Goal: Transaction & Acquisition: Book appointment/travel/reservation

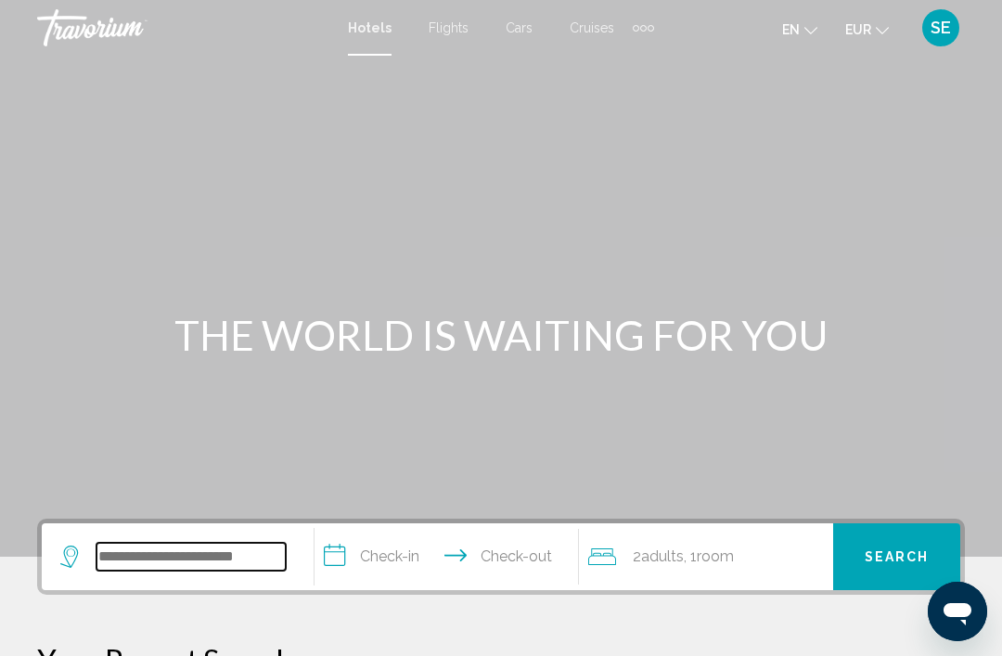
click at [175, 561] on input "Search widget" at bounding box center [191, 557] width 189 height 28
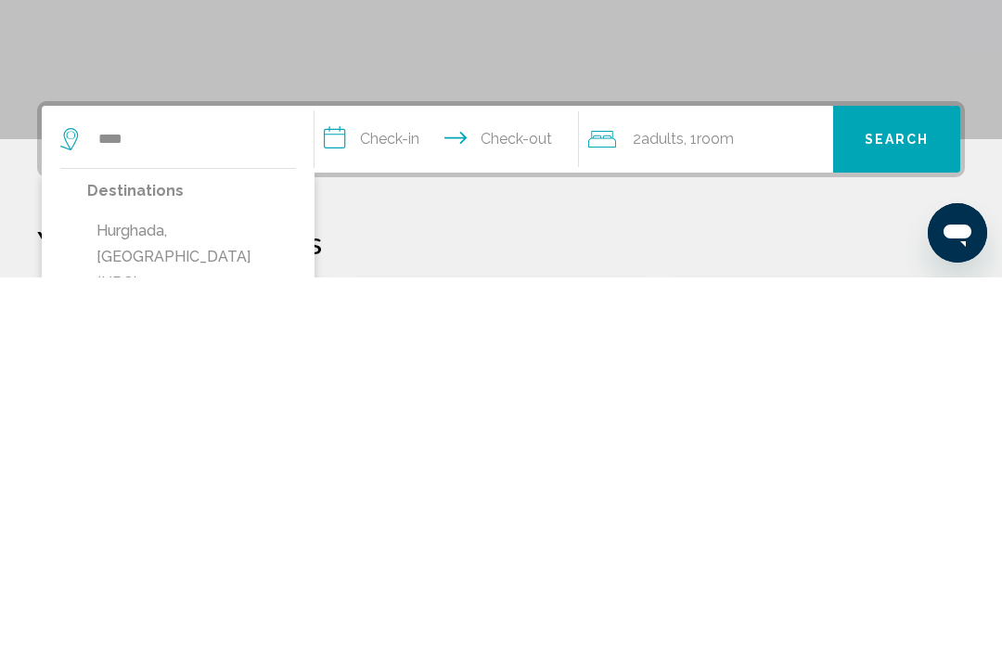
click at [186, 592] on button "Hurghada, [GEOGRAPHIC_DATA] (HRG)" at bounding box center [191, 635] width 209 height 87
type input "**********"
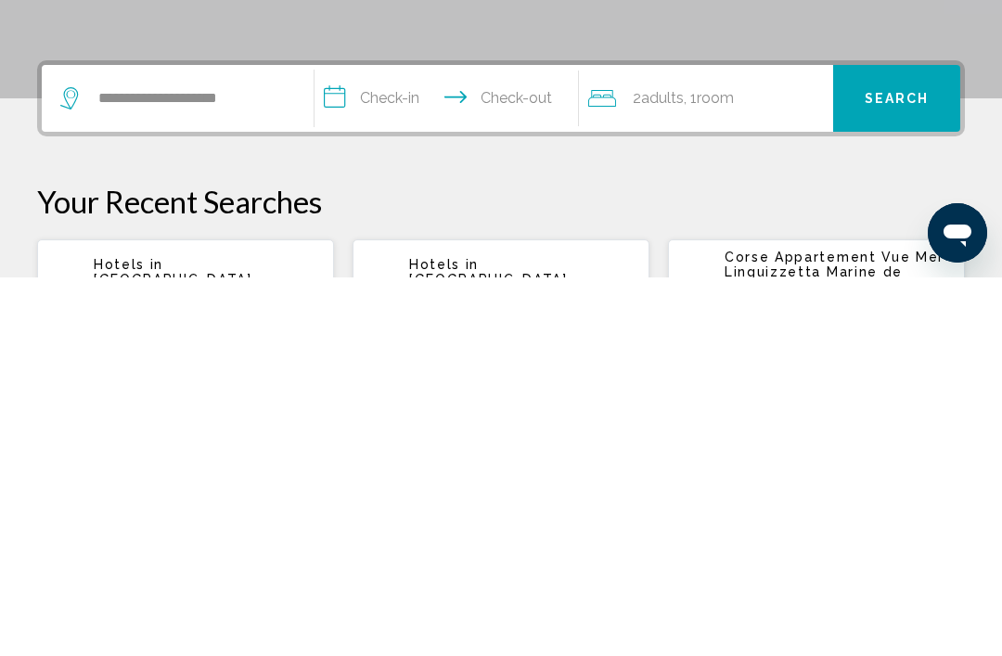
click at [372, 444] on input "**********" at bounding box center [450, 480] width 271 height 72
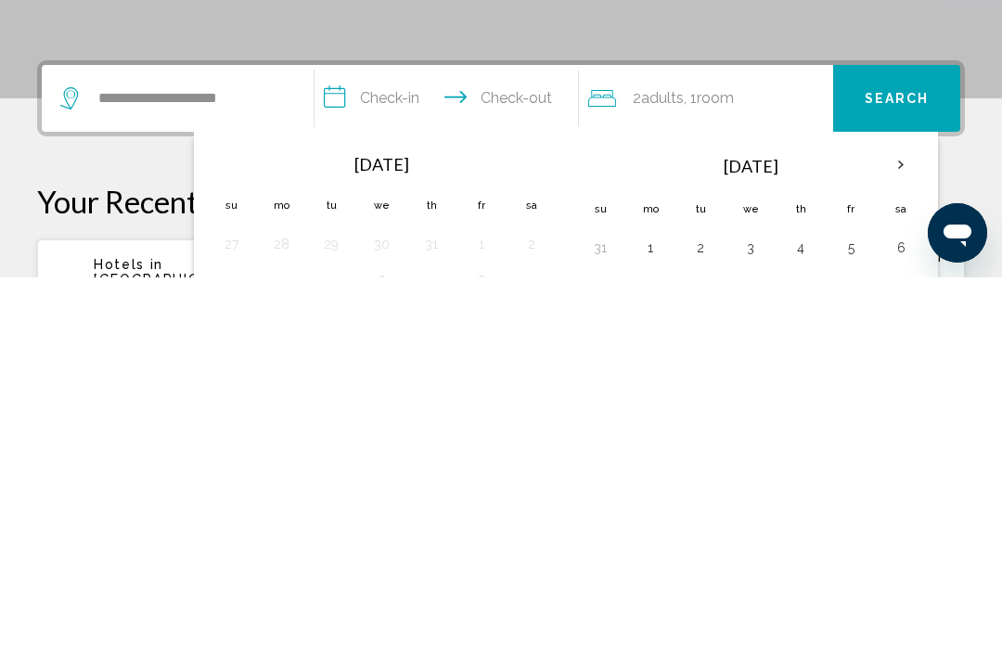
scroll to position [458, 0]
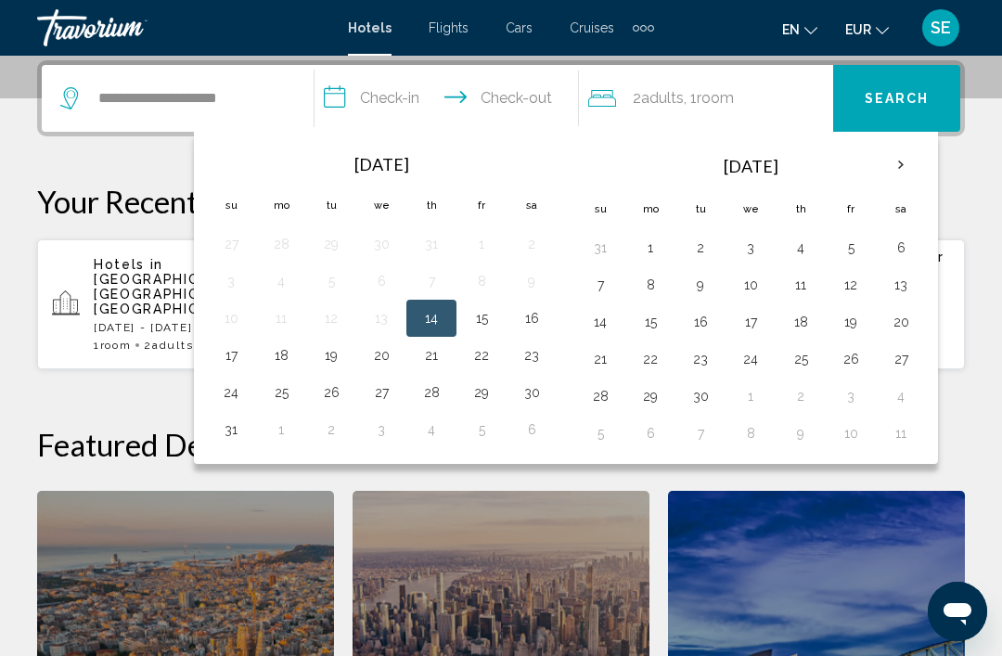
click at [911, 166] on th "Next month" at bounding box center [901, 165] width 50 height 41
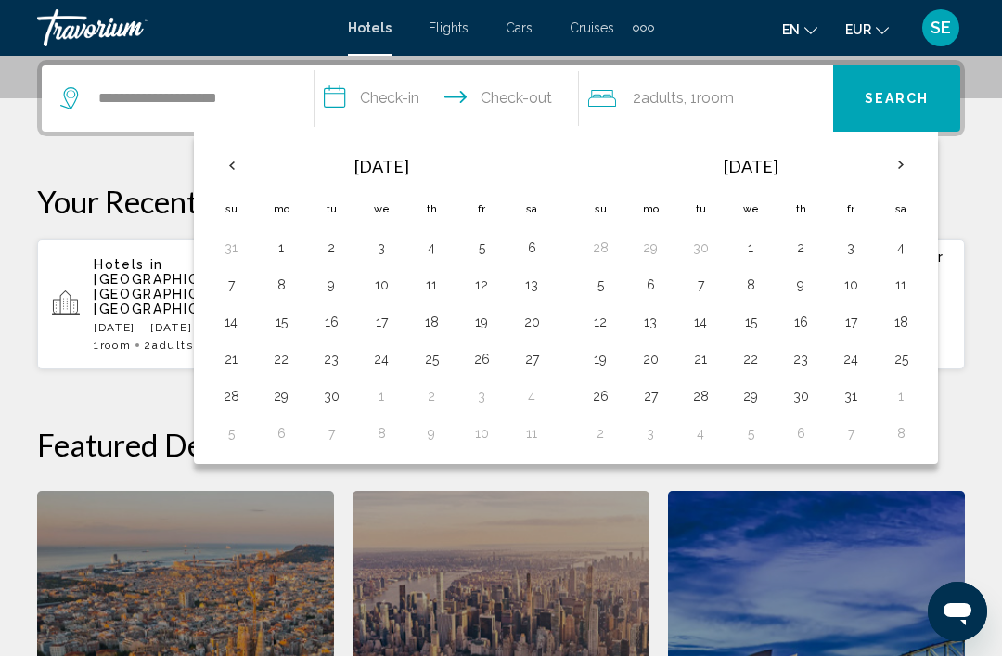
click at [902, 171] on th "Next month" at bounding box center [901, 165] width 50 height 41
click at [904, 171] on th "Next month" at bounding box center [901, 165] width 50 height 41
click at [907, 170] on th "Next month" at bounding box center [901, 165] width 50 height 41
click at [909, 168] on th "Next month" at bounding box center [901, 165] width 50 height 41
click at [895, 282] on button "7" at bounding box center [901, 285] width 30 height 26
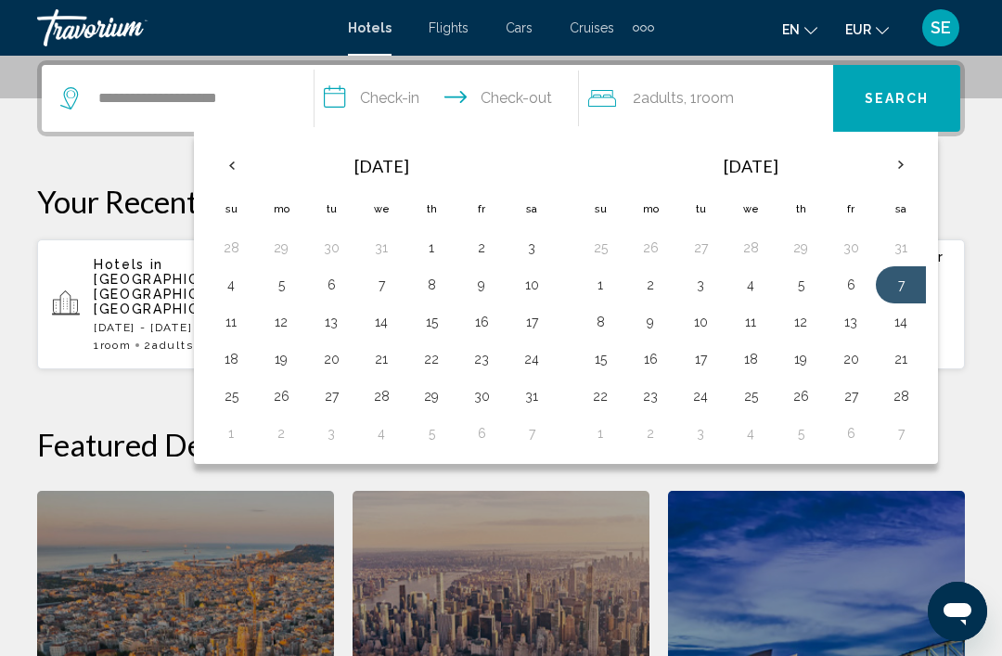
click at [903, 327] on button "14" at bounding box center [901, 322] width 30 height 26
type input "**********"
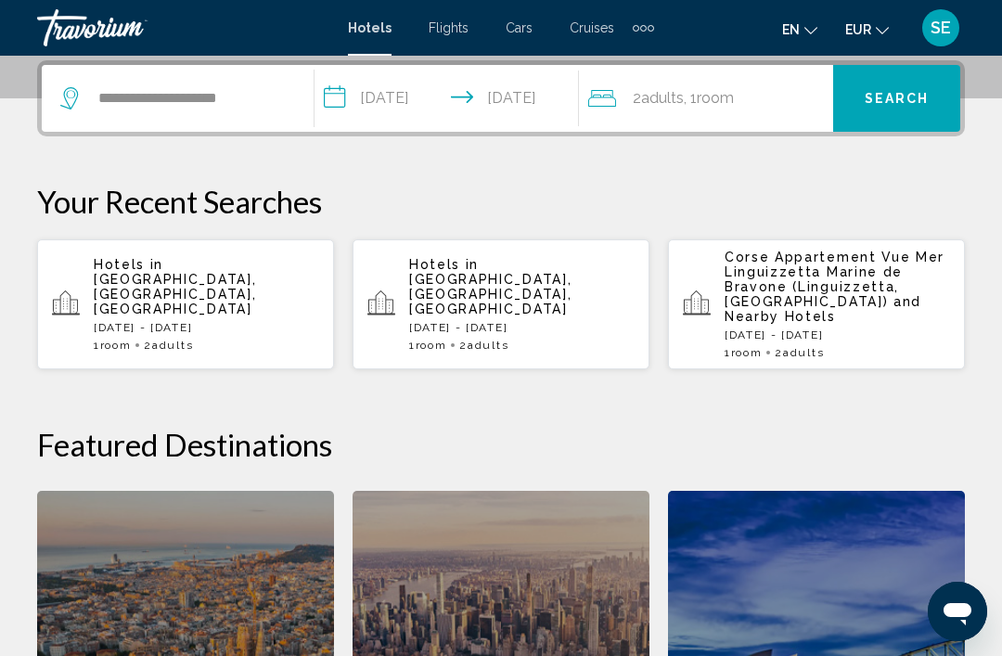
click at [701, 114] on div "2 Adult Adults , 1 Room rooms" at bounding box center [710, 98] width 245 height 67
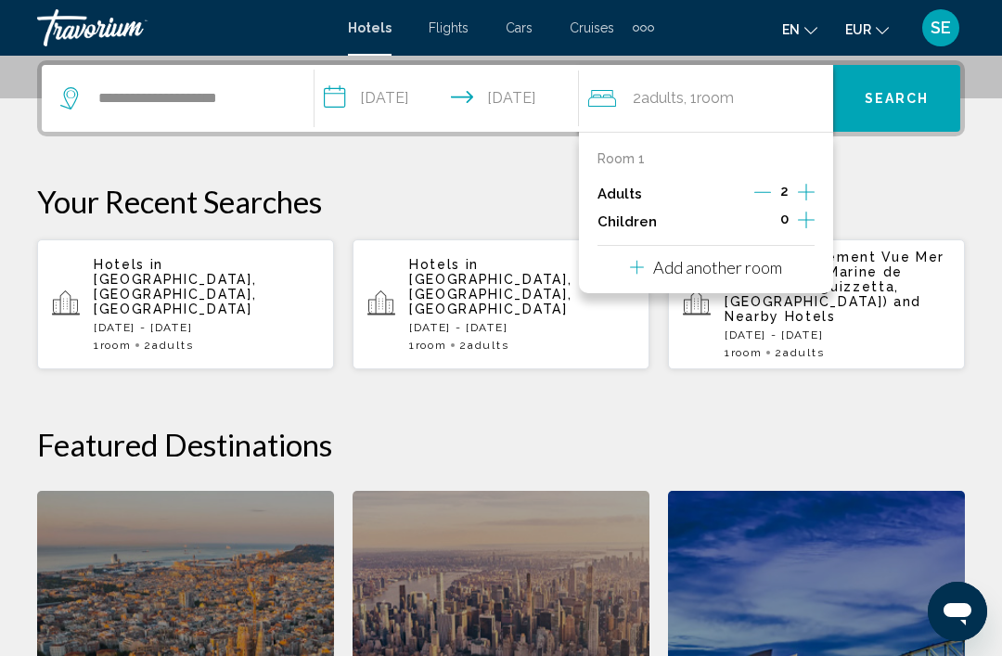
click at [804, 218] on icon "Increment children" at bounding box center [806, 220] width 17 height 22
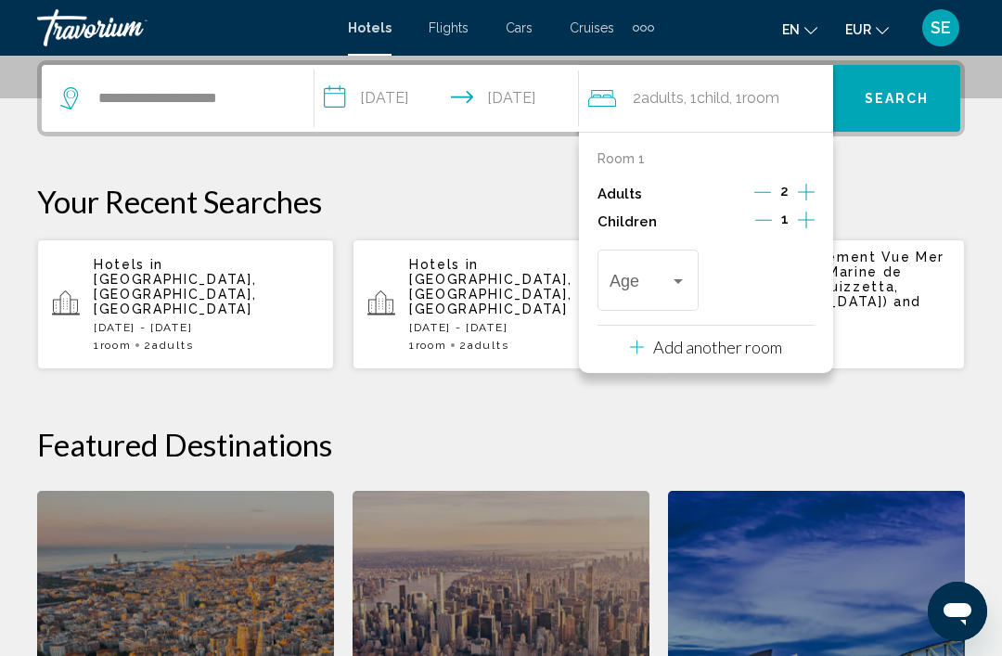
click at [809, 218] on icon "Increment children" at bounding box center [806, 220] width 17 height 22
click at [657, 287] on span "Travelers: 2 adults, 2 children" at bounding box center [640, 285] width 60 height 19
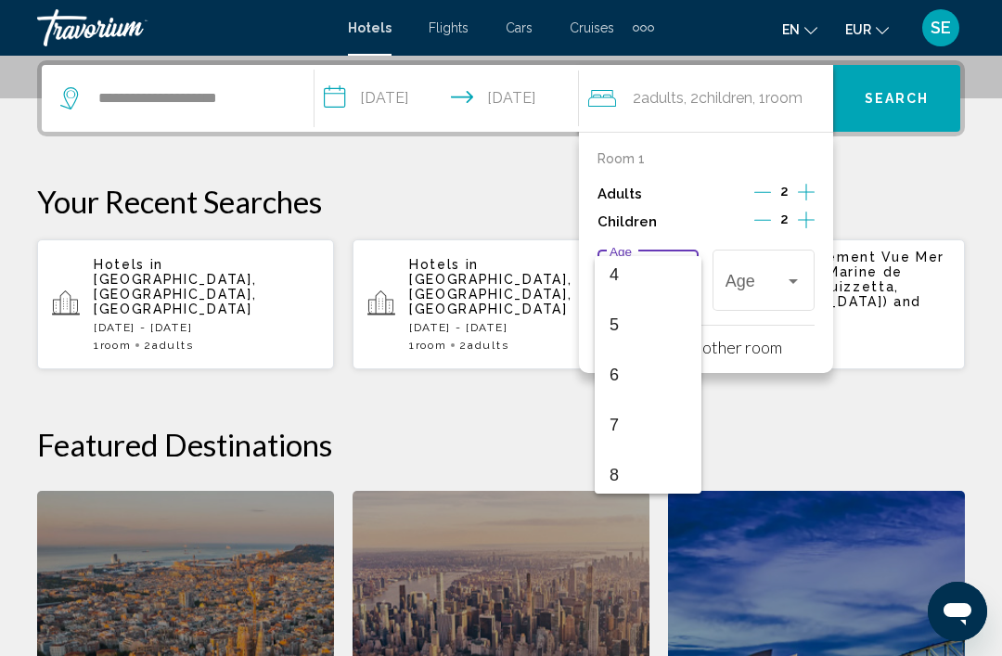
scroll to position [411, 0]
click at [651, 377] on span "10" at bounding box center [648, 371] width 77 height 50
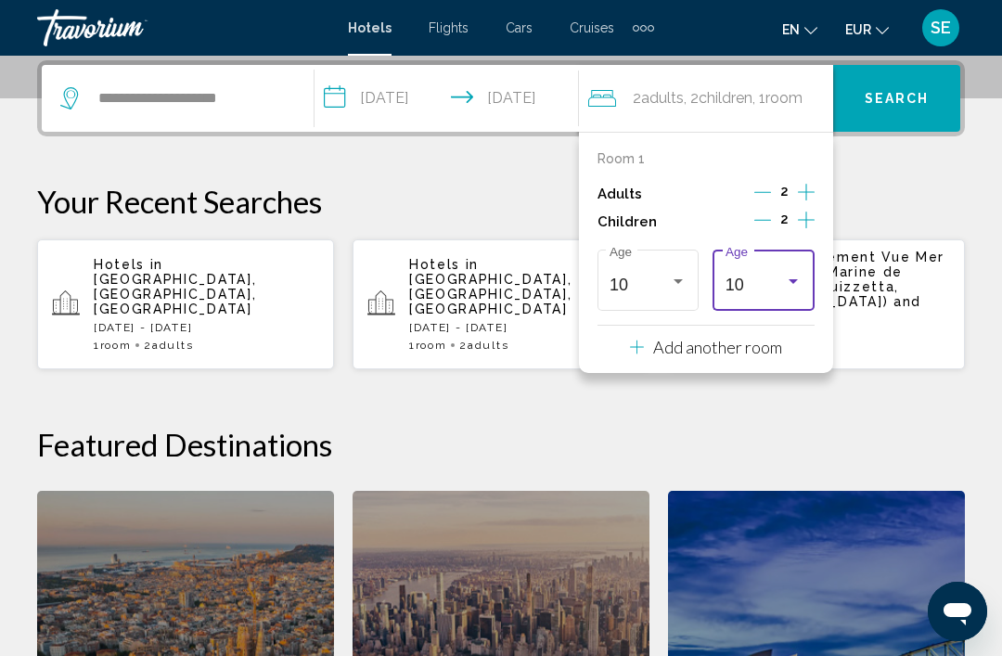
click at [762, 290] on div "10" at bounding box center [756, 285] width 60 height 19
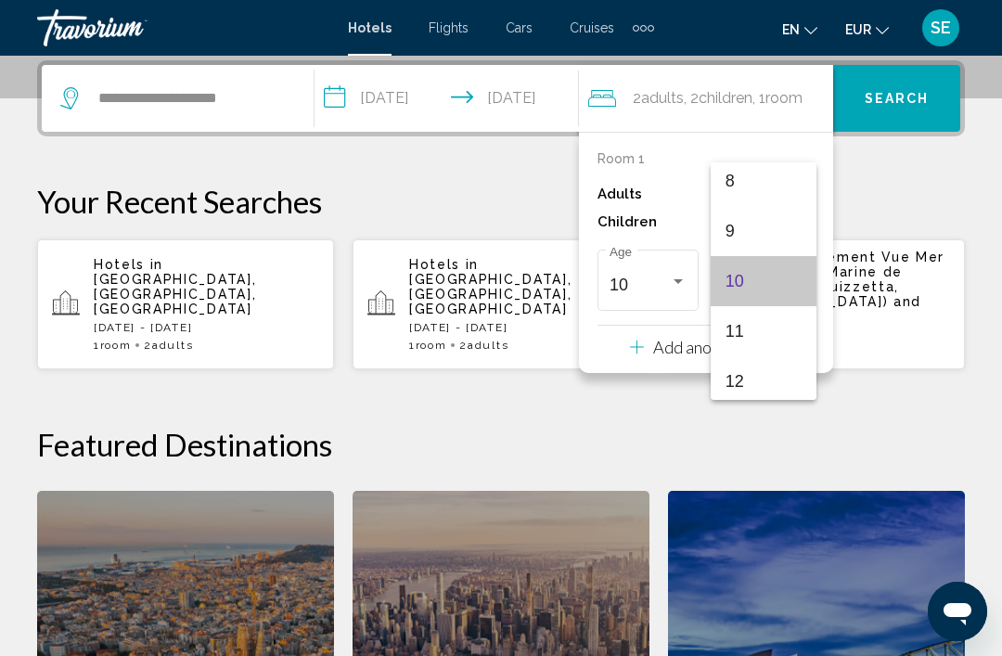
click at [758, 291] on span "10" at bounding box center [764, 281] width 77 height 50
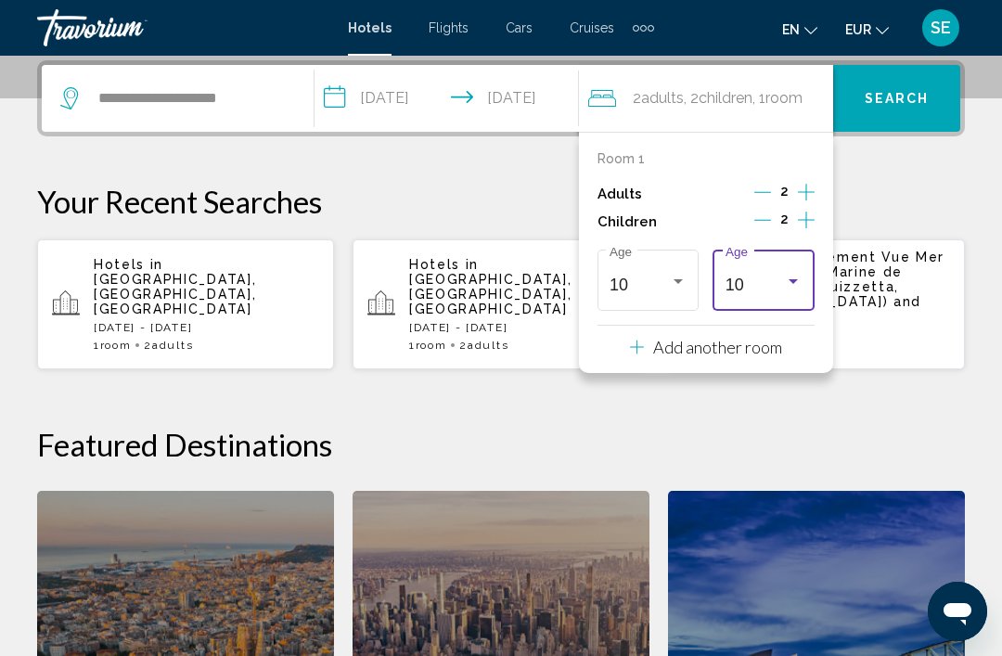
click at [892, 103] on span "Search" at bounding box center [897, 99] width 65 height 15
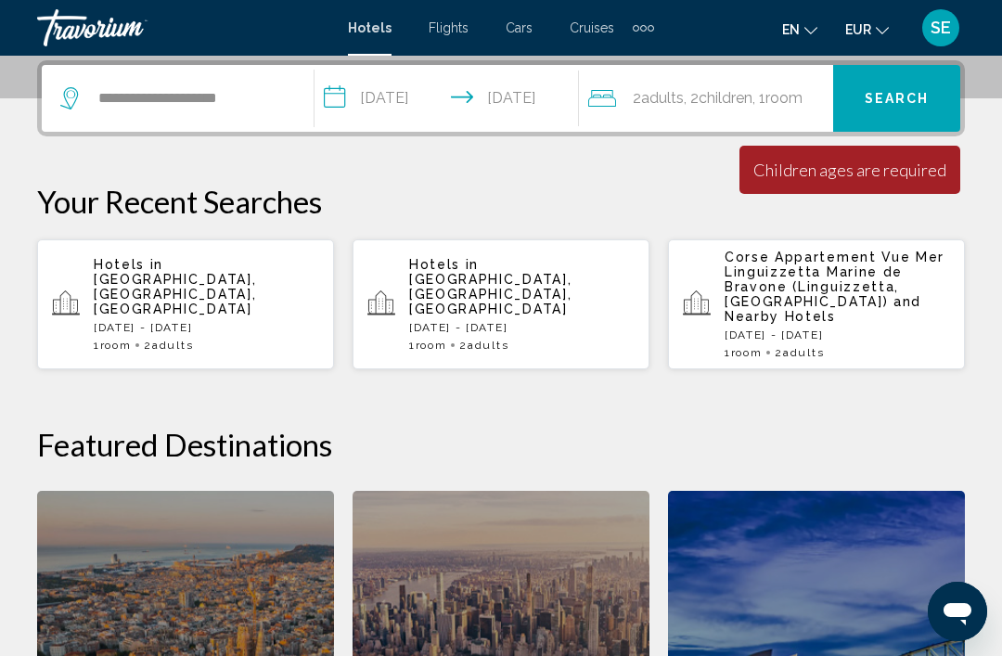
click at [716, 104] on span "Children" at bounding box center [726, 98] width 54 height 18
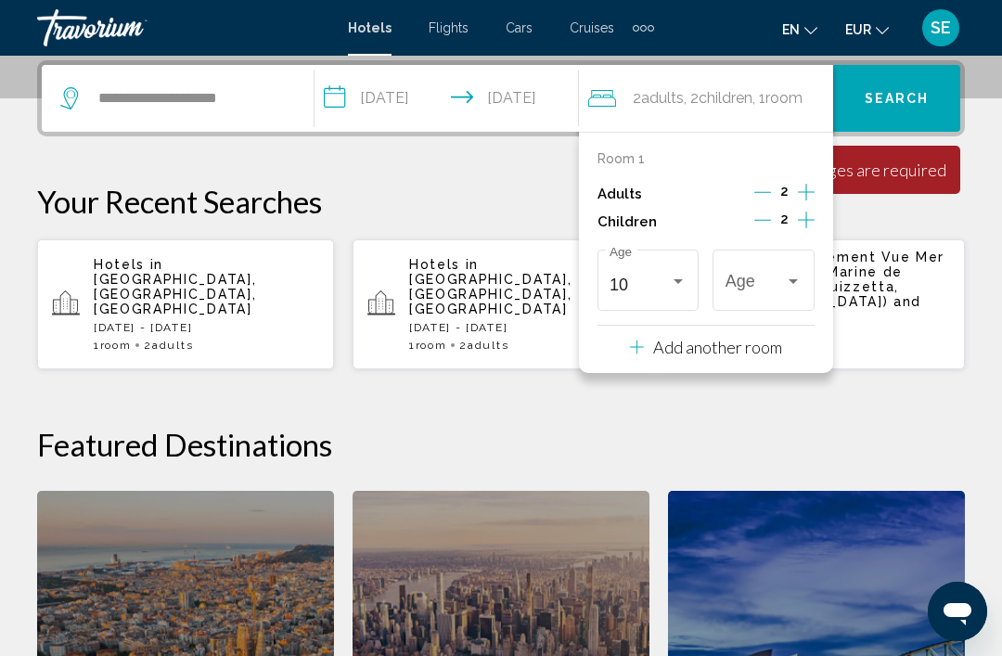
click at [741, 290] on span "Travelers: 2 adults, 2 children" at bounding box center [756, 285] width 60 height 19
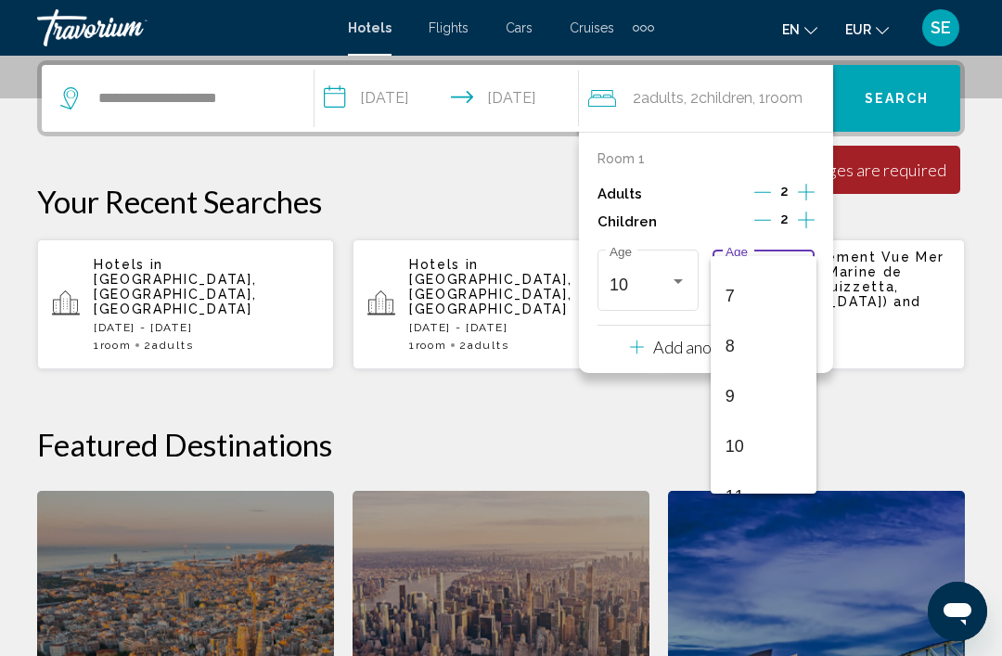
scroll to position [349, 0]
click at [760, 435] on span "10" at bounding box center [764, 433] width 77 height 50
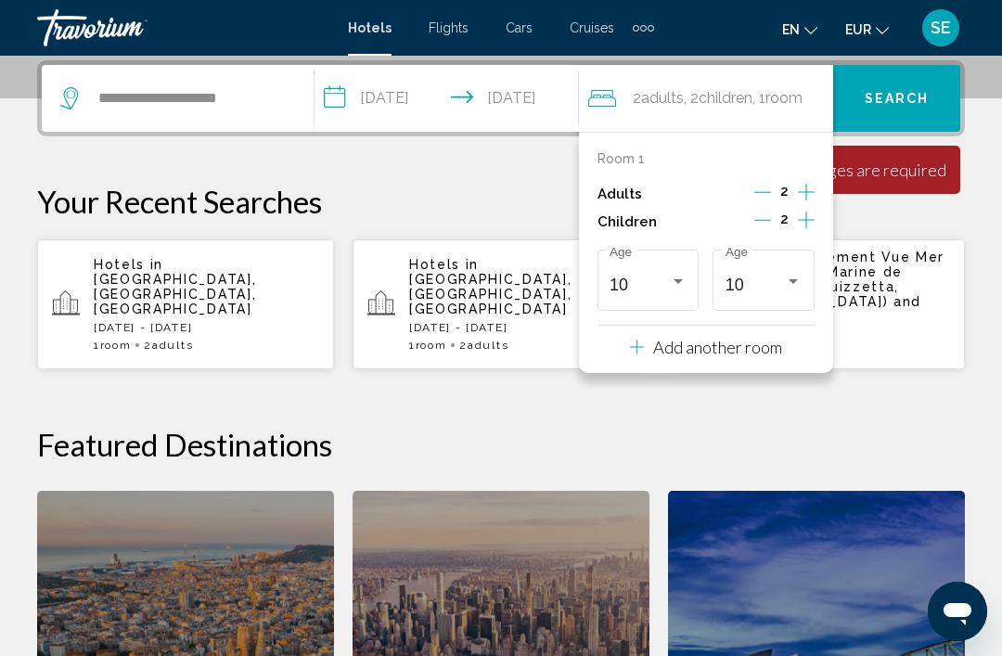
click at [908, 105] on span "Search" at bounding box center [897, 99] width 65 height 15
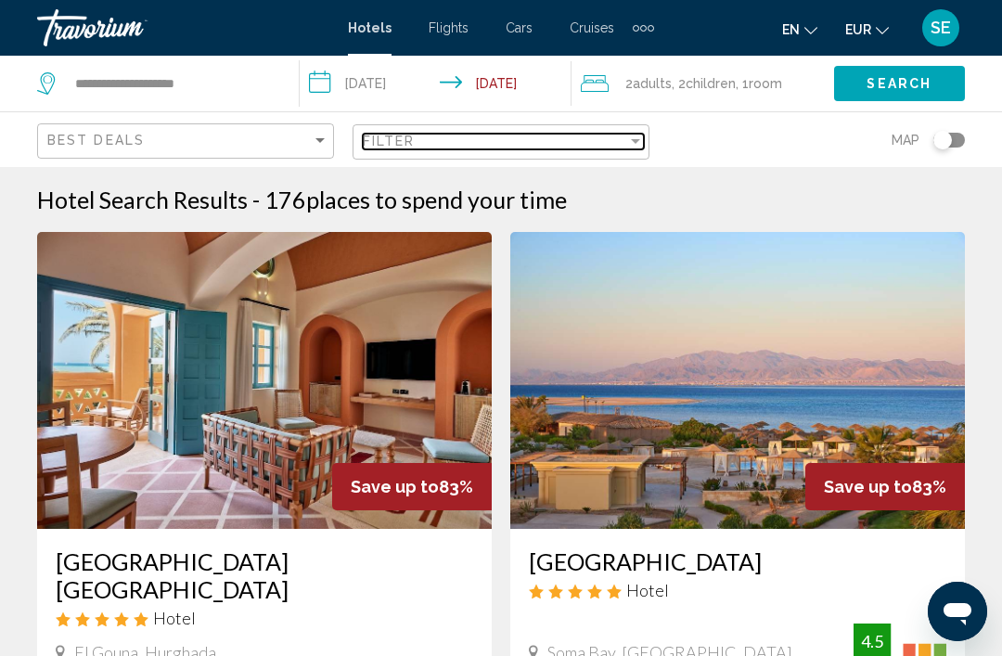
click at [389, 145] on span "Filter" at bounding box center [389, 141] width 53 height 15
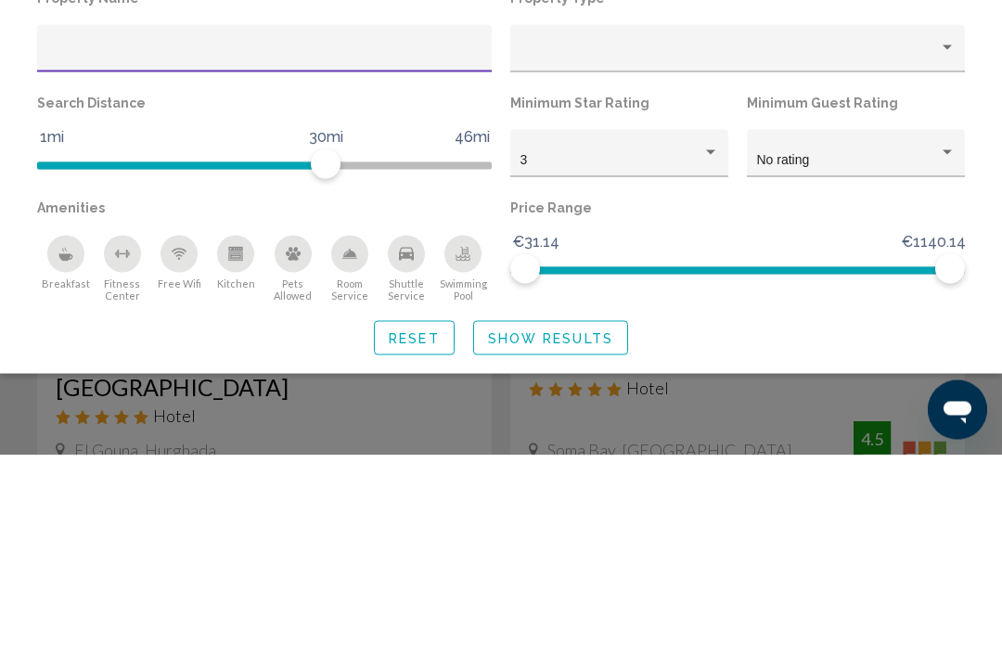
click at [761, 354] on span "No rating" at bounding box center [783, 361] width 53 height 15
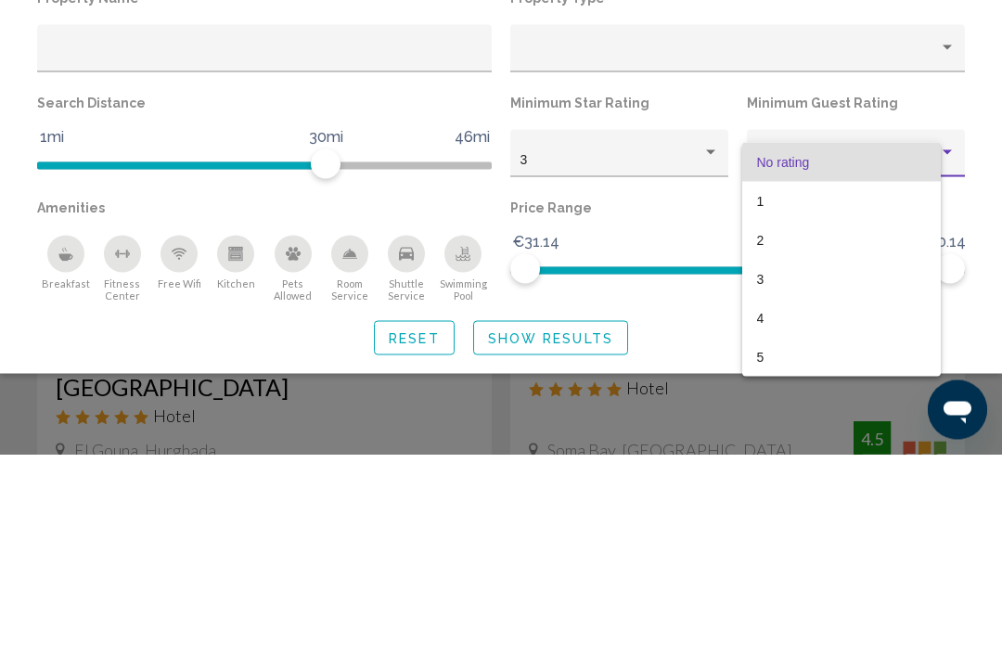
scroll to position [202, 0]
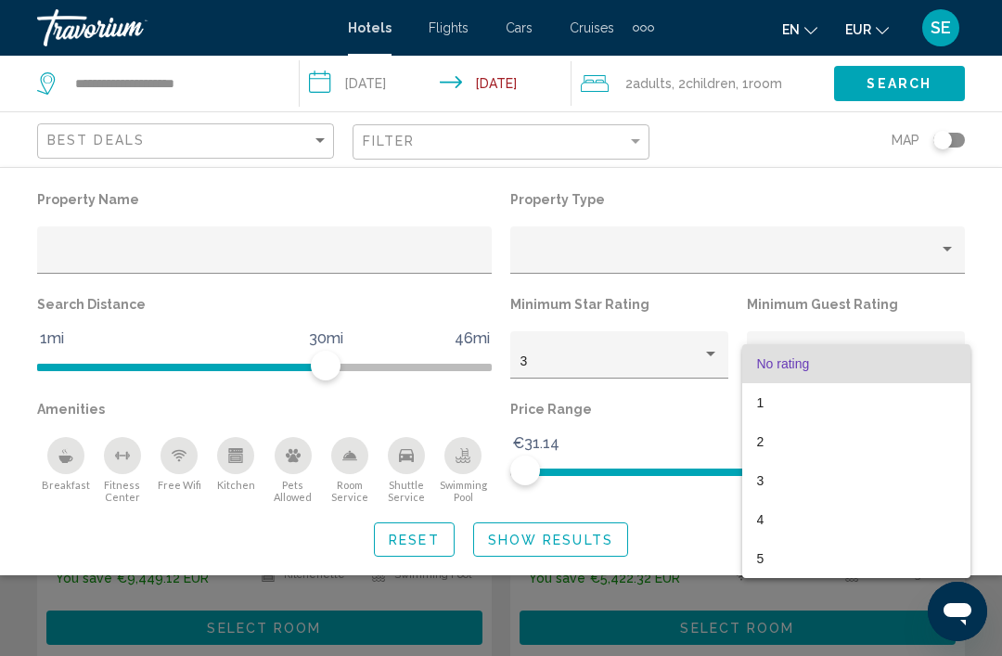
click at [567, 349] on div at bounding box center [501, 328] width 1002 height 656
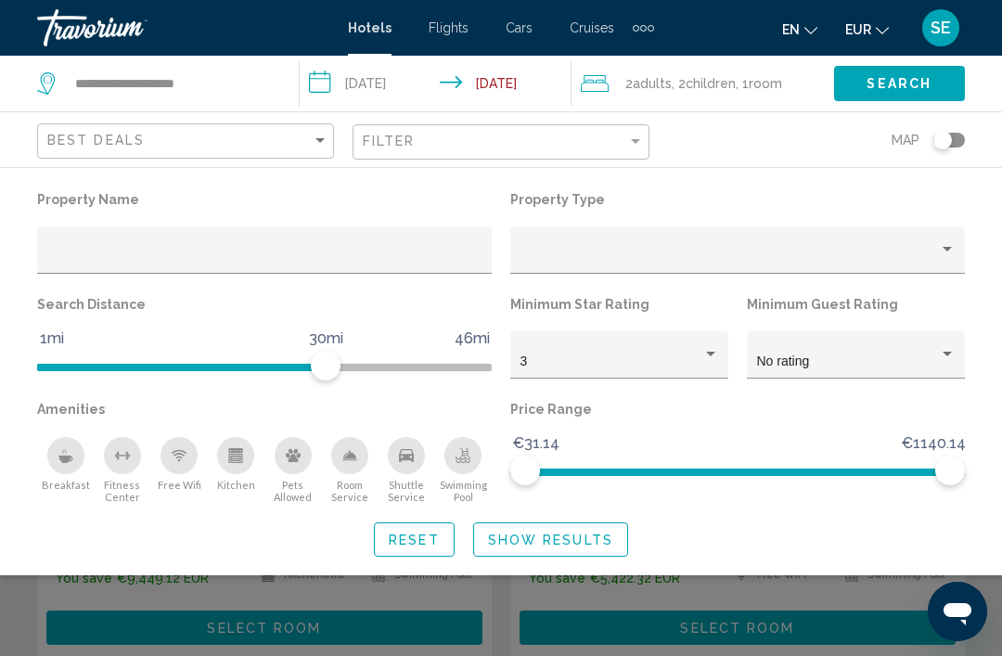
click at [558, 348] on div "3" at bounding box center [620, 360] width 199 height 38
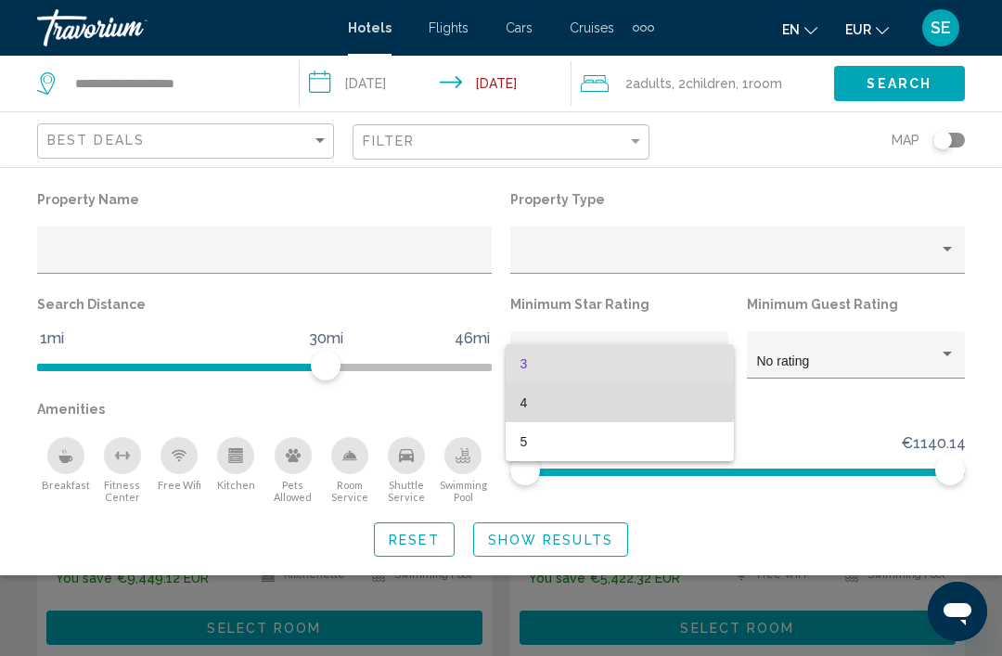
click at [528, 397] on span "4" at bounding box center [620, 402] width 199 height 39
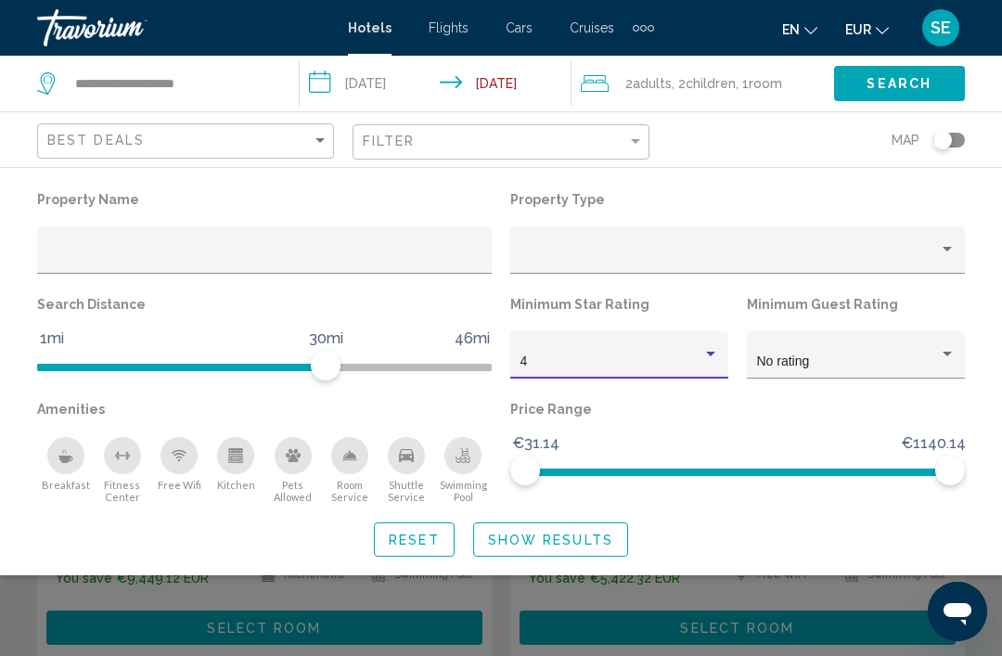
click at [516, 534] on span "Show Results" at bounding box center [550, 540] width 125 height 15
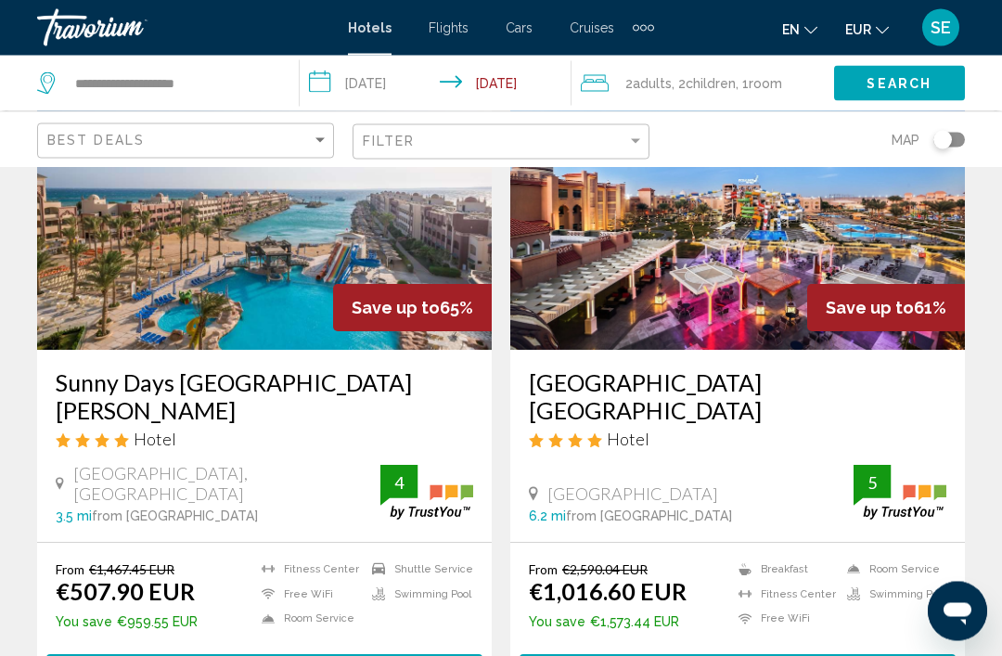
scroll to position [1512, 0]
click at [90, 259] on img "Main content" at bounding box center [264, 201] width 455 height 297
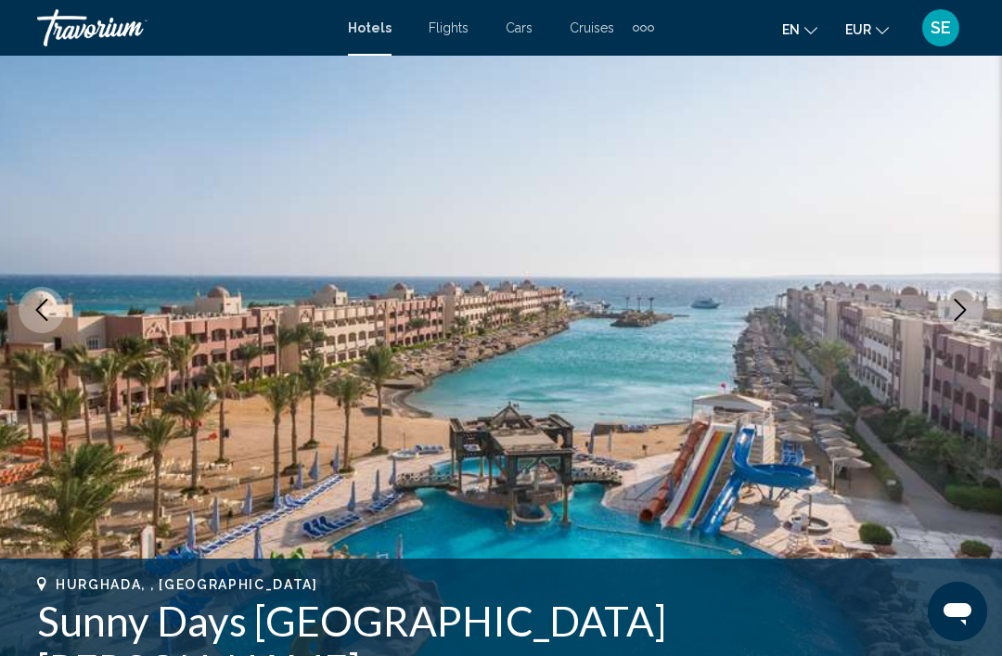
scroll to position [187, 0]
click at [964, 318] on icon "Next image" at bounding box center [960, 309] width 22 height 22
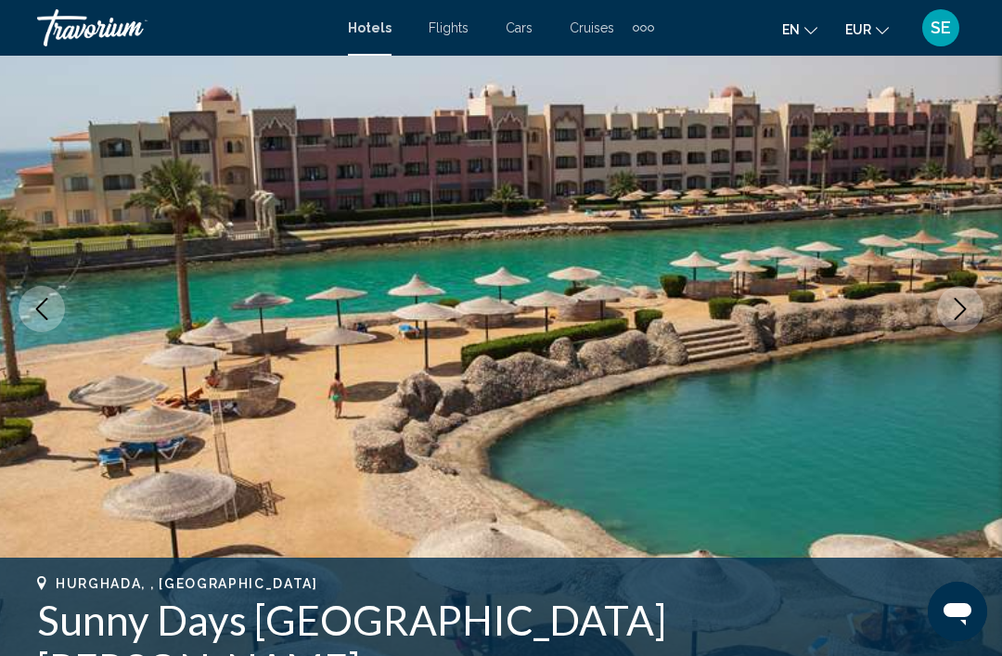
click at [962, 315] on icon "Next image" at bounding box center [960, 309] width 22 height 22
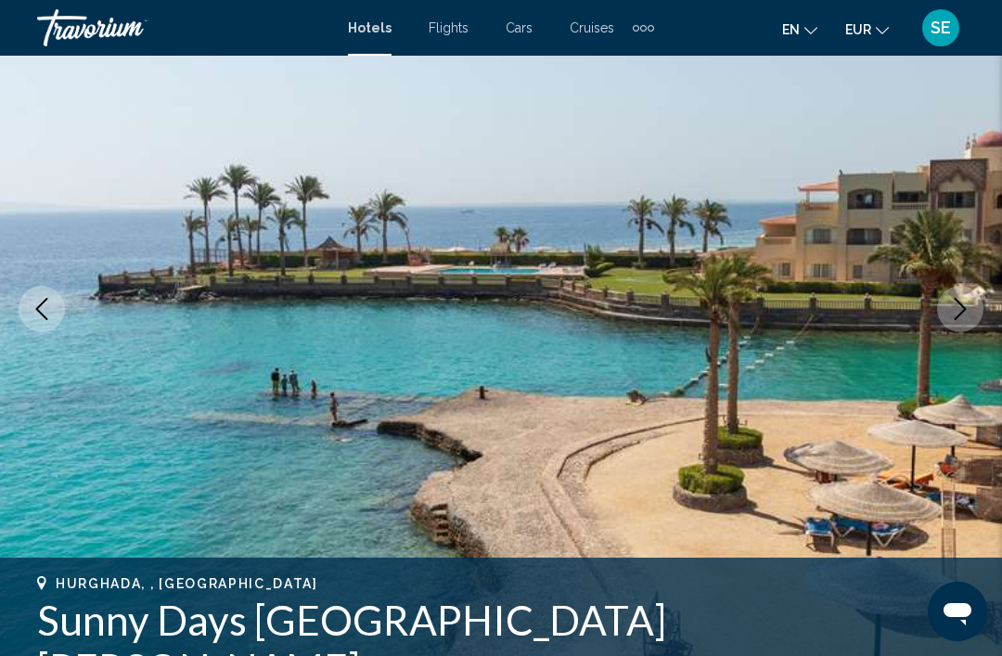
click at [970, 314] on icon "Next image" at bounding box center [960, 309] width 22 height 22
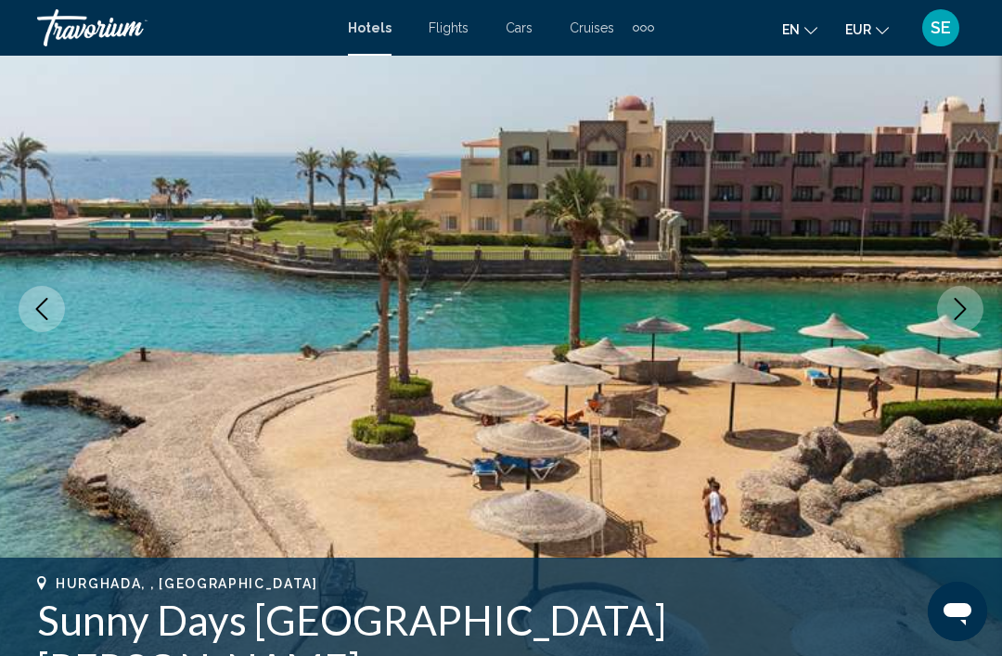
click at [955, 324] on button "Next image" at bounding box center [960, 309] width 46 height 46
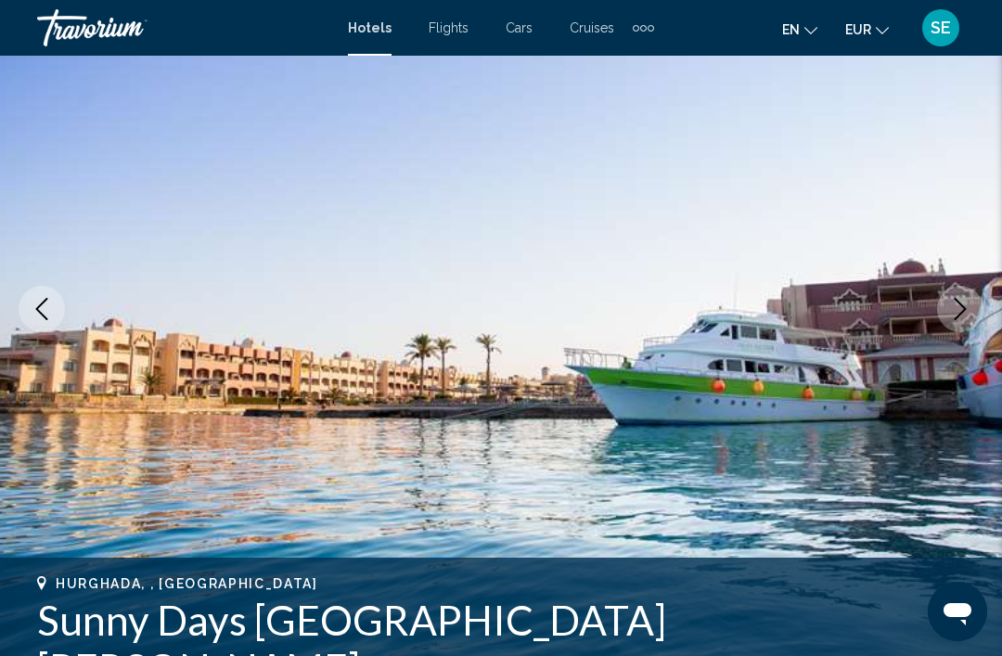
click at [956, 316] on icon "Next image" at bounding box center [960, 309] width 22 height 22
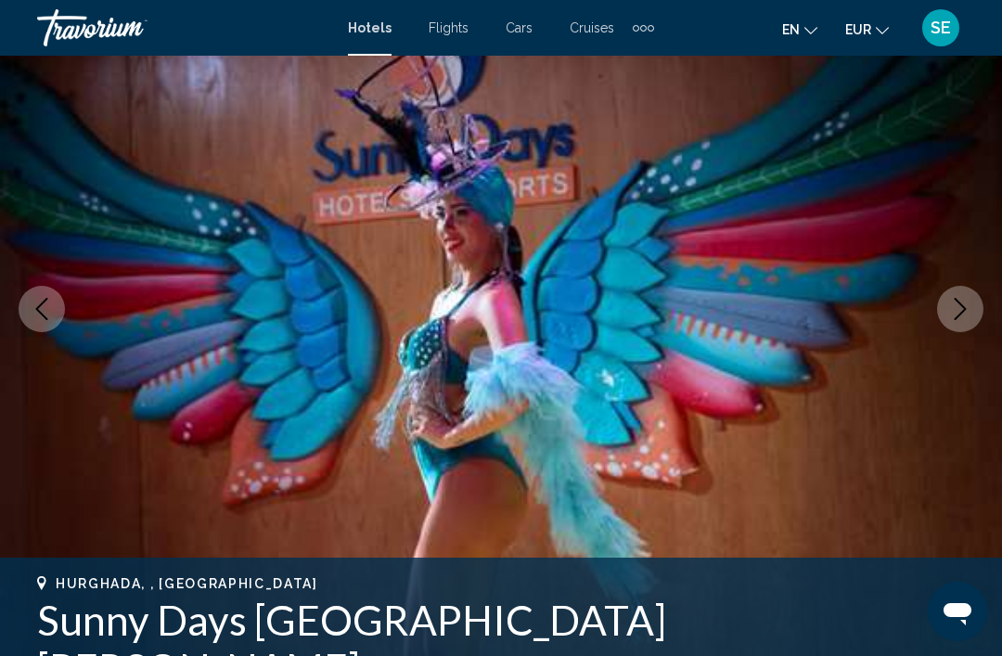
click at [959, 322] on button "Next image" at bounding box center [960, 309] width 46 height 46
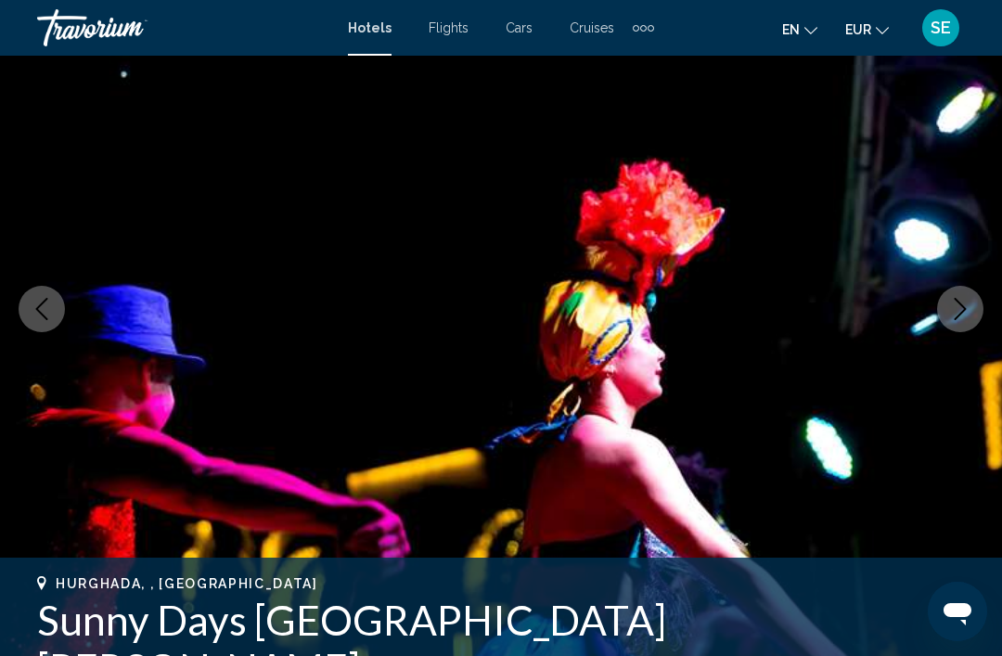
click at [972, 301] on button "Next image" at bounding box center [960, 309] width 46 height 46
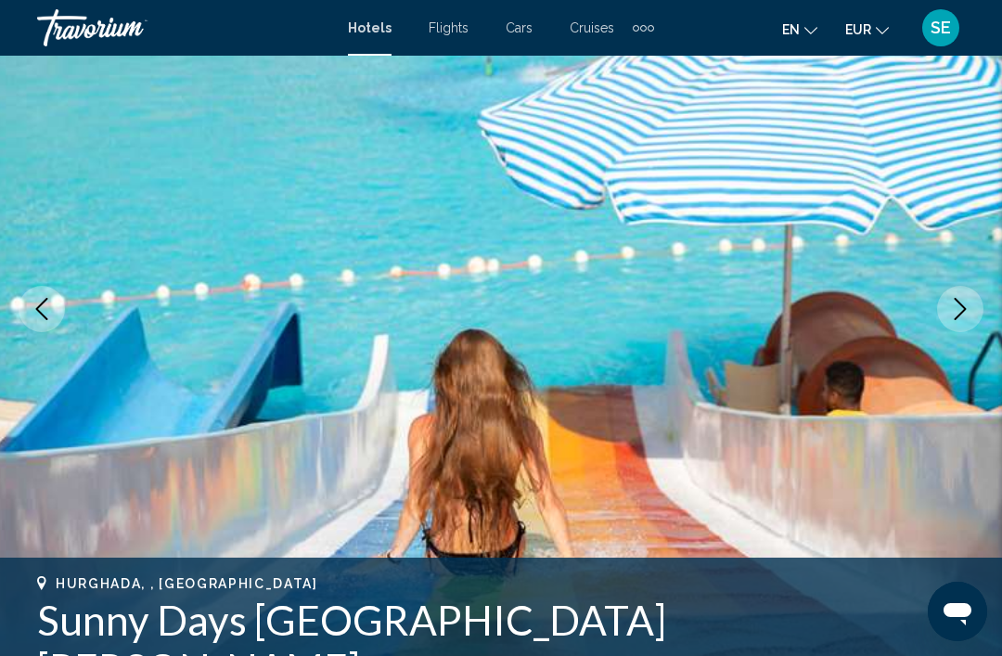
click at [955, 313] on icon "Next image" at bounding box center [960, 309] width 22 height 22
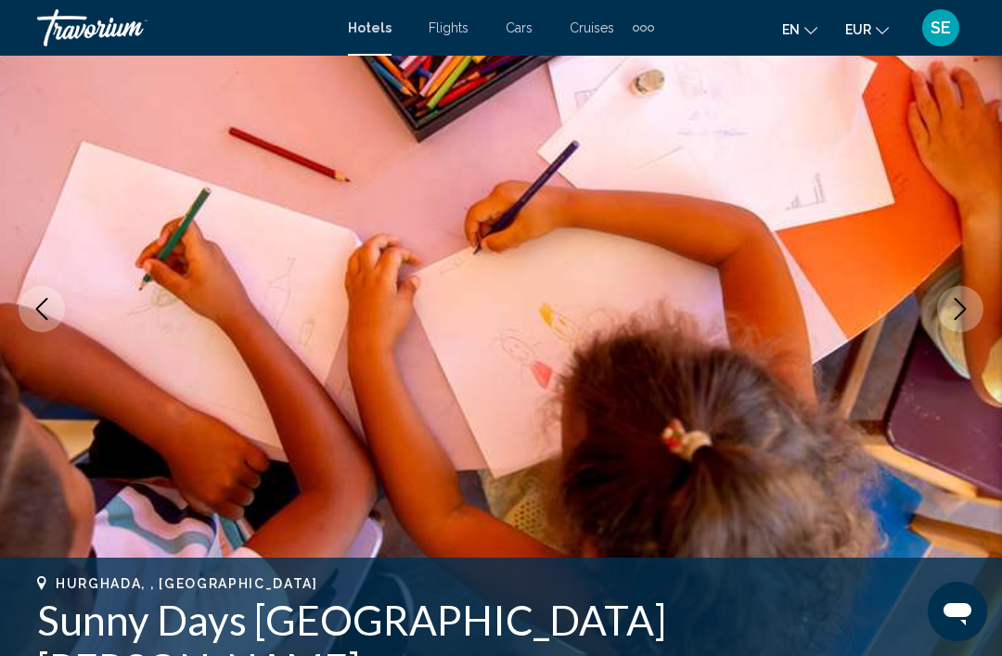
click at [959, 313] on icon "Next image" at bounding box center [960, 309] width 22 height 22
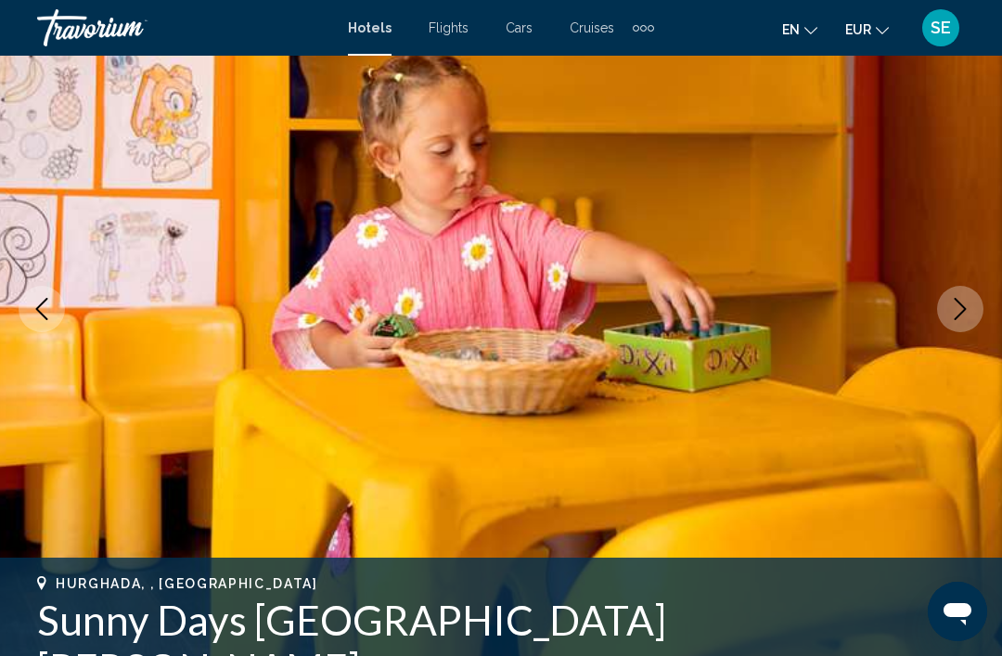
click at [963, 314] on icon "Next image" at bounding box center [960, 309] width 22 height 22
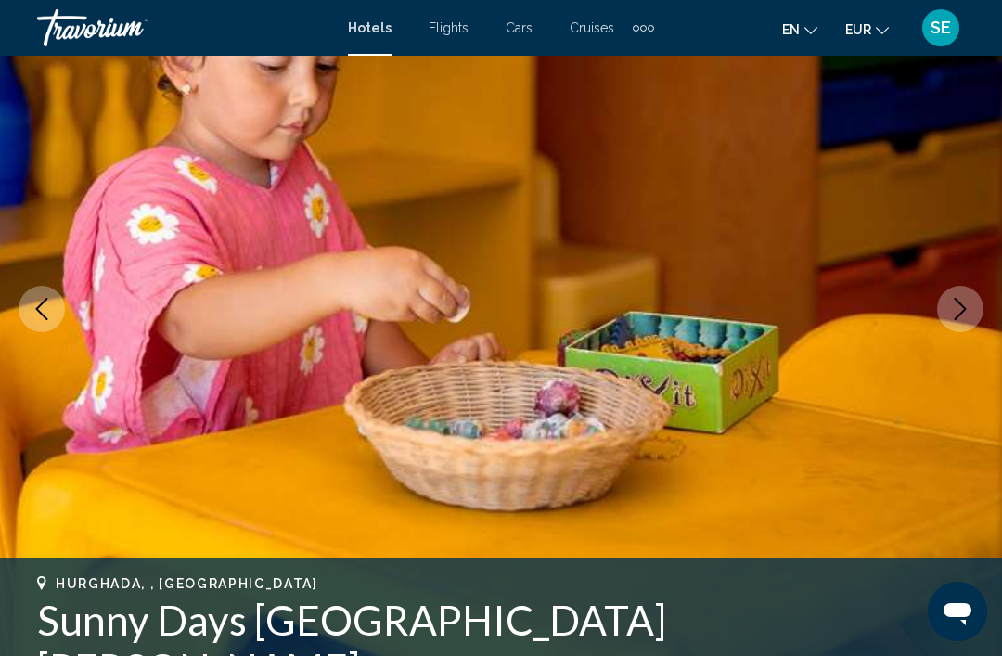
click at [968, 319] on icon "Next image" at bounding box center [960, 309] width 22 height 22
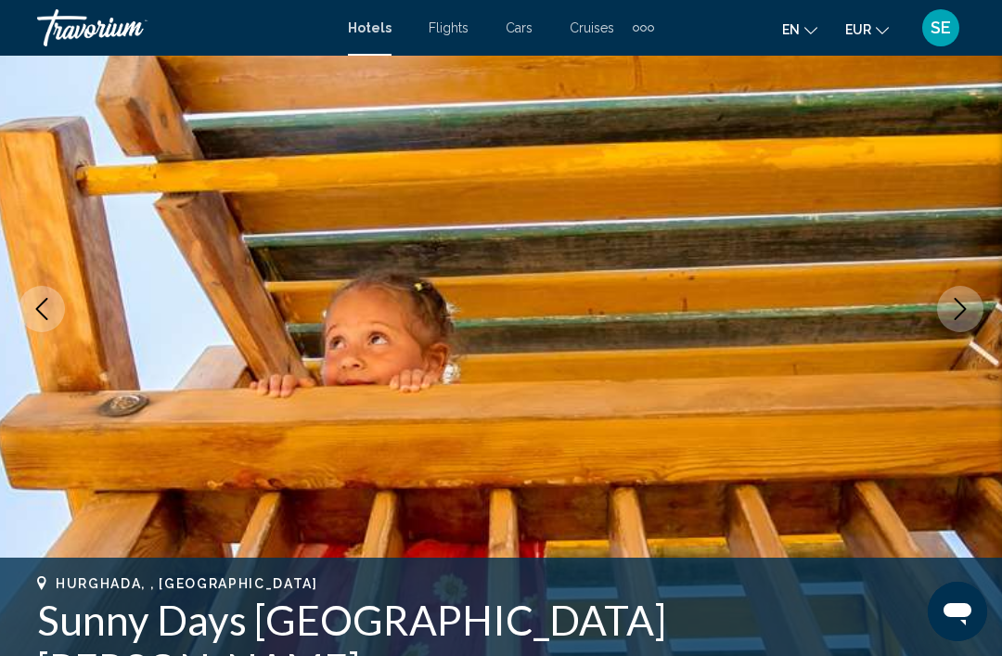
click at [968, 312] on icon "Next image" at bounding box center [960, 309] width 22 height 22
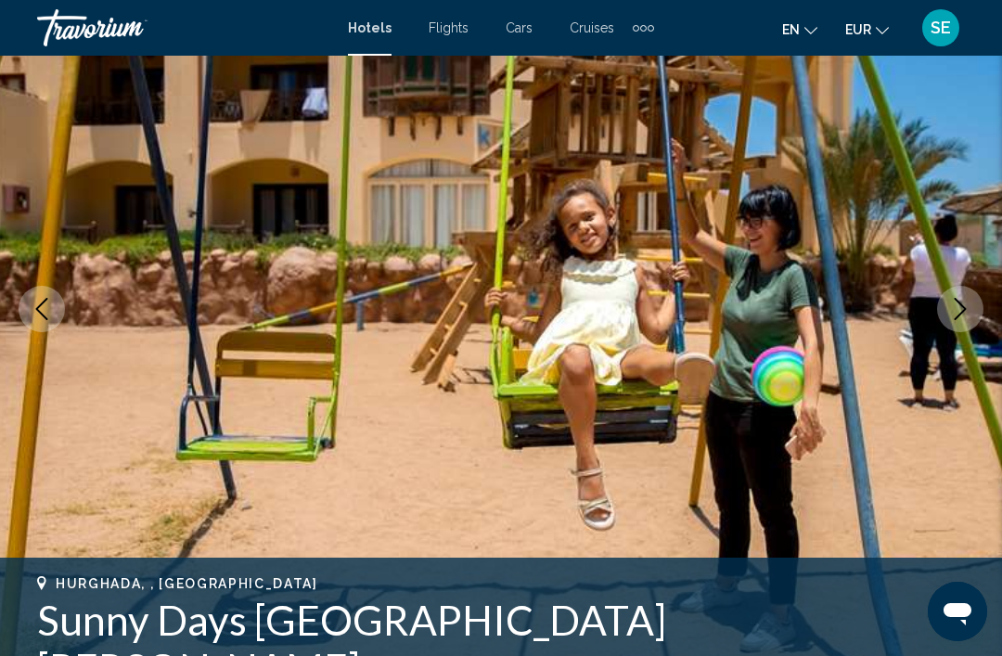
click at [972, 310] on button "Next image" at bounding box center [960, 309] width 46 height 46
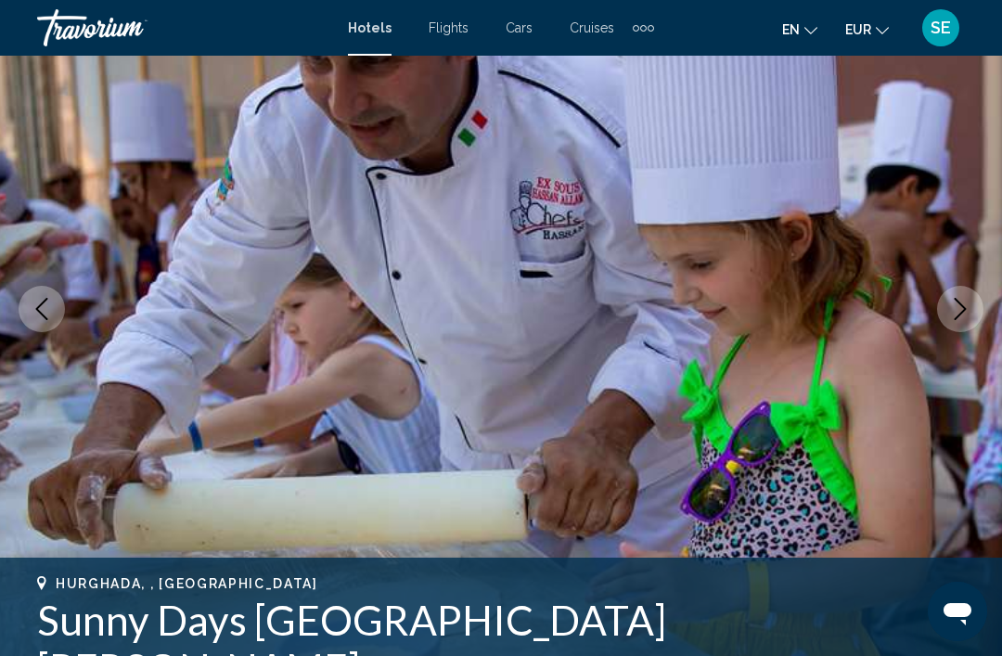
click at [967, 308] on icon "Next image" at bounding box center [960, 309] width 22 height 22
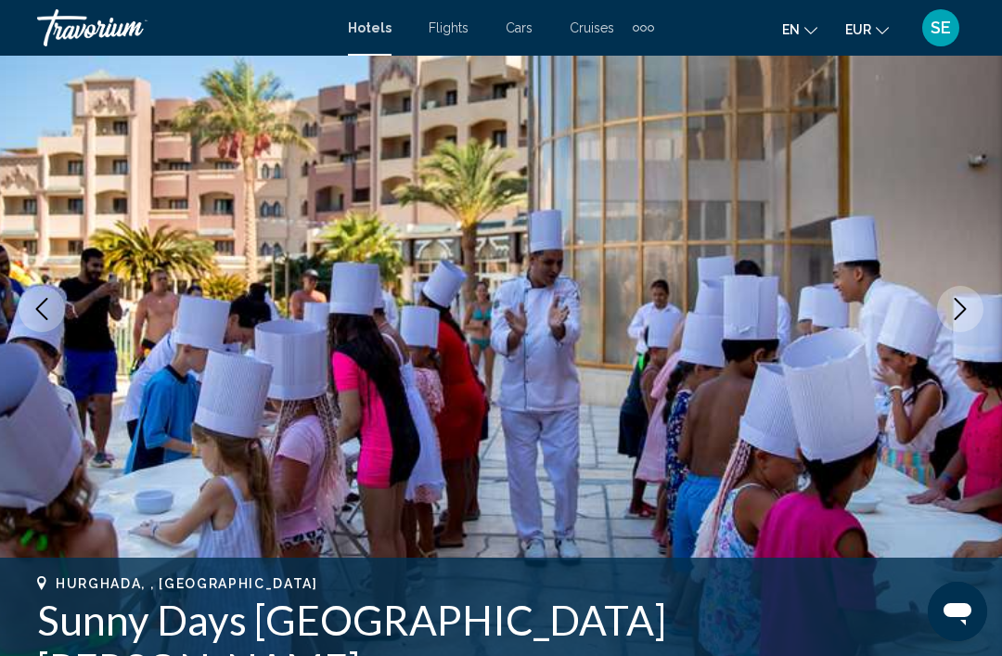
click at [959, 320] on button "Next image" at bounding box center [960, 309] width 46 height 46
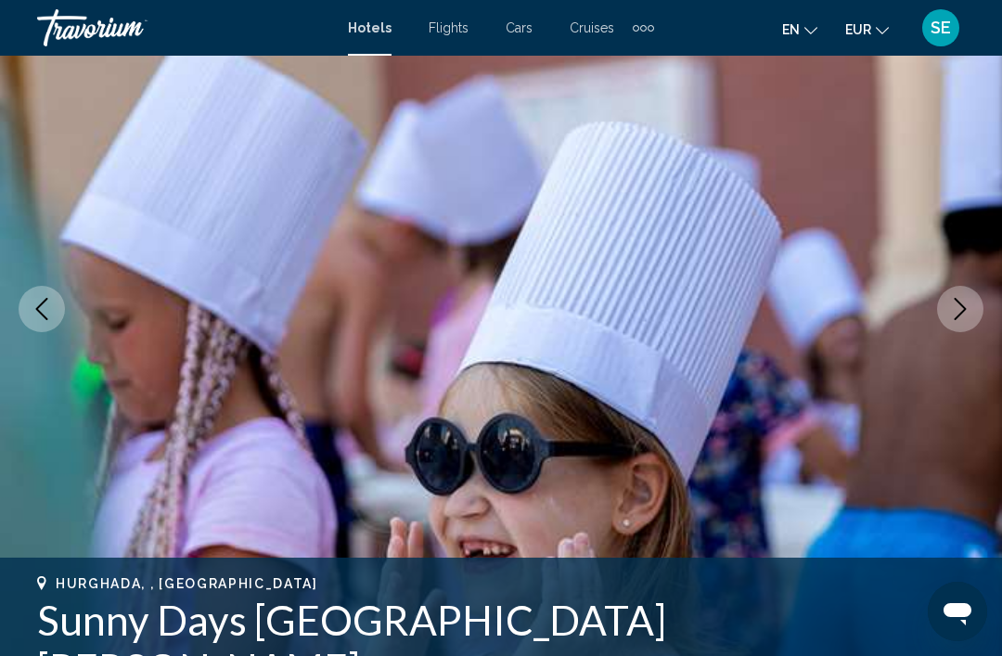
click at [960, 318] on icon "Next image" at bounding box center [960, 309] width 22 height 22
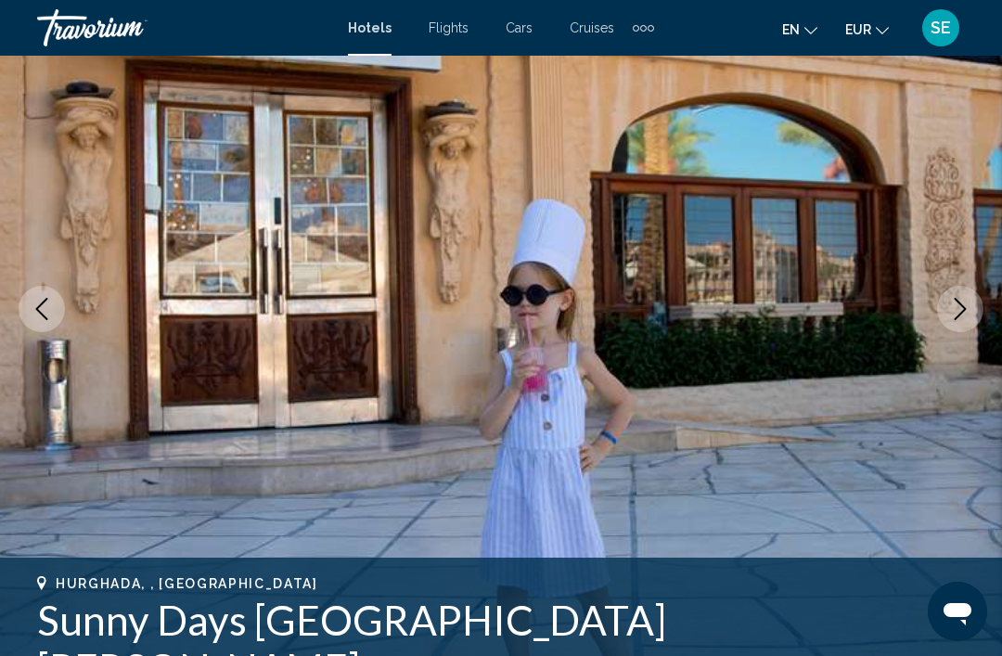
click at [967, 311] on icon "Next image" at bounding box center [960, 309] width 22 height 22
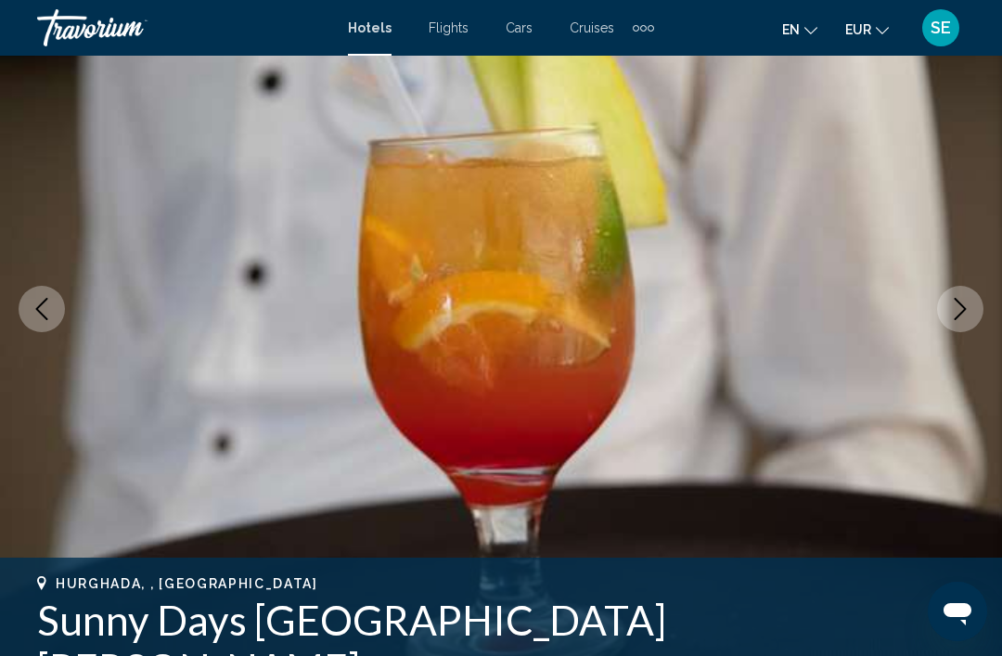
click at [956, 317] on icon "Next image" at bounding box center [960, 309] width 22 height 22
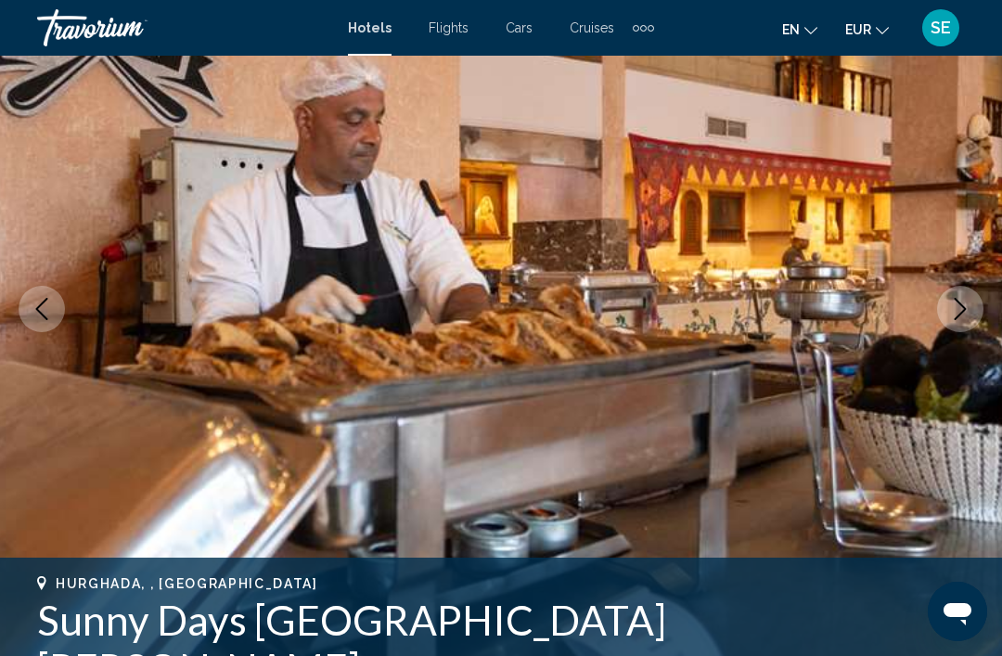
click at [964, 322] on button "Next image" at bounding box center [960, 309] width 46 height 46
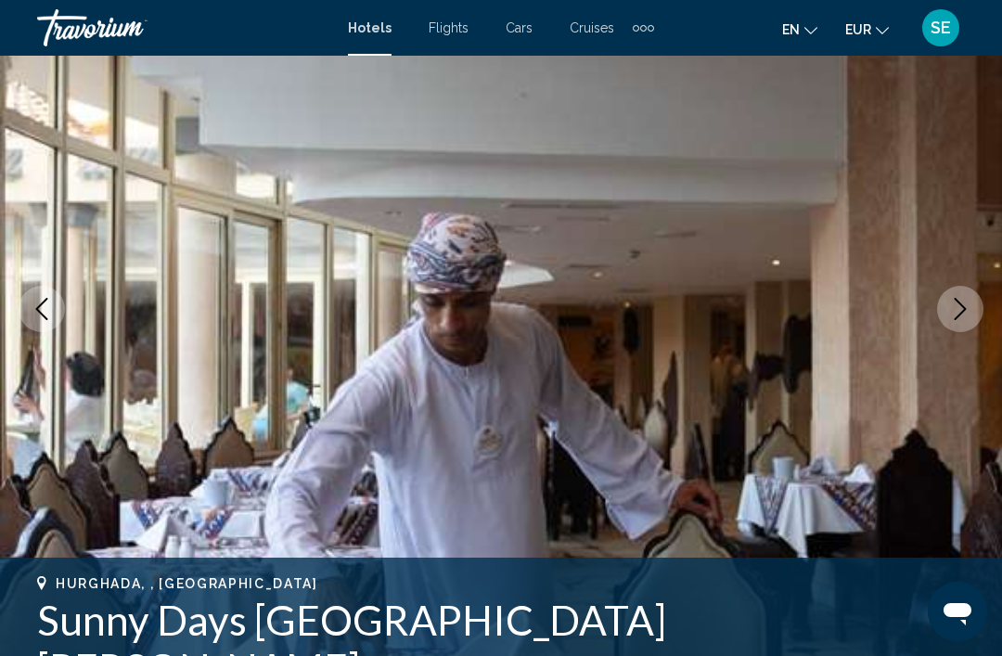
click at [959, 315] on icon "Next image" at bounding box center [961, 309] width 12 height 22
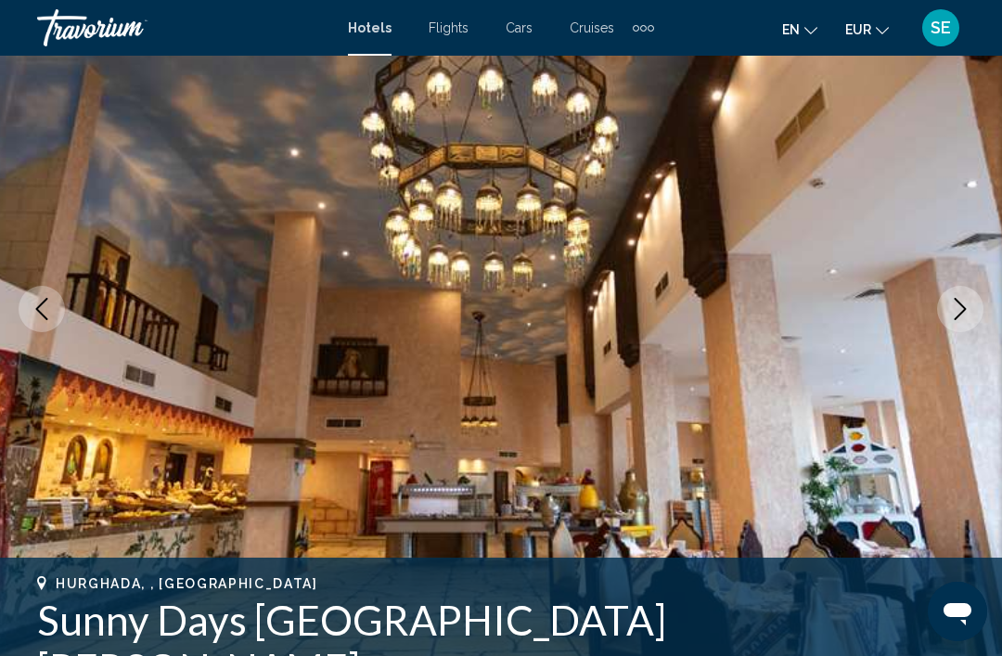
click at [962, 311] on icon "Next image" at bounding box center [960, 309] width 22 height 22
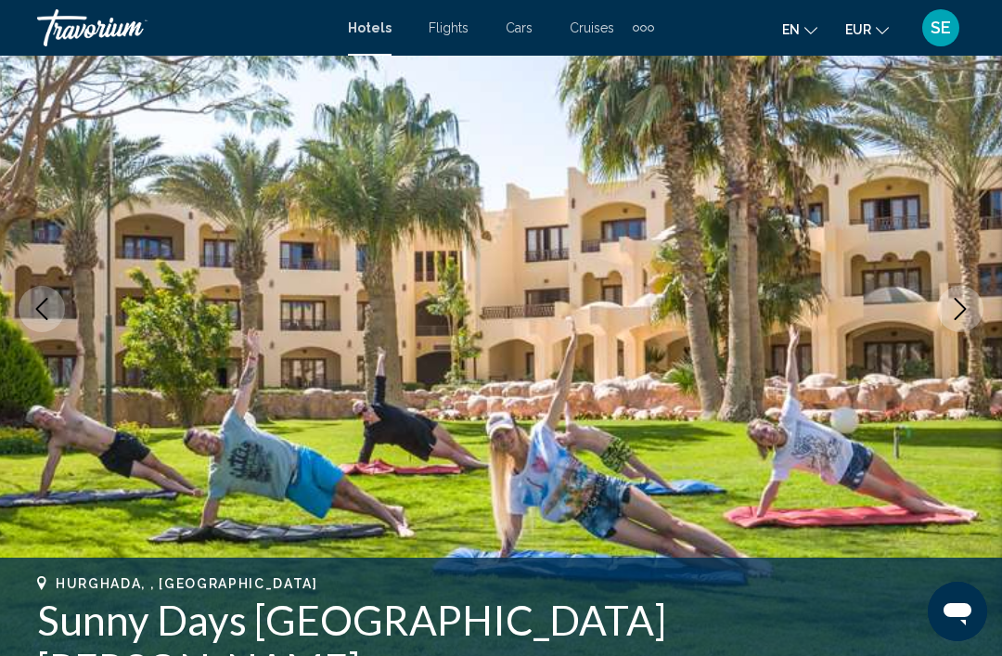
click at [975, 309] on button "Next image" at bounding box center [960, 309] width 46 height 46
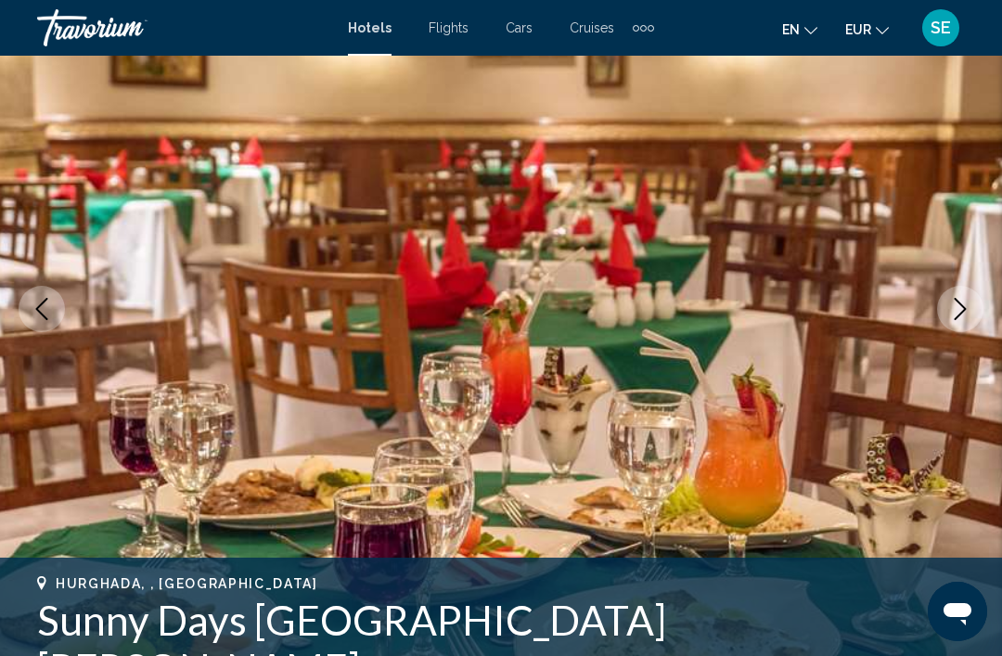
click at [960, 315] on icon "Next image" at bounding box center [961, 309] width 12 height 22
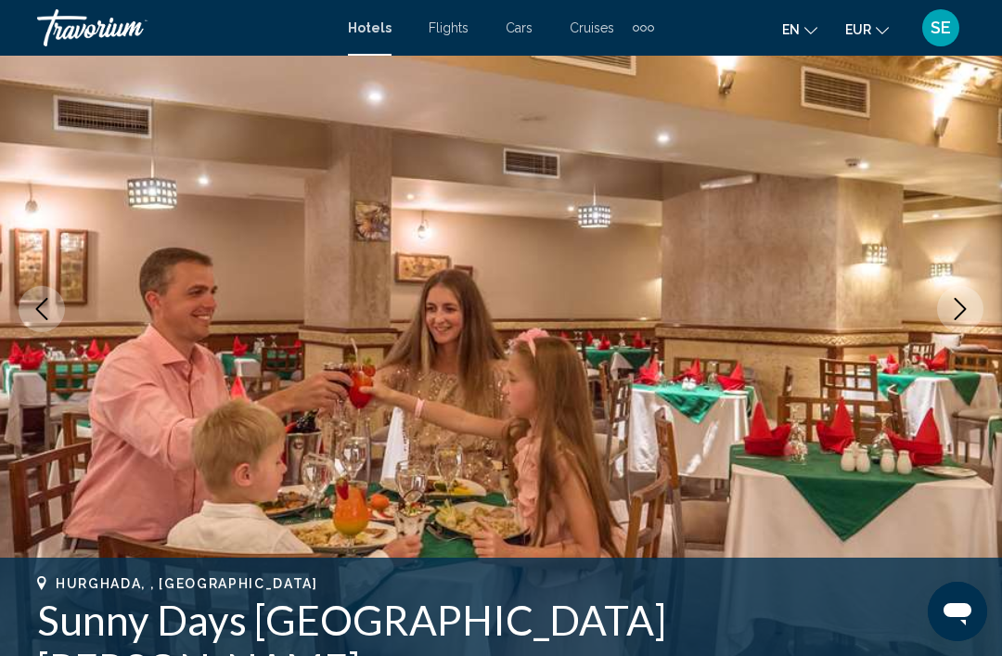
click at [964, 305] on icon "Next image" at bounding box center [960, 309] width 22 height 22
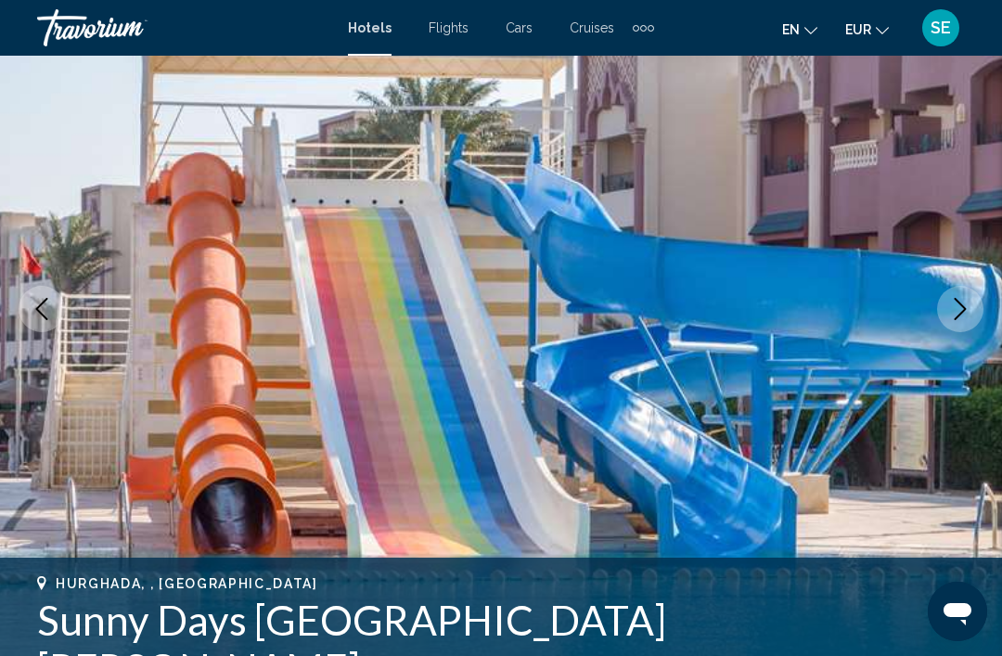
click at [963, 310] on icon "Next image" at bounding box center [960, 309] width 22 height 22
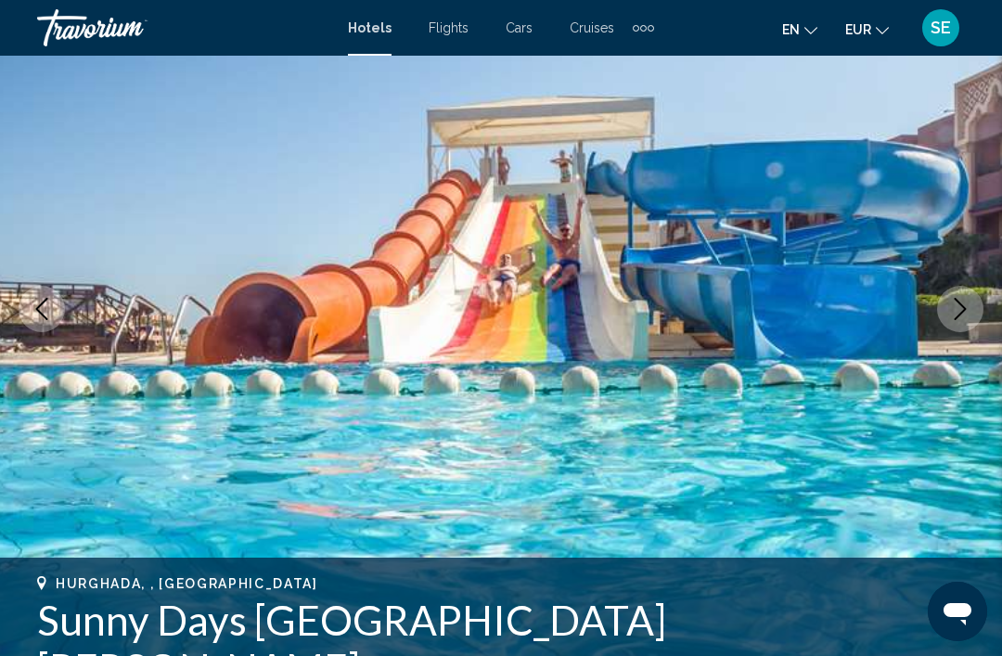
click at [964, 308] on icon "Next image" at bounding box center [961, 309] width 12 height 22
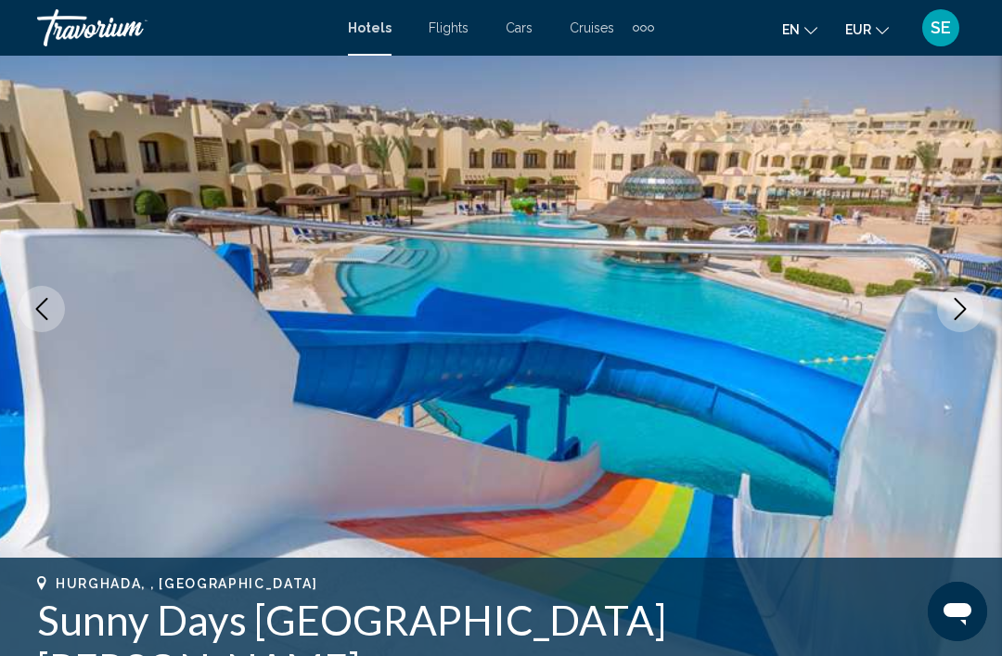
click at [958, 311] on icon "Next image" at bounding box center [960, 309] width 22 height 22
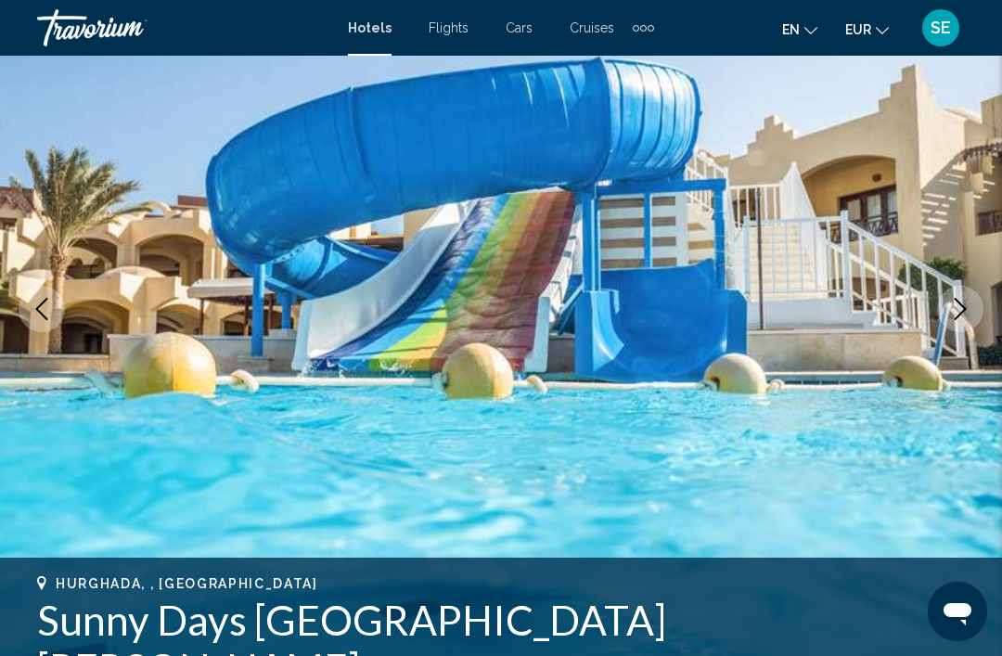
click at [963, 319] on icon "Next image" at bounding box center [960, 309] width 22 height 22
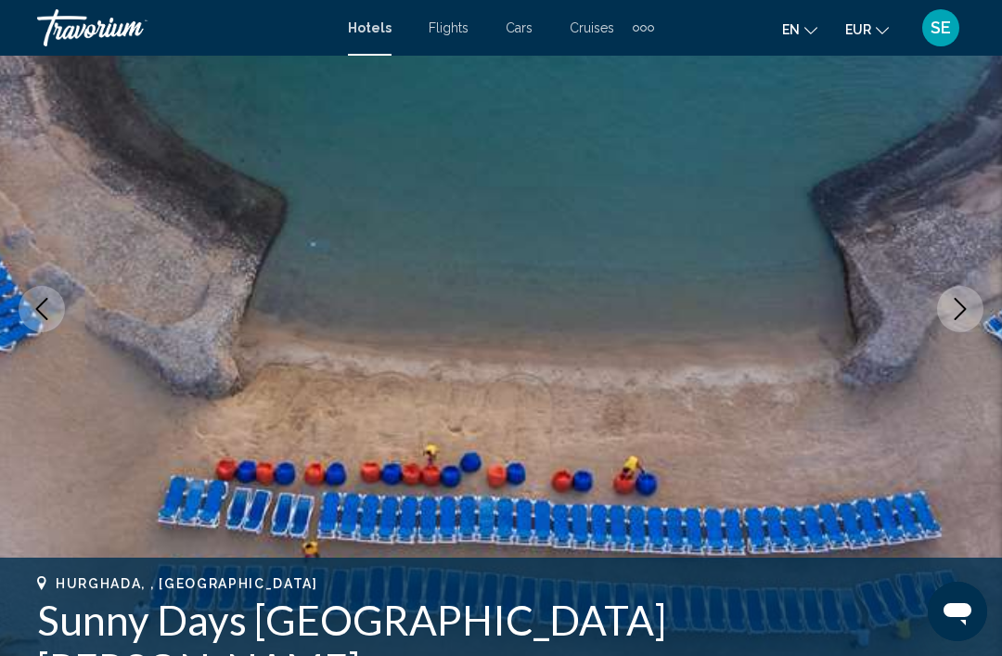
click at [972, 314] on button "Next image" at bounding box center [960, 309] width 46 height 46
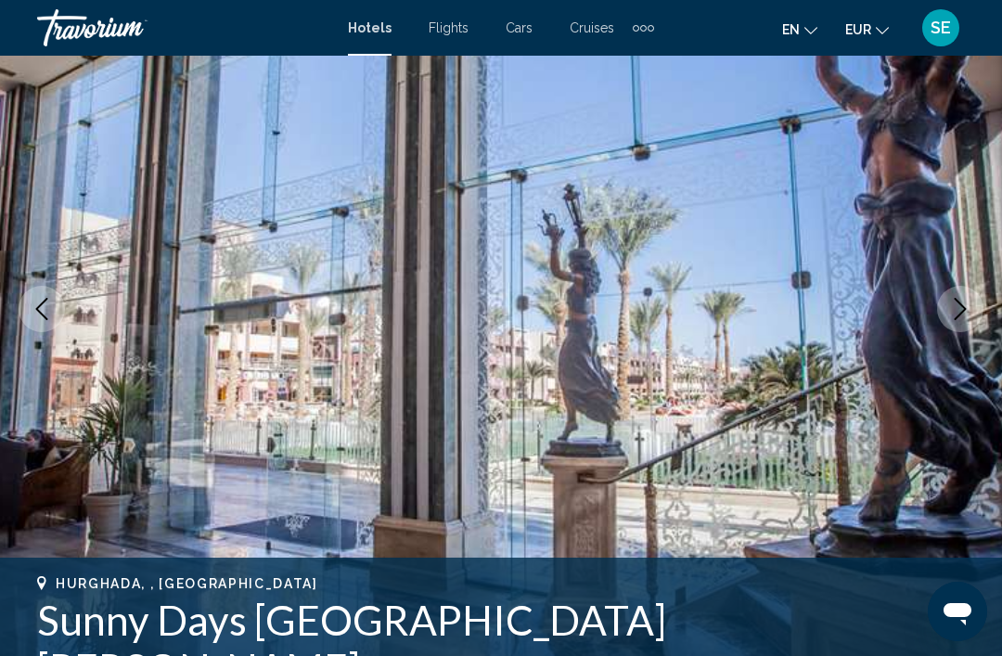
click at [959, 322] on button "Next image" at bounding box center [960, 309] width 46 height 46
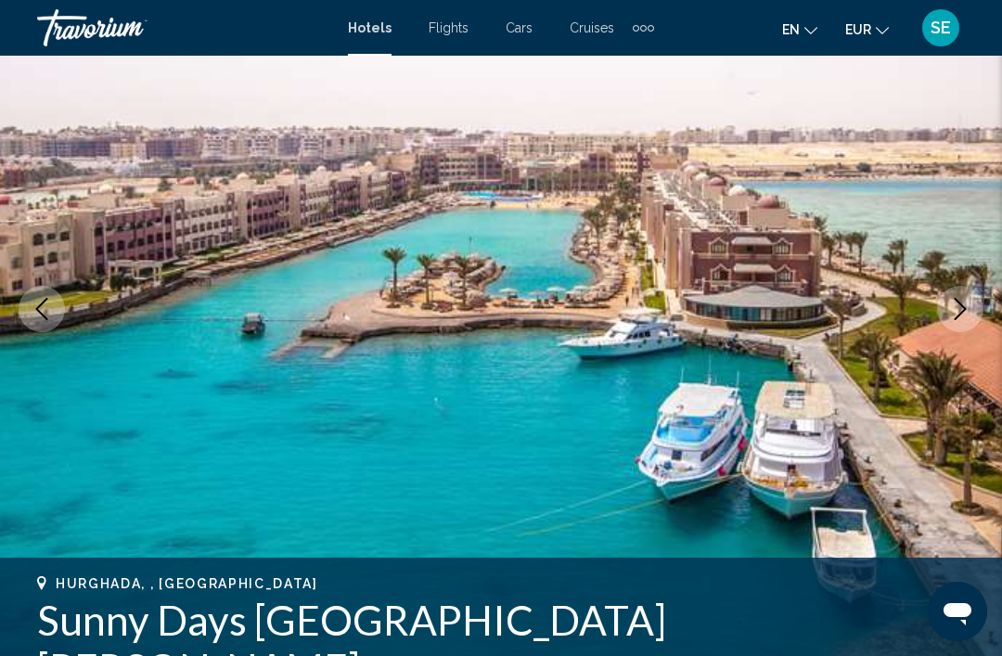
click at [970, 316] on icon "Next image" at bounding box center [960, 309] width 22 height 22
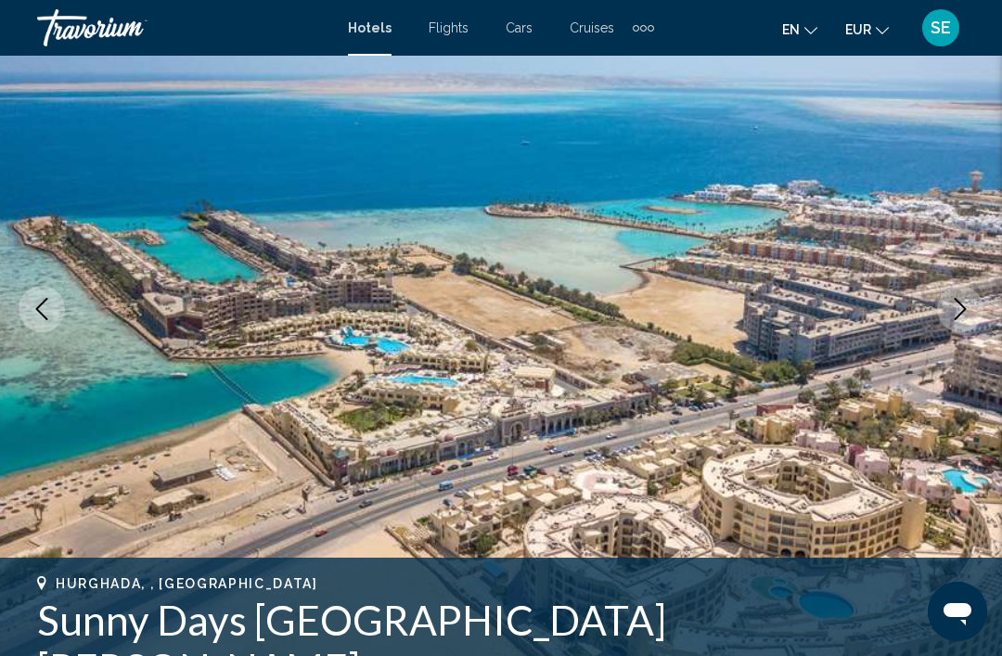
click at [957, 311] on icon "Next image" at bounding box center [960, 309] width 22 height 22
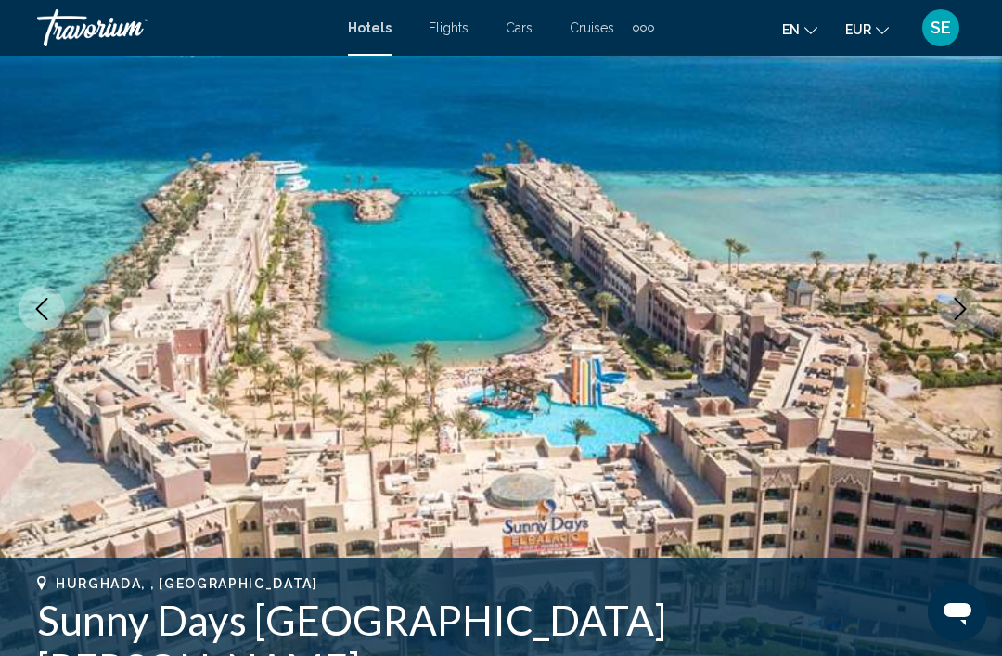
click at [969, 310] on icon "Next image" at bounding box center [960, 309] width 22 height 22
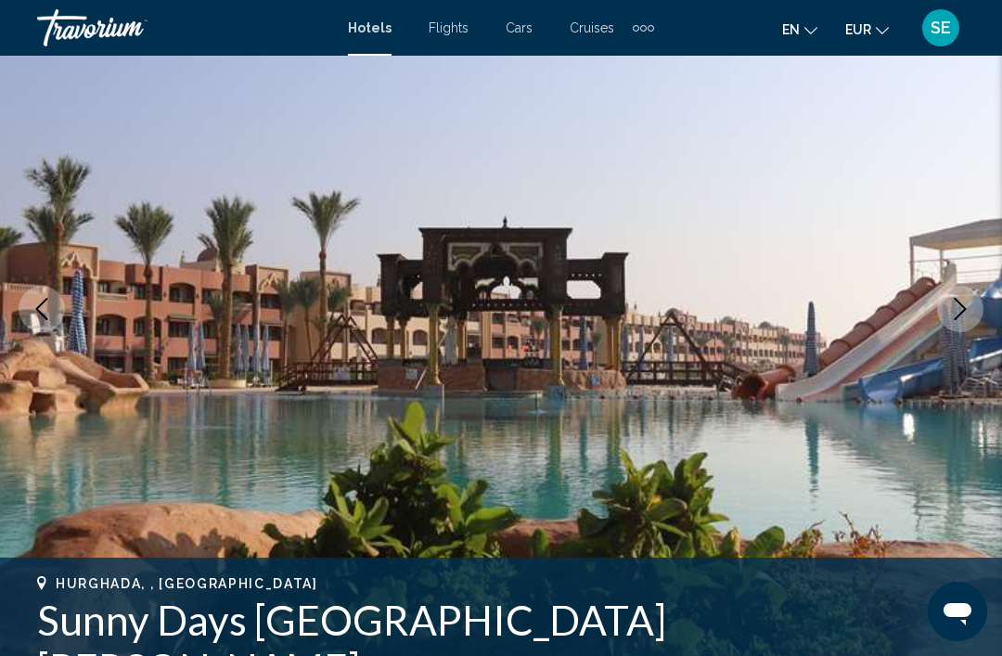
click at [963, 313] on icon "Next image" at bounding box center [960, 309] width 22 height 22
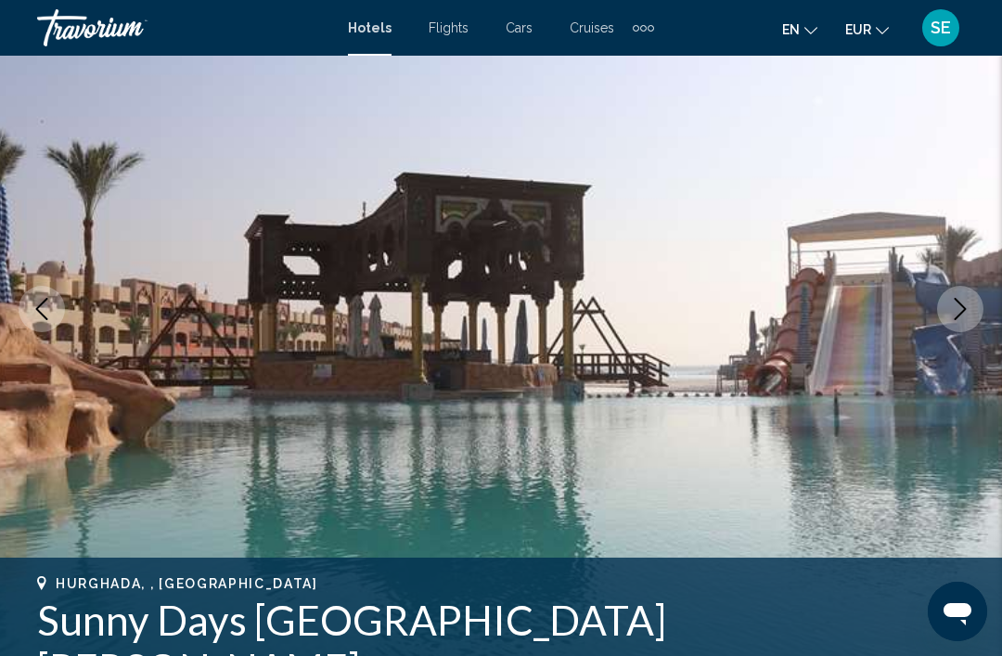
click at [966, 316] on icon "Next image" at bounding box center [960, 309] width 22 height 22
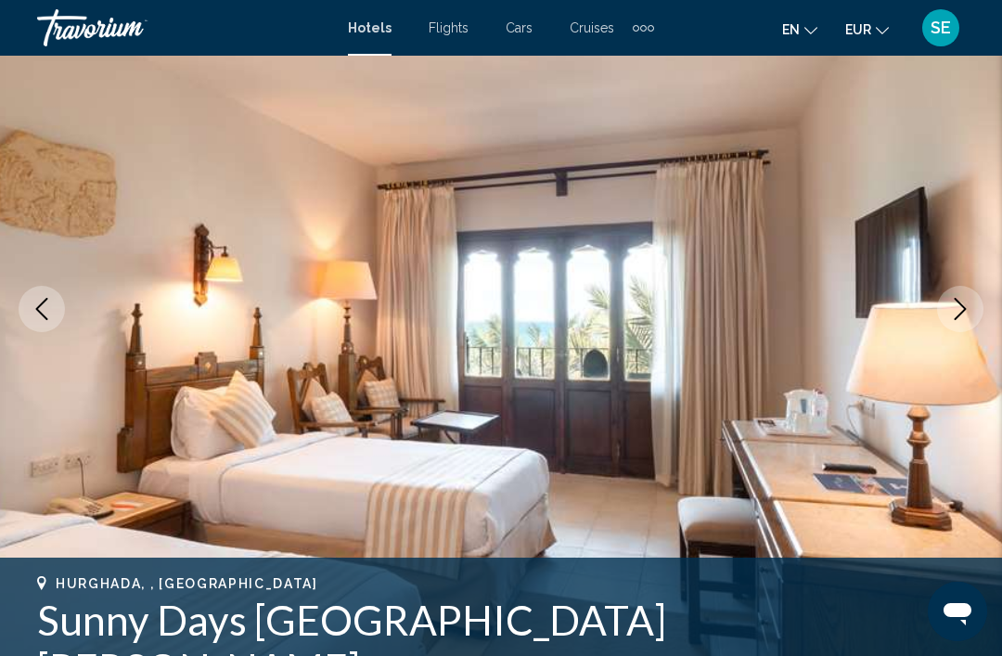
click at [960, 314] on icon "Next image" at bounding box center [961, 309] width 12 height 22
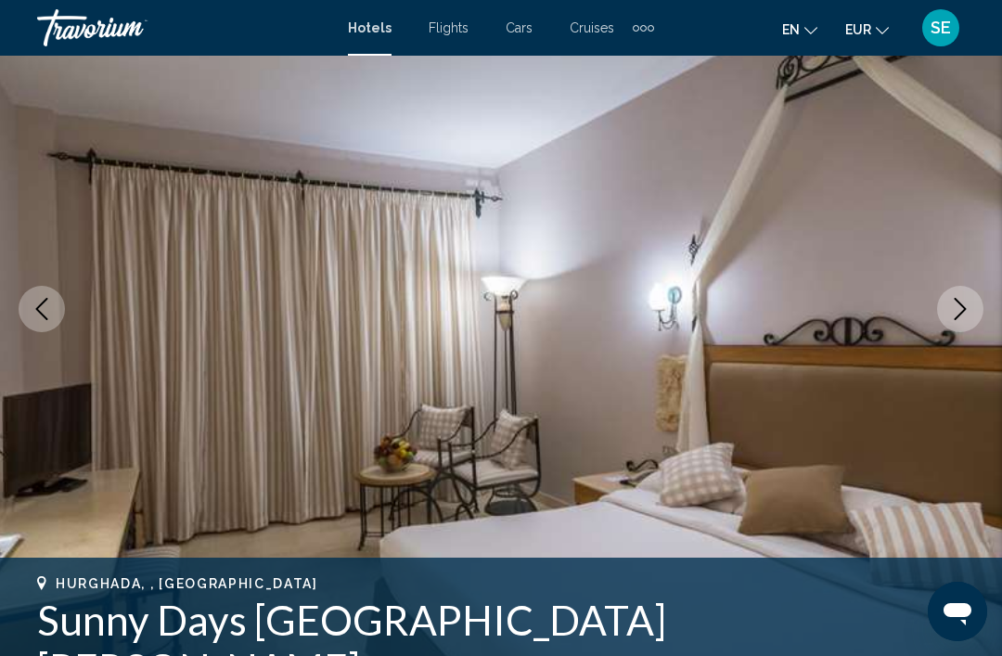
click at [955, 322] on button "Next image" at bounding box center [960, 309] width 46 height 46
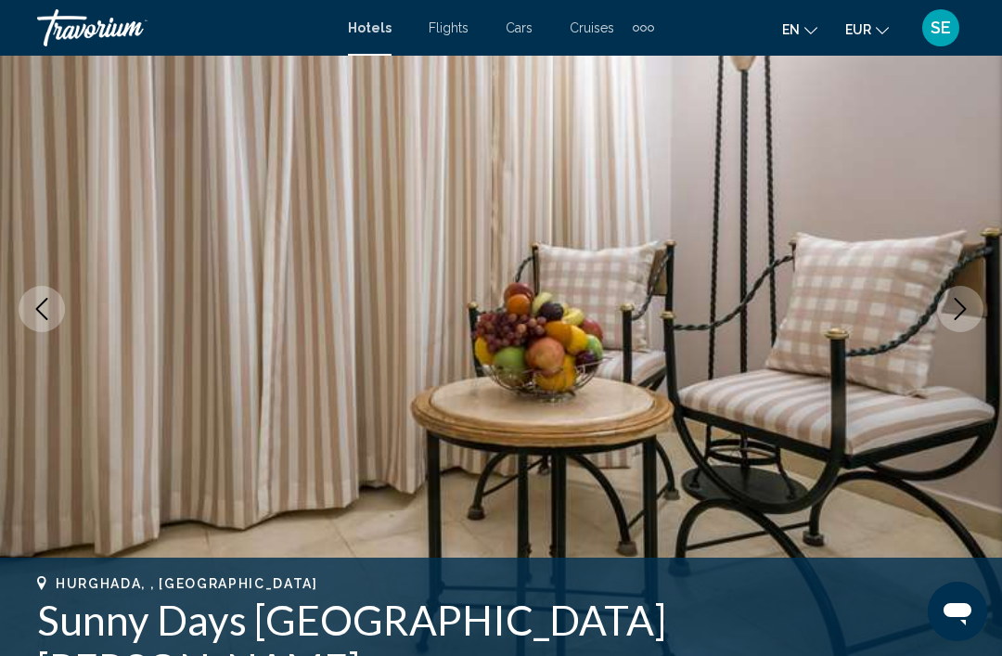
click at [958, 323] on button "Next image" at bounding box center [960, 309] width 46 height 46
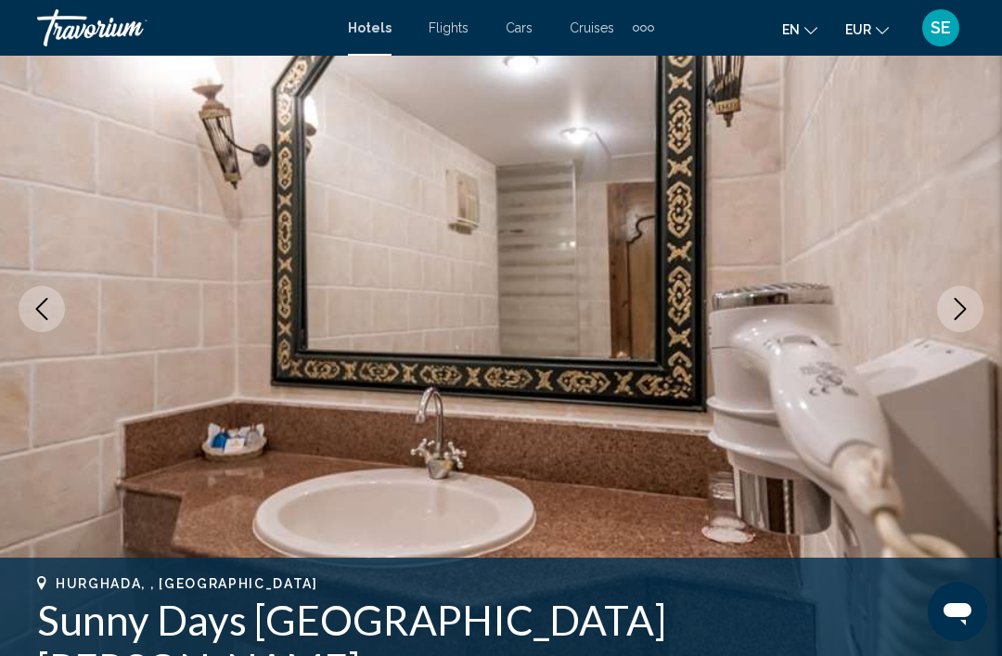
click at [960, 309] on icon "Next image" at bounding box center [960, 309] width 22 height 22
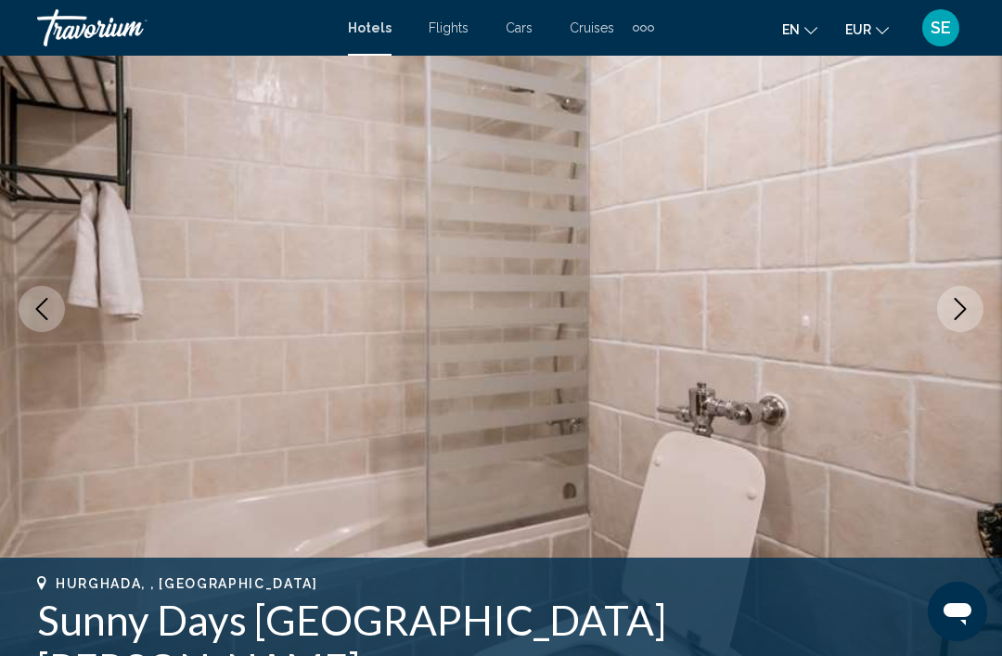
click at [49, 327] on button "Previous image" at bounding box center [42, 309] width 46 height 46
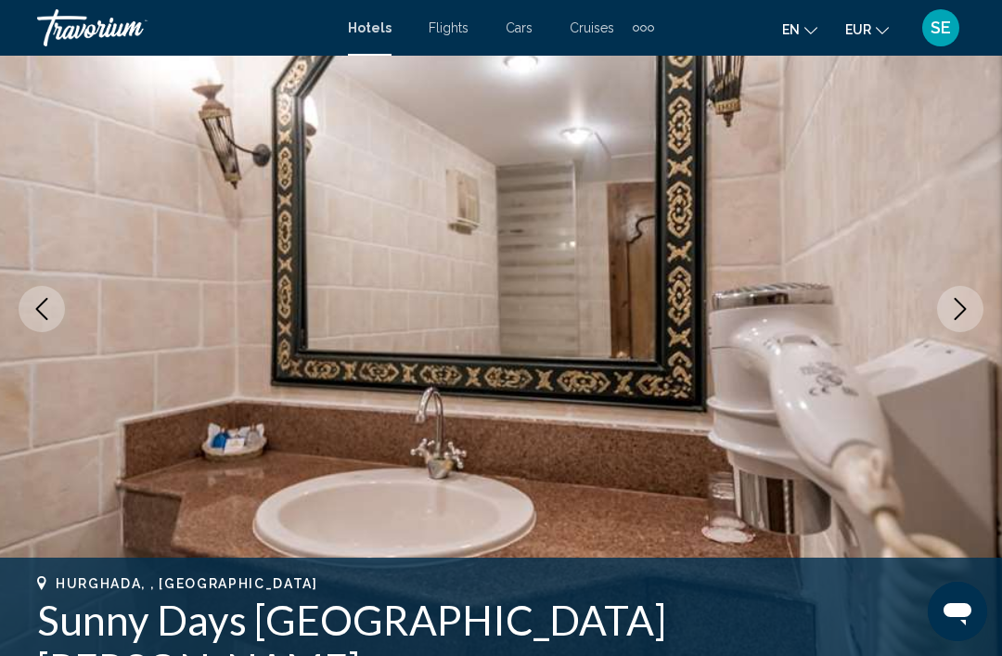
click at [965, 289] on button "Next image" at bounding box center [960, 309] width 46 height 46
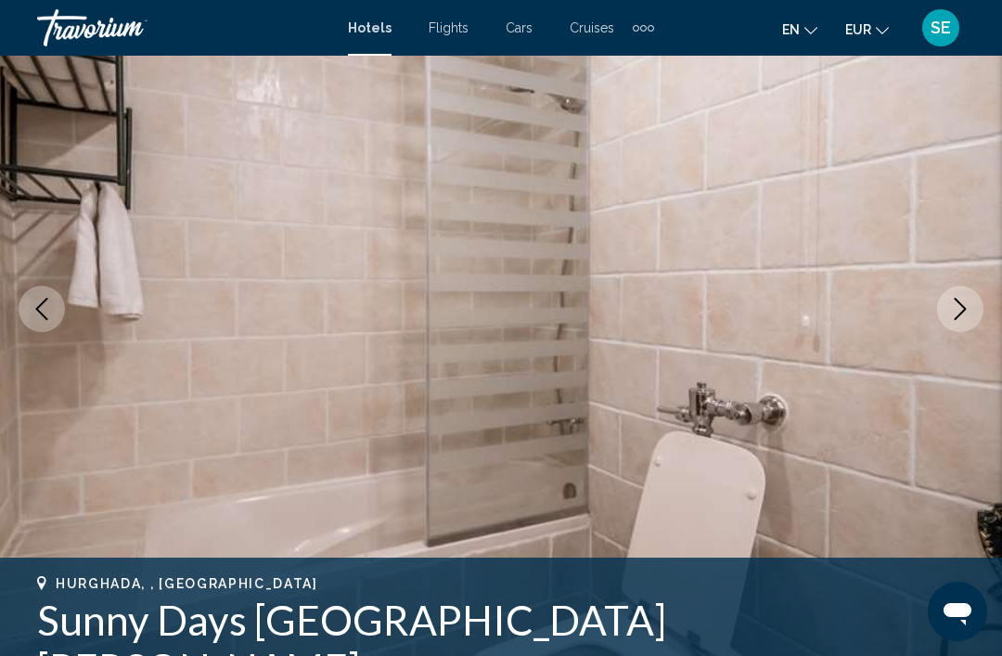
click at [970, 312] on icon "Next image" at bounding box center [960, 309] width 22 height 22
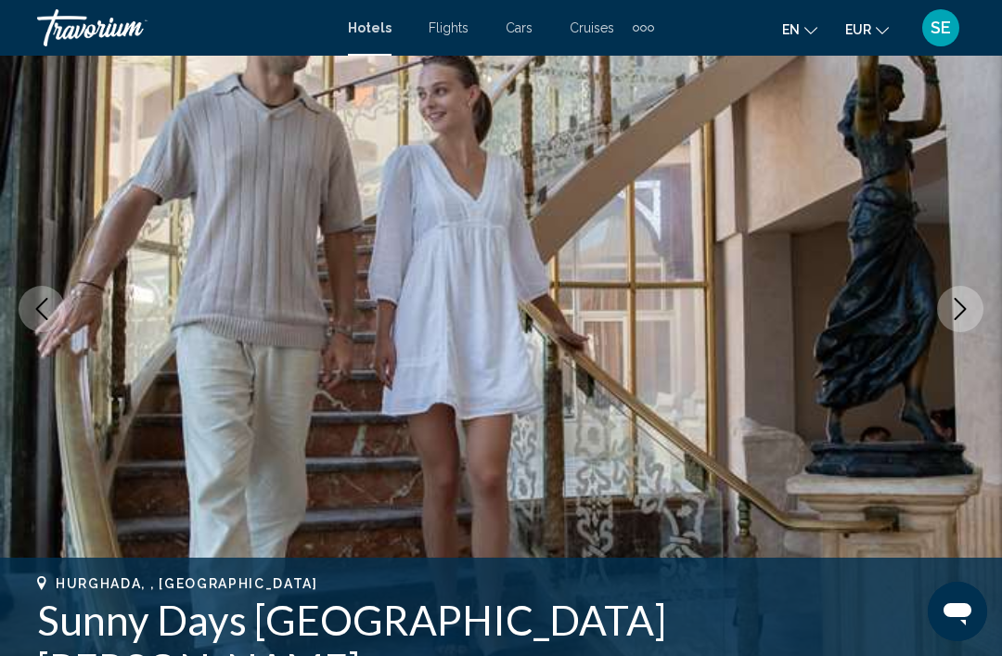
click at [961, 315] on icon "Next image" at bounding box center [960, 309] width 22 height 22
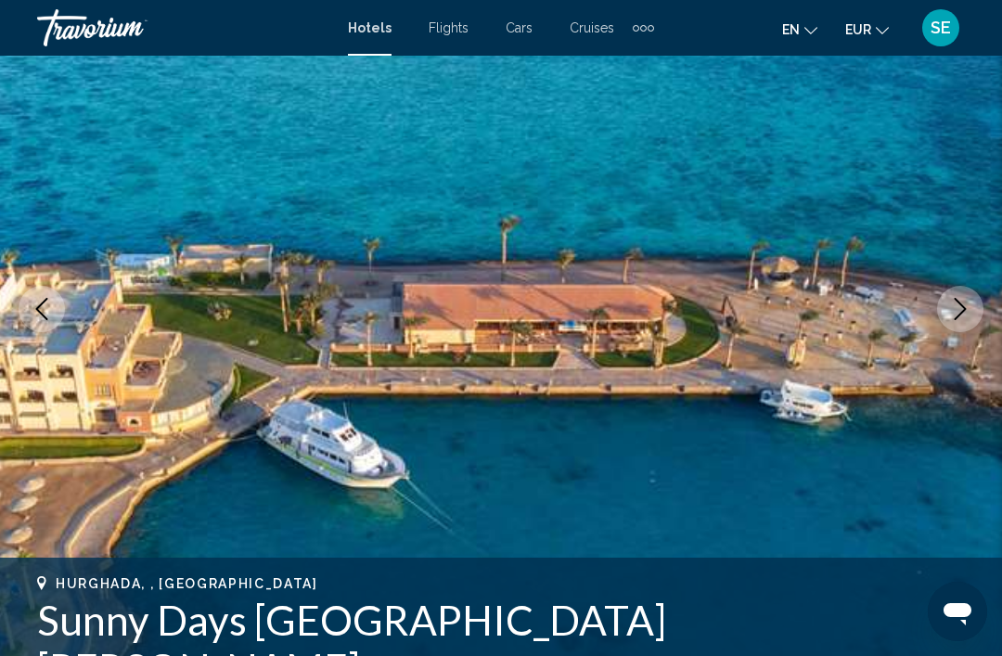
click at [975, 307] on button "Next image" at bounding box center [960, 309] width 46 height 46
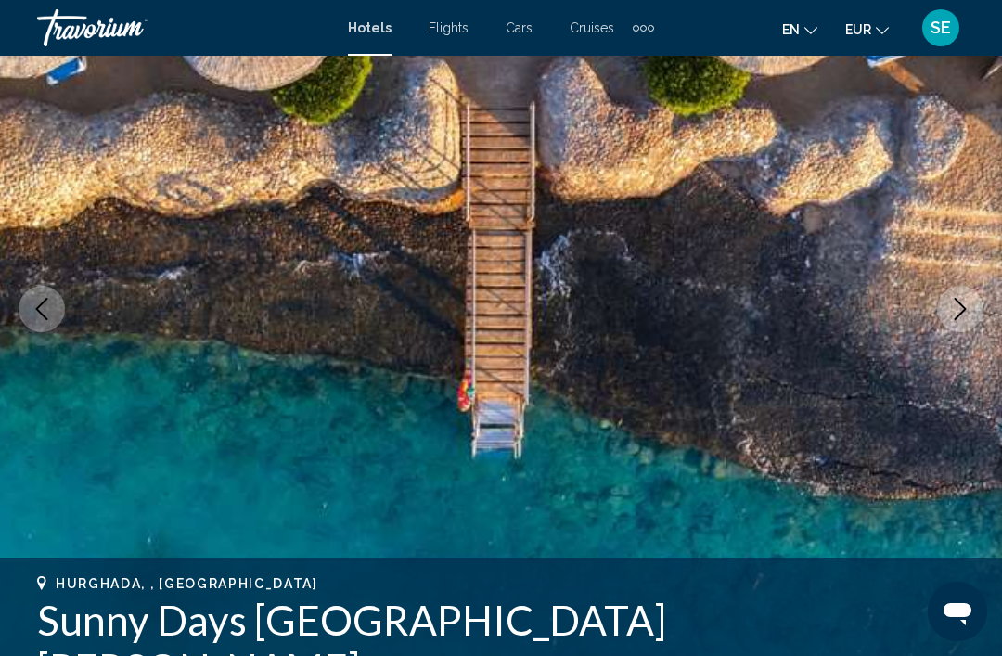
click at [972, 298] on button "Next image" at bounding box center [960, 309] width 46 height 46
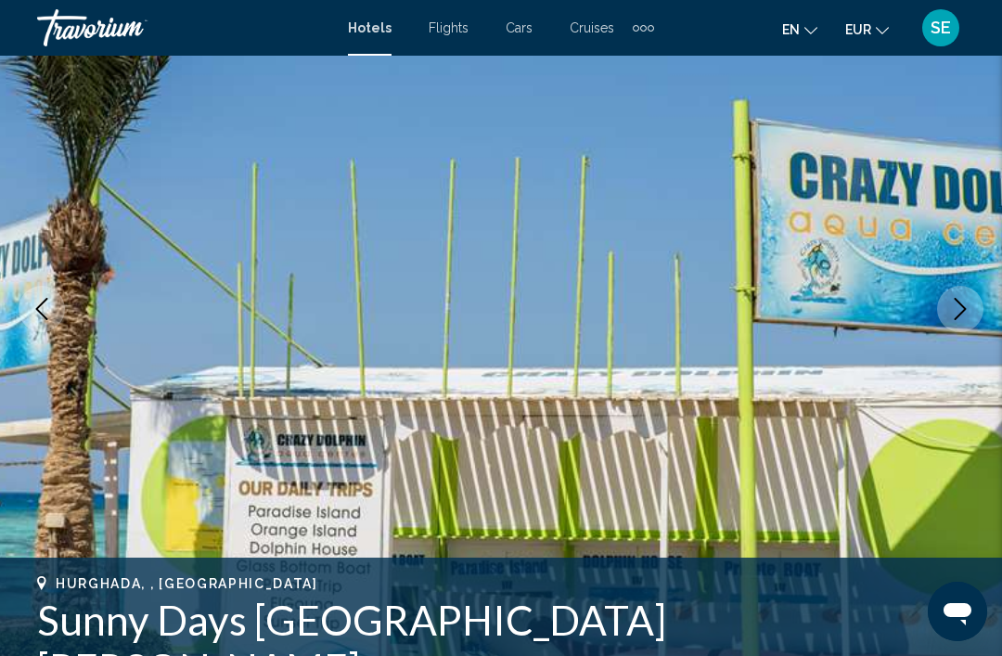
click at [970, 304] on icon "Next image" at bounding box center [960, 309] width 22 height 22
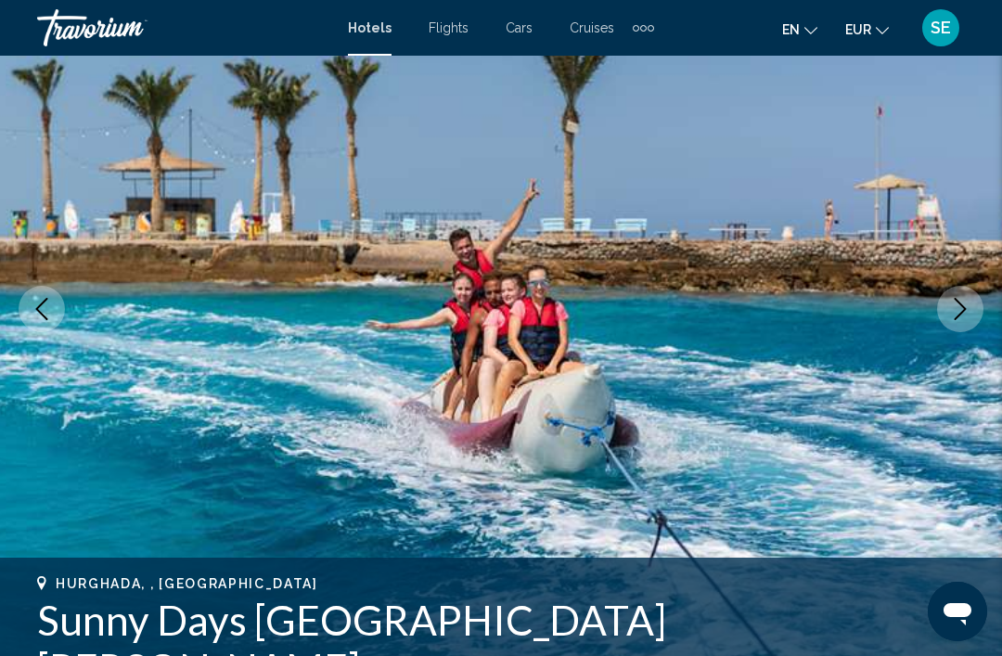
click at [965, 304] on icon "Next image" at bounding box center [960, 309] width 22 height 22
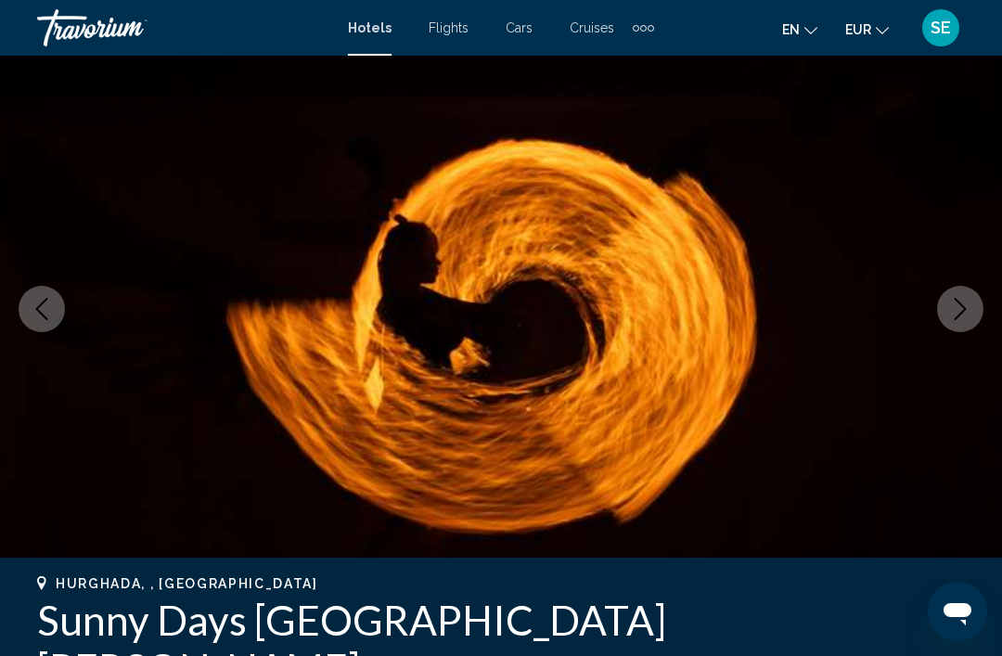
click at [968, 300] on icon "Next image" at bounding box center [960, 309] width 22 height 22
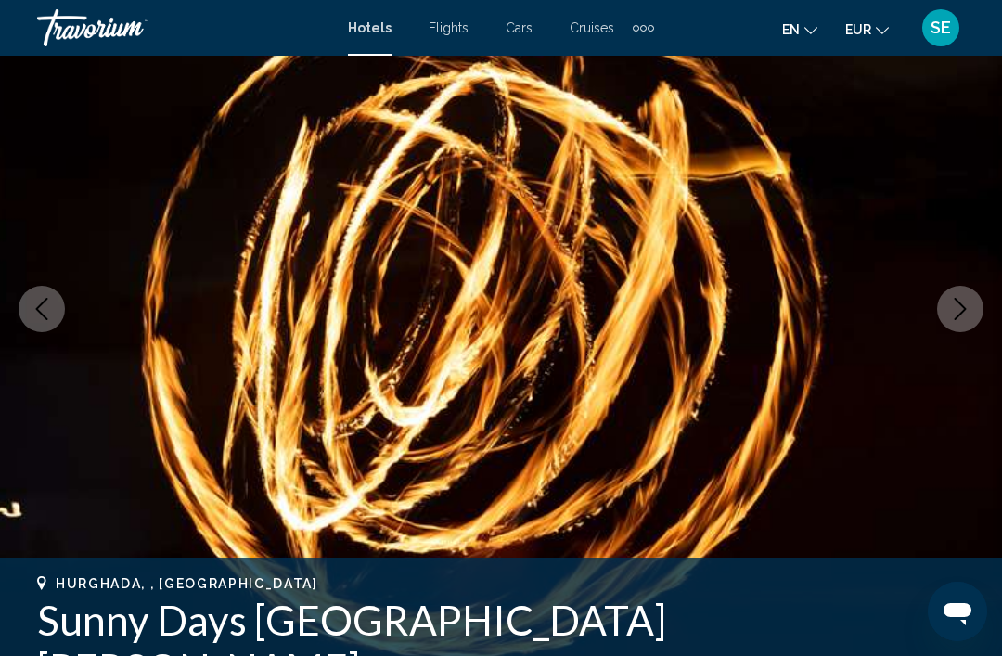
click at [964, 307] on icon "Next image" at bounding box center [961, 309] width 12 height 22
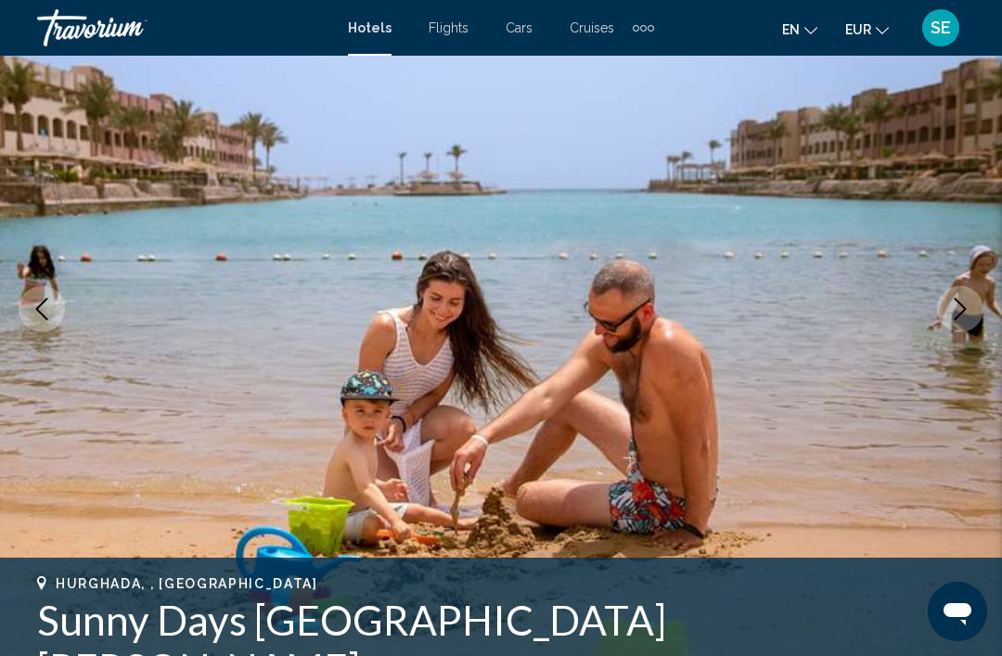
click at [962, 311] on icon "Next image" at bounding box center [960, 309] width 22 height 22
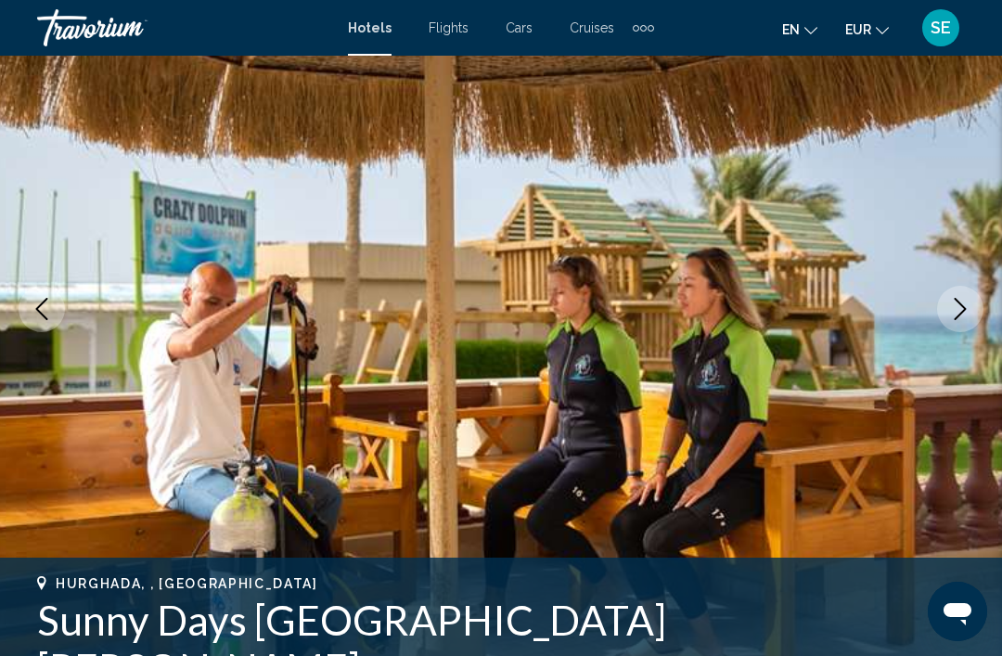
click at [952, 304] on icon "Next image" at bounding box center [960, 309] width 22 height 22
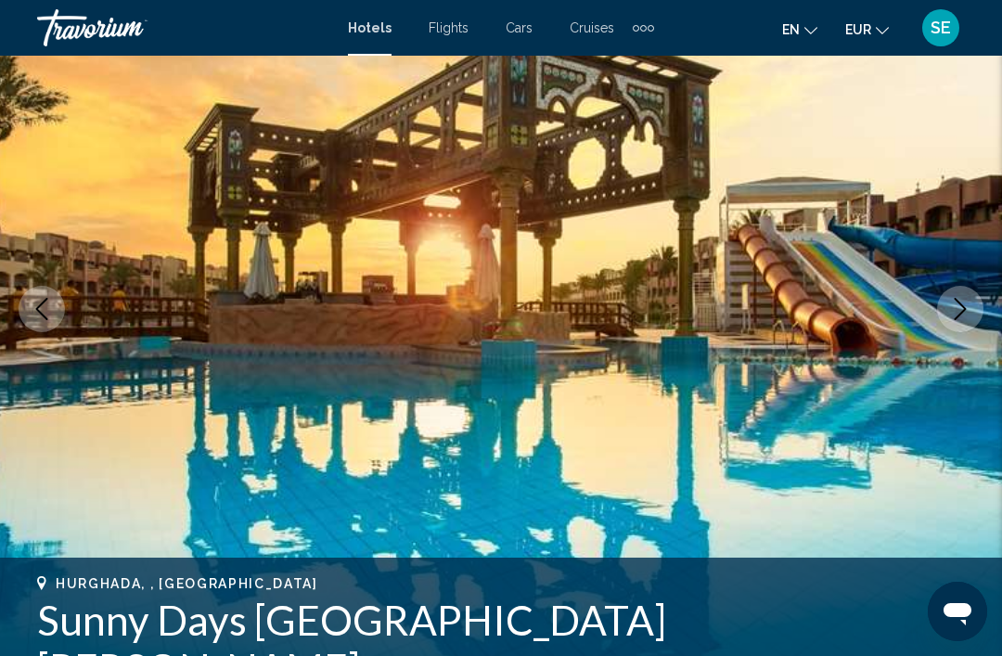
click at [1001, 267] on img "Main content" at bounding box center [501, 309] width 1002 height 882
click at [969, 308] on icon "Next image" at bounding box center [960, 309] width 22 height 22
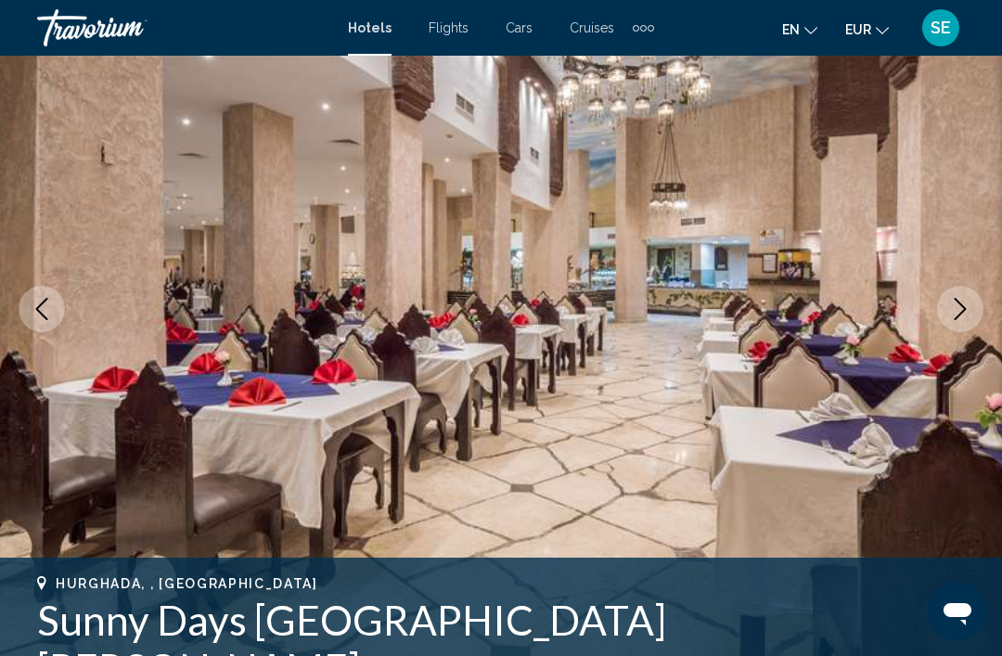
click at [966, 311] on icon "Next image" at bounding box center [960, 309] width 22 height 22
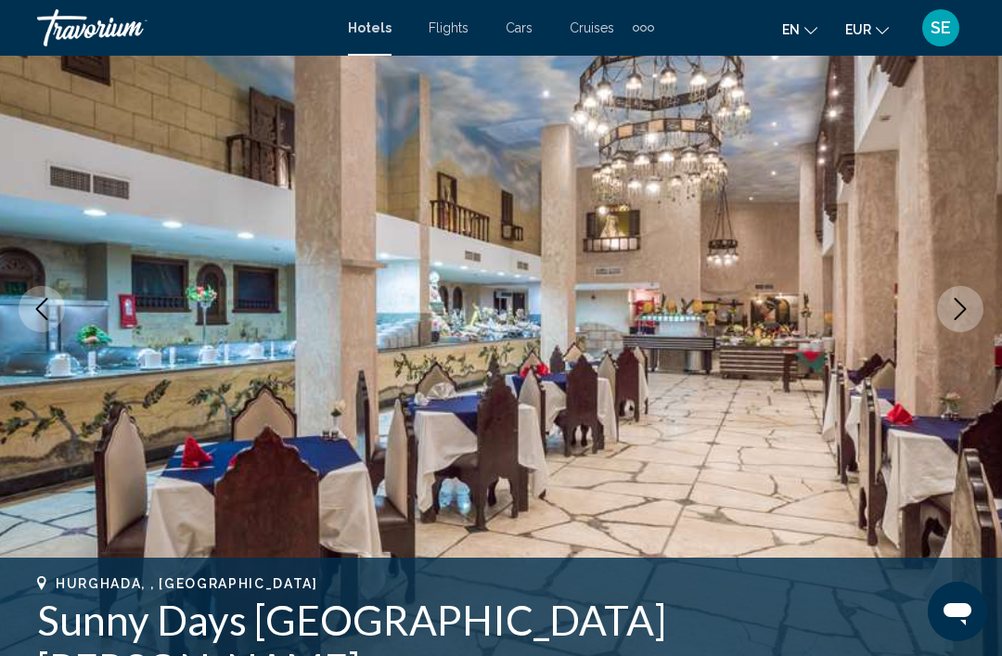
click at [968, 313] on icon "Next image" at bounding box center [960, 309] width 22 height 22
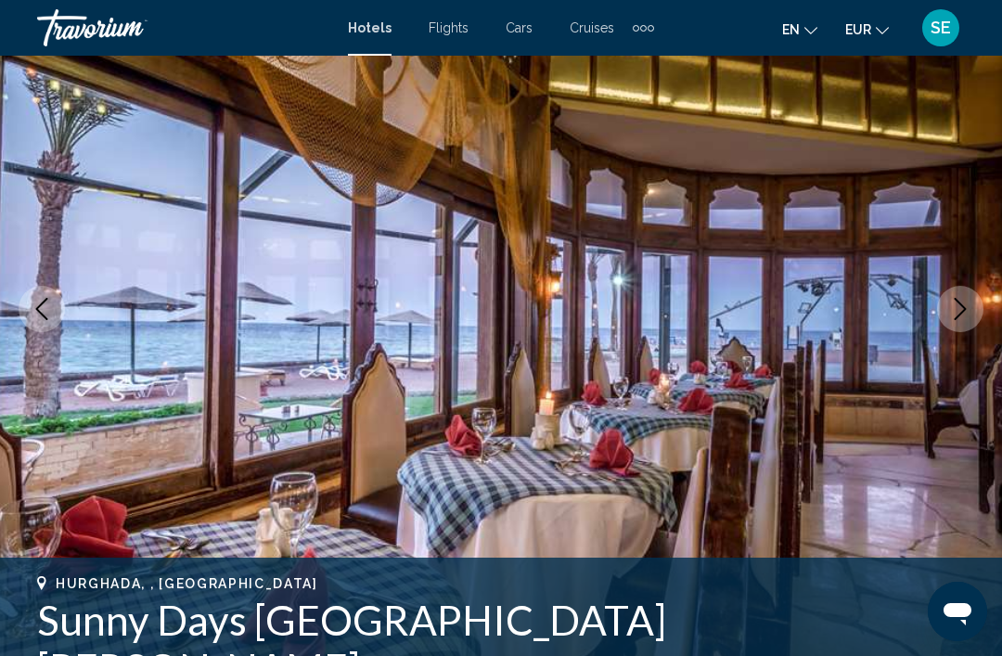
click at [972, 302] on button "Next image" at bounding box center [960, 309] width 46 height 46
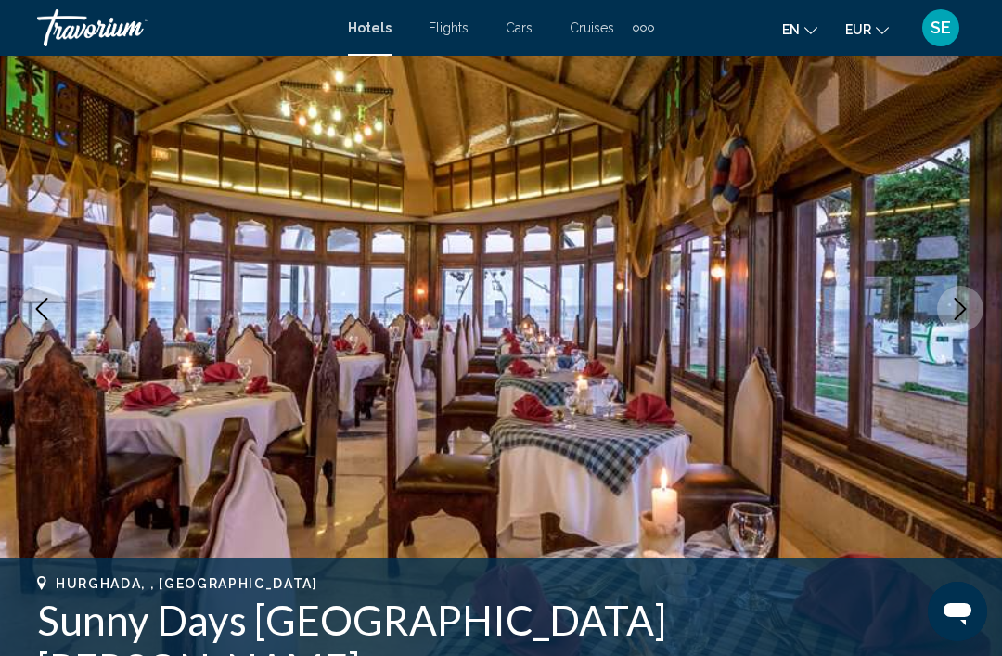
click at [974, 300] on button "Next image" at bounding box center [960, 309] width 46 height 46
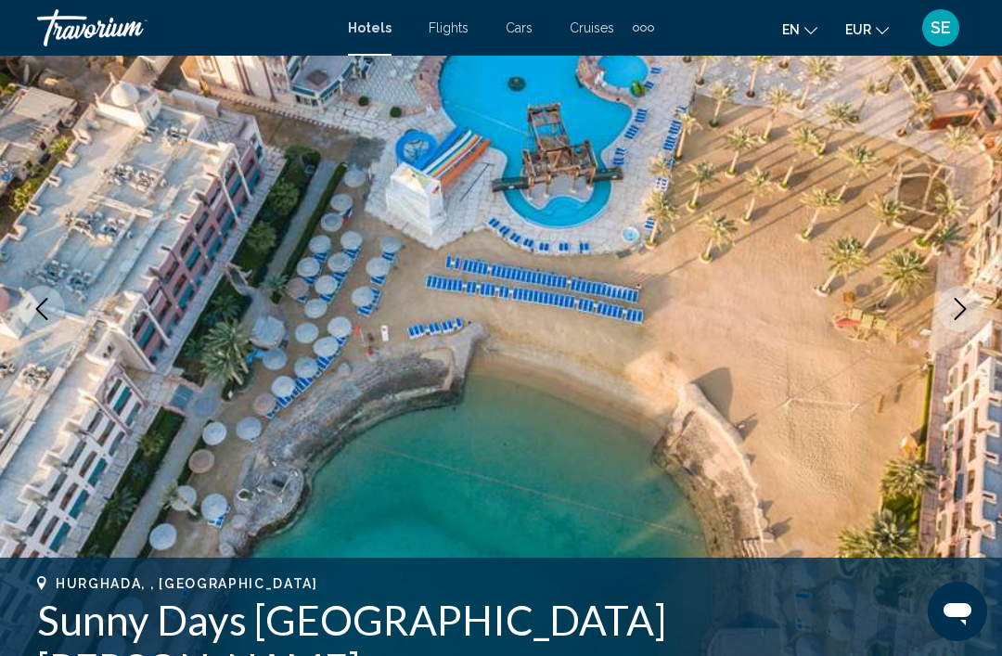
click at [969, 309] on icon "Next image" at bounding box center [960, 309] width 22 height 22
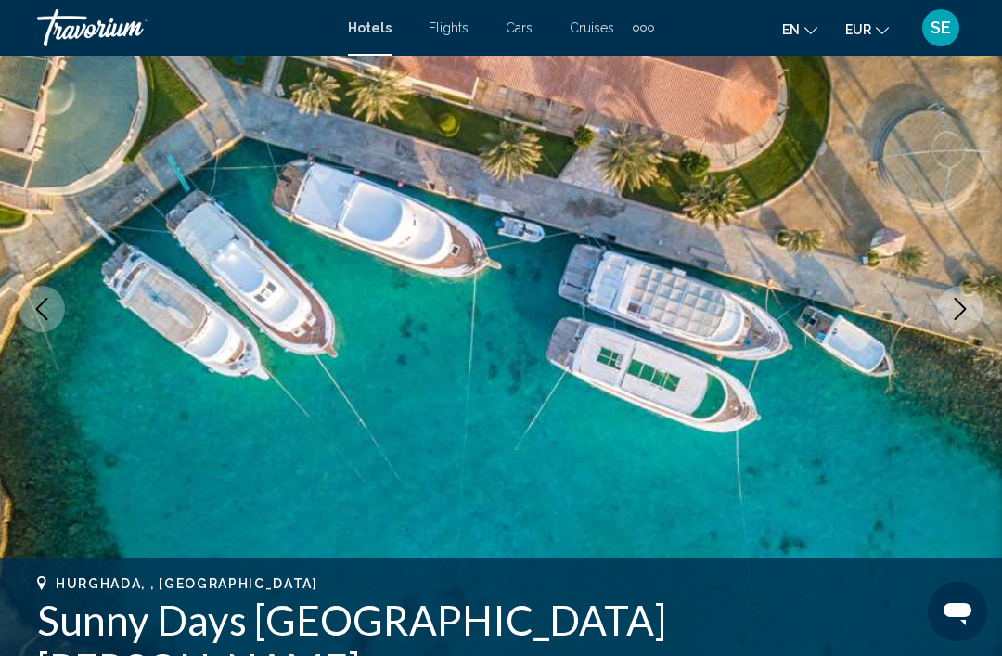
click at [964, 303] on icon "Next image" at bounding box center [960, 309] width 22 height 22
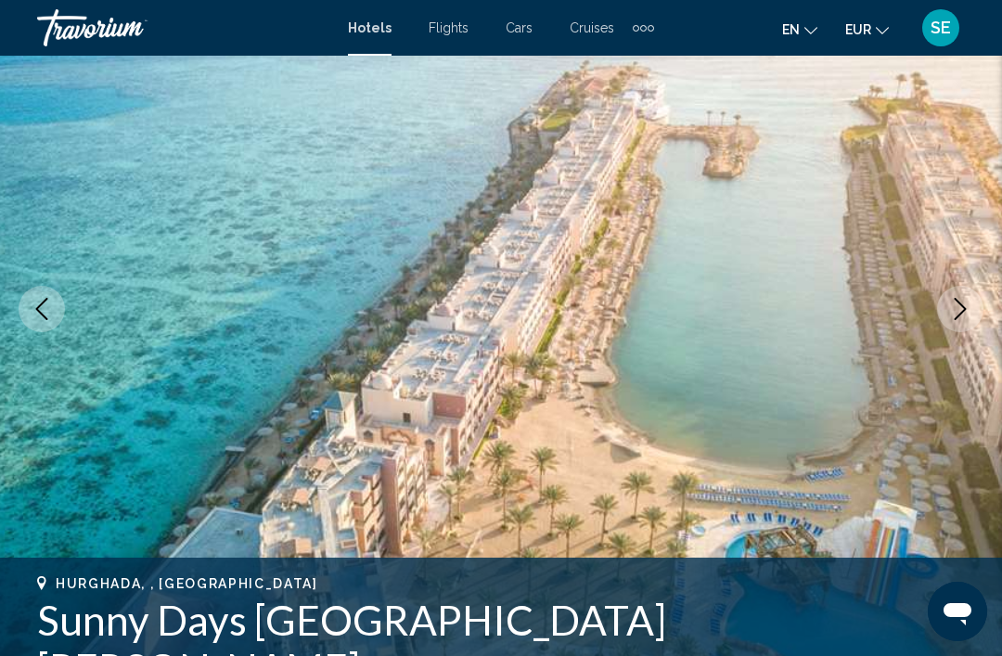
click at [961, 311] on icon "Next image" at bounding box center [960, 309] width 22 height 22
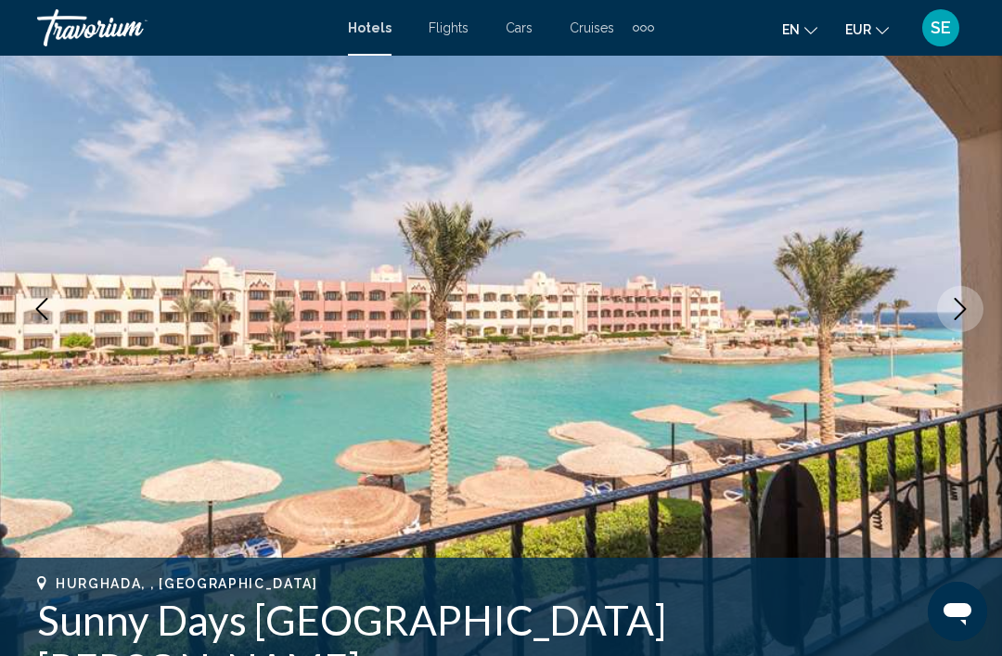
click at [957, 308] on icon "Next image" at bounding box center [960, 309] width 22 height 22
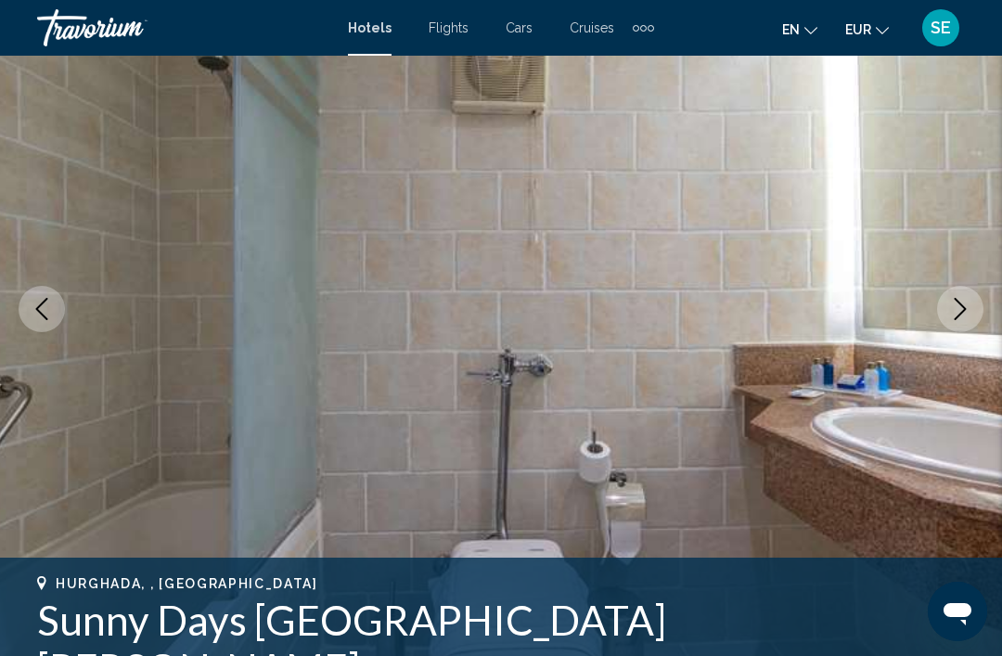
click at [953, 314] on icon "Next image" at bounding box center [960, 309] width 22 height 22
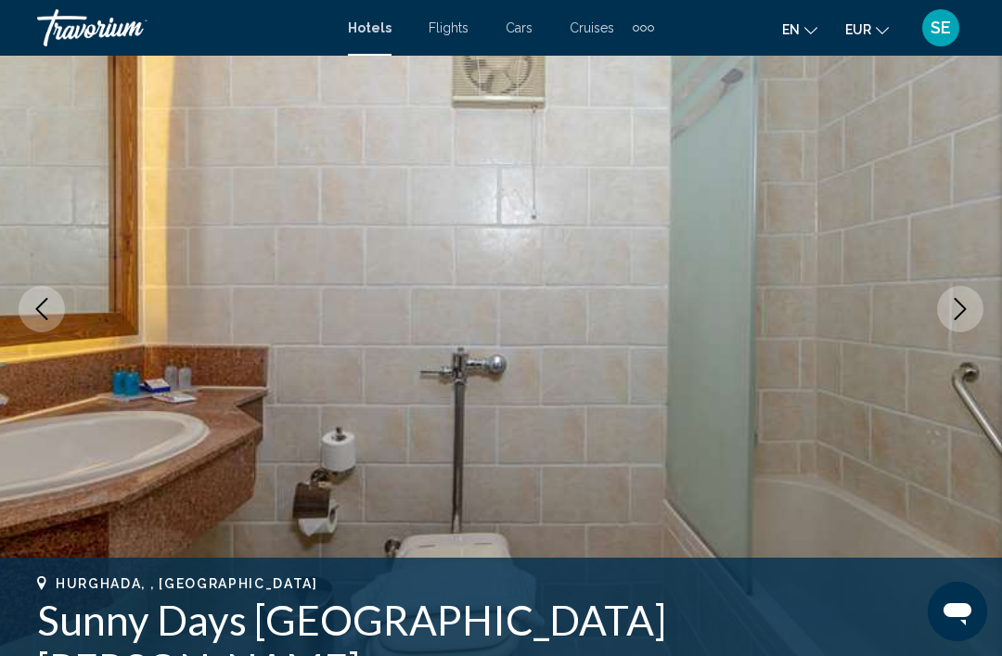
click at [957, 304] on icon "Next image" at bounding box center [960, 309] width 22 height 22
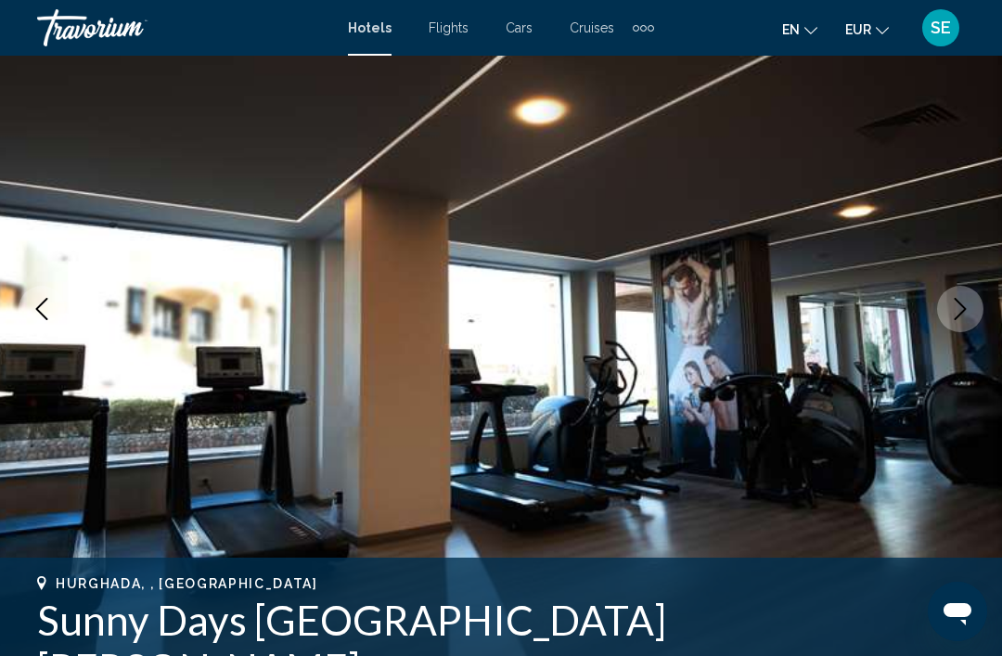
click at [960, 293] on button "Next image" at bounding box center [960, 309] width 46 height 46
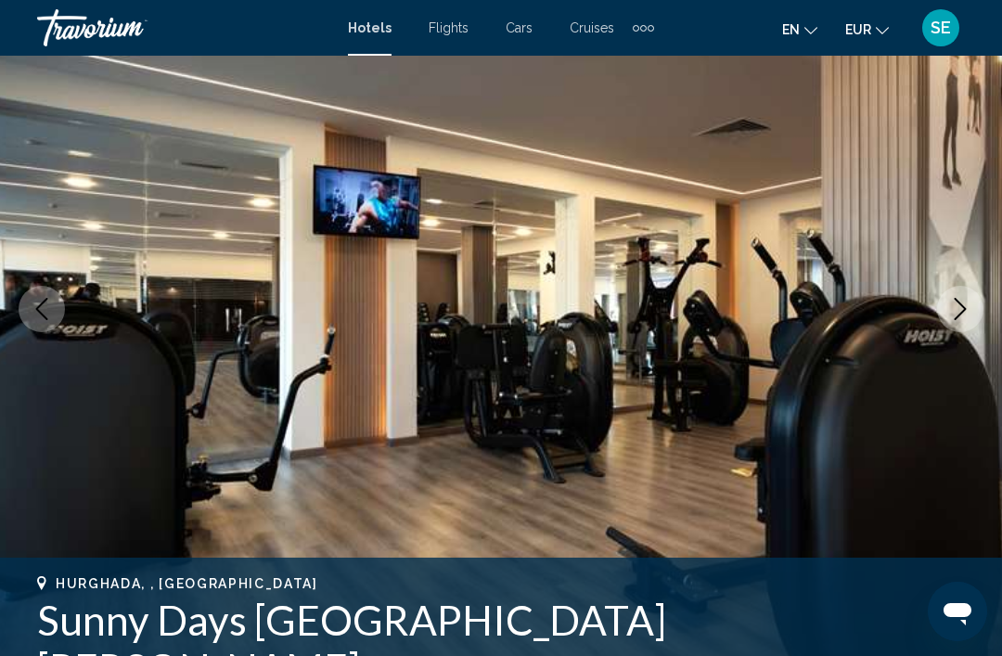
click at [956, 298] on icon "Next image" at bounding box center [960, 309] width 22 height 22
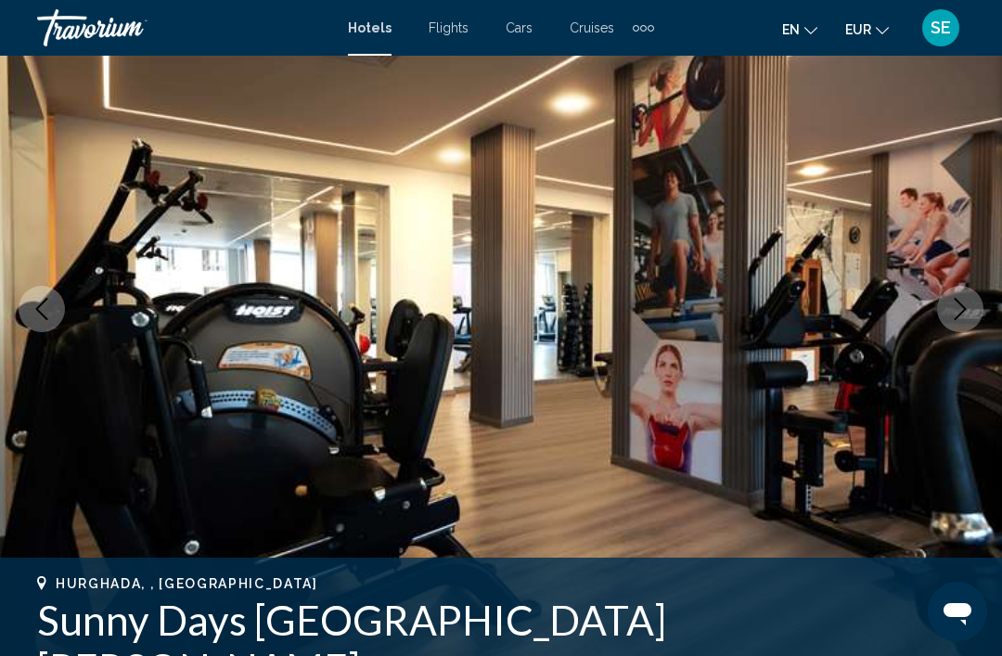
click at [956, 299] on icon "Next image" at bounding box center [961, 309] width 12 height 22
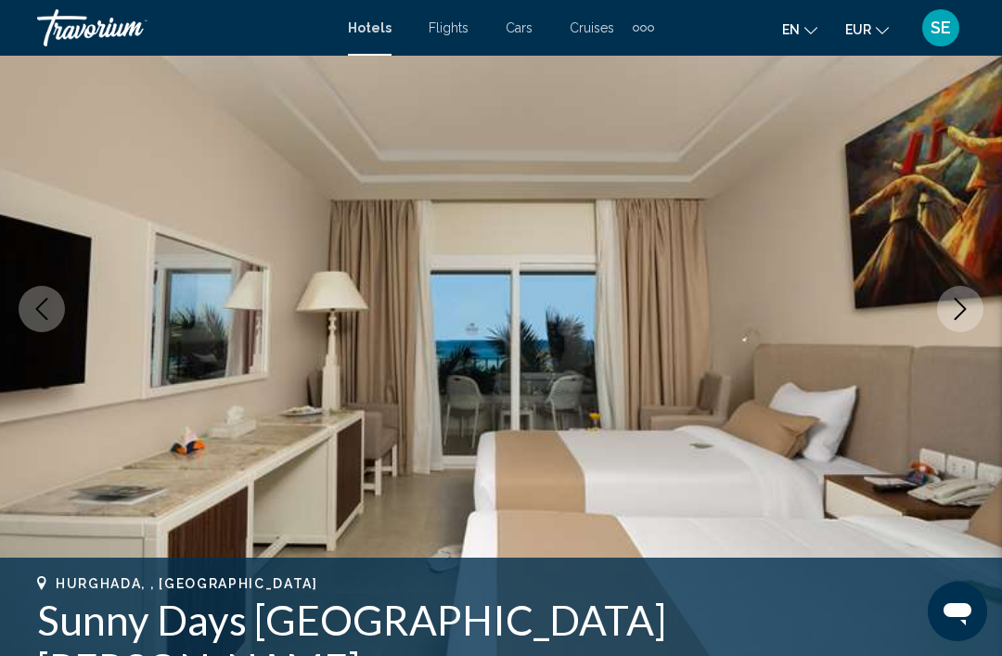
click at [953, 299] on icon "Next image" at bounding box center [960, 309] width 22 height 22
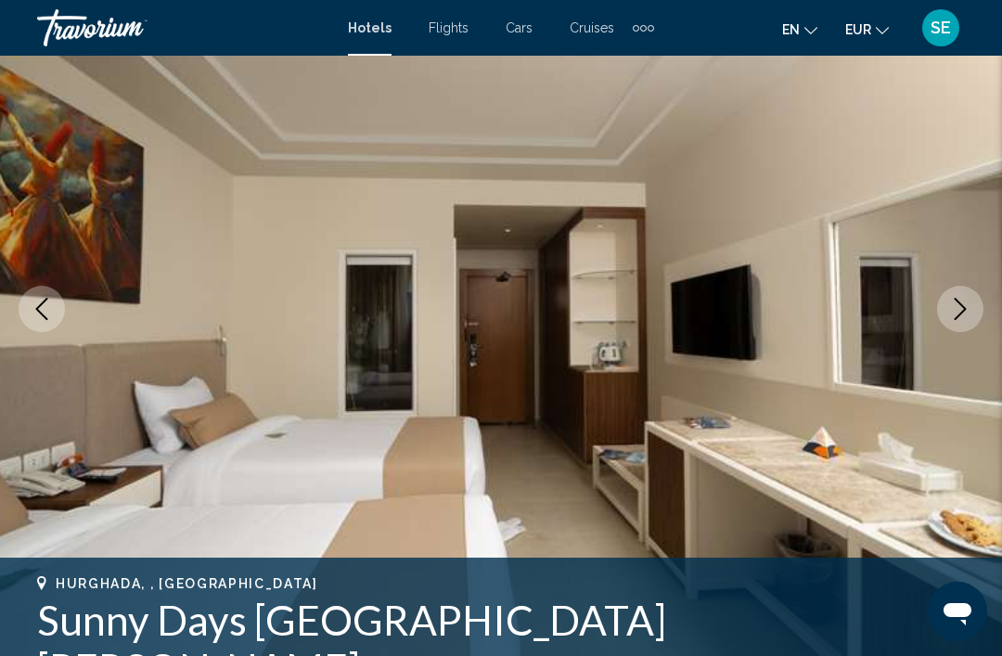
click at [953, 296] on button "Next image" at bounding box center [960, 309] width 46 height 46
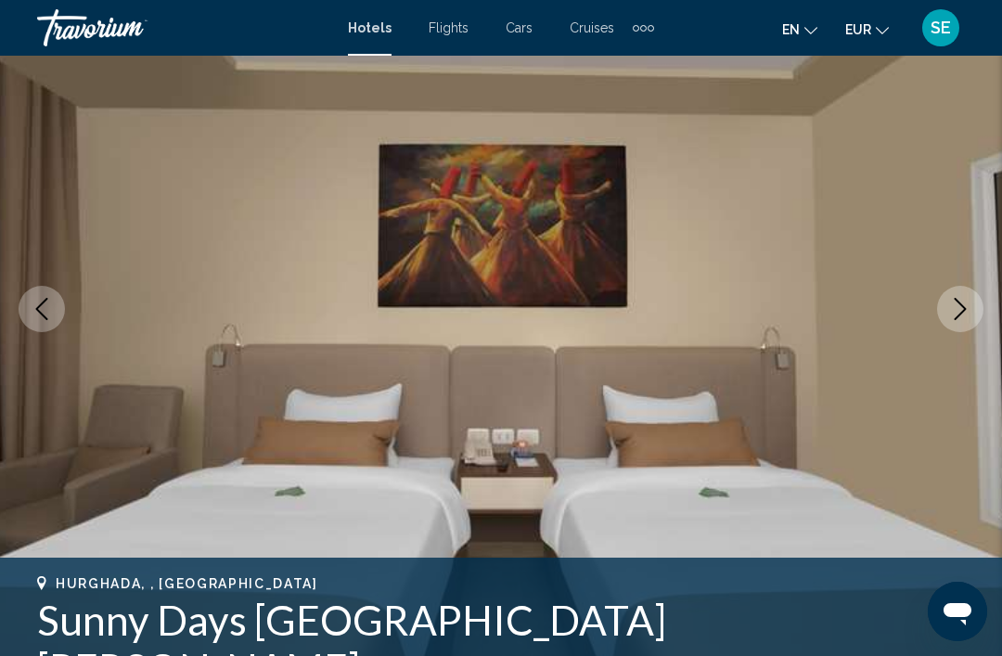
click at [954, 302] on icon "Next image" at bounding box center [960, 309] width 22 height 22
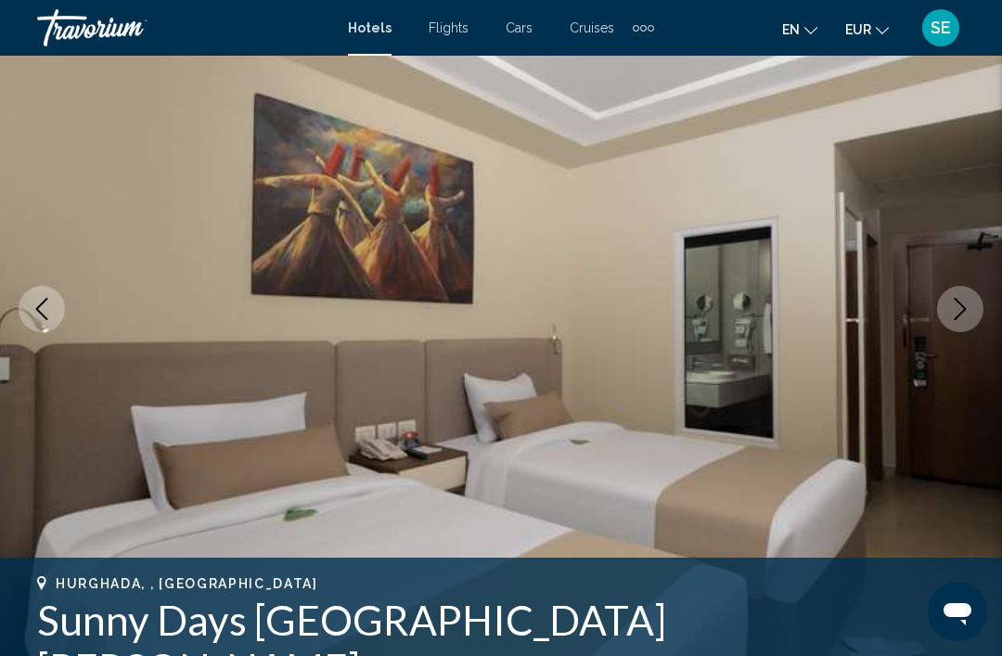
click at [954, 295] on button "Next image" at bounding box center [960, 309] width 46 height 46
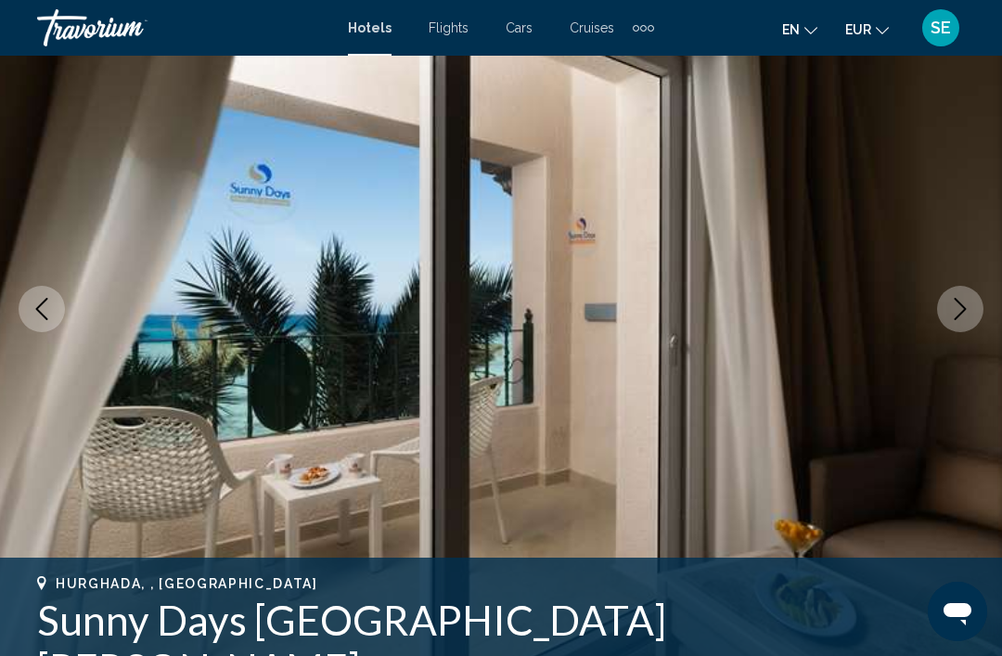
click at [950, 297] on button "Next image" at bounding box center [960, 309] width 46 height 46
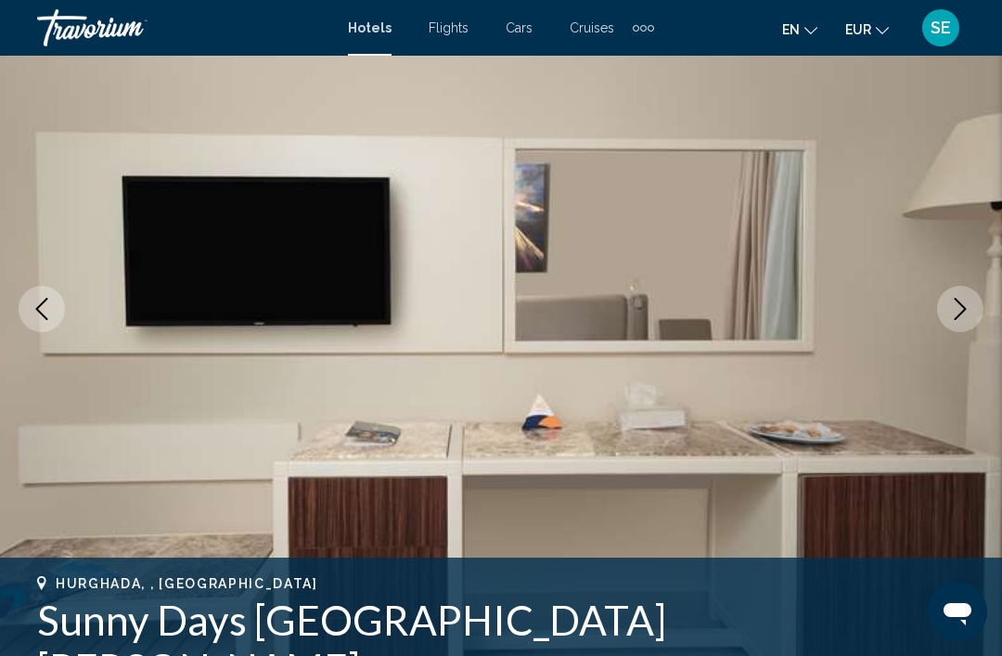
click at [950, 295] on button "Next image" at bounding box center [960, 309] width 46 height 46
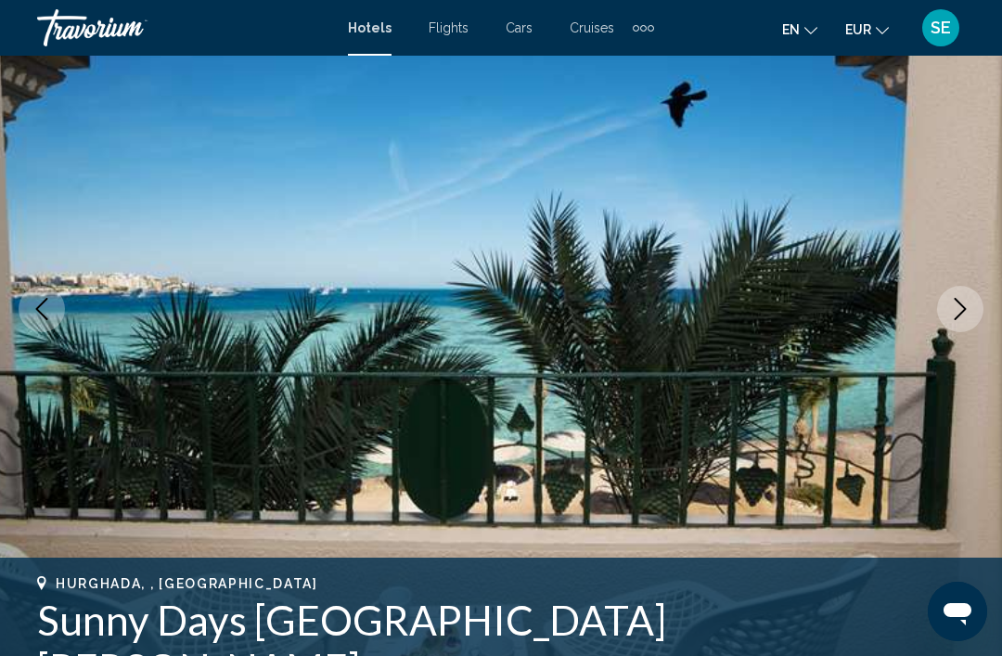
click at [969, 307] on icon "Next image" at bounding box center [960, 309] width 22 height 22
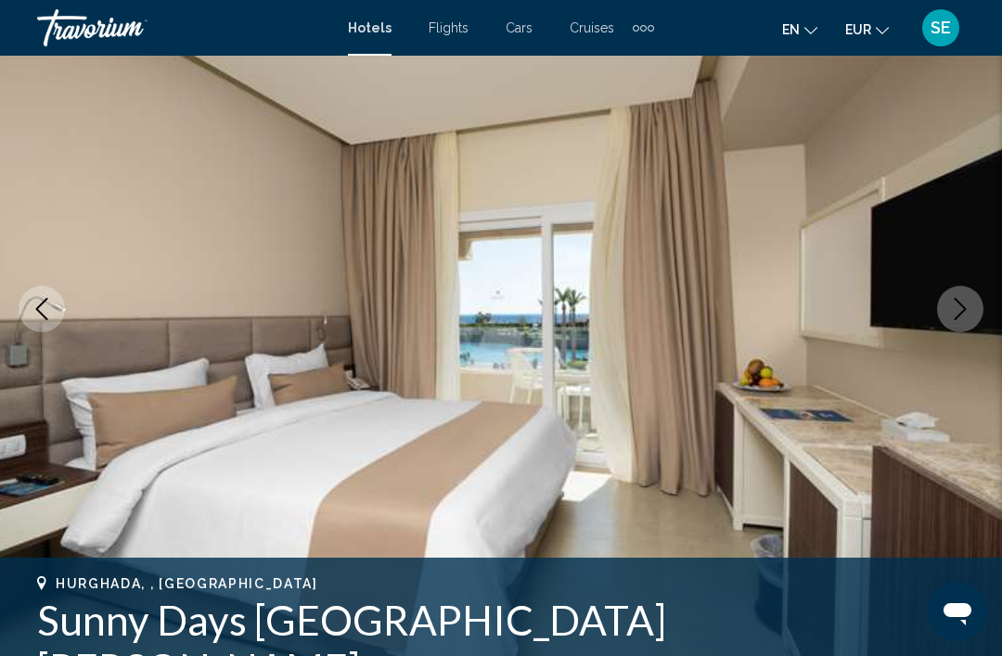
click at [962, 307] on icon "Next image" at bounding box center [960, 309] width 22 height 22
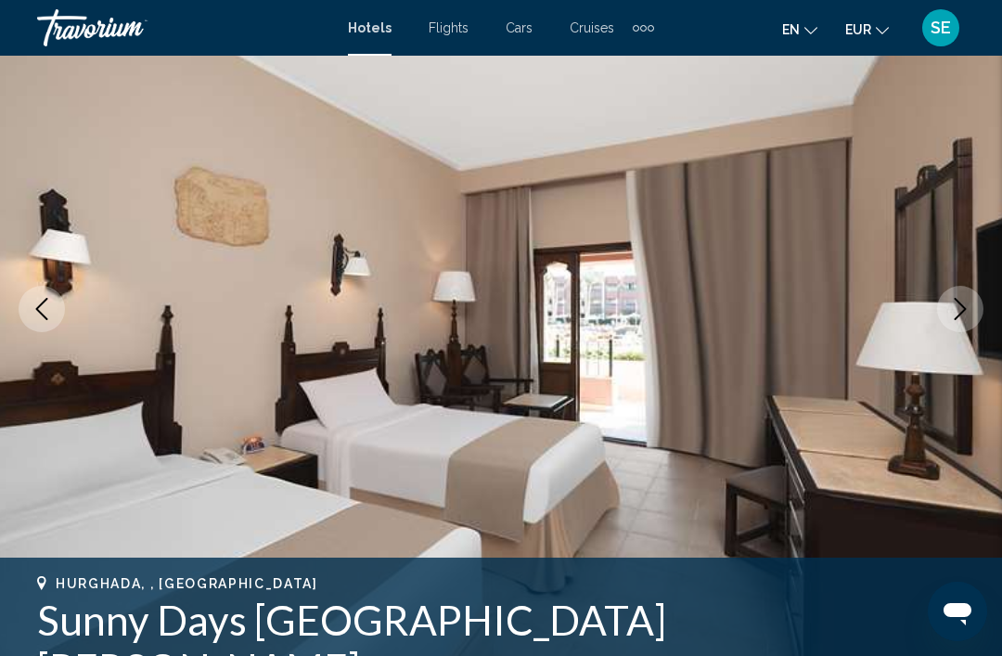
click at [959, 304] on icon "Next image" at bounding box center [960, 309] width 22 height 22
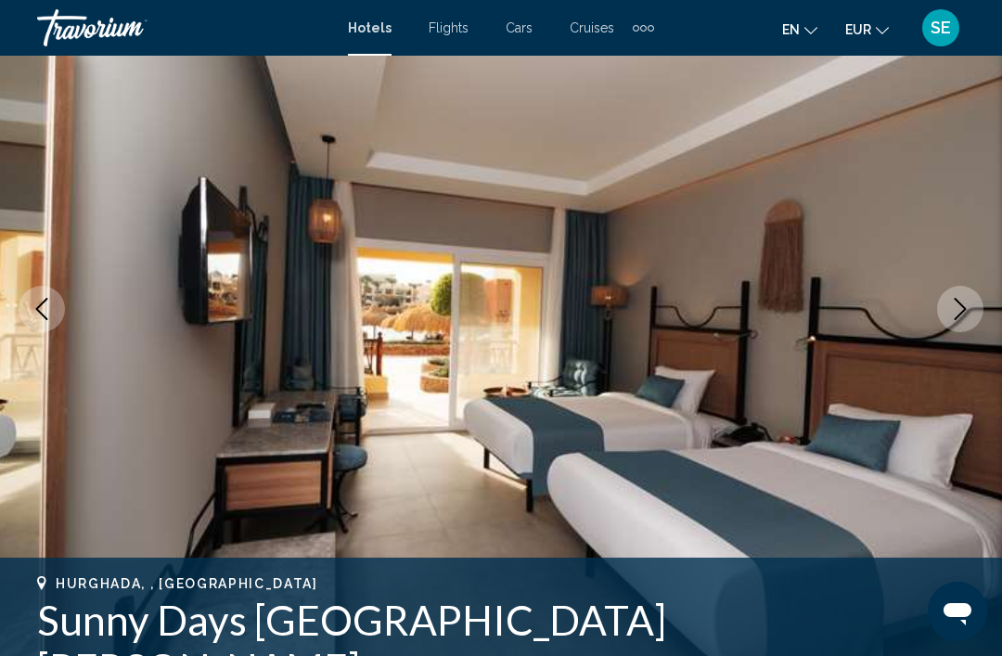
click at [959, 300] on icon "Next image" at bounding box center [960, 309] width 22 height 22
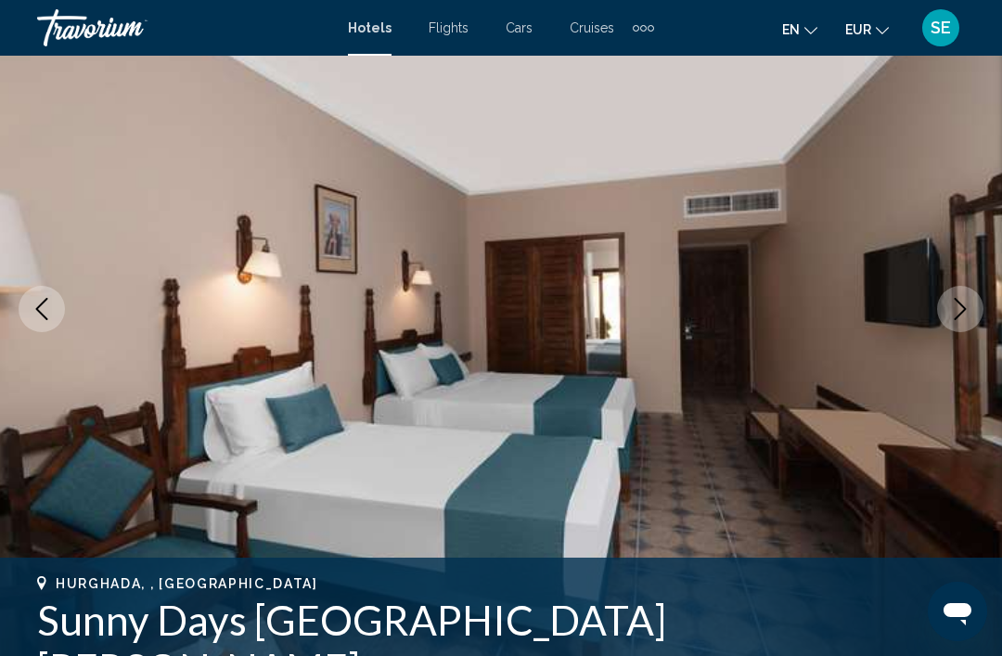
click at [965, 304] on icon "Next image" at bounding box center [960, 309] width 22 height 22
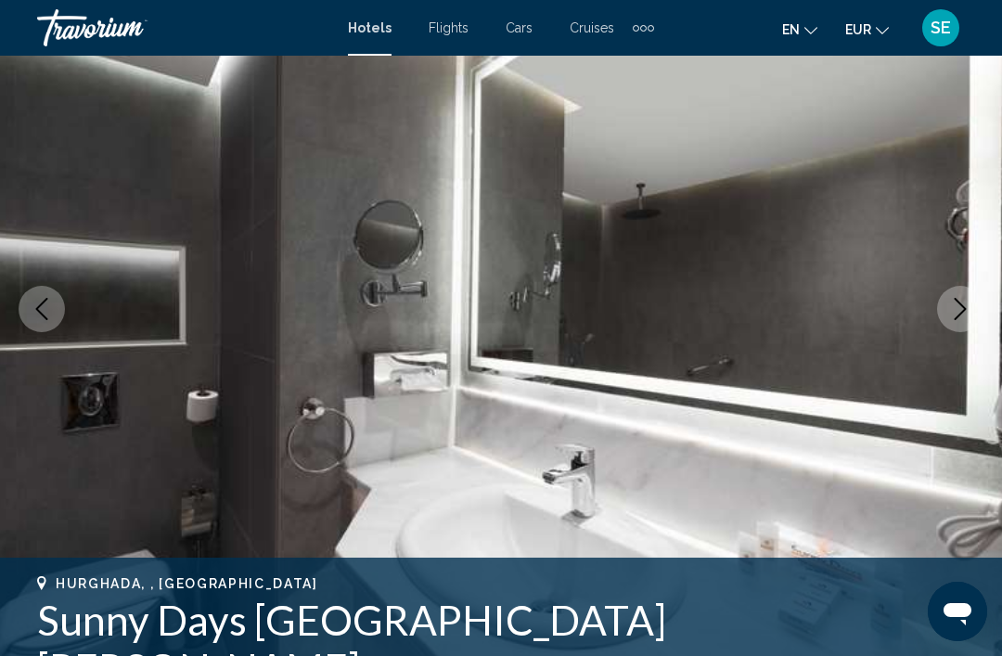
click at [962, 287] on button "Next image" at bounding box center [960, 309] width 46 height 46
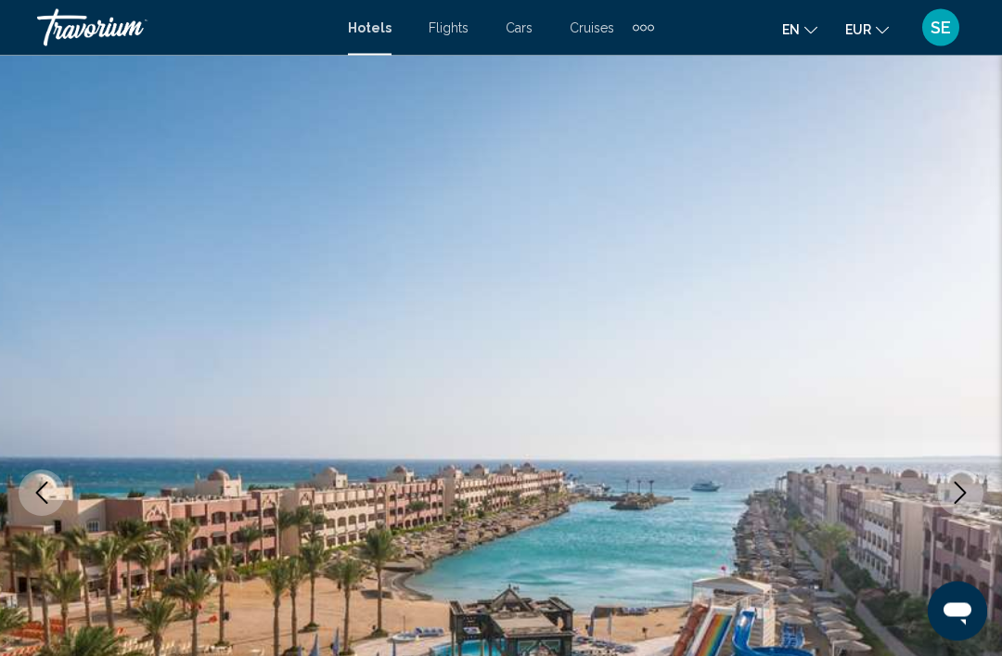
scroll to position [0, 0]
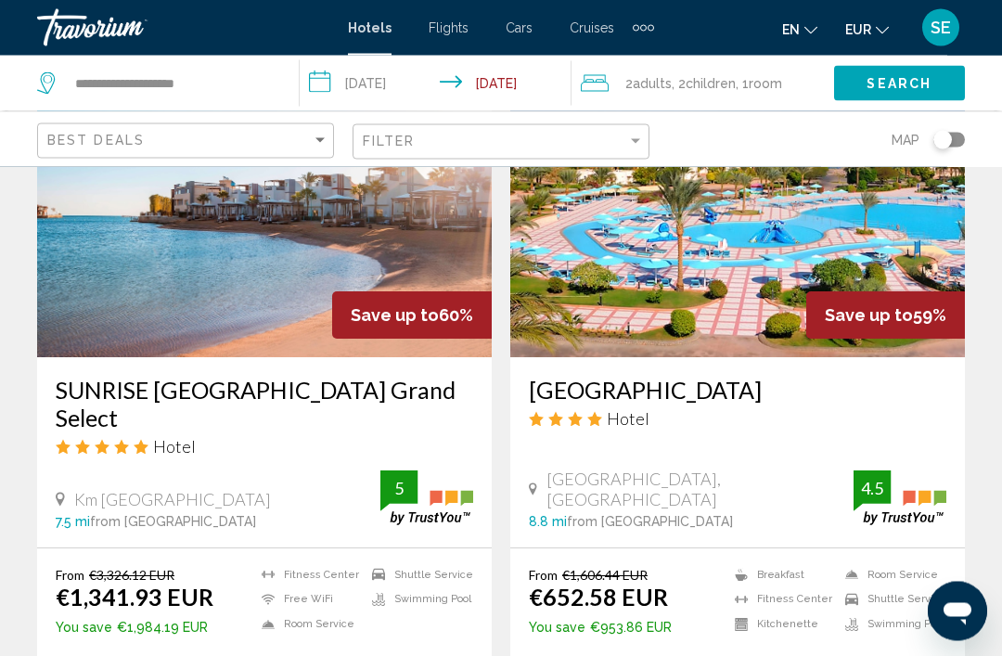
scroll to position [2201, 0]
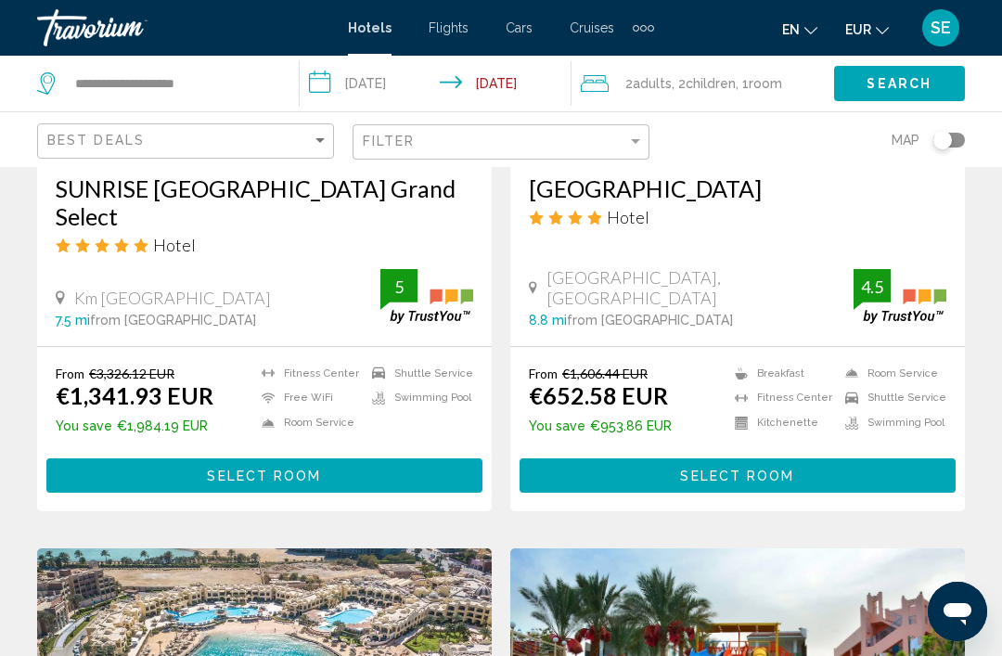
click at [110, 458] on button "Select Room" at bounding box center [264, 475] width 436 height 34
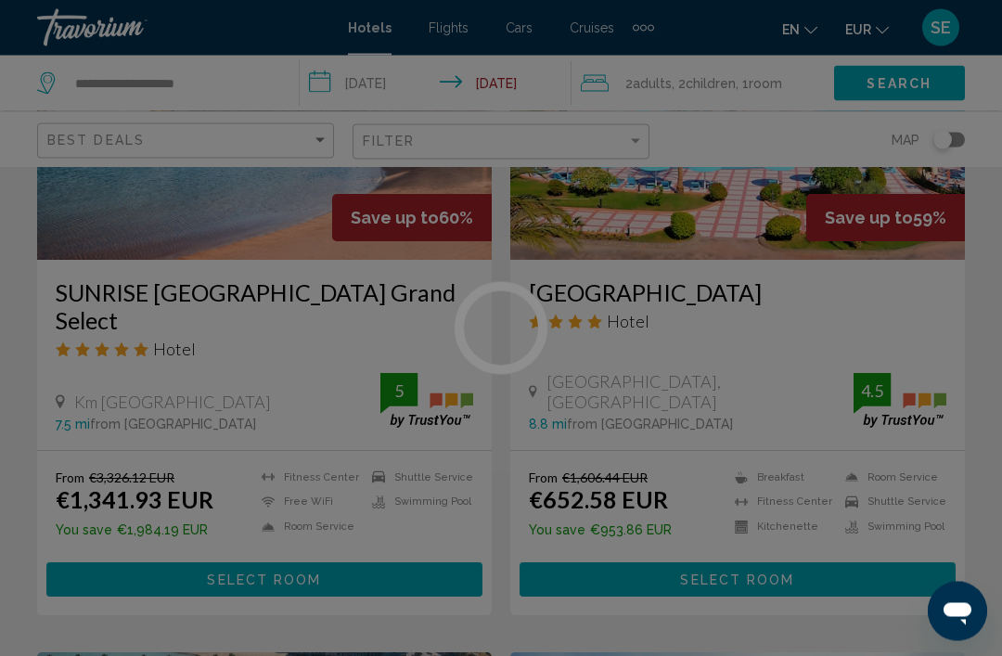
scroll to position [2294, 0]
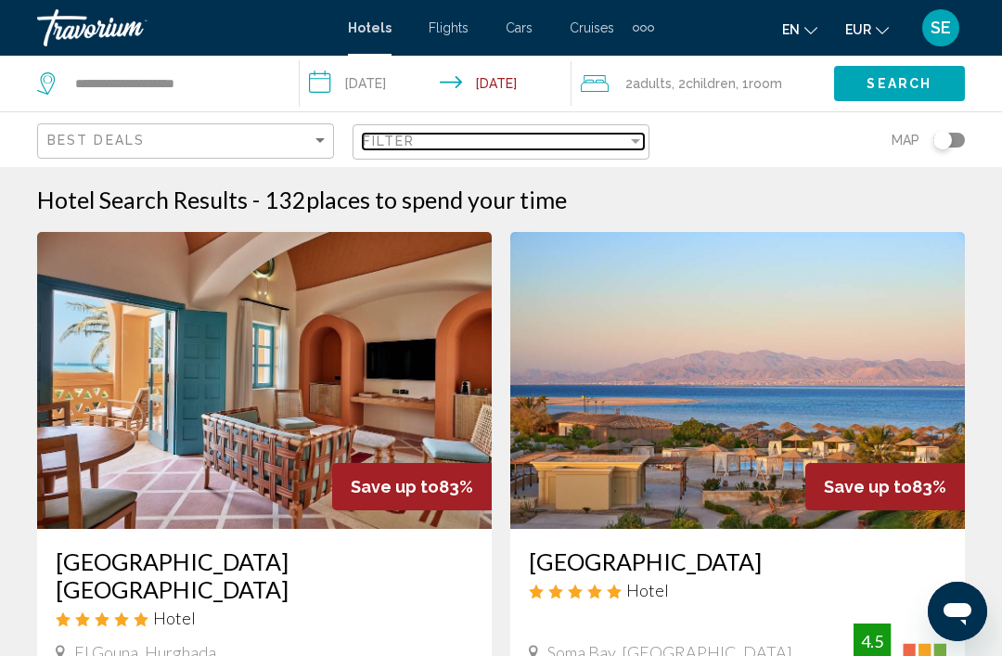
click at [398, 141] on span "Filter" at bounding box center [389, 141] width 53 height 15
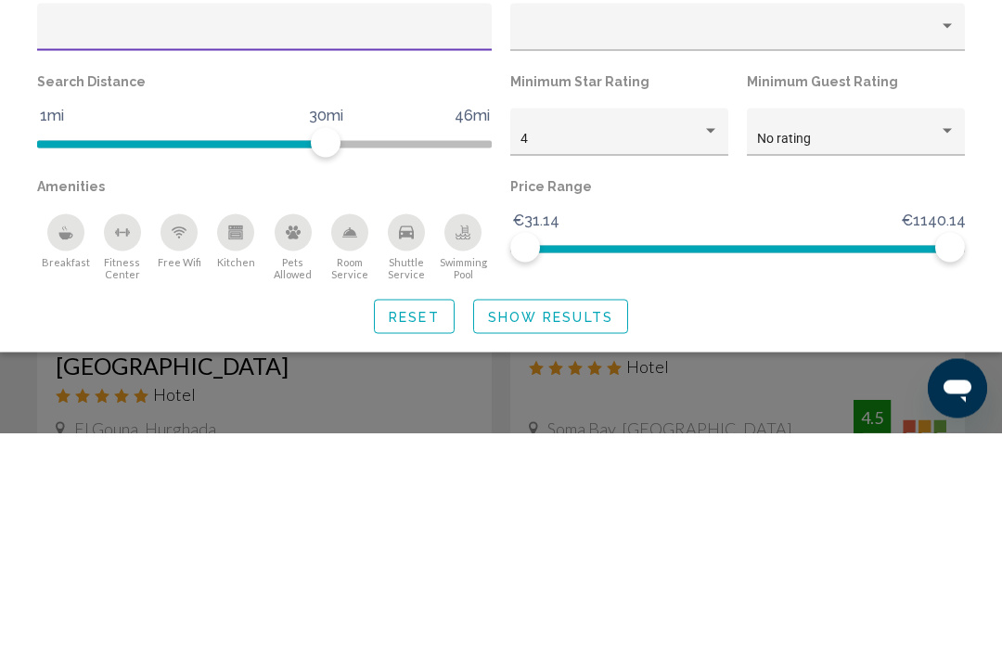
click at [540, 354] on div "4" at bounding box center [612, 361] width 182 height 15
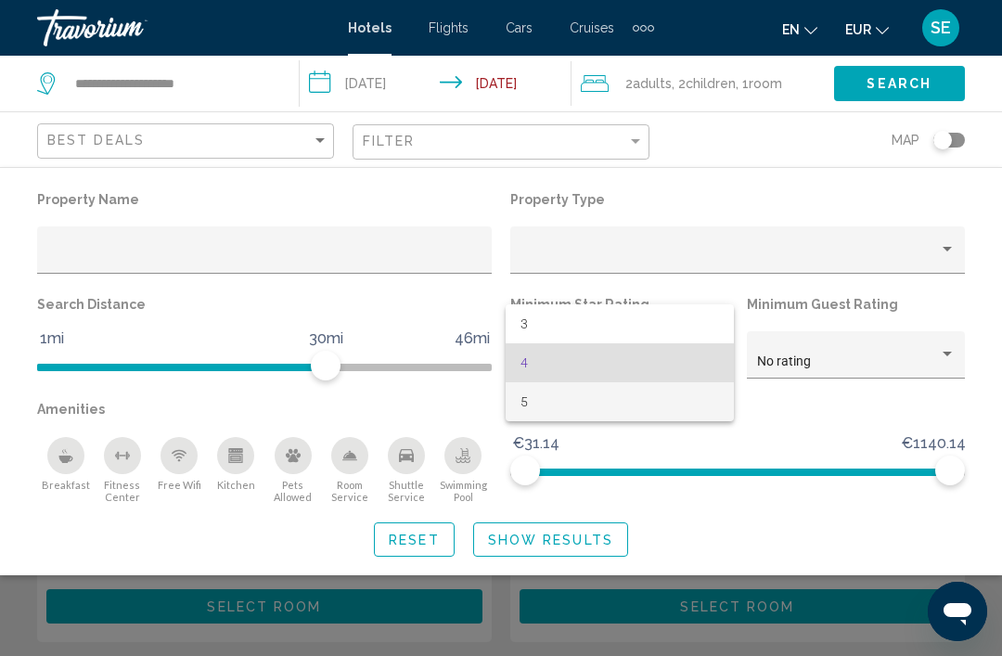
click at [521, 399] on span "5" at bounding box center [620, 401] width 199 height 39
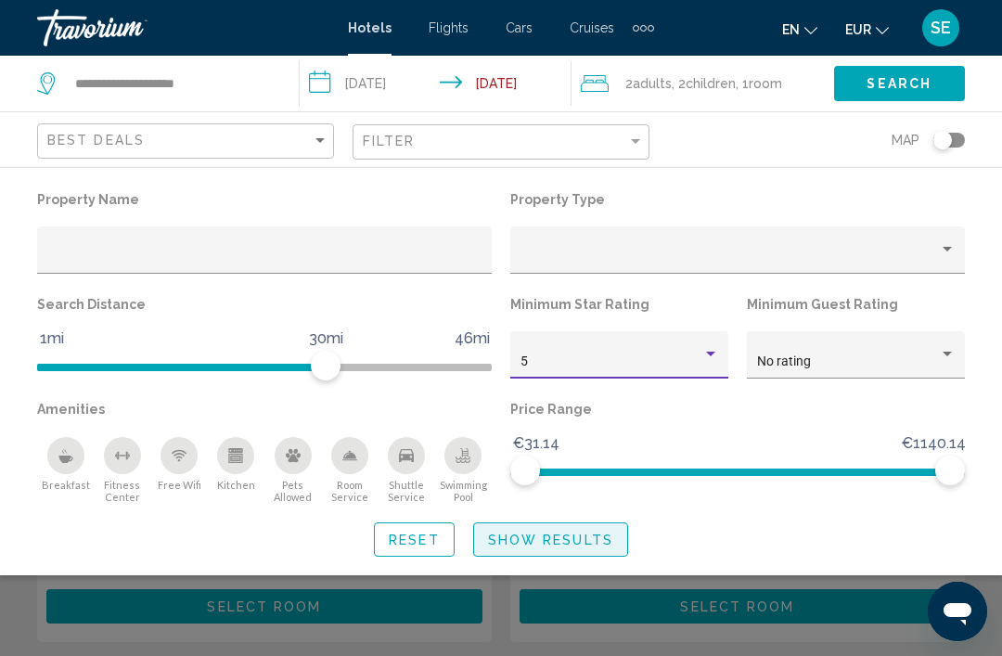
click at [511, 535] on span "Show Results" at bounding box center [550, 540] width 125 height 15
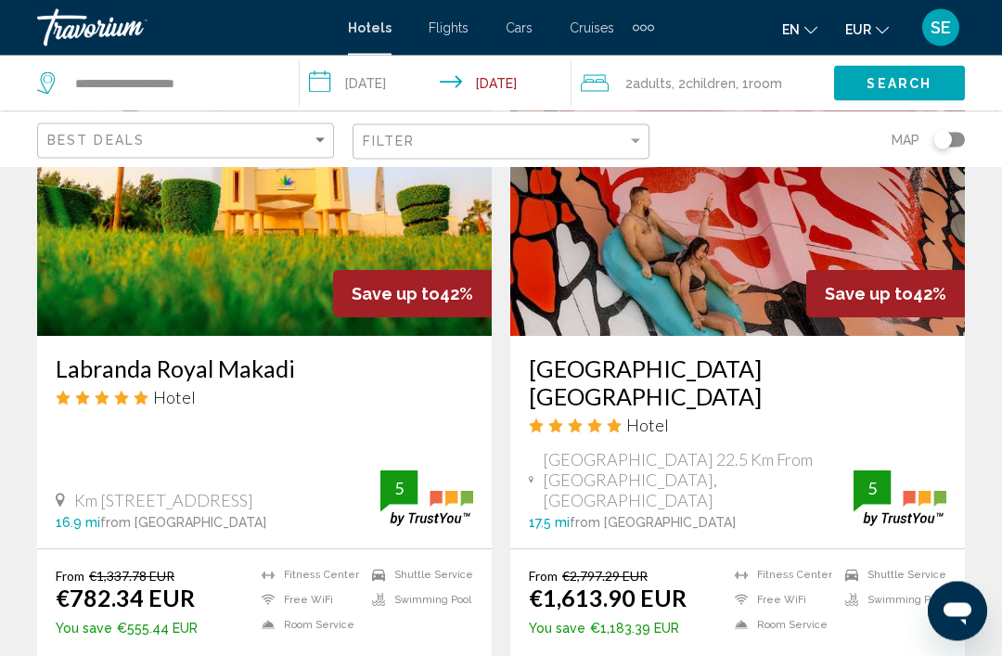
scroll to position [2267, 0]
click at [248, 490] on span "Km [STREET_ADDRESS]" at bounding box center [163, 500] width 179 height 20
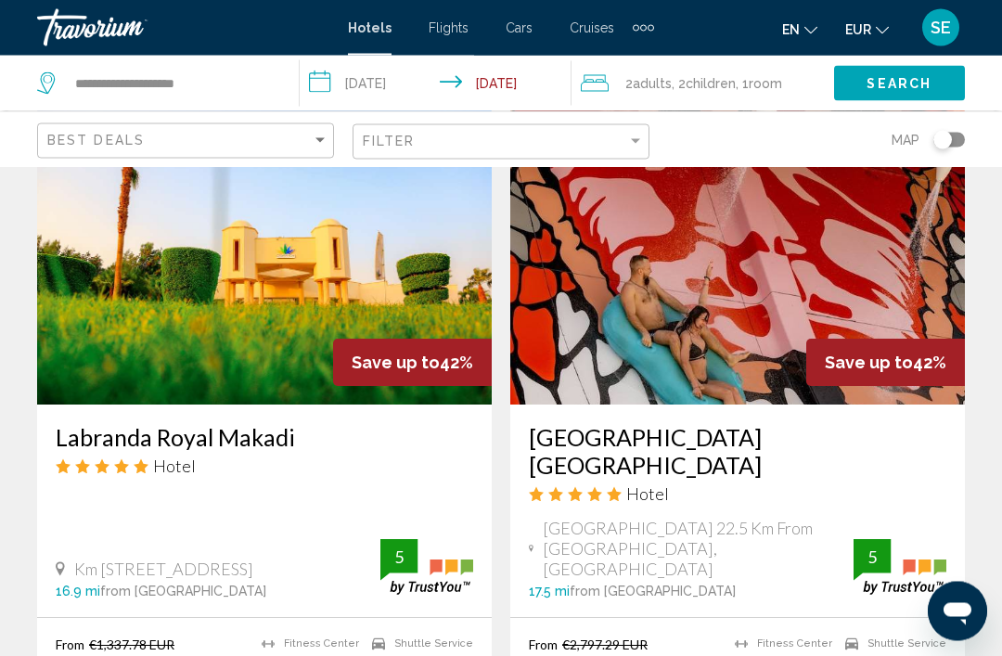
scroll to position [2130, 0]
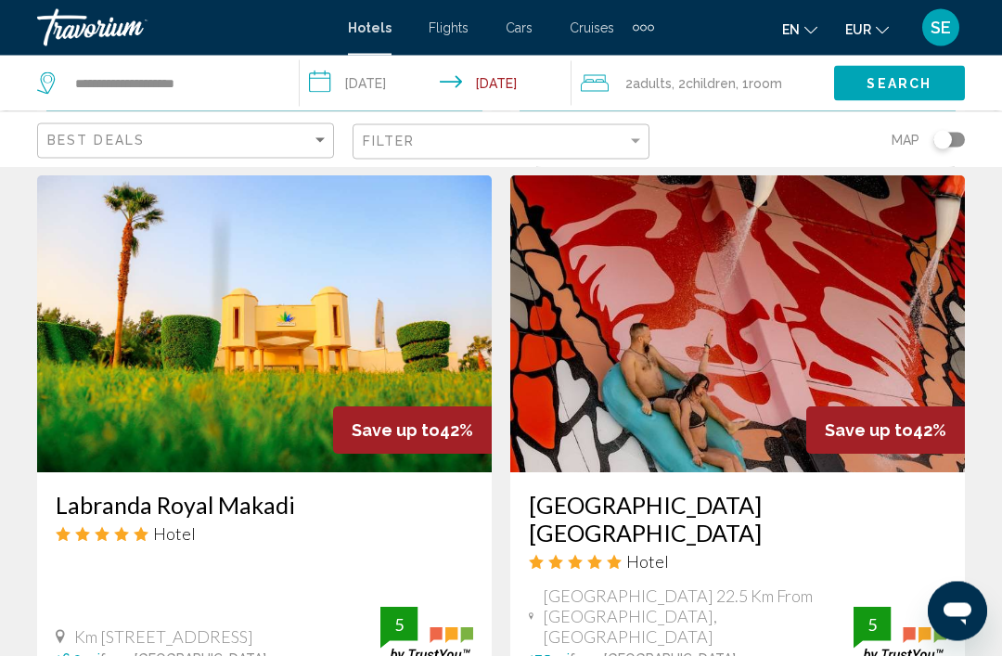
click at [228, 492] on h3 "Labranda Royal Makadi" at bounding box center [265, 506] width 418 height 28
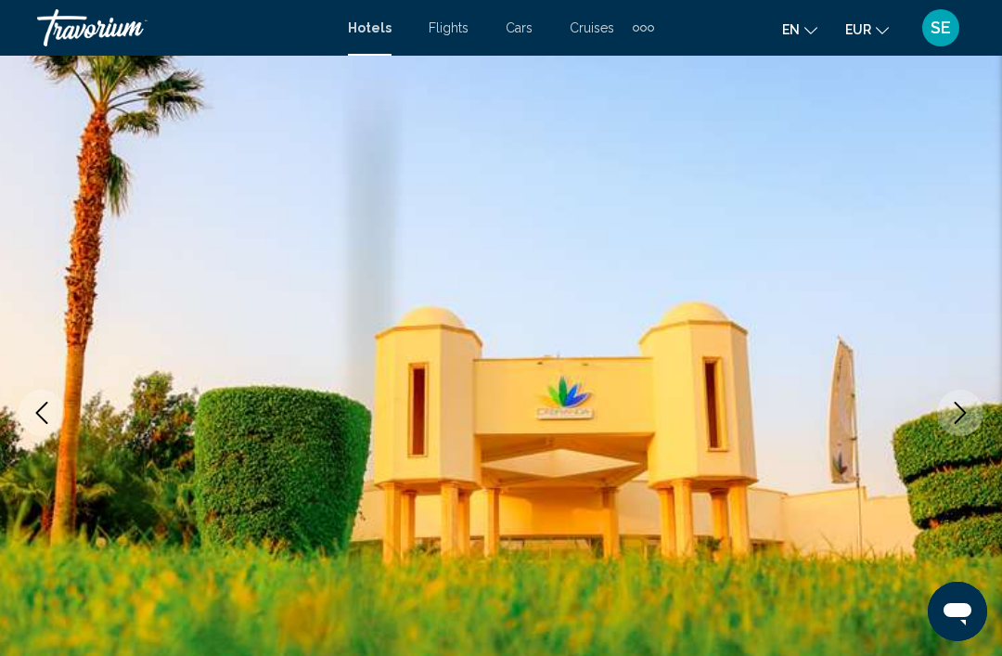
scroll to position [80, 0]
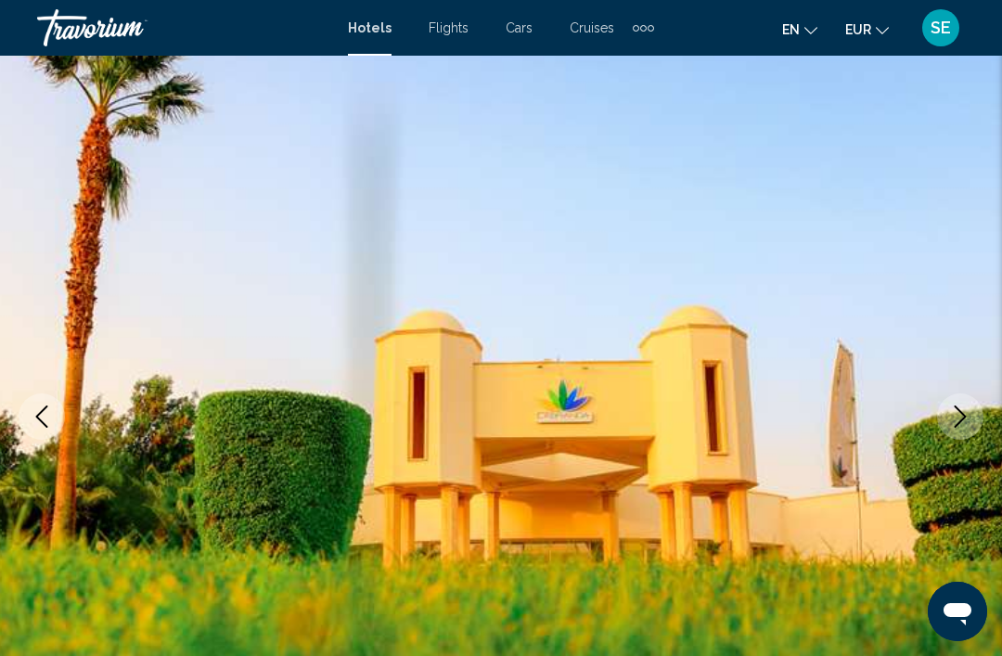
click at [959, 418] on icon "Next image" at bounding box center [960, 416] width 22 height 22
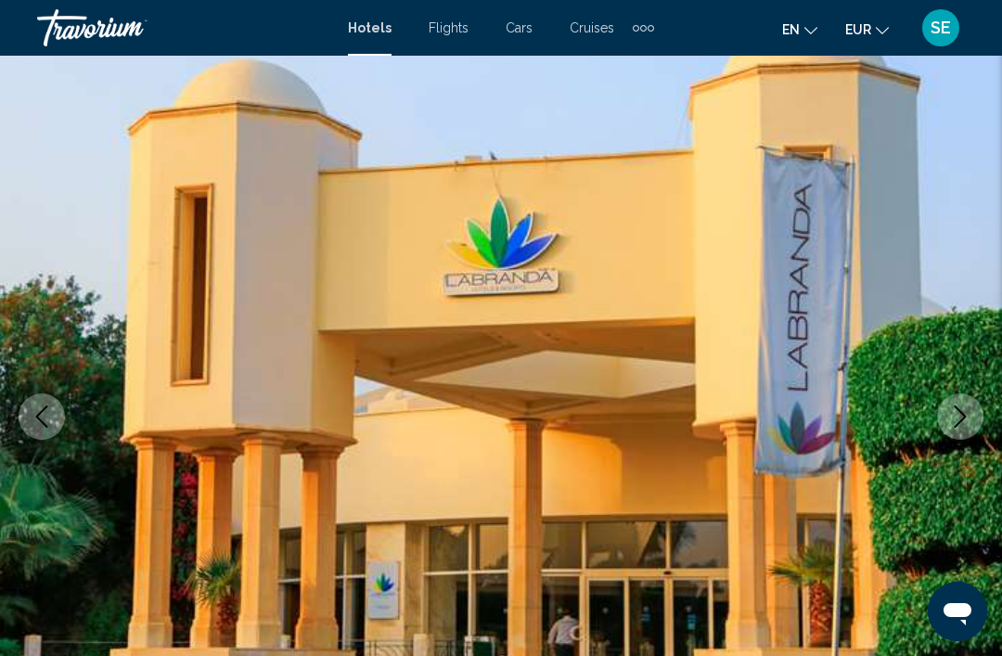
click at [970, 411] on icon "Next image" at bounding box center [960, 416] width 22 height 22
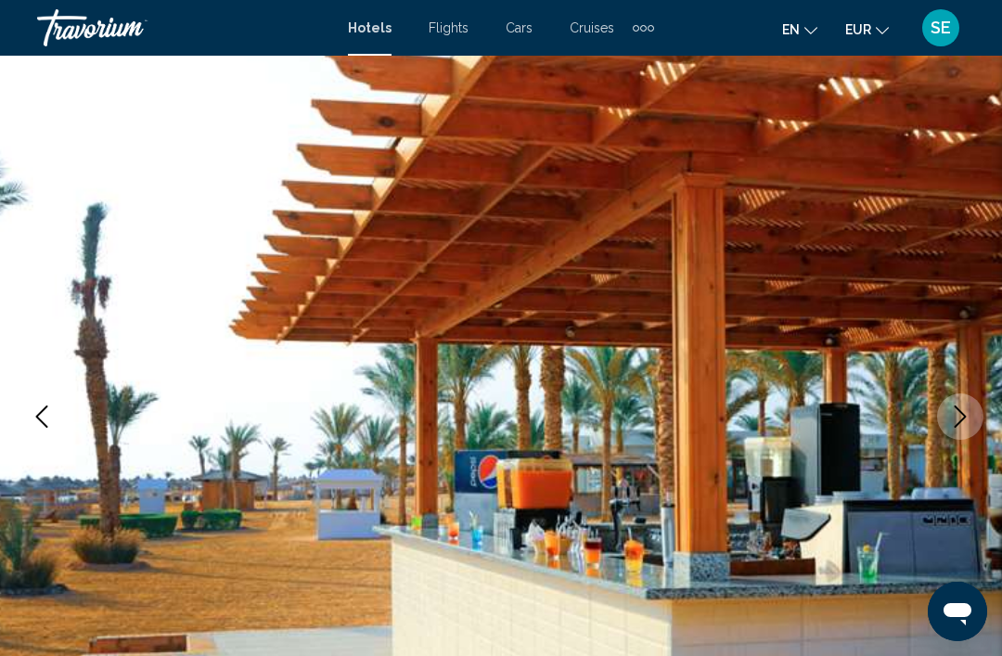
click at [973, 410] on button "Next image" at bounding box center [960, 416] width 46 height 46
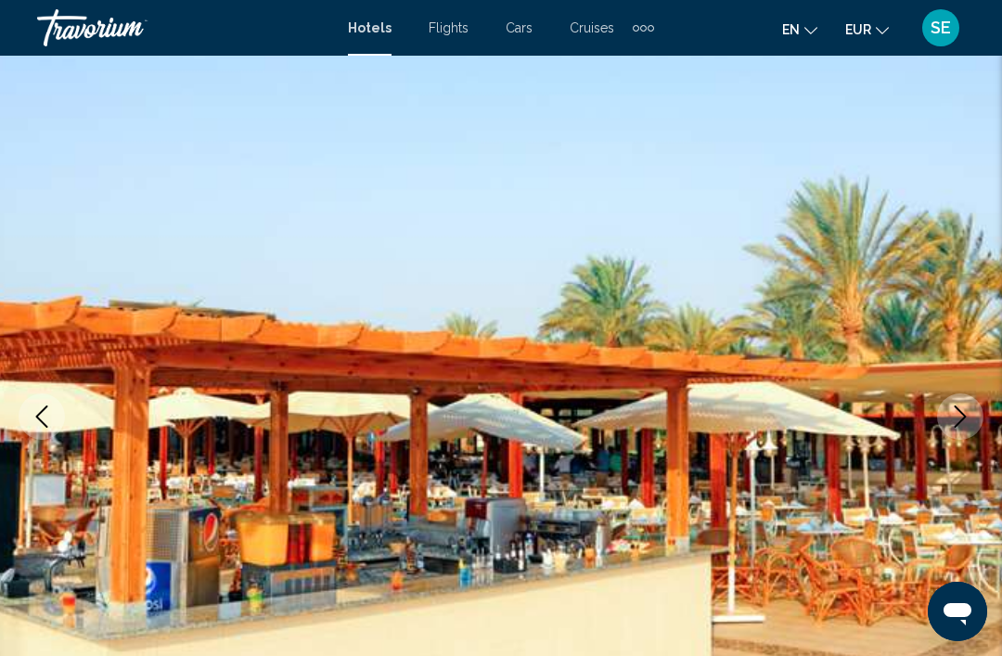
click at [968, 428] on button "Next image" at bounding box center [960, 416] width 46 height 46
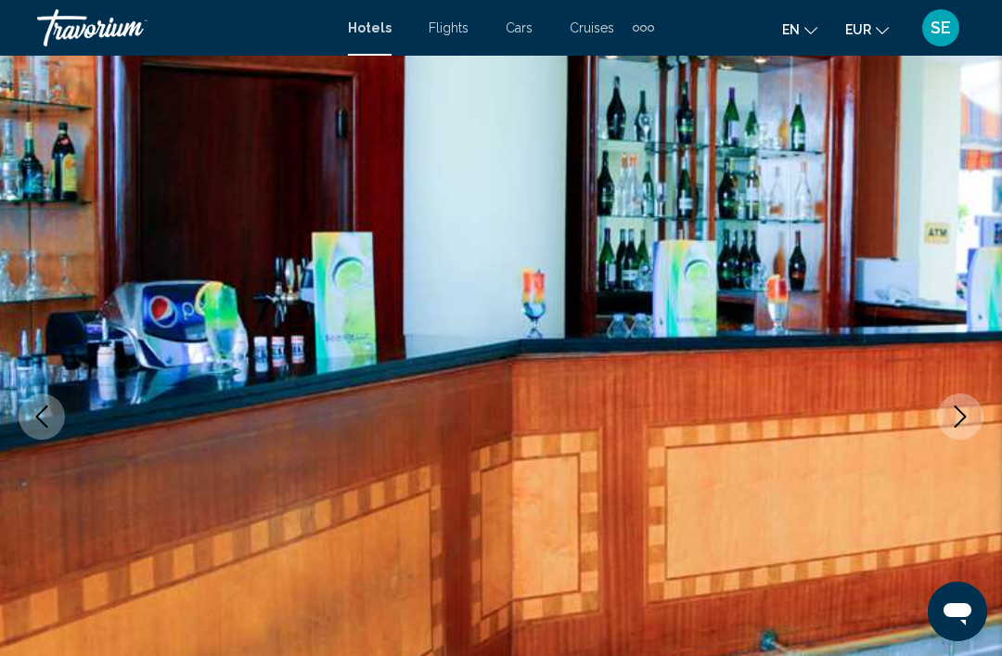
click at [970, 405] on icon "Next image" at bounding box center [960, 416] width 22 height 22
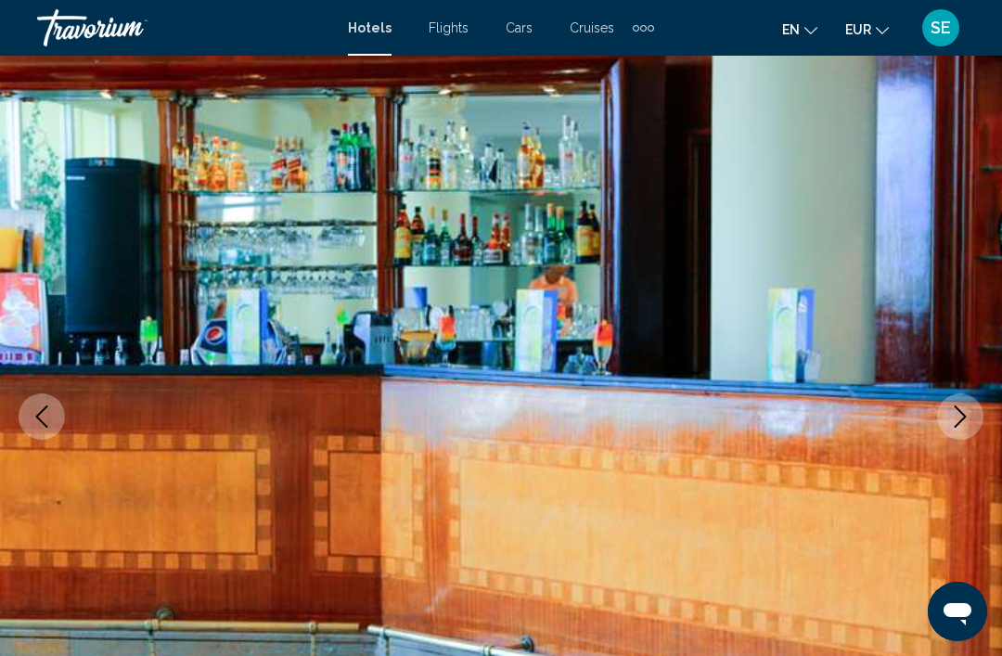
click at [961, 421] on icon "Next image" at bounding box center [961, 416] width 12 height 22
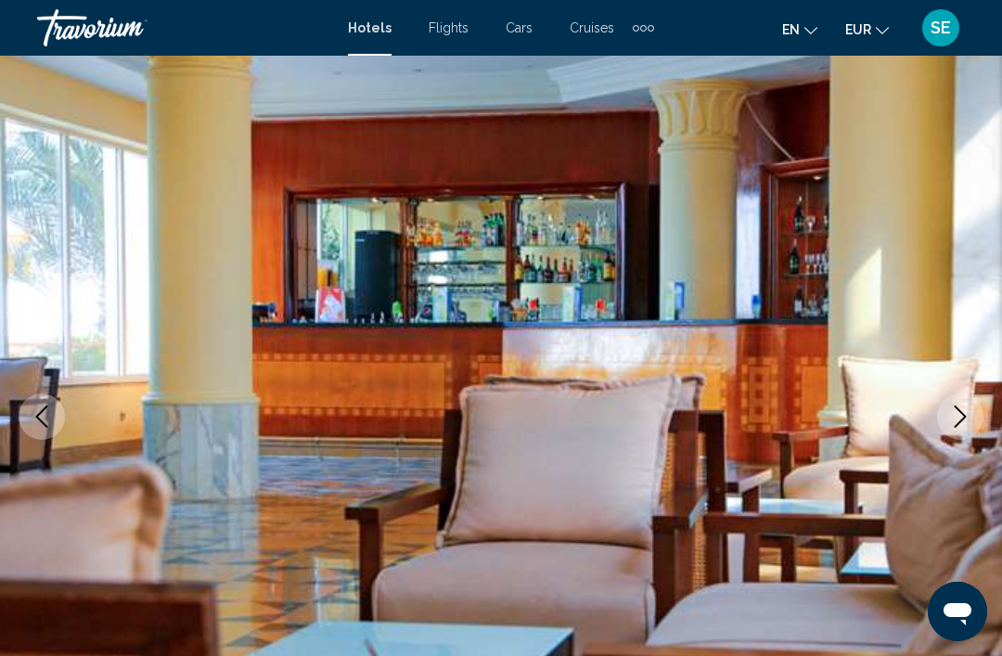
click at [963, 423] on icon "Next image" at bounding box center [960, 416] width 22 height 22
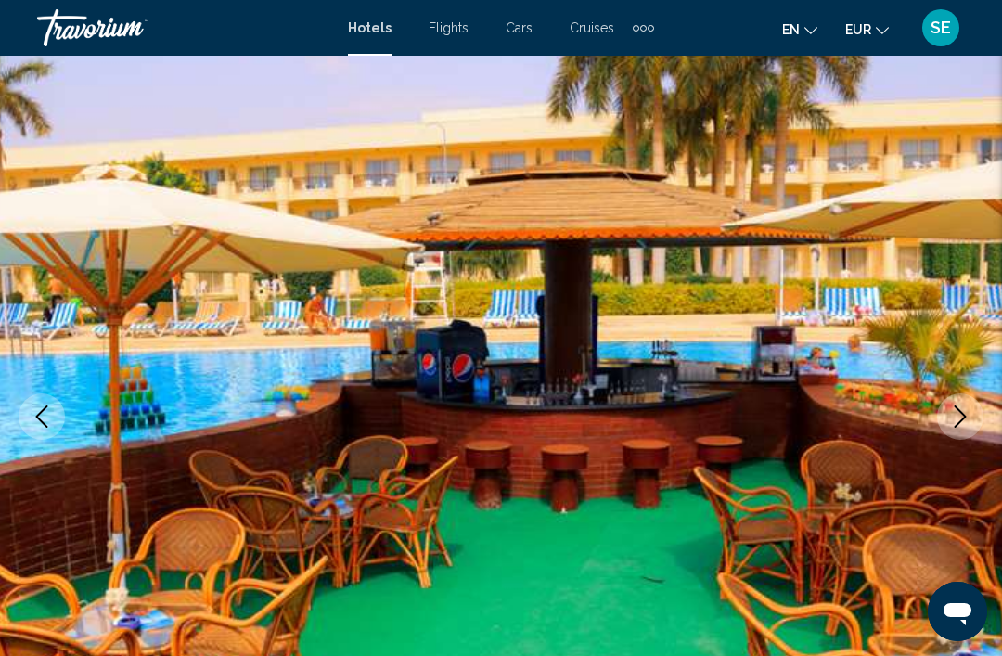
click at [968, 424] on icon "Next image" at bounding box center [960, 416] width 22 height 22
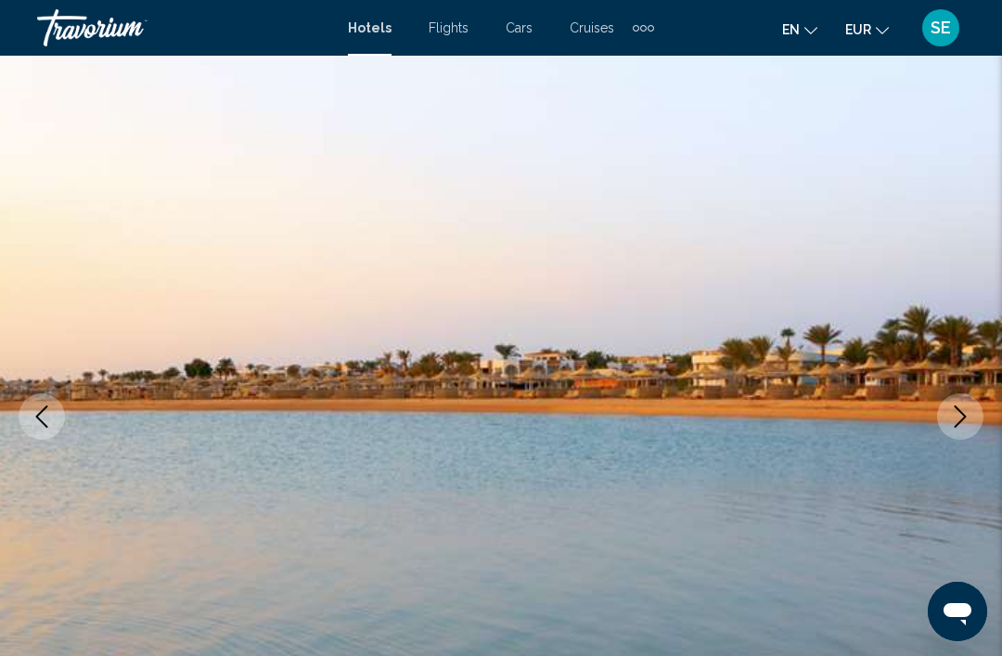
click at [967, 411] on icon "Next image" at bounding box center [960, 416] width 22 height 22
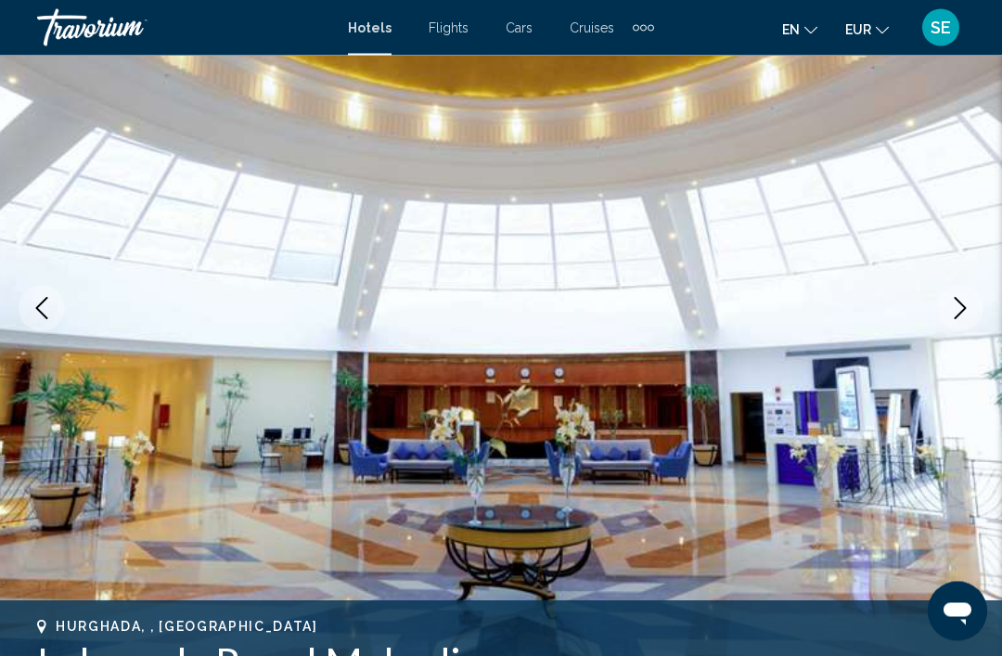
scroll to position [188, 0]
click at [962, 309] on icon "Next image" at bounding box center [960, 308] width 22 height 22
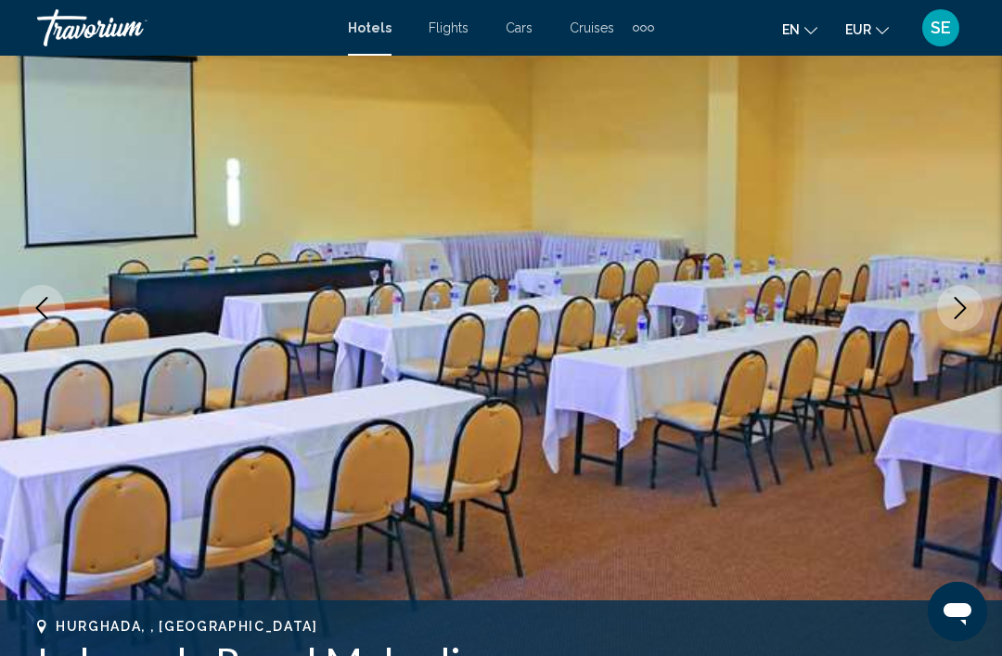
click at [955, 308] on icon "Next image" at bounding box center [960, 308] width 22 height 22
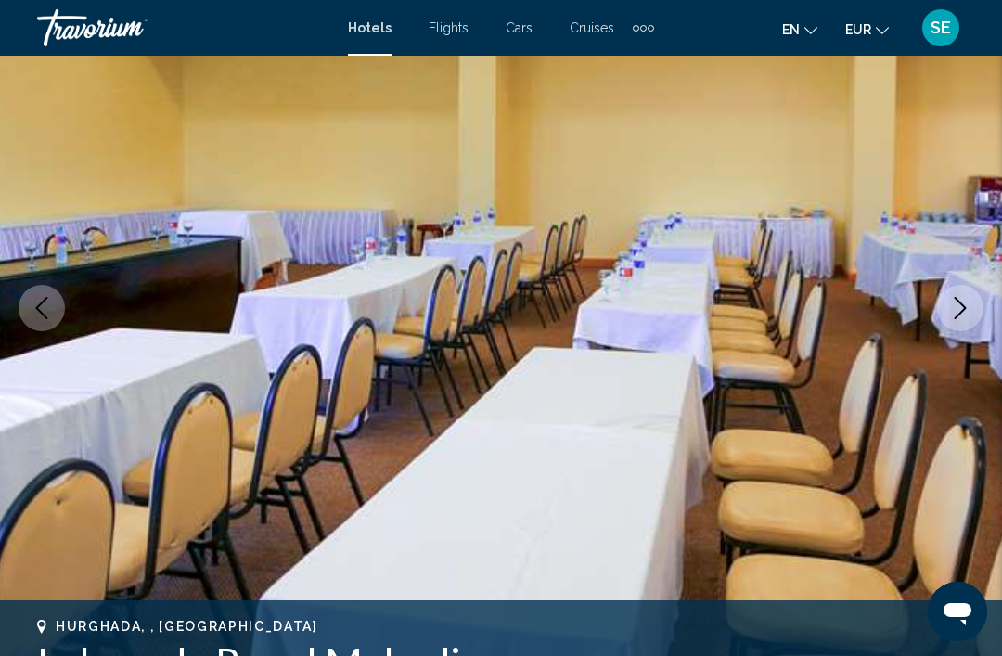
click at [986, 301] on img "Main content" at bounding box center [501, 308] width 1002 height 882
click at [966, 312] on icon "Next image" at bounding box center [960, 308] width 22 height 22
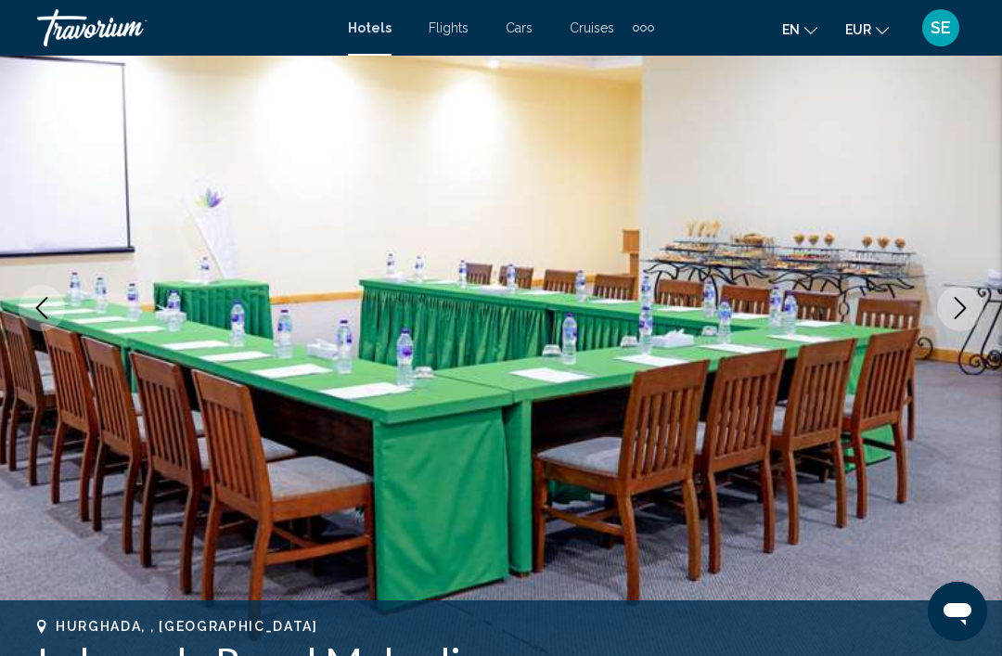
click at [946, 315] on button "Next image" at bounding box center [960, 308] width 46 height 46
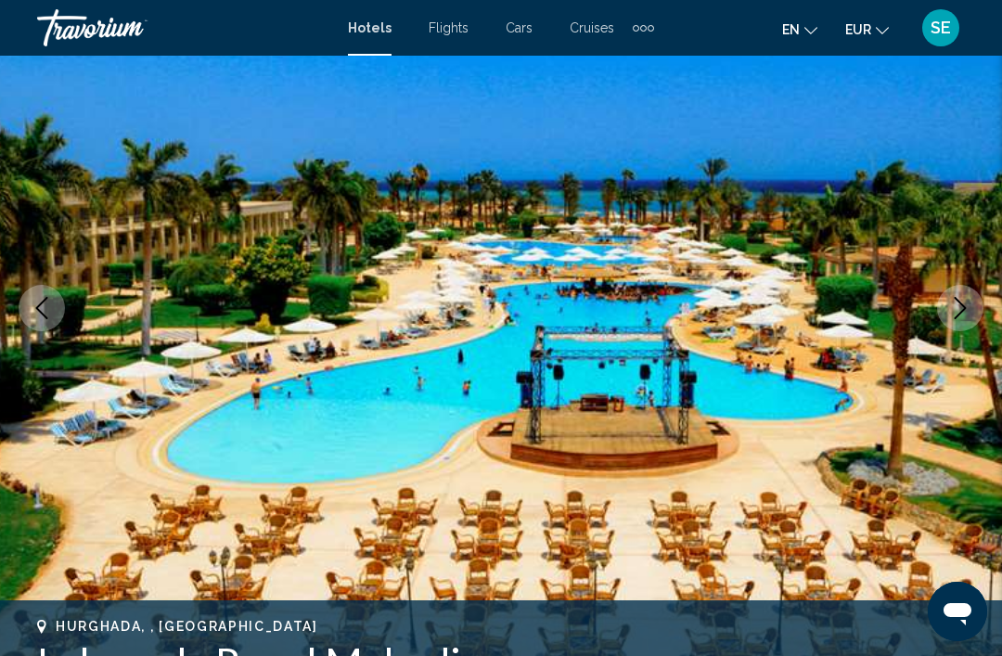
click at [60, 307] on button "Previous image" at bounding box center [42, 308] width 46 height 46
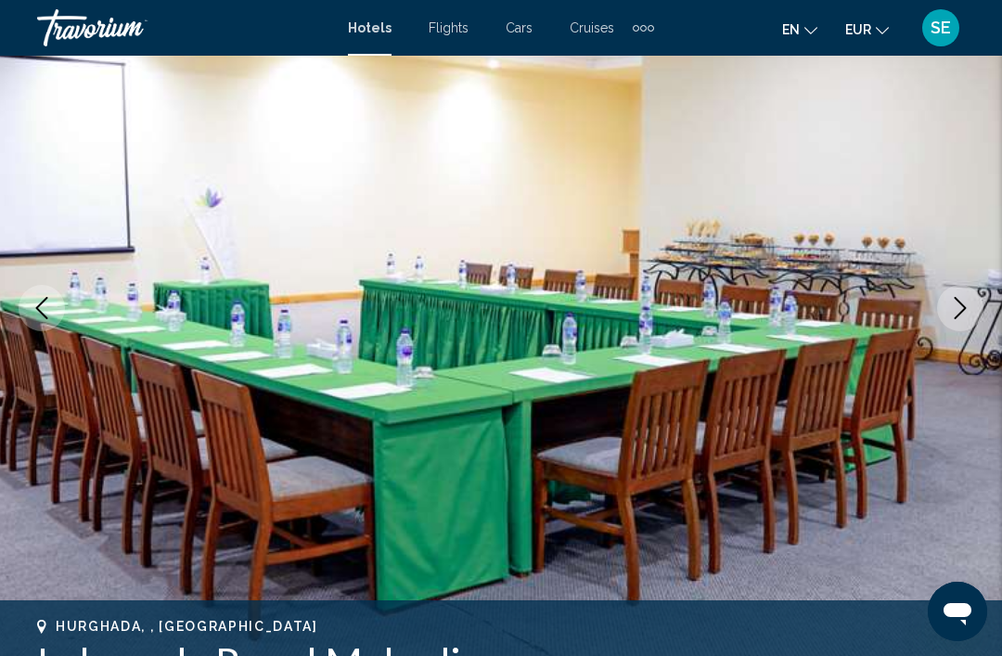
click at [970, 301] on icon "Next image" at bounding box center [960, 308] width 22 height 22
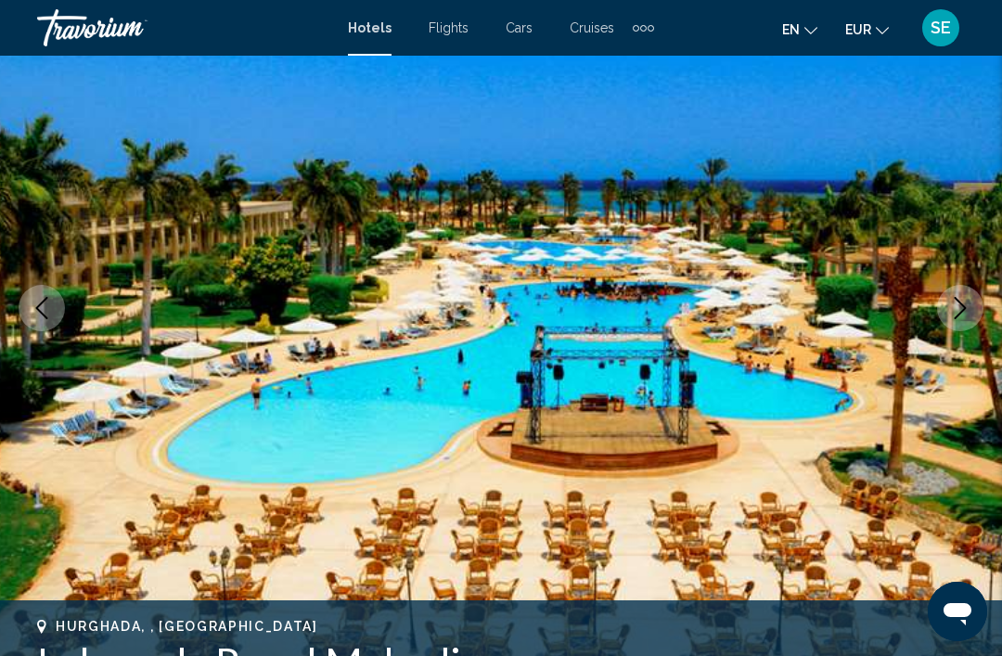
click at [958, 320] on button "Next image" at bounding box center [960, 308] width 46 height 46
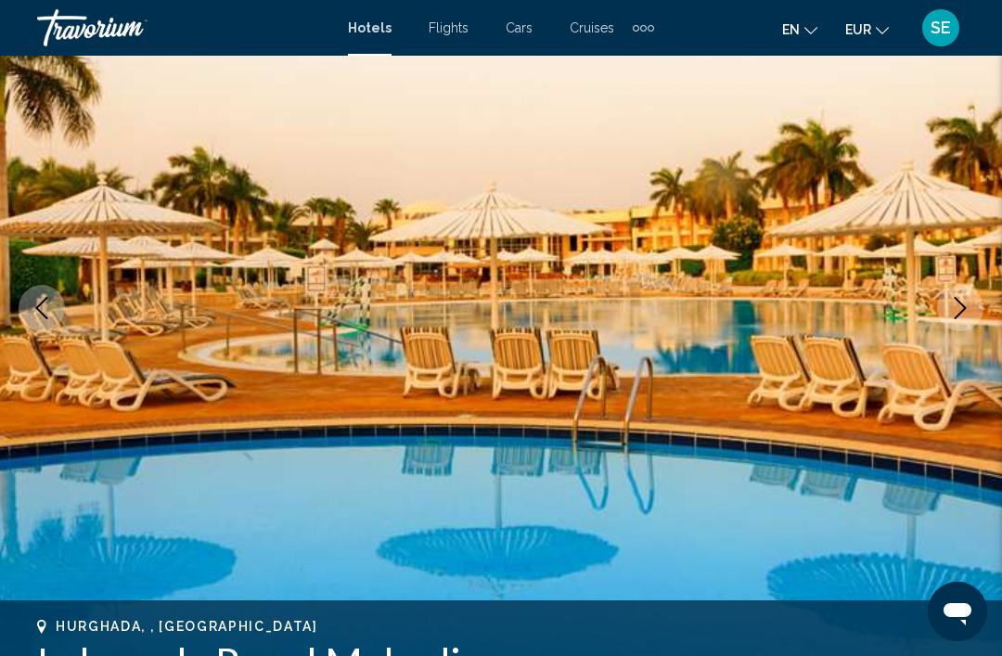
click at [58, 315] on button "Previous image" at bounding box center [42, 308] width 46 height 46
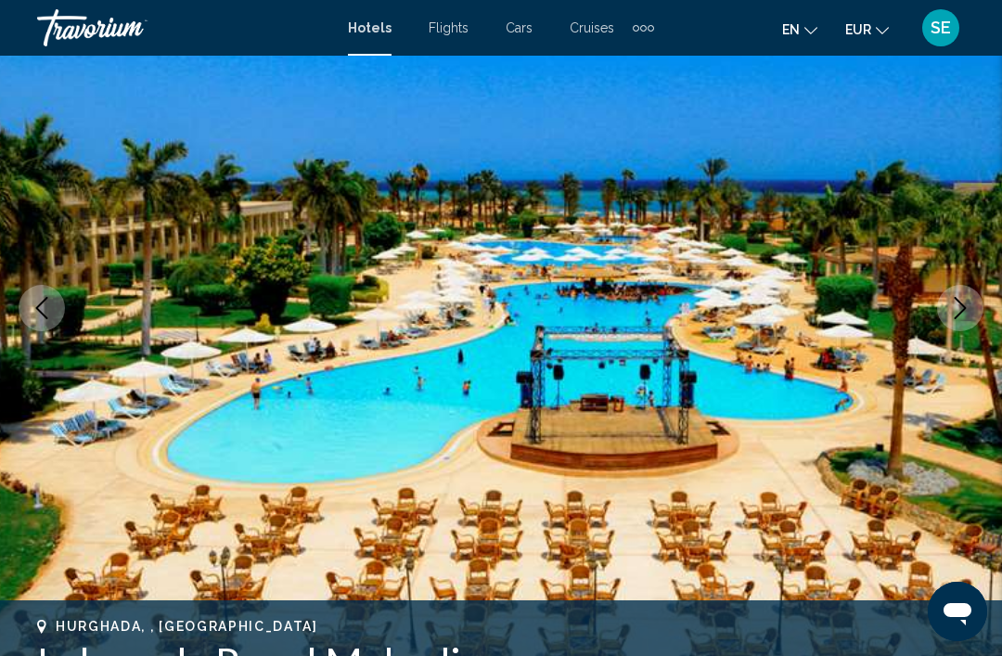
click at [972, 315] on button "Next image" at bounding box center [960, 308] width 46 height 46
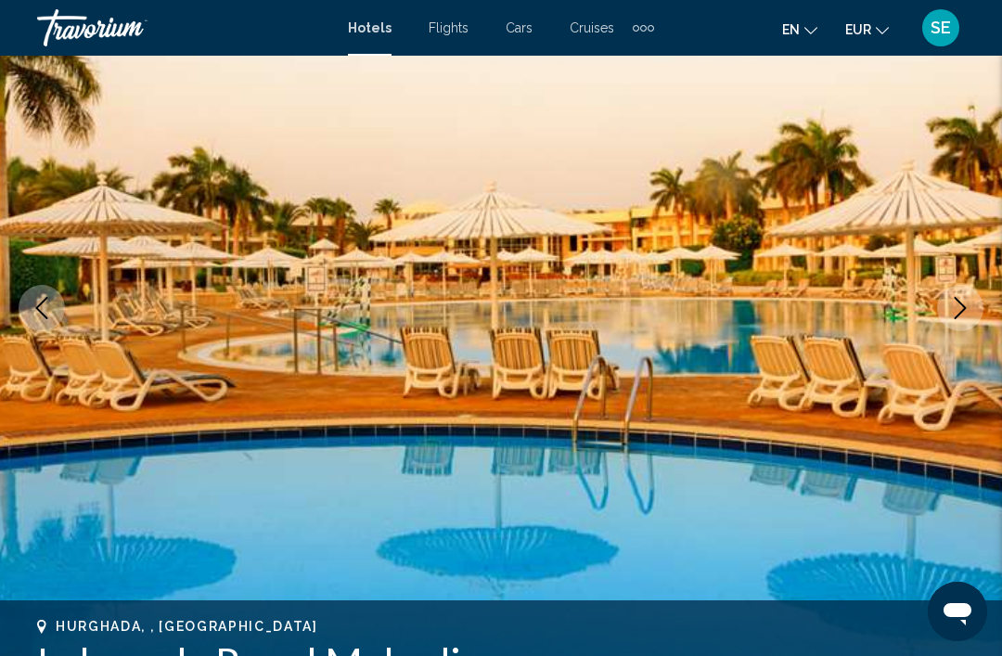
click at [970, 313] on icon "Next image" at bounding box center [960, 308] width 22 height 22
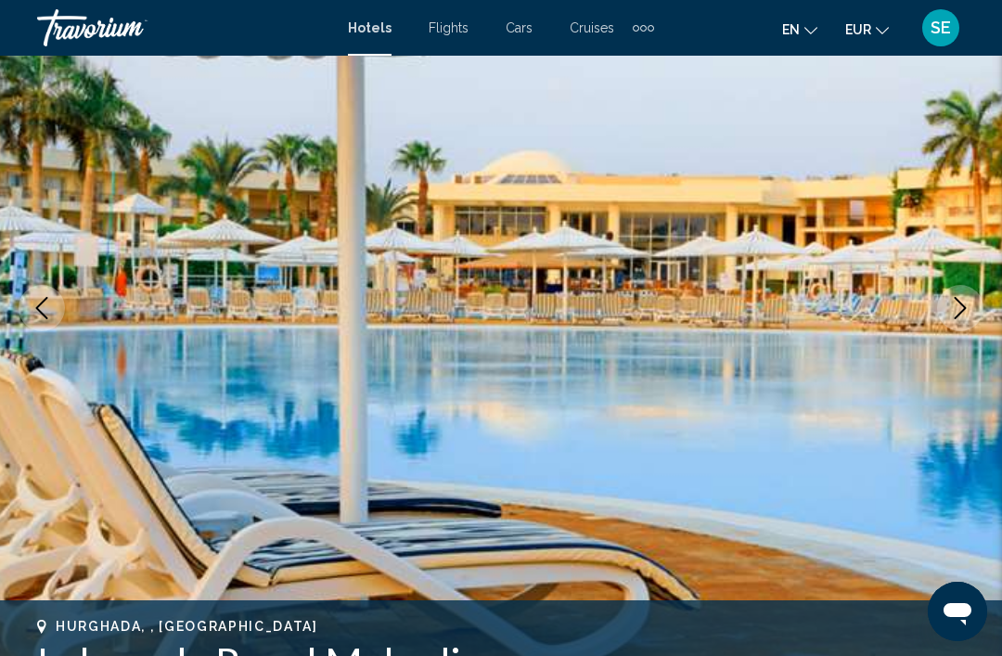
click at [968, 312] on icon "Next image" at bounding box center [960, 308] width 22 height 22
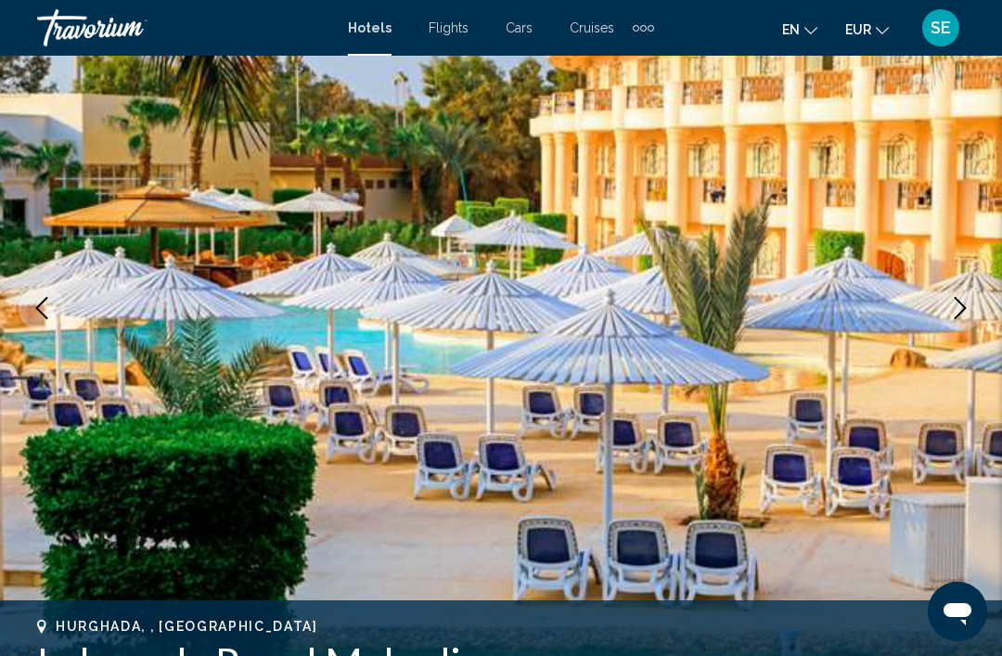
click at [957, 316] on icon "Next image" at bounding box center [961, 308] width 12 height 22
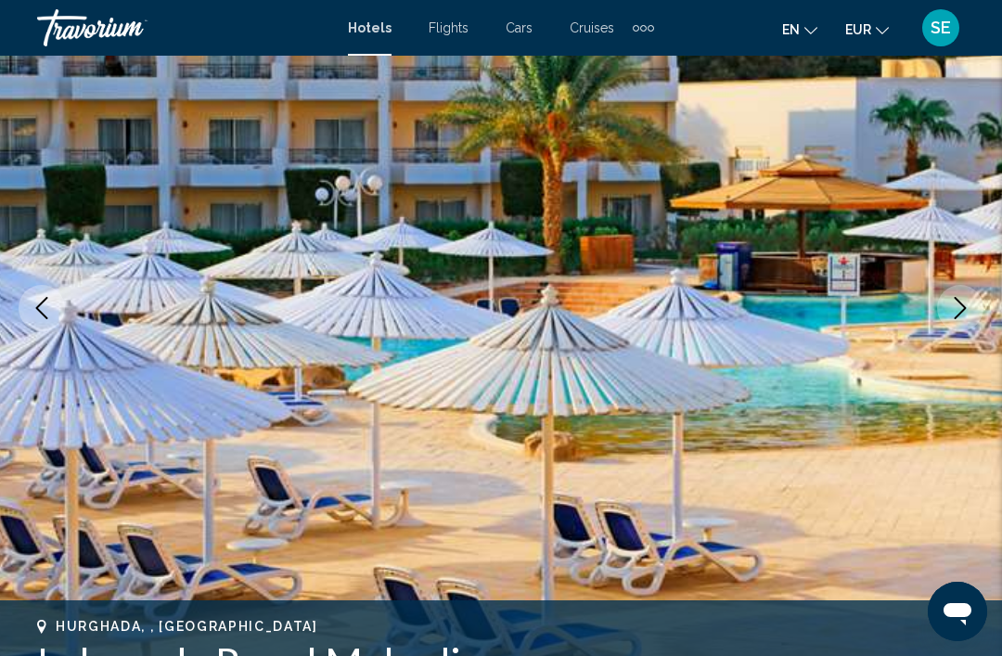
click at [938, 318] on img "Main content" at bounding box center [501, 308] width 1002 height 882
click at [968, 302] on icon "Next image" at bounding box center [960, 308] width 22 height 22
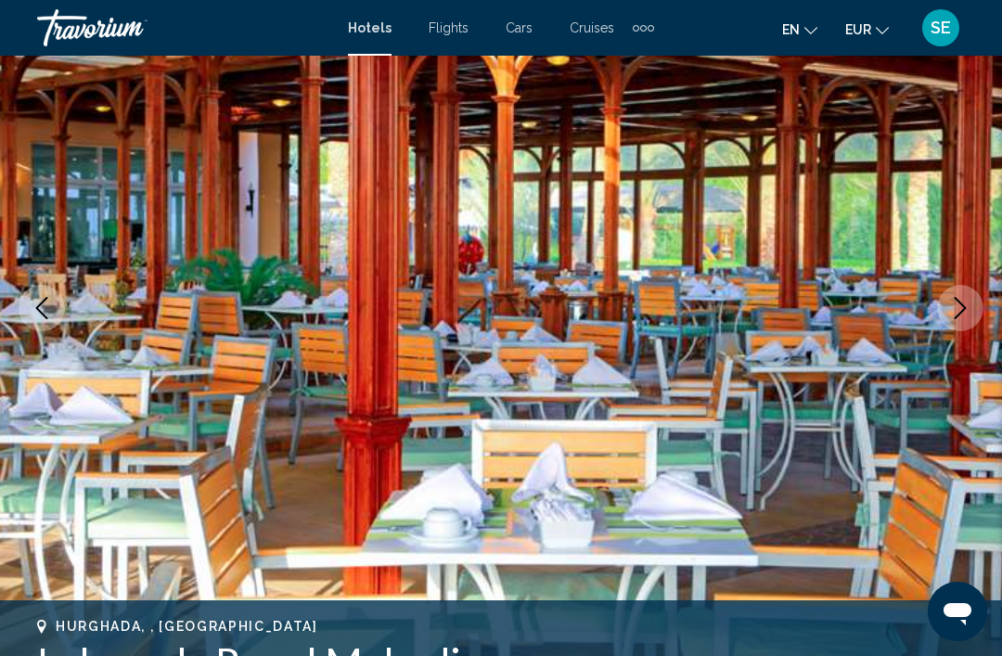
click at [964, 306] on icon "Next image" at bounding box center [961, 308] width 12 height 22
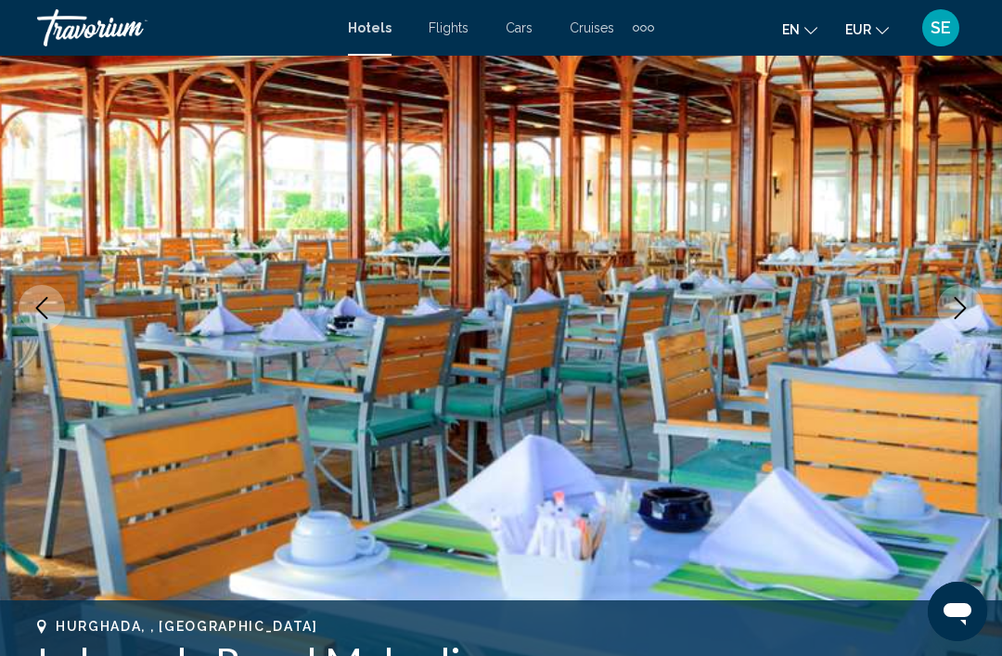
click at [972, 309] on button "Next image" at bounding box center [960, 308] width 46 height 46
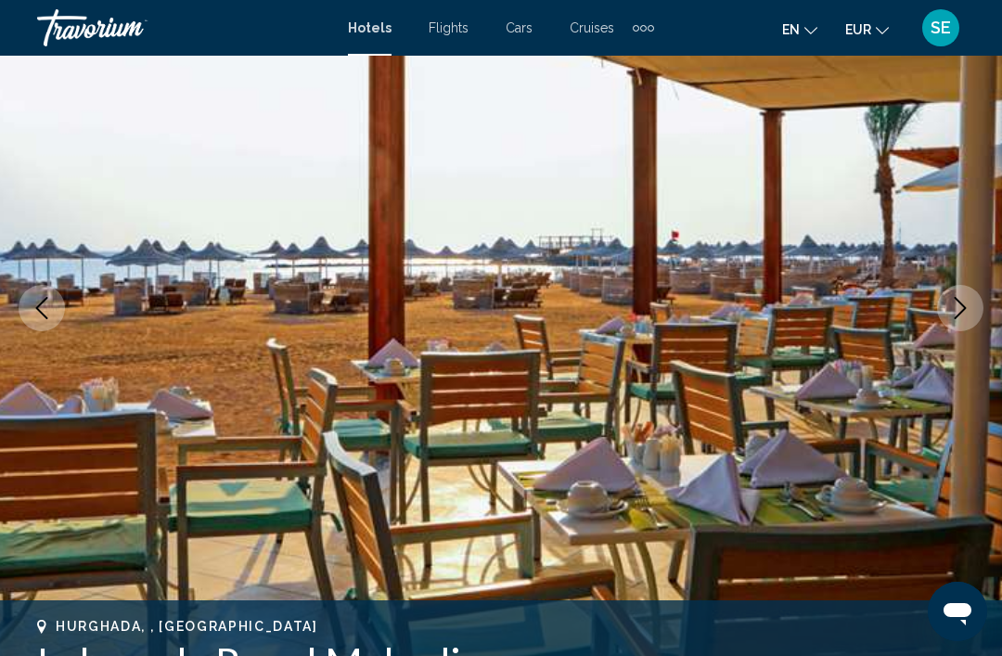
click at [965, 313] on icon "Next image" at bounding box center [960, 308] width 22 height 22
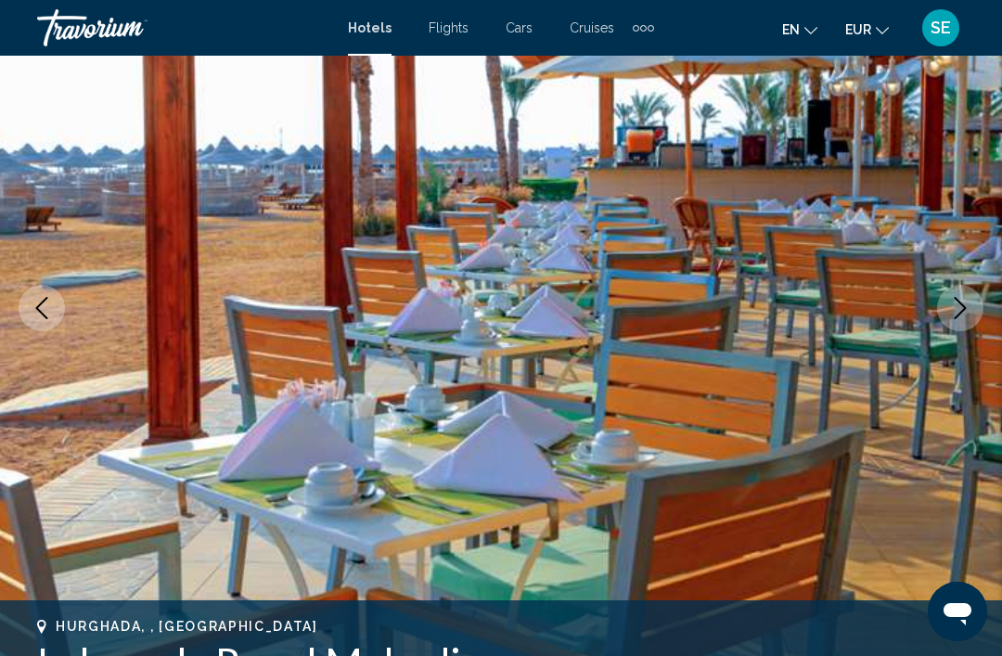
click at [964, 316] on icon "Next image" at bounding box center [960, 308] width 22 height 22
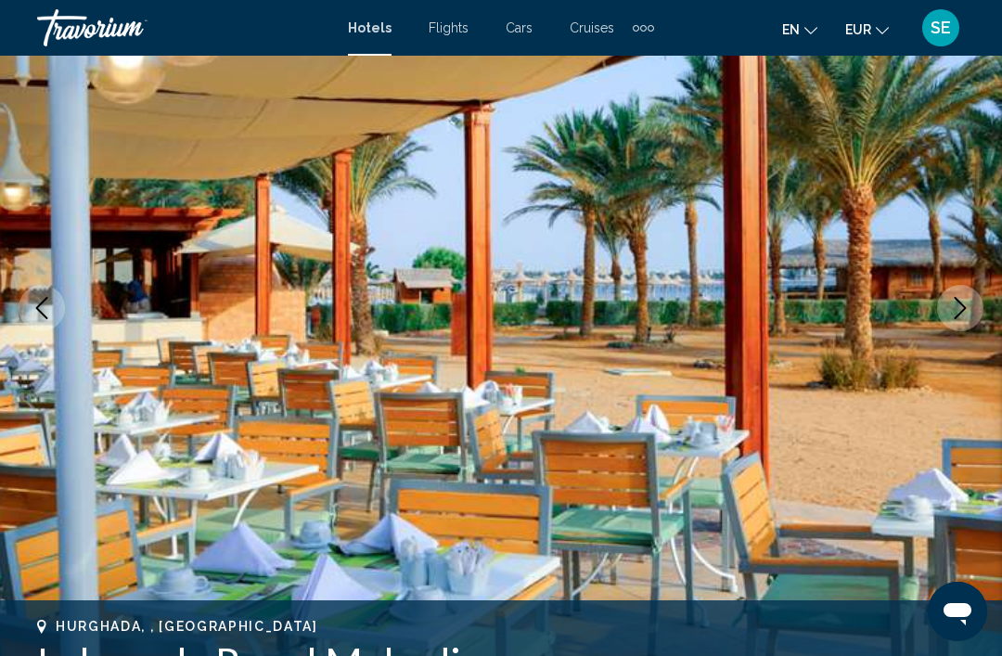
click at [954, 313] on icon "Next image" at bounding box center [960, 308] width 22 height 22
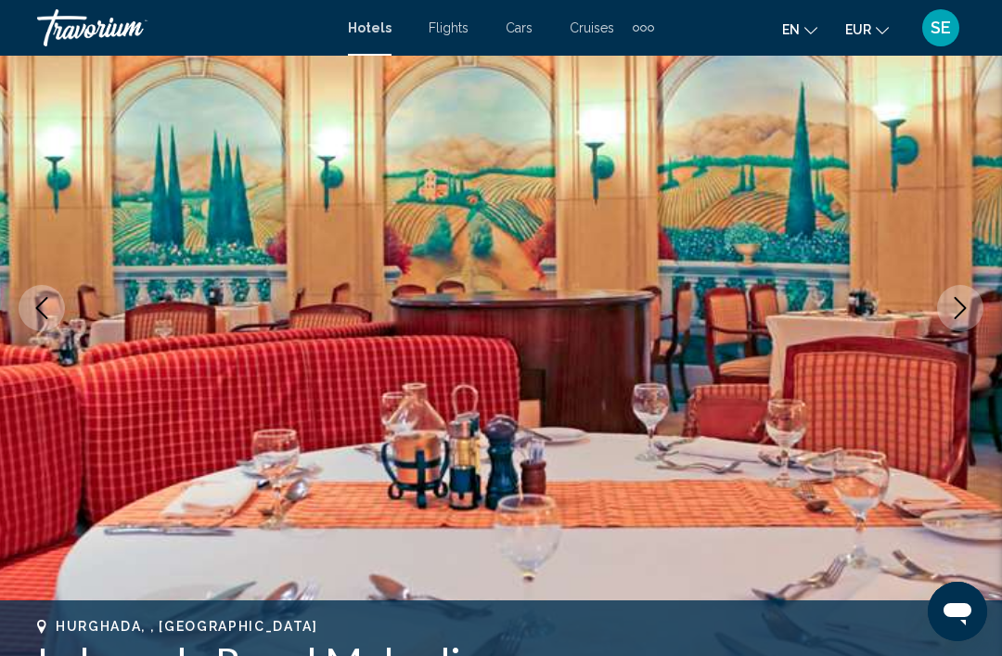
click at [954, 318] on icon "Next image" at bounding box center [960, 308] width 22 height 22
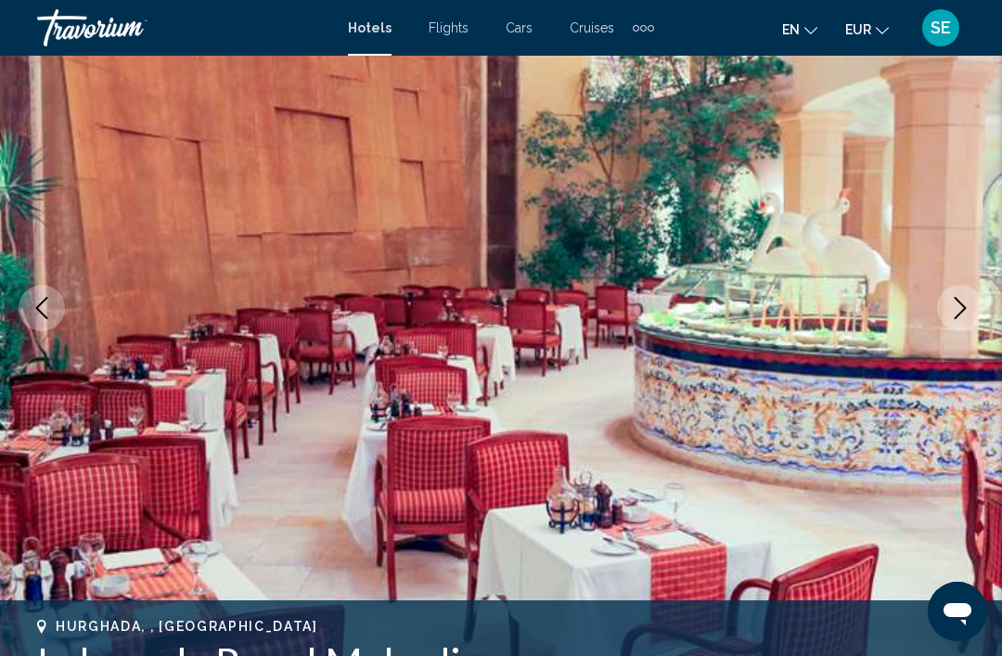
click at [977, 316] on button "Next image" at bounding box center [960, 308] width 46 height 46
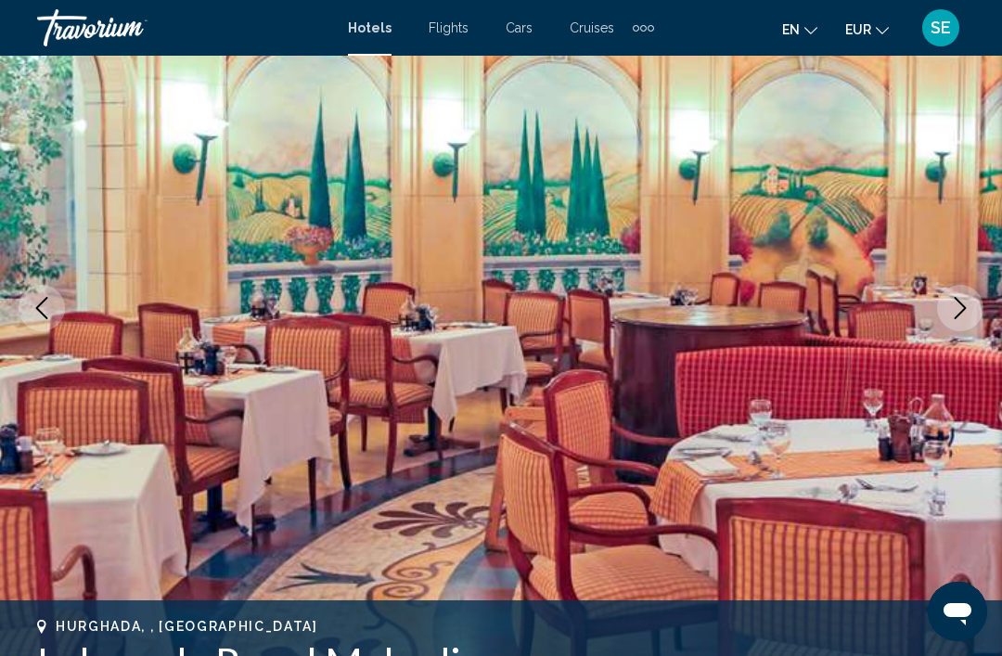
click at [966, 312] on icon "Next image" at bounding box center [960, 308] width 22 height 22
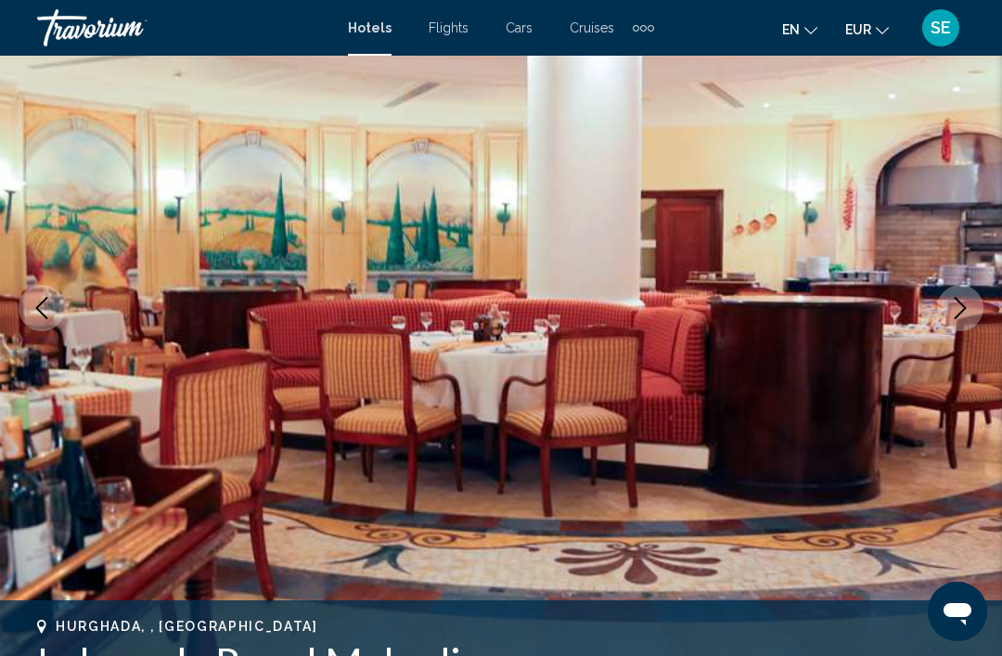
click at [963, 314] on icon "Next image" at bounding box center [960, 308] width 22 height 22
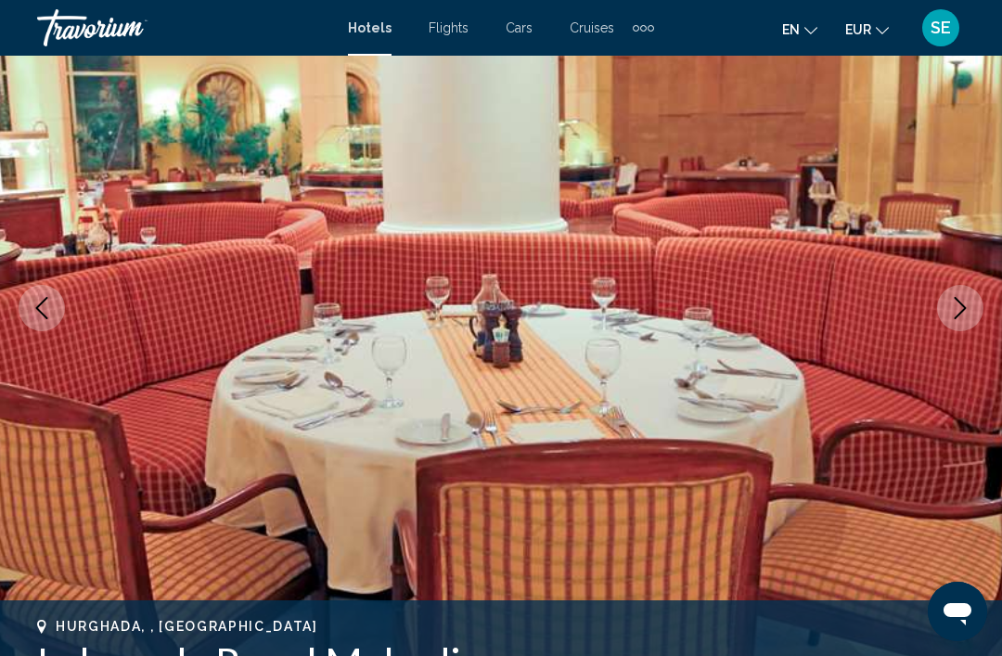
click at [968, 313] on icon "Next image" at bounding box center [960, 308] width 22 height 22
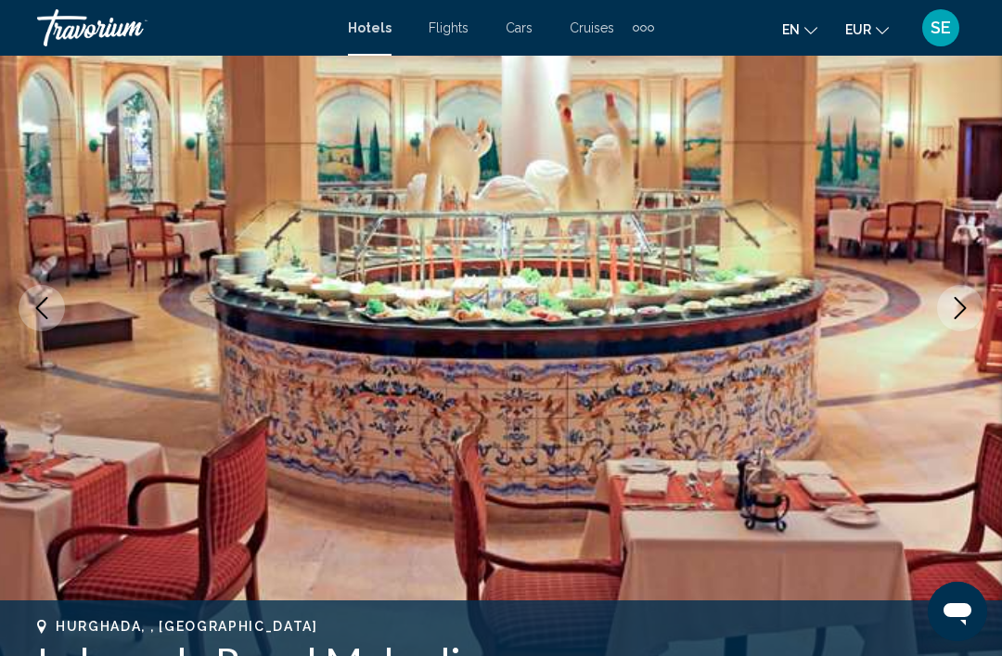
click at [961, 302] on icon "Next image" at bounding box center [960, 308] width 22 height 22
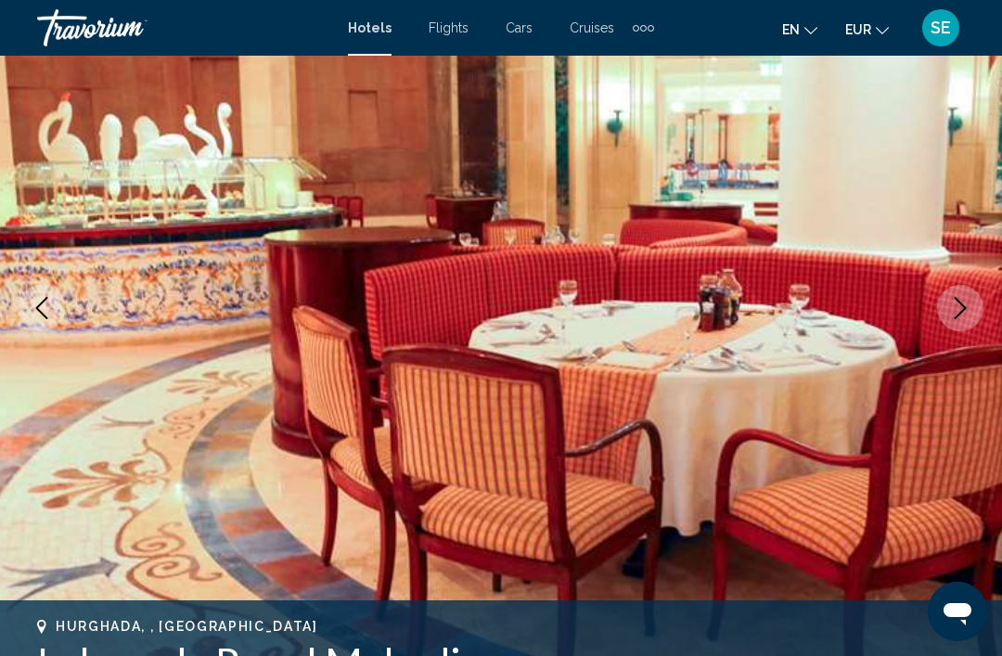
click at [952, 301] on icon "Next image" at bounding box center [960, 308] width 22 height 22
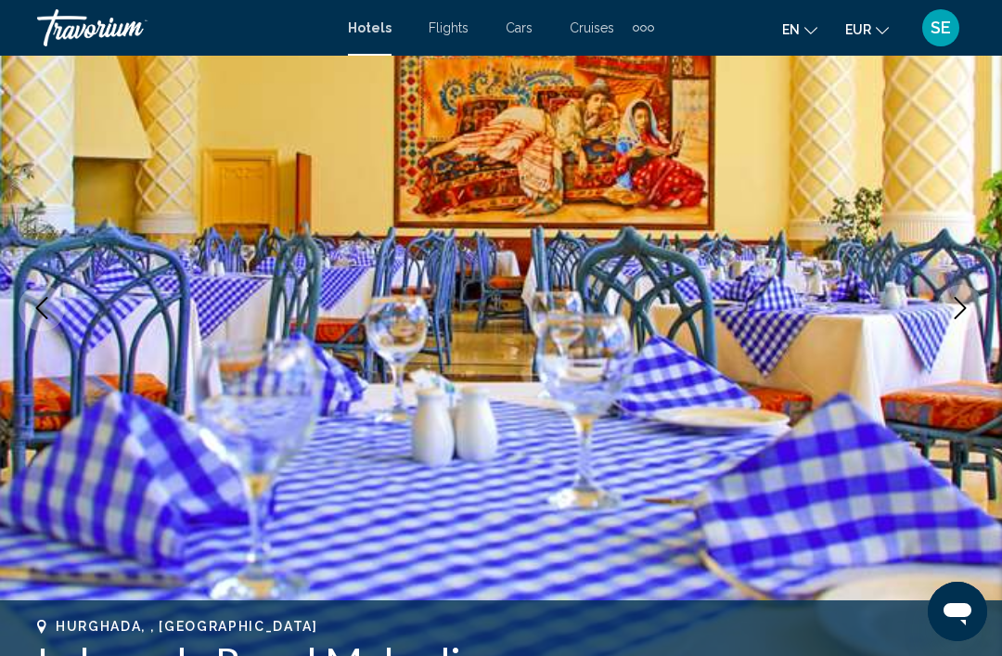
click at [960, 301] on icon "Next image" at bounding box center [960, 308] width 22 height 22
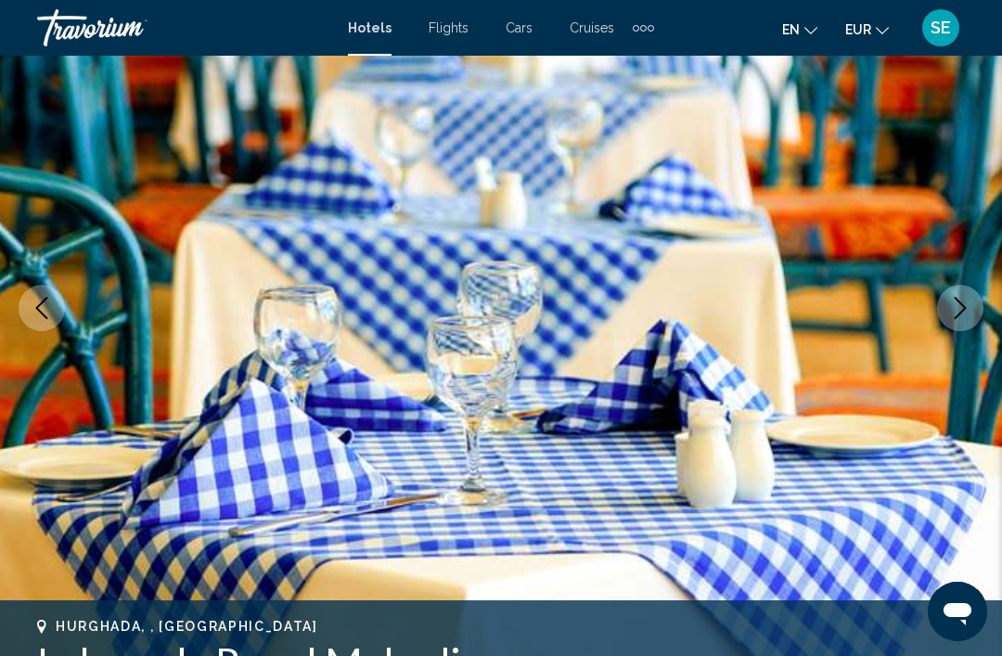
click at [972, 303] on button "Next image" at bounding box center [960, 308] width 46 height 46
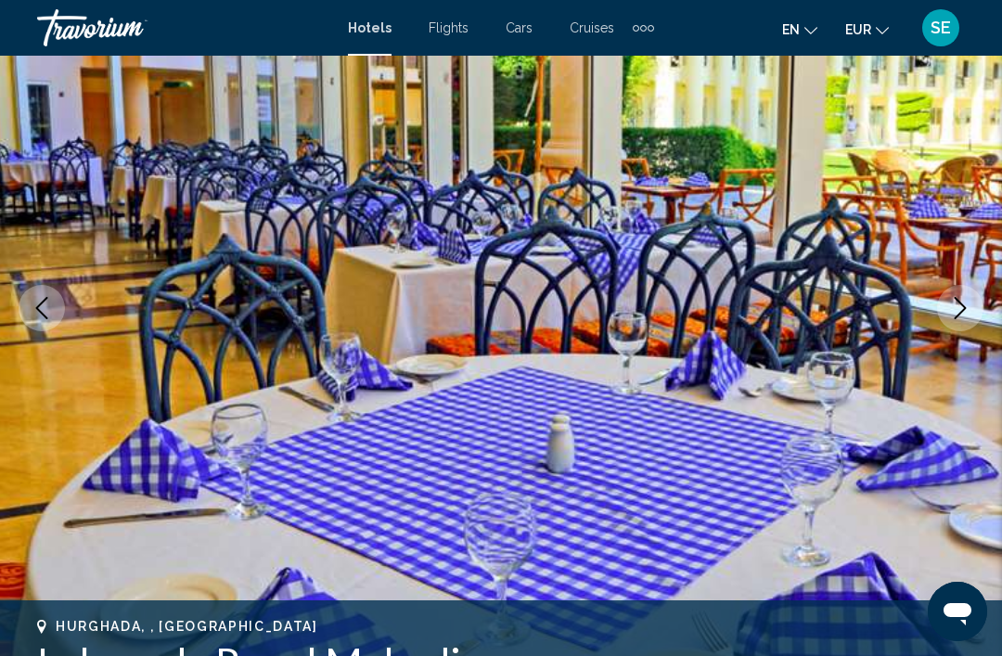
click at [954, 306] on icon "Next image" at bounding box center [960, 308] width 22 height 22
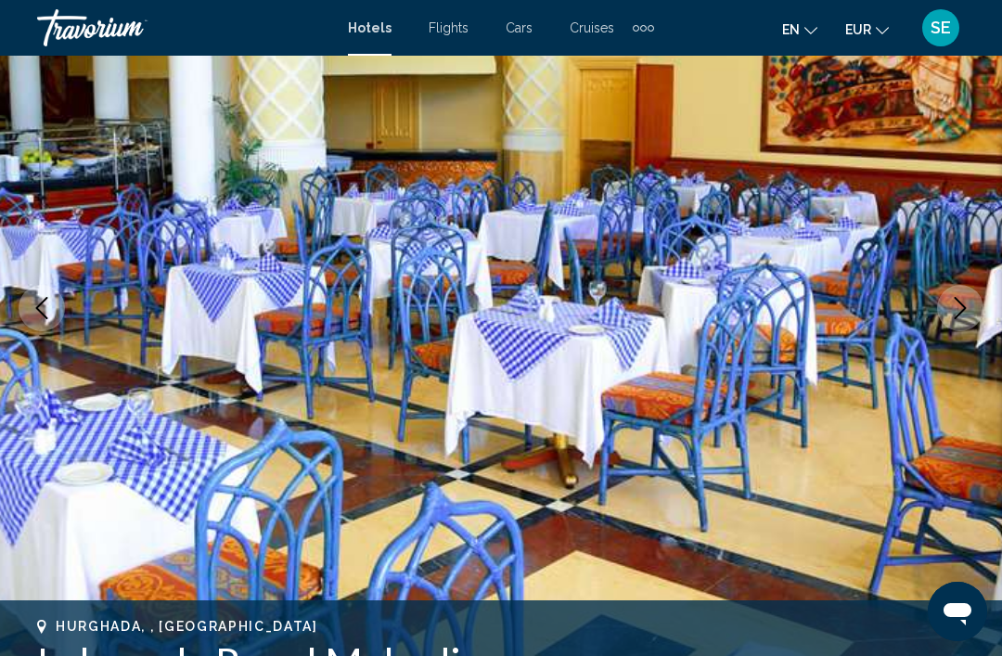
click at [974, 291] on button "Next image" at bounding box center [960, 308] width 46 height 46
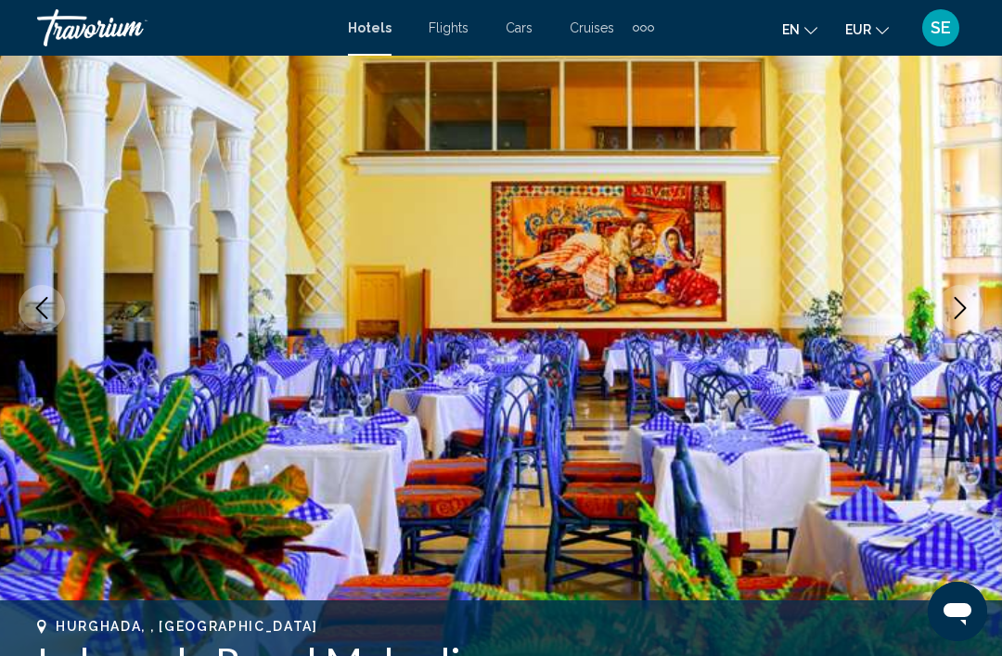
click at [958, 314] on icon "Next image" at bounding box center [960, 308] width 22 height 22
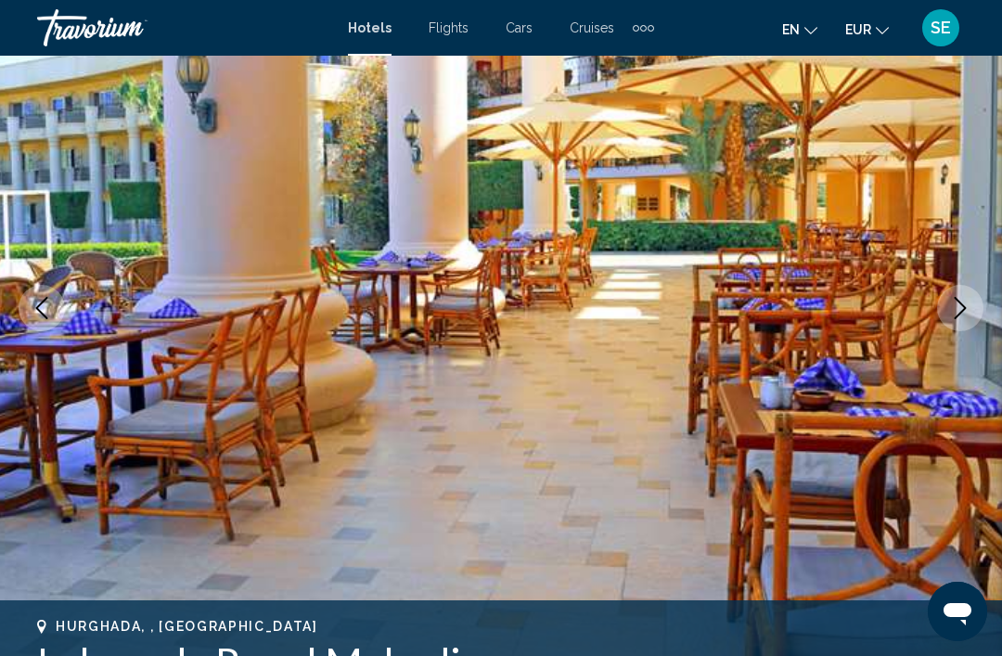
click at [963, 311] on icon "Next image" at bounding box center [961, 308] width 12 height 22
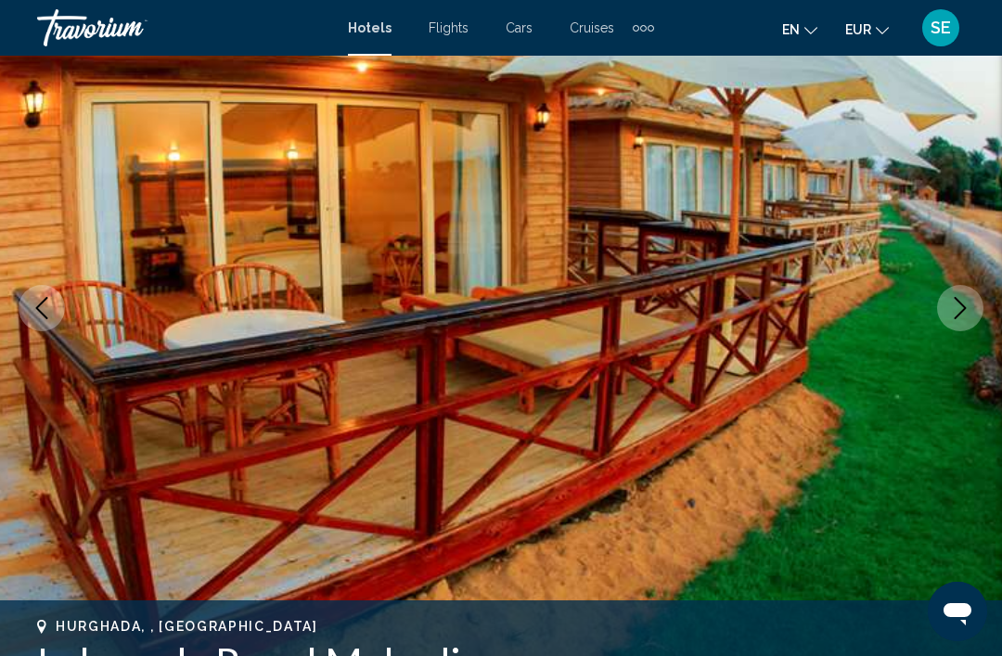
click at [959, 306] on icon "Next image" at bounding box center [960, 308] width 22 height 22
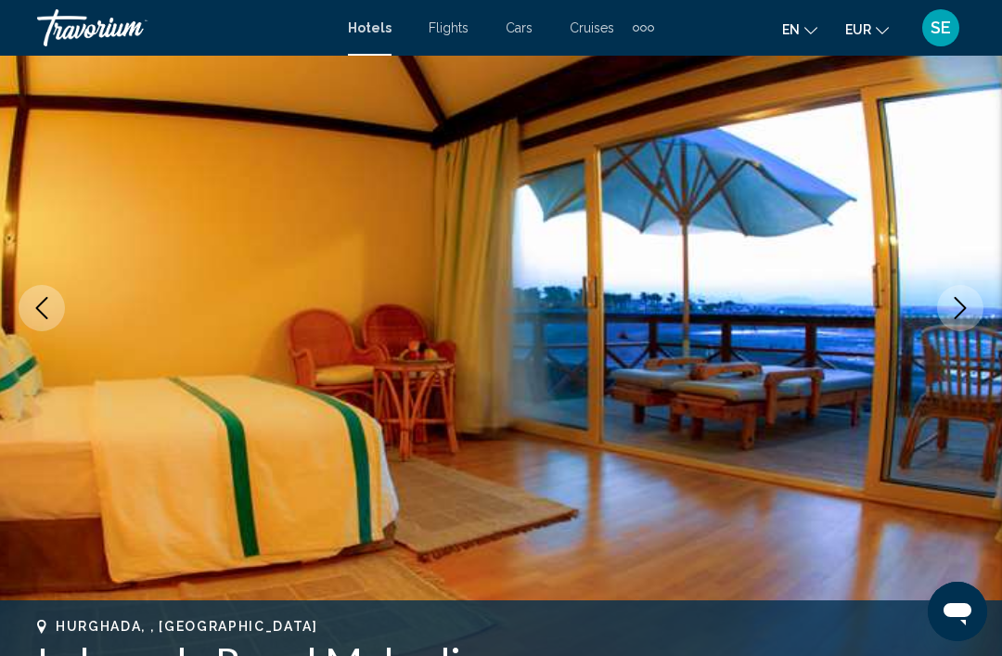
click at [959, 314] on icon "Next image" at bounding box center [961, 308] width 12 height 22
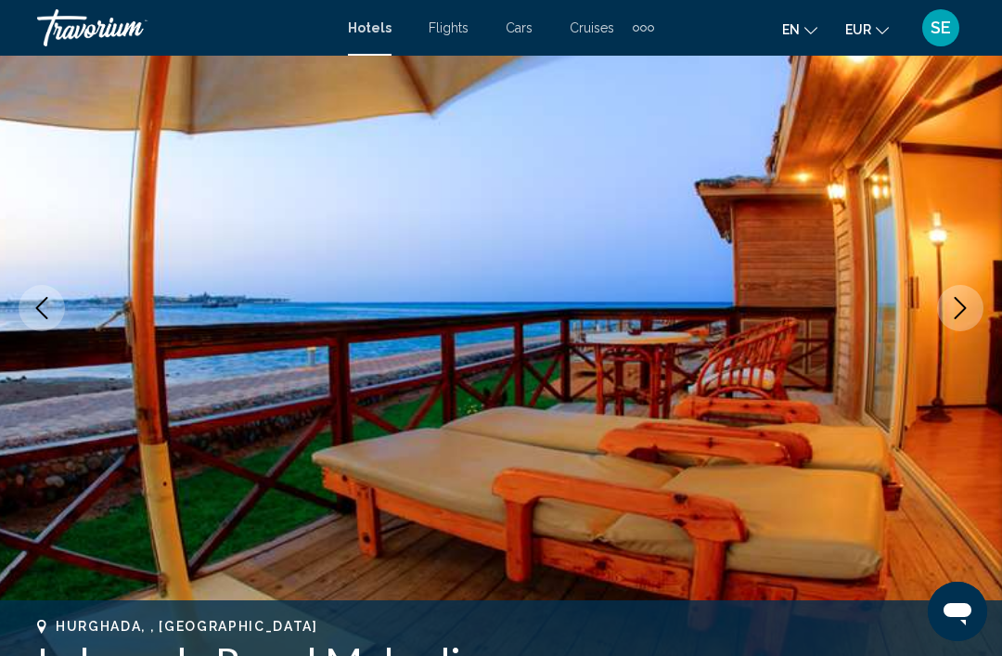
click at [962, 305] on icon "Next image" at bounding box center [961, 308] width 12 height 22
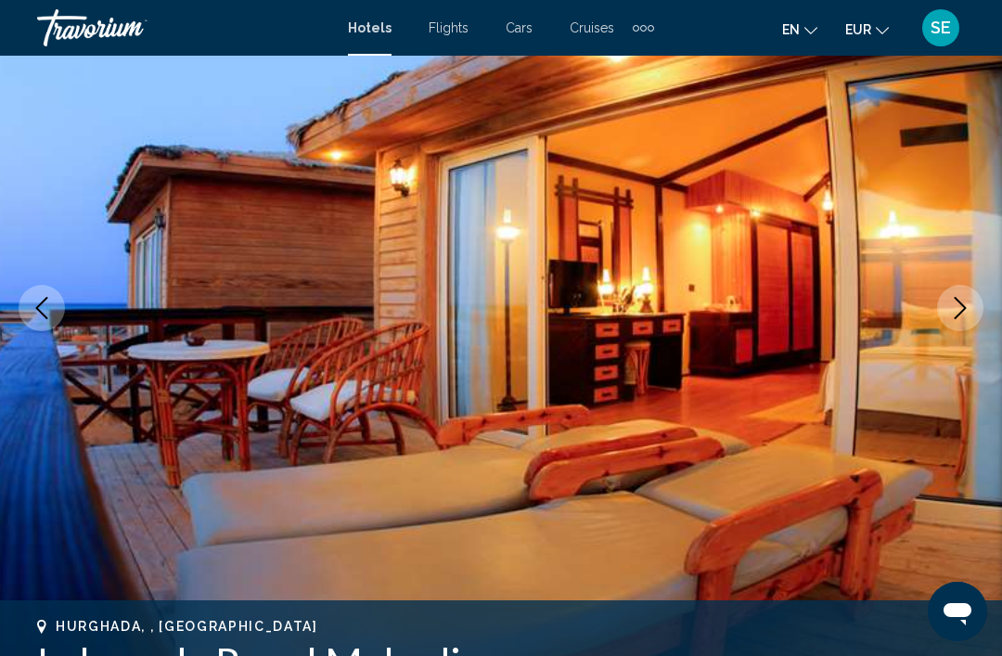
click at [963, 321] on button "Next image" at bounding box center [960, 308] width 46 height 46
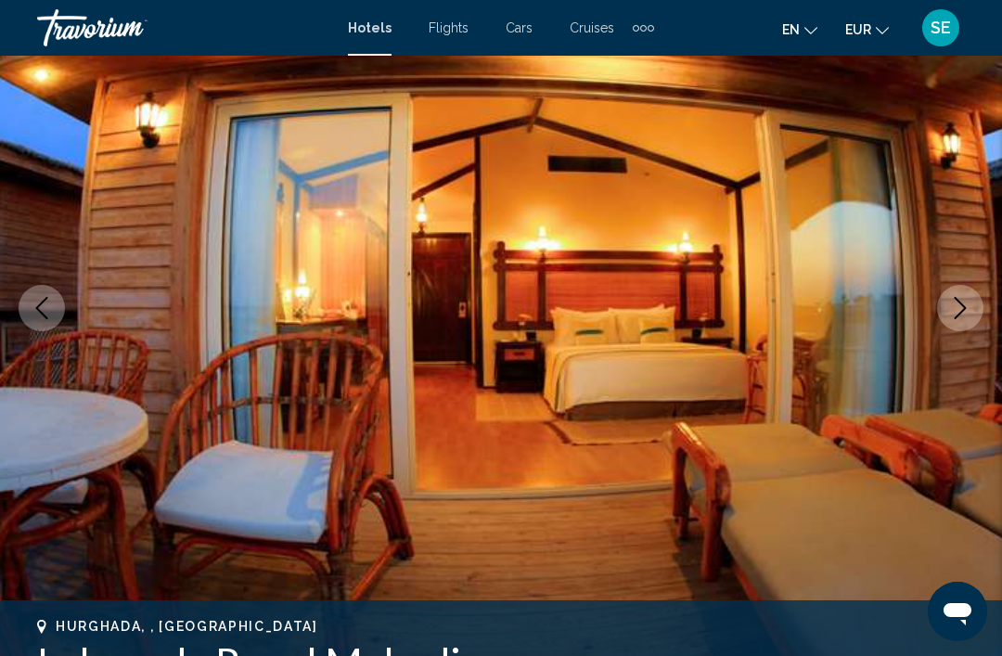
click at [965, 313] on icon "Next image" at bounding box center [960, 308] width 22 height 22
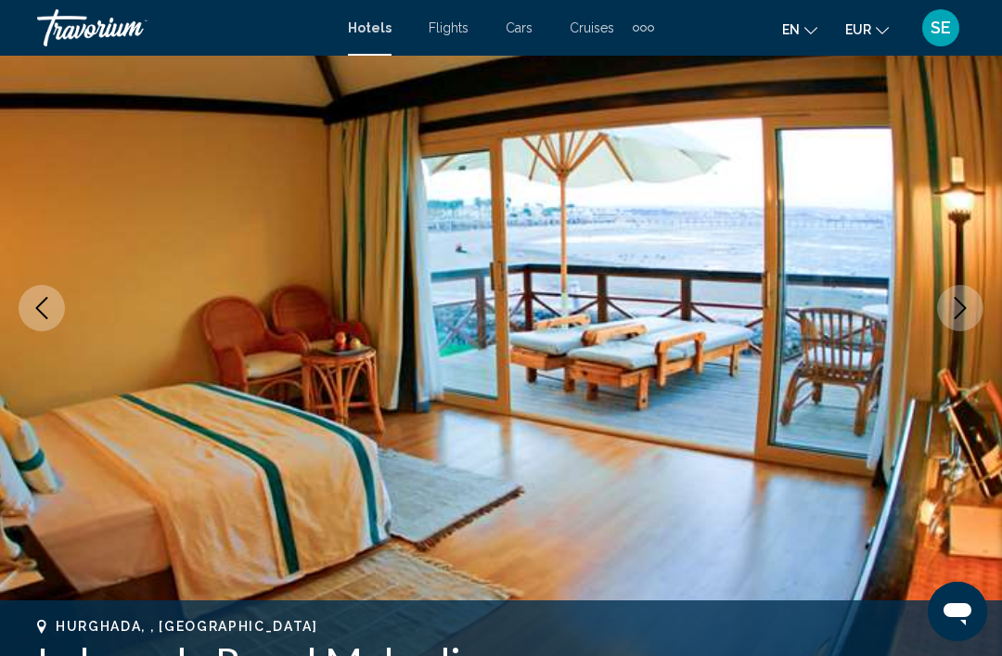
click at [962, 313] on icon "Next image" at bounding box center [960, 308] width 22 height 22
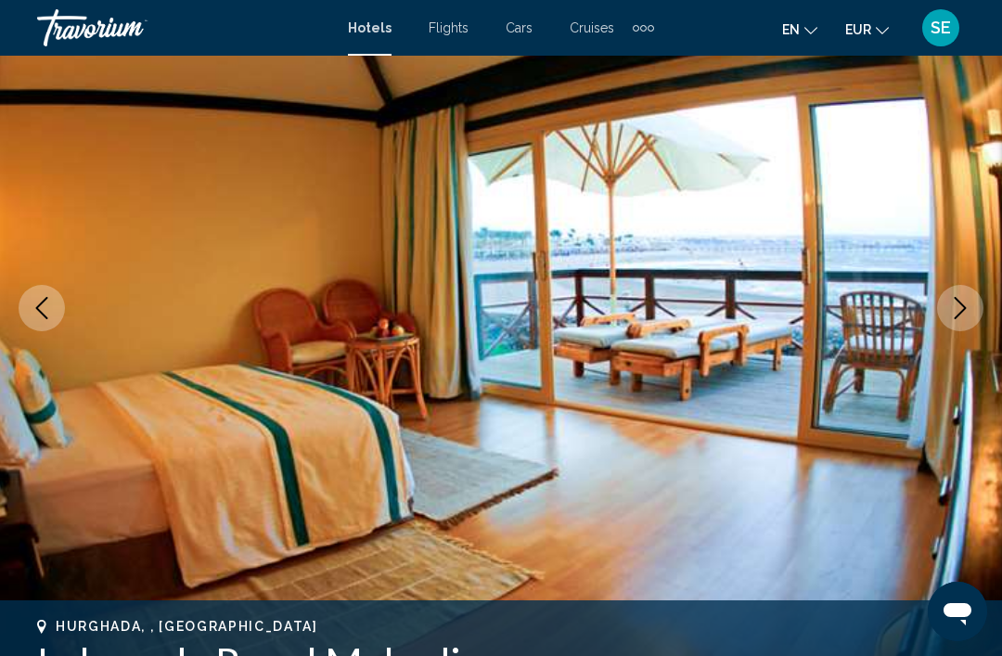
click at [972, 307] on button "Next image" at bounding box center [960, 308] width 46 height 46
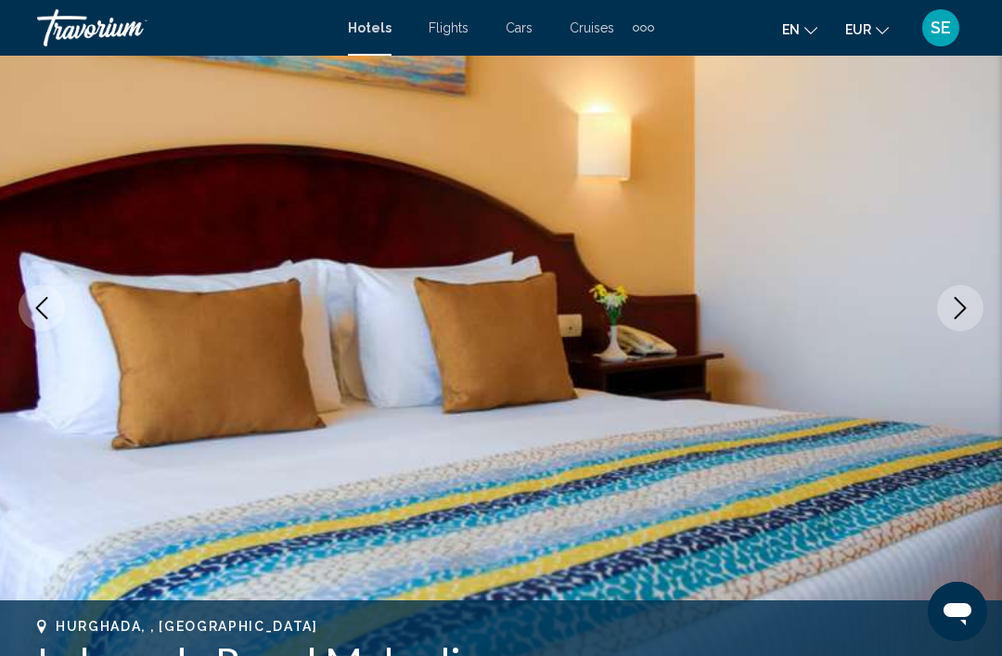
click at [971, 308] on icon "Next image" at bounding box center [960, 308] width 22 height 22
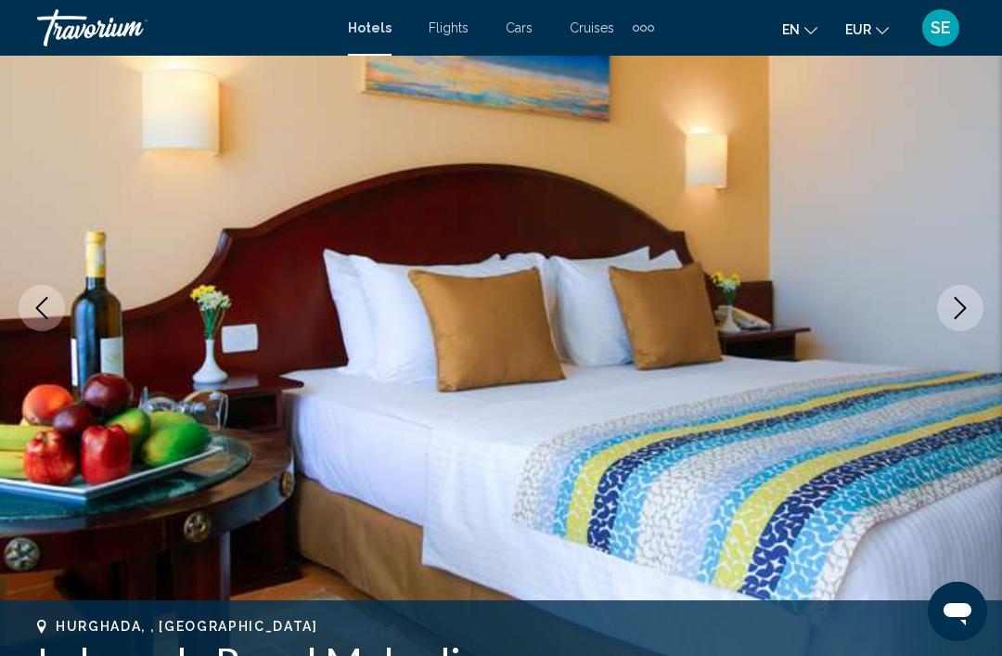
click at [969, 327] on button "Next image" at bounding box center [960, 308] width 46 height 46
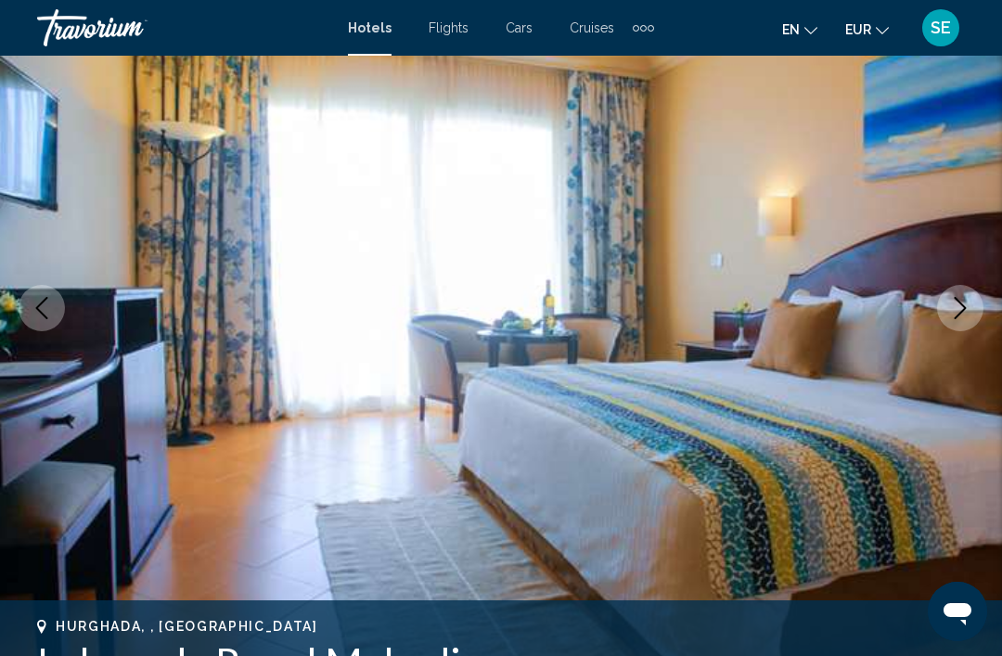
click at [959, 323] on button "Next image" at bounding box center [960, 308] width 46 height 46
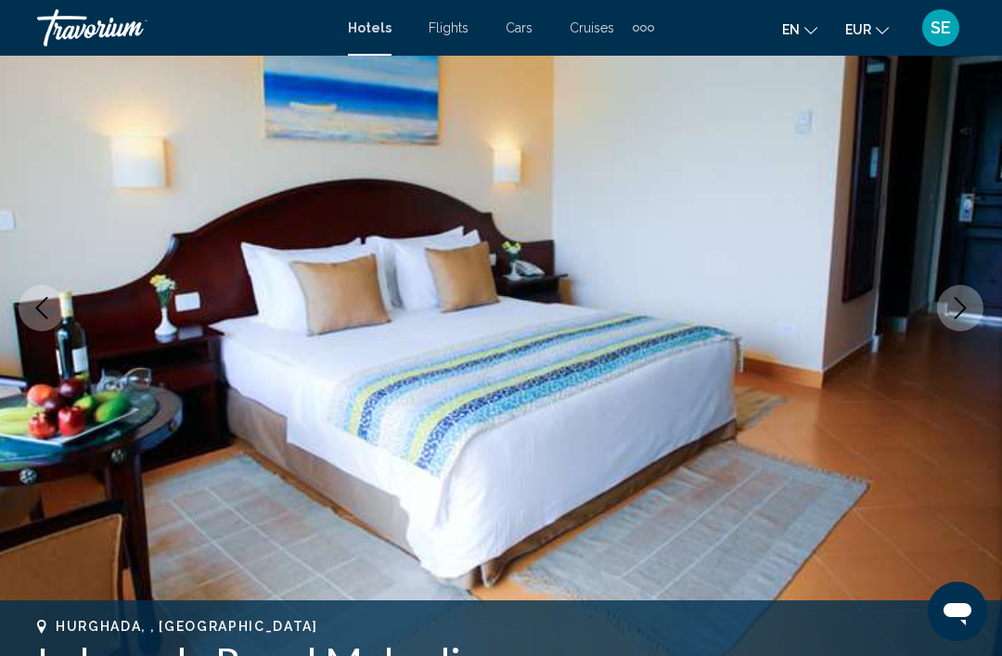
click at [980, 309] on button "Next image" at bounding box center [960, 308] width 46 height 46
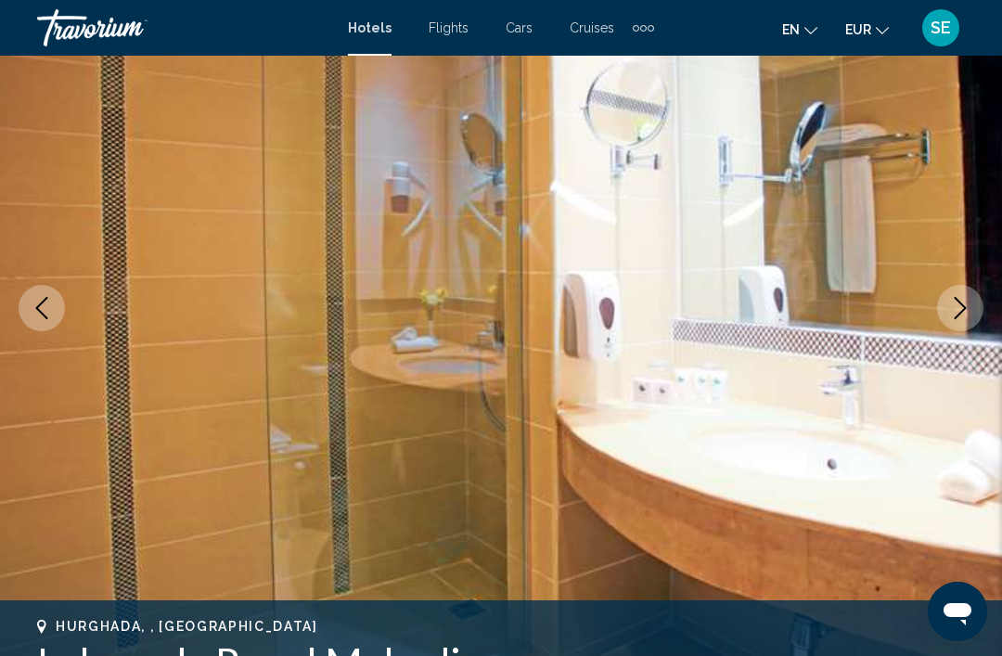
click at [959, 320] on button "Next image" at bounding box center [960, 308] width 46 height 46
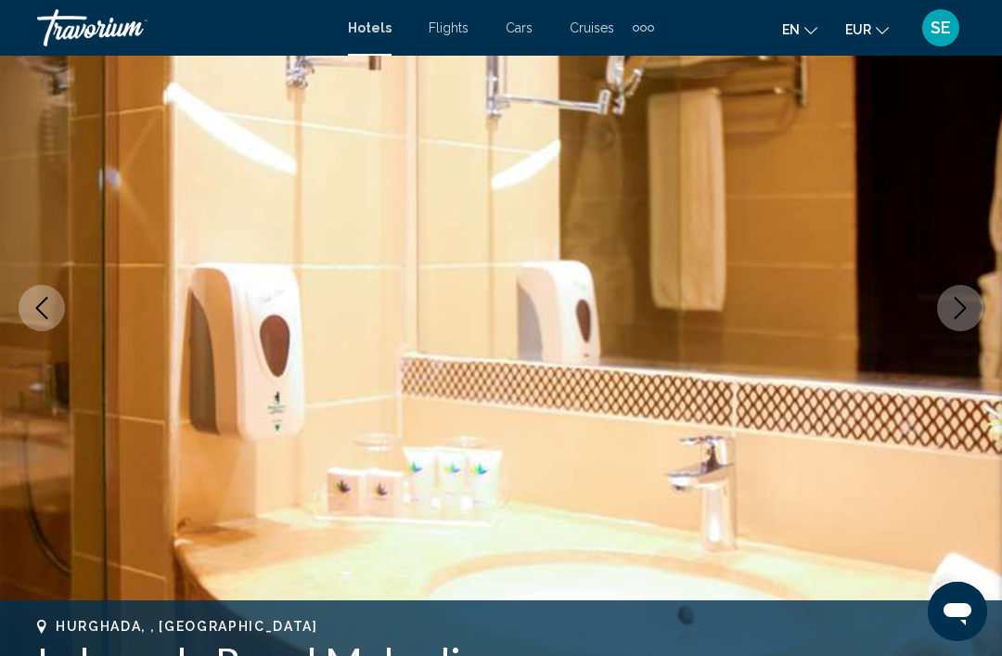
click at [960, 328] on button "Next image" at bounding box center [960, 308] width 46 height 46
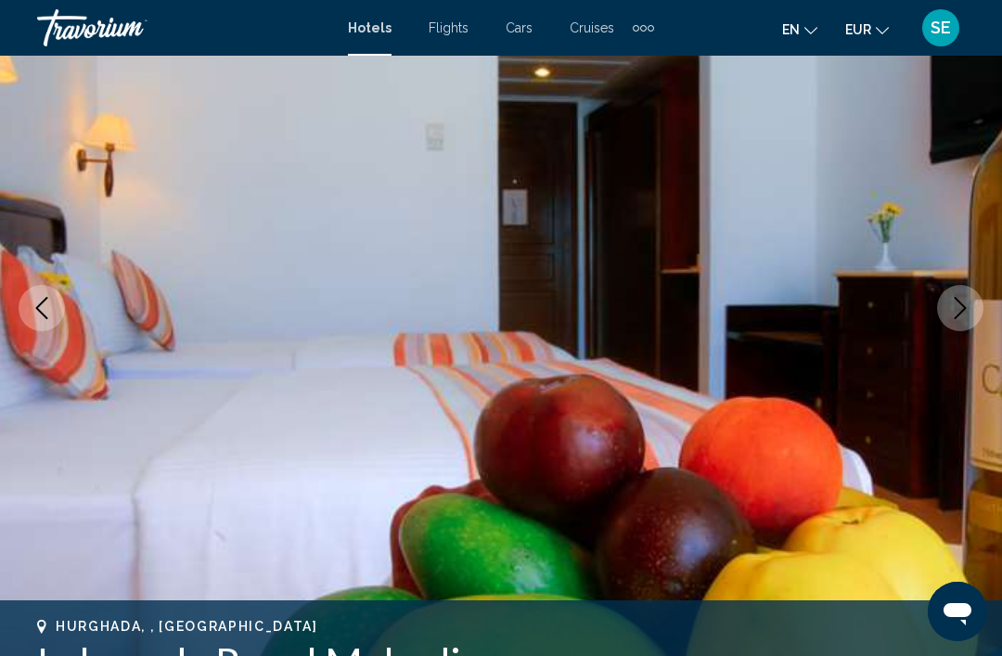
click at [962, 309] on icon "Next image" at bounding box center [960, 308] width 22 height 22
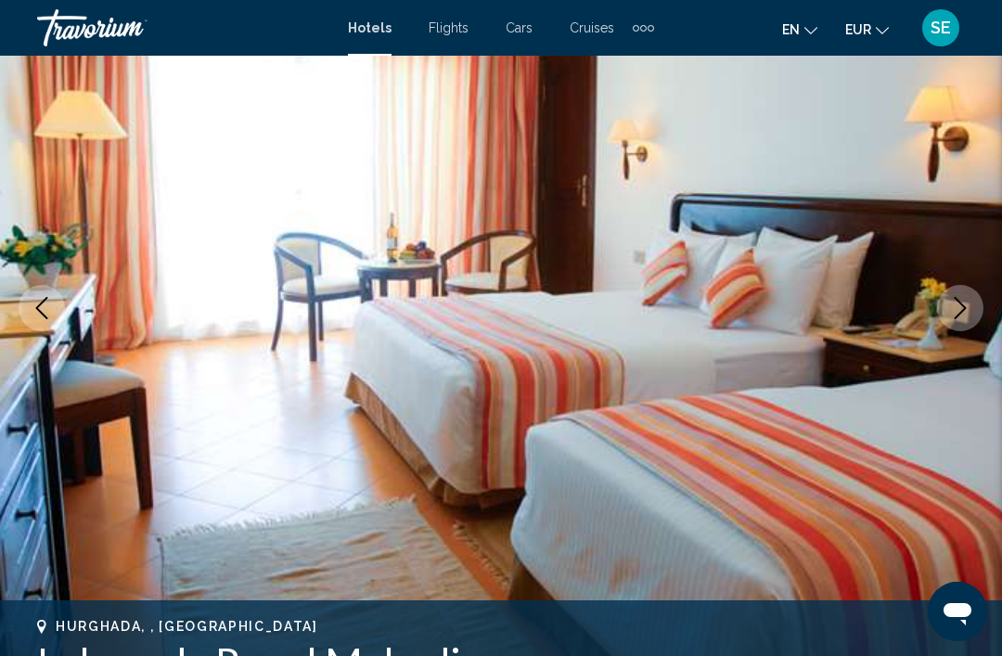
click at [957, 313] on icon "Next image" at bounding box center [960, 308] width 22 height 22
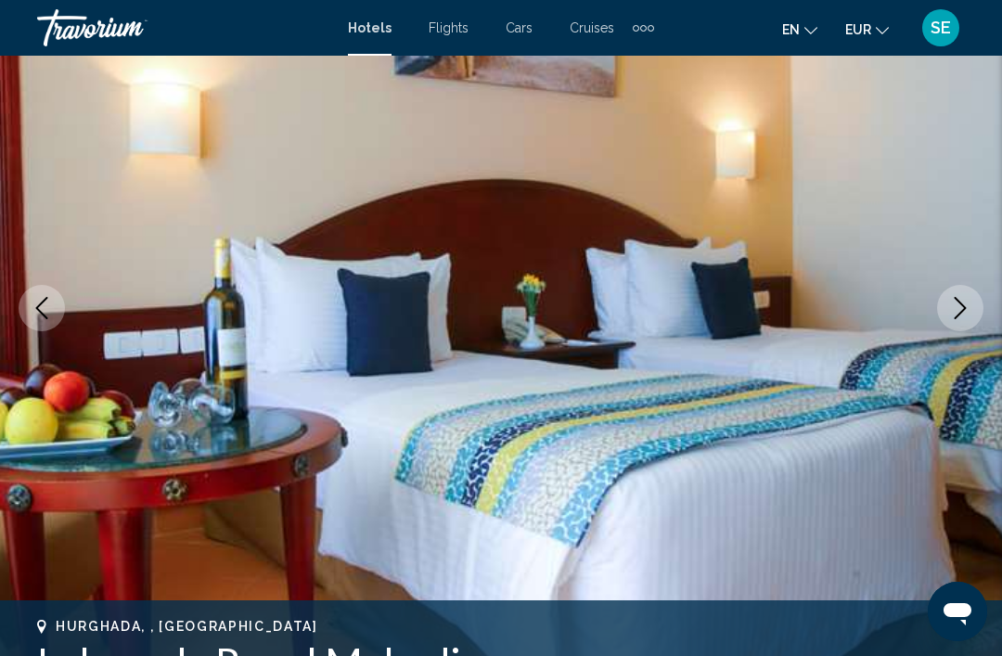
click at [954, 305] on icon "Next image" at bounding box center [960, 308] width 22 height 22
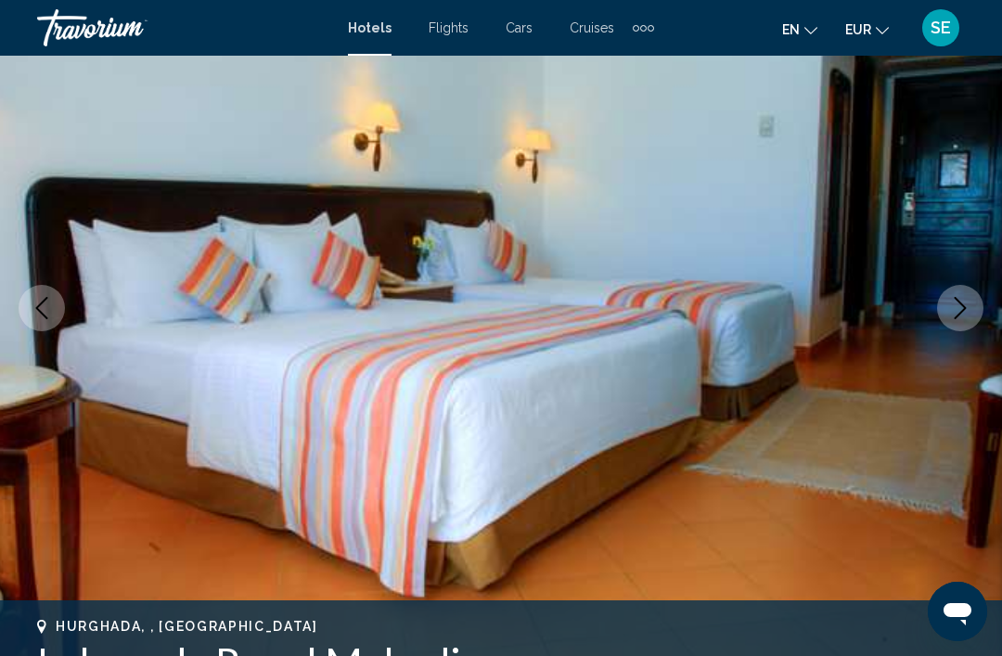
click at [938, 309] on button "Next image" at bounding box center [960, 308] width 46 height 46
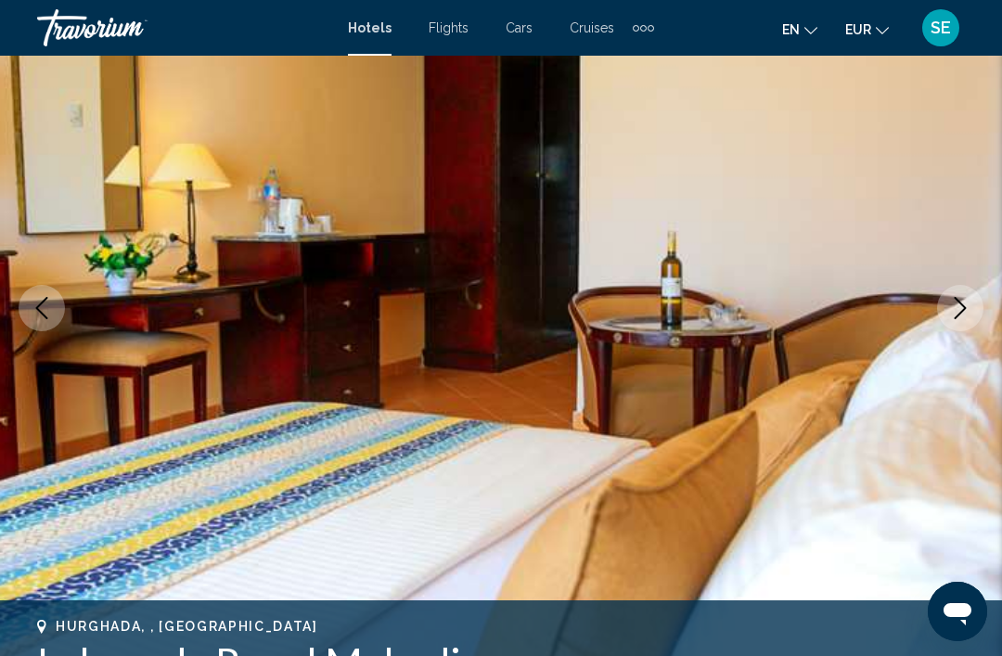
click at [949, 314] on icon "Next image" at bounding box center [960, 308] width 22 height 22
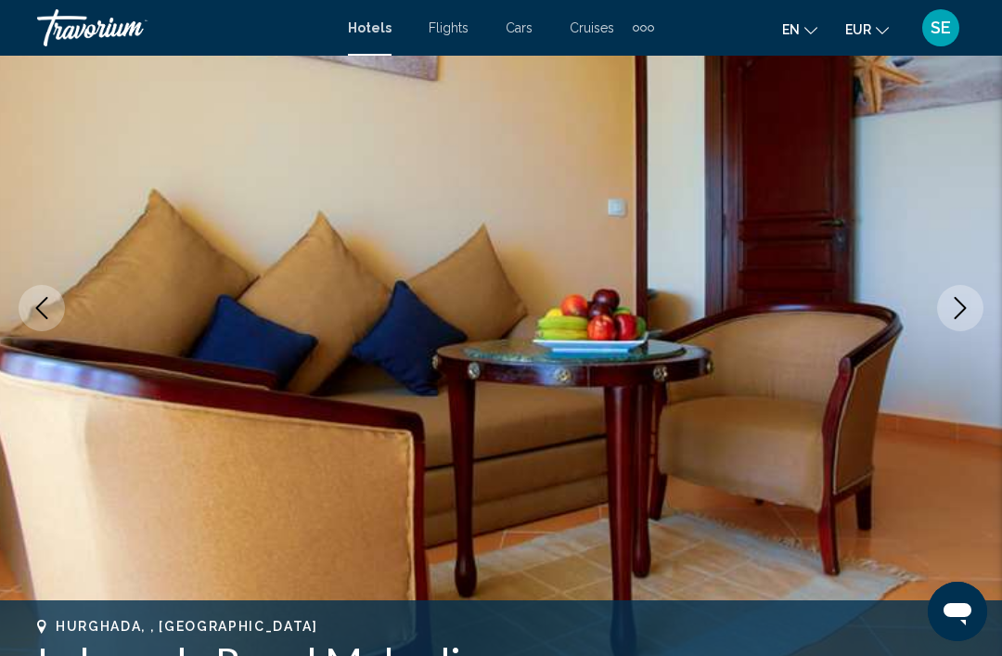
click at [67, 314] on img "Main content" at bounding box center [501, 308] width 1002 height 882
click at [63, 293] on img "Main content" at bounding box center [501, 308] width 1002 height 882
click at [57, 304] on button "Previous image" at bounding box center [42, 308] width 46 height 46
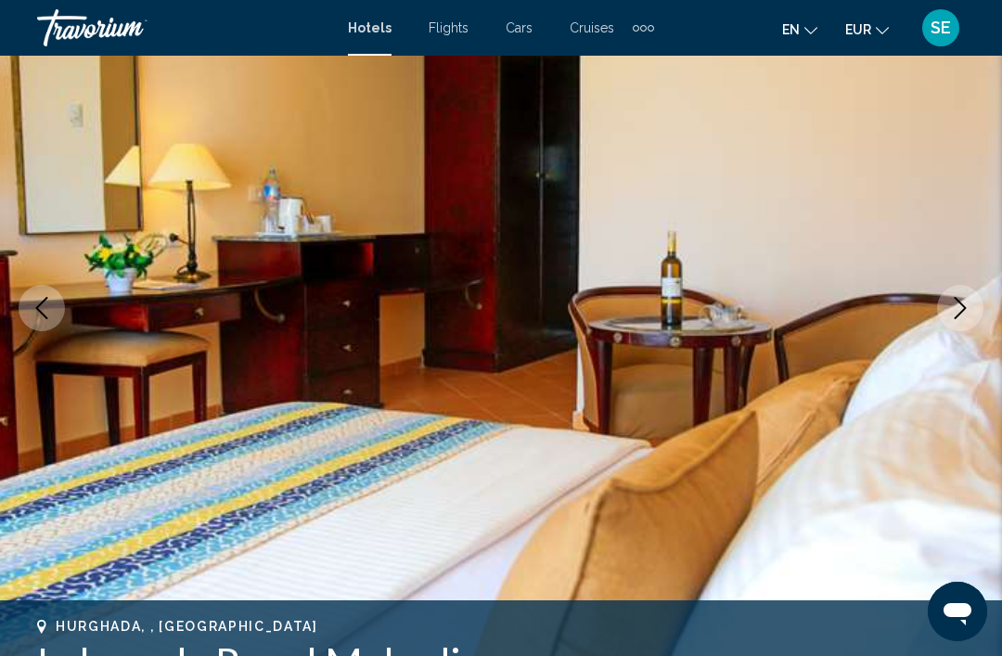
click at [955, 326] on button "Next image" at bounding box center [960, 308] width 46 height 46
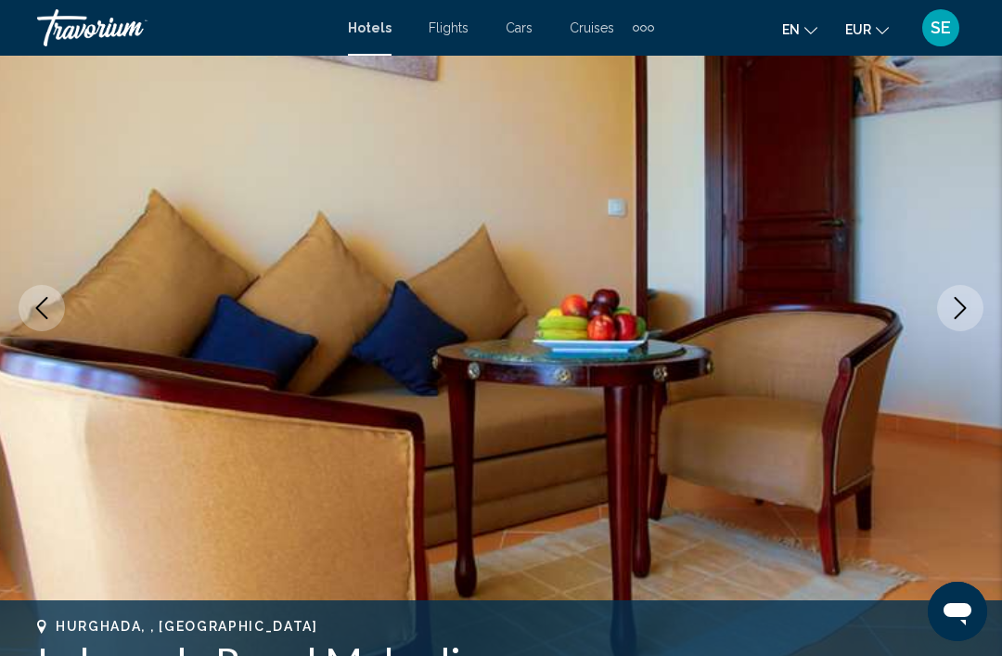
click at [968, 309] on icon "Next image" at bounding box center [960, 308] width 22 height 22
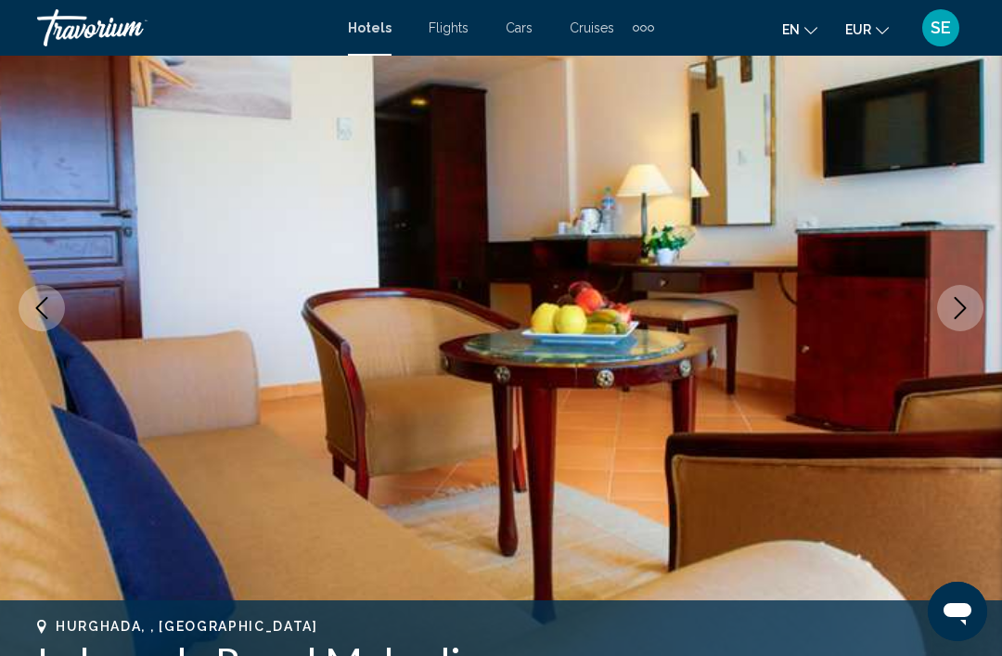
click at [954, 315] on icon "Next image" at bounding box center [960, 308] width 22 height 22
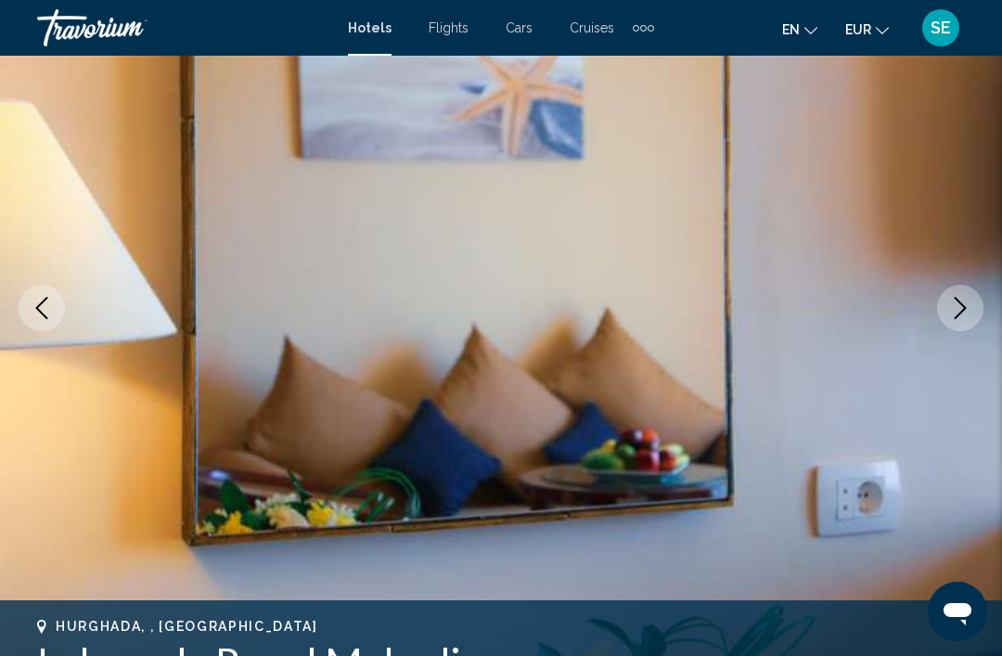
click at [946, 311] on button "Next image" at bounding box center [960, 308] width 46 height 46
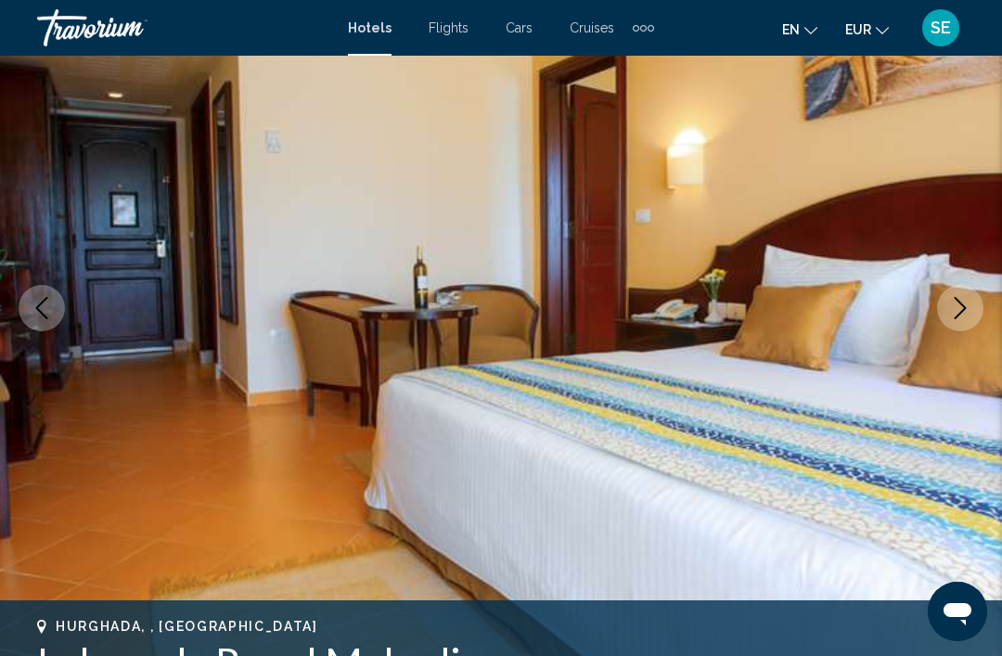
click at [958, 307] on icon "Next image" at bounding box center [960, 308] width 22 height 22
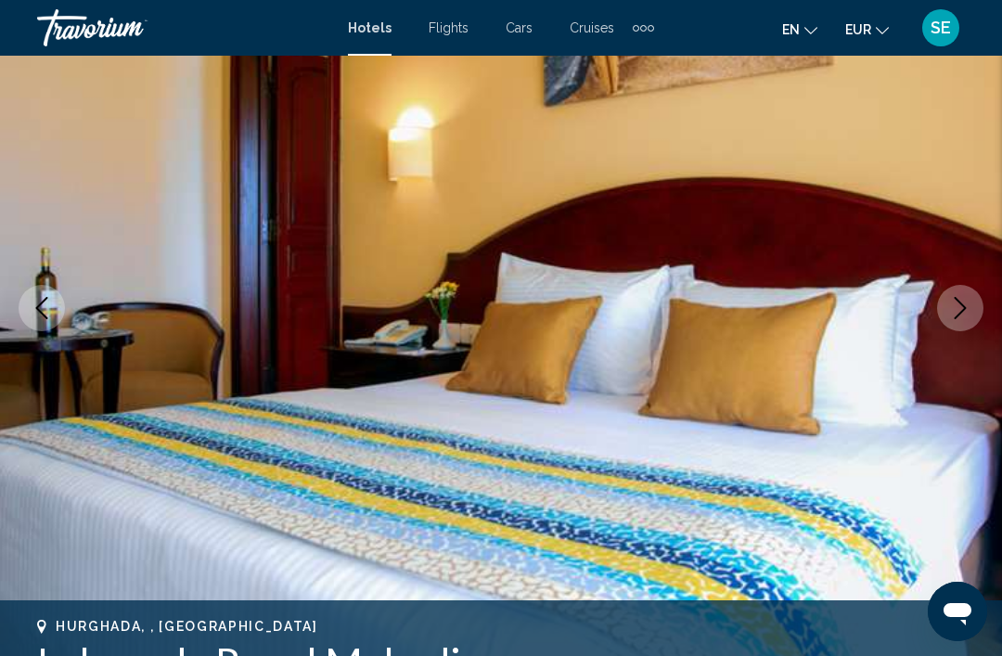
click at [956, 302] on icon "Next image" at bounding box center [960, 308] width 22 height 22
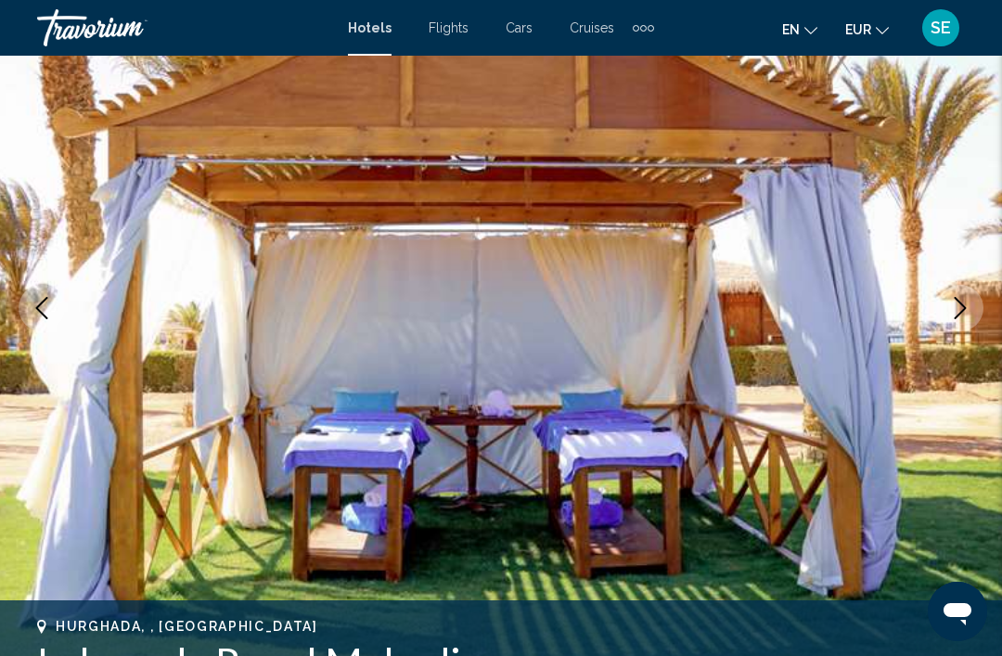
click at [966, 312] on icon "Next image" at bounding box center [960, 308] width 22 height 22
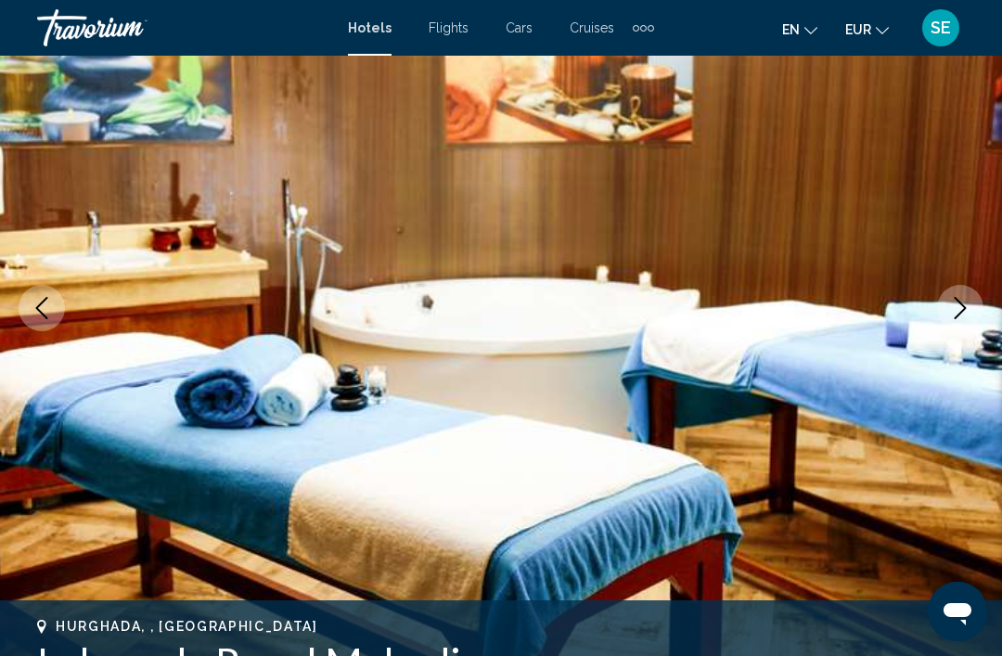
click at [965, 310] on icon "Next image" at bounding box center [960, 308] width 22 height 22
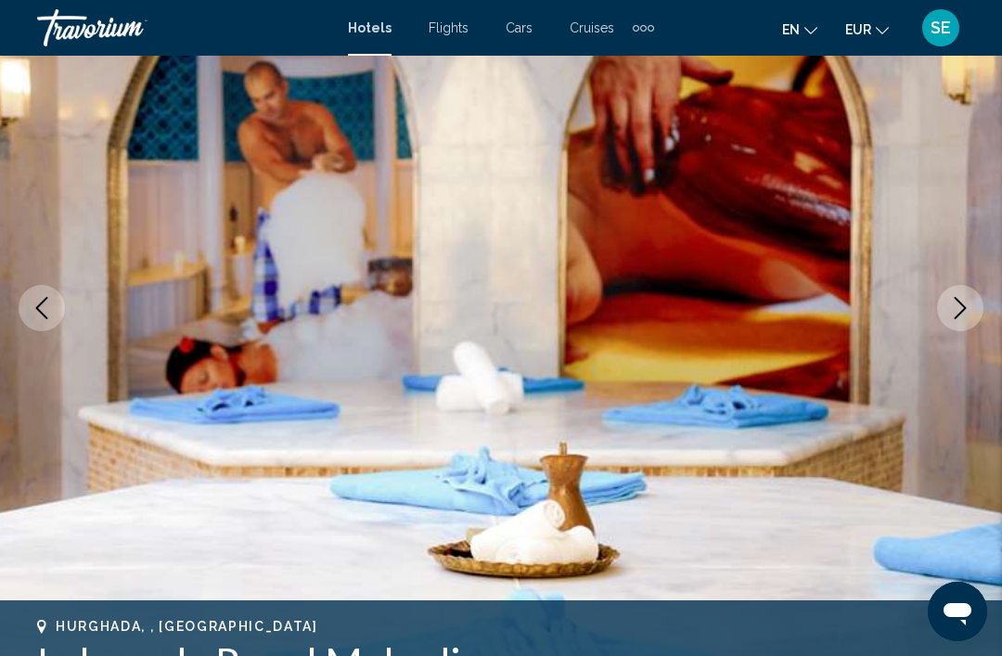
click at [972, 317] on button "Next image" at bounding box center [960, 308] width 46 height 46
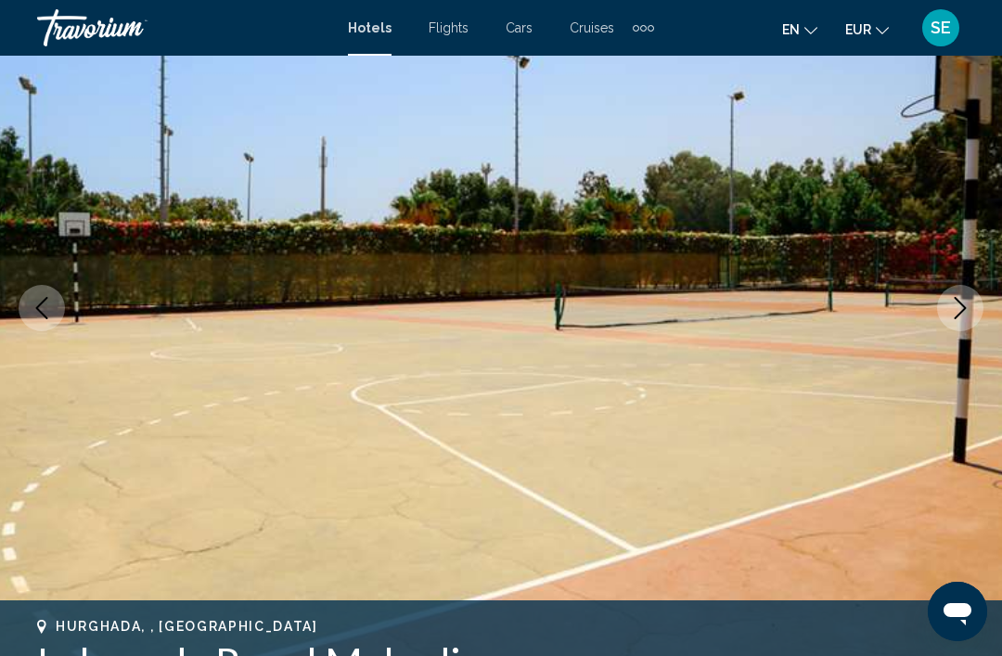
click at [970, 304] on icon "Next image" at bounding box center [960, 308] width 22 height 22
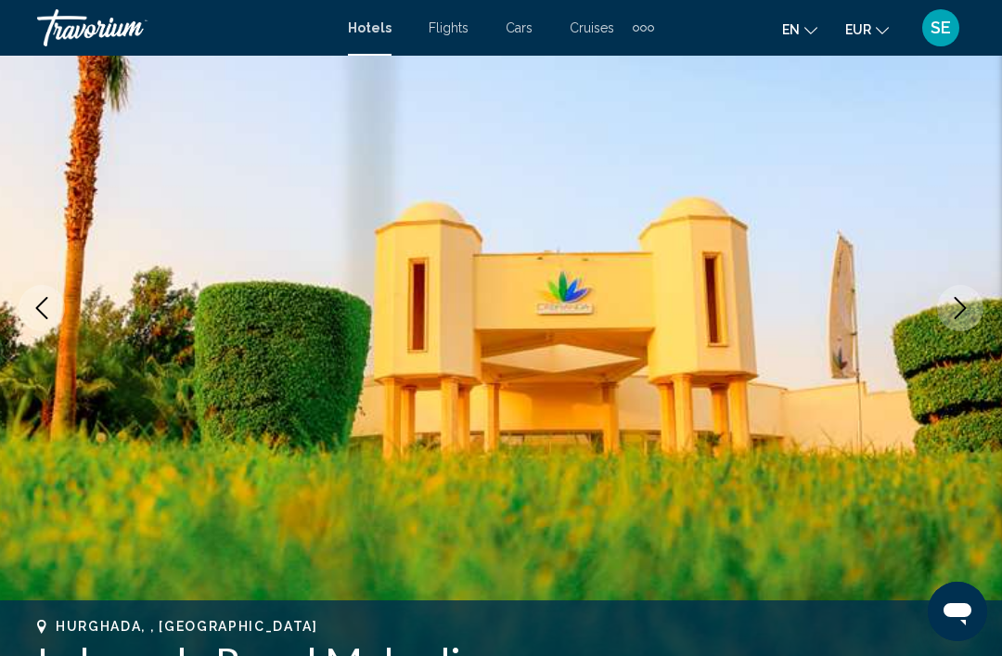
click at [973, 316] on button "Next image" at bounding box center [960, 308] width 46 height 46
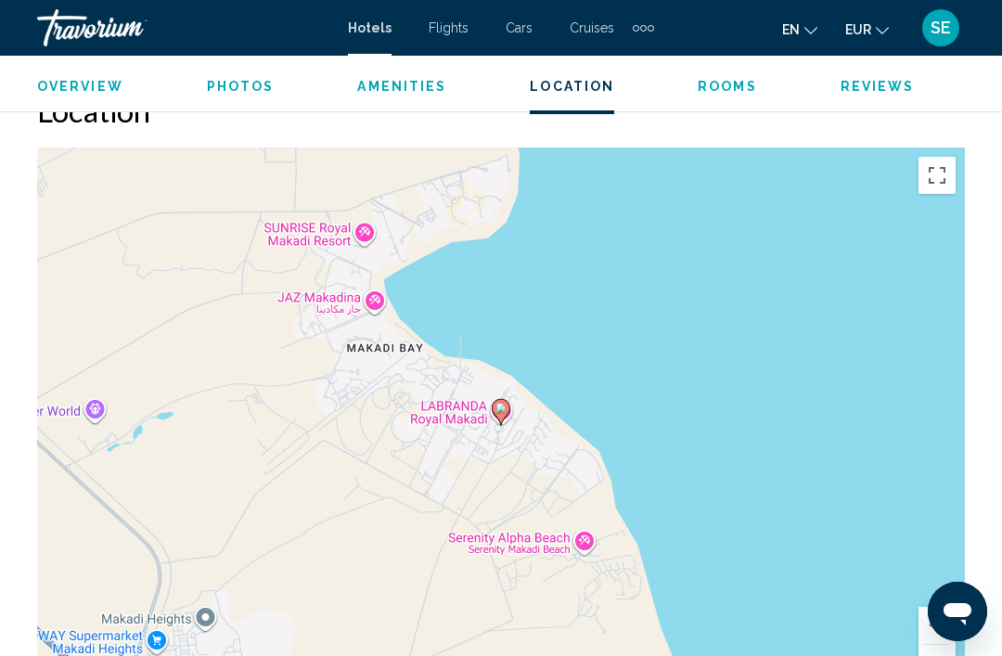
scroll to position [2043, 0]
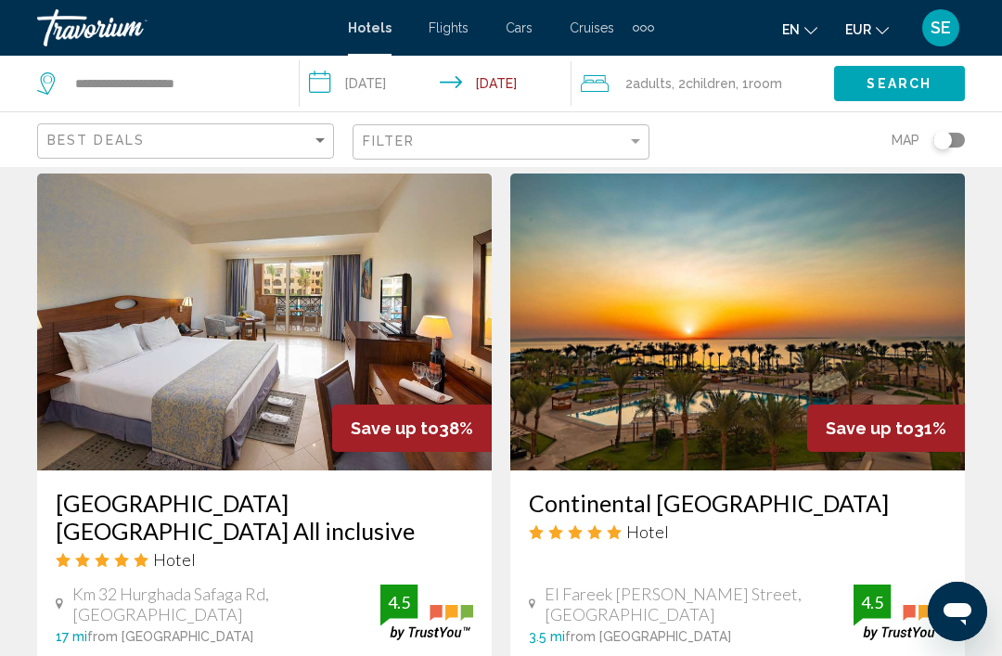
scroll to position [2841, 0]
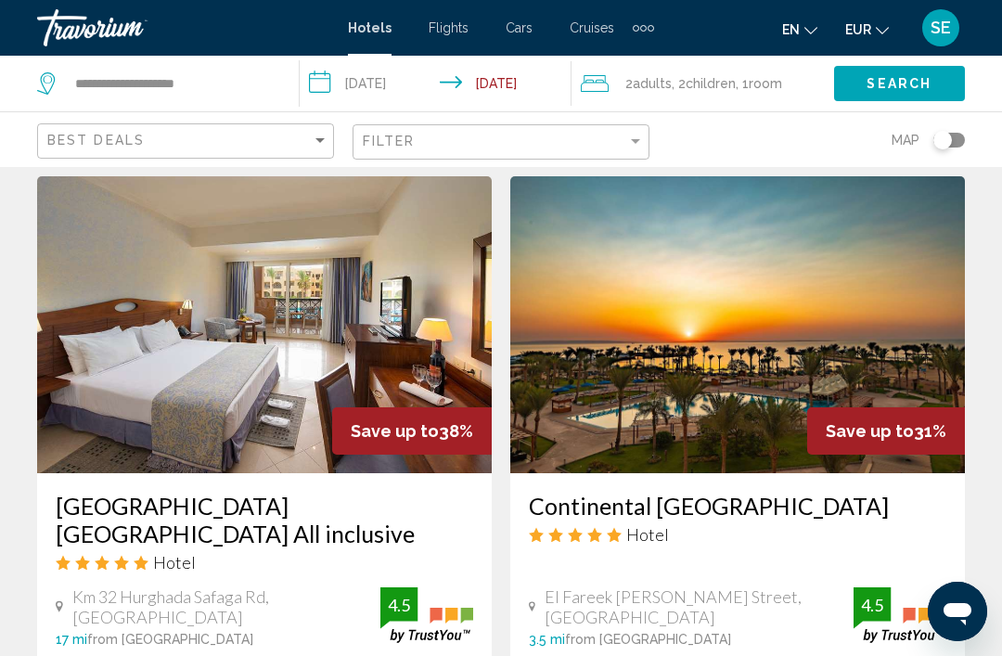
click at [302, 341] on img "Main content" at bounding box center [264, 324] width 455 height 297
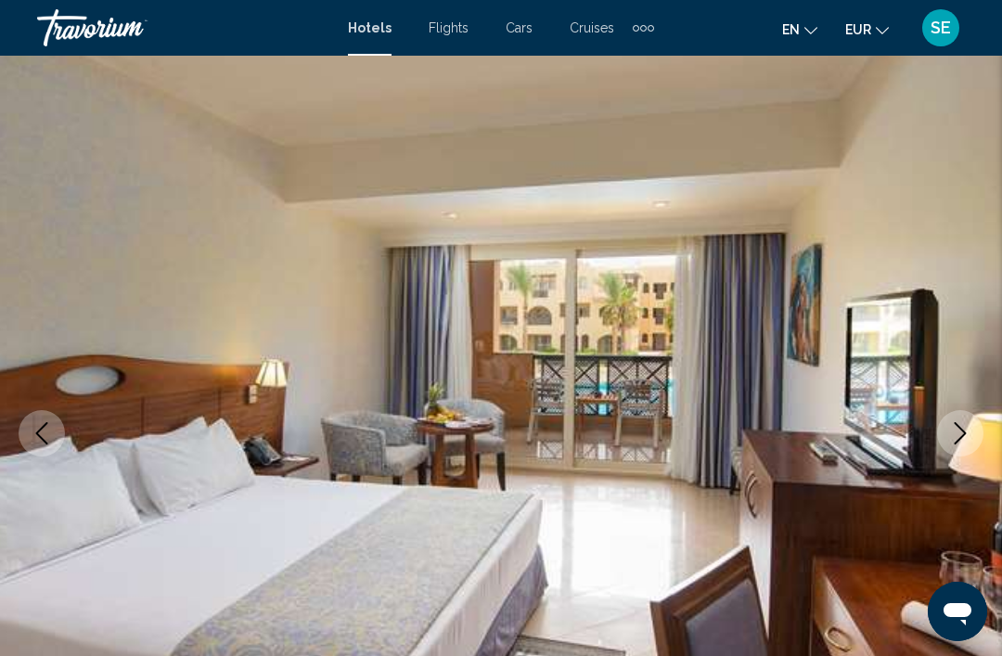
scroll to position [64, 0]
click at [963, 443] on icon "Next image" at bounding box center [960, 432] width 22 height 22
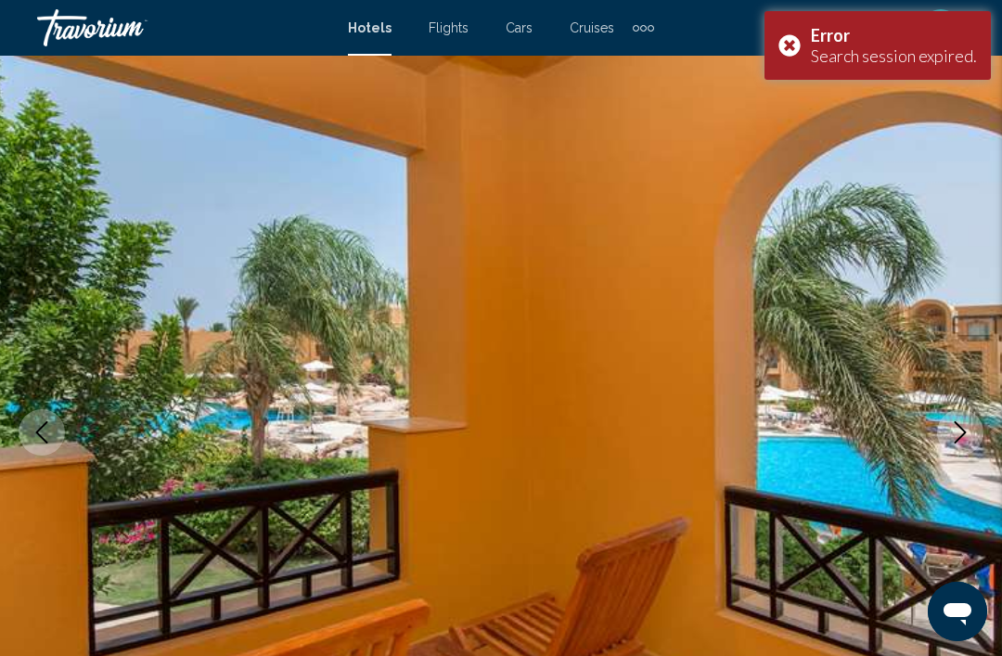
click at [963, 440] on icon "Next image" at bounding box center [960, 432] width 22 height 22
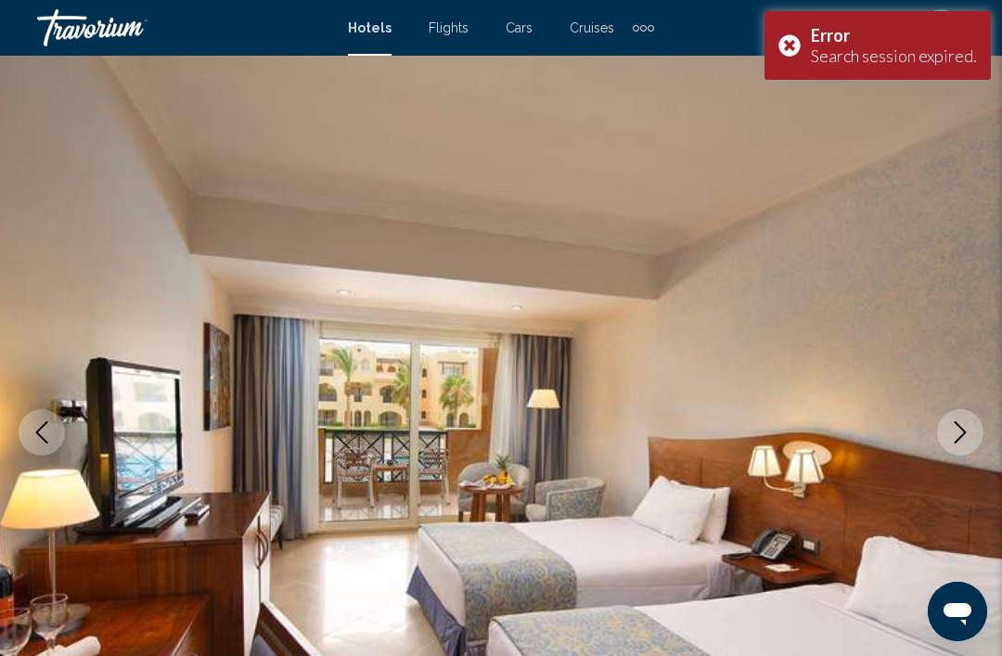
click at [950, 430] on icon "Next image" at bounding box center [960, 432] width 22 height 22
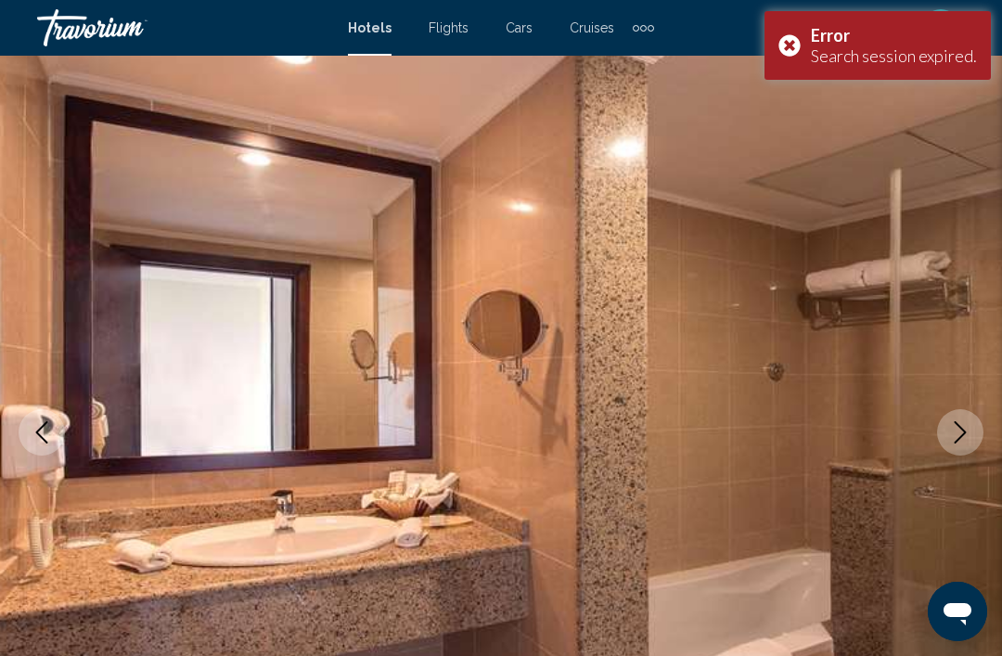
click at [959, 426] on icon "Next image" at bounding box center [961, 432] width 12 height 22
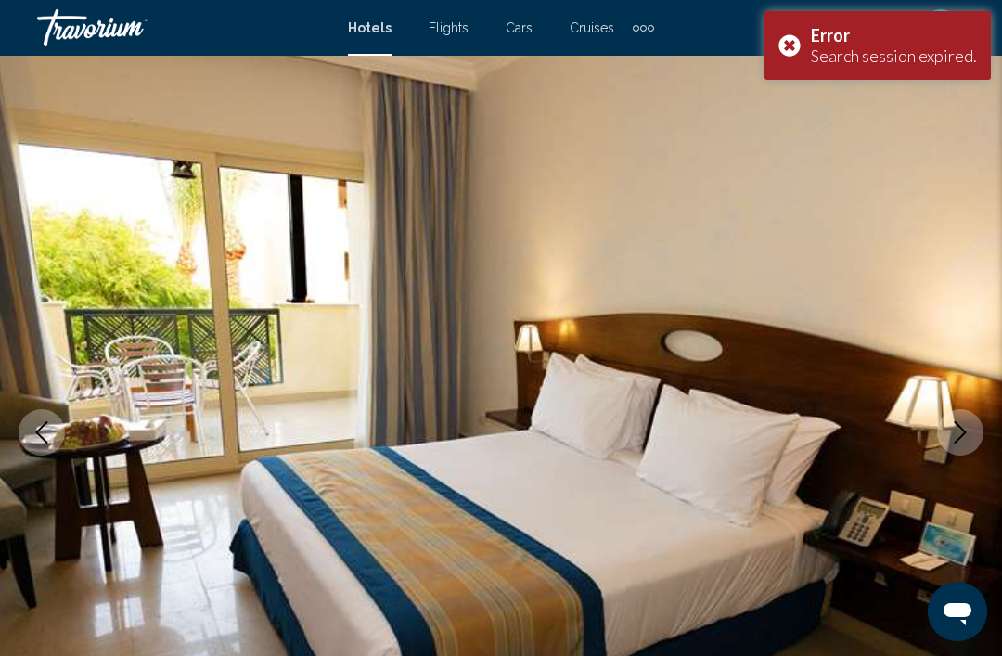
click at [946, 435] on button "Next image" at bounding box center [960, 432] width 46 height 46
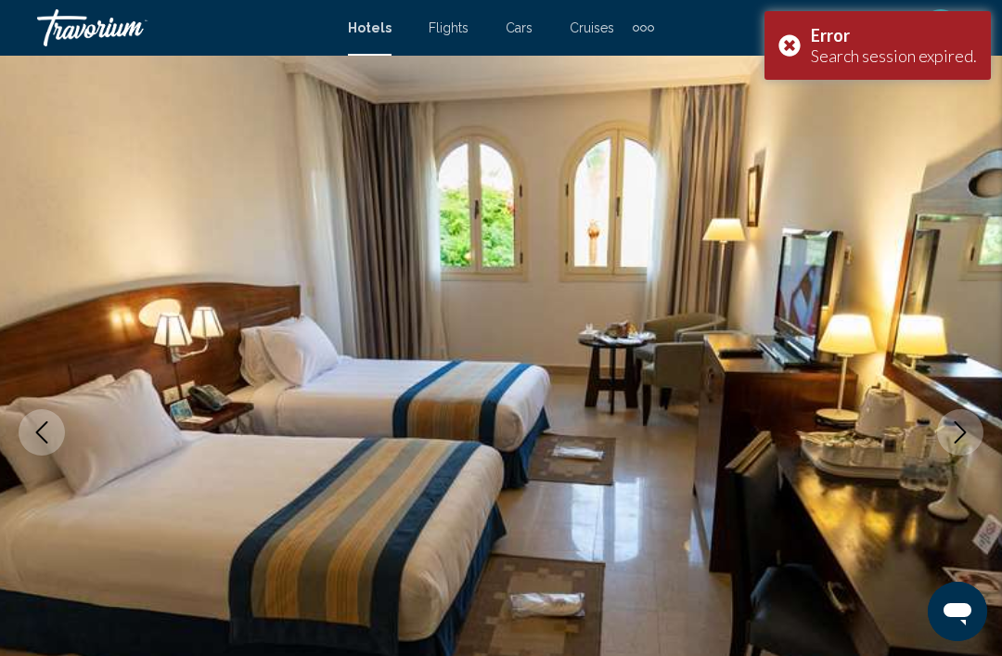
click at [958, 431] on icon "Next image" at bounding box center [960, 432] width 22 height 22
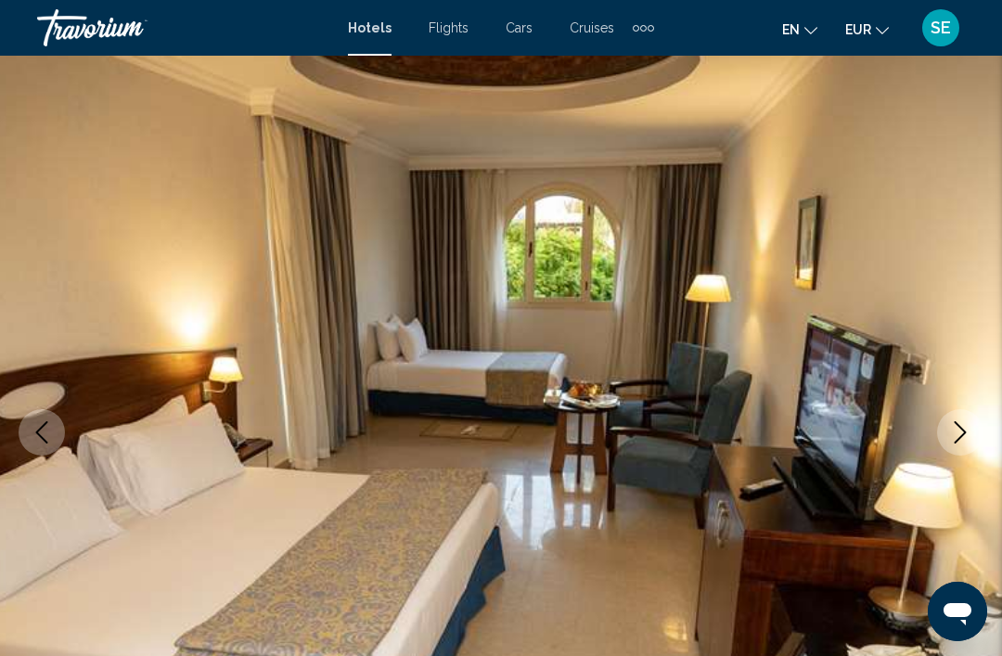
click at [962, 435] on icon "Next image" at bounding box center [961, 432] width 12 height 22
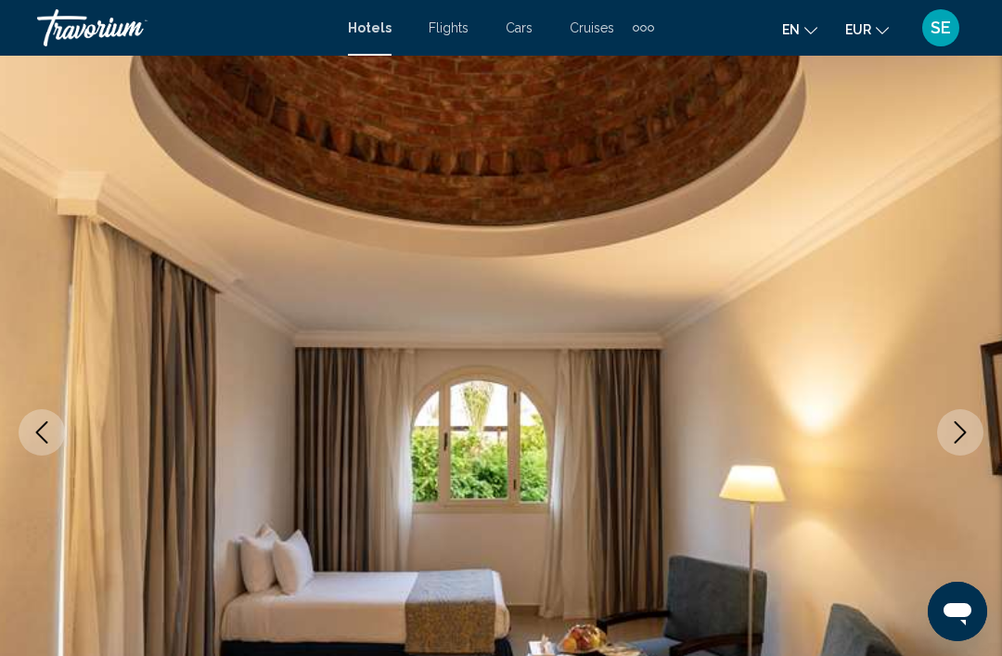
click at [972, 431] on button "Next image" at bounding box center [960, 432] width 46 height 46
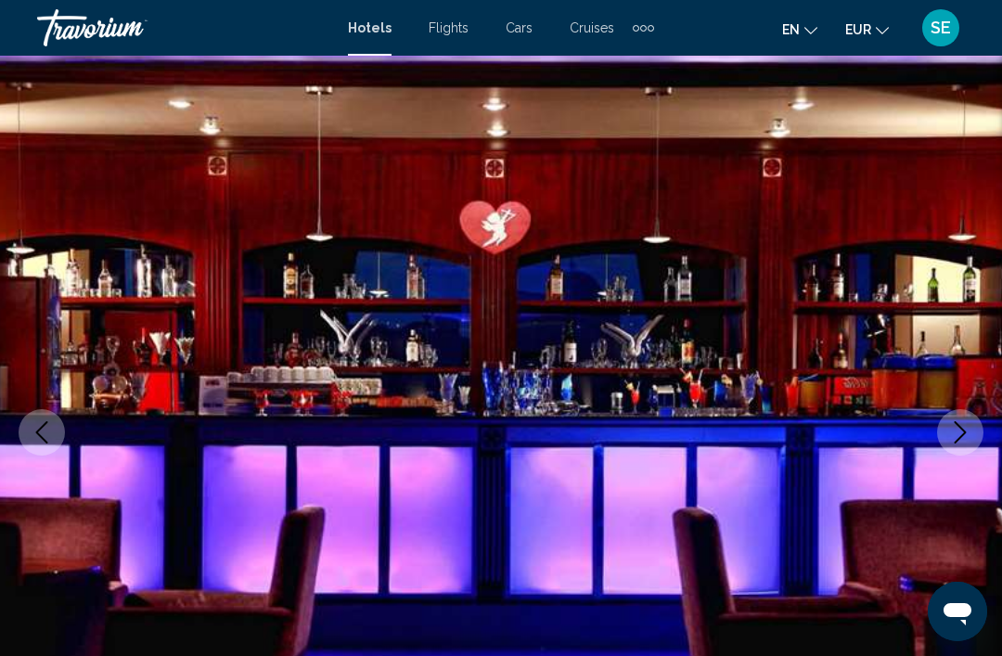
click at [957, 424] on icon "Next image" at bounding box center [961, 432] width 12 height 22
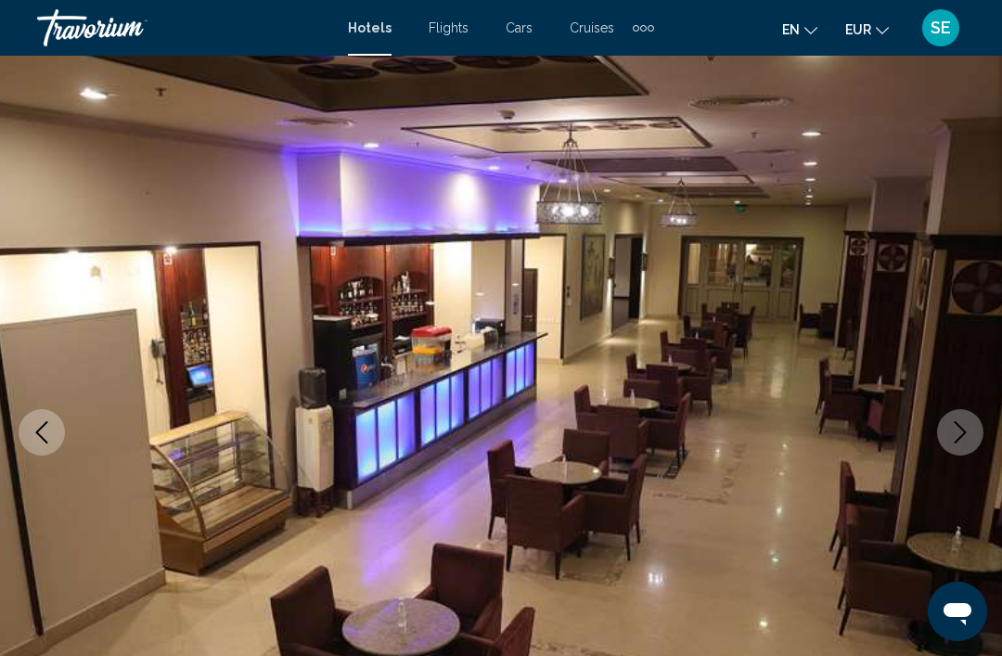
click at [937, 427] on button "Next image" at bounding box center [960, 432] width 46 height 46
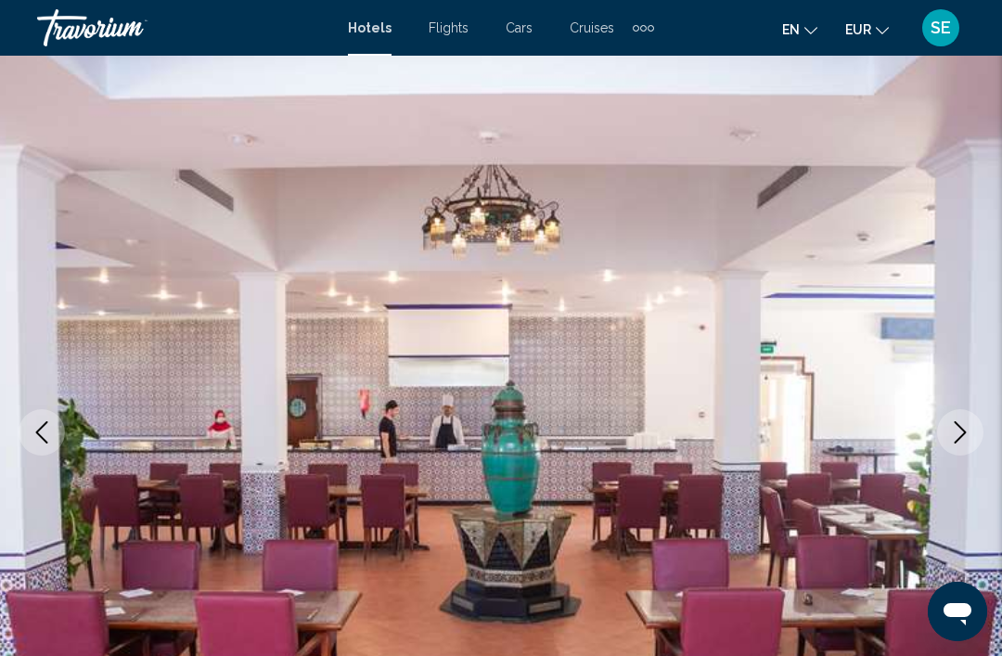
click at [963, 434] on icon "Next image" at bounding box center [961, 432] width 12 height 22
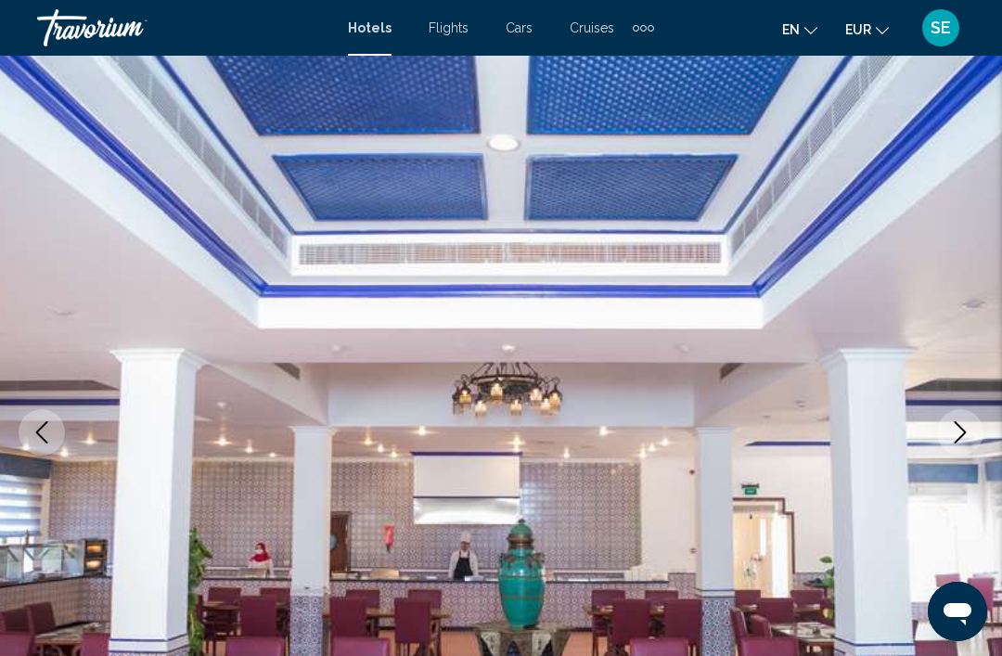
click at [970, 439] on icon "Next image" at bounding box center [960, 432] width 22 height 22
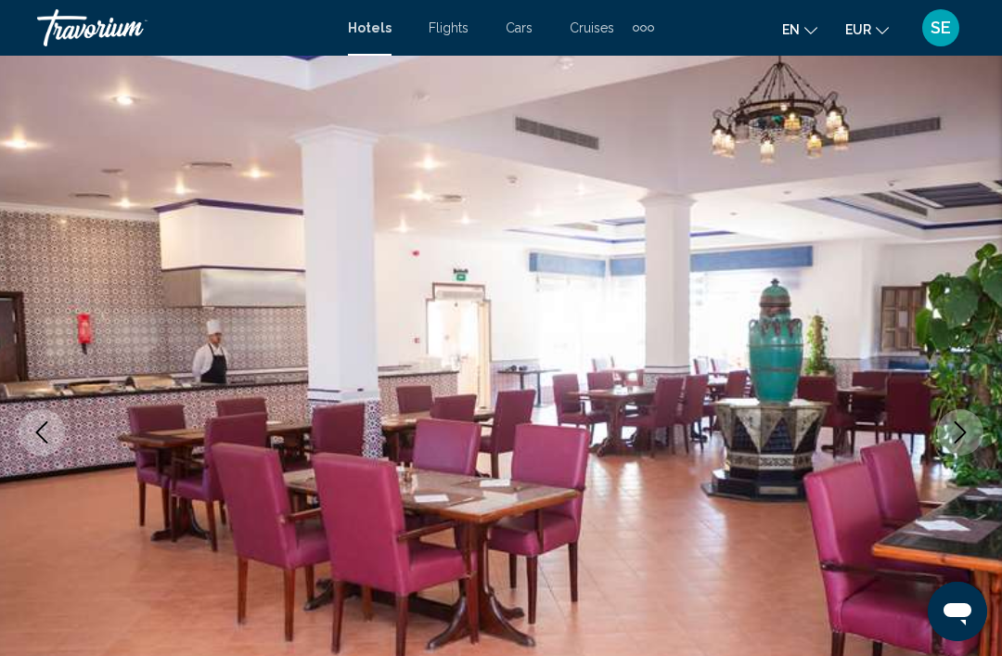
click at [962, 438] on icon "Next image" at bounding box center [960, 432] width 22 height 22
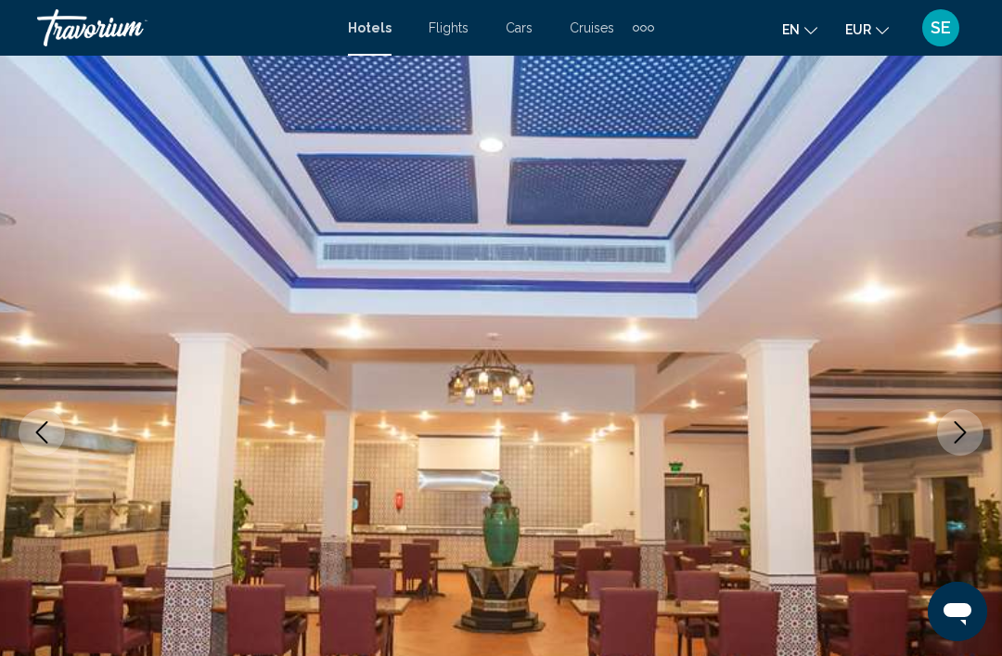
click at [961, 431] on icon "Next image" at bounding box center [960, 432] width 22 height 22
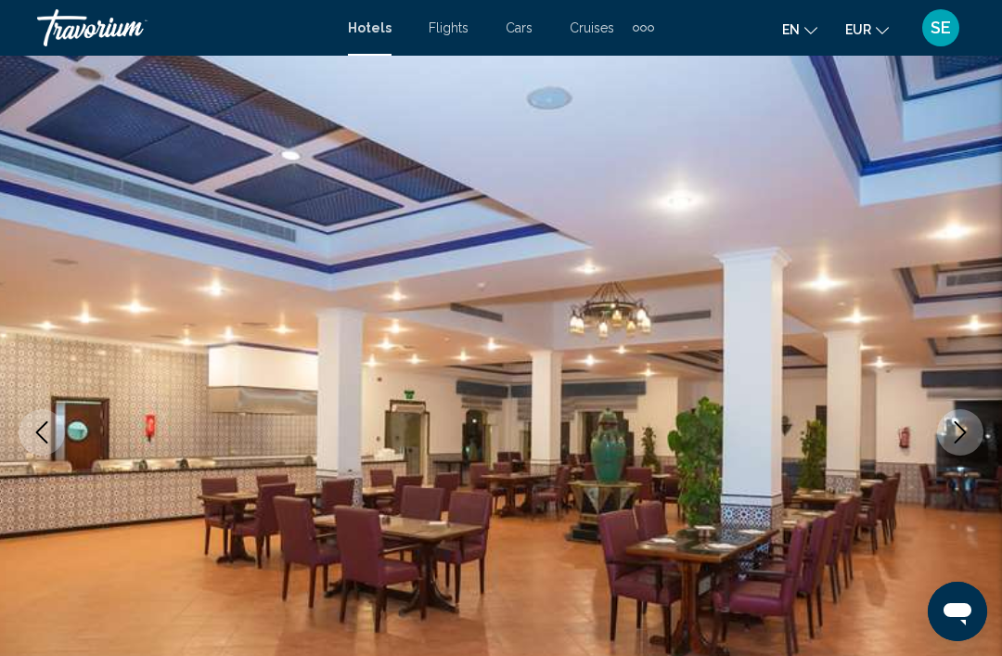
click at [986, 440] on img "Main content" at bounding box center [501, 433] width 1002 height 882
click at [965, 437] on icon "Next image" at bounding box center [960, 432] width 22 height 22
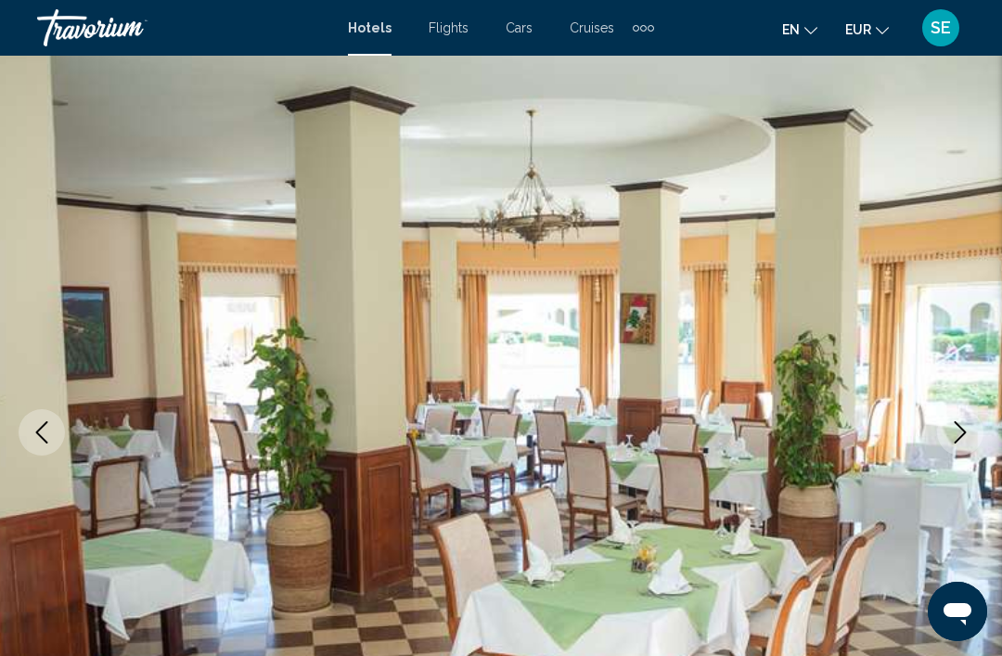
click at [965, 441] on icon "Next image" at bounding box center [960, 432] width 22 height 22
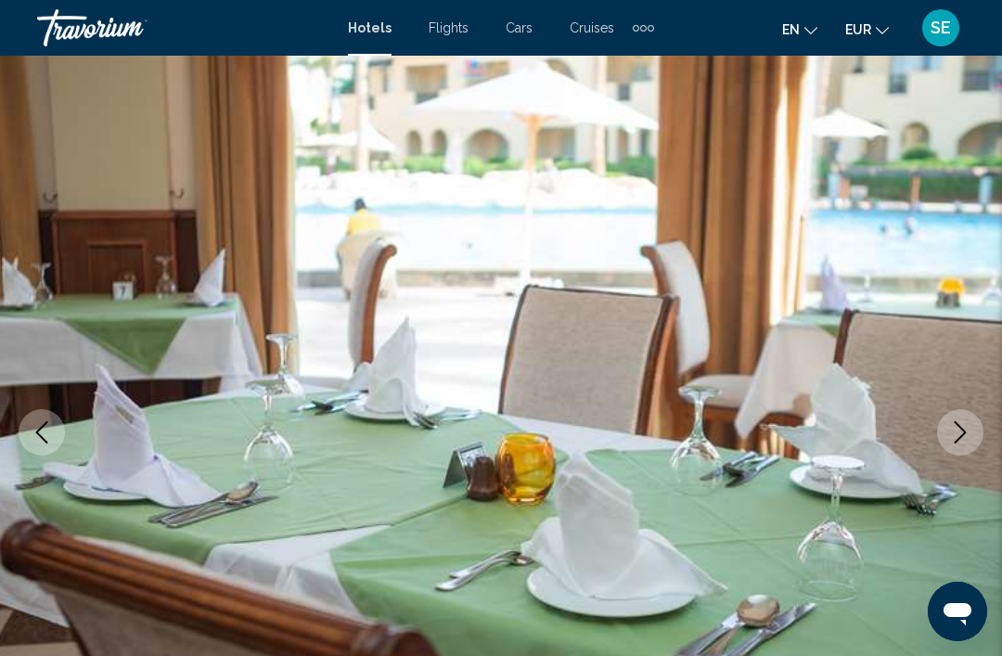
click at [963, 424] on icon "Next image" at bounding box center [960, 432] width 22 height 22
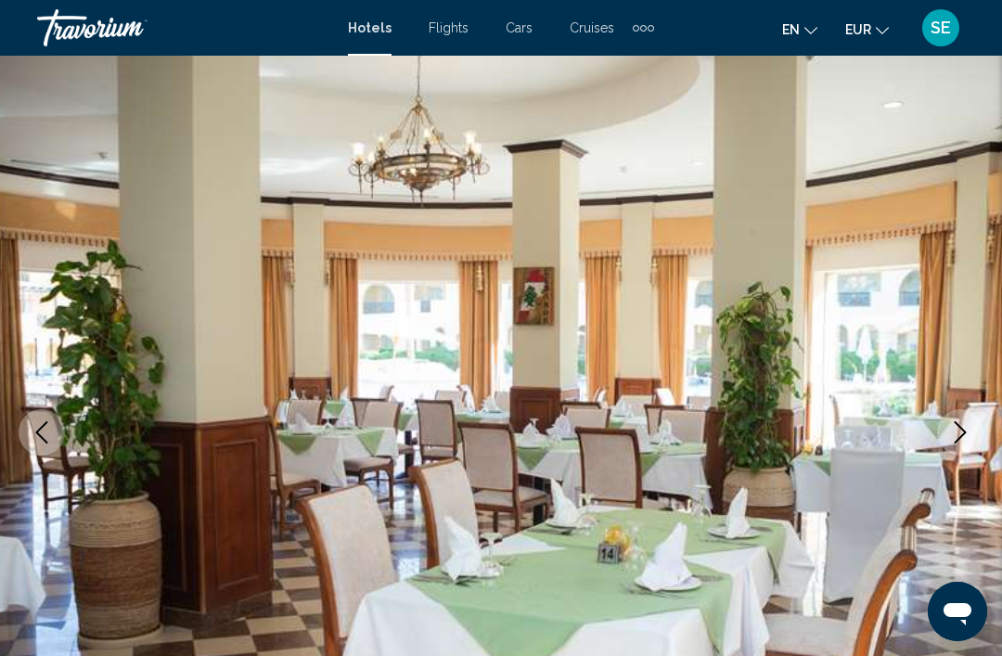
click at [957, 435] on icon "Next image" at bounding box center [960, 432] width 22 height 22
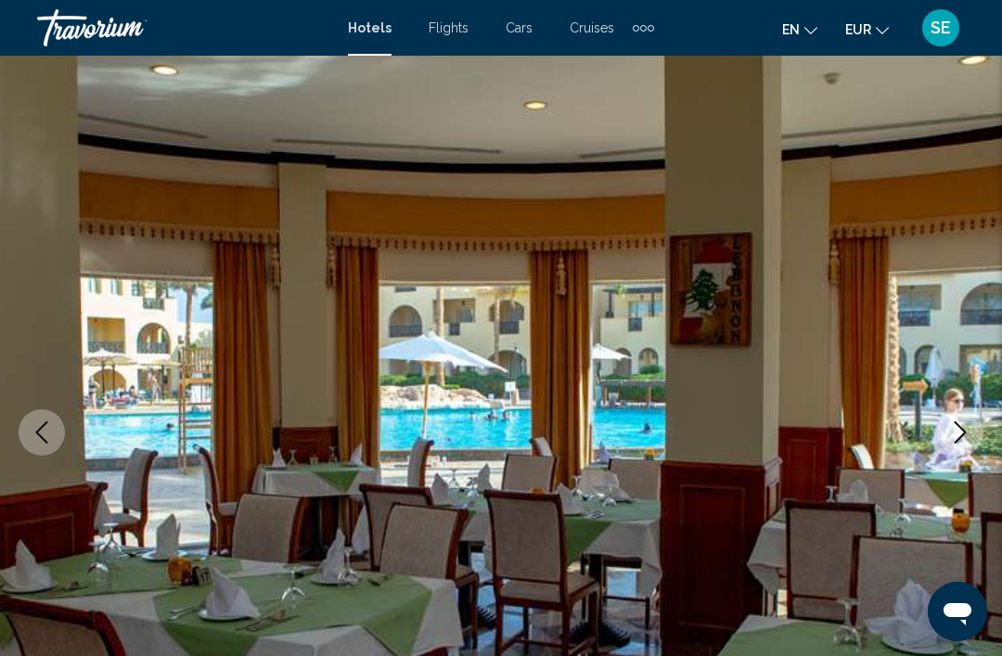
click at [999, 427] on img "Main content" at bounding box center [501, 433] width 1002 height 882
click at [991, 428] on img "Main content" at bounding box center [501, 433] width 1002 height 882
click at [962, 430] on icon "Next image" at bounding box center [961, 432] width 12 height 22
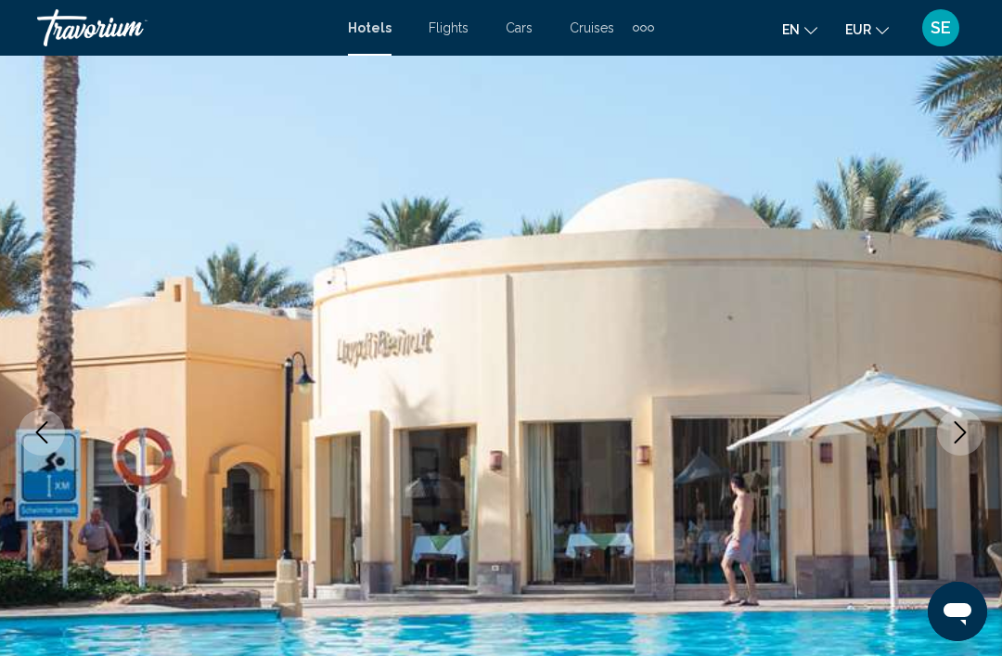
click at [974, 434] on button "Next image" at bounding box center [960, 432] width 46 height 46
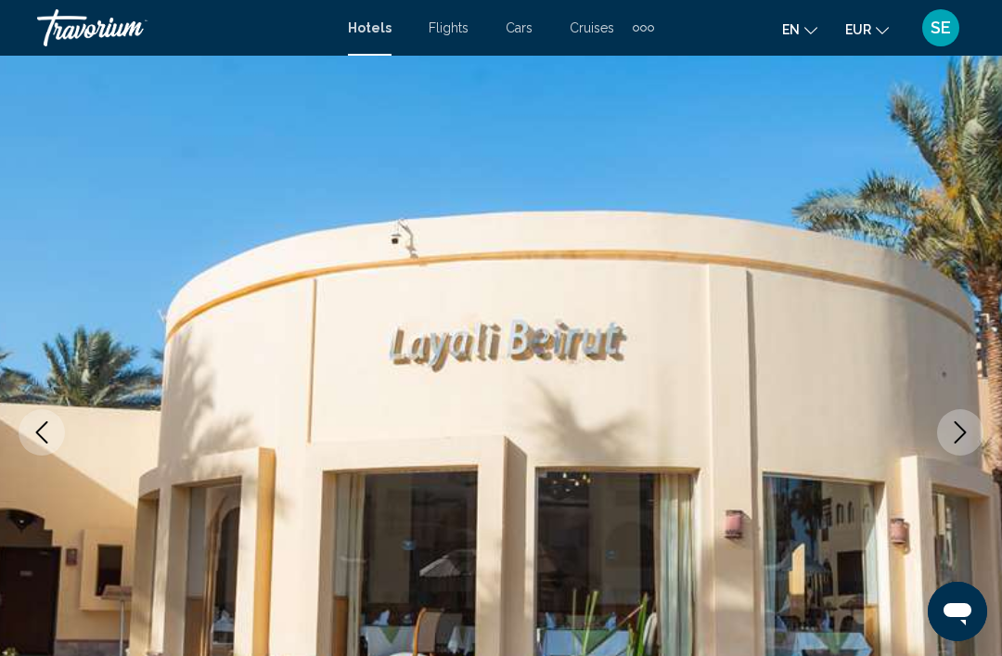
click at [971, 433] on icon "Next image" at bounding box center [960, 432] width 22 height 22
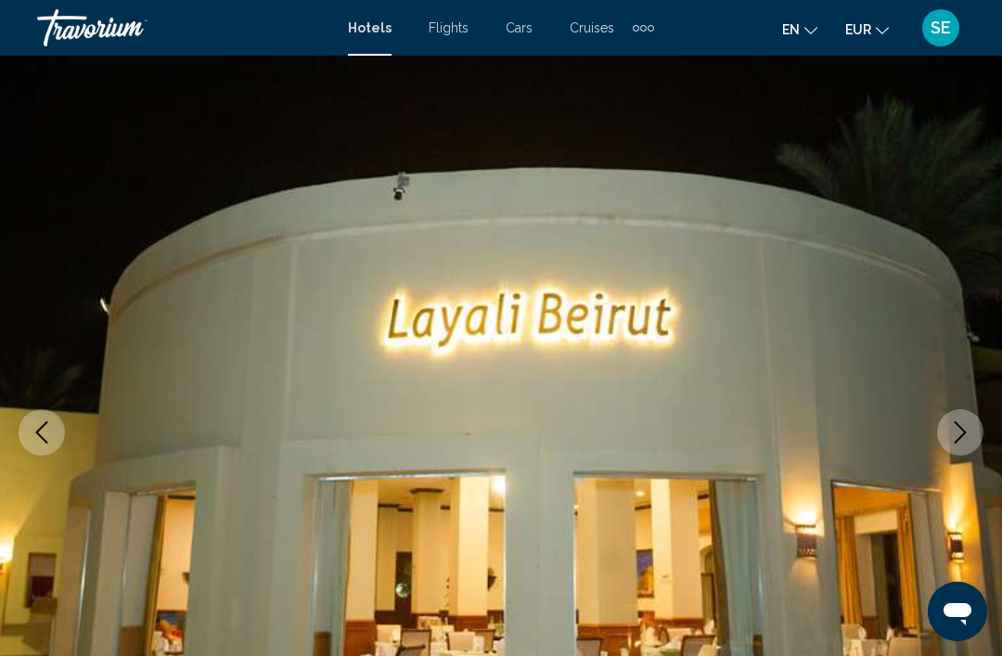
click at [965, 437] on icon "Next image" at bounding box center [960, 432] width 22 height 22
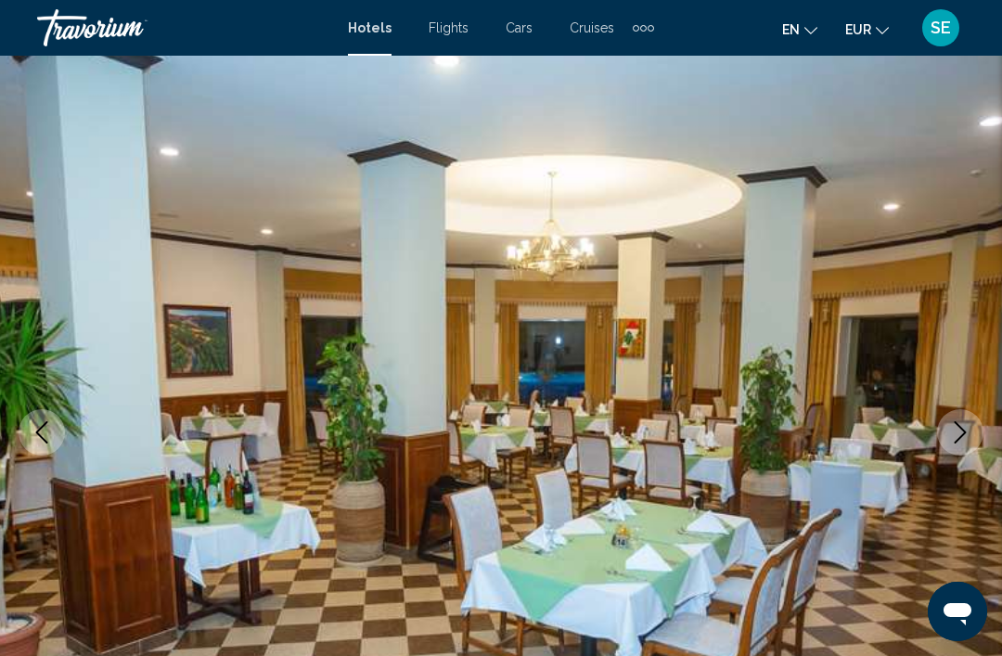
click at [970, 431] on icon "Next image" at bounding box center [960, 432] width 22 height 22
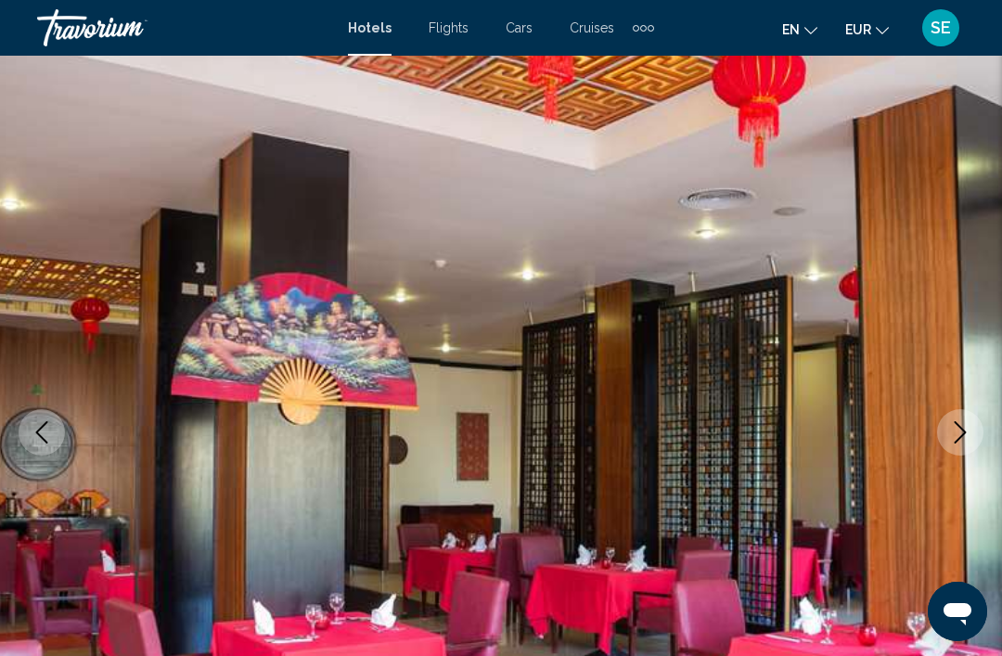
click at [953, 429] on icon "Next image" at bounding box center [960, 432] width 22 height 22
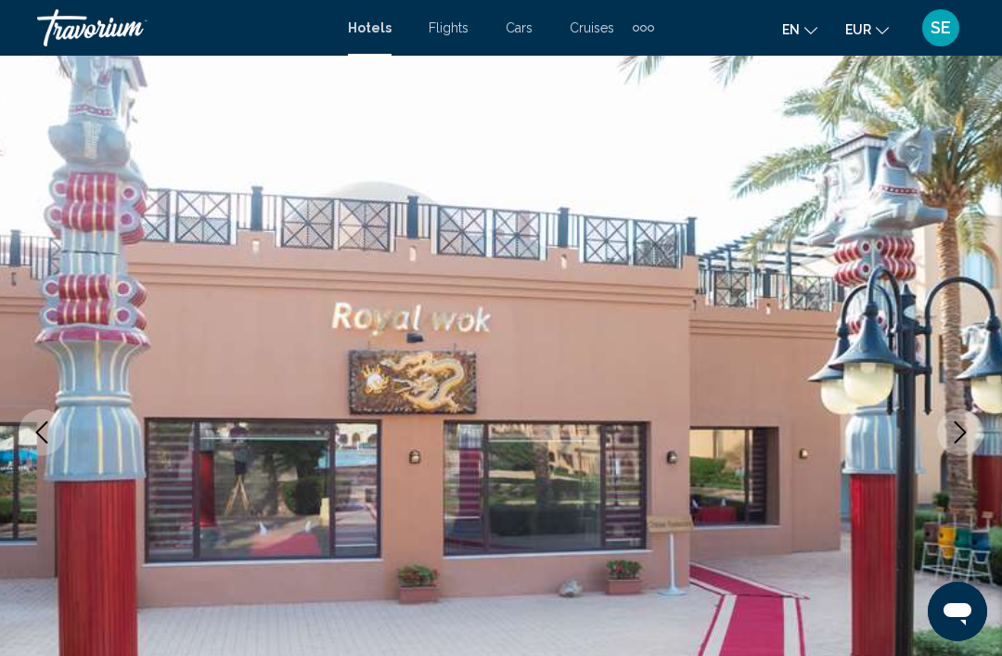
click at [970, 428] on icon "Next image" at bounding box center [960, 432] width 22 height 22
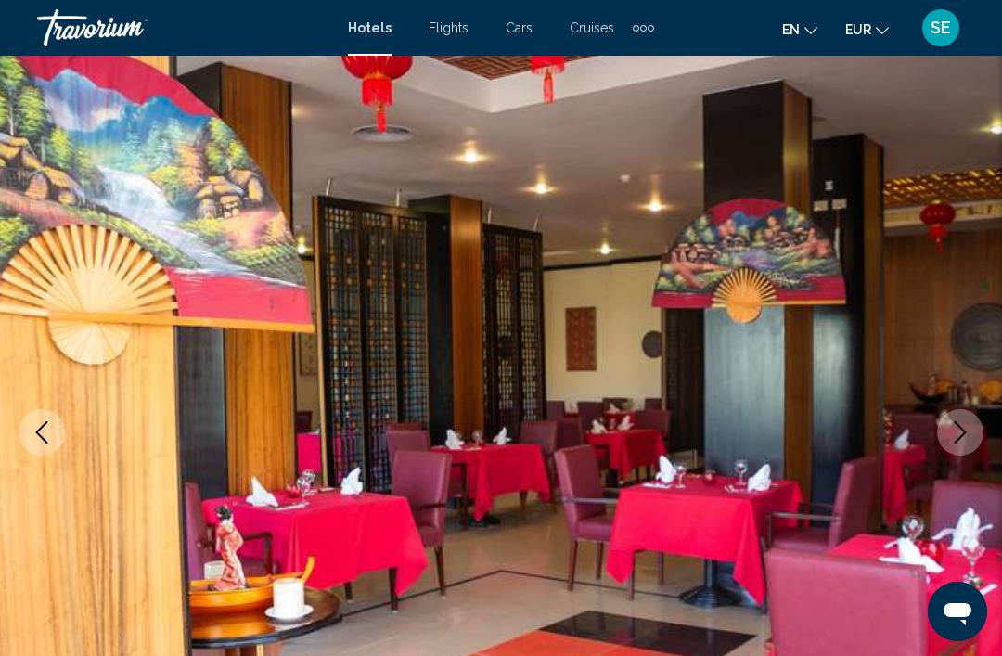
click at [963, 433] on icon "Next image" at bounding box center [960, 432] width 22 height 22
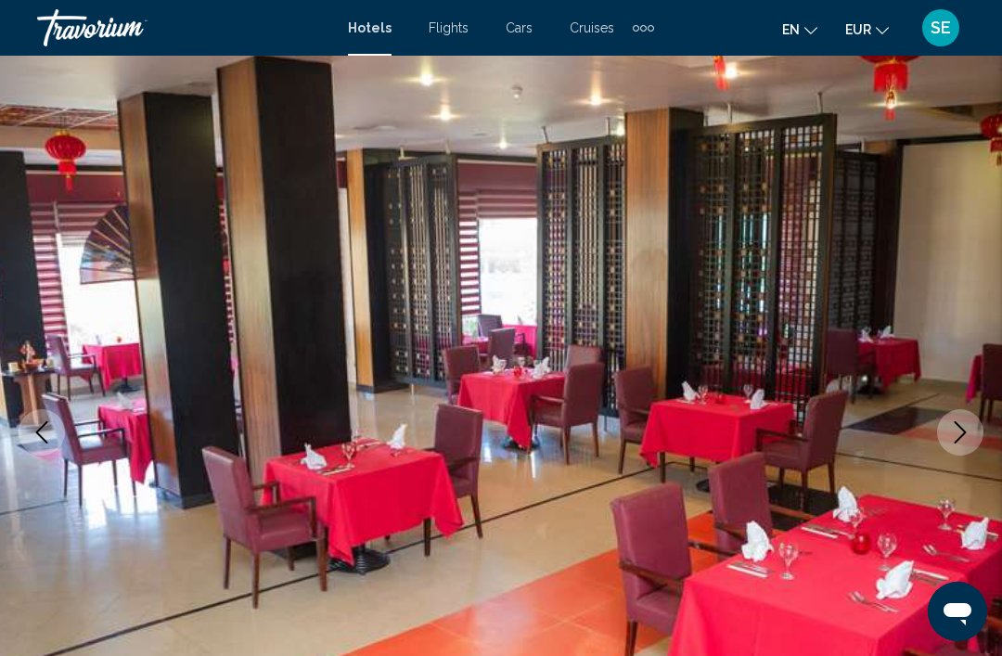
click at [965, 434] on icon "Next image" at bounding box center [960, 432] width 22 height 22
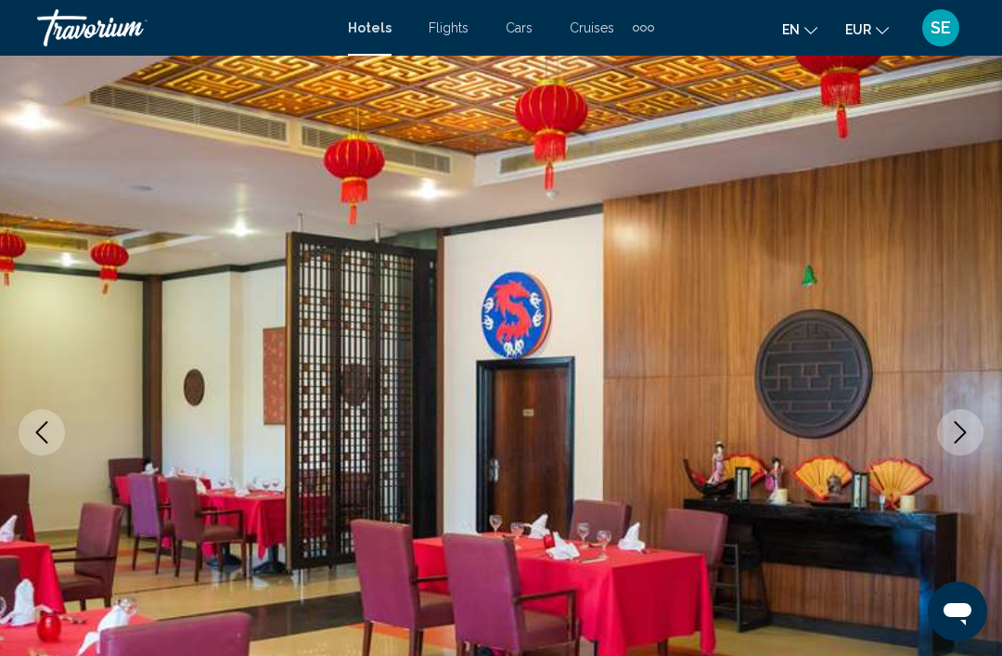
click at [969, 432] on icon "Next image" at bounding box center [960, 432] width 22 height 22
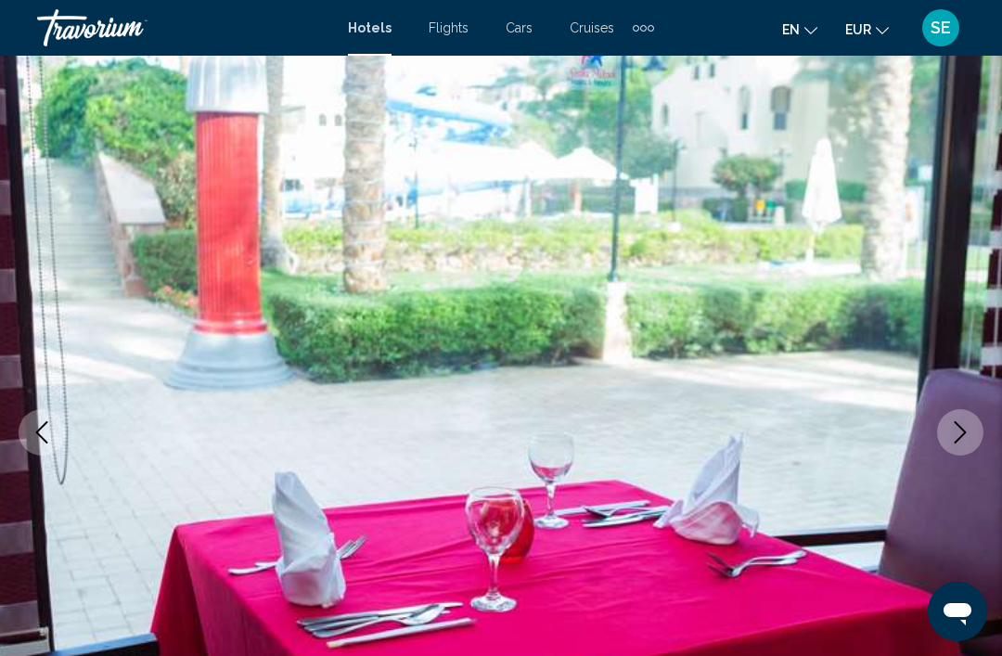
click at [972, 432] on button "Next image" at bounding box center [960, 432] width 46 height 46
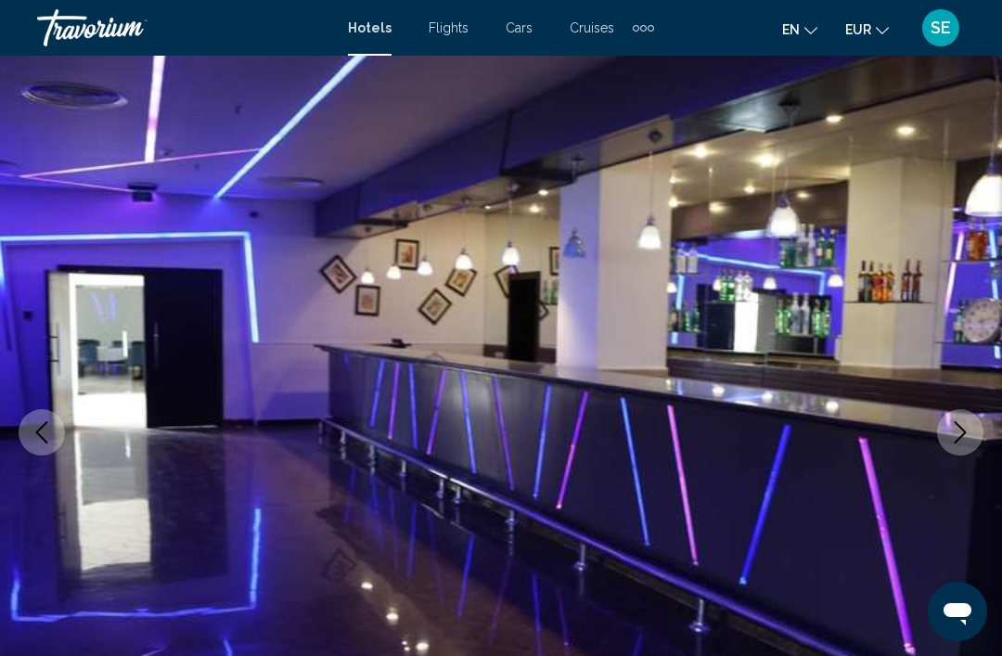
click at [978, 430] on button "Next image" at bounding box center [960, 432] width 46 height 46
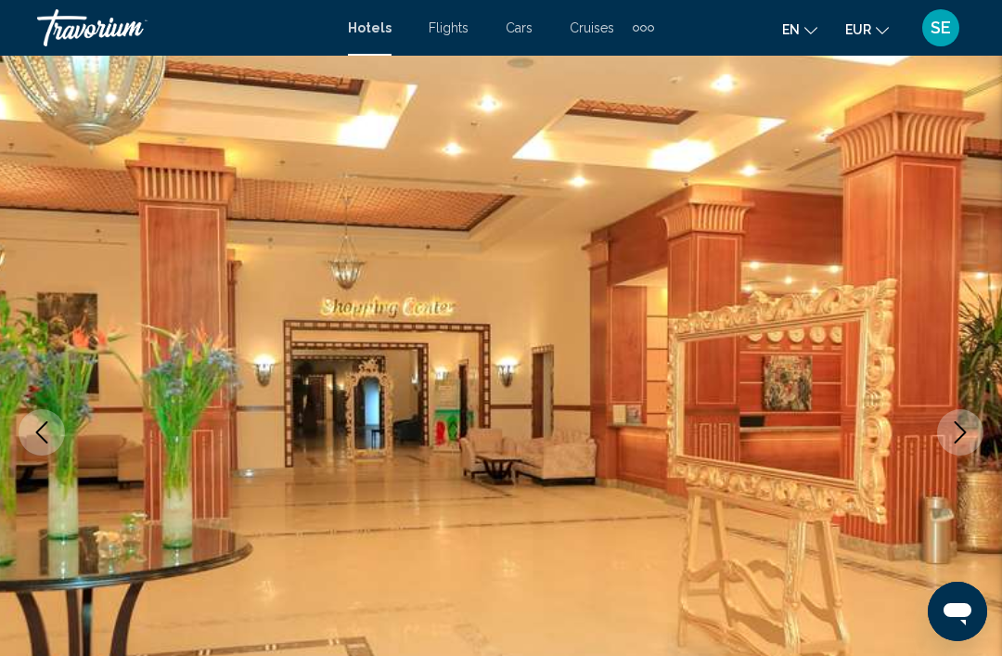
click at [977, 436] on button "Next image" at bounding box center [960, 432] width 46 height 46
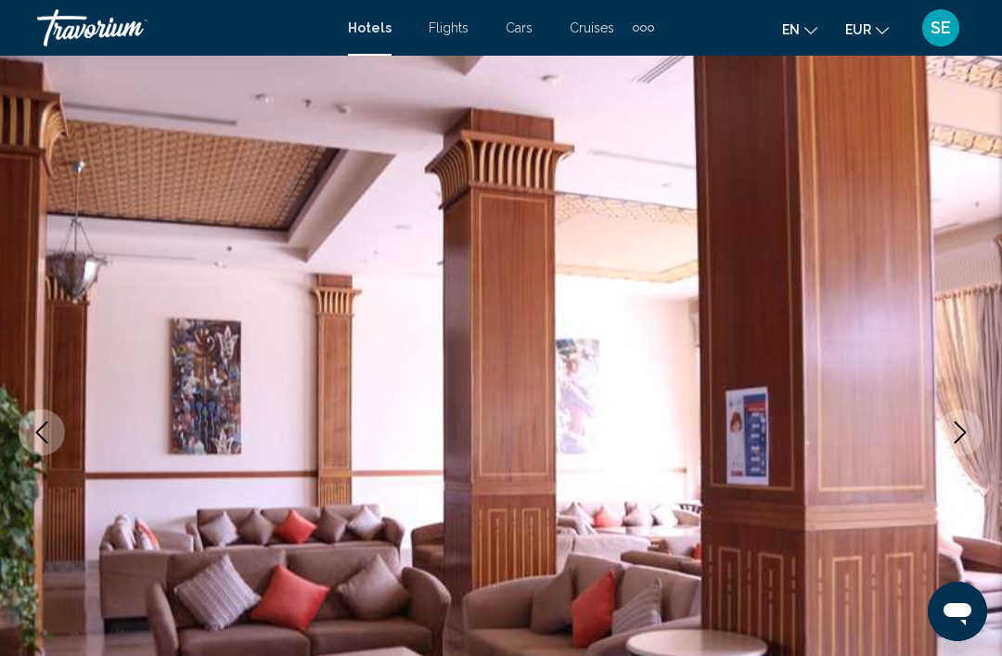
click at [959, 434] on icon "Next image" at bounding box center [960, 432] width 22 height 22
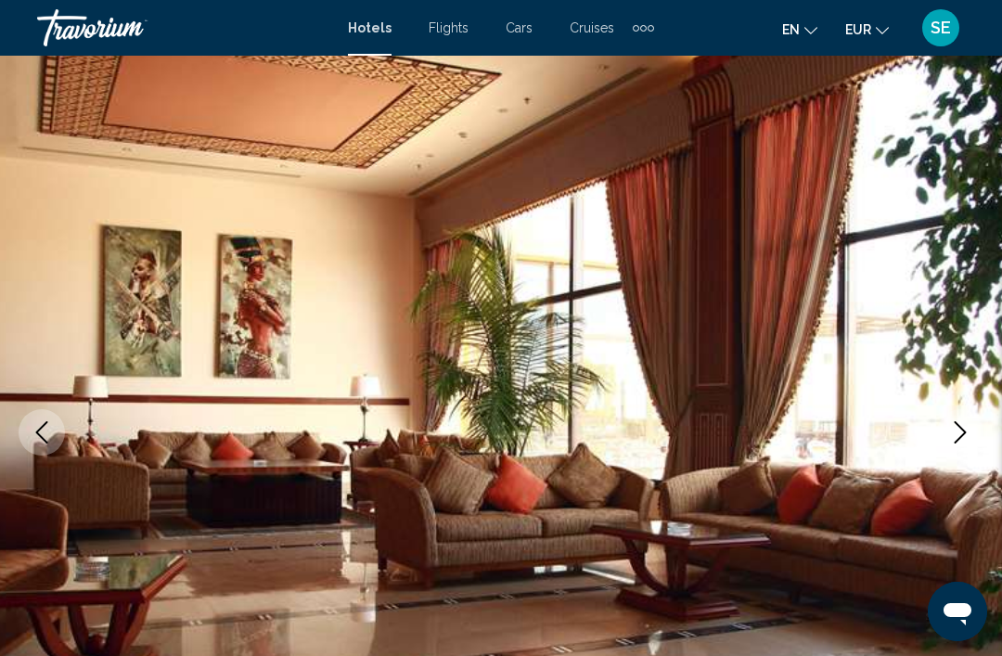
click at [981, 431] on button "Next image" at bounding box center [960, 432] width 46 height 46
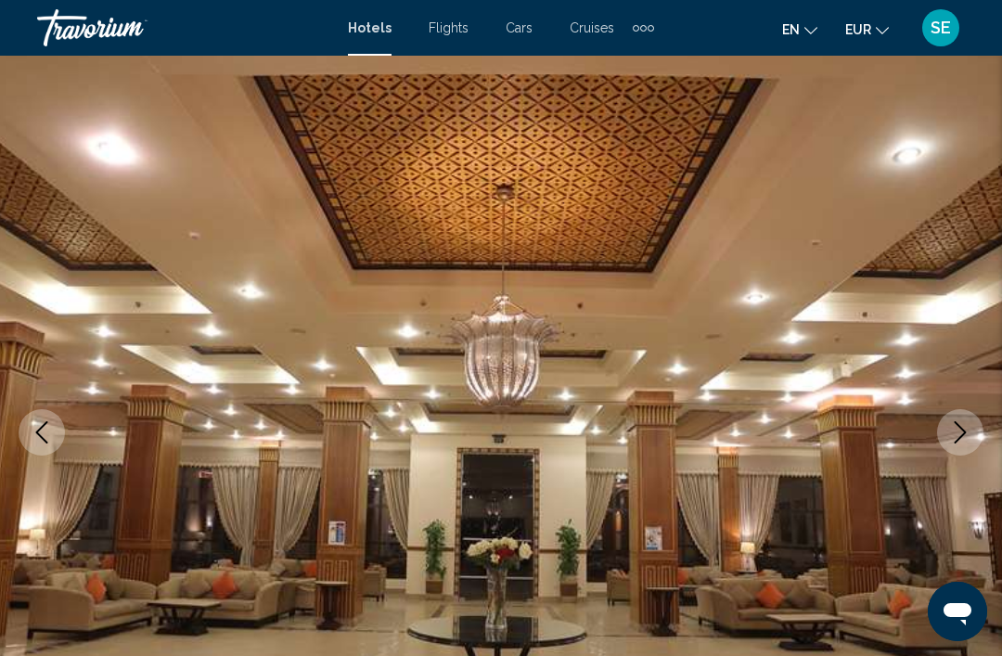
click at [977, 433] on button "Next image" at bounding box center [960, 432] width 46 height 46
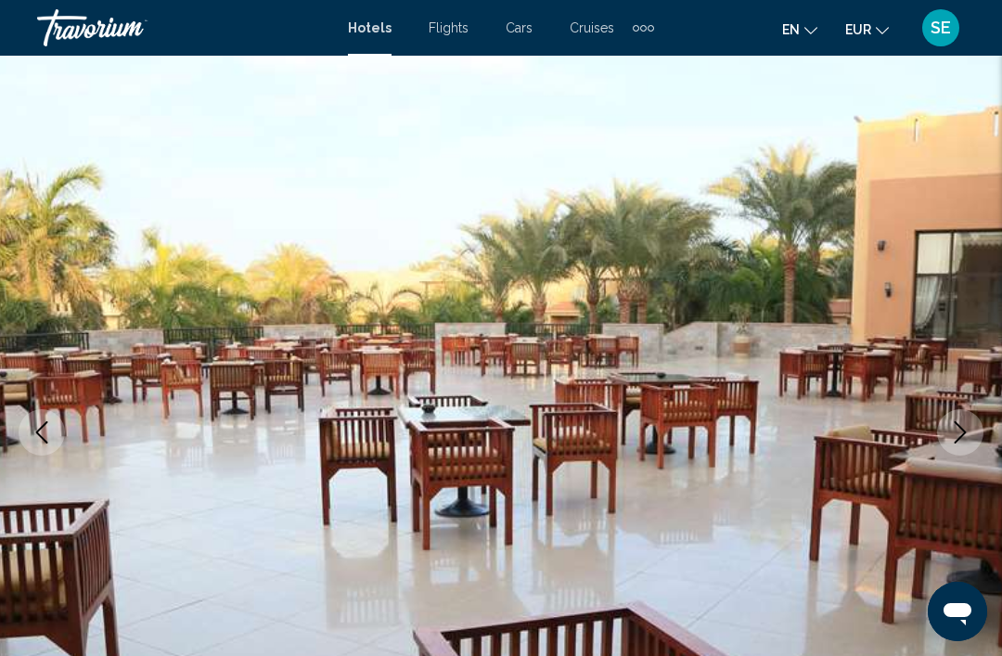
click at [977, 433] on button "Next image" at bounding box center [960, 432] width 46 height 46
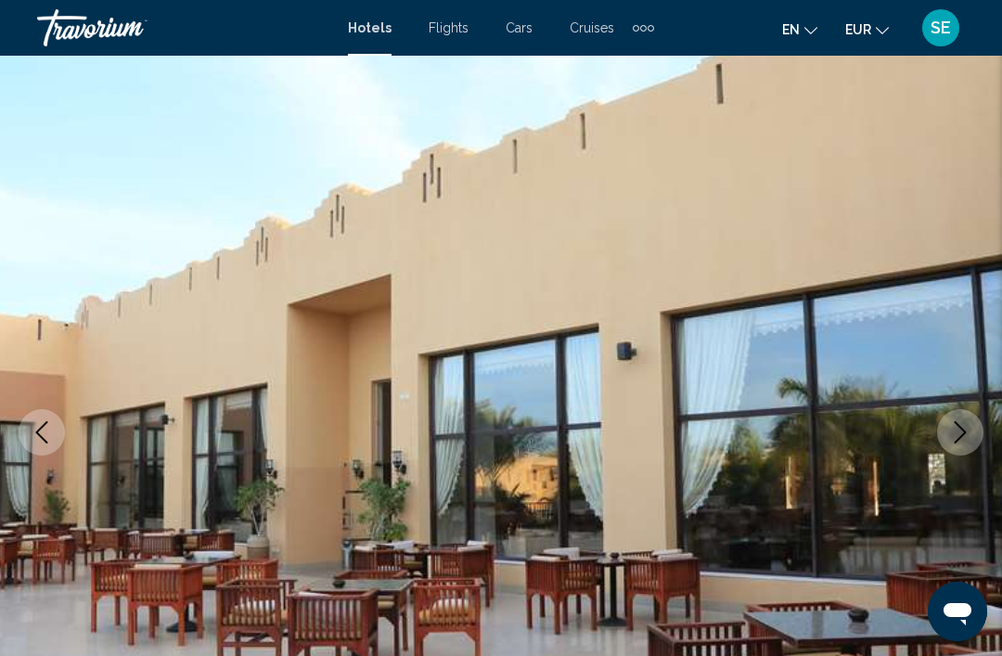
click at [41, 427] on icon "Previous image" at bounding box center [42, 432] width 22 height 22
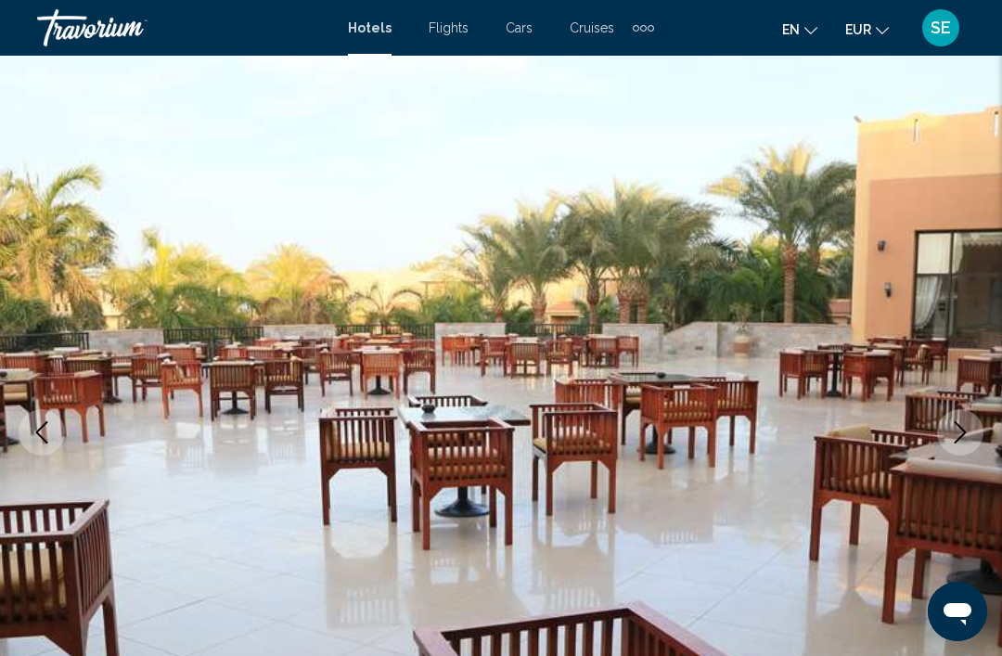
click at [973, 436] on button "Next image" at bounding box center [960, 432] width 46 height 46
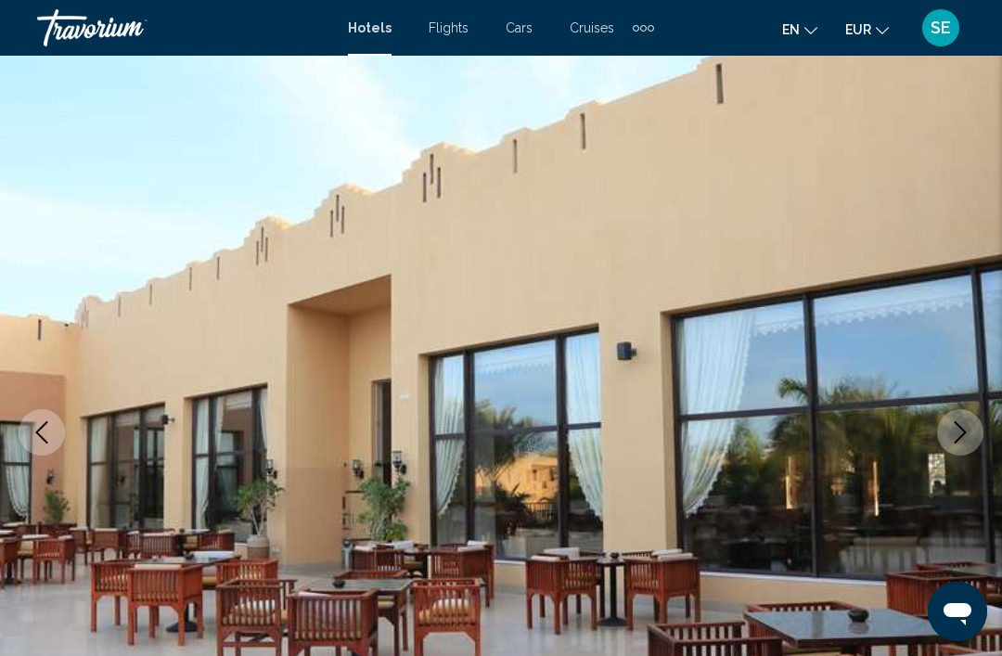
click at [969, 433] on icon "Next image" at bounding box center [960, 432] width 22 height 22
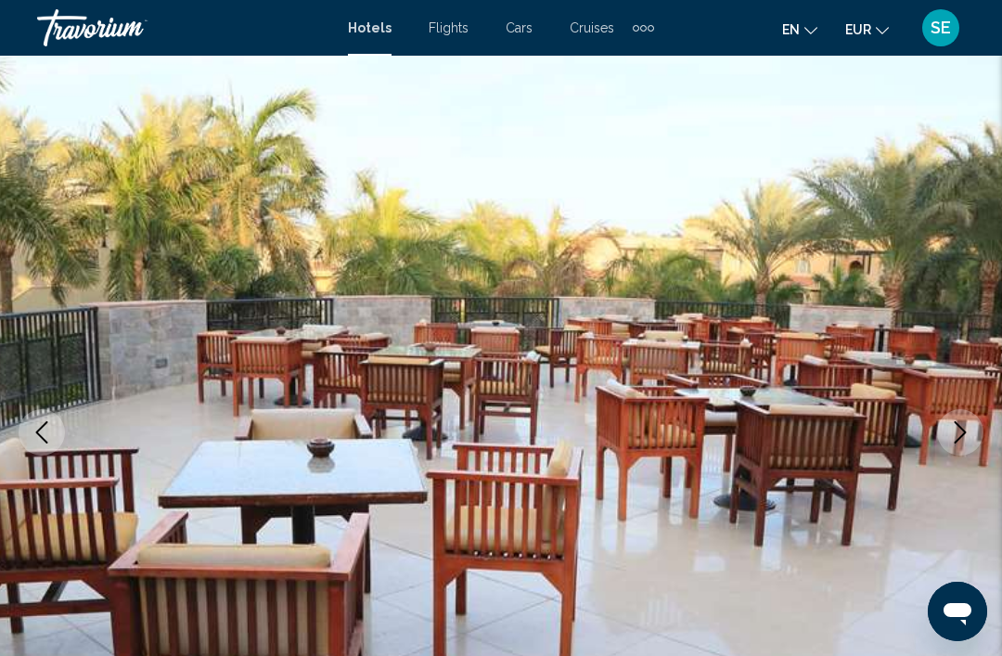
click at [959, 427] on icon "Next image" at bounding box center [961, 432] width 12 height 22
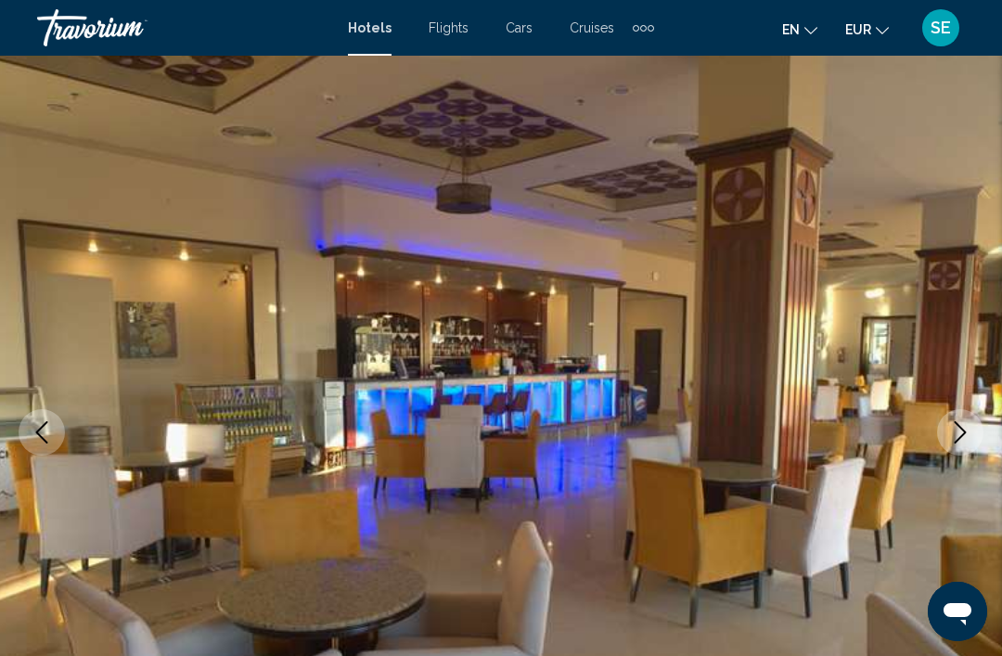
click at [970, 439] on icon "Next image" at bounding box center [960, 432] width 22 height 22
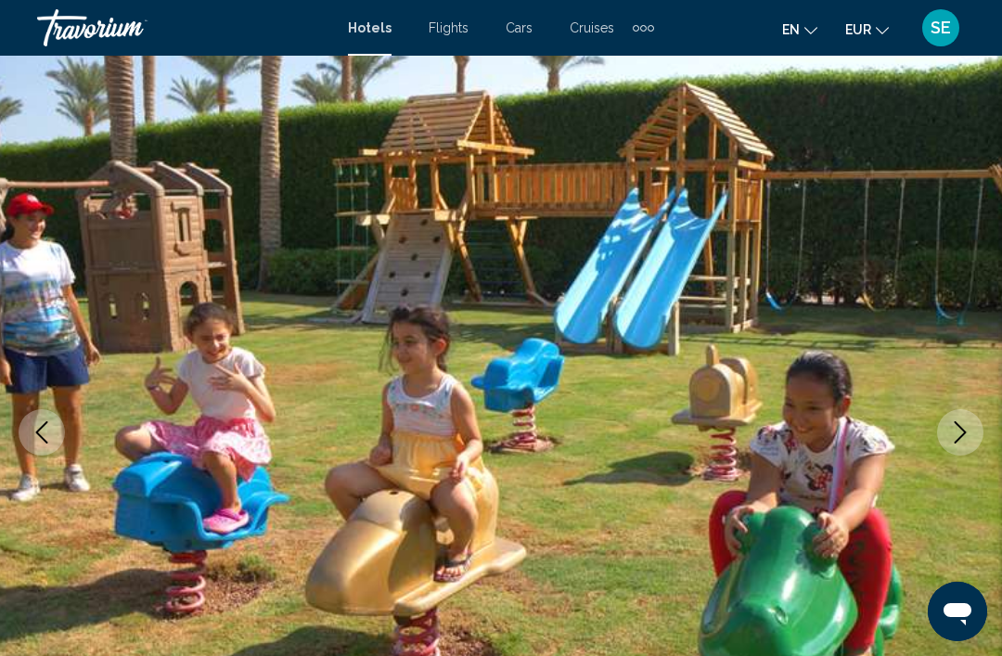
click at [964, 428] on icon "Next image" at bounding box center [960, 432] width 22 height 22
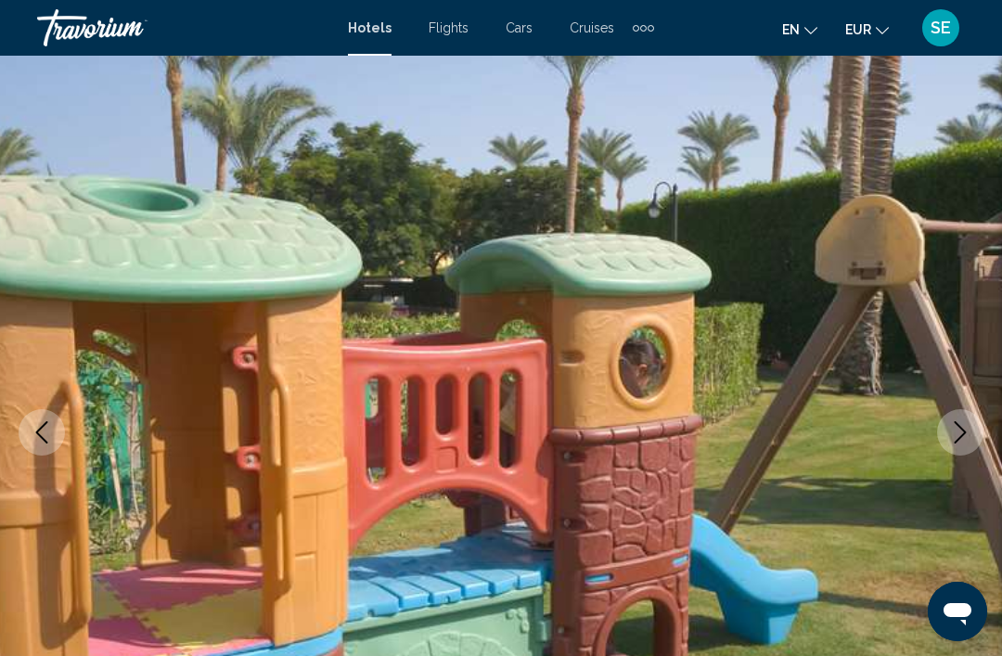
click at [988, 435] on img "Main content" at bounding box center [501, 433] width 1002 height 882
click at [968, 438] on icon "Next image" at bounding box center [960, 432] width 22 height 22
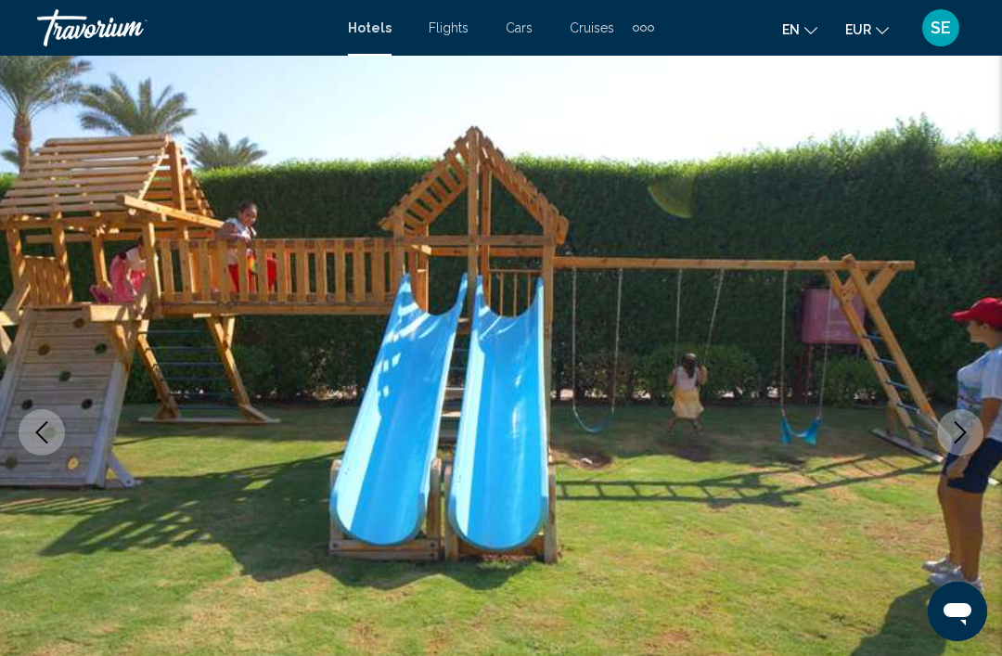
click at [958, 434] on icon "Next image" at bounding box center [960, 432] width 22 height 22
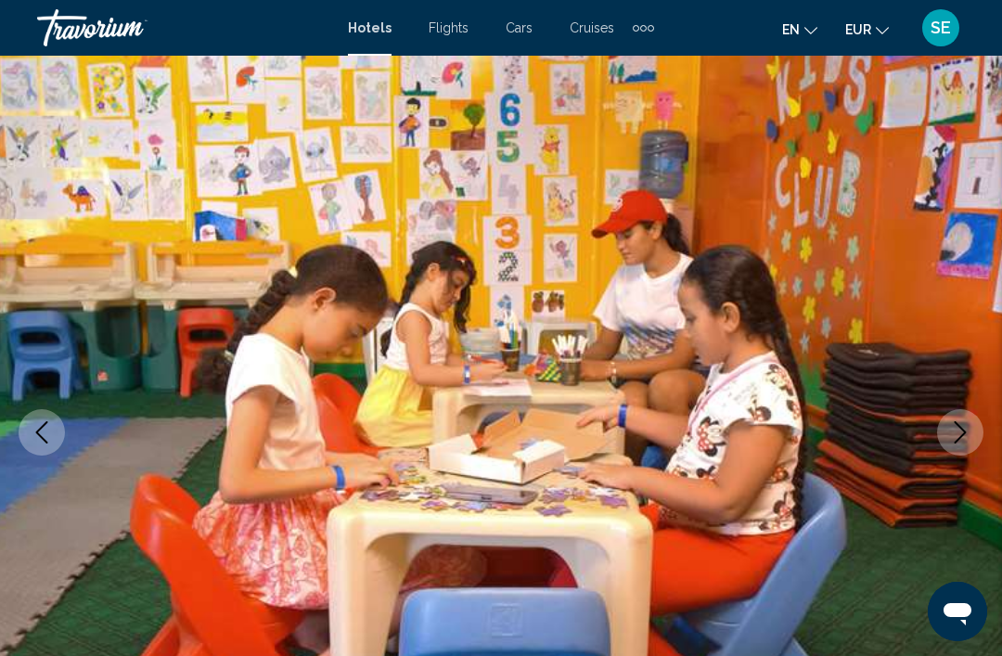
click at [965, 432] on icon "Next image" at bounding box center [961, 432] width 12 height 22
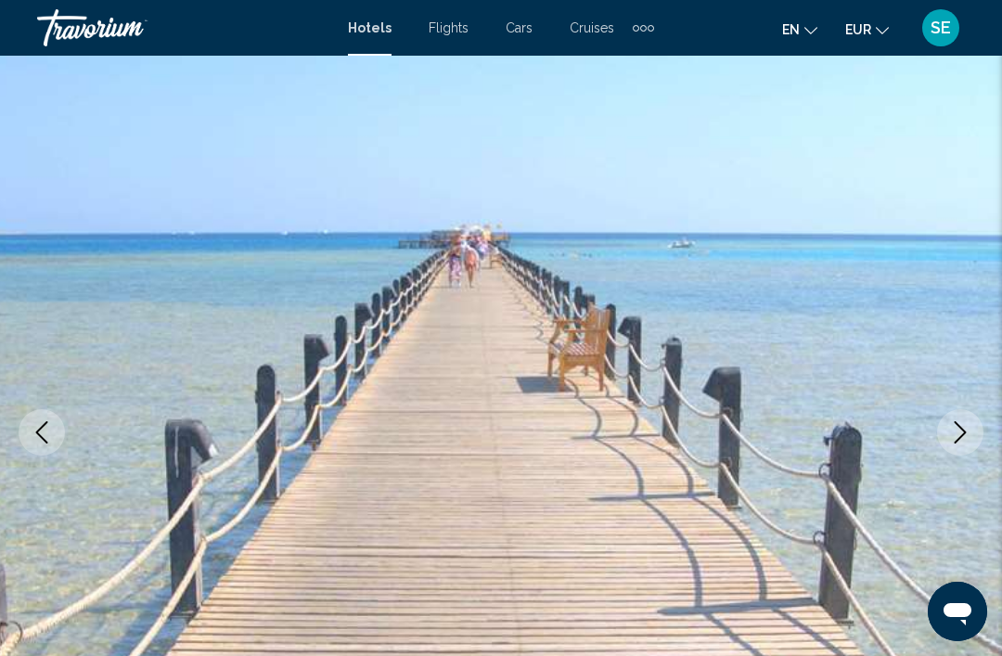
click at [959, 435] on icon "Next image" at bounding box center [960, 432] width 22 height 22
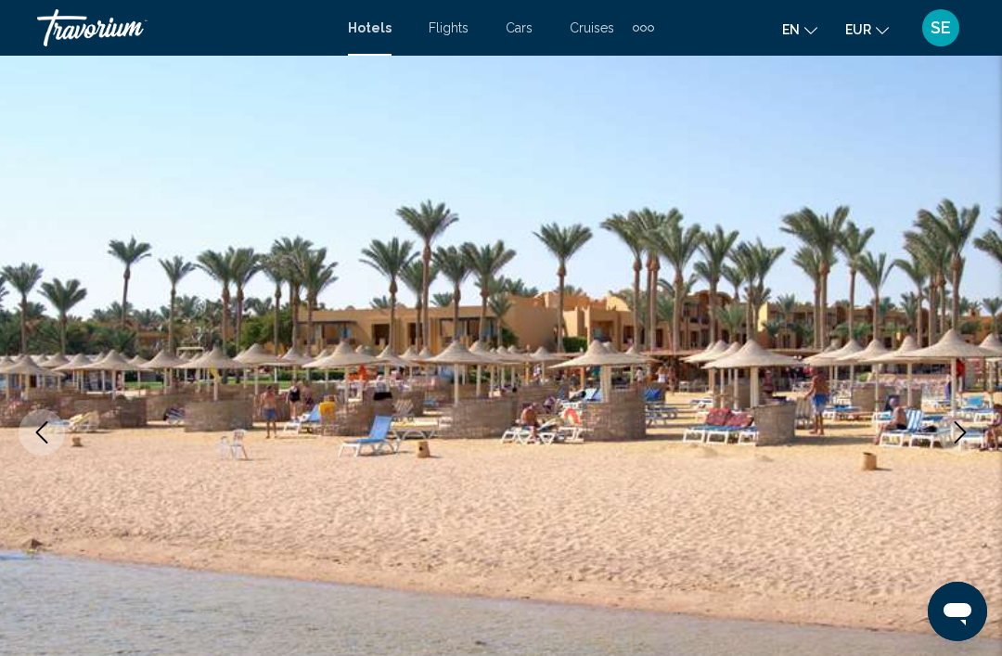
click at [963, 429] on icon "Next image" at bounding box center [960, 432] width 22 height 22
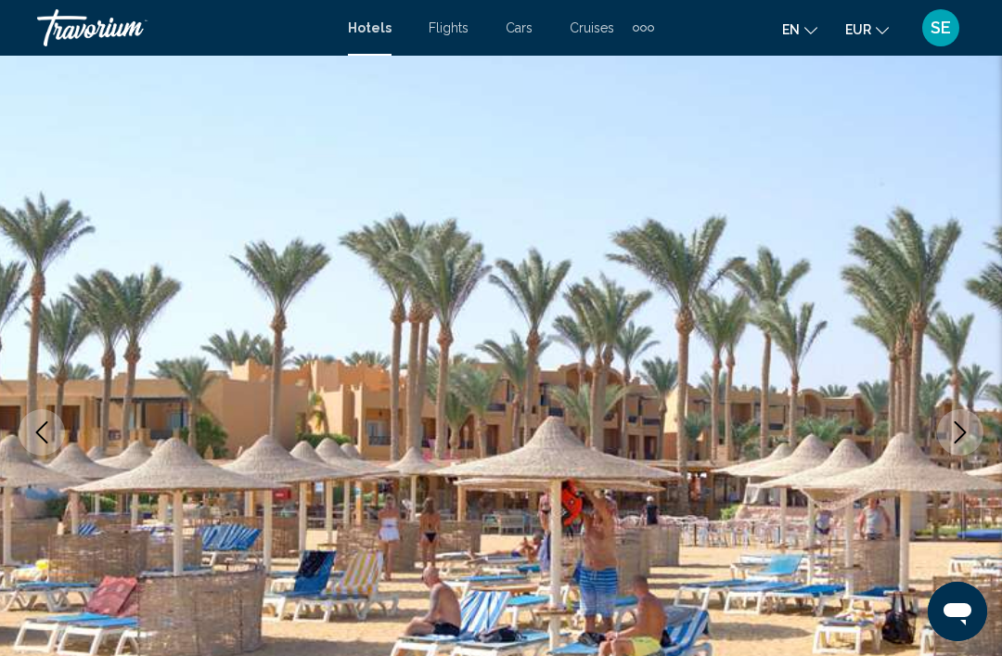
click at [960, 444] on button "Next image" at bounding box center [960, 432] width 46 height 46
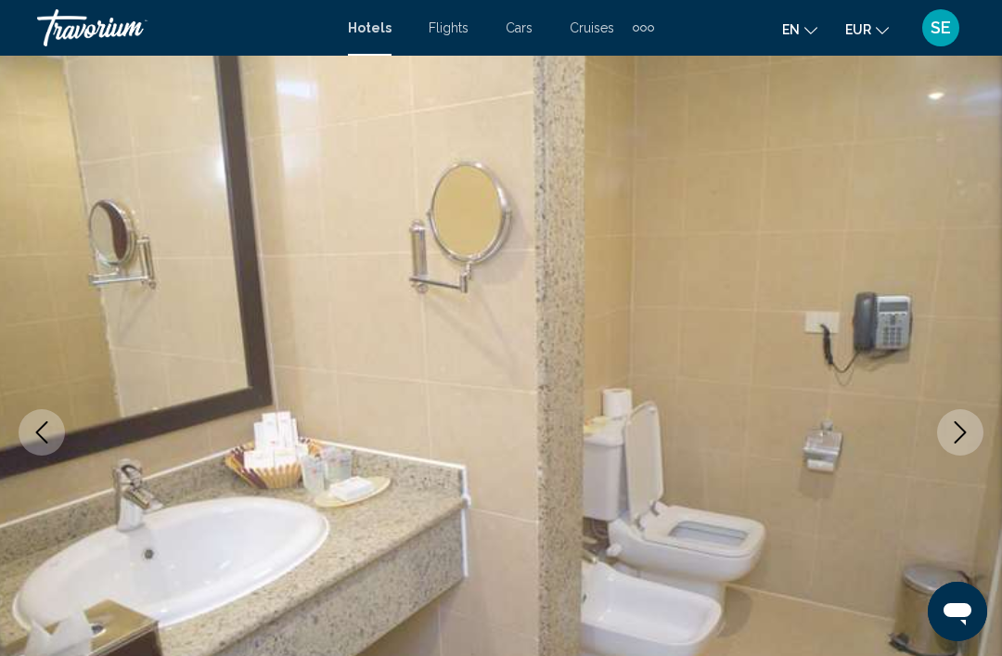
click at [969, 434] on icon "Next image" at bounding box center [960, 432] width 22 height 22
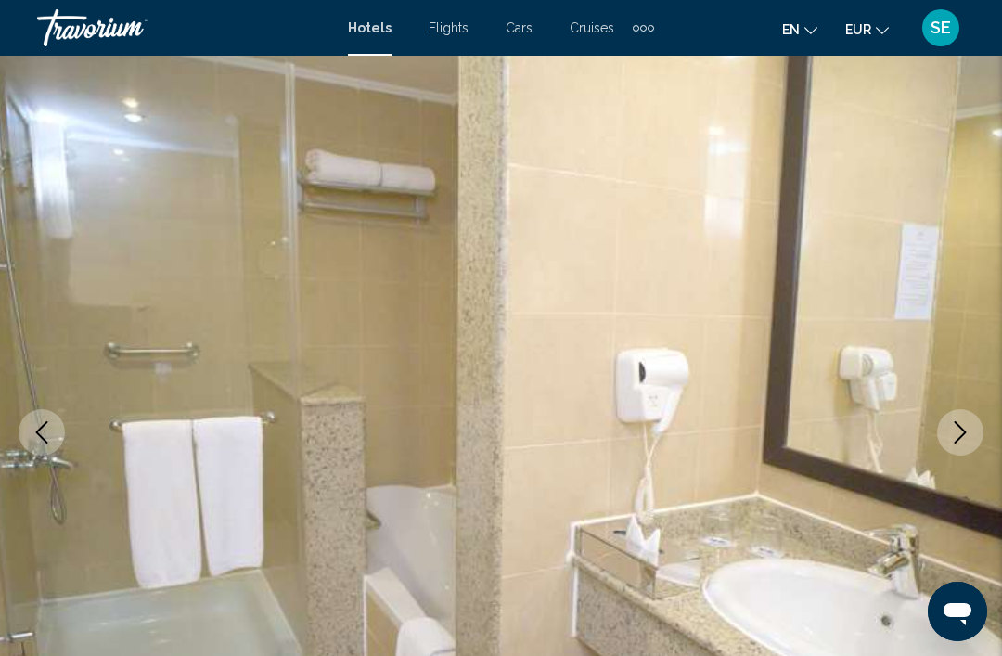
click at [61, 426] on button "Previous image" at bounding box center [42, 432] width 46 height 46
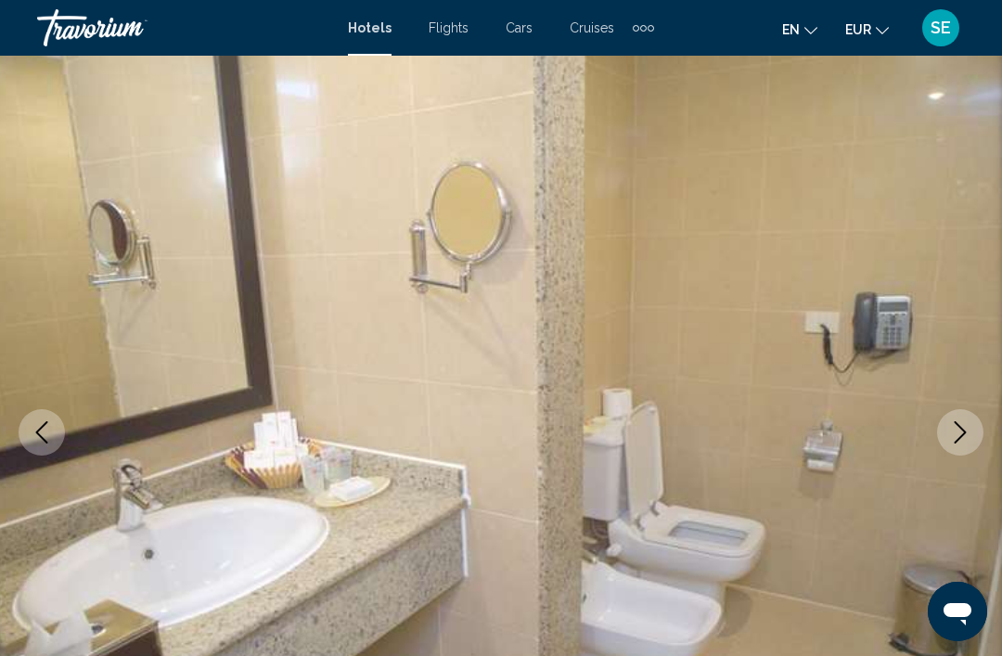
click at [956, 454] on button "Next image" at bounding box center [960, 432] width 46 height 46
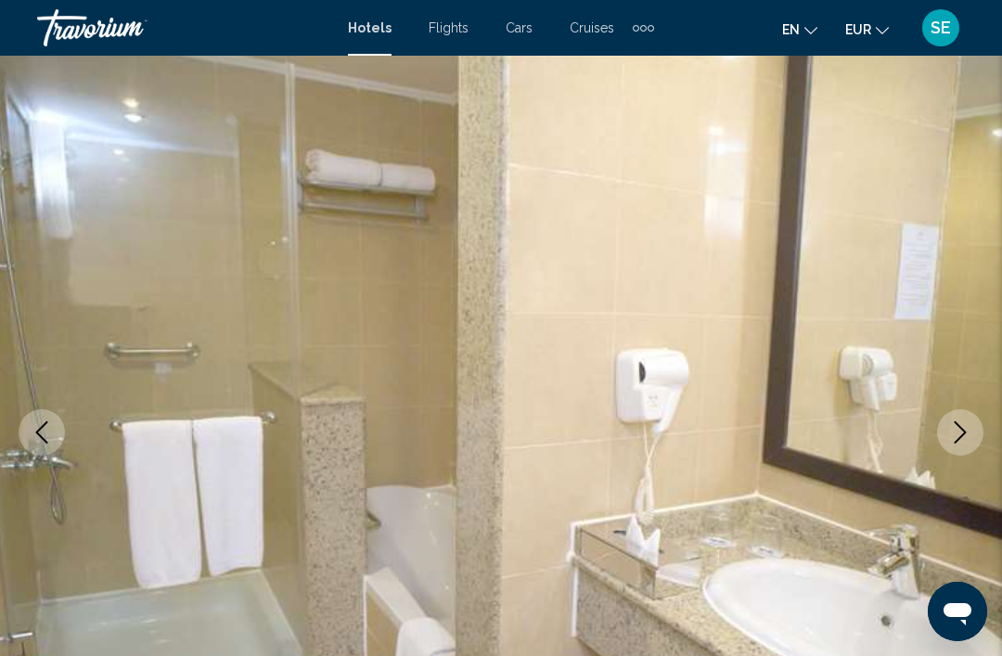
click at [959, 426] on icon "Next image" at bounding box center [961, 432] width 12 height 22
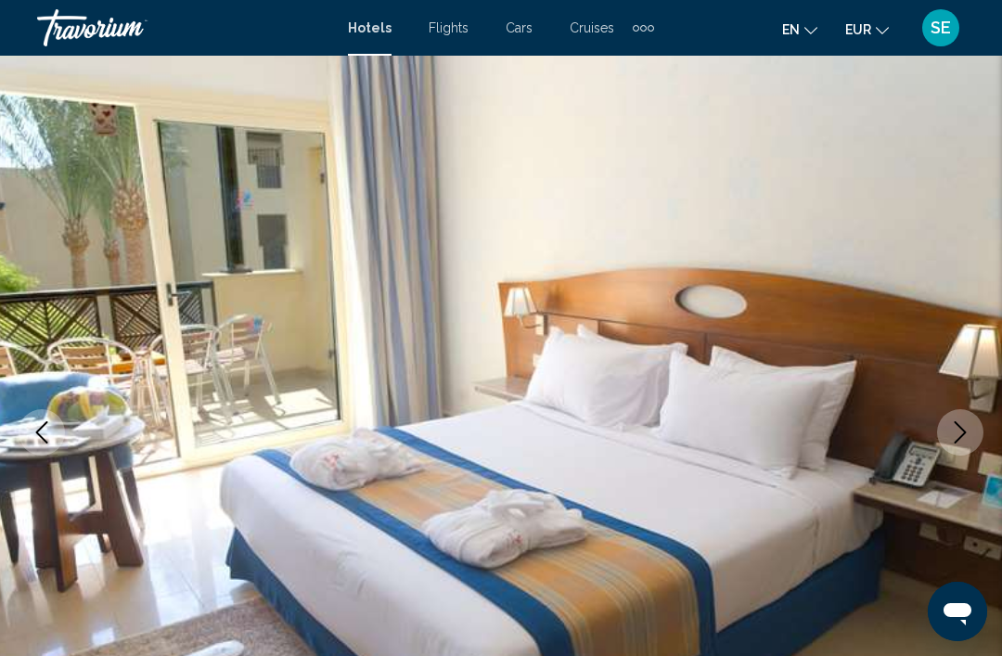
click at [971, 424] on icon "Next image" at bounding box center [960, 432] width 22 height 22
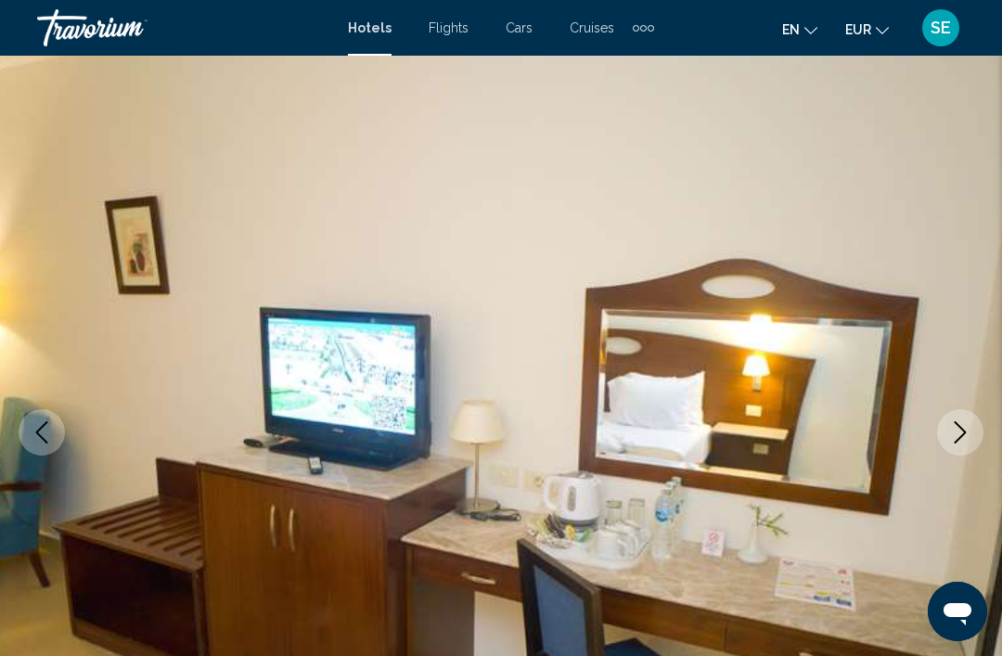
click at [972, 433] on button "Next image" at bounding box center [960, 432] width 46 height 46
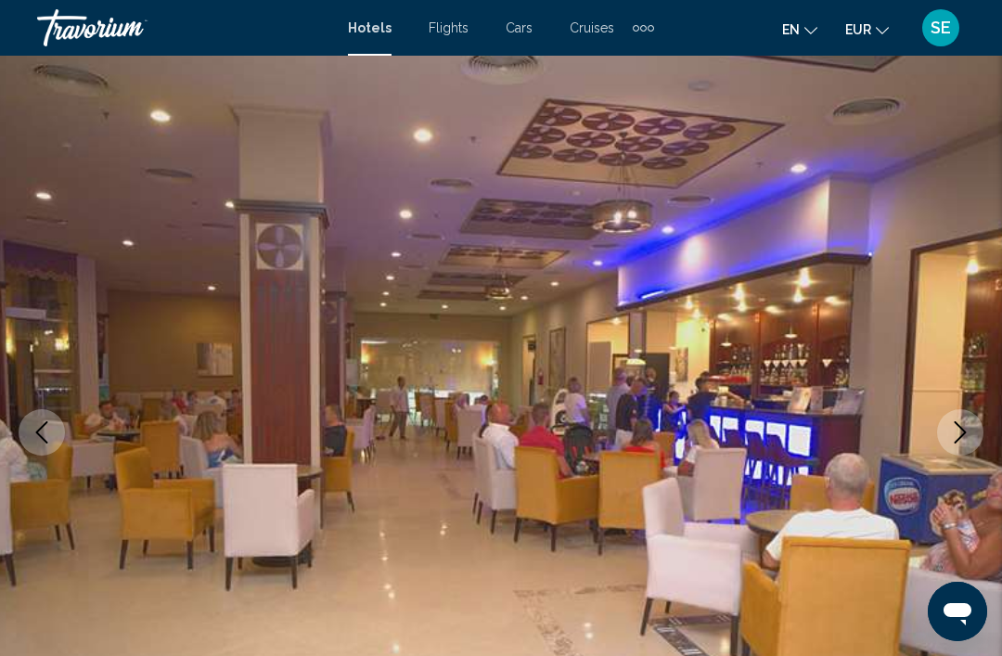
click at [973, 433] on button "Next image" at bounding box center [960, 432] width 46 height 46
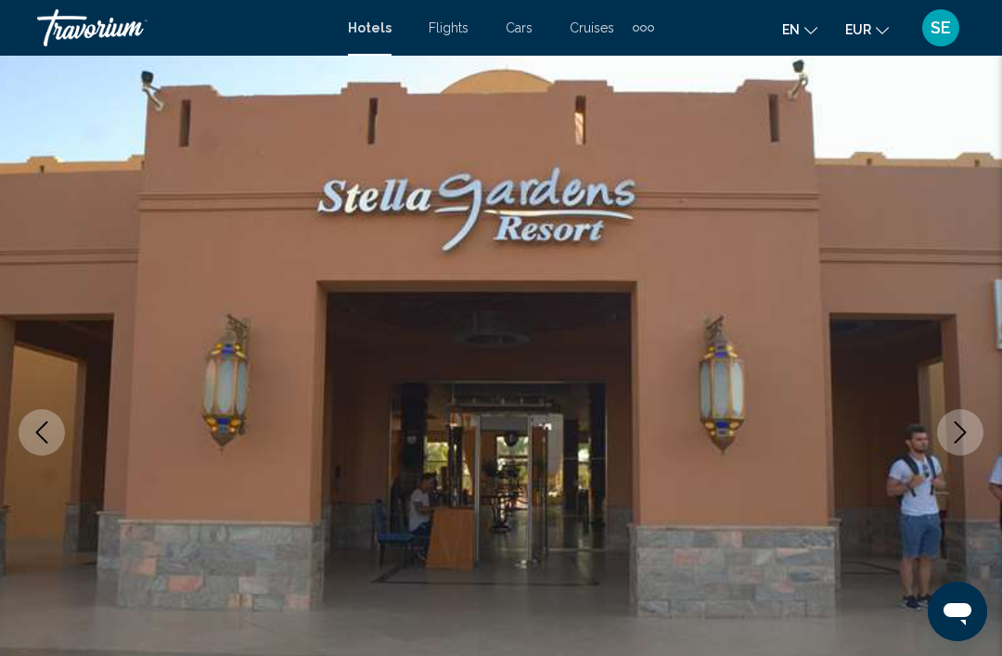
click at [962, 438] on icon "Next image" at bounding box center [960, 432] width 22 height 22
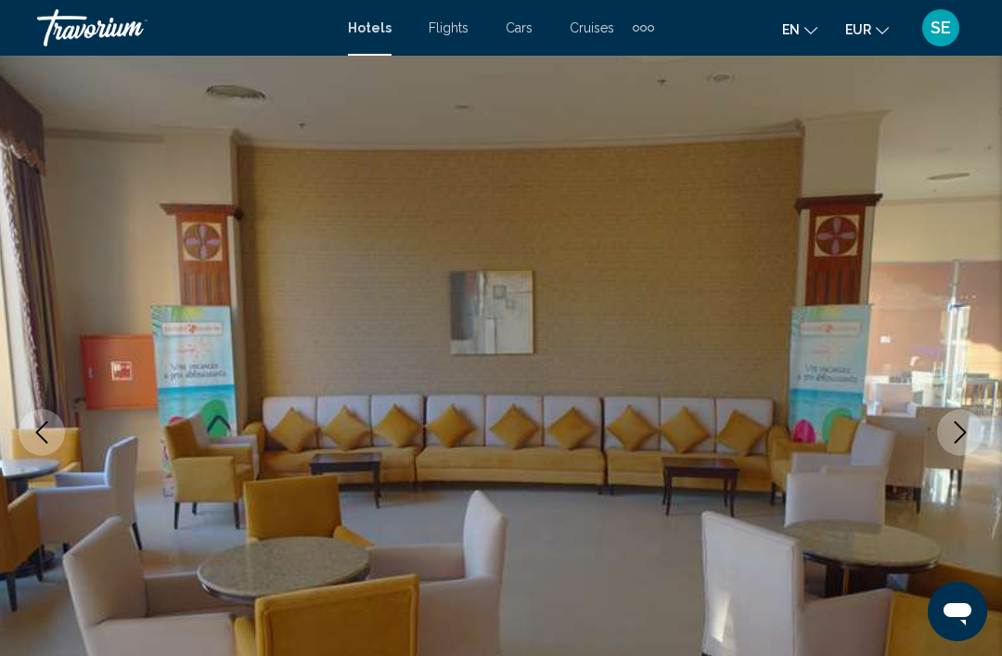
click at [967, 429] on icon "Next image" at bounding box center [960, 432] width 22 height 22
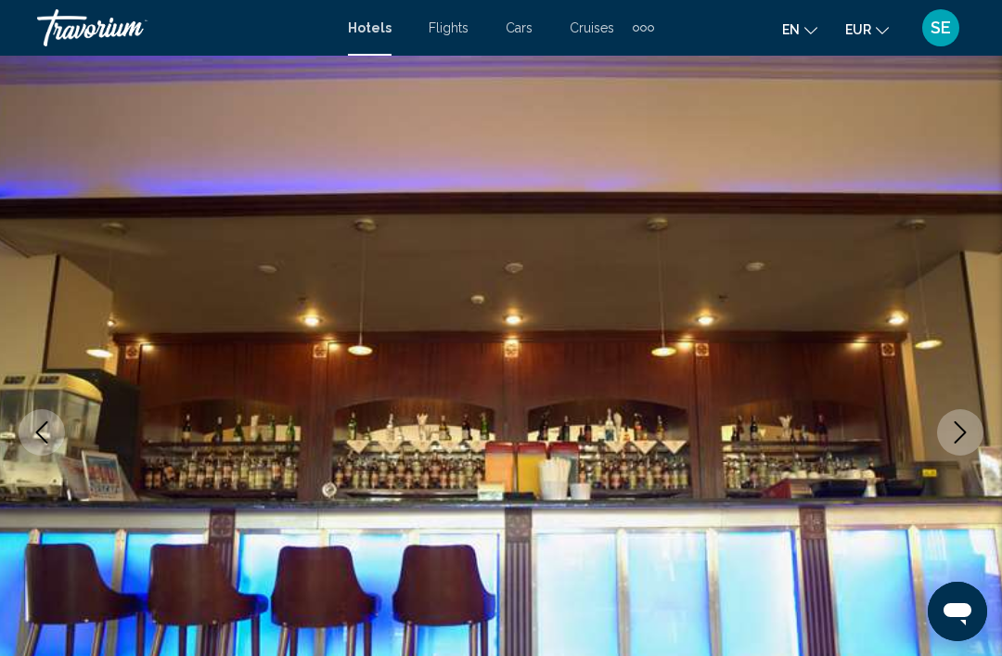
click at [959, 438] on icon "Next image" at bounding box center [961, 432] width 12 height 22
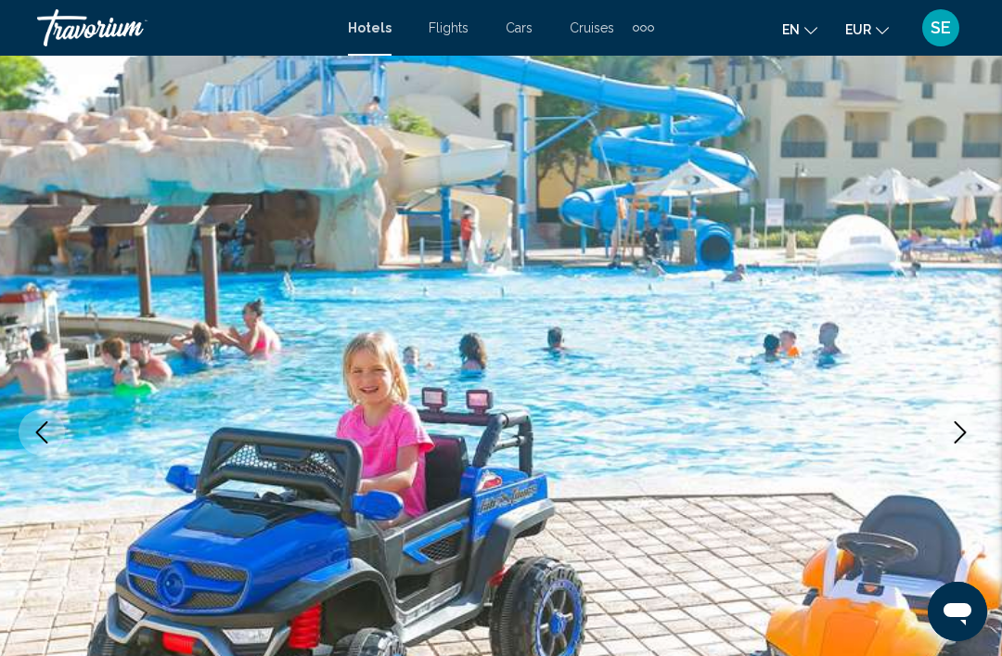
click at [966, 438] on icon "Next image" at bounding box center [960, 432] width 22 height 22
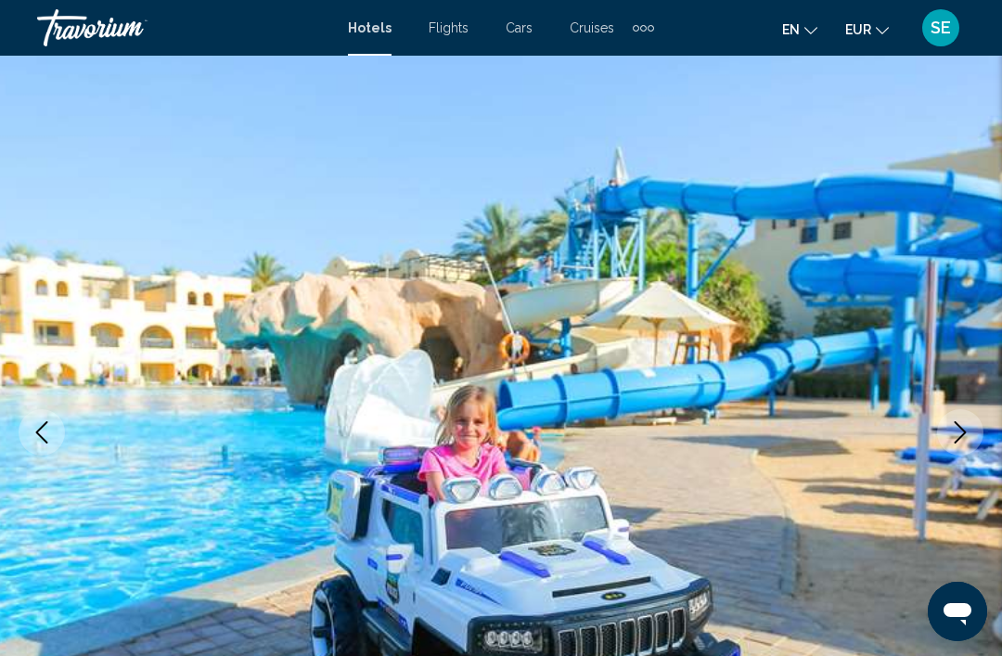
click at [969, 435] on icon "Next image" at bounding box center [960, 432] width 22 height 22
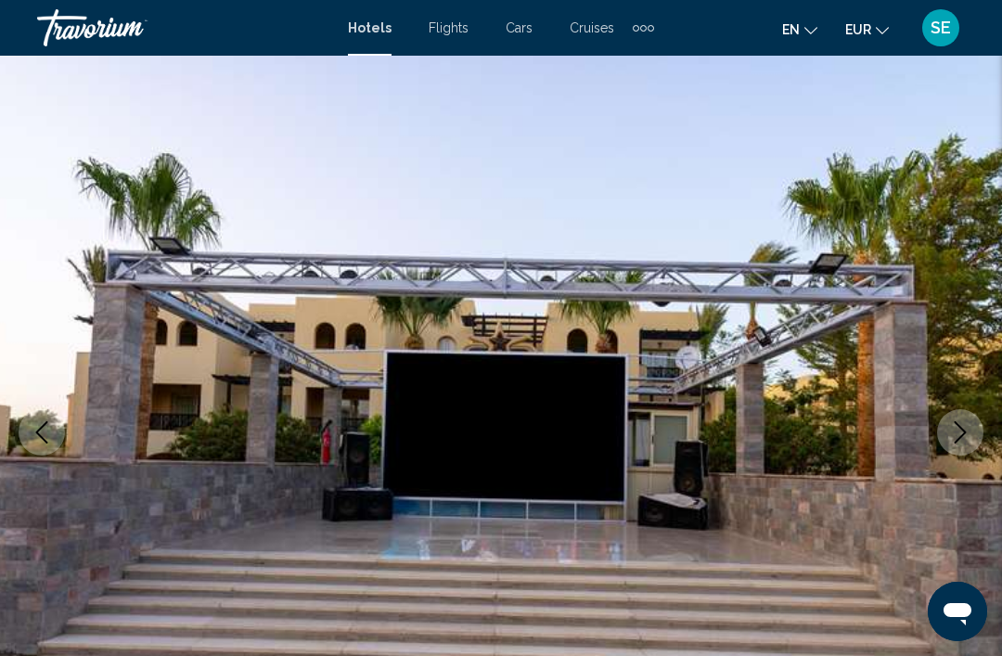
click at [958, 440] on icon "Next image" at bounding box center [961, 432] width 12 height 22
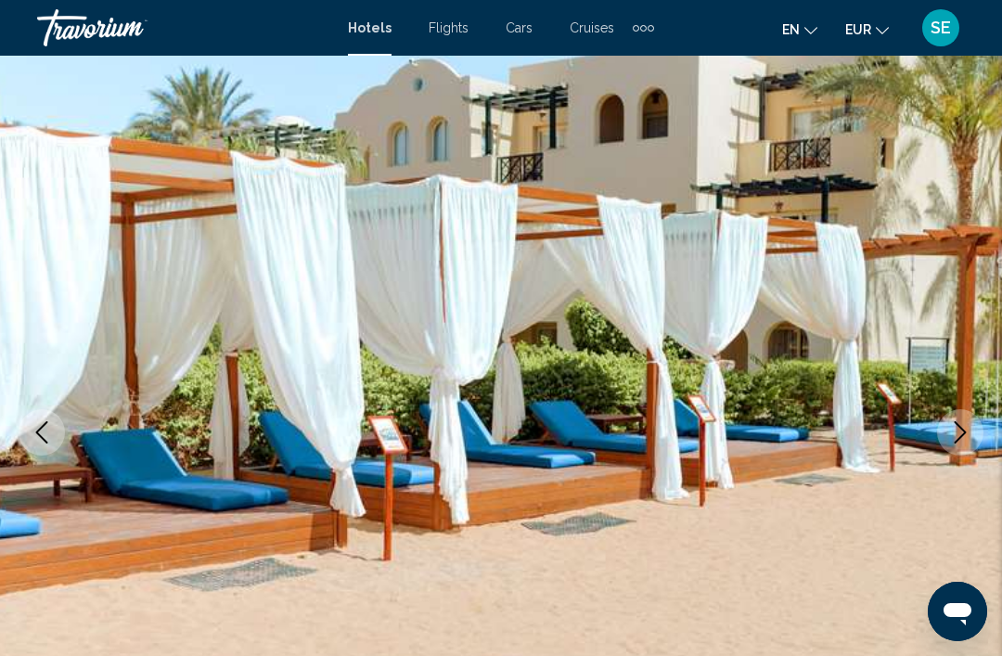
click at [966, 432] on icon "Next image" at bounding box center [961, 432] width 12 height 22
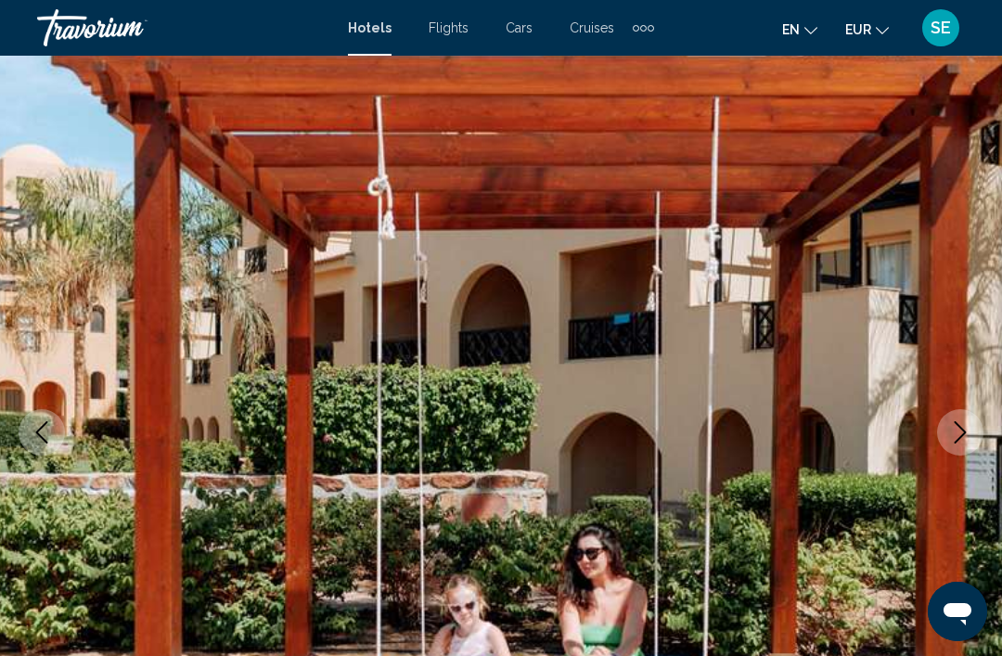
click at [960, 451] on button "Next image" at bounding box center [960, 432] width 46 height 46
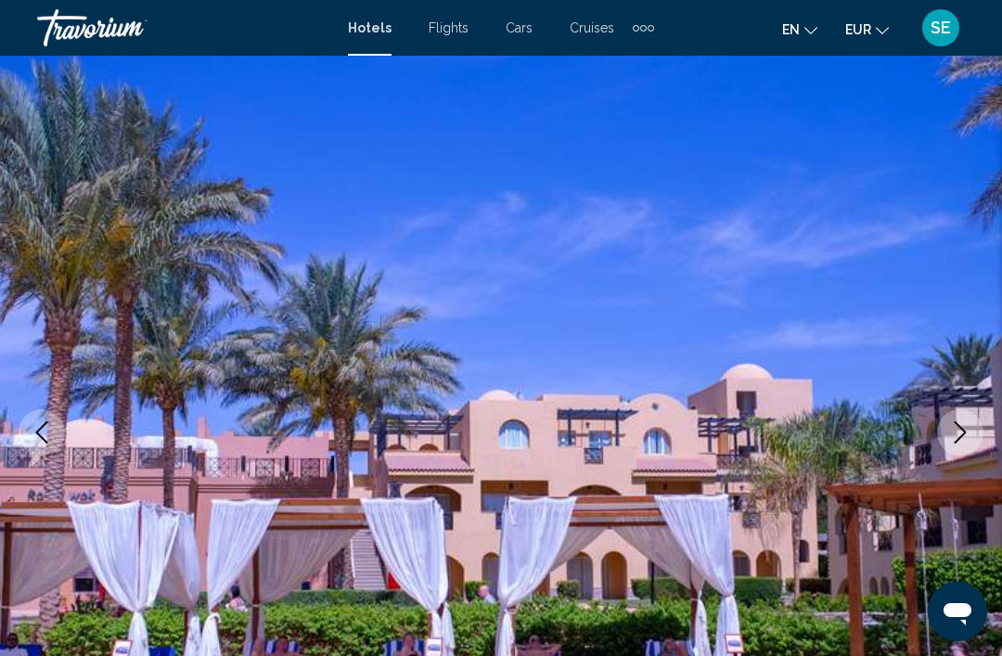
click at [954, 437] on icon "Next image" at bounding box center [960, 432] width 22 height 22
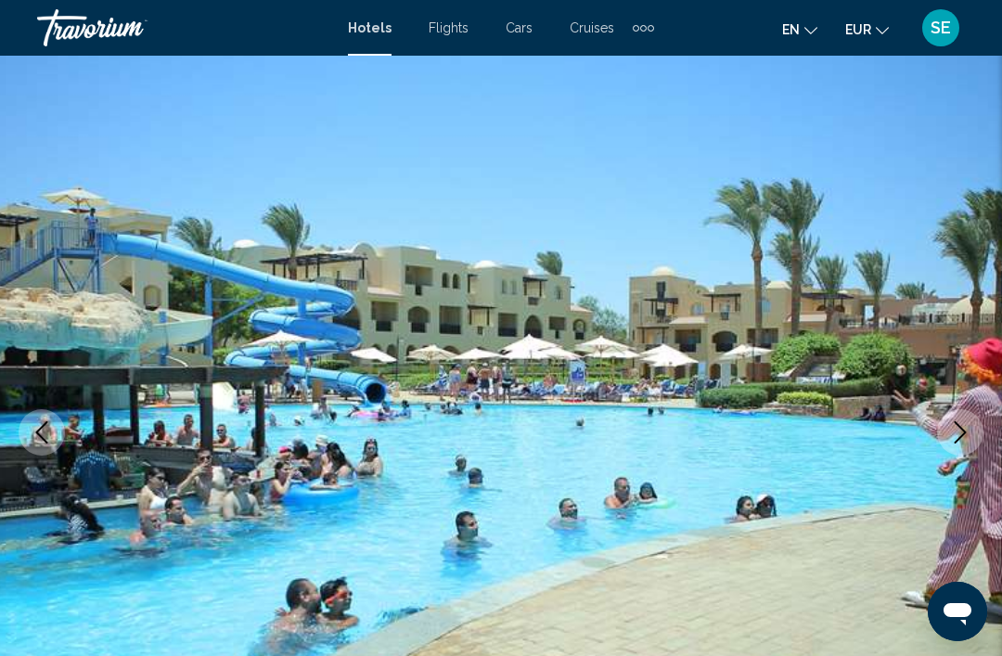
click at [961, 426] on icon "Next image" at bounding box center [960, 432] width 22 height 22
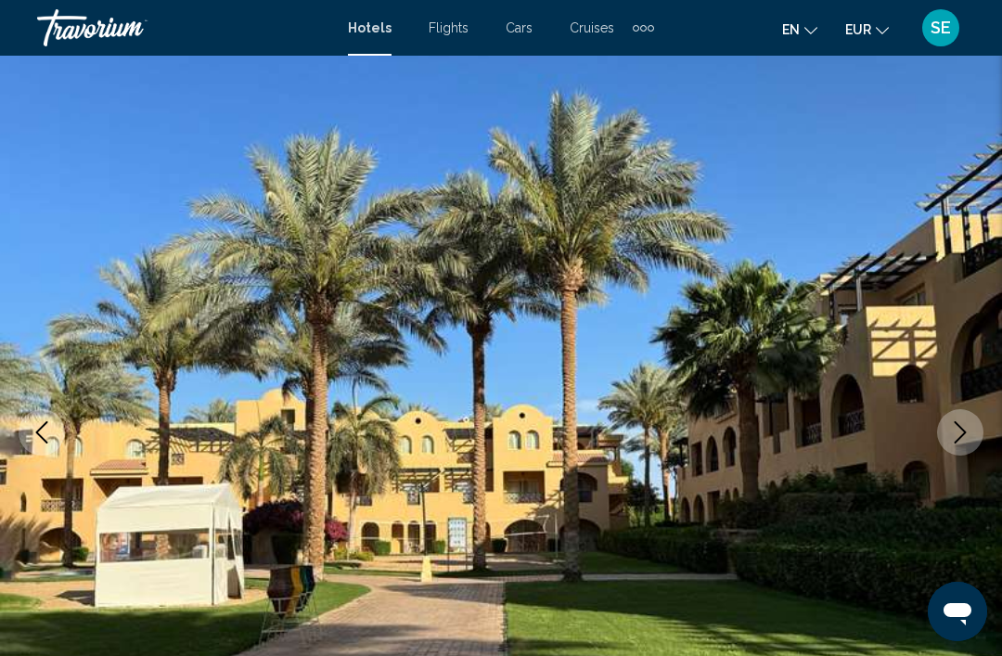
click at [970, 436] on icon "Next image" at bounding box center [960, 432] width 22 height 22
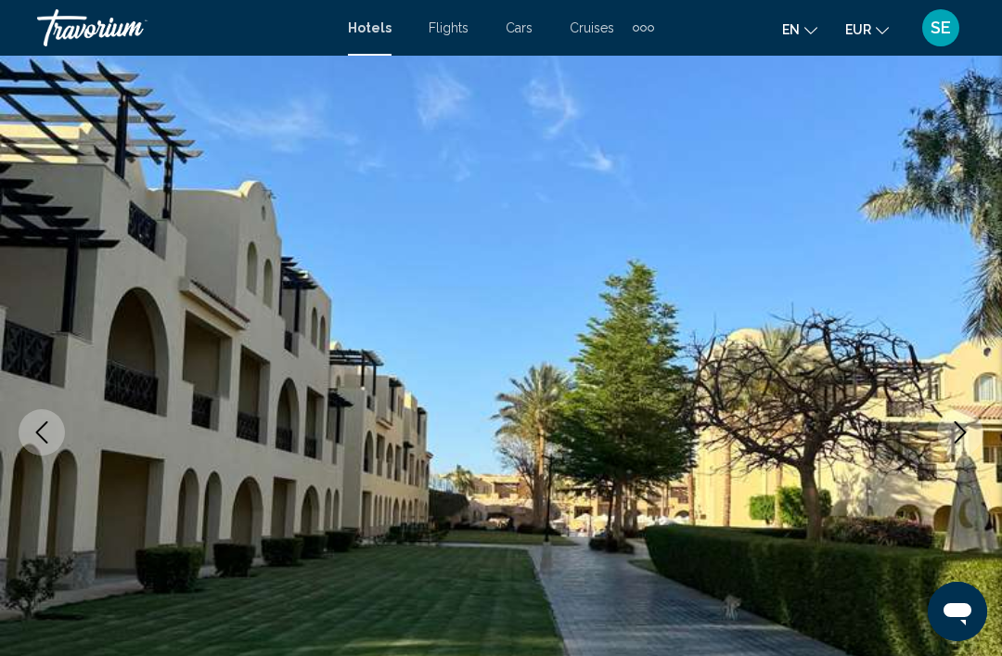
click at [961, 457] on img "Main content" at bounding box center [501, 433] width 1002 height 882
click at [968, 433] on icon "Next image" at bounding box center [960, 432] width 22 height 22
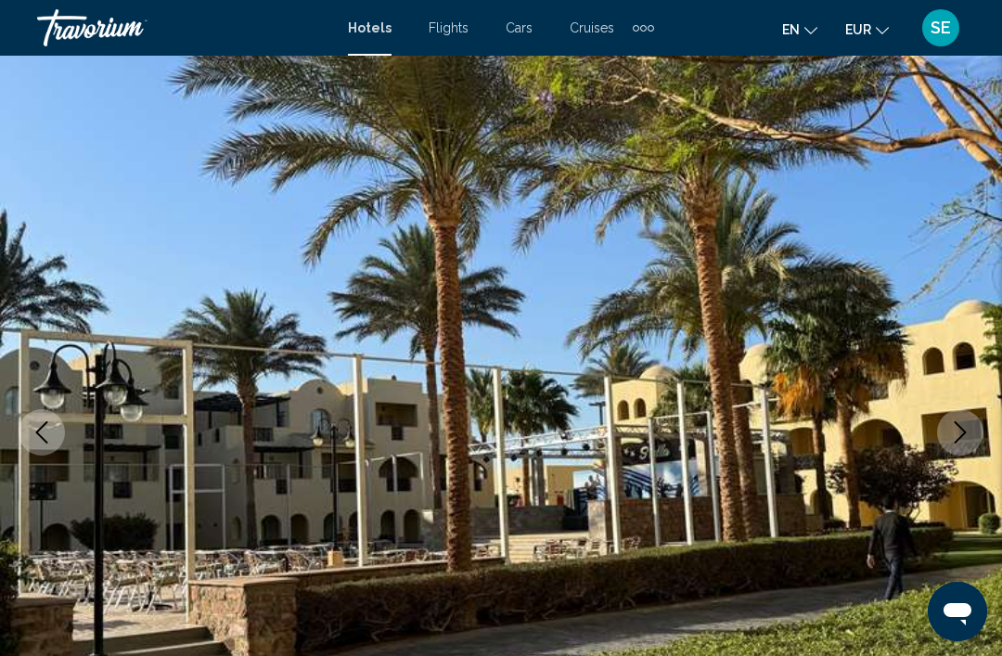
click at [961, 441] on icon "Next image" at bounding box center [960, 432] width 22 height 22
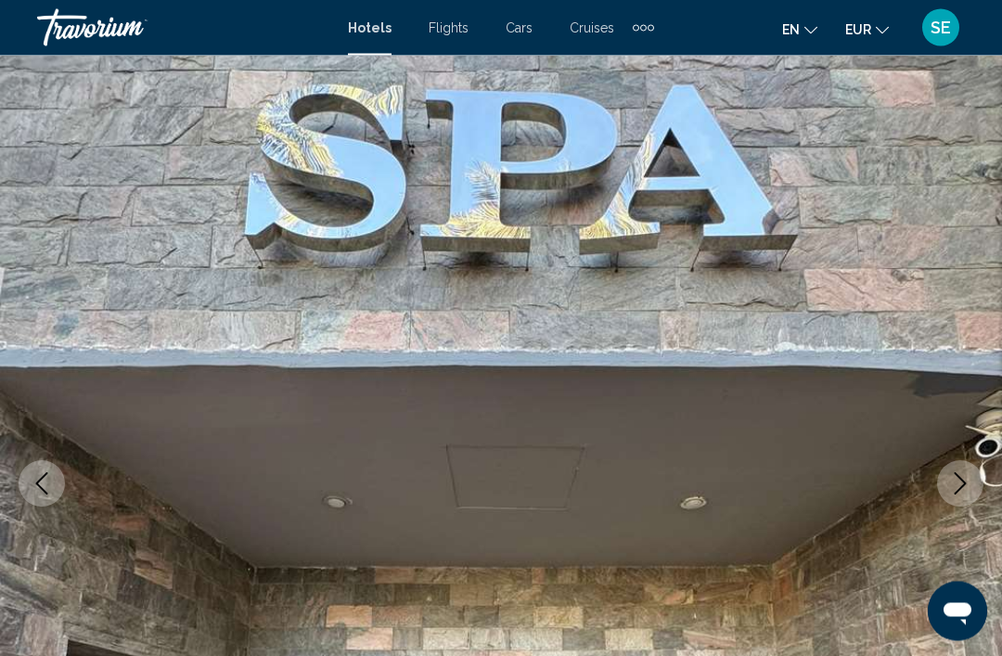
scroll to position [0, 0]
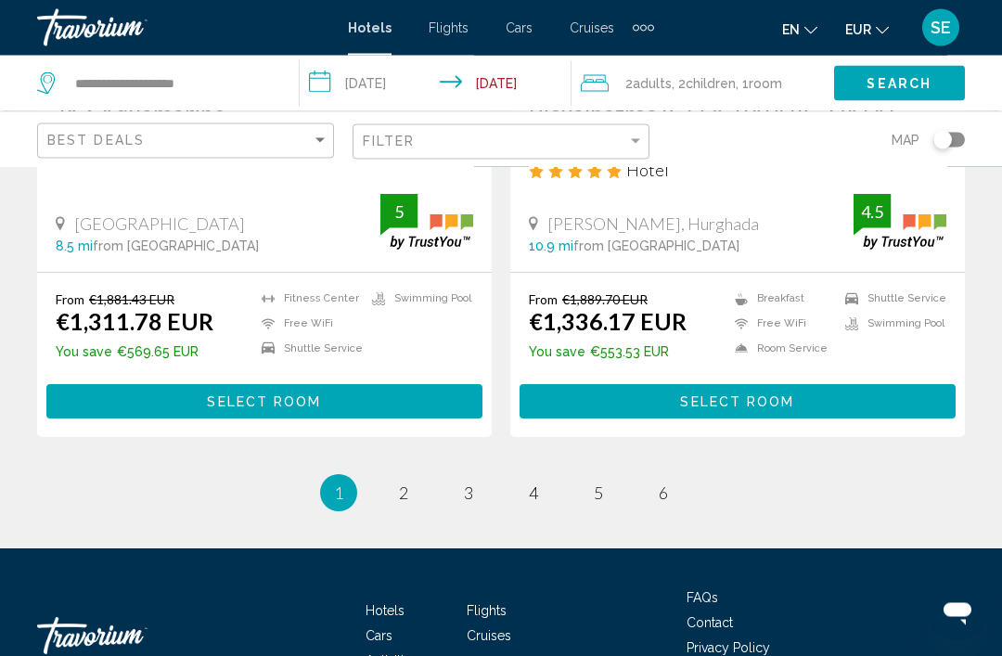
scroll to position [3933, 0]
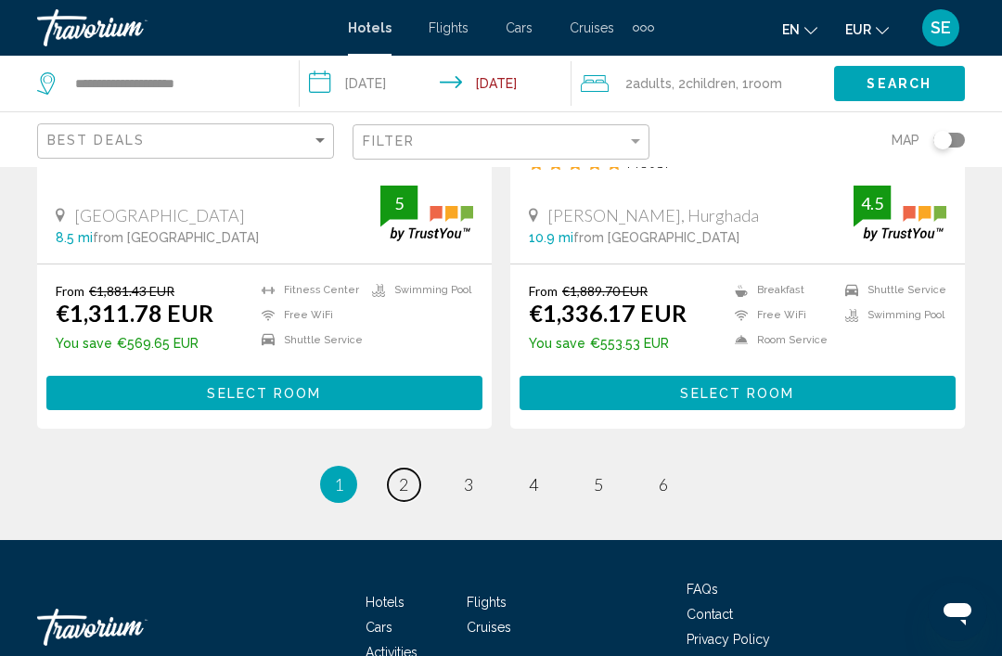
click at [415, 469] on link "page 2" at bounding box center [404, 485] width 32 height 32
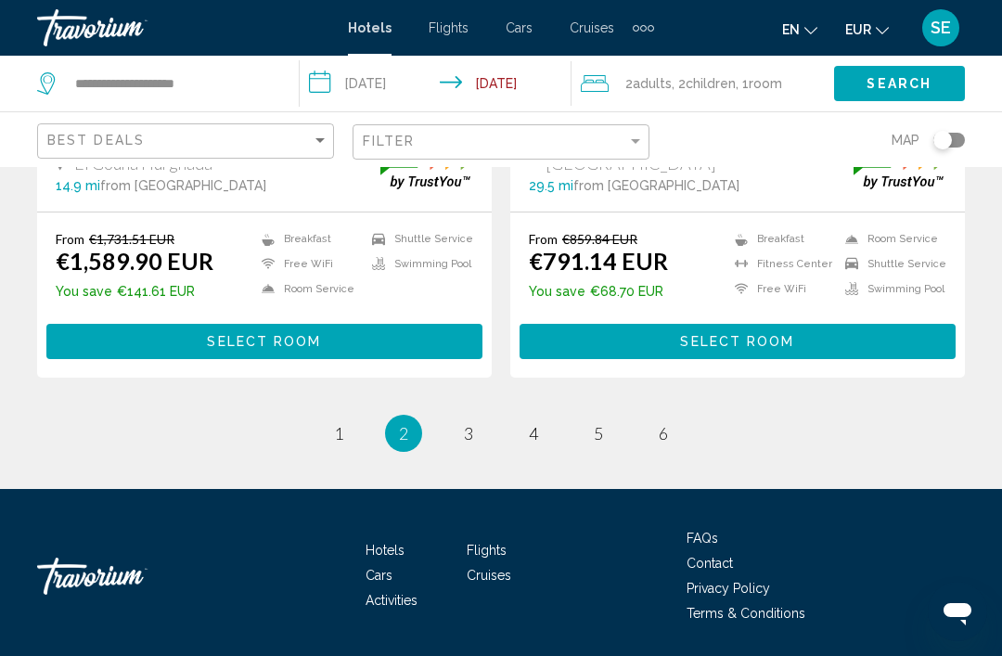
scroll to position [3818, 0]
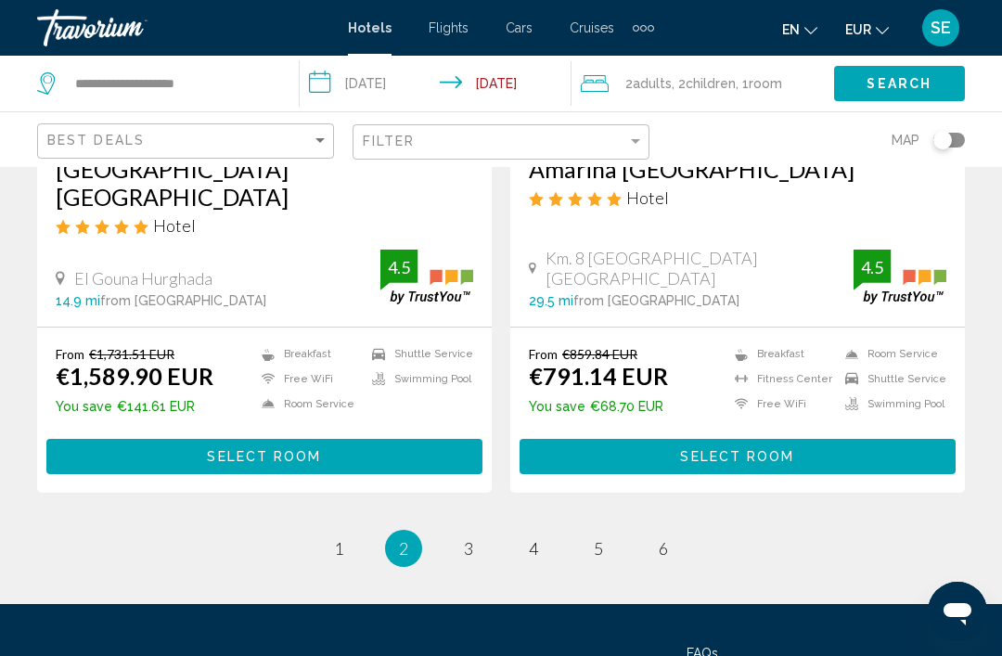
click at [84, 147] on span "Best Deals" at bounding box center [95, 140] width 97 height 15
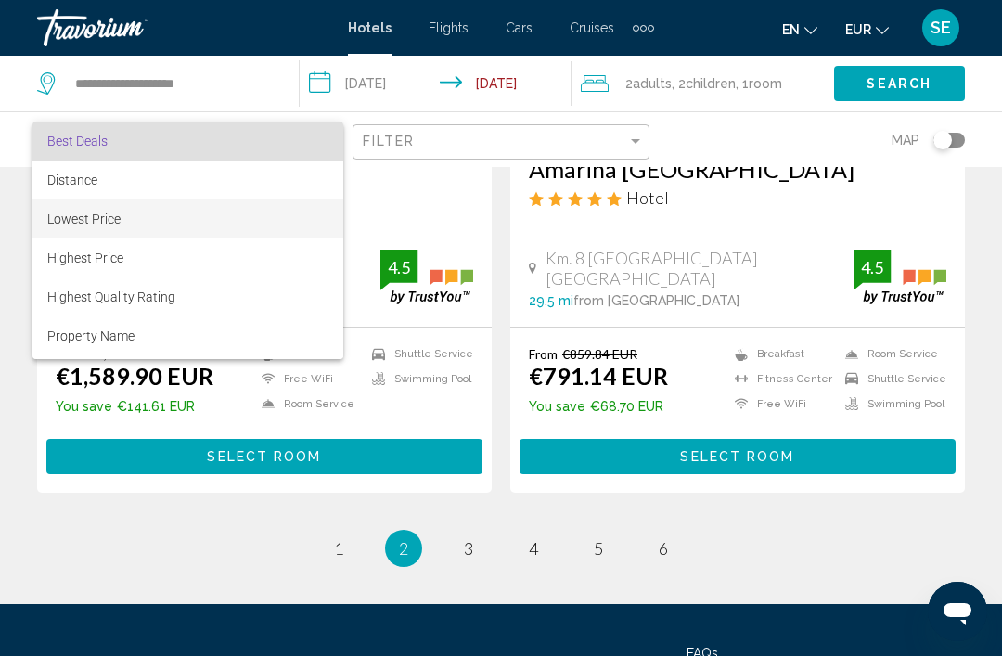
click at [75, 222] on span "Lowest Price" at bounding box center [83, 219] width 73 height 15
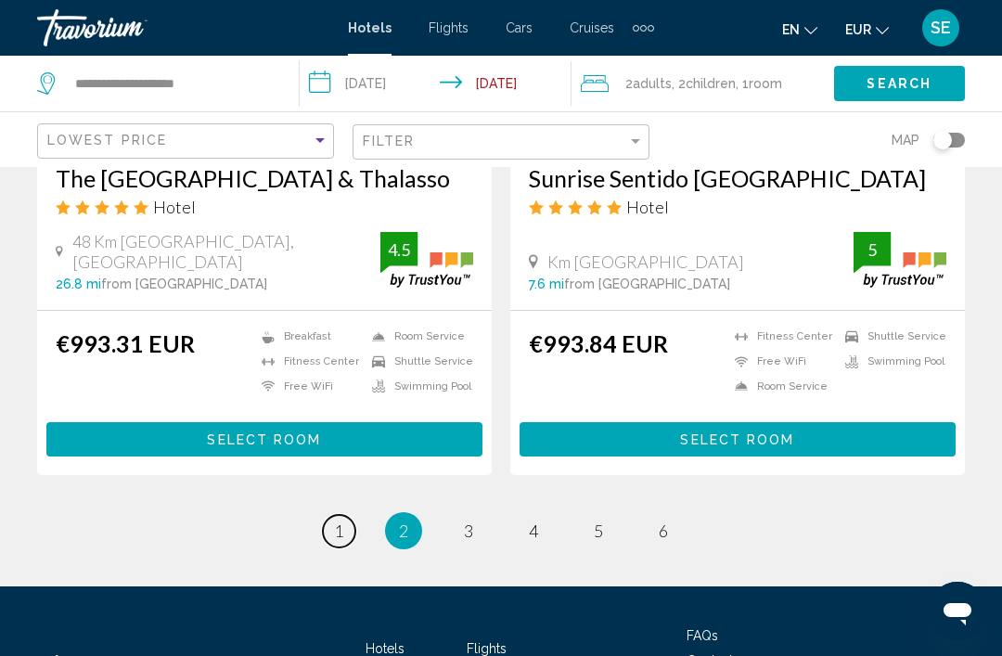
click at [328, 515] on link "page 1" at bounding box center [339, 531] width 32 height 32
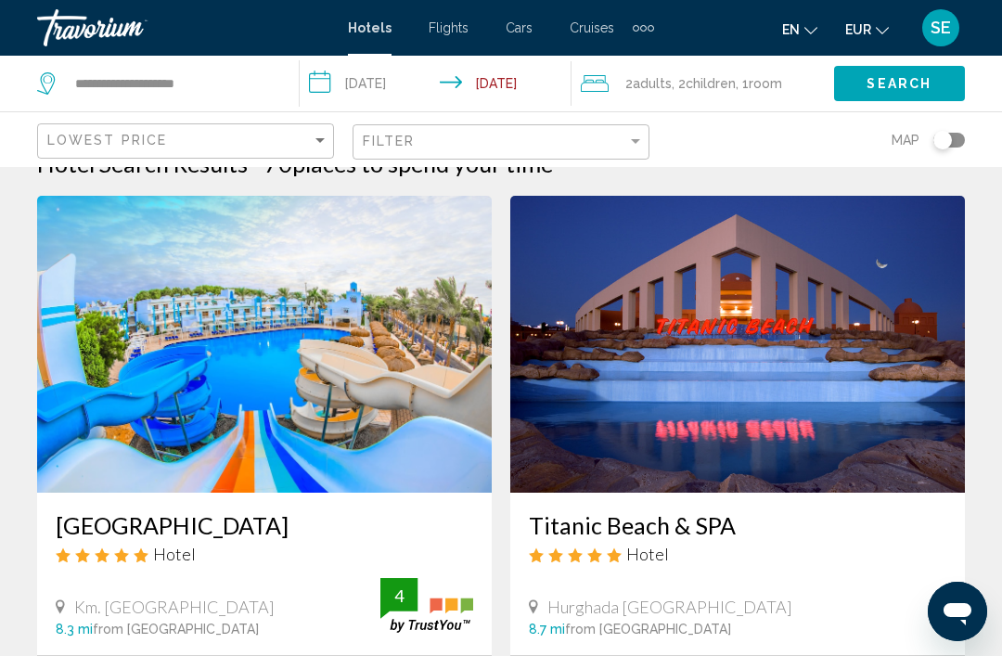
scroll to position [35, 0]
click at [374, 335] on img "Main content" at bounding box center [264, 345] width 455 height 297
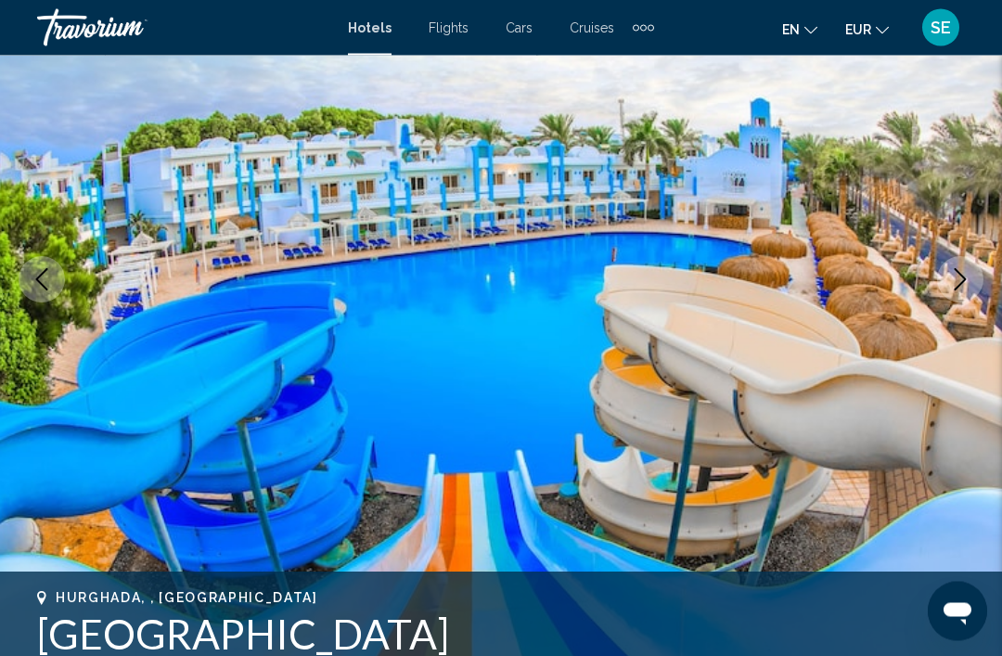
scroll to position [154, 0]
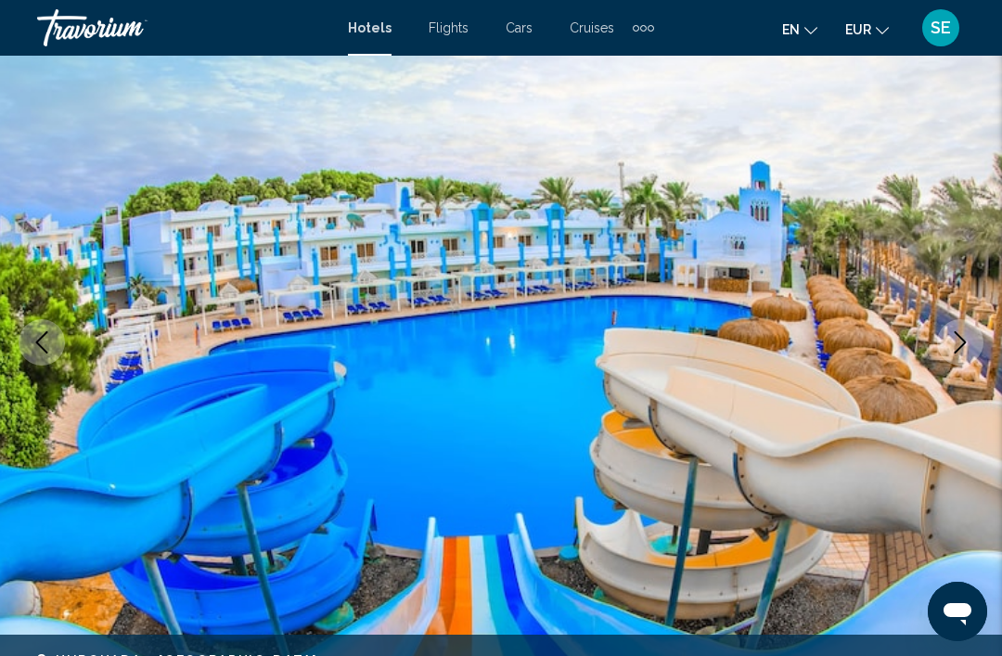
click at [972, 343] on button "Next image" at bounding box center [960, 342] width 46 height 46
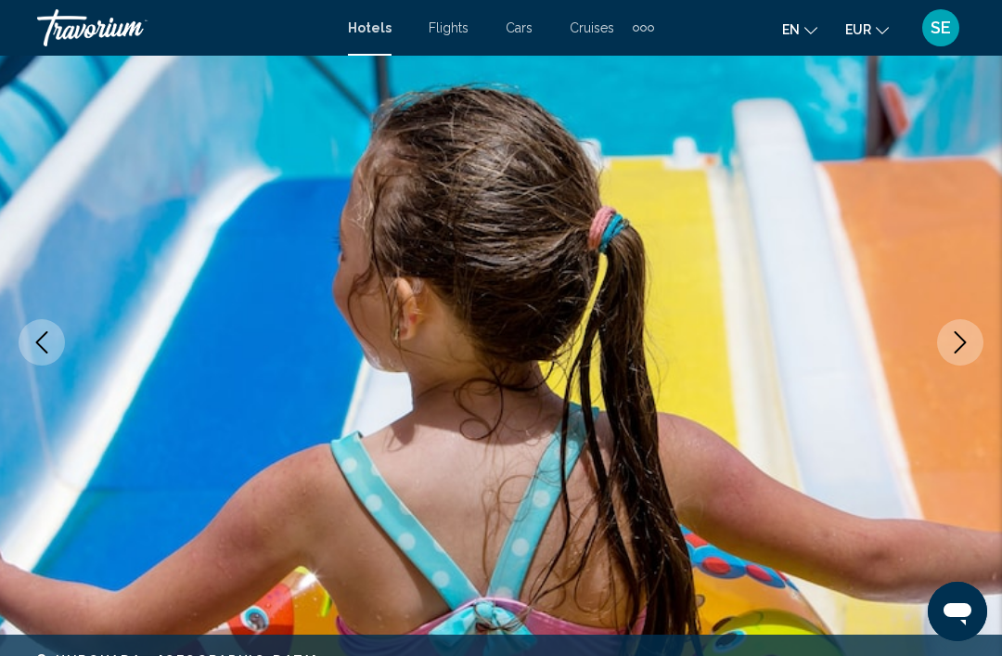
click at [964, 331] on icon "Next image" at bounding box center [960, 342] width 22 height 22
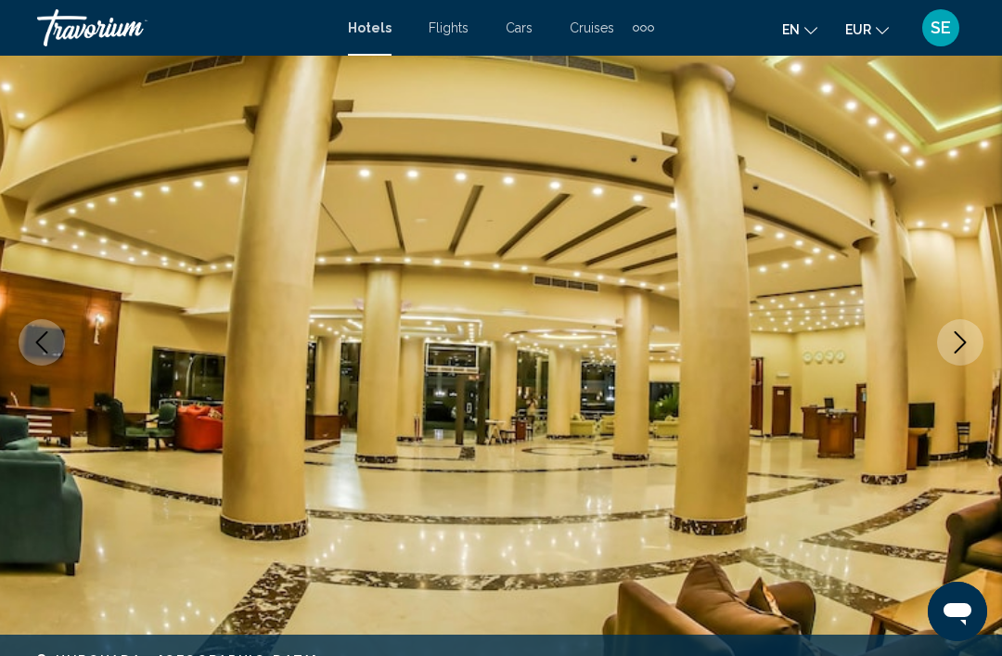
click at [962, 357] on button "Next image" at bounding box center [960, 342] width 46 height 46
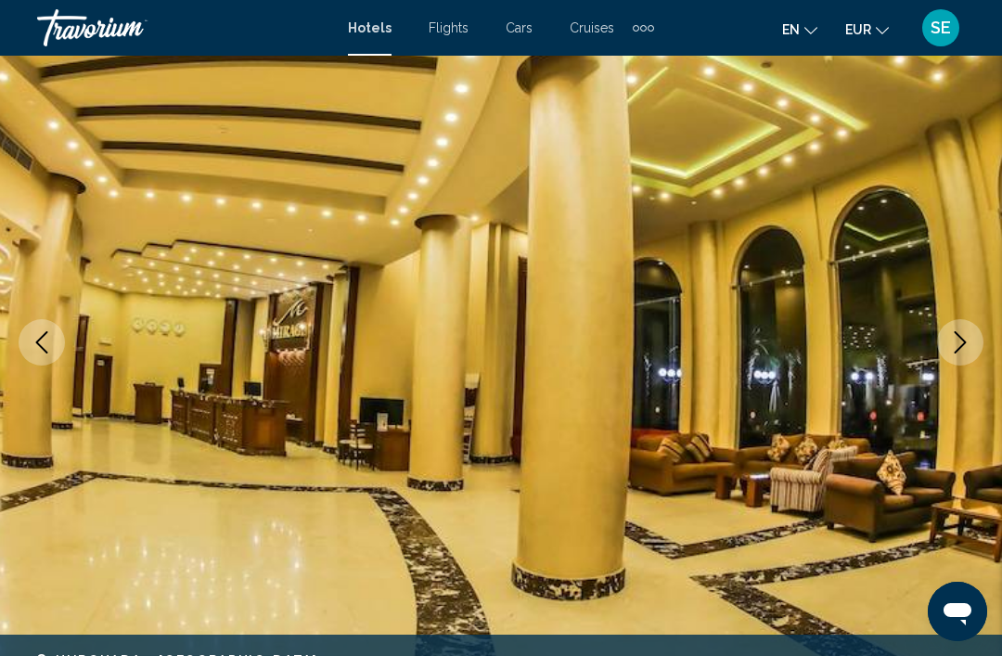
click at [962, 339] on icon "Next image" at bounding box center [961, 342] width 12 height 22
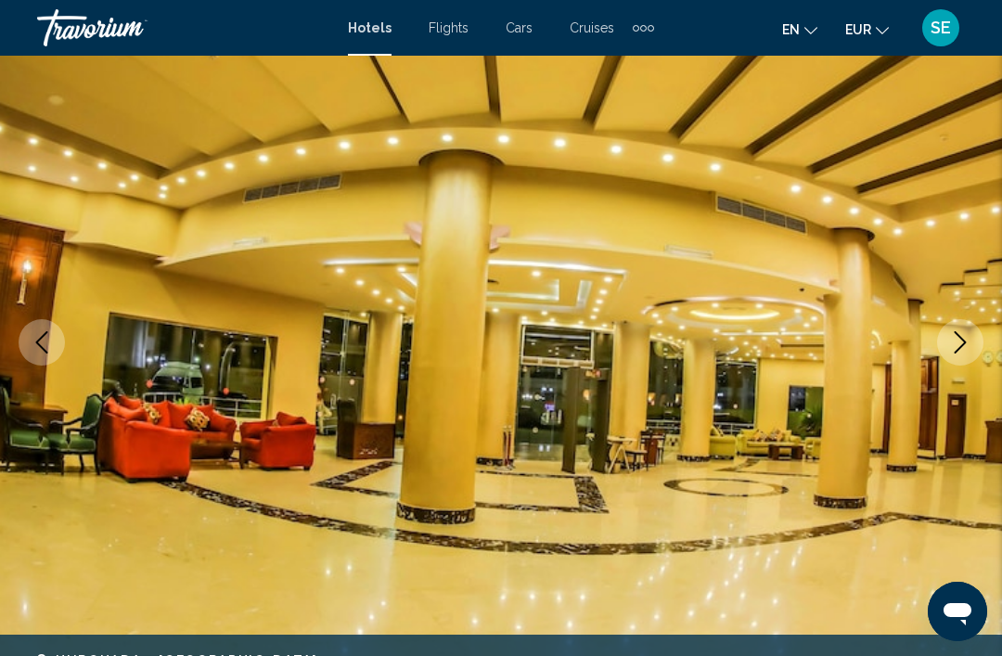
click at [945, 353] on button "Next image" at bounding box center [960, 342] width 46 height 46
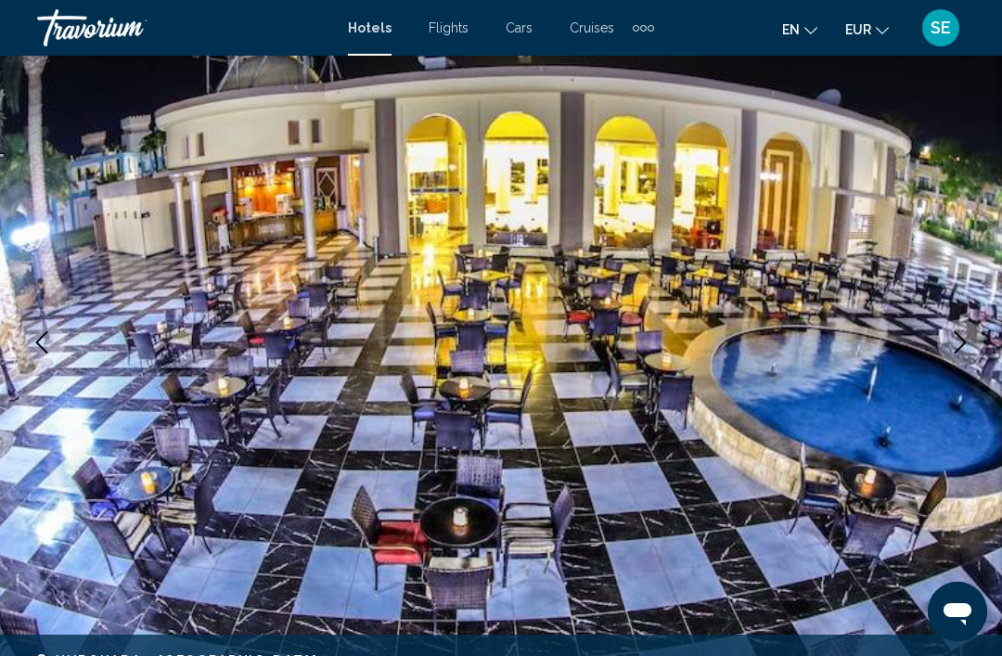
click at [959, 348] on icon "Next image" at bounding box center [961, 342] width 12 height 22
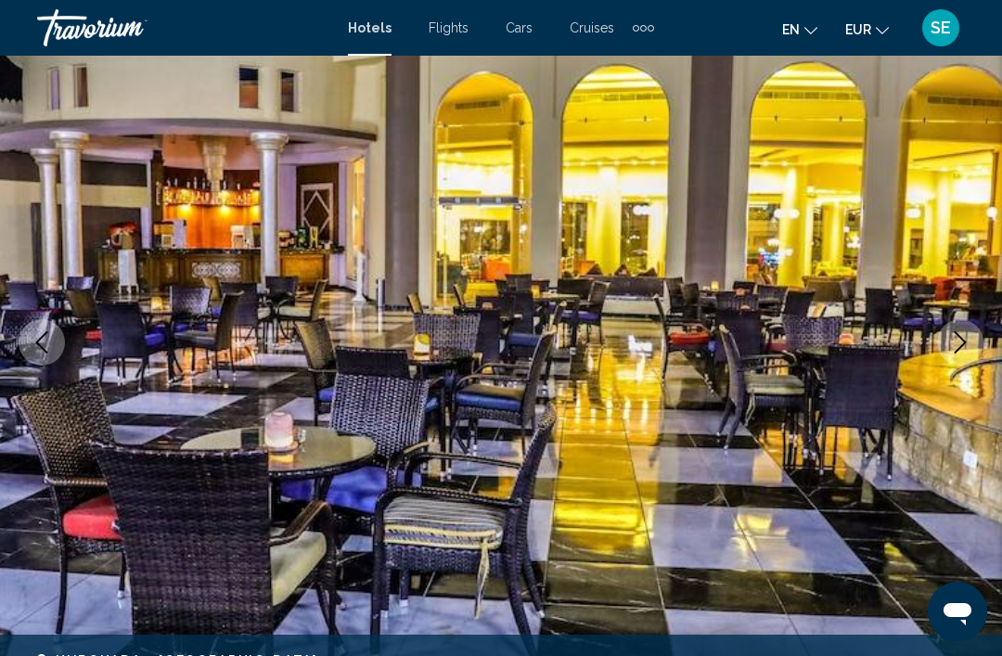
click at [969, 341] on icon "Next image" at bounding box center [960, 342] width 22 height 22
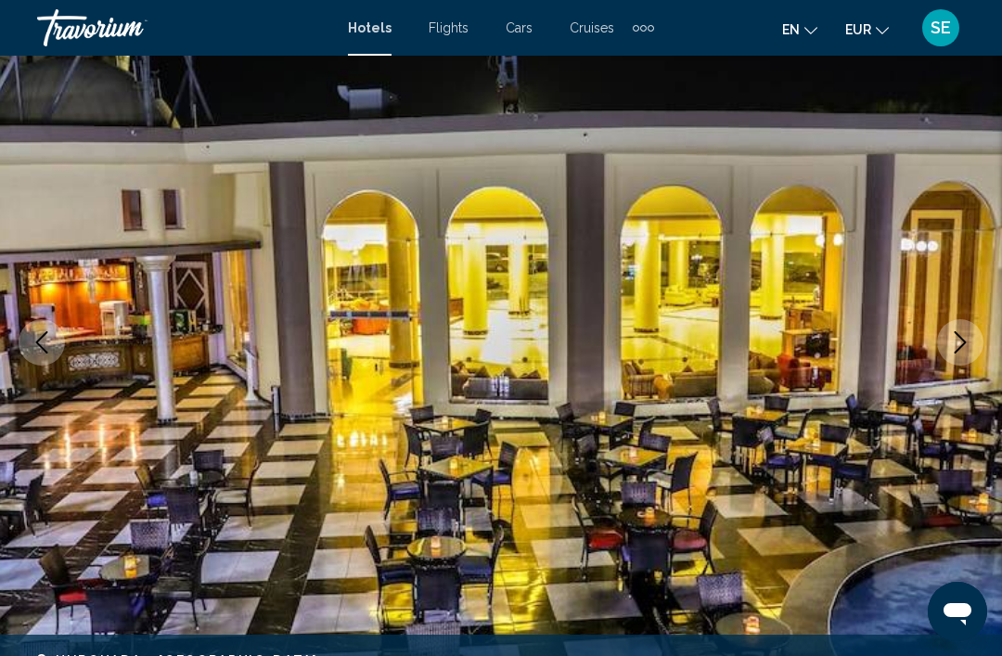
click at [969, 346] on icon "Next image" at bounding box center [960, 342] width 22 height 22
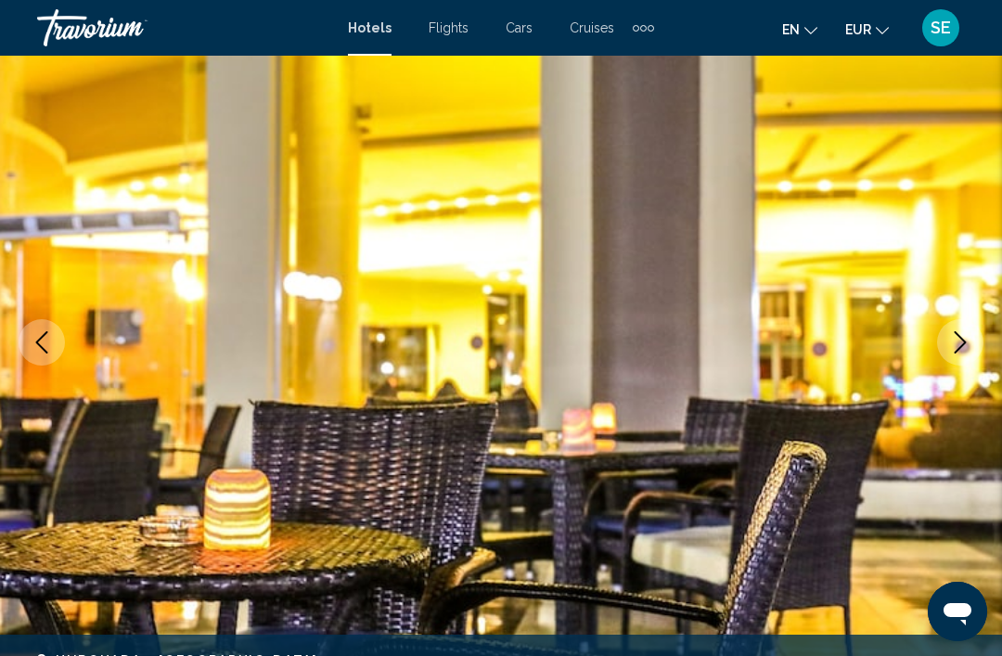
click at [957, 354] on button "Next image" at bounding box center [960, 342] width 46 height 46
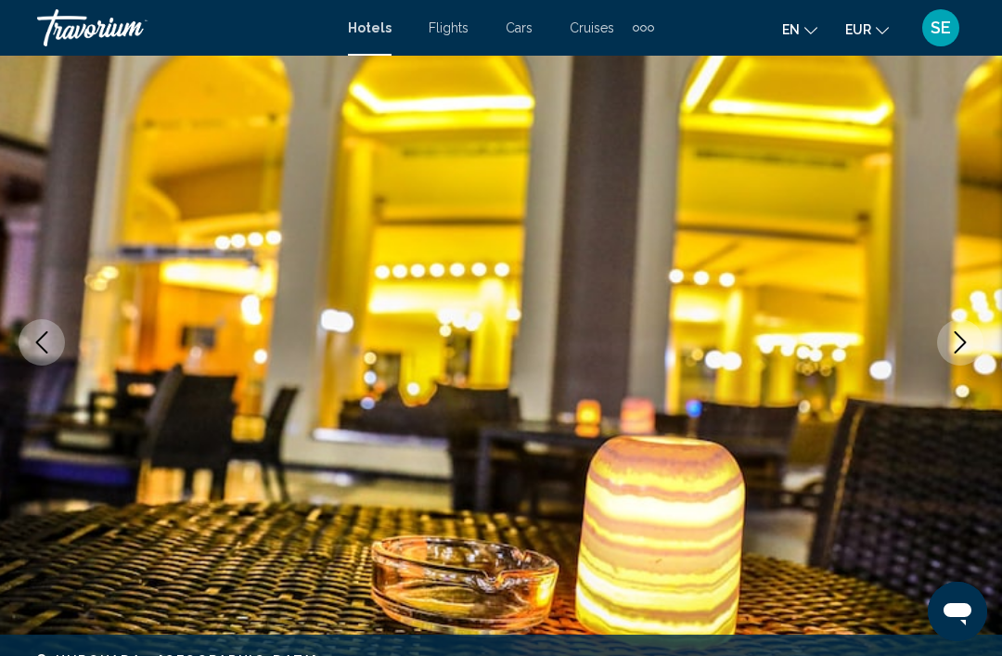
click at [960, 356] on button "Next image" at bounding box center [960, 342] width 46 height 46
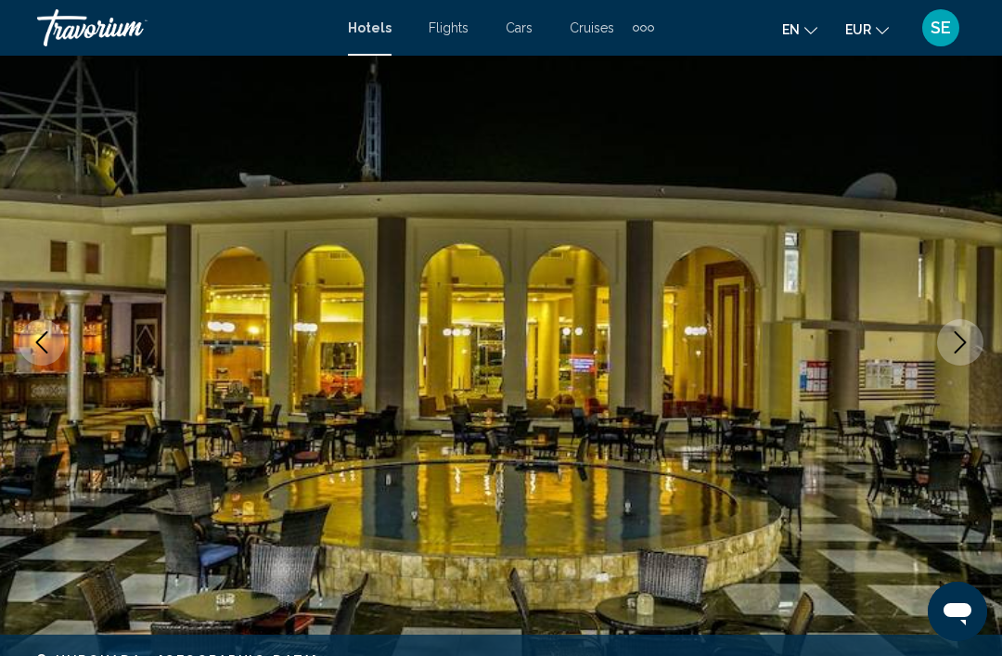
click at [964, 364] on button "Next image" at bounding box center [960, 342] width 46 height 46
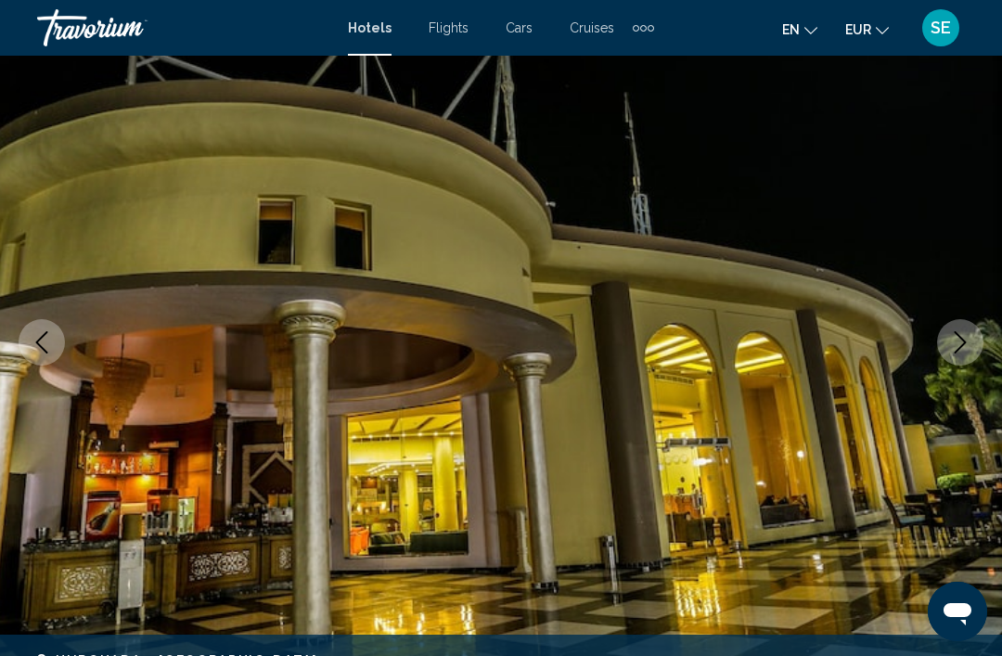
click at [958, 355] on button "Next image" at bounding box center [960, 342] width 46 height 46
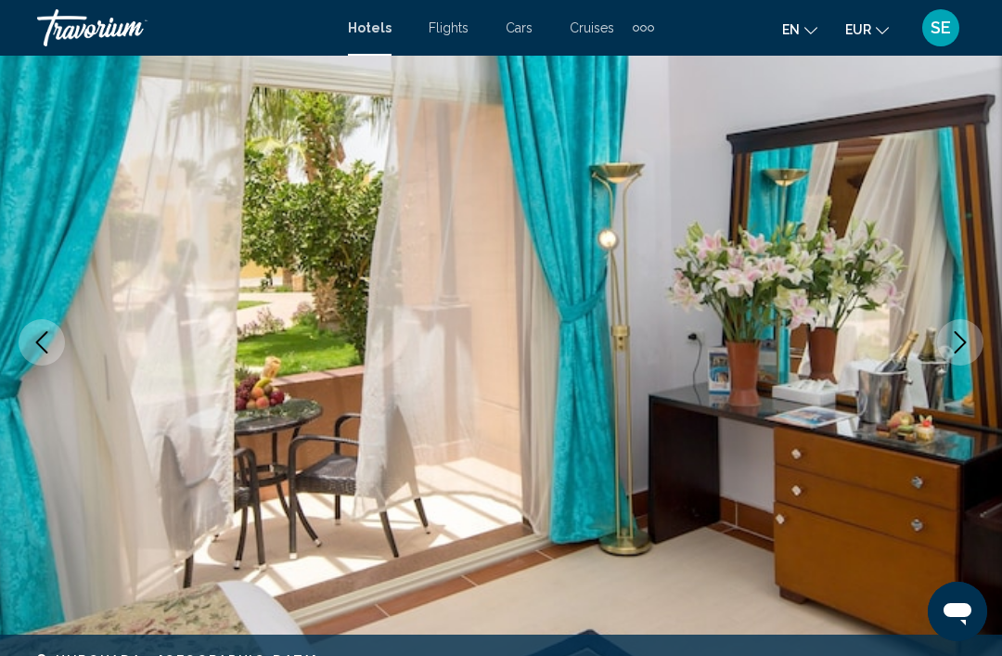
click at [961, 348] on icon "Next image" at bounding box center [960, 342] width 22 height 22
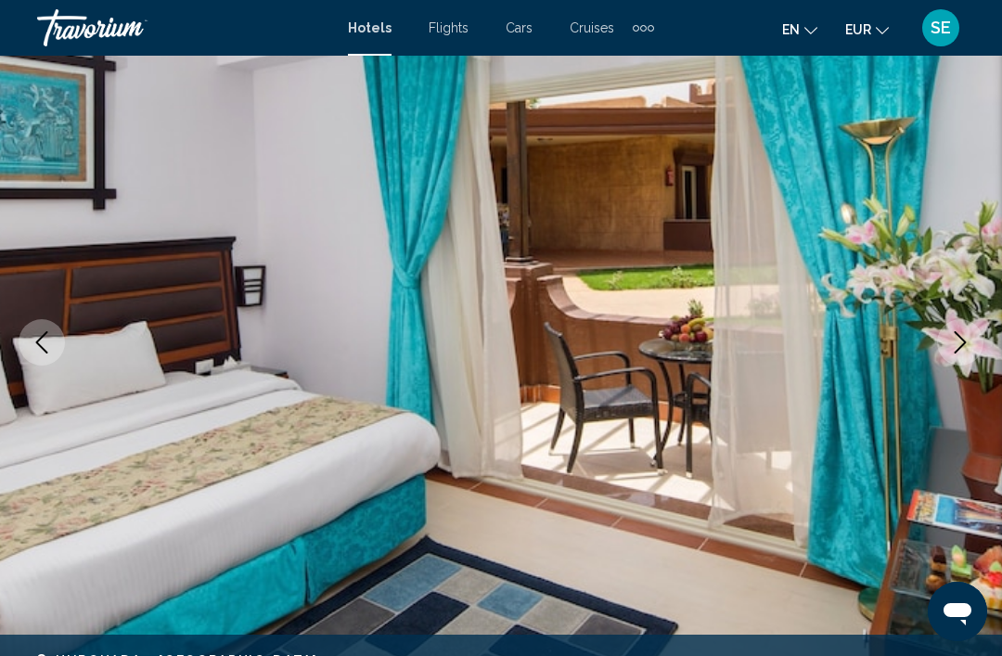
click at [967, 348] on icon "Next image" at bounding box center [960, 342] width 22 height 22
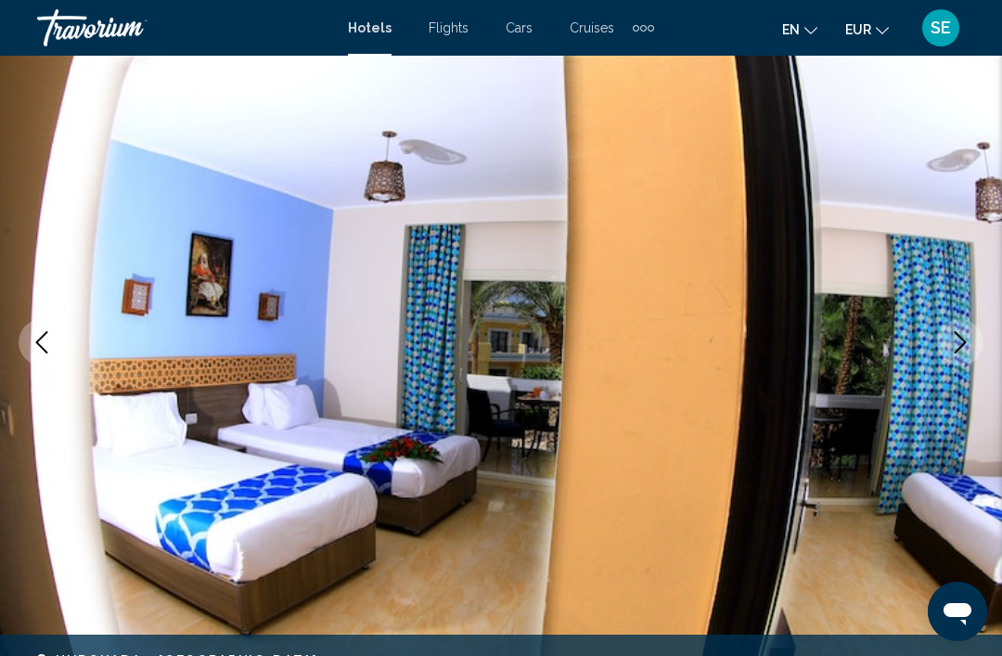
click at [956, 352] on icon "Next image" at bounding box center [961, 342] width 12 height 22
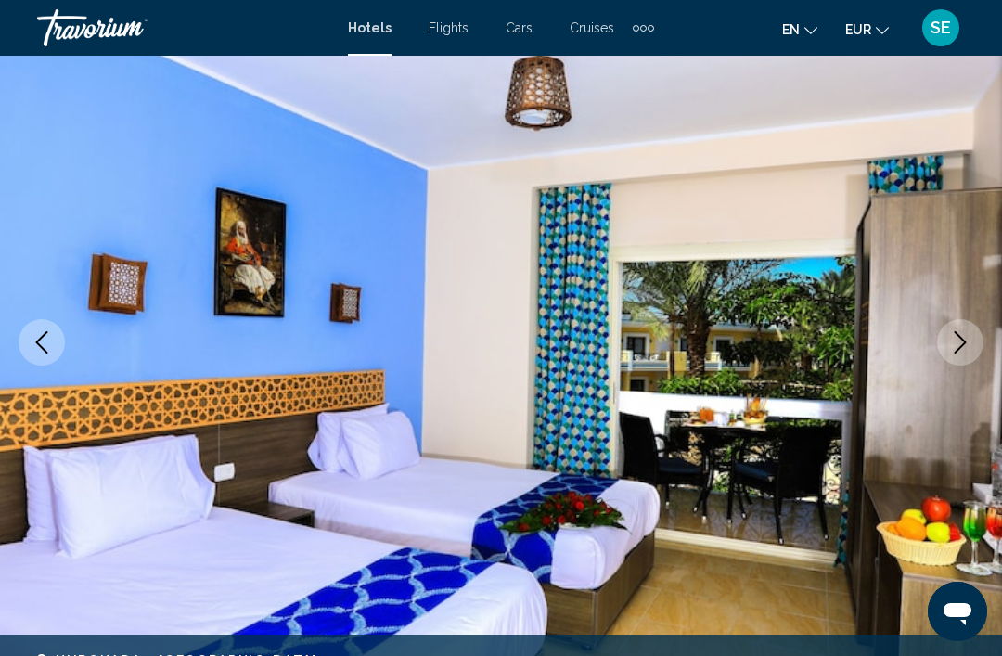
click at [956, 341] on icon "Next image" at bounding box center [960, 342] width 22 height 22
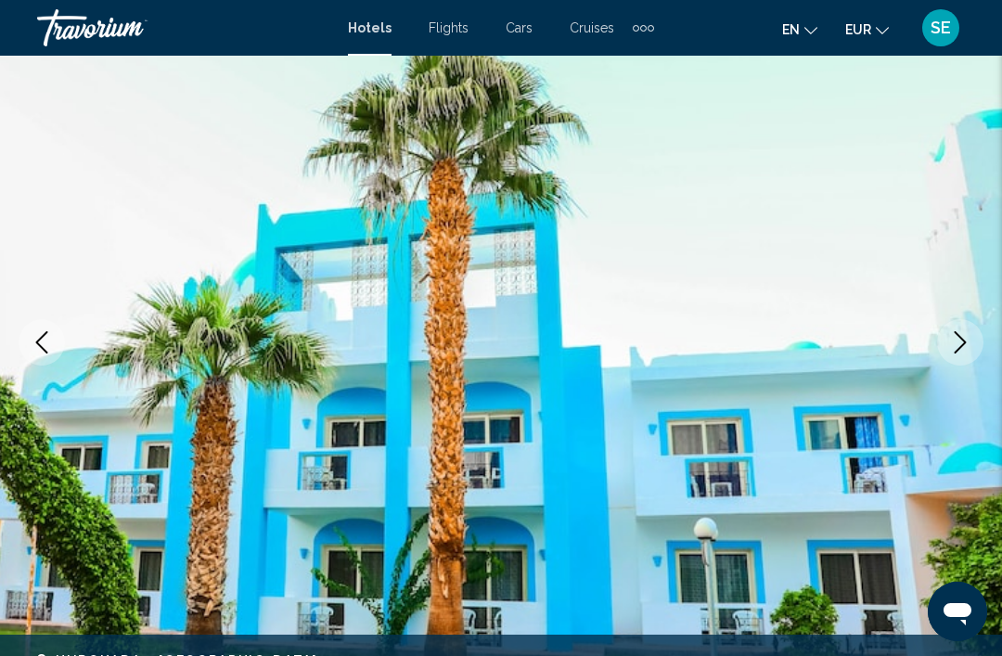
click at [956, 348] on icon "Next image" at bounding box center [960, 342] width 22 height 22
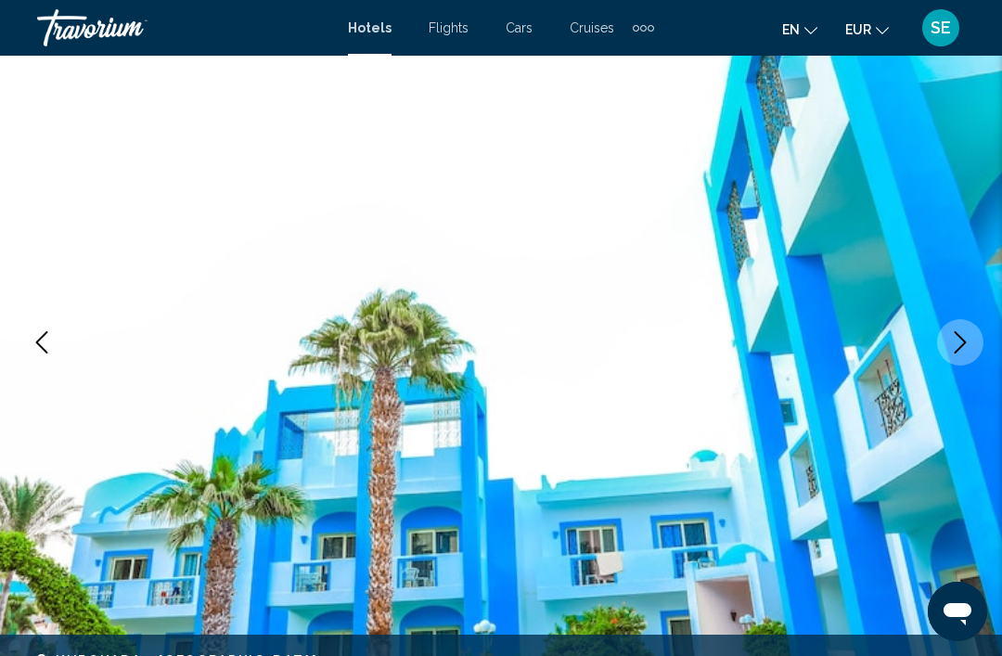
click at [963, 338] on icon "Next image" at bounding box center [960, 342] width 22 height 22
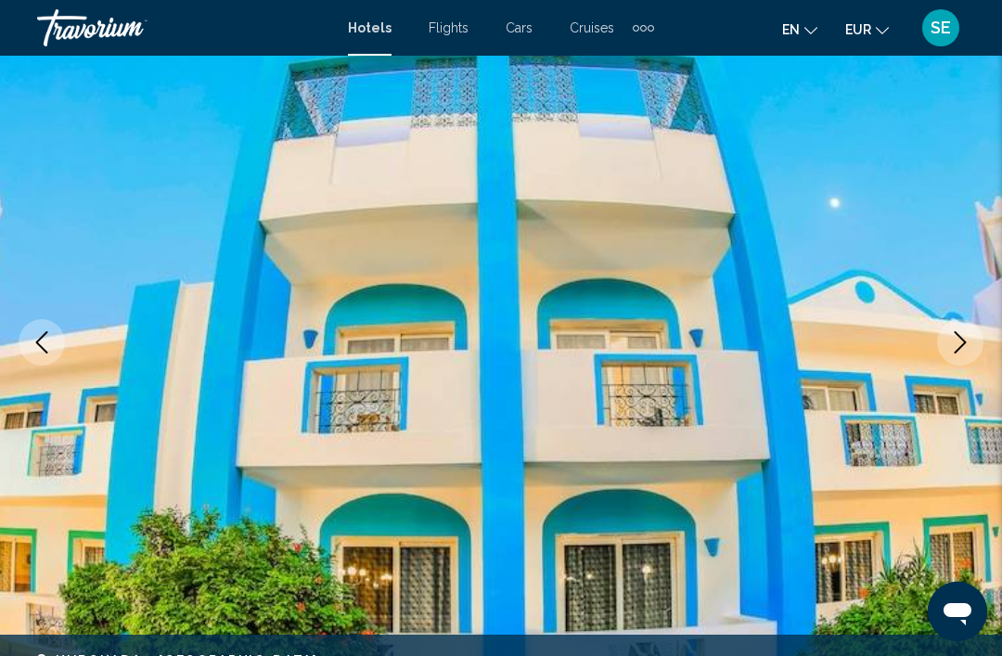
click at [966, 335] on icon "Next image" at bounding box center [960, 342] width 22 height 22
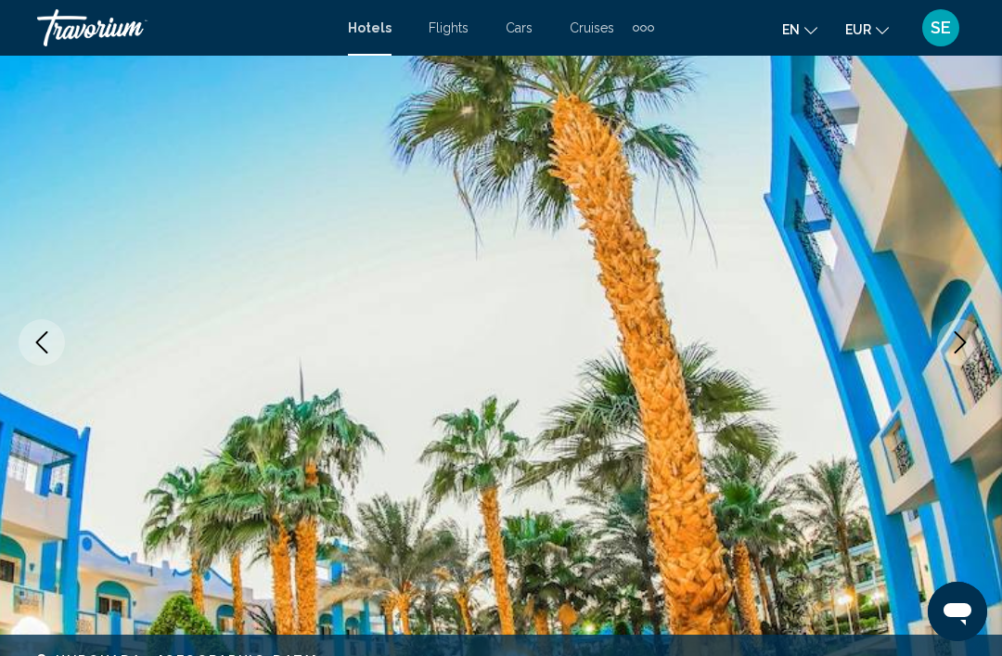
click at [974, 353] on button "Next image" at bounding box center [960, 342] width 46 height 46
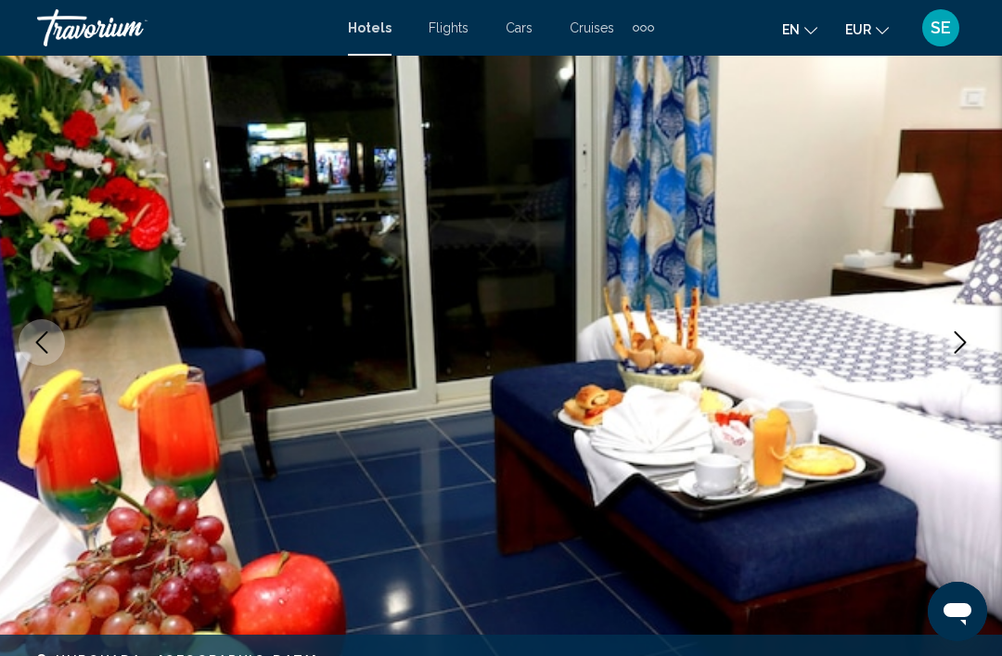
click at [963, 341] on icon "Next image" at bounding box center [960, 342] width 22 height 22
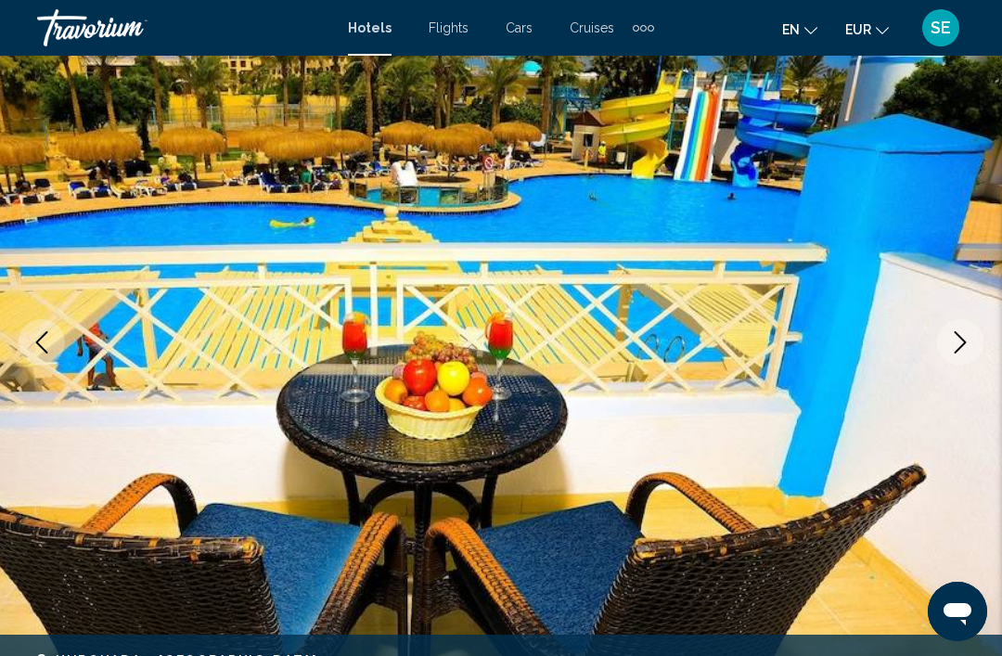
click at [974, 357] on button "Next image" at bounding box center [960, 342] width 46 height 46
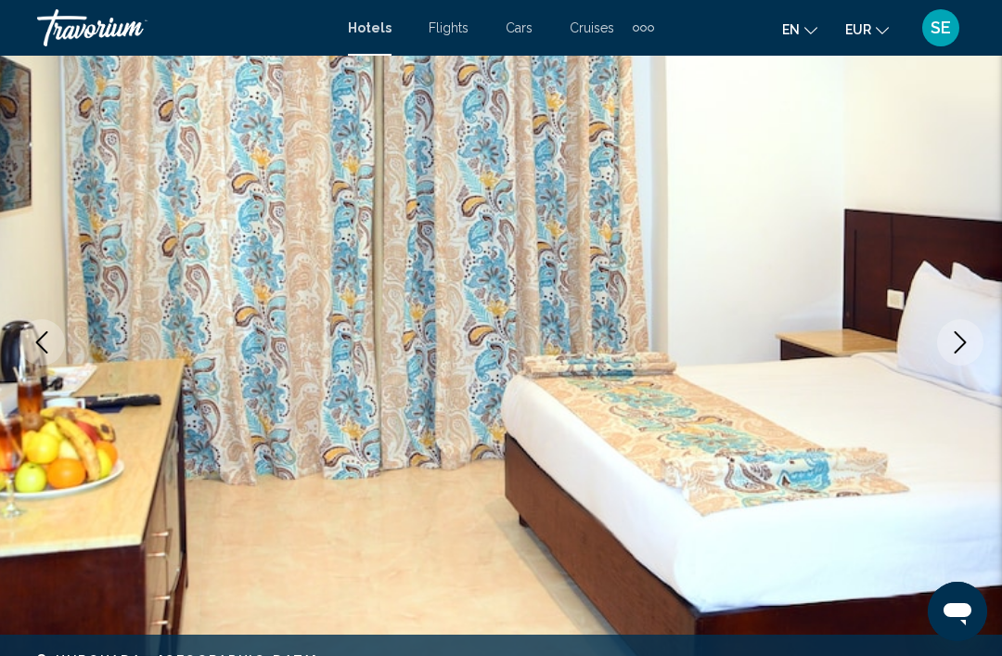
click at [960, 327] on button "Next image" at bounding box center [960, 342] width 46 height 46
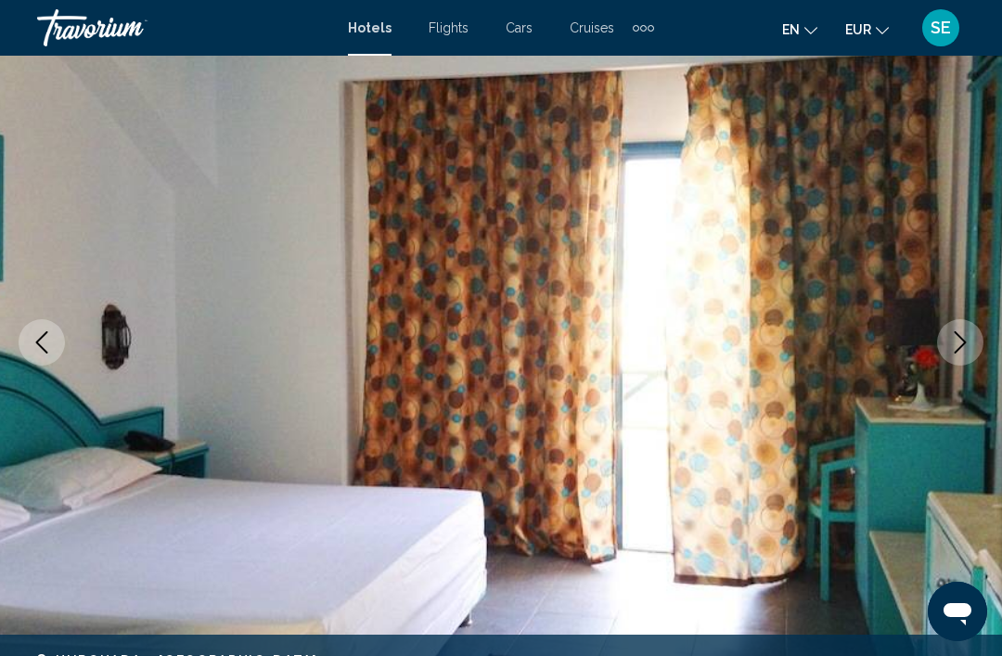
click at [959, 344] on icon "Next image" at bounding box center [960, 342] width 22 height 22
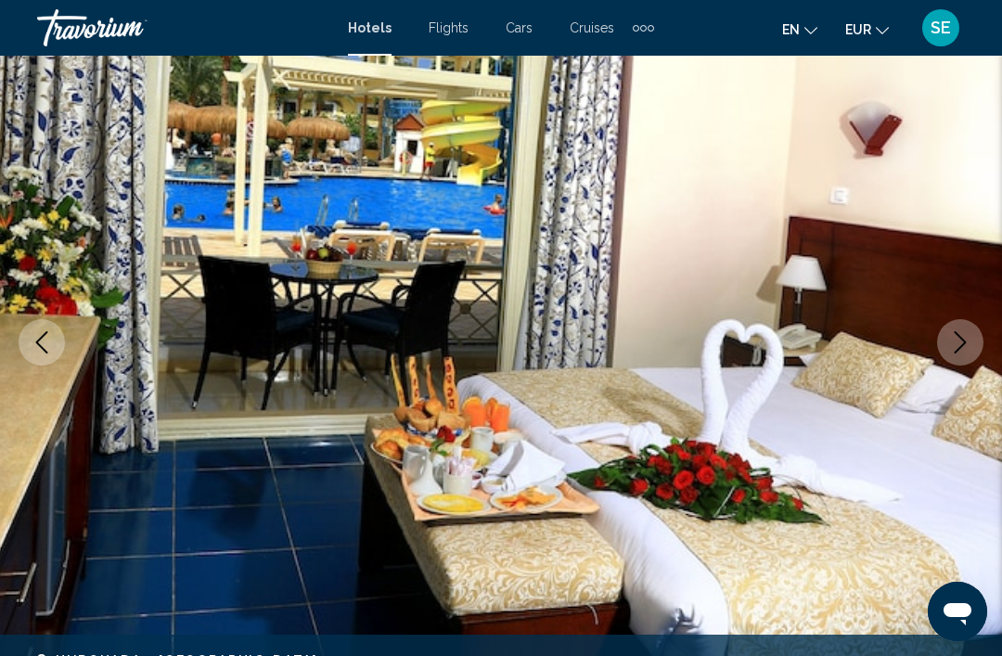
click at [971, 332] on icon "Next image" at bounding box center [960, 342] width 22 height 22
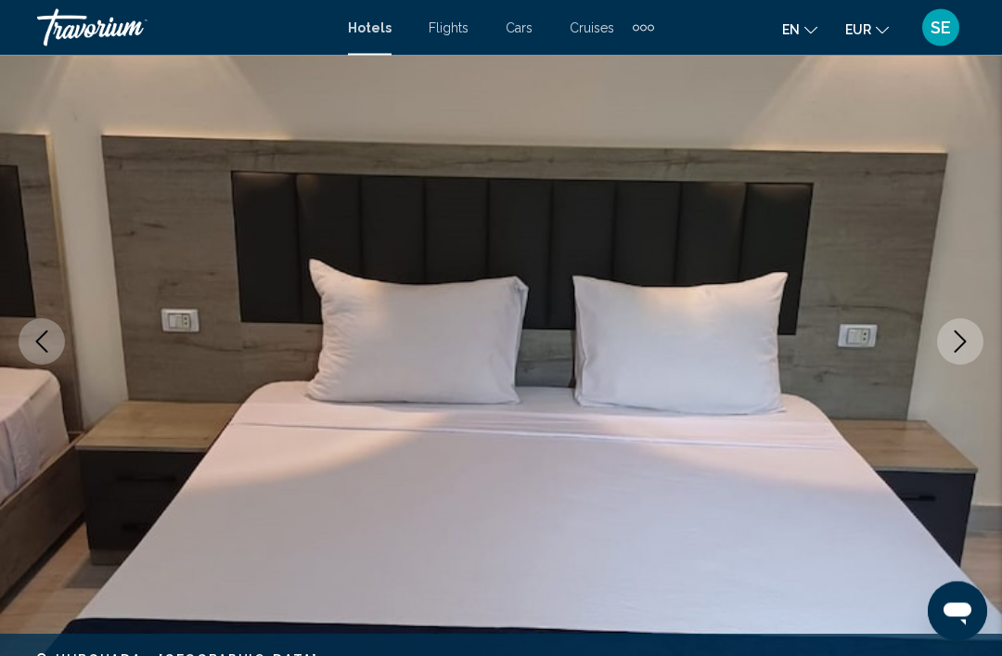
click at [979, 332] on button "Next image" at bounding box center [960, 342] width 46 height 46
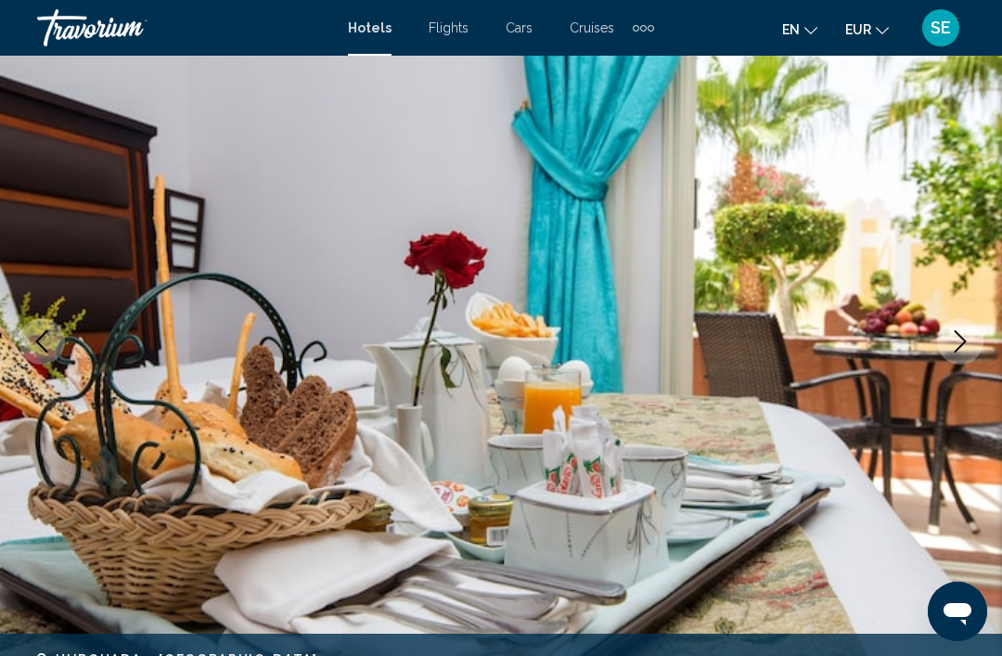
click at [945, 342] on button "Next image" at bounding box center [960, 341] width 46 height 46
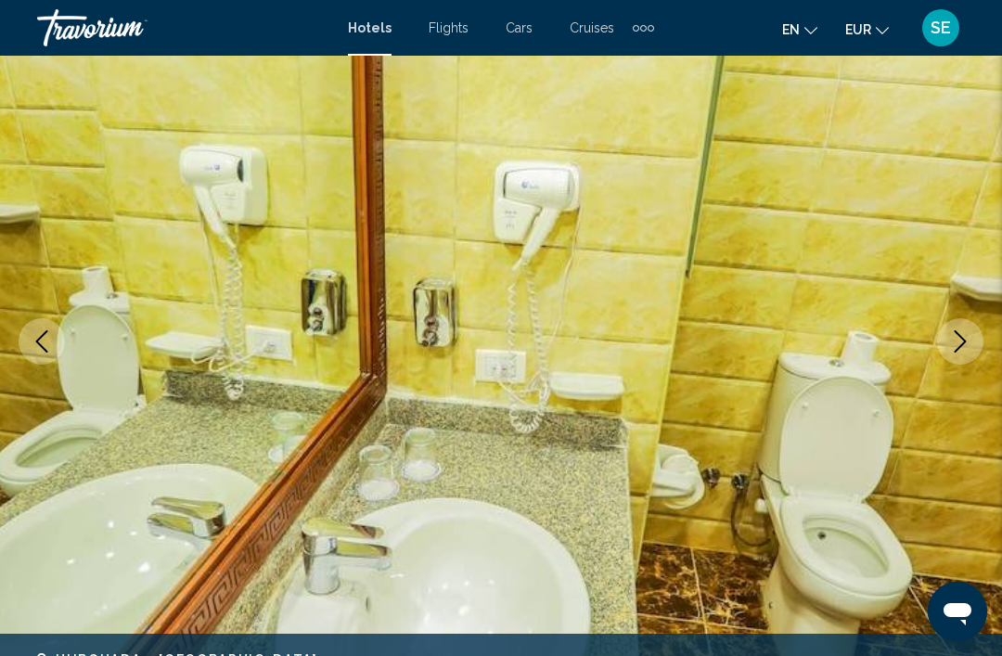
click at [968, 331] on icon "Next image" at bounding box center [960, 341] width 22 height 22
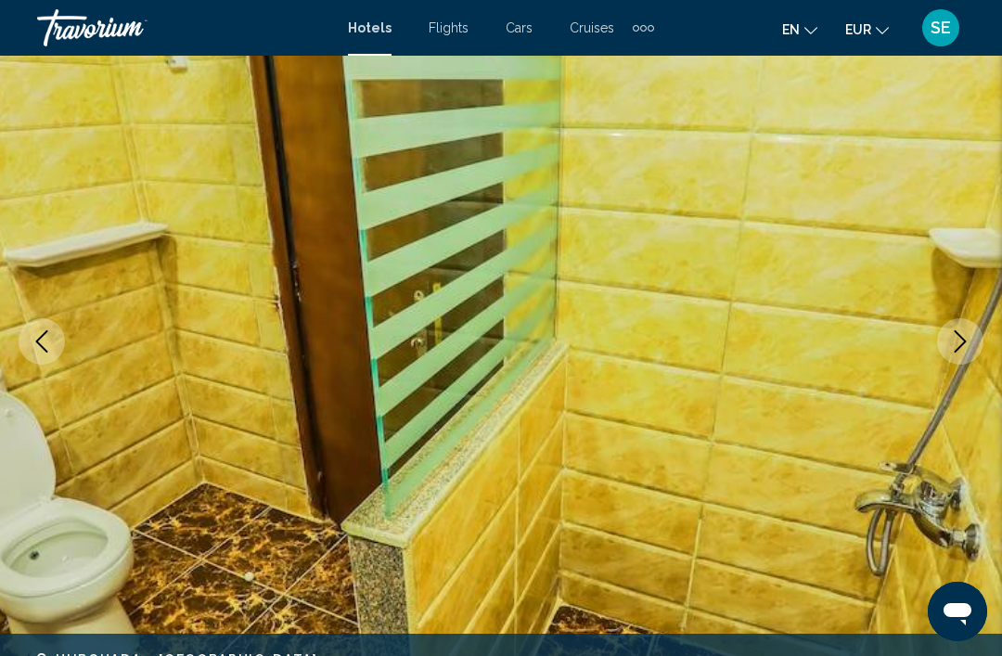
click at [959, 348] on icon "Next image" at bounding box center [961, 341] width 12 height 22
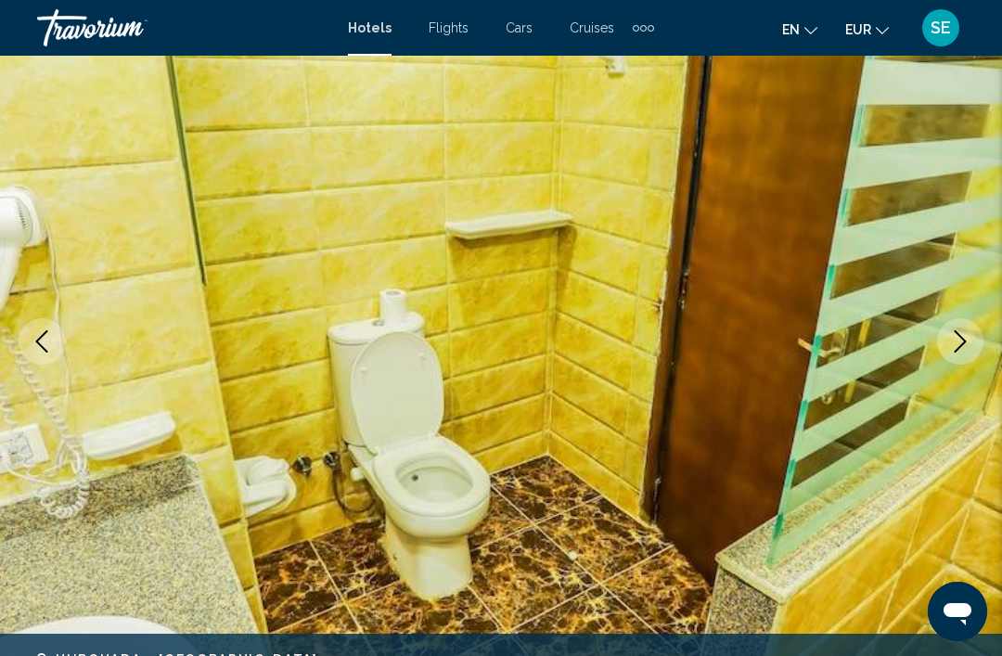
click at [965, 318] on button "Next image" at bounding box center [960, 341] width 46 height 46
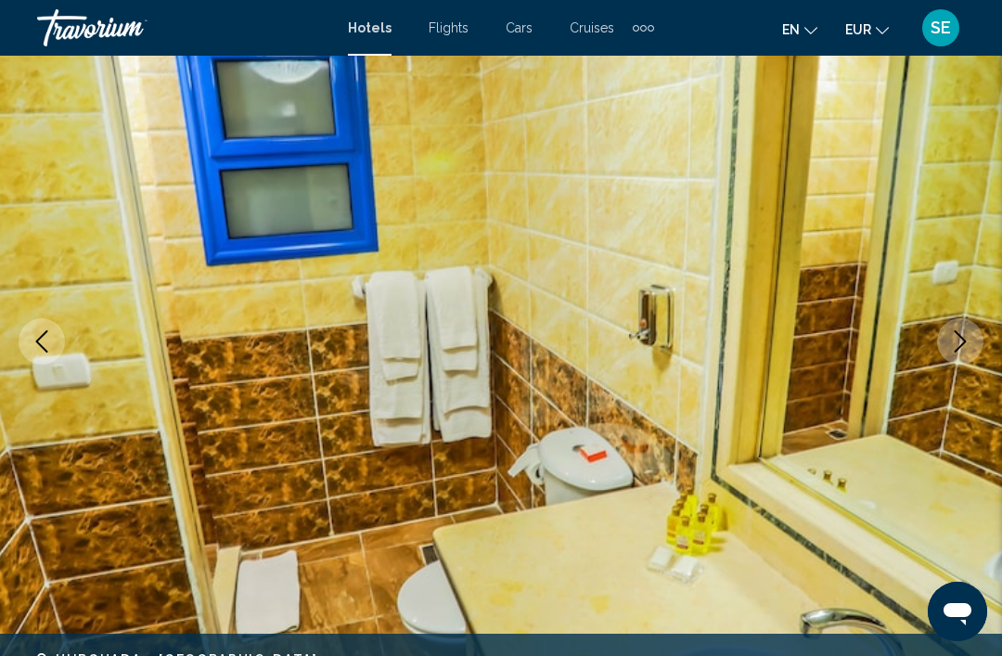
click at [937, 343] on button "Next image" at bounding box center [960, 341] width 46 height 46
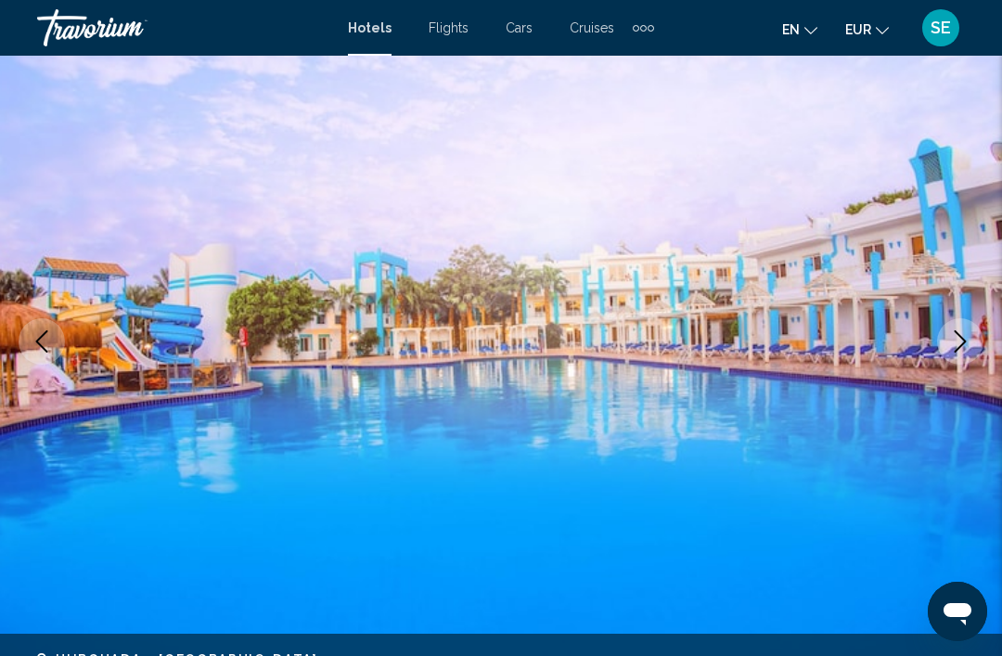
click at [960, 341] on icon "Next image" at bounding box center [960, 341] width 22 height 22
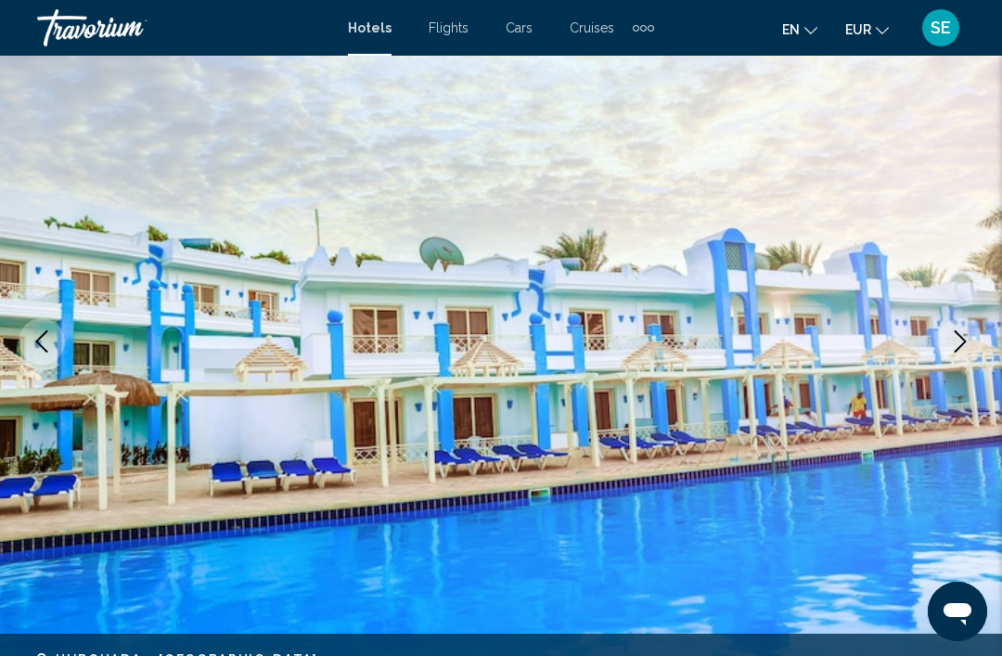
click at [957, 339] on icon "Next image" at bounding box center [960, 341] width 22 height 22
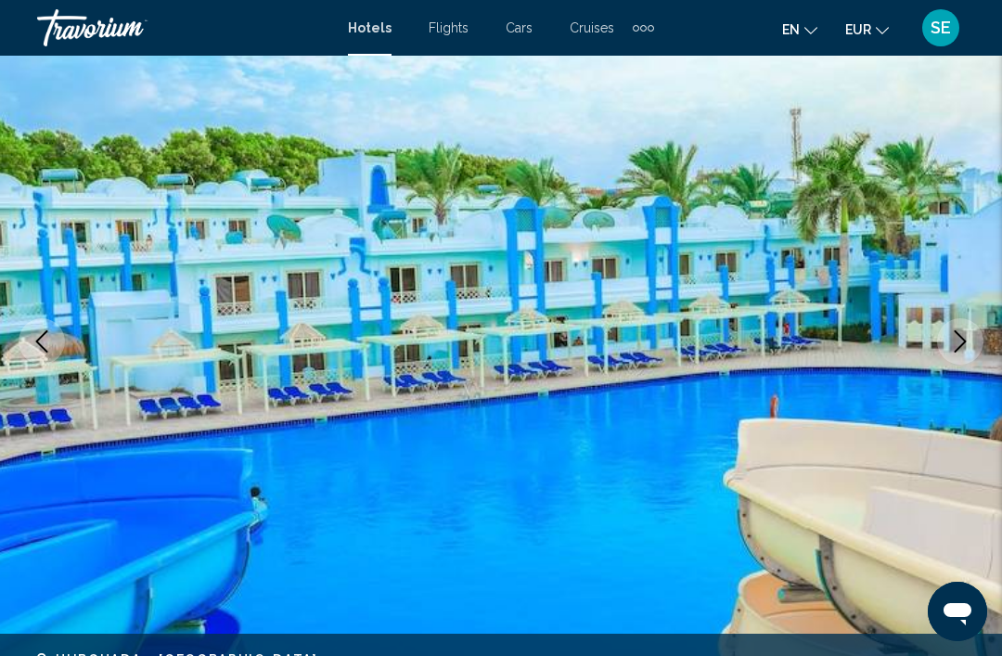
click at [959, 339] on icon "Next image" at bounding box center [960, 341] width 22 height 22
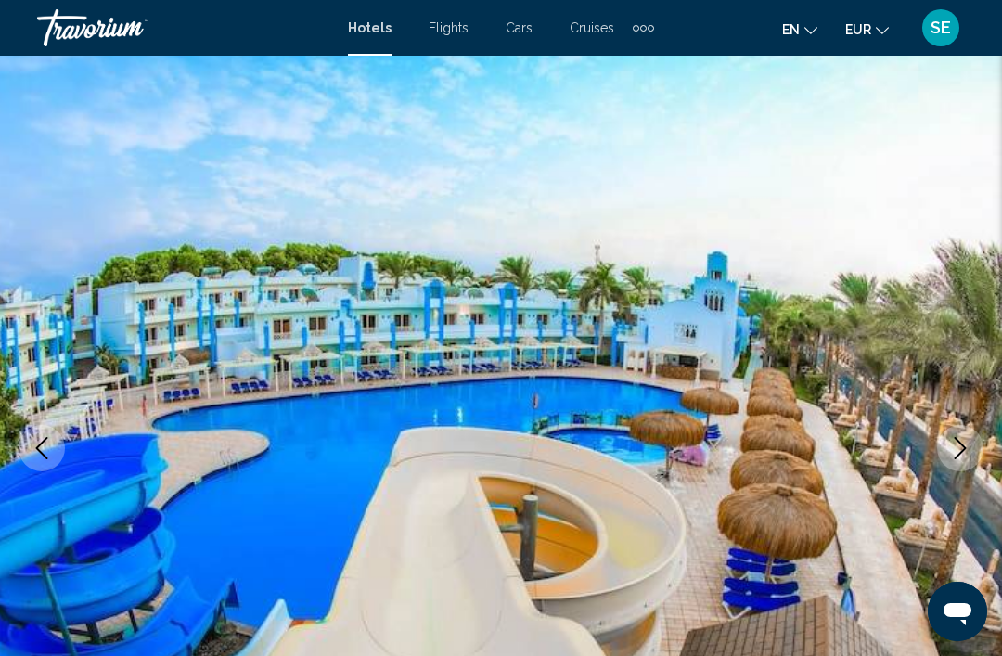
scroll to position [0, 0]
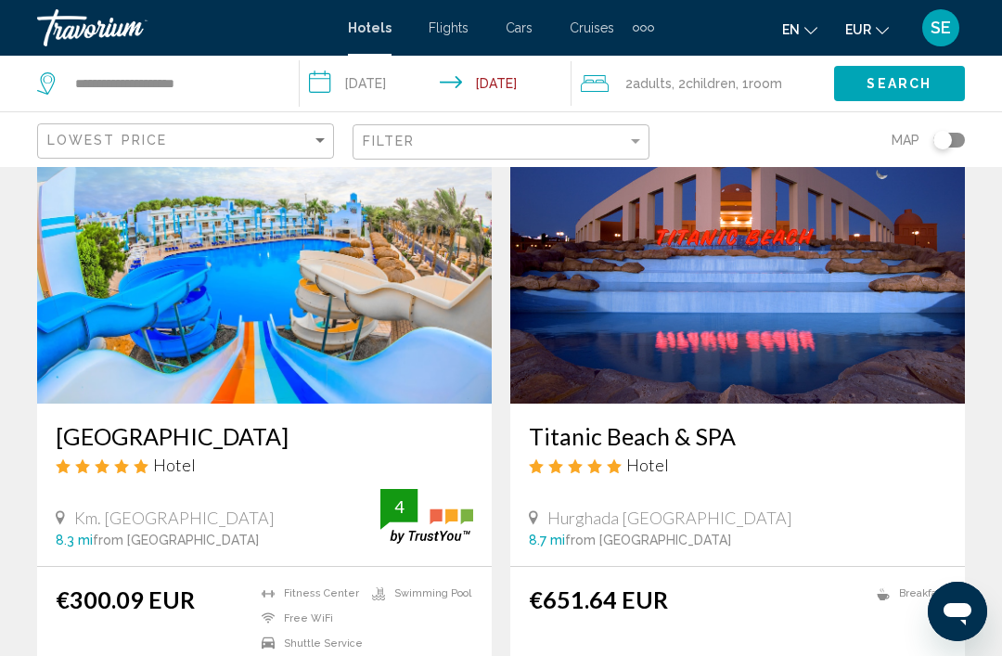
scroll to position [126, 0]
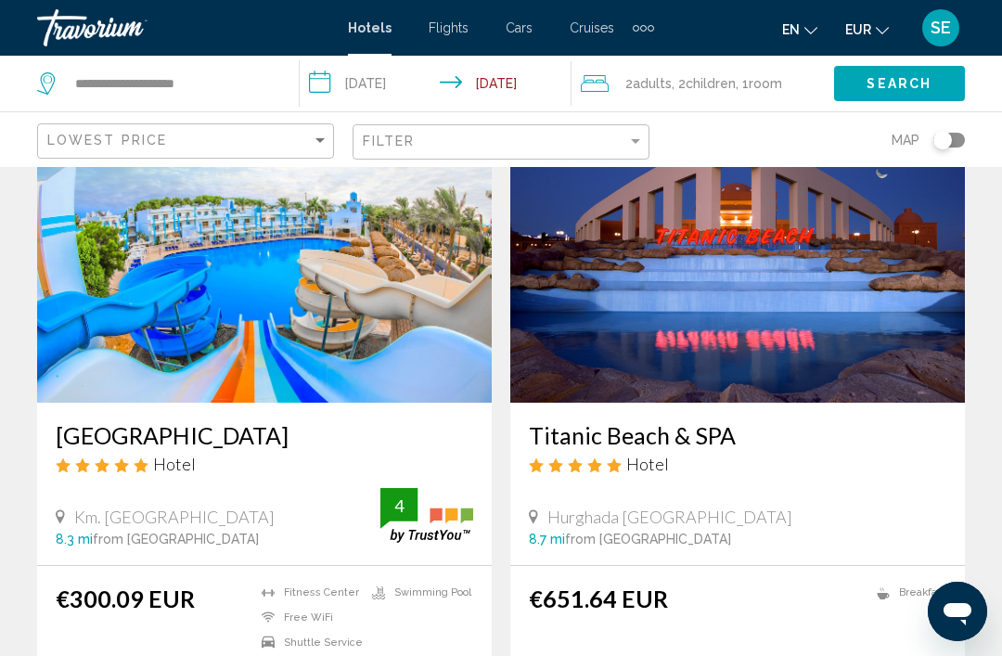
click at [718, 350] on img "Main content" at bounding box center [737, 254] width 455 height 297
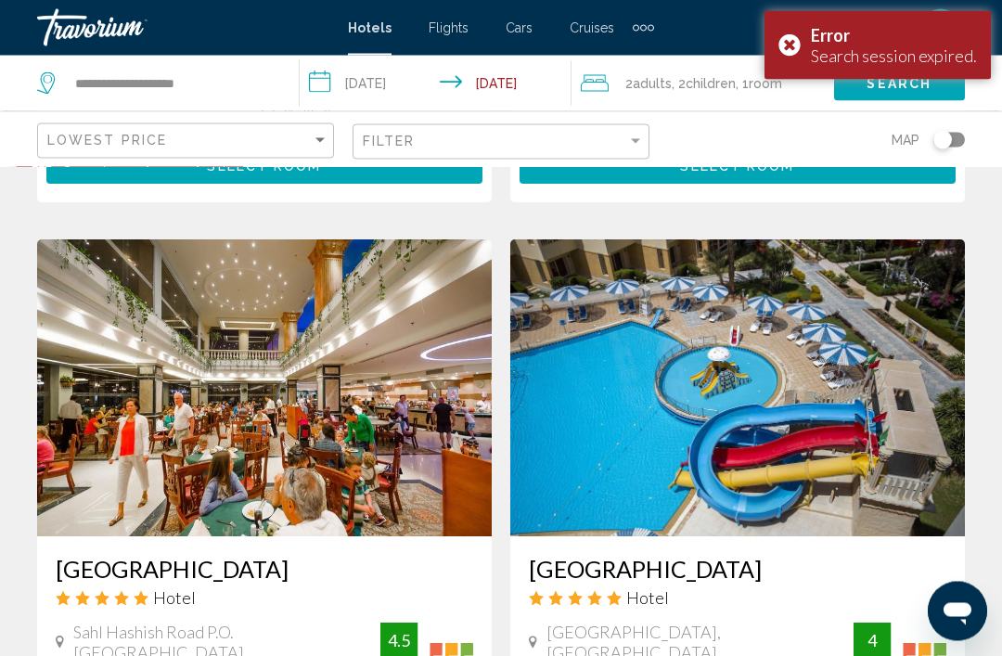
scroll to position [656, 0]
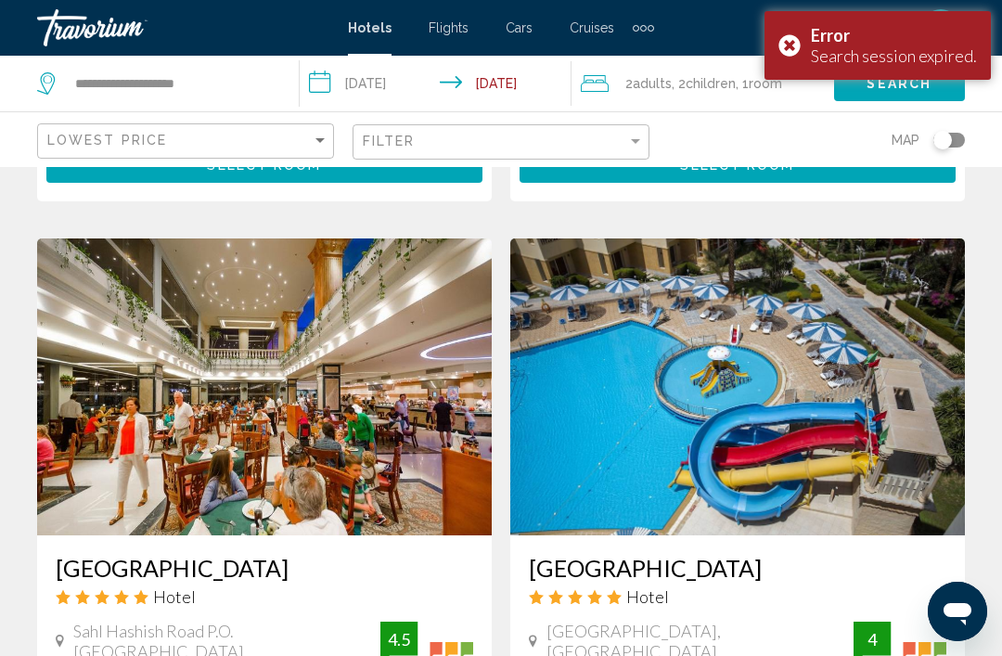
click at [167, 439] on img "Main content" at bounding box center [264, 386] width 455 height 297
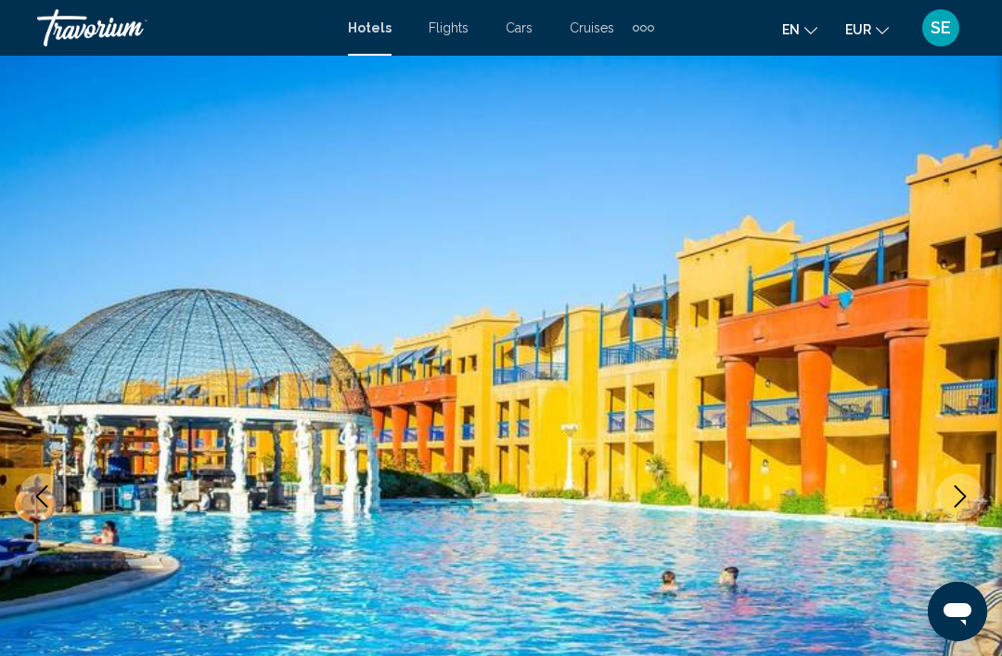
click at [971, 490] on icon "Next image" at bounding box center [960, 496] width 22 height 22
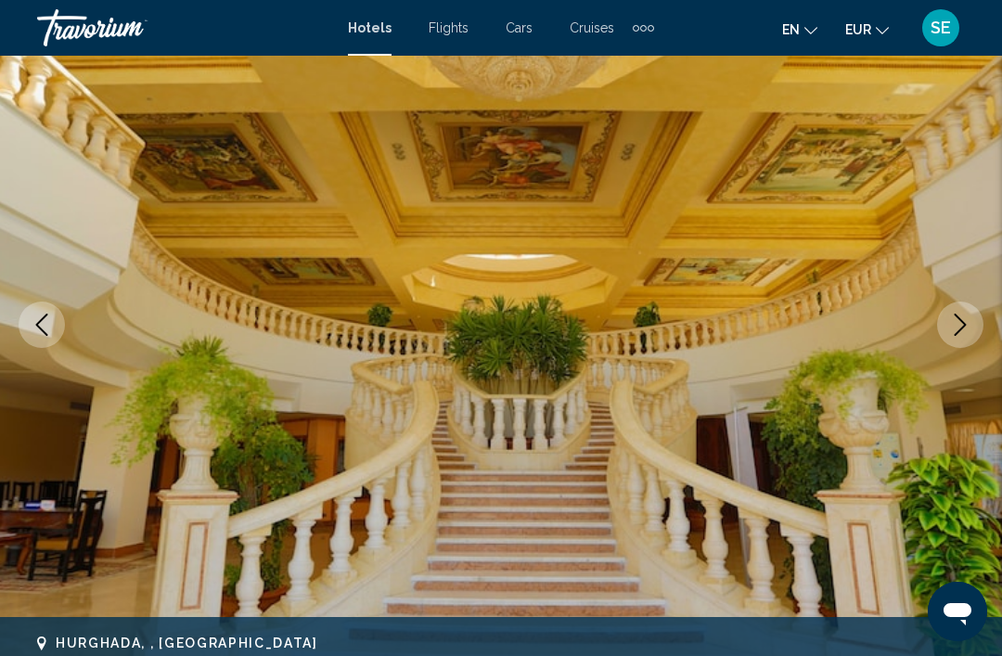
scroll to position [174, 0]
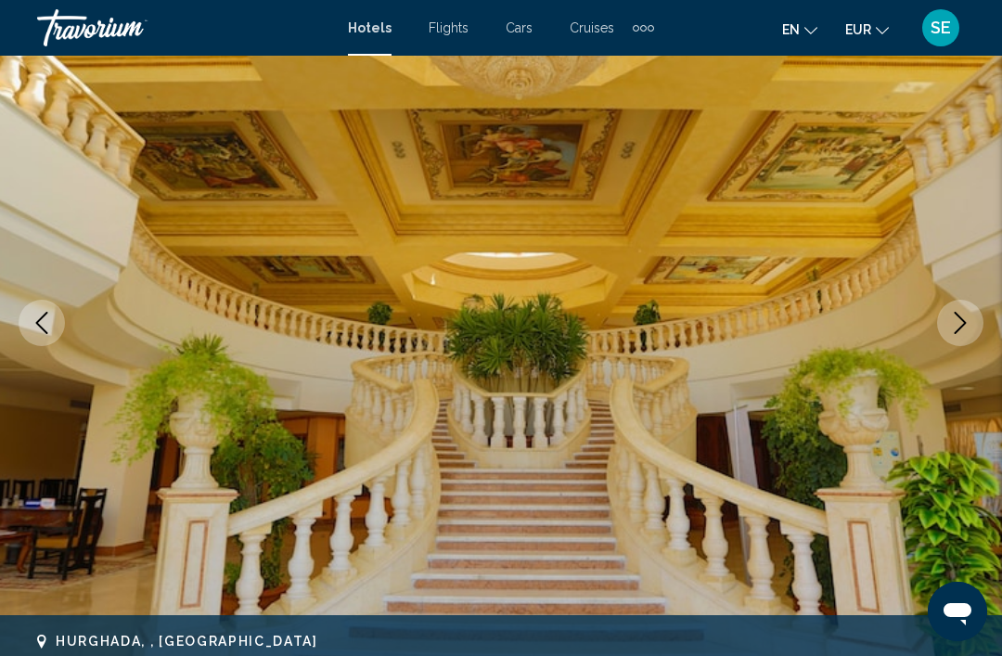
click at [961, 323] on icon "Next image" at bounding box center [960, 323] width 22 height 22
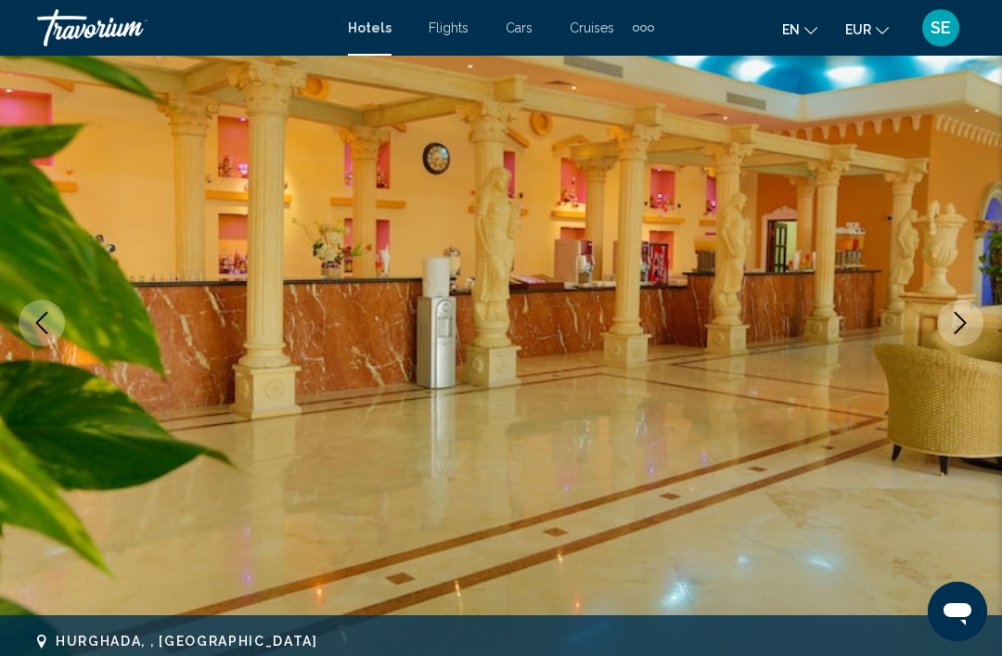
click at [963, 320] on icon "Next image" at bounding box center [961, 323] width 12 height 22
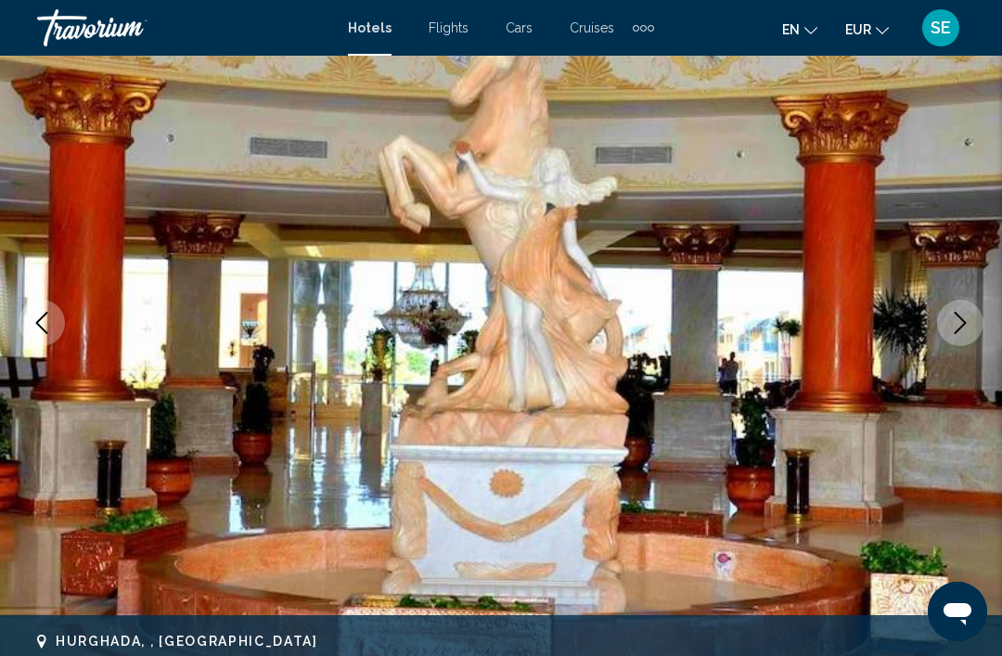
click at [958, 318] on icon "Next image" at bounding box center [960, 323] width 22 height 22
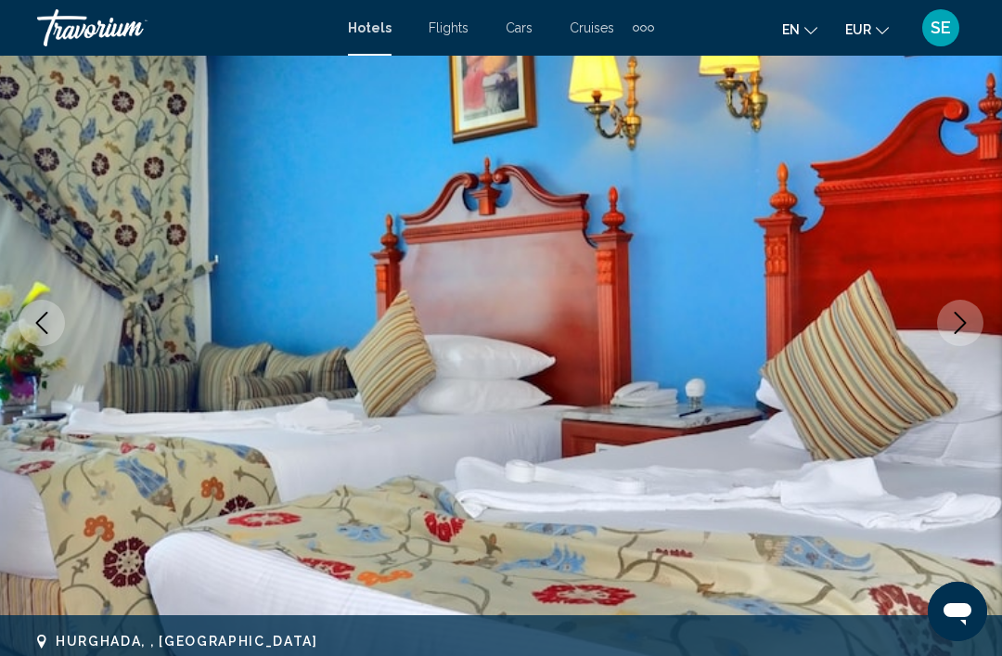
click at [964, 321] on icon "Next image" at bounding box center [961, 323] width 12 height 22
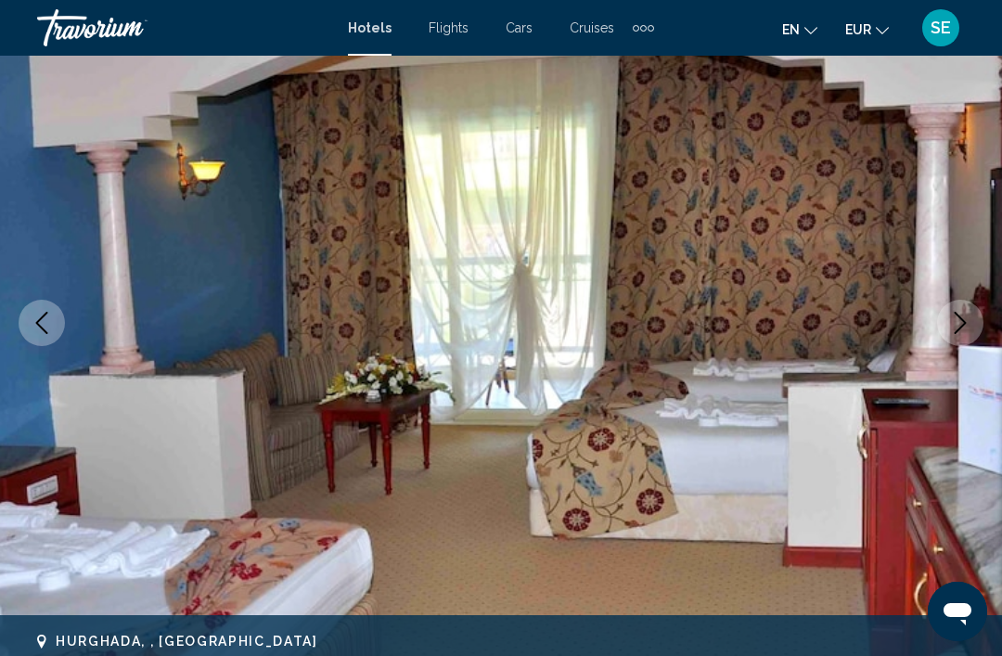
click at [970, 313] on icon "Next image" at bounding box center [960, 323] width 22 height 22
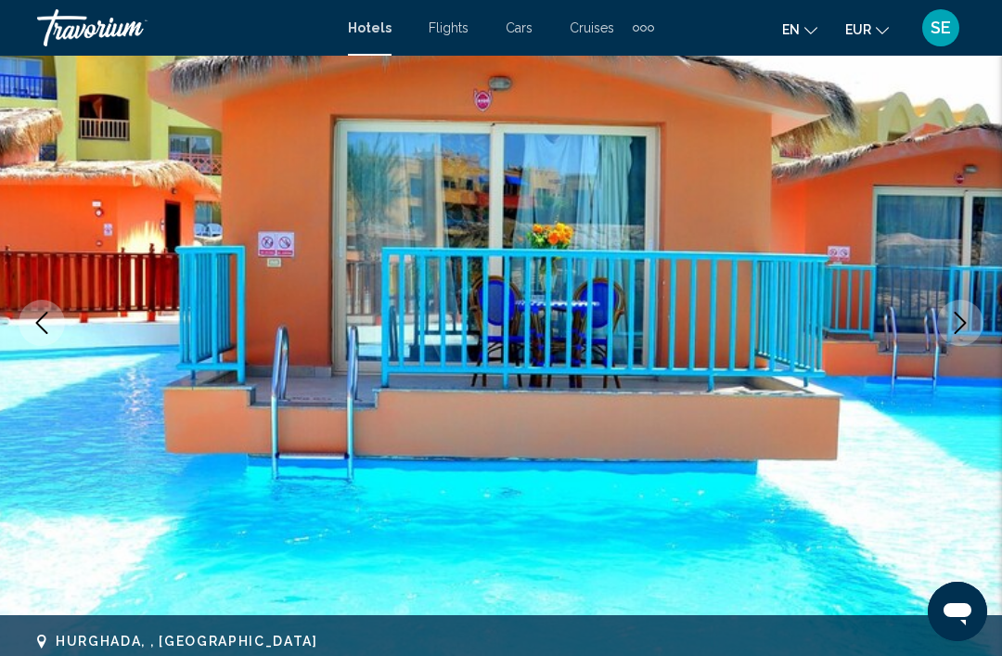
click at [966, 314] on icon "Next image" at bounding box center [960, 323] width 22 height 22
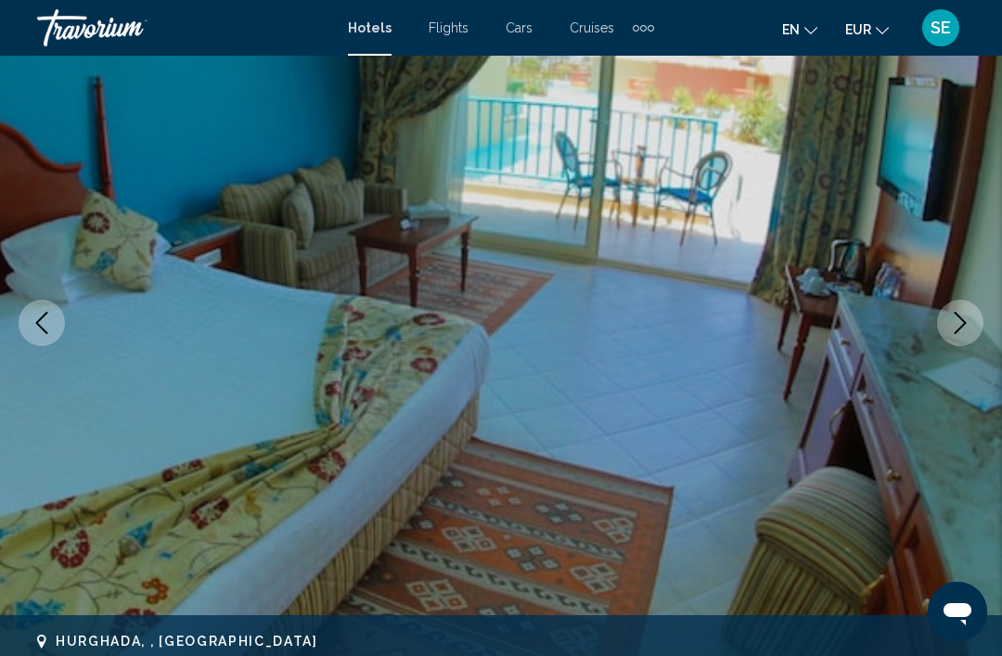
click at [965, 325] on icon "Next image" at bounding box center [960, 323] width 22 height 22
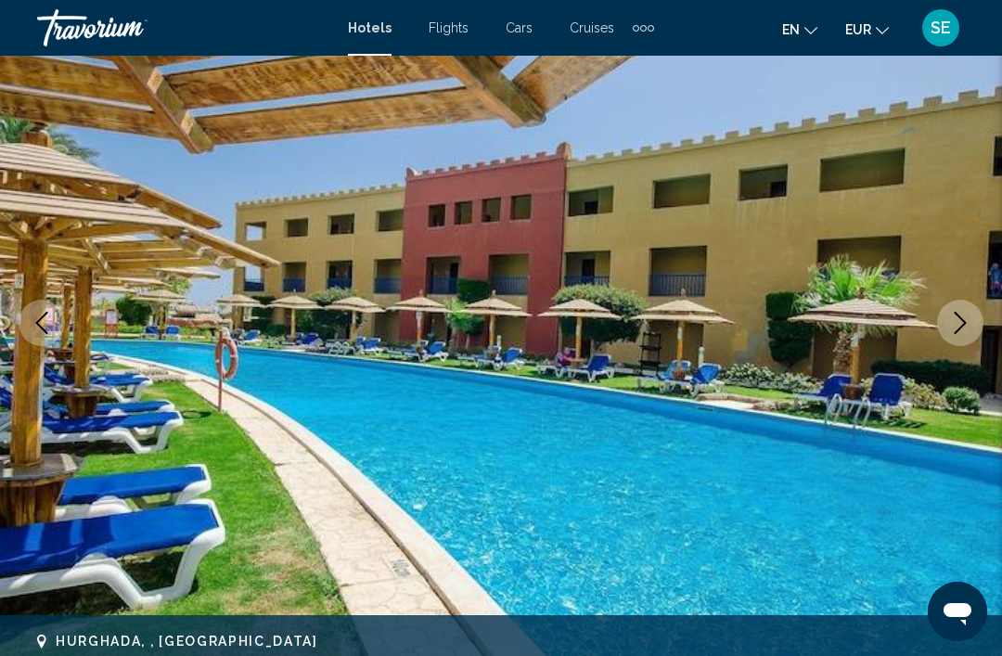
click at [959, 320] on icon "Next image" at bounding box center [960, 323] width 22 height 22
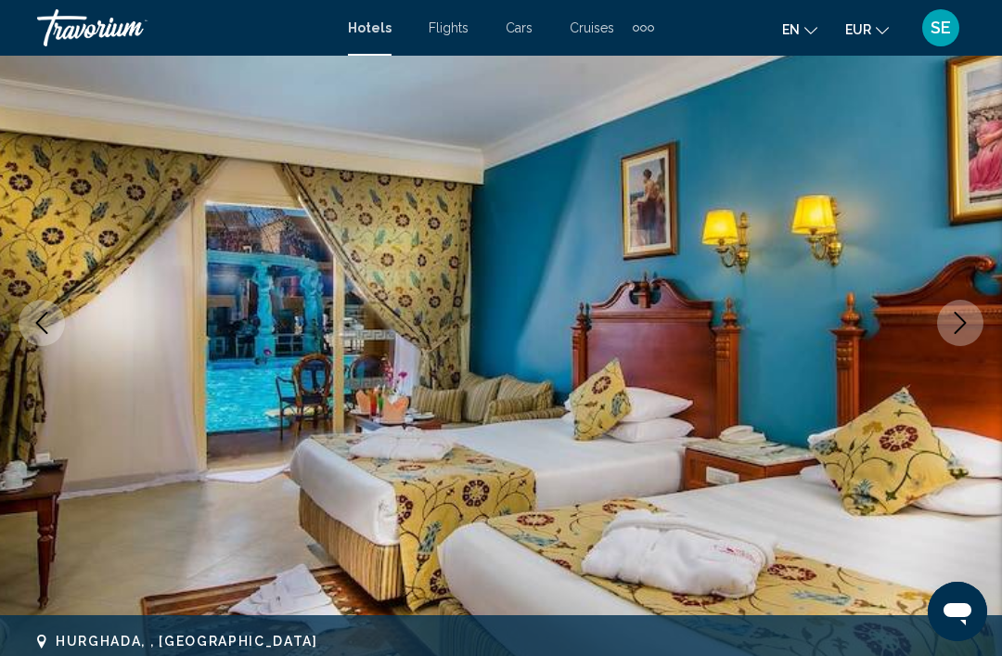
click at [974, 329] on button "Next image" at bounding box center [960, 323] width 46 height 46
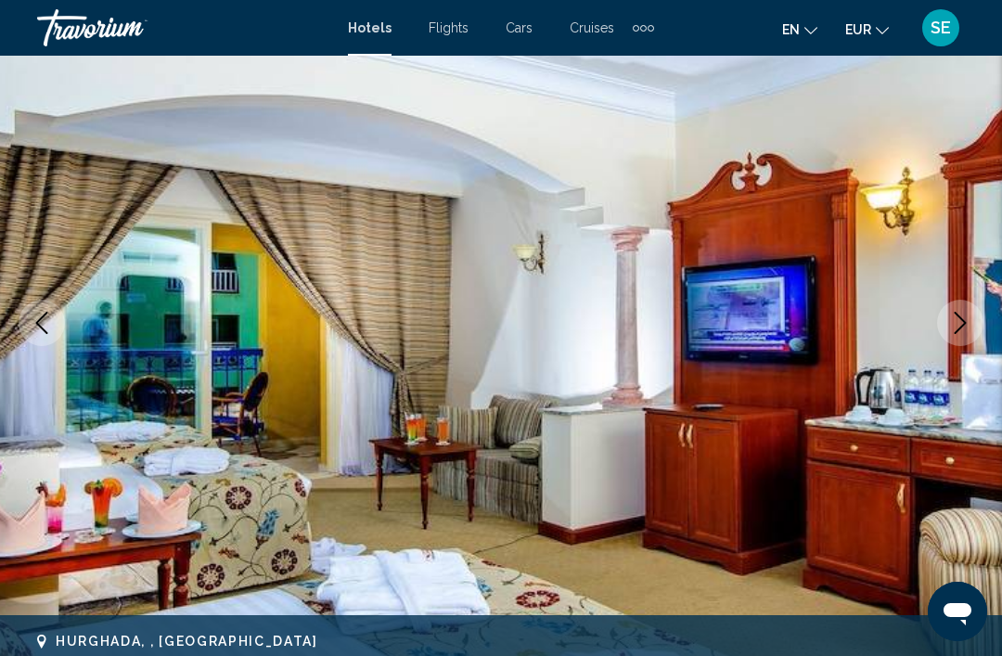
click at [961, 337] on button "Next image" at bounding box center [960, 323] width 46 height 46
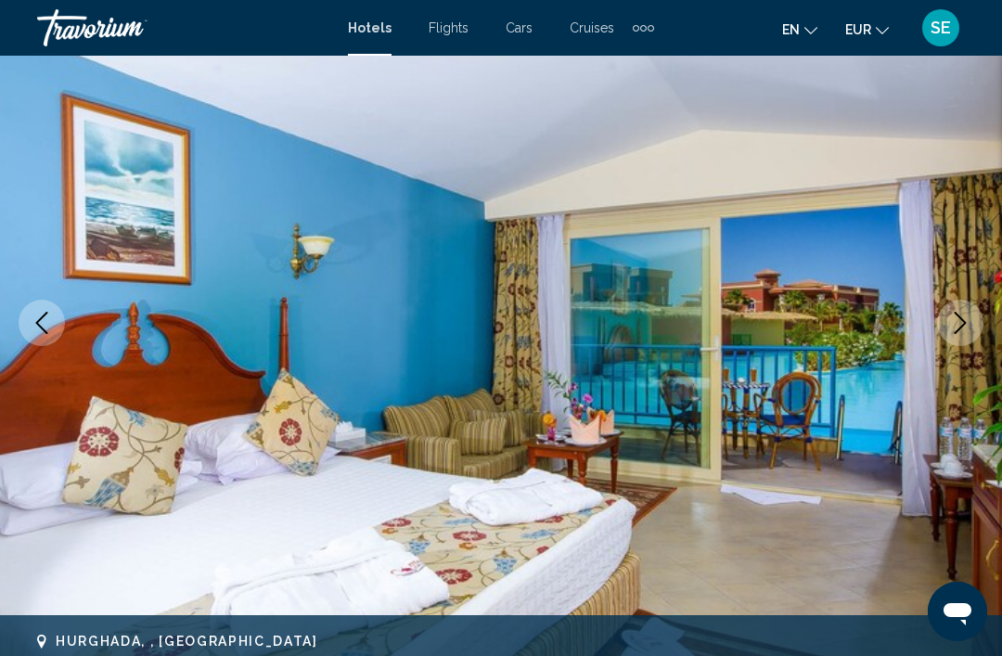
click at [958, 324] on icon "Next image" at bounding box center [960, 323] width 22 height 22
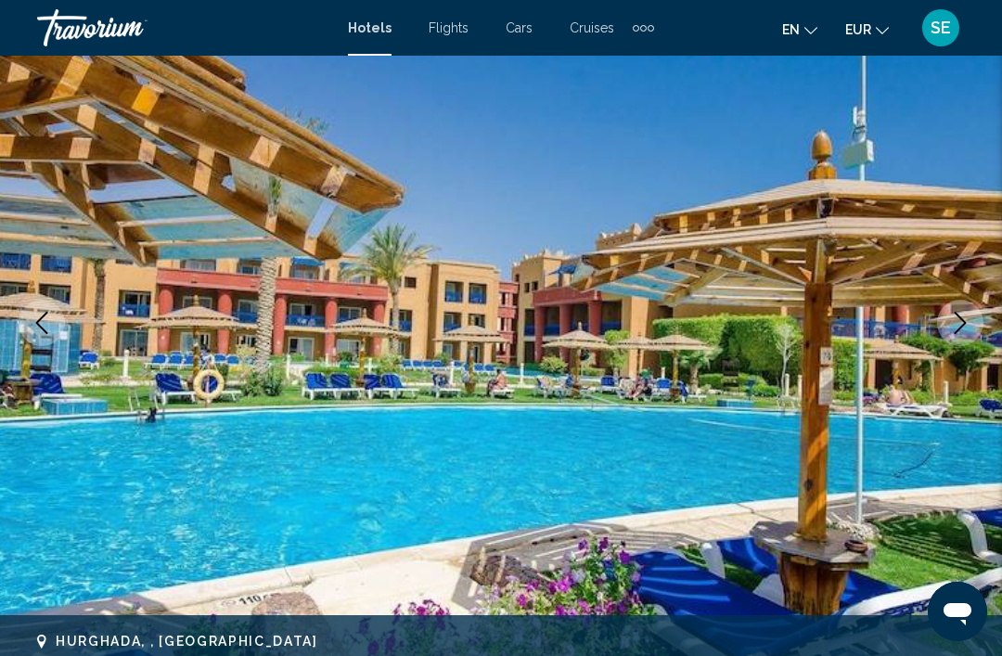
click at [964, 311] on button "Next image" at bounding box center [960, 323] width 46 height 46
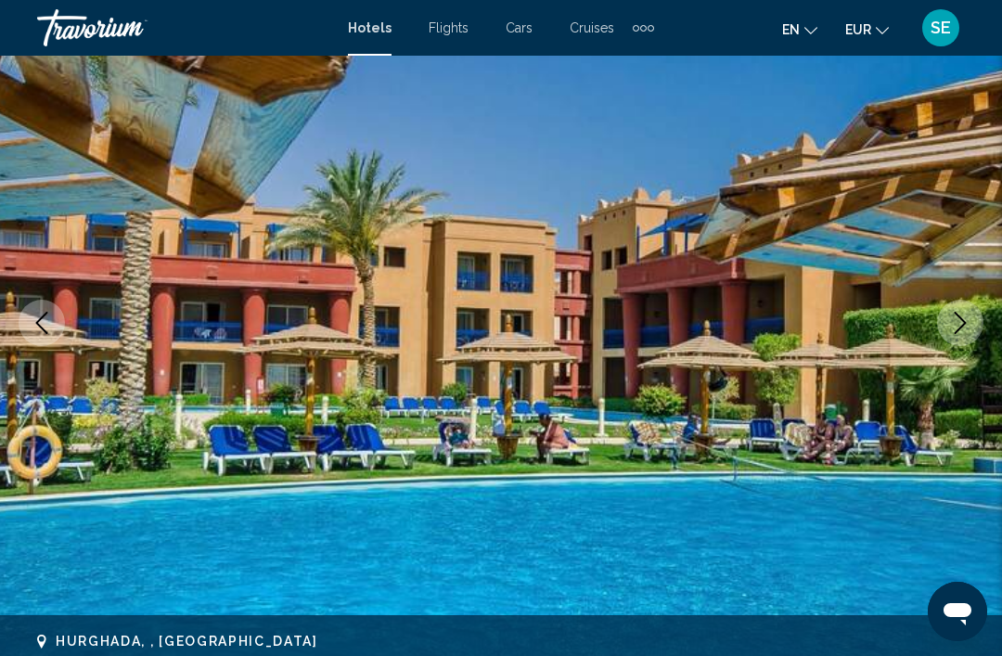
click at [954, 328] on icon "Next image" at bounding box center [960, 323] width 22 height 22
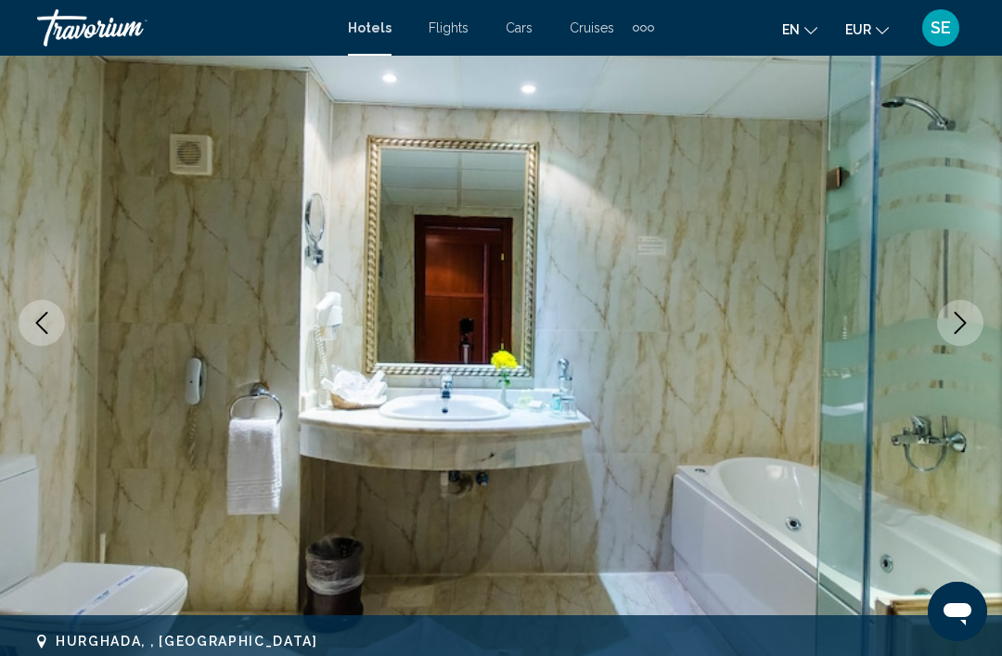
click at [974, 322] on button "Next image" at bounding box center [960, 323] width 46 height 46
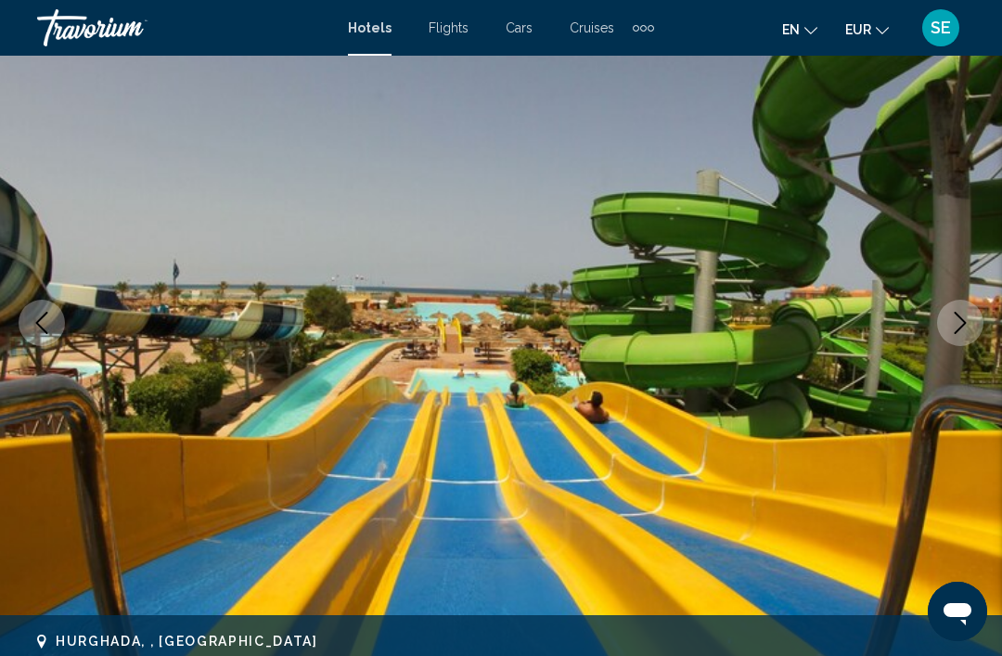
click at [964, 322] on icon "Next image" at bounding box center [961, 323] width 12 height 22
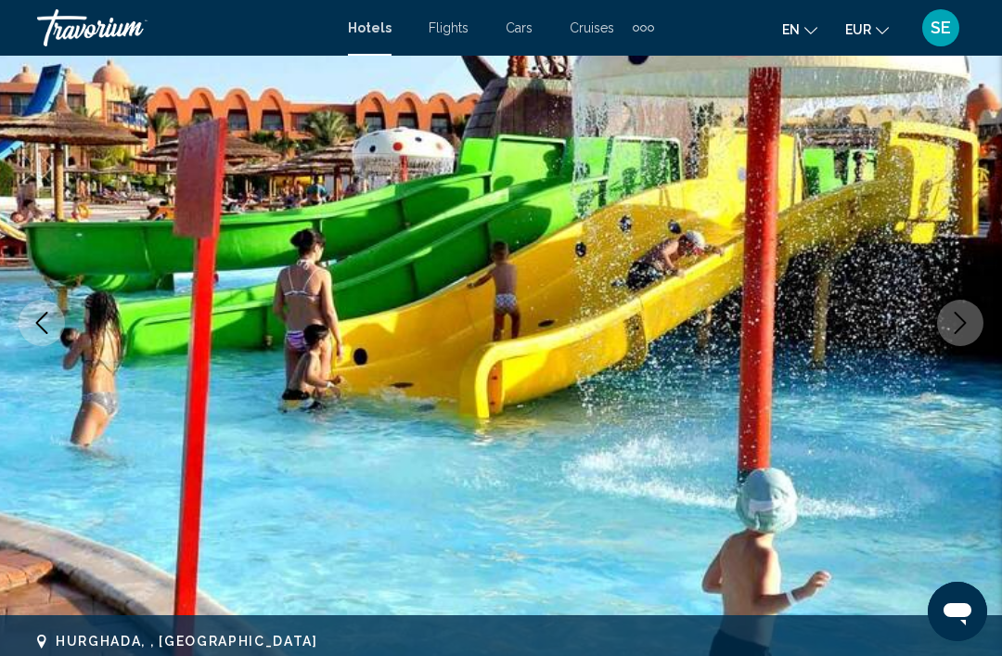
click at [954, 324] on icon "Next image" at bounding box center [960, 323] width 22 height 22
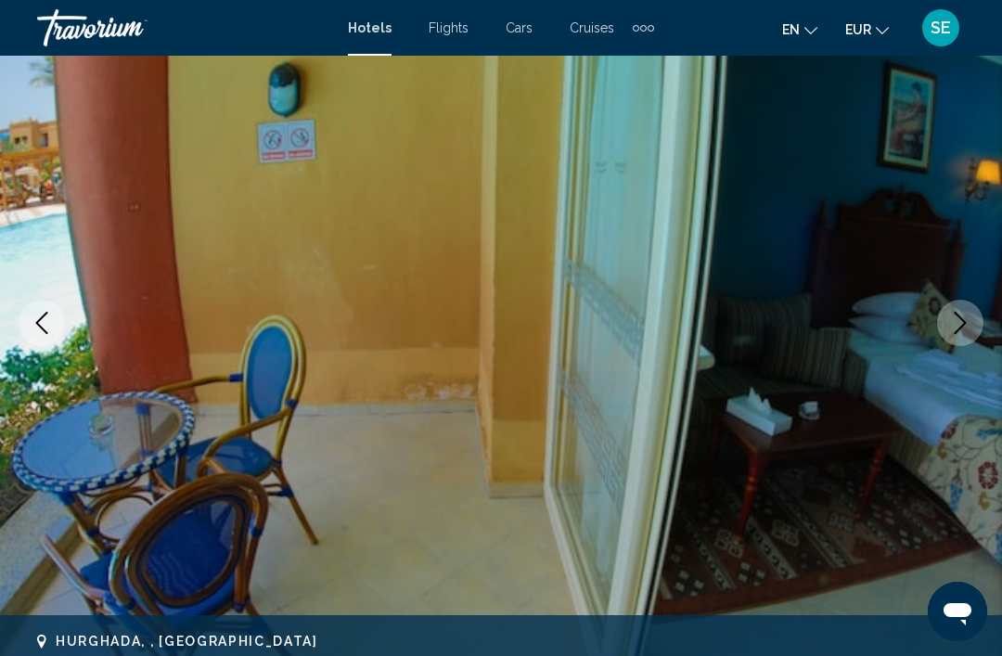
scroll to position [173, 0]
click at [959, 330] on icon "Next image" at bounding box center [961, 324] width 12 height 22
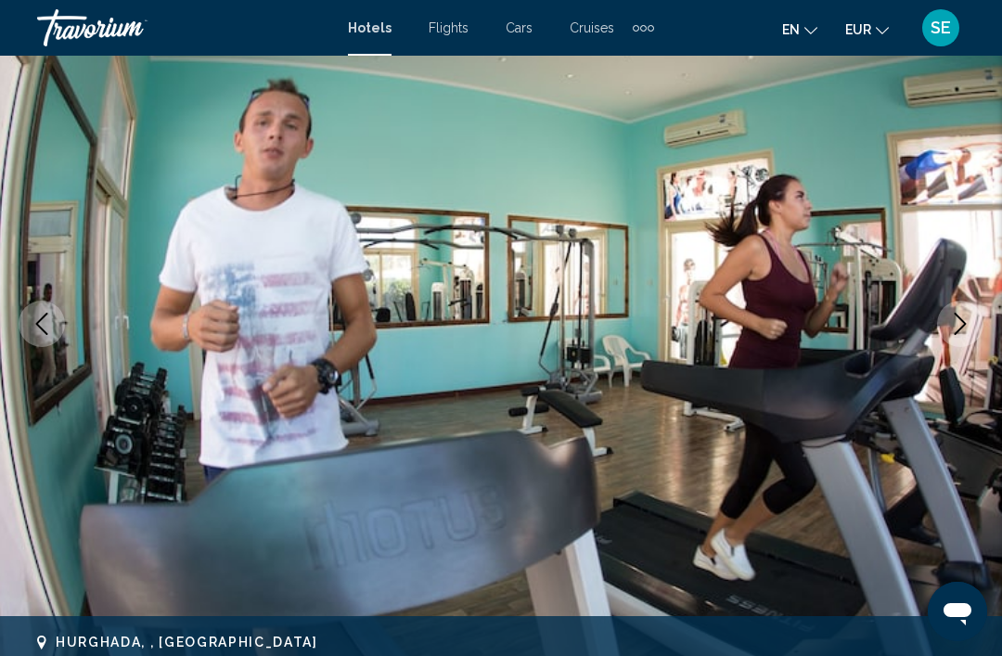
click at [946, 337] on button "Next image" at bounding box center [960, 324] width 46 height 46
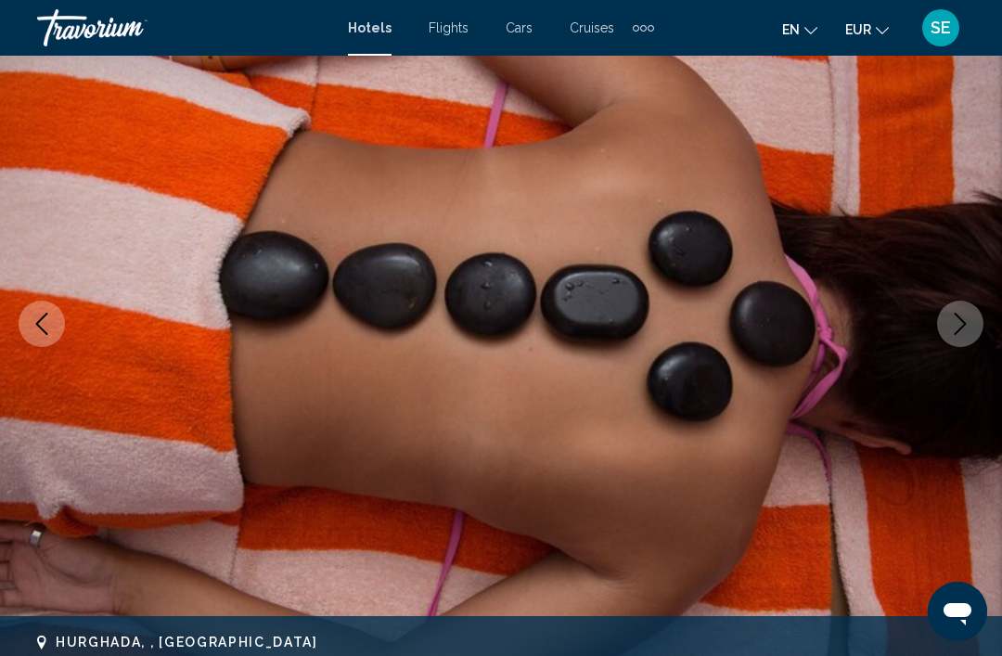
click at [960, 329] on icon "Next image" at bounding box center [961, 324] width 12 height 22
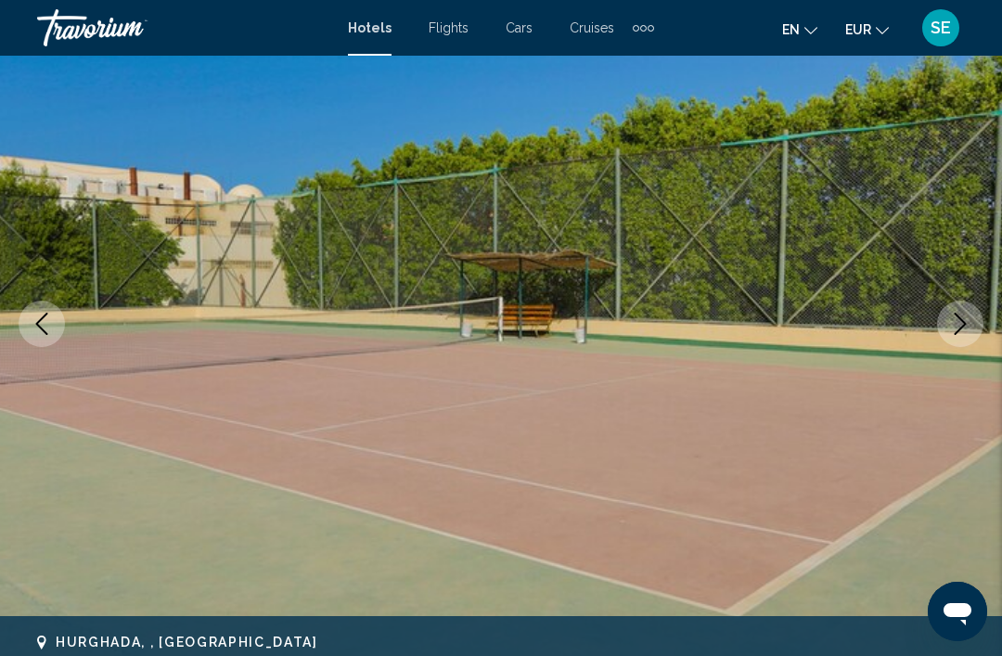
click at [968, 321] on icon "Next image" at bounding box center [960, 324] width 22 height 22
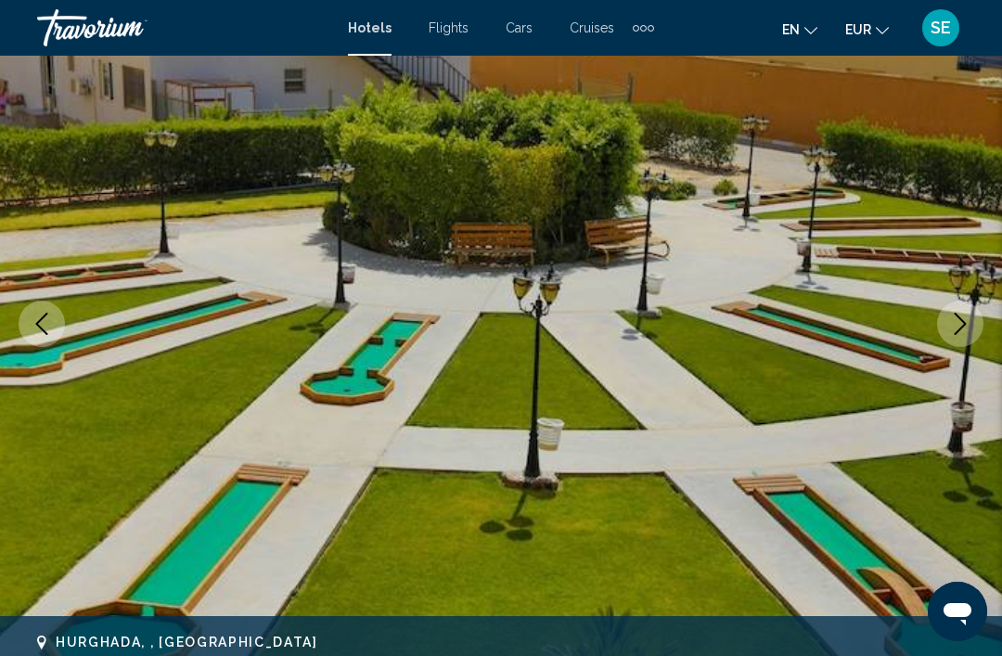
click at [972, 325] on button "Next image" at bounding box center [960, 324] width 46 height 46
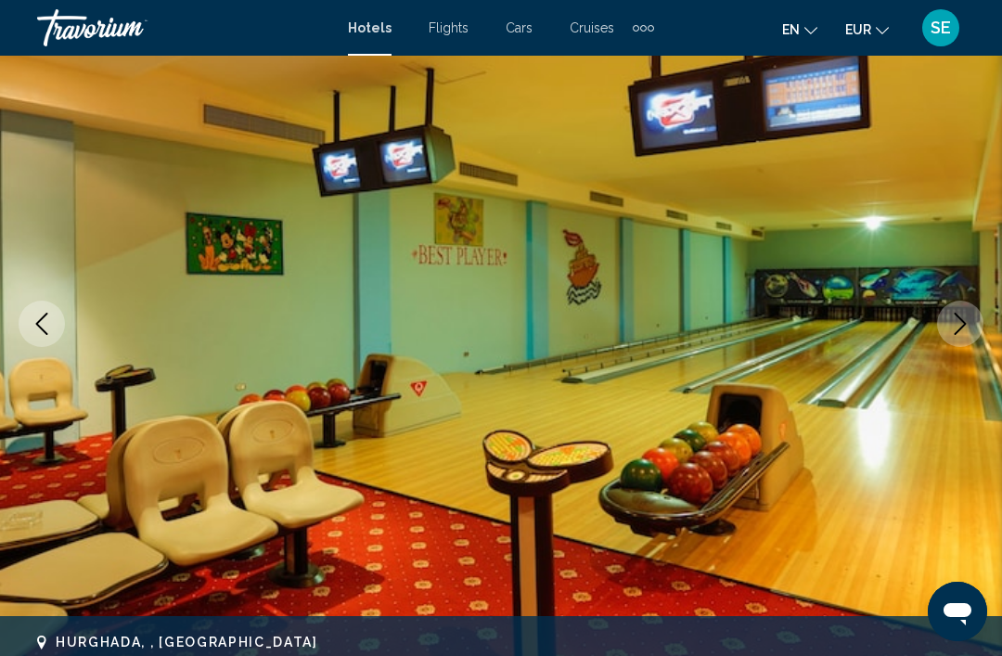
click at [966, 334] on icon "Next image" at bounding box center [960, 324] width 22 height 22
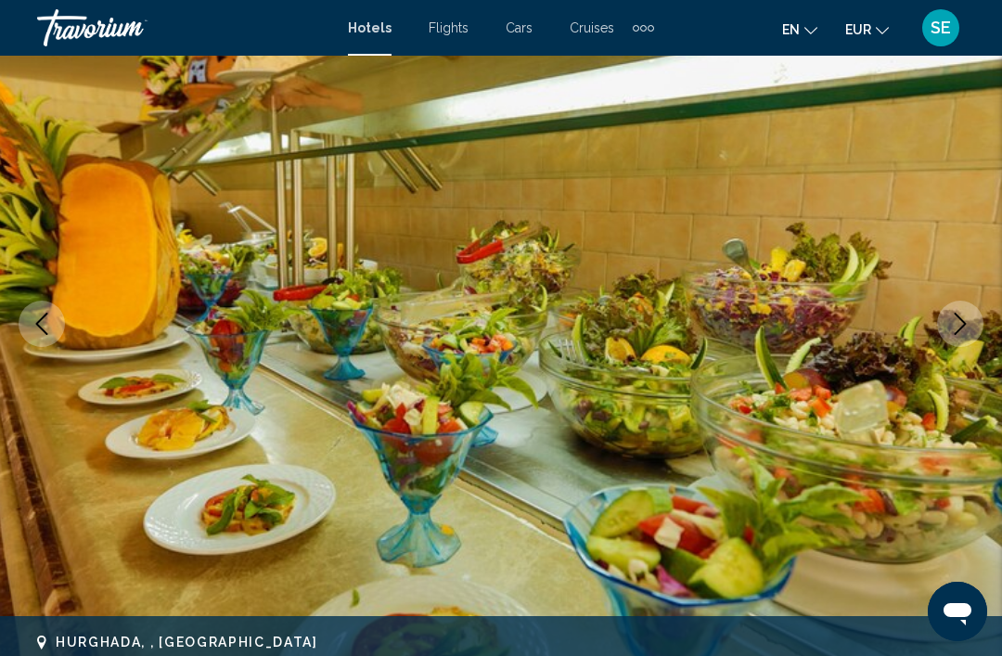
click at [964, 320] on icon "Next image" at bounding box center [960, 324] width 22 height 22
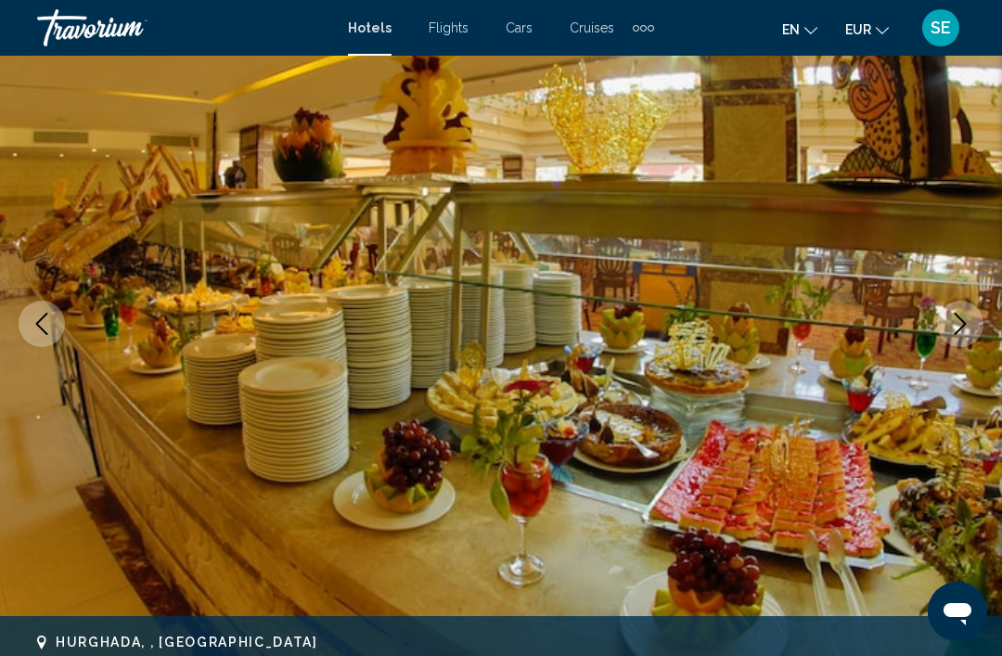
click at [972, 322] on button "Next image" at bounding box center [960, 324] width 46 height 46
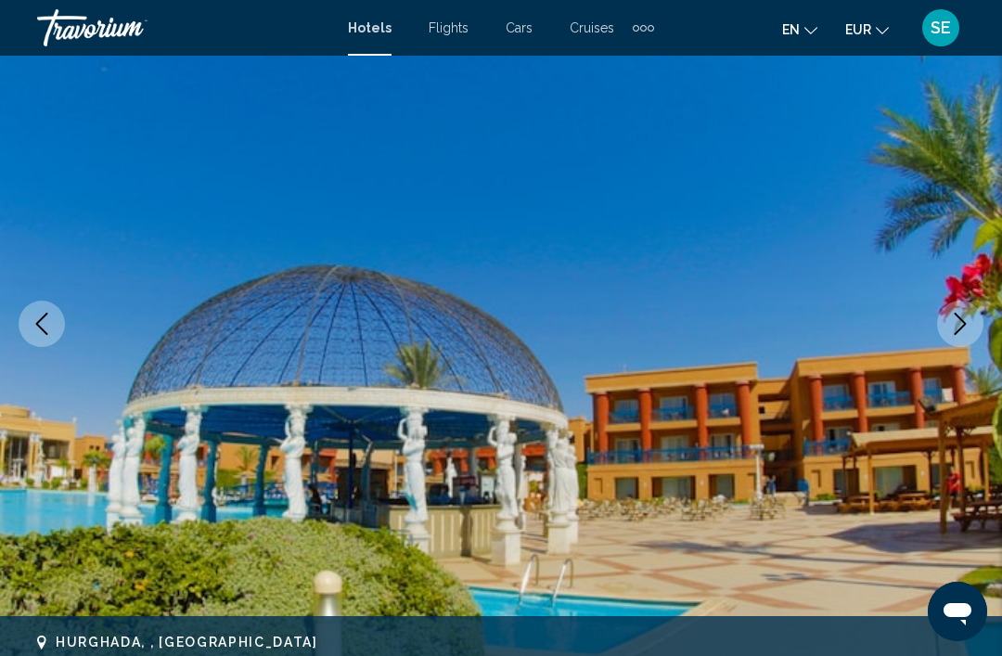
click at [975, 308] on button "Next image" at bounding box center [960, 324] width 46 height 46
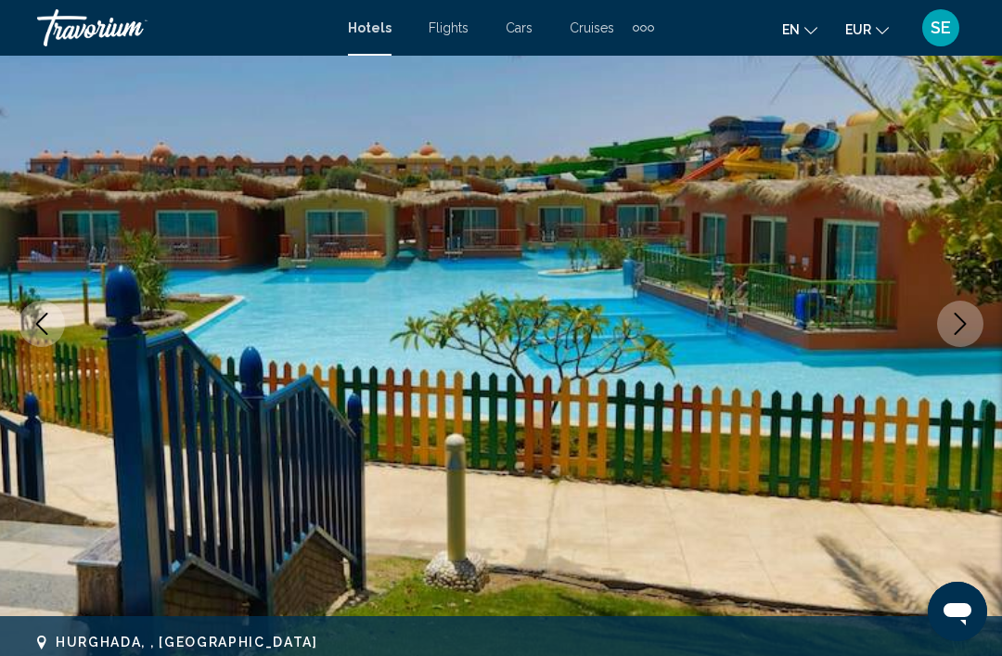
click at [971, 330] on icon "Next image" at bounding box center [960, 324] width 22 height 22
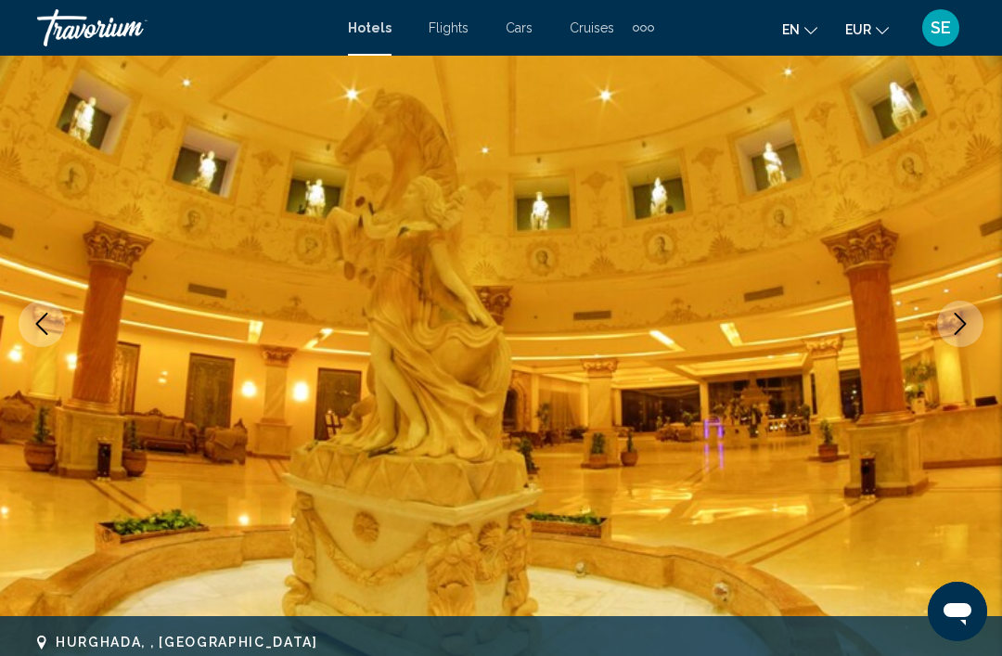
click at [961, 326] on icon "Next image" at bounding box center [960, 324] width 22 height 22
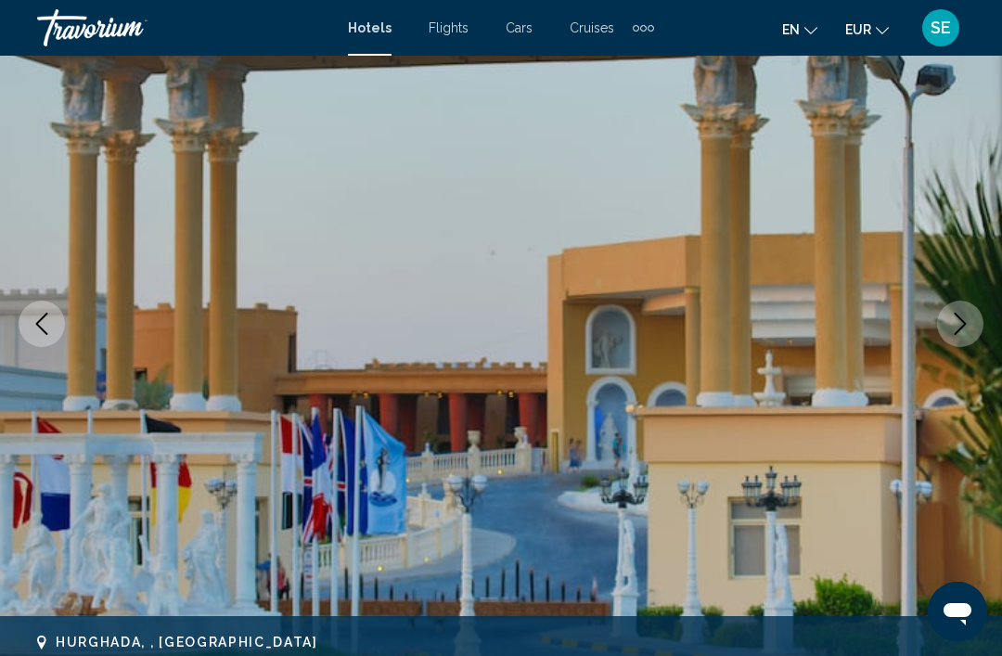
click at [968, 328] on icon "Next image" at bounding box center [960, 324] width 22 height 22
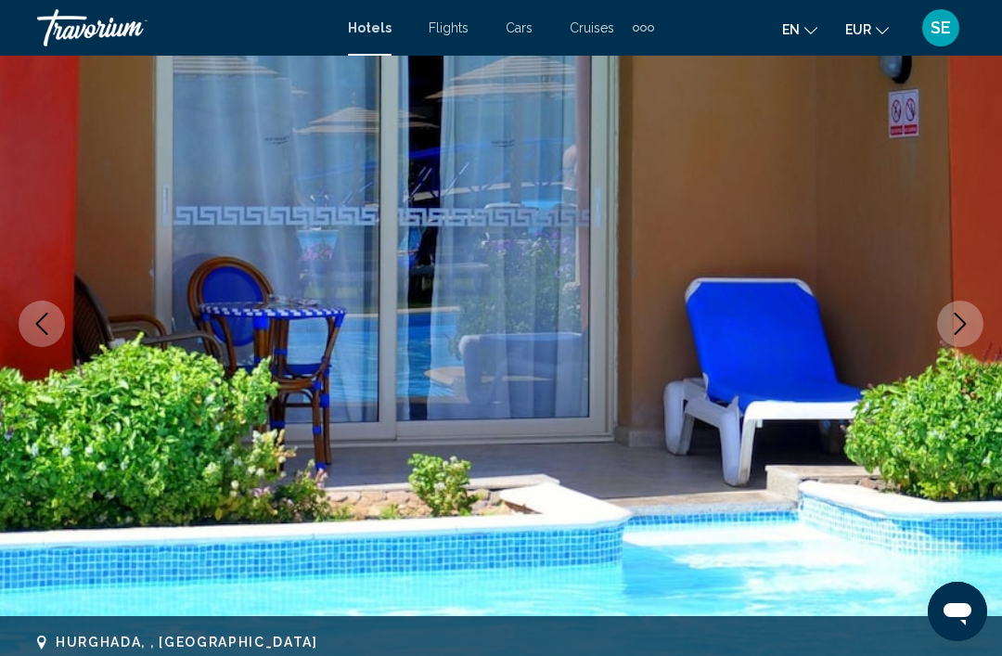
click at [965, 321] on icon "Next image" at bounding box center [960, 324] width 22 height 22
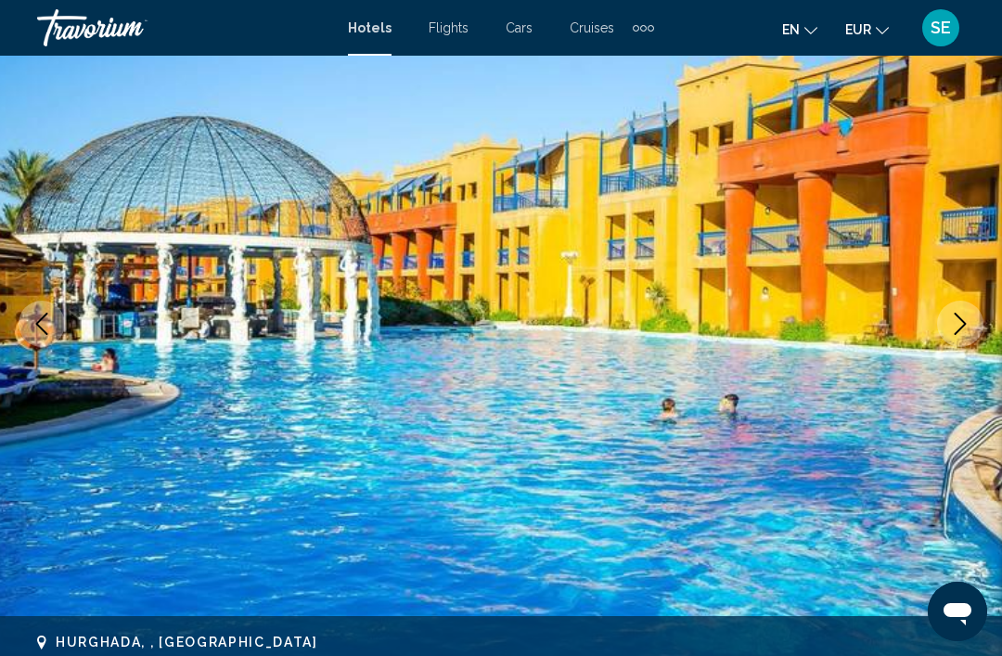
click at [971, 327] on icon "Next image" at bounding box center [960, 324] width 22 height 22
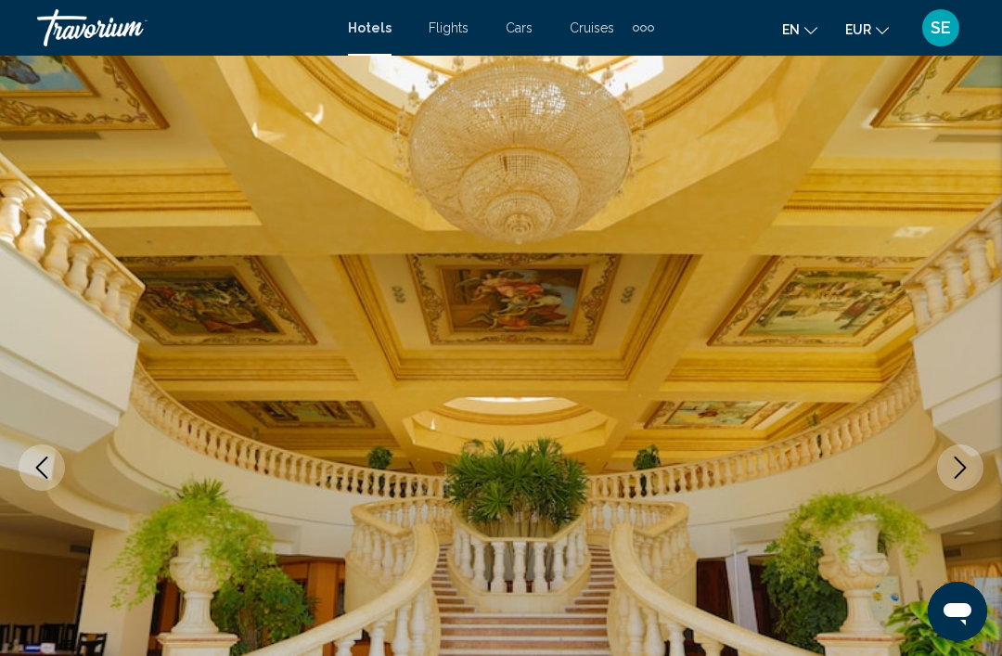
scroll to position [7, 0]
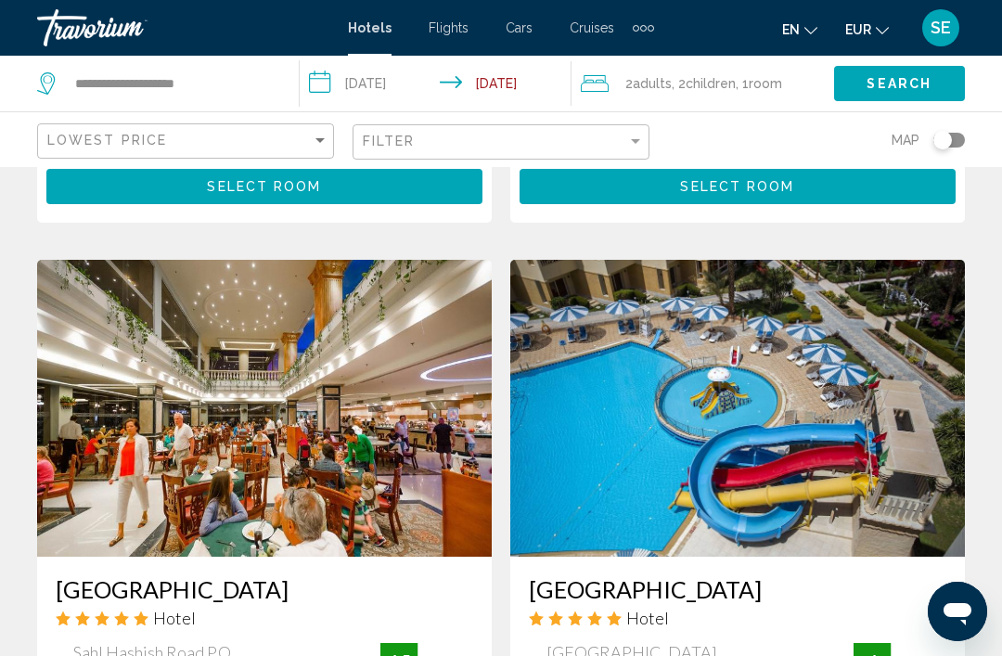
scroll to position [634, 0]
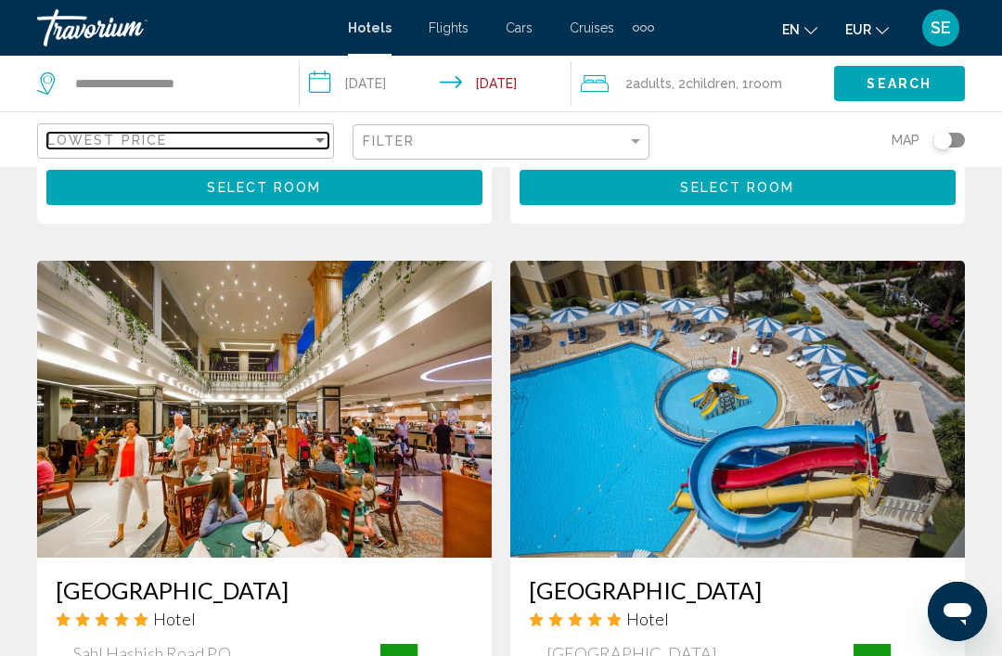
click at [319, 138] on div "Sort by" at bounding box center [319, 140] width 9 height 5
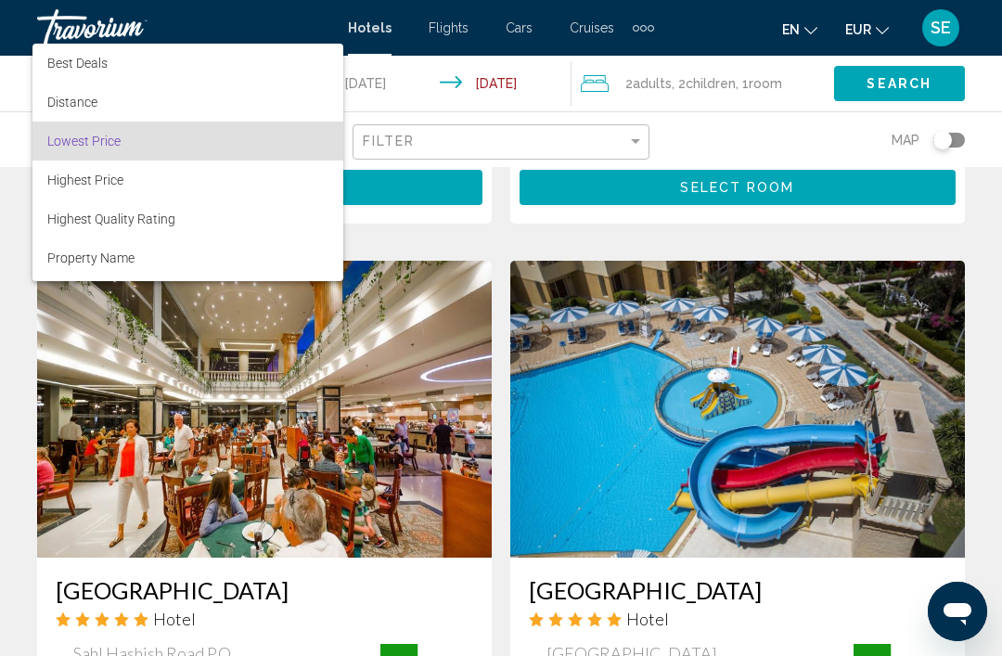
click at [641, 143] on div at bounding box center [501, 328] width 1002 height 656
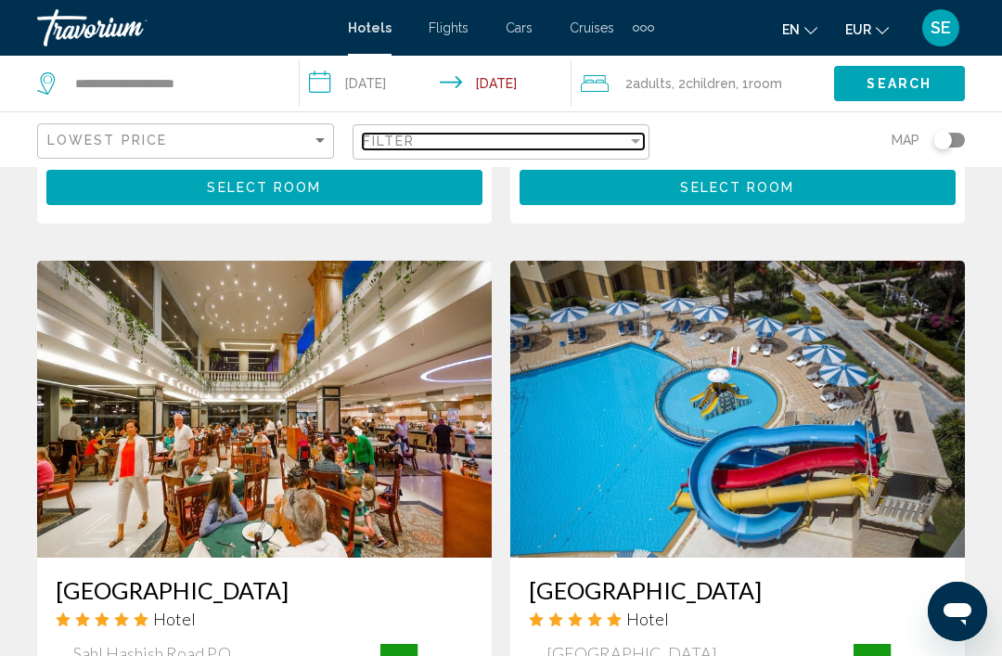
click at [640, 135] on div "Filter" at bounding box center [635, 141] width 17 height 15
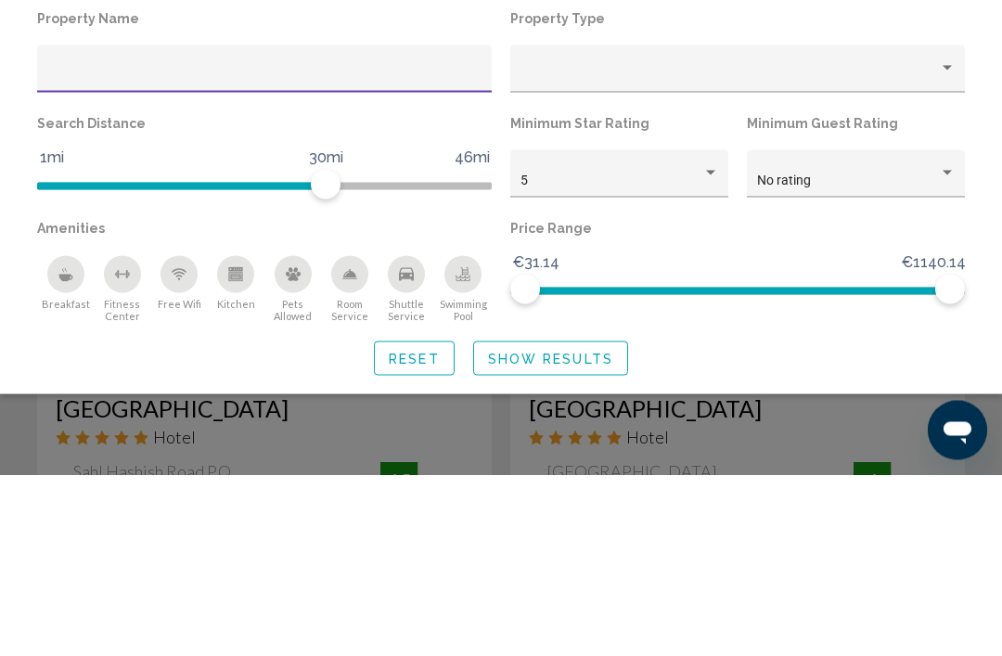
click at [813, 354] on div "No rating" at bounding box center [856, 361] width 199 height 15
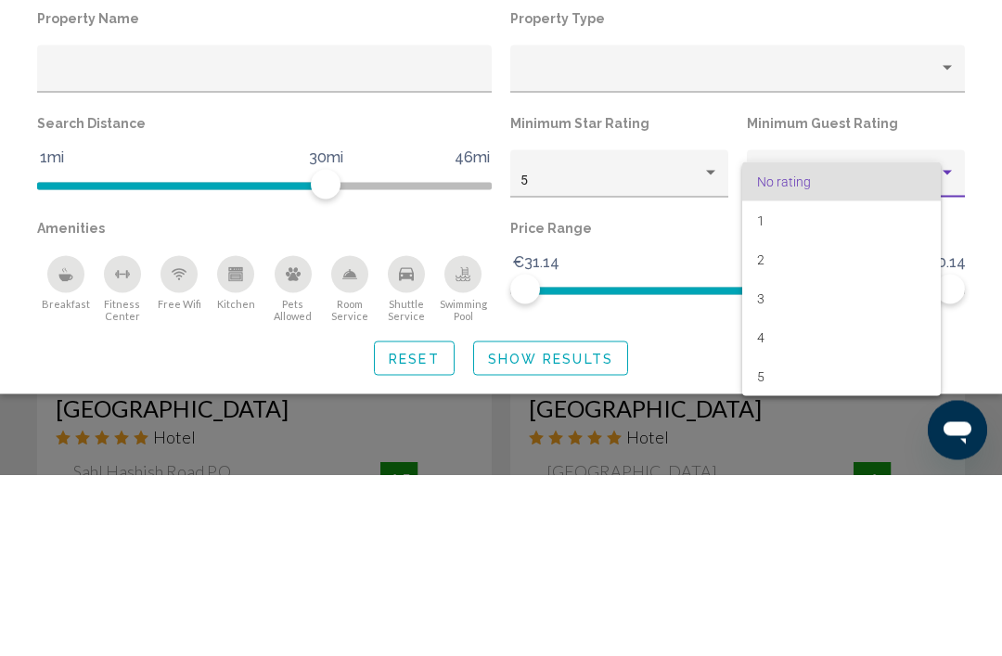
scroll to position [816, 0]
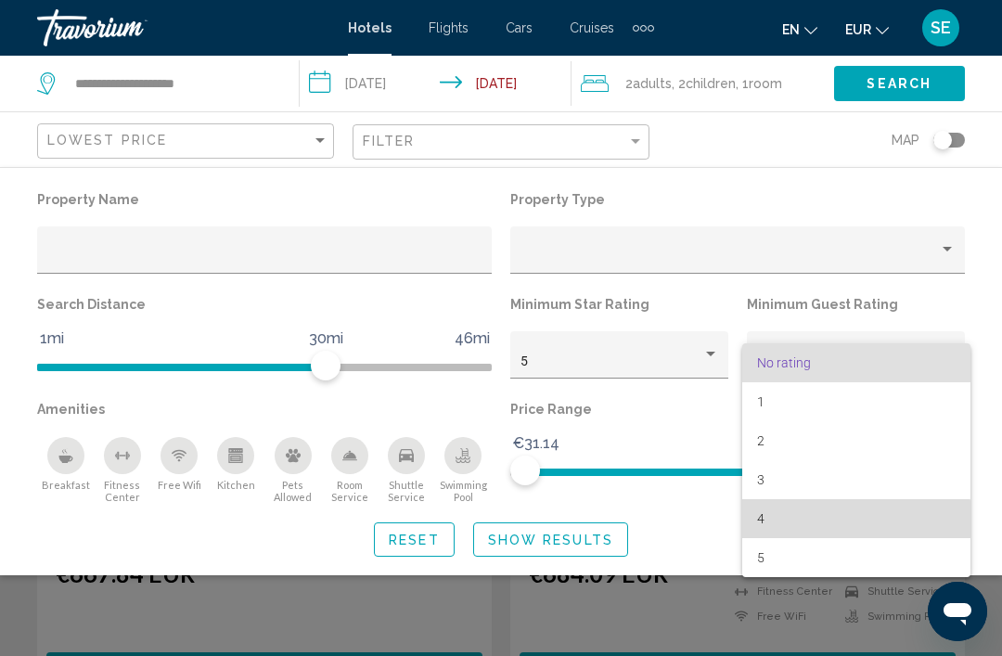
click at [837, 535] on span "4" at bounding box center [856, 518] width 199 height 39
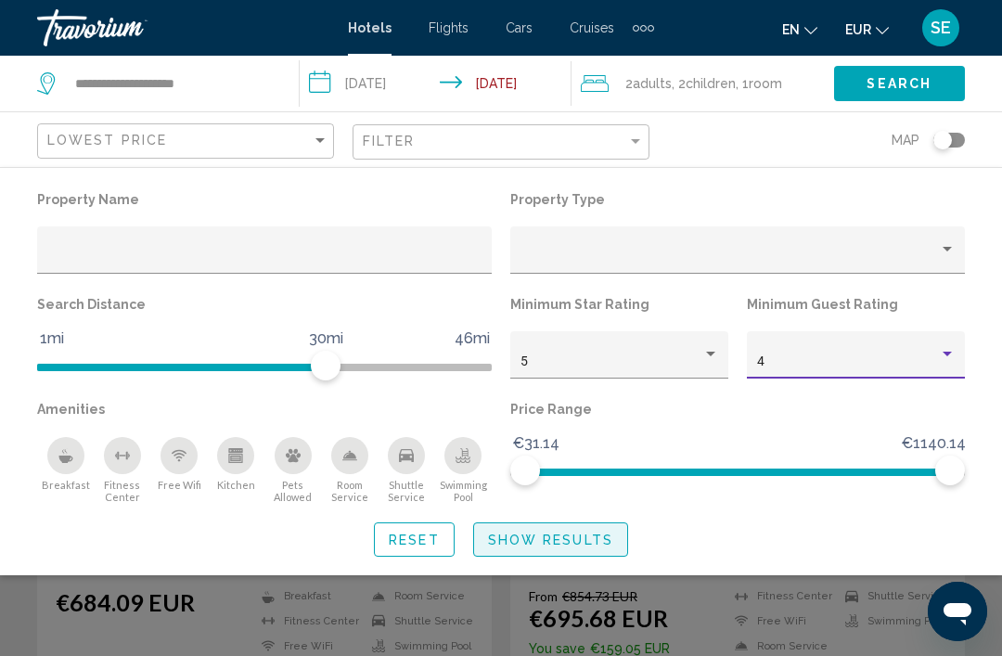
click at [575, 546] on span "Show Results" at bounding box center [550, 540] width 125 height 15
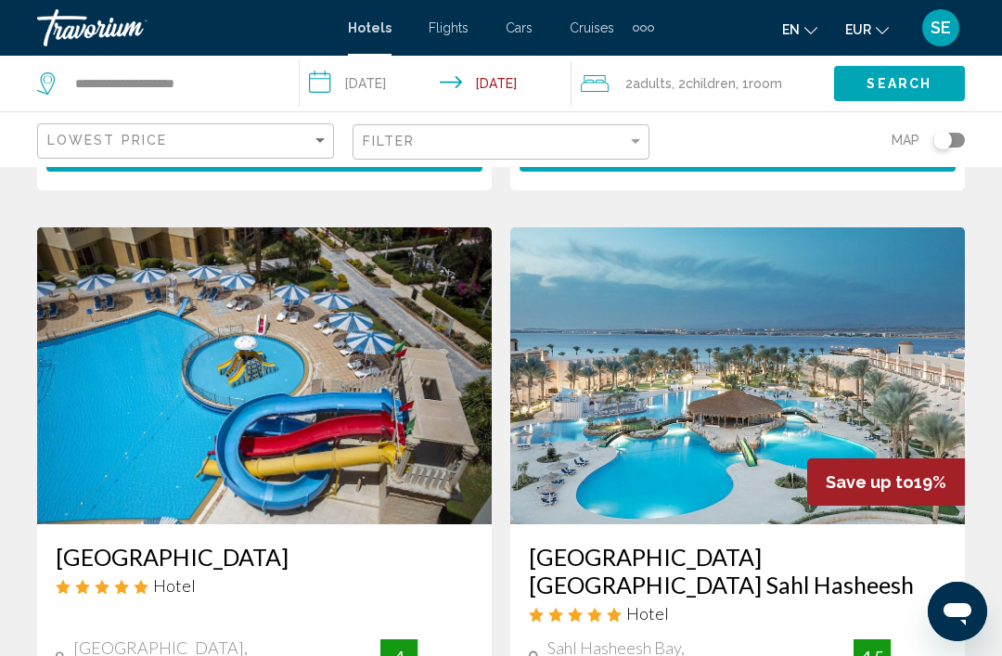
scroll to position [670, 0]
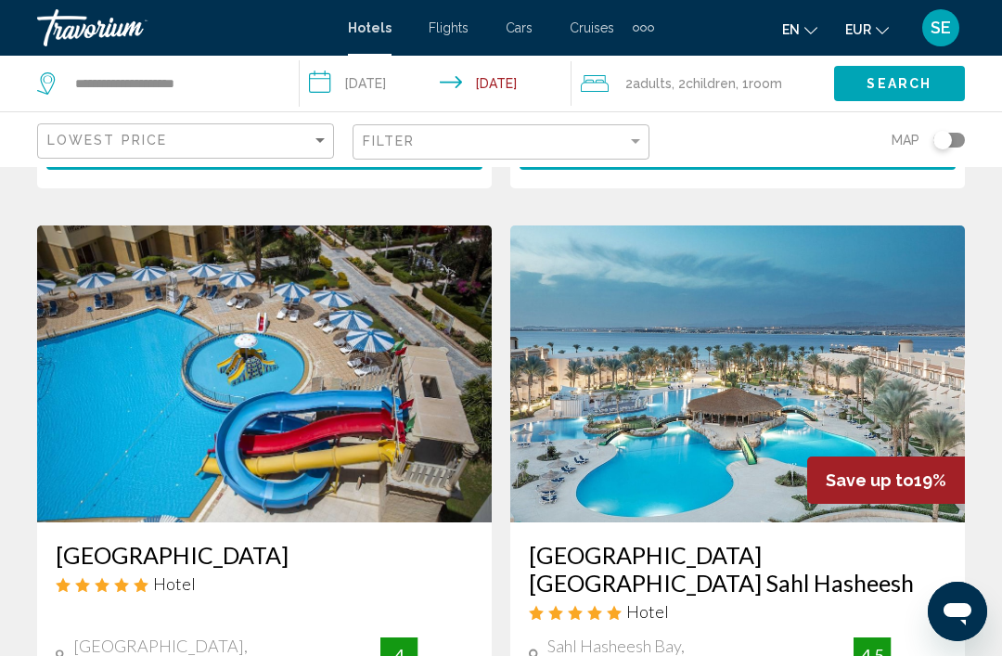
click at [668, 444] on img "Main content" at bounding box center [737, 373] width 455 height 297
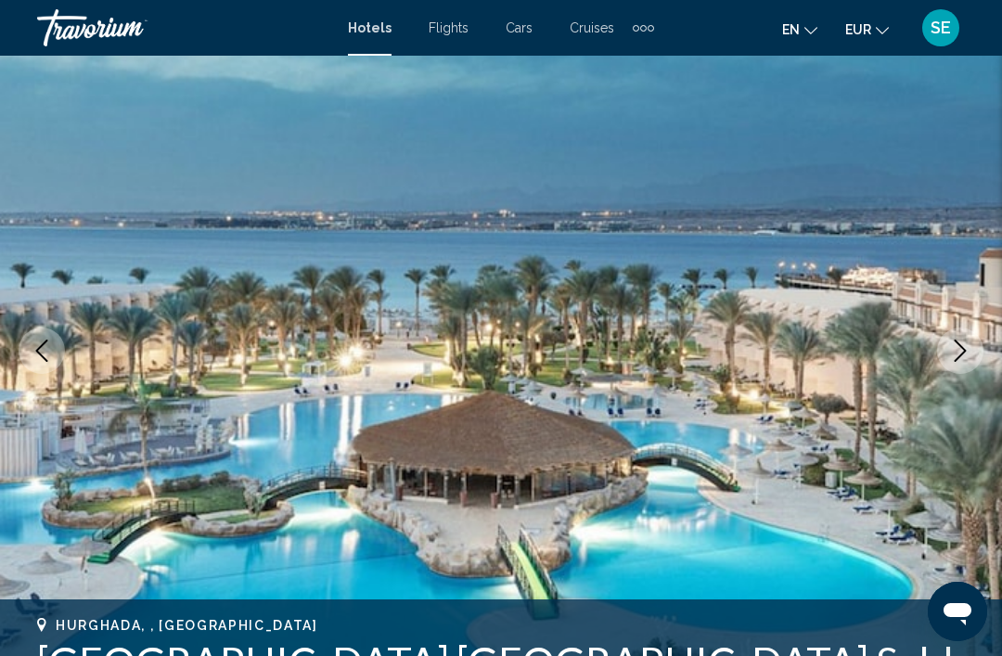
scroll to position [149, 0]
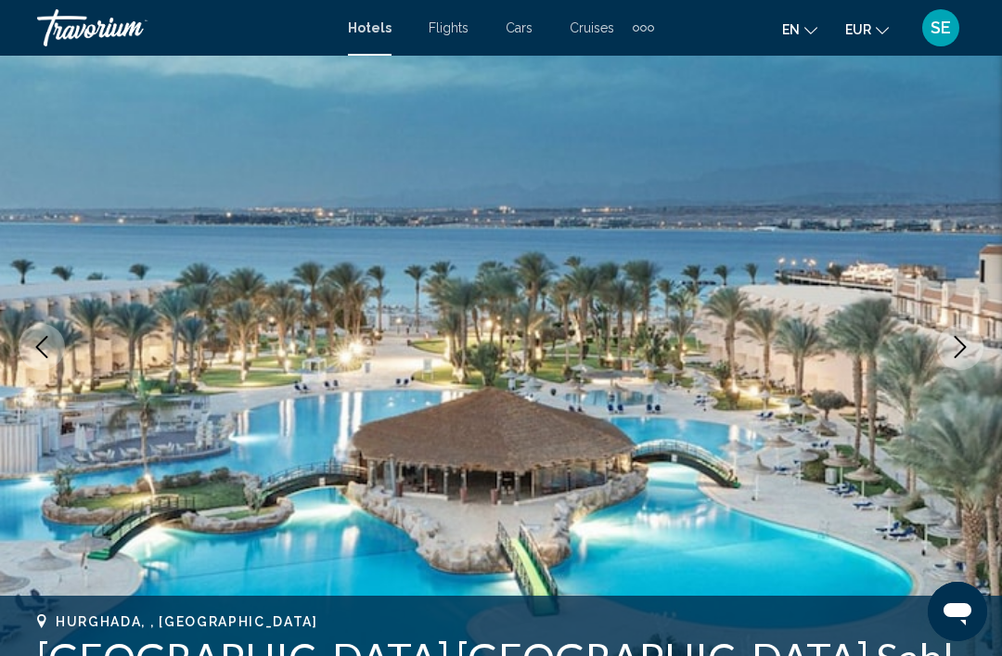
click at [968, 357] on icon "Next image" at bounding box center [960, 347] width 22 height 22
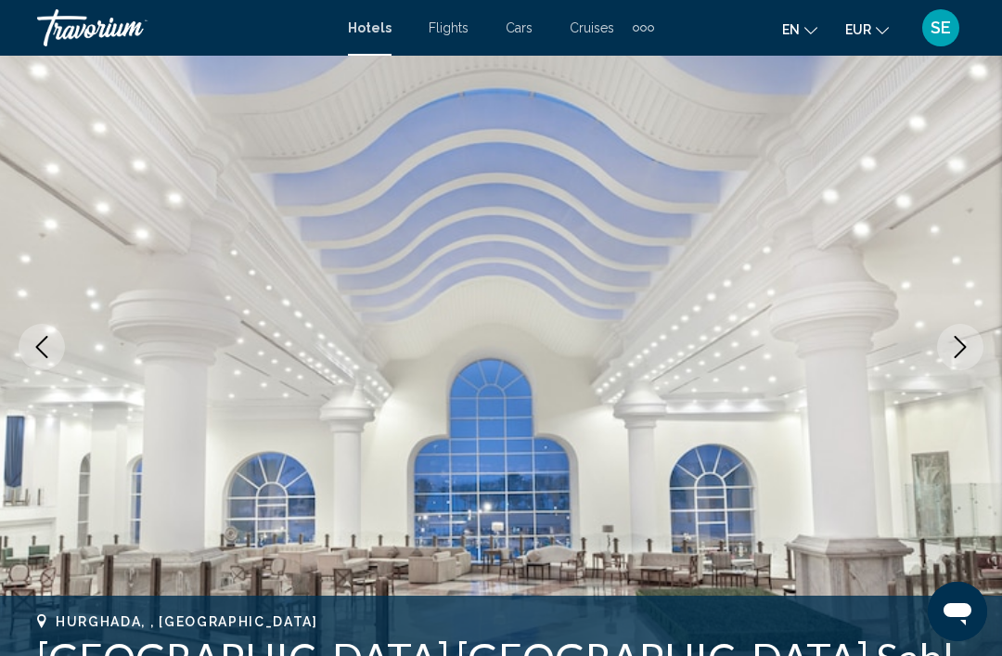
click at [959, 351] on icon "Next image" at bounding box center [960, 347] width 22 height 22
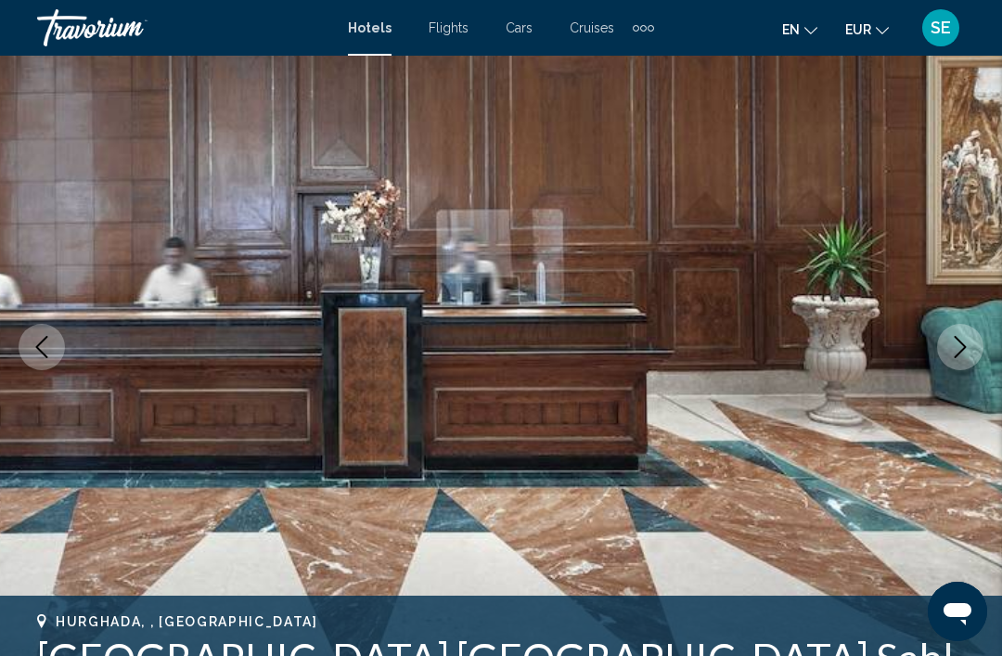
click at [964, 351] on icon "Next image" at bounding box center [960, 347] width 22 height 22
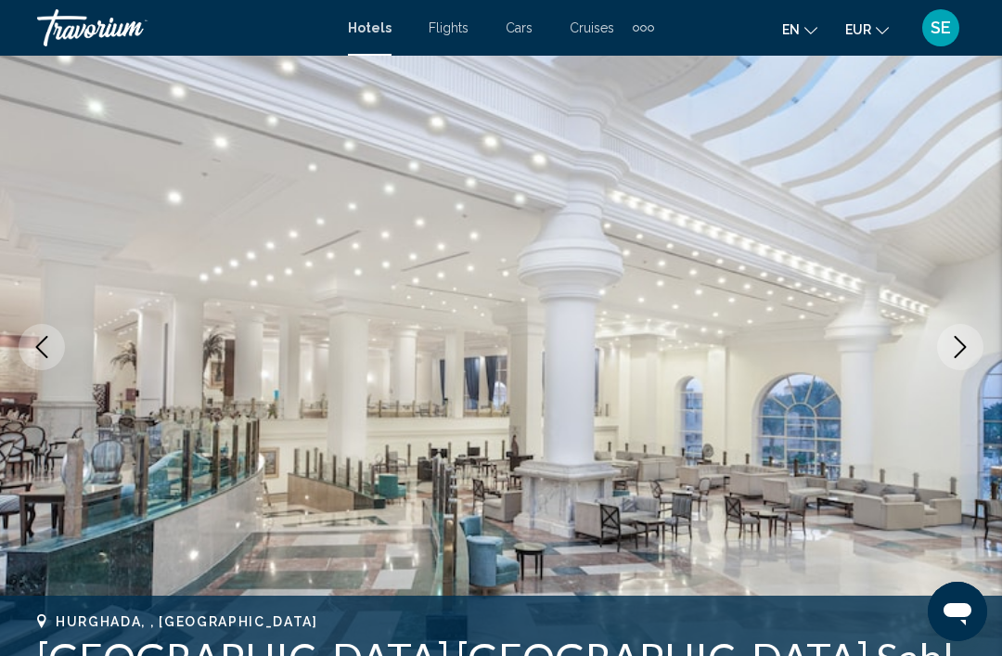
click at [951, 352] on icon "Next image" at bounding box center [960, 347] width 22 height 22
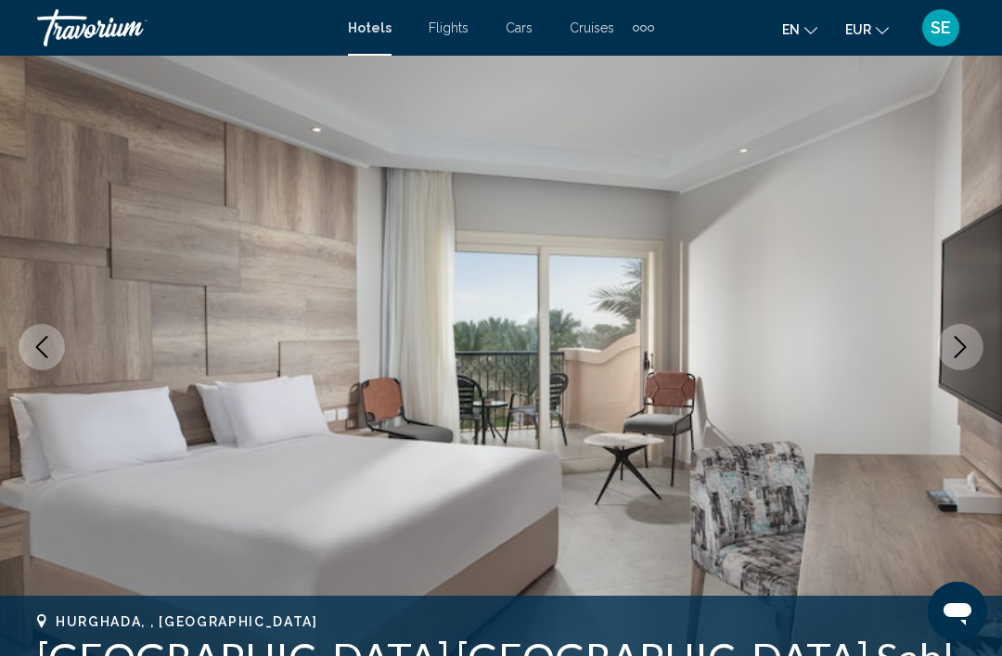
click at [32, 345] on icon "Previous image" at bounding box center [42, 347] width 22 height 22
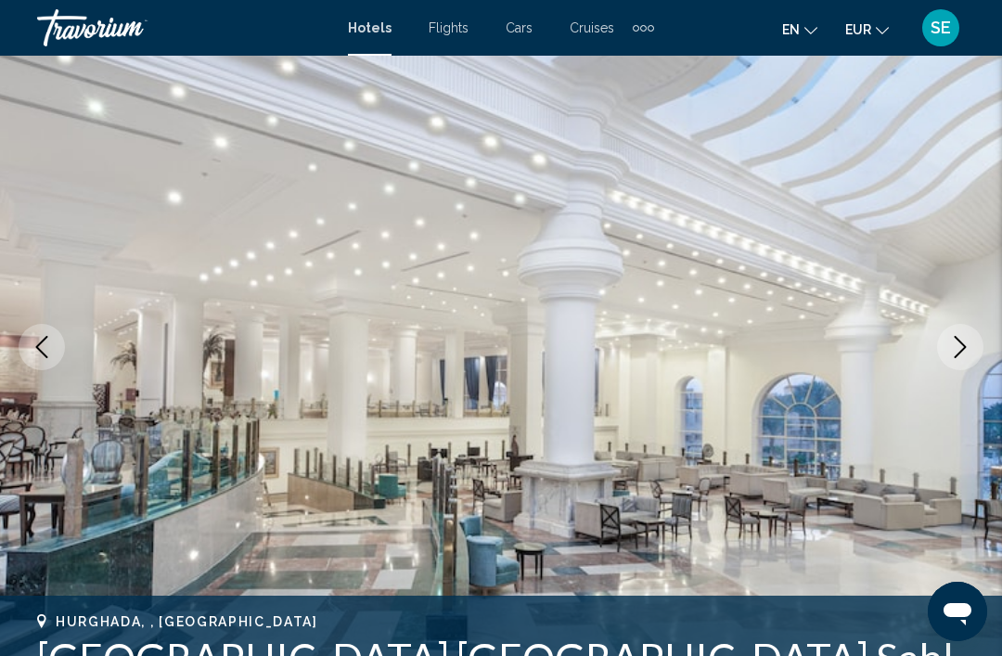
click at [44, 342] on icon "Previous image" at bounding box center [42, 347] width 22 height 22
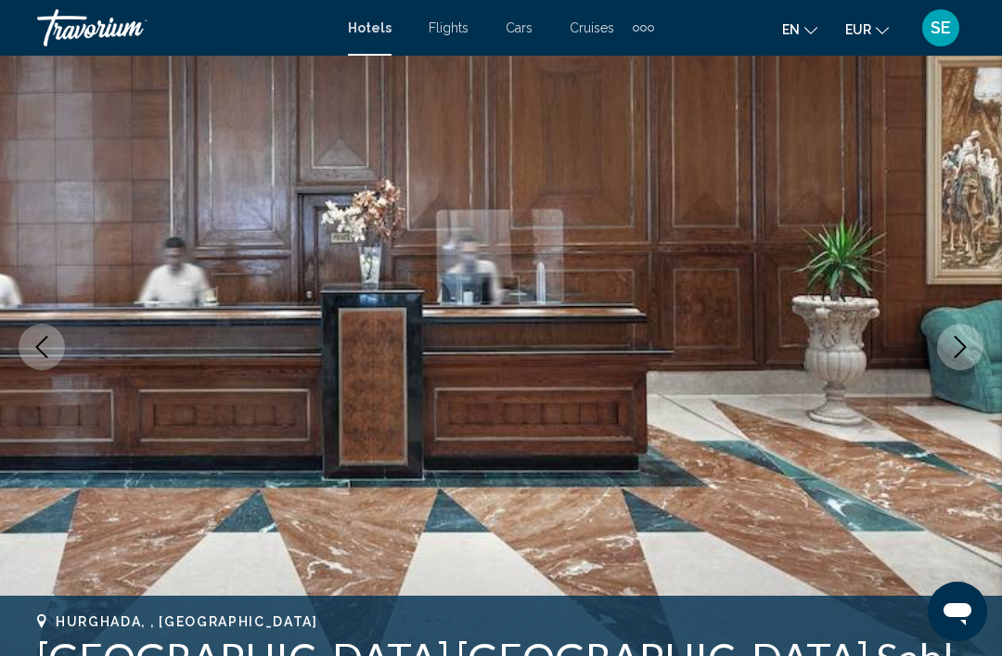
click at [49, 334] on button "Previous image" at bounding box center [42, 347] width 46 height 46
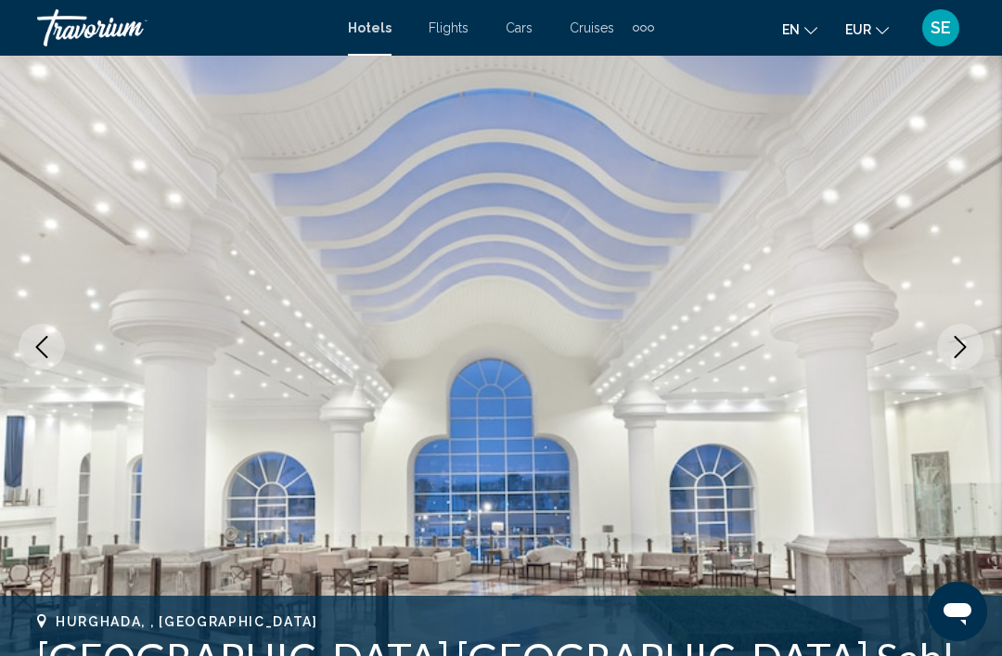
click at [967, 353] on icon "Next image" at bounding box center [960, 347] width 22 height 22
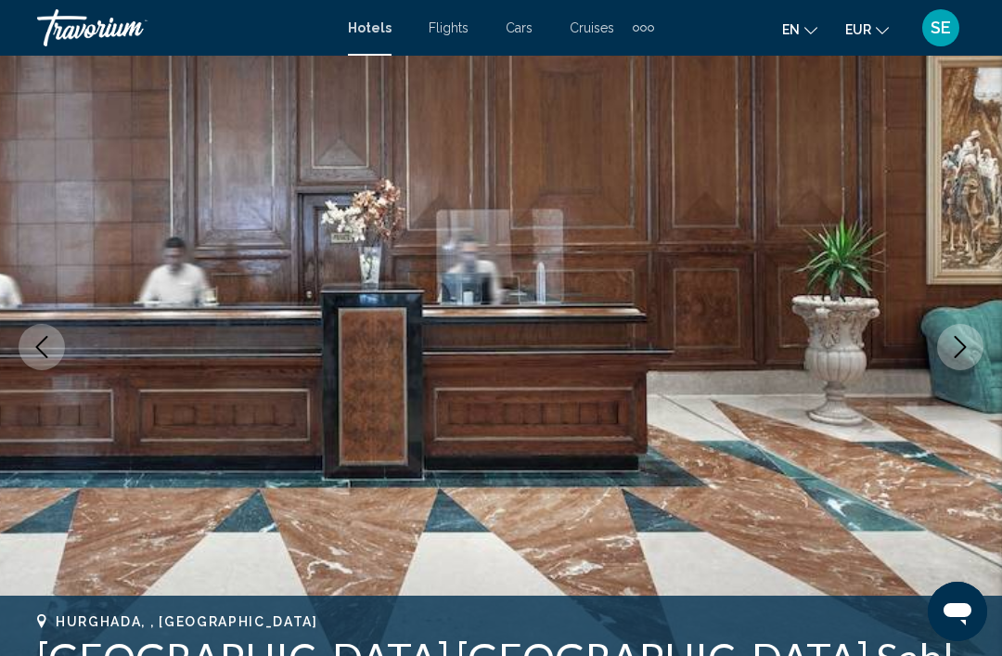
click at [963, 335] on button "Next image" at bounding box center [960, 347] width 46 height 46
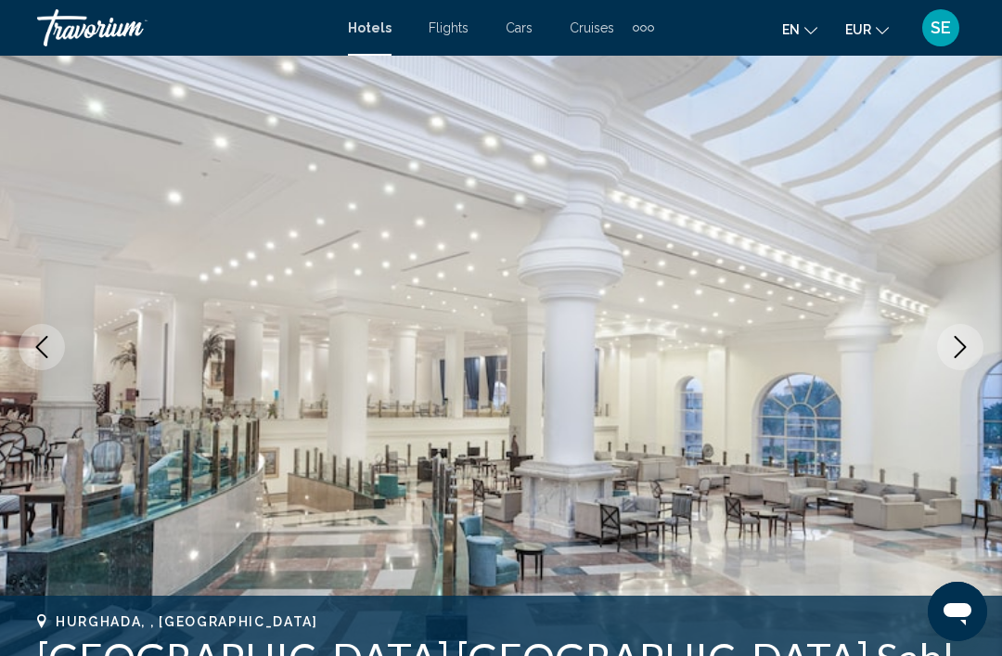
click at [963, 343] on icon "Next image" at bounding box center [960, 347] width 22 height 22
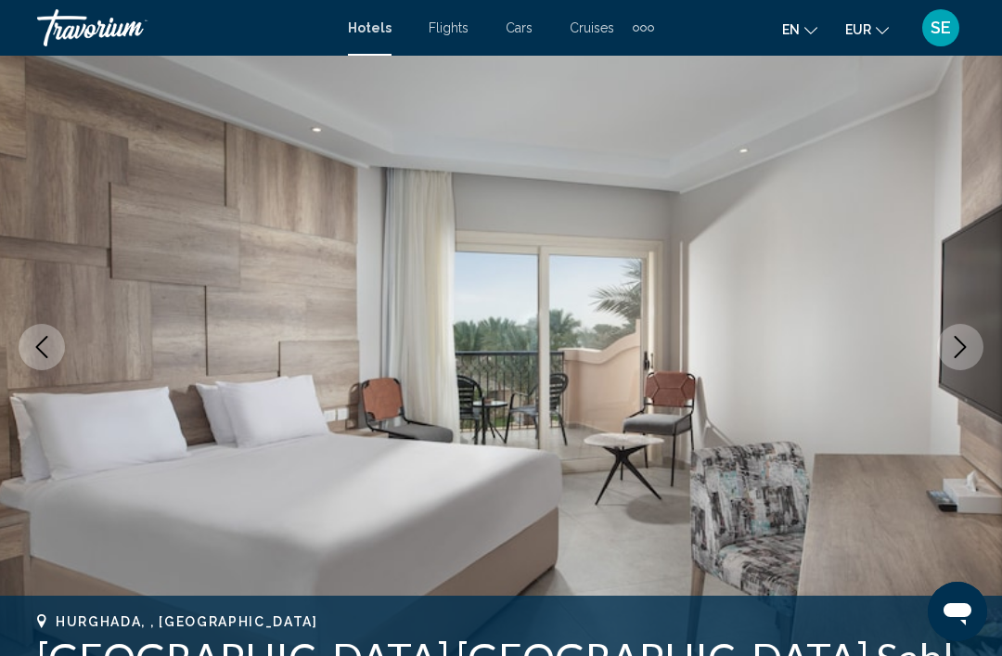
click at [962, 343] on icon "Next image" at bounding box center [961, 347] width 12 height 22
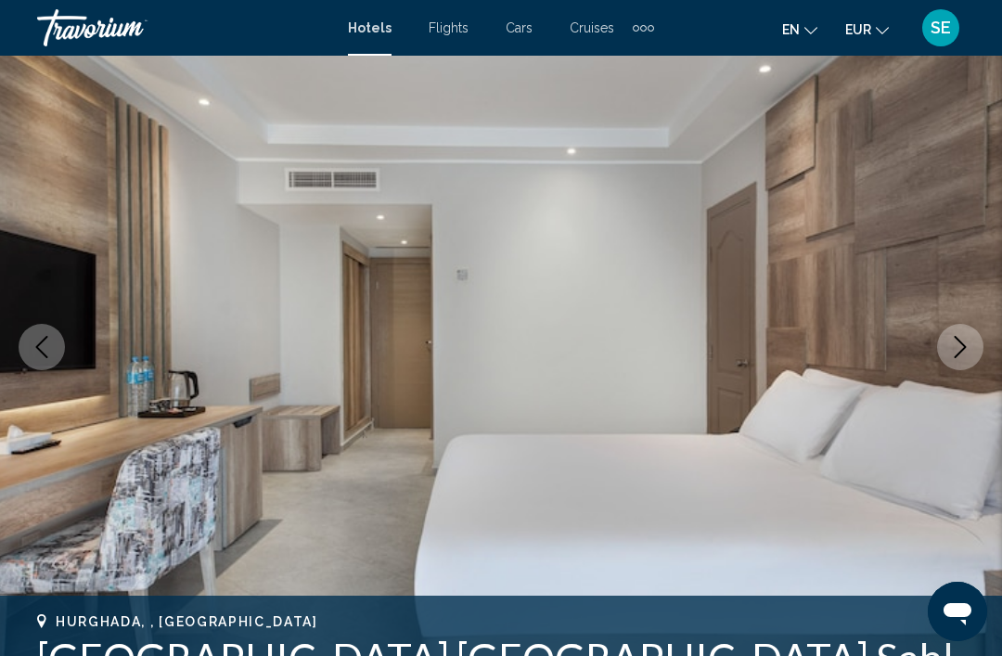
click at [968, 352] on icon "Next image" at bounding box center [960, 347] width 22 height 22
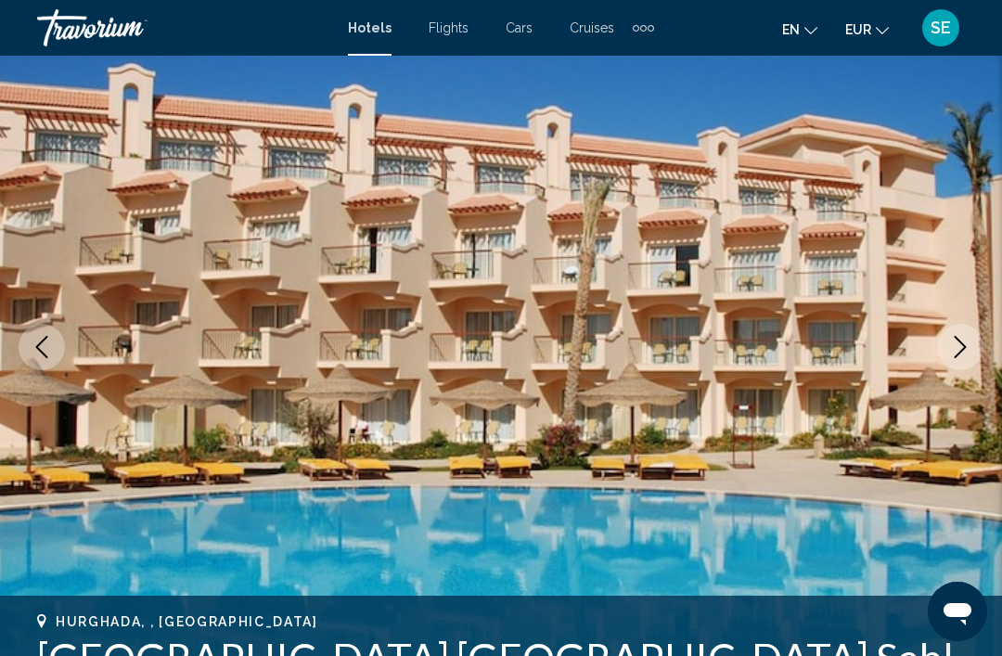
click at [967, 354] on icon "Next image" at bounding box center [960, 347] width 22 height 22
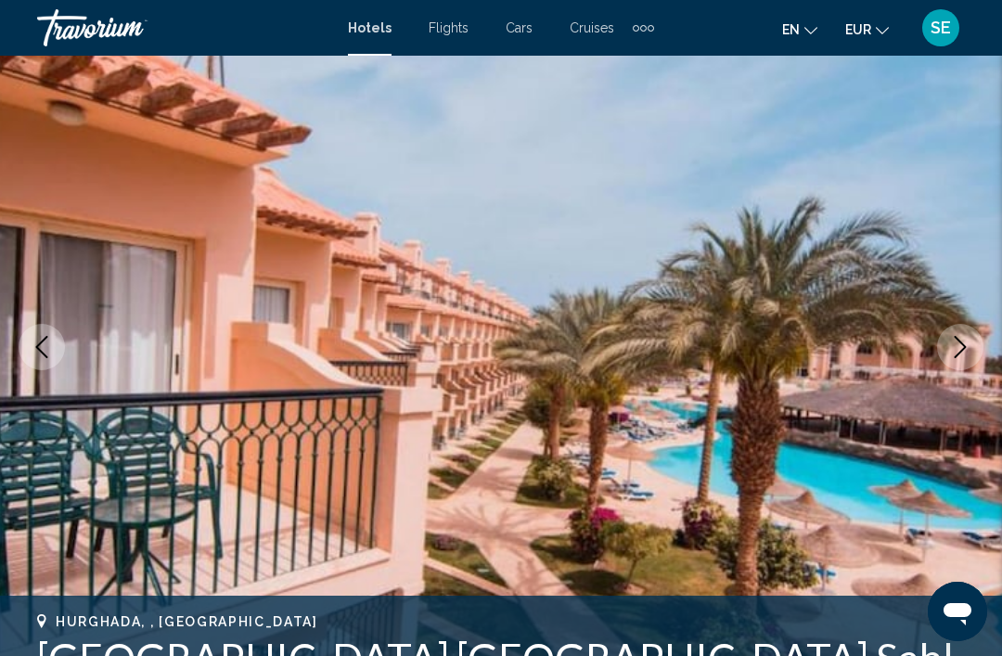
click at [957, 350] on icon "Next image" at bounding box center [960, 347] width 22 height 22
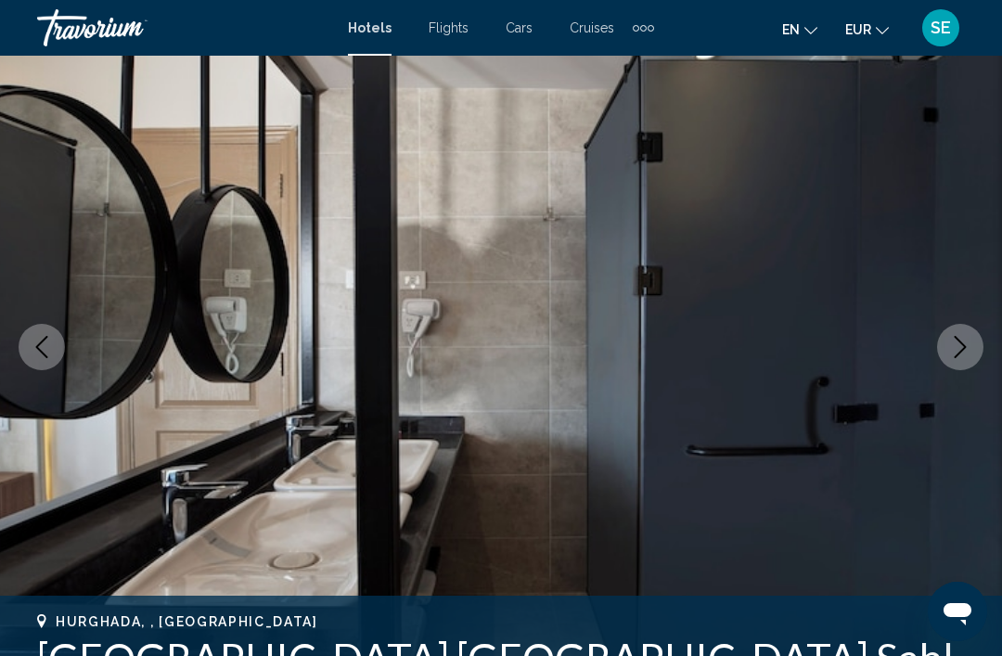
click at [965, 349] on icon "Next image" at bounding box center [960, 347] width 22 height 22
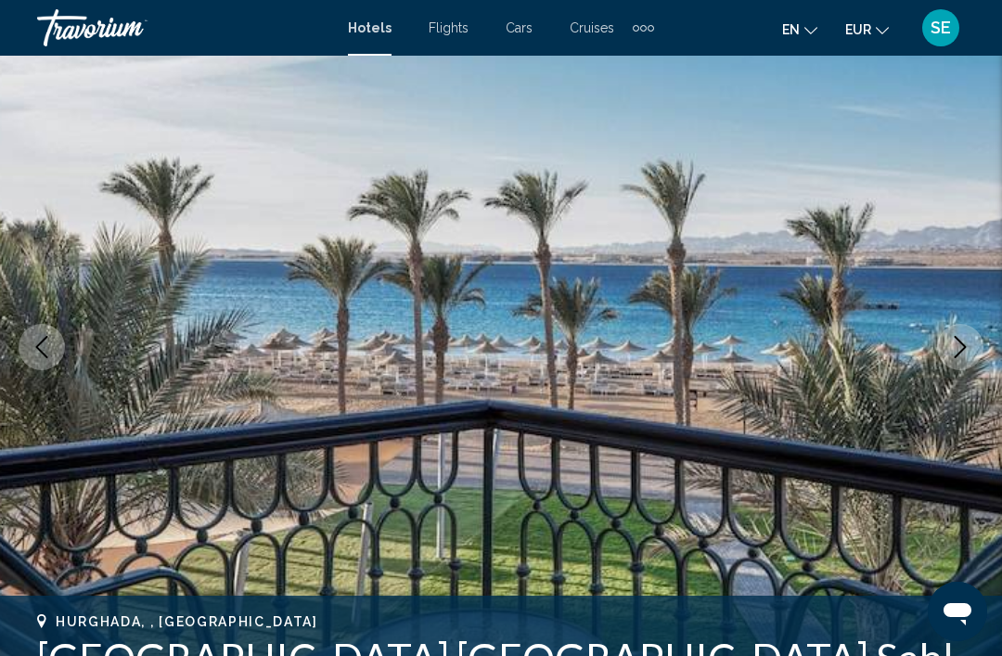
click at [971, 340] on icon "Next image" at bounding box center [960, 347] width 22 height 22
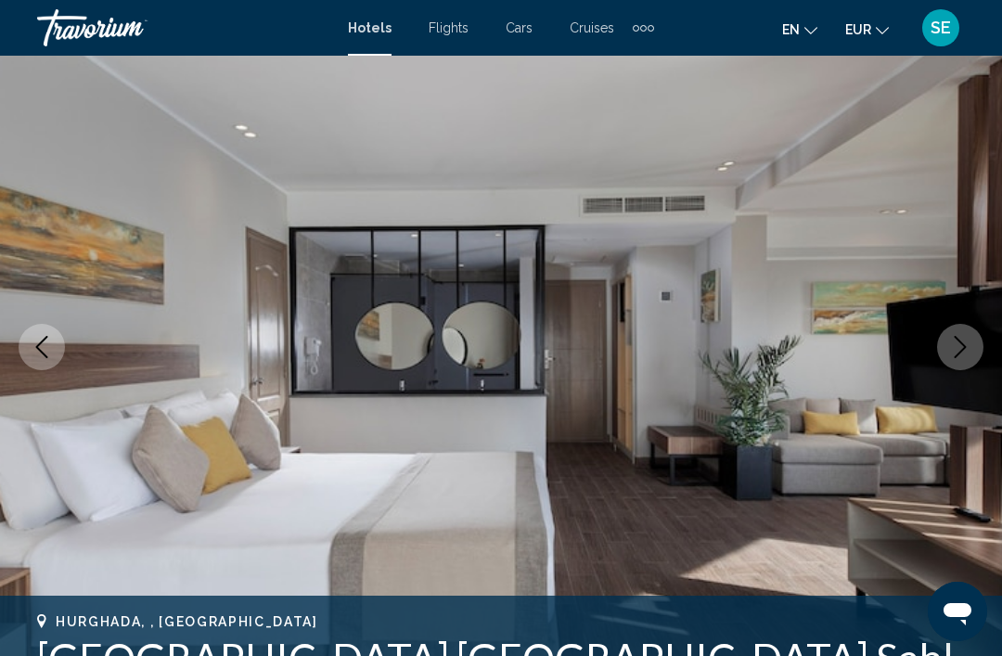
click at [960, 352] on icon "Next image" at bounding box center [961, 347] width 12 height 22
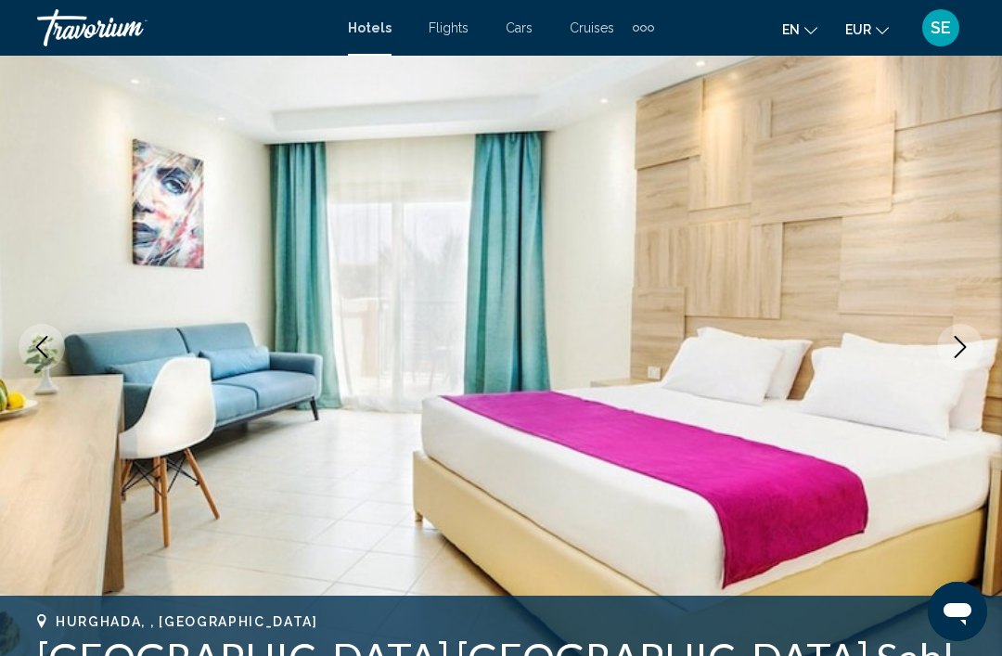
click at [952, 357] on icon "Next image" at bounding box center [960, 347] width 22 height 22
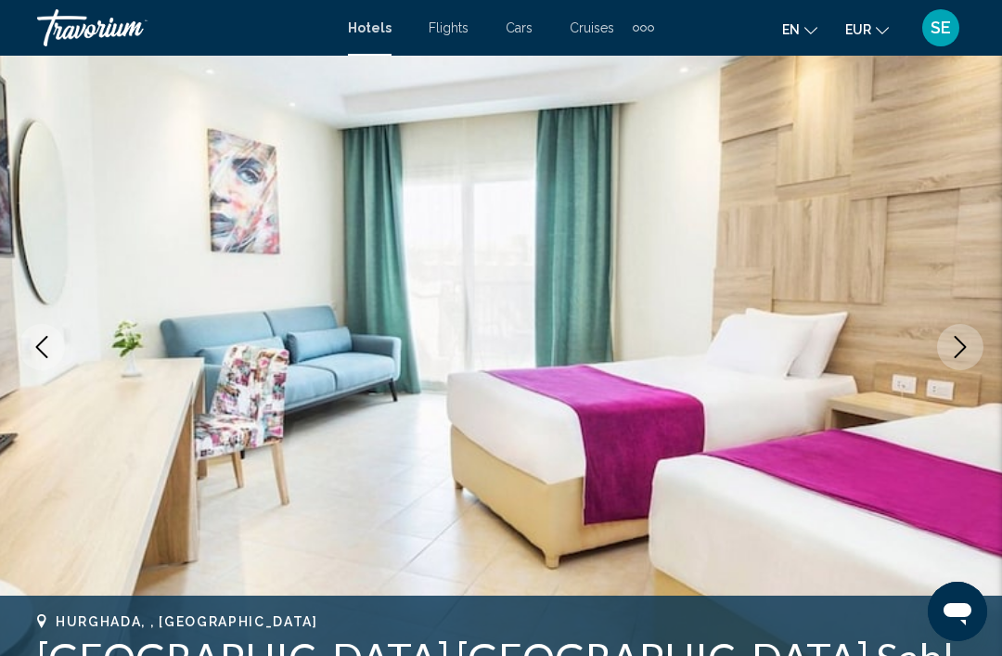
click at [957, 350] on icon "Next image" at bounding box center [960, 347] width 22 height 22
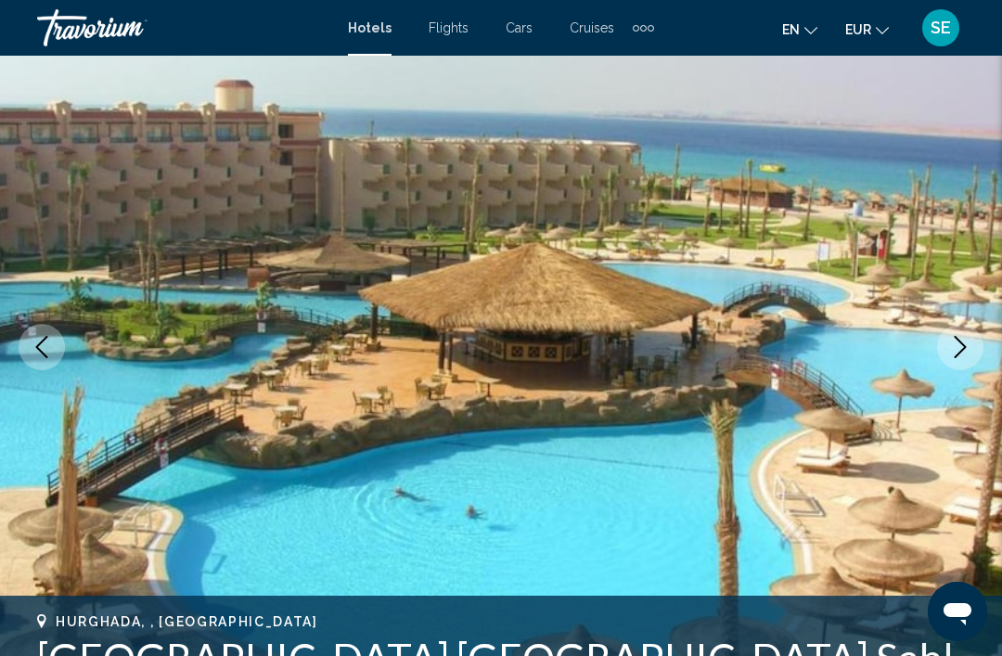
click at [961, 351] on icon "Next image" at bounding box center [961, 347] width 12 height 22
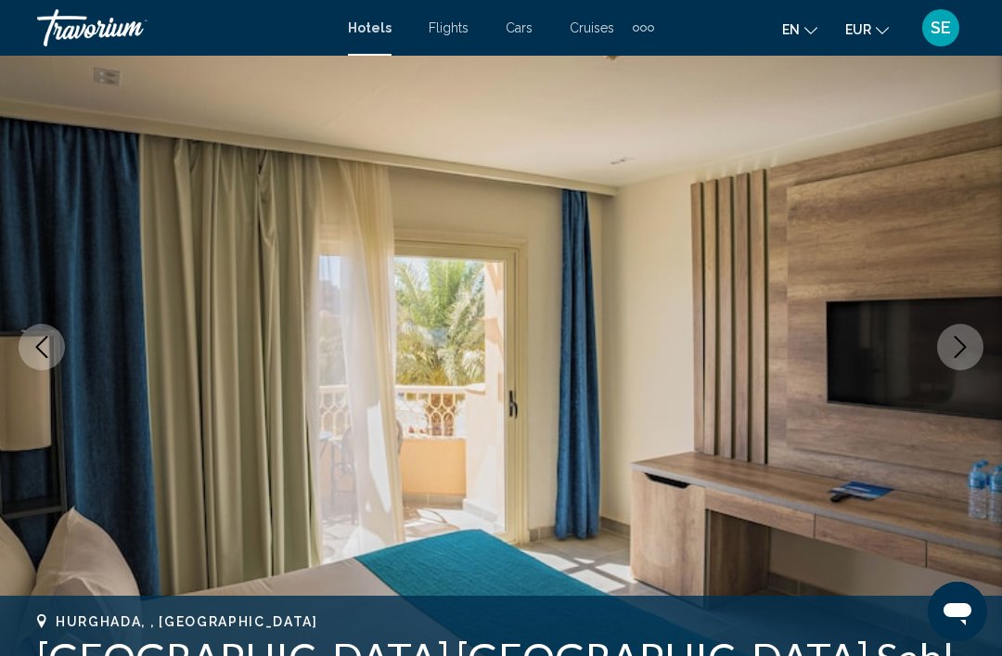
click at [959, 359] on button "Next image" at bounding box center [960, 347] width 46 height 46
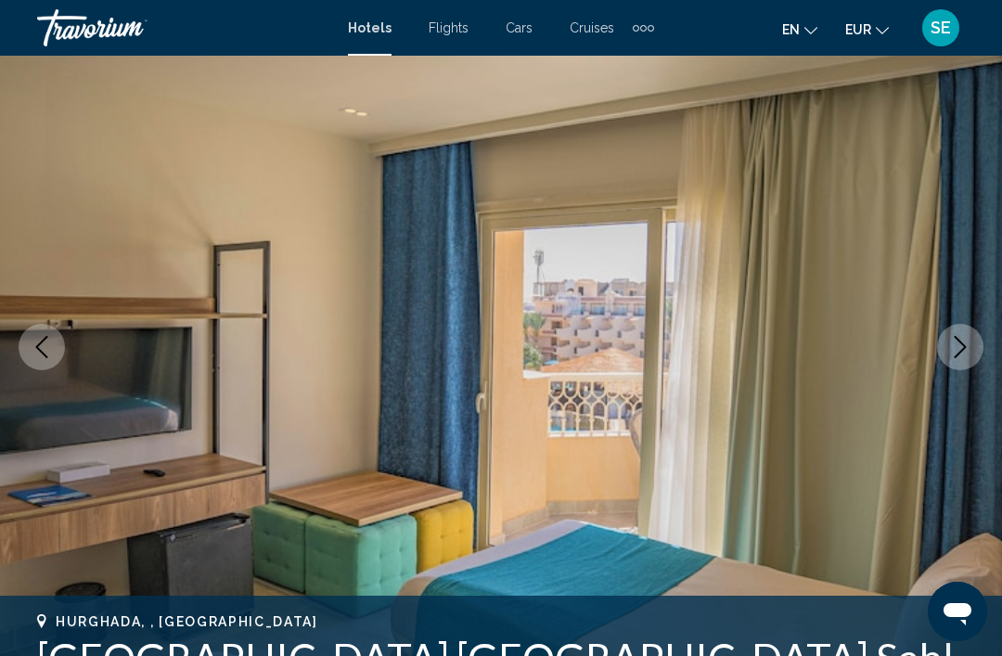
click at [959, 356] on icon "Next image" at bounding box center [960, 347] width 22 height 22
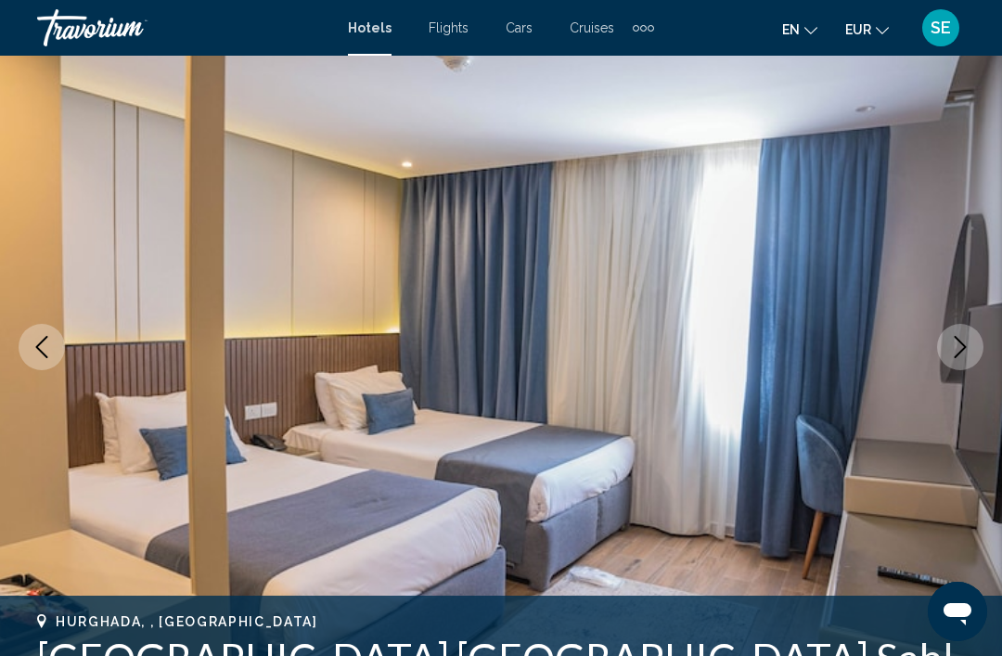
click at [970, 347] on icon "Next image" at bounding box center [960, 347] width 22 height 22
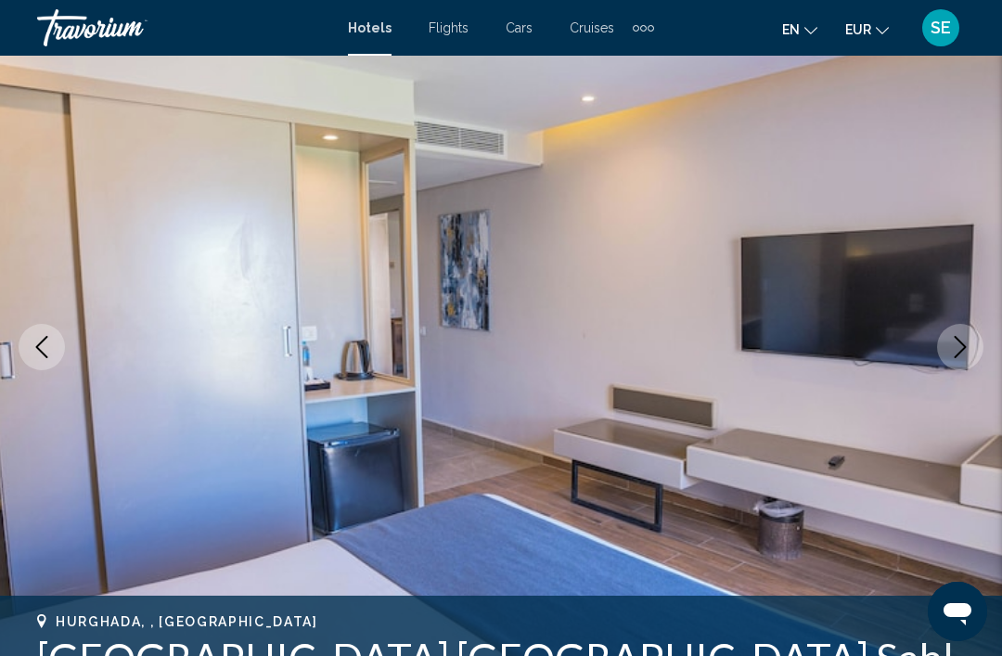
click at [970, 348] on icon "Next image" at bounding box center [960, 347] width 22 height 22
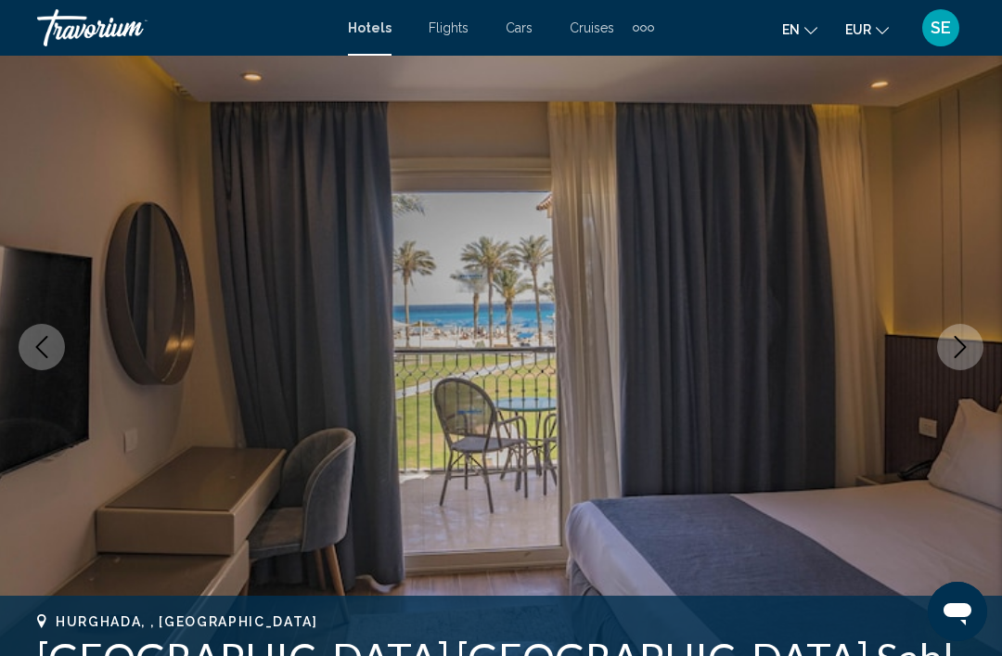
click at [970, 351] on icon "Next image" at bounding box center [960, 347] width 22 height 22
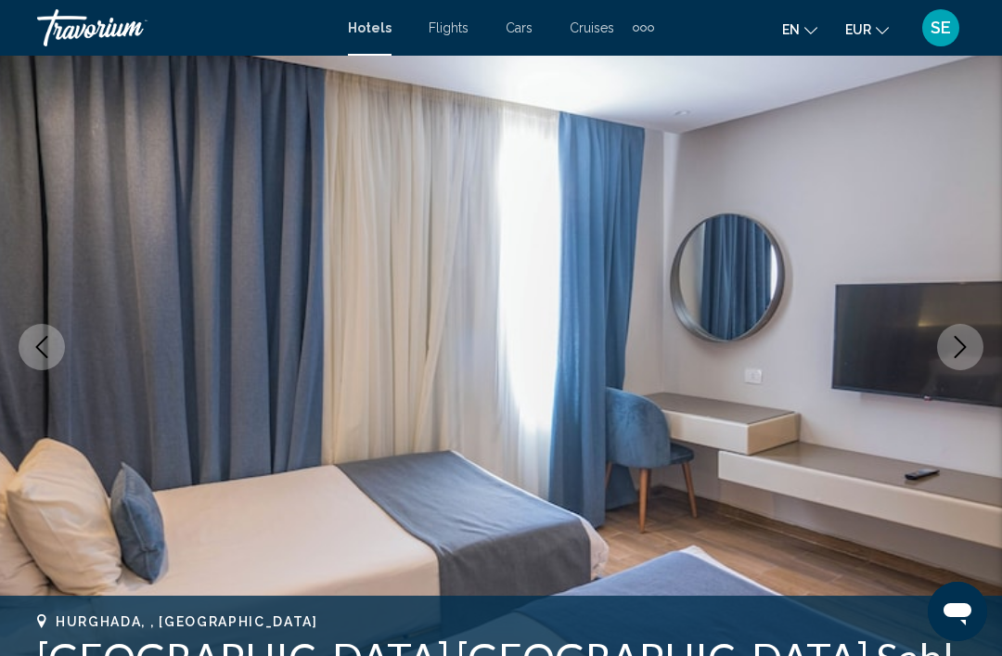
click at [950, 354] on icon "Next image" at bounding box center [960, 347] width 22 height 22
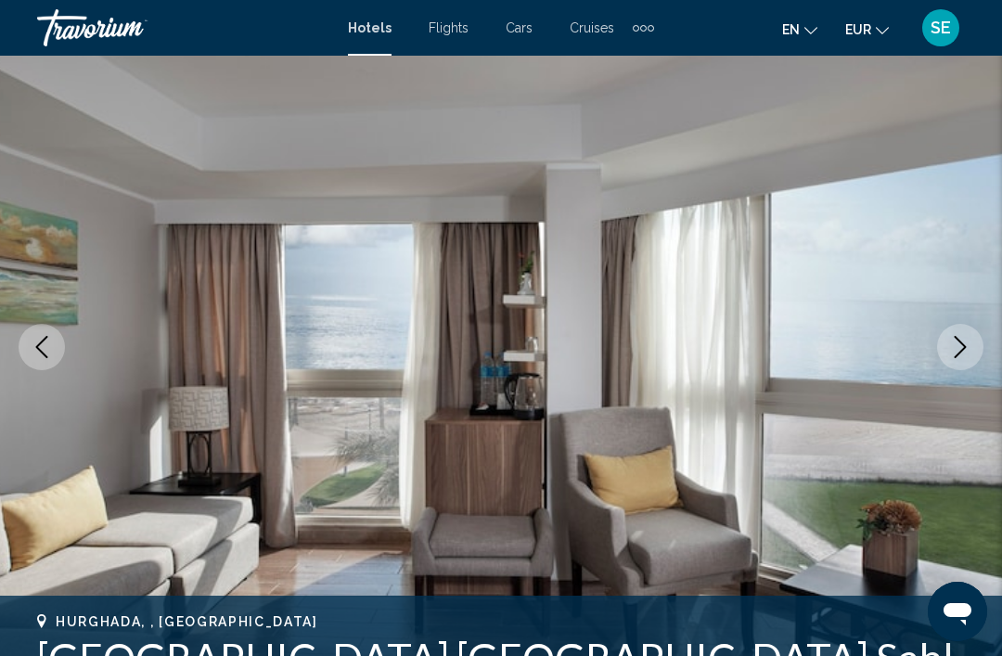
click at [958, 343] on icon "Next image" at bounding box center [960, 347] width 22 height 22
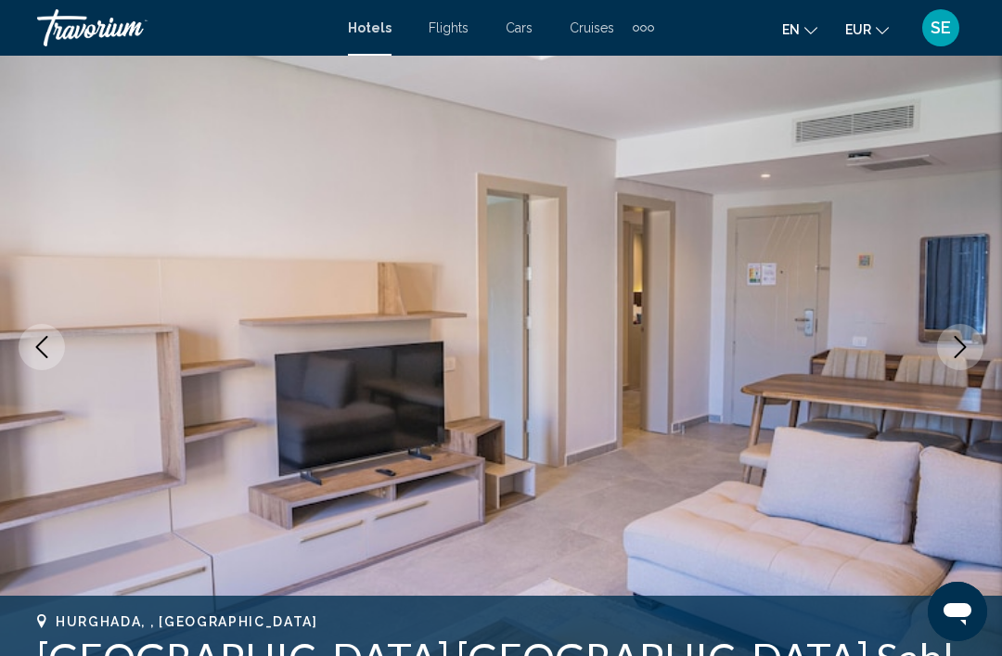
click at [963, 350] on icon "Next image" at bounding box center [961, 347] width 12 height 22
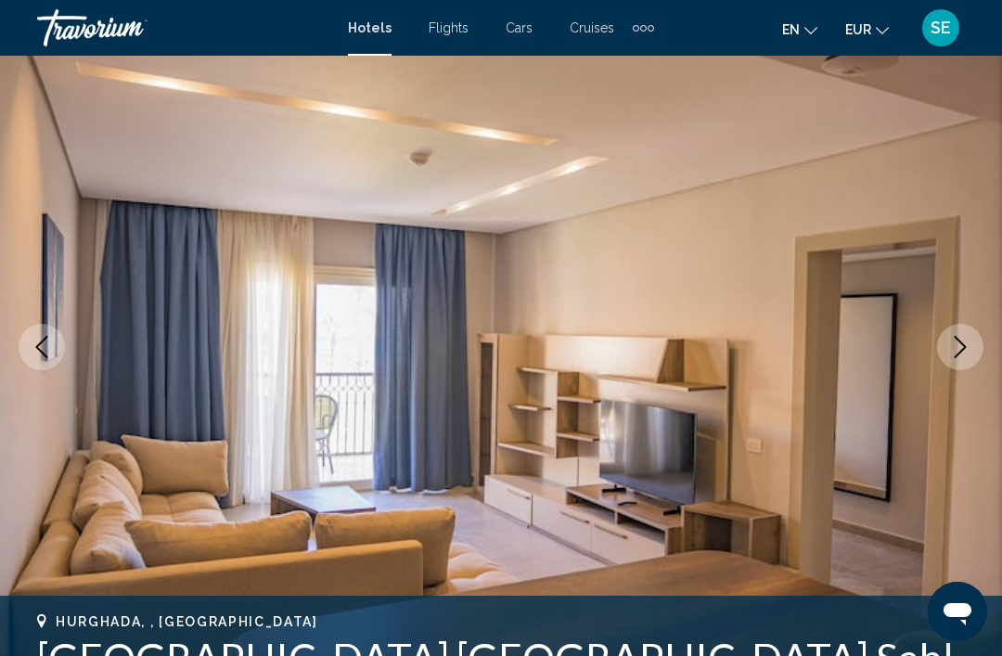
click at [960, 351] on icon "Next image" at bounding box center [960, 347] width 22 height 22
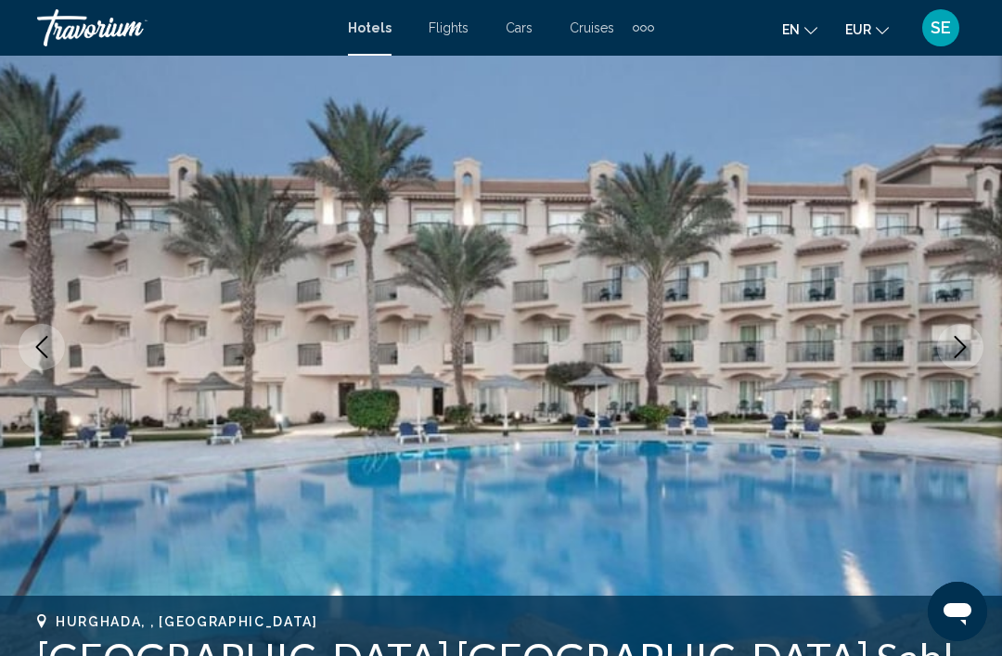
click at [958, 350] on icon "Next image" at bounding box center [960, 347] width 22 height 22
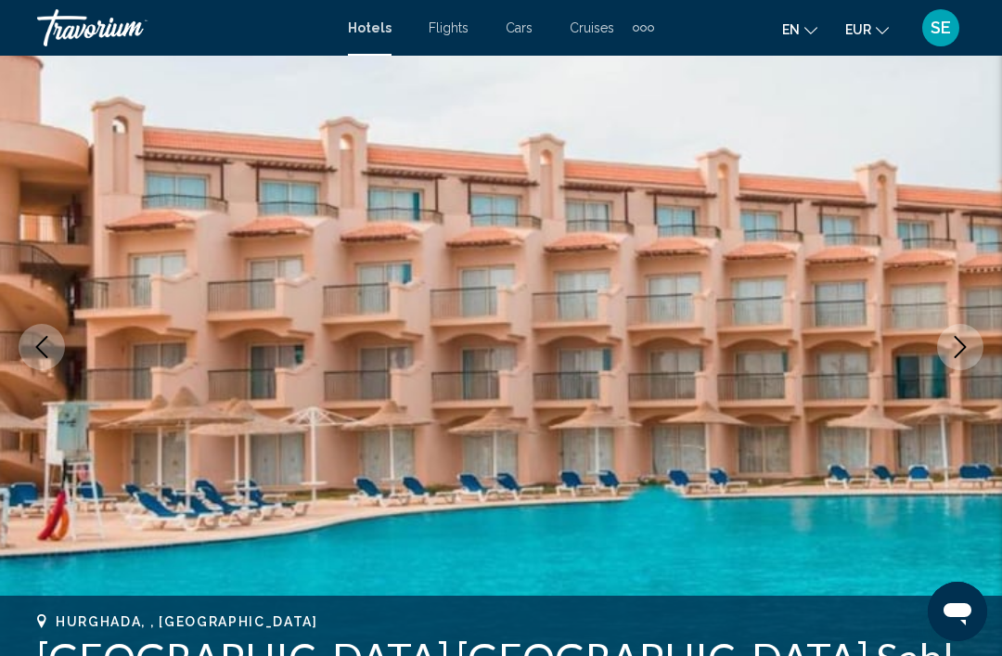
click at [957, 355] on icon "Next image" at bounding box center [961, 347] width 12 height 22
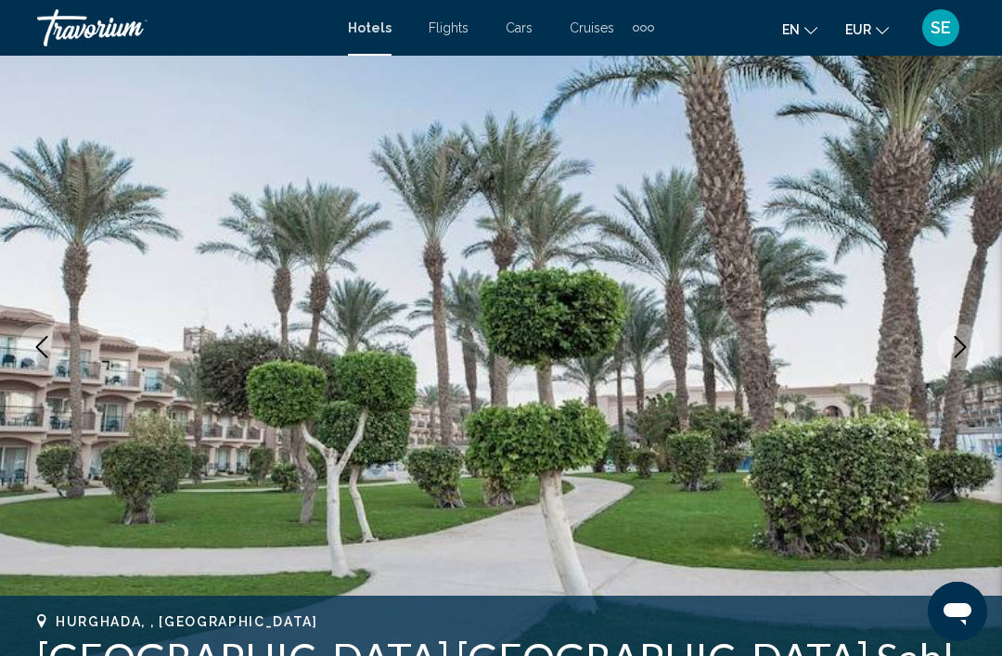
click at [960, 353] on icon "Next image" at bounding box center [961, 347] width 12 height 22
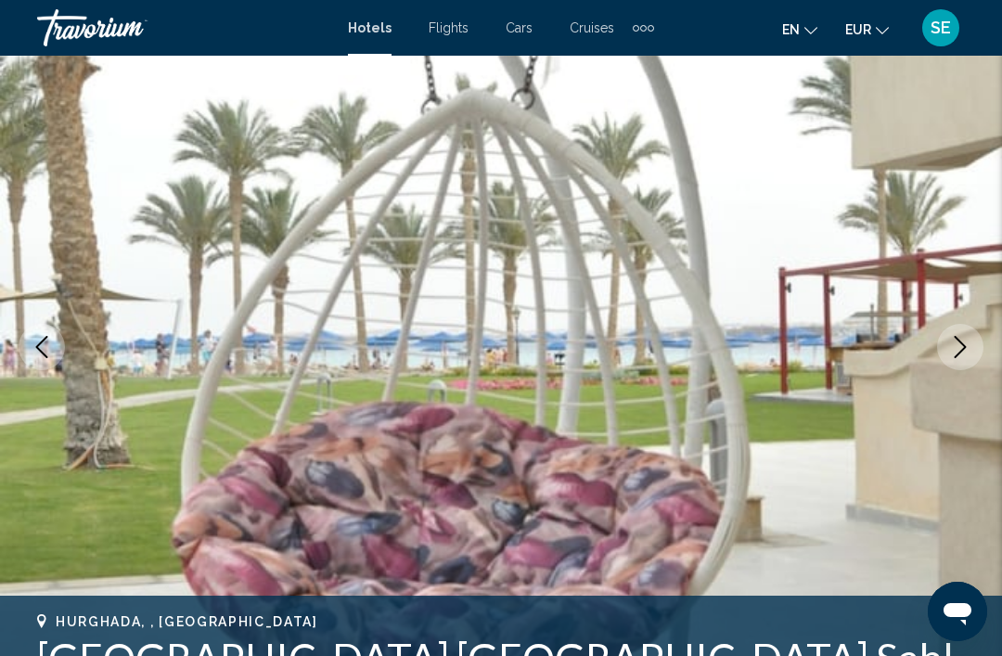
click at [961, 337] on icon "Next image" at bounding box center [960, 347] width 22 height 22
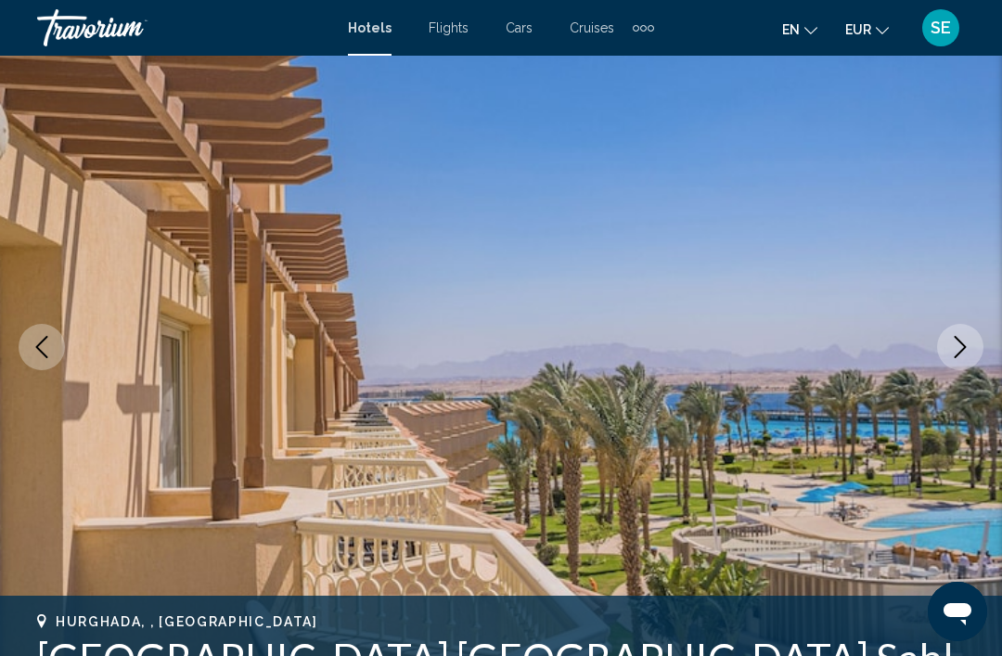
click at [957, 349] on icon "Next image" at bounding box center [960, 347] width 22 height 22
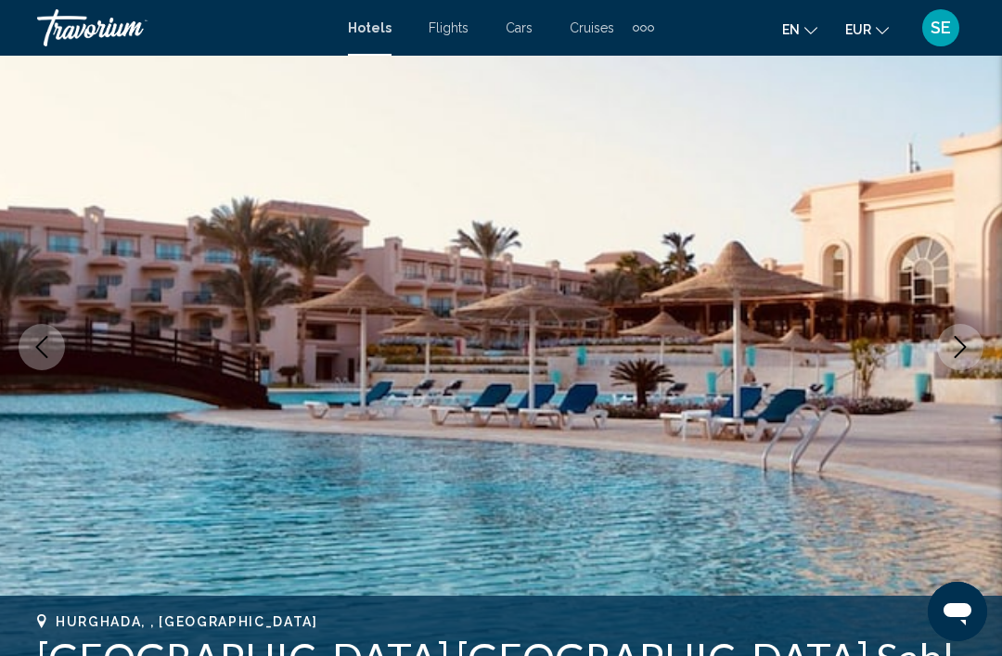
click at [961, 341] on icon "Next image" at bounding box center [960, 347] width 22 height 22
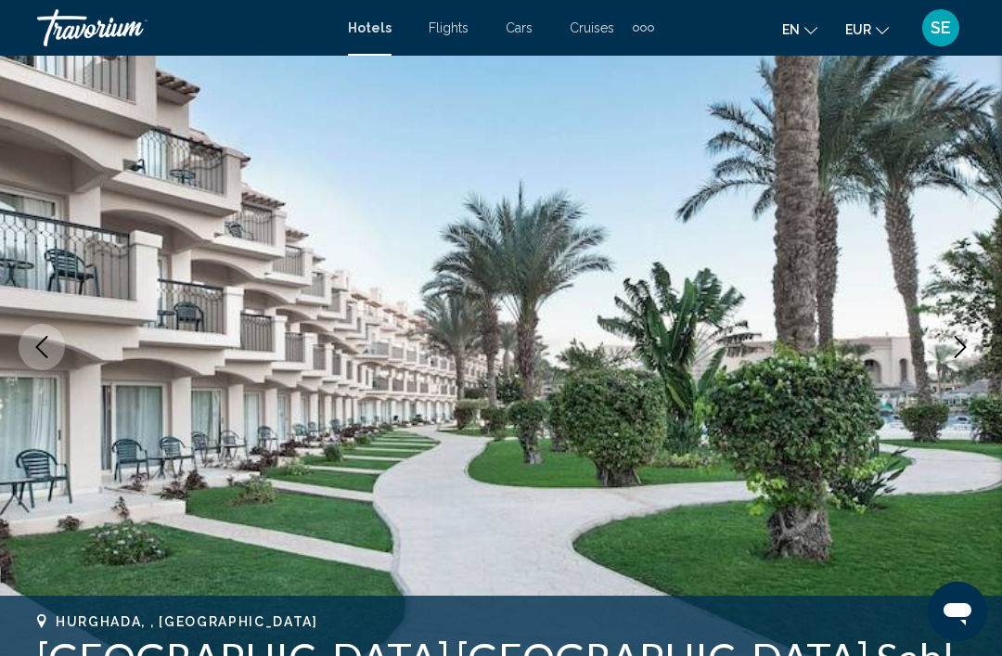
click at [962, 348] on icon "Next image" at bounding box center [960, 347] width 22 height 22
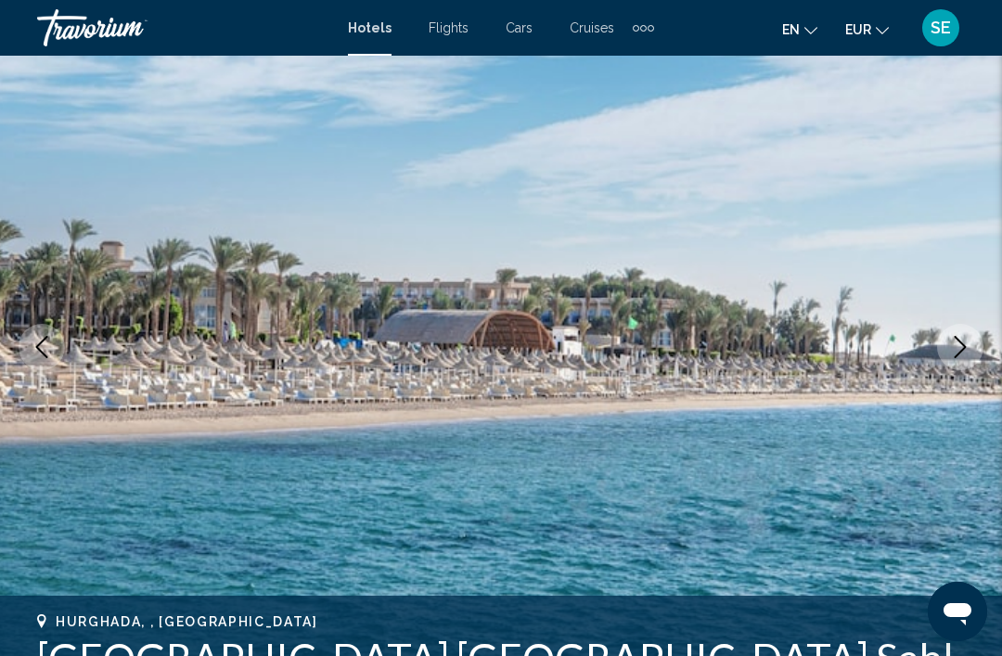
click at [959, 340] on icon "Next image" at bounding box center [960, 347] width 22 height 22
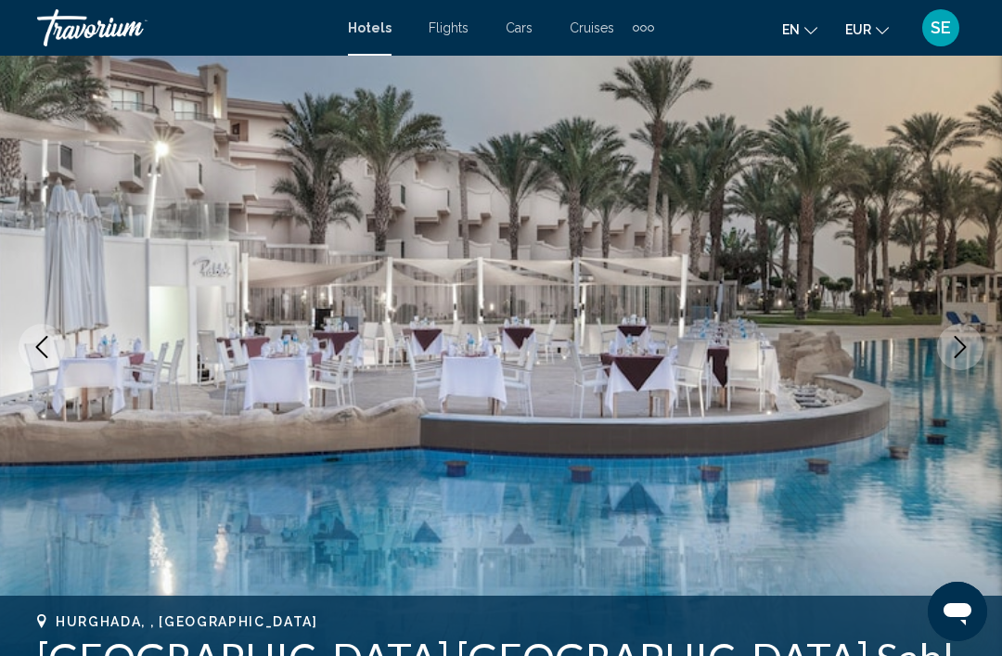
click at [953, 354] on icon "Next image" at bounding box center [960, 347] width 22 height 22
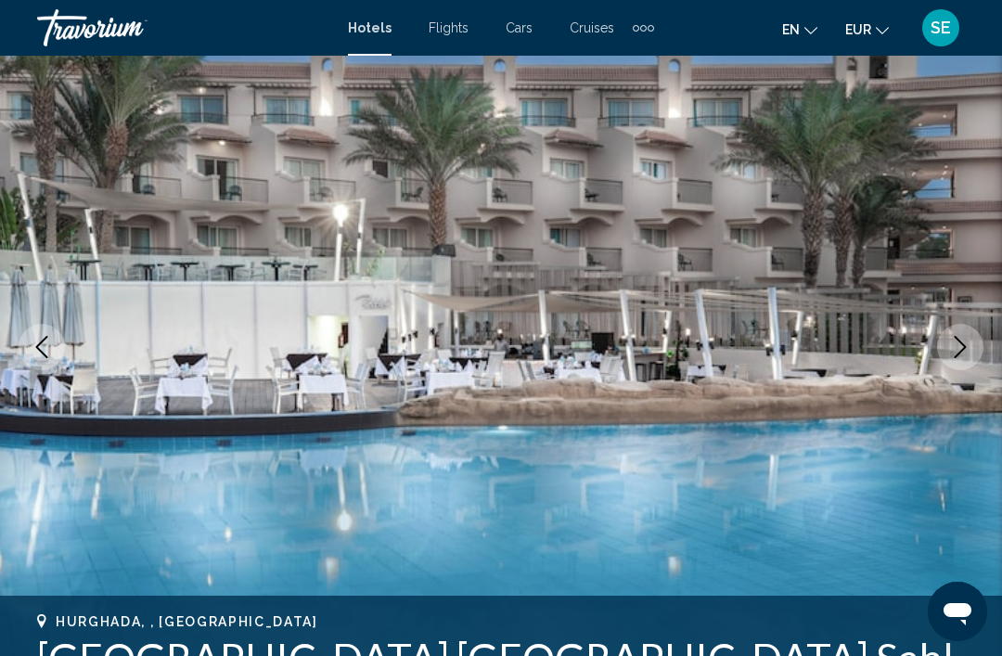
click at [946, 353] on button "Next image" at bounding box center [960, 347] width 46 height 46
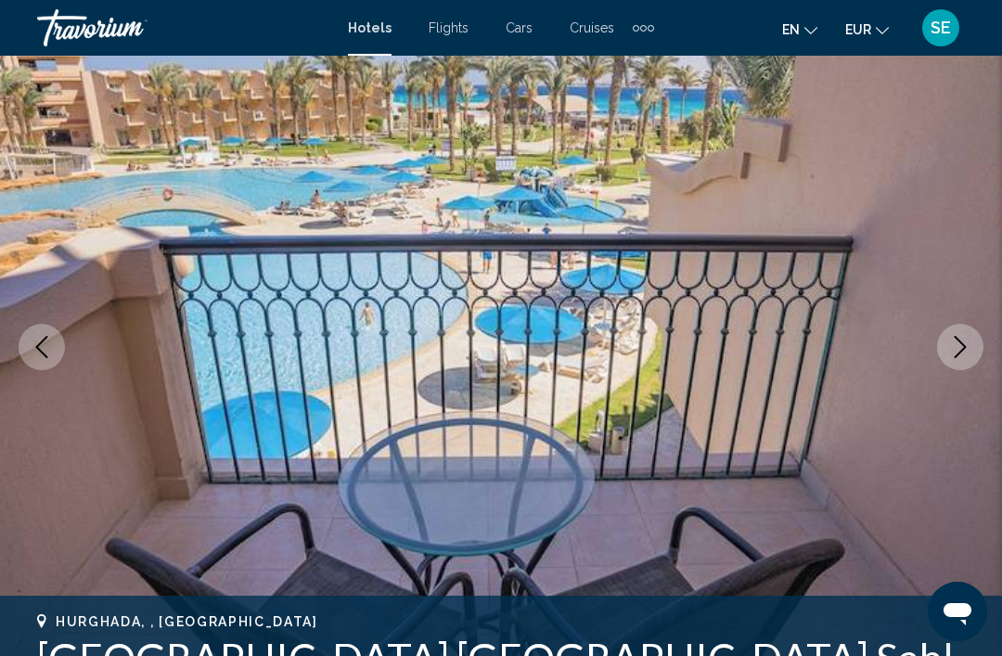
scroll to position [0, 0]
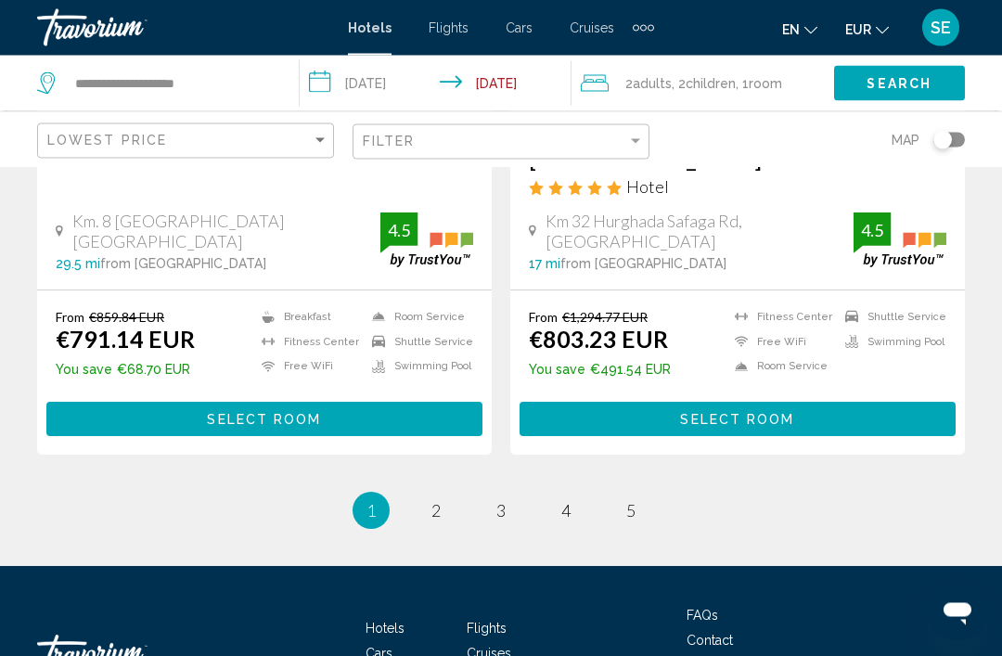
scroll to position [3878, 0]
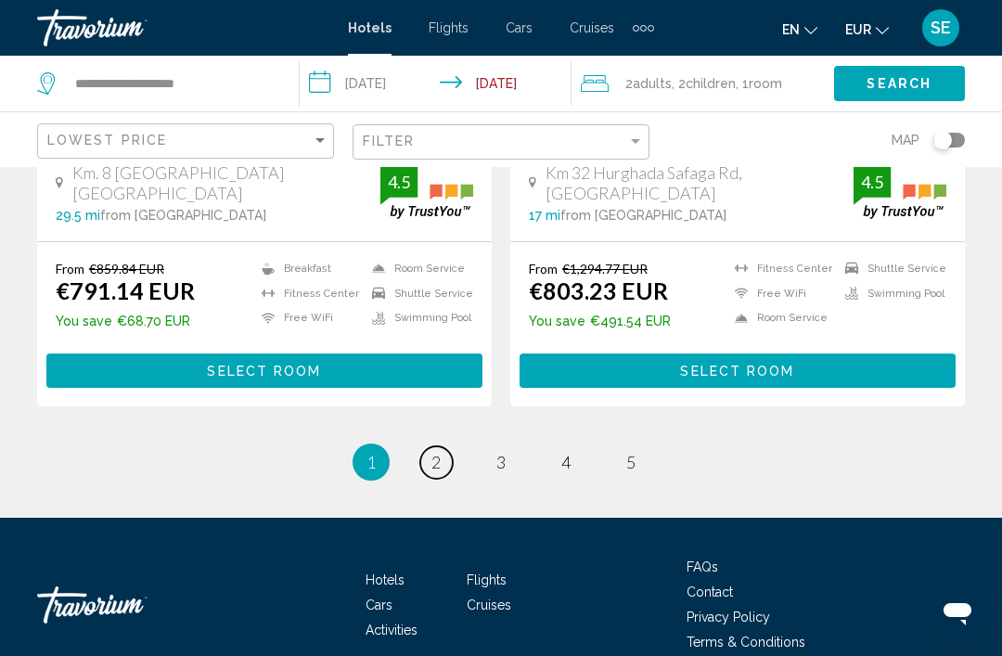
click at [437, 452] on span "2" at bounding box center [435, 462] width 9 height 20
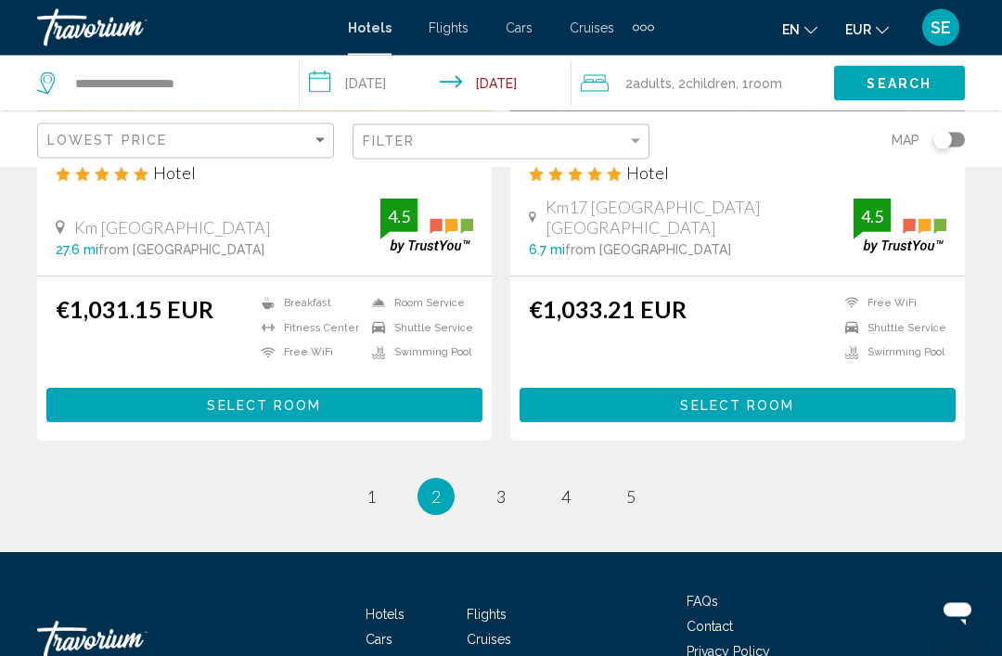
scroll to position [3842, 0]
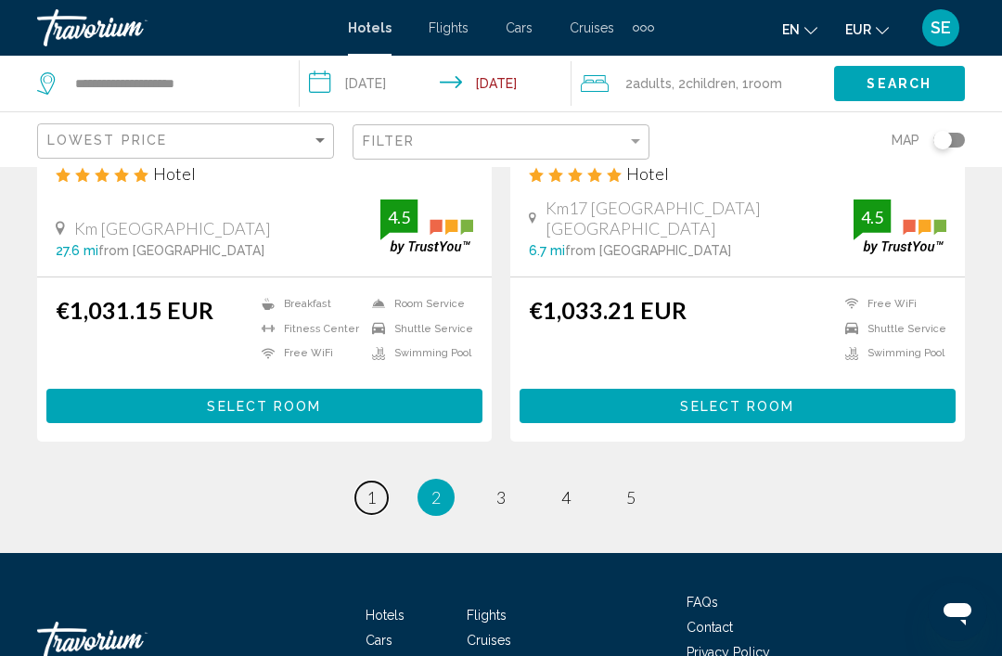
click at [378, 482] on link "page 1" at bounding box center [371, 498] width 32 height 32
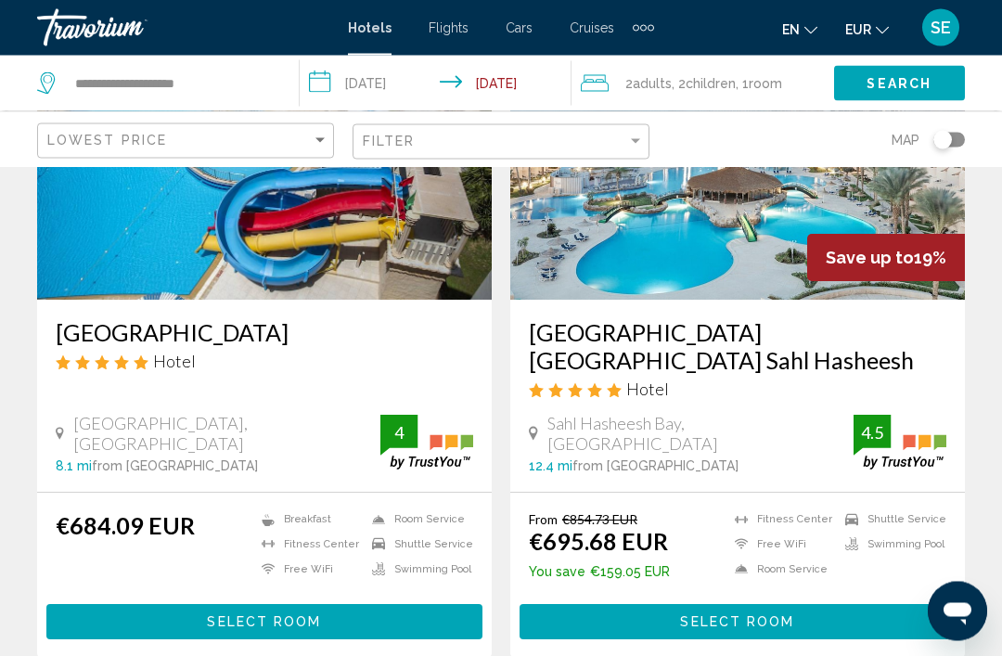
scroll to position [883, 0]
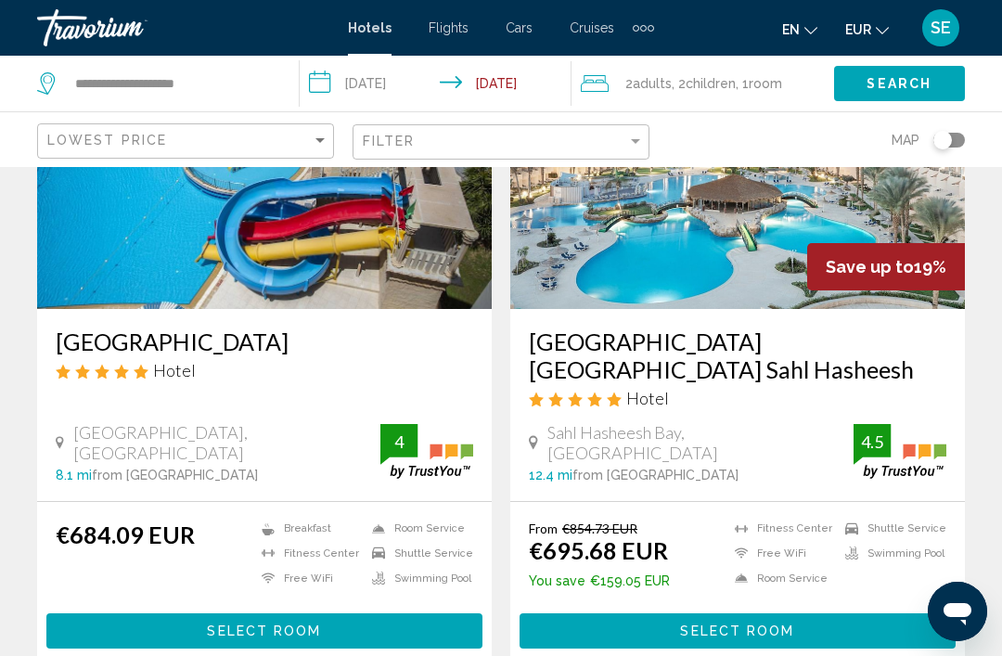
click at [59, 430] on div "[GEOGRAPHIC_DATA], [GEOGRAPHIC_DATA] 8.1 mi from [GEOGRAPHIC_DATA] from hotel 4" at bounding box center [265, 452] width 418 height 60
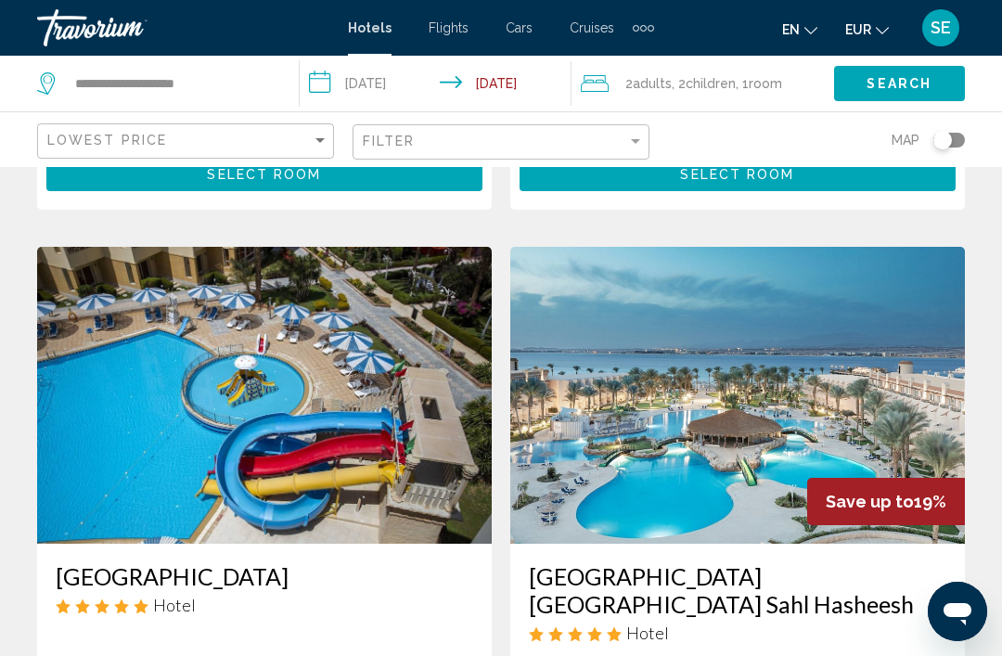
scroll to position [650, 0]
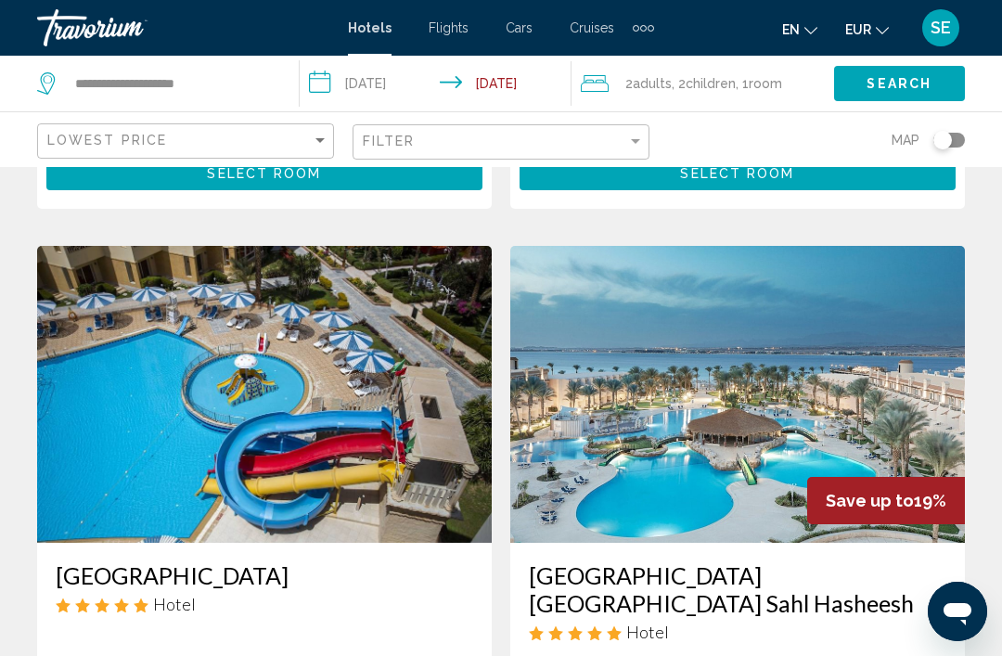
click at [148, 414] on img "Main content" at bounding box center [264, 394] width 455 height 297
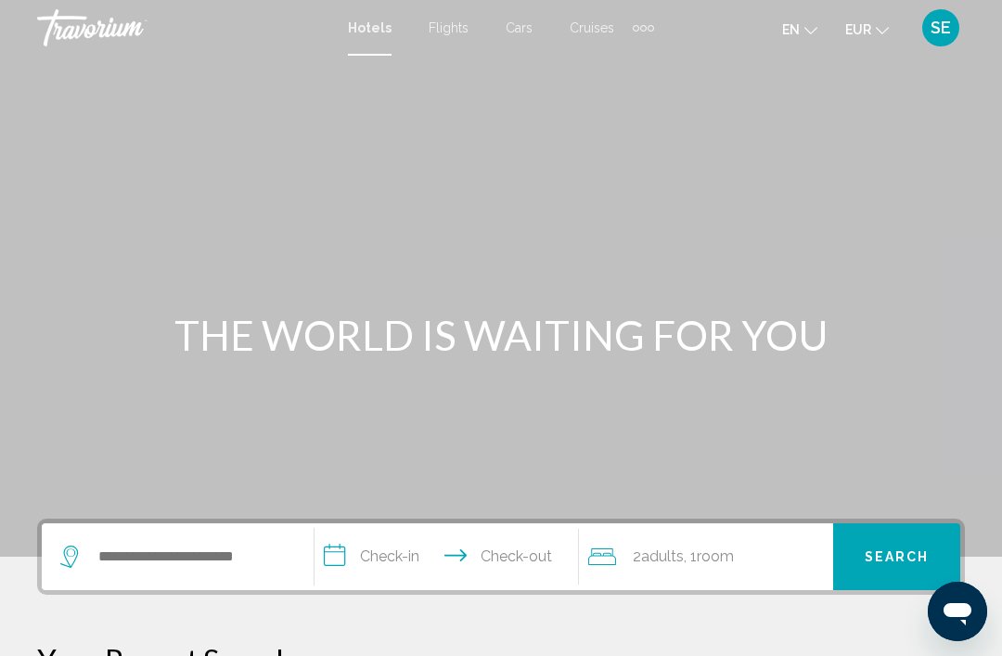
click at [966, 297] on div "Main content" at bounding box center [501, 278] width 1002 height 557
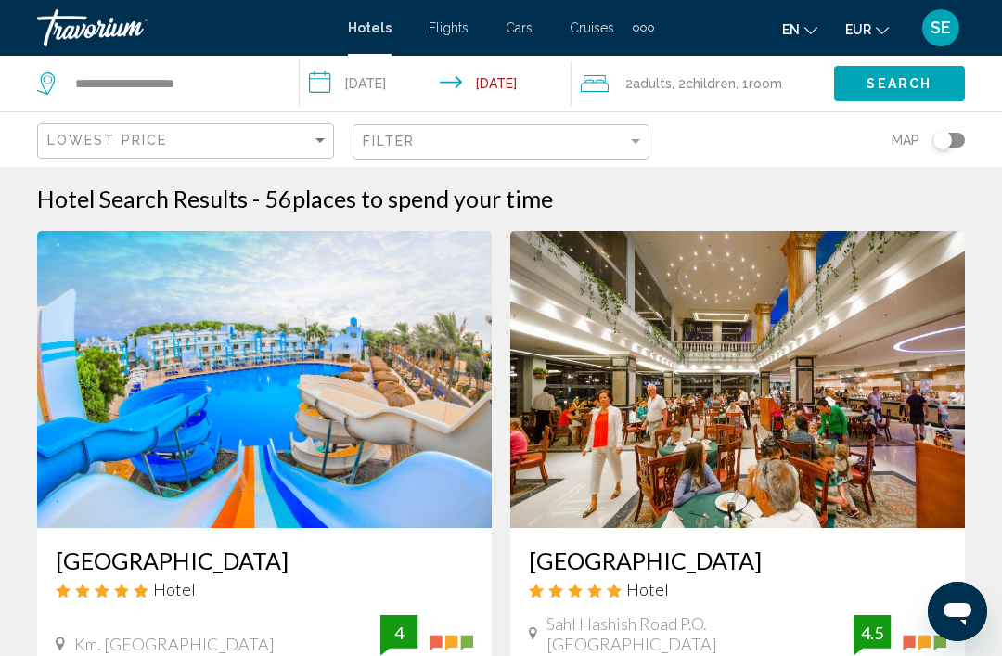
scroll to position [2, 0]
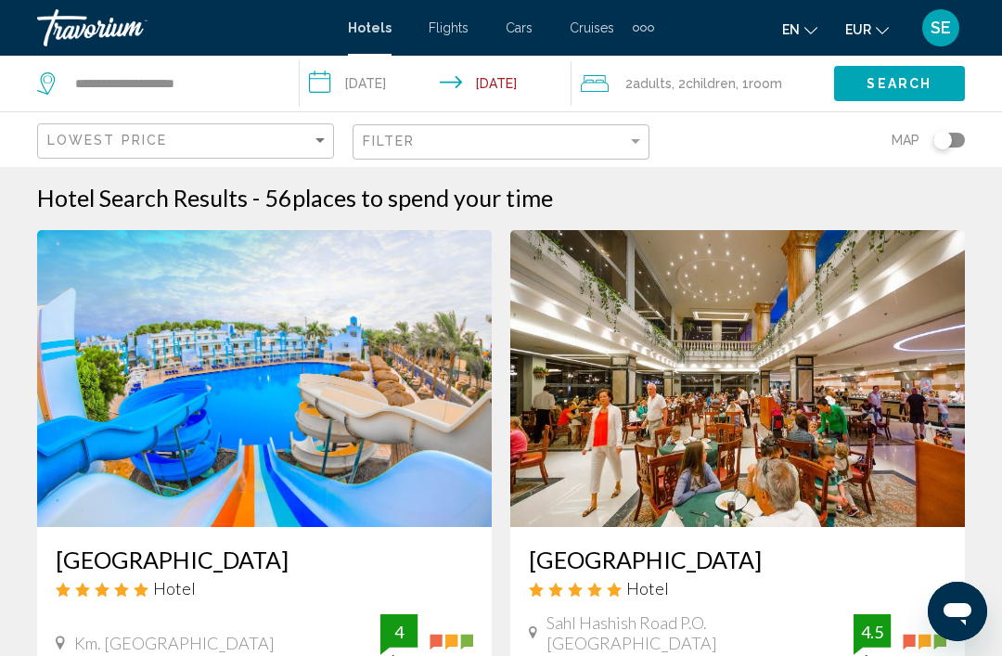
click at [205, 420] on img "Main content" at bounding box center [264, 378] width 455 height 297
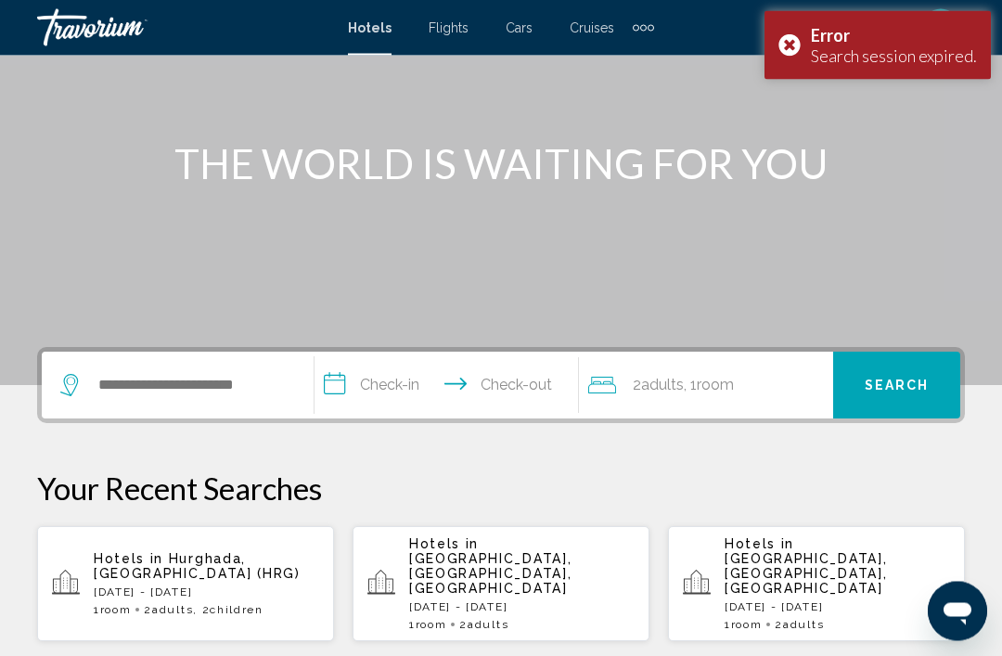
scroll to position [174, 0]
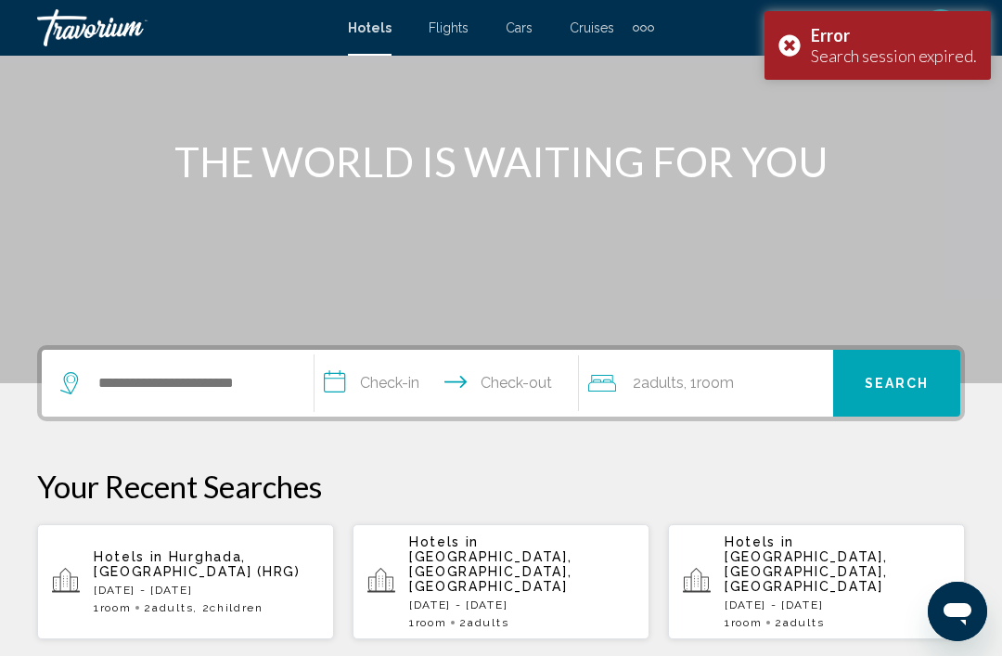
click at [159, 561] on p "Hotels in [GEOGRAPHIC_DATA], [GEOGRAPHIC_DATA] (HRG)" at bounding box center [206, 564] width 225 height 30
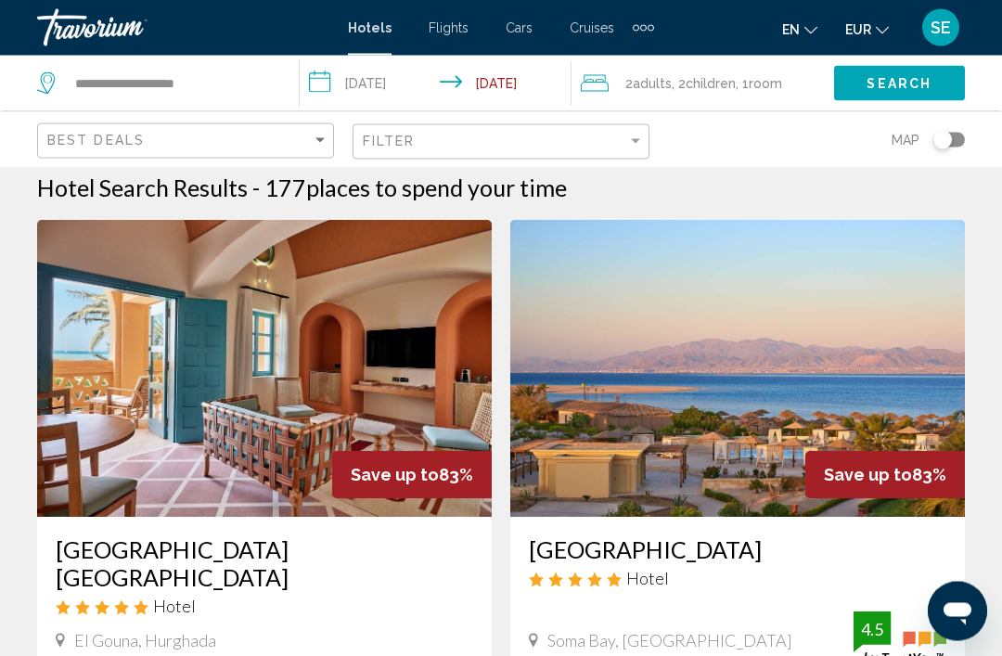
click at [145, 352] on img "Main content" at bounding box center [264, 369] width 455 height 297
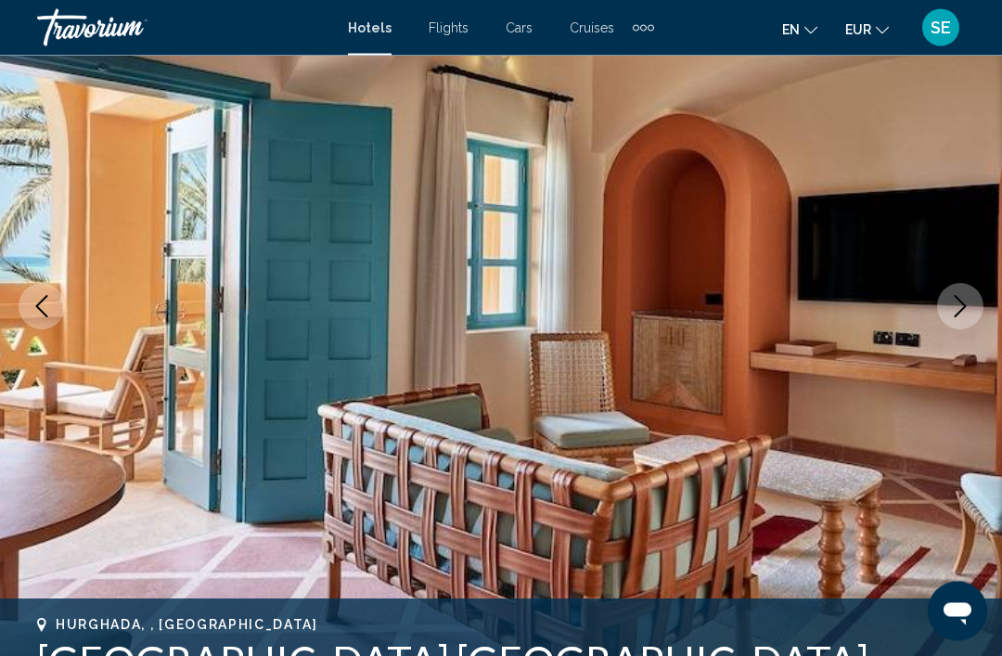
scroll to position [193, 0]
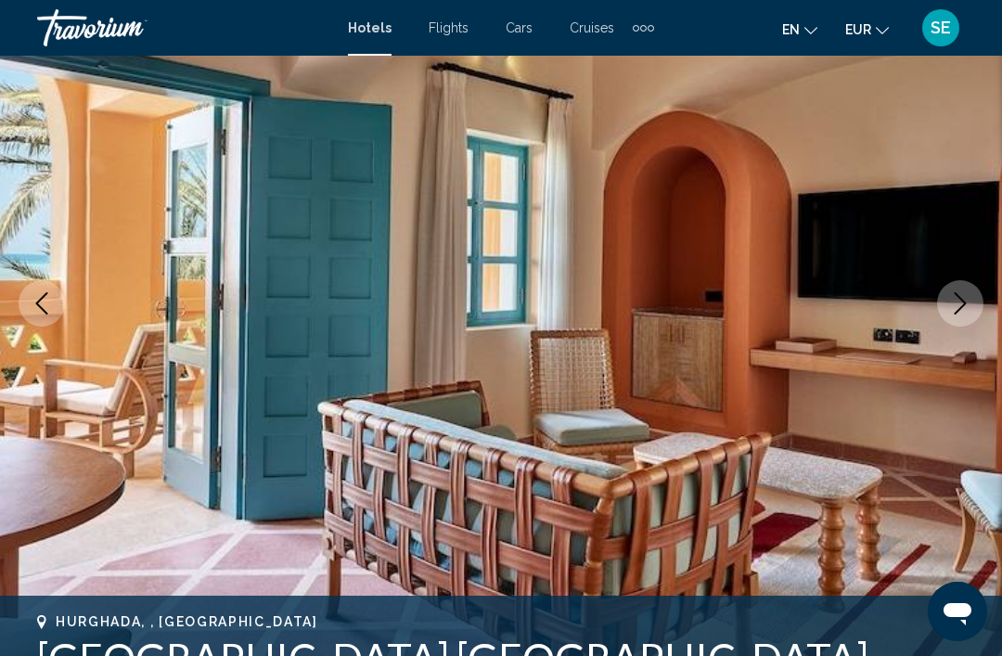
click at [959, 319] on button "Next image" at bounding box center [960, 303] width 46 height 46
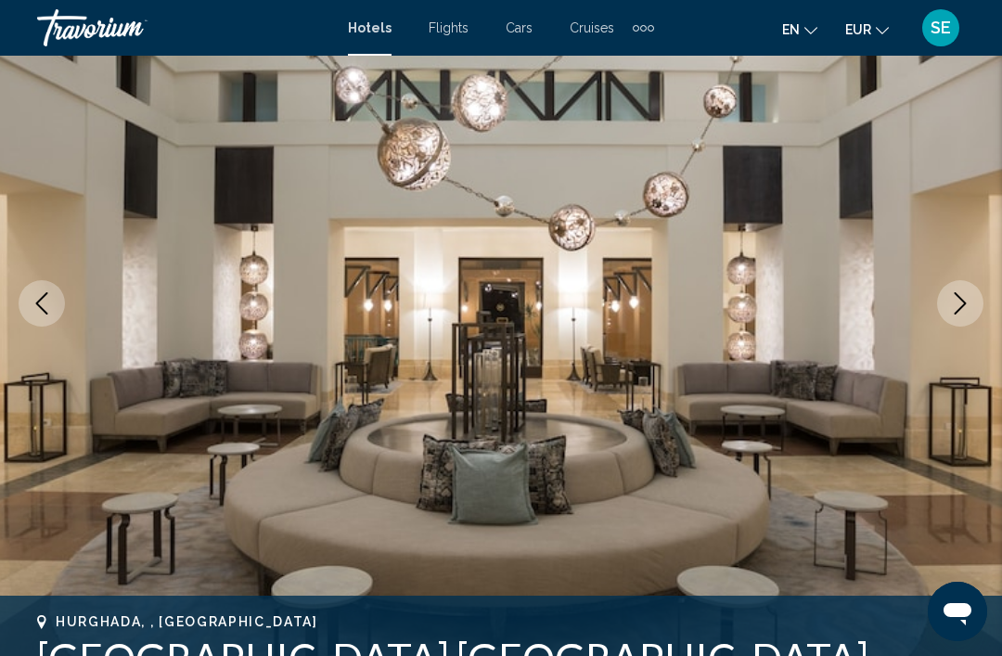
click at [960, 303] on icon "Next image" at bounding box center [960, 303] width 22 height 22
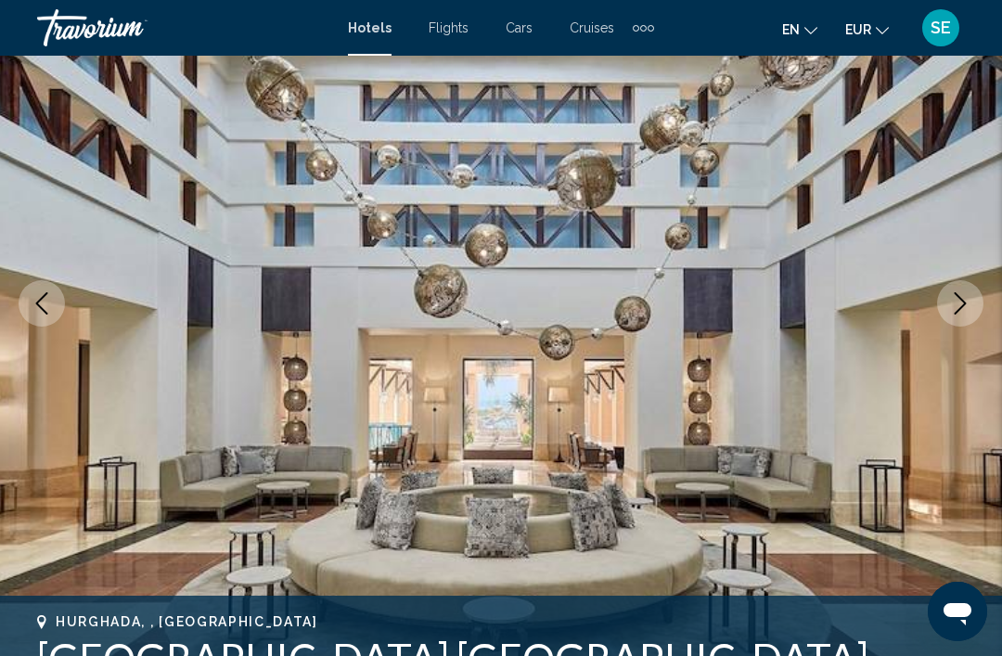
click at [946, 306] on button "Next image" at bounding box center [960, 303] width 46 height 46
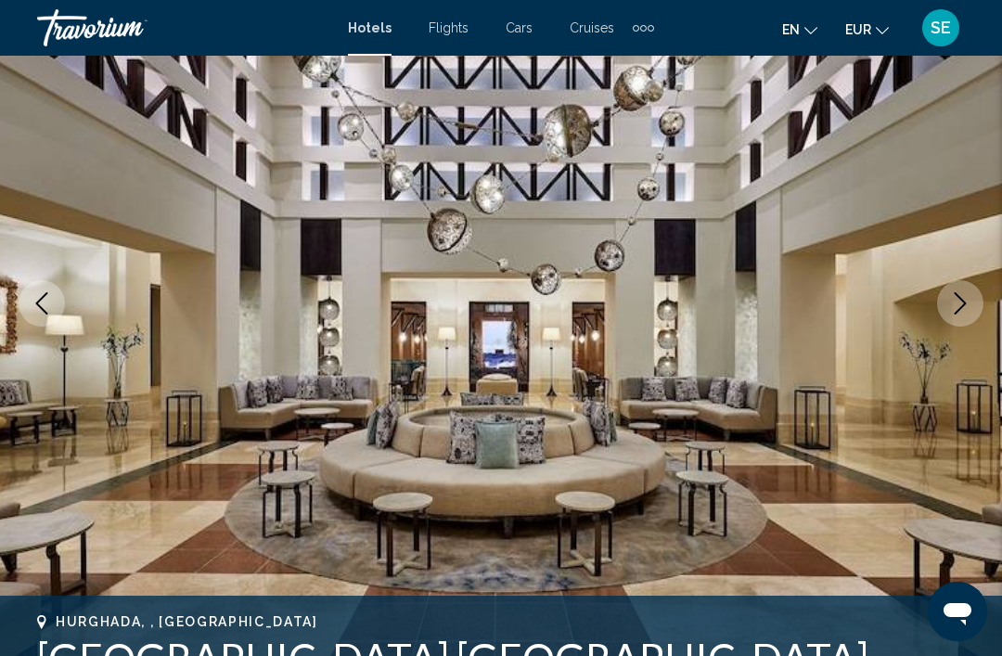
click at [942, 292] on button "Next image" at bounding box center [960, 303] width 46 height 46
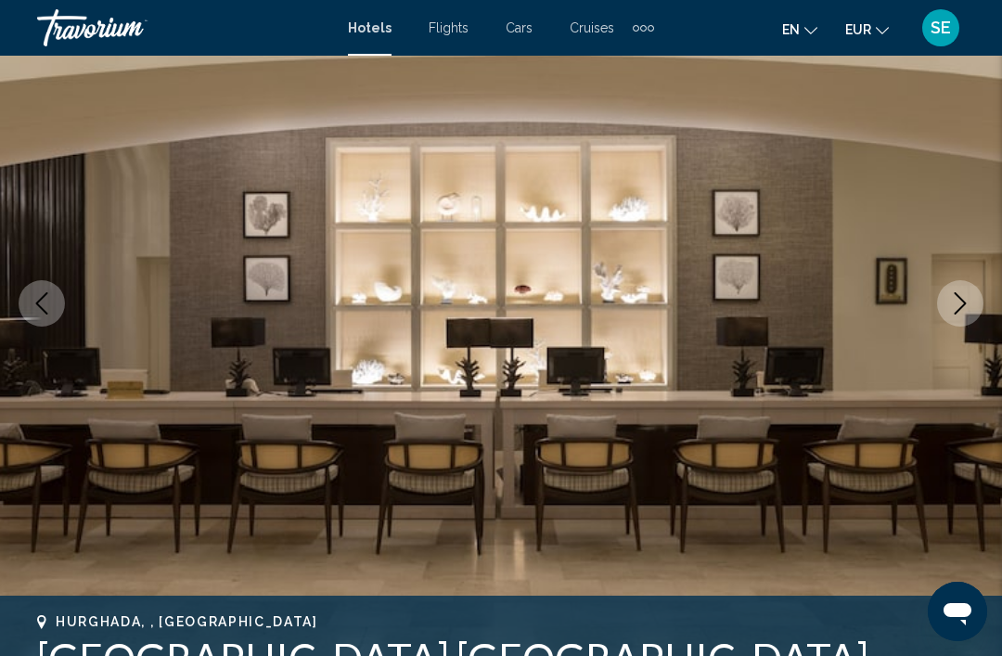
click at [966, 319] on button "Next image" at bounding box center [960, 303] width 46 height 46
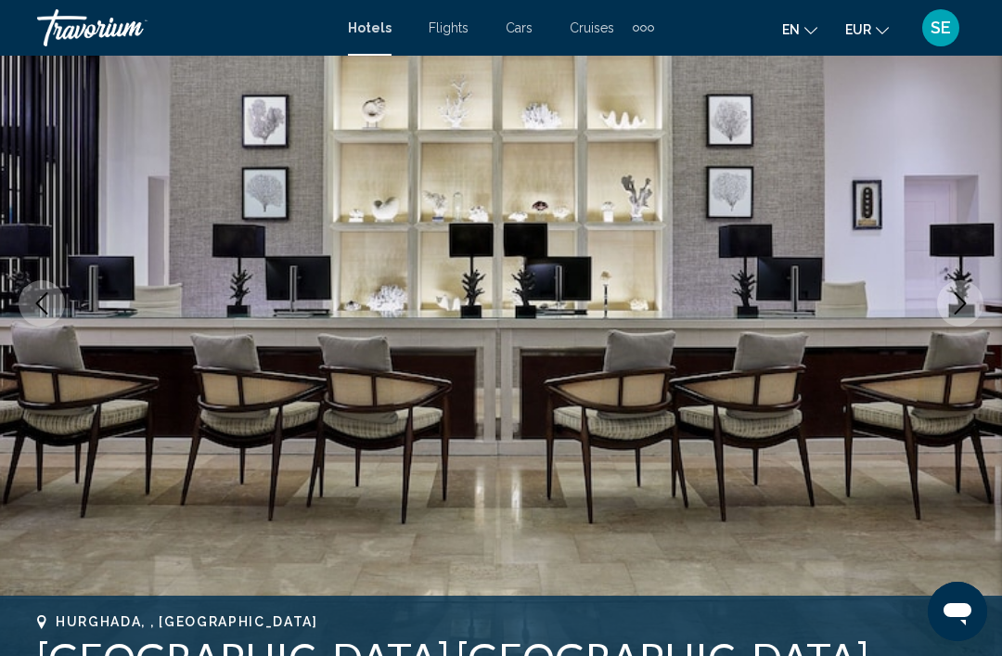
click at [968, 313] on icon "Next image" at bounding box center [960, 303] width 22 height 22
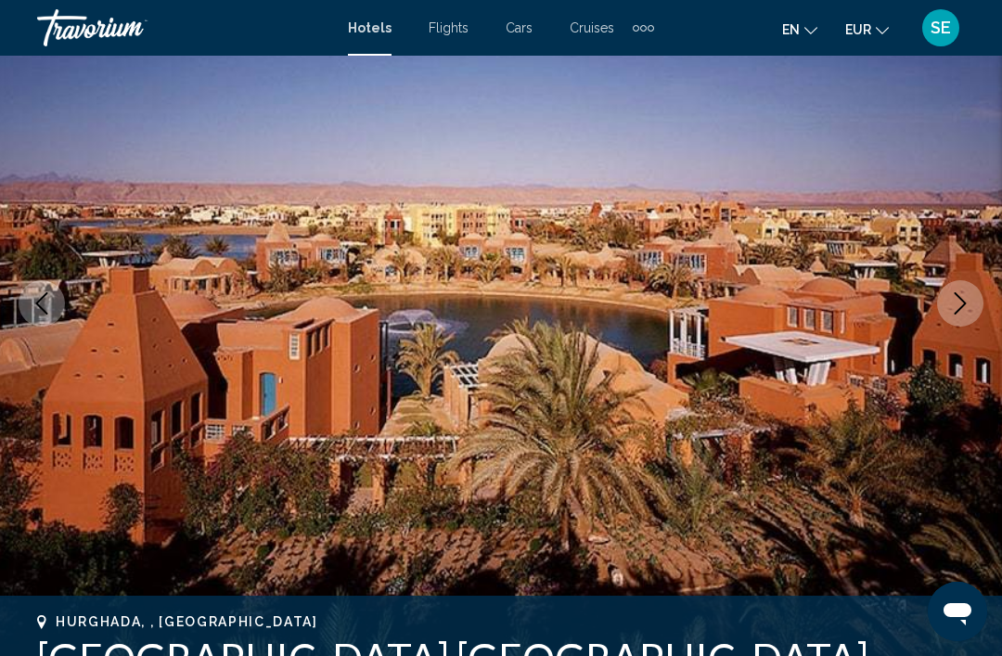
click at [962, 301] on icon "Next image" at bounding box center [961, 303] width 12 height 22
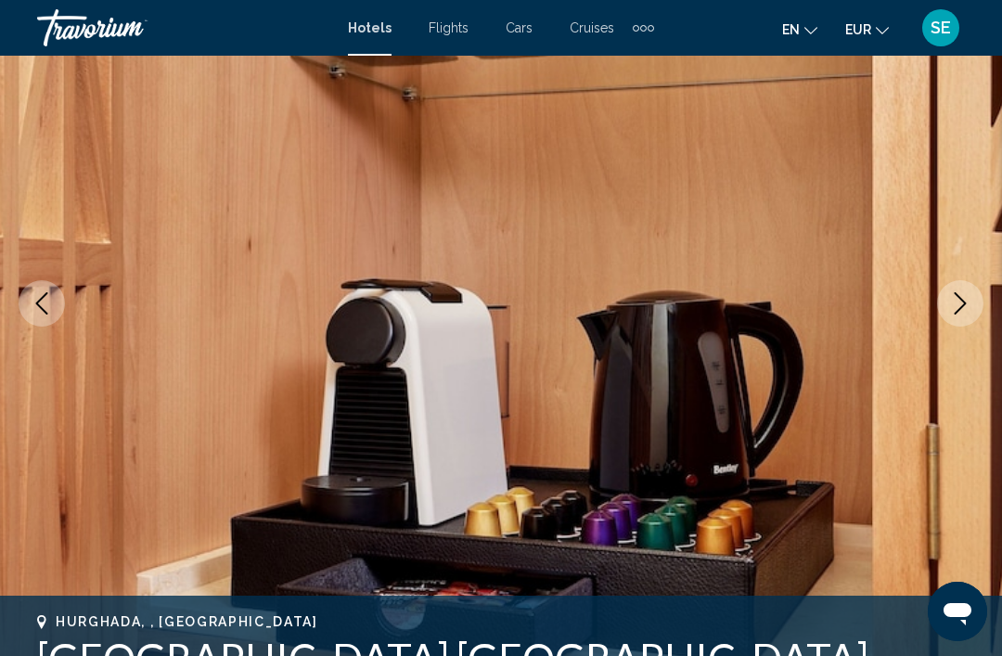
click at [970, 304] on icon "Next image" at bounding box center [960, 303] width 22 height 22
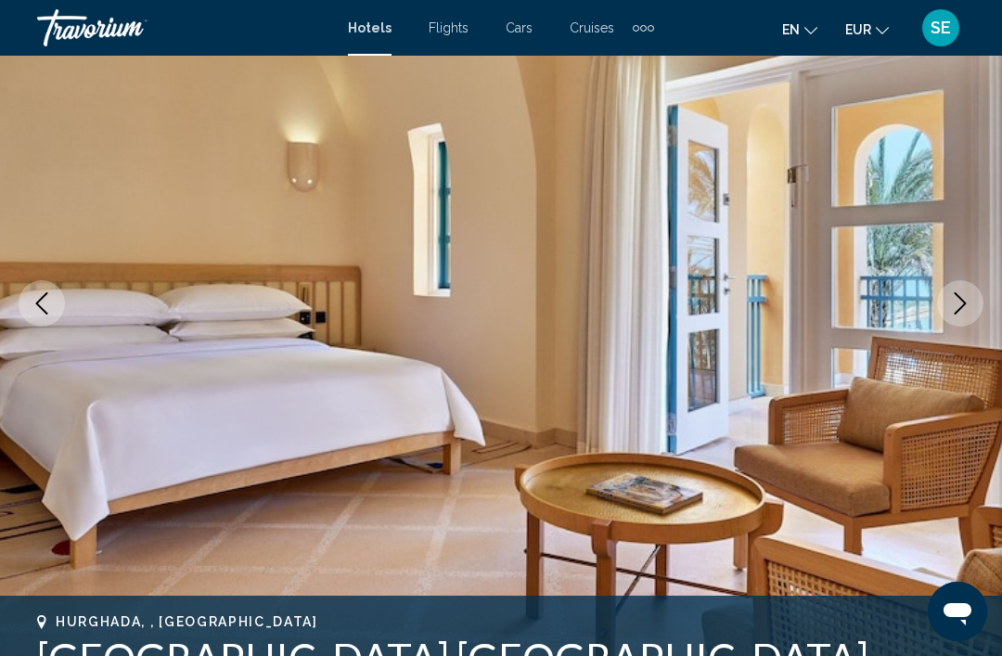
click at [960, 303] on icon "Next image" at bounding box center [960, 303] width 22 height 22
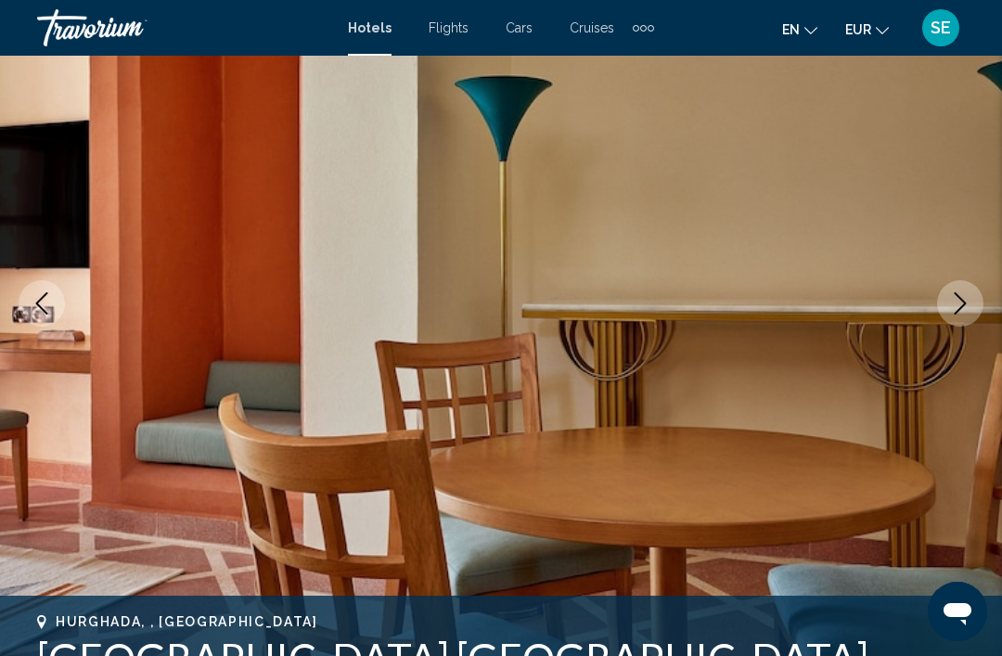
click at [954, 309] on icon "Next image" at bounding box center [960, 303] width 22 height 22
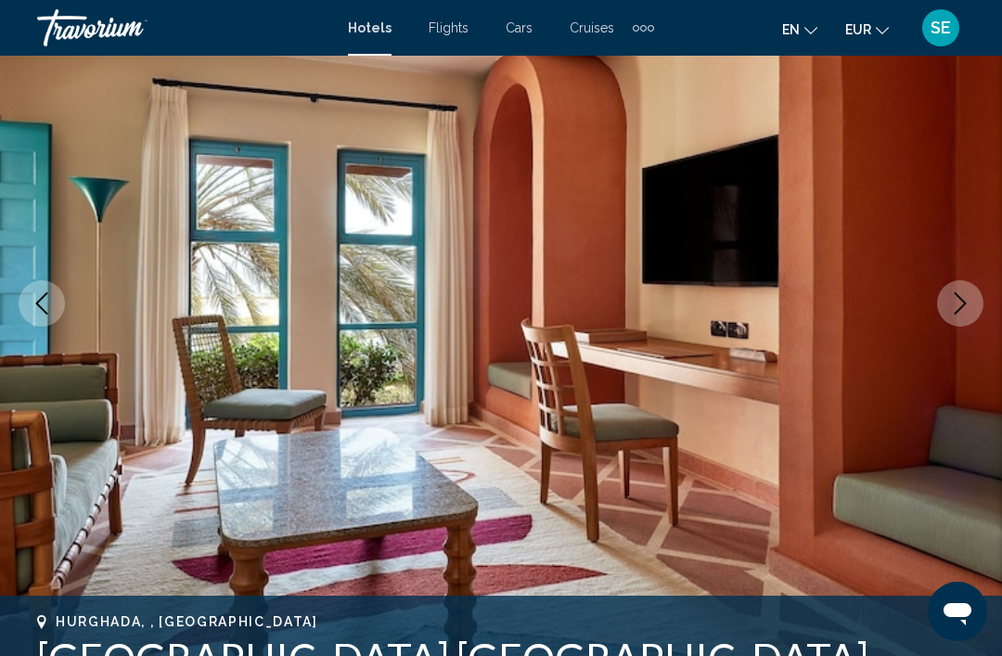
click at [961, 309] on icon "Next image" at bounding box center [960, 303] width 22 height 22
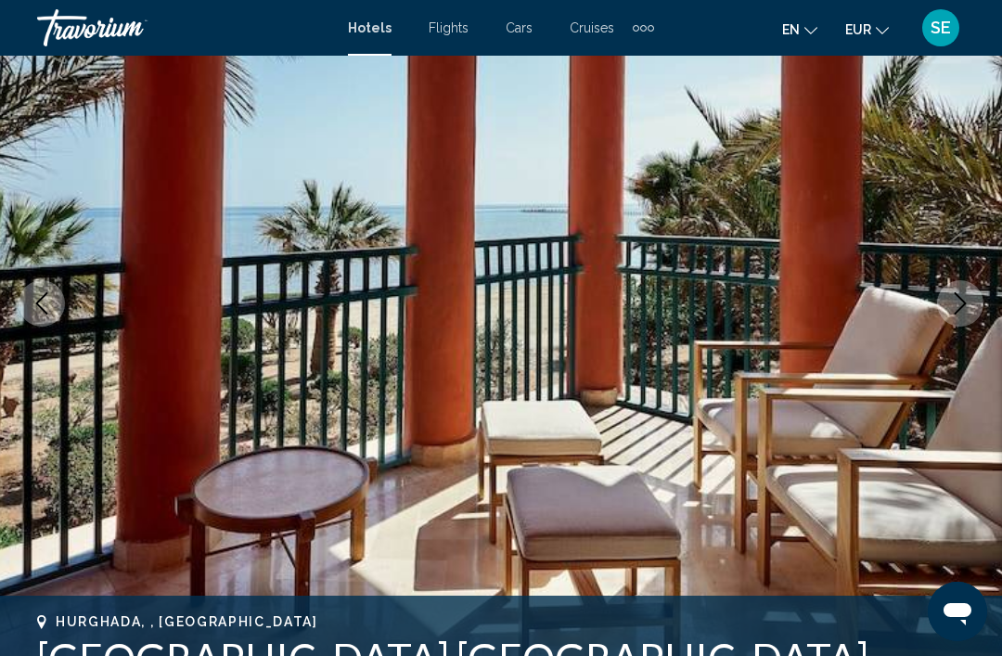
click at [966, 295] on icon "Next image" at bounding box center [960, 303] width 22 height 22
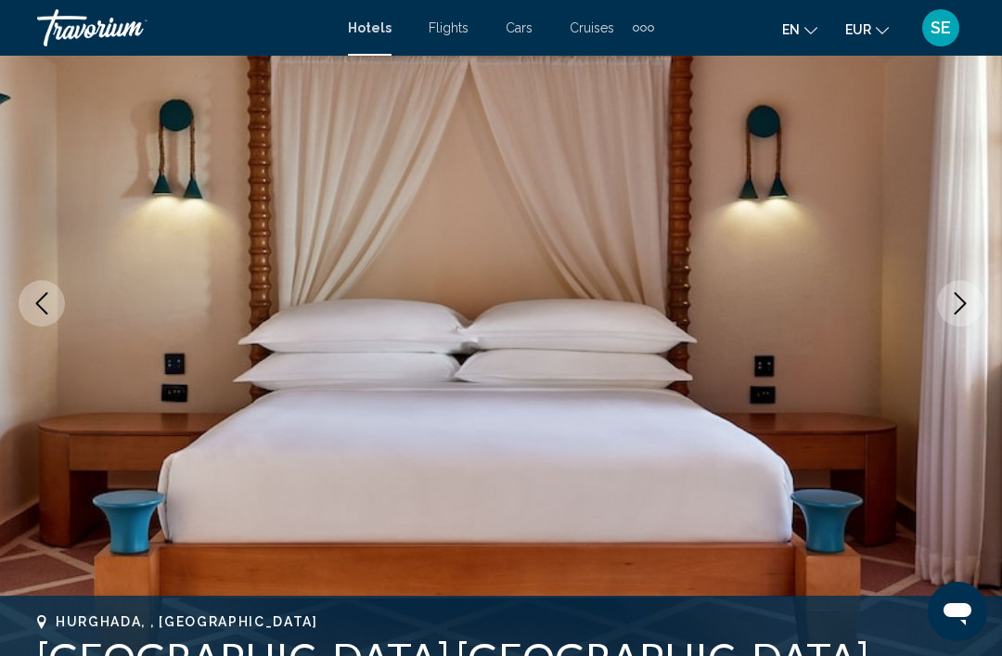
click at [965, 297] on icon "Next image" at bounding box center [960, 303] width 22 height 22
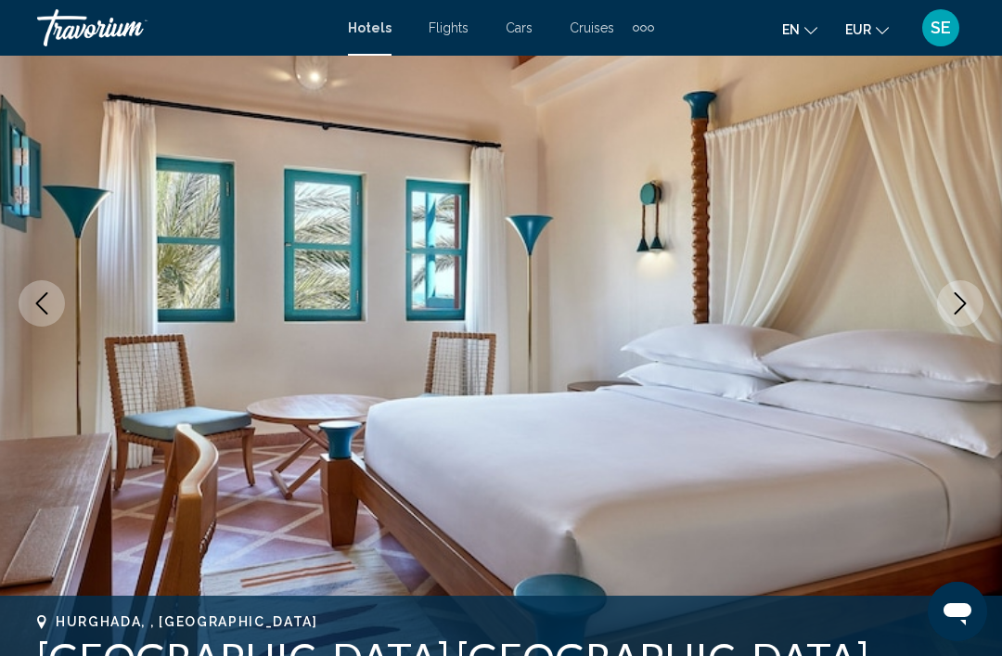
click at [967, 292] on icon "Next image" at bounding box center [960, 303] width 22 height 22
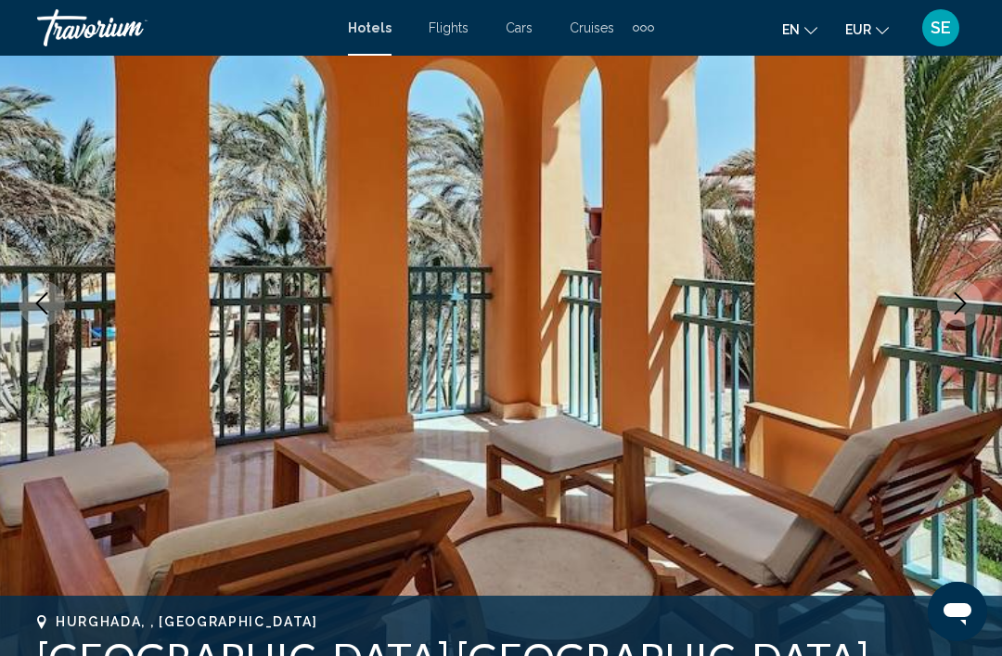
click at [966, 290] on button "Next image" at bounding box center [960, 303] width 46 height 46
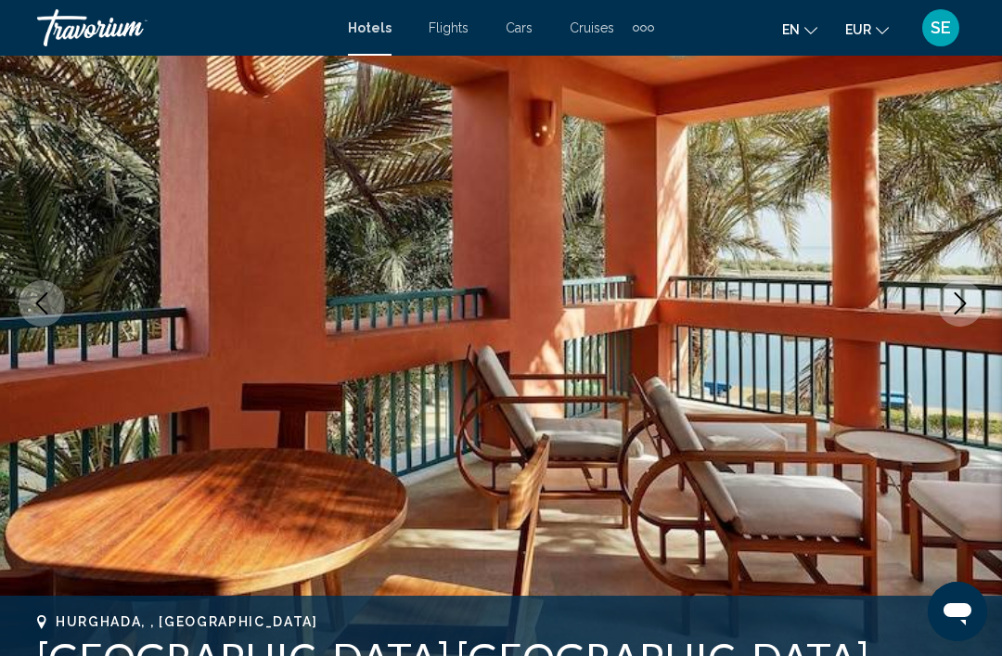
click at [973, 284] on button "Next image" at bounding box center [960, 303] width 46 height 46
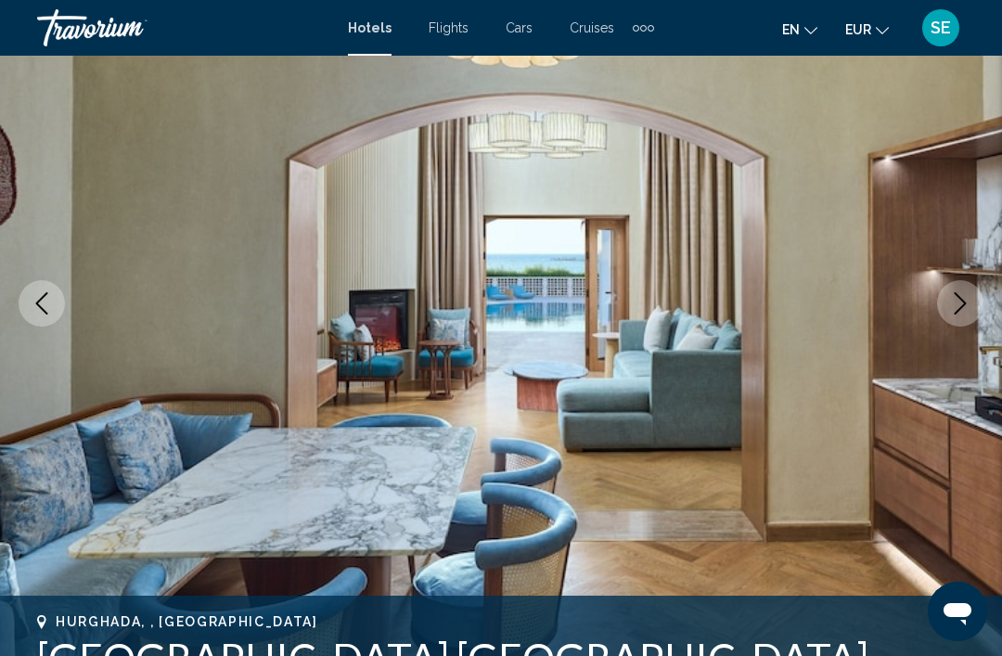
click at [972, 298] on button "Next image" at bounding box center [960, 303] width 46 height 46
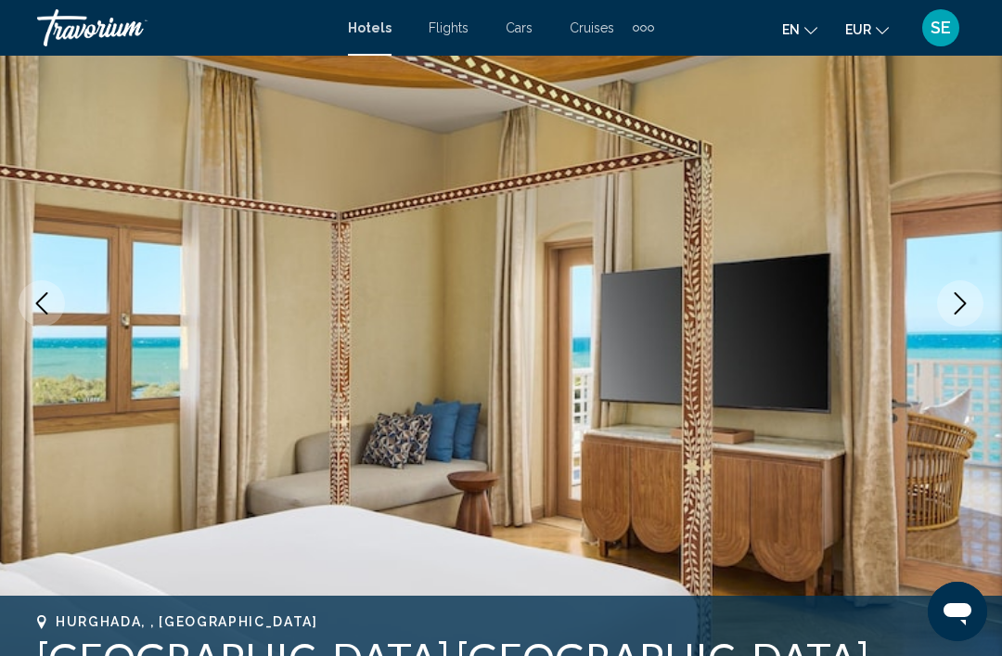
click at [971, 308] on icon "Next image" at bounding box center [960, 303] width 22 height 22
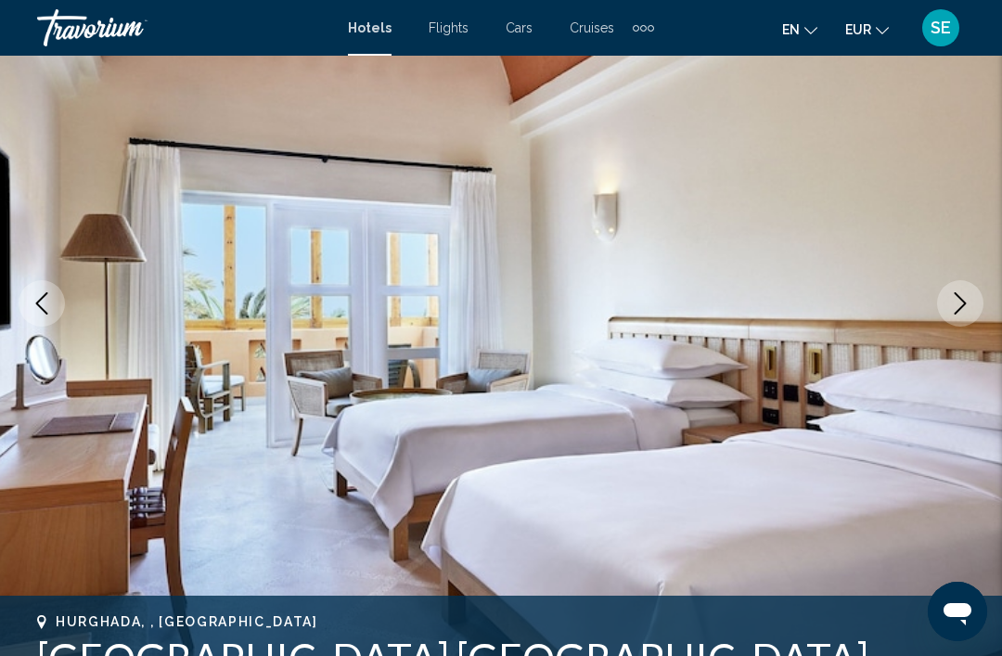
click at [960, 304] on icon "Next image" at bounding box center [960, 303] width 22 height 22
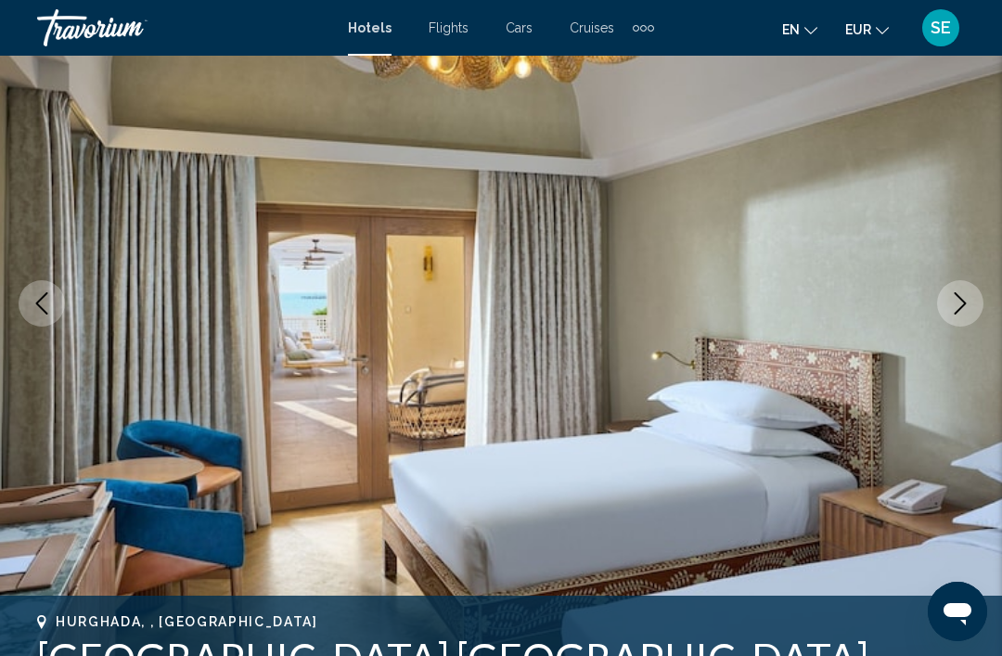
click at [964, 305] on icon "Next image" at bounding box center [961, 303] width 12 height 22
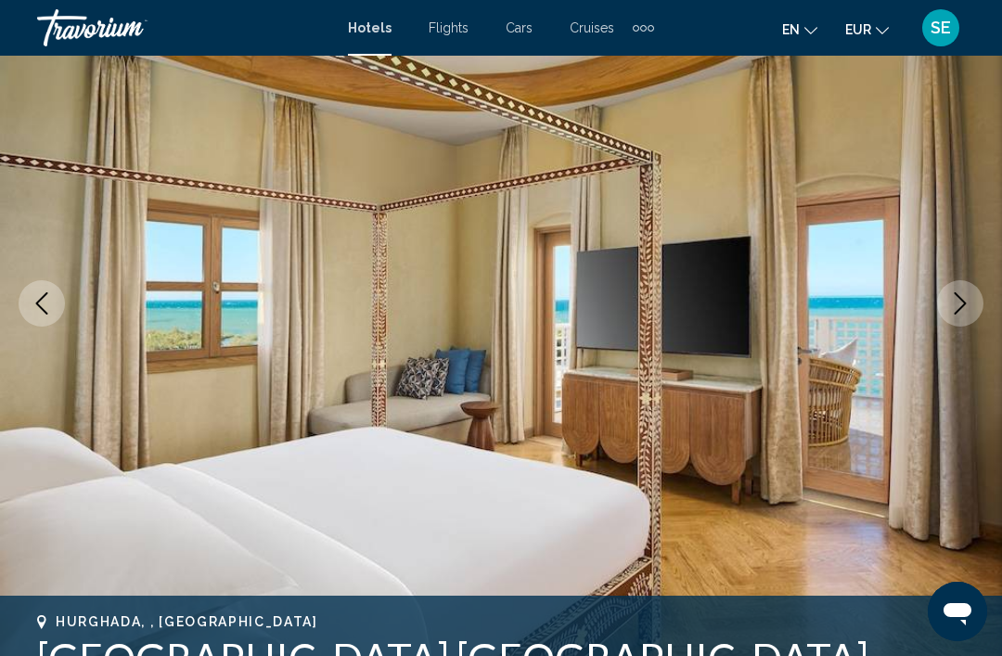
click at [970, 298] on icon "Next image" at bounding box center [960, 303] width 22 height 22
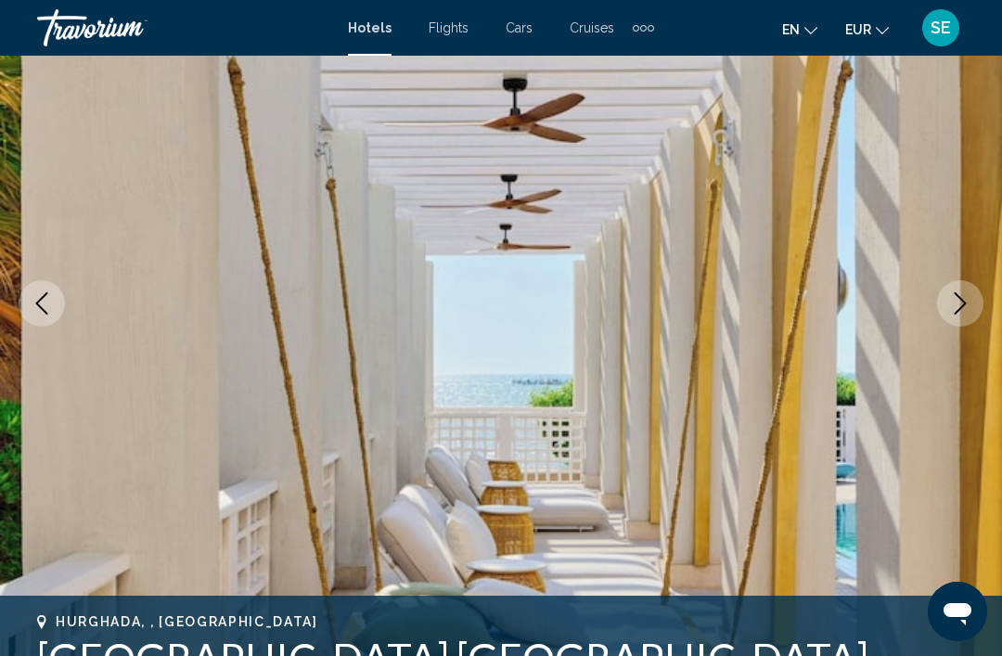
click at [972, 297] on button "Next image" at bounding box center [960, 303] width 46 height 46
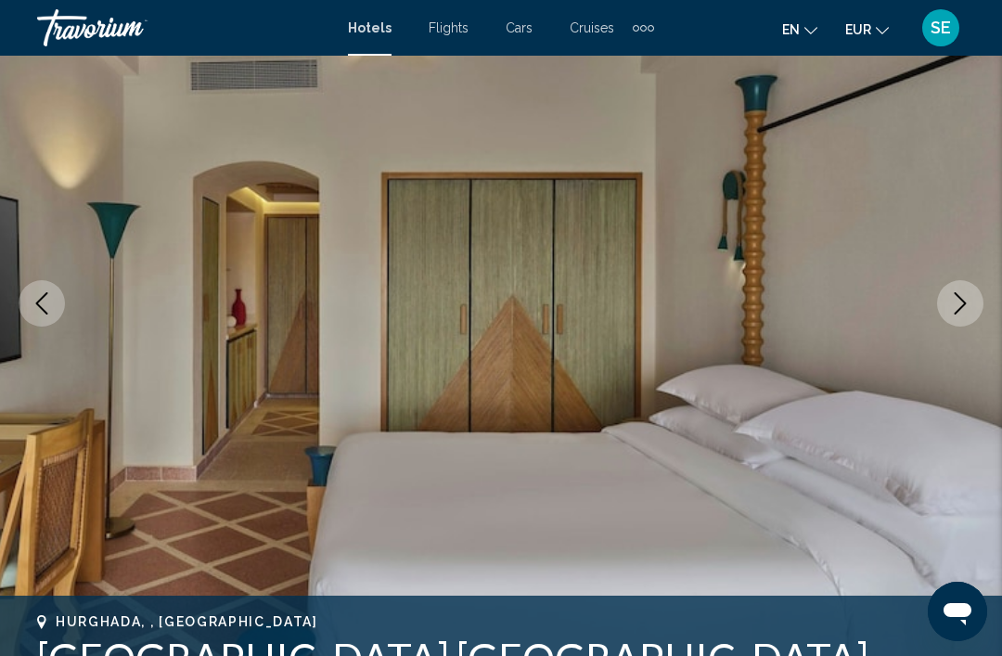
click at [963, 315] on button "Next image" at bounding box center [960, 303] width 46 height 46
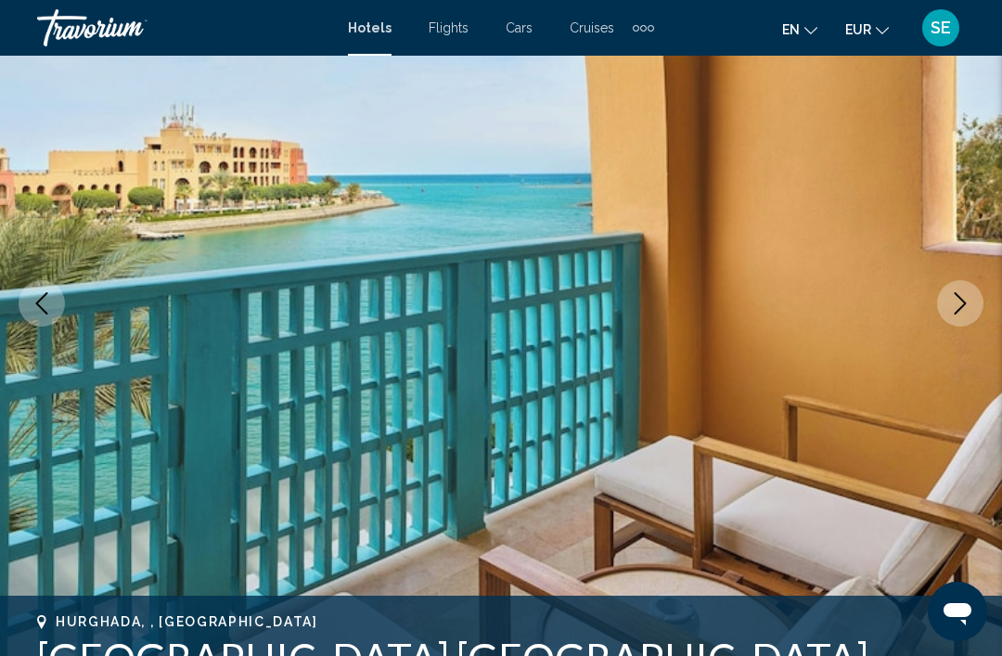
click at [972, 290] on button "Next image" at bounding box center [960, 303] width 46 height 46
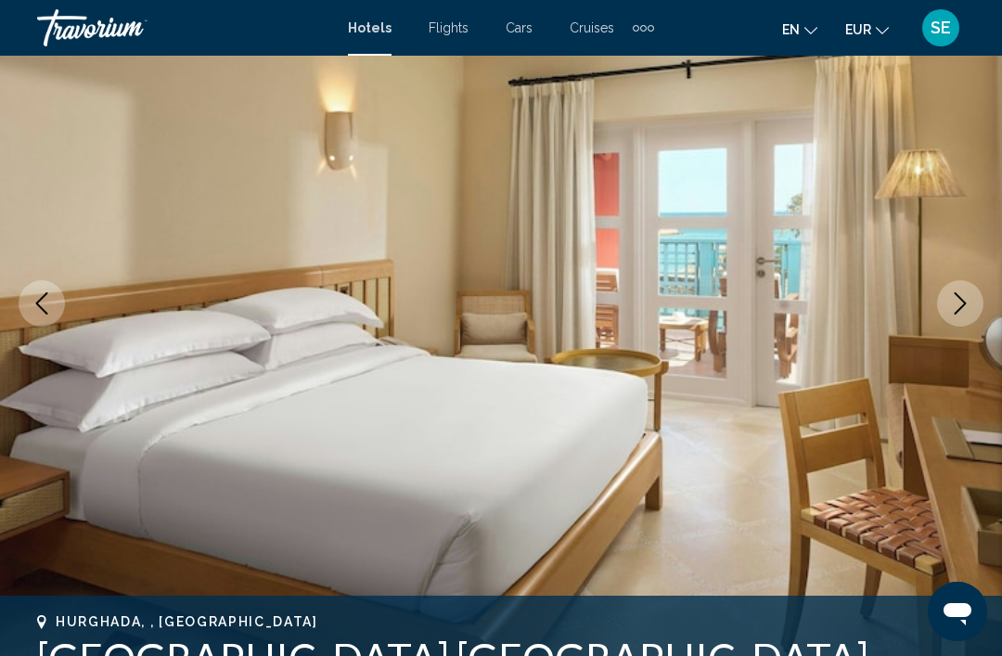
click at [966, 292] on icon "Next image" at bounding box center [960, 303] width 22 height 22
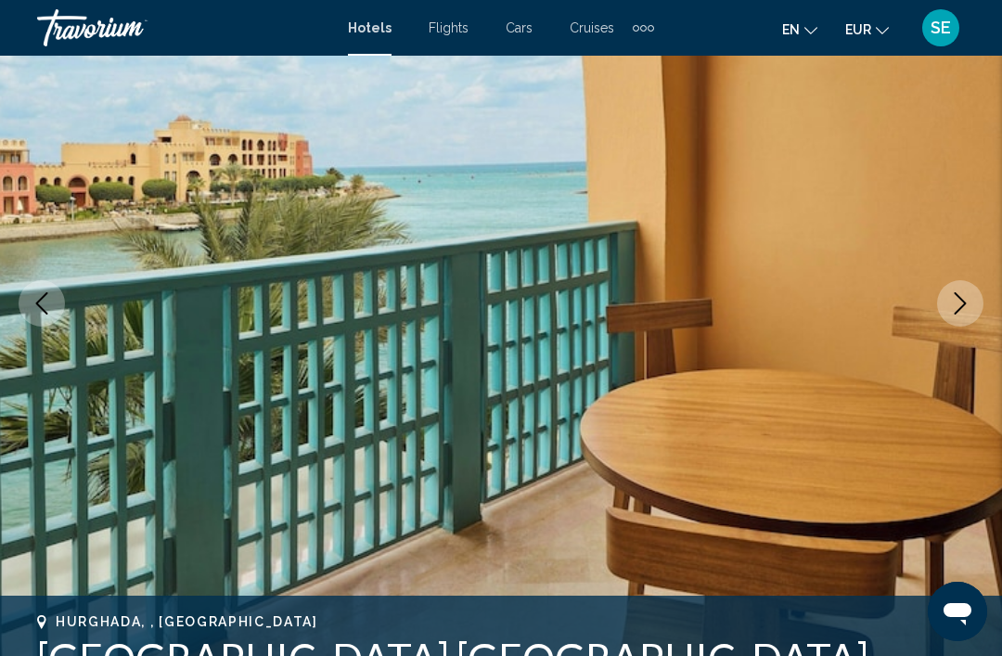
click at [979, 314] on button "Next image" at bounding box center [960, 303] width 46 height 46
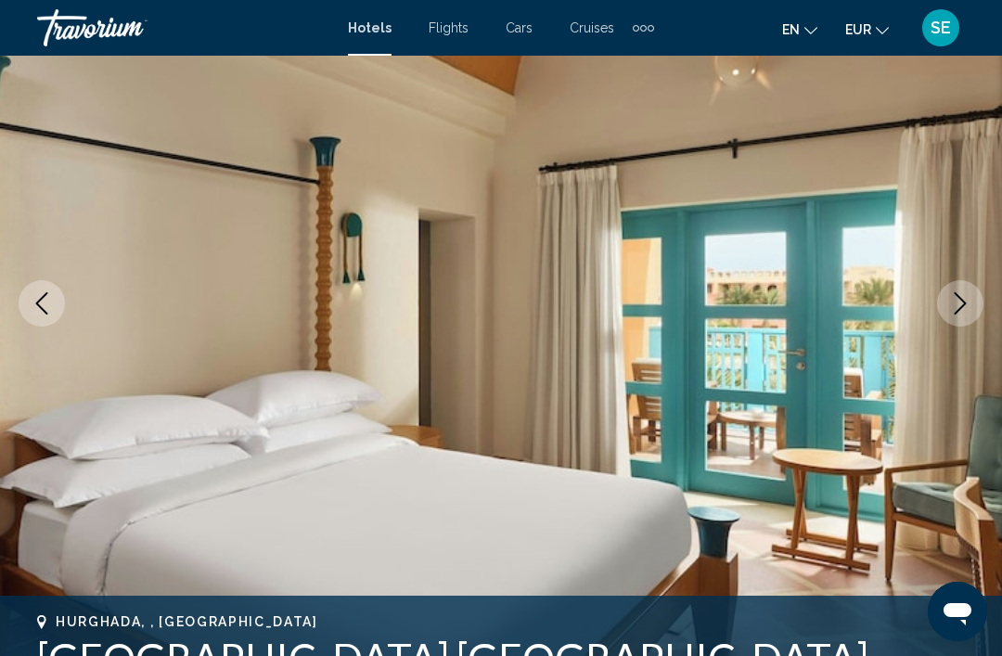
click at [972, 315] on button "Next image" at bounding box center [960, 303] width 46 height 46
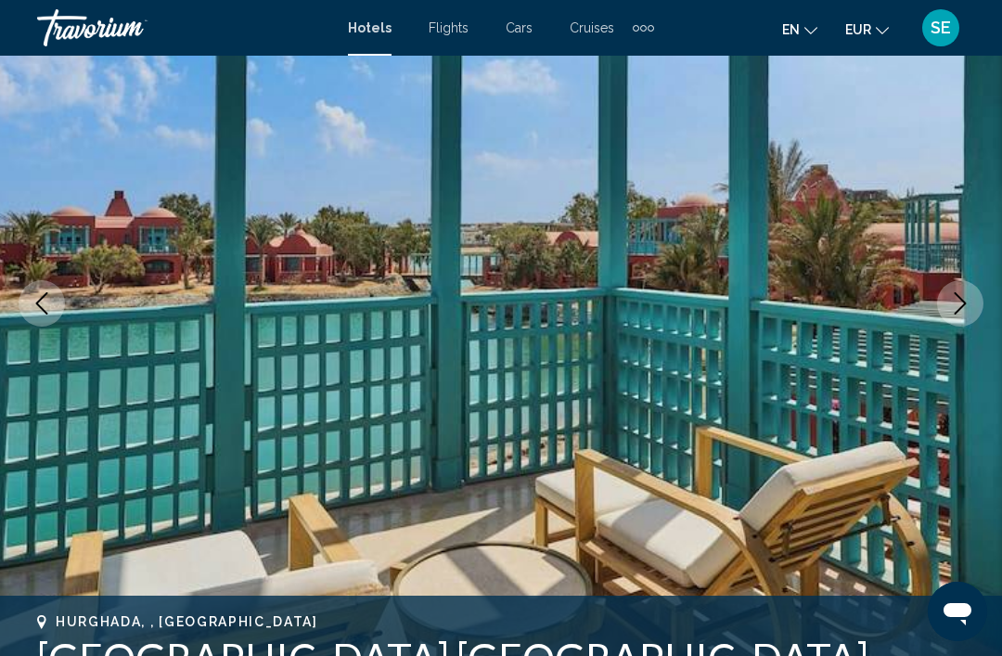
click at [966, 313] on icon "Next image" at bounding box center [960, 303] width 22 height 22
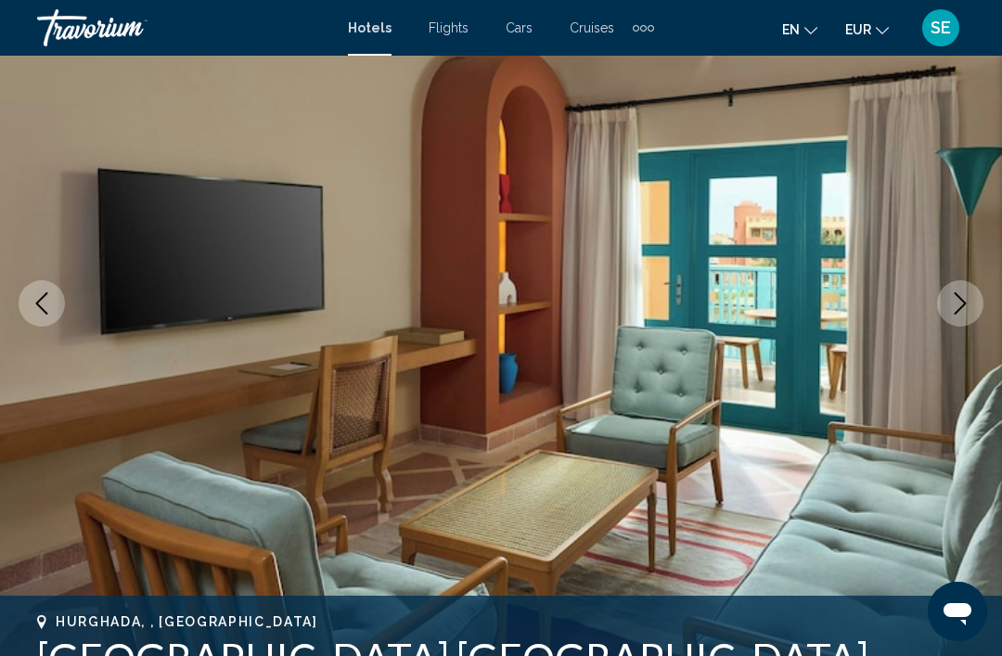
click at [950, 317] on button "Next image" at bounding box center [960, 303] width 46 height 46
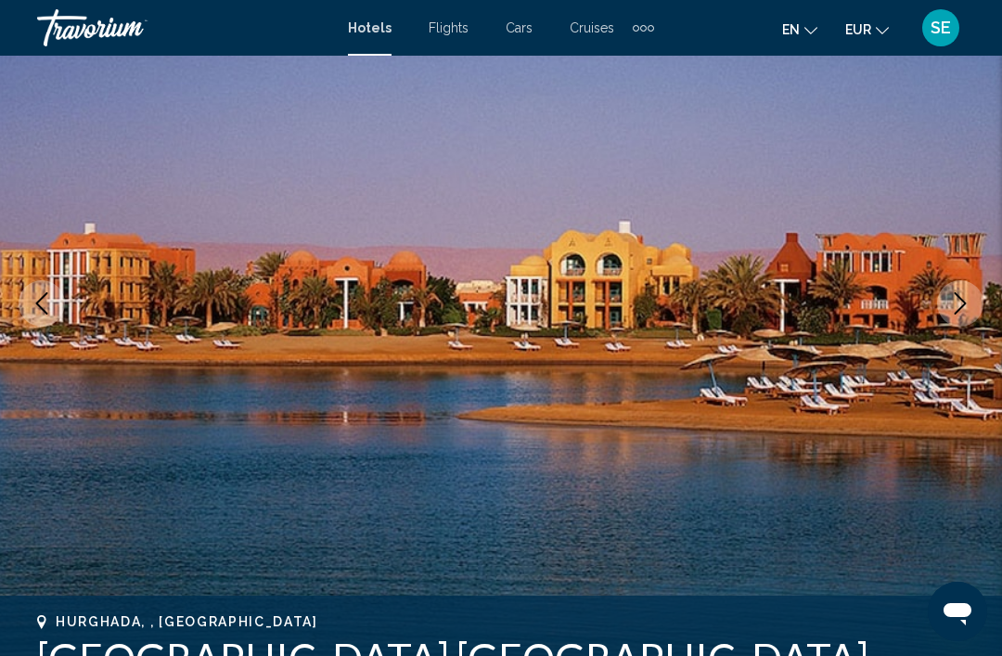
click at [957, 316] on button "Next image" at bounding box center [960, 303] width 46 height 46
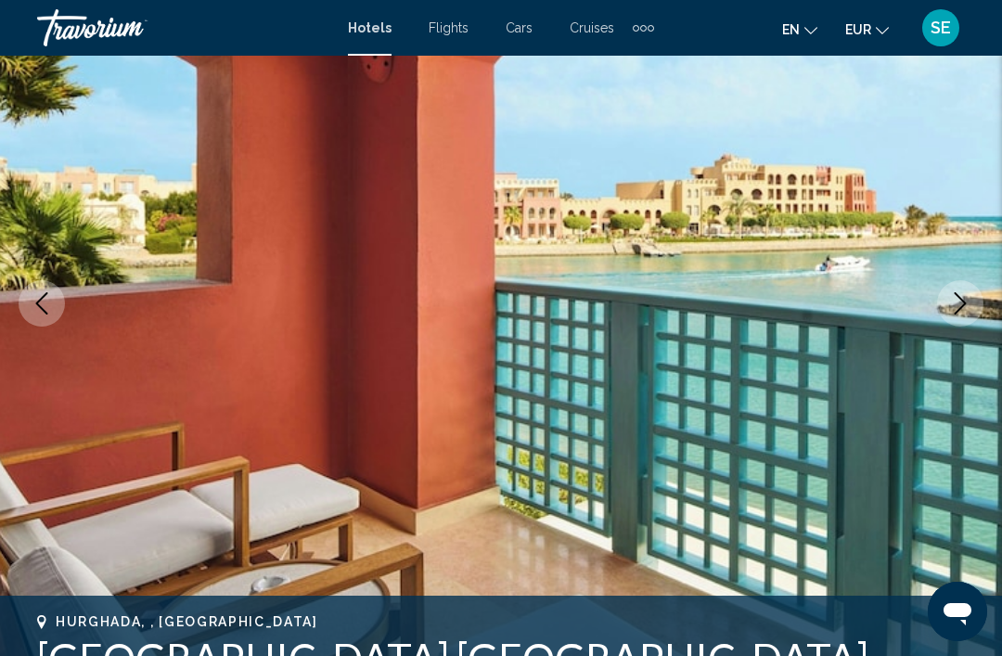
click at [946, 304] on button "Next image" at bounding box center [960, 303] width 46 height 46
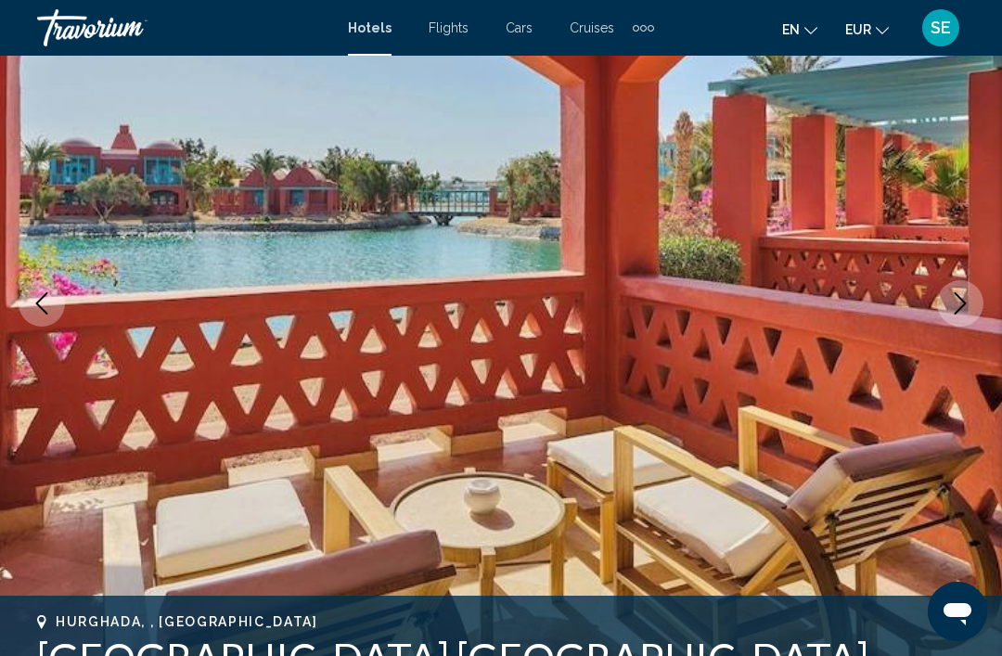
click at [946, 309] on button "Next image" at bounding box center [960, 303] width 46 height 46
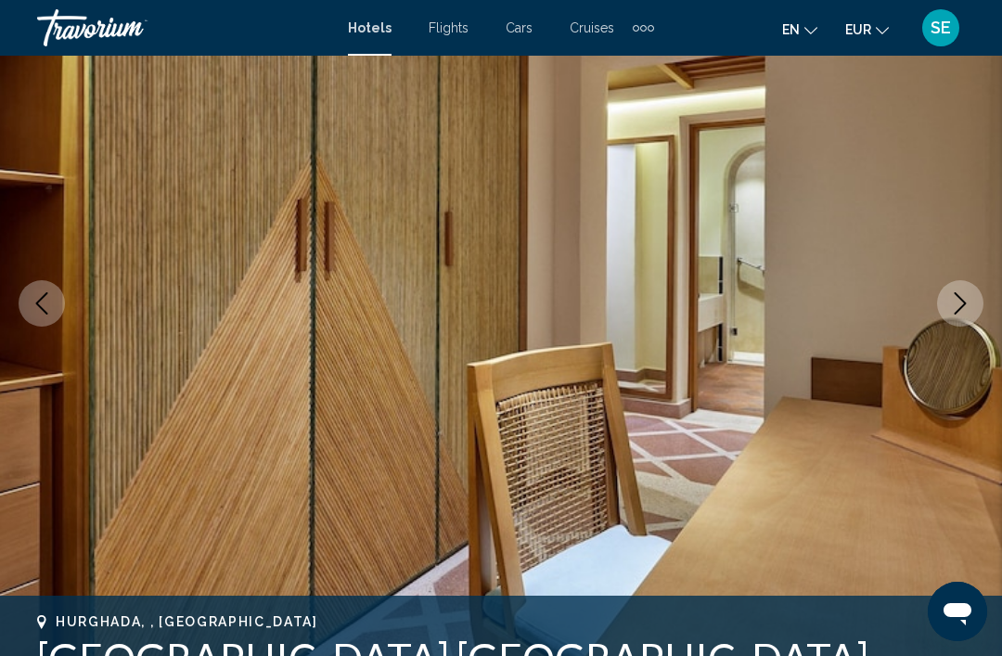
click at [949, 305] on icon "Next image" at bounding box center [960, 303] width 22 height 22
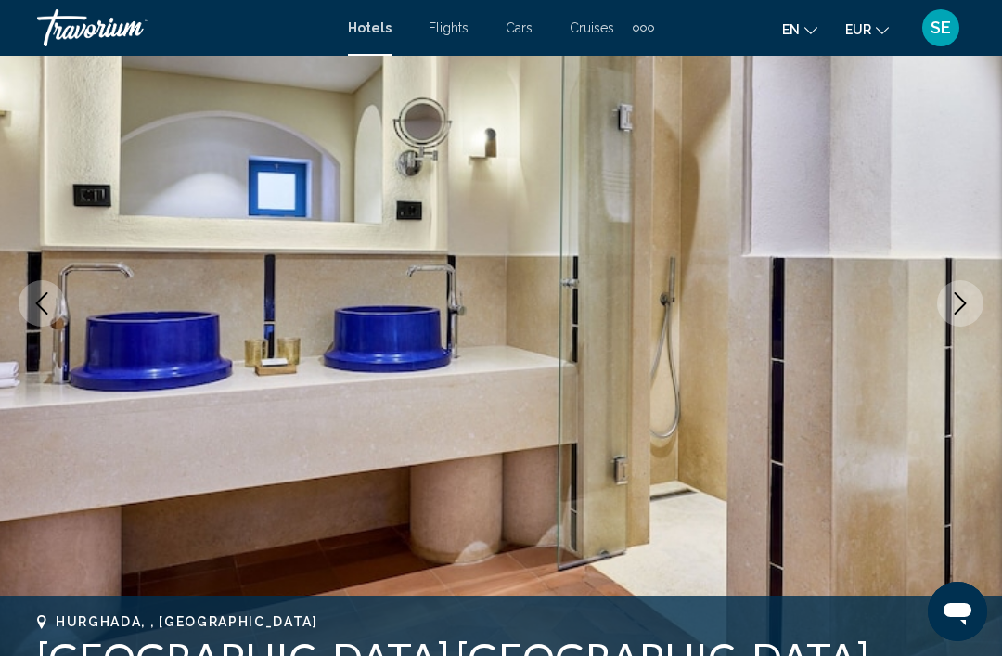
click at [976, 287] on button "Next image" at bounding box center [960, 303] width 46 height 46
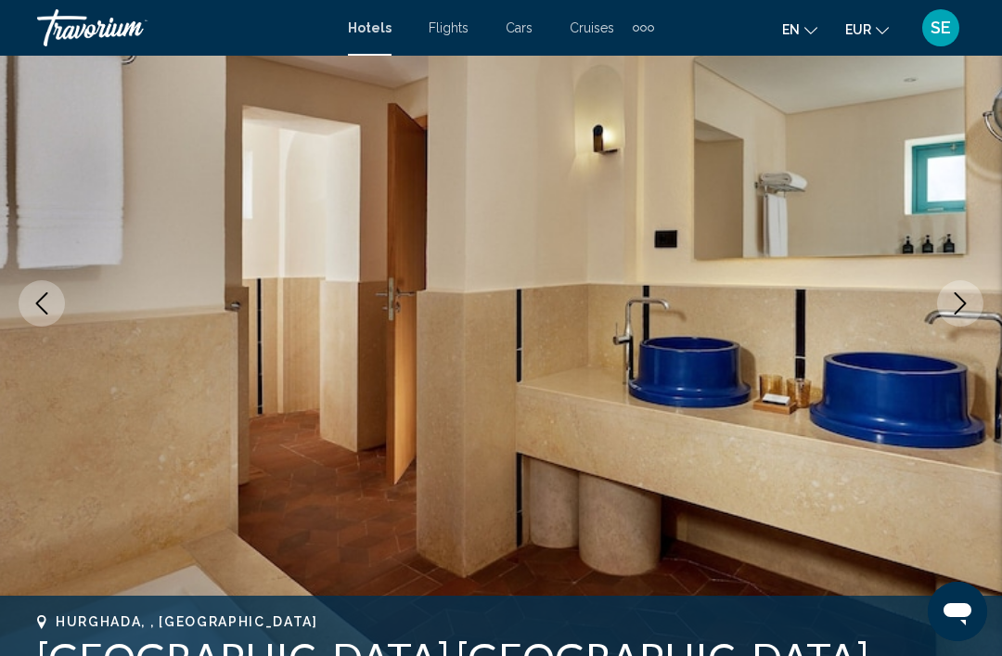
click at [967, 293] on icon "Next image" at bounding box center [960, 303] width 22 height 22
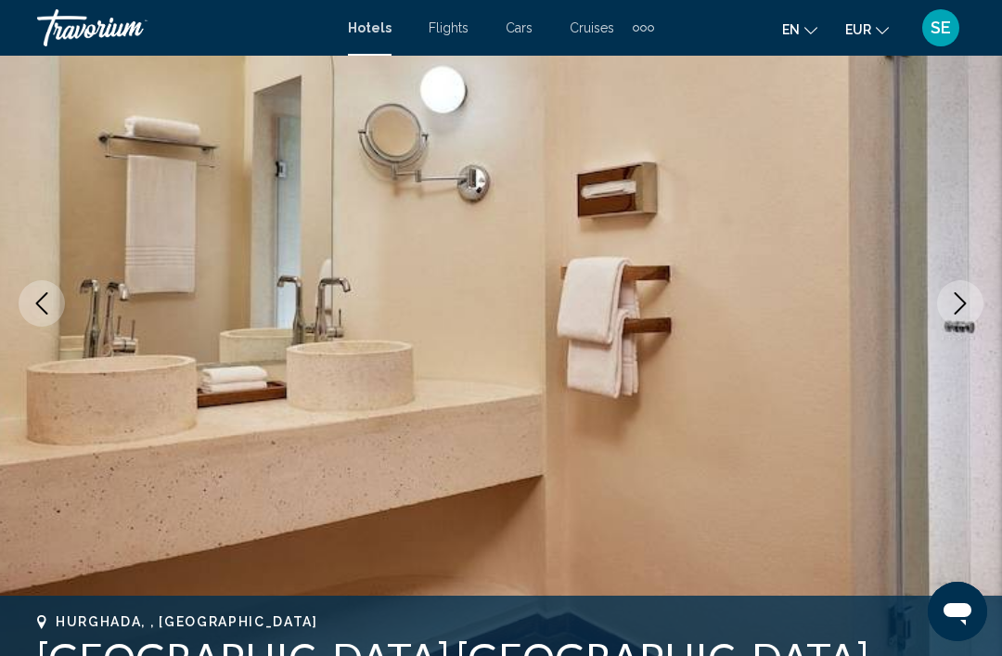
click at [960, 297] on icon "Next image" at bounding box center [960, 303] width 22 height 22
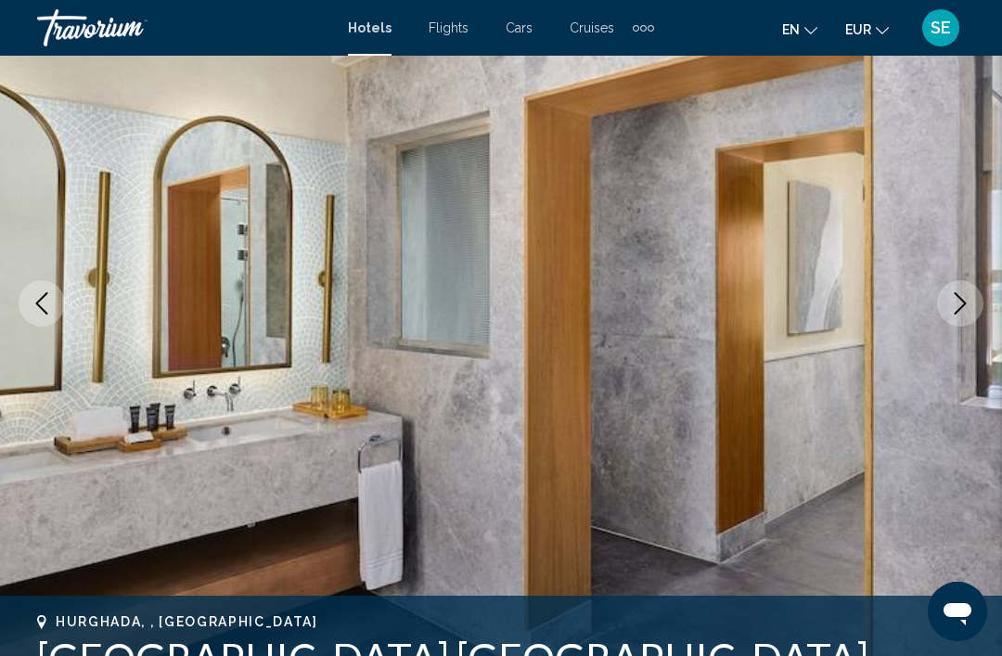
click at [960, 315] on button "Next image" at bounding box center [960, 303] width 46 height 46
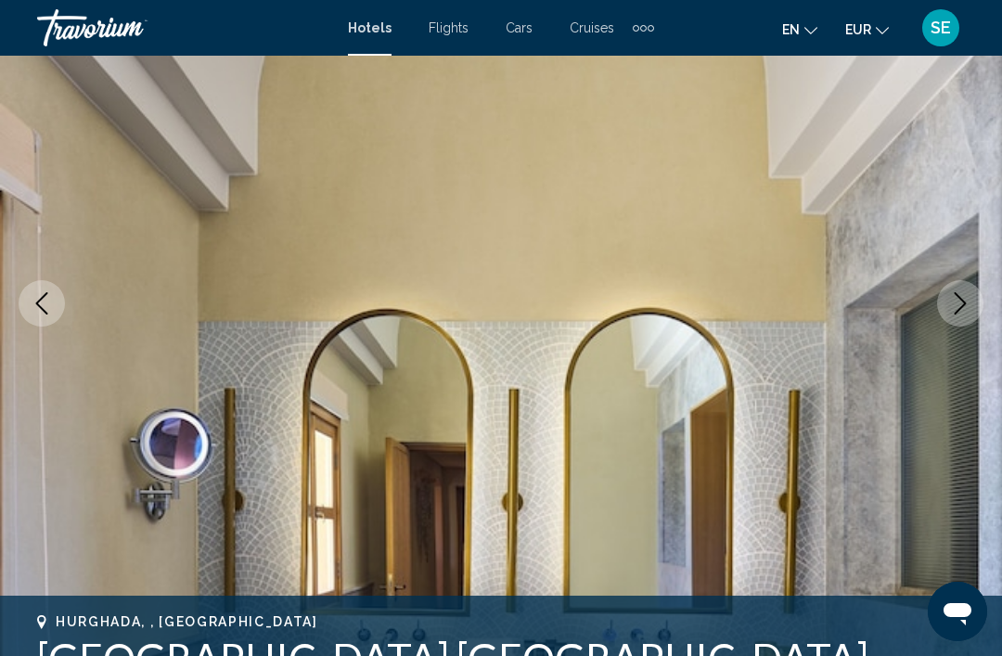
click at [966, 302] on icon "Next image" at bounding box center [960, 303] width 22 height 22
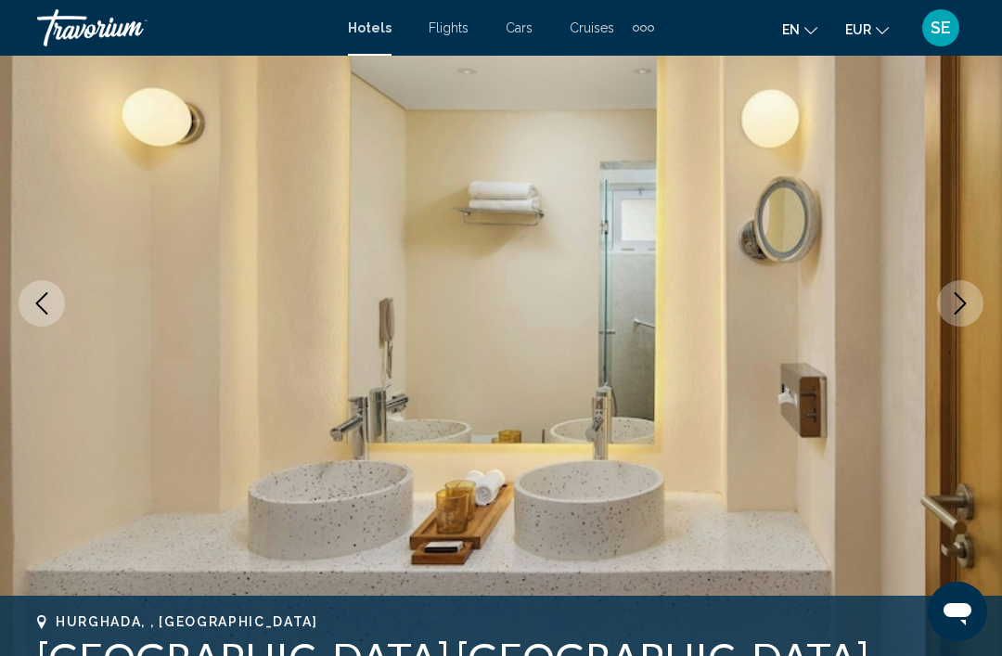
click at [972, 294] on button "Next image" at bounding box center [960, 303] width 46 height 46
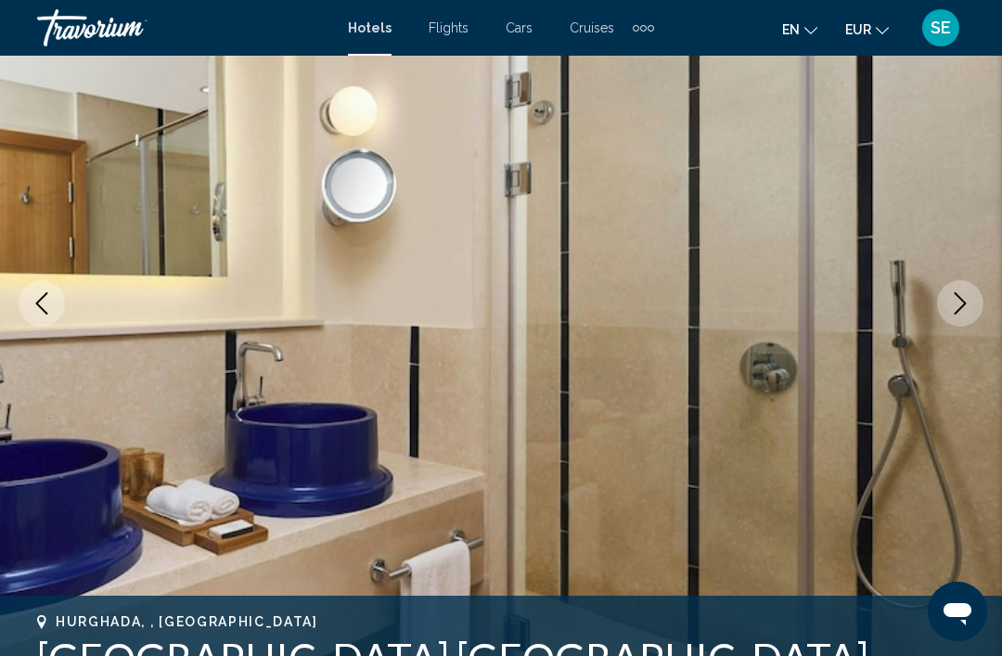
click at [953, 314] on icon "Next image" at bounding box center [960, 303] width 22 height 22
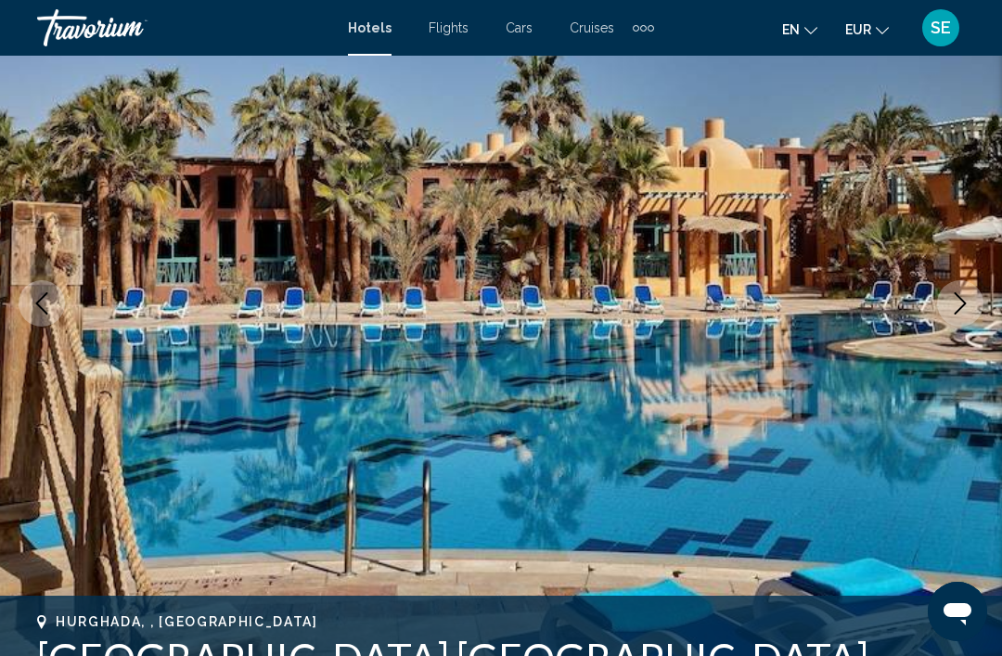
click at [957, 309] on icon "Next image" at bounding box center [960, 303] width 22 height 22
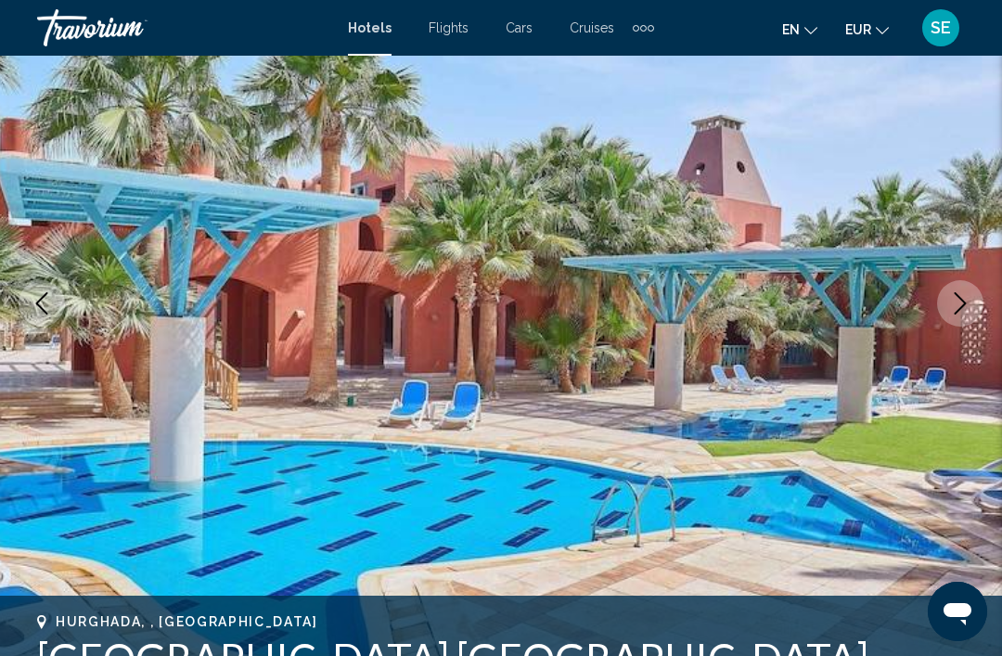
click at [958, 311] on icon "Next image" at bounding box center [961, 303] width 12 height 22
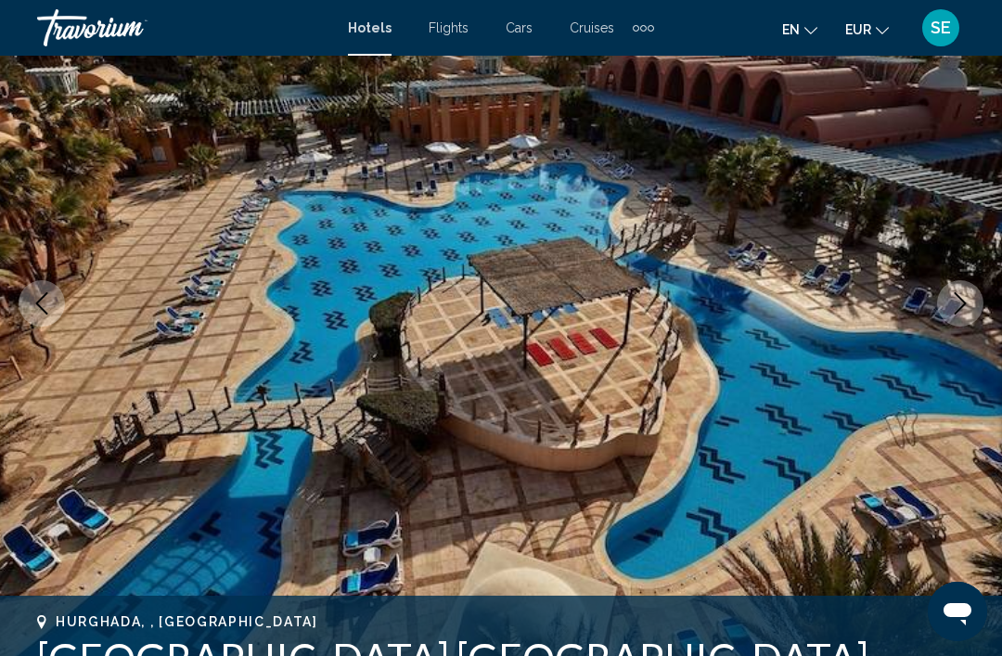
click at [957, 309] on icon "Next image" at bounding box center [960, 303] width 22 height 22
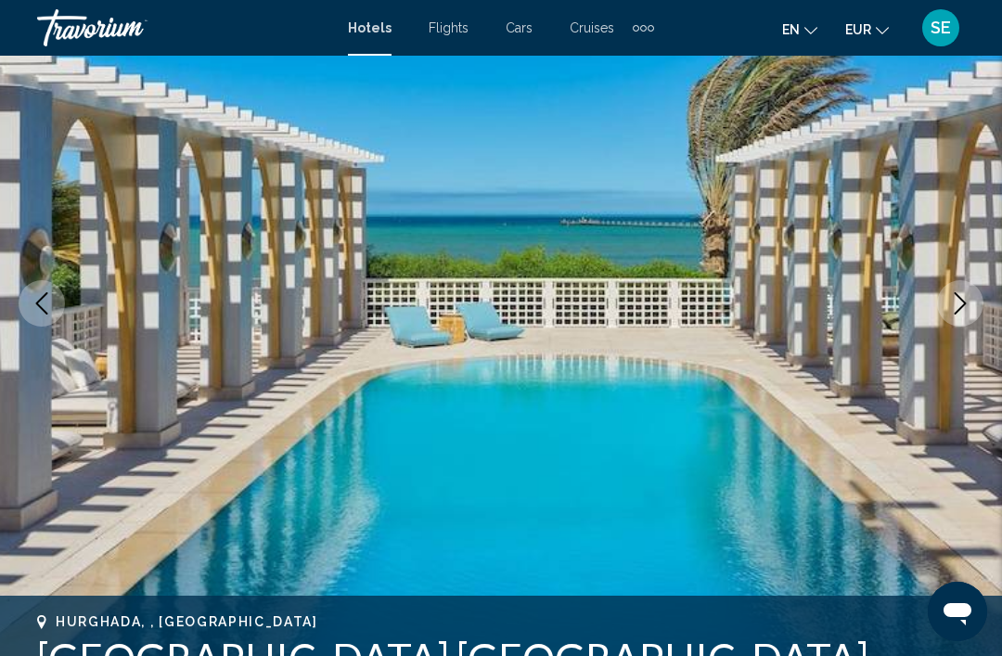
click at [962, 309] on icon "Next image" at bounding box center [960, 303] width 22 height 22
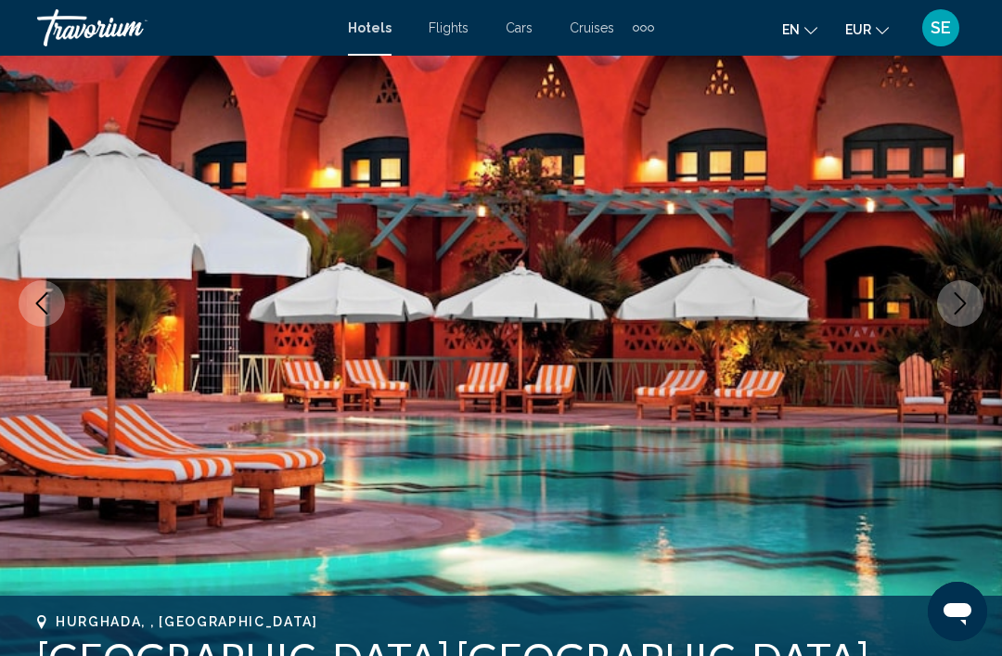
click at [972, 302] on button "Next image" at bounding box center [960, 303] width 46 height 46
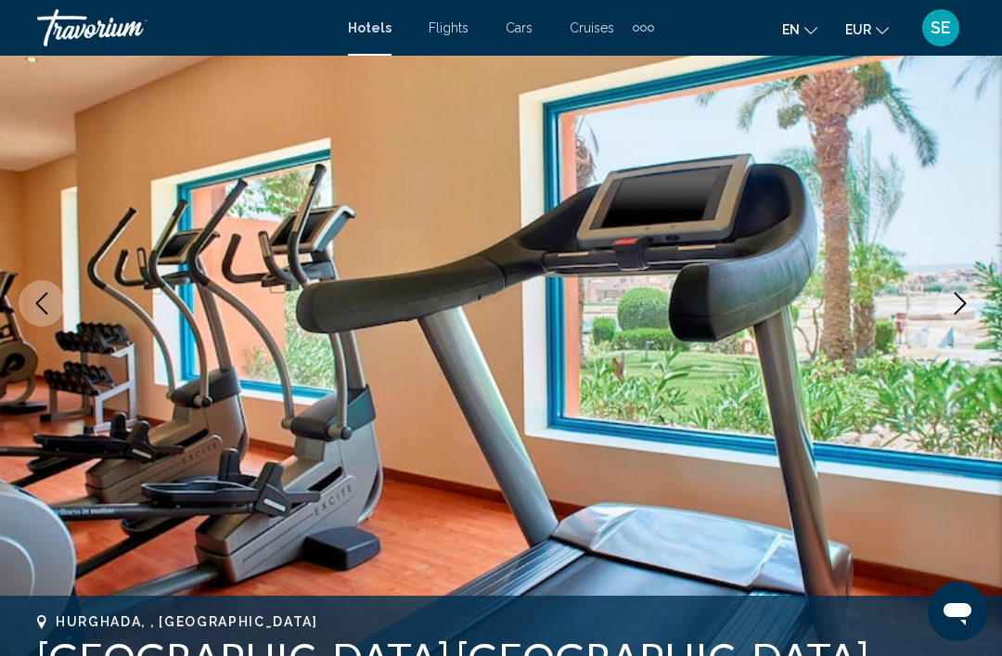
click at [960, 312] on icon "Next image" at bounding box center [960, 303] width 22 height 22
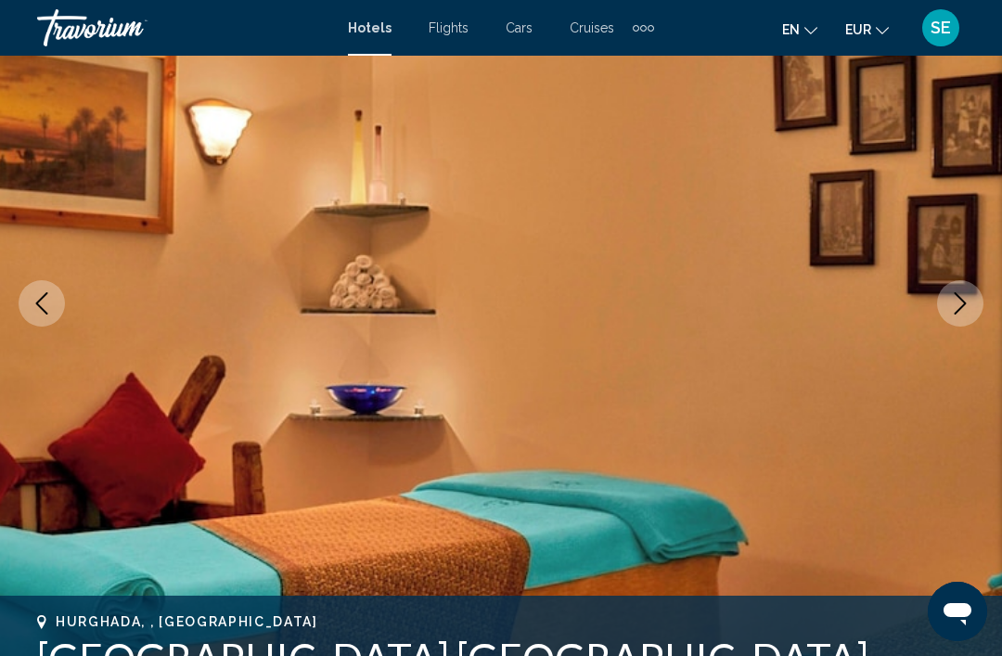
click at [960, 305] on icon "Next image" at bounding box center [960, 303] width 22 height 22
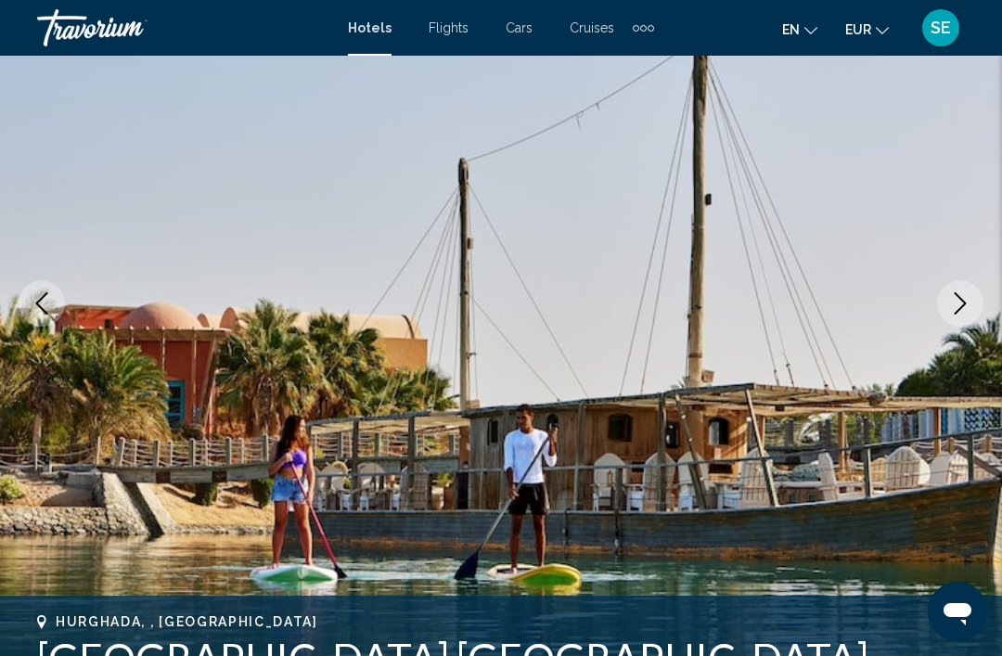
click at [968, 302] on icon "Next image" at bounding box center [960, 303] width 22 height 22
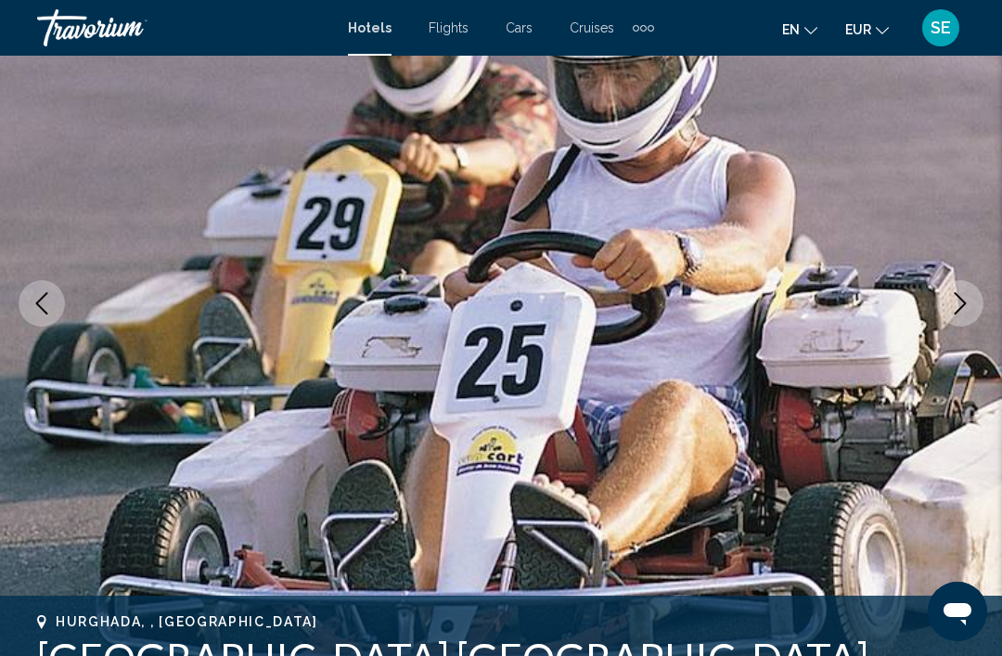
click at [970, 303] on icon "Next image" at bounding box center [960, 303] width 22 height 22
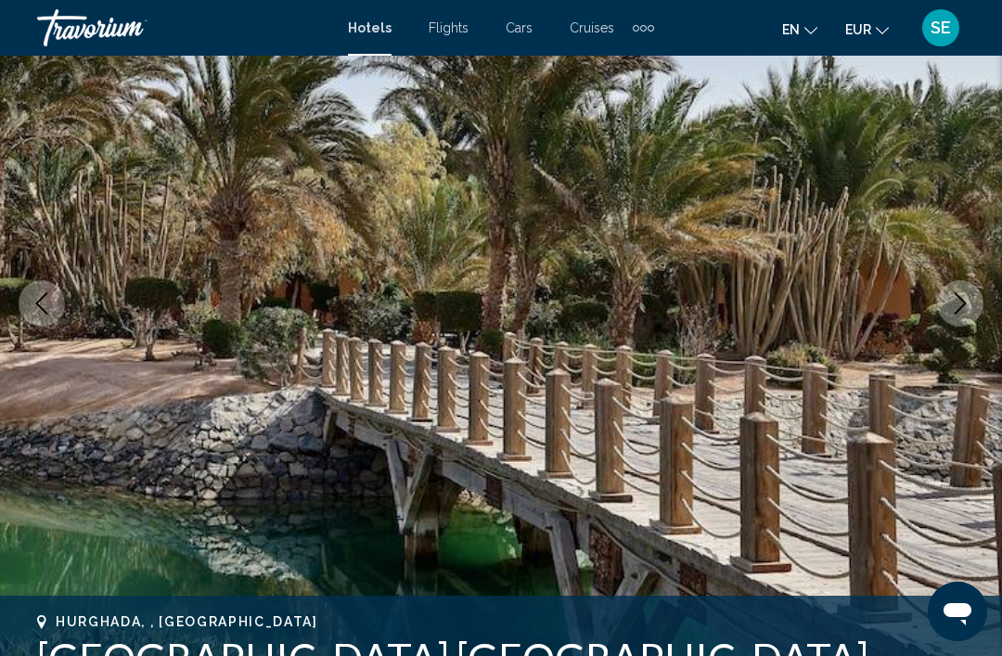
click at [968, 297] on icon "Next image" at bounding box center [960, 303] width 22 height 22
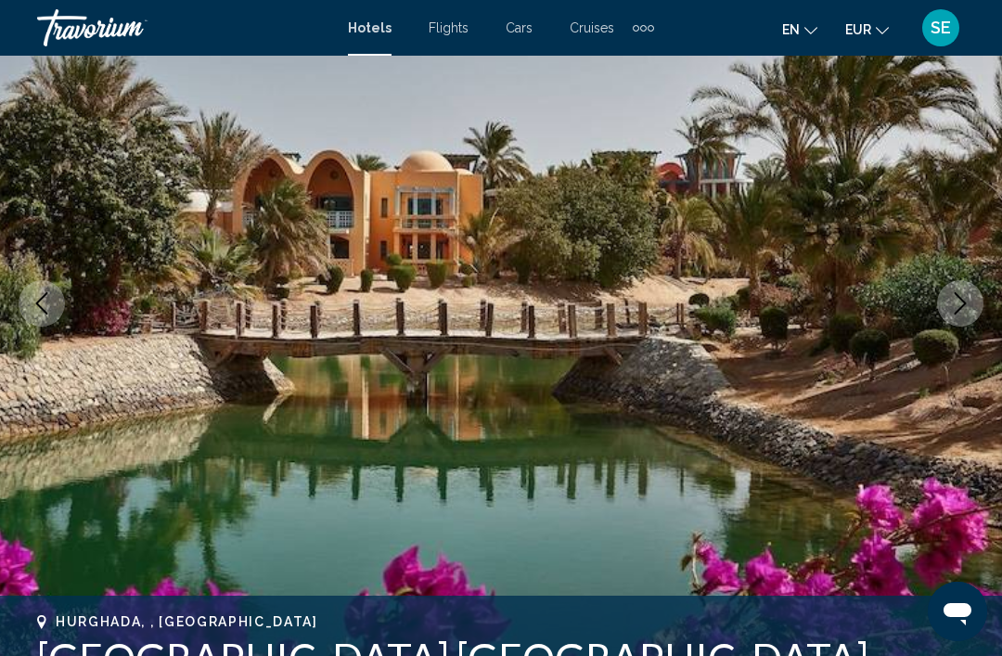
click at [969, 293] on icon "Next image" at bounding box center [960, 303] width 22 height 22
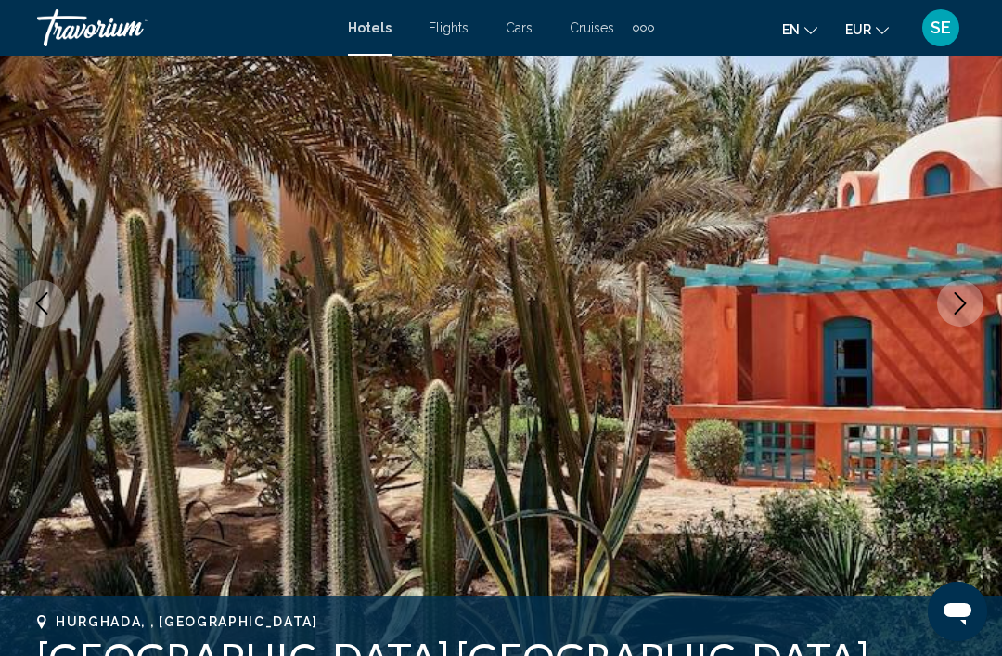
click at [956, 315] on button "Next image" at bounding box center [960, 303] width 46 height 46
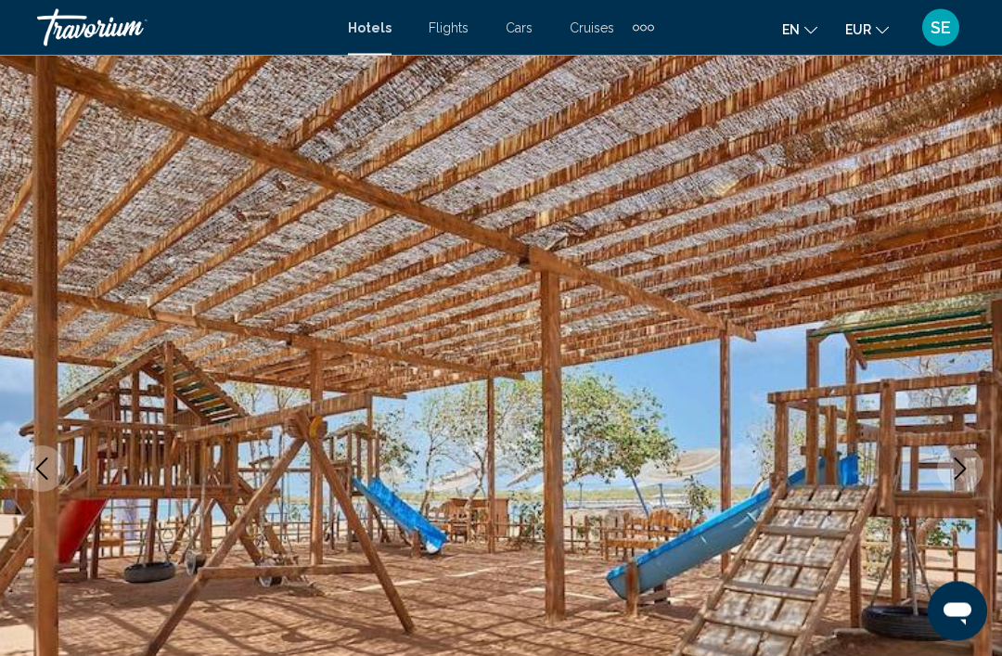
scroll to position [0, 0]
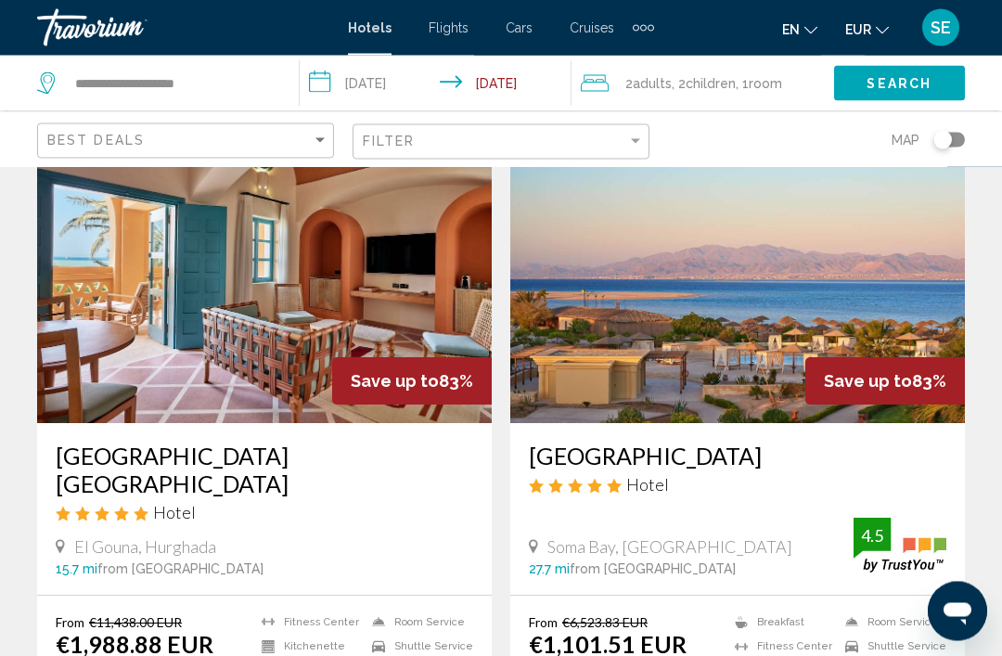
scroll to position [87, 0]
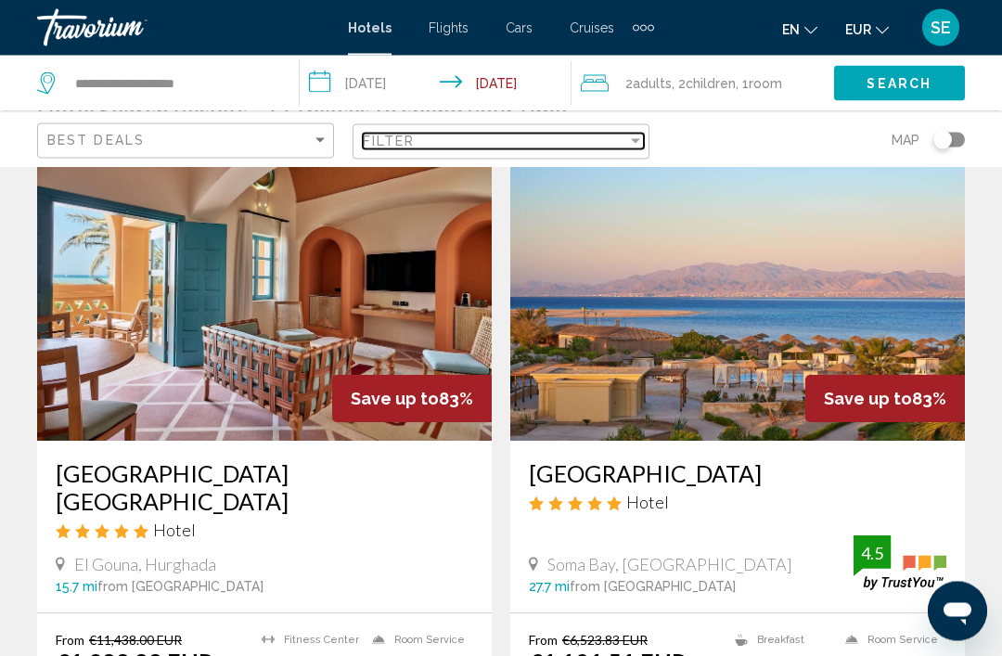
click at [638, 135] on div "Filter" at bounding box center [635, 141] width 17 height 15
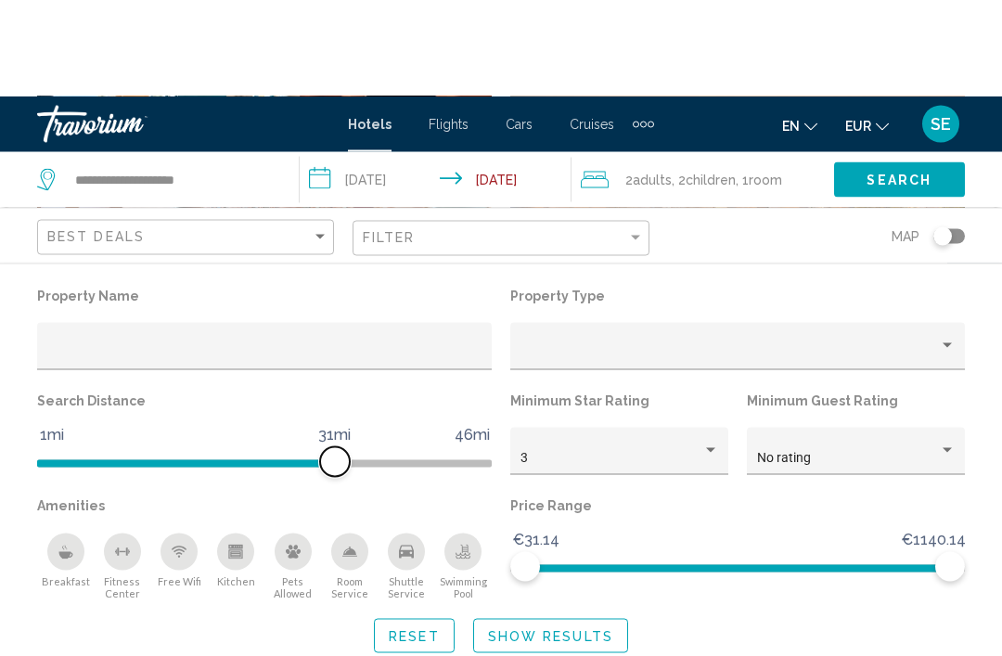
scroll to position [340, 0]
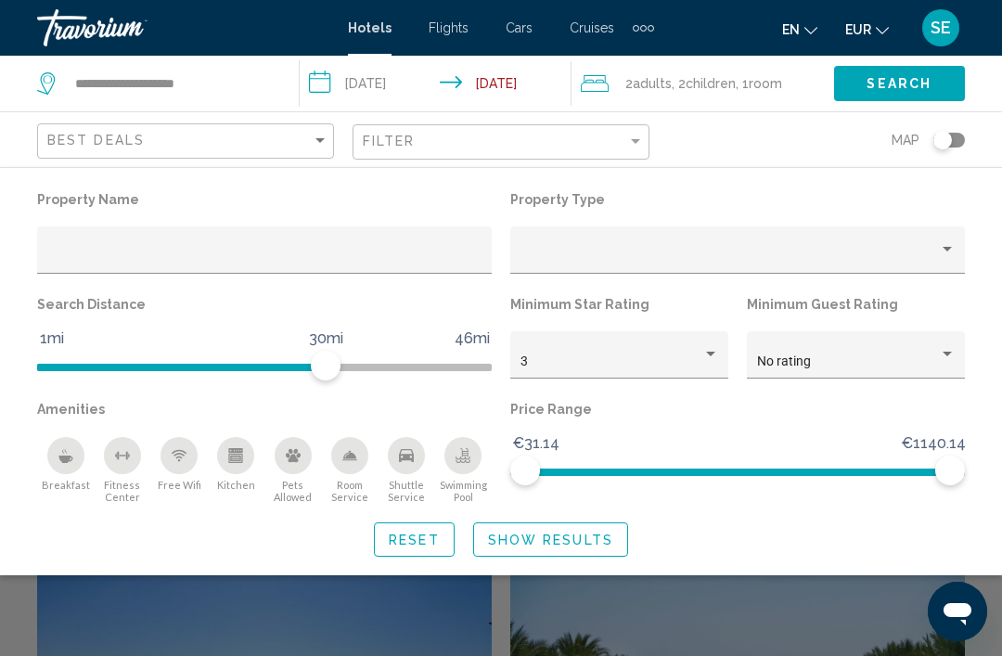
click at [709, 365] on div "3" at bounding box center [620, 361] width 199 height 15
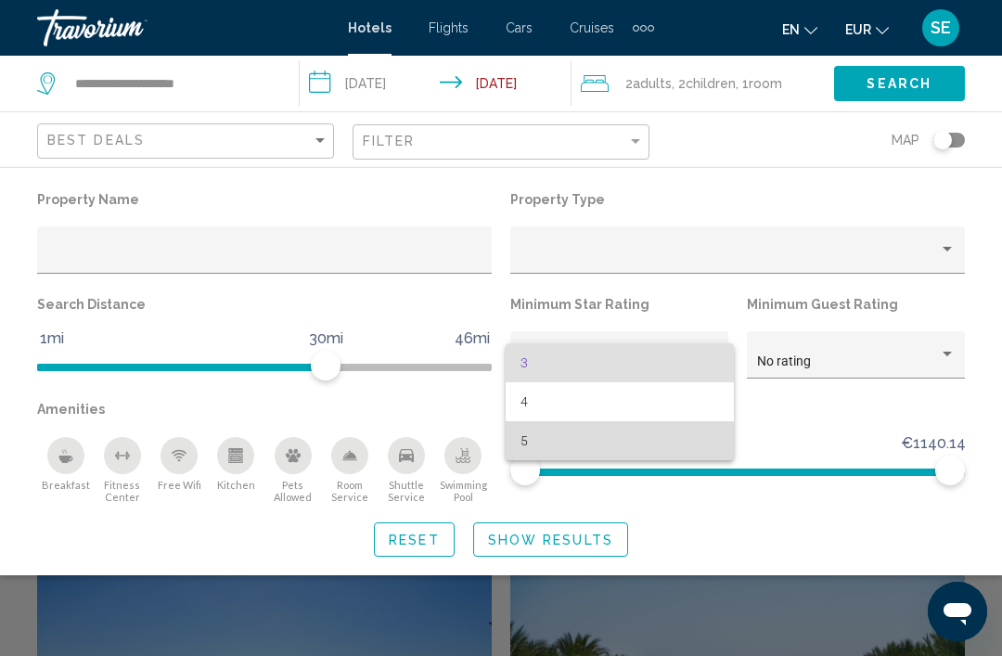
click at [537, 445] on span "5" at bounding box center [620, 440] width 199 height 39
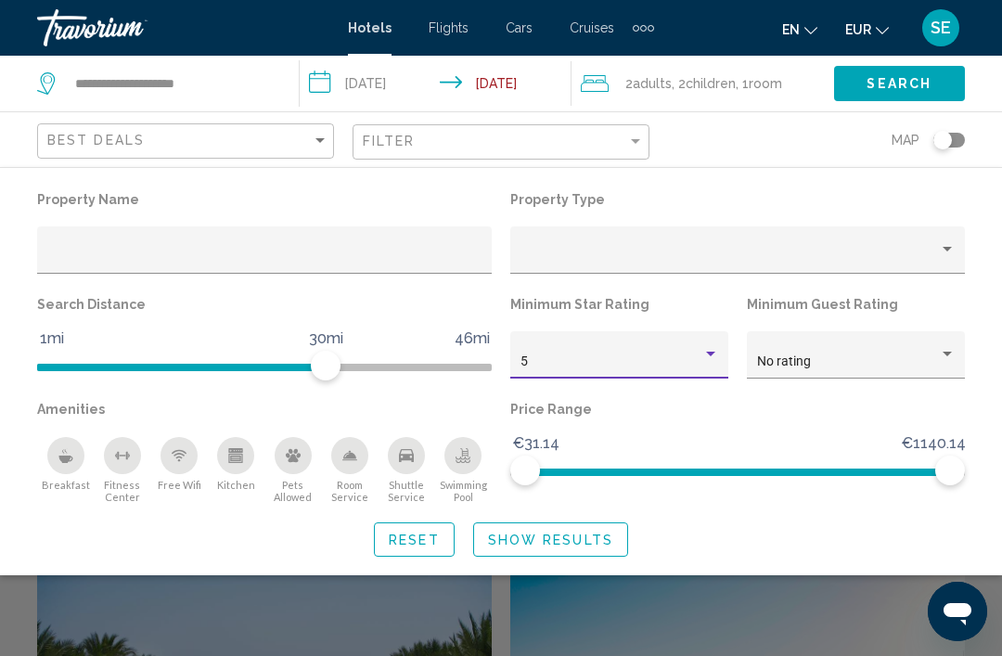
click at [947, 351] on div "Hotel Filters" at bounding box center [947, 354] width 17 height 15
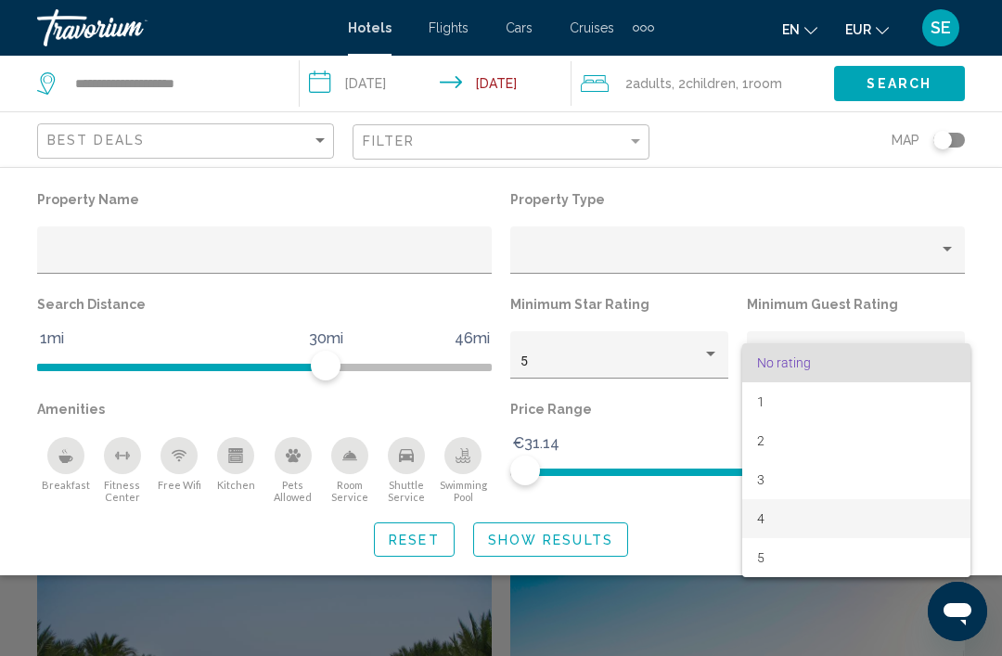
click at [770, 517] on span "4" at bounding box center [856, 518] width 199 height 39
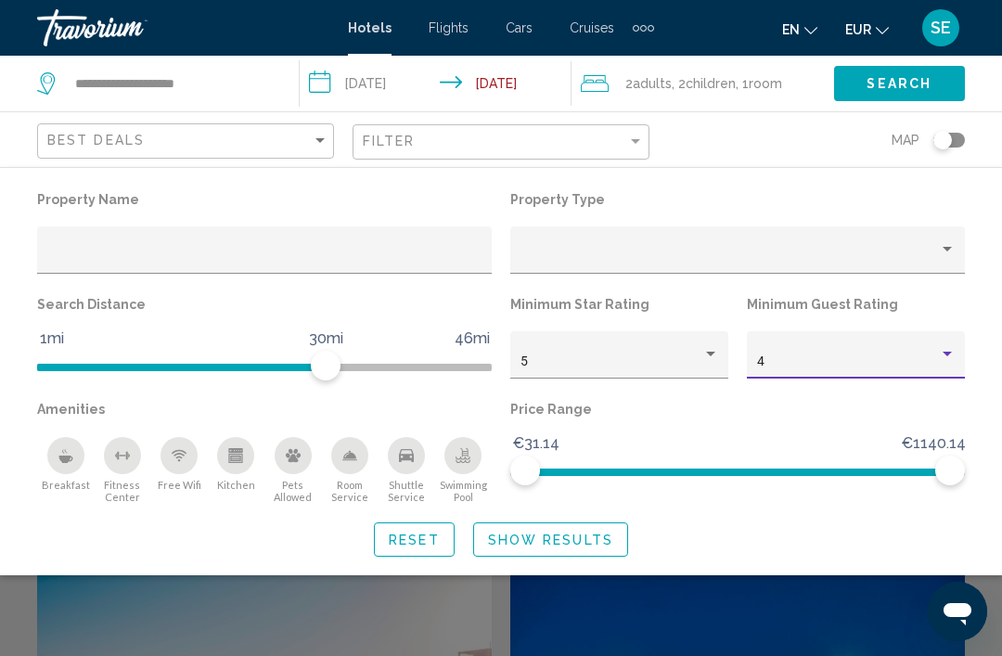
click at [560, 545] on span "Show Results" at bounding box center [550, 540] width 125 height 15
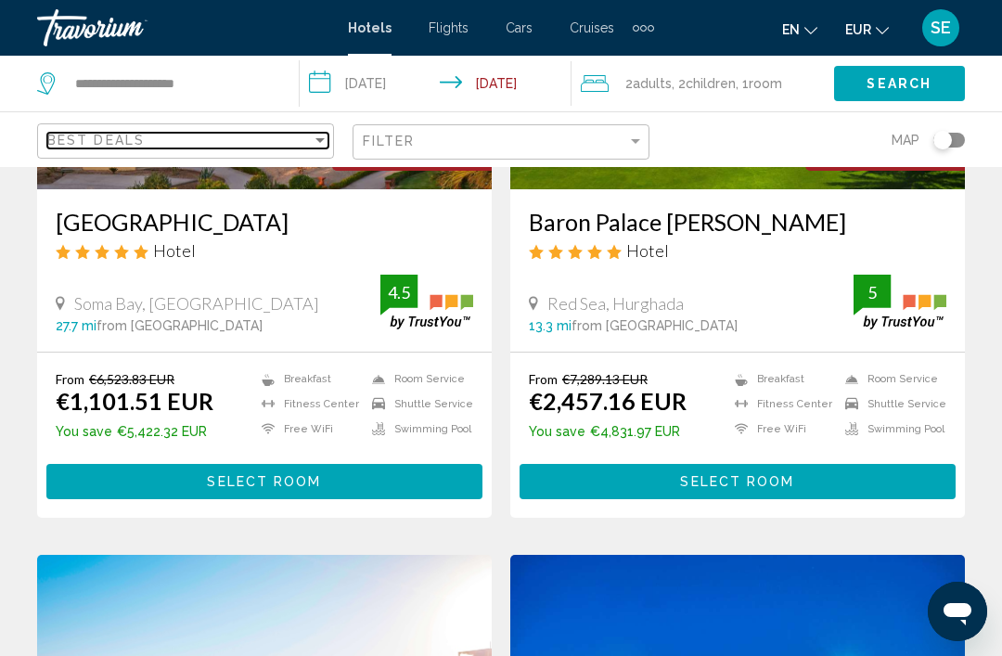
click at [84, 140] on span "Best Deals" at bounding box center [95, 140] width 97 height 15
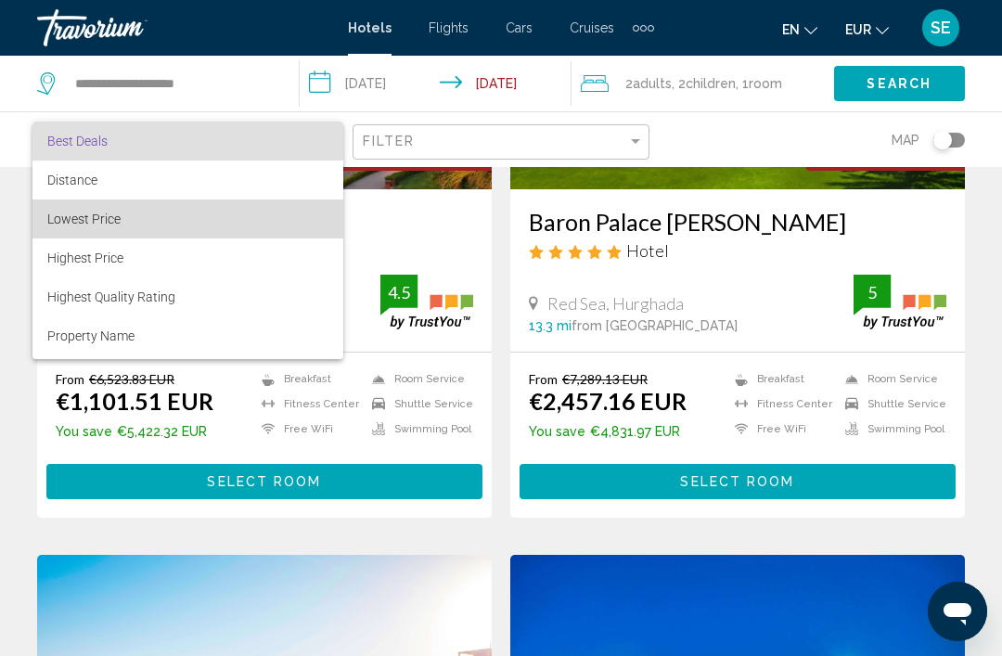
click at [71, 219] on span "Lowest Price" at bounding box center [83, 219] width 73 height 15
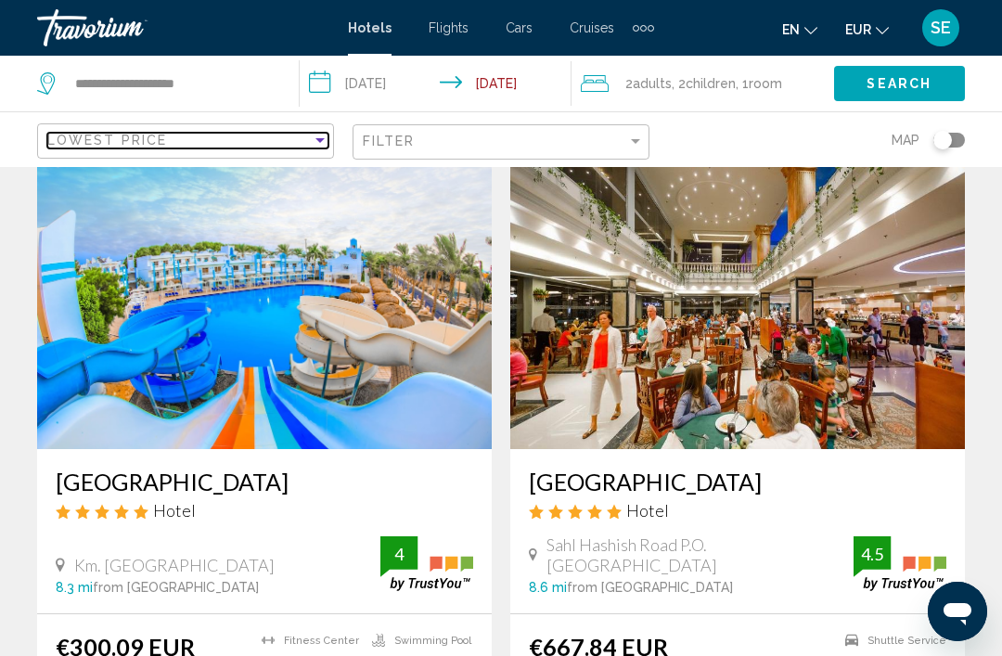
scroll to position [97, 0]
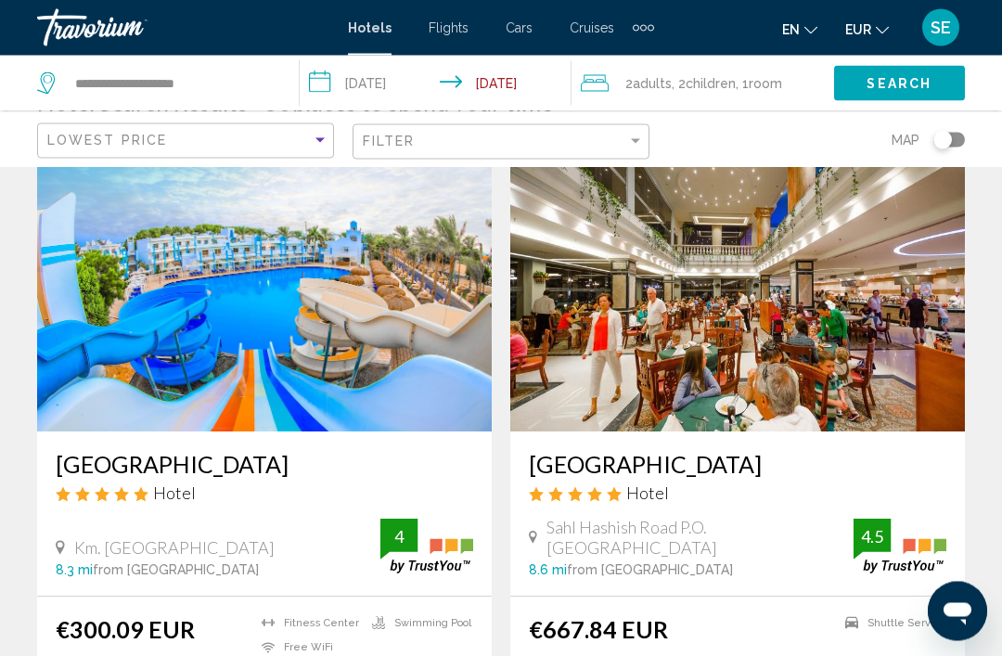
click at [164, 349] on img "Main content" at bounding box center [264, 283] width 455 height 297
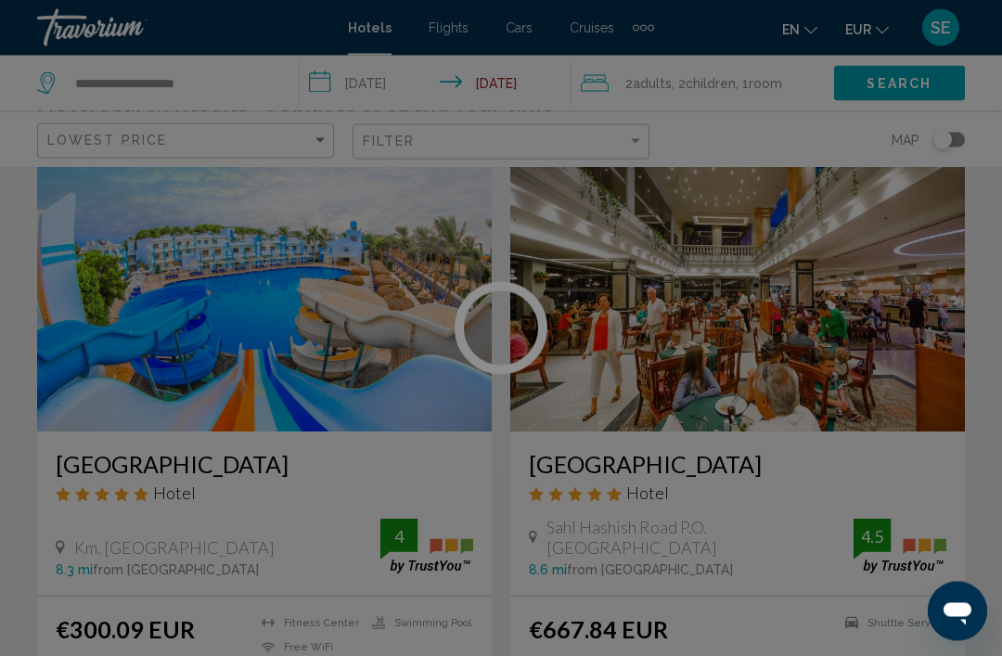
scroll to position [97, 0]
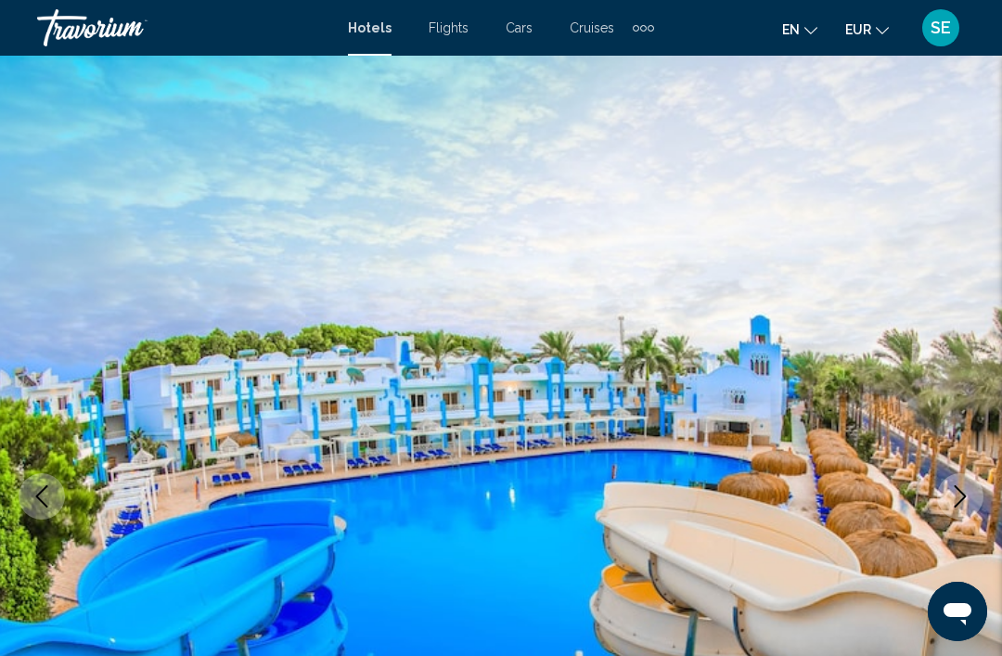
click at [956, 501] on icon "Next image" at bounding box center [960, 496] width 22 height 22
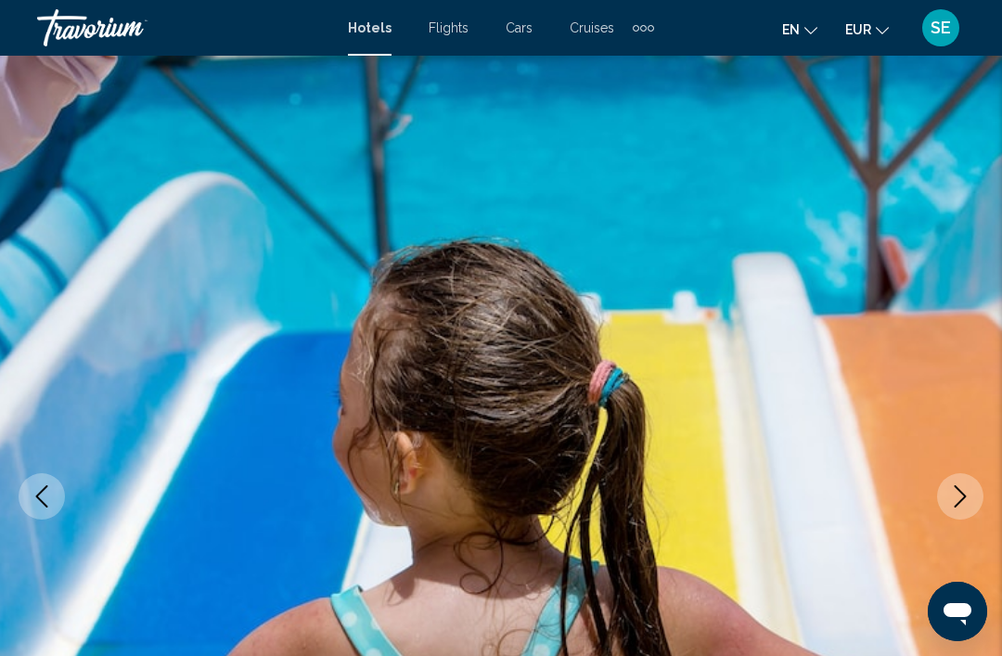
click at [955, 493] on icon "Next image" at bounding box center [960, 496] width 22 height 22
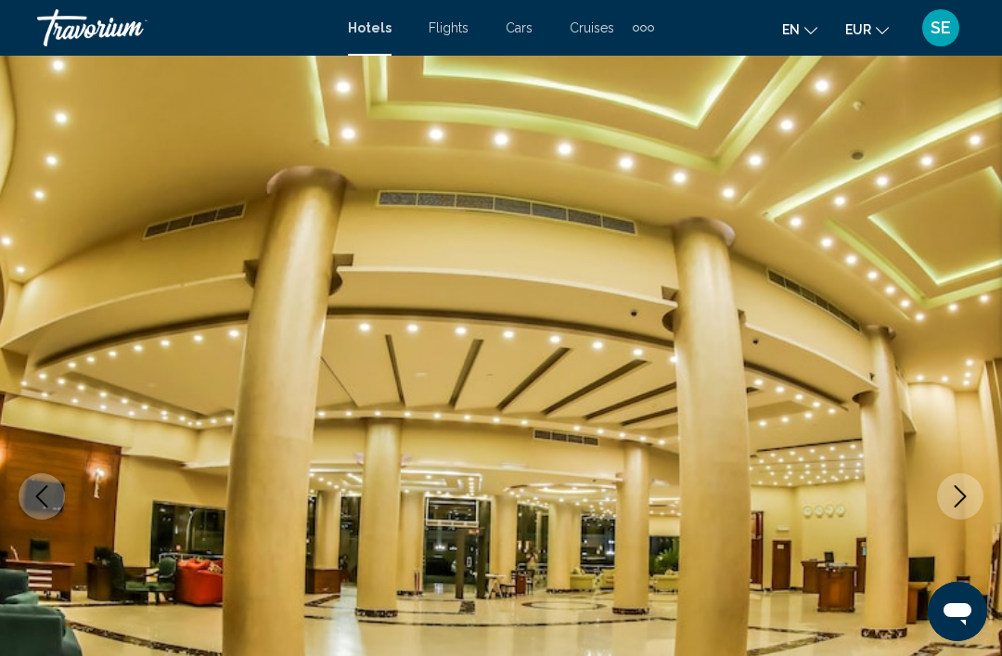
click at [964, 495] on icon "Next image" at bounding box center [961, 496] width 12 height 22
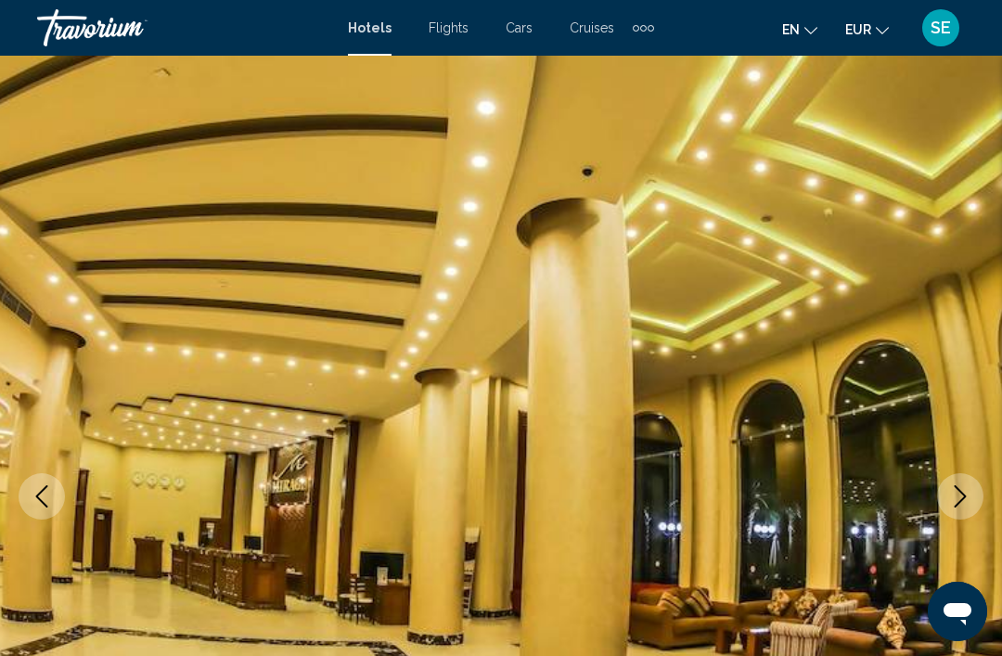
click at [965, 490] on icon "Next image" at bounding box center [960, 496] width 22 height 22
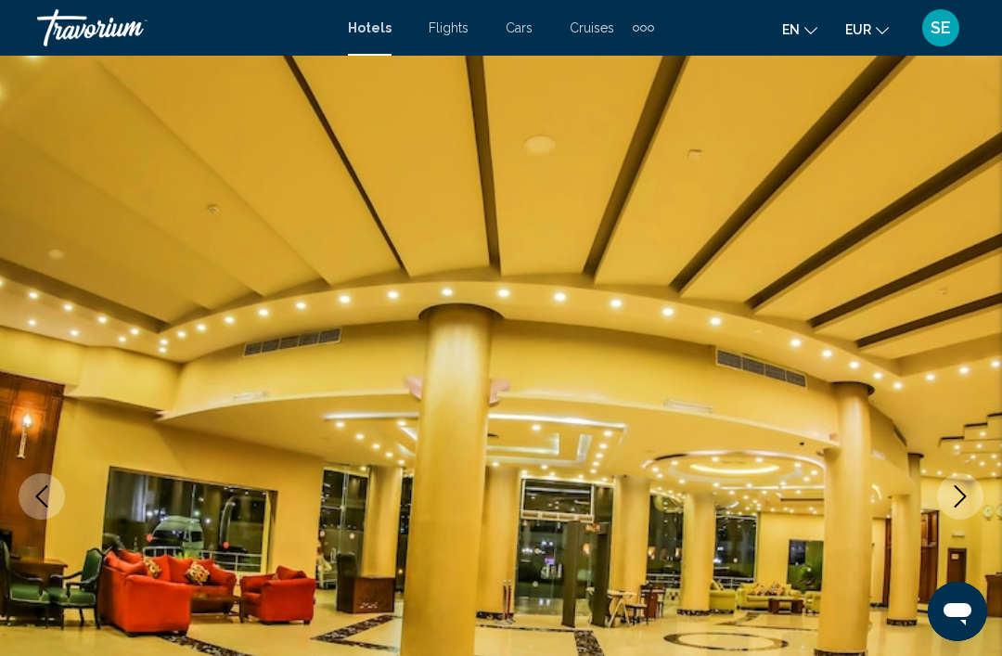
click at [964, 492] on icon "Next image" at bounding box center [960, 496] width 22 height 22
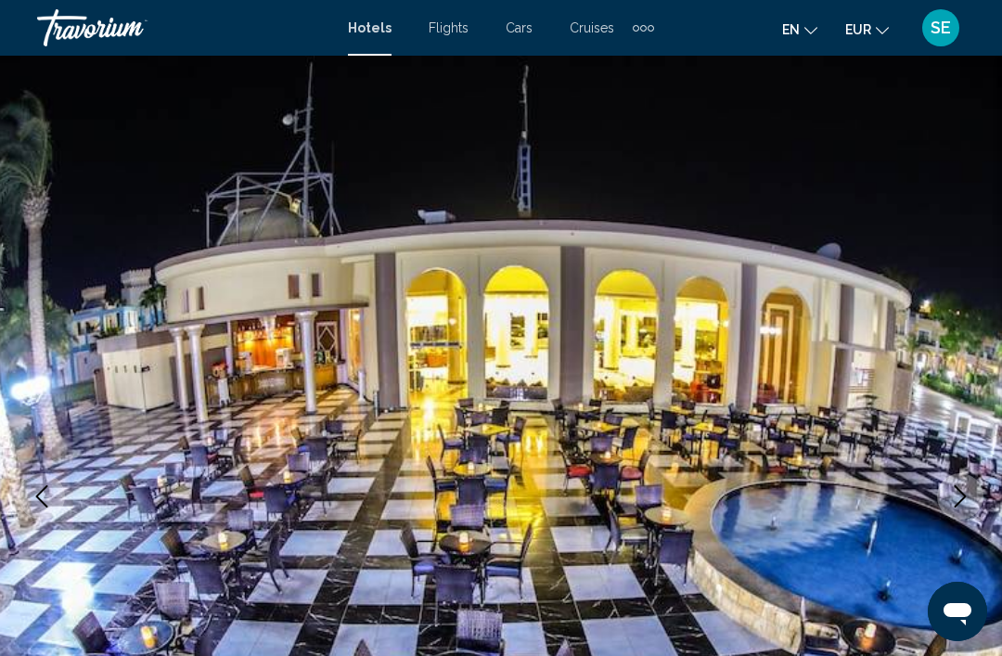
click at [956, 485] on icon "Next image" at bounding box center [960, 496] width 22 height 22
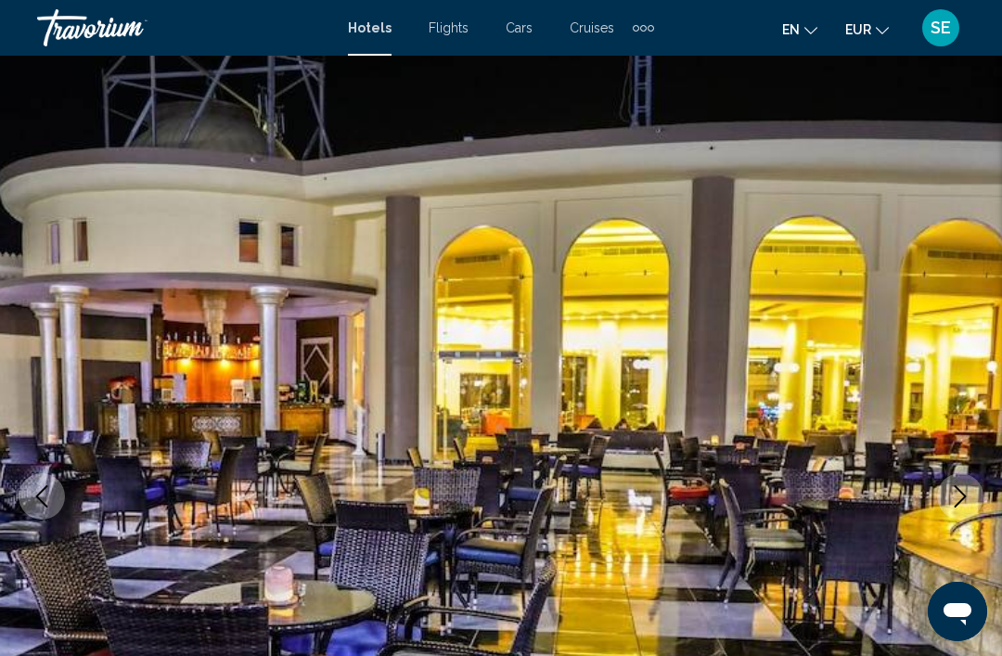
click at [961, 483] on button "Next image" at bounding box center [960, 496] width 46 height 46
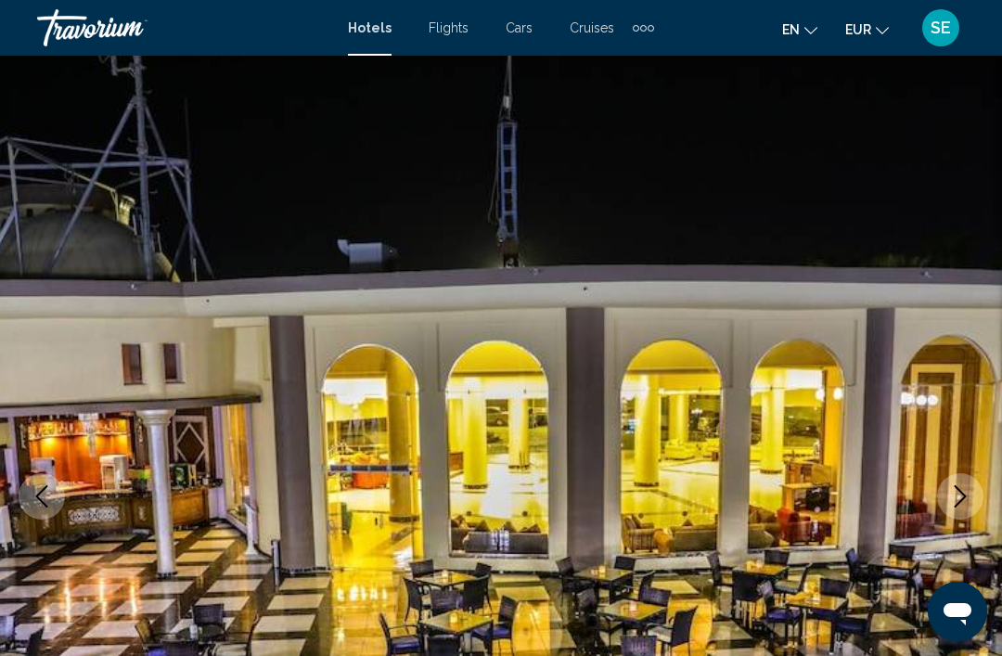
click at [961, 487] on icon "Next image" at bounding box center [960, 496] width 22 height 22
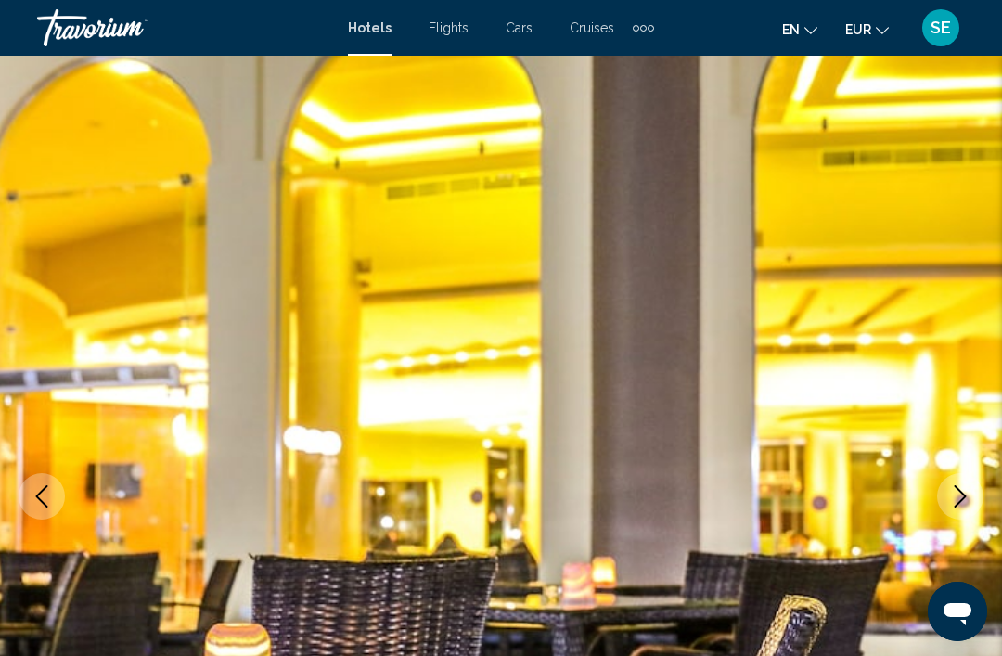
click at [959, 495] on icon "Next image" at bounding box center [960, 496] width 22 height 22
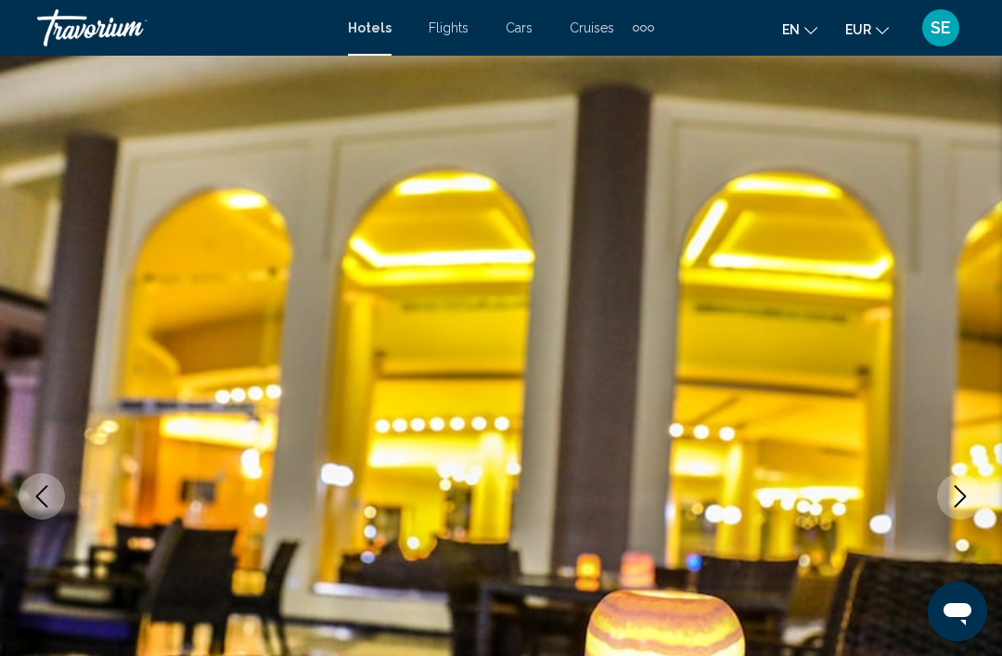
click at [960, 485] on icon "Next image" at bounding box center [960, 496] width 22 height 22
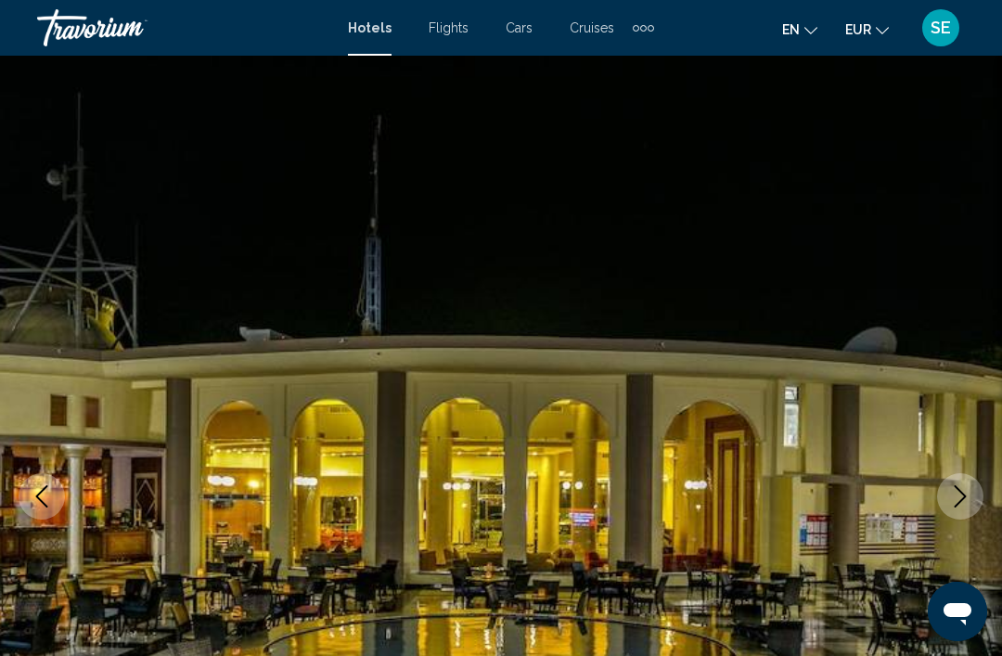
click at [961, 483] on button "Next image" at bounding box center [960, 496] width 46 height 46
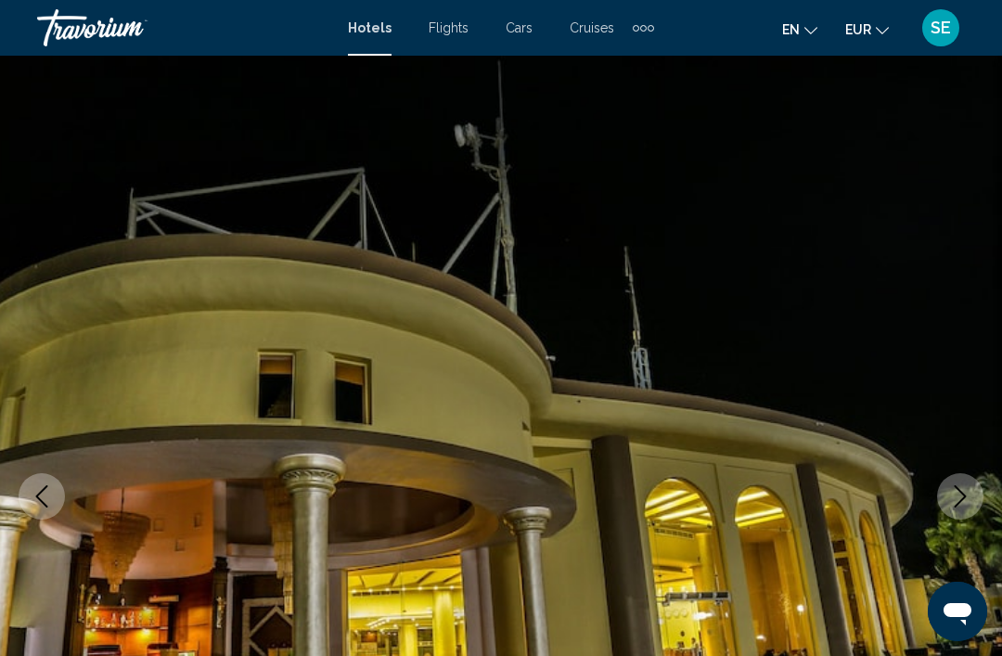
click at [966, 479] on button "Next image" at bounding box center [960, 496] width 46 height 46
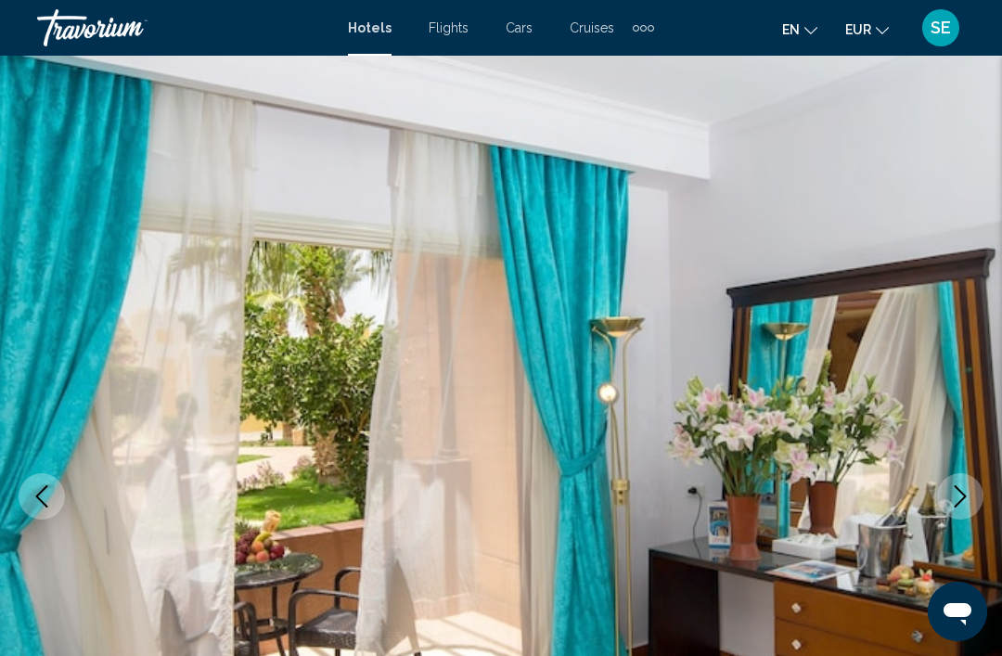
click at [972, 474] on img "Main content" at bounding box center [501, 497] width 1002 height 882
click at [974, 471] on img "Main content" at bounding box center [501, 497] width 1002 height 882
click at [964, 474] on button "Next image" at bounding box center [960, 496] width 46 height 46
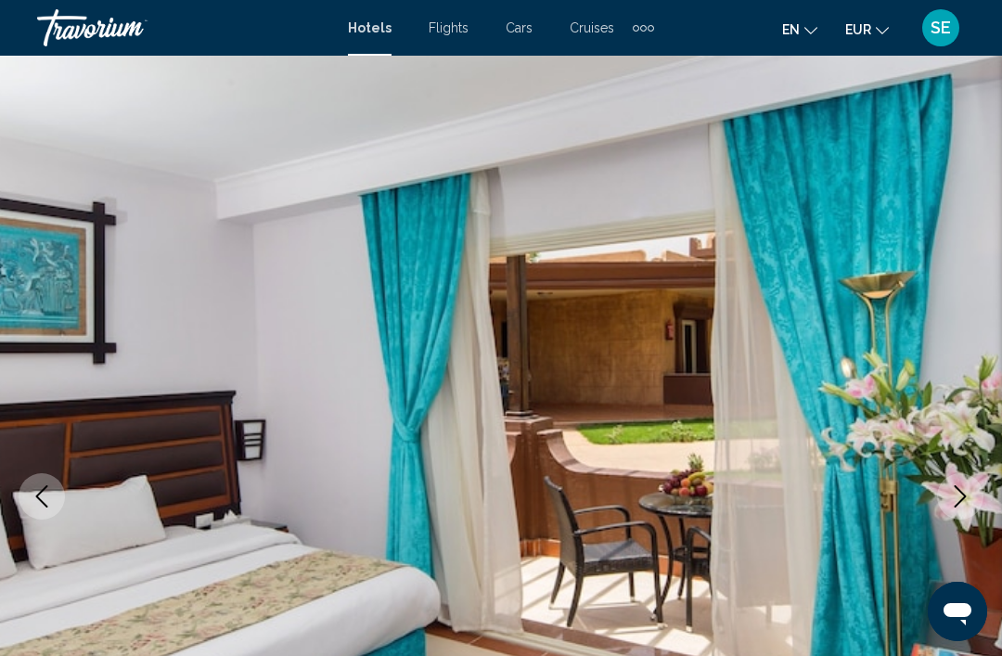
click at [962, 501] on icon "Next image" at bounding box center [960, 496] width 22 height 22
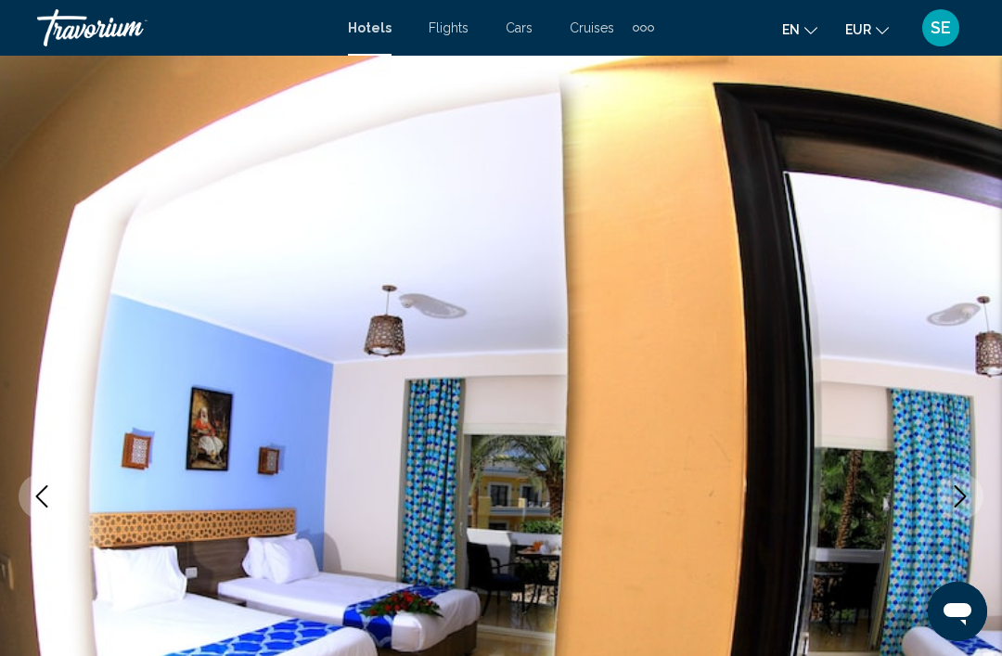
click at [961, 489] on icon "Next image" at bounding box center [960, 496] width 22 height 22
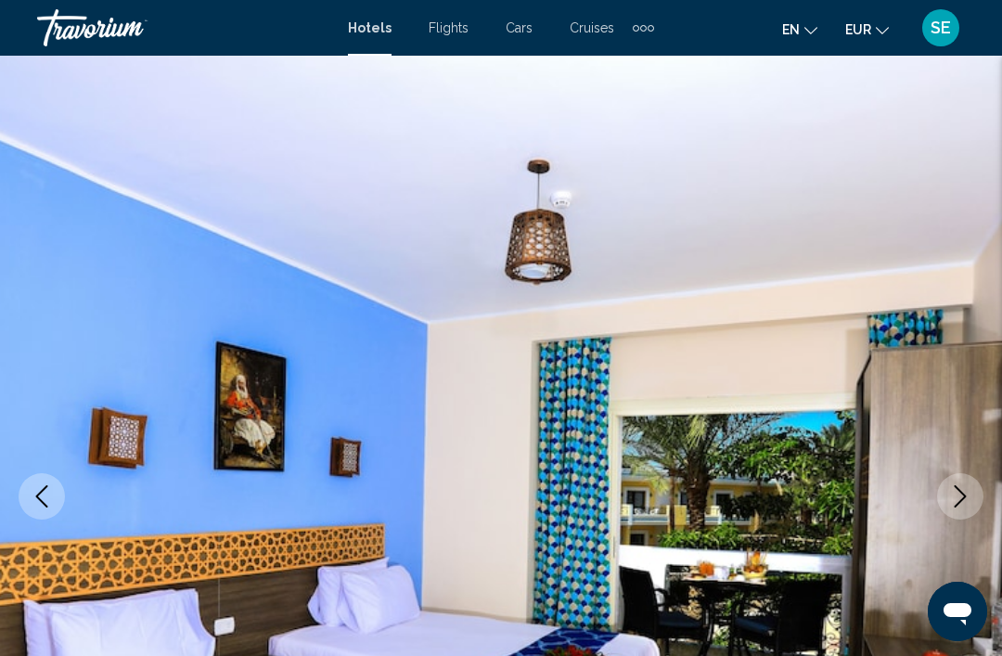
click at [962, 488] on icon "Next image" at bounding box center [960, 496] width 22 height 22
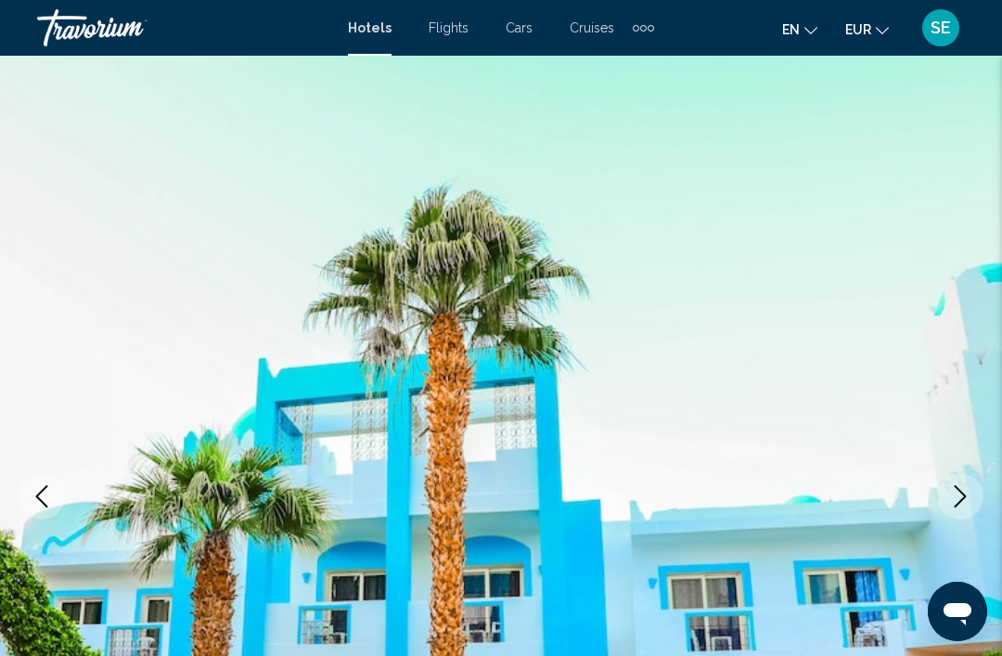
click at [961, 483] on button "Next image" at bounding box center [960, 496] width 46 height 46
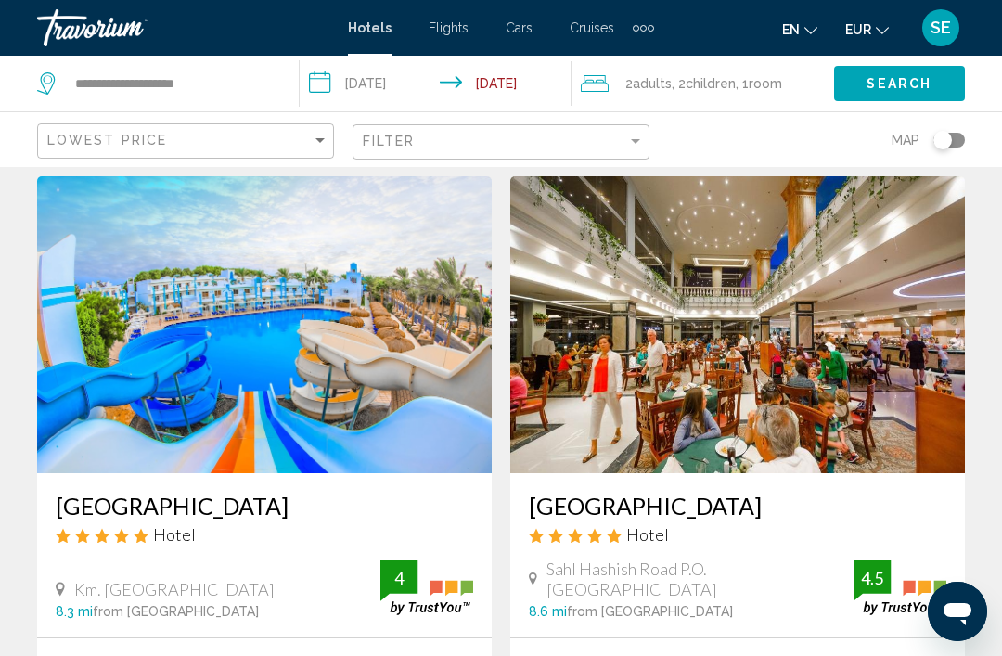
scroll to position [51, 0]
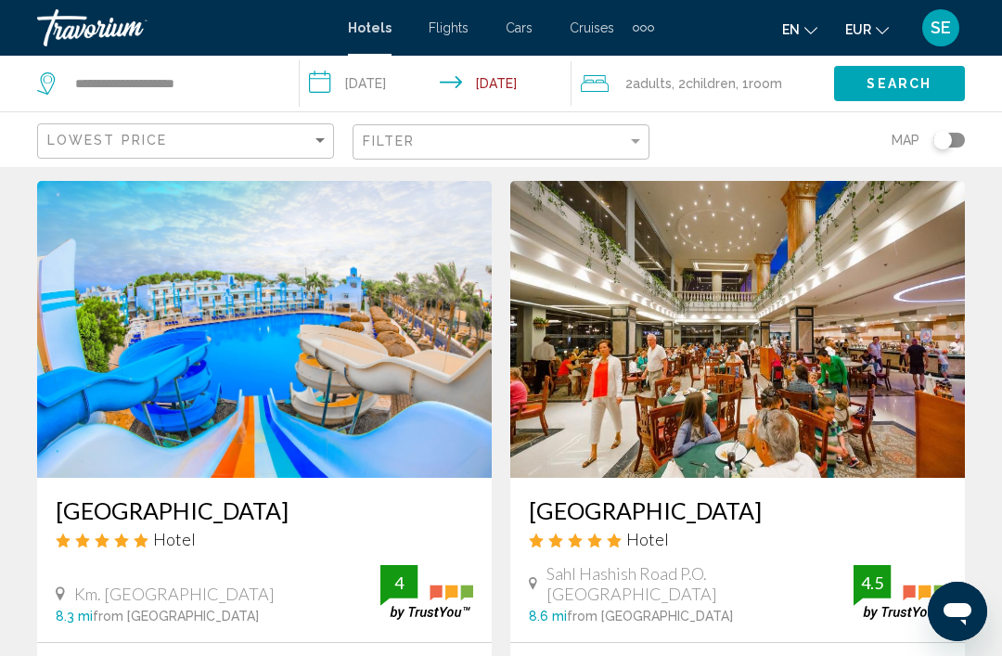
click at [722, 354] on img "Main content" at bounding box center [737, 329] width 455 height 297
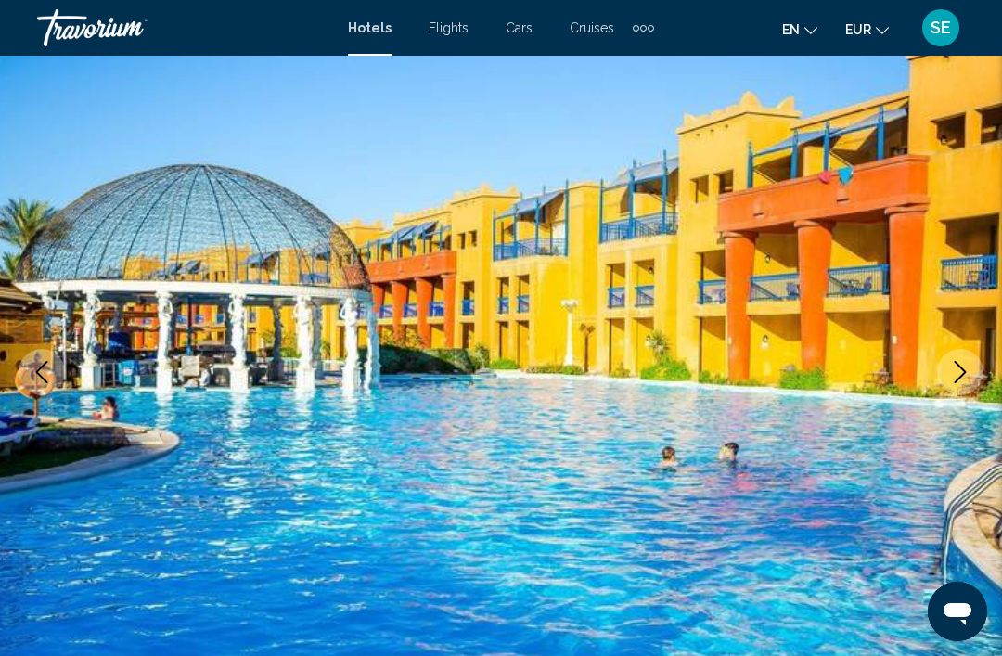
scroll to position [127, 0]
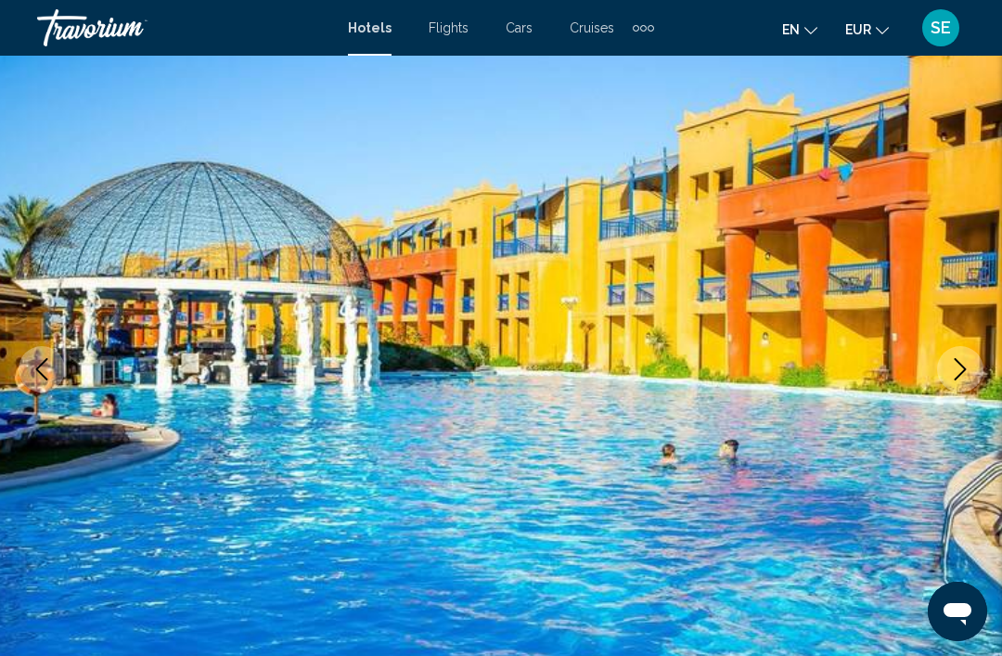
click at [960, 374] on icon "Next image" at bounding box center [961, 369] width 12 height 22
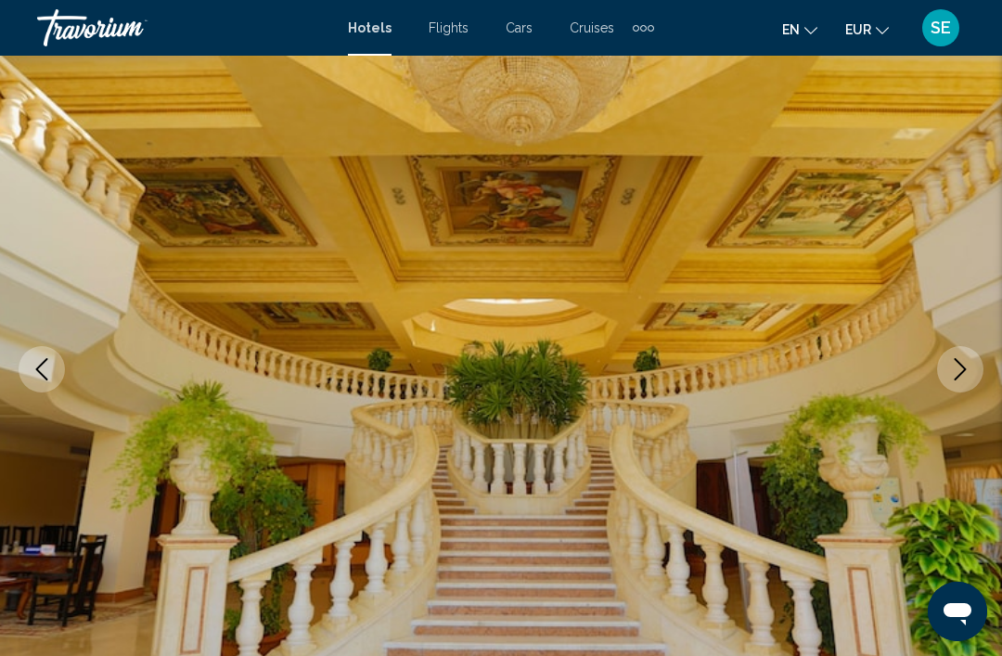
click at [939, 378] on button "Next image" at bounding box center [960, 369] width 46 height 46
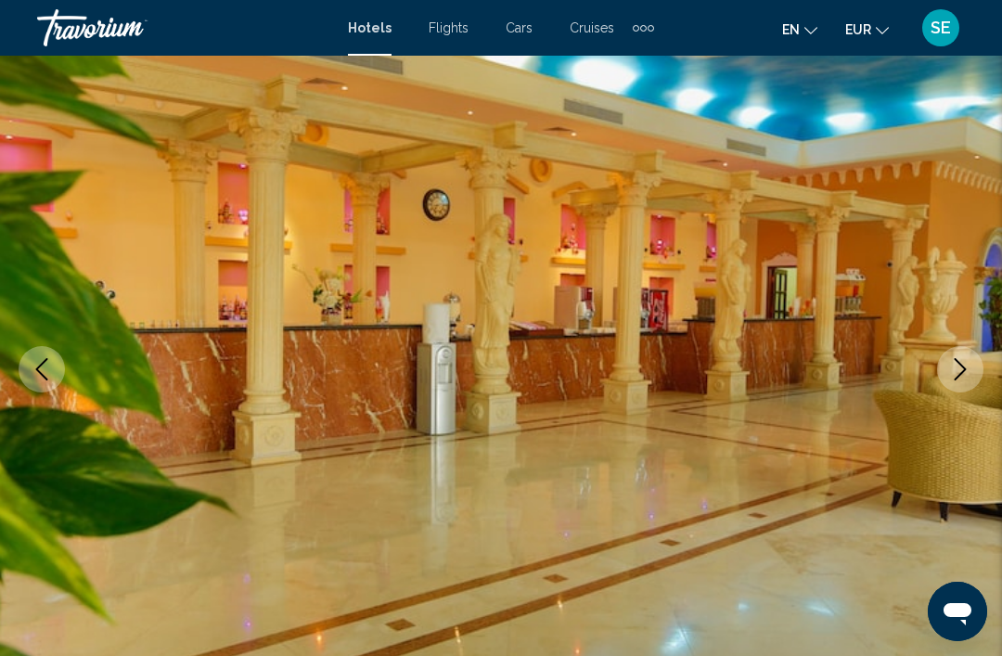
click at [952, 365] on icon "Next image" at bounding box center [960, 369] width 22 height 22
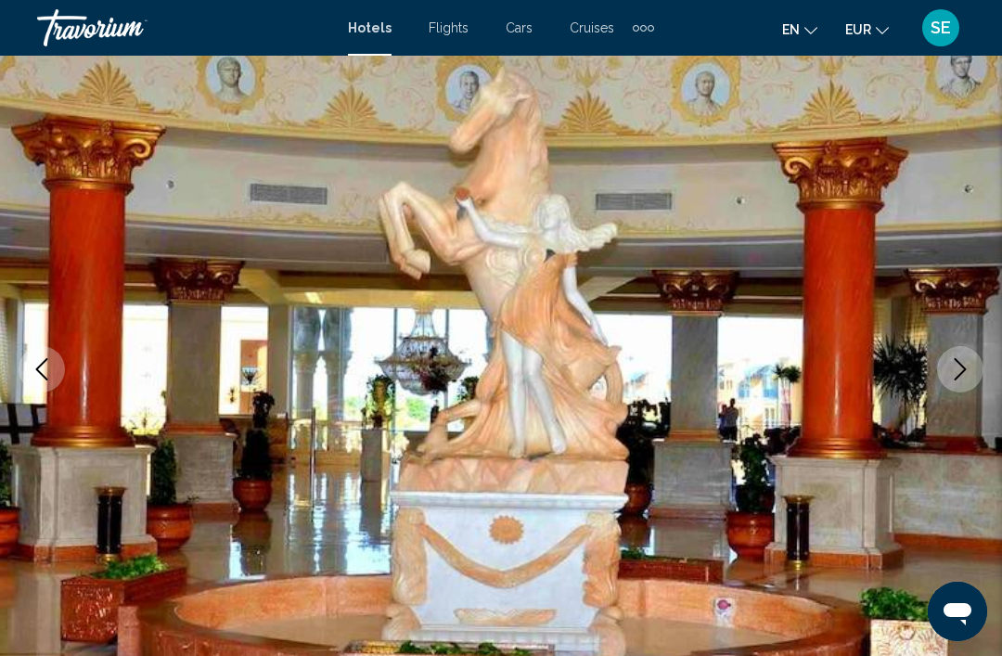
click at [961, 370] on icon "Next image" at bounding box center [960, 369] width 22 height 22
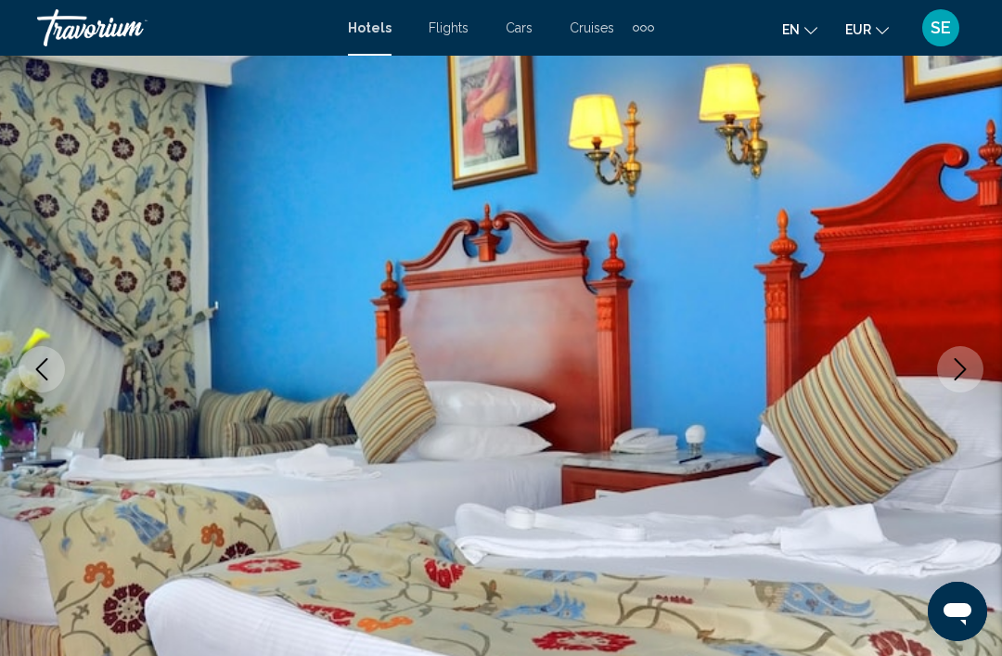
click at [959, 370] on icon "Next image" at bounding box center [960, 369] width 22 height 22
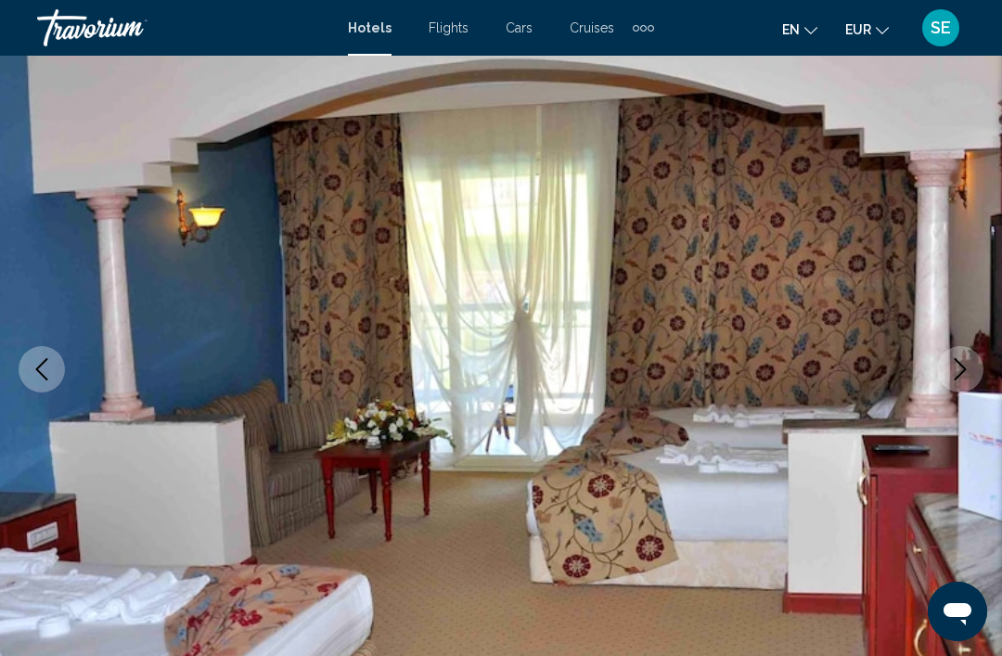
click at [965, 387] on button "Next image" at bounding box center [960, 369] width 46 height 46
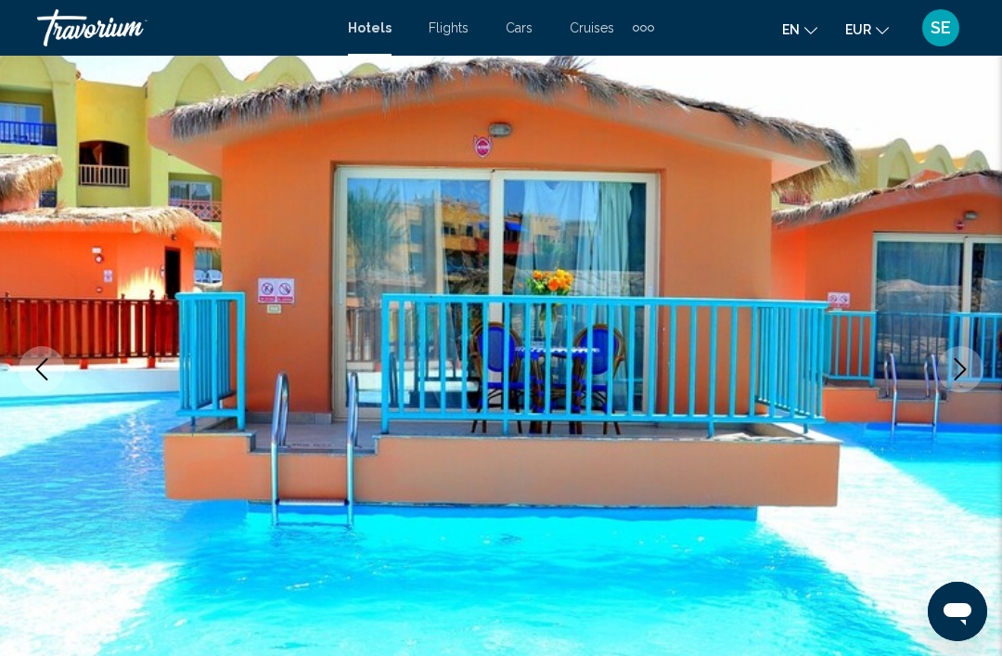
click at [953, 364] on icon "Next image" at bounding box center [960, 369] width 22 height 22
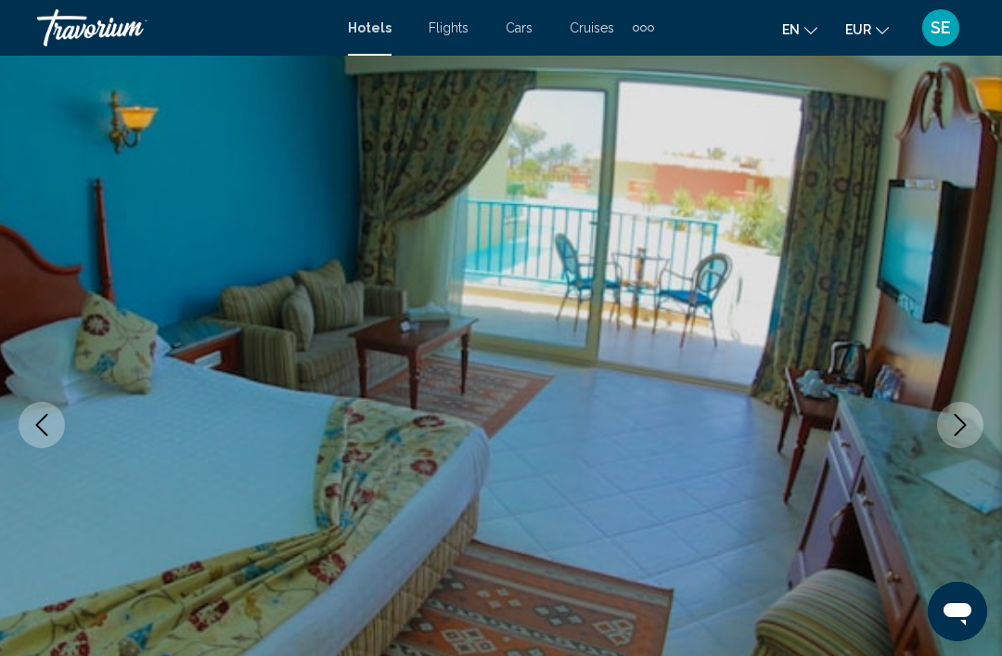
scroll to position [74, 0]
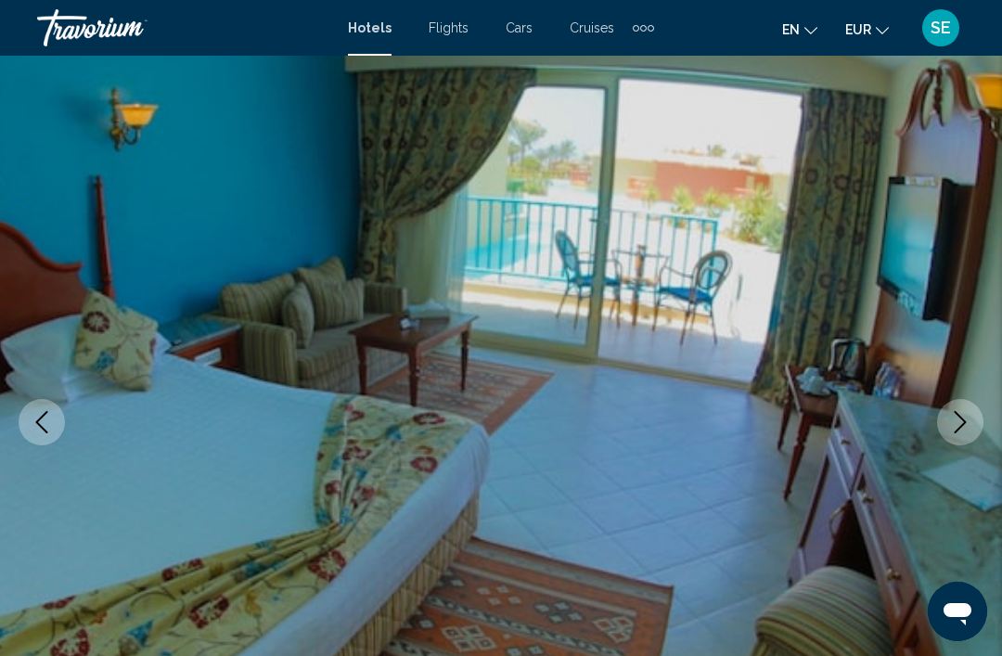
click at [956, 420] on icon "Next image" at bounding box center [960, 422] width 22 height 22
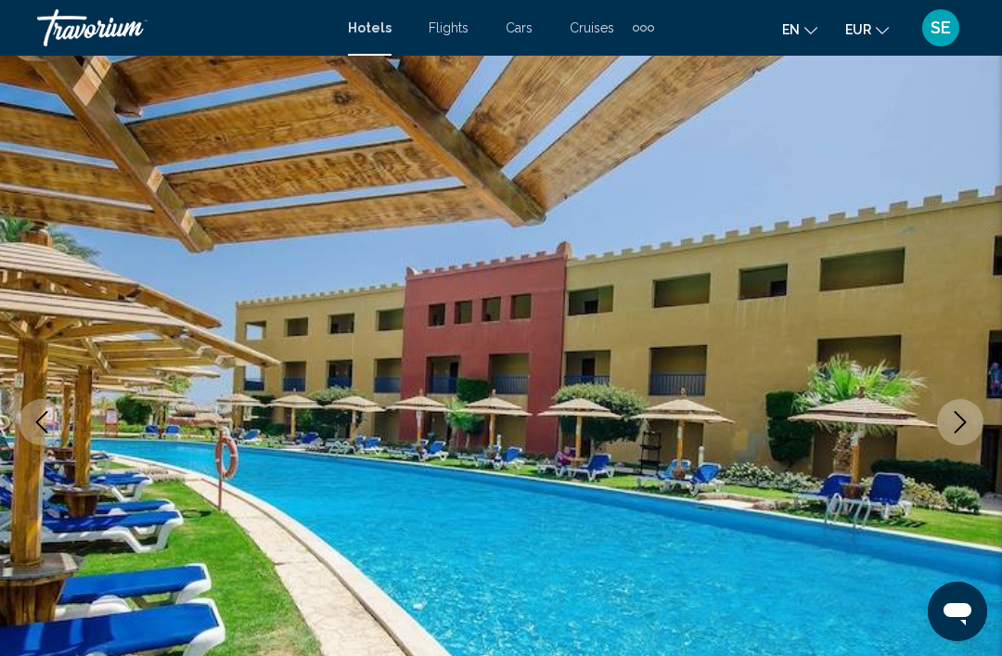
click at [939, 409] on img "Main content" at bounding box center [501, 422] width 1002 height 882
click at [955, 423] on icon "Next image" at bounding box center [960, 422] width 22 height 22
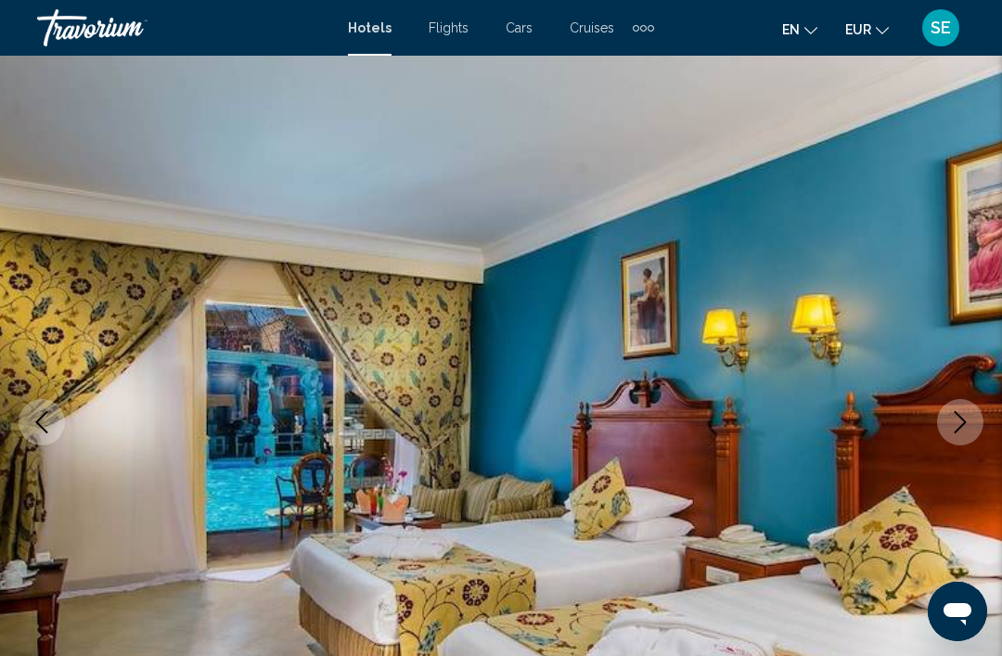
click at [952, 431] on icon "Next image" at bounding box center [960, 422] width 22 height 22
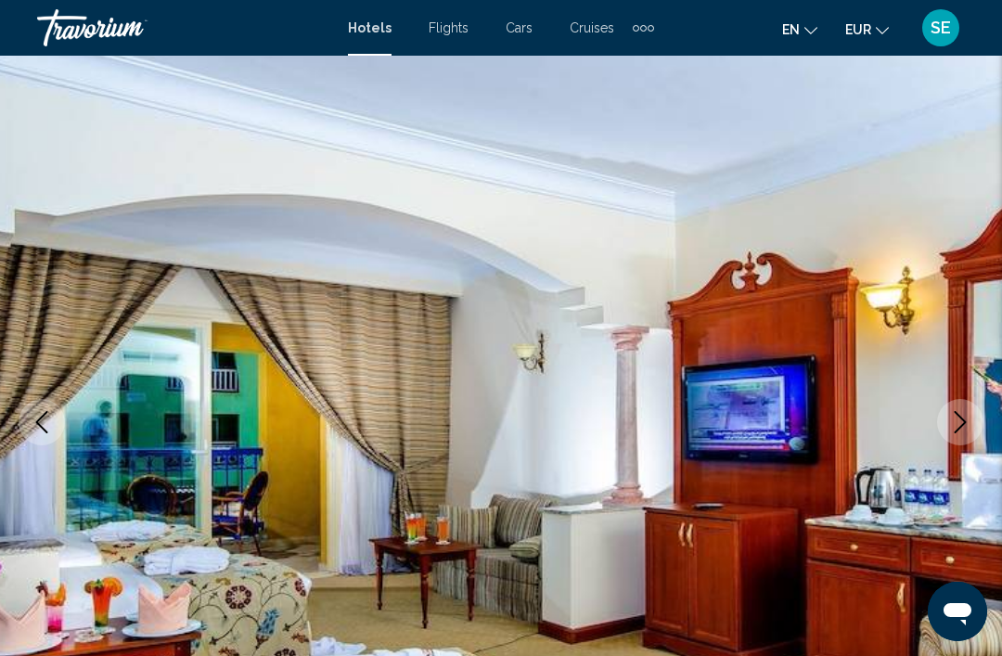
click at [934, 401] on img "Main content" at bounding box center [501, 422] width 1002 height 882
click at [938, 411] on img "Main content" at bounding box center [501, 422] width 1002 height 882
click at [954, 421] on icon "Next image" at bounding box center [960, 422] width 22 height 22
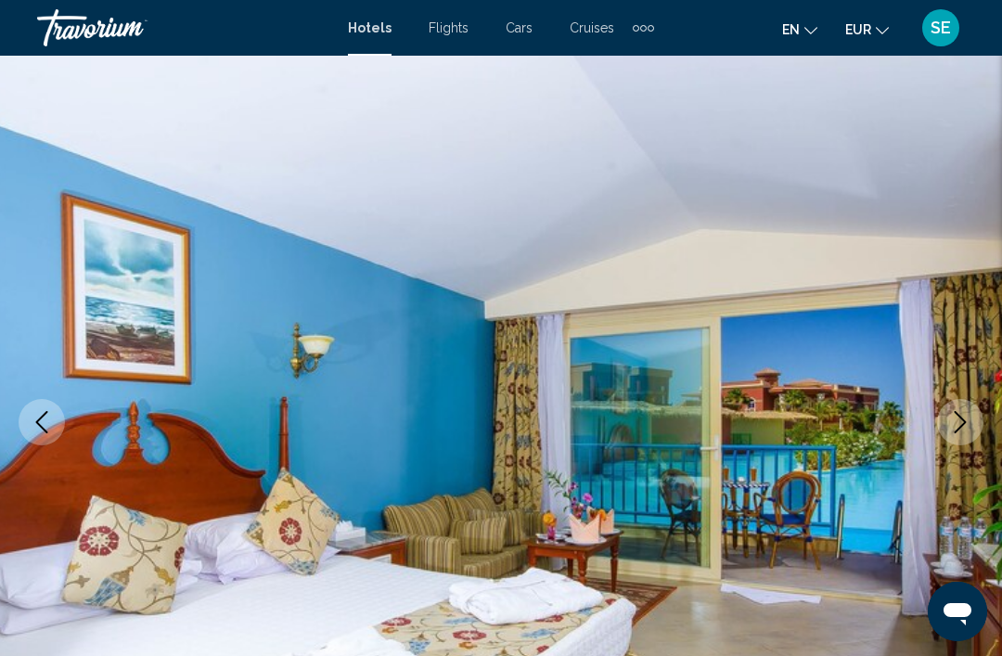
click at [959, 431] on icon "Next image" at bounding box center [960, 422] width 22 height 22
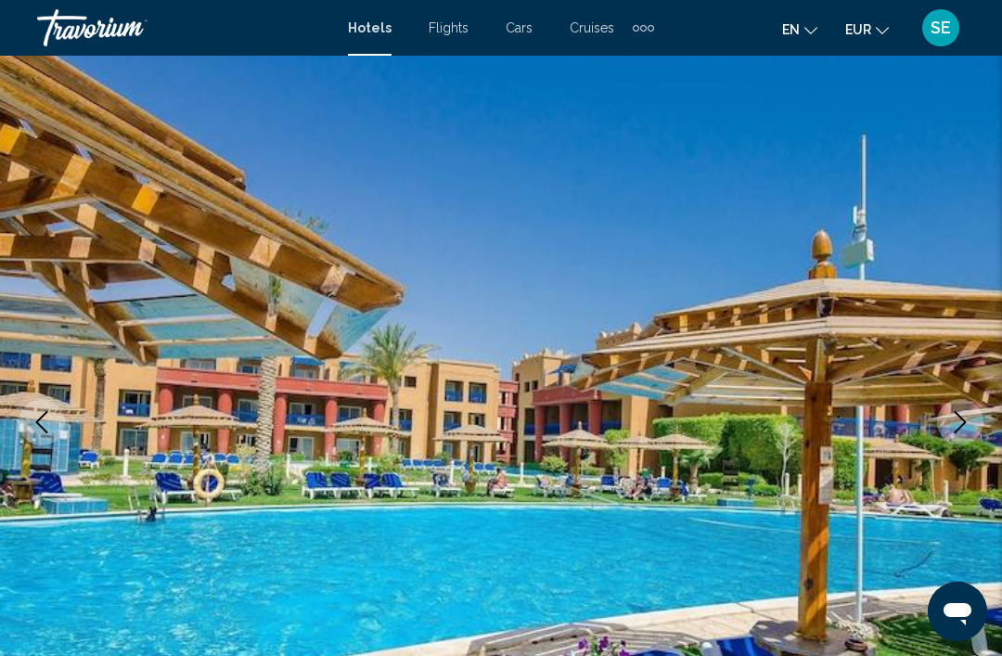
click at [960, 413] on icon "Next image" at bounding box center [960, 422] width 22 height 22
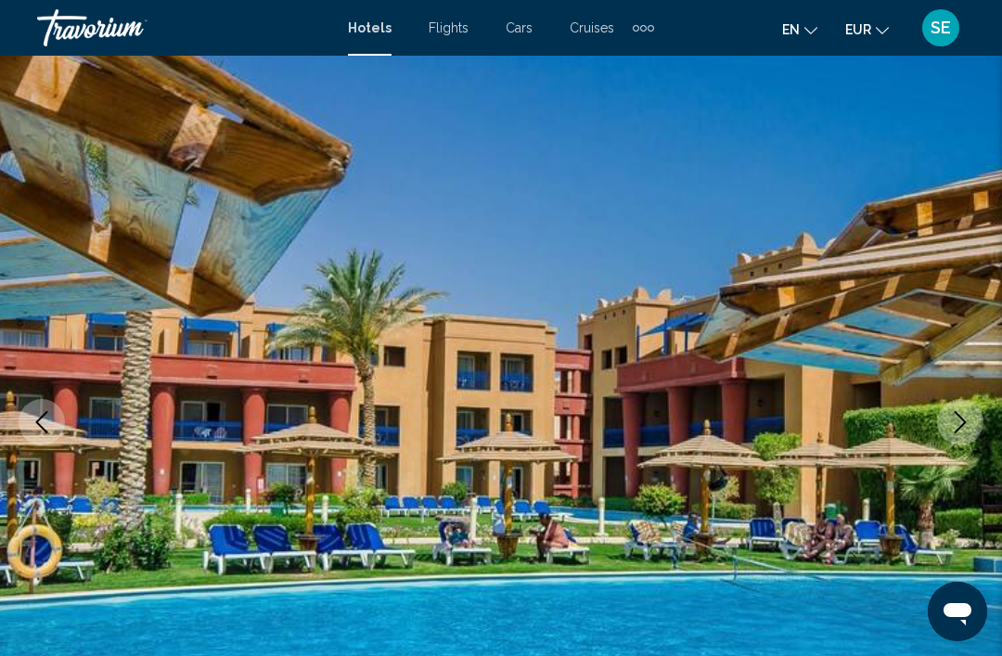
click at [971, 439] on button "Next image" at bounding box center [960, 422] width 46 height 46
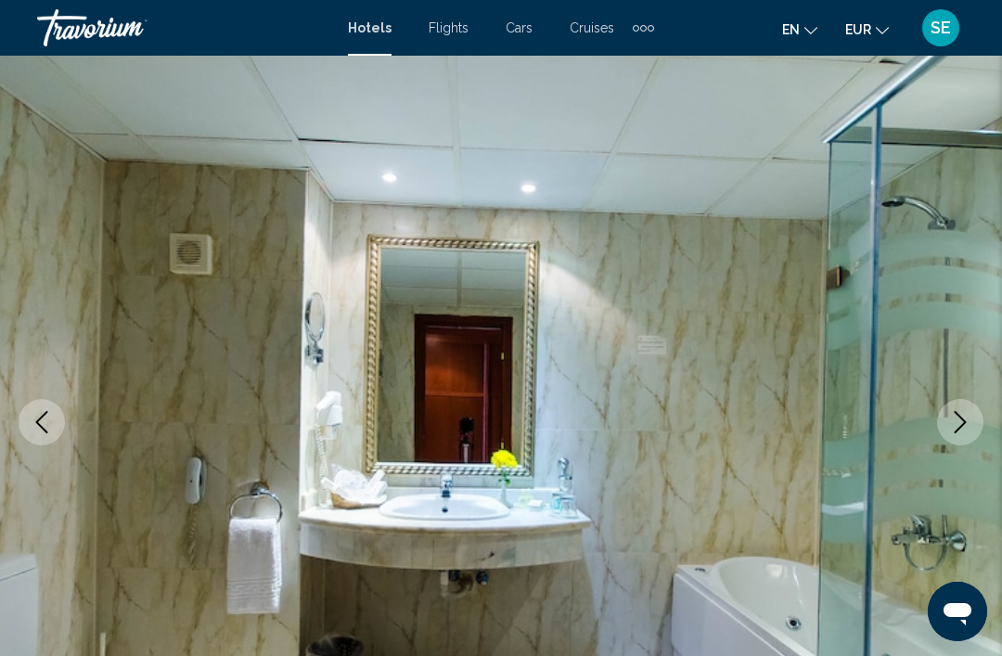
click at [974, 431] on button "Next image" at bounding box center [960, 422] width 46 height 46
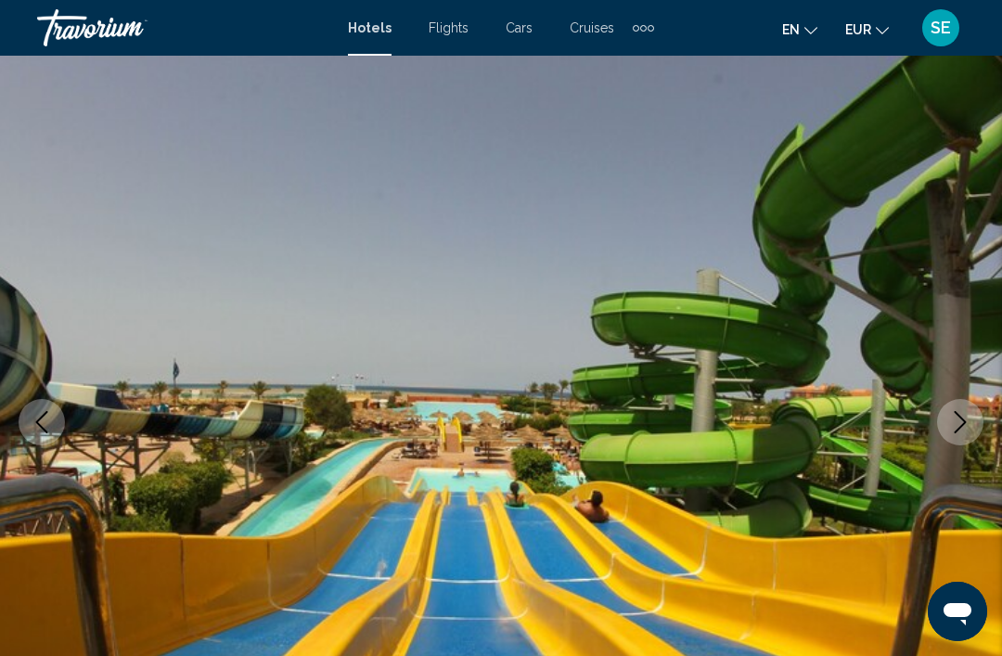
click at [958, 426] on icon "Next image" at bounding box center [960, 422] width 22 height 22
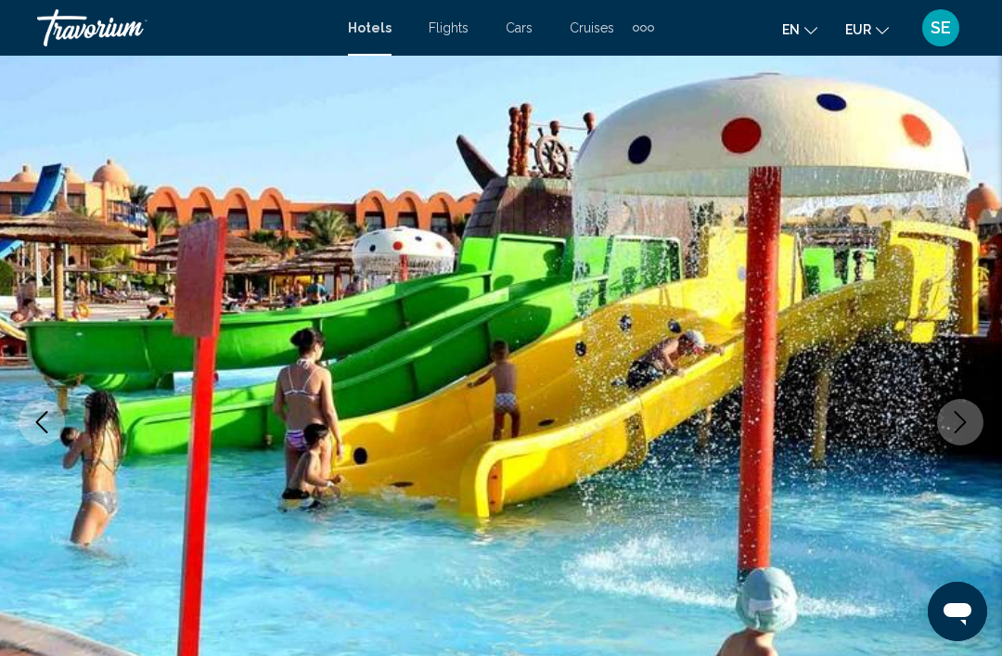
click at [968, 422] on icon "Next image" at bounding box center [960, 422] width 22 height 22
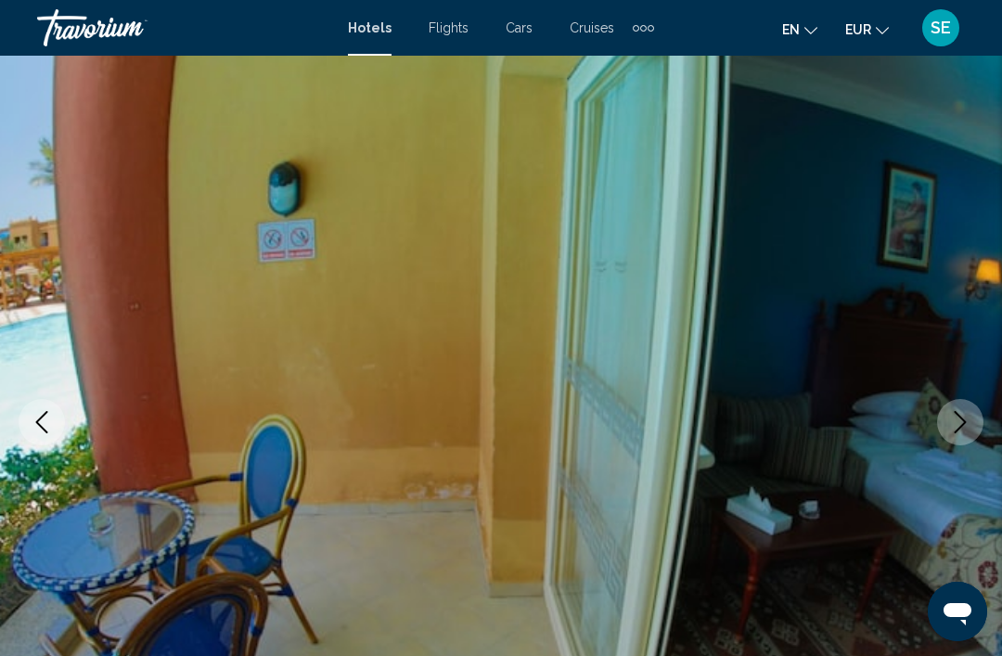
click at [961, 424] on icon "Next image" at bounding box center [960, 422] width 22 height 22
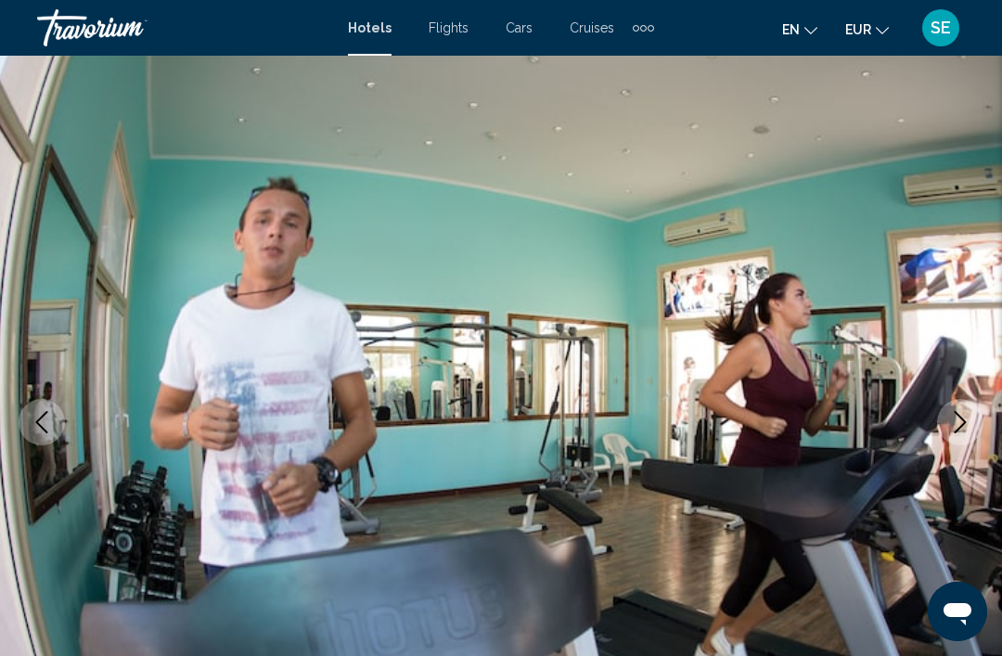
click at [990, 411] on img "Main content" at bounding box center [501, 422] width 1002 height 882
click at [962, 433] on button "Next image" at bounding box center [960, 422] width 46 height 46
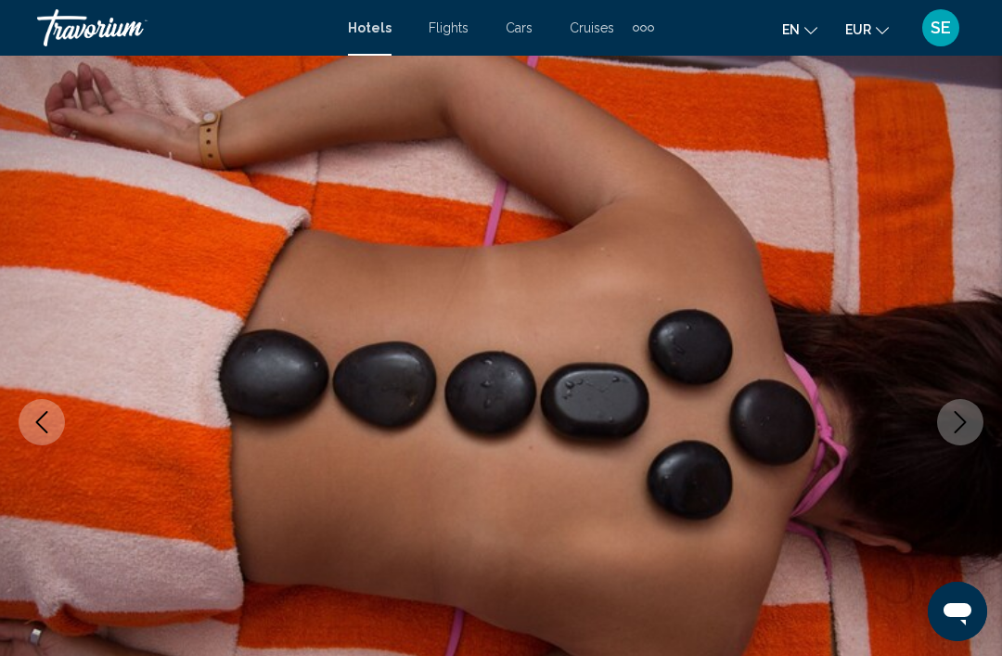
click at [959, 423] on icon "Next image" at bounding box center [960, 422] width 22 height 22
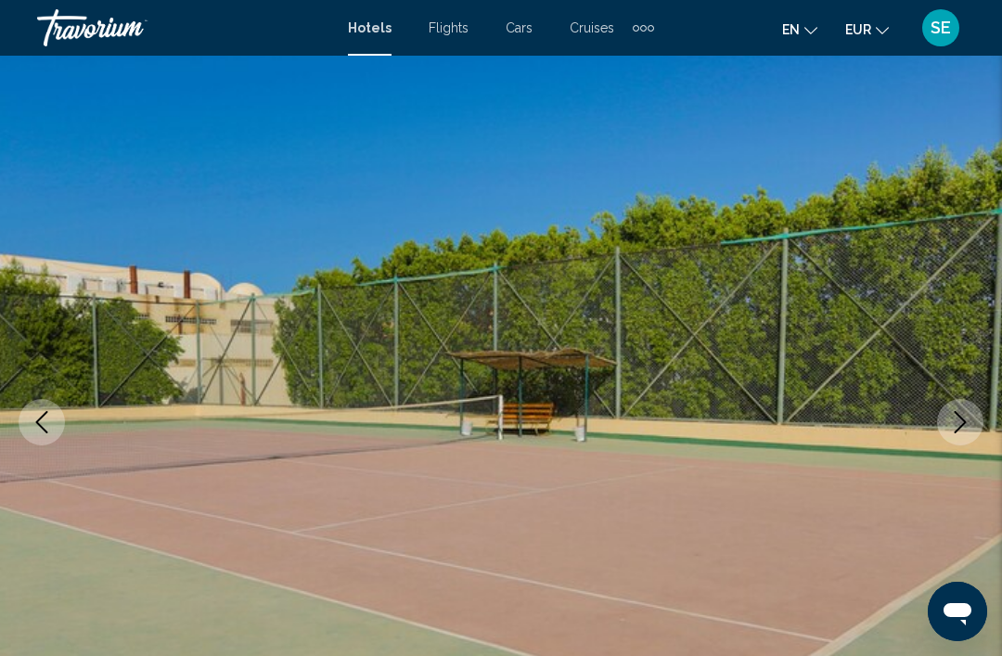
click at [960, 414] on icon "Next image" at bounding box center [960, 422] width 22 height 22
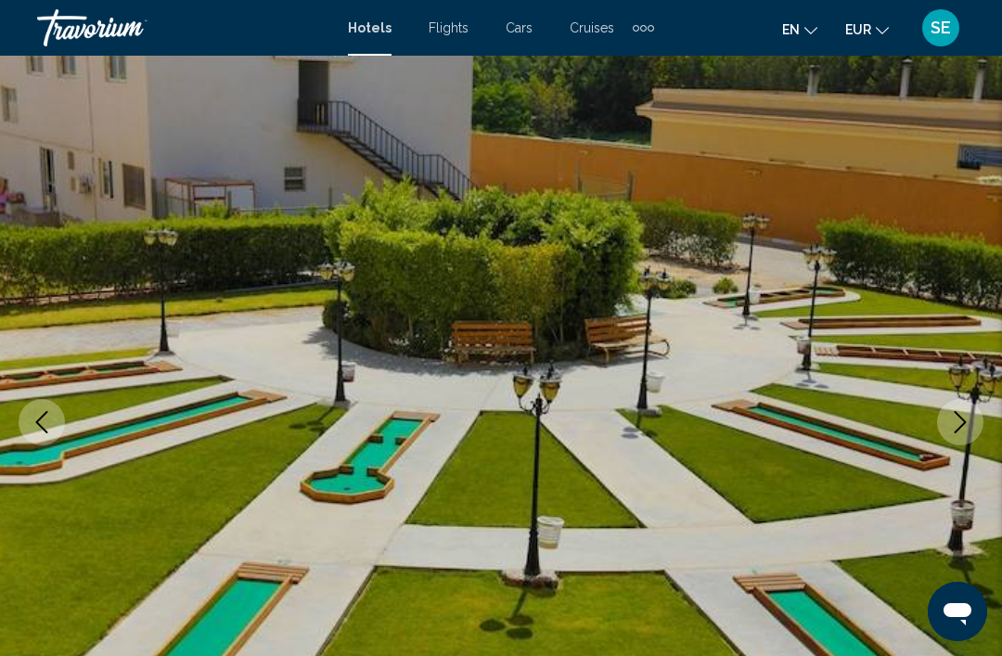
click at [958, 424] on icon "Next image" at bounding box center [960, 422] width 22 height 22
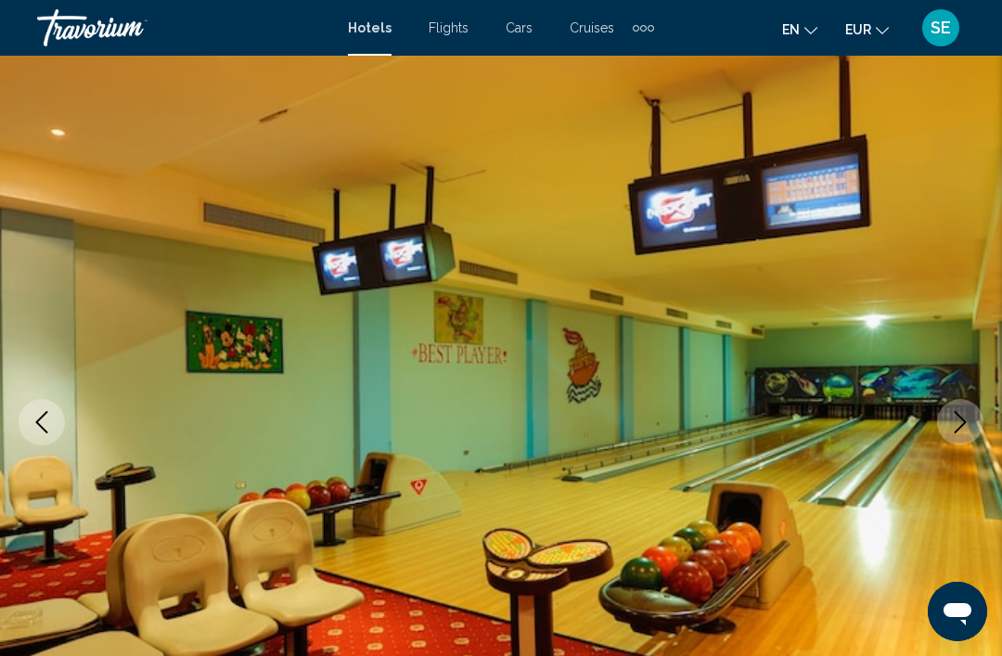
click at [966, 430] on icon "Next image" at bounding box center [960, 422] width 22 height 22
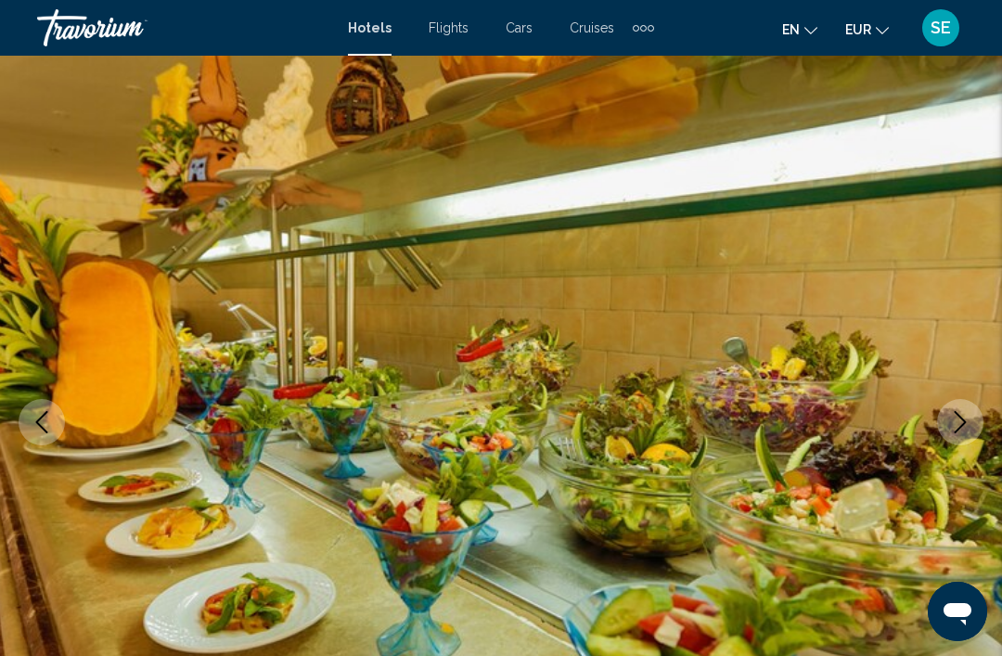
click at [959, 431] on icon "Next image" at bounding box center [960, 422] width 22 height 22
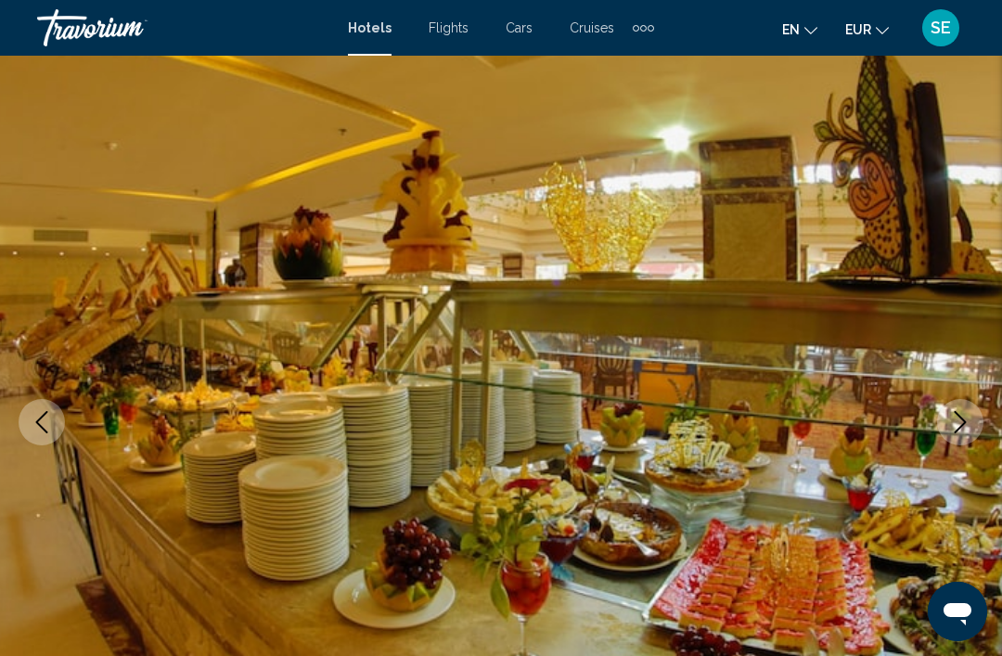
click at [959, 428] on icon "Next image" at bounding box center [960, 422] width 22 height 22
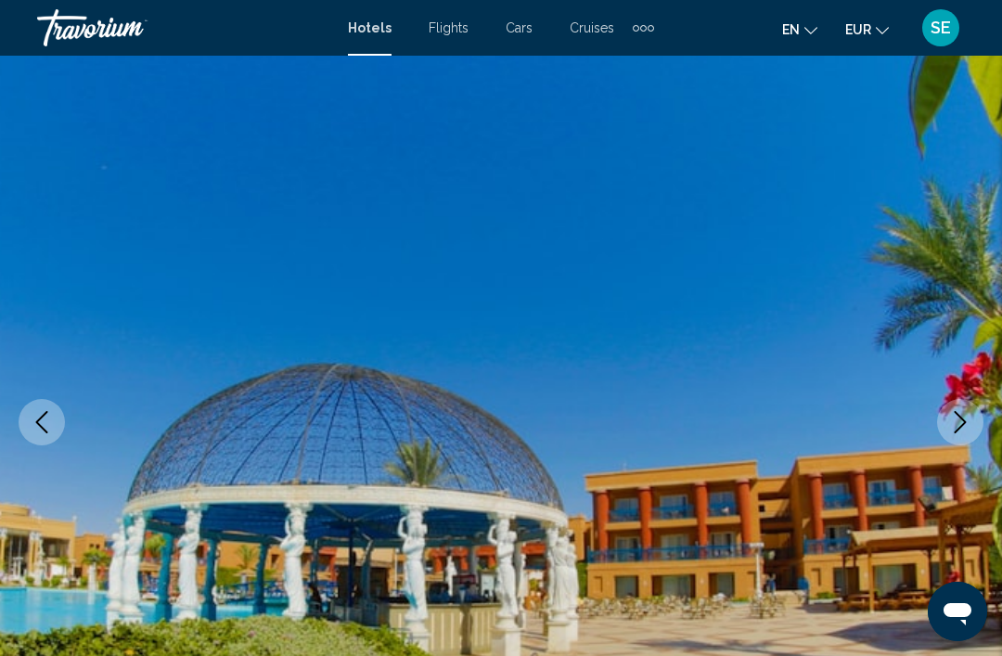
click at [960, 434] on button "Next image" at bounding box center [960, 422] width 46 height 46
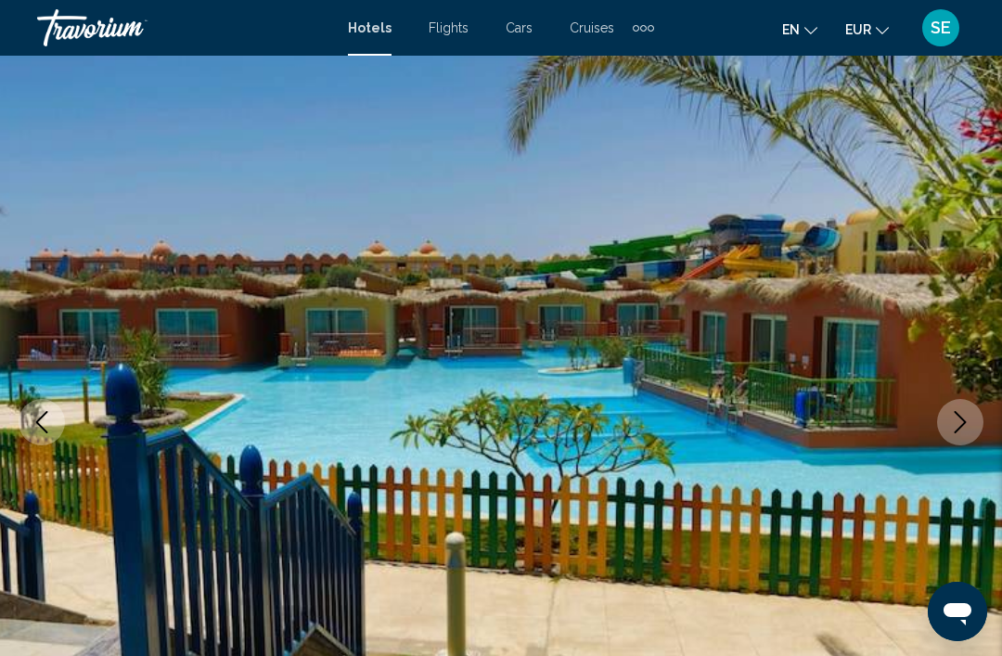
click at [943, 418] on button "Next image" at bounding box center [960, 422] width 46 height 46
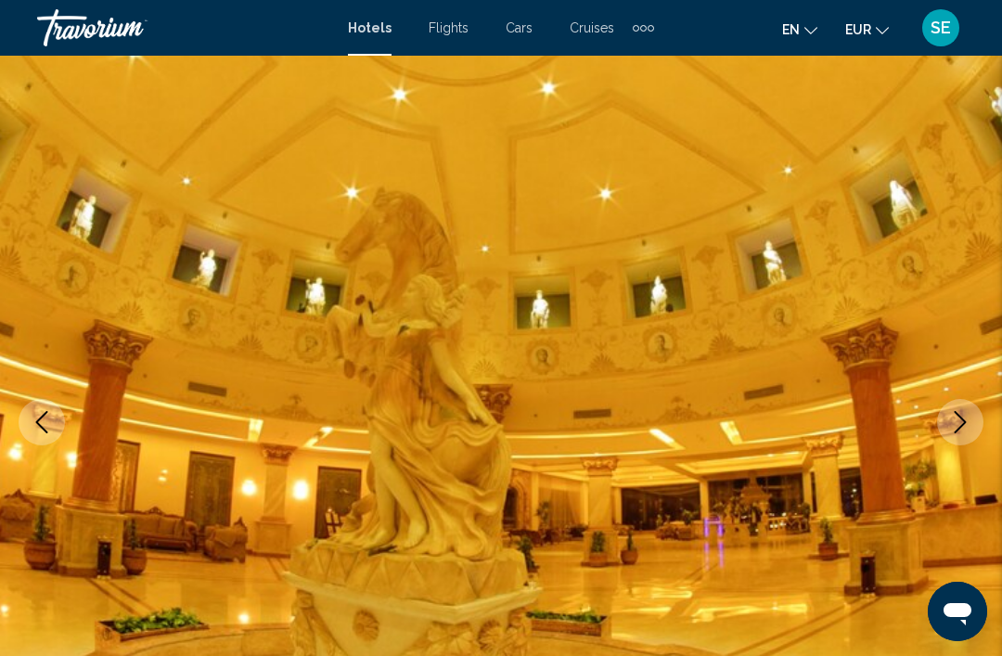
click at [944, 429] on button "Next image" at bounding box center [960, 422] width 46 height 46
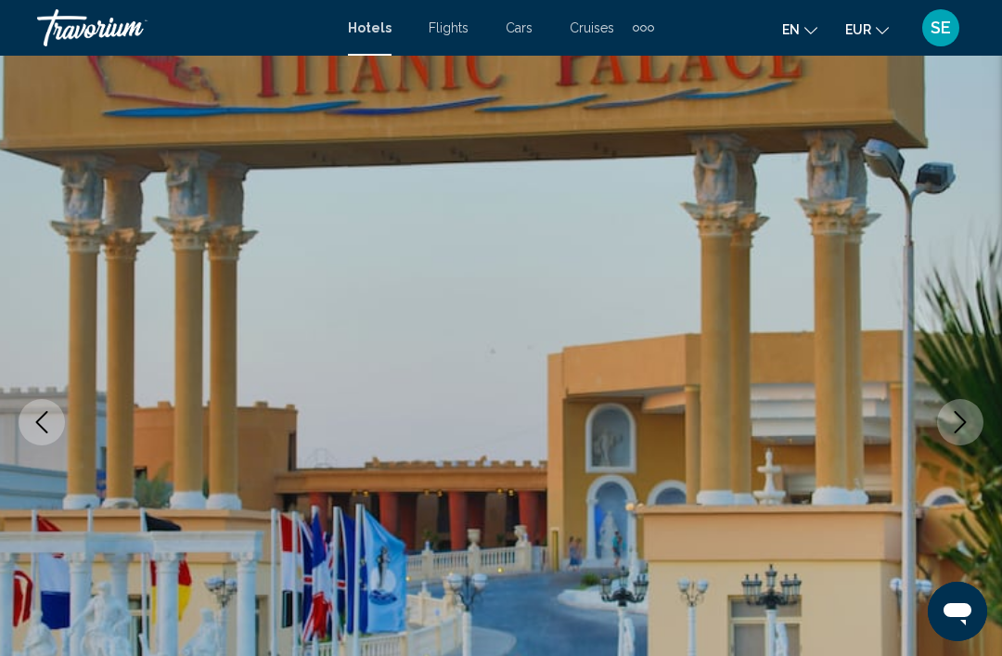
click at [951, 426] on icon "Next image" at bounding box center [960, 422] width 22 height 22
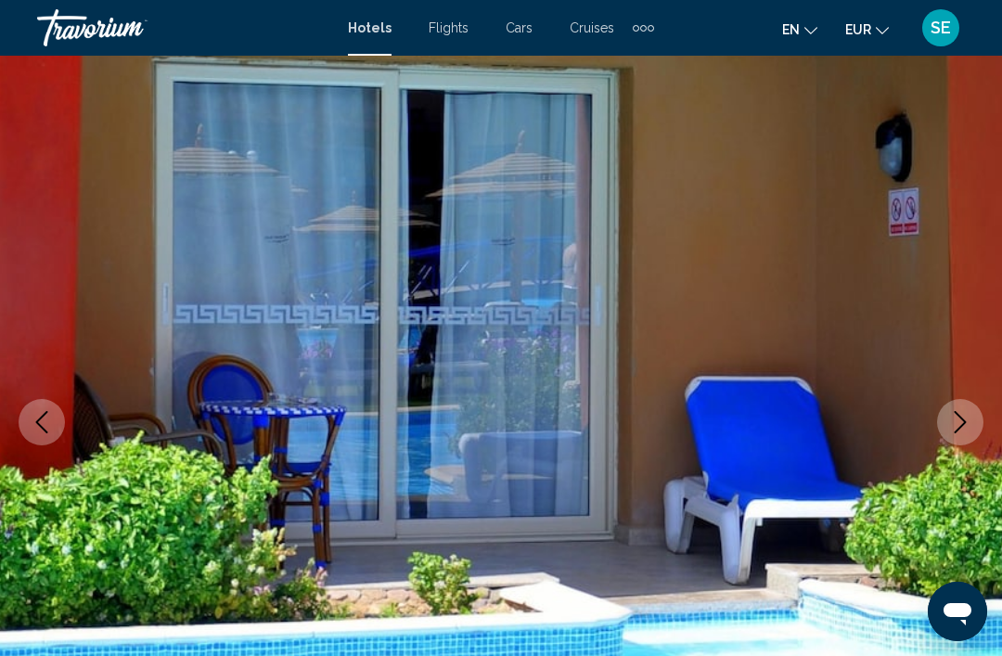
click at [951, 428] on icon "Next image" at bounding box center [960, 422] width 22 height 22
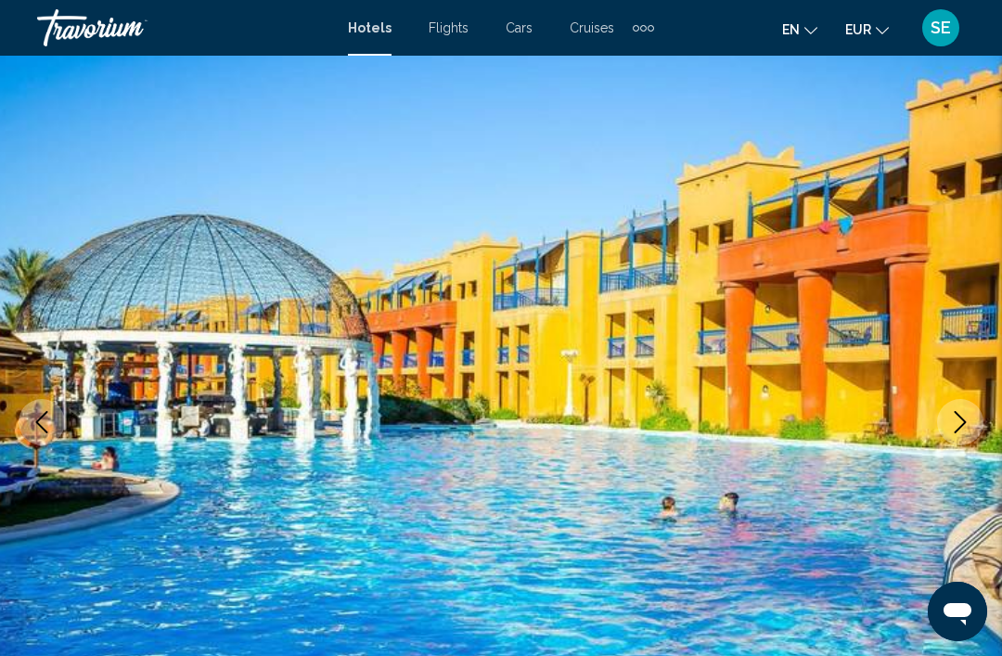
click at [958, 427] on icon "Next image" at bounding box center [960, 422] width 22 height 22
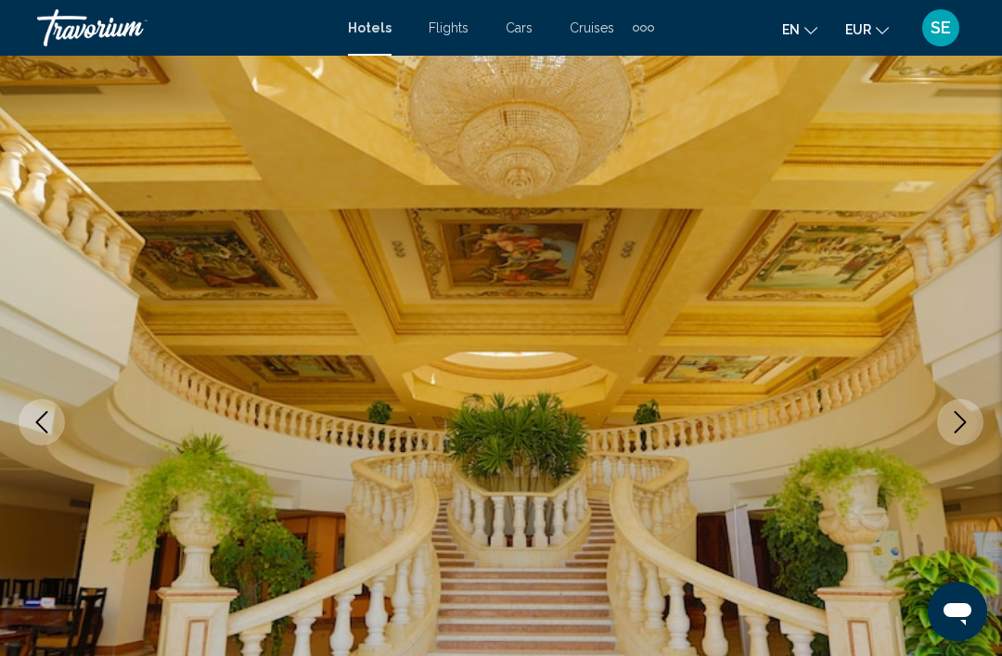
click at [960, 431] on icon "Next image" at bounding box center [960, 422] width 22 height 22
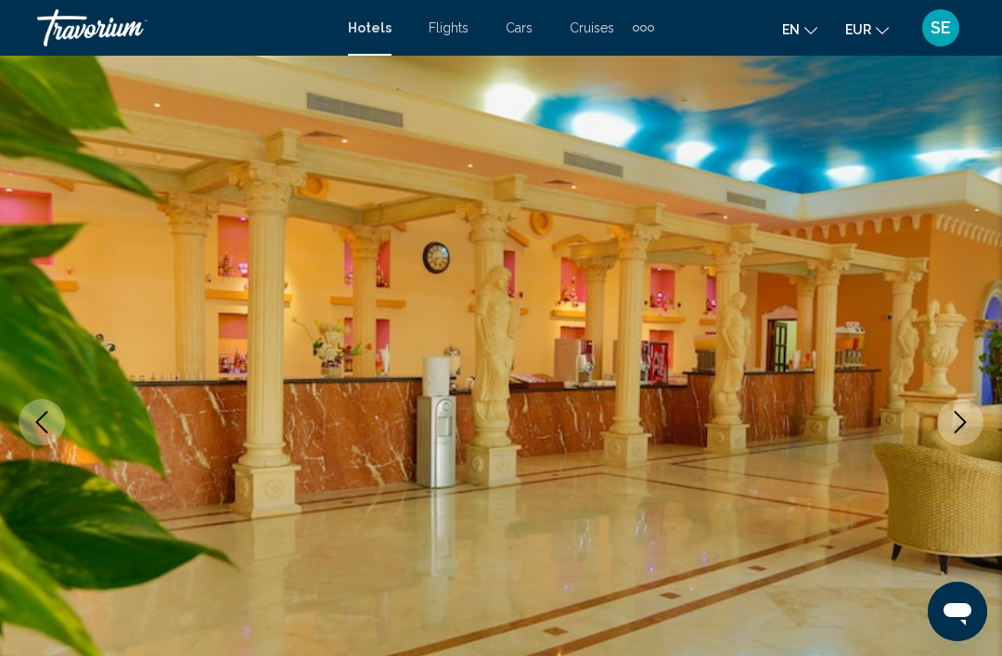
click at [955, 427] on icon "Next image" at bounding box center [960, 422] width 22 height 22
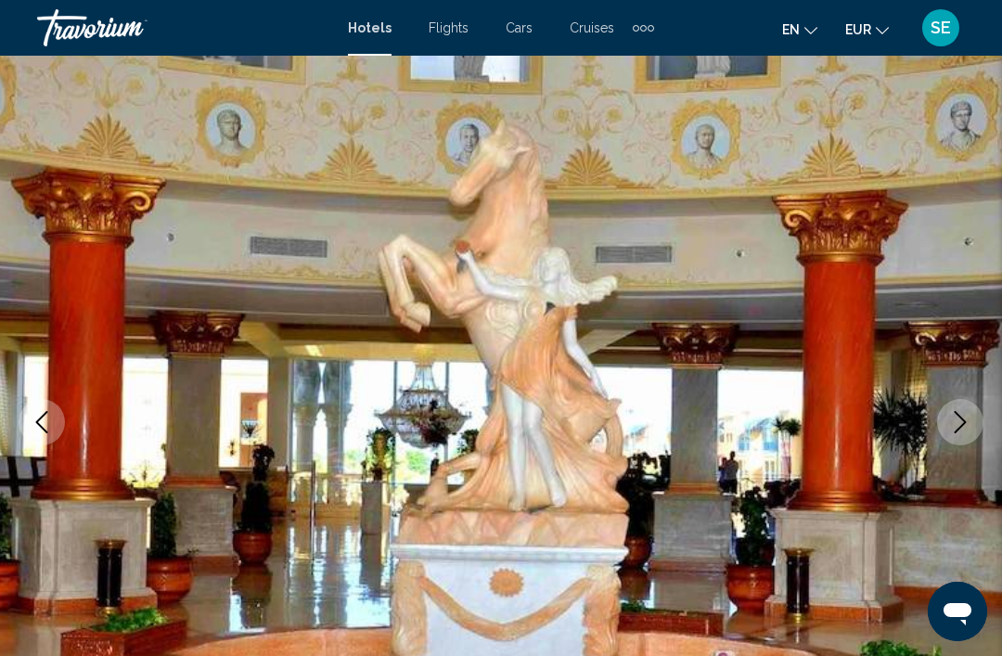
click at [952, 423] on icon "Next image" at bounding box center [960, 422] width 22 height 22
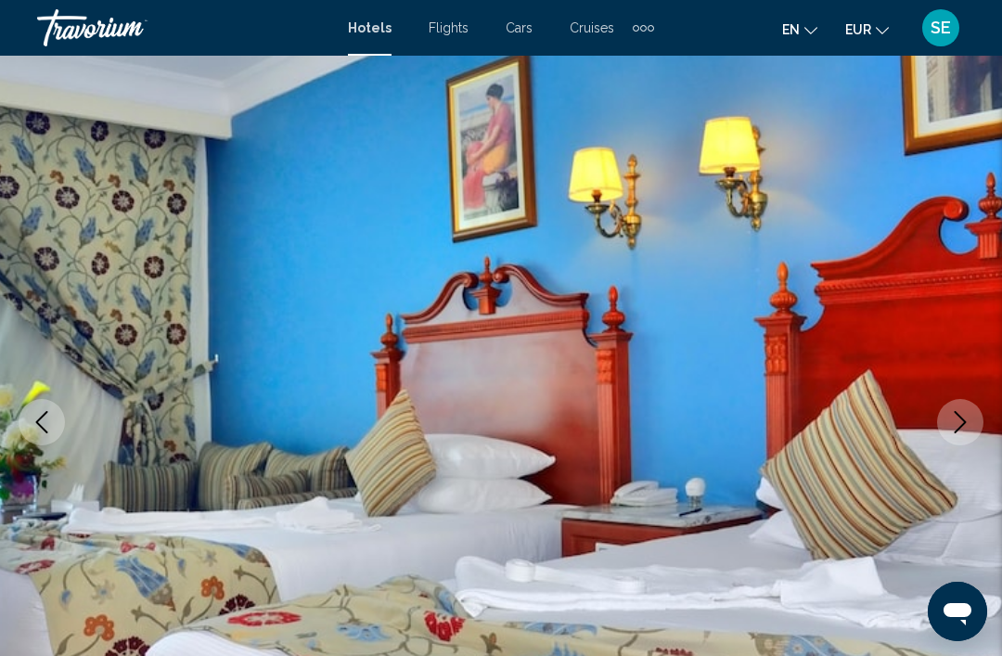
click at [957, 430] on icon "Next image" at bounding box center [960, 422] width 22 height 22
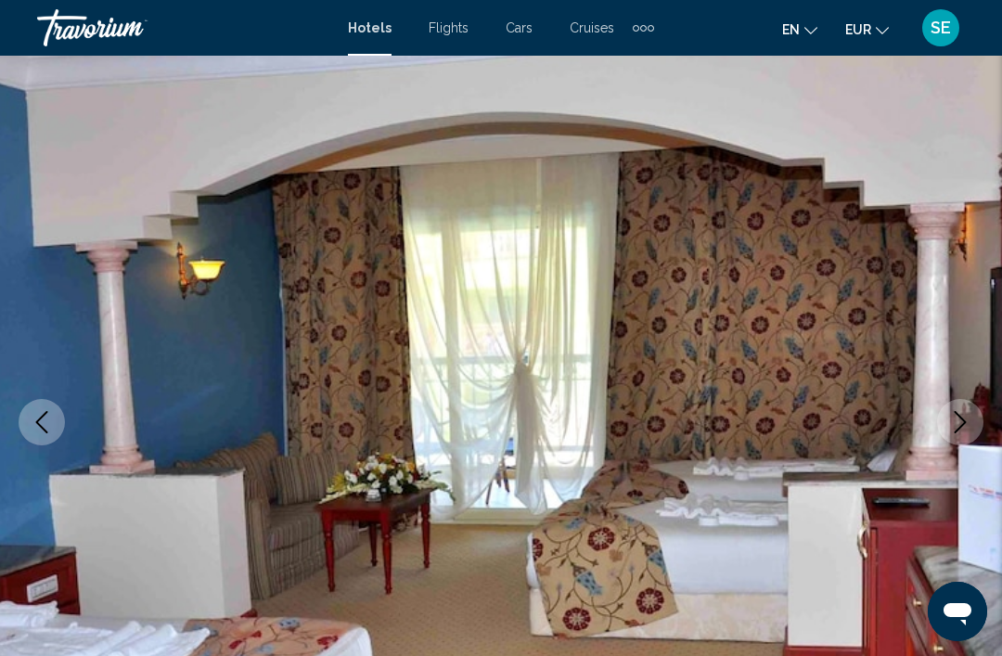
click at [952, 428] on icon "Next image" at bounding box center [960, 422] width 22 height 22
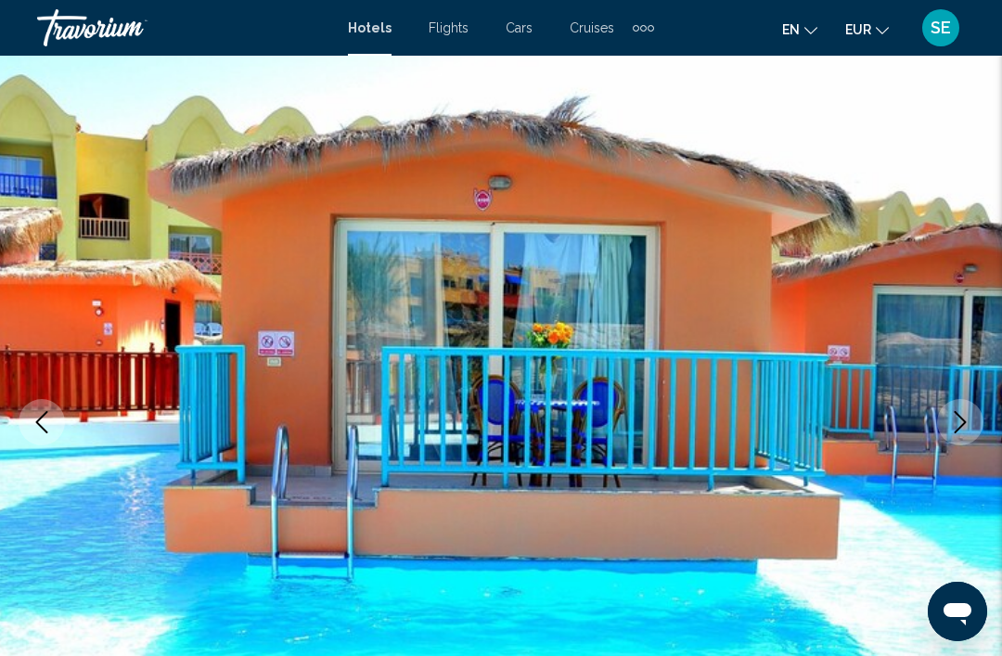
click at [946, 423] on button "Next image" at bounding box center [960, 422] width 46 height 46
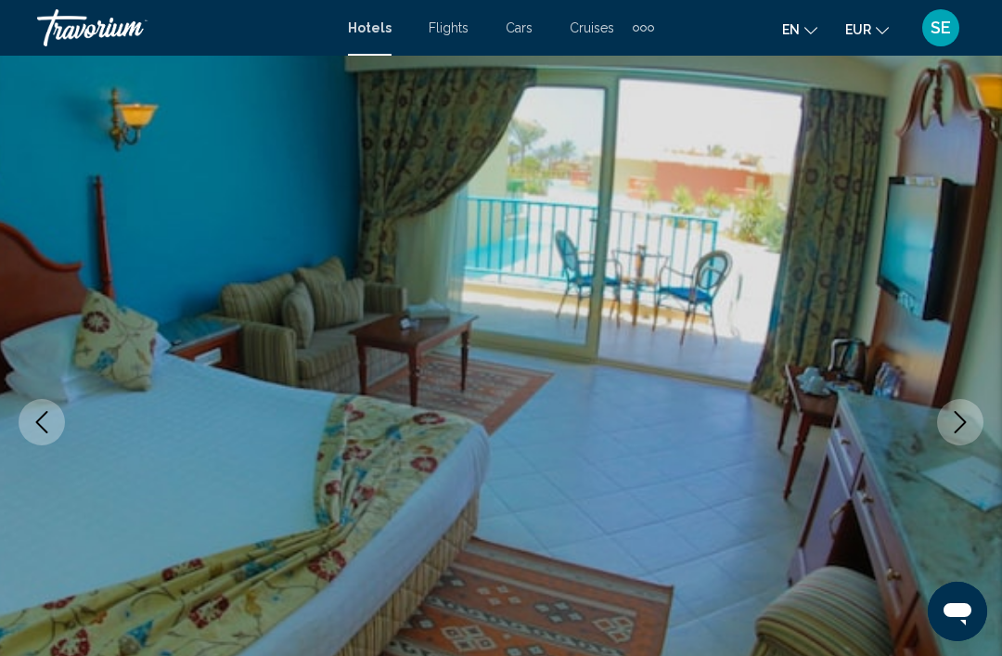
click at [950, 420] on icon "Next image" at bounding box center [960, 422] width 22 height 22
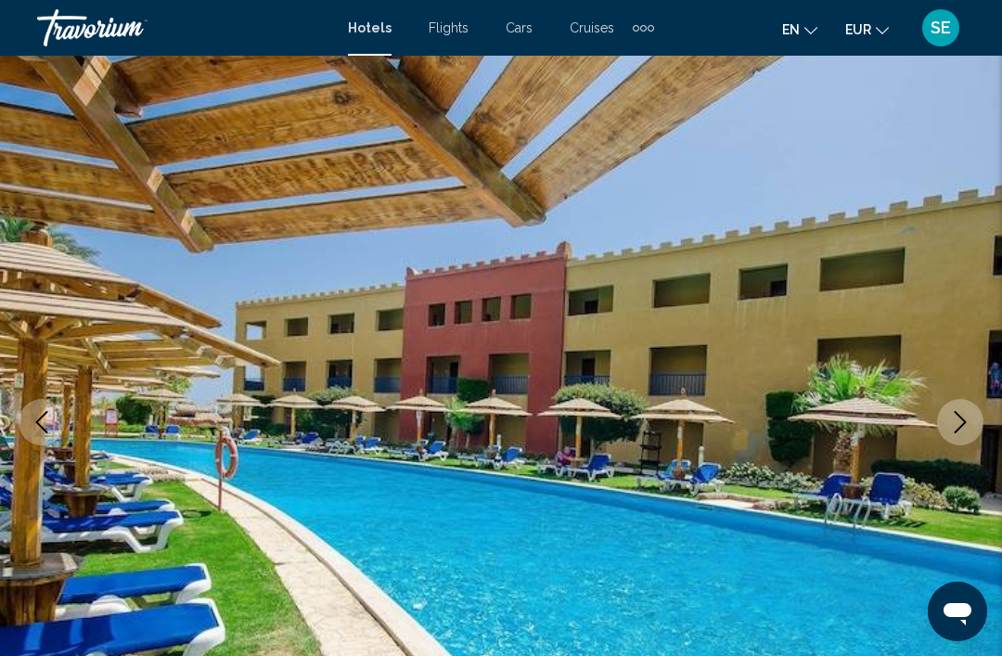
click at [954, 431] on icon "Next image" at bounding box center [960, 422] width 22 height 22
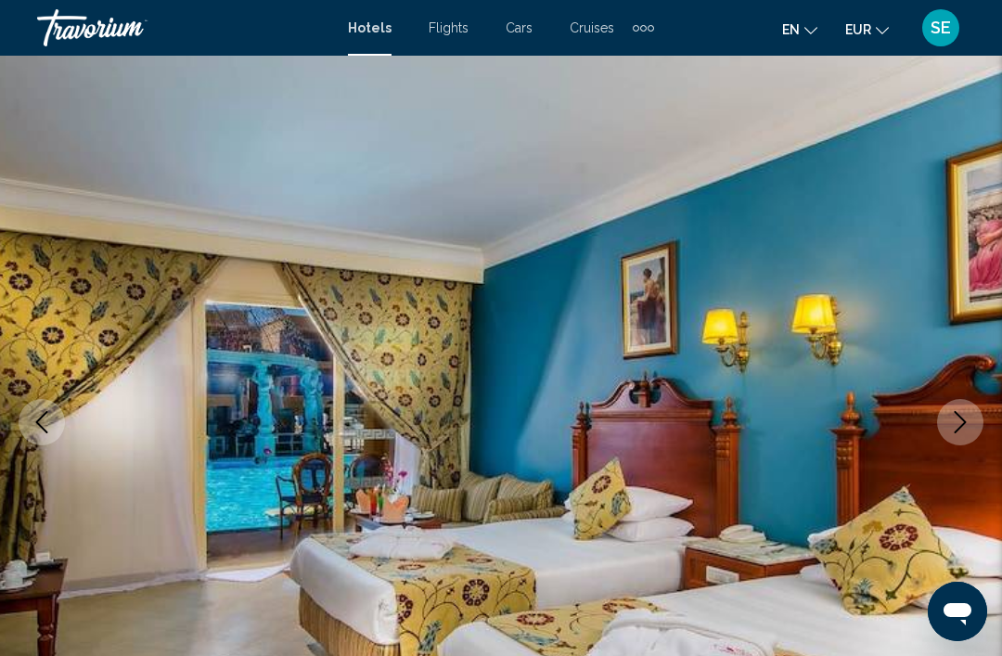
click at [952, 423] on icon "Next image" at bounding box center [960, 422] width 22 height 22
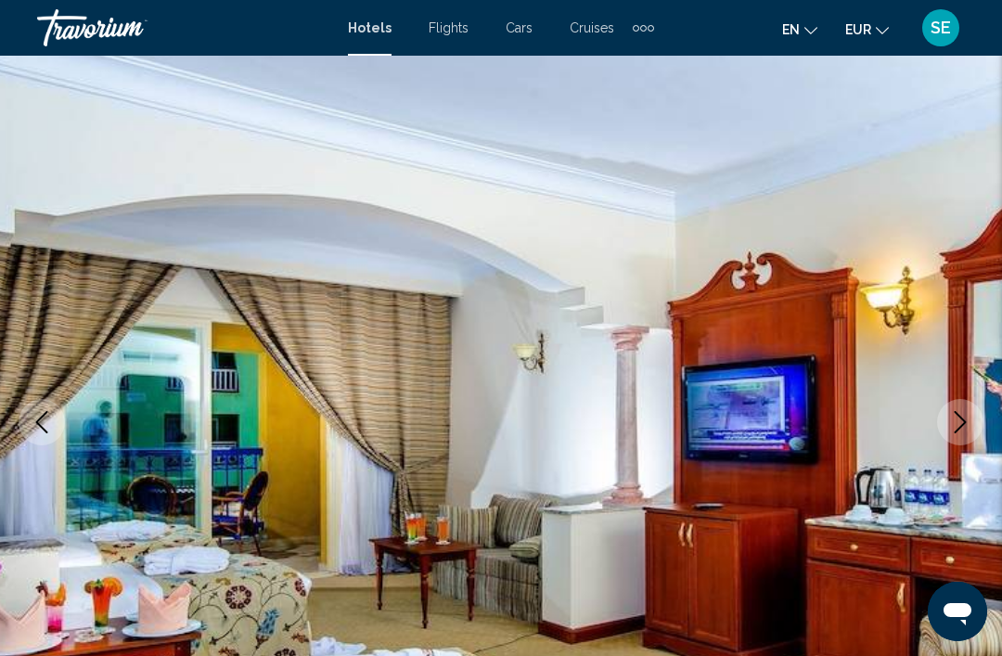
click at [946, 445] on img "Main content" at bounding box center [501, 422] width 1002 height 882
click at [967, 406] on button "Next image" at bounding box center [960, 422] width 46 height 46
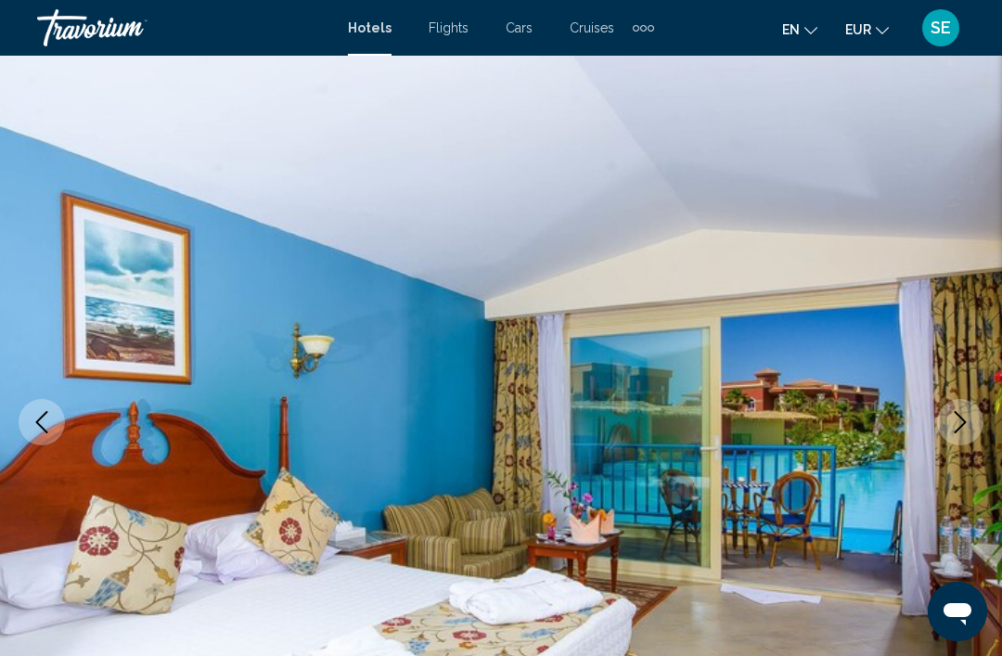
click at [966, 433] on button "Next image" at bounding box center [960, 422] width 46 height 46
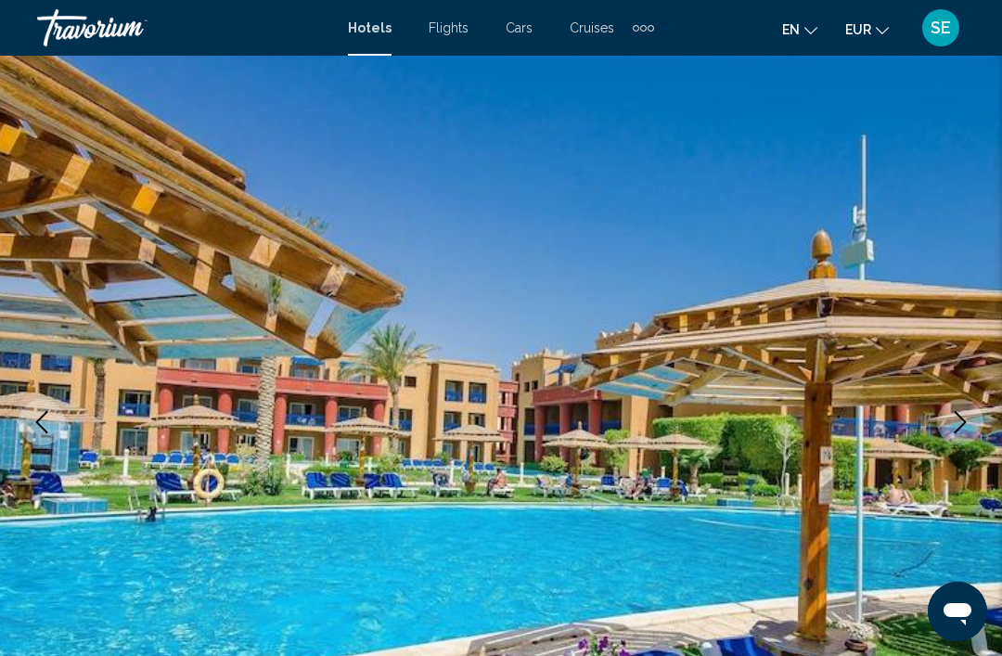
click at [959, 431] on icon "Next image" at bounding box center [960, 422] width 22 height 22
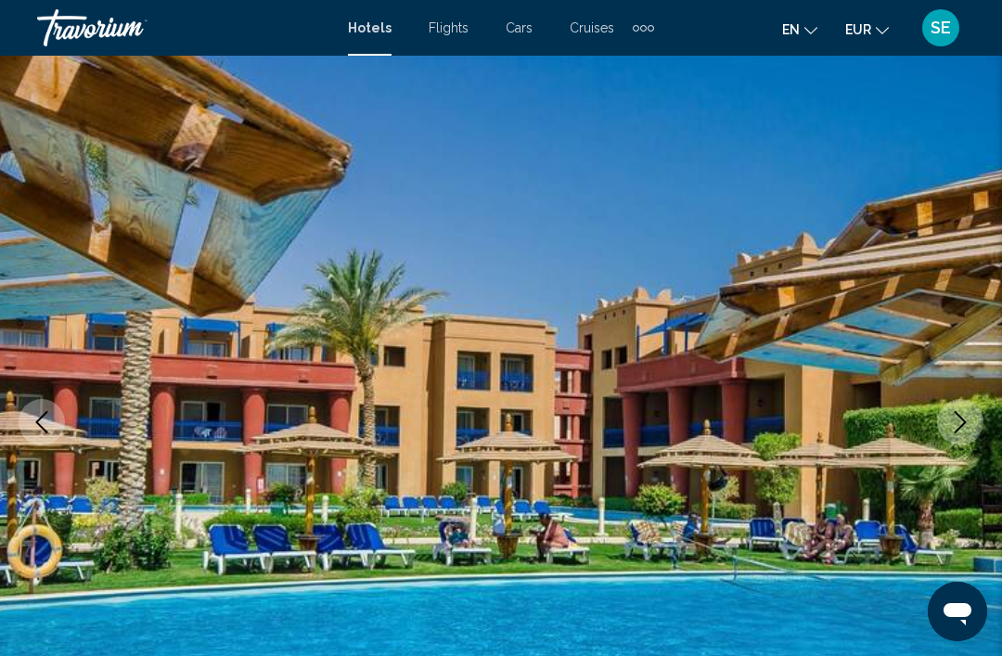
click at [954, 432] on icon "Next image" at bounding box center [960, 422] width 22 height 22
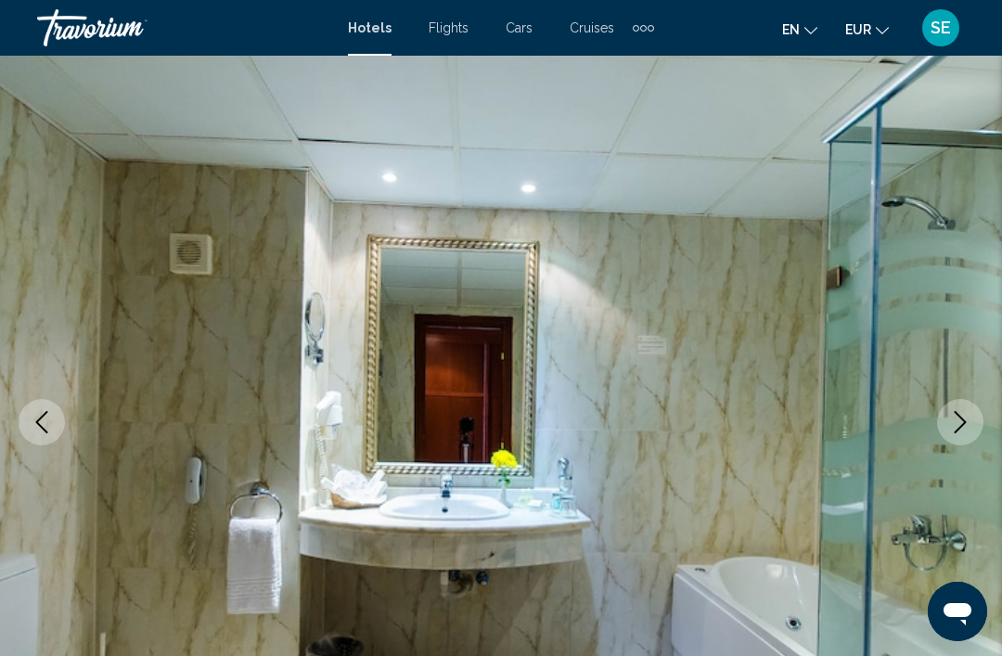
click at [971, 432] on icon "Next image" at bounding box center [960, 422] width 22 height 22
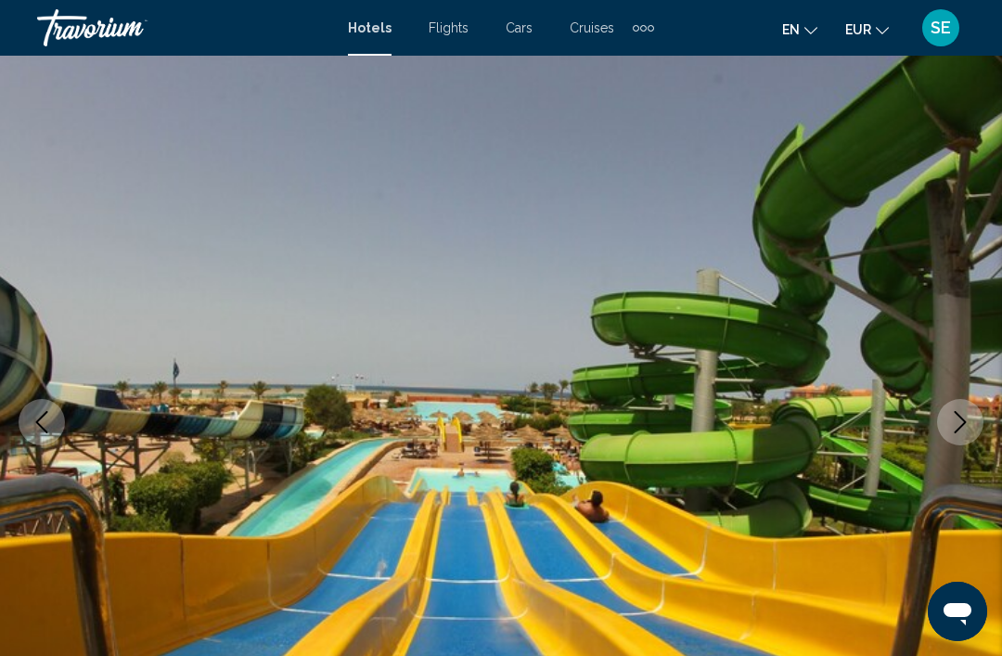
click at [961, 430] on icon "Next image" at bounding box center [960, 422] width 22 height 22
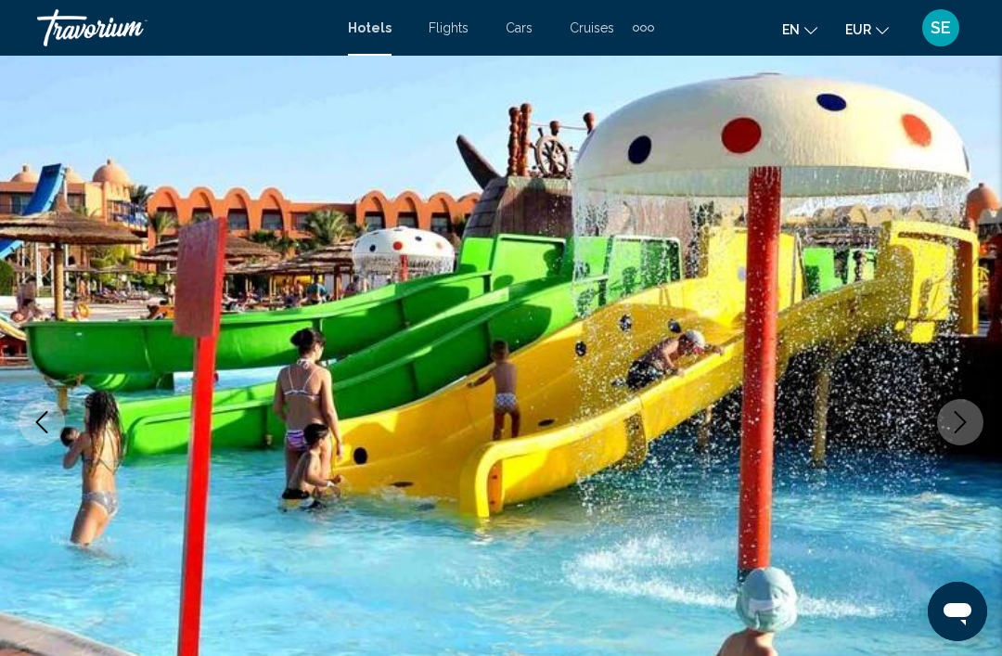
click at [957, 429] on icon "Next image" at bounding box center [960, 422] width 22 height 22
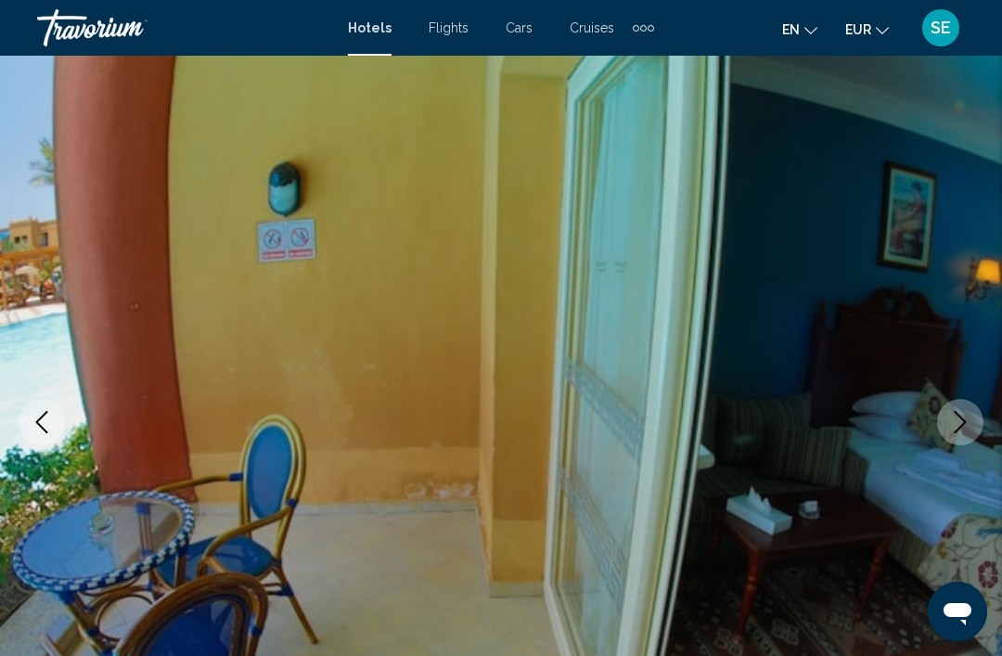
click at [953, 432] on icon "Next image" at bounding box center [960, 422] width 22 height 22
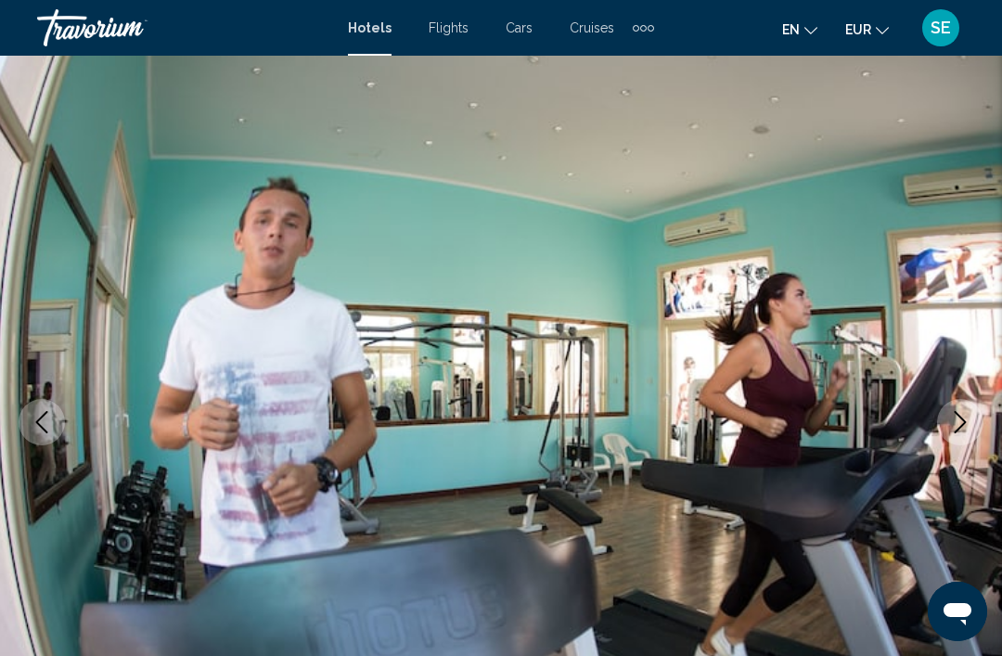
click at [963, 428] on icon "Next image" at bounding box center [960, 422] width 22 height 22
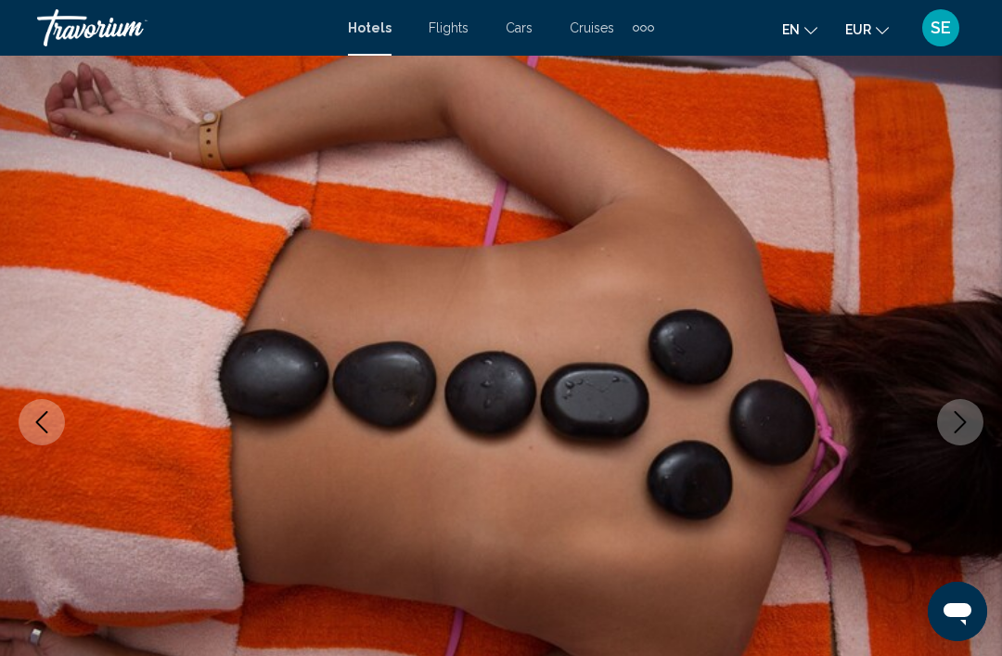
click at [959, 431] on icon "Next image" at bounding box center [960, 422] width 22 height 22
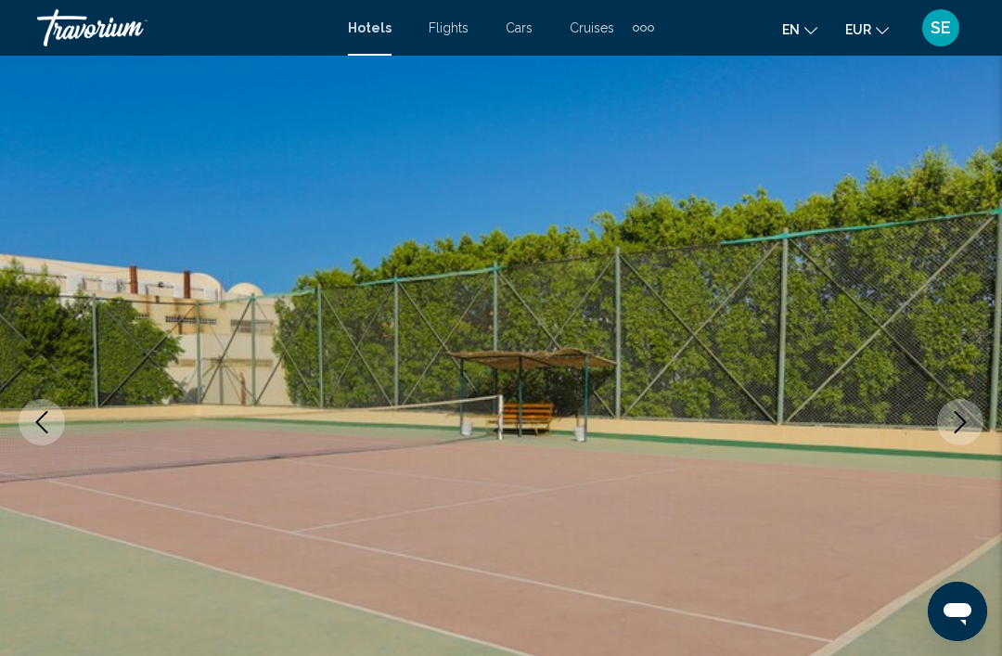
click at [961, 430] on icon "Next image" at bounding box center [960, 422] width 22 height 22
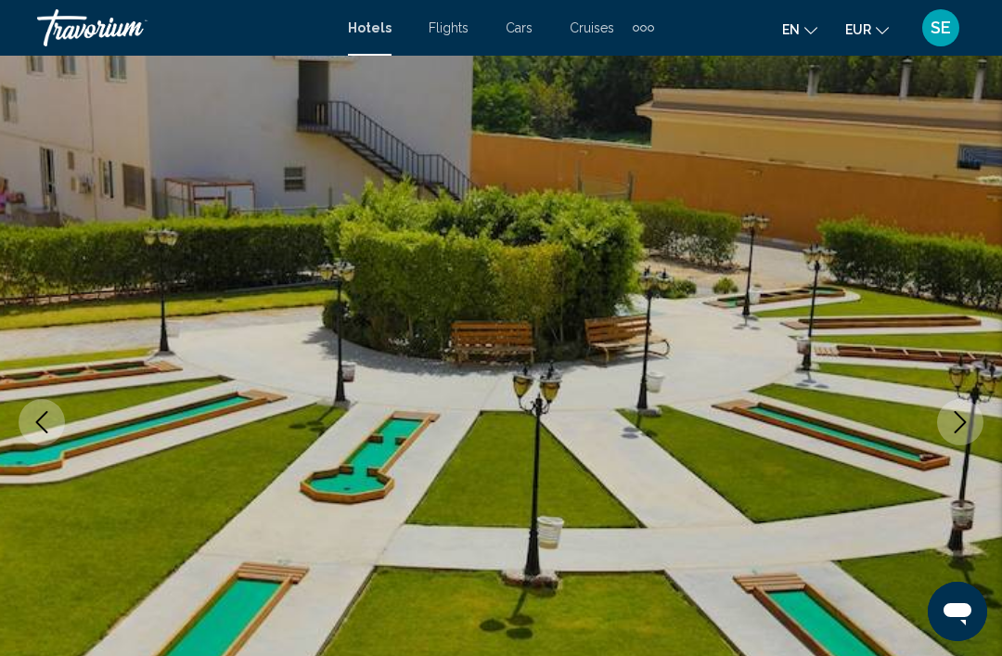
click at [958, 425] on icon "Next image" at bounding box center [960, 422] width 22 height 22
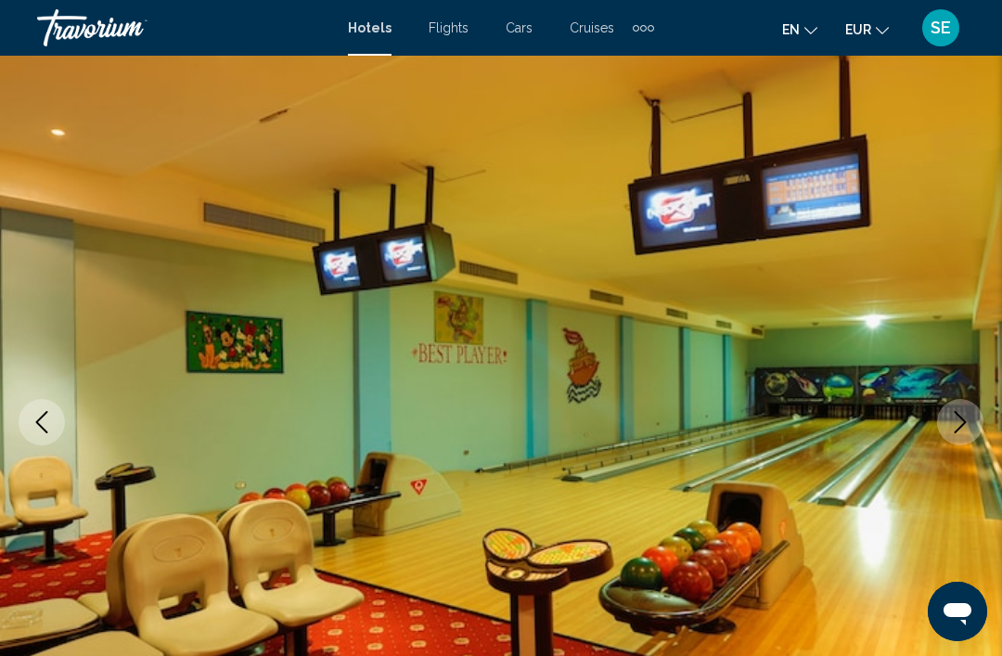
click at [954, 430] on icon "Next image" at bounding box center [960, 422] width 22 height 22
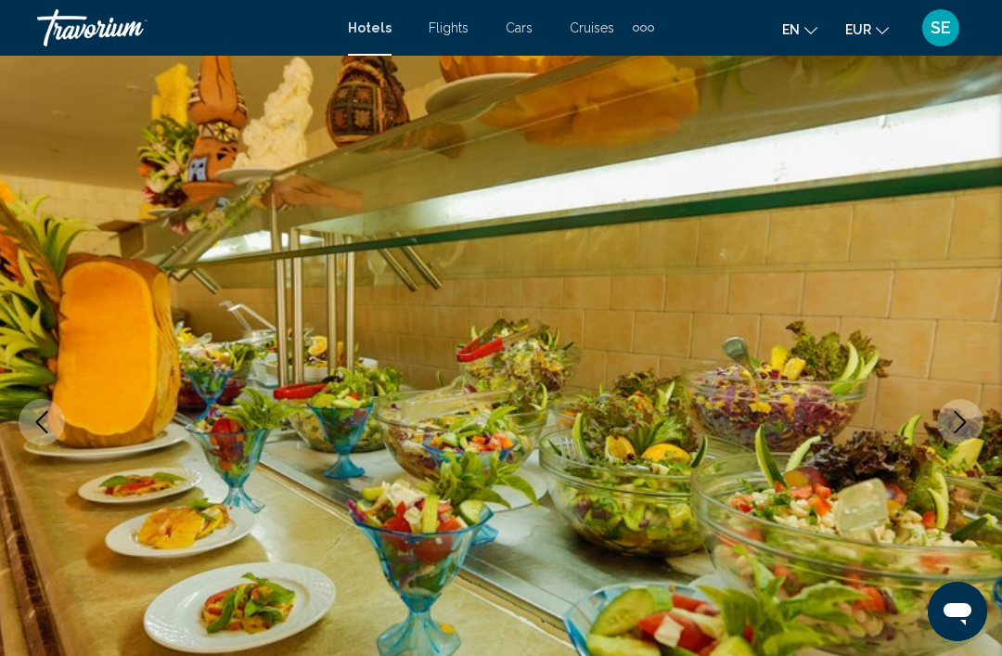
click at [959, 425] on icon "Next image" at bounding box center [960, 422] width 22 height 22
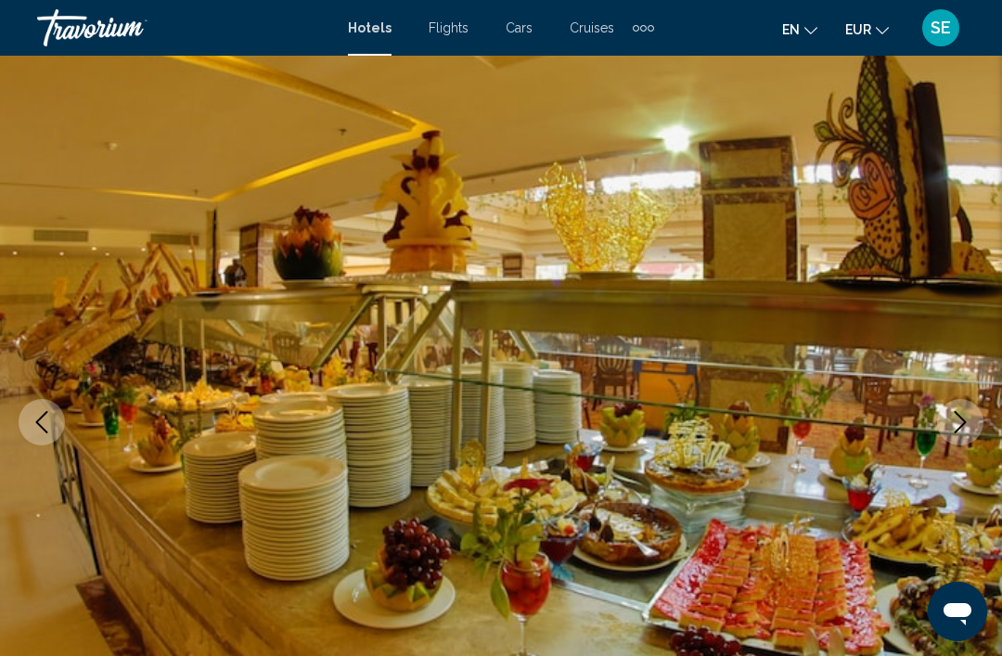
click at [972, 416] on button "Next image" at bounding box center [960, 422] width 46 height 46
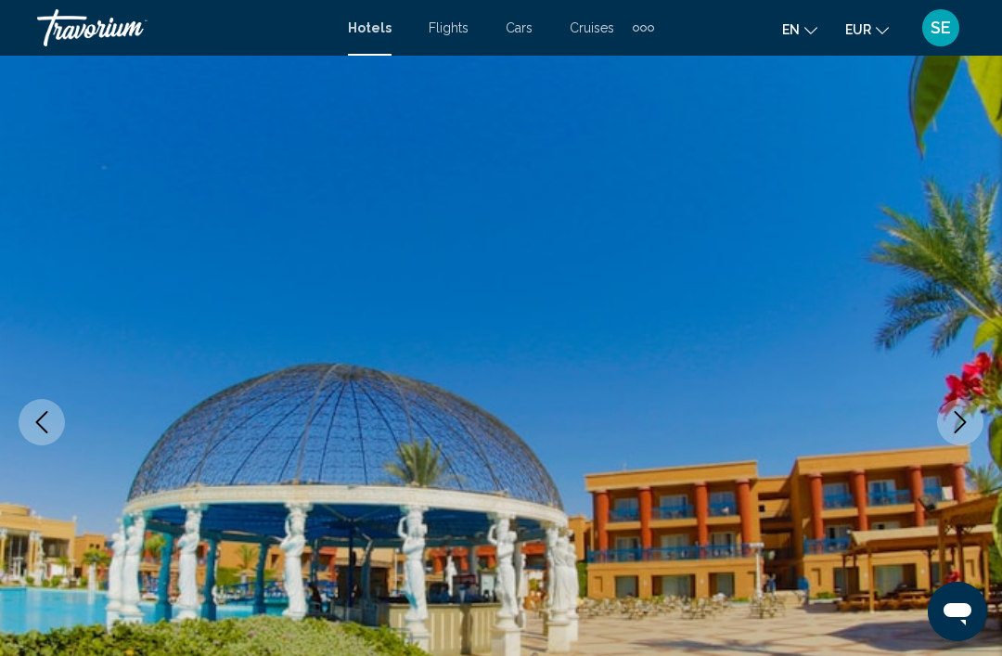
click at [960, 420] on icon "Next image" at bounding box center [960, 422] width 22 height 22
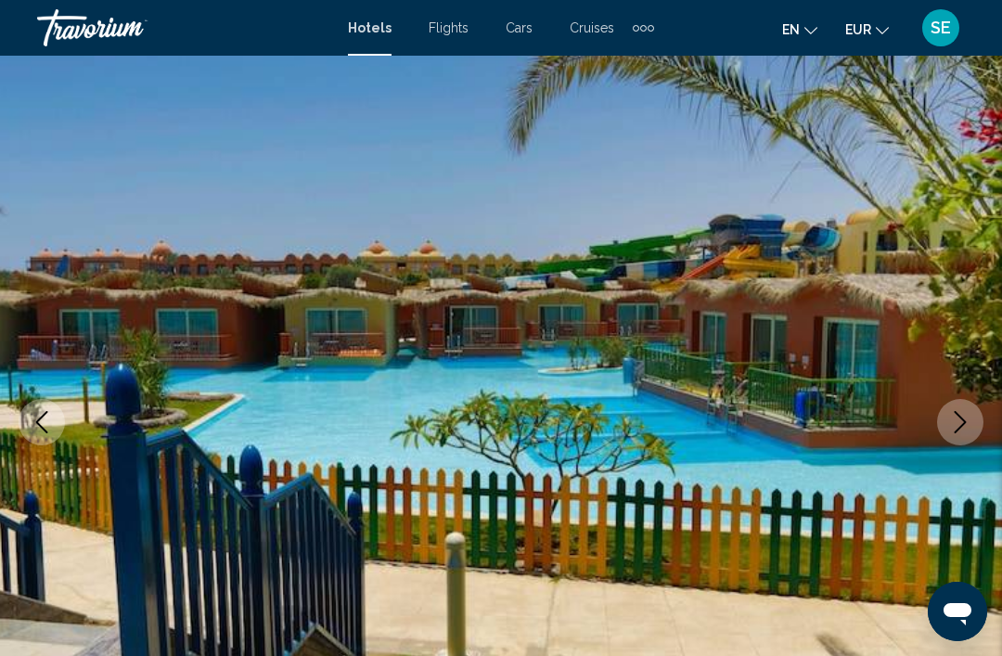
click at [968, 420] on icon "Next image" at bounding box center [960, 422] width 22 height 22
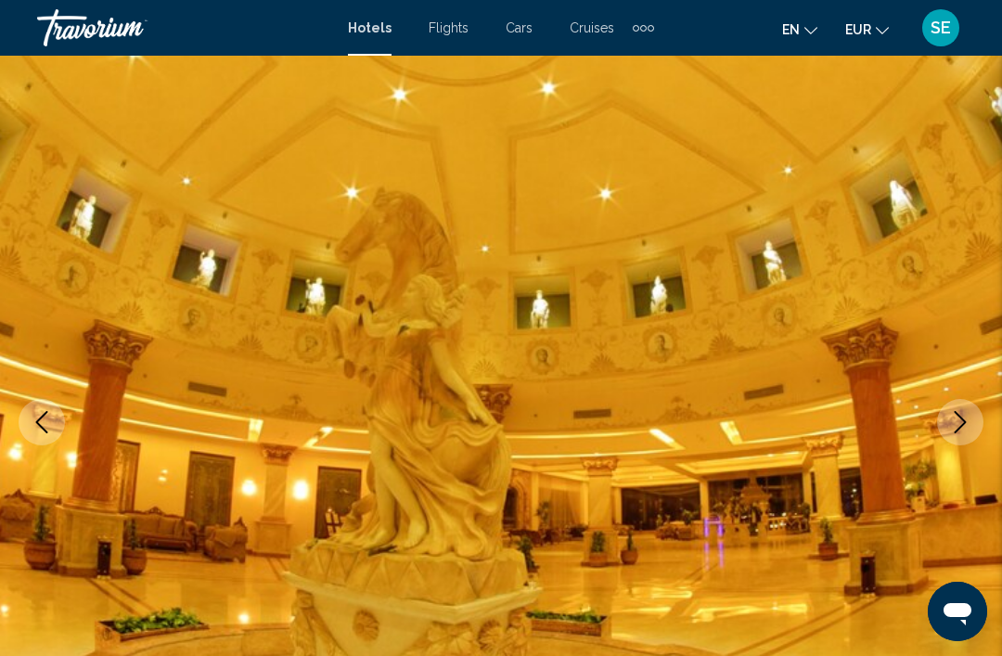
click at [969, 418] on icon "Next image" at bounding box center [960, 422] width 22 height 22
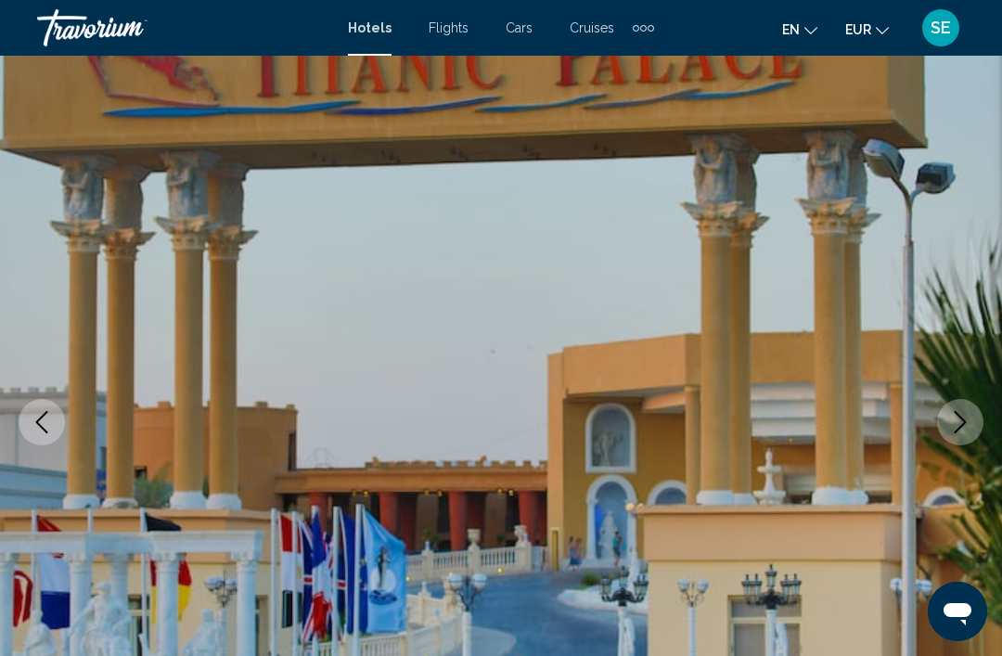
click at [961, 425] on icon "Next image" at bounding box center [960, 422] width 22 height 22
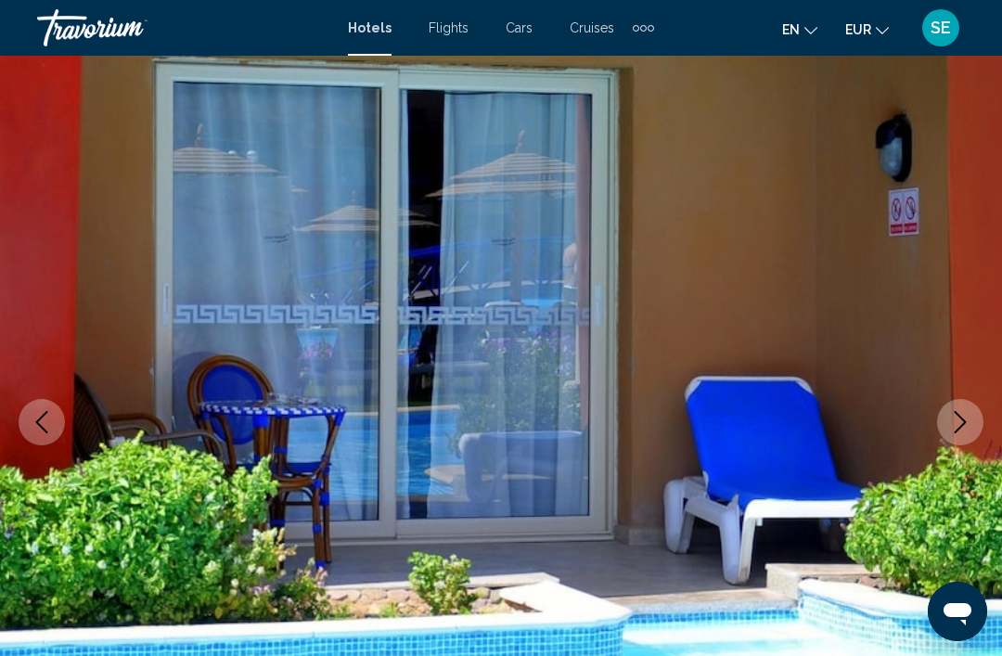
click at [954, 425] on icon "Next image" at bounding box center [960, 422] width 22 height 22
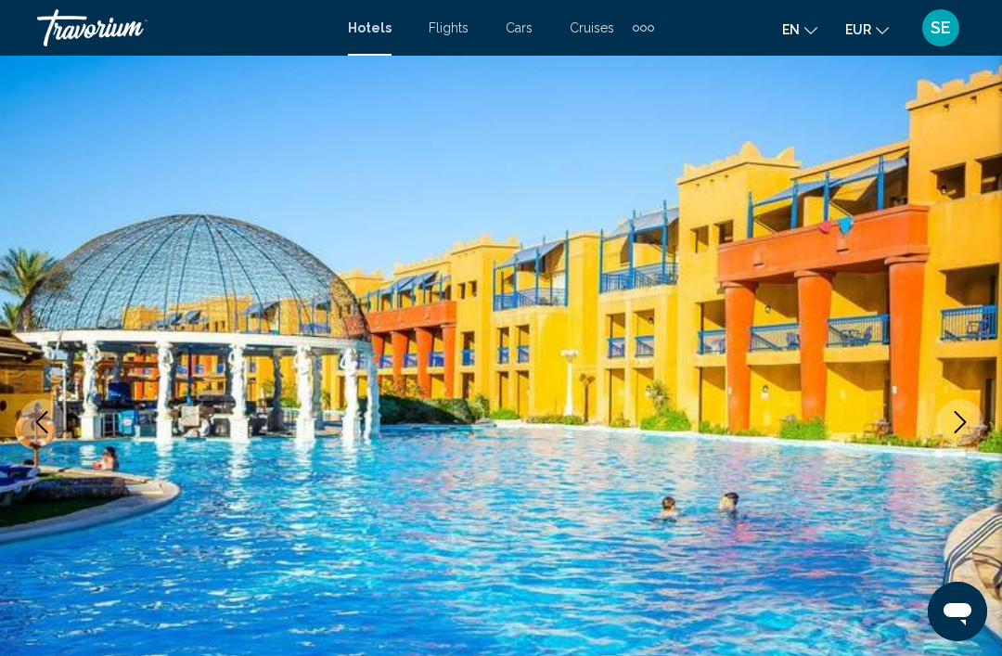
click at [952, 430] on icon "Next image" at bounding box center [960, 422] width 22 height 22
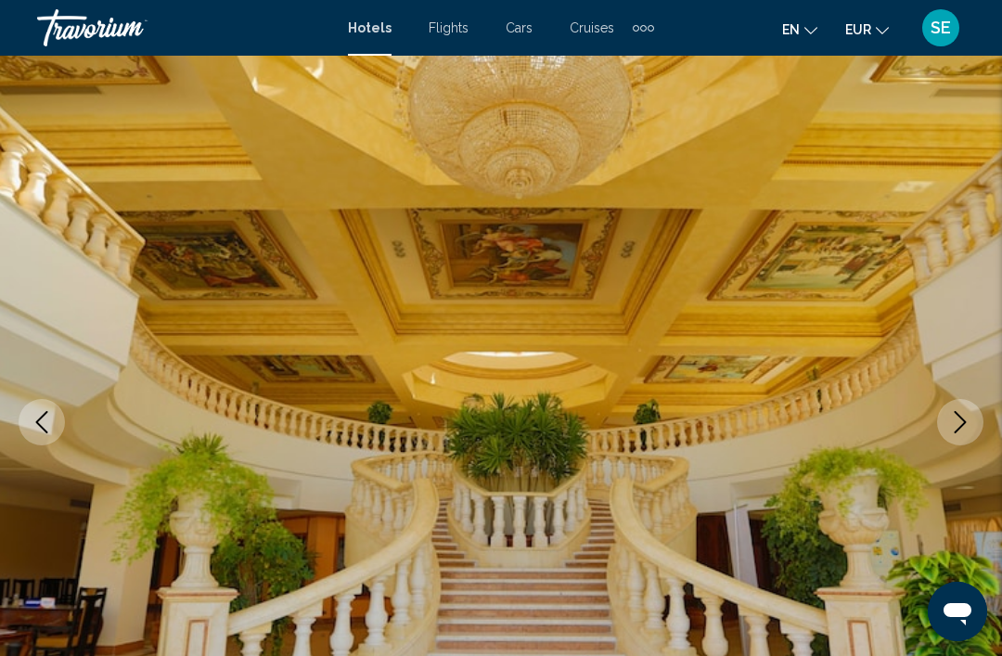
click at [958, 426] on icon "Next image" at bounding box center [960, 422] width 22 height 22
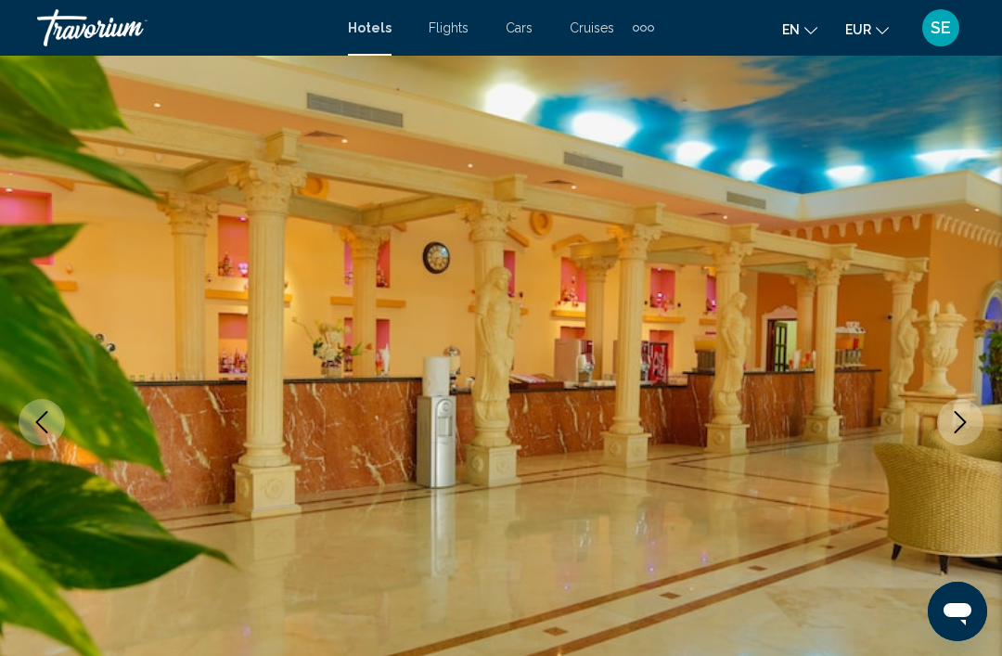
click at [959, 429] on icon "Next image" at bounding box center [961, 422] width 12 height 22
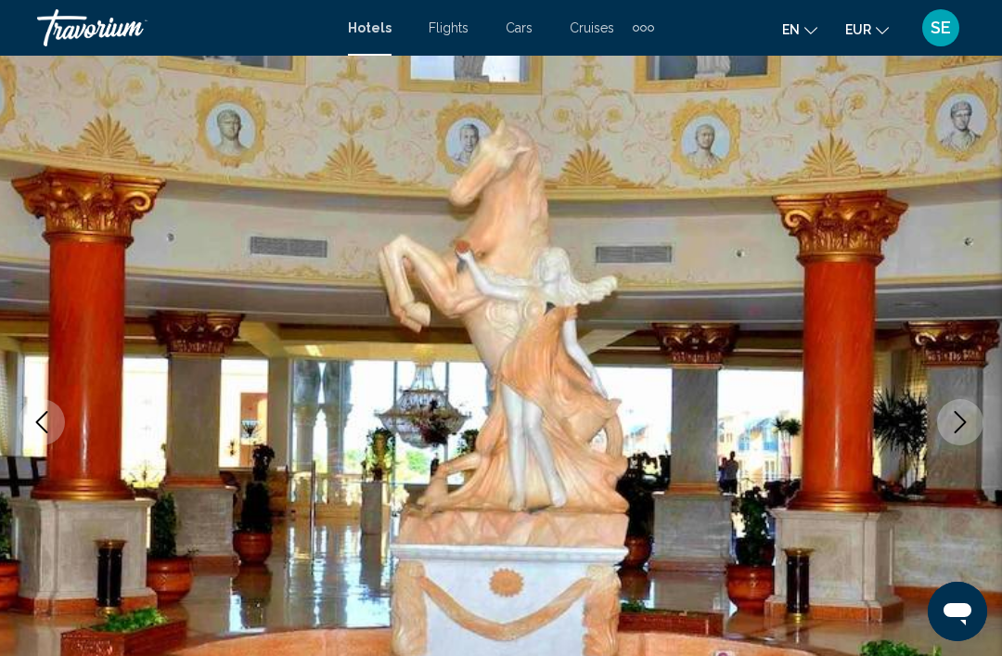
click at [958, 427] on icon "Next image" at bounding box center [960, 422] width 22 height 22
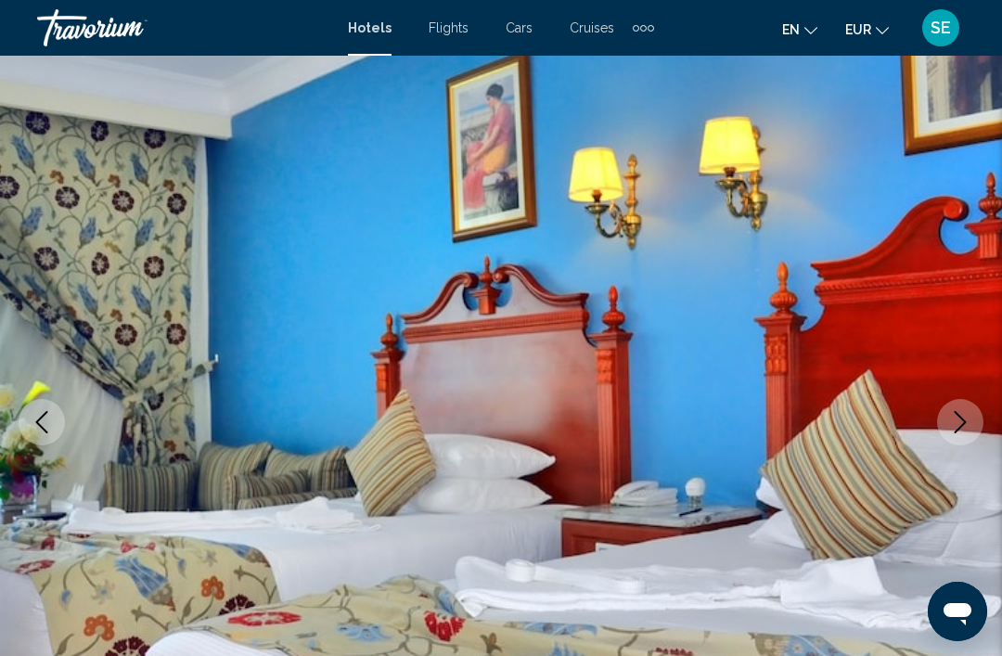
click at [961, 424] on icon "Next image" at bounding box center [960, 422] width 22 height 22
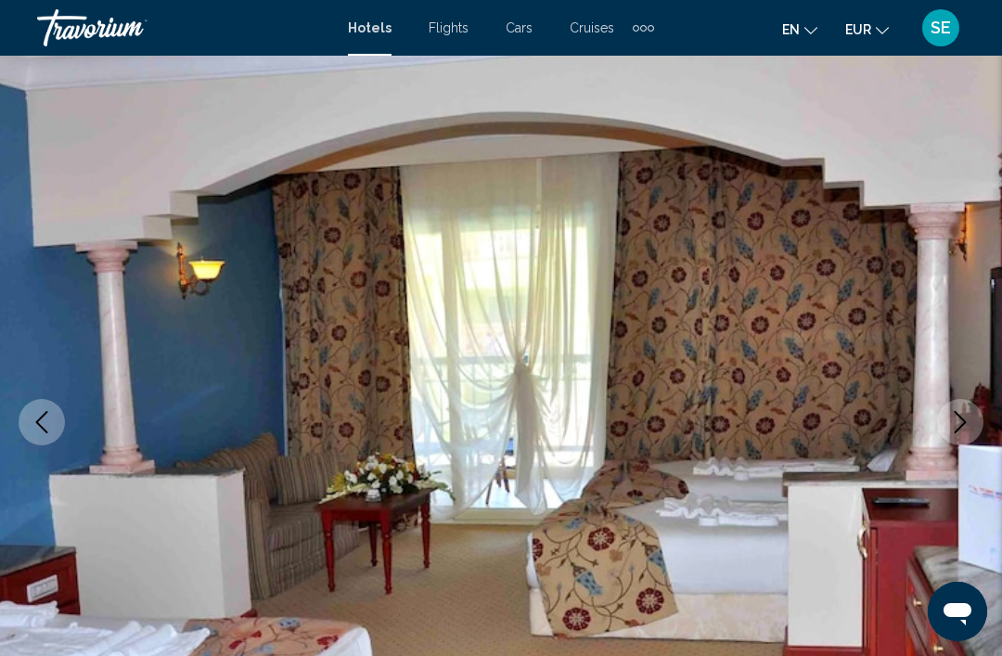
click at [966, 422] on icon "Next image" at bounding box center [961, 422] width 12 height 22
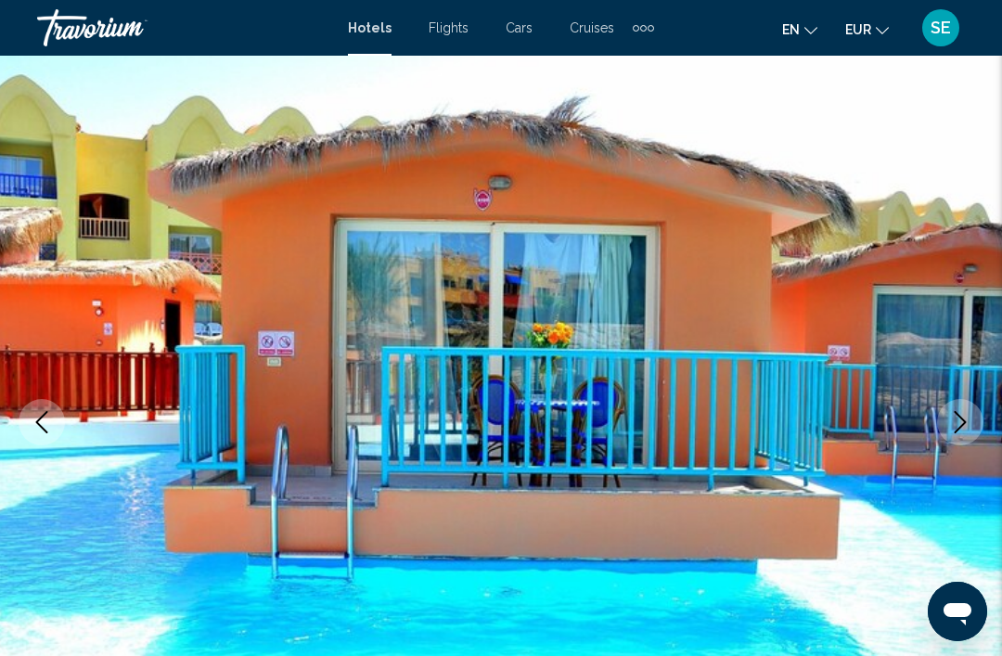
click at [959, 423] on icon "Next image" at bounding box center [960, 422] width 22 height 22
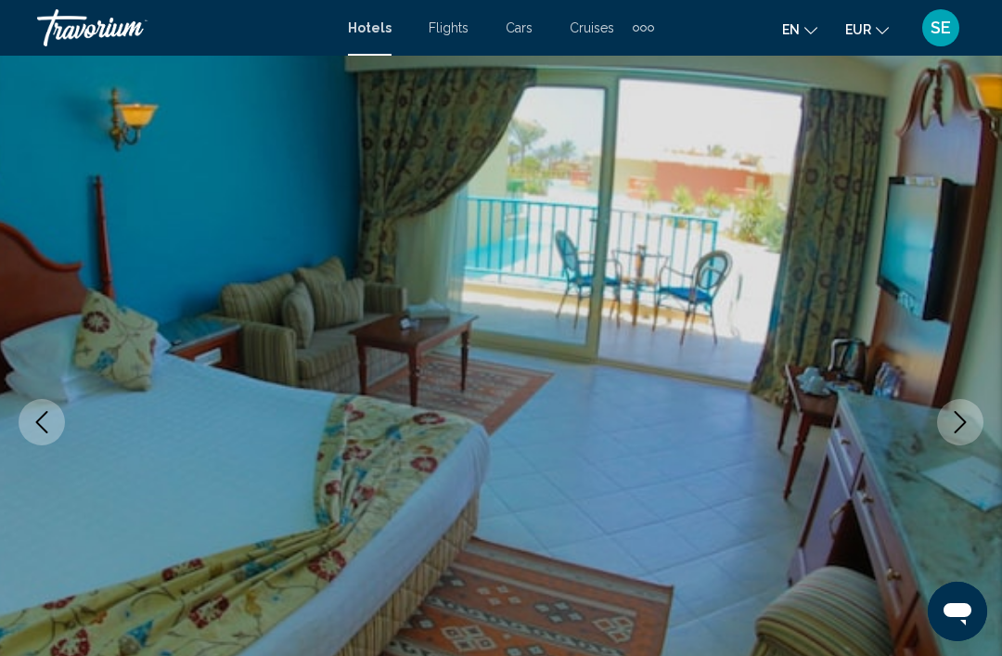
click at [963, 418] on icon "Next image" at bounding box center [960, 422] width 22 height 22
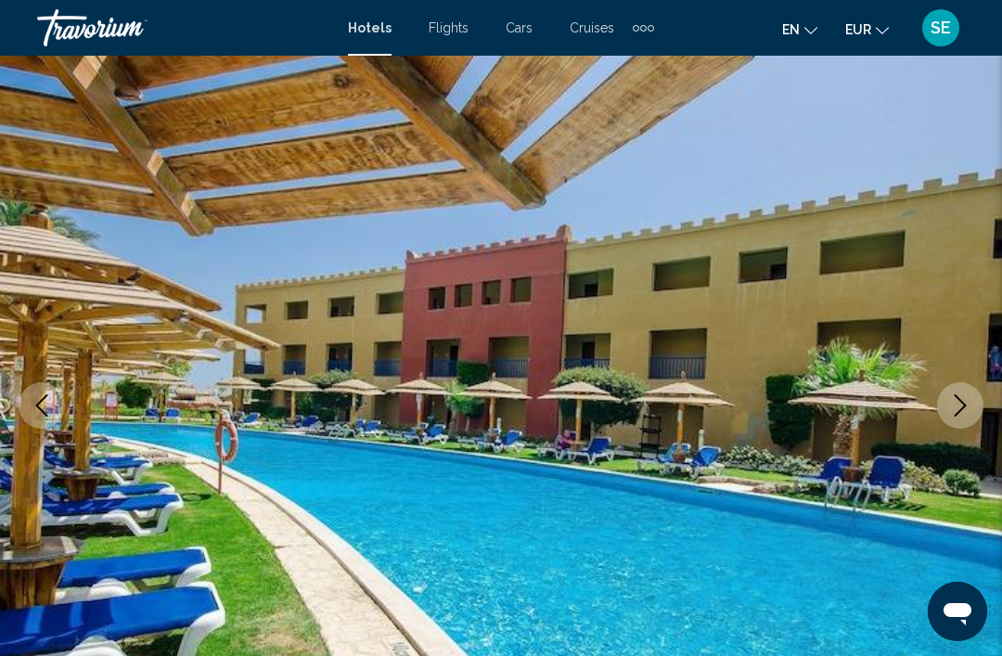
scroll to position [92, 0]
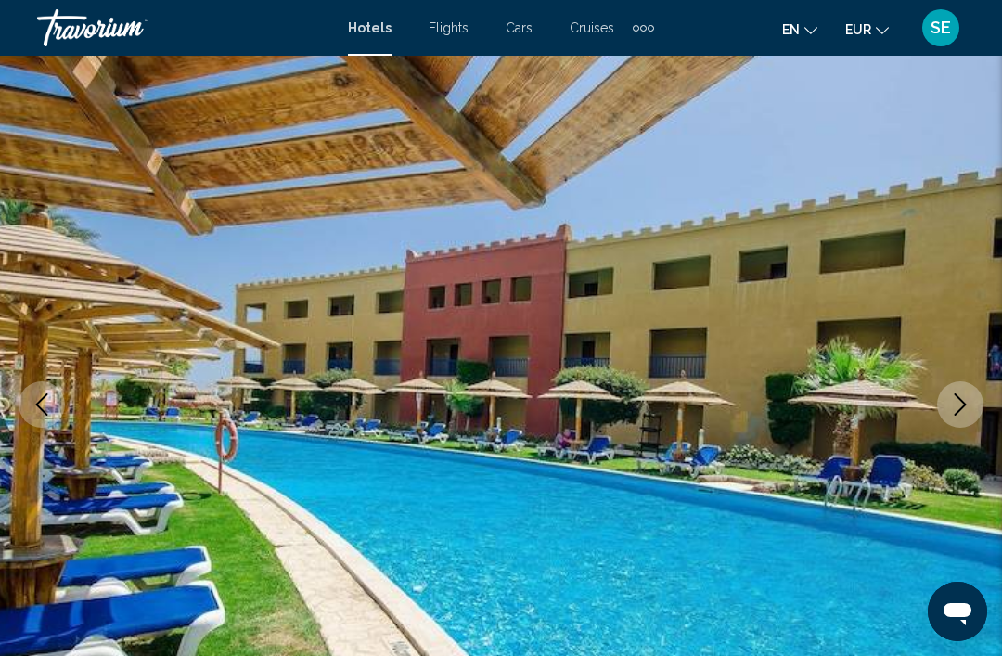
click at [982, 417] on img "Main content" at bounding box center [501, 405] width 1002 height 882
click at [962, 416] on button "Next image" at bounding box center [960, 404] width 46 height 46
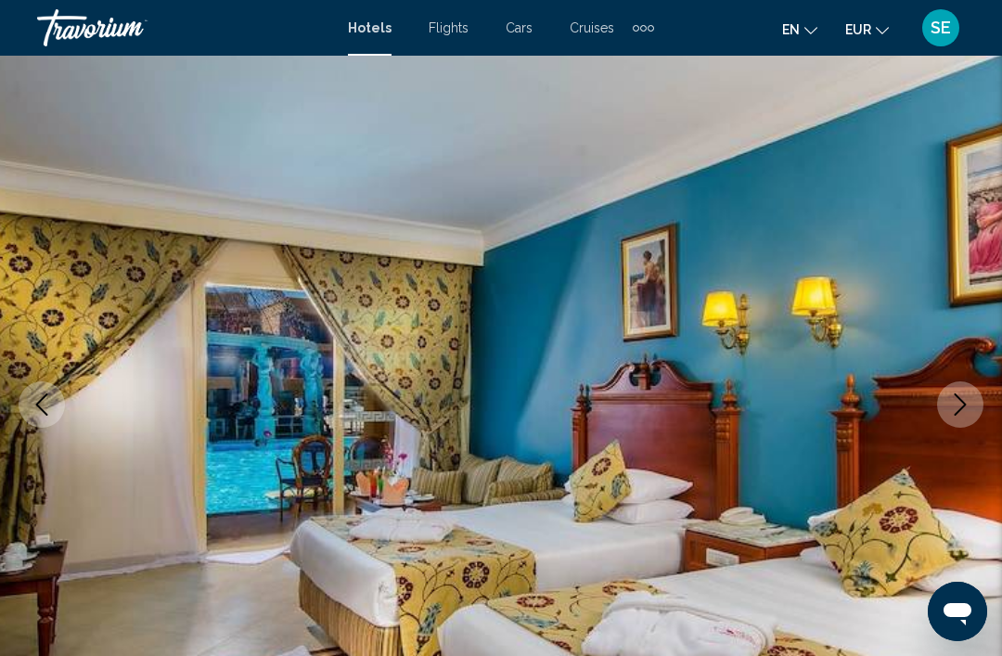
click at [960, 405] on icon "Next image" at bounding box center [960, 404] width 22 height 22
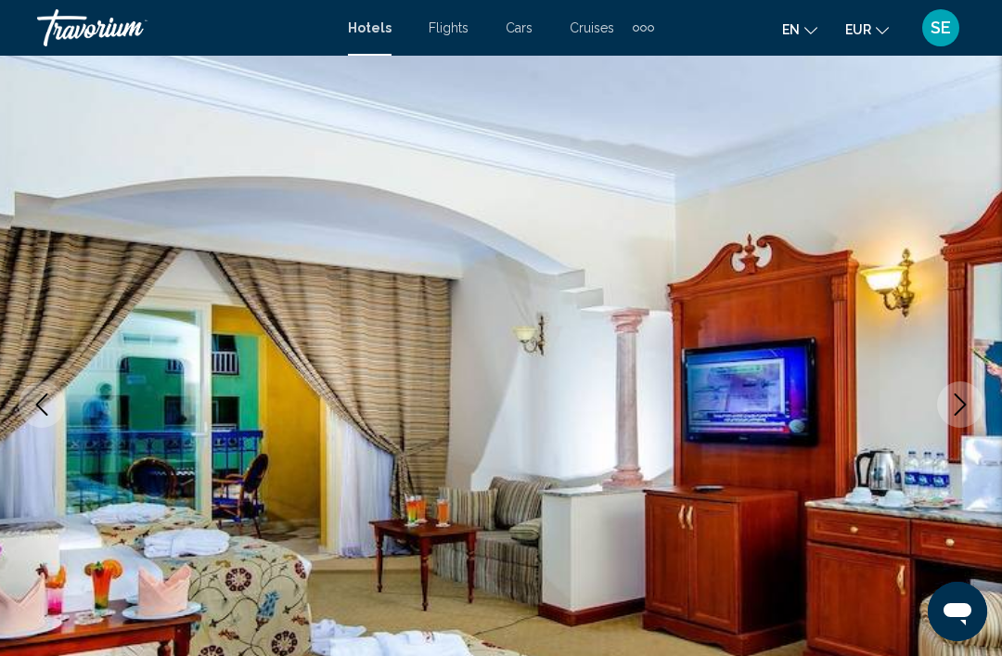
click at [964, 418] on button "Next image" at bounding box center [960, 404] width 46 height 46
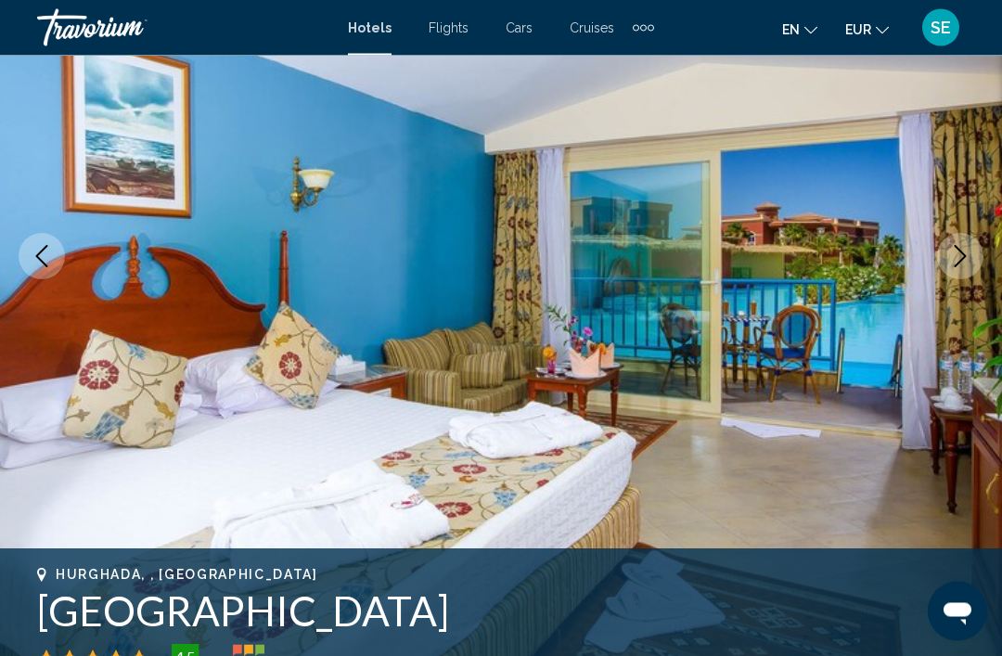
scroll to position [238, 0]
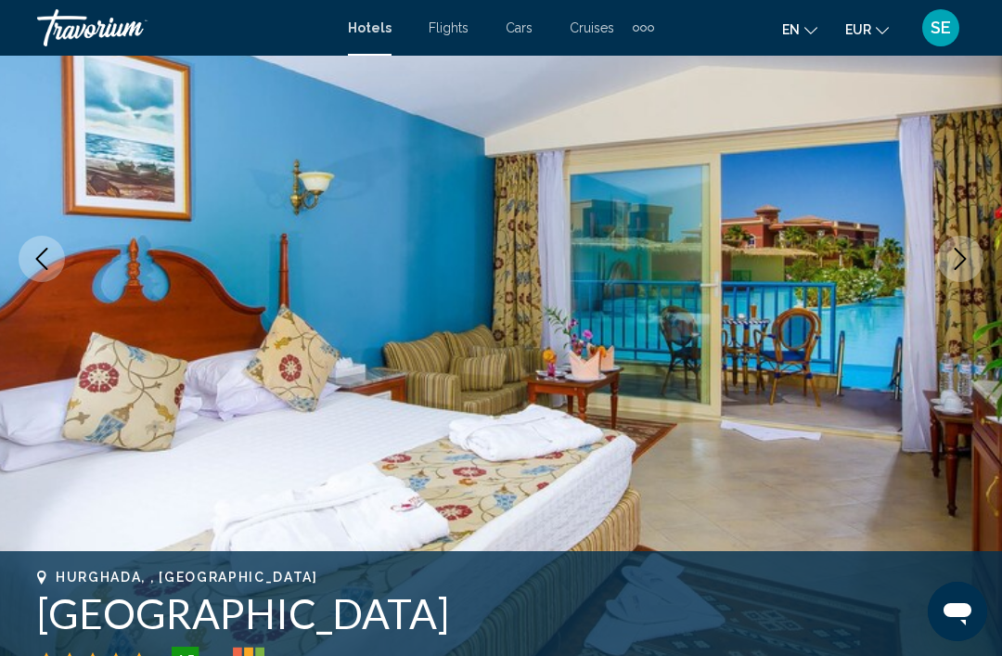
click at [970, 264] on icon "Next image" at bounding box center [960, 259] width 22 height 22
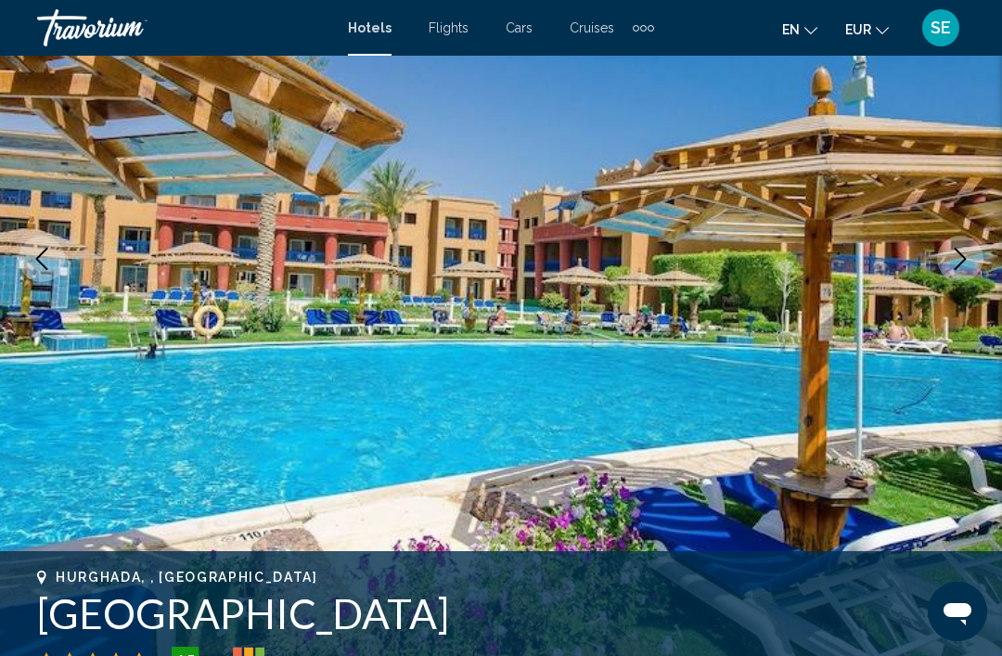
click at [971, 261] on icon "Next image" at bounding box center [960, 259] width 22 height 22
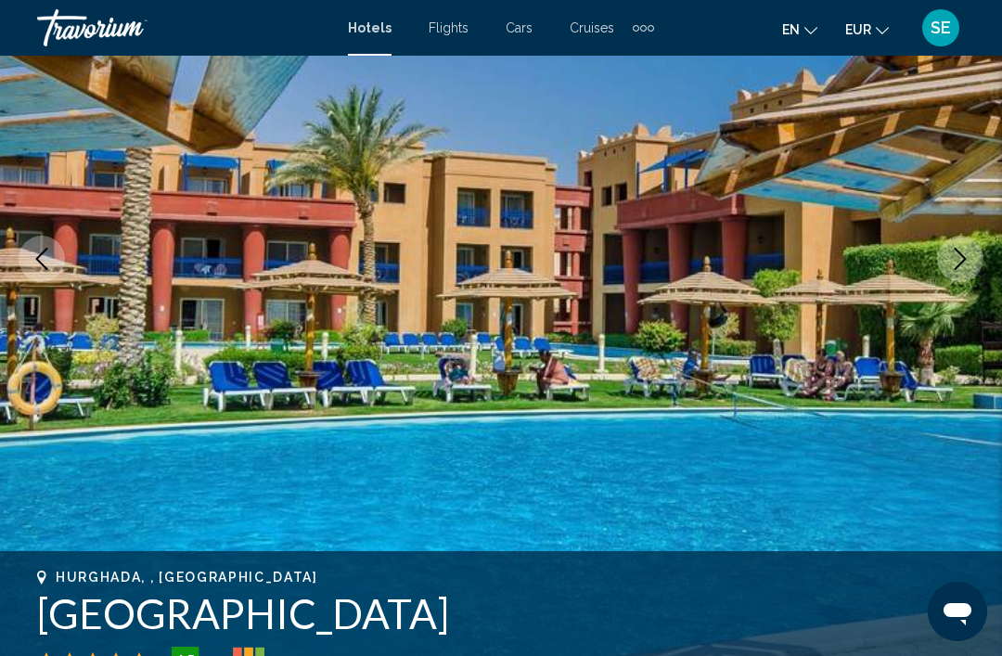
click at [958, 275] on button "Next image" at bounding box center [960, 259] width 46 height 46
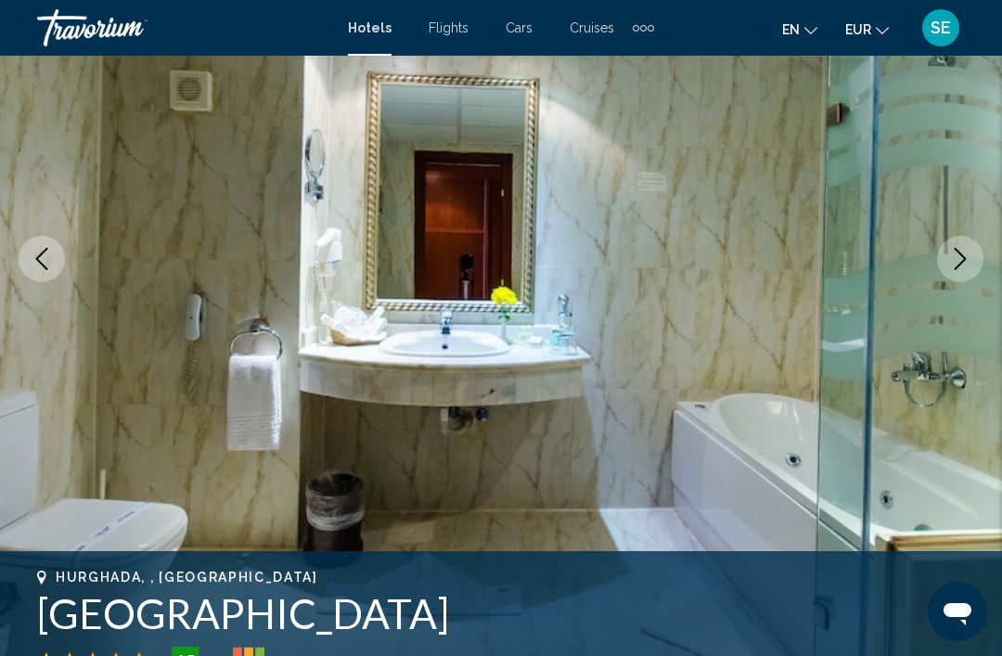
click at [966, 268] on icon "Next image" at bounding box center [960, 259] width 22 height 22
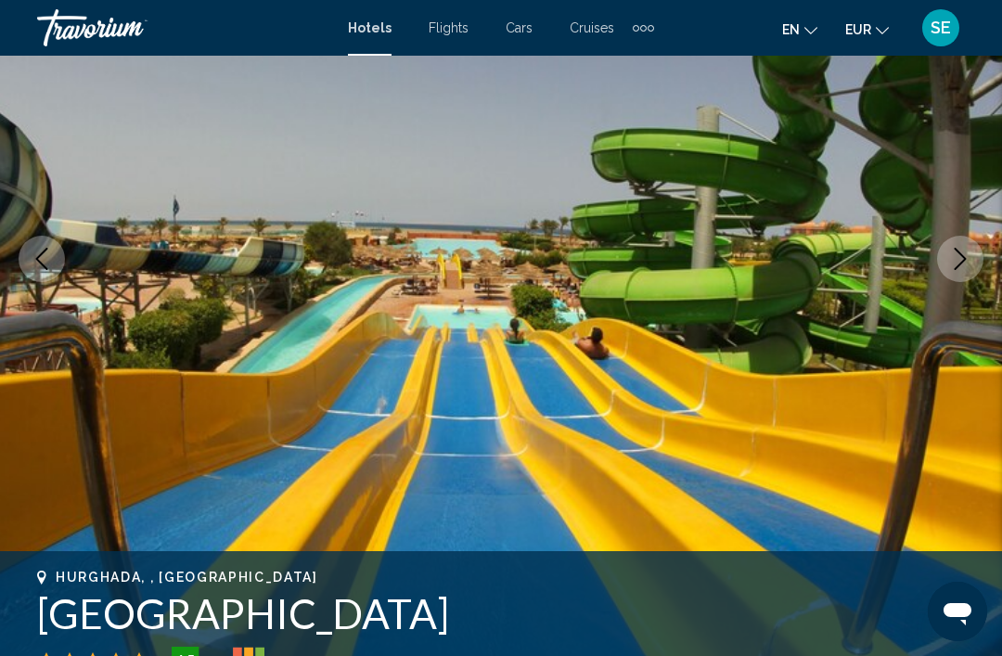
click at [967, 265] on icon "Next image" at bounding box center [960, 259] width 22 height 22
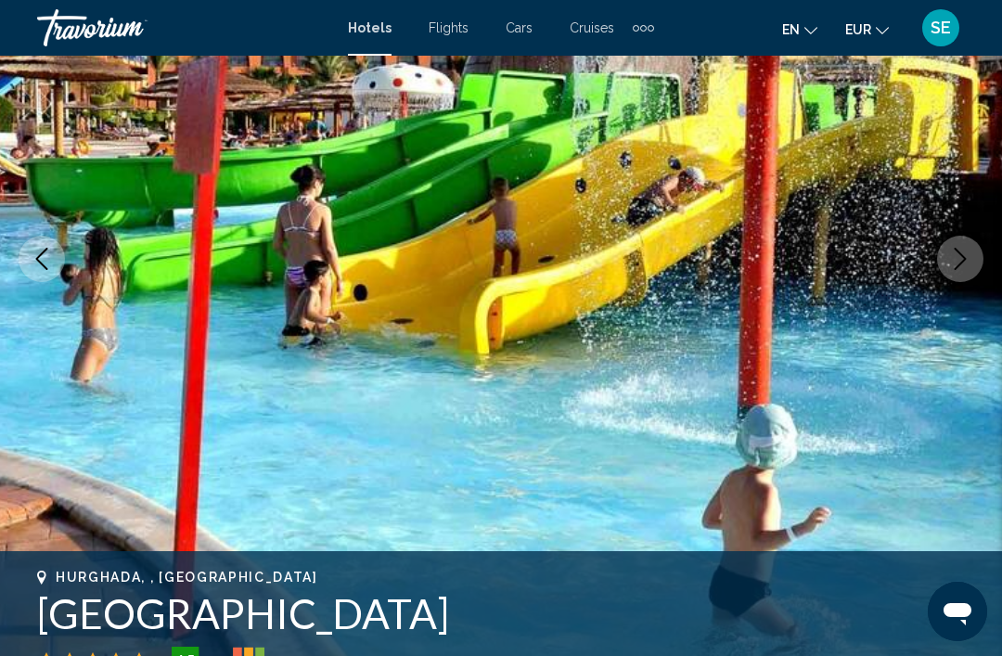
click at [968, 258] on icon "Next image" at bounding box center [960, 259] width 22 height 22
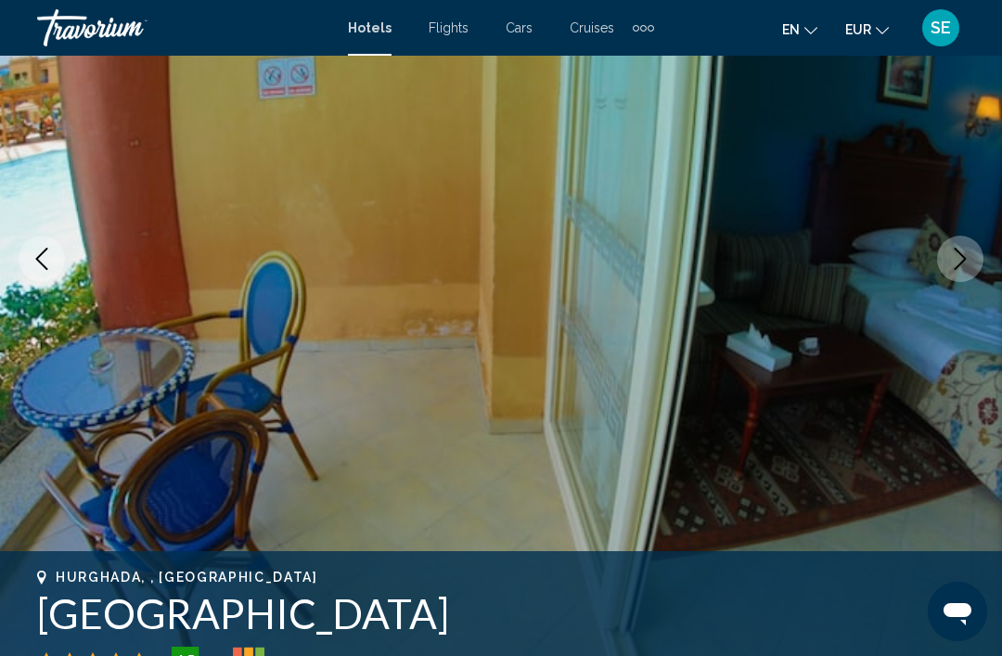
click at [960, 273] on button "Next image" at bounding box center [960, 259] width 46 height 46
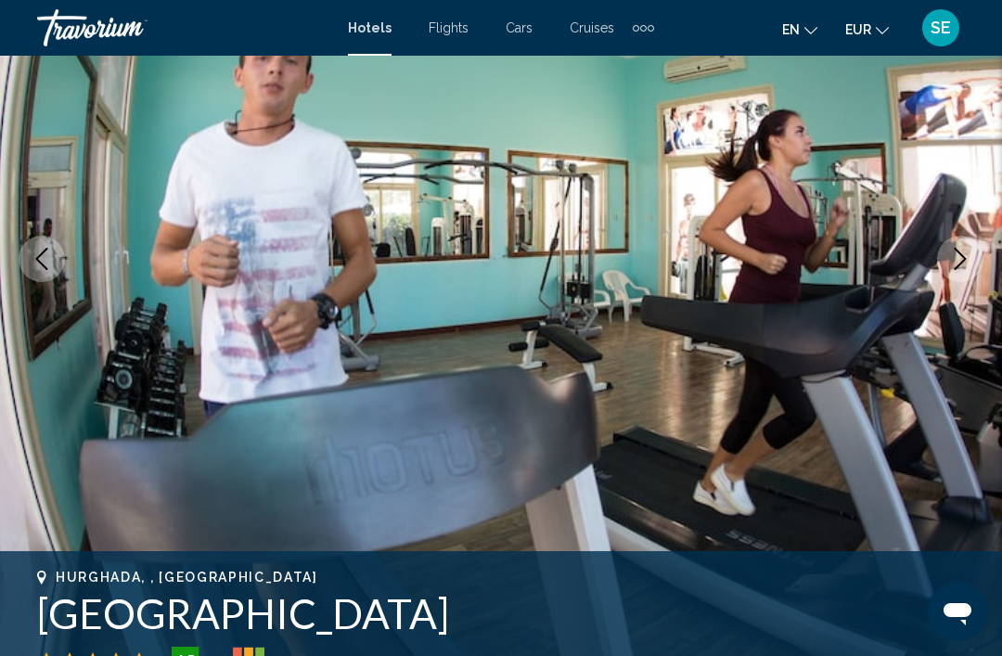
click at [959, 264] on icon "Next image" at bounding box center [961, 259] width 12 height 22
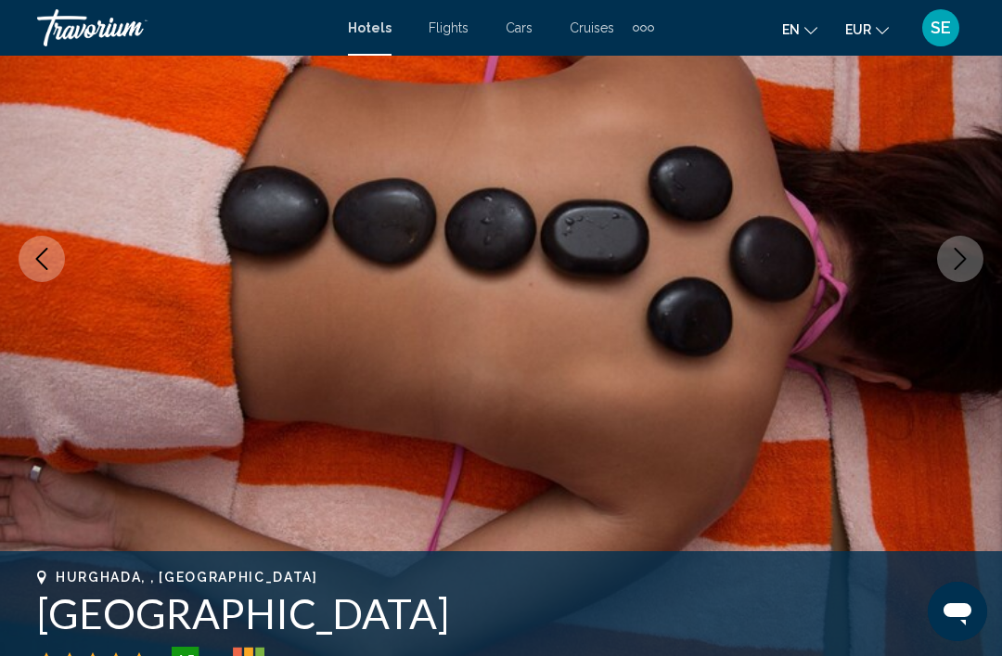
click at [959, 268] on icon "Next image" at bounding box center [960, 259] width 22 height 22
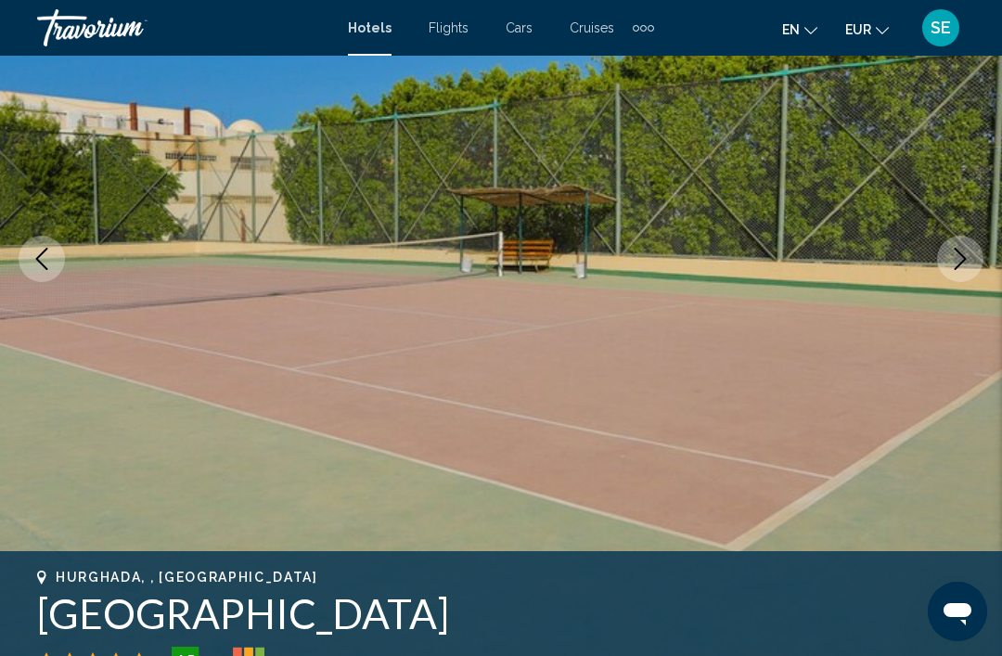
click at [967, 263] on icon "Next image" at bounding box center [960, 259] width 22 height 22
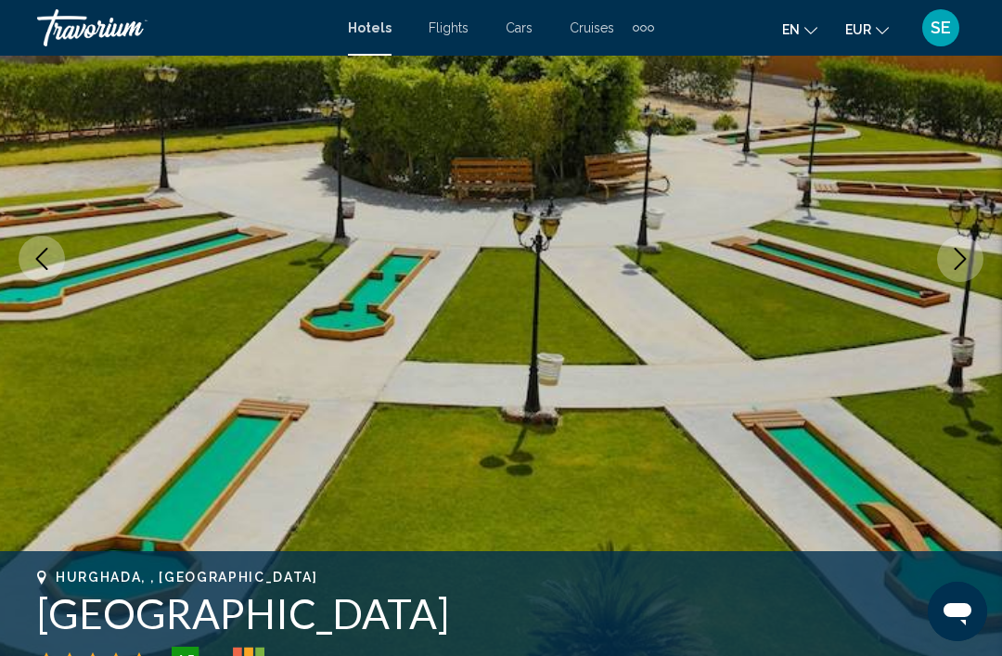
click at [968, 259] on icon "Next image" at bounding box center [960, 259] width 22 height 22
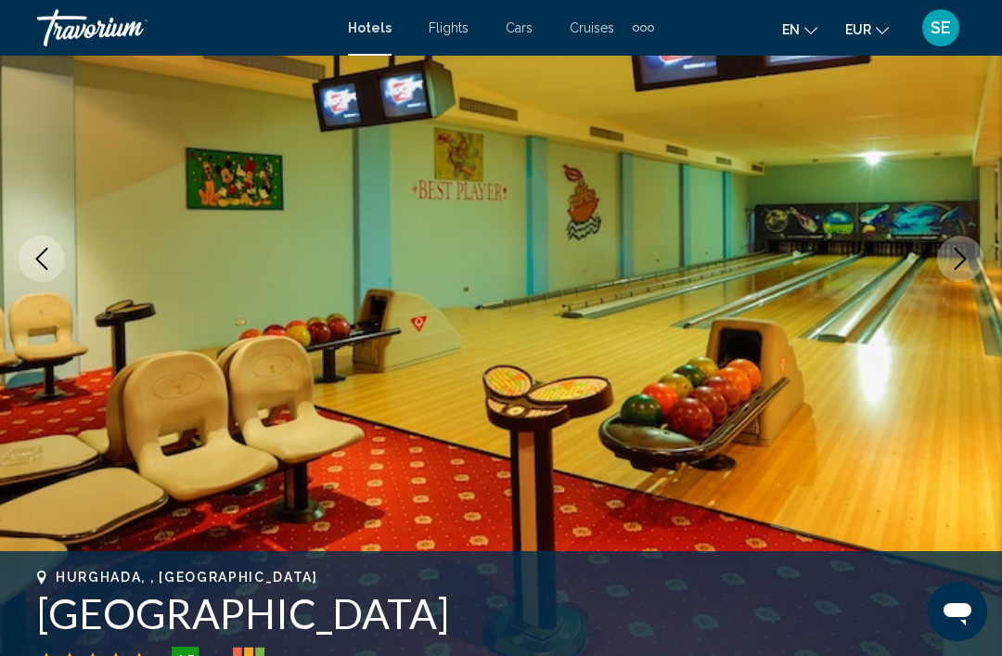
click at [968, 276] on button "Next image" at bounding box center [960, 259] width 46 height 46
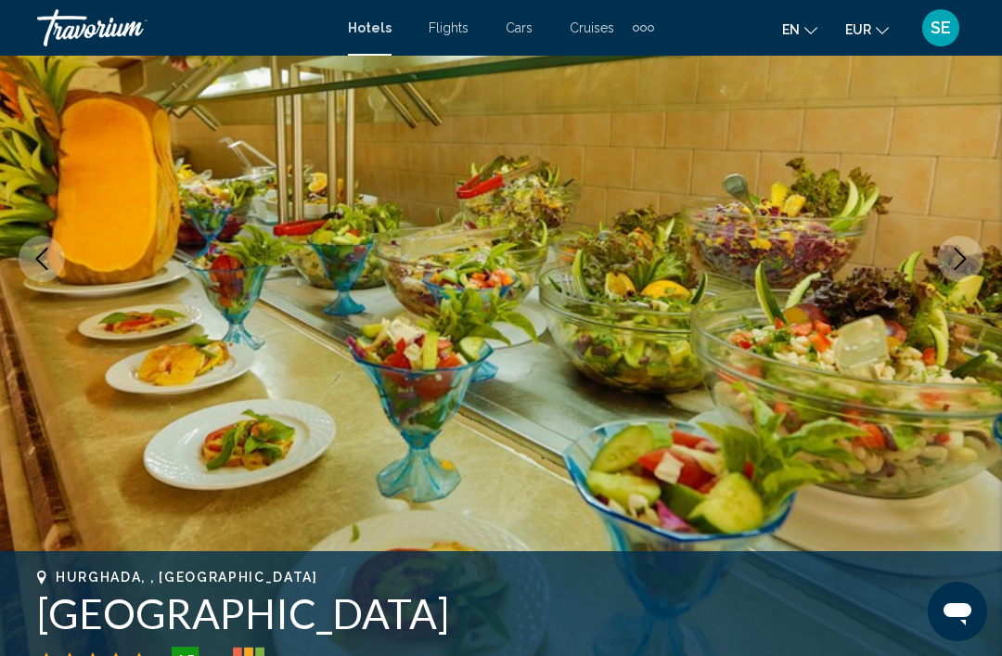
click at [967, 268] on icon "Next image" at bounding box center [960, 259] width 22 height 22
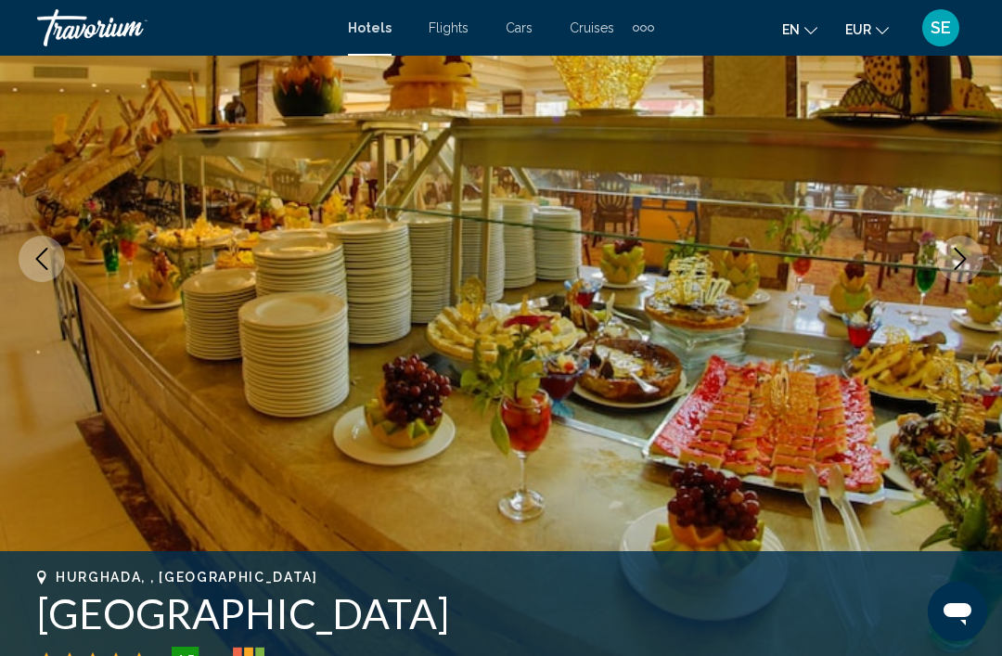
click at [960, 269] on icon "Next image" at bounding box center [960, 259] width 22 height 22
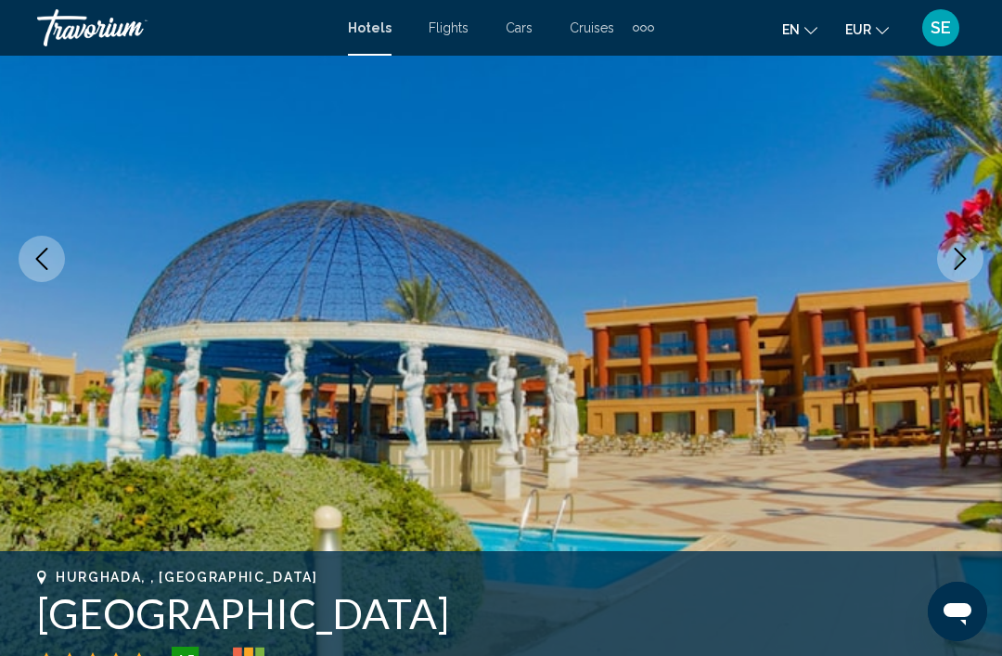
click at [961, 274] on button "Next image" at bounding box center [960, 259] width 46 height 46
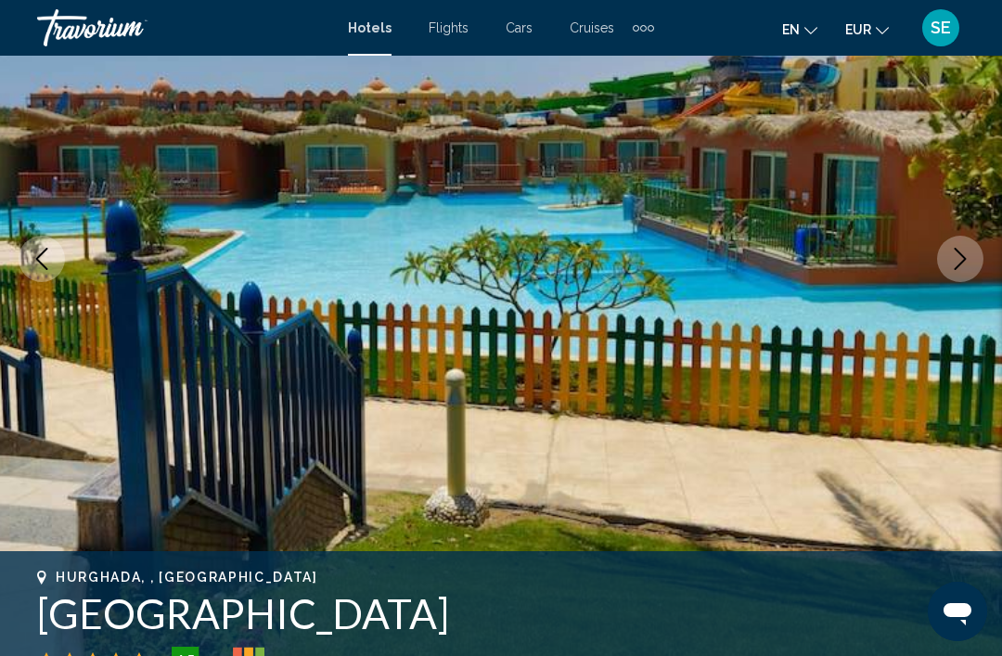
click at [961, 268] on icon "Next image" at bounding box center [960, 259] width 22 height 22
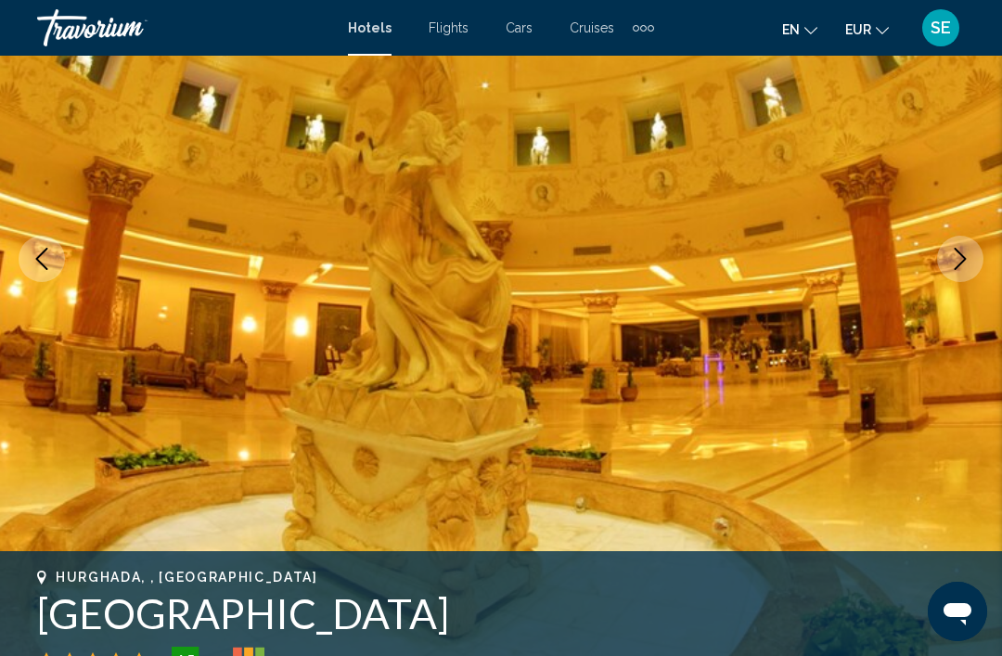
click at [48, 267] on icon "Previous image" at bounding box center [42, 259] width 22 height 22
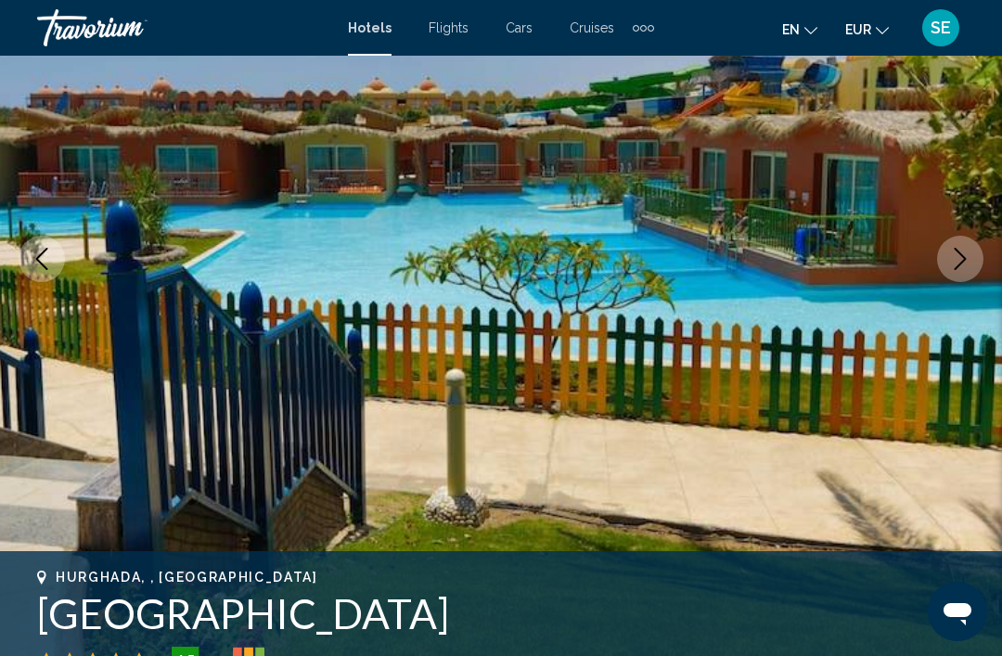
click at [37, 257] on icon "Previous image" at bounding box center [42, 259] width 22 height 22
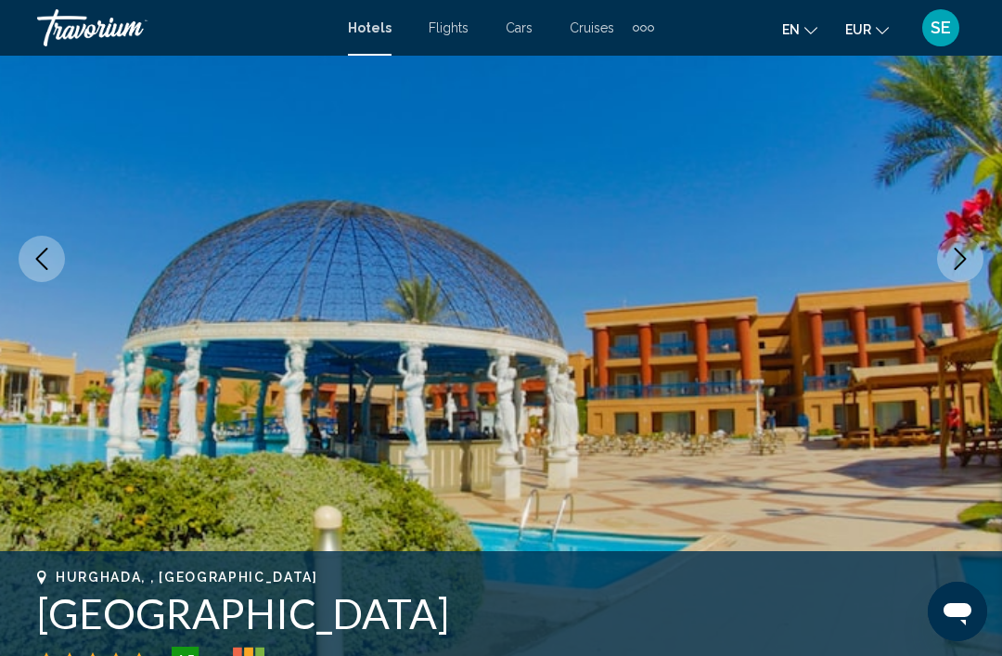
click at [53, 251] on button "Previous image" at bounding box center [42, 259] width 46 height 46
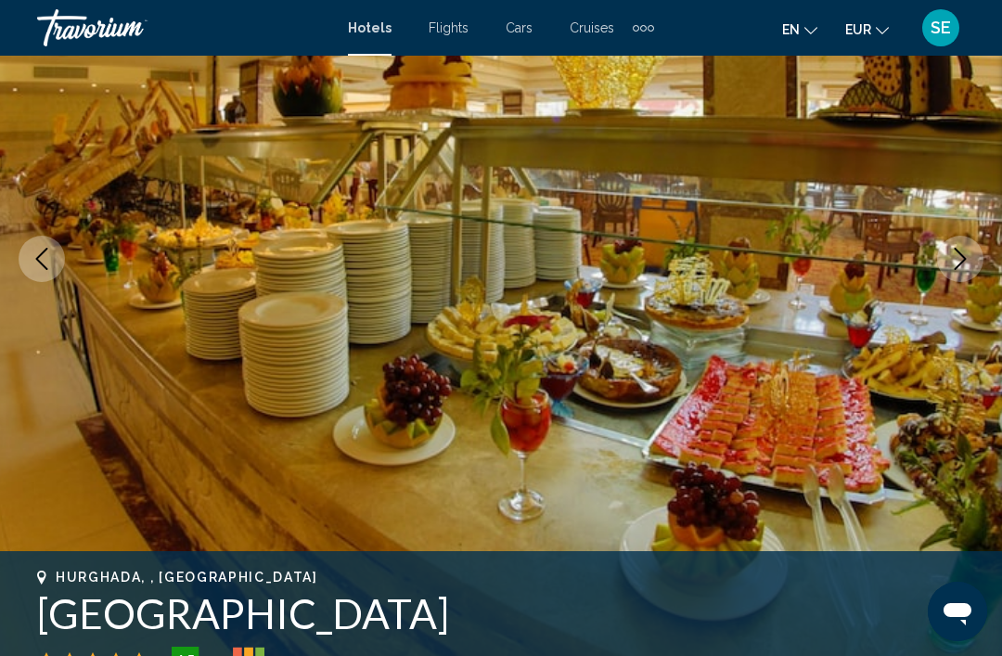
click at [37, 268] on icon "Previous image" at bounding box center [42, 259] width 22 height 22
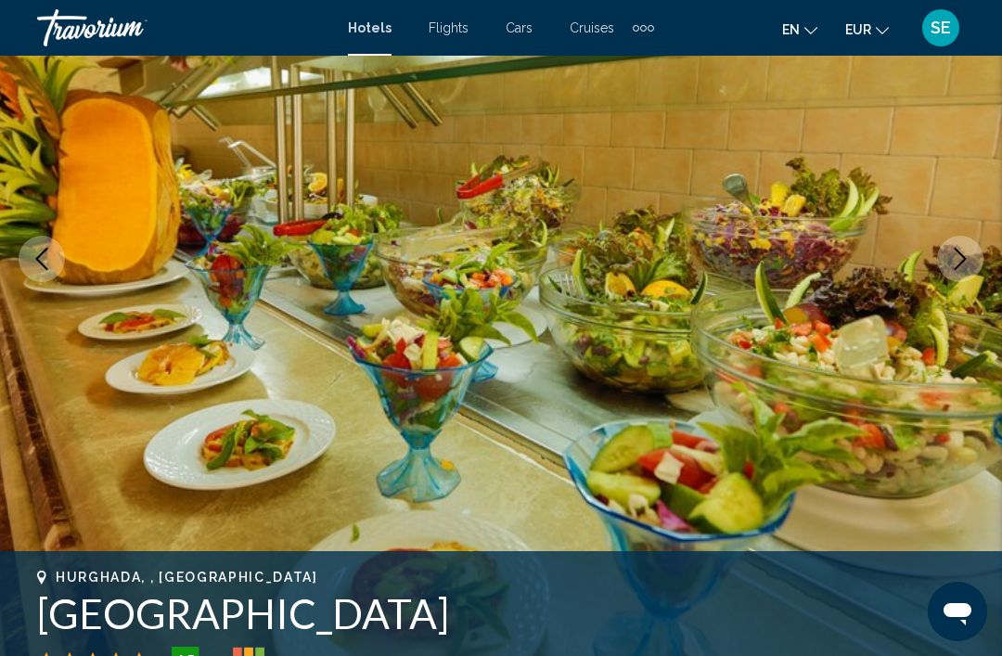
click at [971, 266] on icon "Next image" at bounding box center [960, 259] width 22 height 22
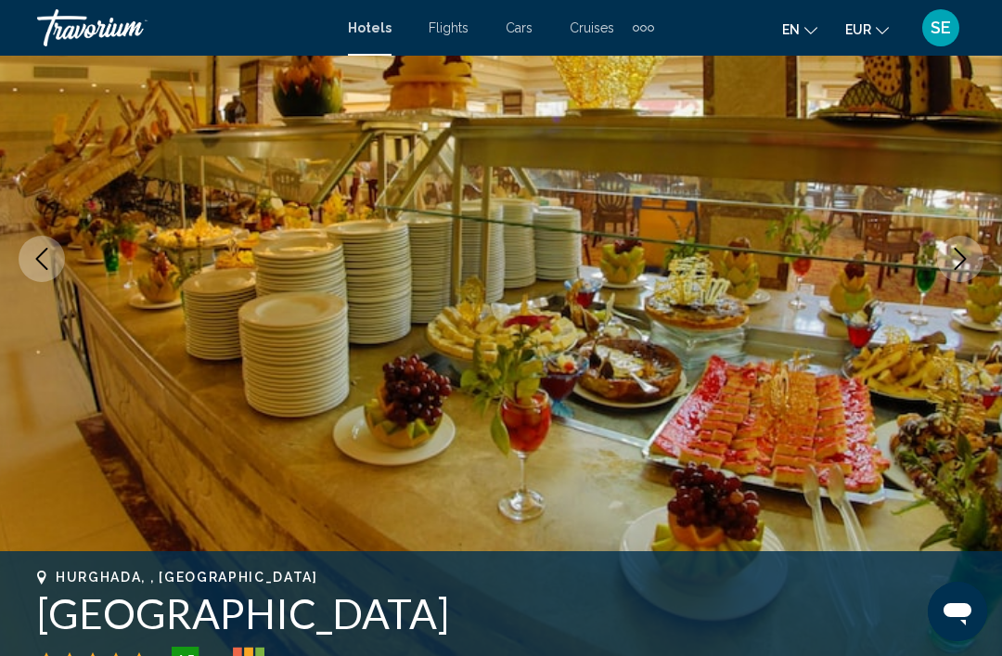
click at [973, 250] on button "Next image" at bounding box center [960, 259] width 46 height 46
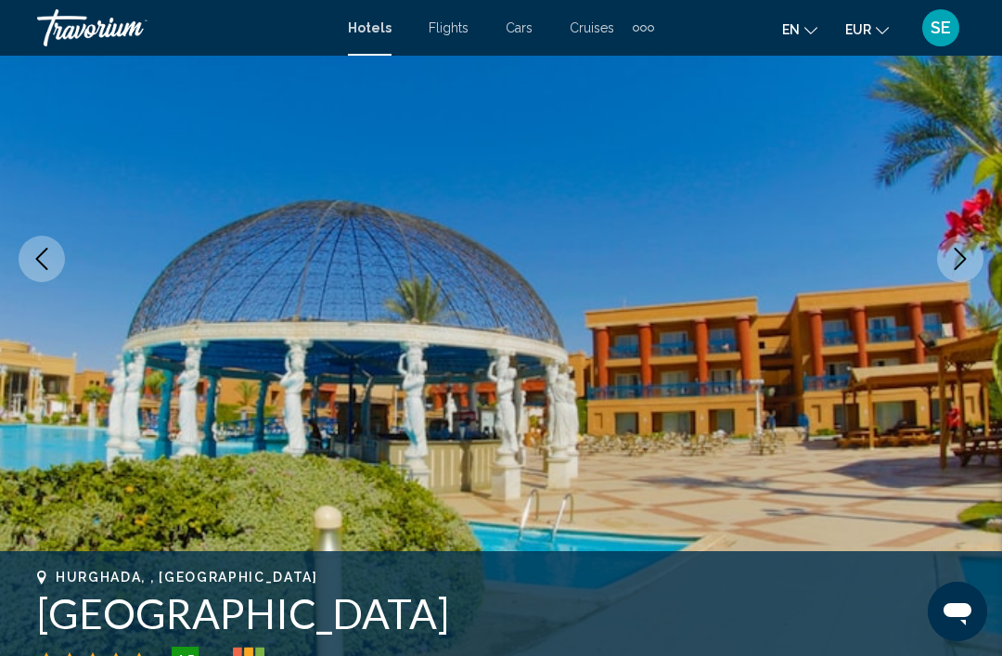
click at [965, 251] on icon "Next image" at bounding box center [960, 259] width 22 height 22
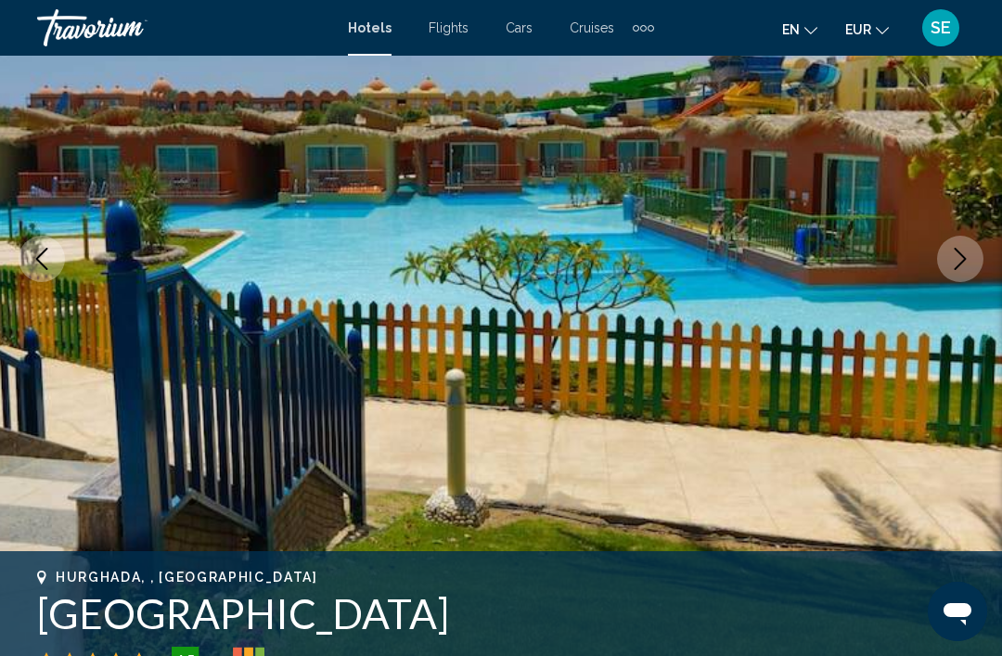
click at [974, 262] on button "Next image" at bounding box center [960, 259] width 46 height 46
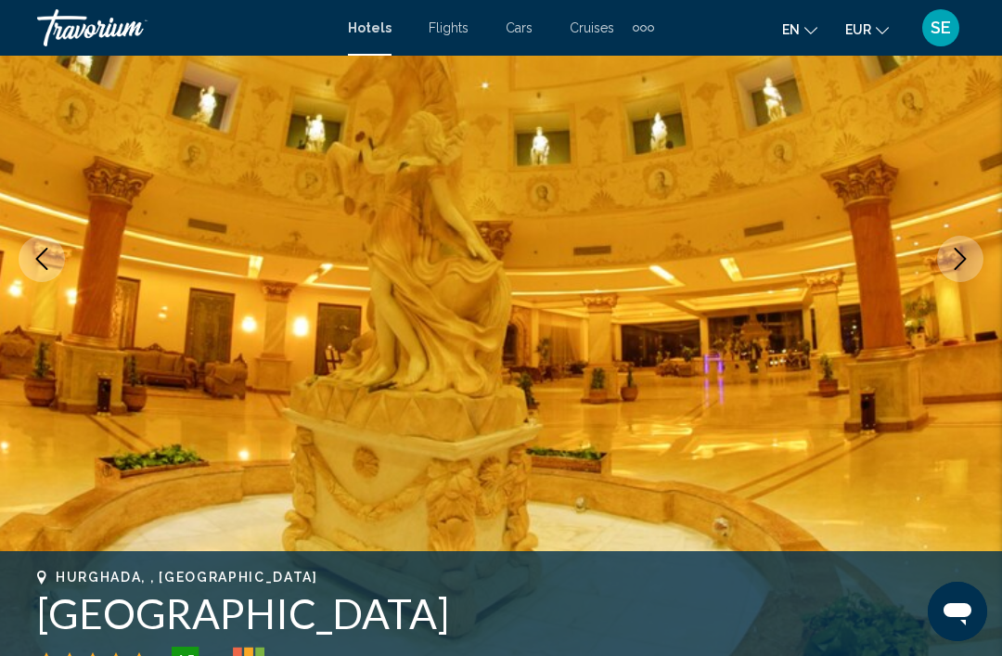
click at [17, 242] on img "Main content" at bounding box center [501, 259] width 1002 height 882
click at [41, 253] on icon "Previous image" at bounding box center [42, 259] width 22 height 22
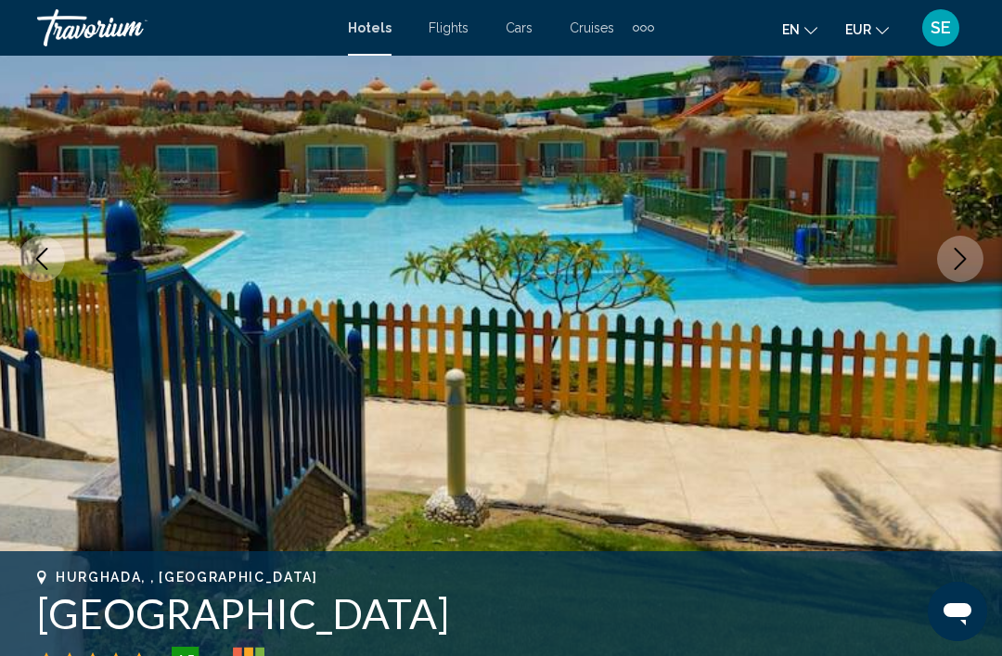
click at [949, 257] on icon "Next image" at bounding box center [960, 259] width 22 height 22
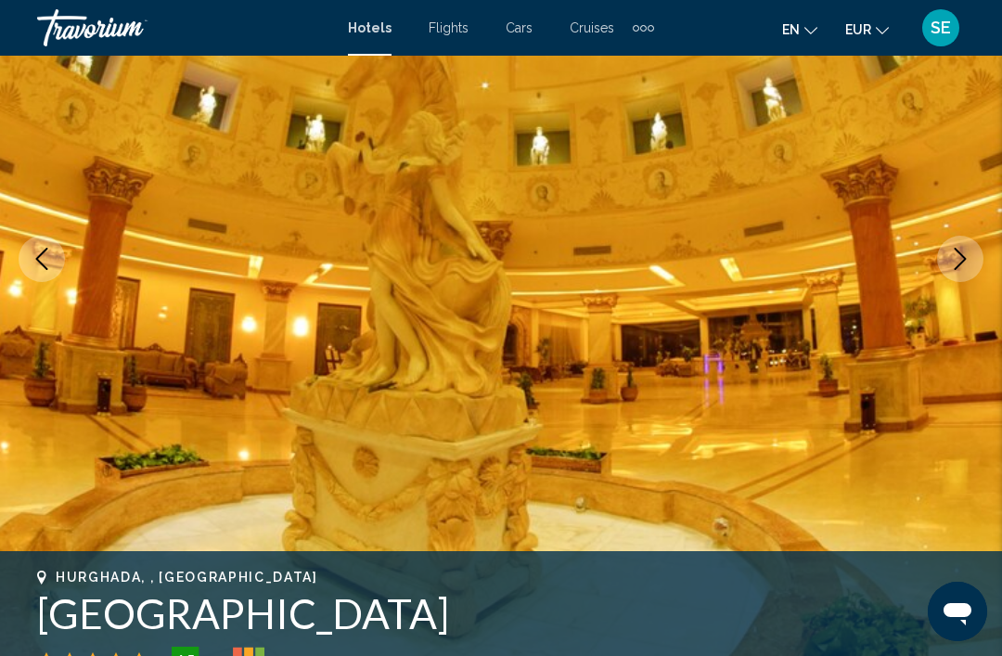
click at [960, 258] on icon "Next image" at bounding box center [960, 259] width 22 height 22
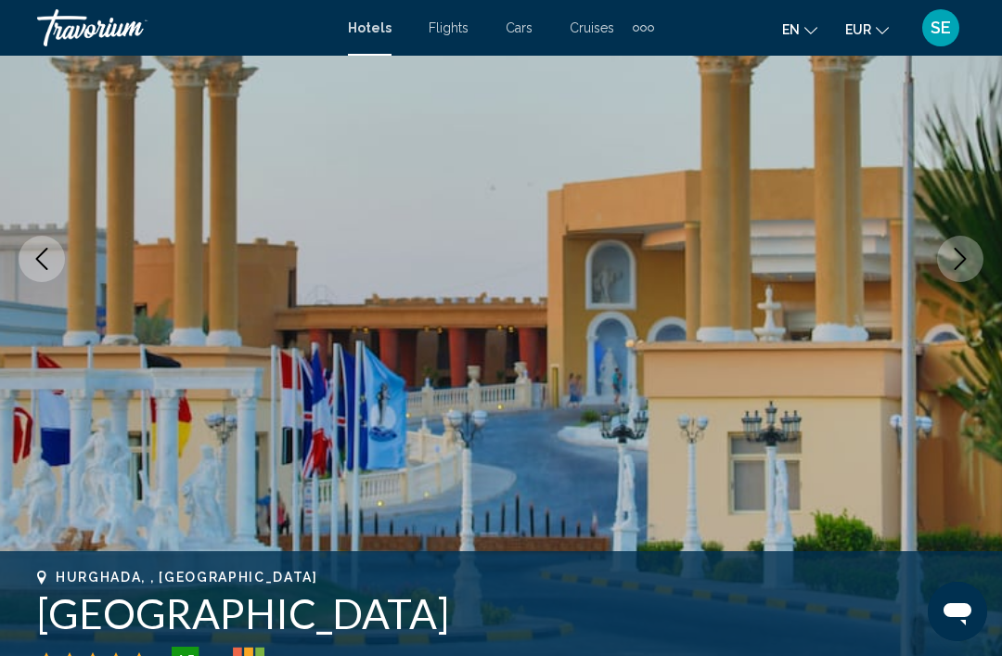
click at [966, 264] on icon "Next image" at bounding box center [960, 259] width 22 height 22
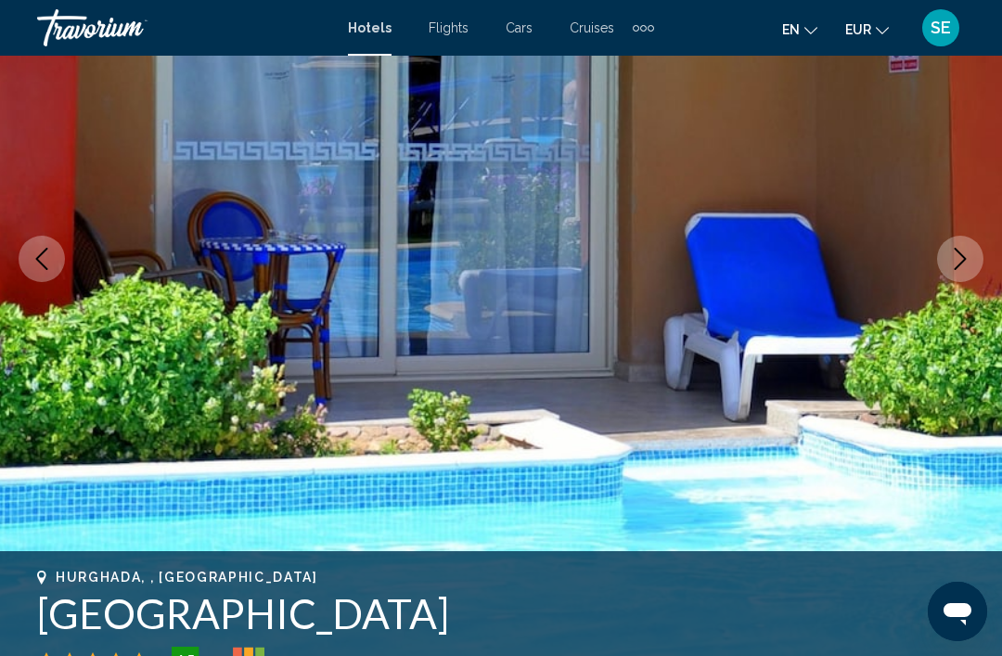
click at [969, 268] on icon "Next image" at bounding box center [960, 259] width 22 height 22
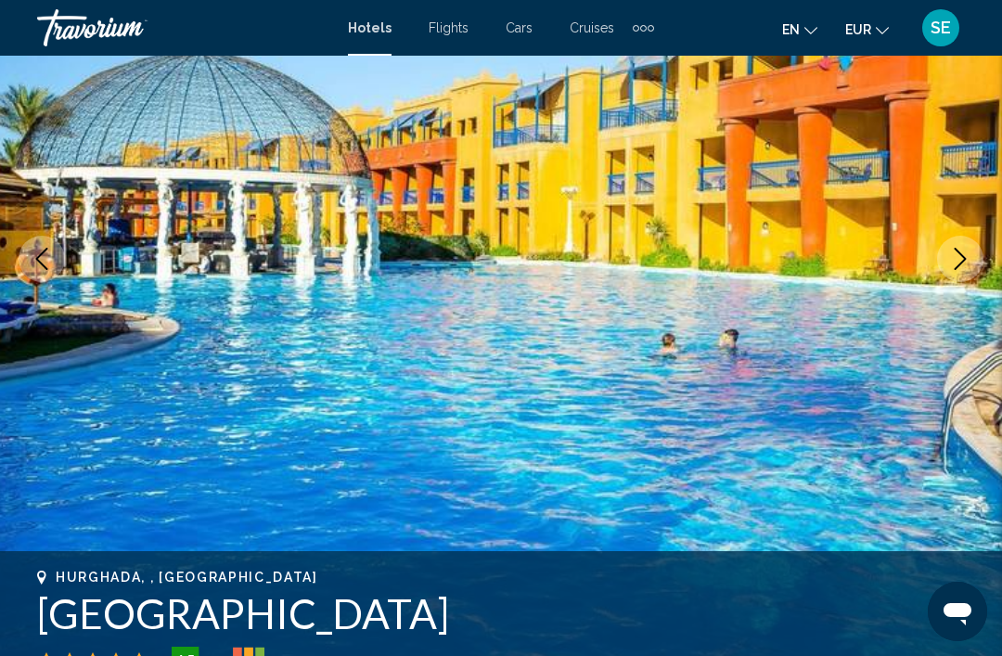
click at [968, 265] on icon "Next image" at bounding box center [960, 259] width 22 height 22
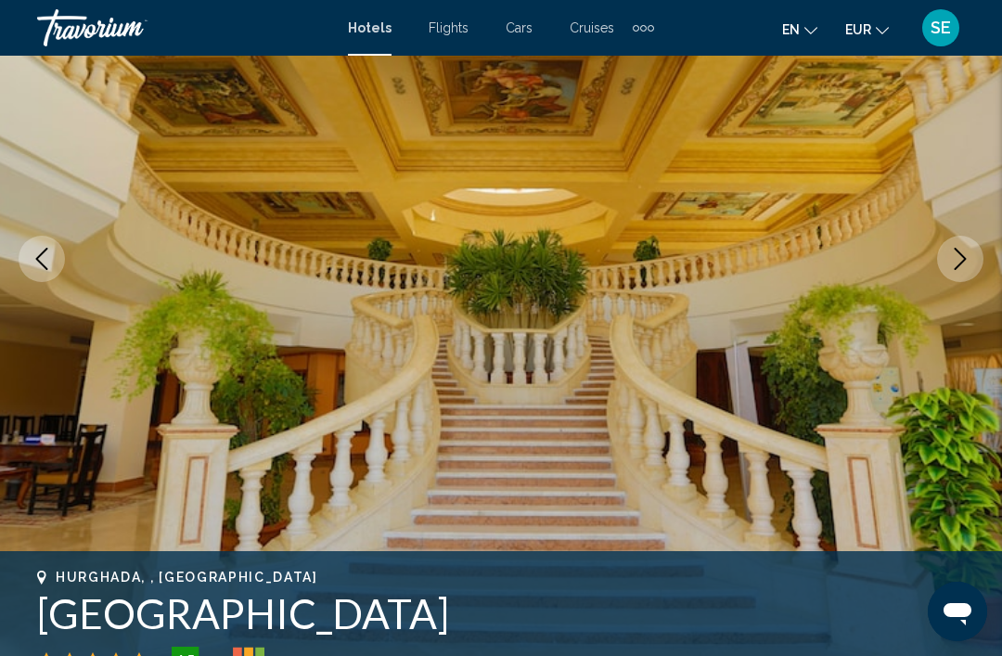
click at [976, 248] on button "Next image" at bounding box center [960, 259] width 46 height 46
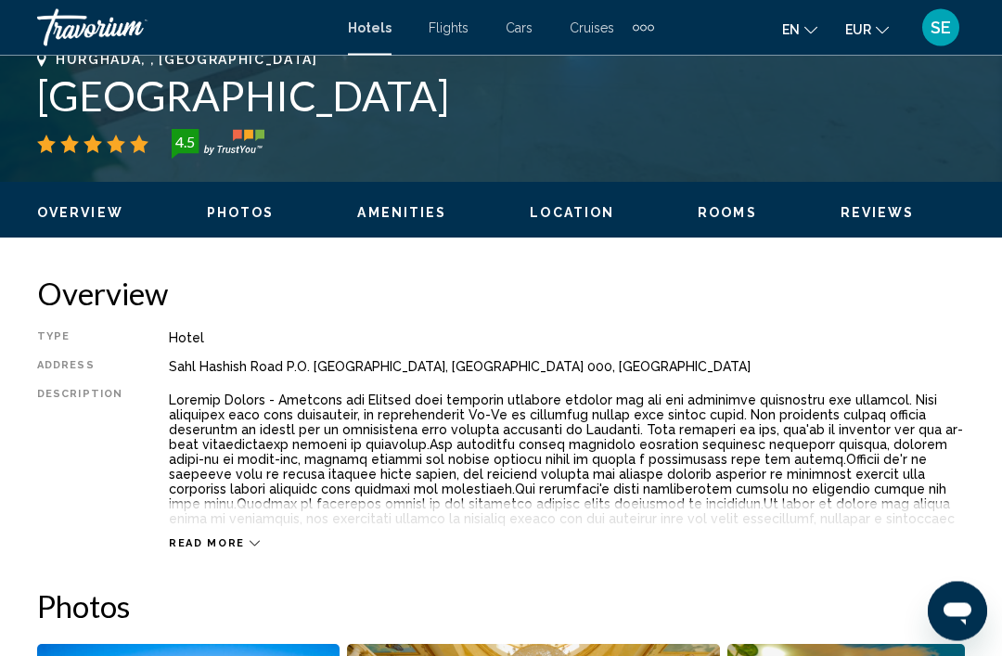
scroll to position [755, 0]
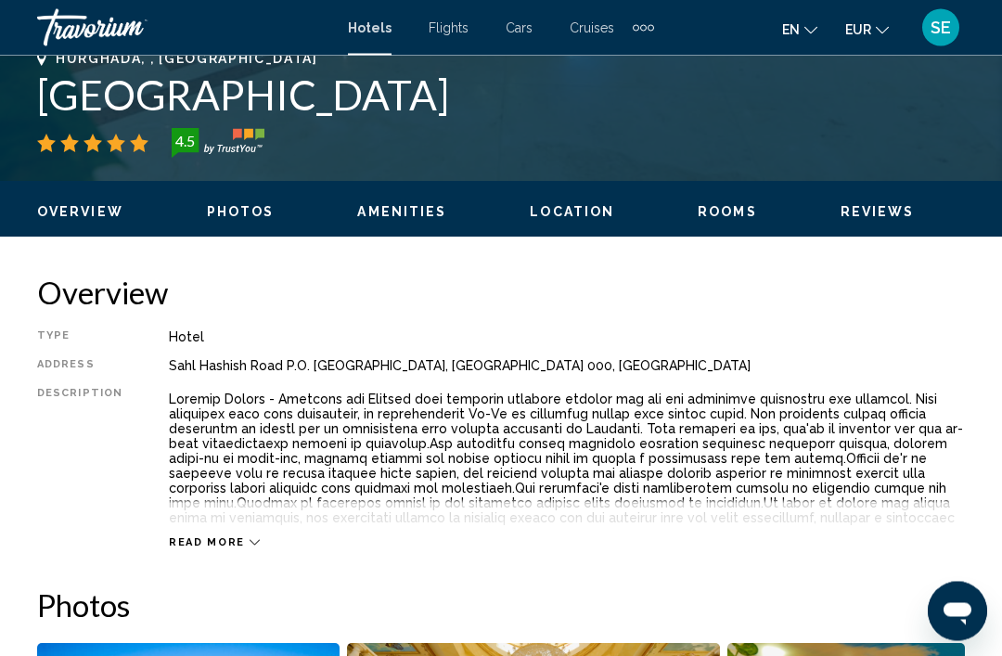
click at [250, 547] on icon "Main content" at bounding box center [255, 543] width 10 height 10
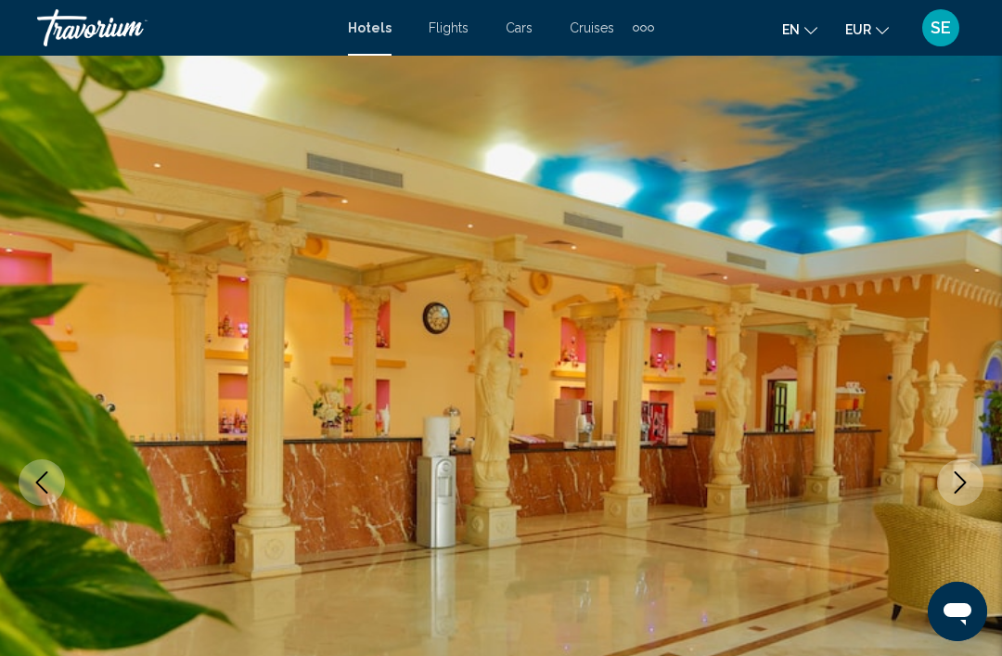
scroll to position [7, 0]
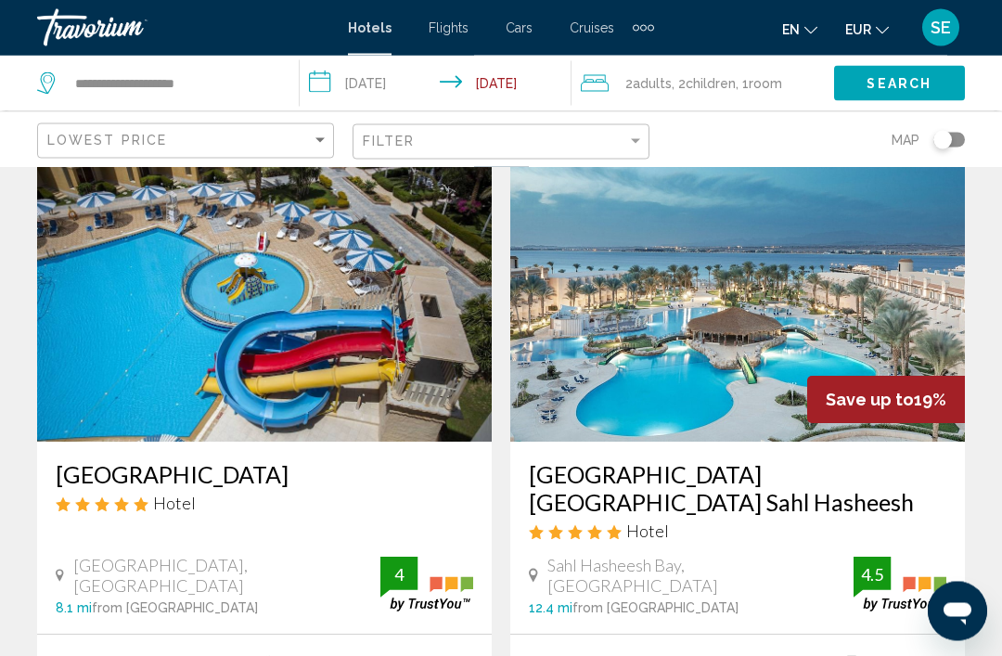
scroll to position [751, 0]
click at [202, 306] on img "Main content" at bounding box center [264, 293] width 455 height 297
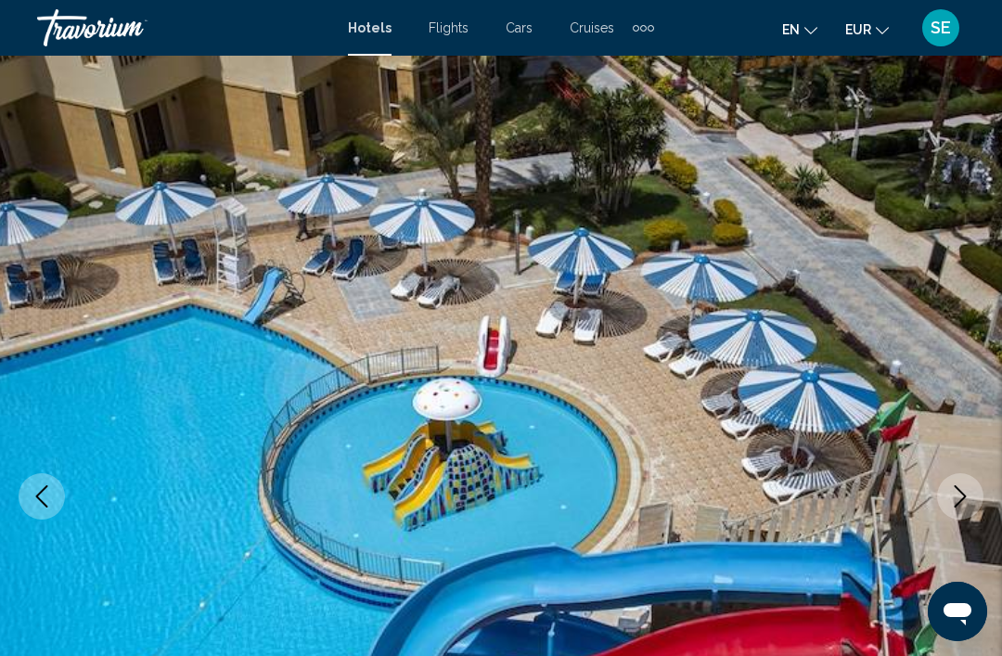
click at [968, 502] on icon "Next image" at bounding box center [960, 496] width 22 height 22
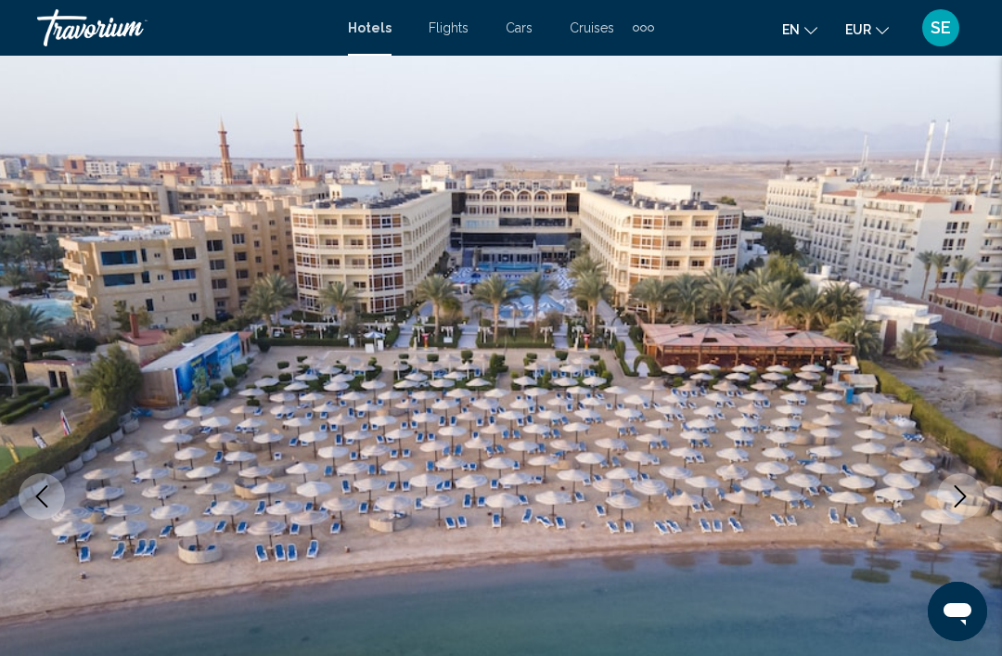
click at [952, 501] on icon "Next image" at bounding box center [960, 496] width 22 height 22
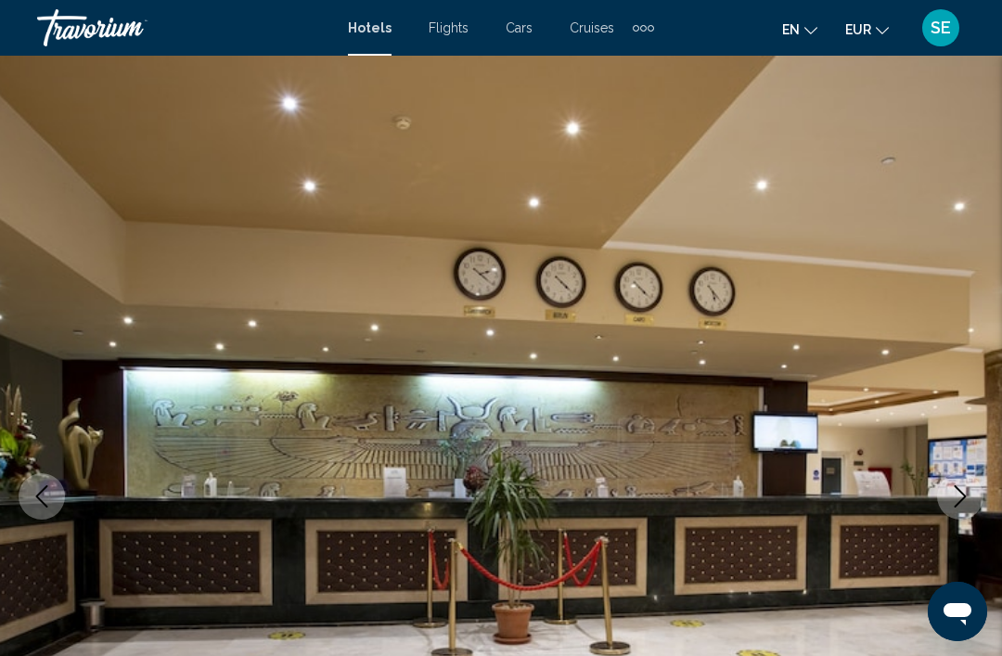
click at [957, 495] on icon "Next image" at bounding box center [960, 496] width 22 height 22
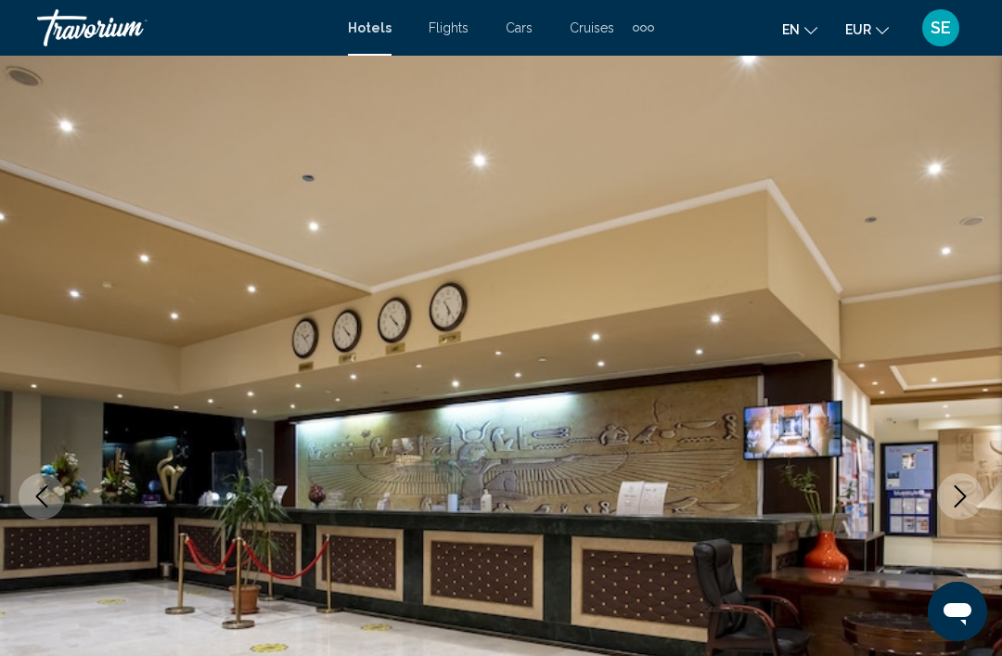
click at [959, 497] on icon "Next image" at bounding box center [960, 496] width 22 height 22
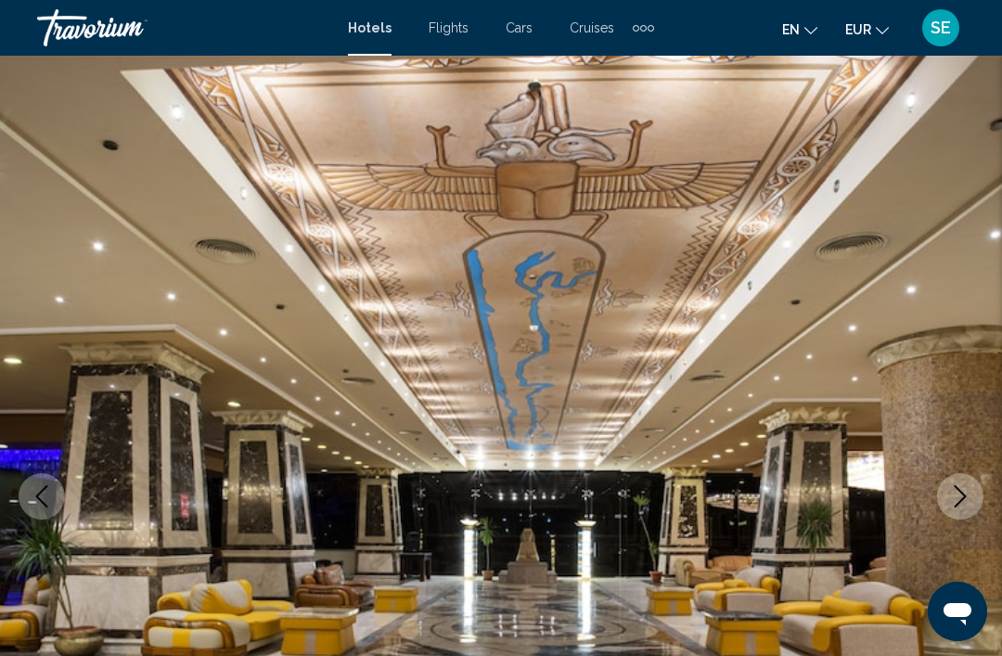
click at [955, 497] on icon "Next image" at bounding box center [960, 496] width 22 height 22
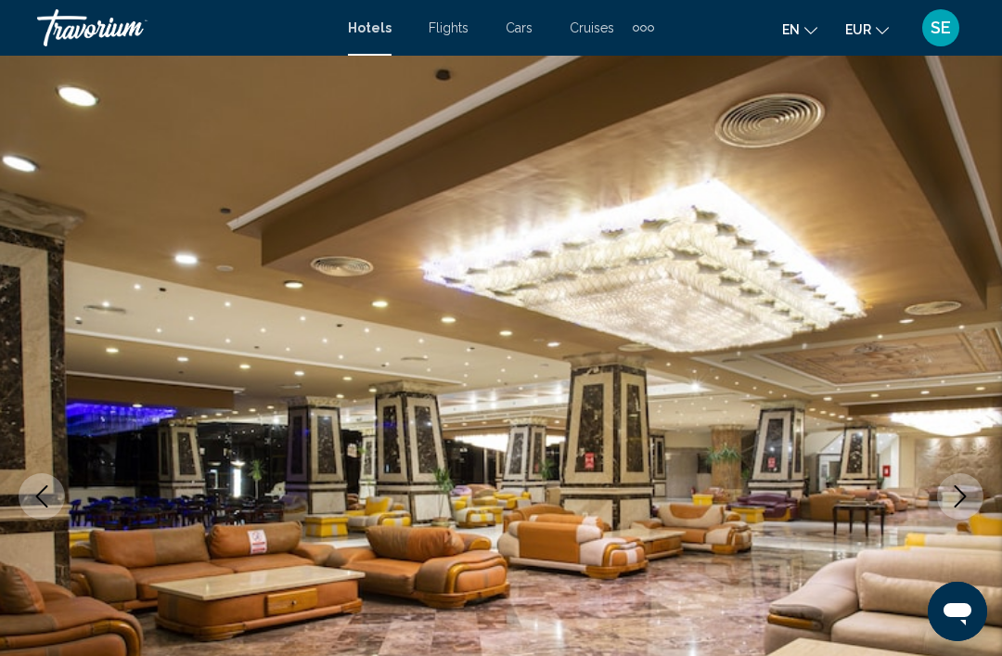
click at [969, 491] on icon "Next image" at bounding box center [960, 496] width 22 height 22
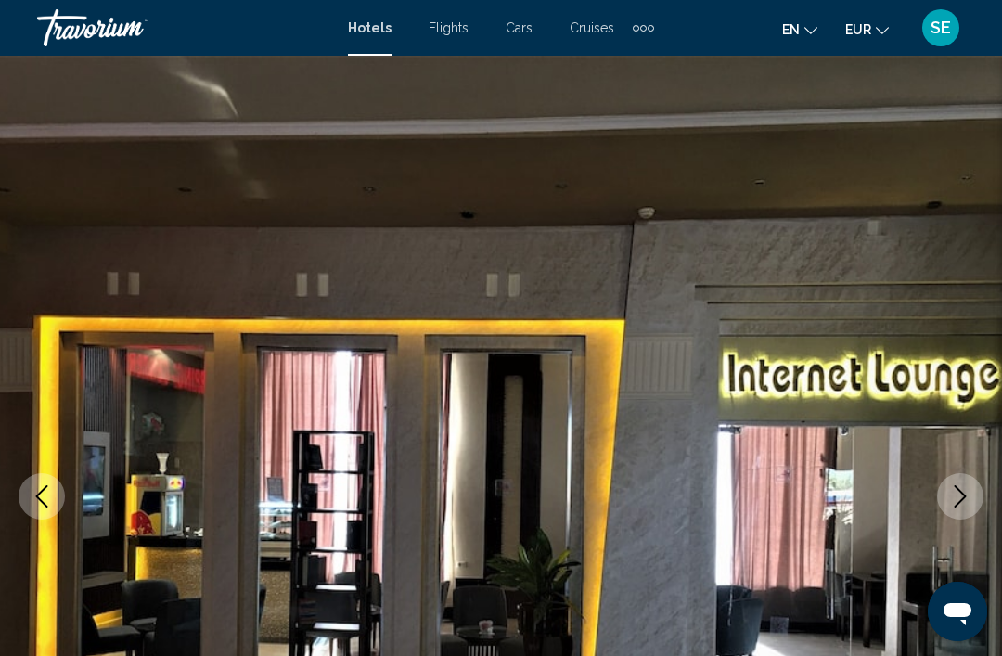
click at [968, 491] on icon "Next image" at bounding box center [960, 496] width 22 height 22
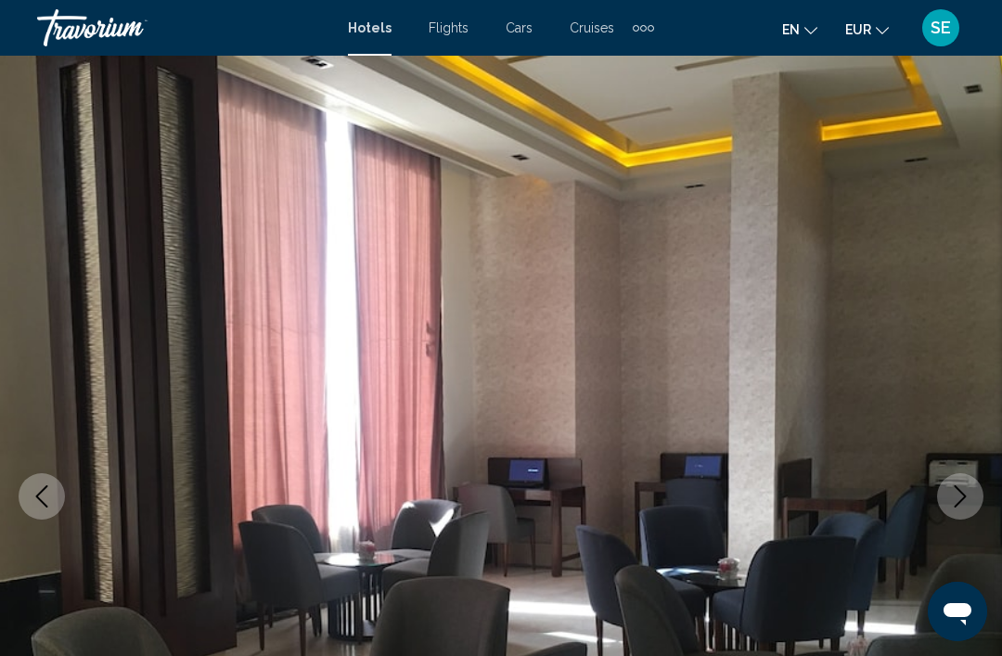
click at [966, 495] on icon "Next image" at bounding box center [960, 496] width 22 height 22
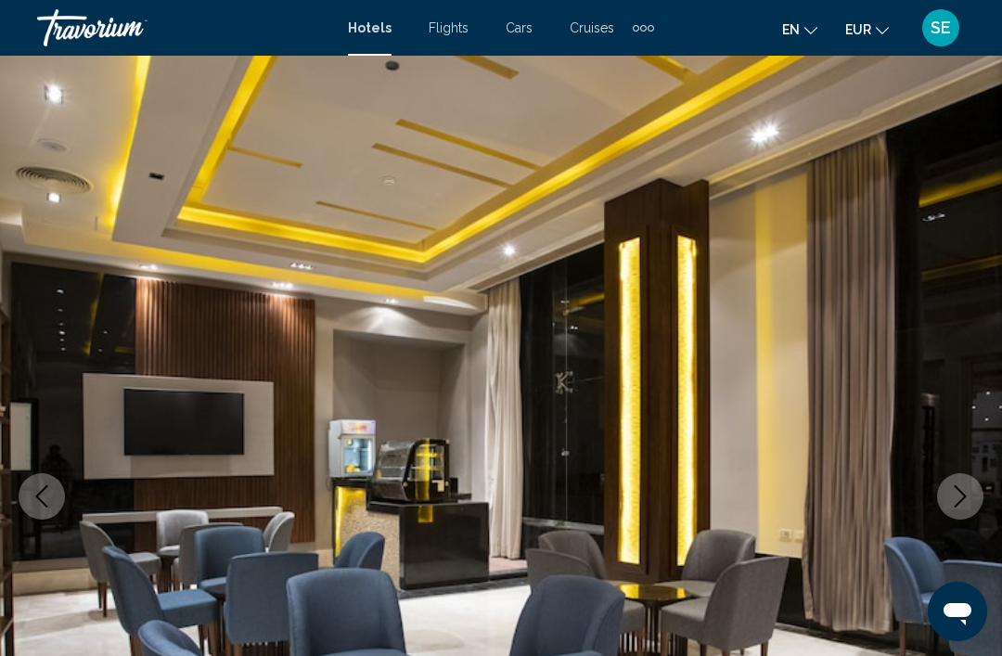
click at [963, 499] on icon "Next image" at bounding box center [961, 496] width 12 height 22
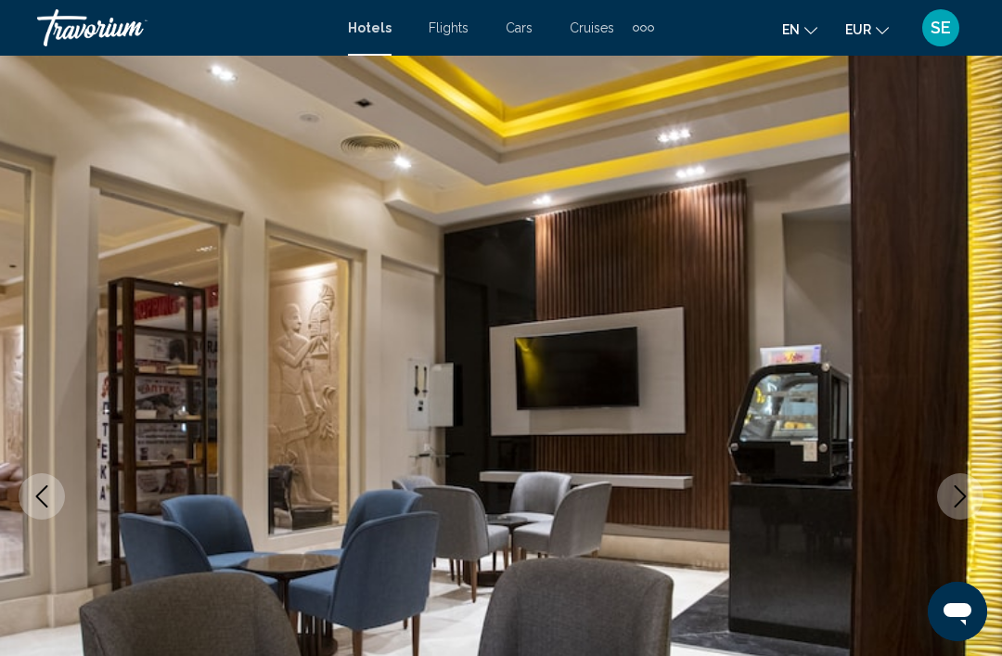
click at [959, 500] on icon "Next image" at bounding box center [960, 496] width 22 height 22
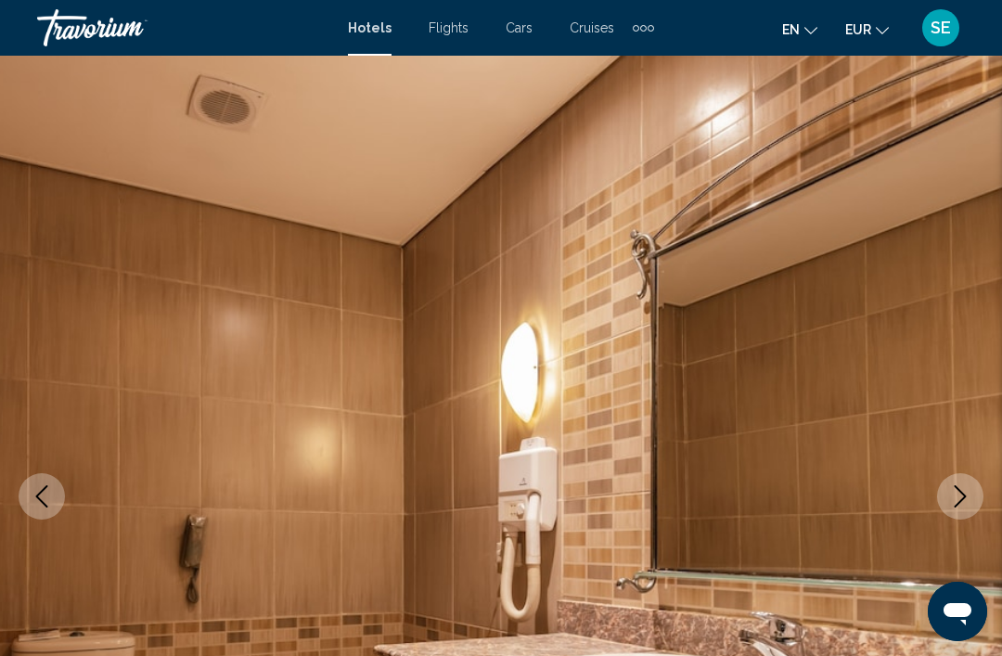
click at [961, 493] on icon "Next image" at bounding box center [961, 496] width 12 height 22
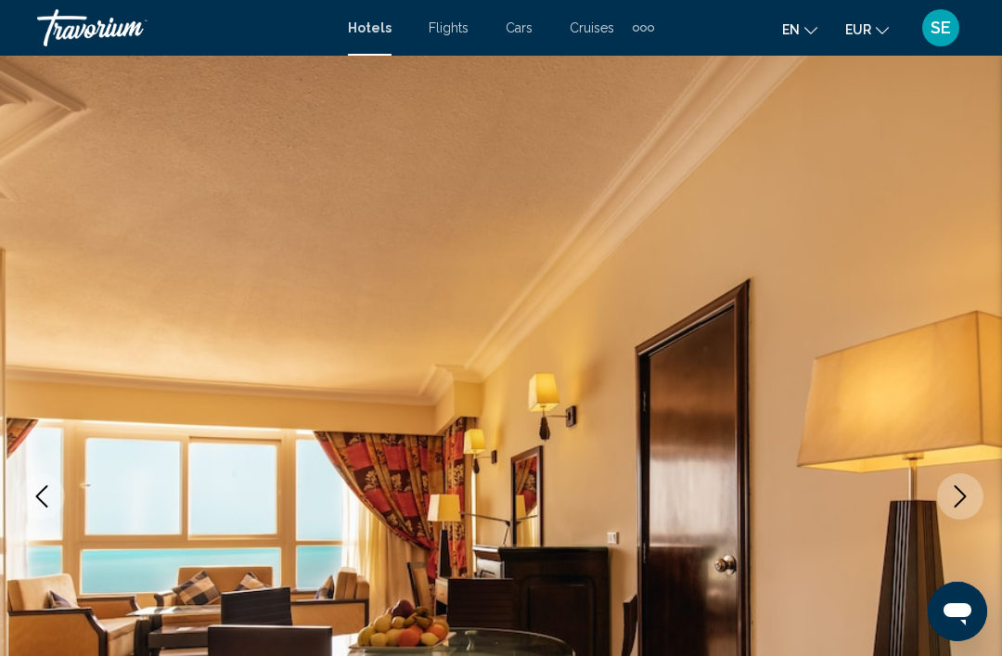
click at [962, 492] on icon "Next image" at bounding box center [960, 496] width 22 height 22
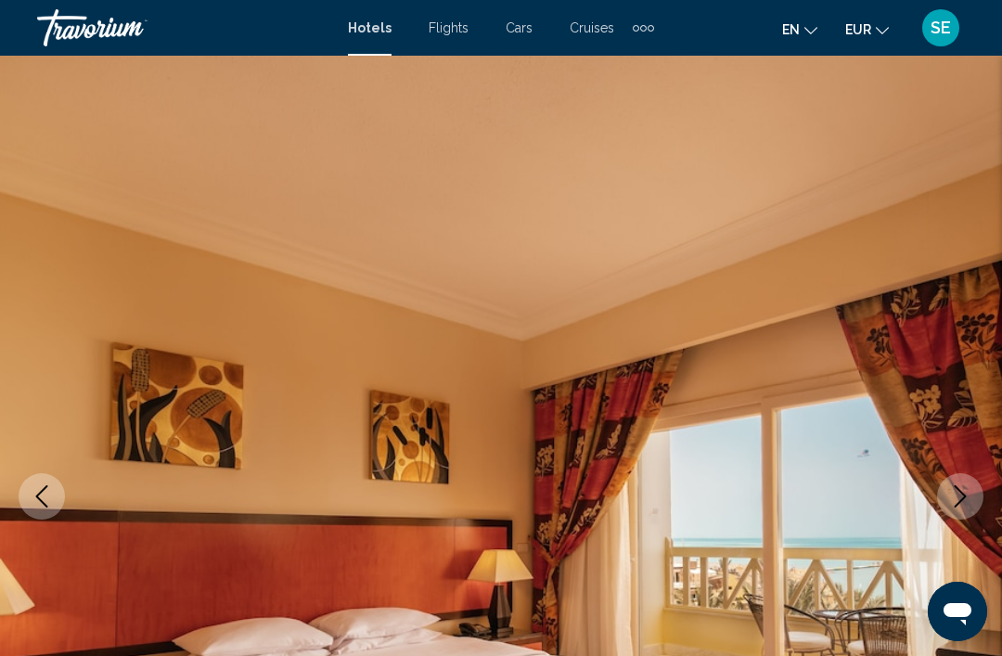
click at [960, 489] on icon "Next image" at bounding box center [960, 496] width 22 height 22
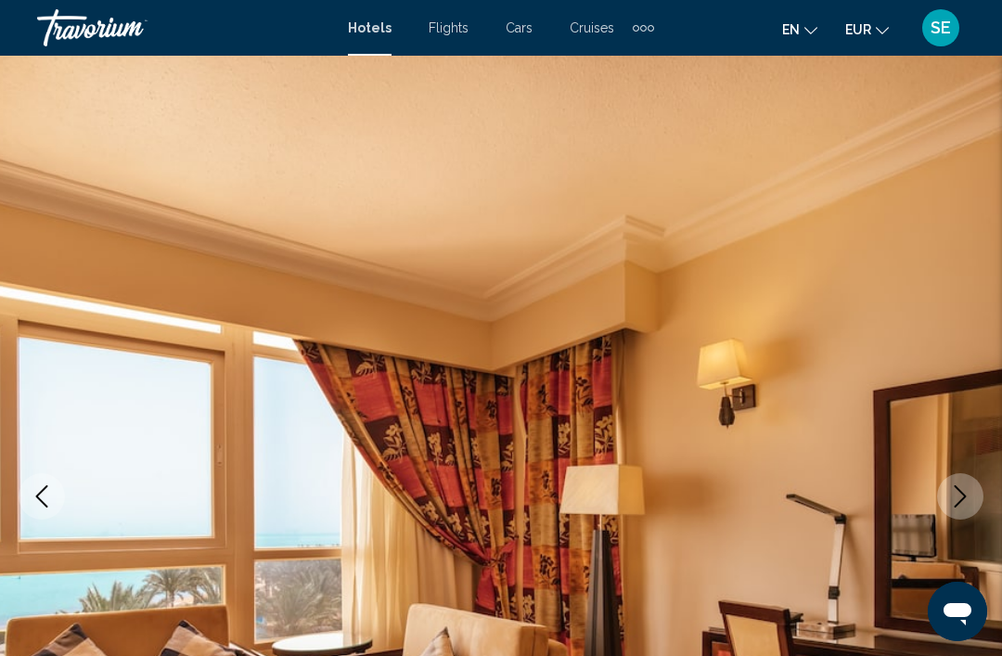
click at [61, 506] on button "Previous image" at bounding box center [42, 496] width 46 height 46
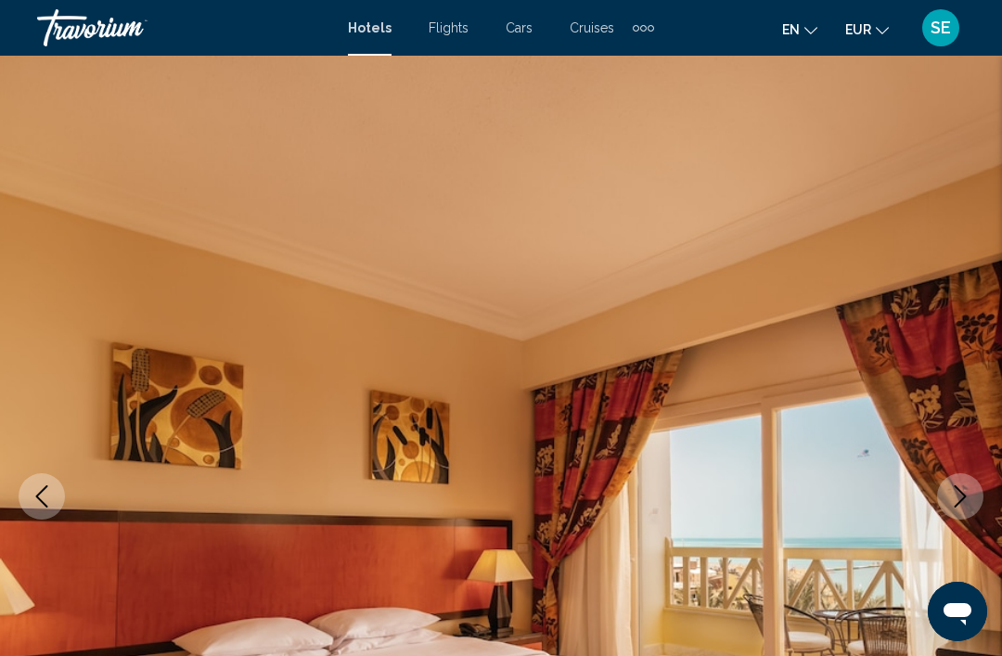
click at [968, 488] on icon "Next image" at bounding box center [960, 496] width 22 height 22
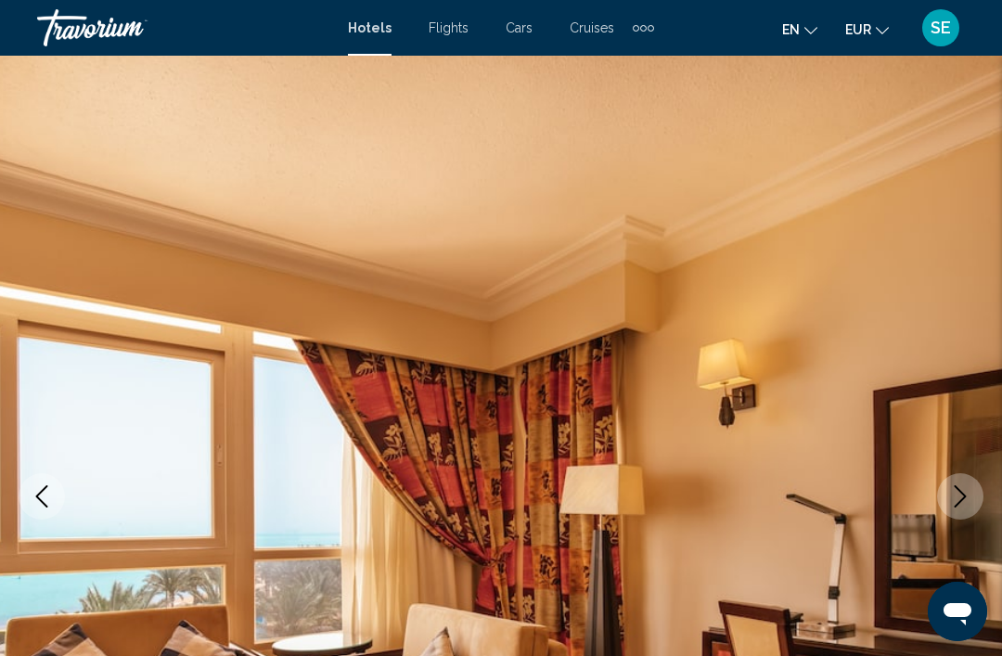
click at [963, 451] on img "Main content" at bounding box center [501, 497] width 1002 height 882
click at [972, 497] on button "Next image" at bounding box center [960, 496] width 46 height 46
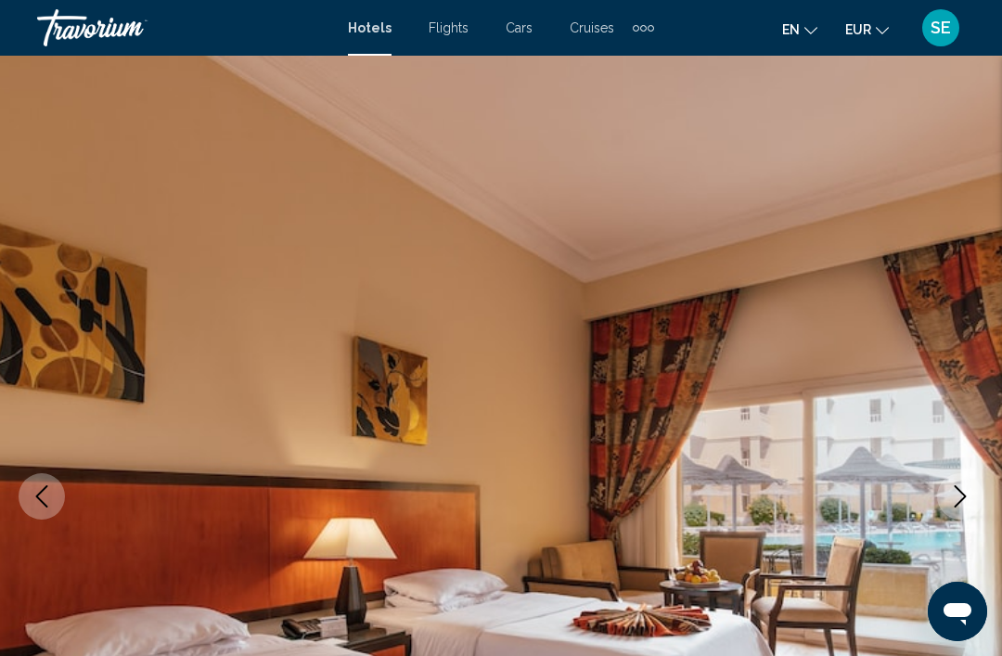
click at [966, 494] on icon "Next image" at bounding box center [960, 496] width 22 height 22
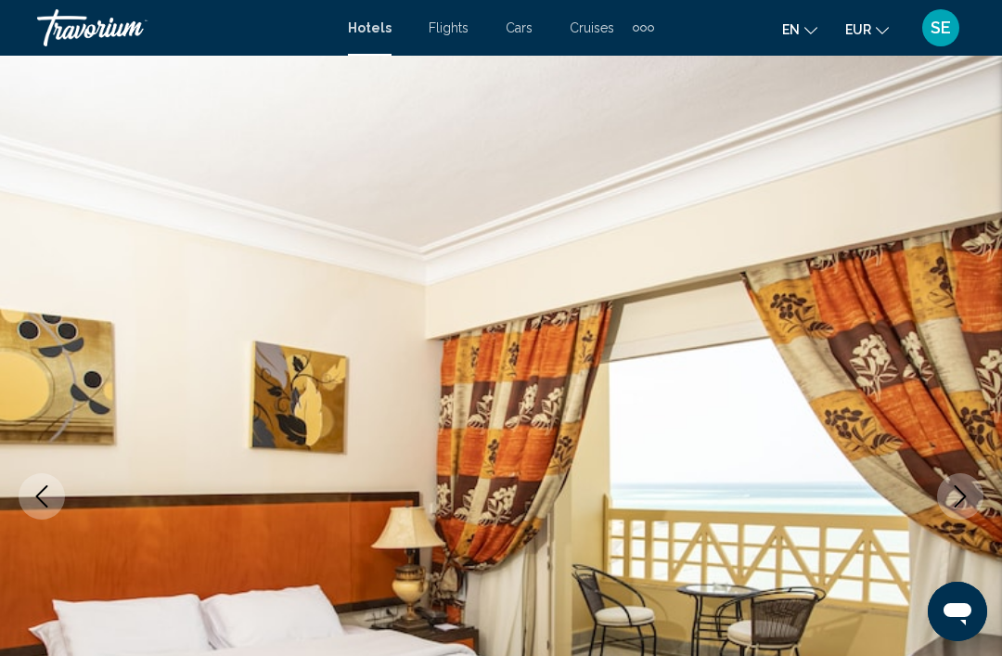
click at [965, 495] on icon "Next image" at bounding box center [960, 496] width 22 height 22
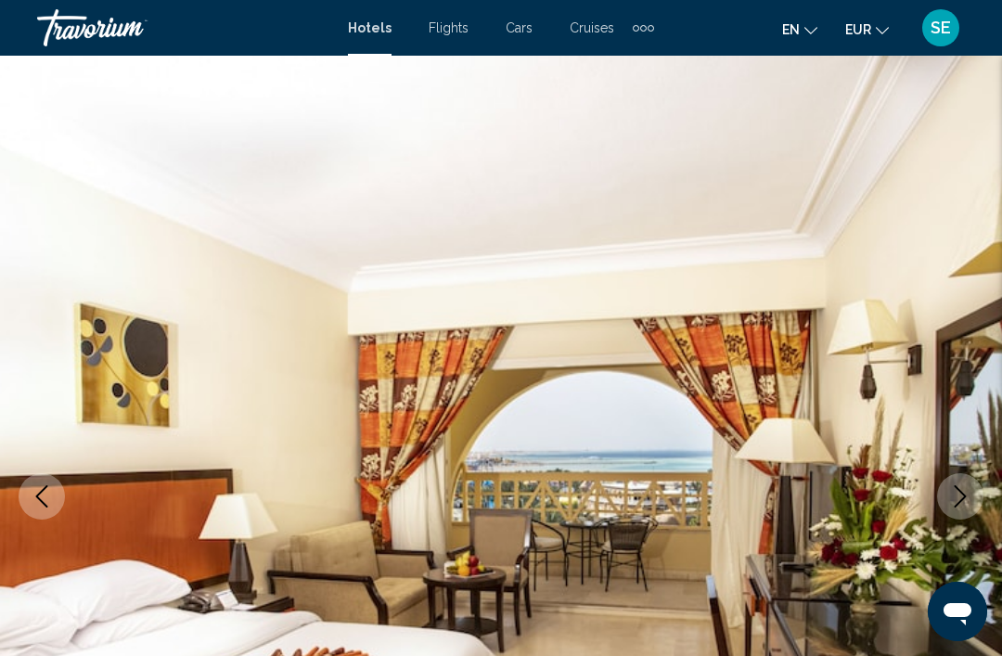
click at [965, 504] on icon "Next image" at bounding box center [960, 496] width 22 height 22
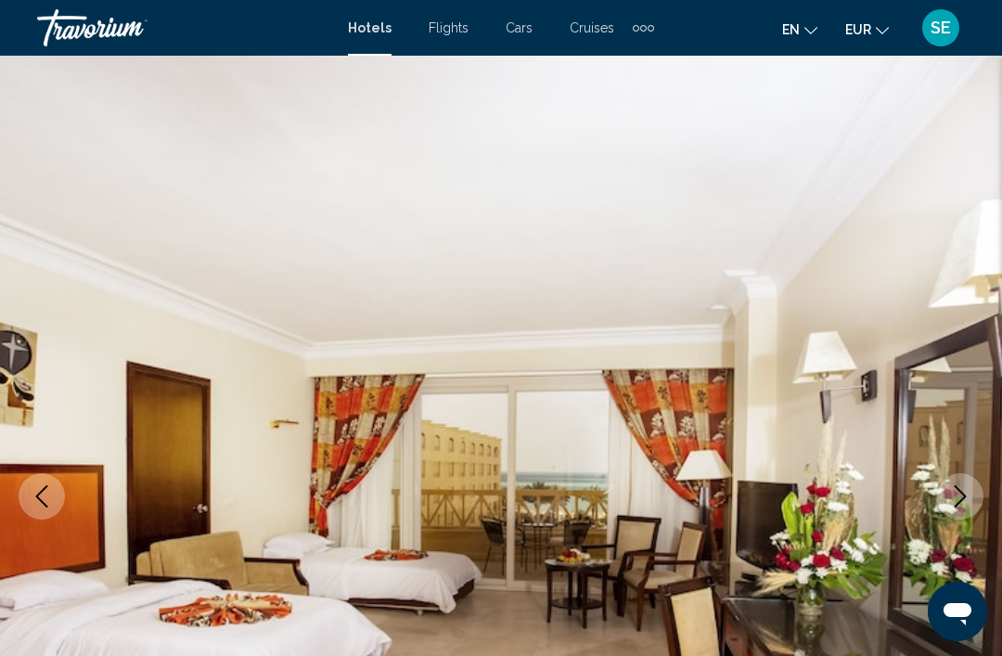
click at [960, 503] on icon "Next image" at bounding box center [960, 496] width 22 height 22
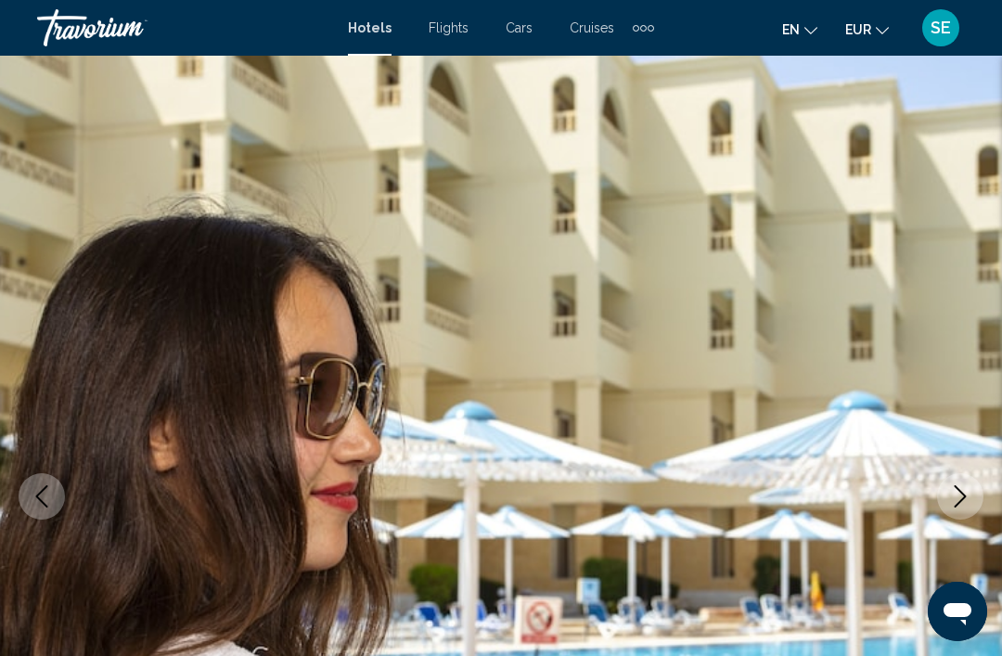
click at [958, 508] on button "Next image" at bounding box center [960, 496] width 46 height 46
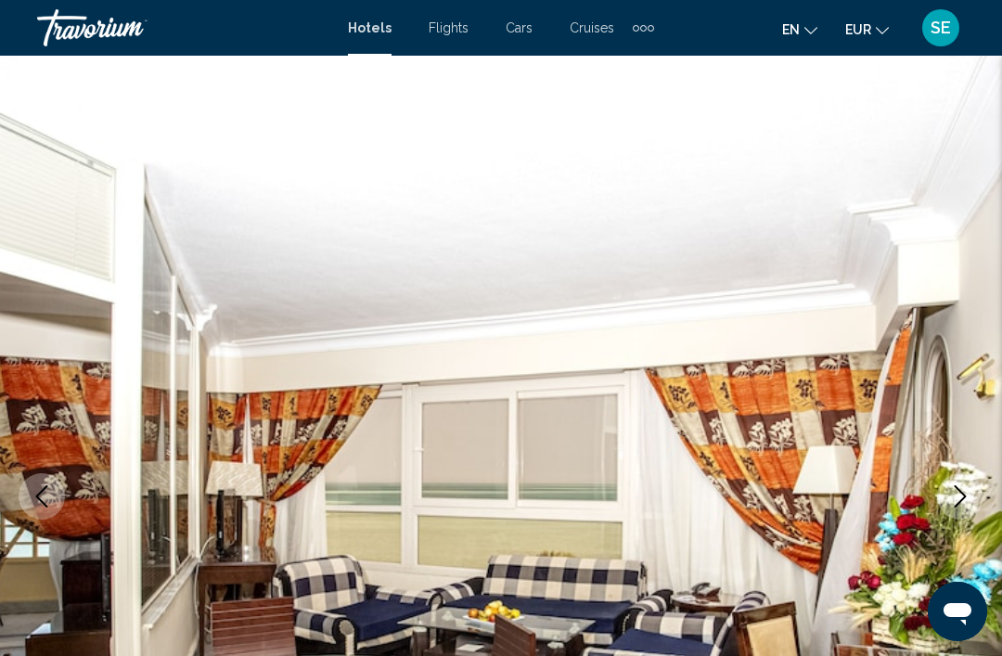
click at [963, 496] on icon "Next image" at bounding box center [960, 496] width 22 height 22
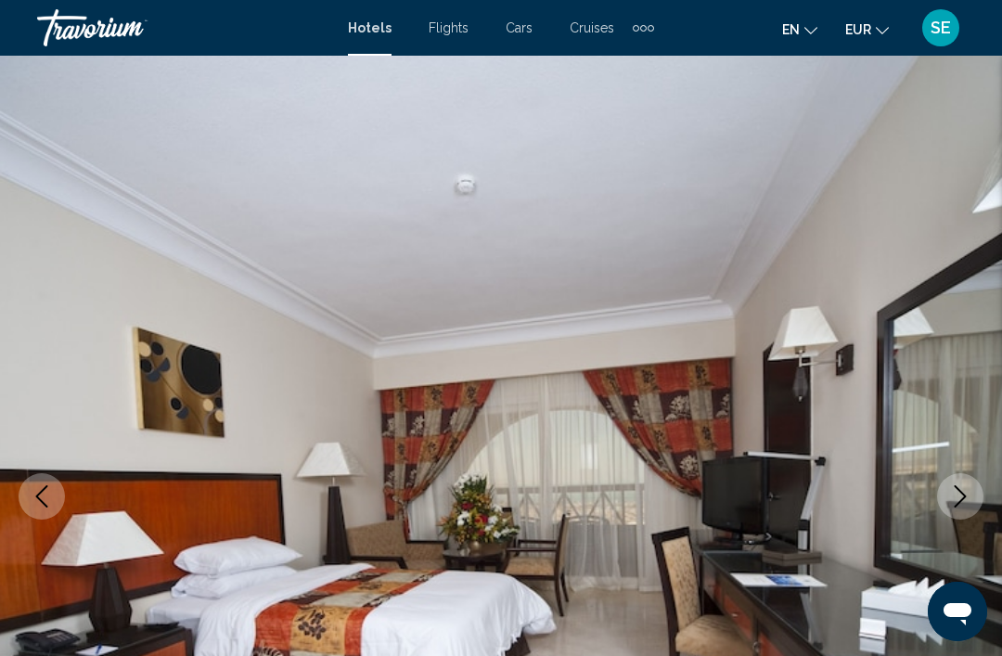
click at [951, 497] on icon "Next image" at bounding box center [960, 496] width 22 height 22
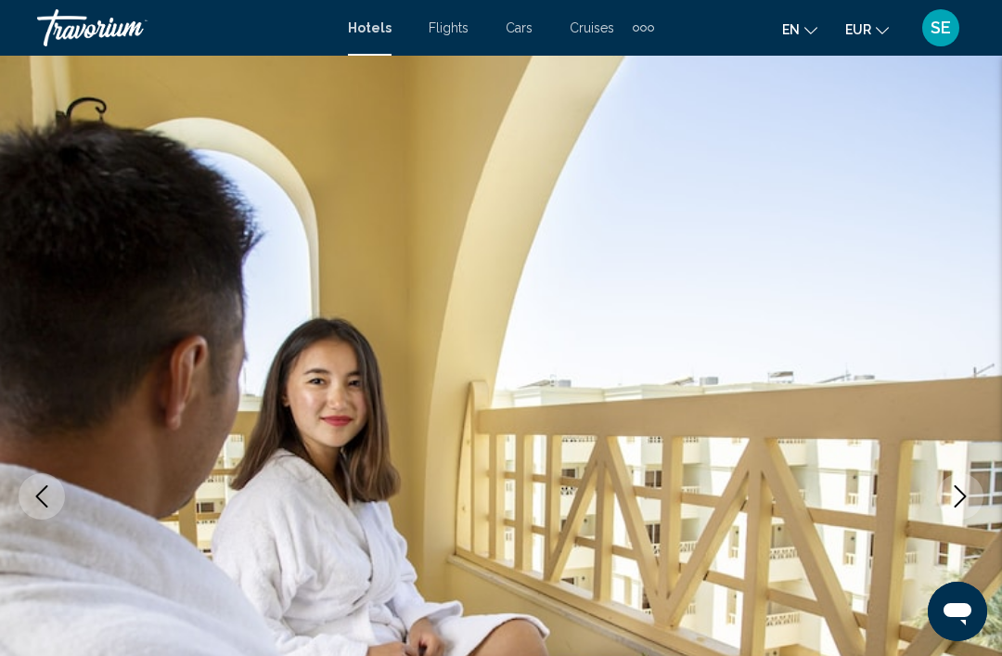
click at [947, 502] on button "Next image" at bounding box center [960, 496] width 46 height 46
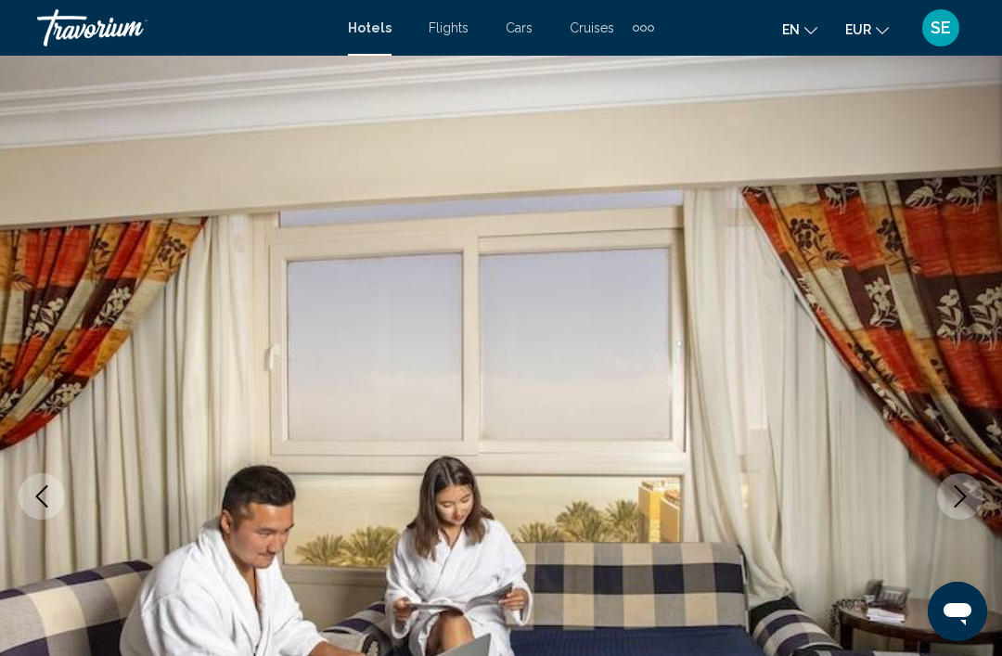
click at [960, 494] on icon "Next image" at bounding box center [960, 496] width 22 height 22
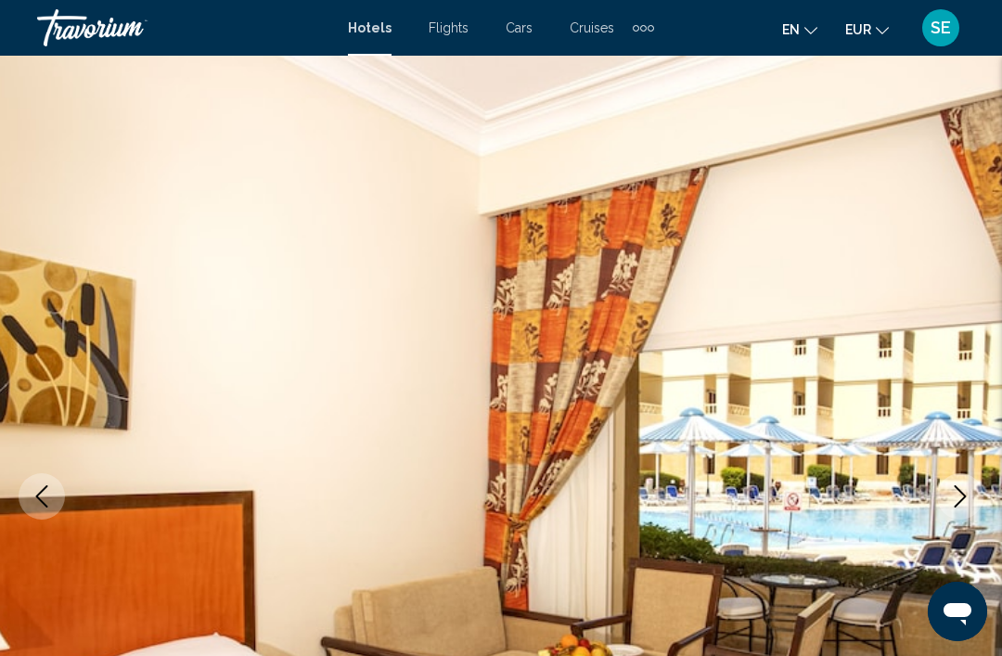
click at [976, 491] on button "Next image" at bounding box center [960, 496] width 46 height 46
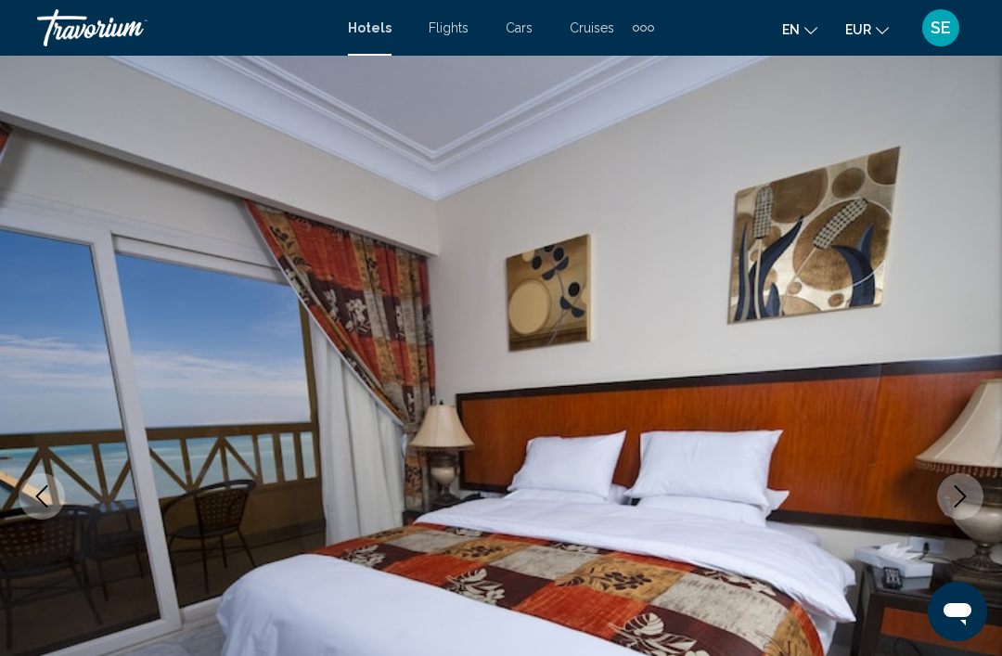
click at [966, 503] on icon "Next image" at bounding box center [960, 496] width 22 height 22
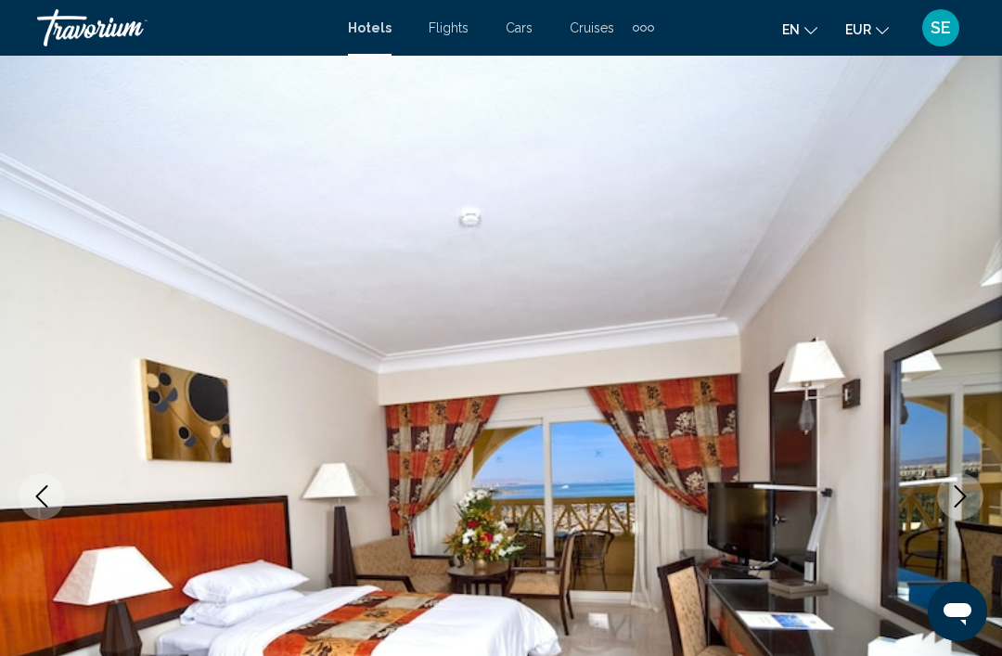
click at [972, 508] on button "Next image" at bounding box center [960, 496] width 46 height 46
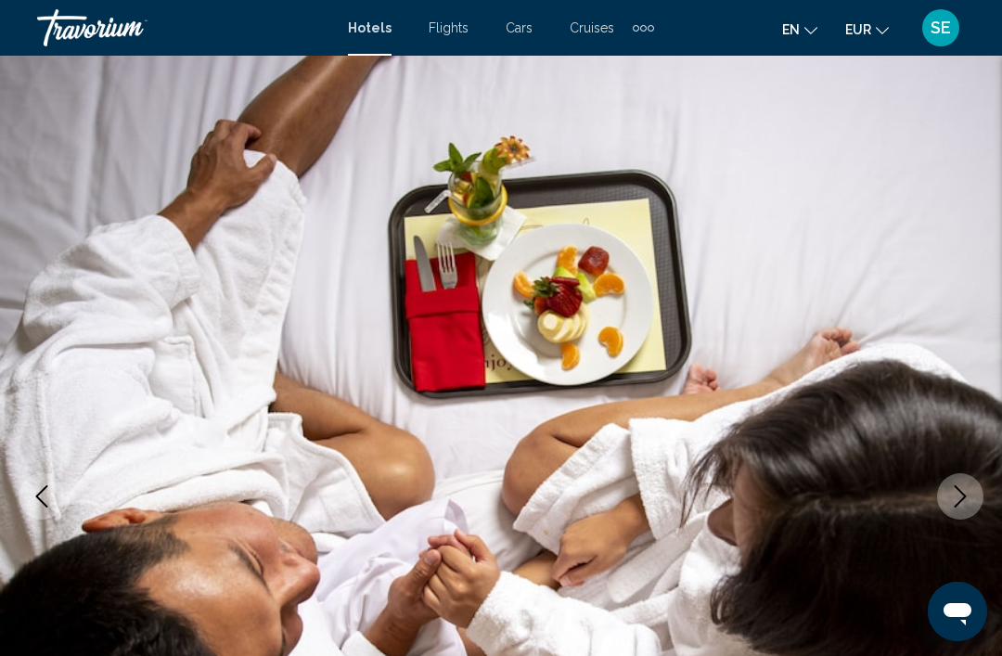
click at [963, 494] on icon "Next image" at bounding box center [961, 496] width 12 height 22
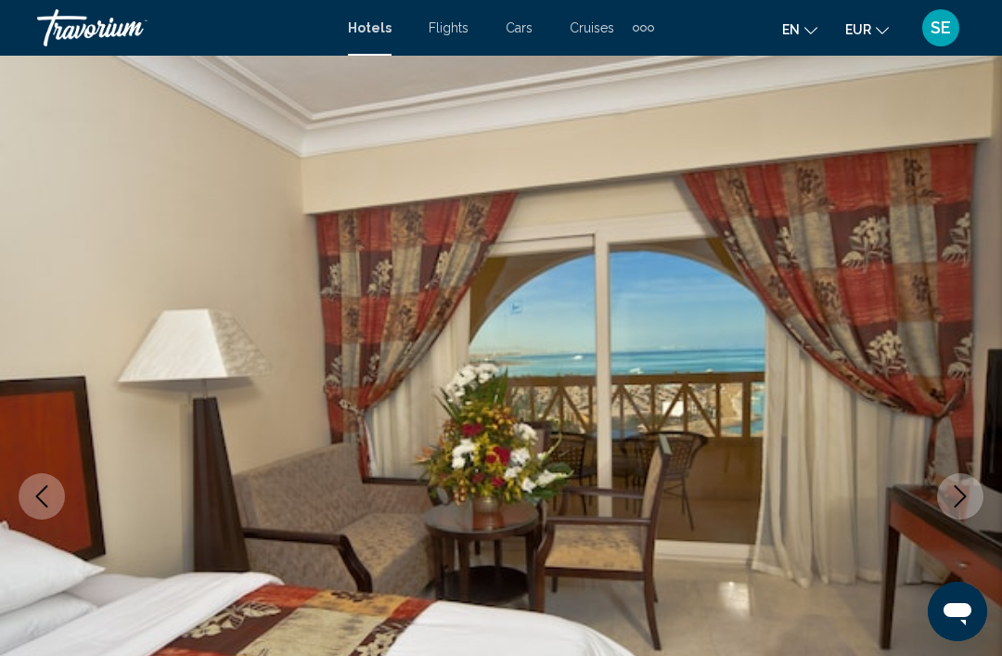
click at [957, 497] on icon "Next image" at bounding box center [960, 496] width 22 height 22
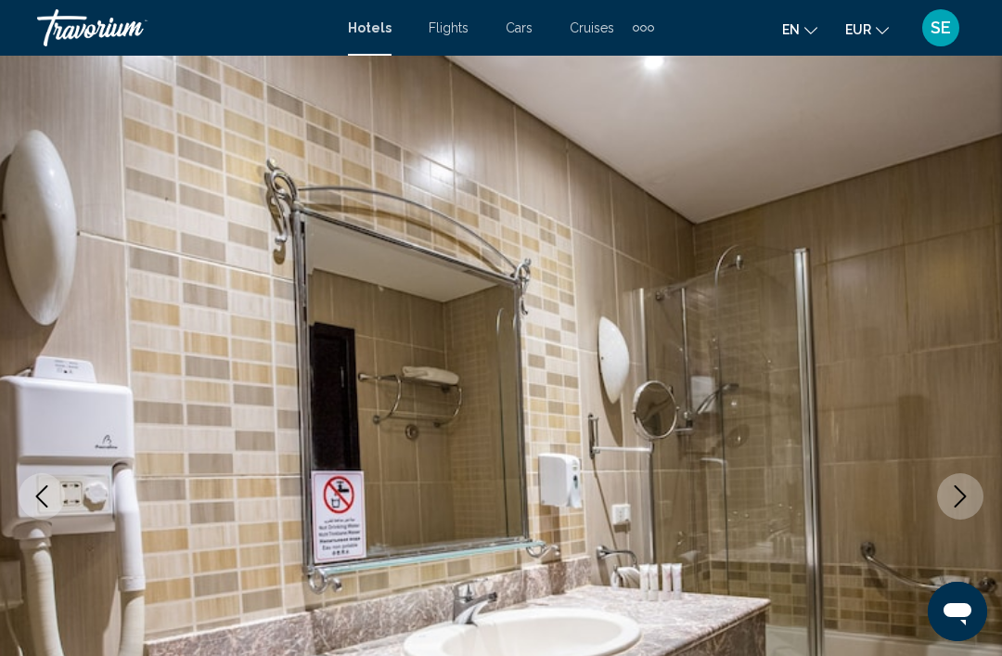
click at [975, 483] on button "Next image" at bounding box center [960, 496] width 46 height 46
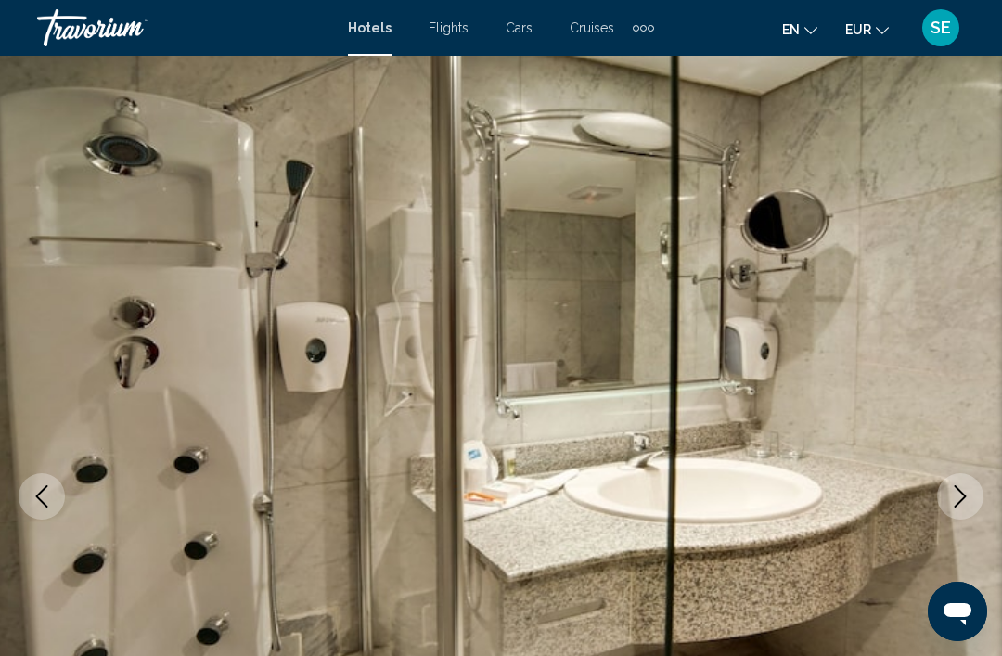
click at [985, 470] on img "Main content" at bounding box center [501, 497] width 1002 height 882
click at [964, 493] on icon "Next image" at bounding box center [960, 496] width 22 height 22
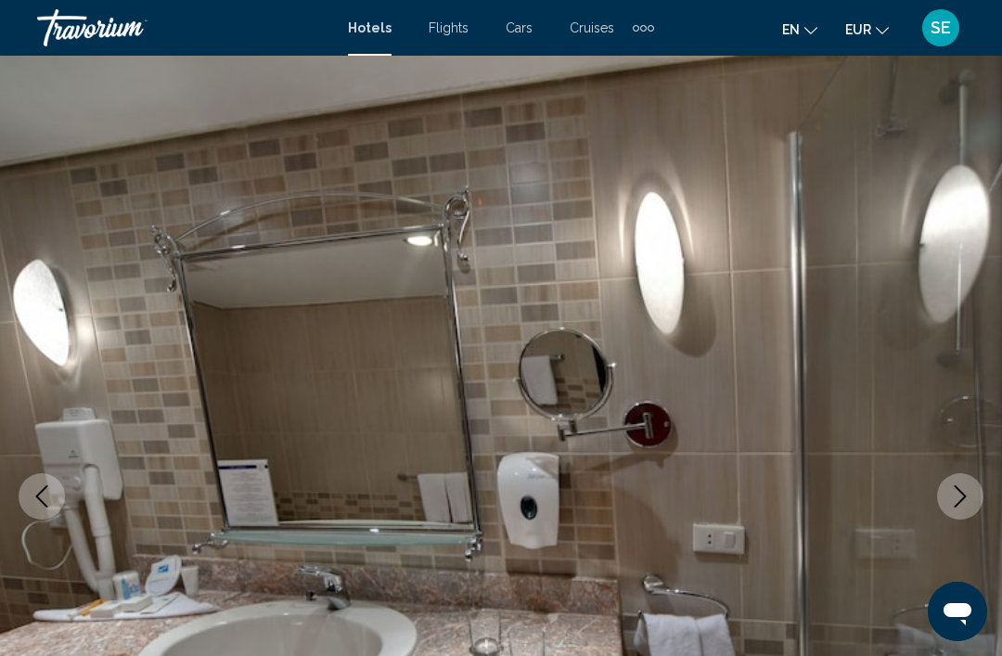
click at [968, 497] on icon "Next image" at bounding box center [960, 496] width 22 height 22
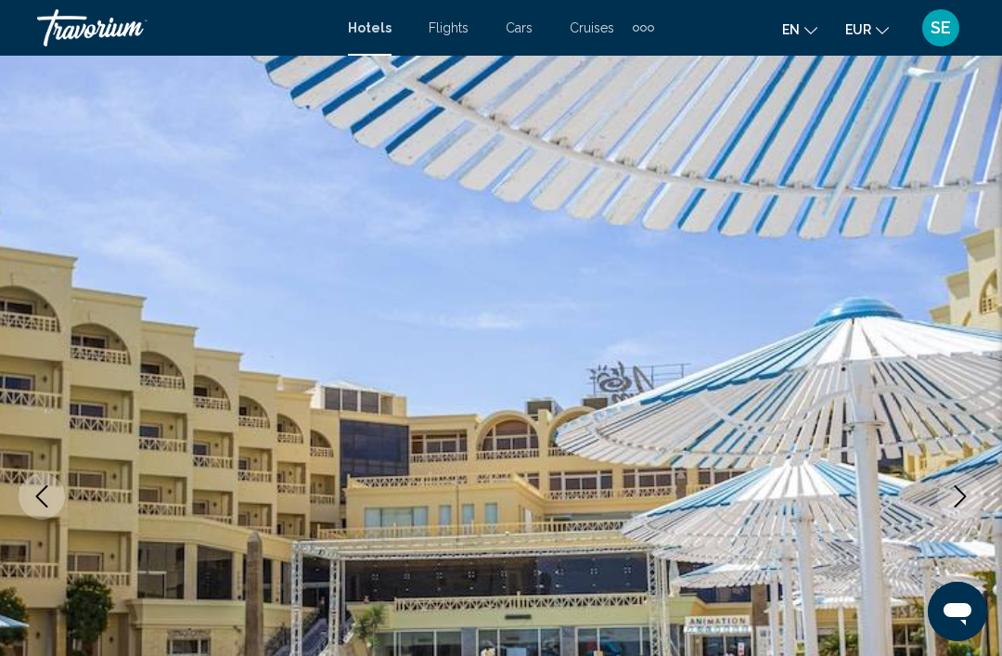
click at [966, 496] on icon "Next image" at bounding box center [961, 496] width 12 height 22
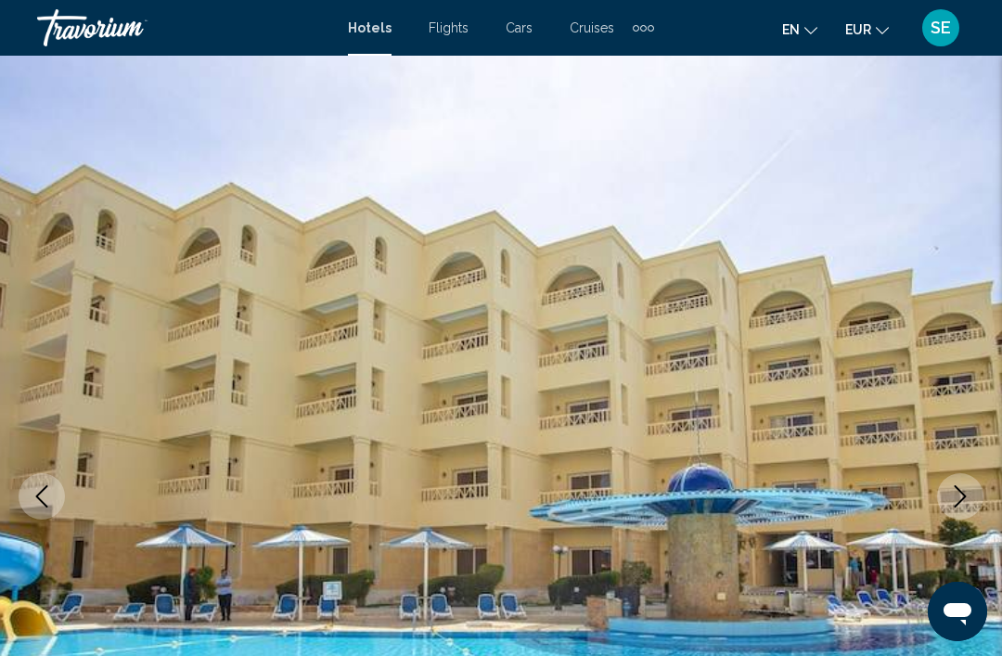
click at [964, 500] on icon "Next image" at bounding box center [960, 496] width 22 height 22
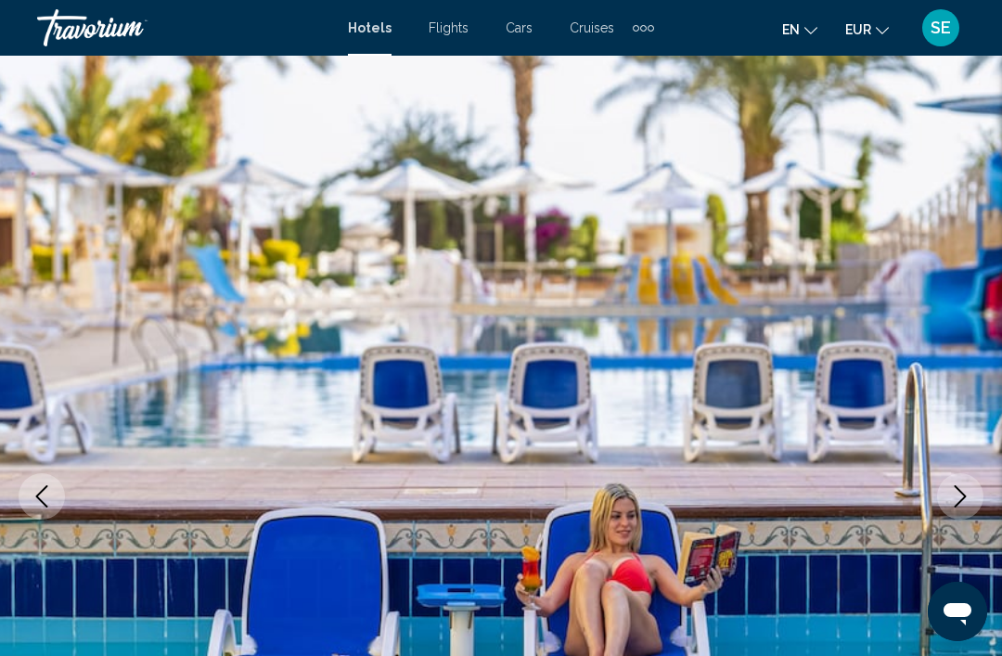
click at [969, 508] on button "Next image" at bounding box center [960, 496] width 46 height 46
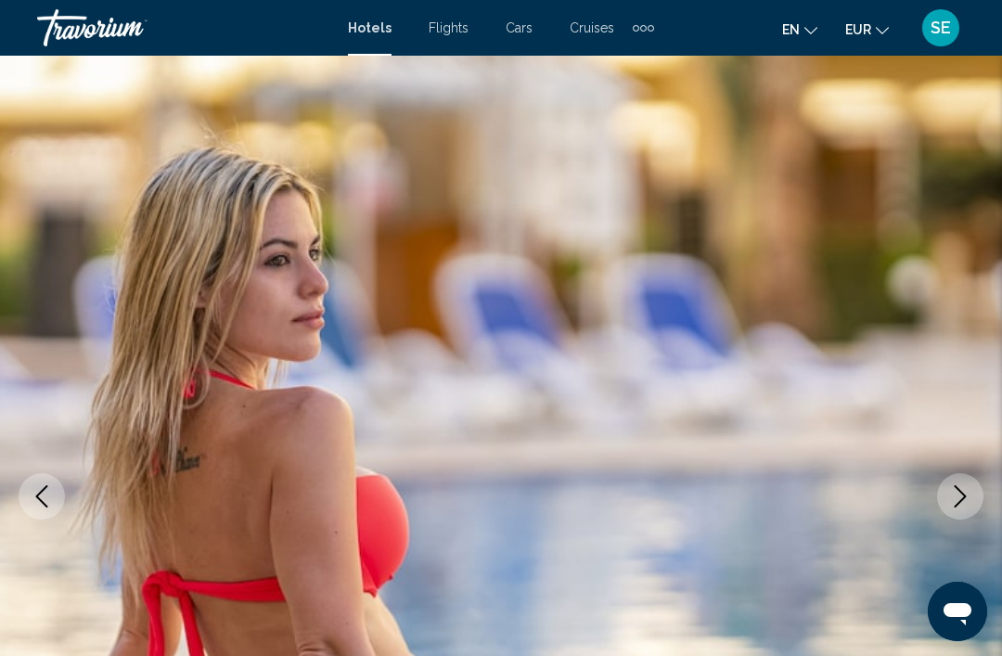
click at [974, 490] on button "Next image" at bounding box center [960, 496] width 46 height 46
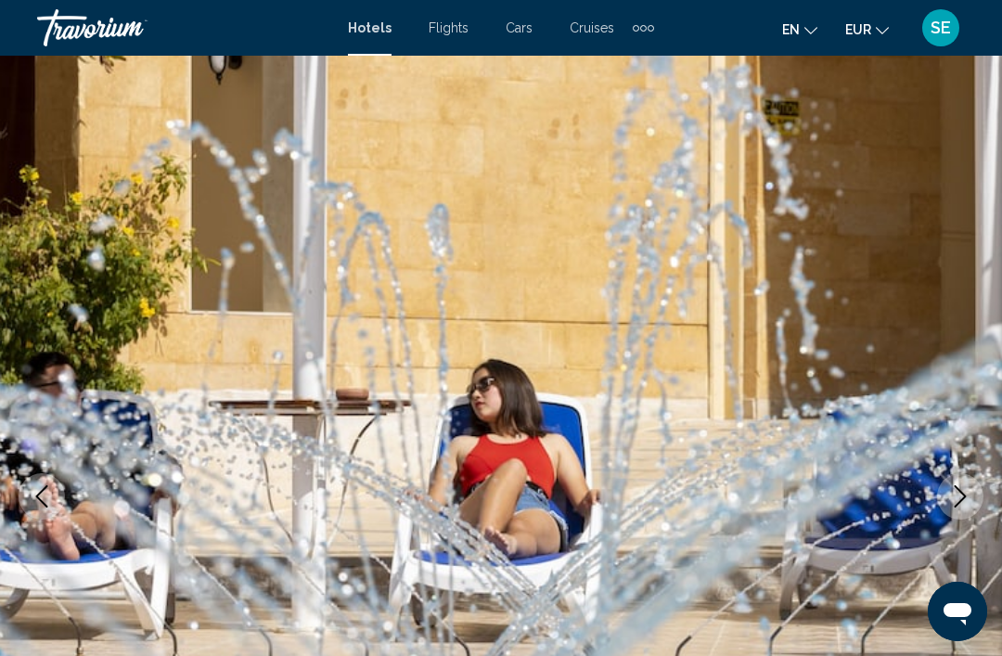
click at [963, 506] on icon "Next image" at bounding box center [960, 496] width 22 height 22
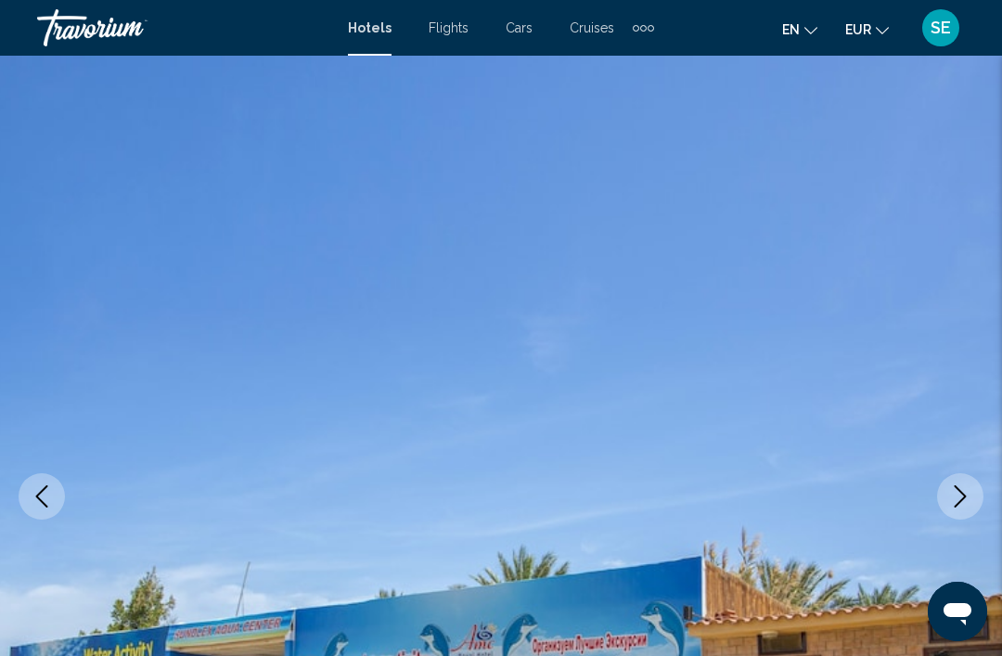
click at [969, 488] on icon "Next image" at bounding box center [960, 496] width 22 height 22
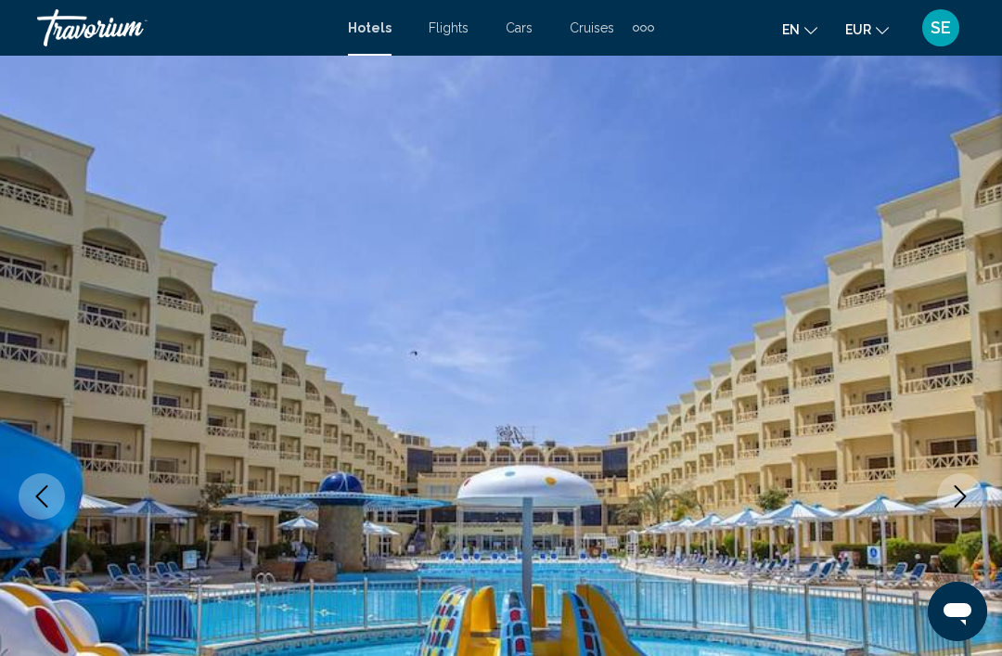
click at [977, 476] on img "Main content" at bounding box center [501, 497] width 1002 height 882
click at [963, 497] on icon "Next image" at bounding box center [960, 496] width 22 height 22
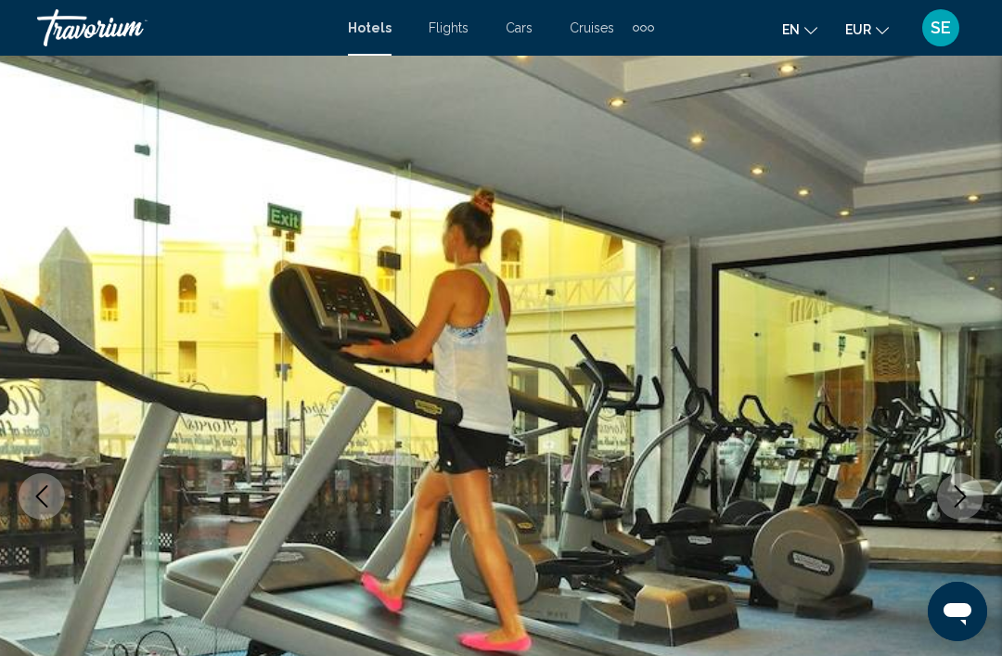
click at [966, 491] on icon "Next image" at bounding box center [960, 496] width 22 height 22
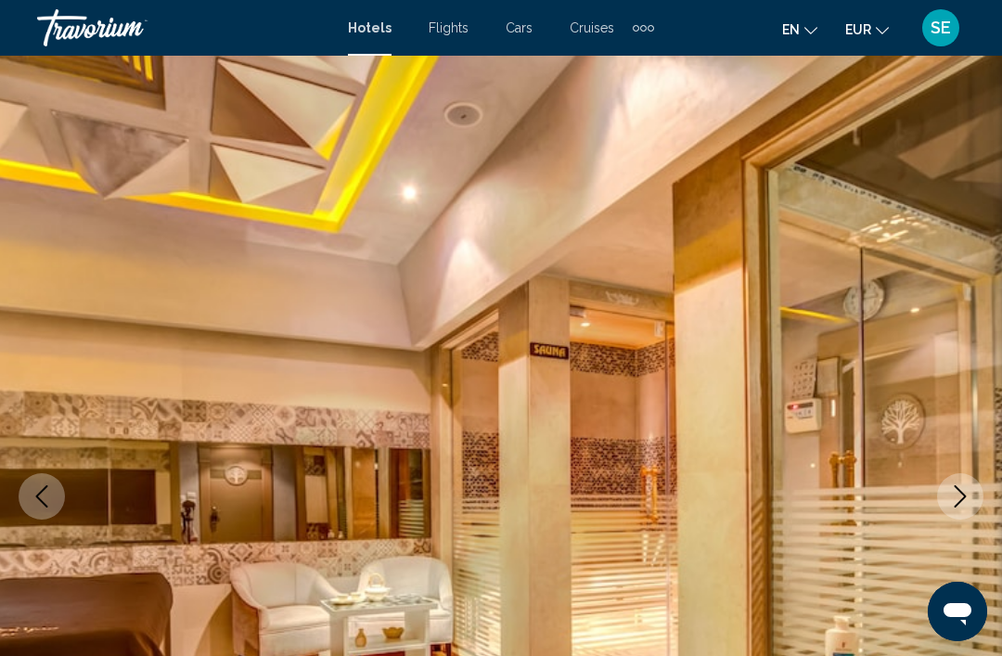
click at [959, 495] on icon "Next image" at bounding box center [960, 496] width 22 height 22
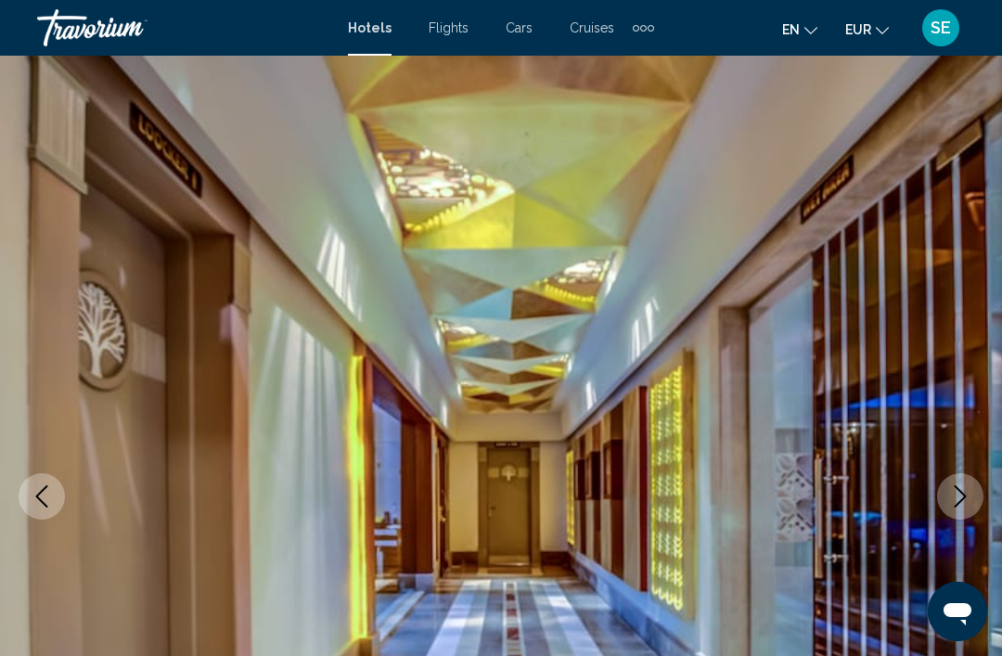
click at [958, 496] on icon "Next image" at bounding box center [960, 496] width 22 height 22
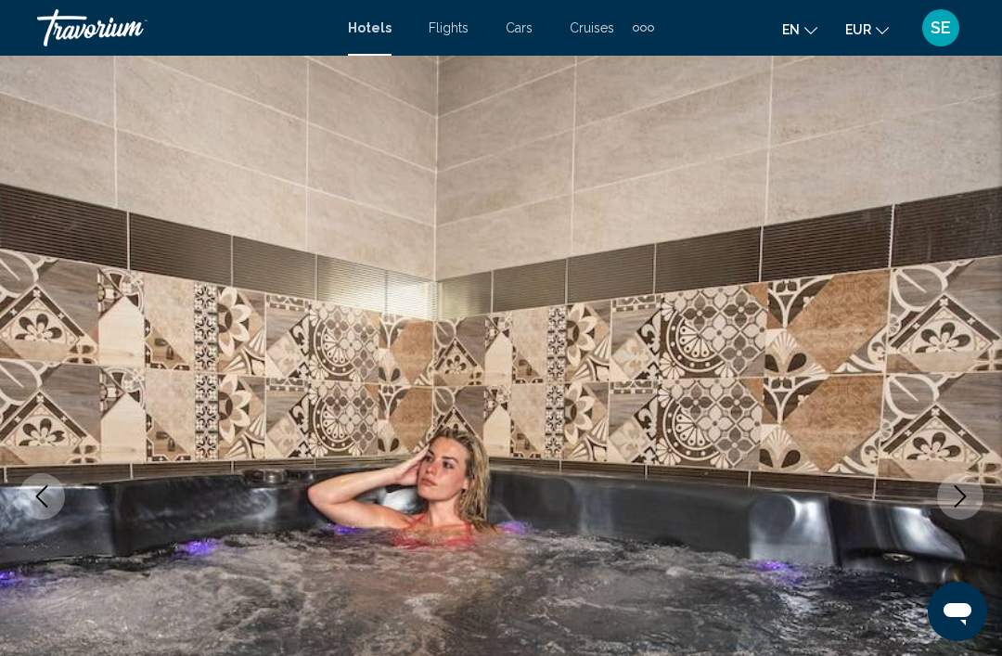
click at [972, 496] on button "Next image" at bounding box center [960, 496] width 46 height 46
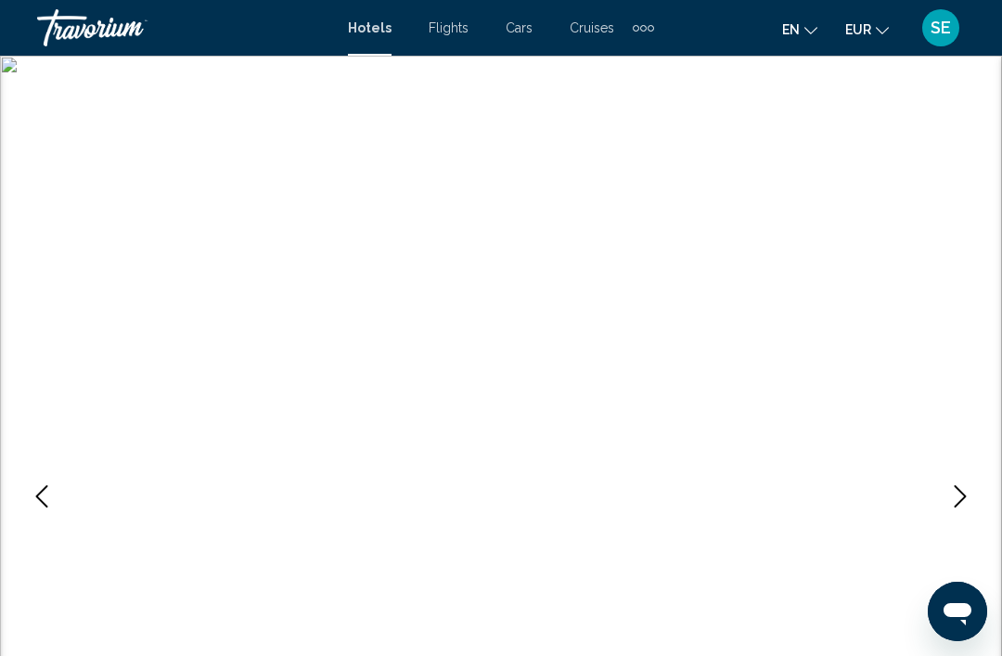
click at [965, 493] on icon "Next image" at bounding box center [960, 496] width 22 height 22
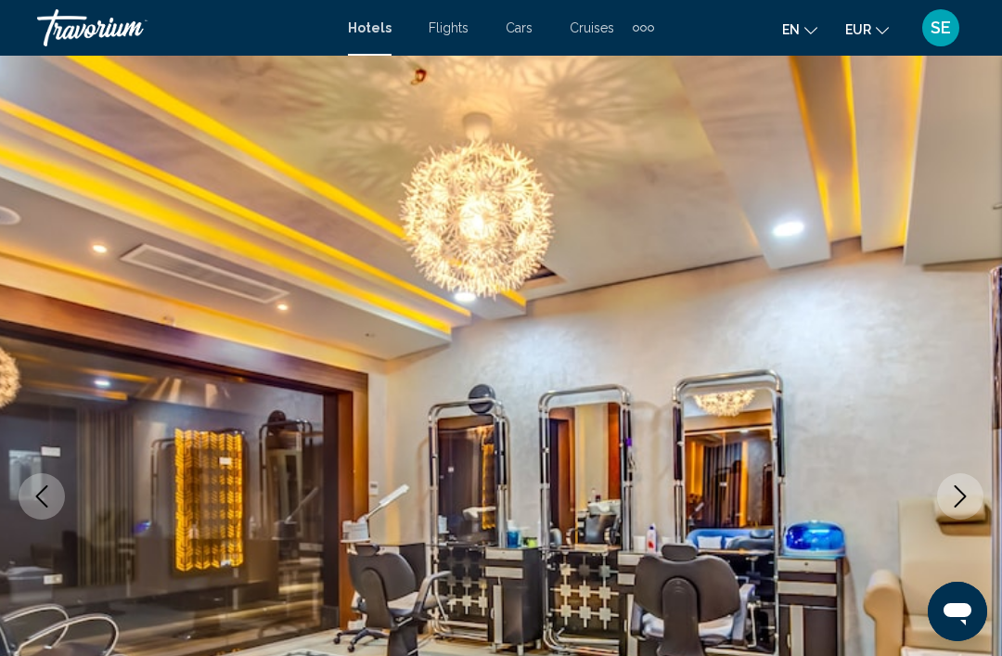
click at [961, 508] on button "Next image" at bounding box center [960, 496] width 46 height 46
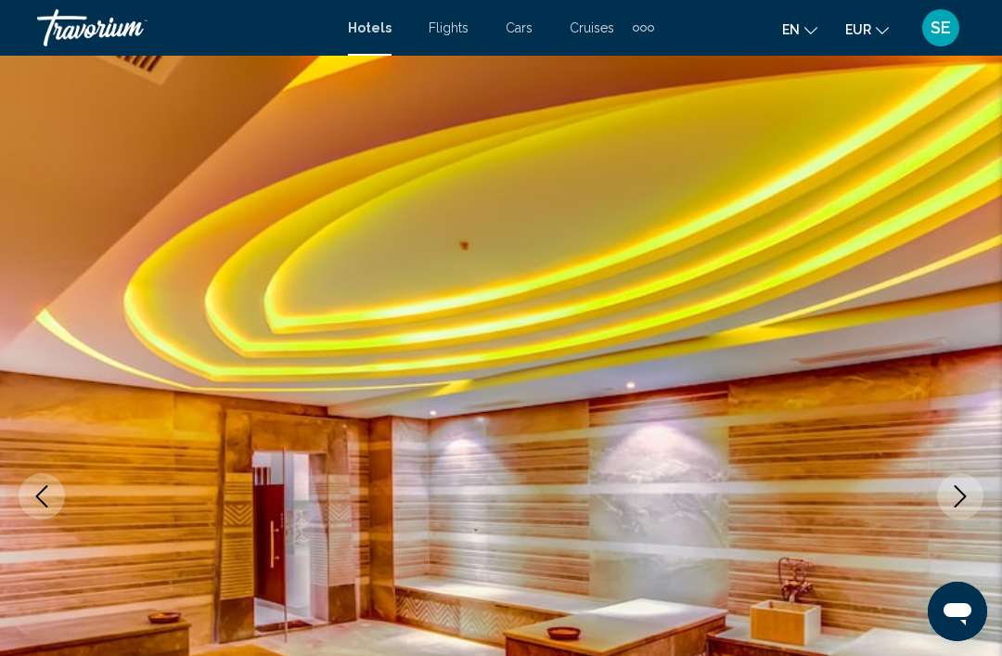
click at [971, 500] on icon "Next image" at bounding box center [960, 496] width 22 height 22
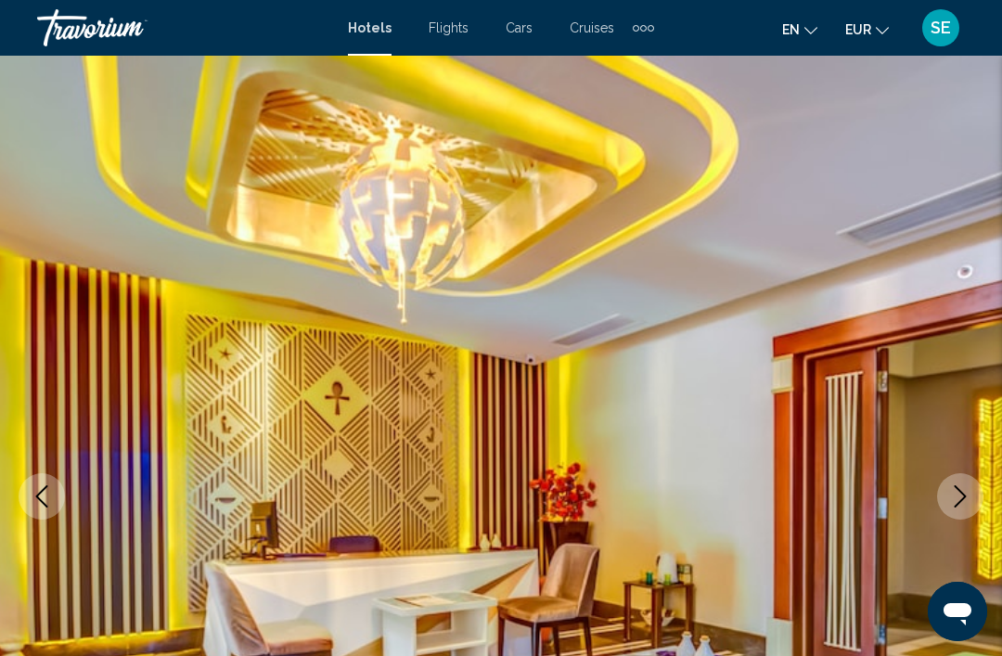
click at [965, 509] on button "Next image" at bounding box center [960, 496] width 46 height 46
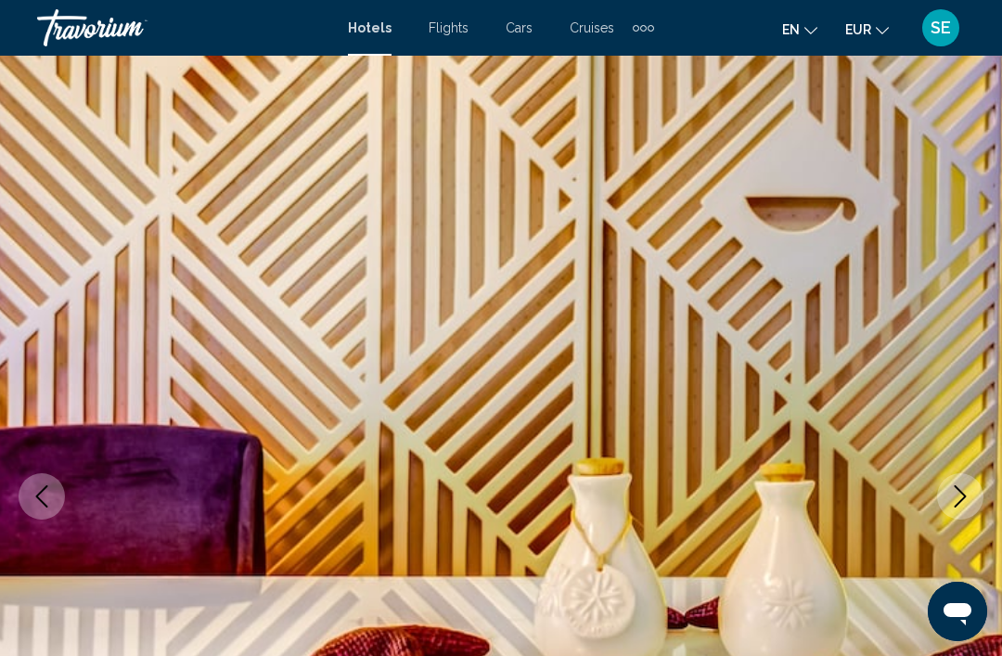
click at [976, 510] on button "Next image" at bounding box center [960, 496] width 46 height 46
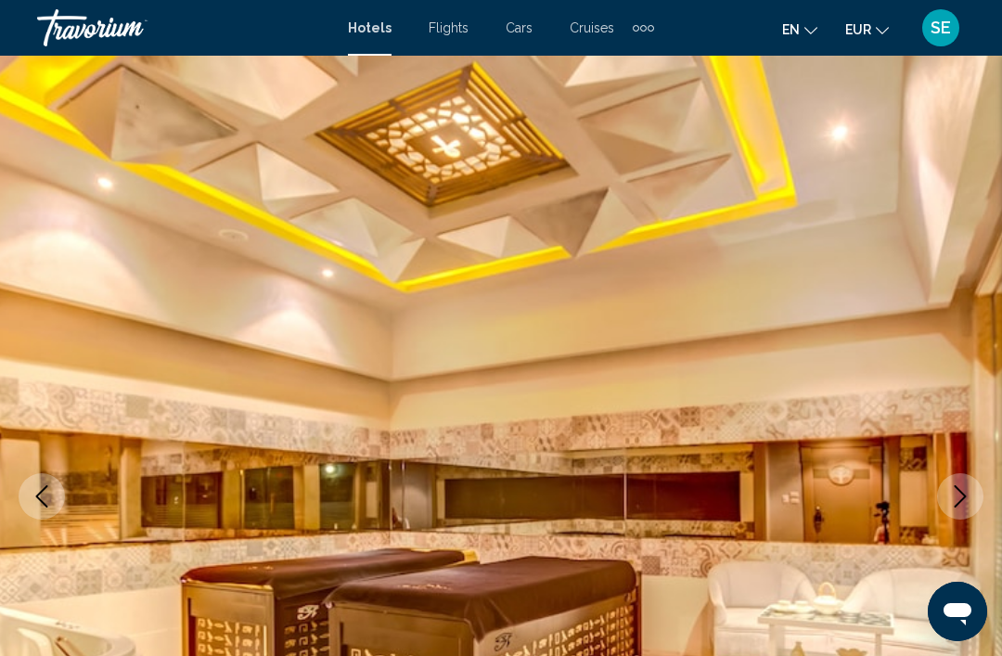
click at [988, 504] on img "Main content" at bounding box center [501, 497] width 1002 height 882
click at [966, 498] on icon "Next image" at bounding box center [960, 496] width 22 height 22
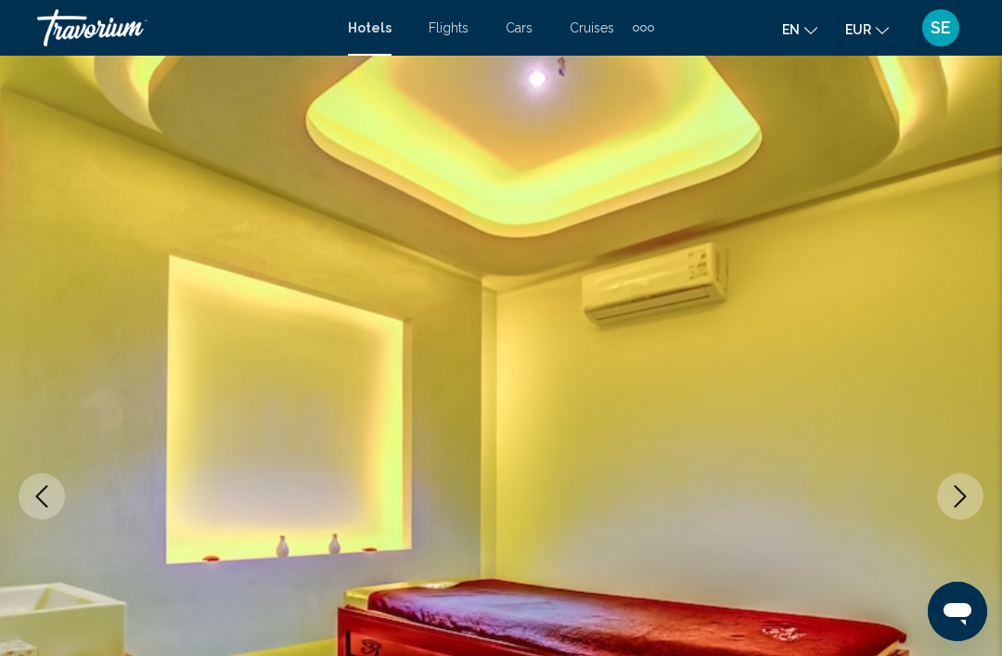
click at [967, 515] on button "Next image" at bounding box center [960, 496] width 46 height 46
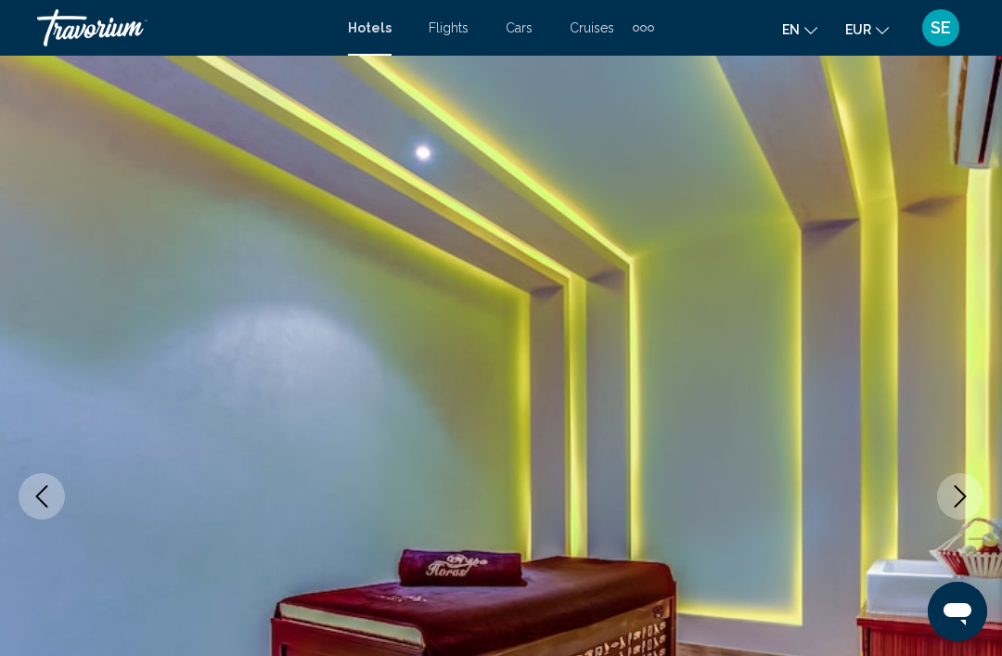
click at [968, 508] on button "Next image" at bounding box center [960, 496] width 46 height 46
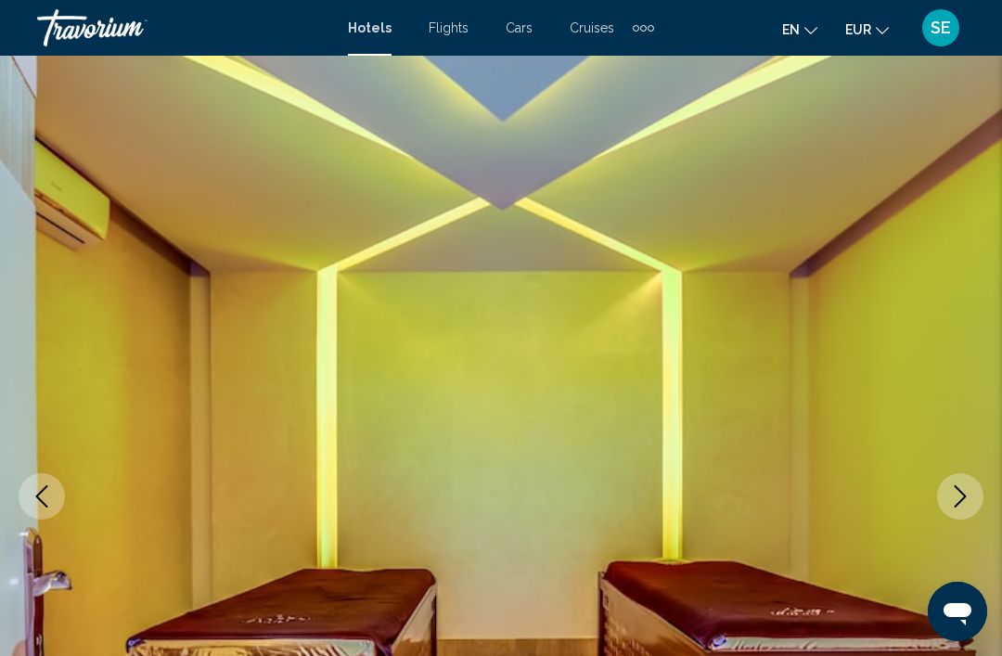
click at [959, 513] on button "Next image" at bounding box center [960, 496] width 46 height 46
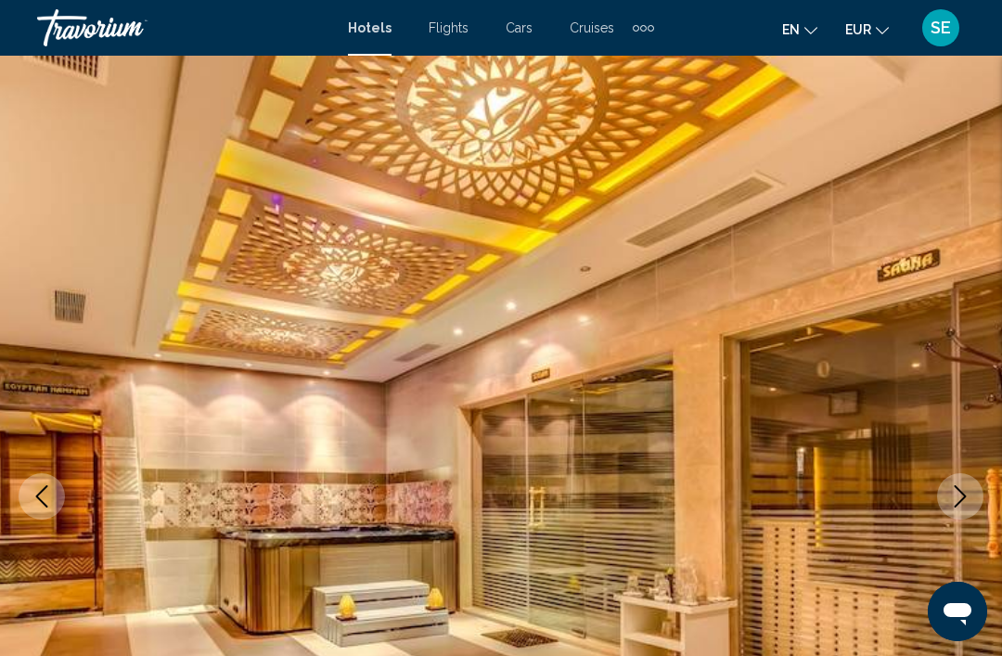
click at [974, 499] on button "Next image" at bounding box center [960, 496] width 46 height 46
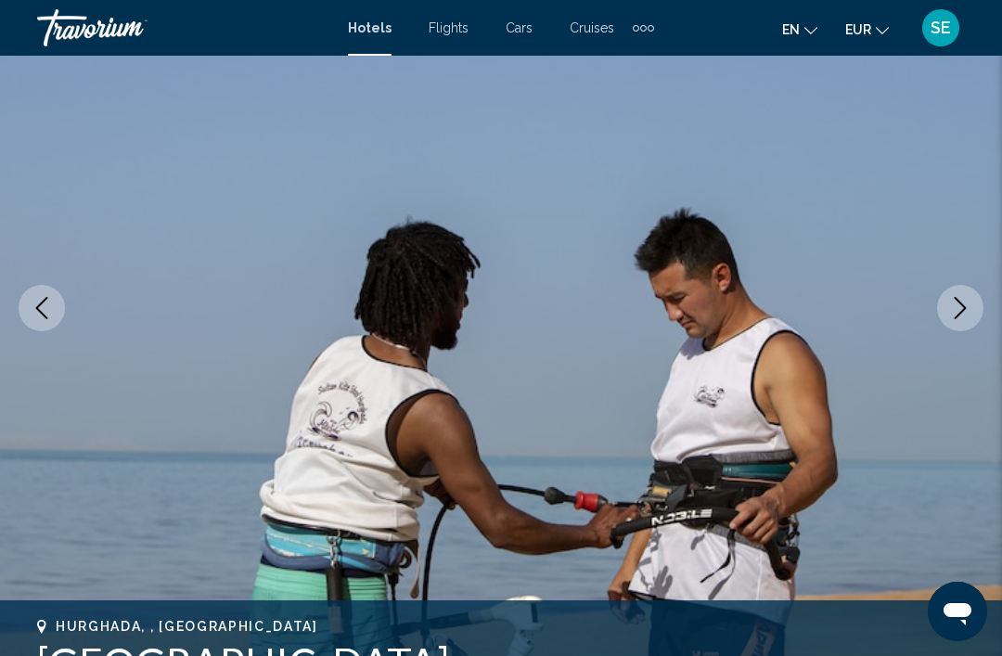
scroll to position [182, 0]
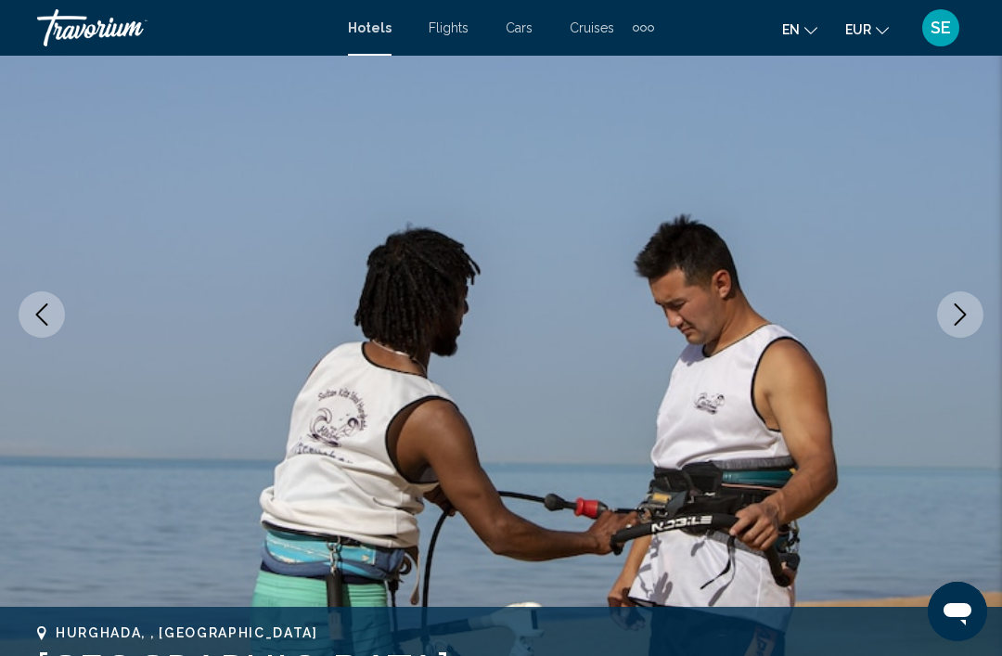
click at [954, 324] on icon "Next image" at bounding box center [960, 314] width 22 height 22
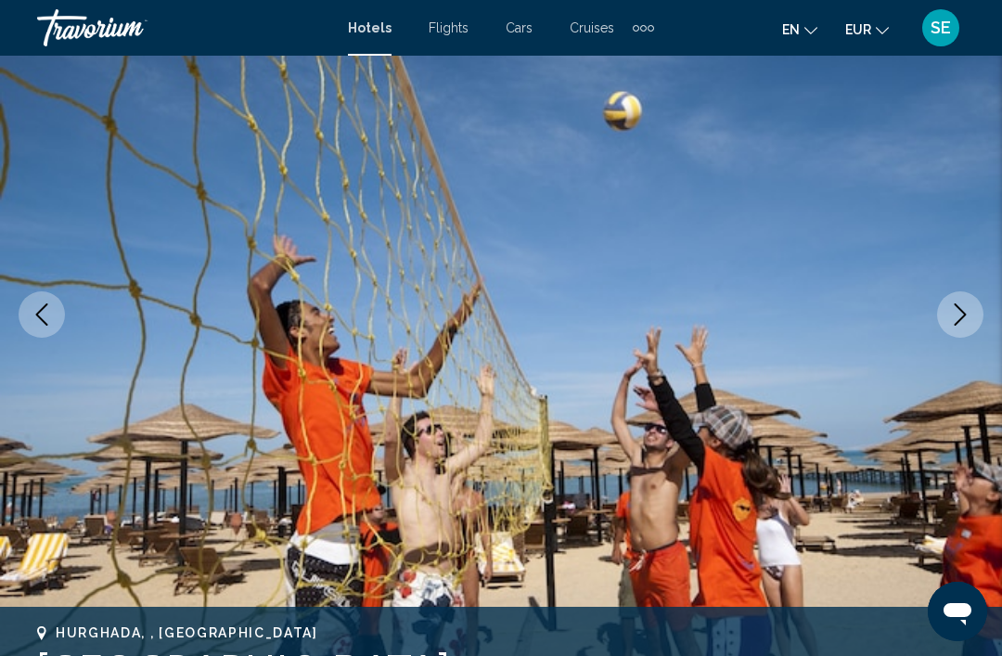
click at [959, 320] on icon "Next image" at bounding box center [961, 314] width 12 height 22
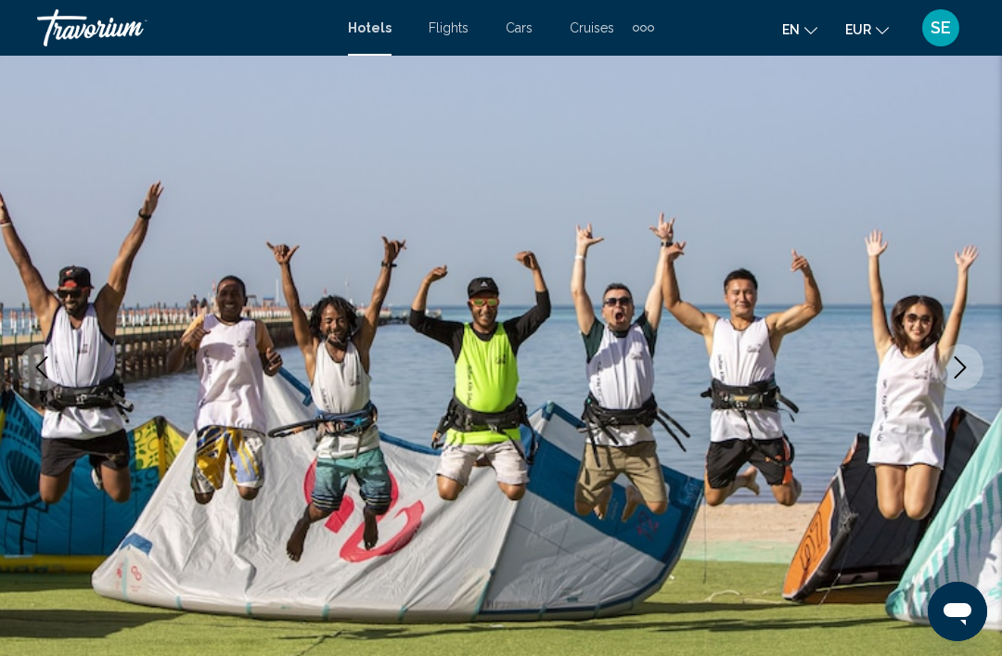
scroll to position [127, 0]
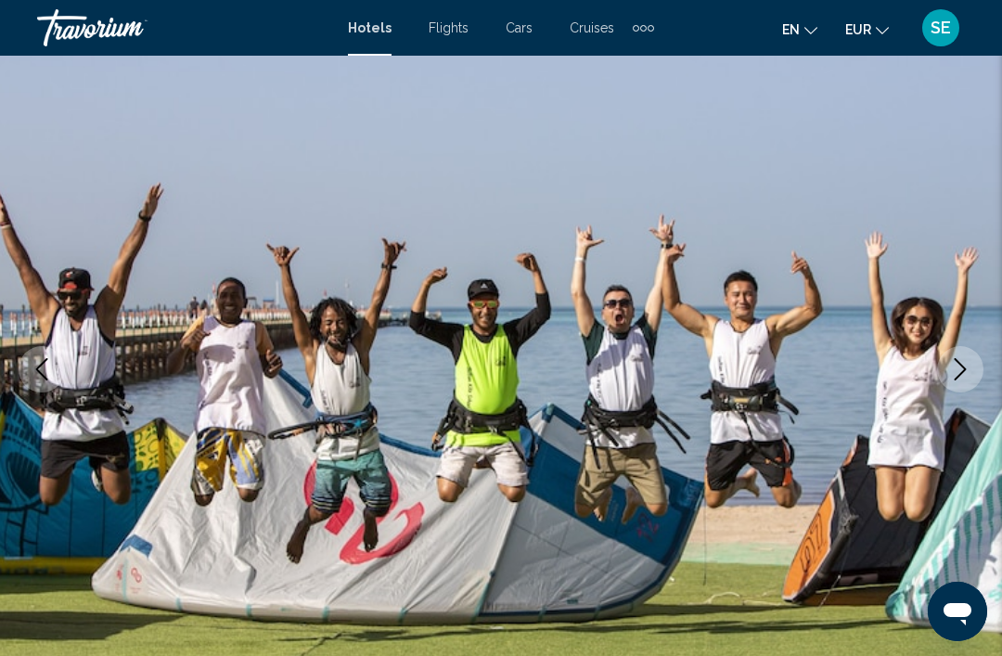
click at [950, 379] on icon "Next image" at bounding box center [960, 369] width 22 height 22
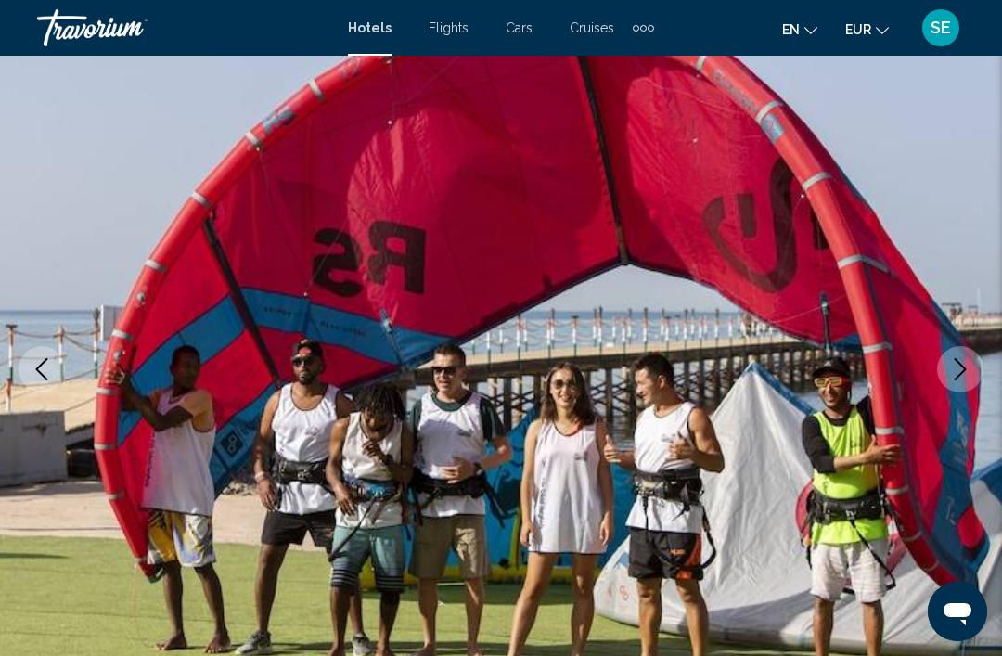
click at [985, 367] on img "Main content" at bounding box center [501, 370] width 1002 height 882
click at [965, 375] on icon "Next image" at bounding box center [960, 369] width 22 height 22
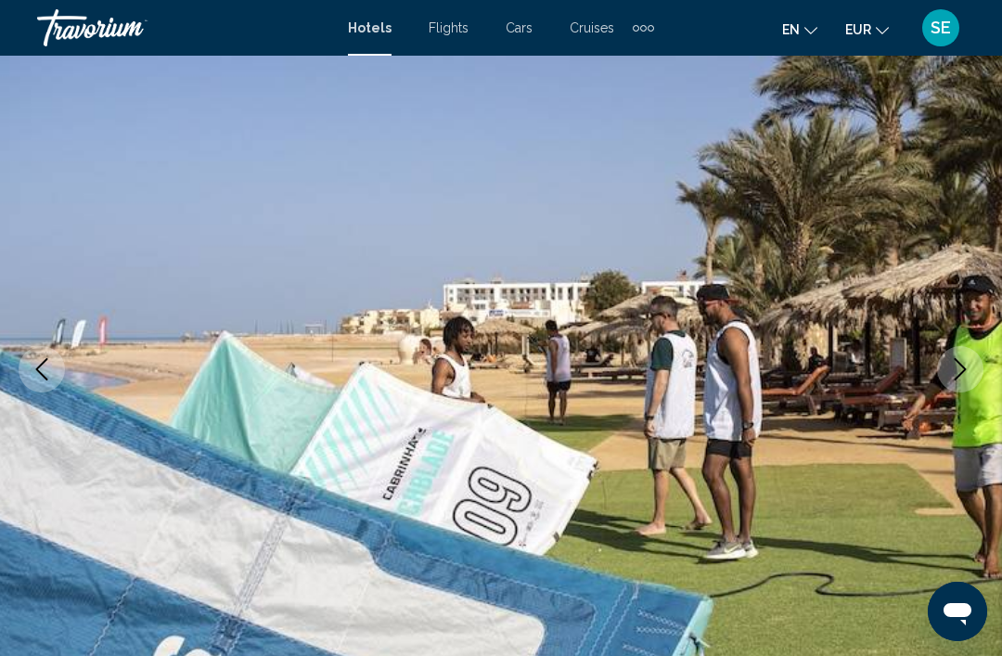
click at [965, 368] on icon "Next image" at bounding box center [961, 369] width 12 height 22
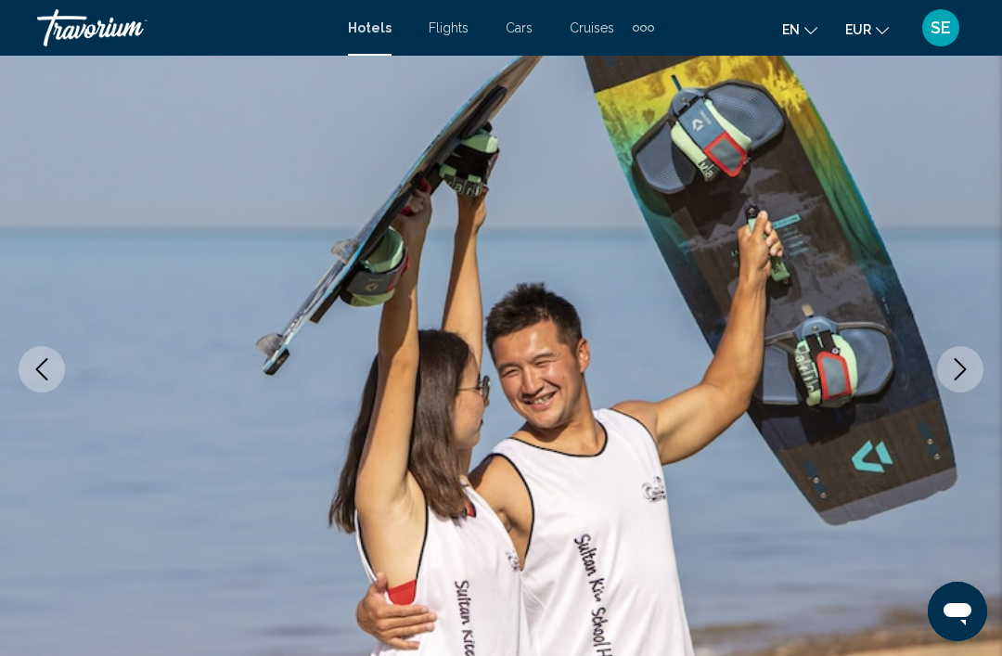
click at [962, 367] on icon "Next image" at bounding box center [960, 369] width 22 height 22
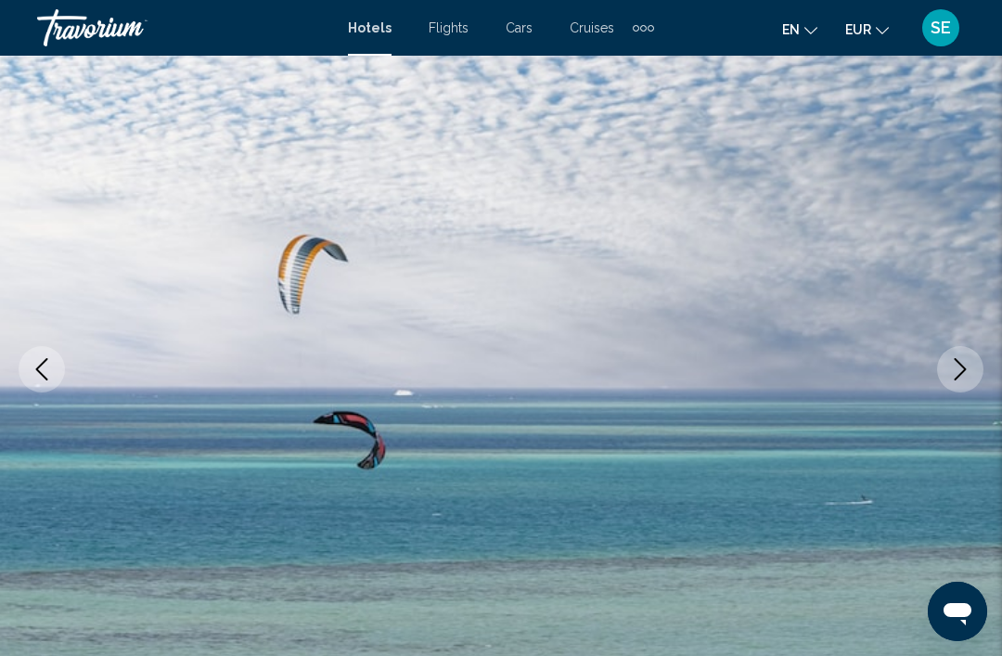
click at [969, 360] on icon "Next image" at bounding box center [960, 369] width 22 height 22
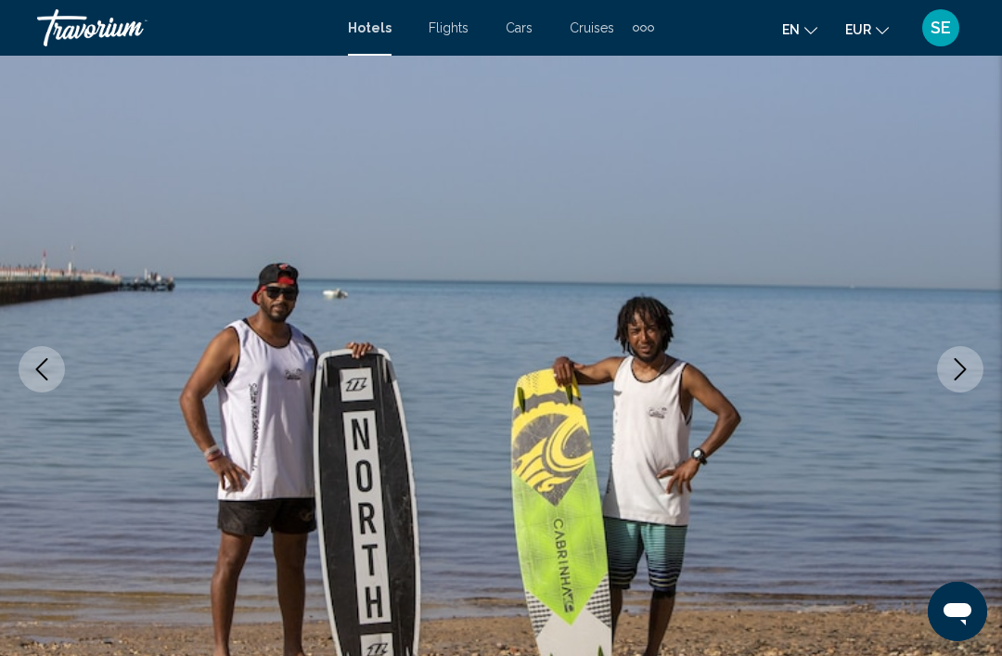
click at [968, 366] on icon "Next image" at bounding box center [960, 369] width 22 height 22
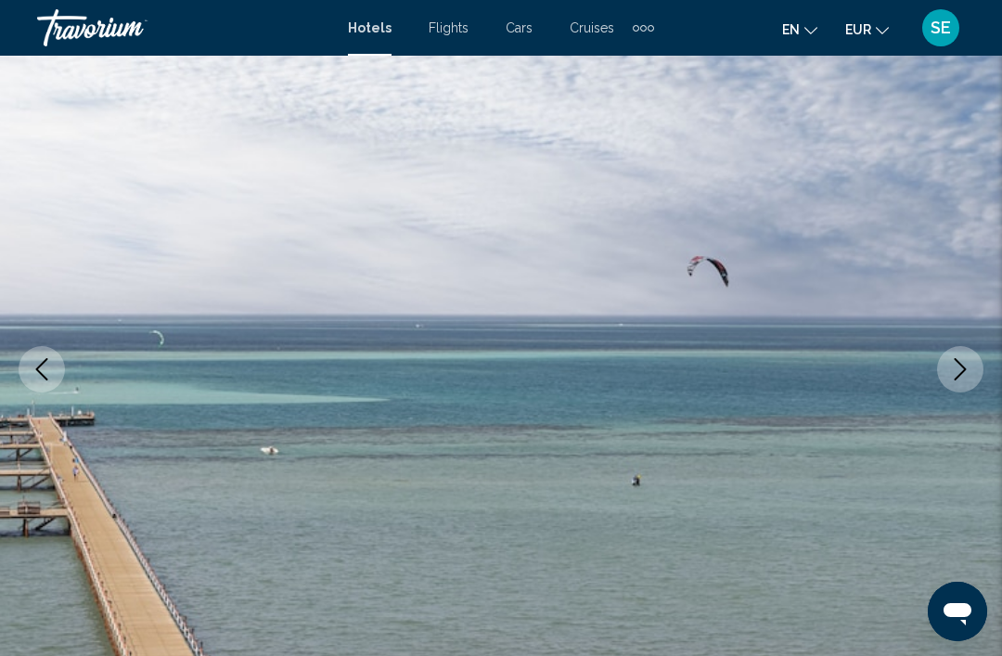
click at [960, 365] on icon "Next image" at bounding box center [961, 369] width 12 height 22
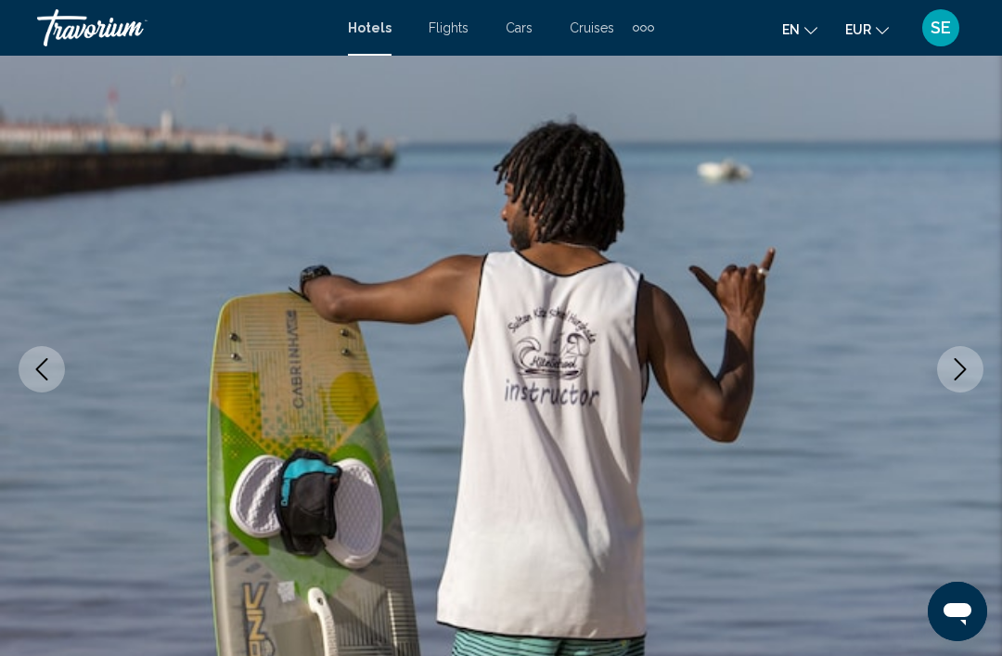
click at [985, 371] on img "Main content" at bounding box center [501, 370] width 1002 height 882
click at [959, 370] on icon "Next image" at bounding box center [960, 369] width 22 height 22
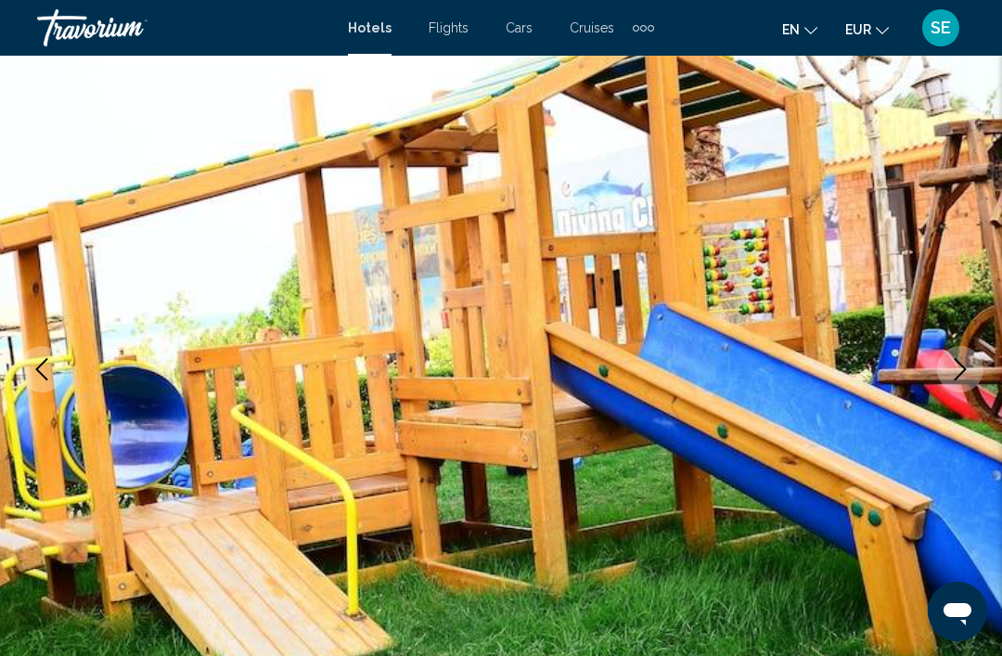
click at [957, 380] on button "Next image" at bounding box center [960, 369] width 46 height 46
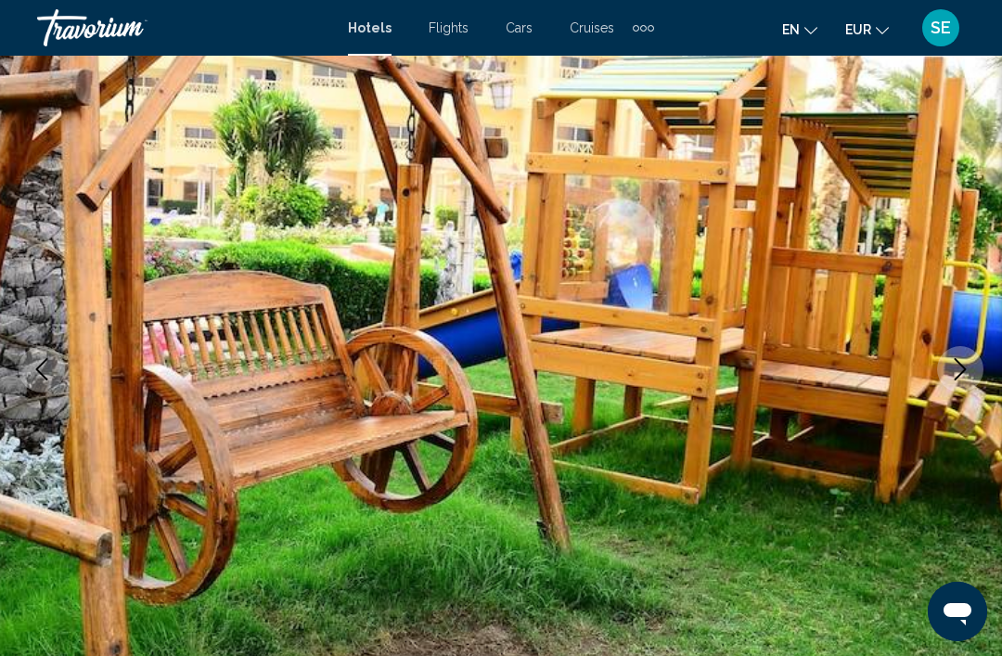
click at [959, 370] on icon "Next image" at bounding box center [960, 369] width 22 height 22
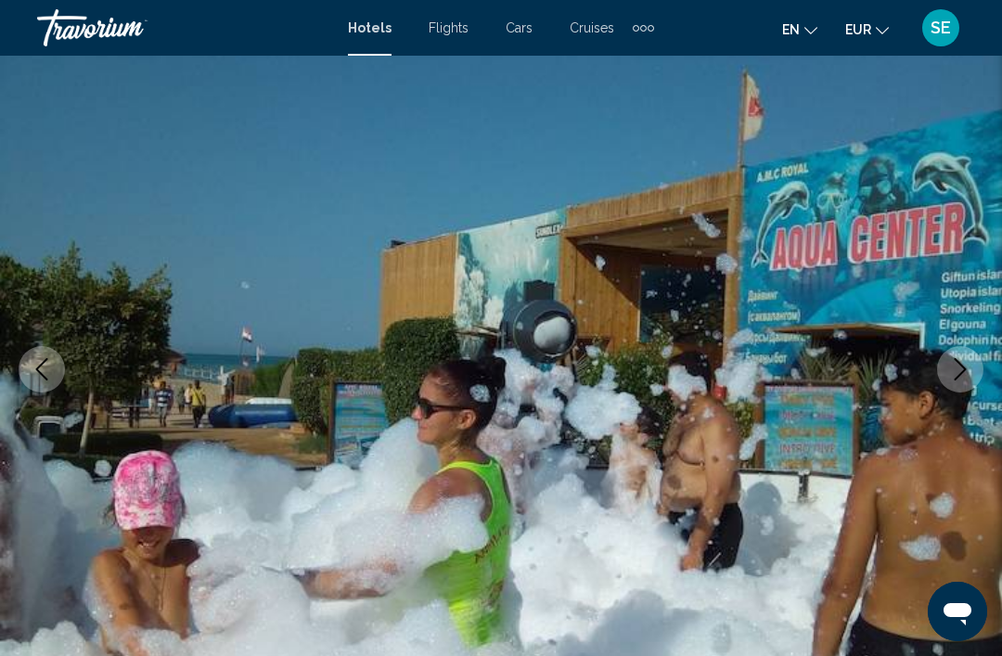
click at [959, 382] on button "Next image" at bounding box center [960, 369] width 46 height 46
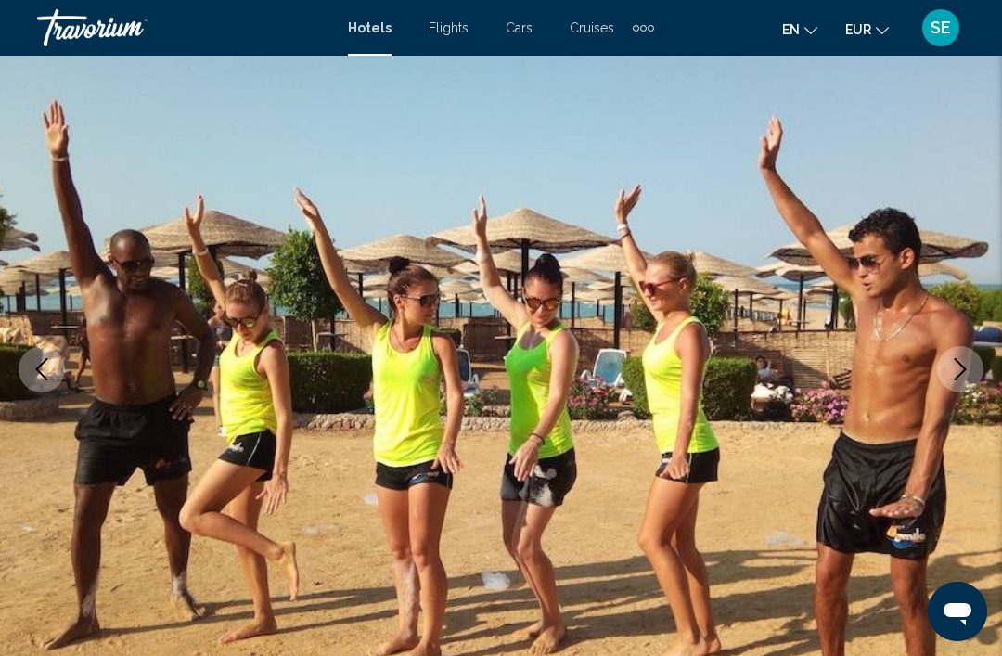
click at [961, 368] on icon "Next image" at bounding box center [960, 369] width 22 height 22
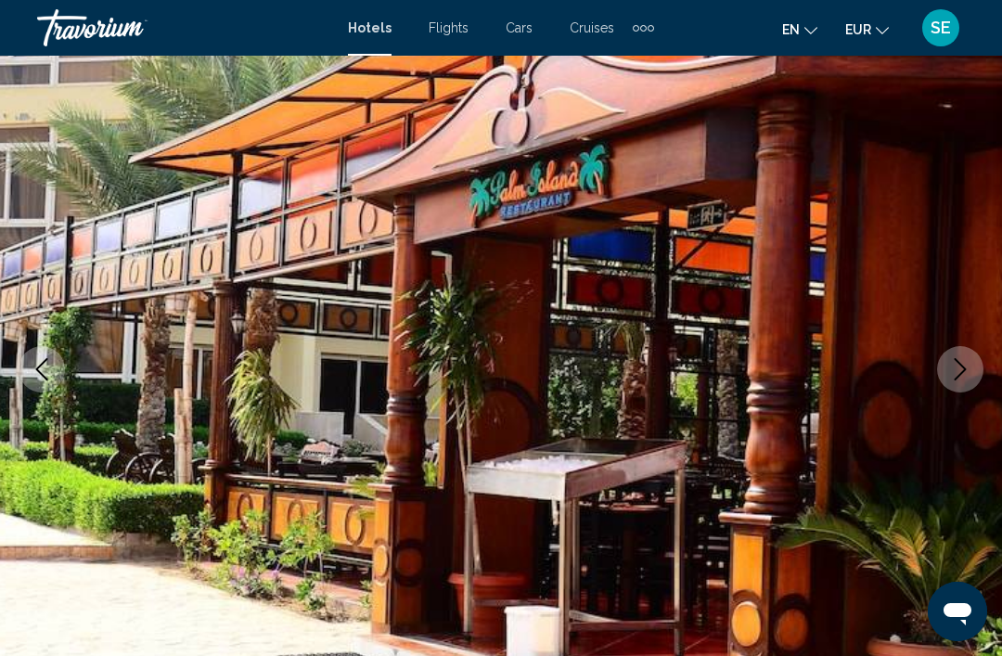
click at [961, 367] on icon "Next image" at bounding box center [960, 369] width 22 height 22
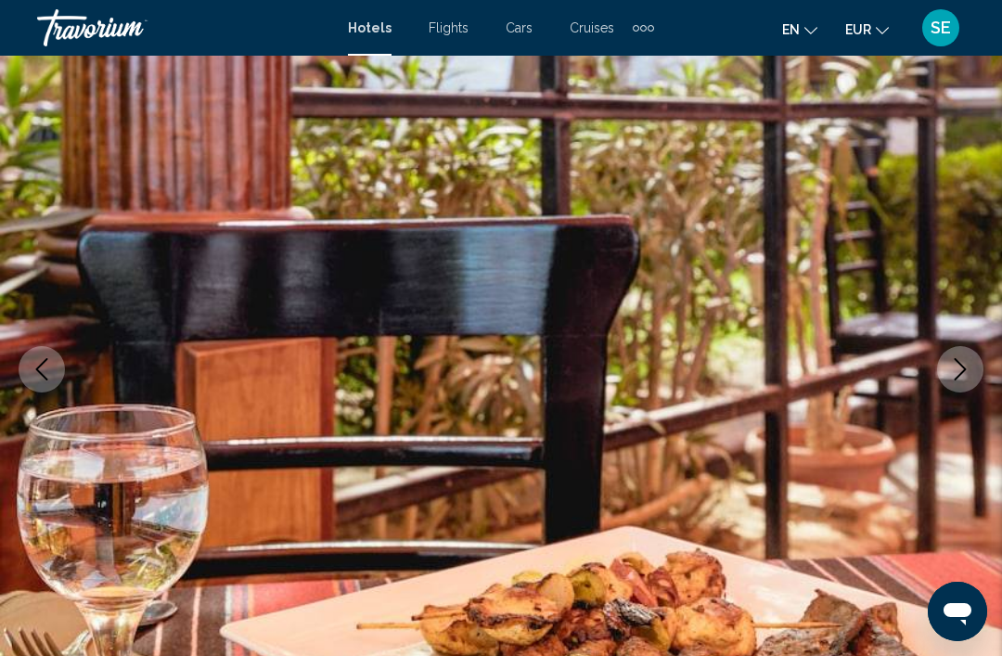
click at [964, 368] on icon "Next image" at bounding box center [961, 369] width 12 height 22
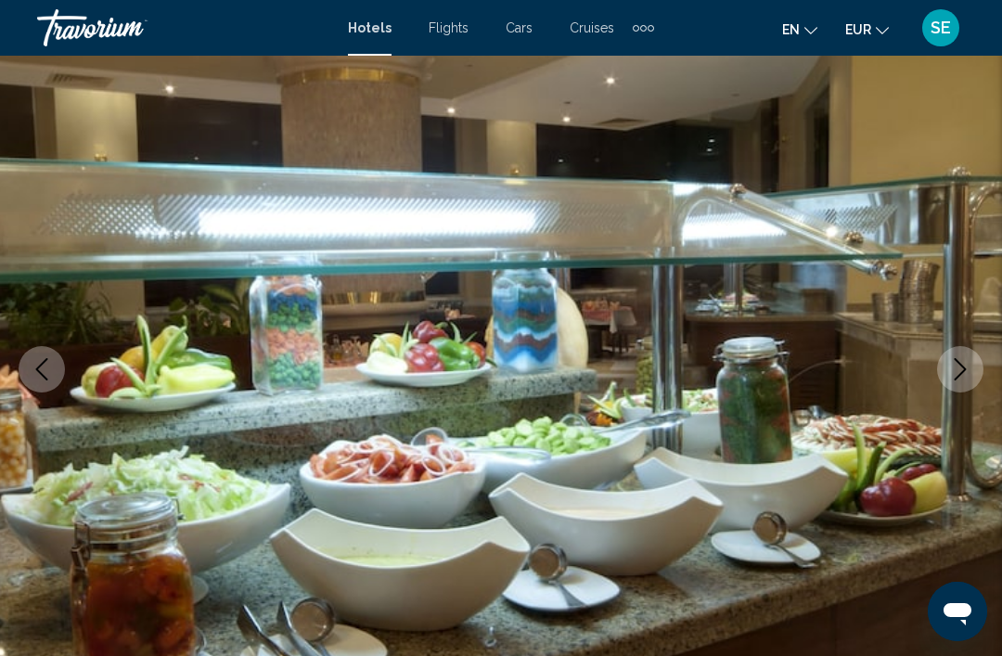
click at [959, 369] on icon "Next image" at bounding box center [960, 369] width 22 height 22
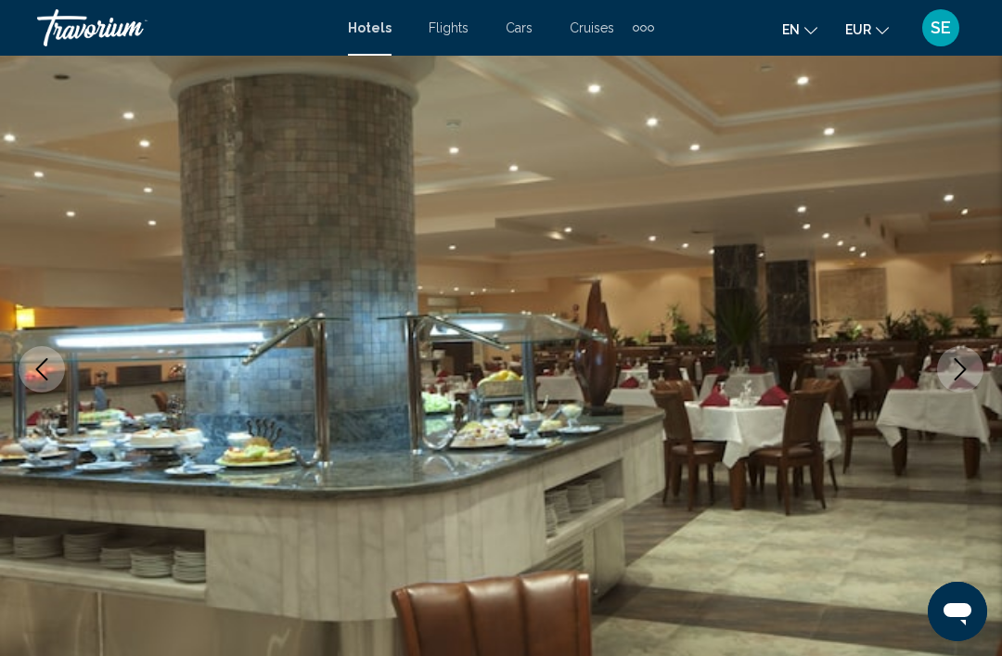
click at [957, 367] on icon "Next image" at bounding box center [960, 369] width 22 height 22
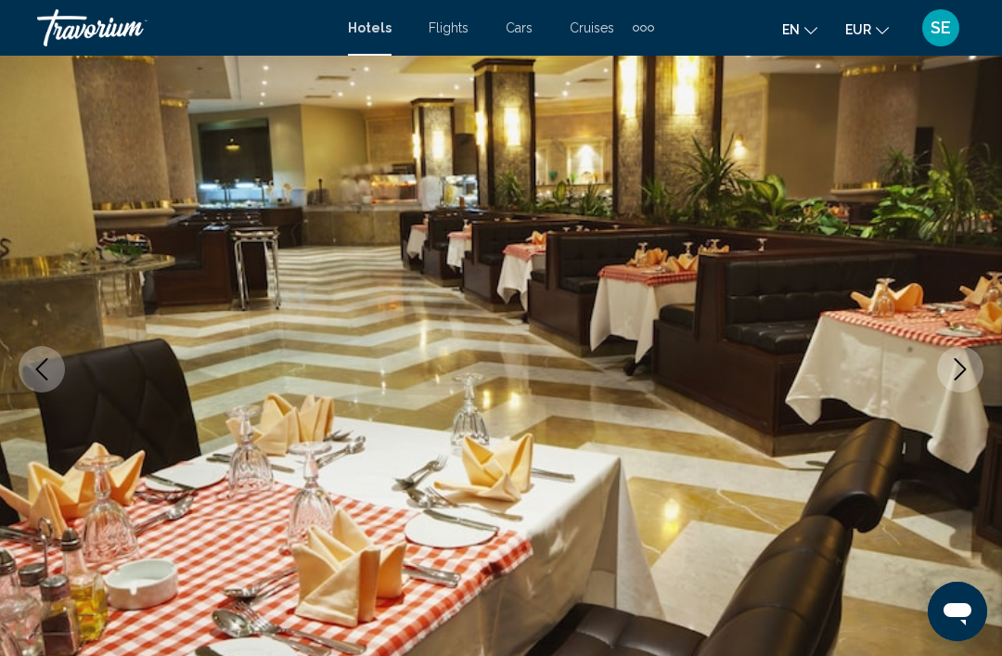
click at [971, 370] on icon "Next image" at bounding box center [960, 369] width 22 height 22
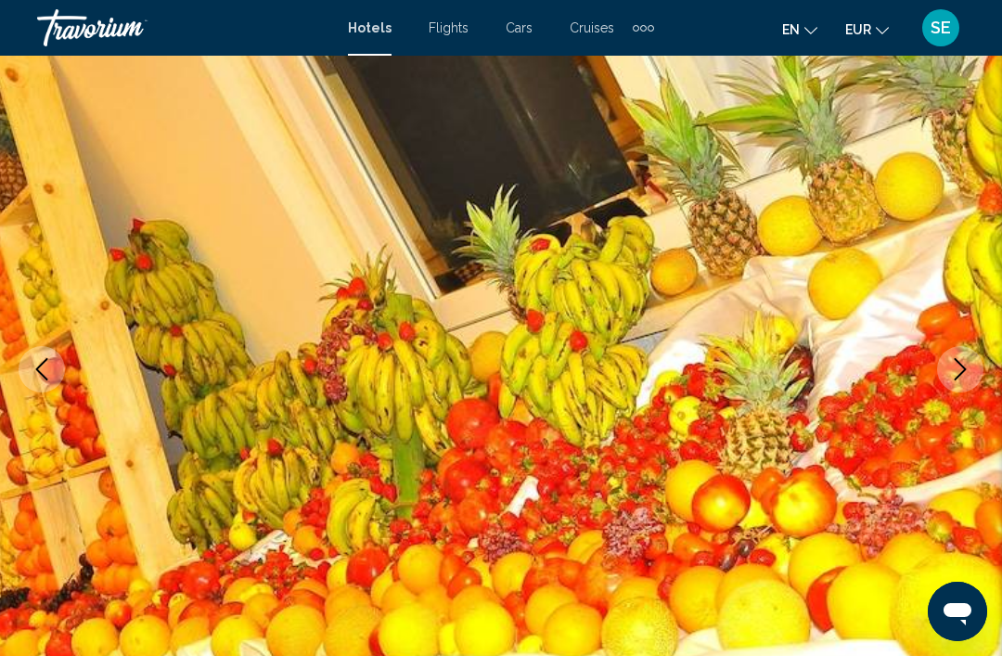
click at [972, 358] on button "Next image" at bounding box center [960, 369] width 46 height 46
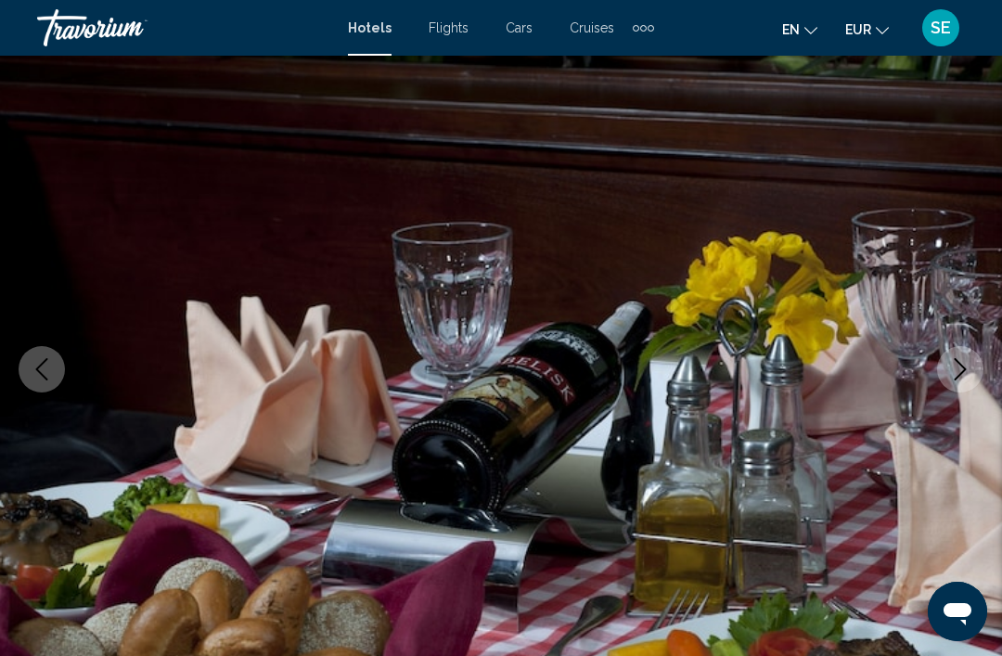
click at [968, 367] on icon "Next image" at bounding box center [960, 369] width 22 height 22
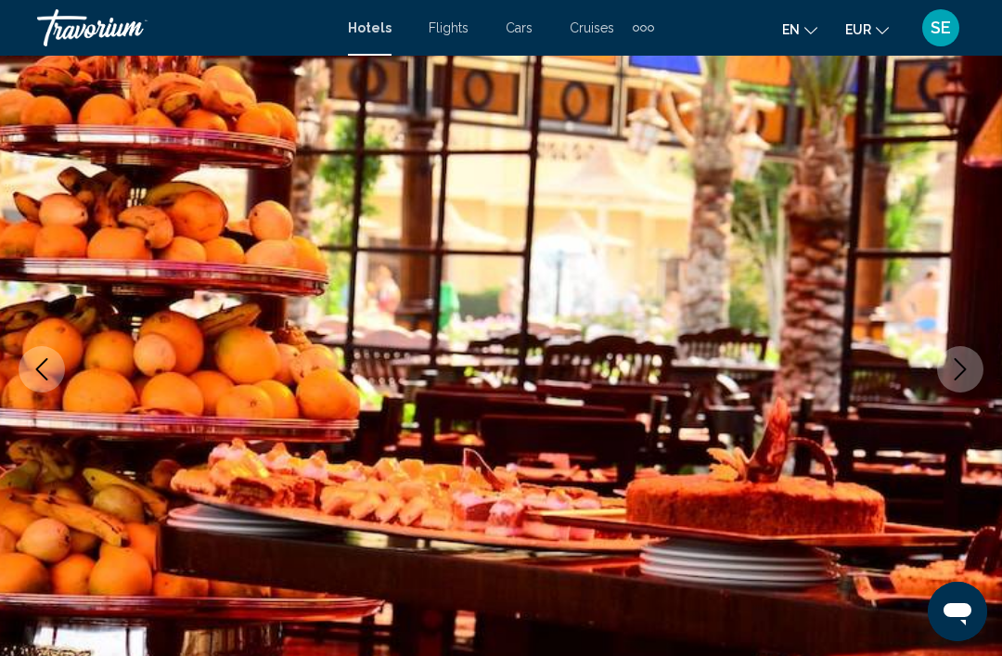
click at [968, 367] on icon "Next image" at bounding box center [960, 369] width 22 height 22
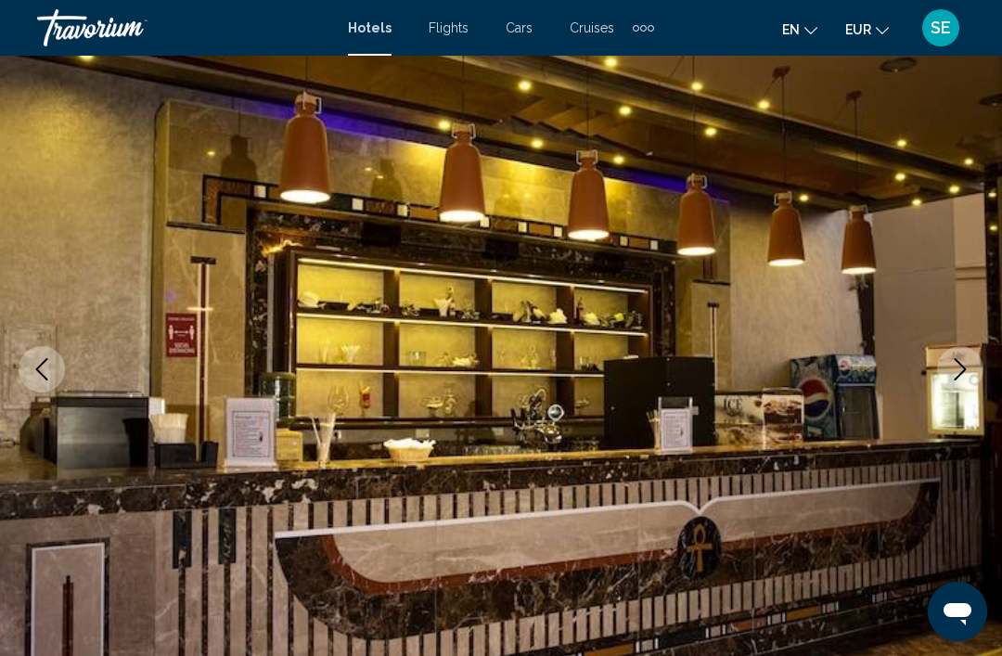
click at [970, 359] on icon "Next image" at bounding box center [960, 369] width 22 height 22
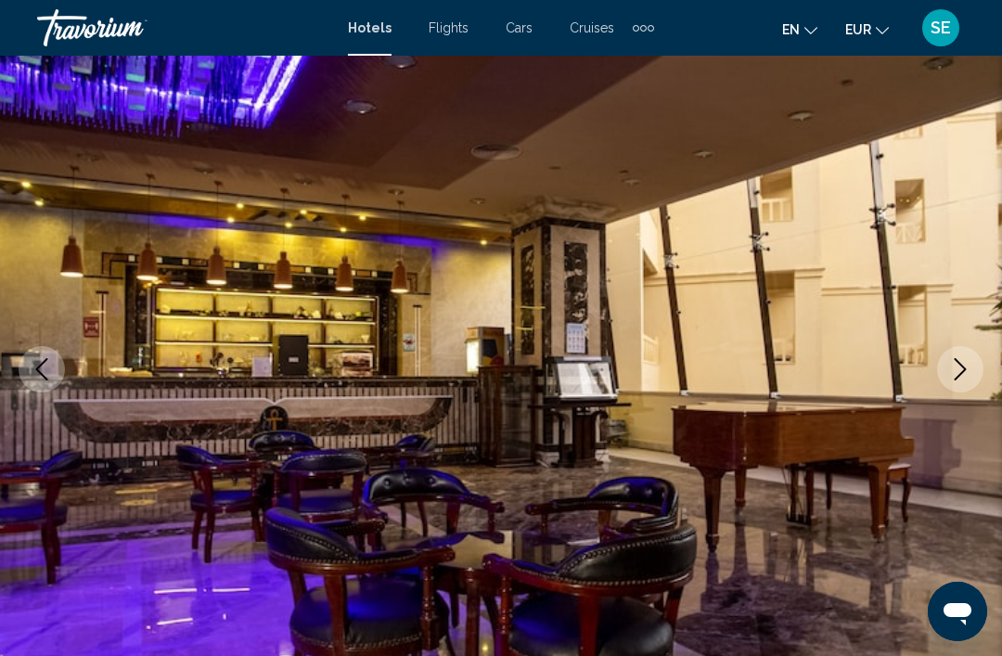
click at [961, 371] on icon "Next image" at bounding box center [960, 369] width 22 height 22
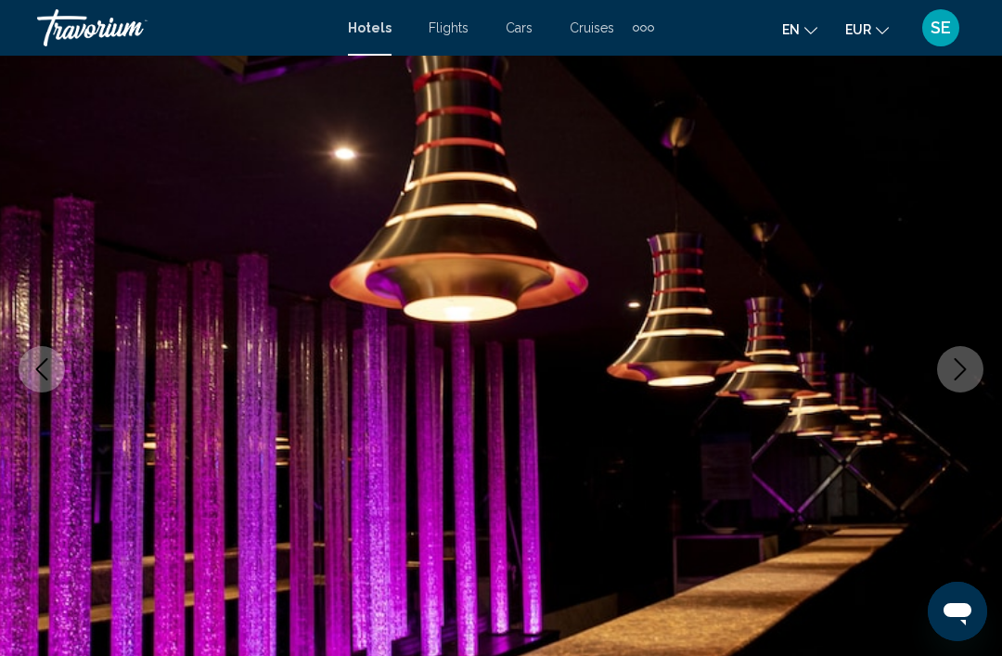
click at [960, 372] on icon "Next image" at bounding box center [960, 369] width 22 height 22
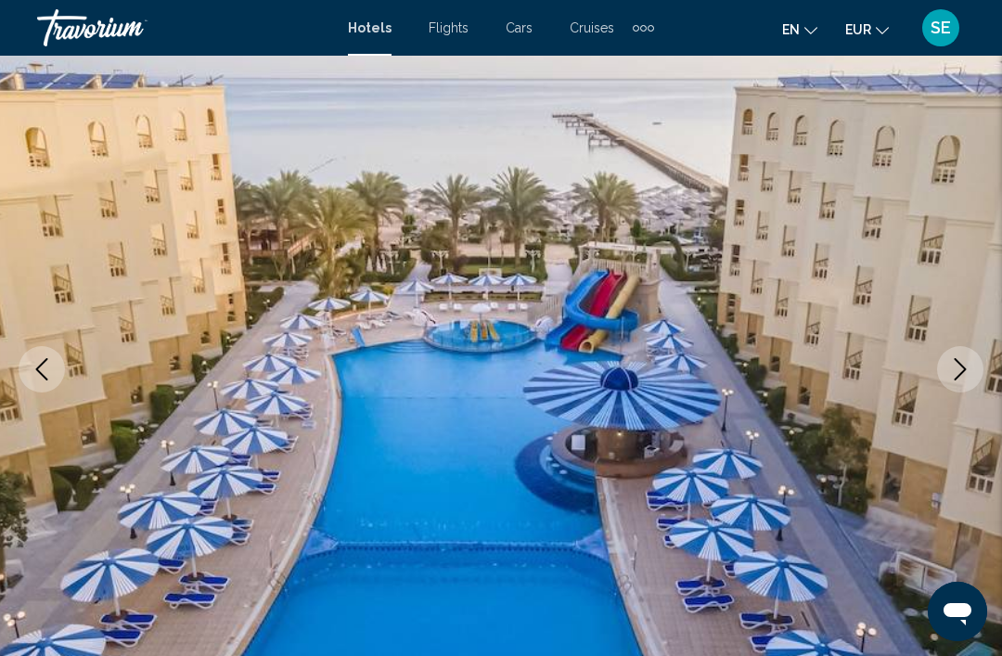
click at [969, 359] on icon "Next image" at bounding box center [960, 369] width 22 height 22
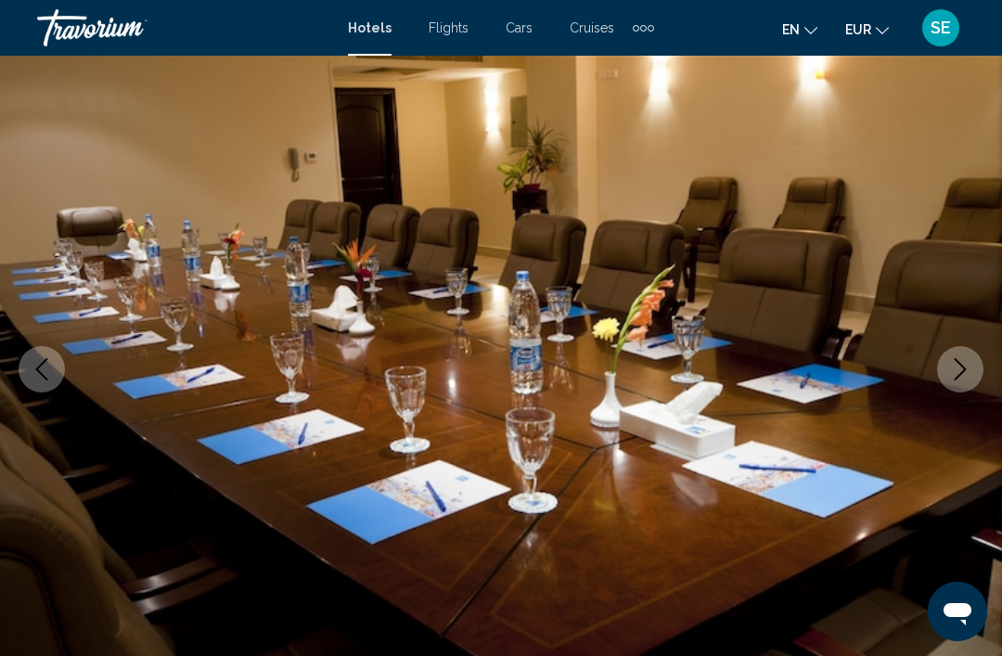
click at [963, 365] on icon "Next image" at bounding box center [960, 369] width 22 height 22
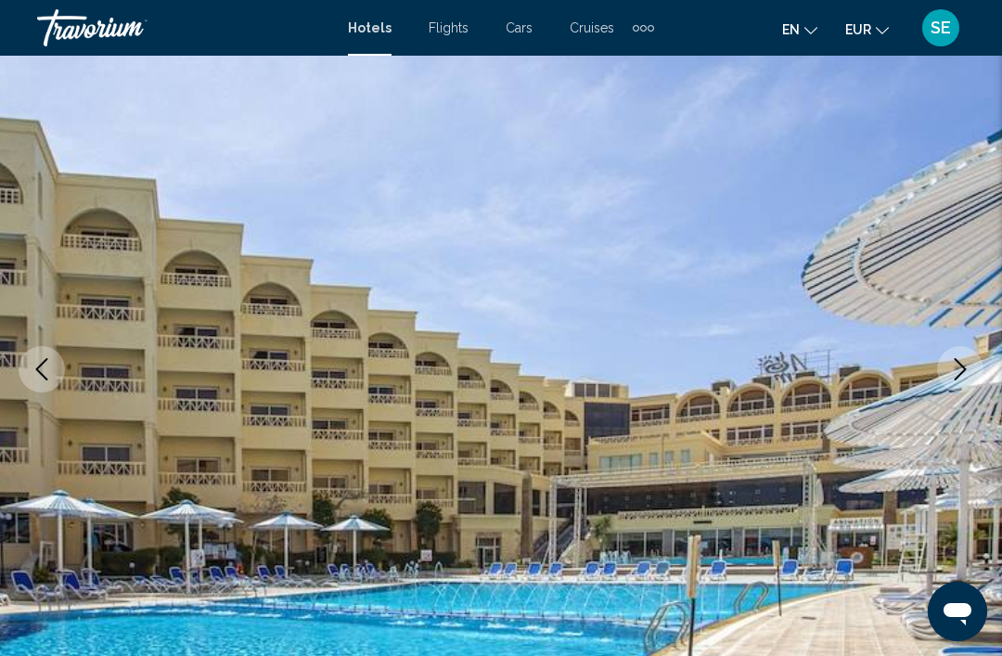
click at [965, 361] on icon "Next image" at bounding box center [960, 369] width 22 height 22
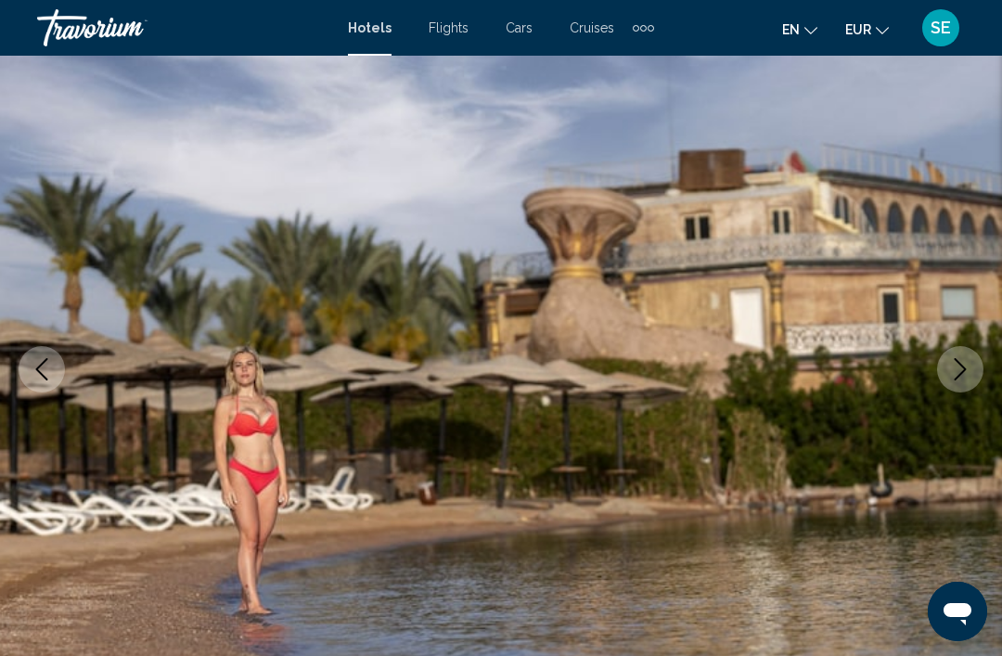
click at [957, 369] on icon "Next image" at bounding box center [960, 369] width 22 height 22
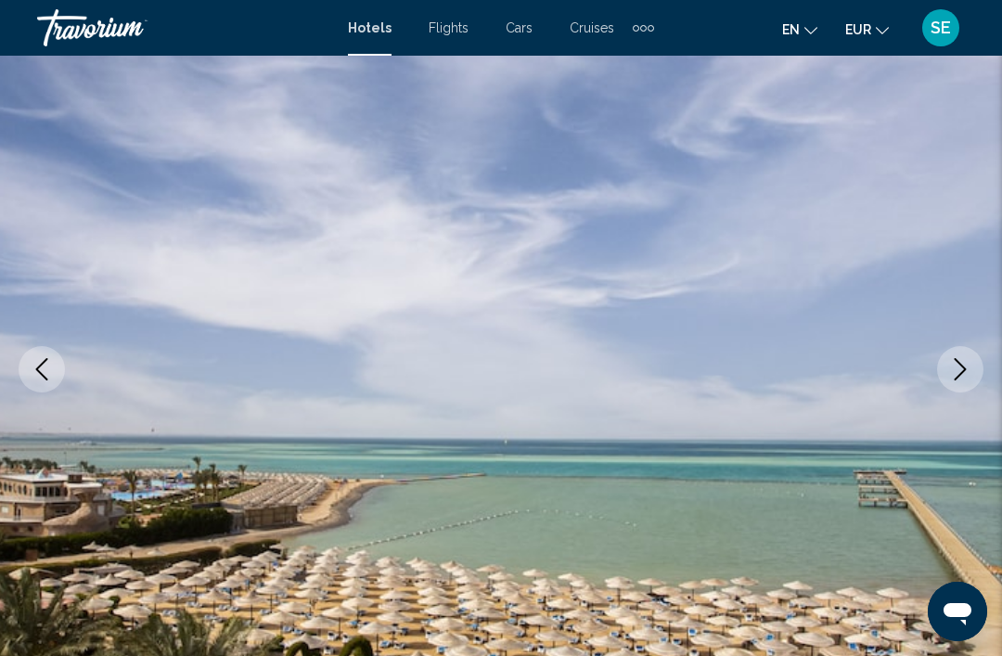
click at [953, 372] on icon "Next image" at bounding box center [960, 369] width 22 height 22
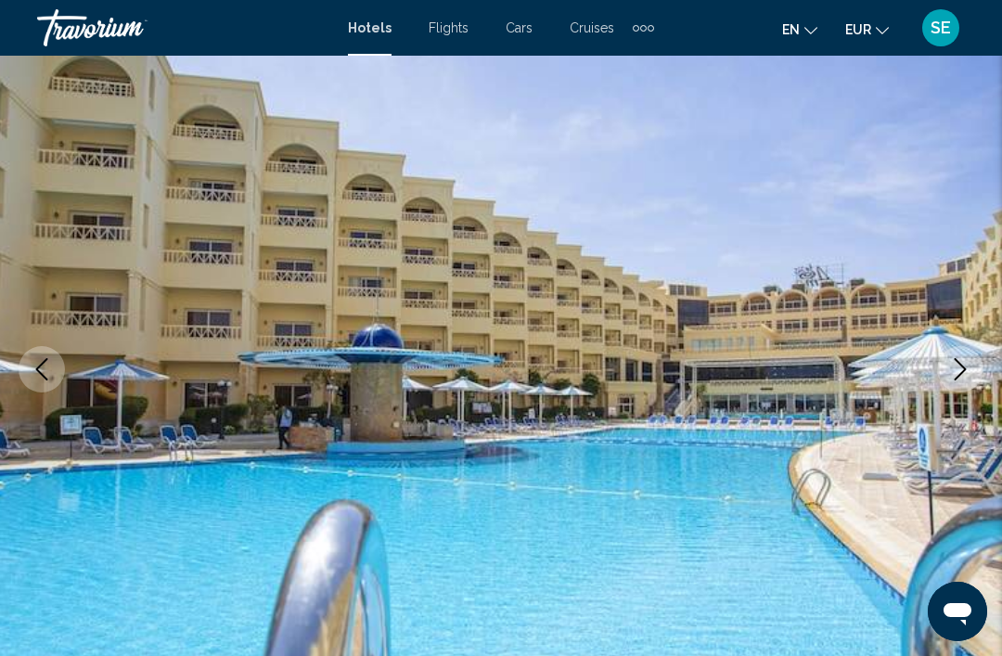
click at [971, 357] on button "Next image" at bounding box center [960, 369] width 46 height 46
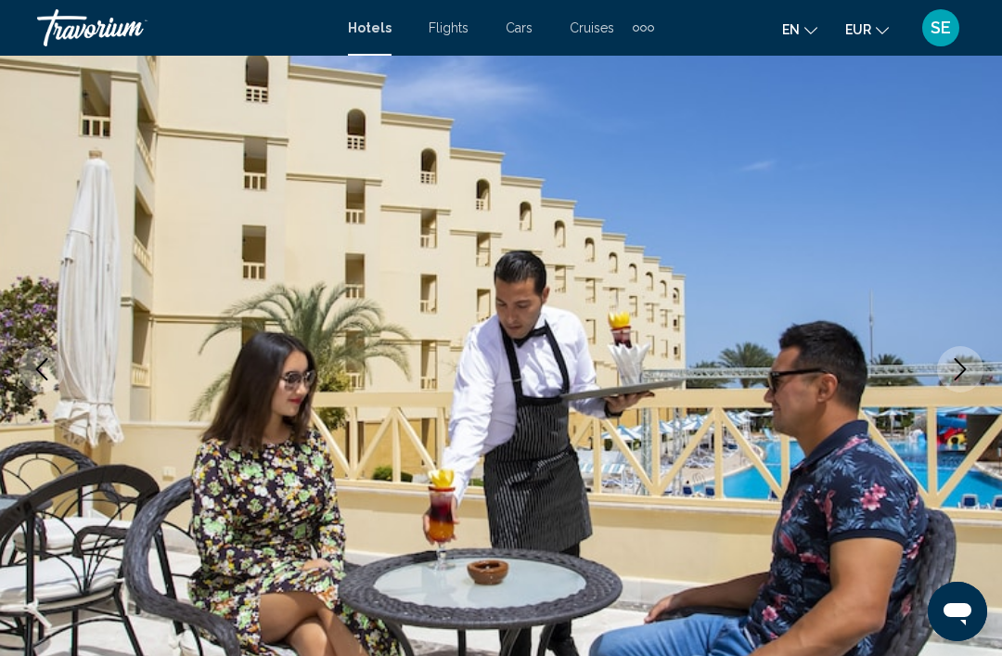
click at [963, 389] on button "Next image" at bounding box center [960, 369] width 46 height 46
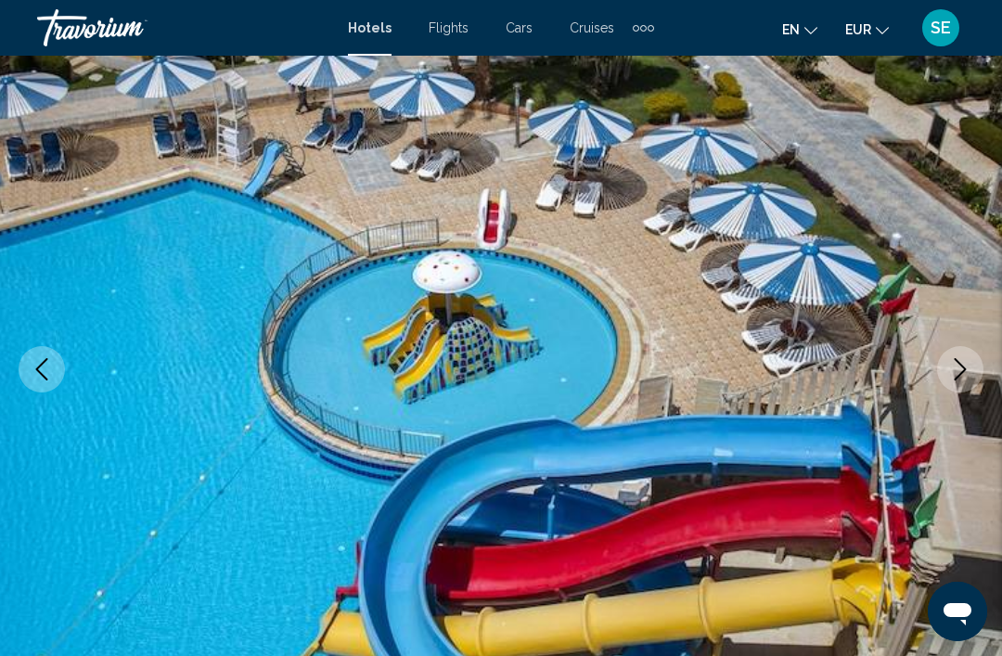
click at [961, 372] on icon "Next image" at bounding box center [960, 369] width 22 height 22
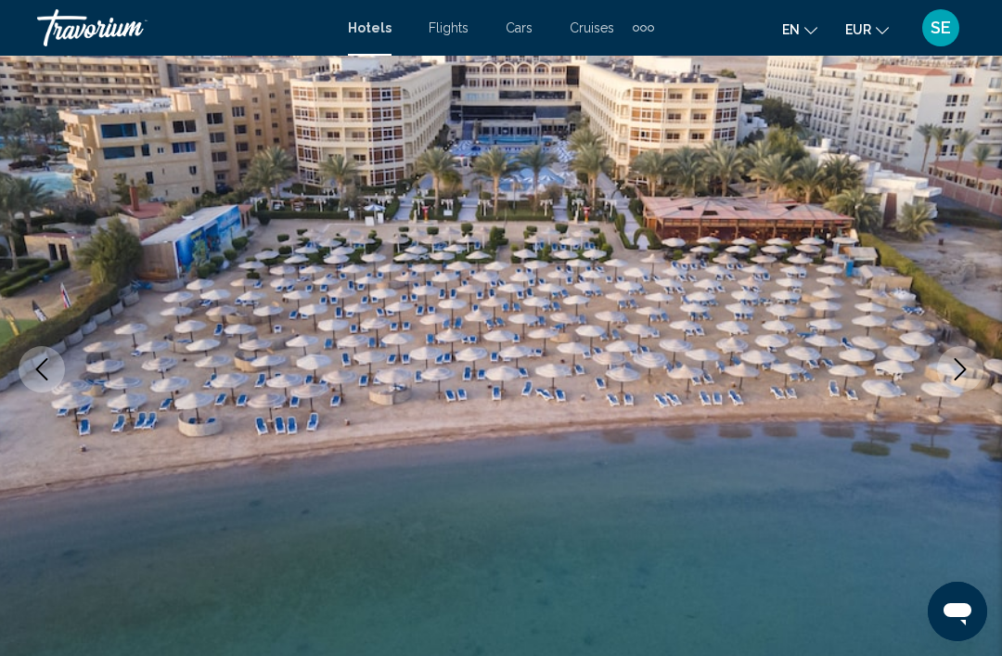
click at [948, 385] on button "Next image" at bounding box center [960, 369] width 46 height 46
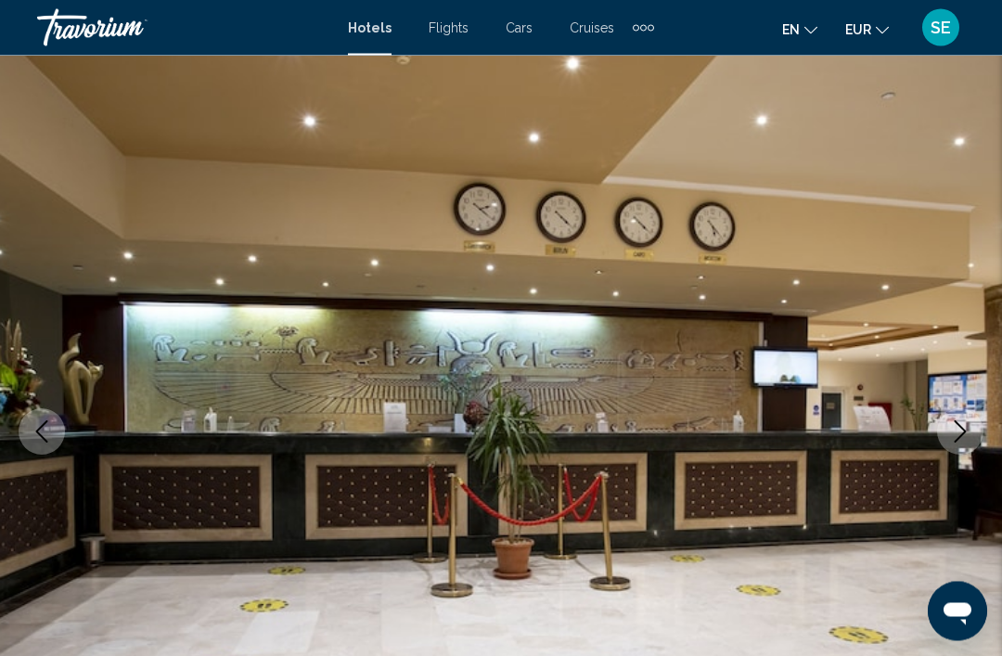
scroll to position [0, 0]
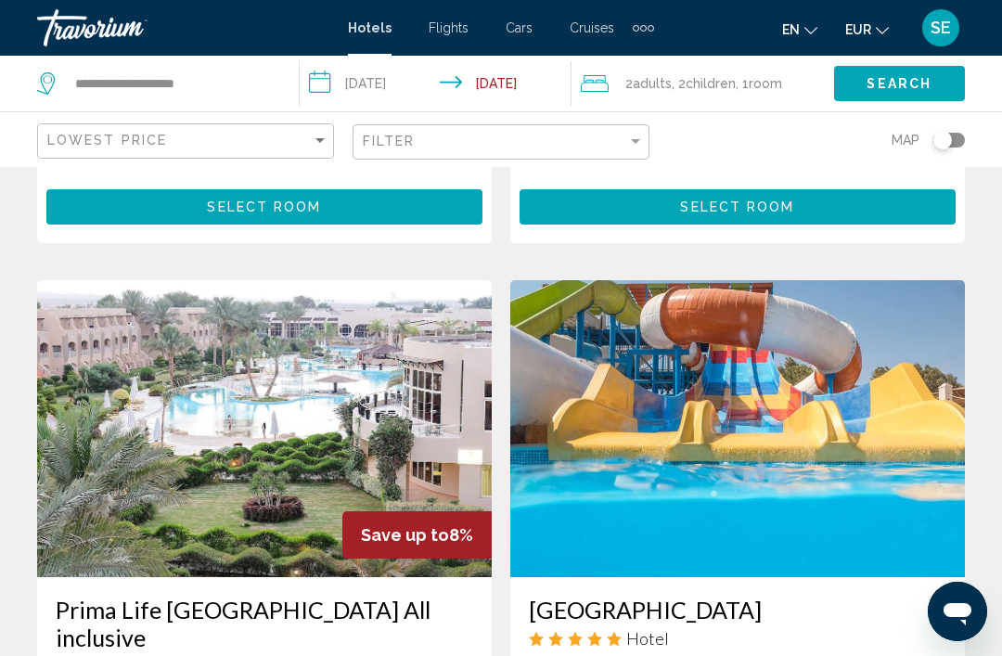
scroll to position [1304, 0]
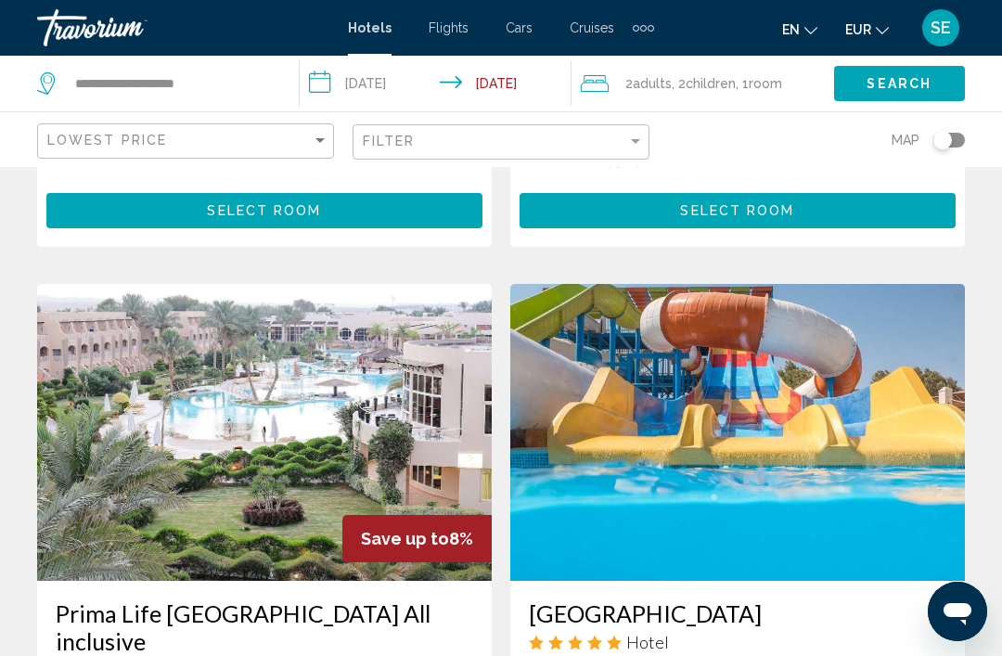
click at [196, 400] on img "Main content" at bounding box center [264, 432] width 455 height 297
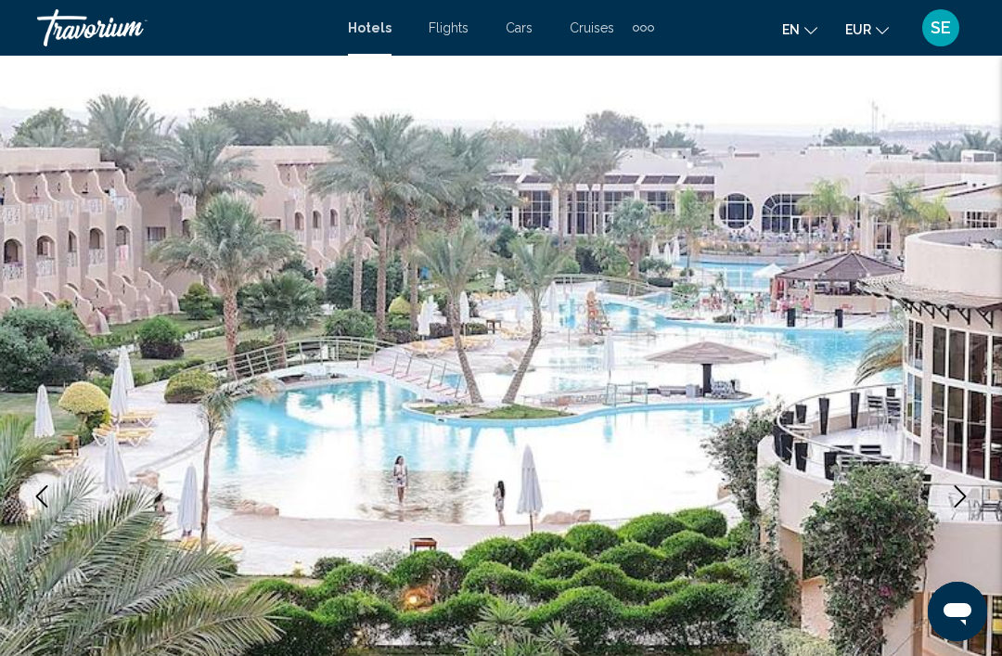
click at [961, 498] on icon "Next image" at bounding box center [960, 496] width 22 height 22
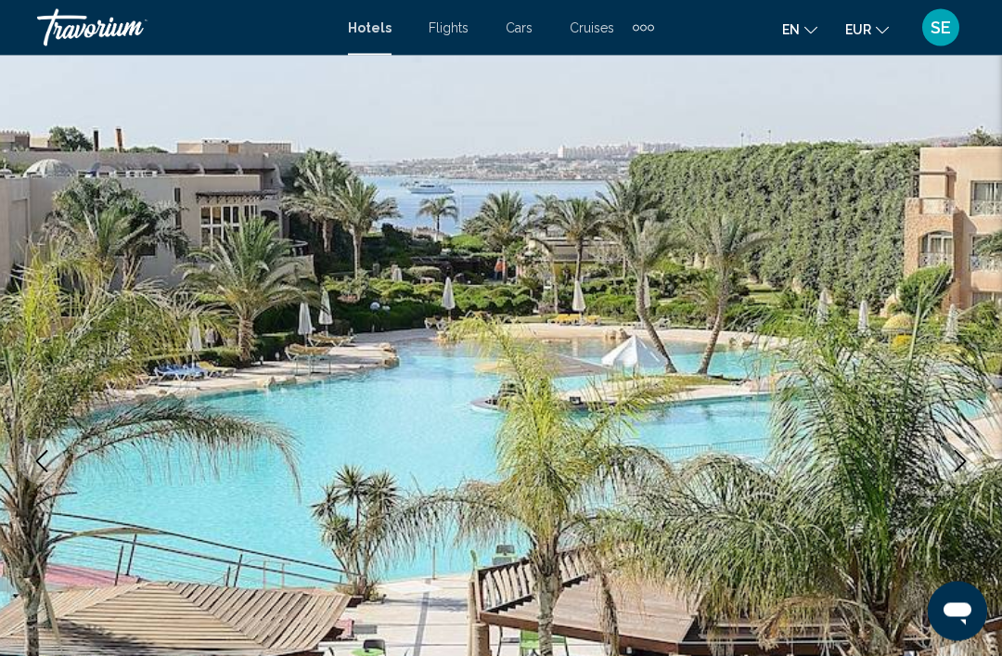
scroll to position [35, 0]
click at [989, 379] on img "Main content" at bounding box center [501, 461] width 1002 height 882
click at [911, 430] on img "Main content" at bounding box center [501, 461] width 1002 height 882
click at [957, 433] on img "Main content" at bounding box center [501, 461] width 1002 height 882
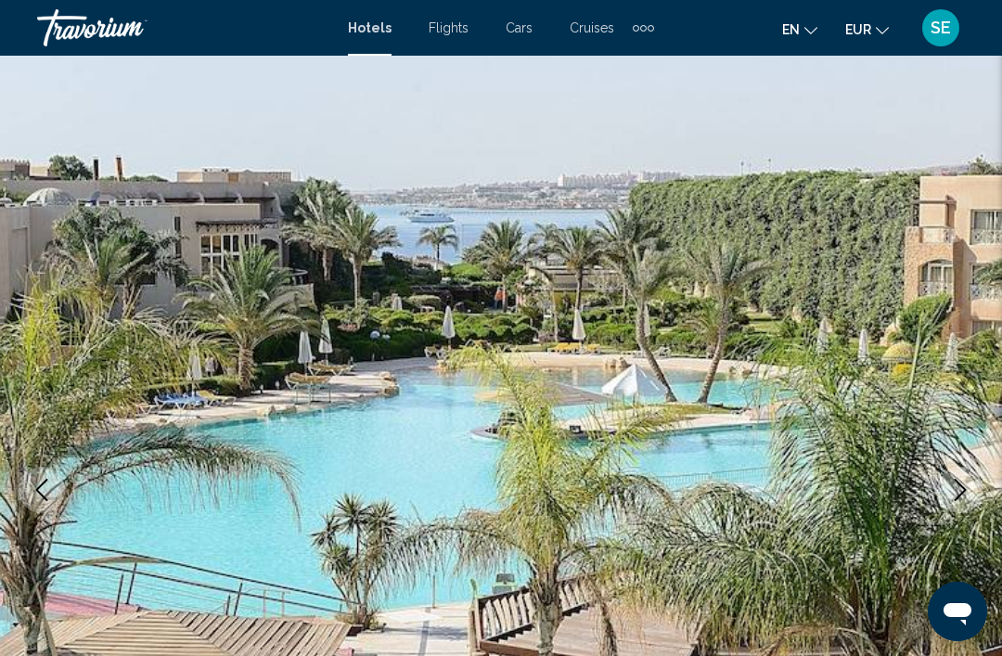
scroll to position [0, 0]
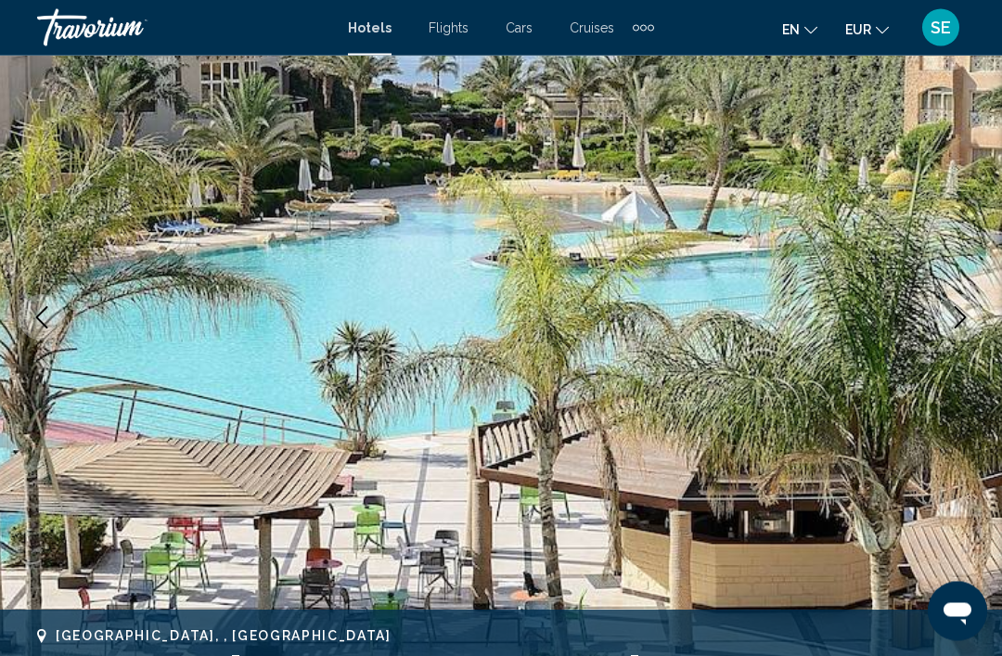
click at [946, 390] on img "Main content" at bounding box center [501, 319] width 1002 height 882
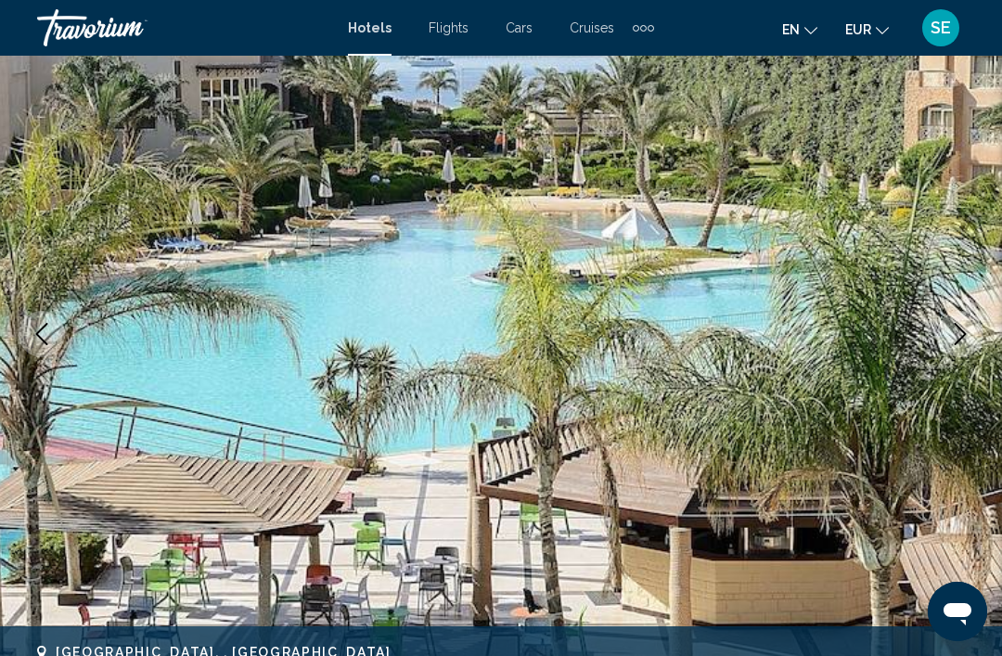
scroll to position [150, 0]
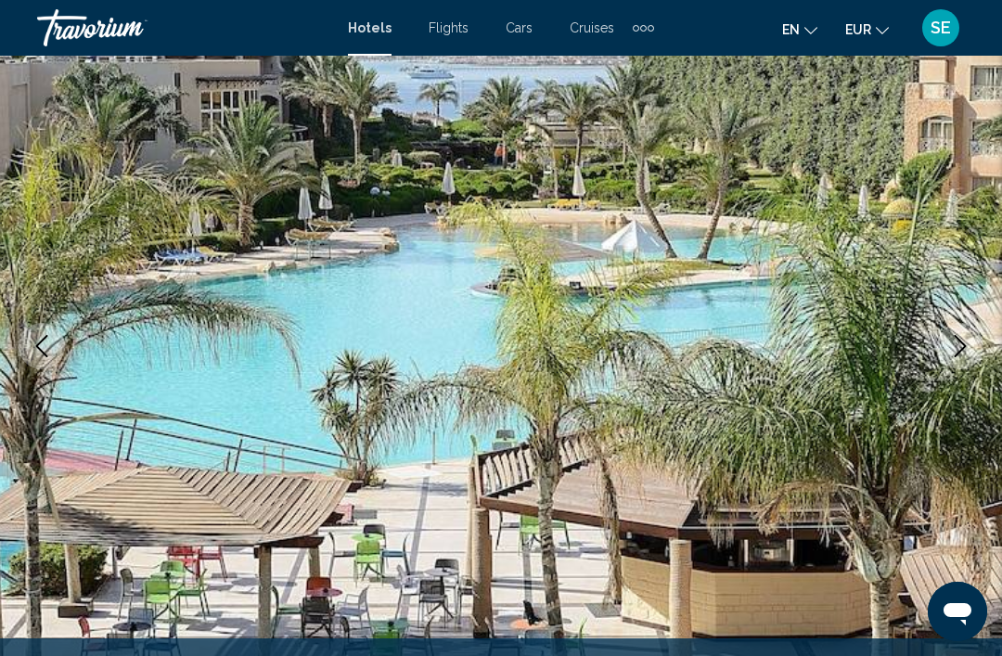
click at [632, 387] on img "Main content" at bounding box center [501, 346] width 1002 height 882
click at [974, 344] on button "Next image" at bounding box center [960, 346] width 46 height 46
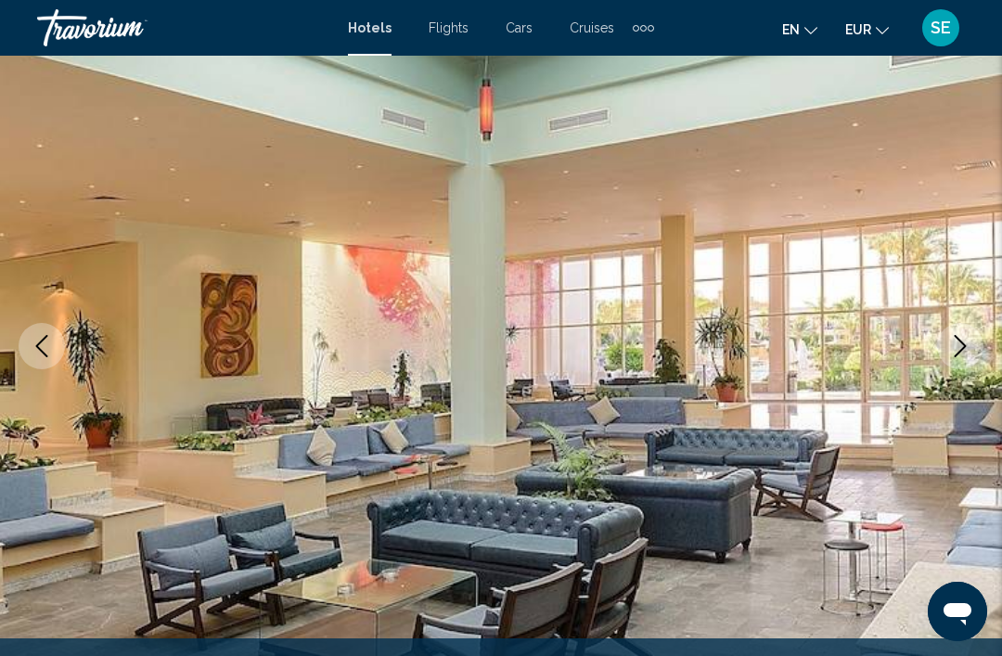
click at [971, 349] on icon "Next image" at bounding box center [960, 346] width 22 height 22
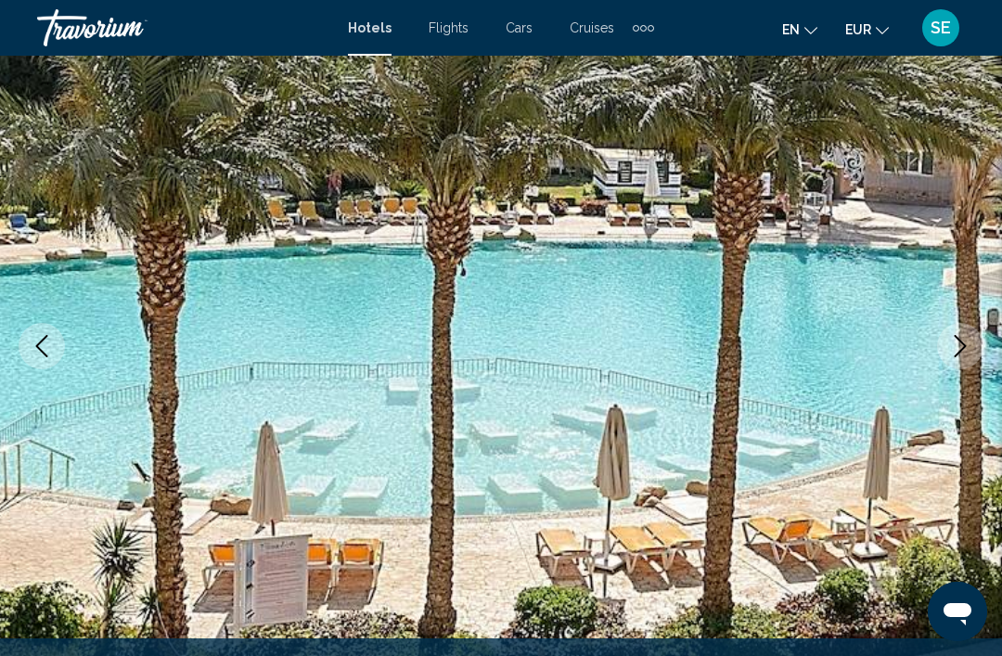
click at [964, 355] on icon "Next image" at bounding box center [960, 346] width 22 height 22
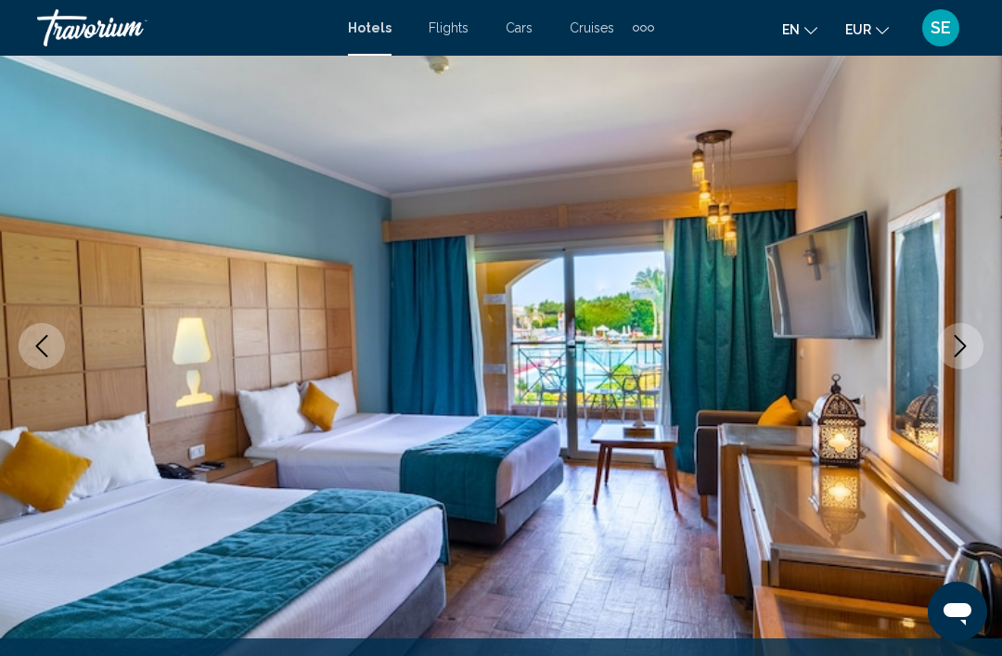
click at [954, 341] on icon "Next image" at bounding box center [960, 346] width 22 height 22
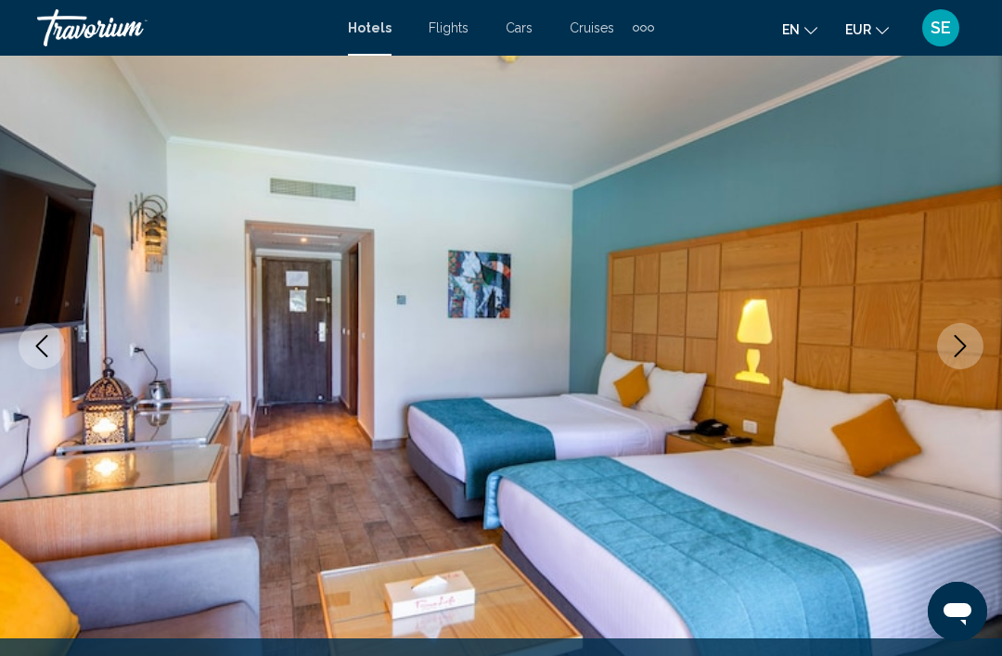
click at [961, 348] on icon "Next image" at bounding box center [960, 346] width 22 height 22
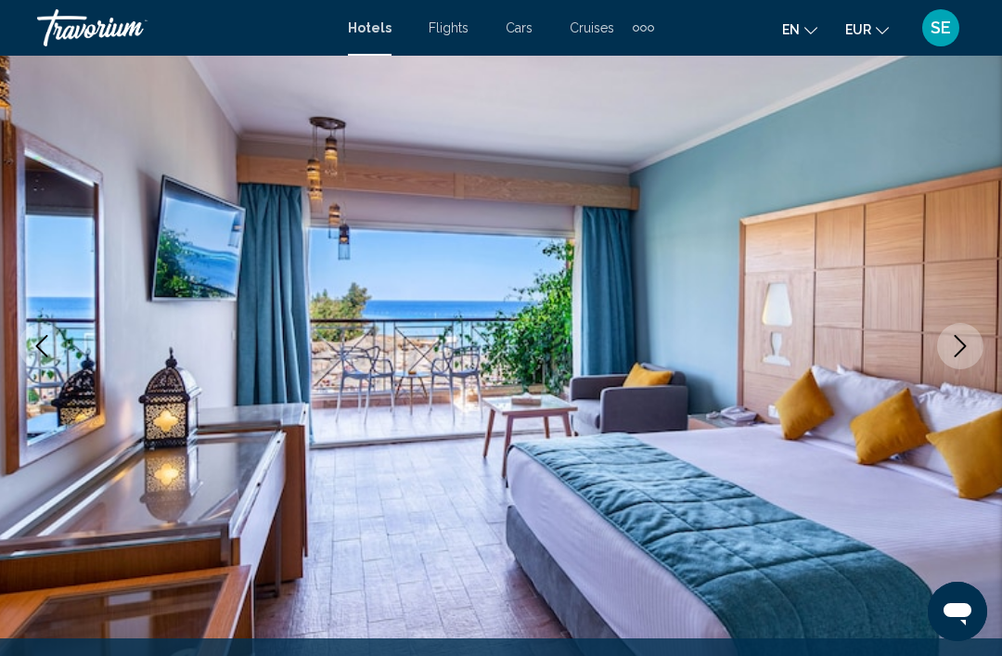
click at [956, 354] on icon "Next image" at bounding box center [960, 346] width 22 height 22
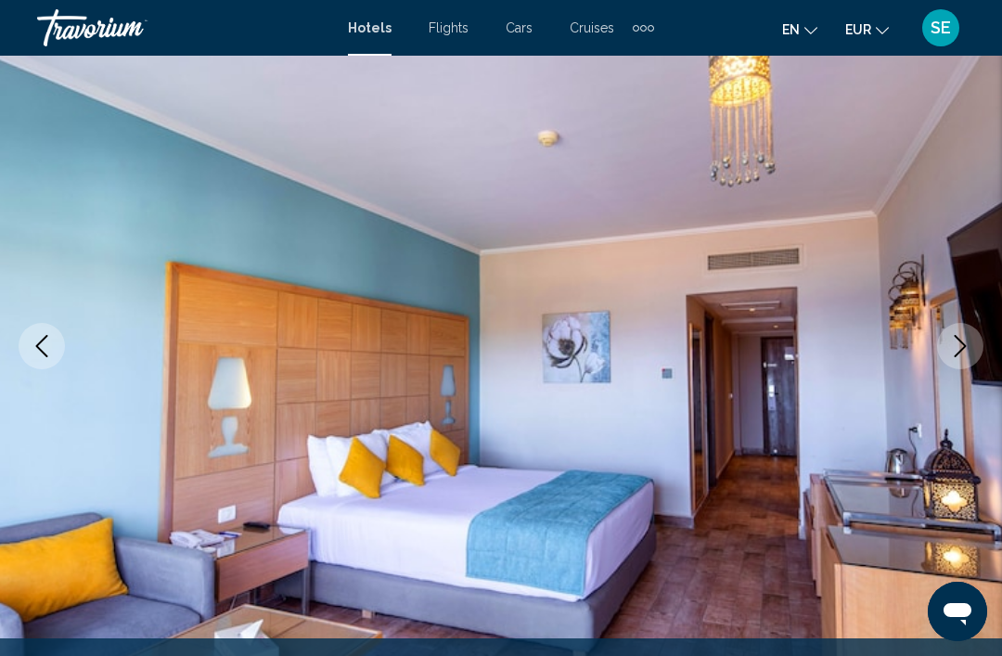
click at [949, 359] on button "Next image" at bounding box center [960, 346] width 46 height 46
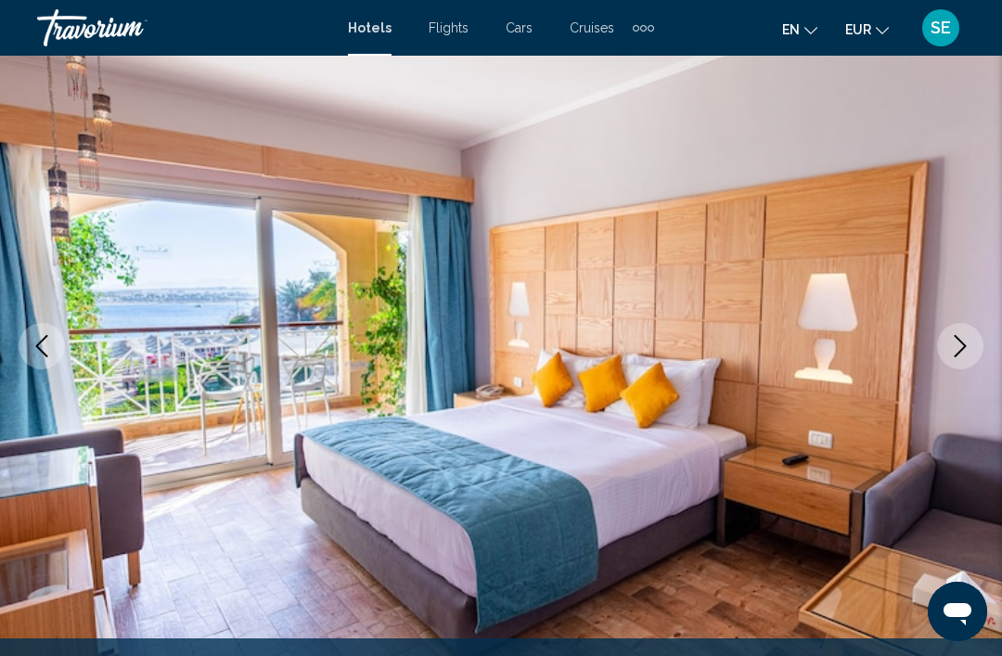
click at [968, 355] on icon "Next image" at bounding box center [960, 346] width 22 height 22
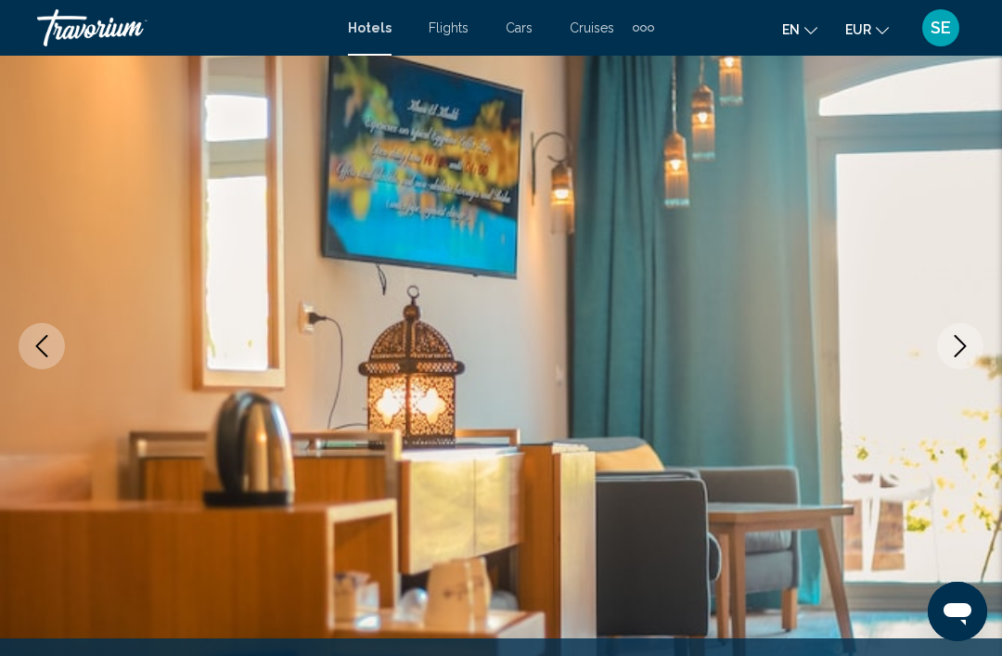
click at [956, 357] on button "Next image" at bounding box center [960, 346] width 46 height 46
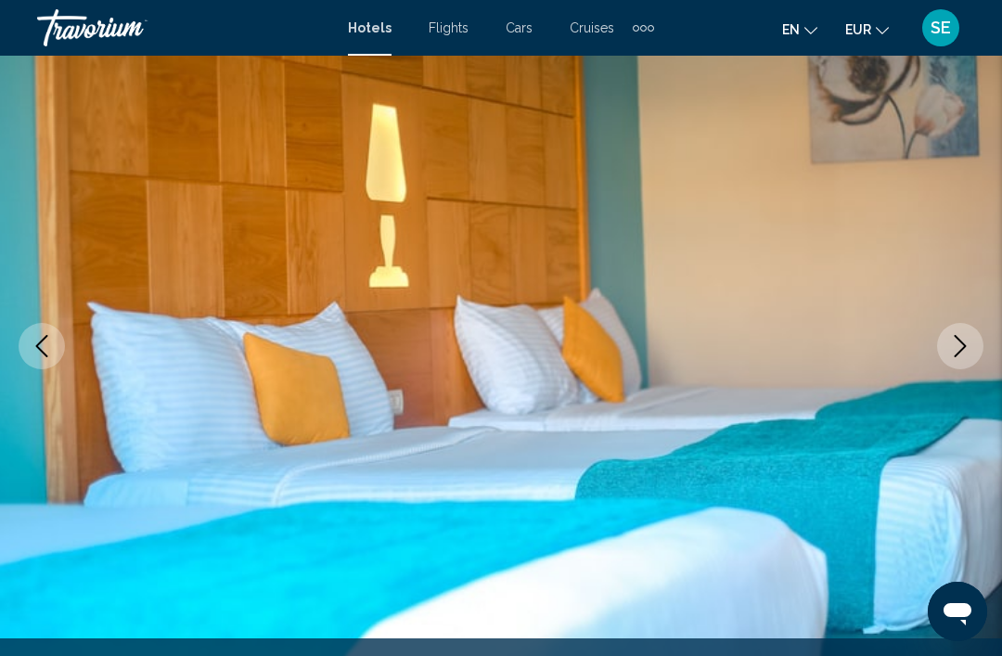
click at [959, 354] on icon "Next image" at bounding box center [960, 346] width 22 height 22
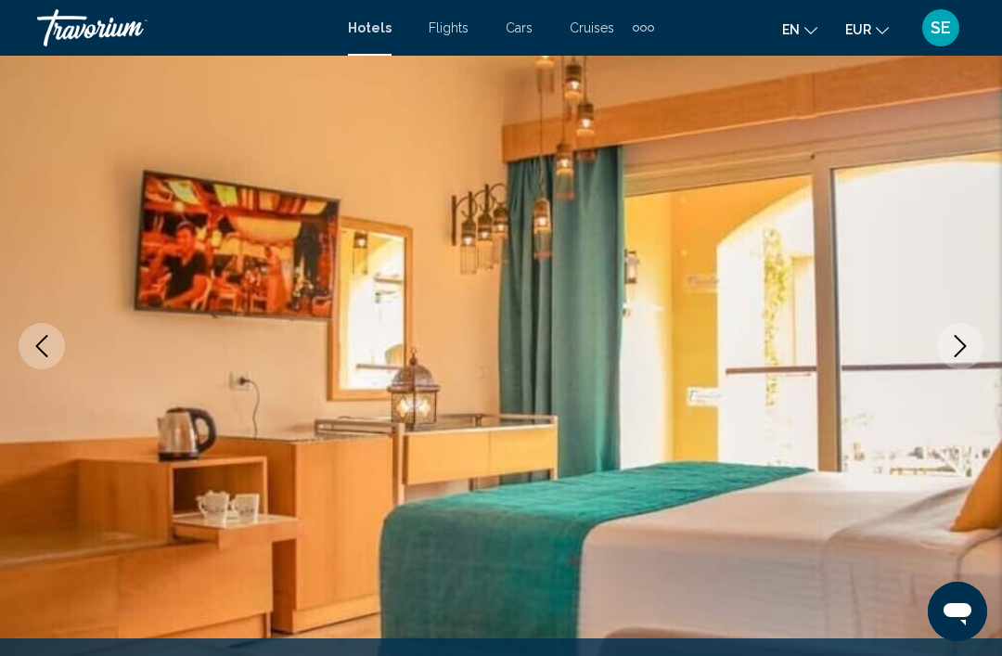
click at [952, 345] on icon "Next image" at bounding box center [960, 346] width 22 height 22
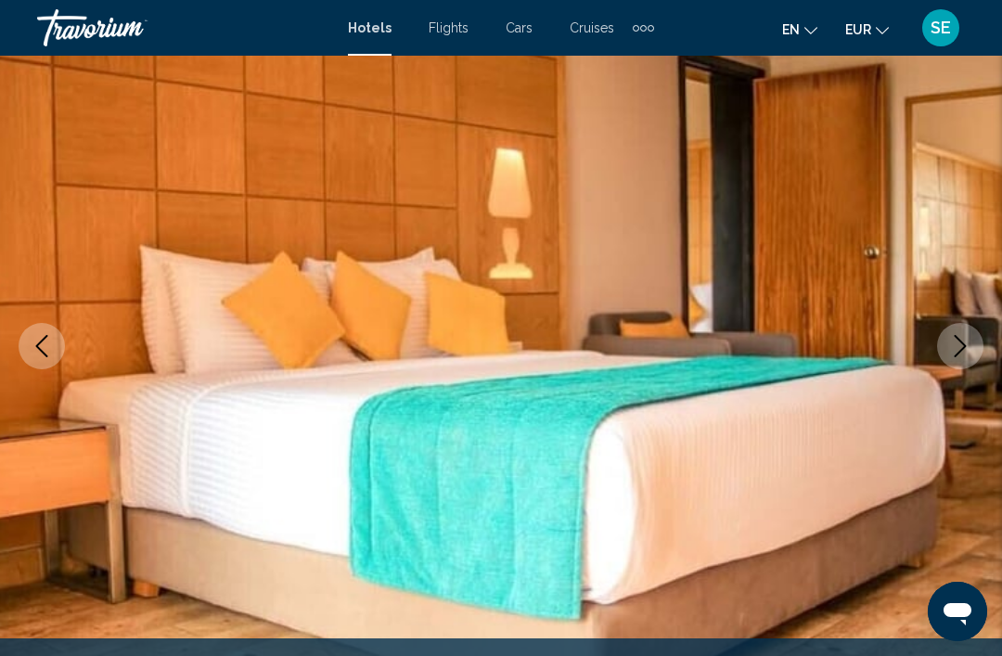
click at [959, 364] on button "Next image" at bounding box center [960, 346] width 46 height 46
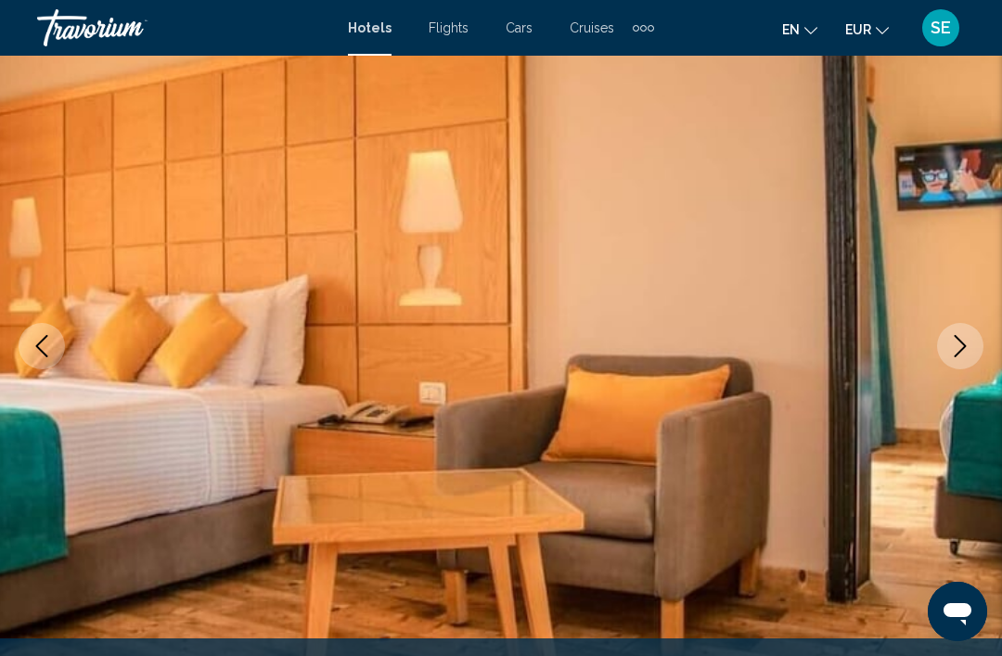
click at [967, 356] on icon "Next image" at bounding box center [960, 346] width 22 height 22
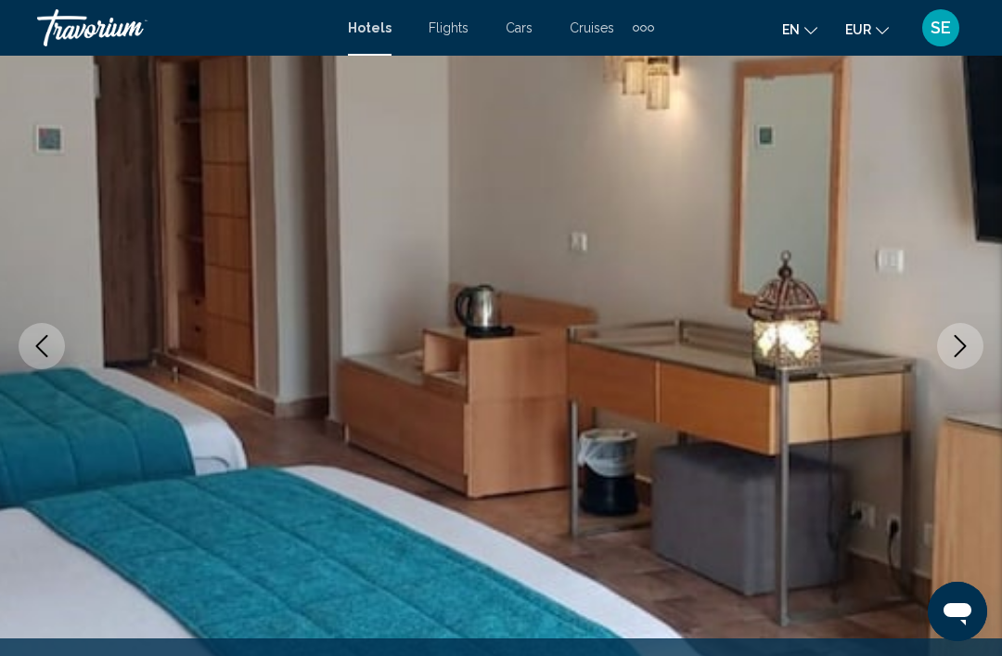
click at [959, 359] on button "Next image" at bounding box center [960, 346] width 46 height 46
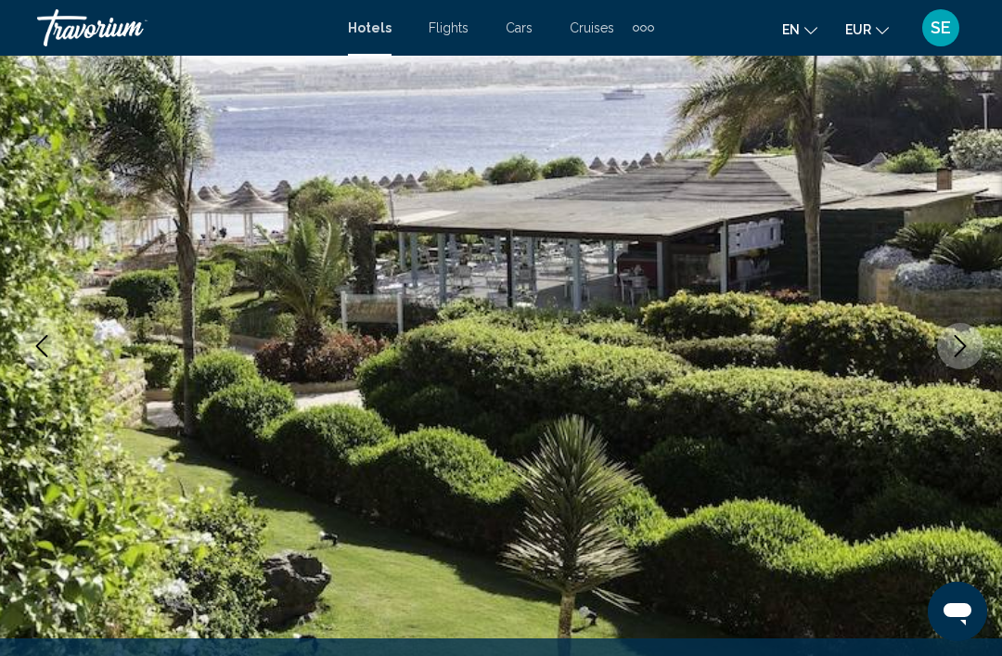
click at [974, 350] on button "Next image" at bounding box center [960, 346] width 46 height 46
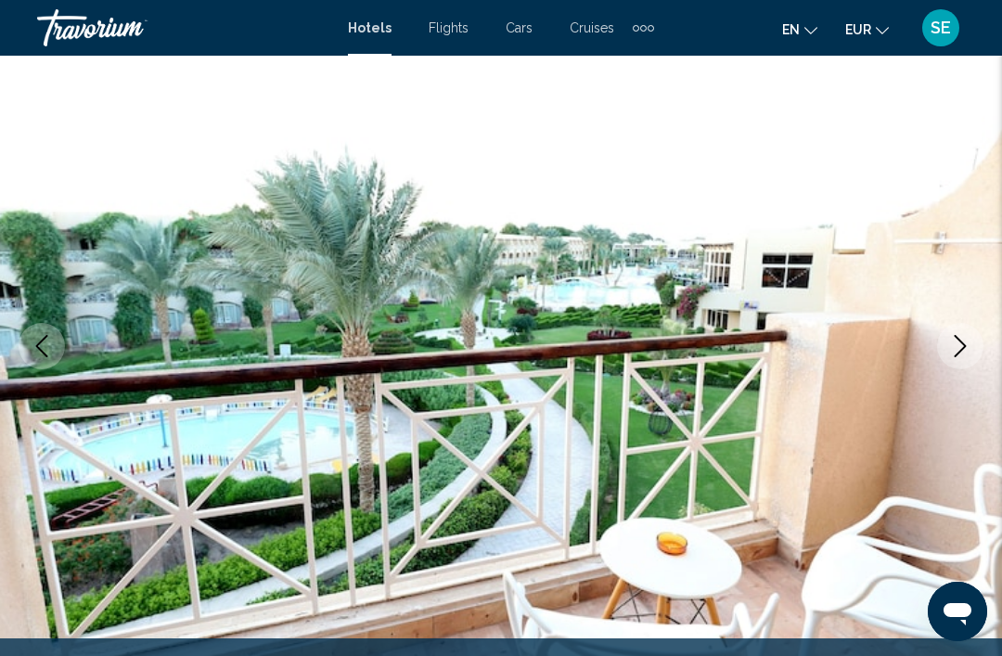
click at [947, 343] on button "Next image" at bounding box center [960, 346] width 46 height 46
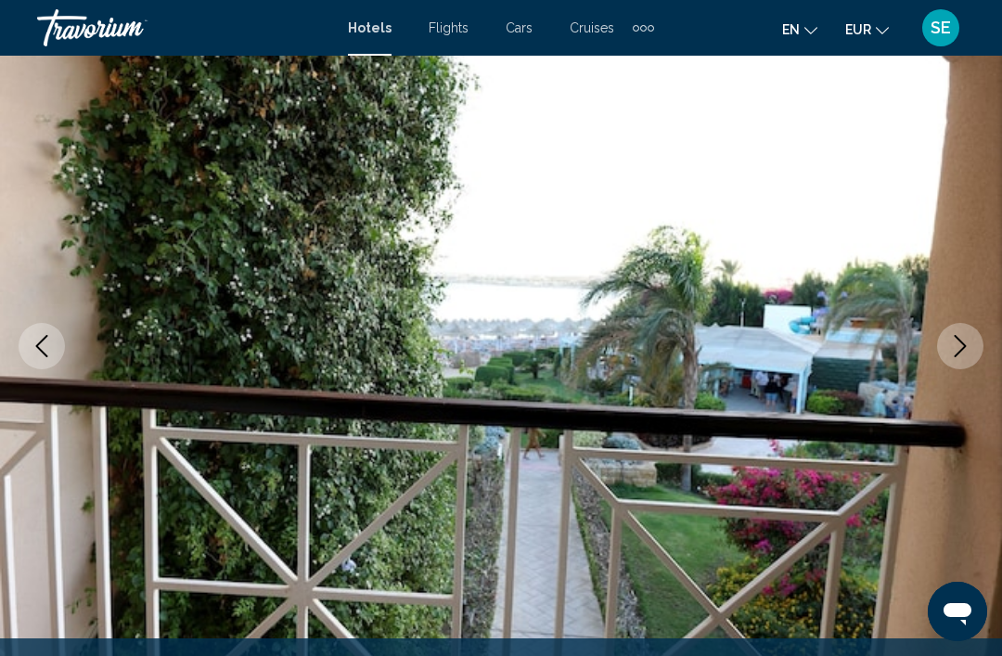
click at [941, 349] on button "Next image" at bounding box center [960, 346] width 46 height 46
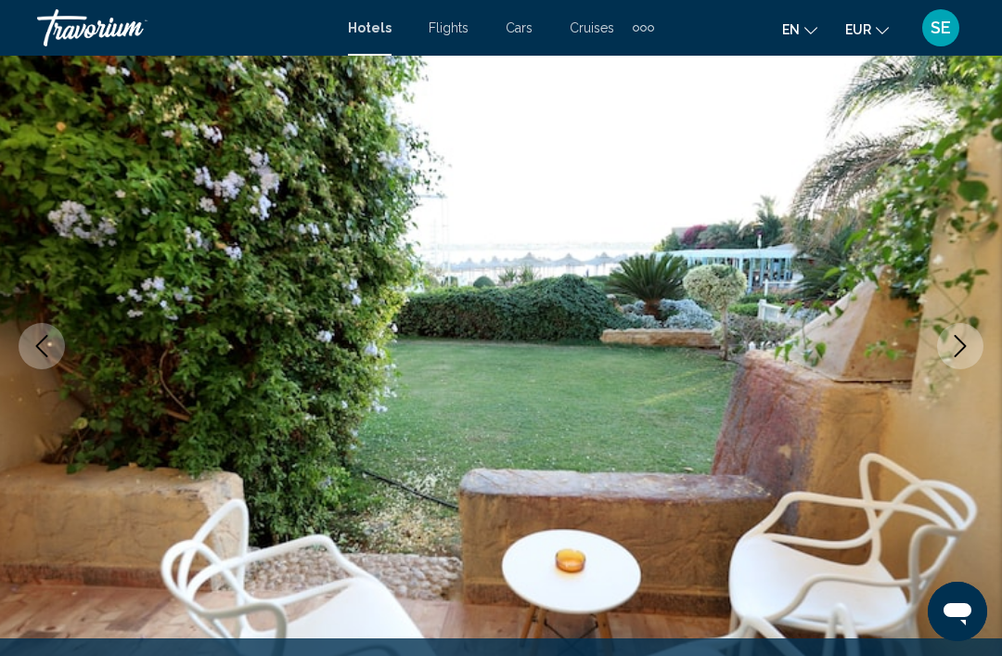
click at [944, 346] on button "Next image" at bounding box center [960, 346] width 46 height 46
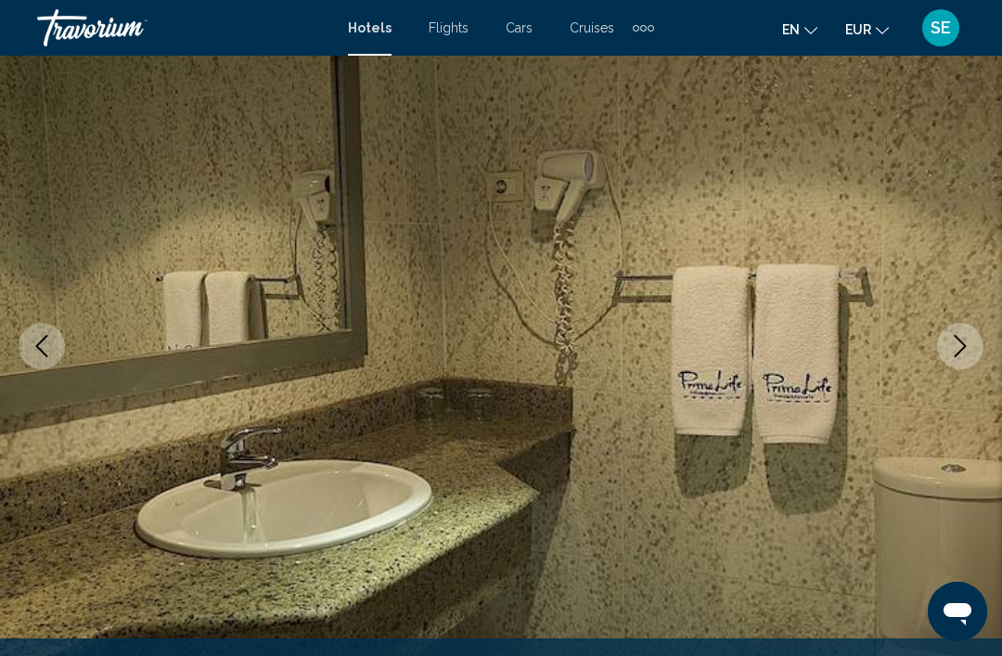
click at [950, 350] on icon "Next image" at bounding box center [960, 346] width 22 height 22
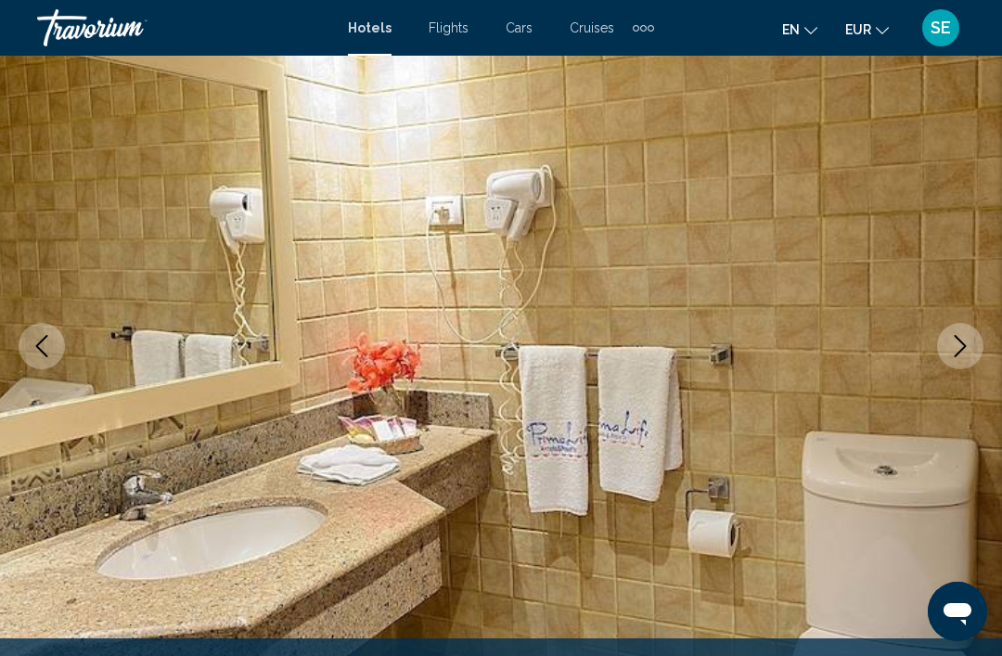
click at [971, 342] on icon "Next image" at bounding box center [960, 346] width 22 height 22
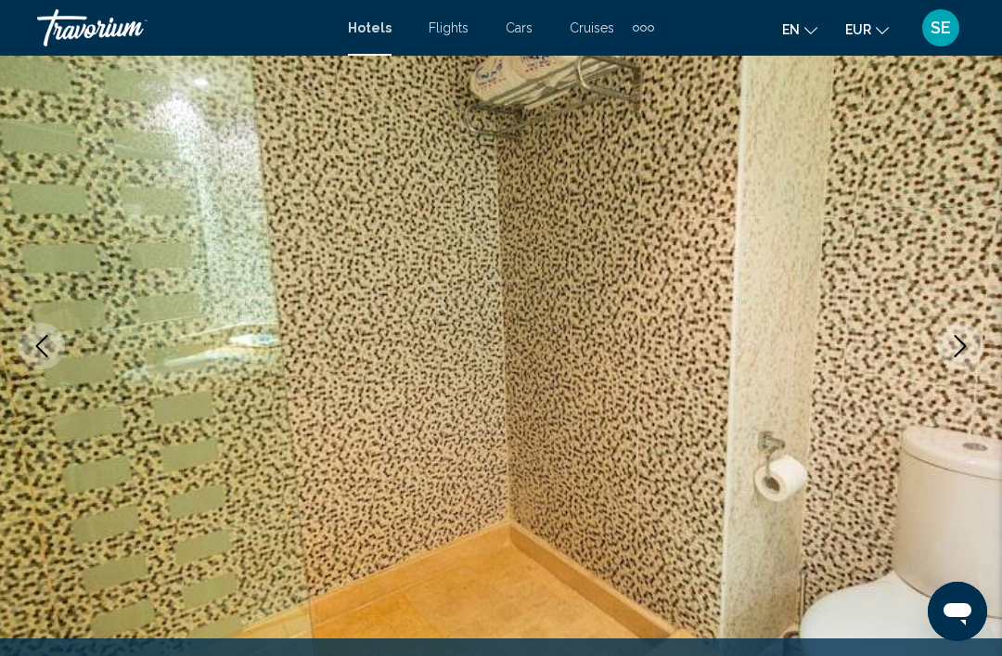
click at [959, 350] on icon "Next image" at bounding box center [960, 346] width 22 height 22
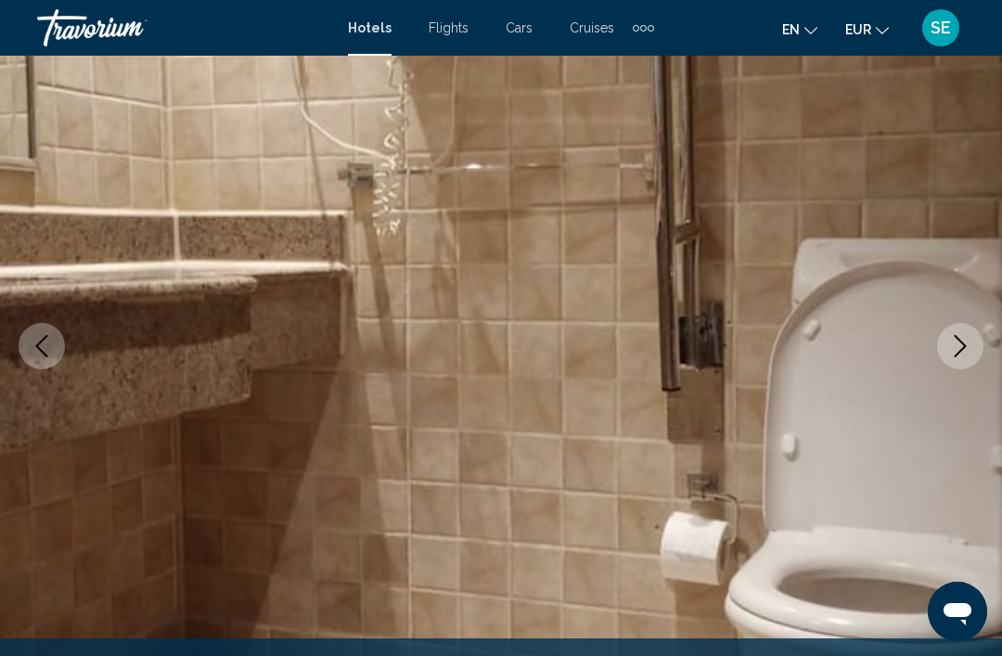
click at [967, 342] on icon "Next image" at bounding box center [960, 346] width 22 height 22
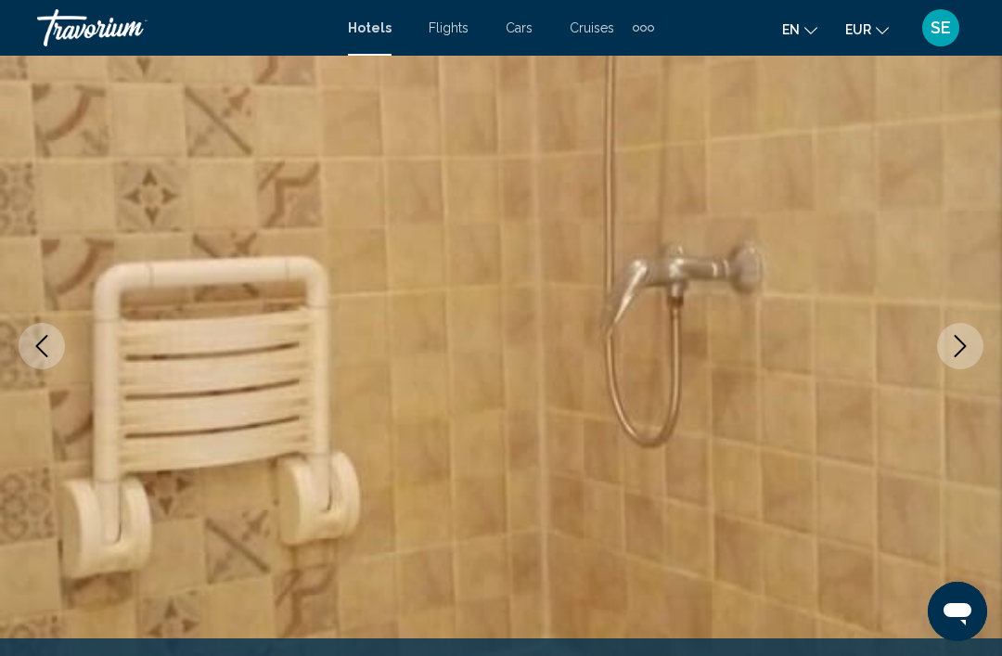
click at [974, 341] on button "Next image" at bounding box center [960, 346] width 46 height 46
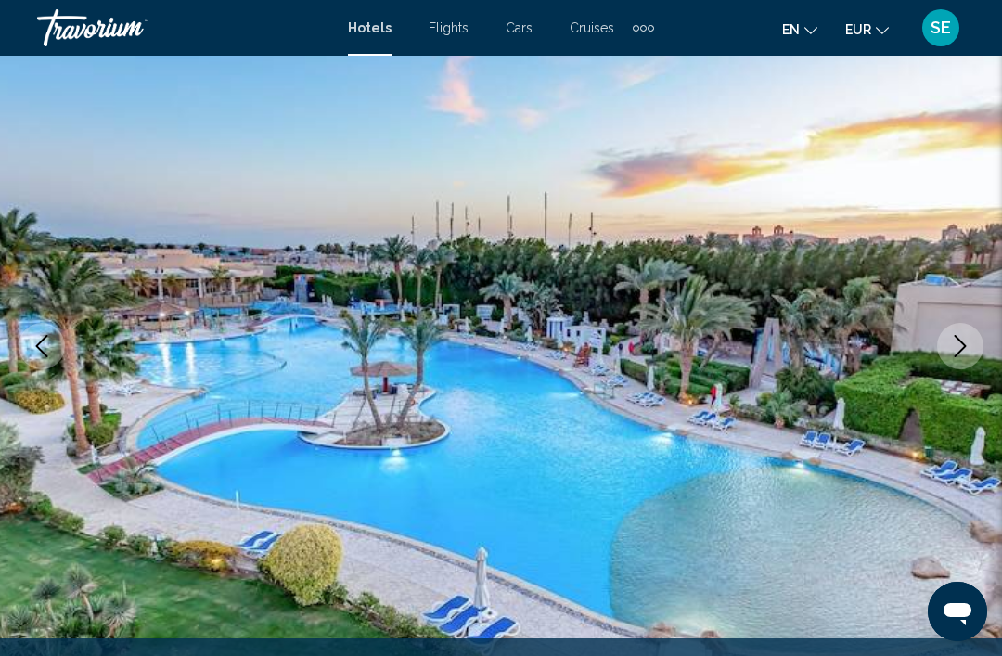
click at [973, 341] on button "Next image" at bounding box center [960, 346] width 46 height 46
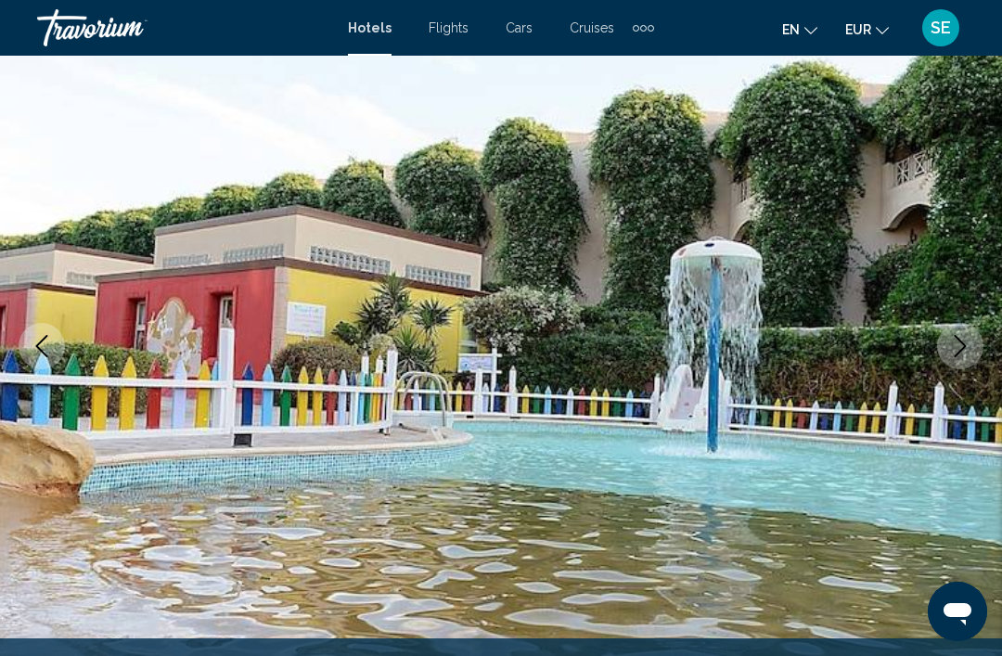
click at [968, 338] on icon "Next image" at bounding box center [960, 346] width 22 height 22
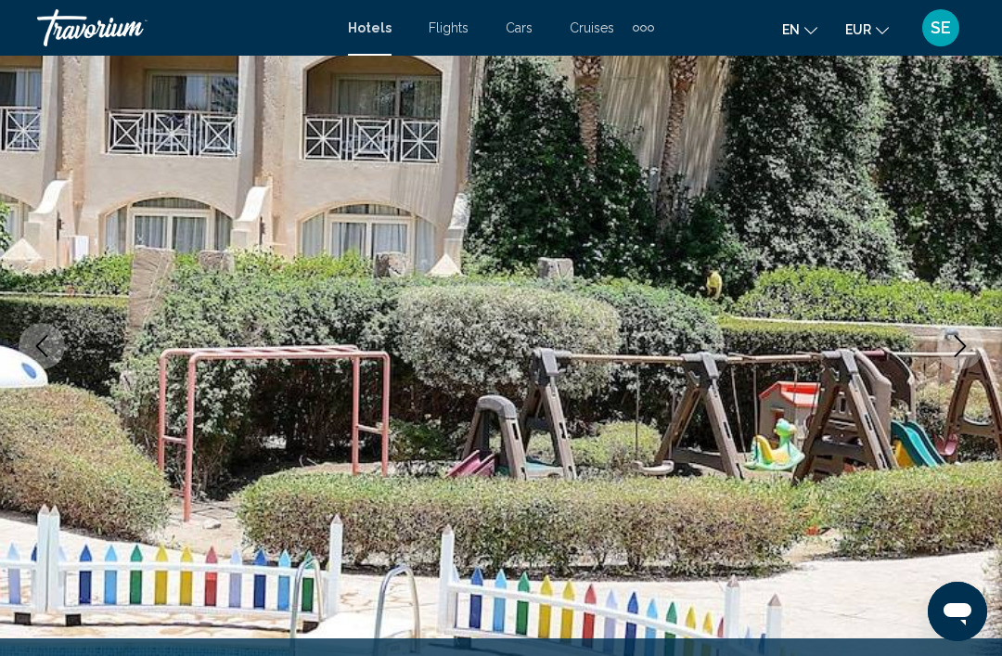
click at [967, 341] on icon "Next image" at bounding box center [960, 346] width 22 height 22
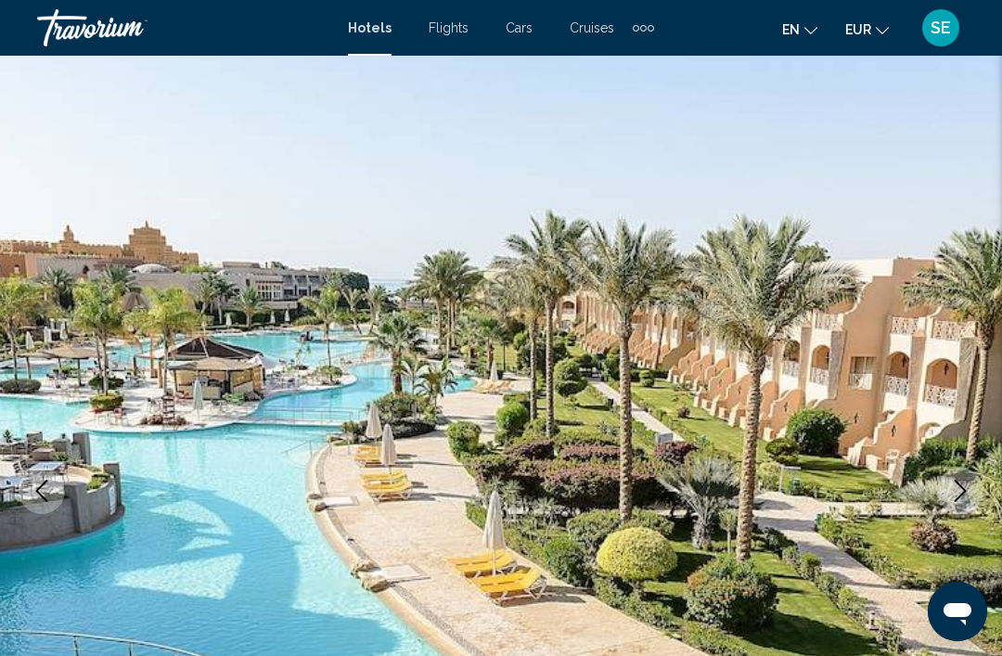
scroll to position [0, 0]
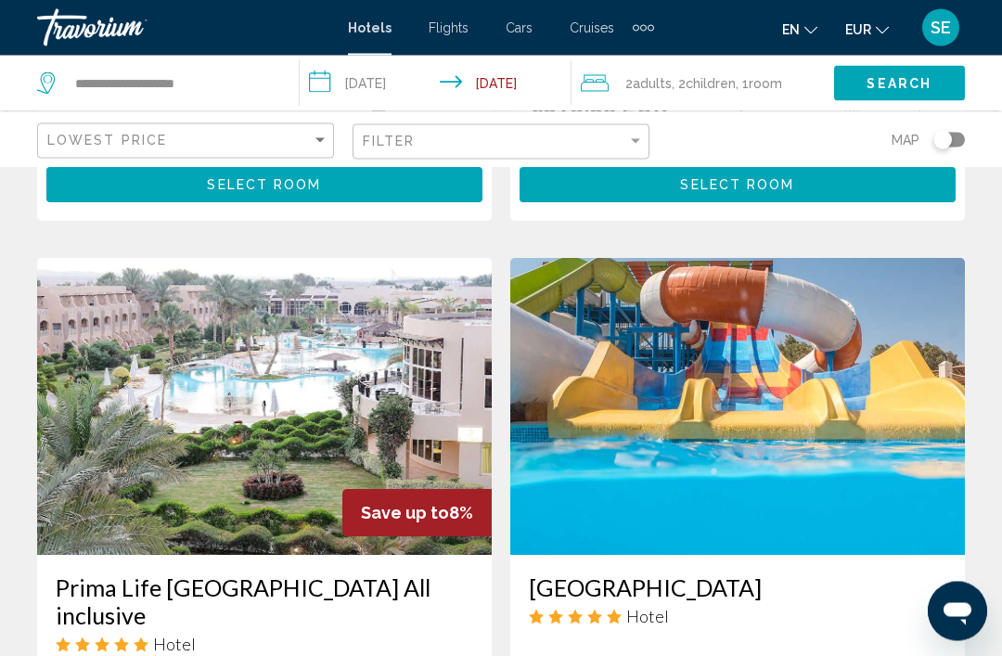
scroll to position [1331, 0]
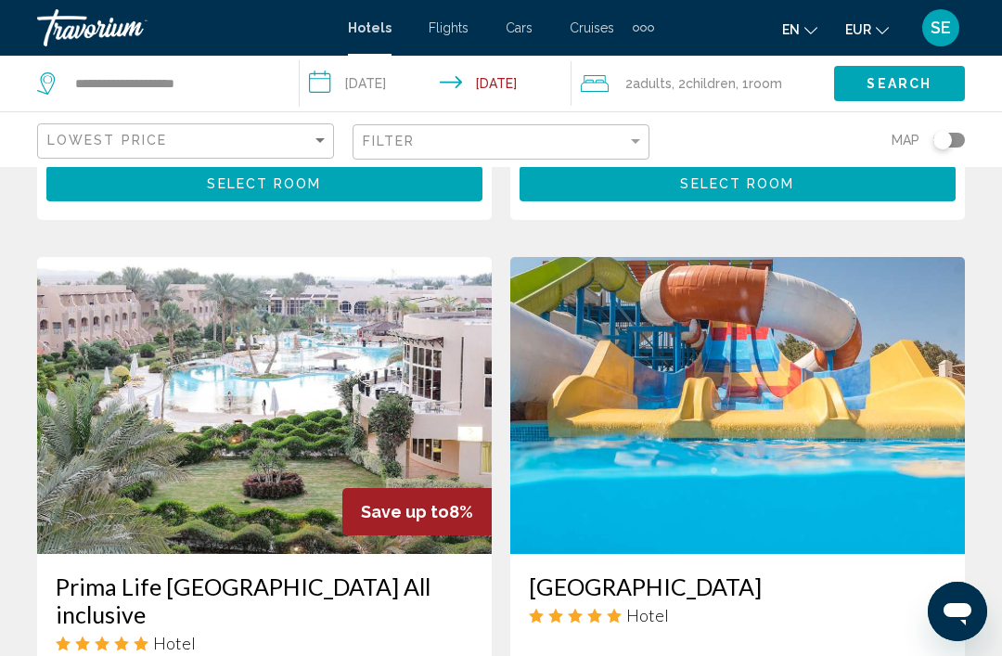
click at [647, 431] on img "Main content" at bounding box center [737, 405] width 455 height 297
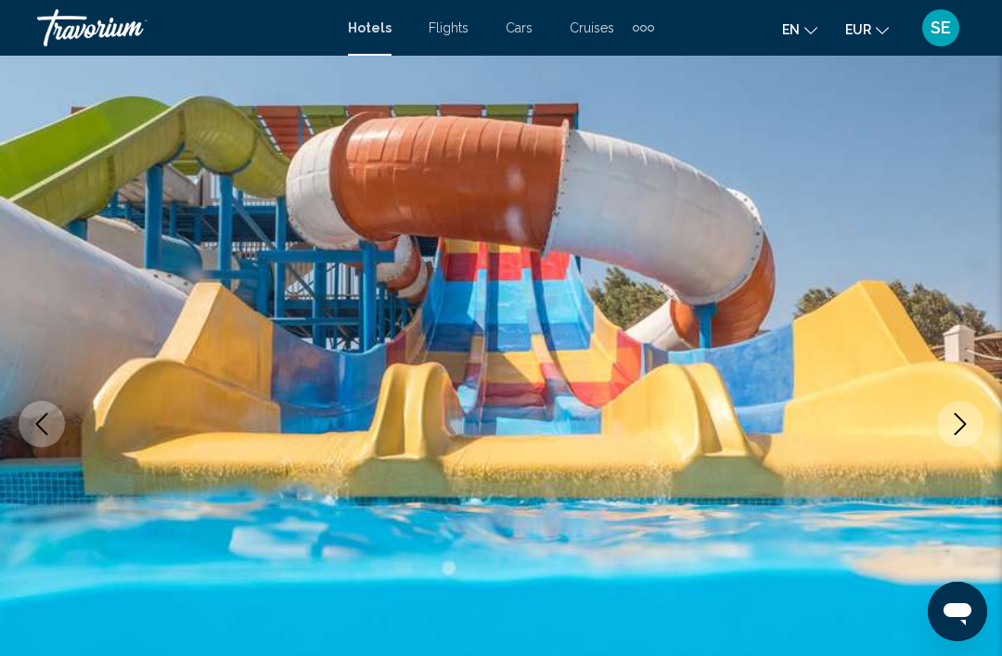
scroll to position [67, 0]
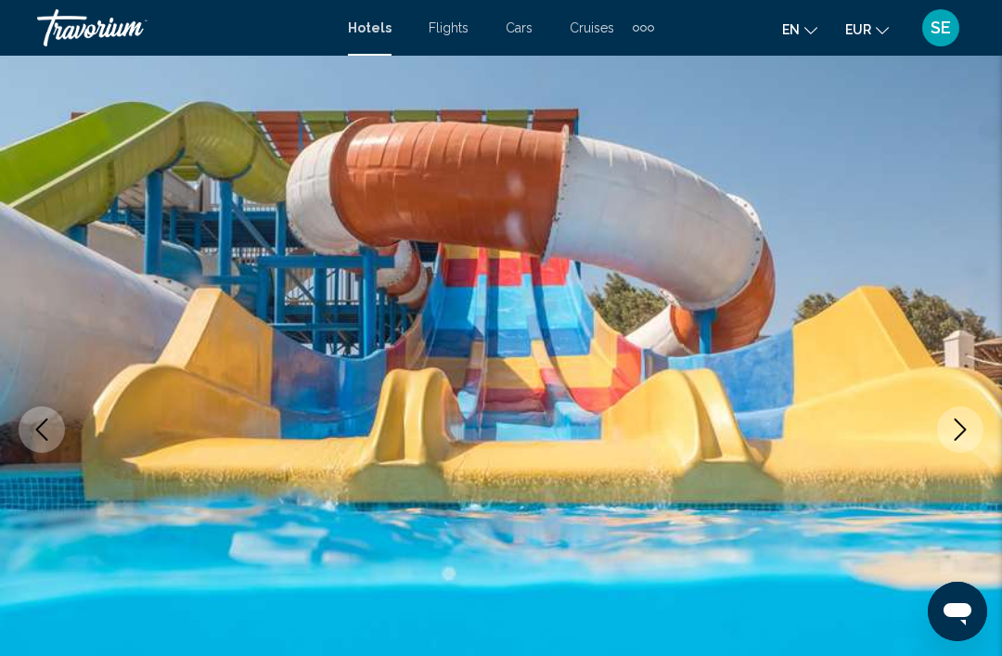
click at [966, 424] on icon "Next image" at bounding box center [960, 429] width 22 height 22
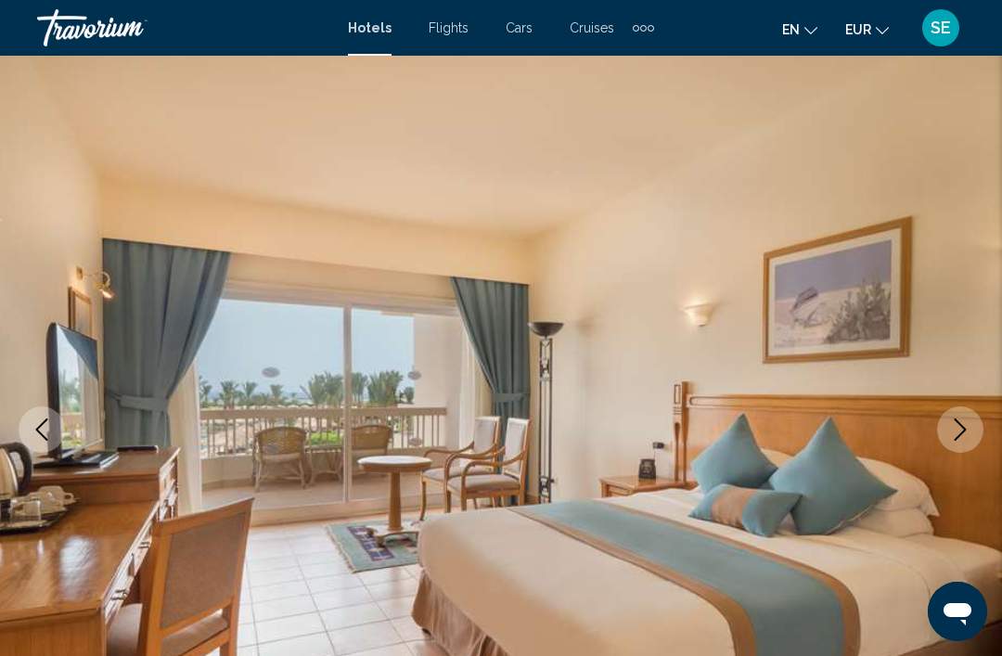
click at [961, 431] on icon "Next image" at bounding box center [960, 429] width 22 height 22
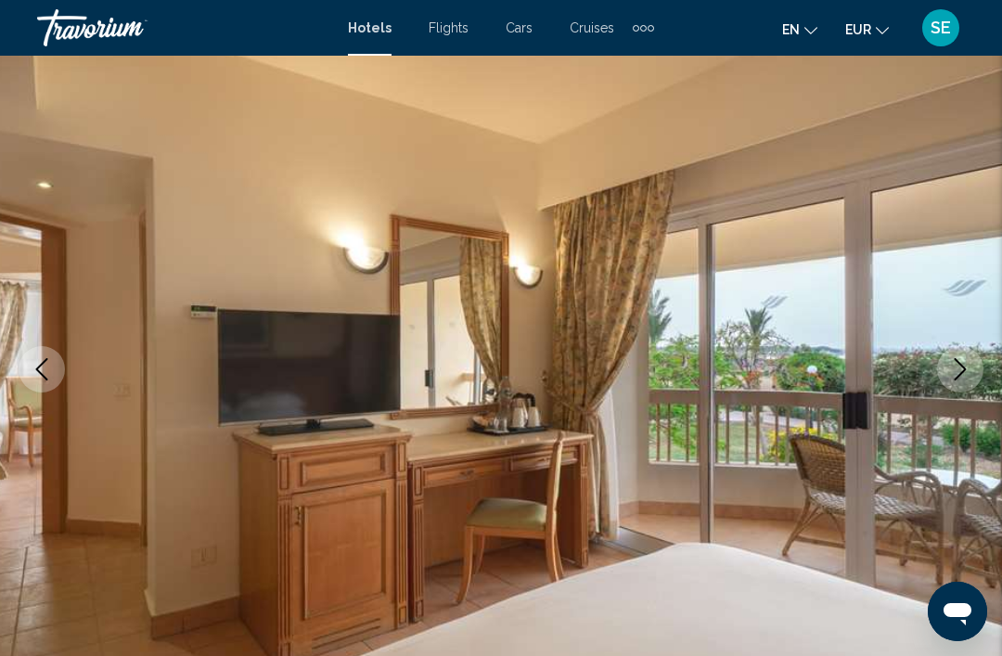
scroll to position [104, 0]
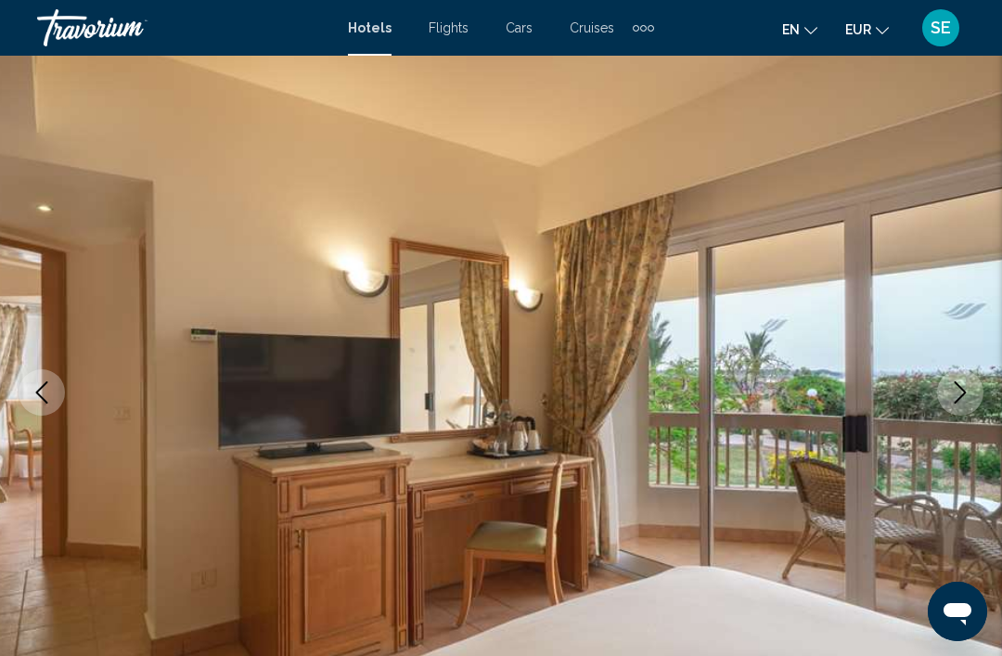
click at [950, 401] on icon "Next image" at bounding box center [960, 392] width 22 height 22
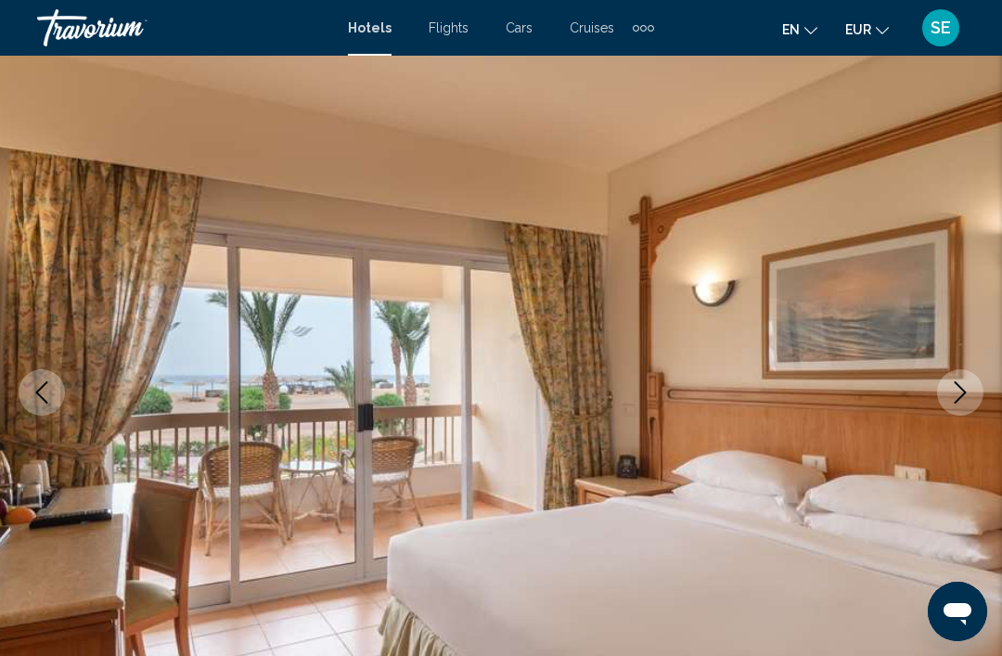
click at [963, 394] on icon "Next image" at bounding box center [961, 392] width 12 height 22
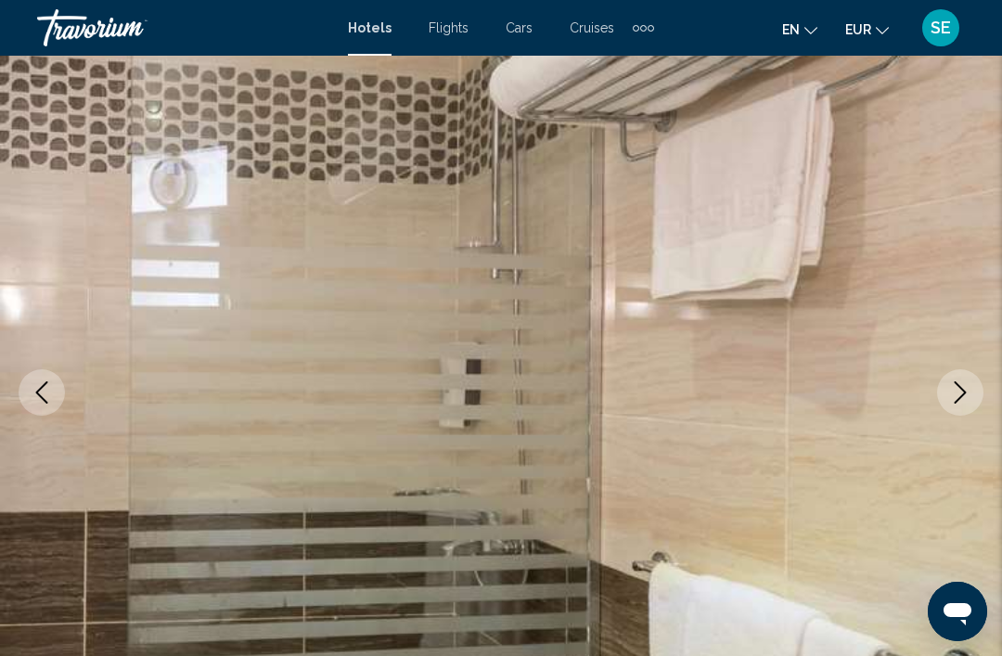
click at [960, 392] on icon "Next image" at bounding box center [960, 392] width 22 height 22
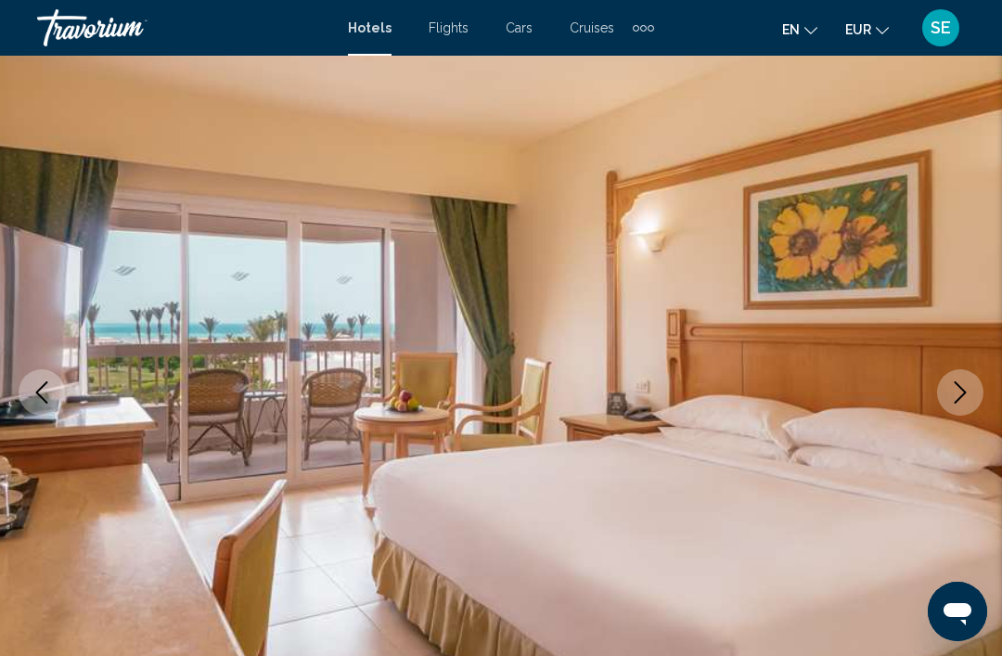
click at [968, 392] on icon "Next image" at bounding box center [960, 392] width 22 height 22
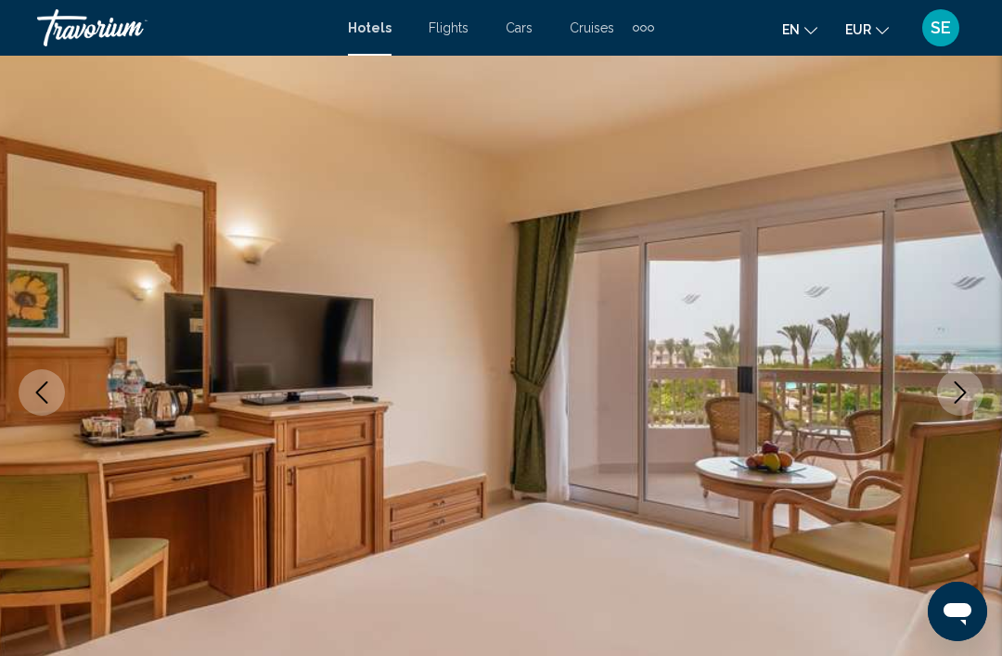
click at [950, 402] on icon "Next image" at bounding box center [960, 392] width 22 height 22
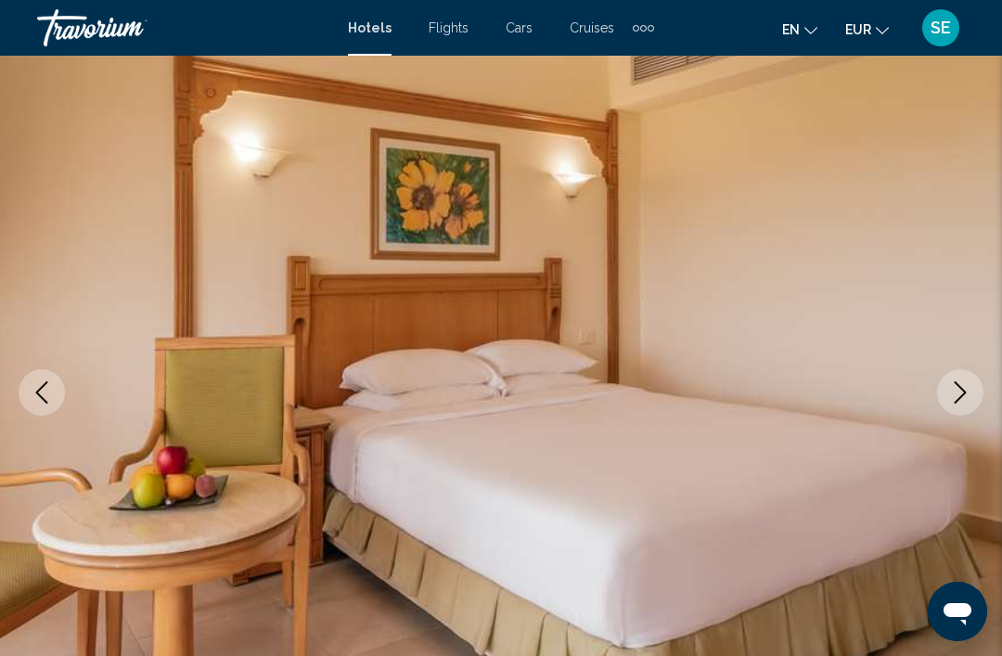
click at [51, 395] on icon "Previous image" at bounding box center [42, 392] width 22 height 22
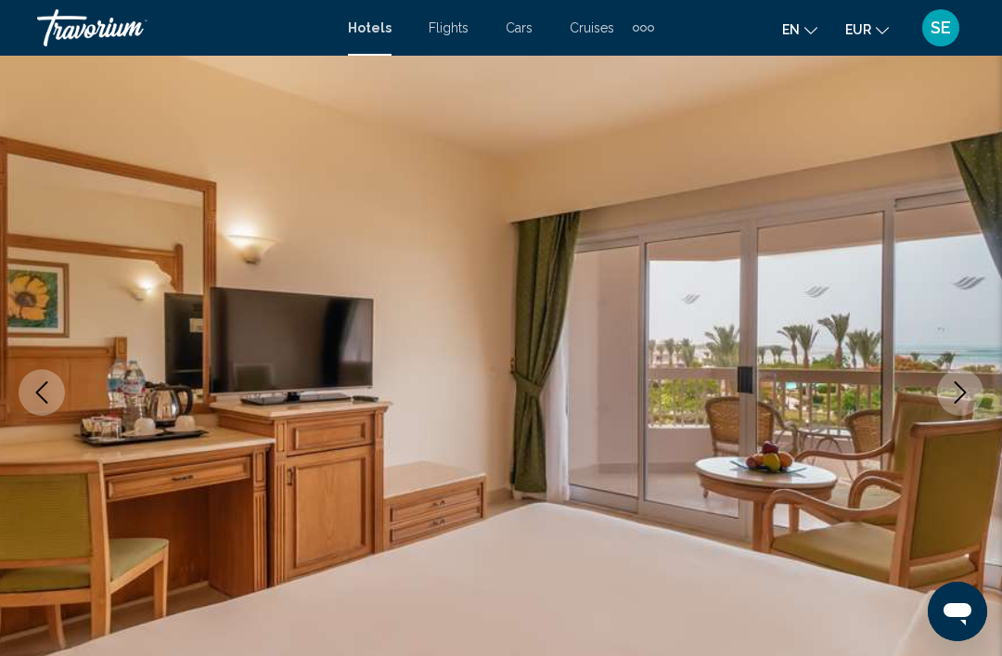
click at [967, 383] on icon "Next image" at bounding box center [960, 392] width 22 height 22
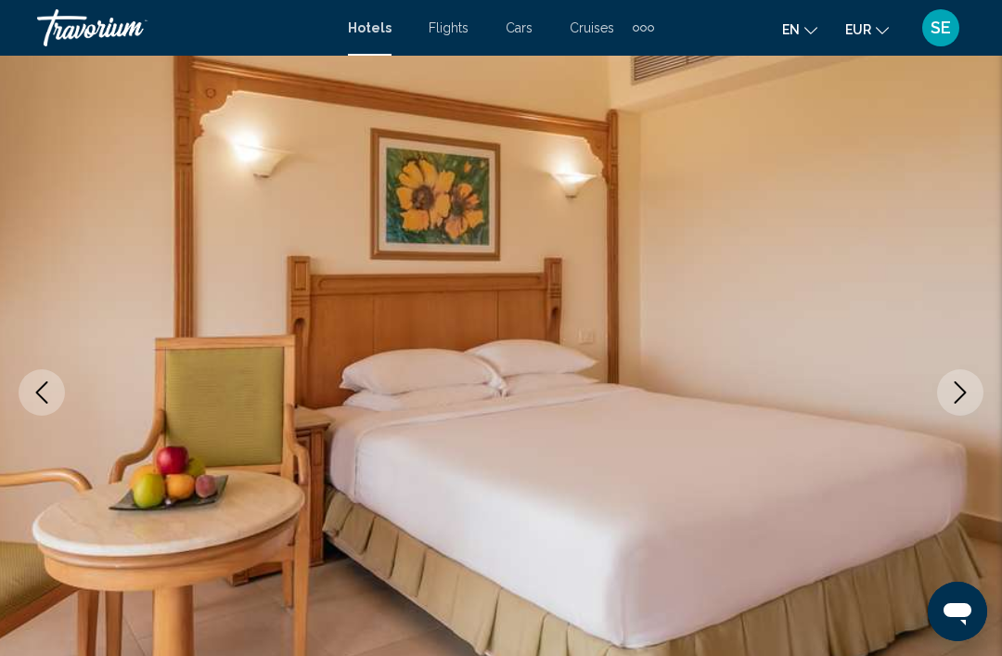
click at [976, 384] on button "Next image" at bounding box center [960, 392] width 46 height 46
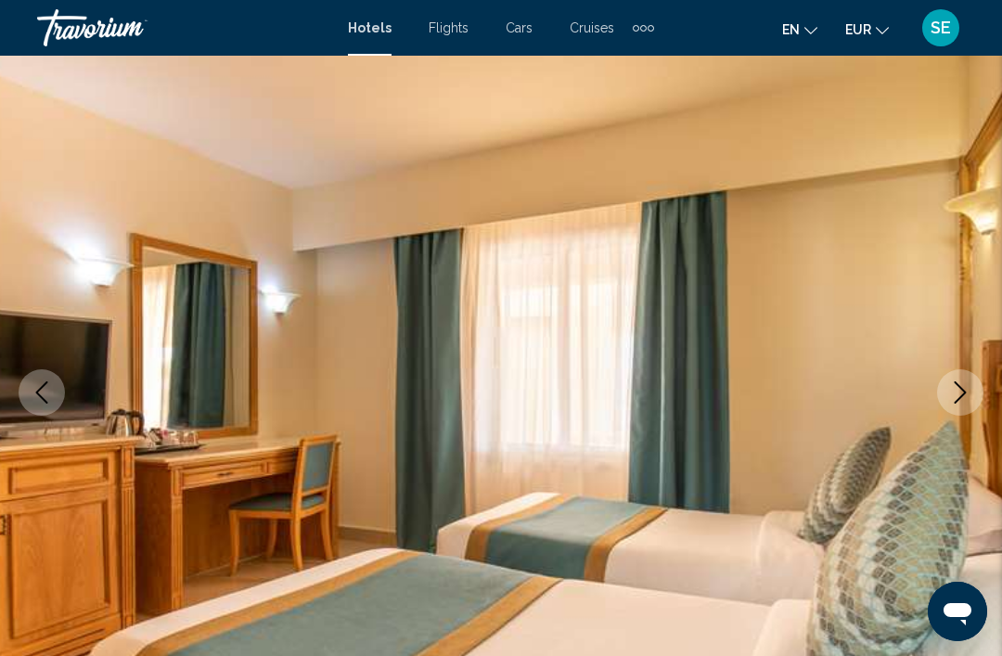
click at [966, 399] on icon "Next image" at bounding box center [960, 392] width 22 height 22
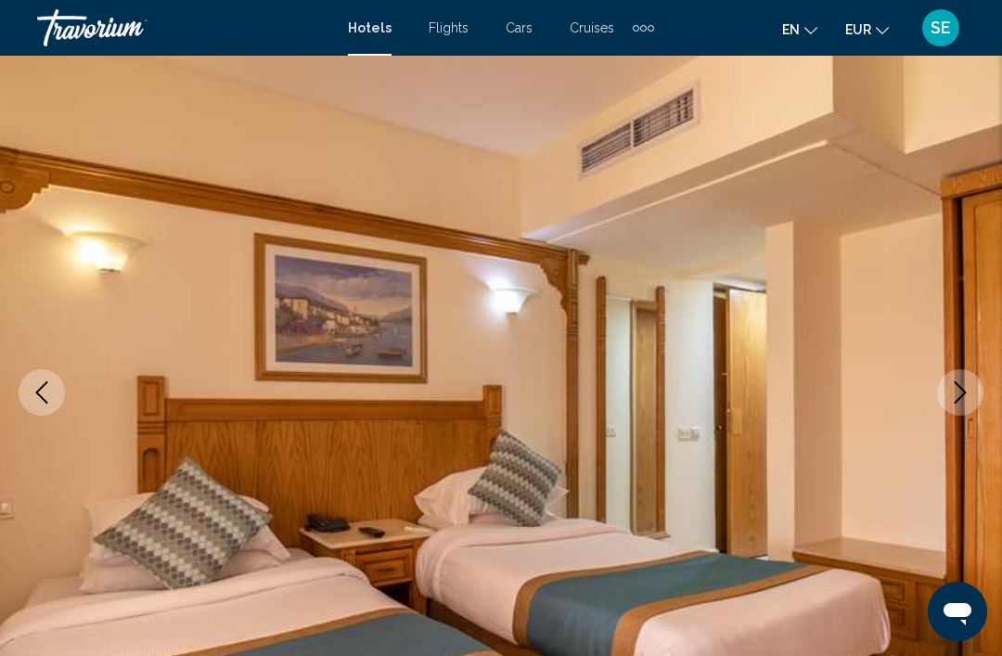
click at [962, 399] on icon "Next image" at bounding box center [960, 392] width 22 height 22
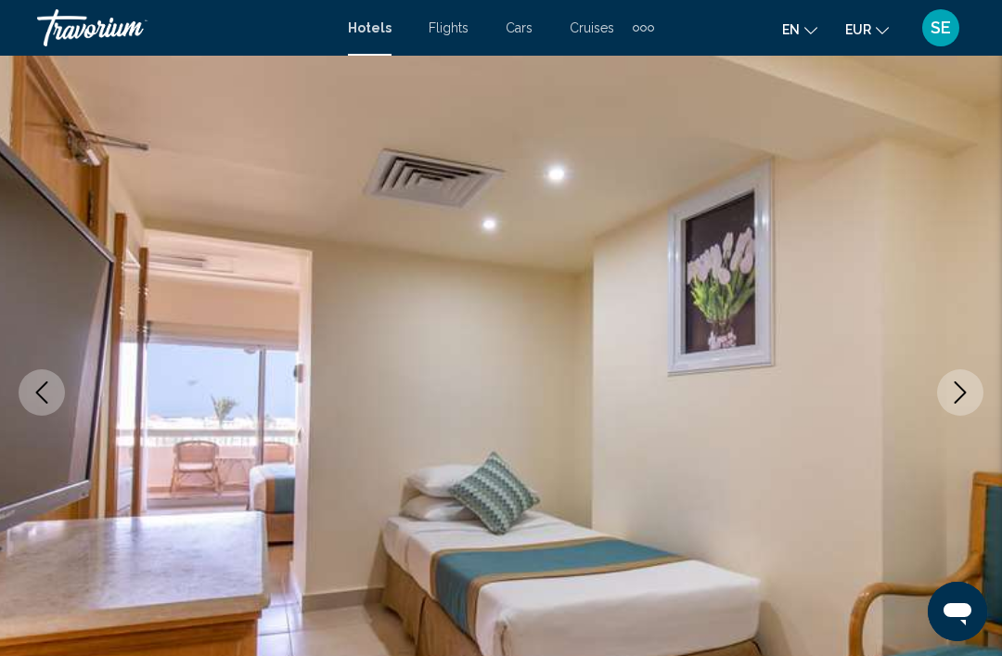
click at [39, 394] on icon "Previous image" at bounding box center [42, 392] width 12 height 22
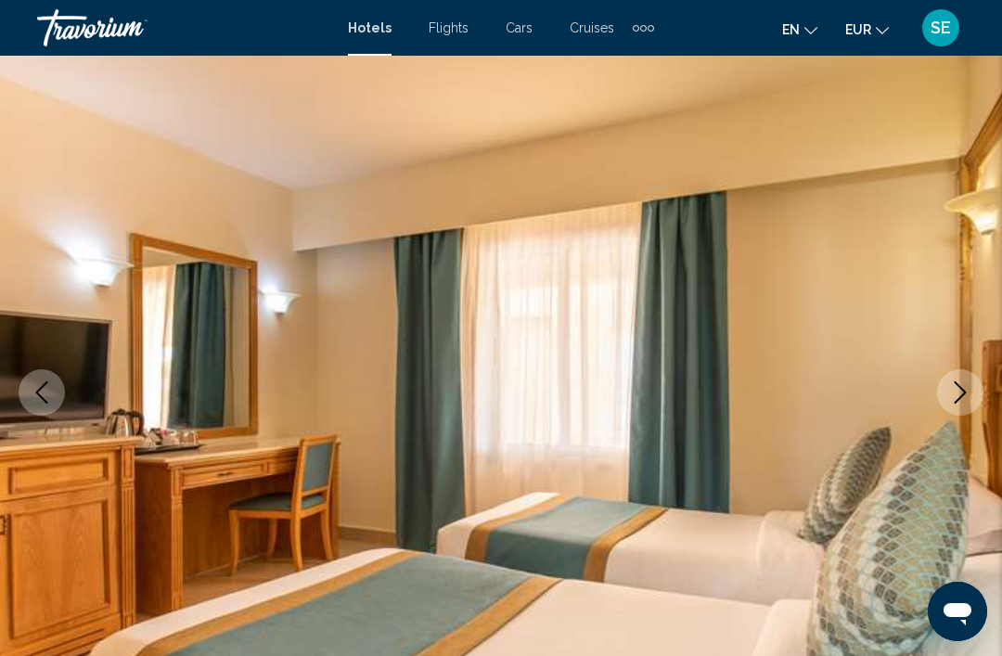
click at [969, 384] on icon "Next image" at bounding box center [960, 392] width 22 height 22
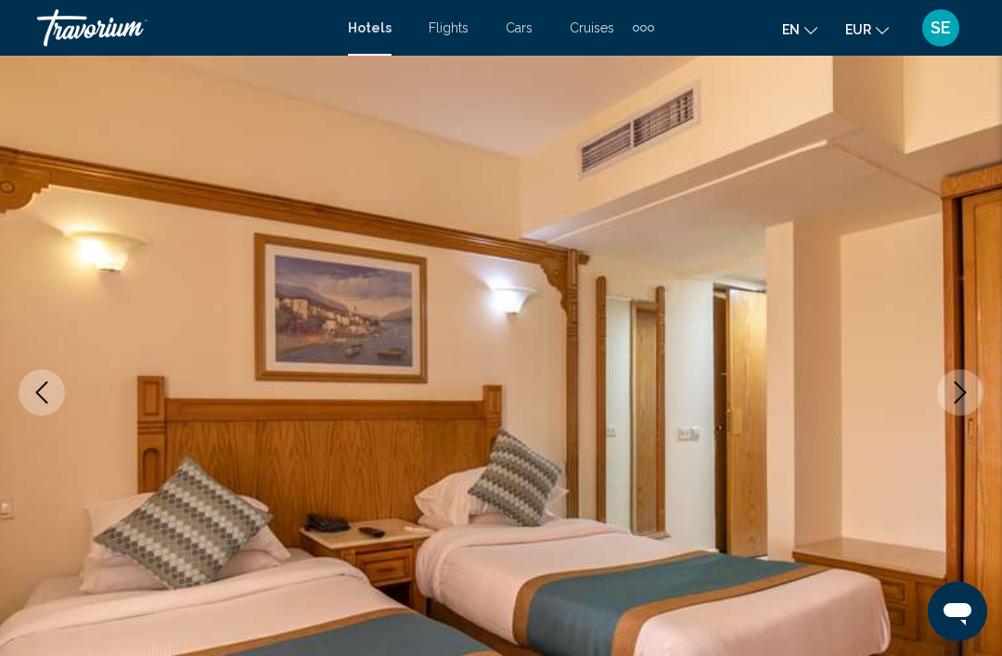
click at [968, 391] on icon "Next image" at bounding box center [960, 392] width 22 height 22
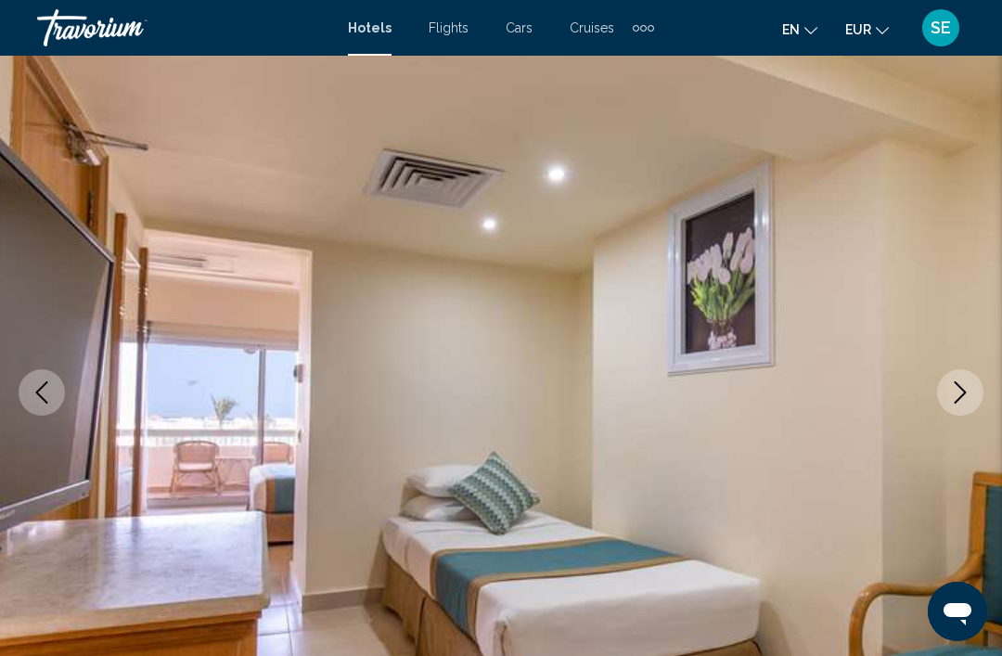
click at [970, 394] on icon "Next image" at bounding box center [960, 392] width 22 height 22
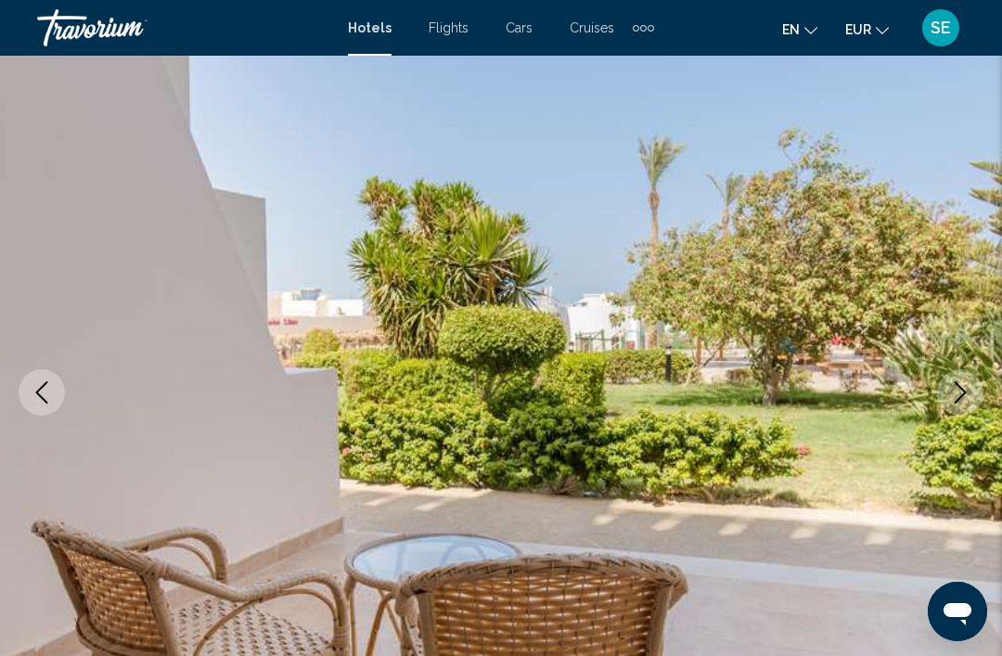
click at [966, 396] on icon "Next image" at bounding box center [960, 392] width 22 height 22
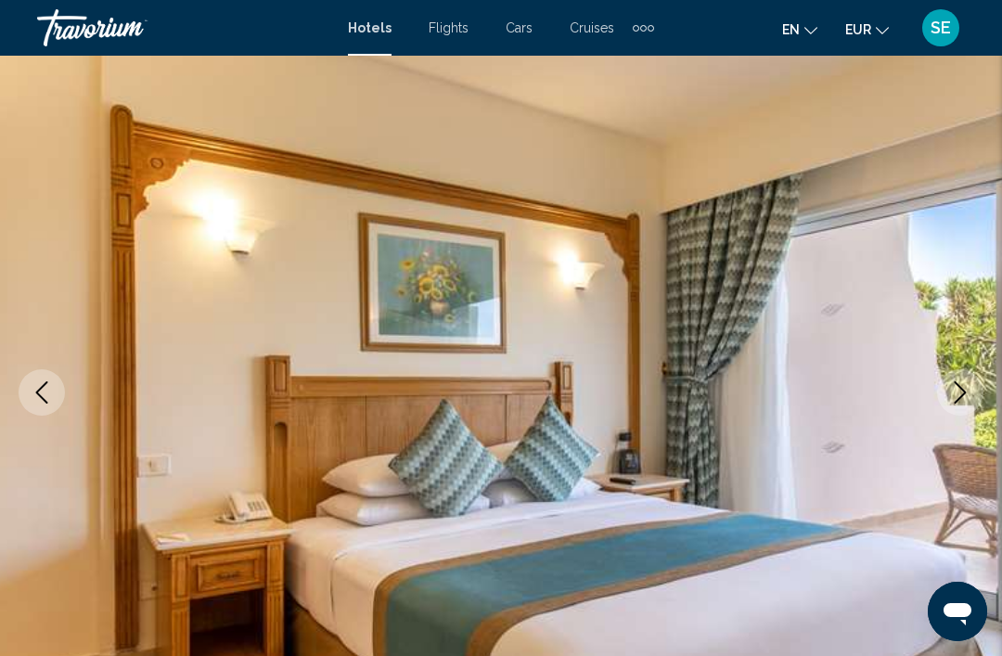
click at [963, 388] on icon "Next image" at bounding box center [960, 392] width 22 height 22
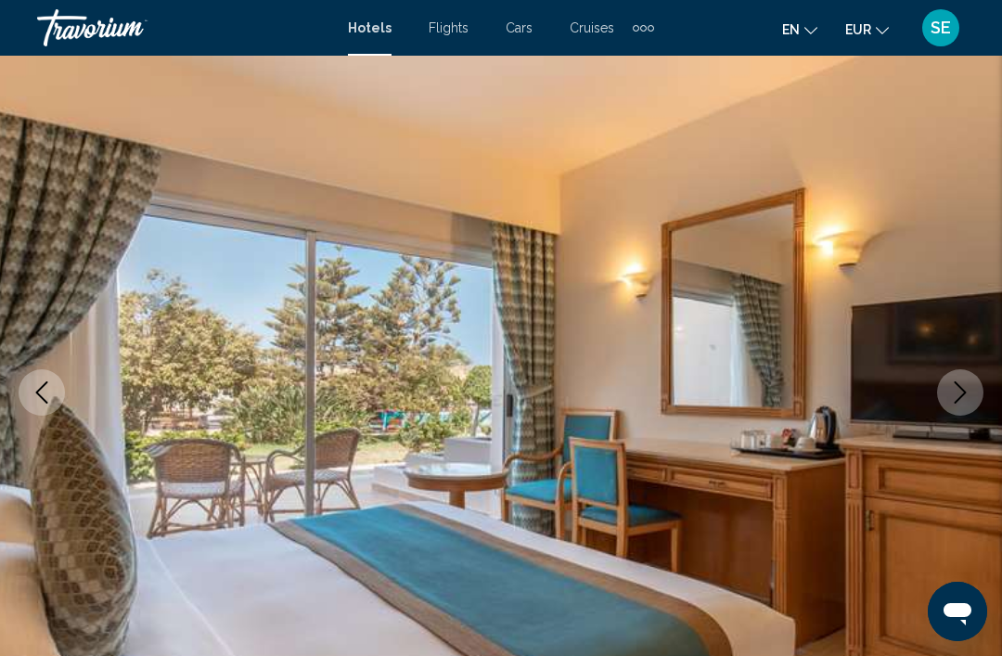
click at [969, 396] on icon "Next image" at bounding box center [960, 392] width 22 height 22
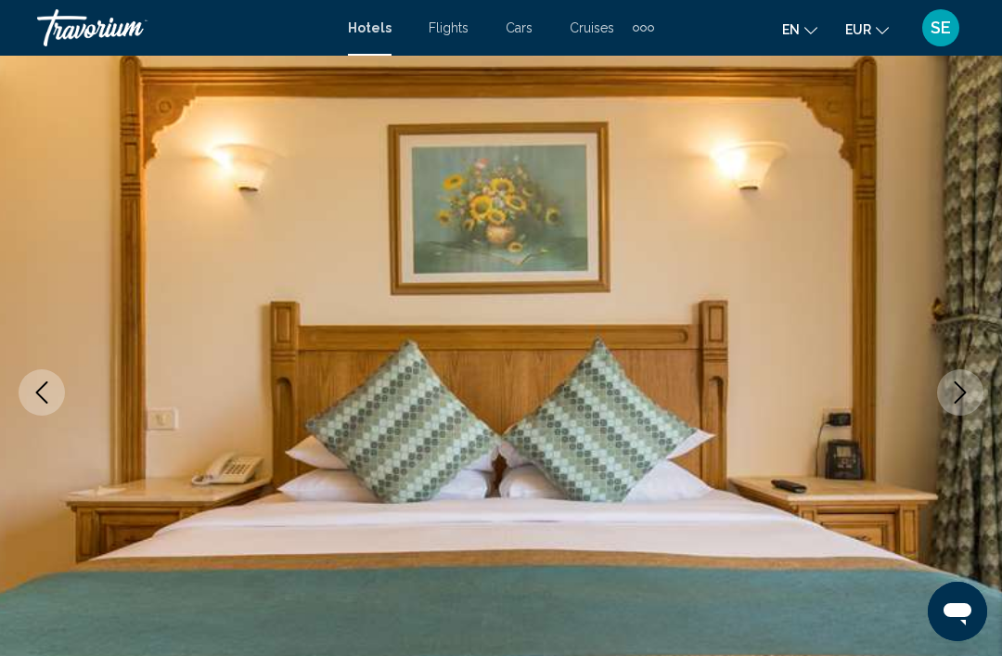
click at [965, 394] on icon "Next image" at bounding box center [960, 392] width 22 height 22
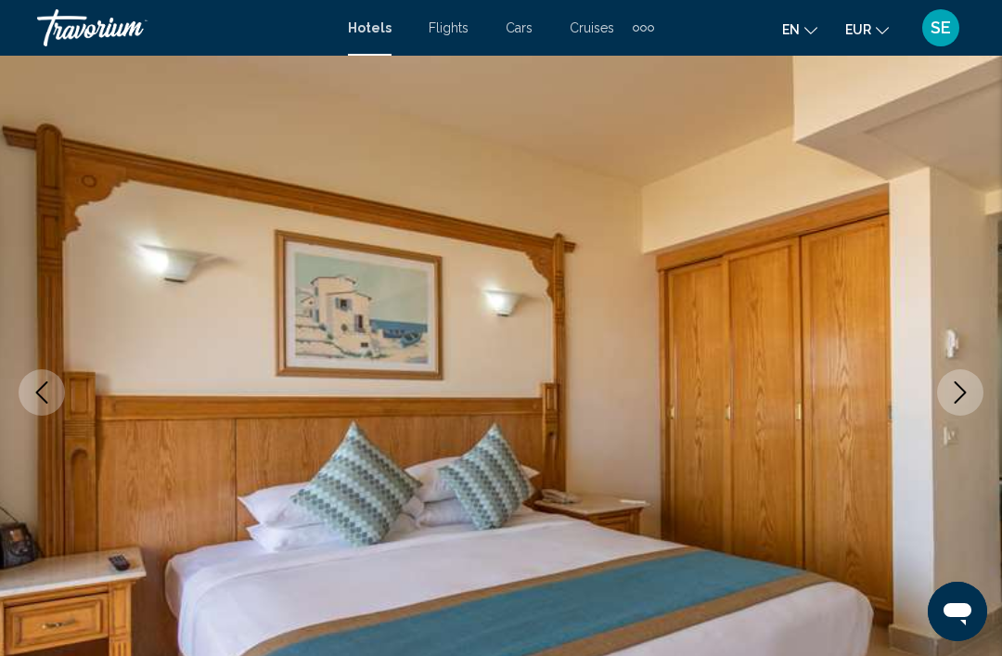
click at [962, 394] on icon "Next image" at bounding box center [960, 392] width 22 height 22
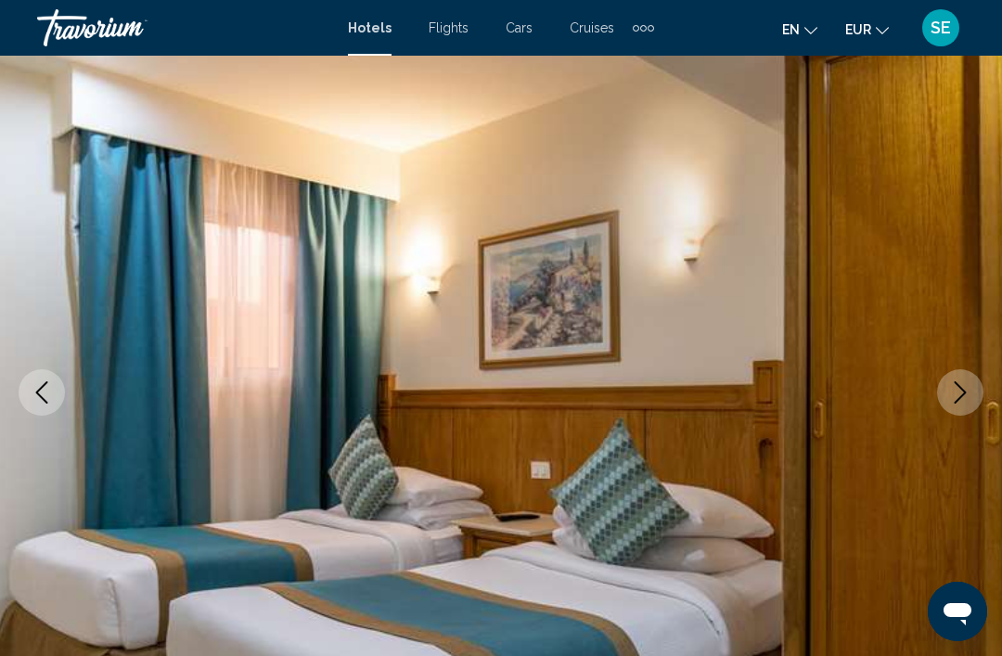
click at [954, 397] on icon "Next image" at bounding box center [960, 392] width 22 height 22
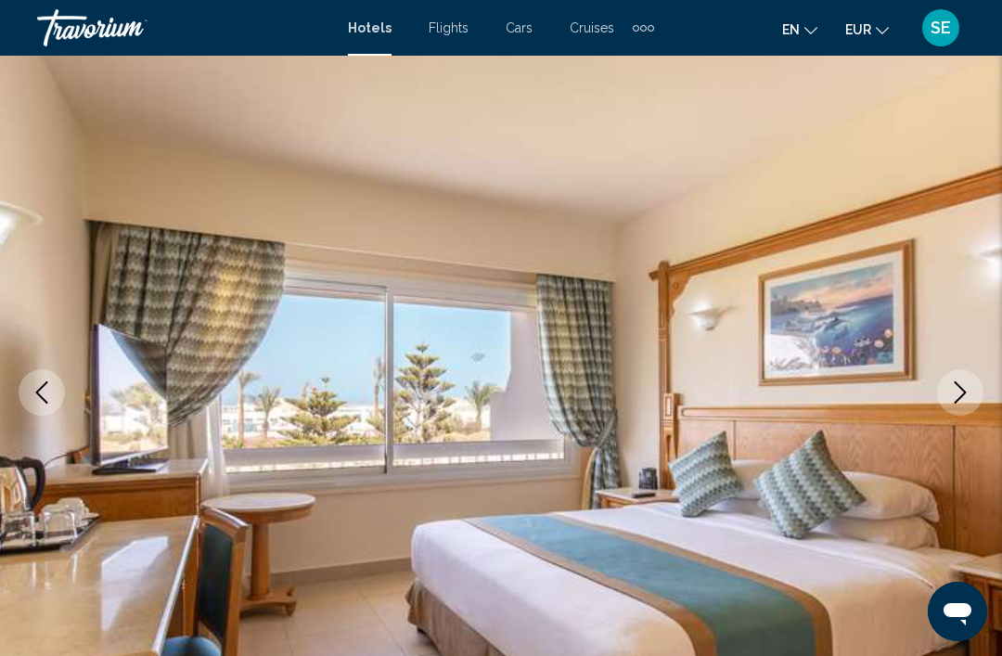
click at [968, 384] on icon "Next image" at bounding box center [960, 392] width 22 height 22
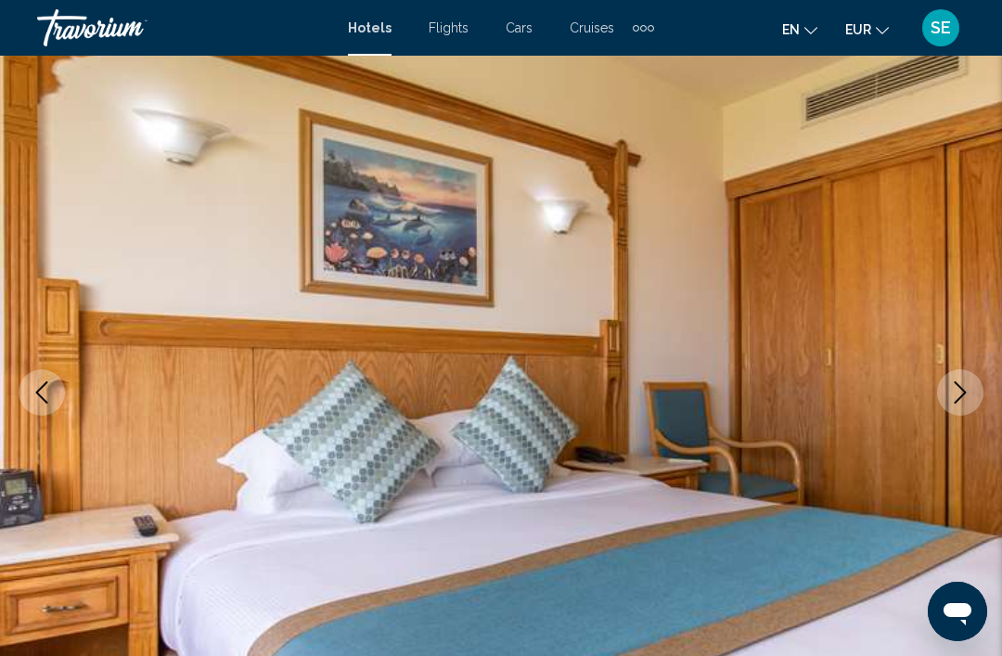
click at [965, 404] on button "Next image" at bounding box center [960, 392] width 46 height 46
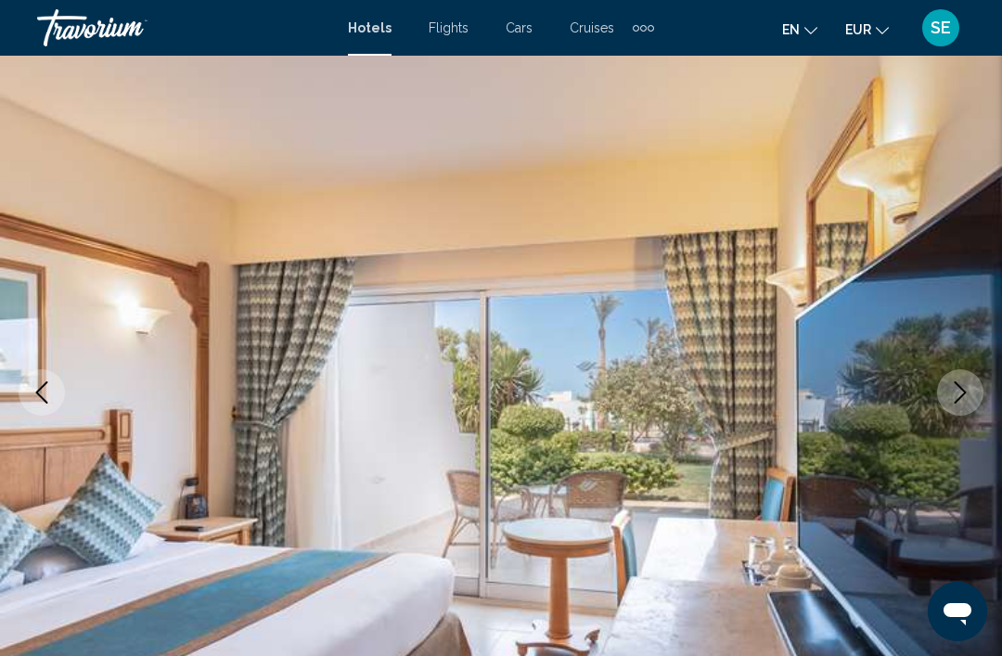
click at [963, 393] on icon "Next image" at bounding box center [960, 392] width 22 height 22
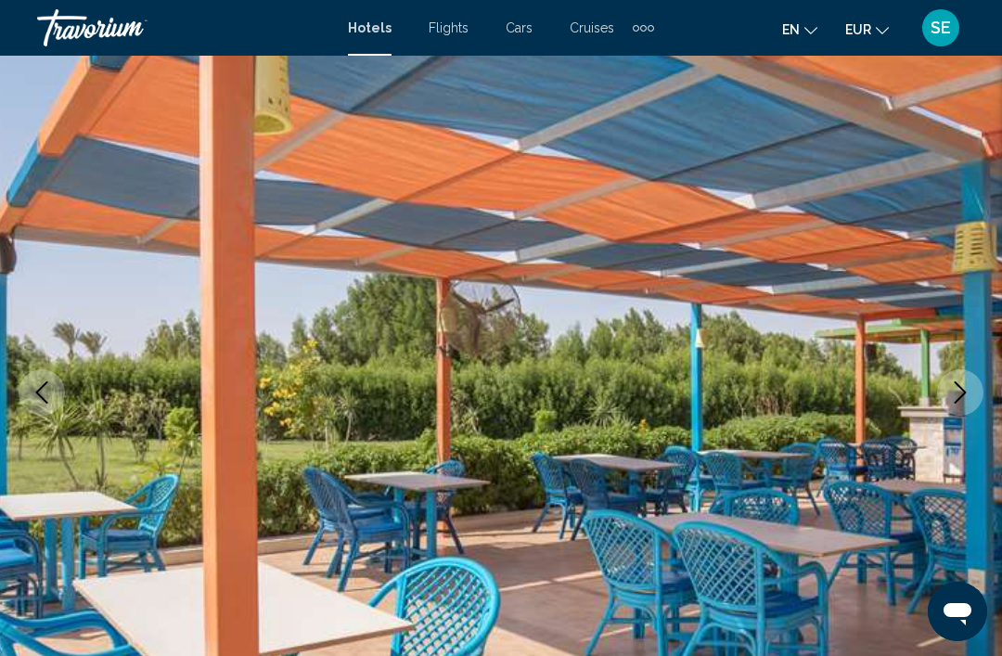
click at [960, 391] on icon "Next image" at bounding box center [960, 392] width 22 height 22
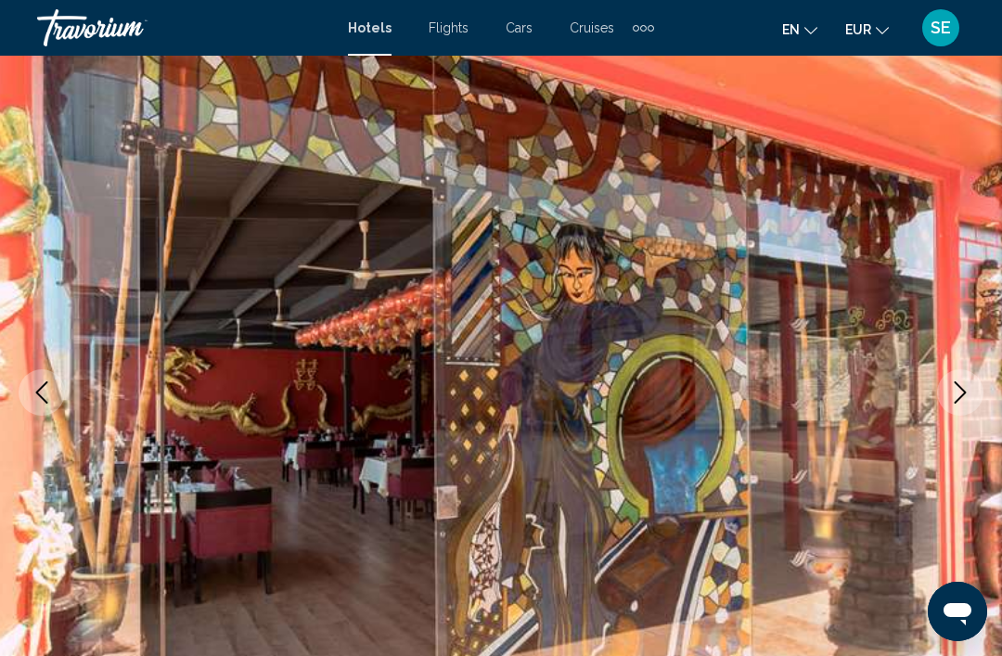
click at [966, 389] on icon "Next image" at bounding box center [960, 392] width 22 height 22
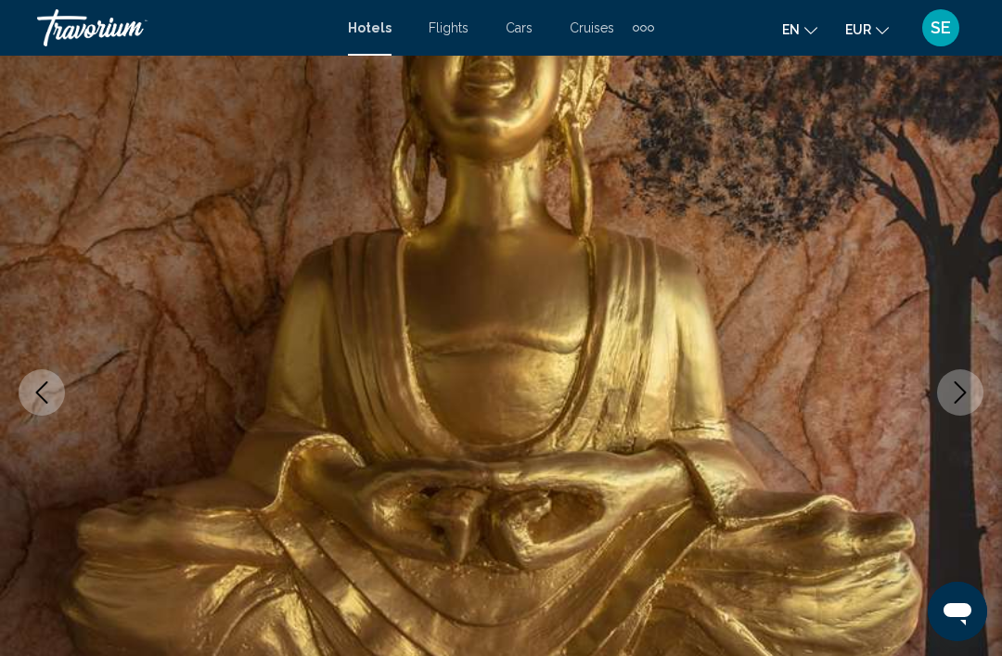
click at [960, 394] on icon "Next image" at bounding box center [960, 392] width 22 height 22
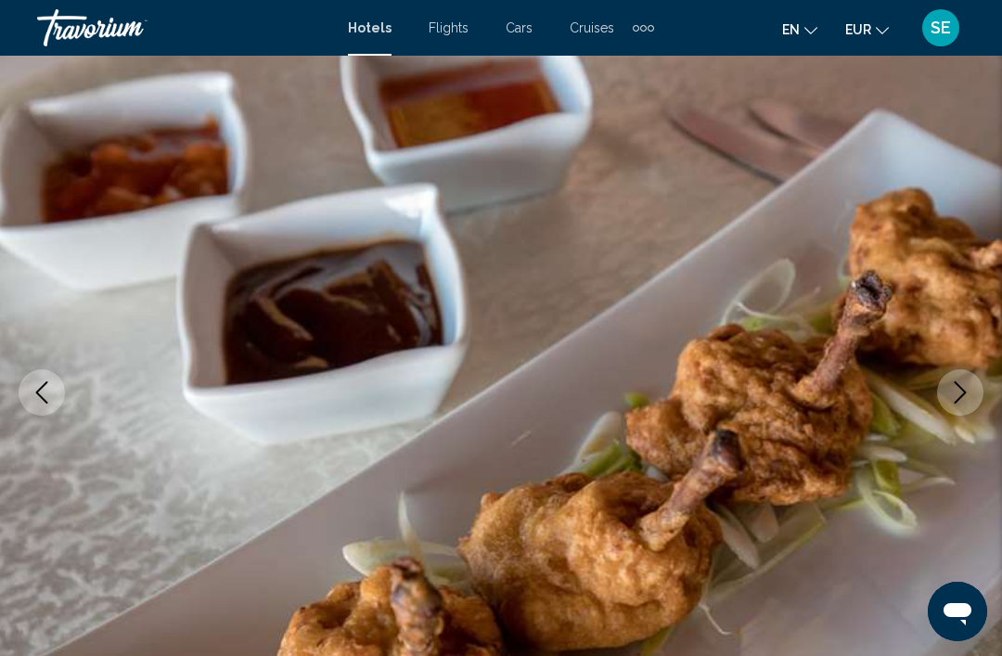
click at [958, 392] on icon "Next image" at bounding box center [960, 392] width 22 height 22
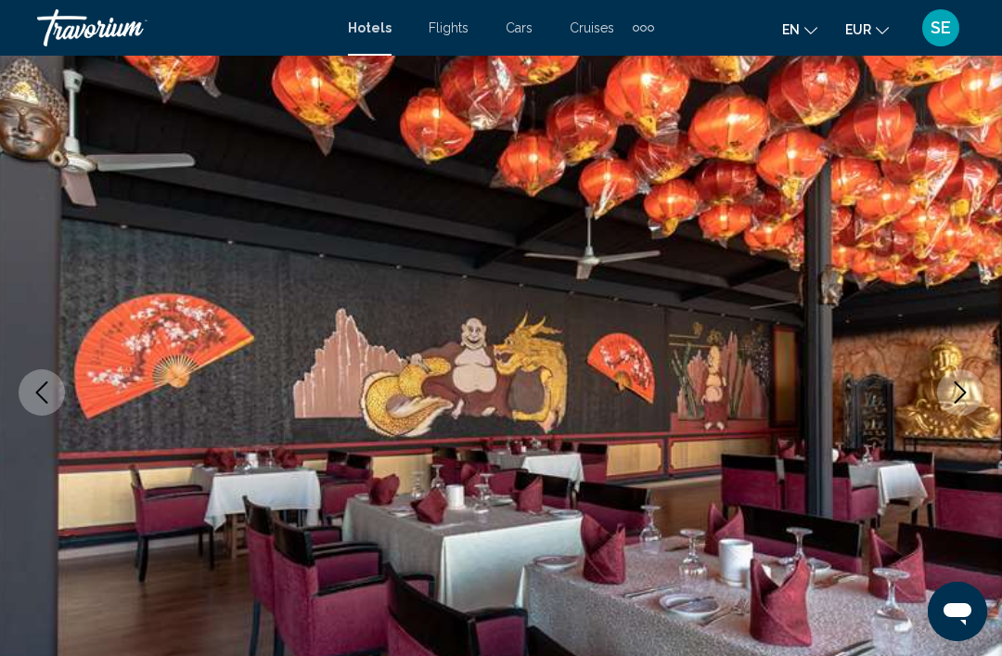
click at [959, 407] on button "Next image" at bounding box center [960, 392] width 46 height 46
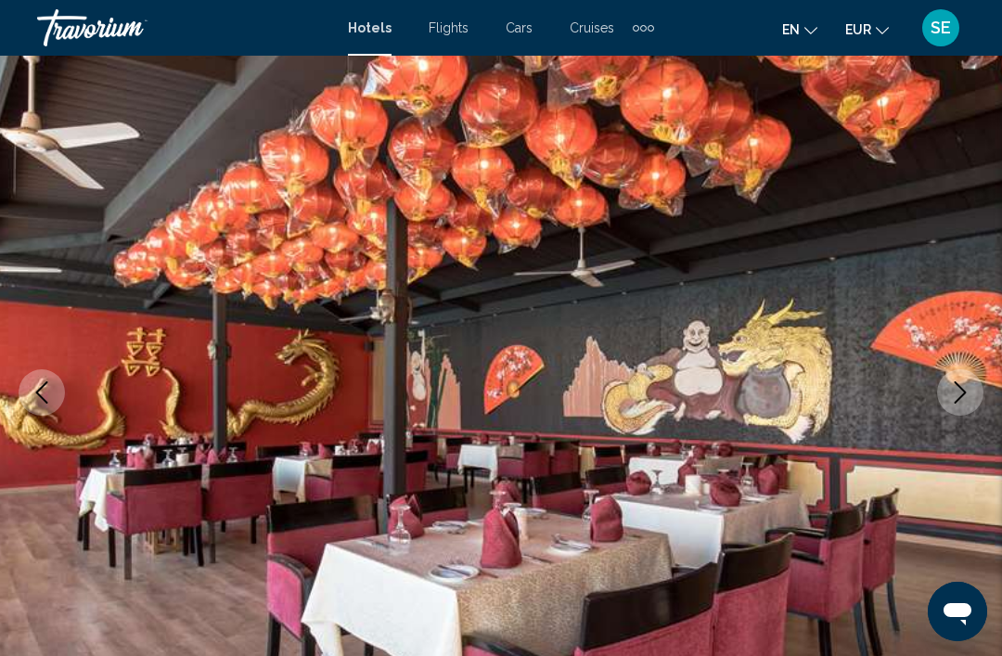
click at [965, 397] on icon "Next image" at bounding box center [960, 392] width 22 height 22
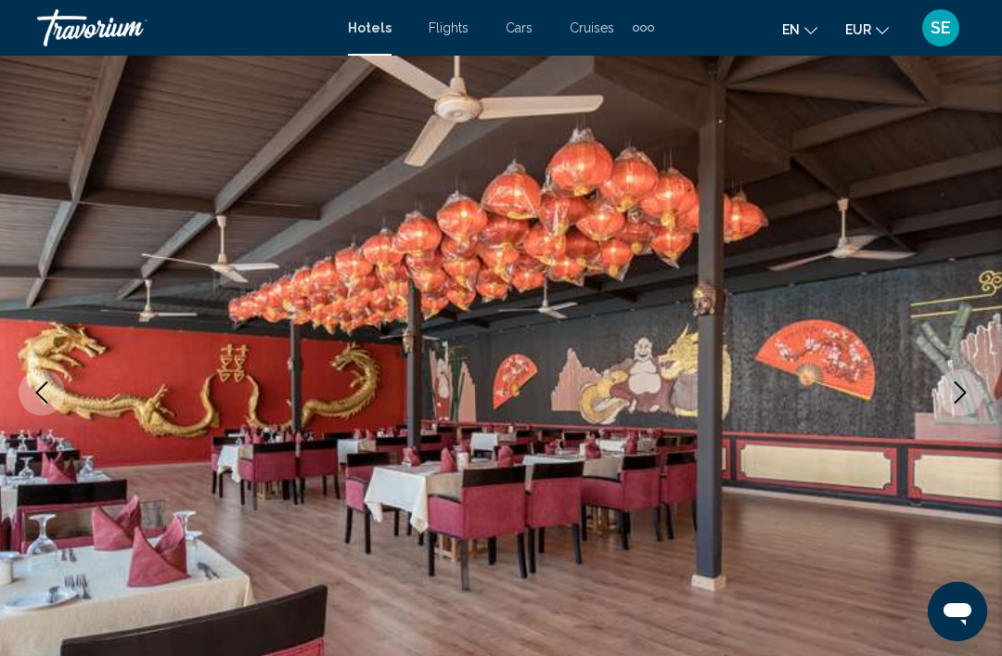
click at [932, 396] on img "Main content" at bounding box center [501, 393] width 1002 height 882
click at [959, 390] on icon "Next image" at bounding box center [960, 392] width 22 height 22
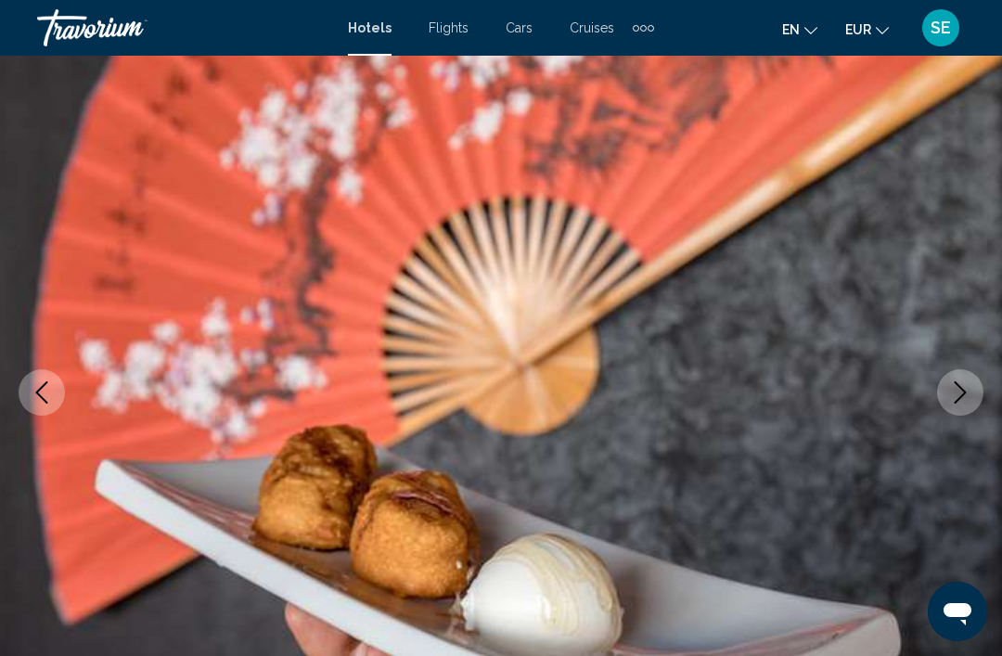
click at [949, 404] on button "Next image" at bounding box center [960, 392] width 46 height 46
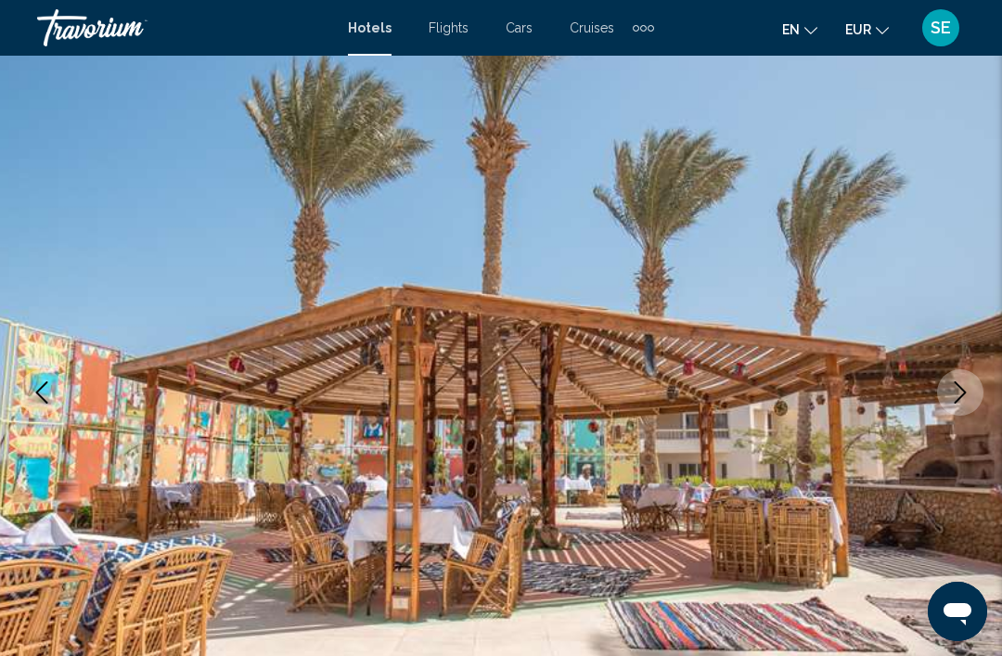
click at [959, 390] on icon "Next image" at bounding box center [960, 392] width 22 height 22
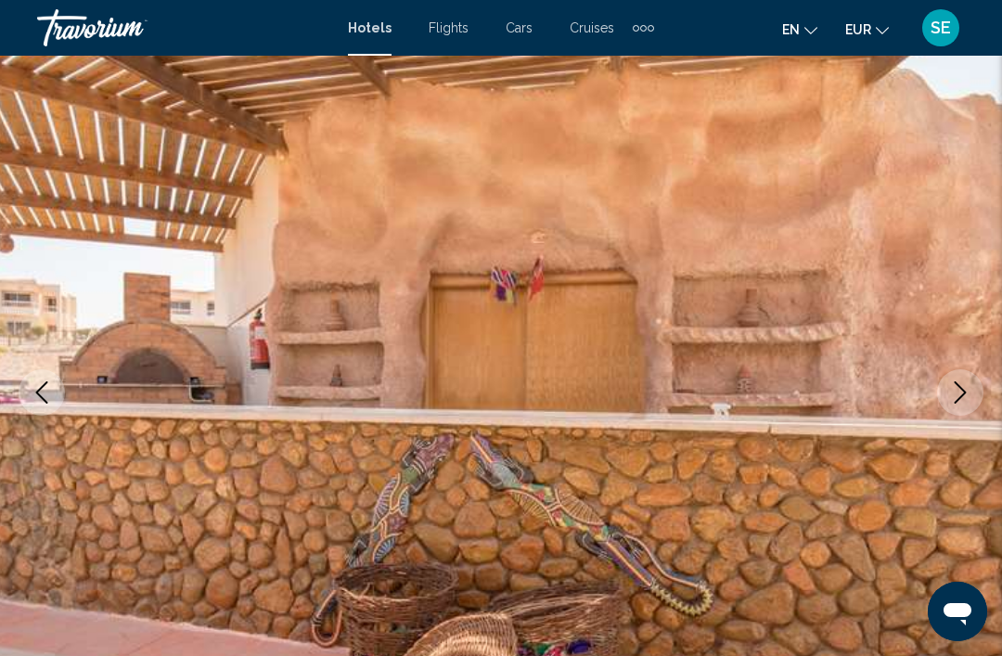
click at [964, 401] on icon "Next image" at bounding box center [960, 392] width 22 height 22
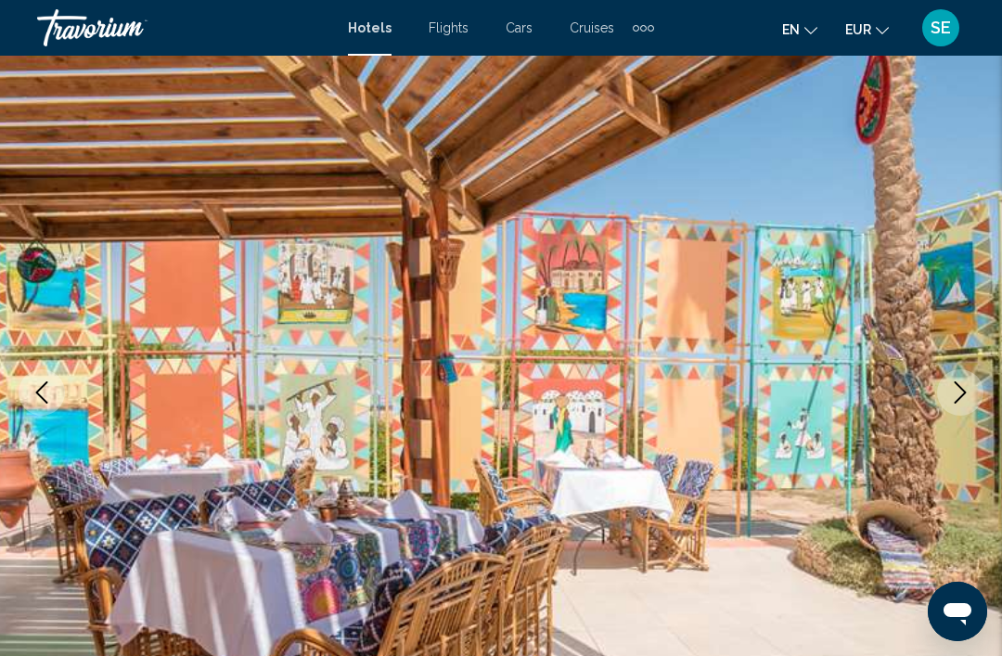
click at [961, 386] on icon "Next image" at bounding box center [960, 392] width 22 height 22
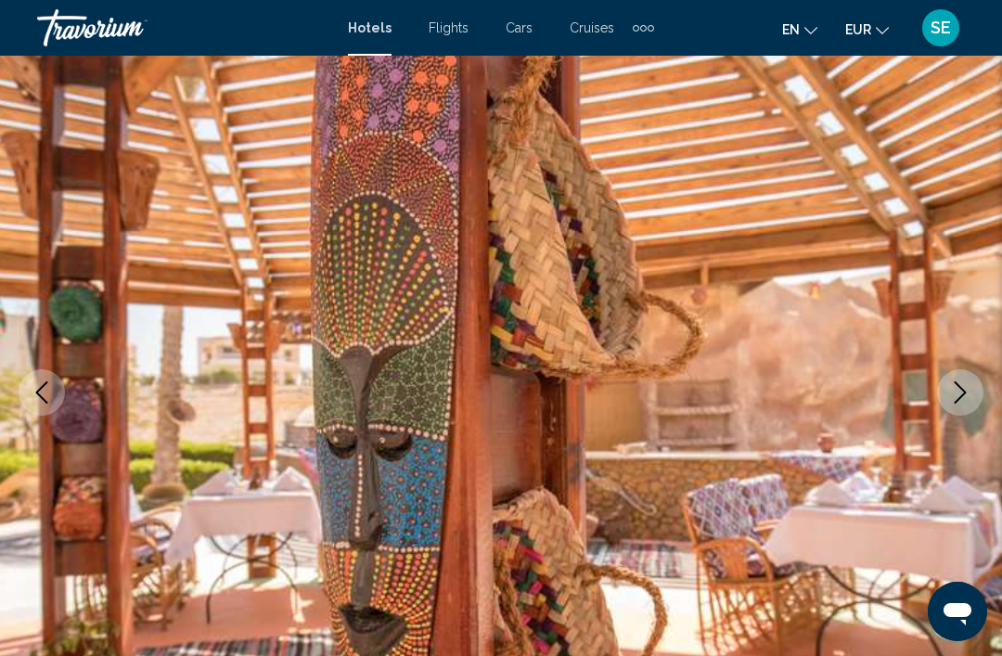
click at [958, 391] on icon "Next image" at bounding box center [960, 392] width 22 height 22
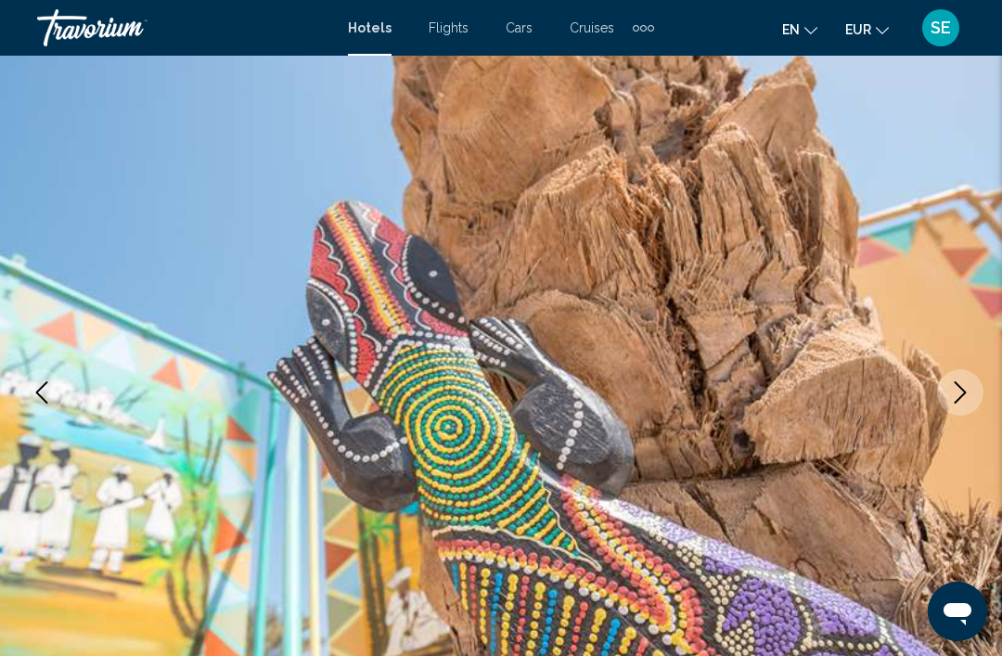
click at [955, 394] on icon "Next image" at bounding box center [960, 392] width 22 height 22
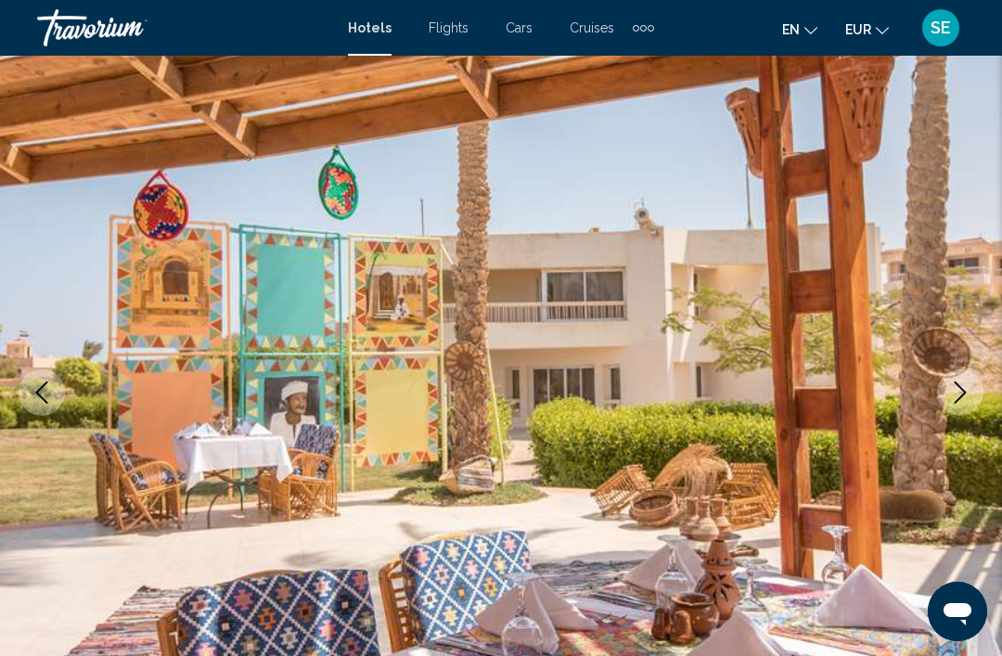
click at [956, 389] on icon "Next image" at bounding box center [960, 392] width 22 height 22
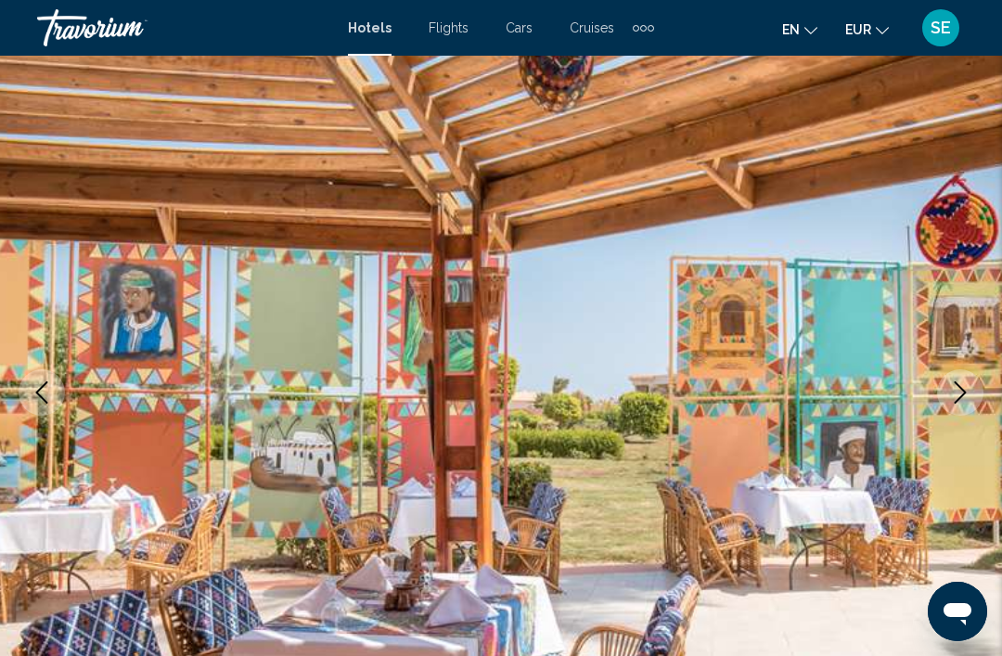
click at [970, 386] on icon "Next image" at bounding box center [960, 392] width 22 height 22
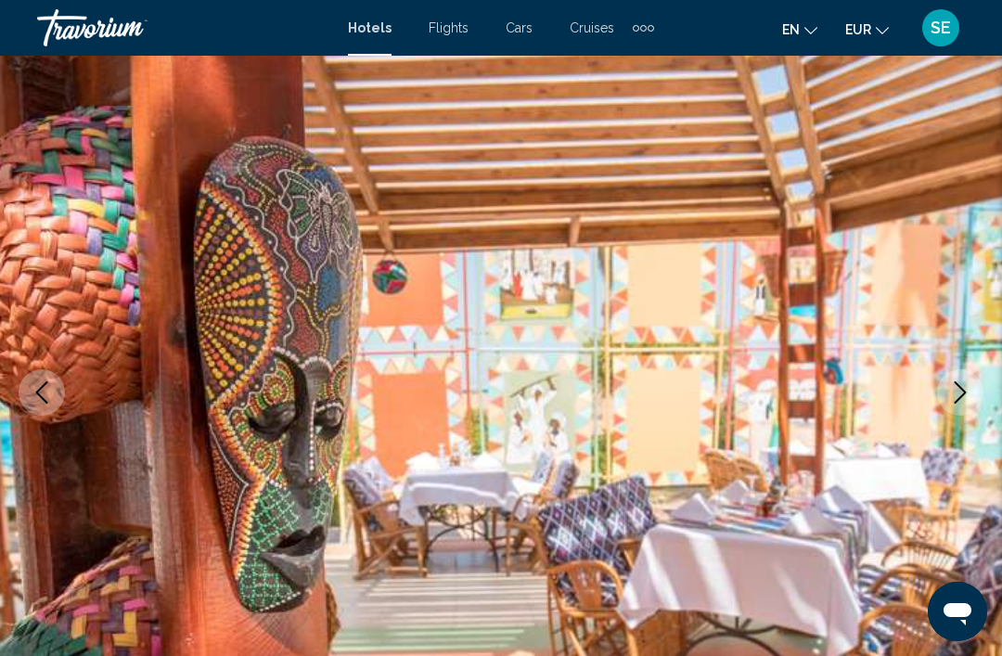
click at [961, 394] on icon "Next image" at bounding box center [960, 392] width 22 height 22
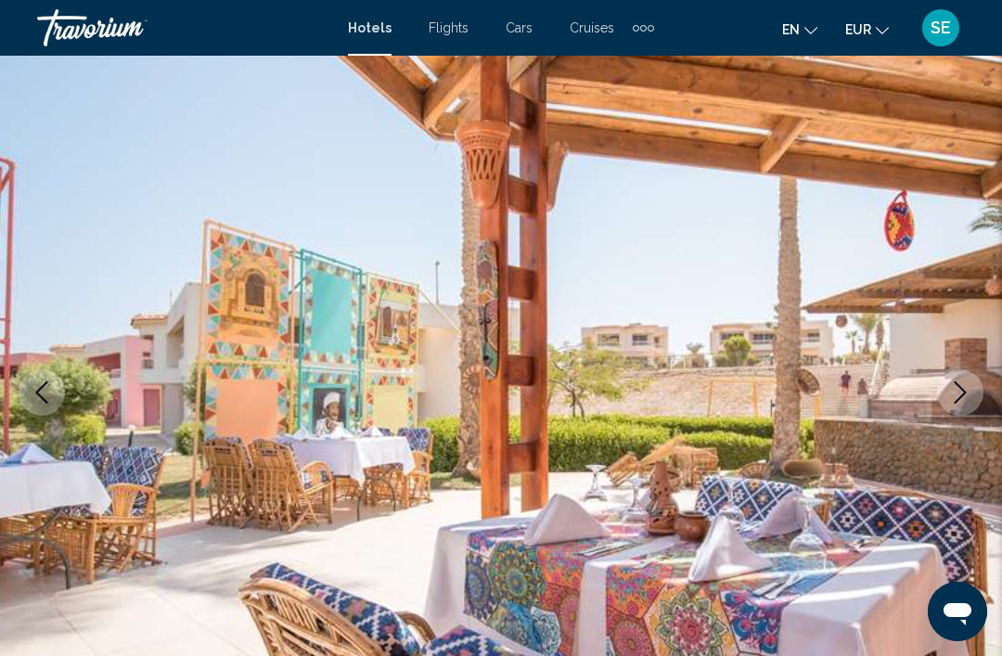
click at [967, 396] on icon "Next image" at bounding box center [960, 392] width 22 height 22
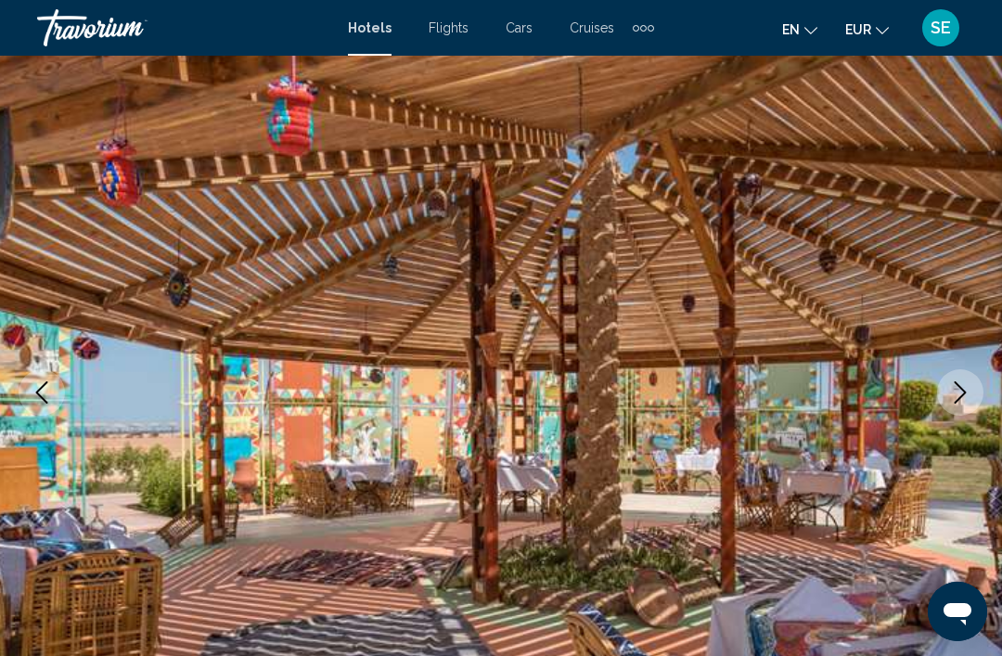
click at [966, 393] on icon "Next image" at bounding box center [961, 392] width 12 height 22
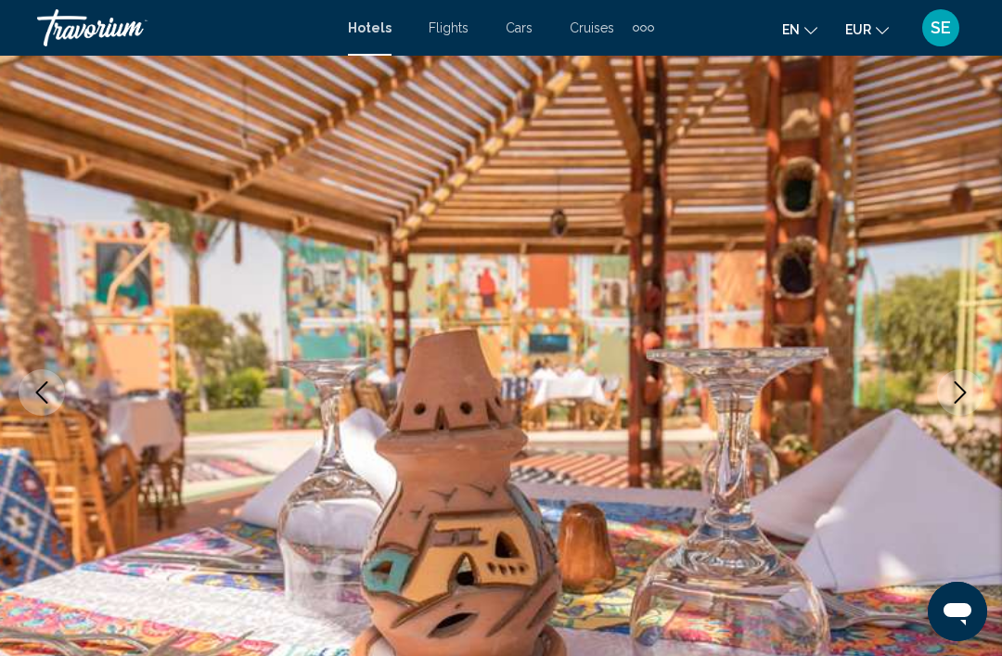
click at [955, 390] on icon "Next image" at bounding box center [960, 392] width 22 height 22
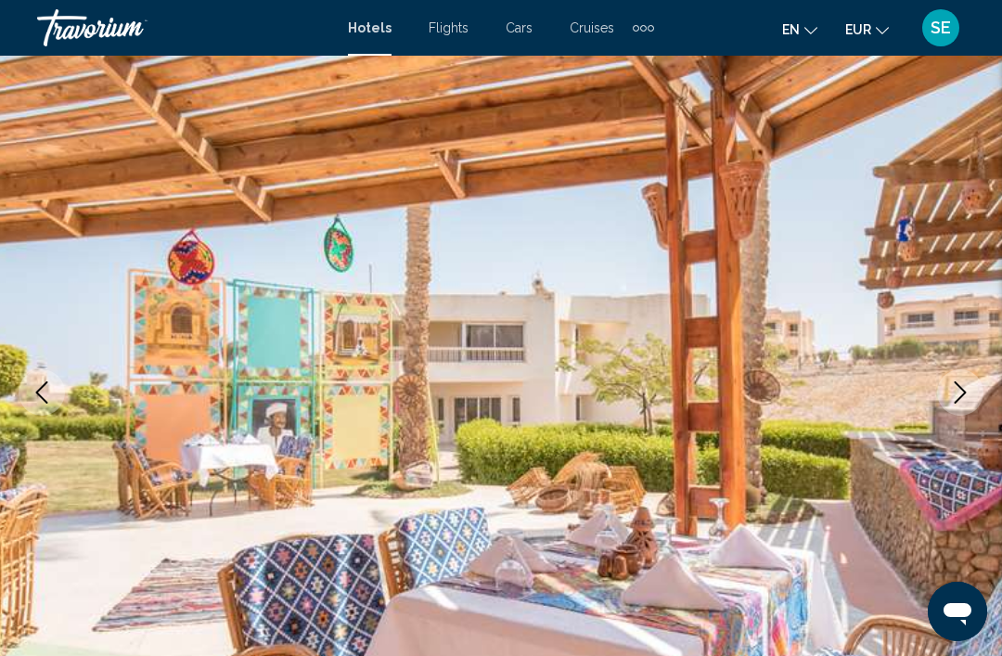
click at [963, 399] on icon "Next image" at bounding box center [960, 392] width 22 height 22
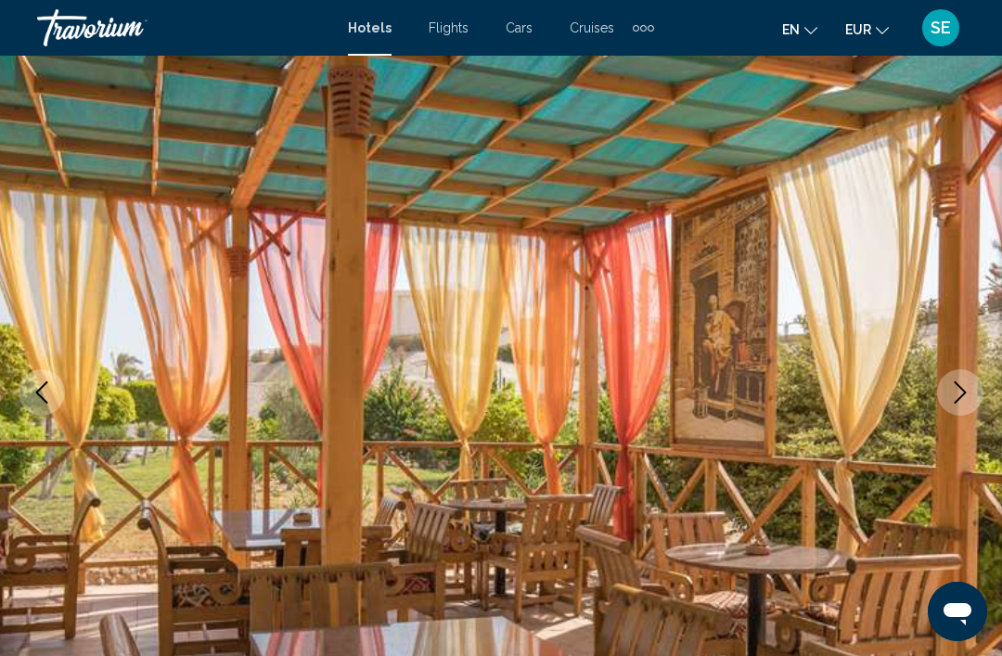
click at [961, 403] on icon "Next image" at bounding box center [960, 392] width 22 height 22
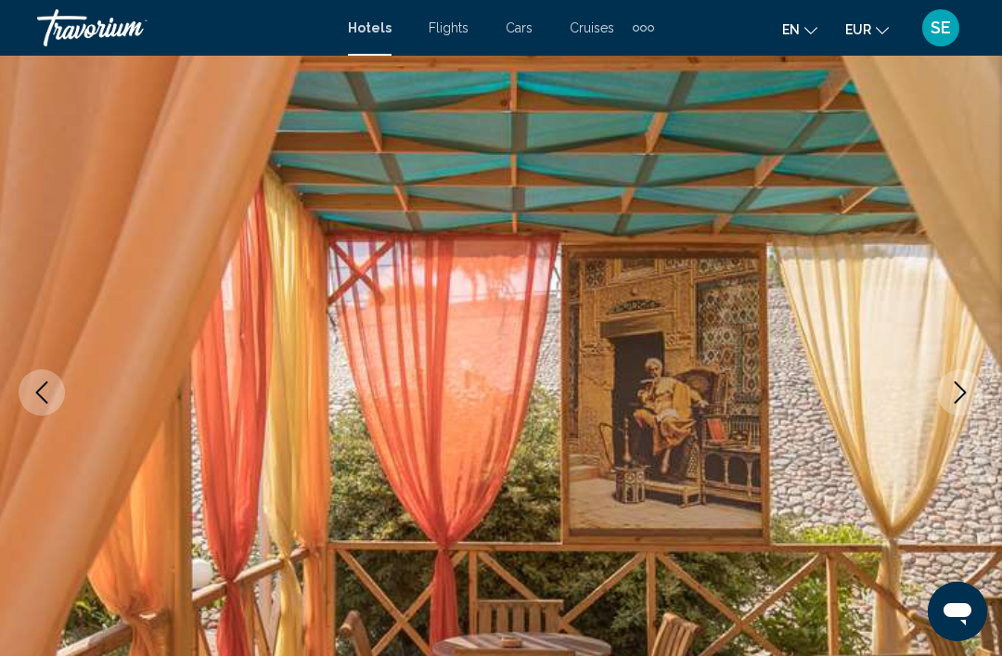
click at [965, 392] on icon "Next image" at bounding box center [961, 392] width 12 height 22
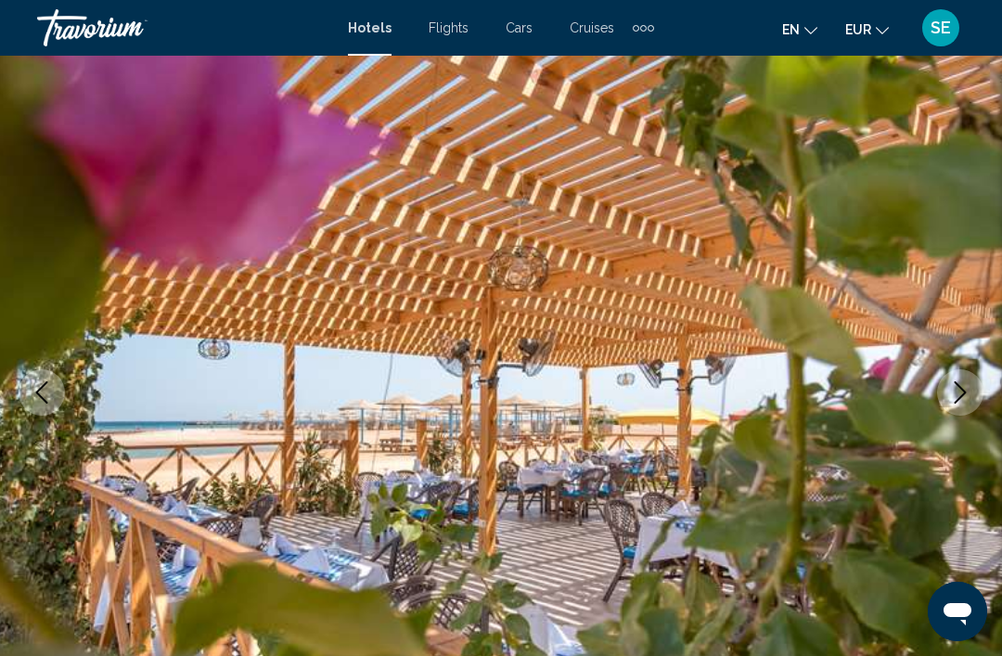
click at [960, 398] on icon "Next image" at bounding box center [961, 392] width 12 height 22
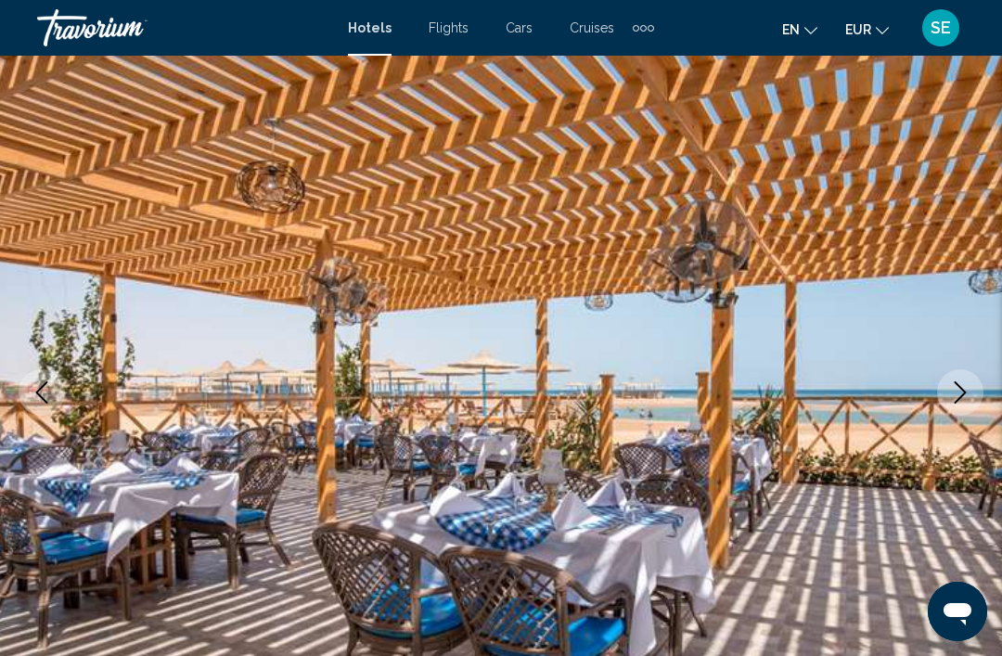
click at [967, 397] on icon "Next image" at bounding box center [960, 392] width 22 height 22
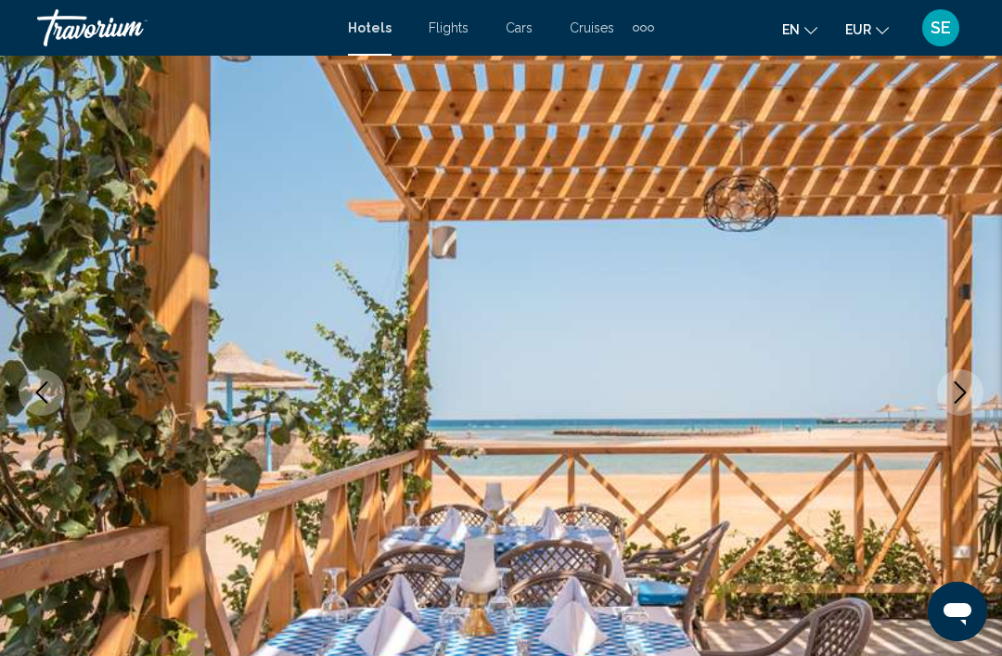
click at [959, 395] on icon "Next image" at bounding box center [960, 392] width 22 height 22
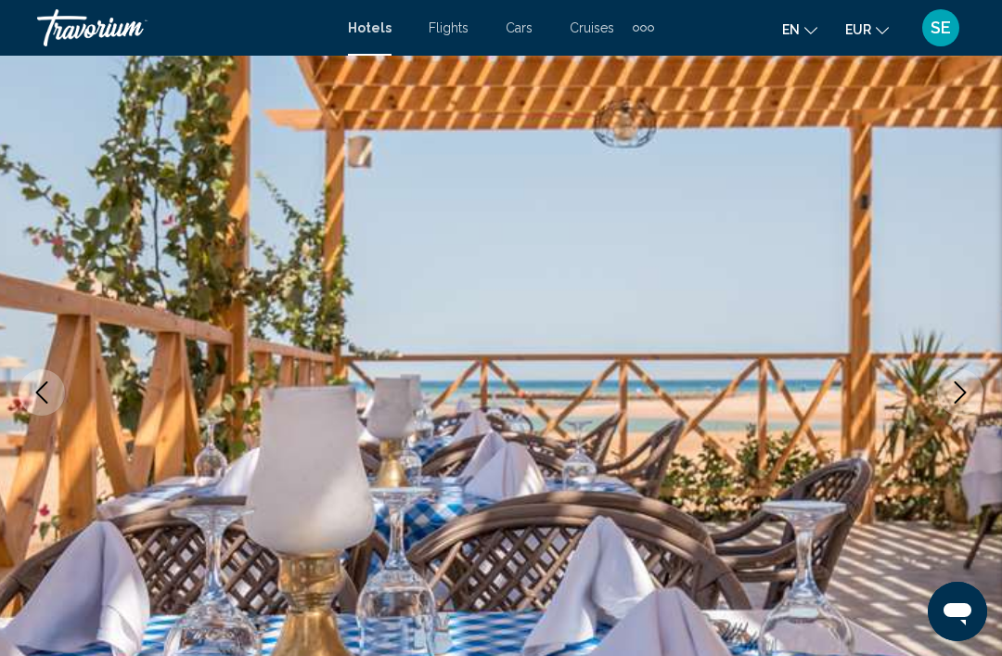
click at [959, 396] on icon "Next image" at bounding box center [960, 392] width 22 height 22
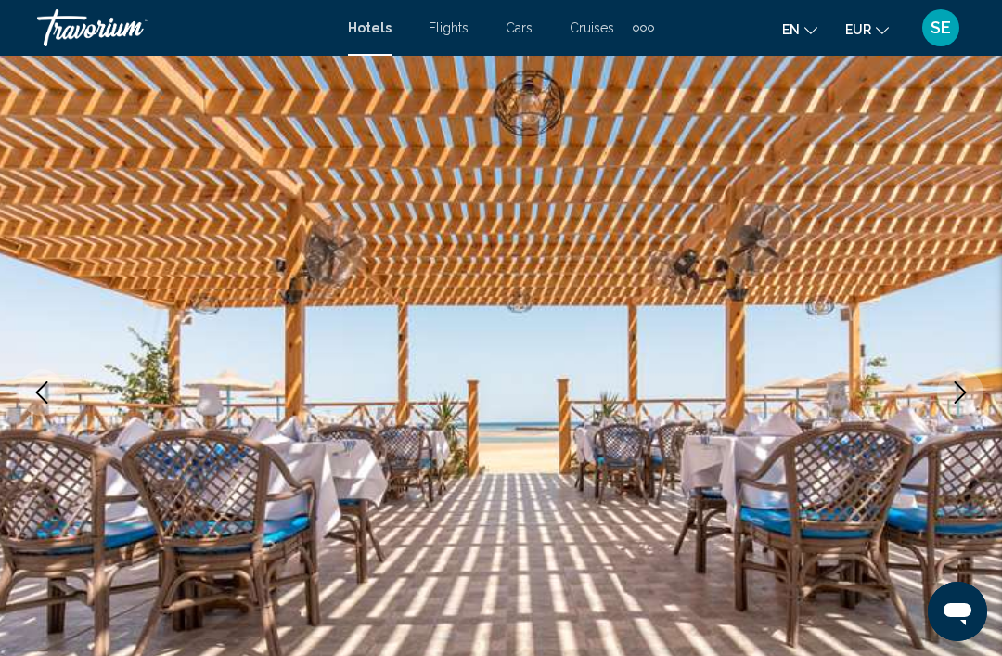
click at [963, 388] on icon "Next image" at bounding box center [960, 392] width 22 height 22
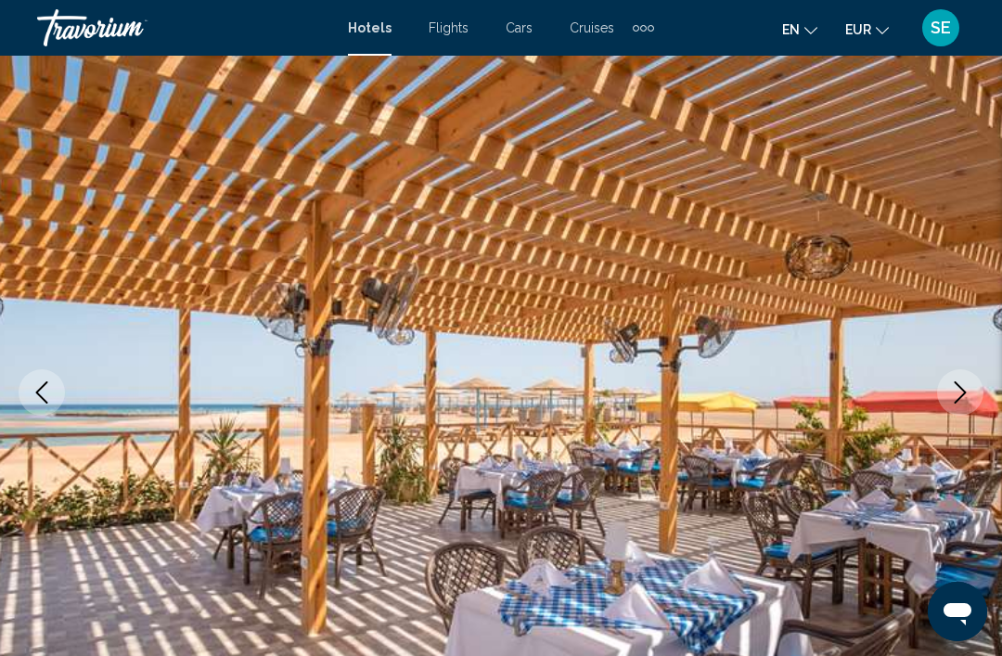
click at [966, 394] on icon "Next image" at bounding box center [960, 392] width 22 height 22
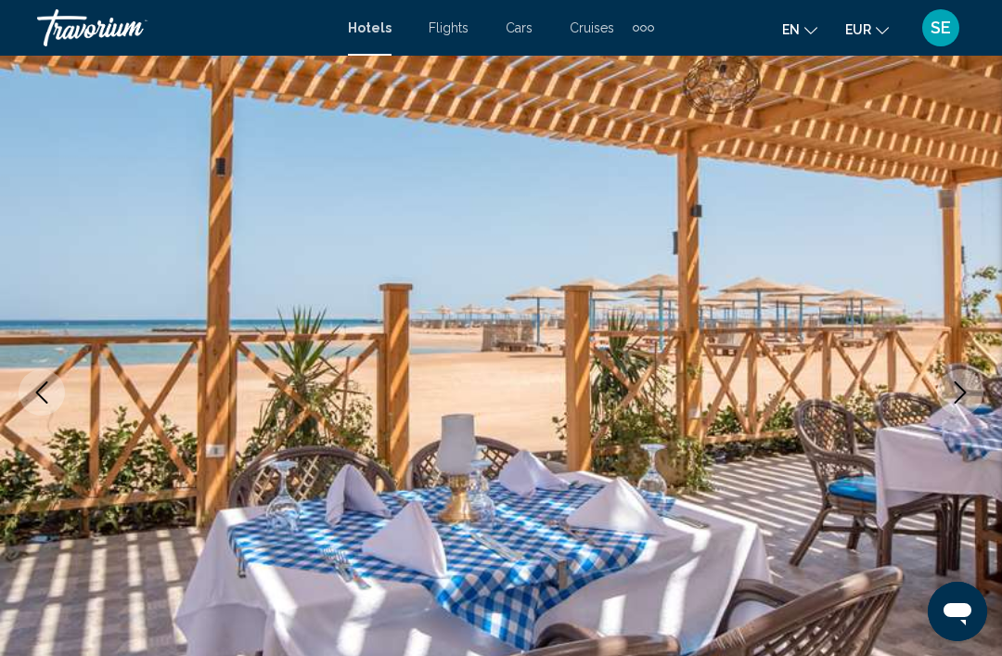
click at [959, 412] on button "Next image" at bounding box center [960, 392] width 46 height 46
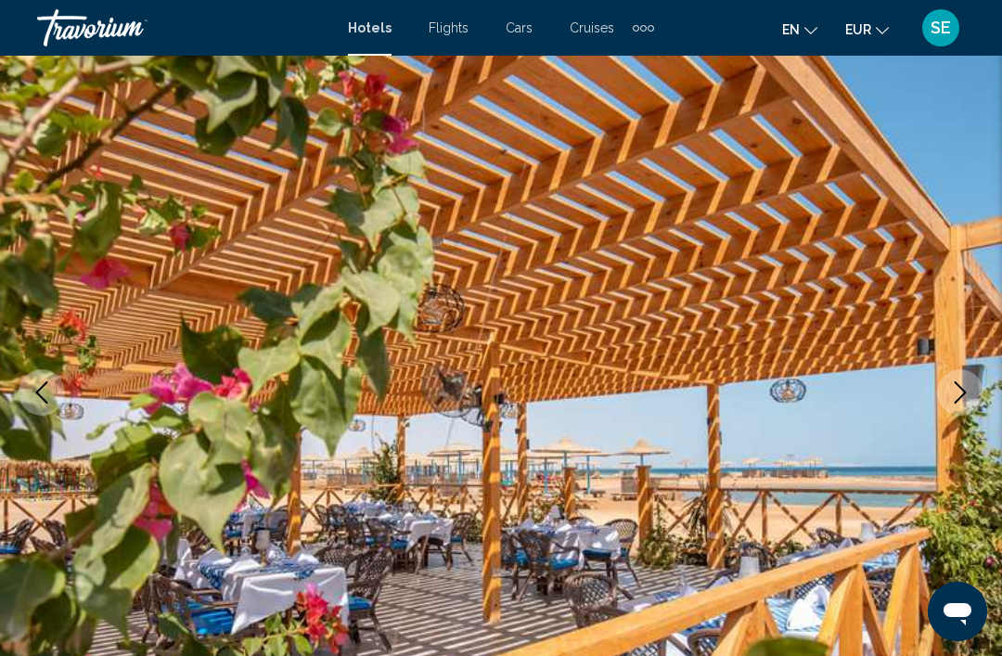
click at [958, 391] on icon "Next image" at bounding box center [960, 392] width 22 height 22
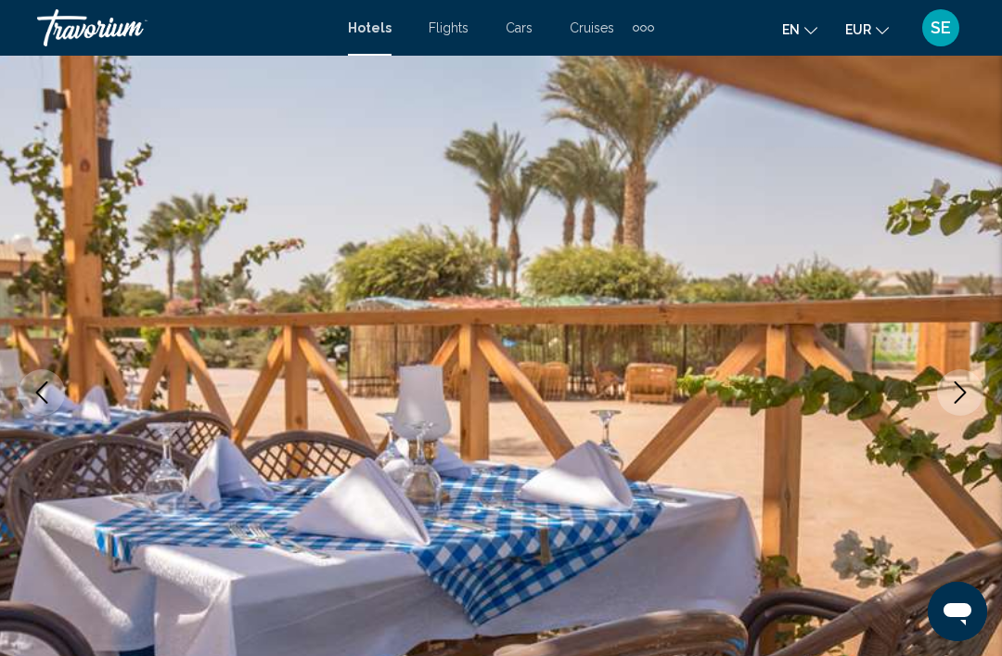
click at [962, 393] on icon "Next image" at bounding box center [960, 392] width 22 height 22
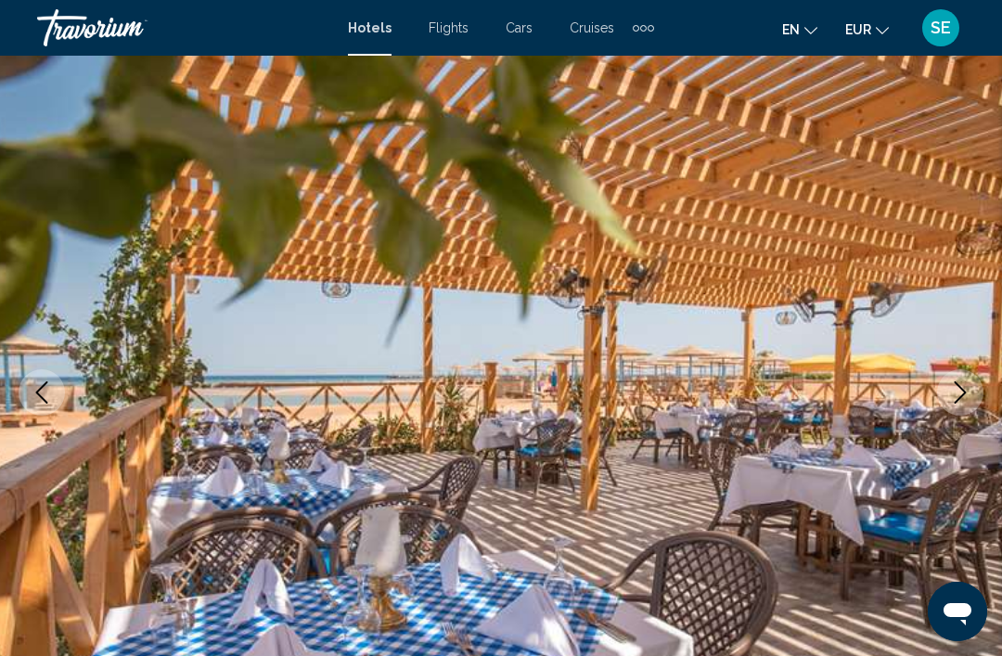
click at [960, 391] on icon "Next image" at bounding box center [960, 392] width 22 height 22
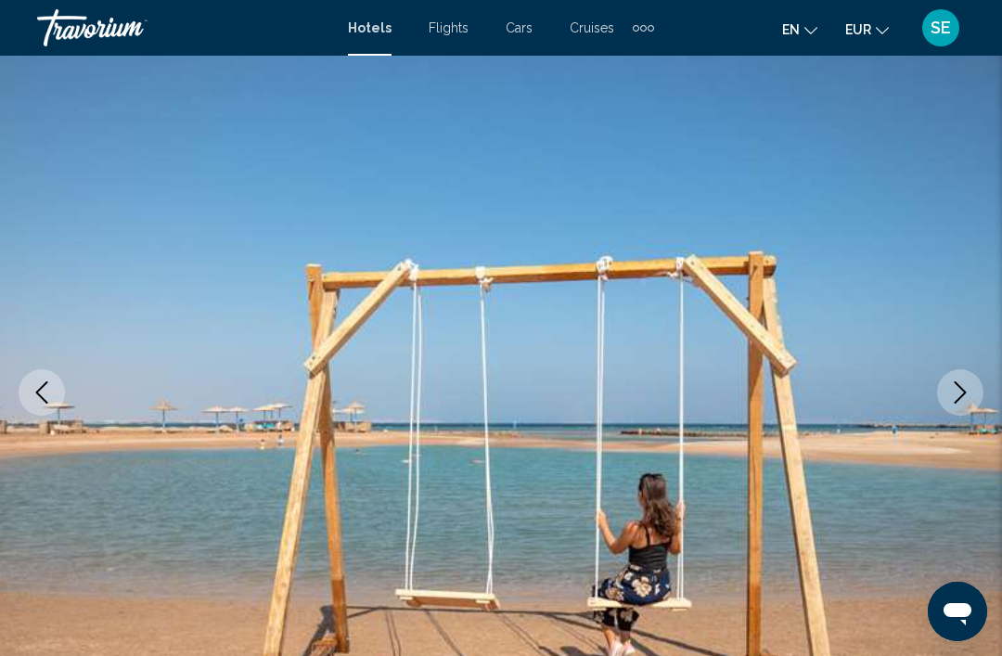
click at [977, 397] on button "Next image" at bounding box center [960, 392] width 46 height 46
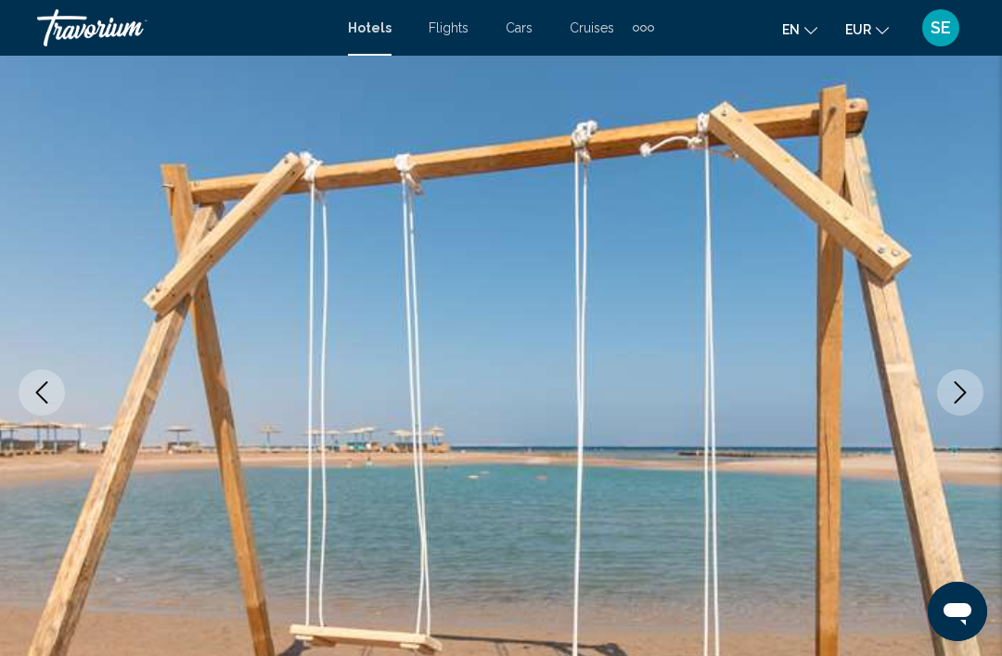
click at [970, 383] on icon "Next image" at bounding box center [960, 392] width 22 height 22
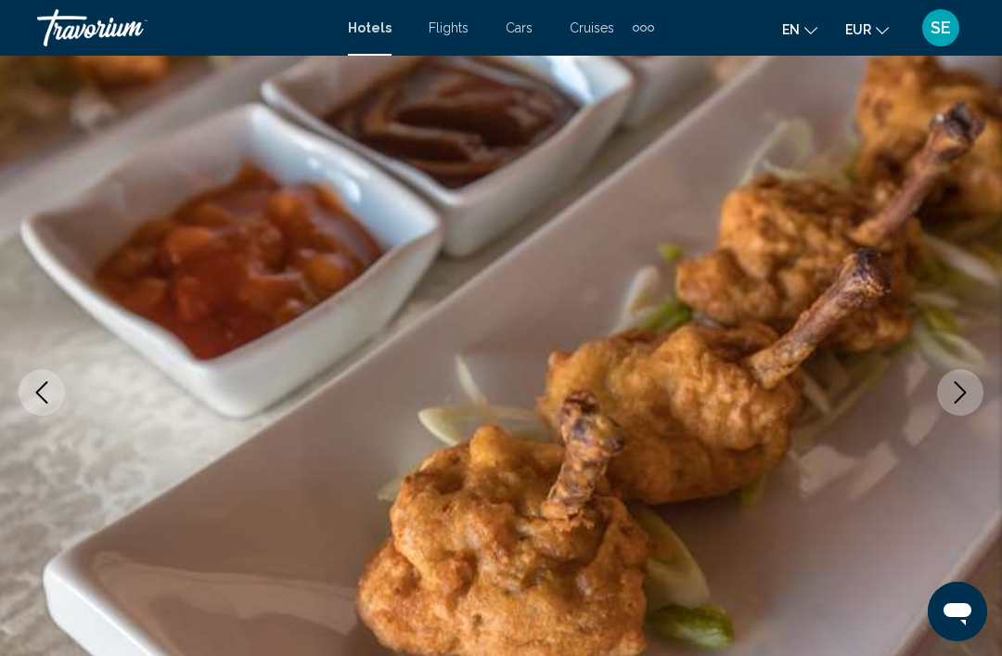
click at [962, 386] on icon "Next image" at bounding box center [960, 392] width 22 height 22
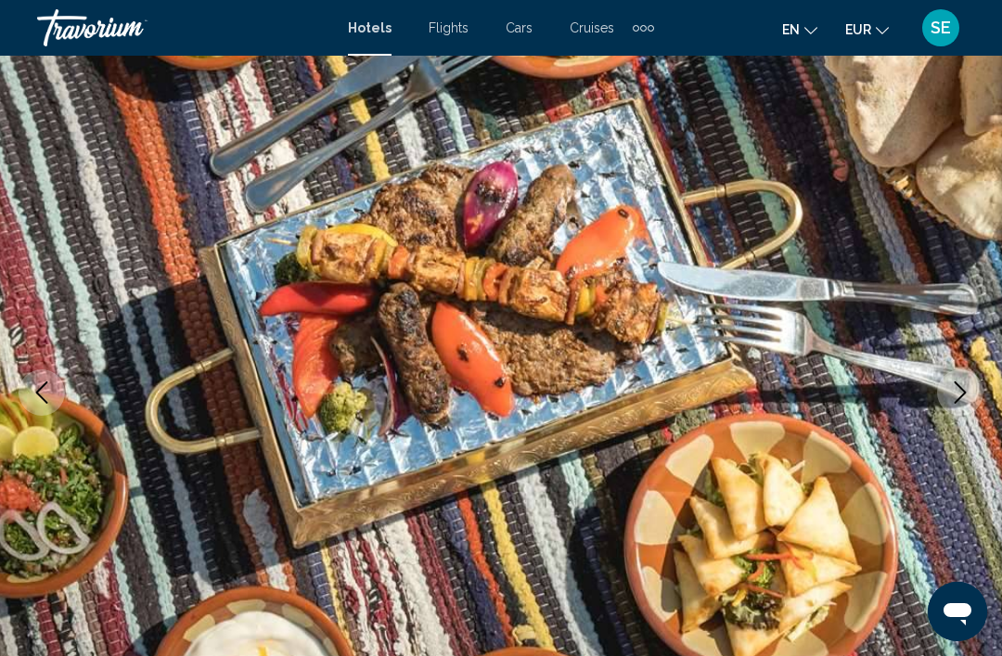
click at [960, 393] on icon "Next image" at bounding box center [960, 392] width 22 height 22
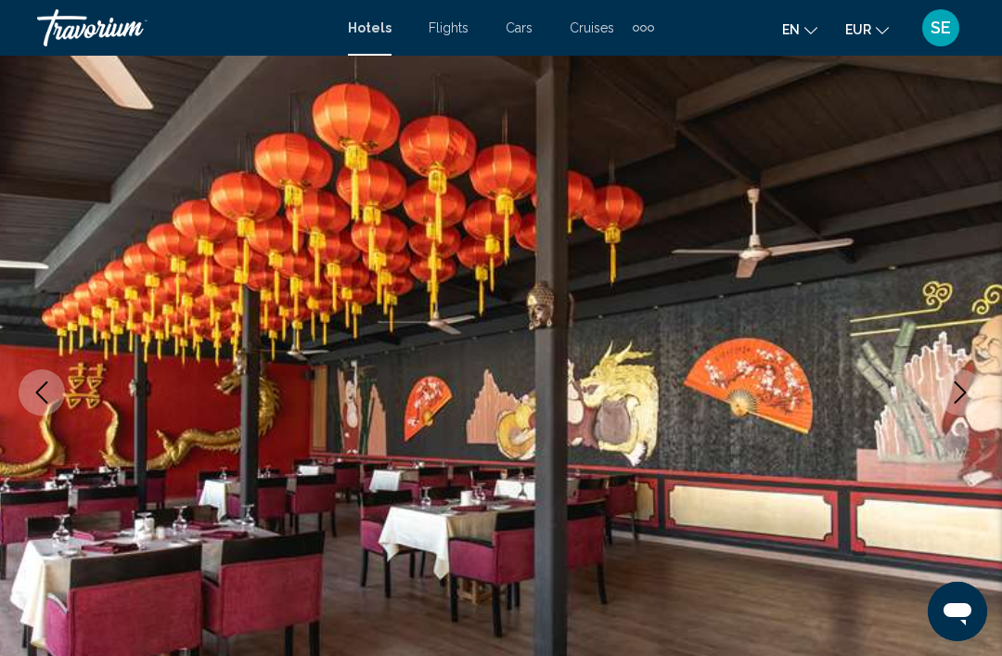
click at [959, 413] on button "Next image" at bounding box center [960, 392] width 46 height 46
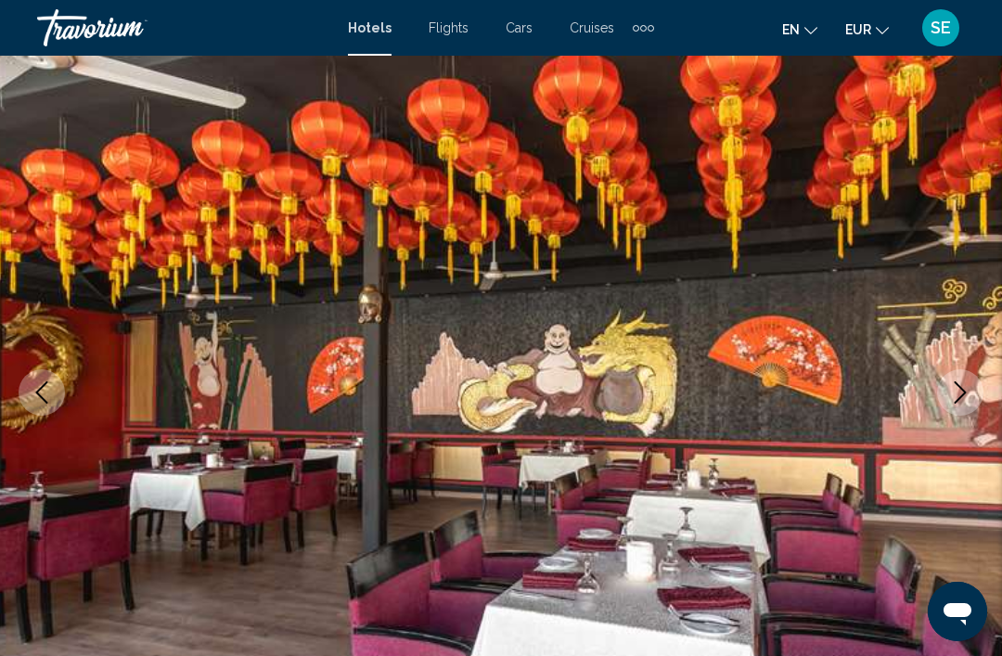
click at [974, 388] on button "Next image" at bounding box center [960, 392] width 46 height 46
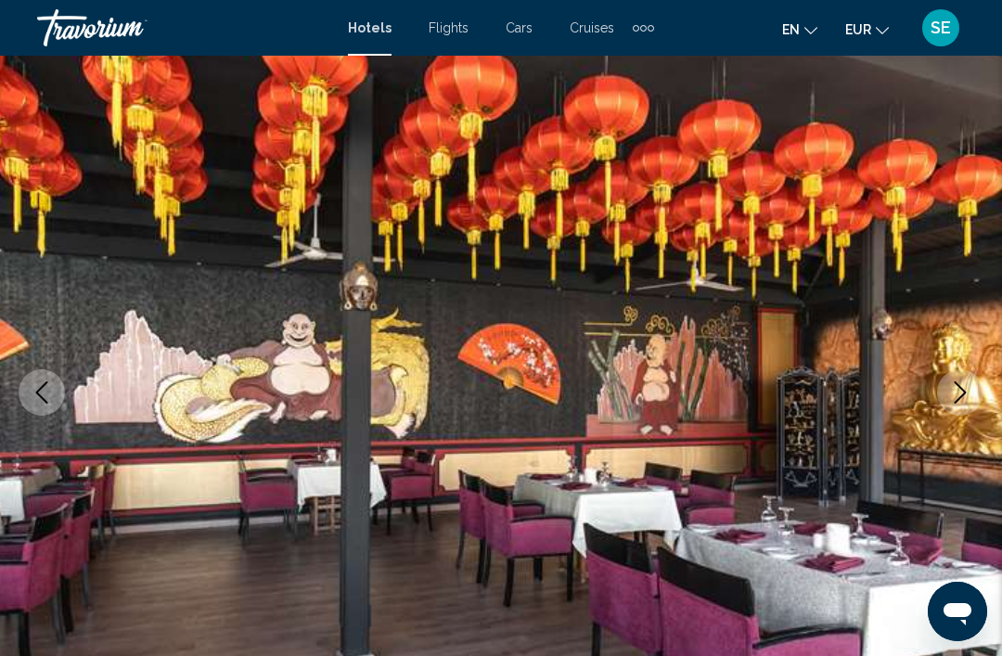
click at [952, 398] on icon "Next image" at bounding box center [960, 392] width 22 height 22
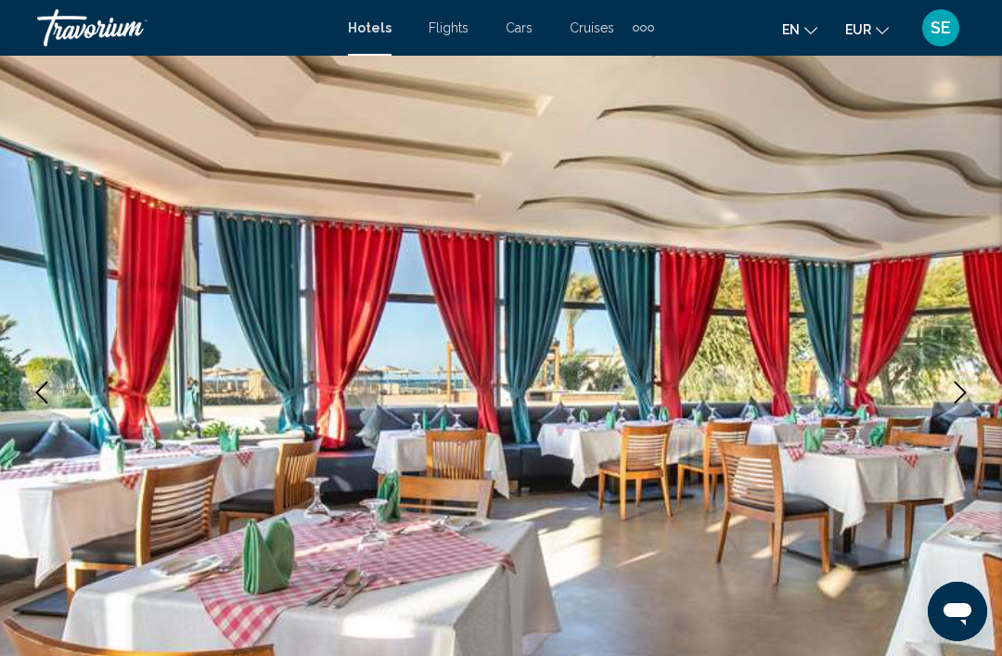
click at [969, 390] on icon "Next image" at bounding box center [960, 392] width 22 height 22
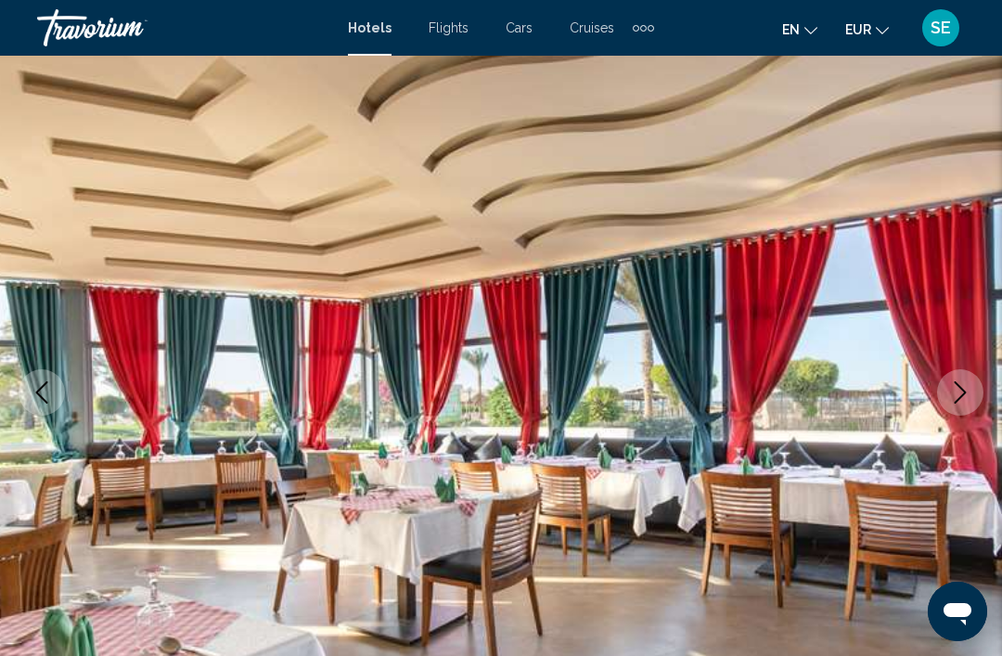
click at [955, 389] on icon "Next image" at bounding box center [960, 392] width 22 height 22
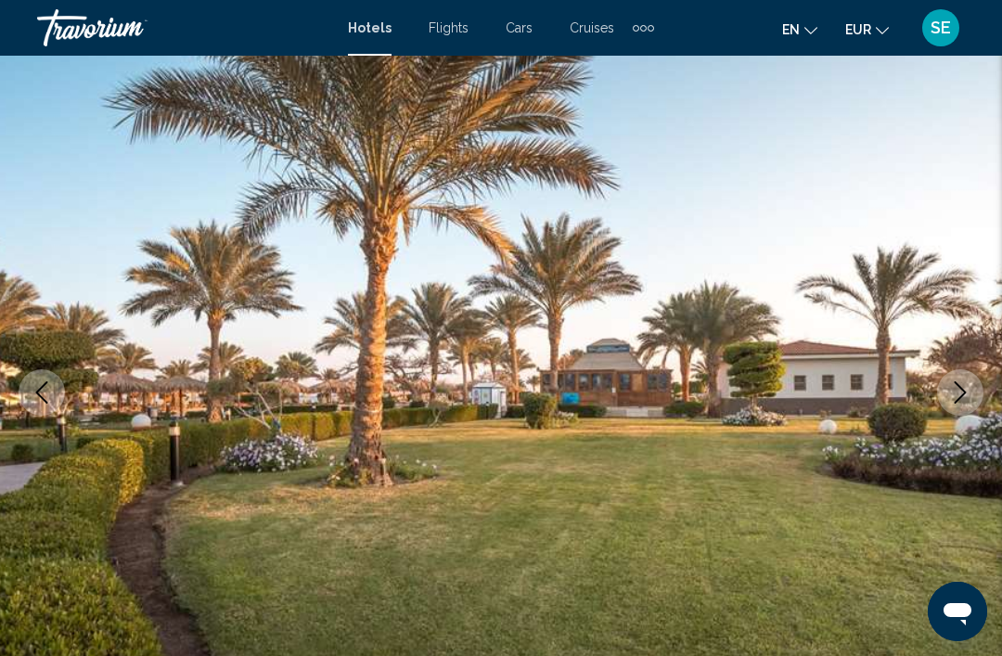
click at [947, 397] on button "Next image" at bounding box center [960, 392] width 46 height 46
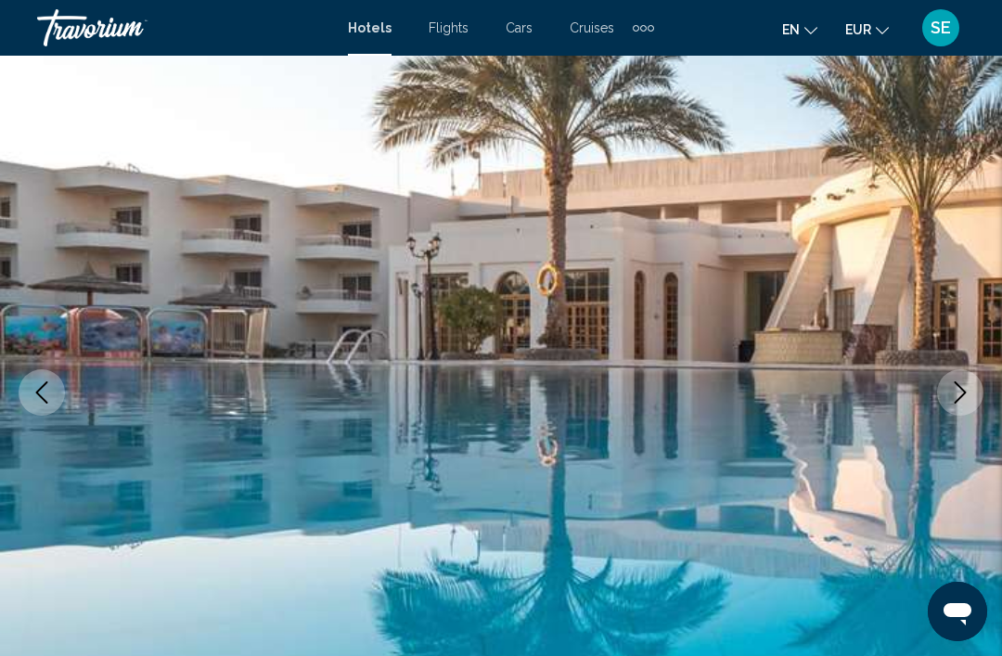
click at [964, 393] on icon "Next image" at bounding box center [960, 392] width 22 height 22
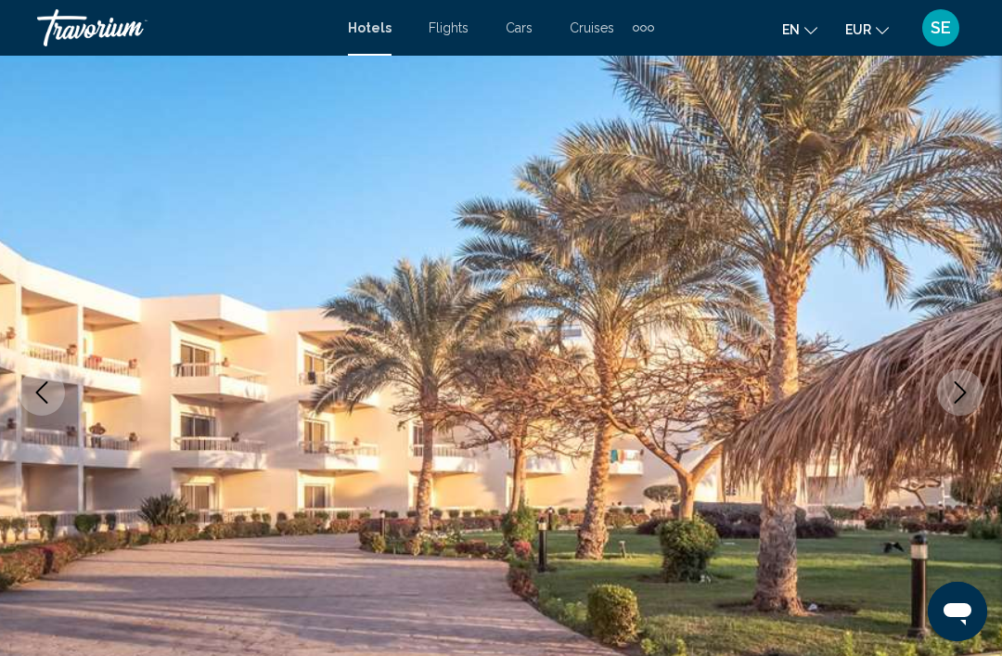
click at [963, 392] on icon "Next image" at bounding box center [960, 392] width 22 height 22
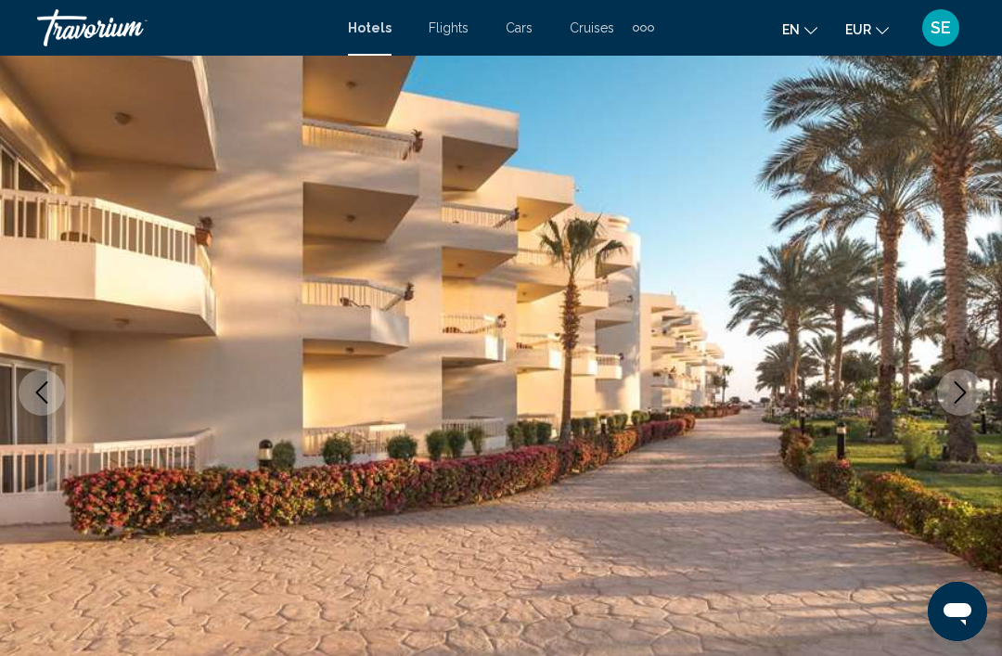
click at [959, 393] on icon "Next image" at bounding box center [960, 392] width 22 height 22
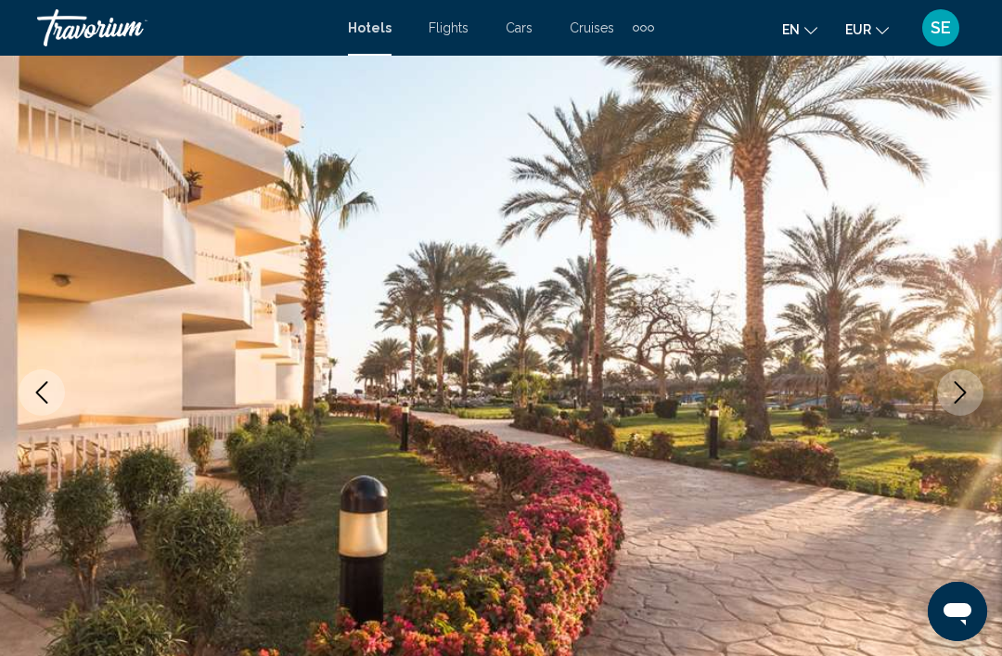
click at [951, 393] on icon "Next image" at bounding box center [960, 392] width 22 height 22
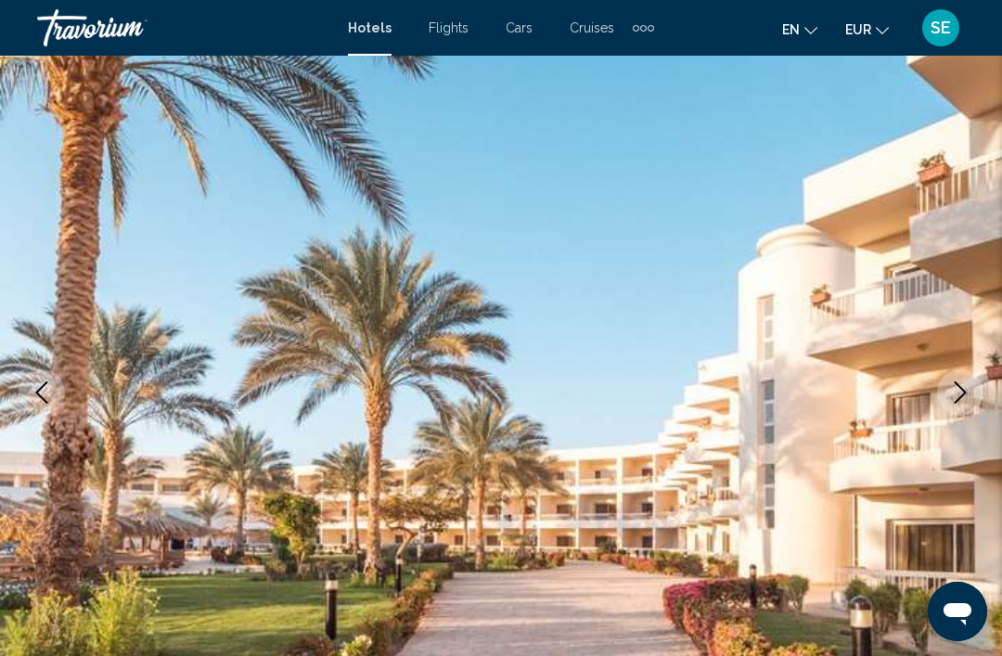
click at [963, 397] on icon "Next image" at bounding box center [960, 392] width 22 height 22
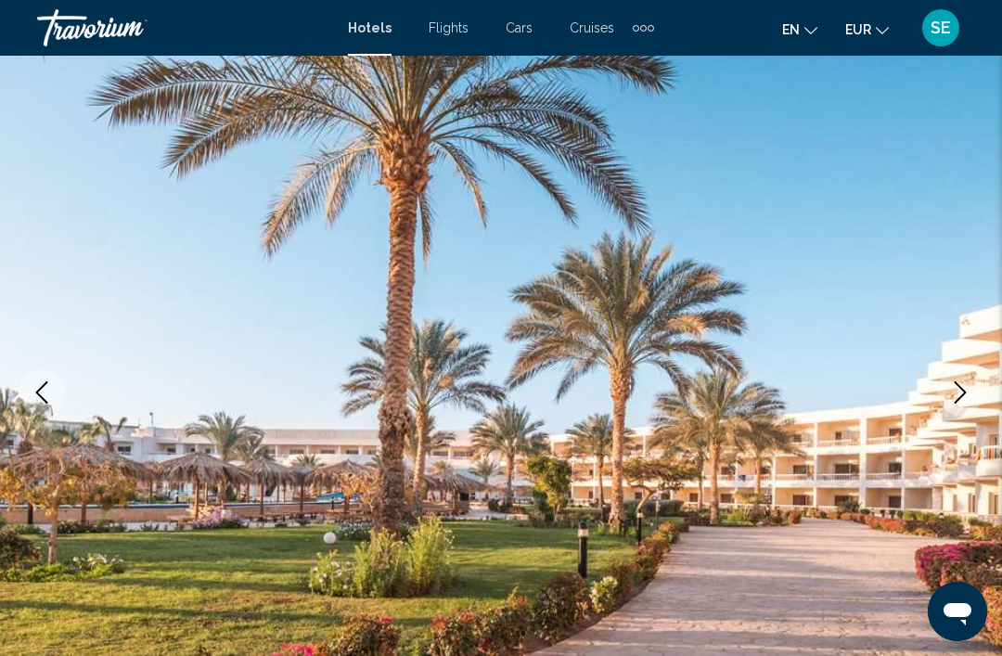
click at [974, 393] on button "Next image" at bounding box center [960, 392] width 46 height 46
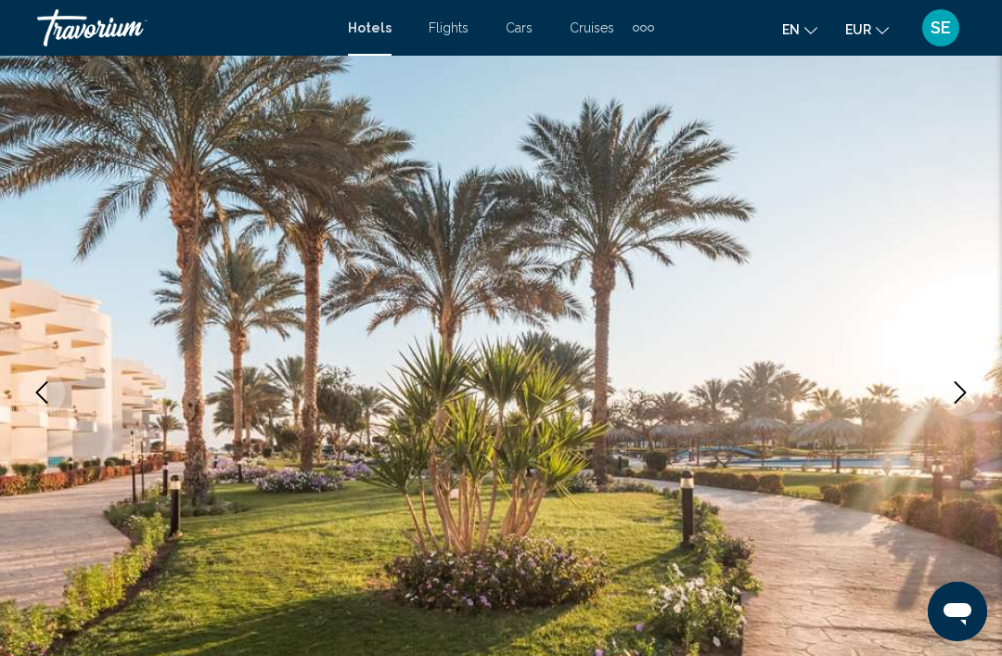
click at [958, 393] on icon "Next image" at bounding box center [960, 392] width 22 height 22
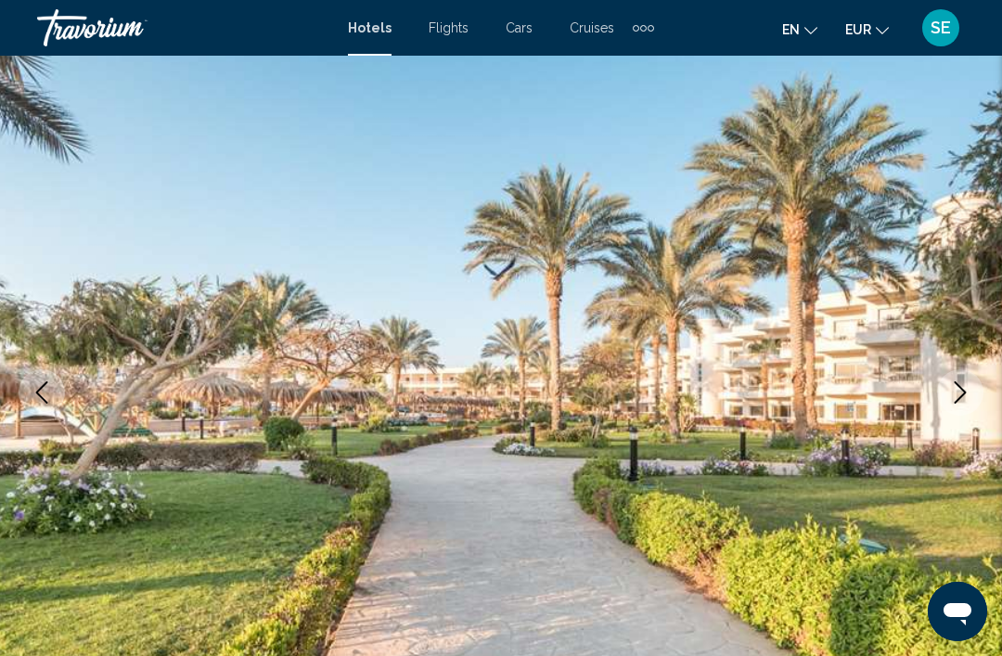
click at [954, 404] on button "Next image" at bounding box center [960, 392] width 46 height 46
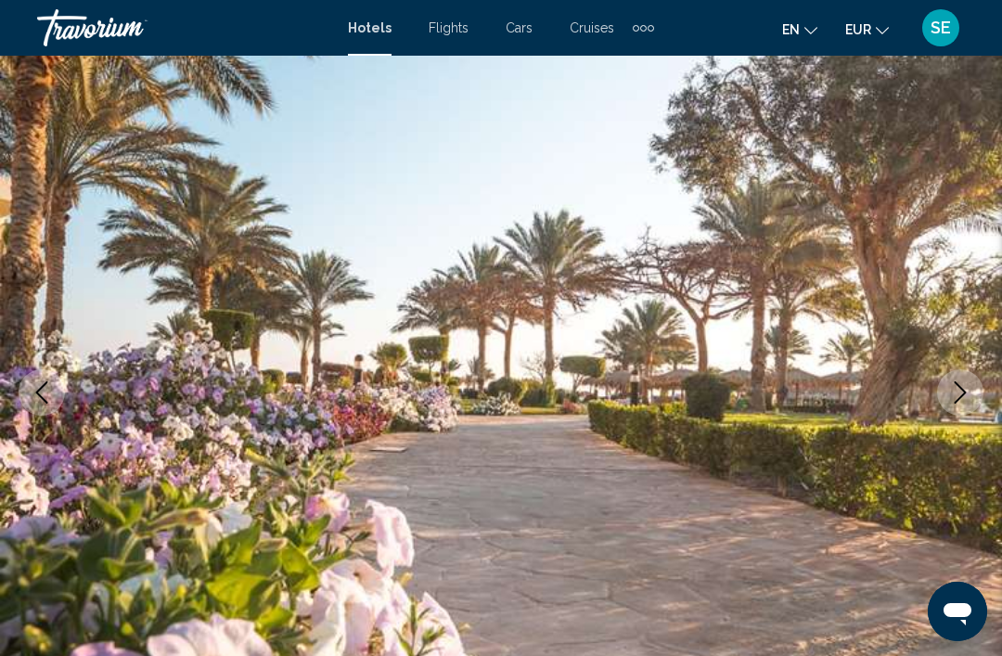
click at [965, 393] on icon "Next image" at bounding box center [961, 392] width 12 height 22
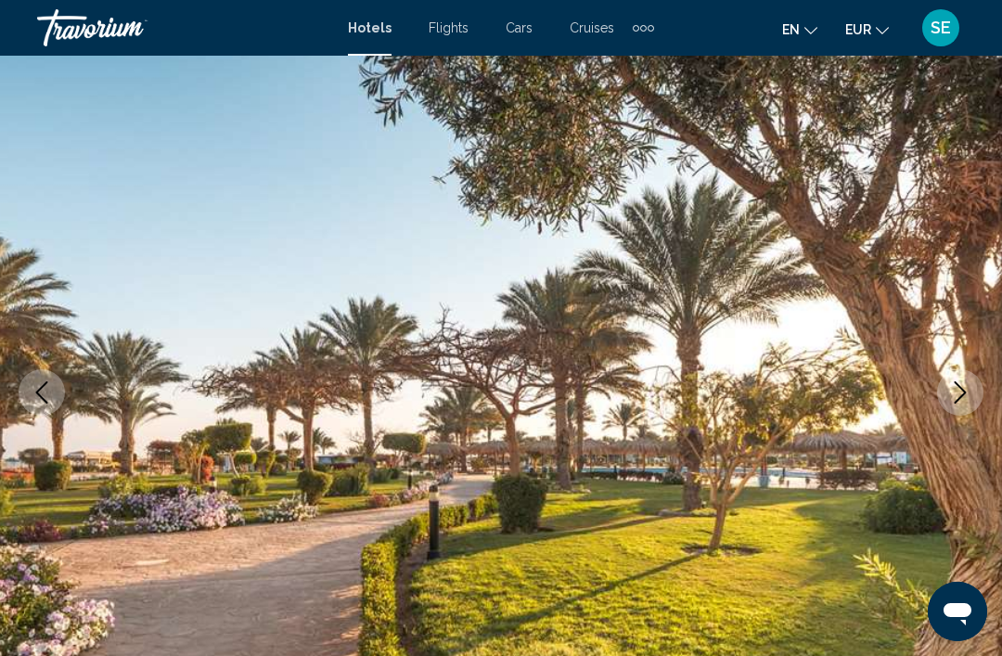
click at [969, 400] on icon "Next image" at bounding box center [960, 392] width 22 height 22
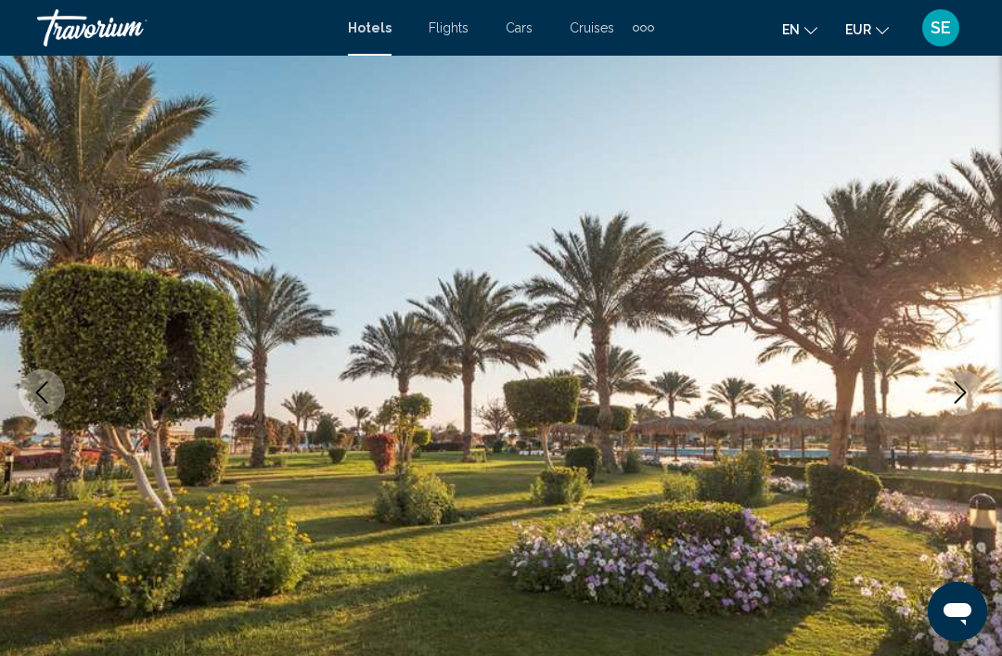
click at [967, 387] on icon "Next image" at bounding box center [960, 392] width 22 height 22
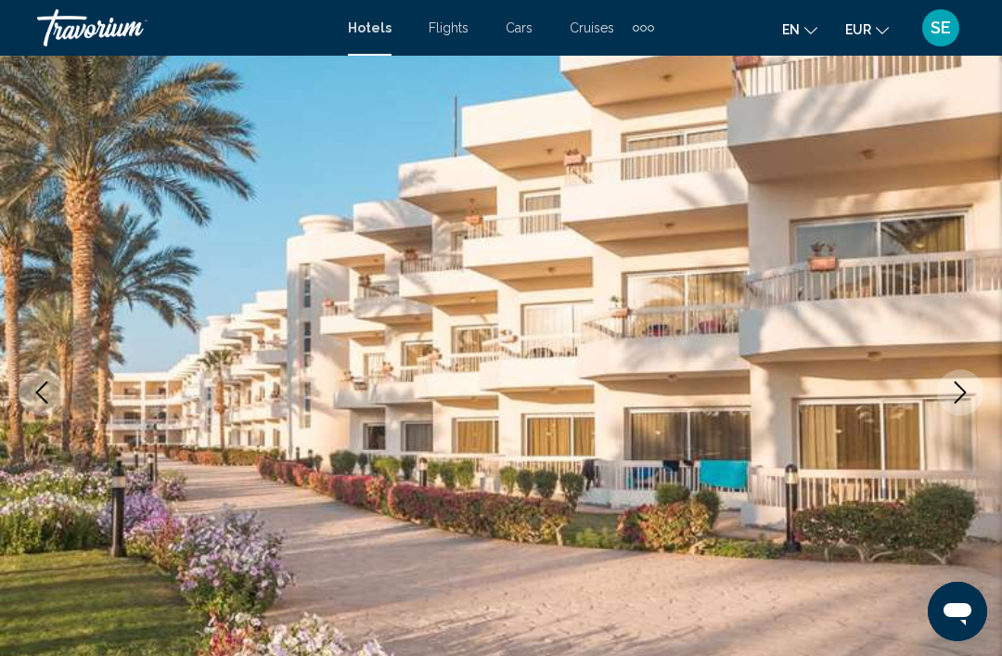
click at [970, 384] on icon "Next image" at bounding box center [960, 392] width 22 height 22
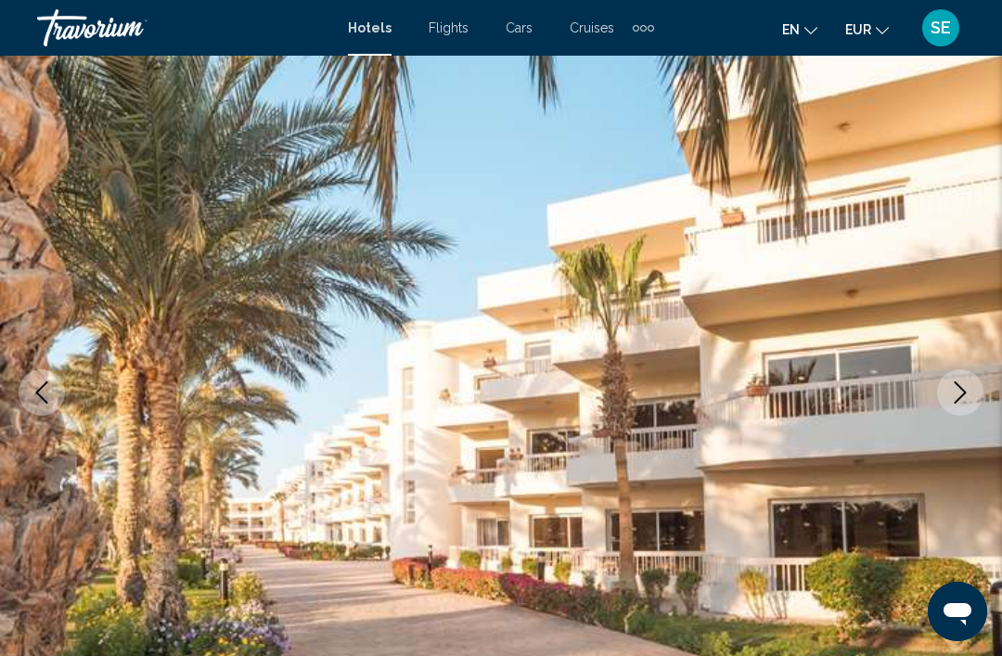
click at [972, 382] on button "Next image" at bounding box center [960, 392] width 46 height 46
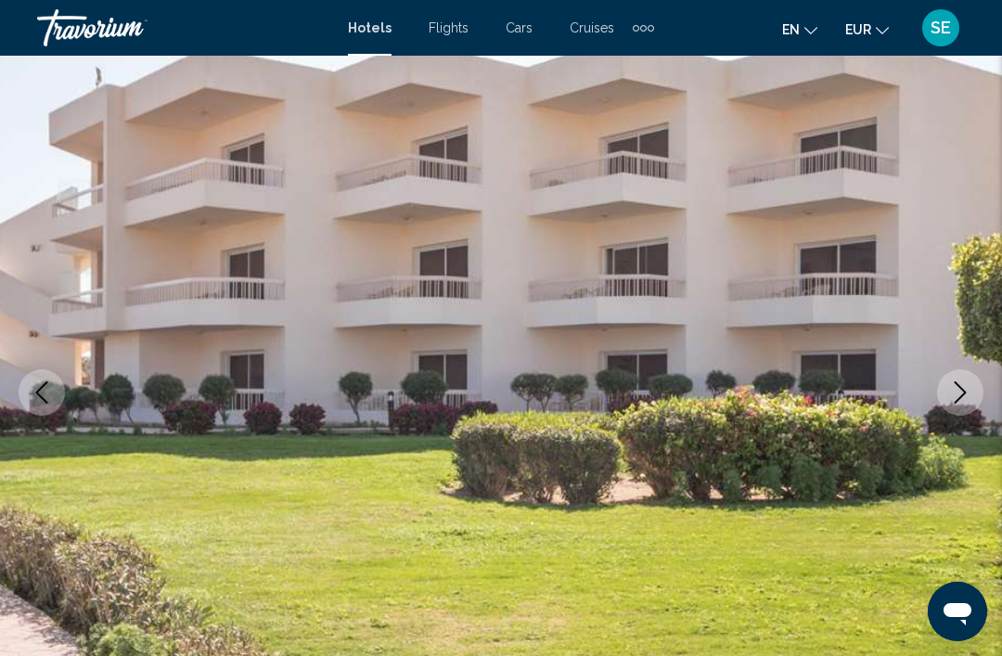
click at [968, 383] on icon "Next image" at bounding box center [960, 392] width 22 height 22
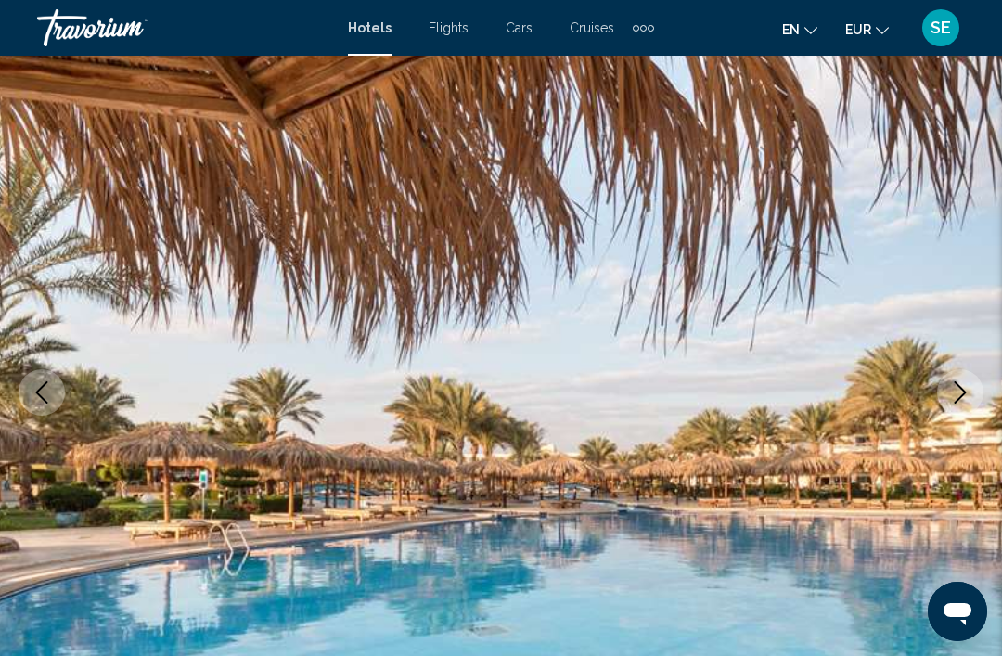
click at [960, 388] on icon "Next image" at bounding box center [961, 392] width 12 height 22
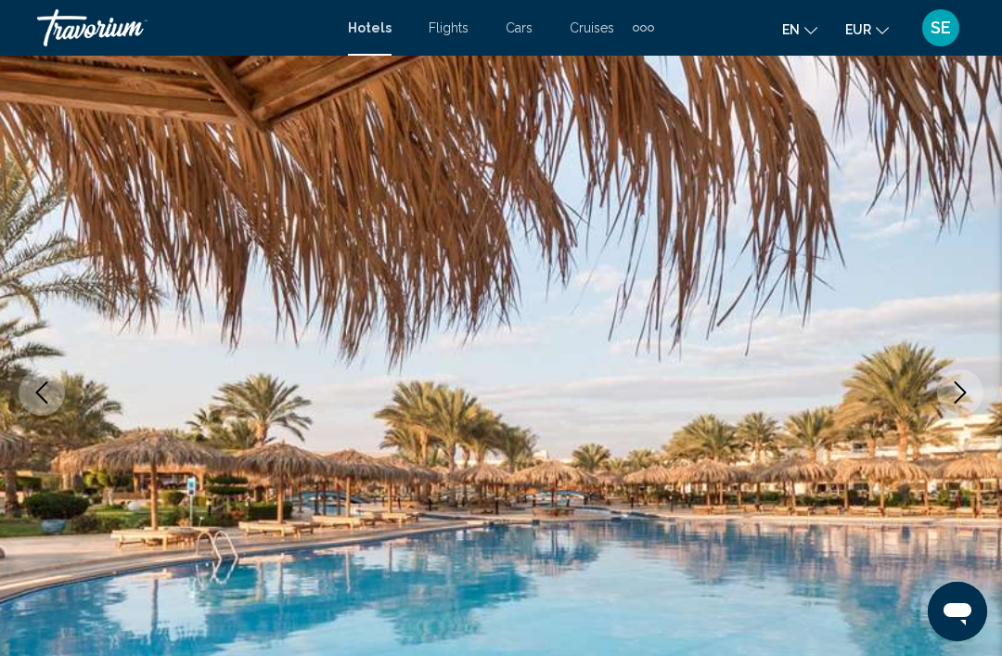
click at [961, 389] on icon "Next image" at bounding box center [961, 392] width 12 height 22
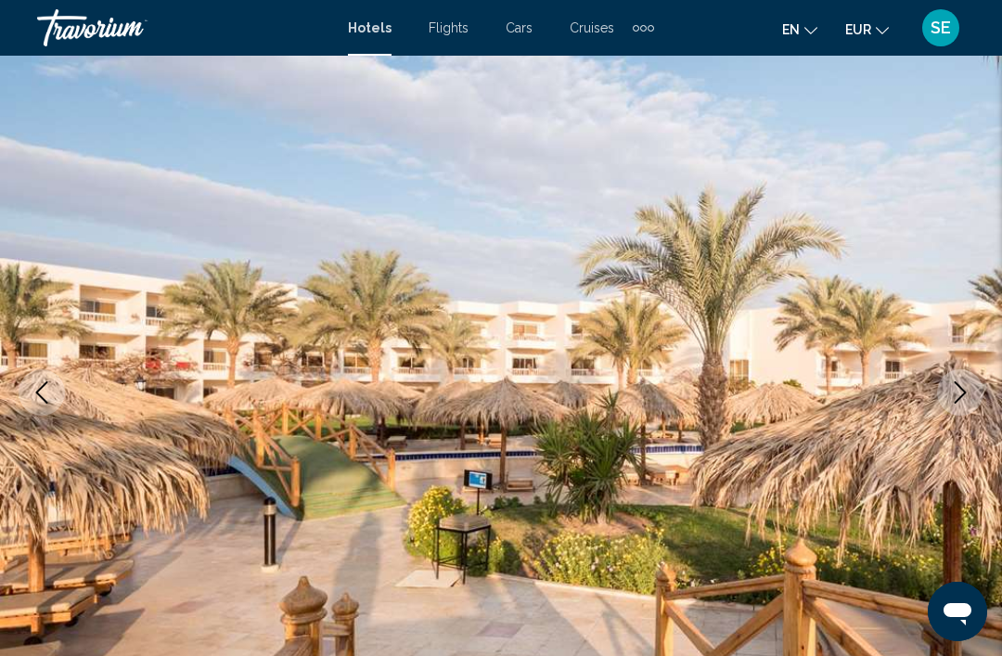
click at [960, 390] on icon "Next image" at bounding box center [960, 392] width 22 height 22
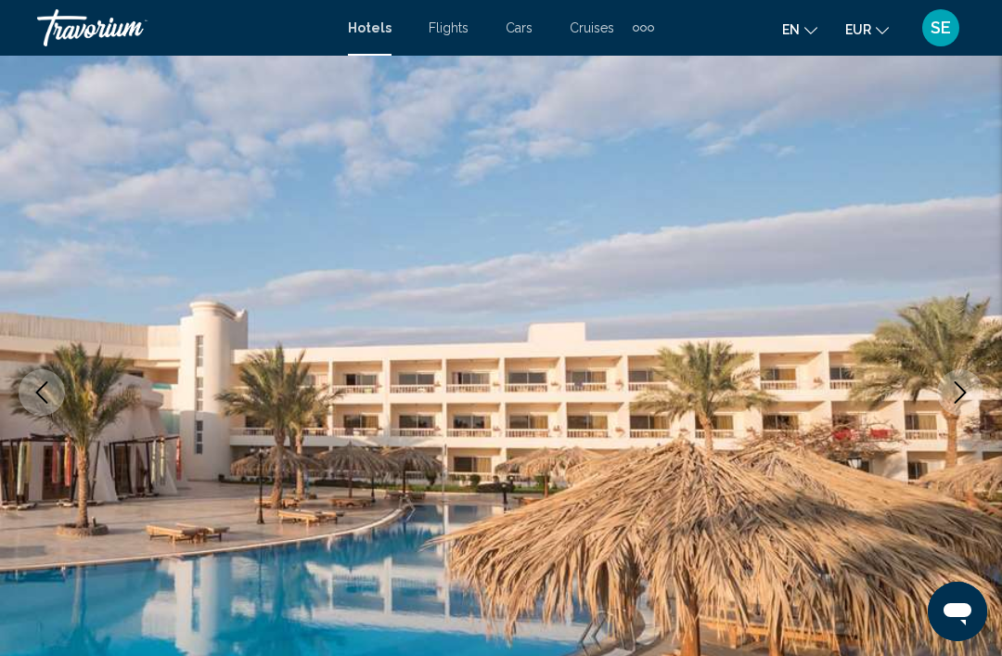
click at [964, 387] on icon "Next image" at bounding box center [960, 392] width 22 height 22
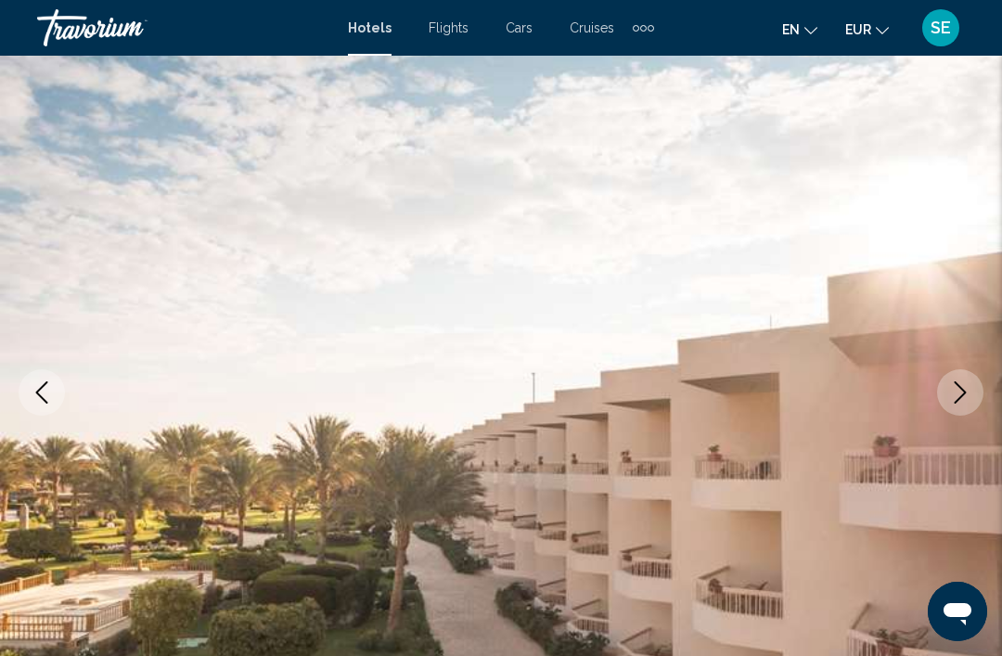
click at [953, 389] on icon "Next image" at bounding box center [960, 392] width 22 height 22
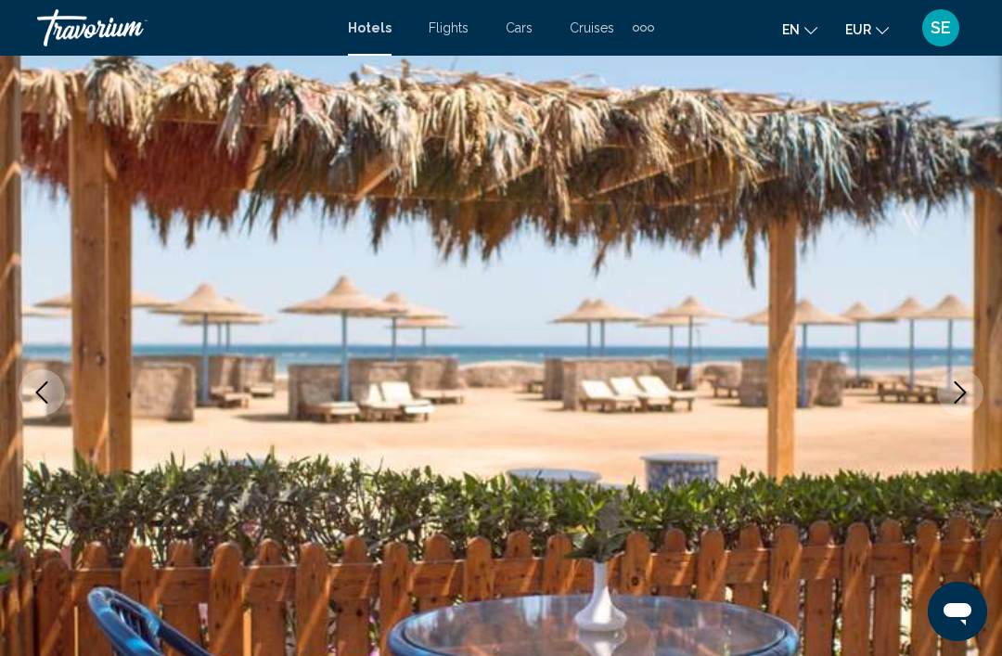
click at [958, 392] on icon "Next image" at bounding box center [960, 392] width 22 height 22
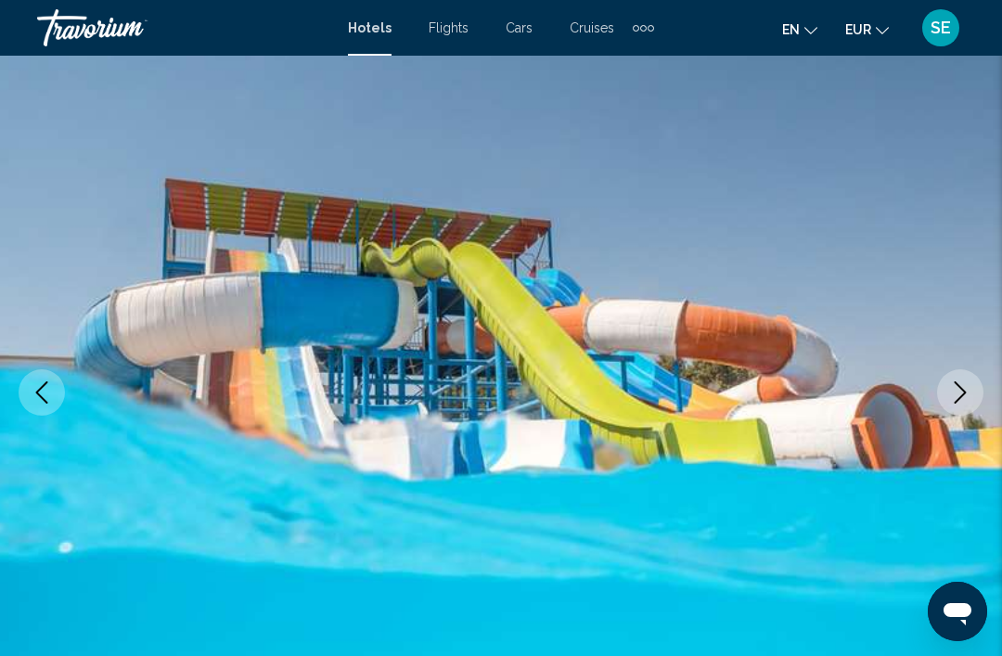
click at [43, 372] on button "Previous image" at bounding box center [42, 392] width 46 height 46
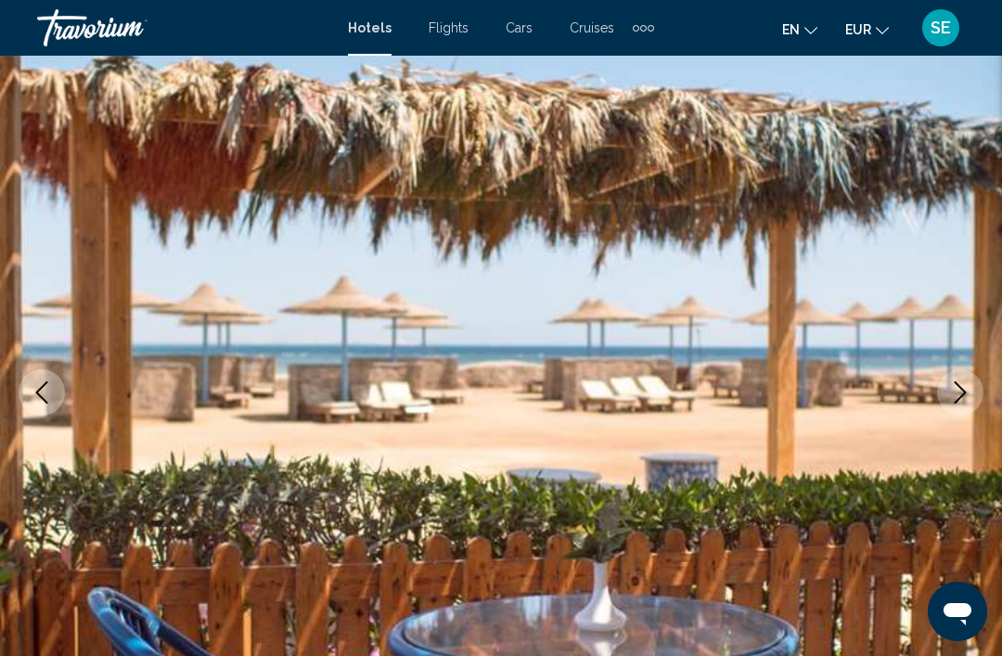
click at [975, 405] on button "Next image" at bounding box center [960, 392] width 46 height 46
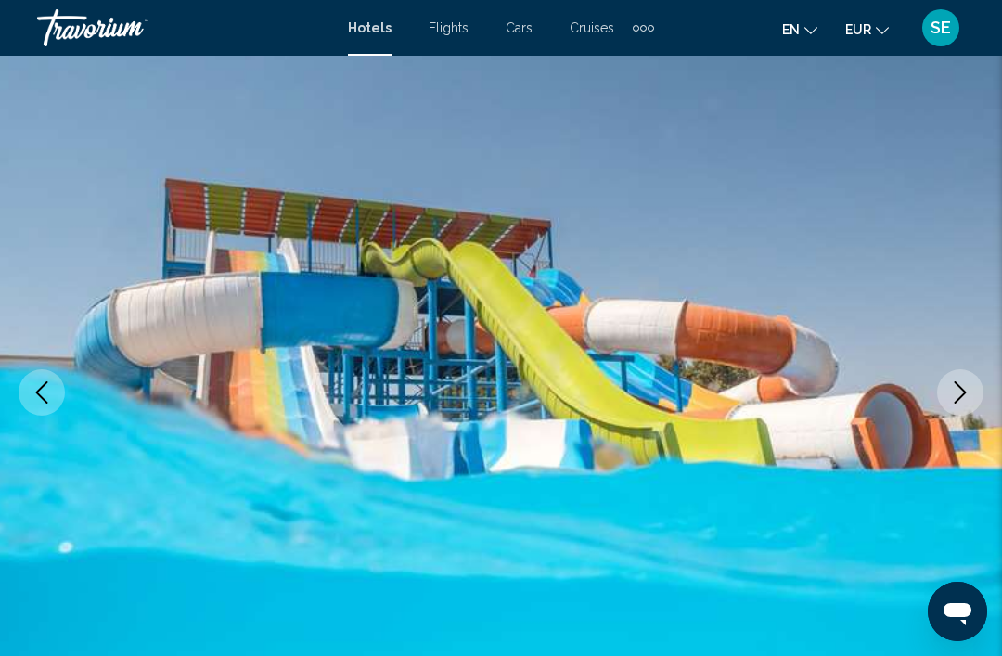
click at [978, 398] on button "Next image" at bounding box center [960, 392] width 46 height 46
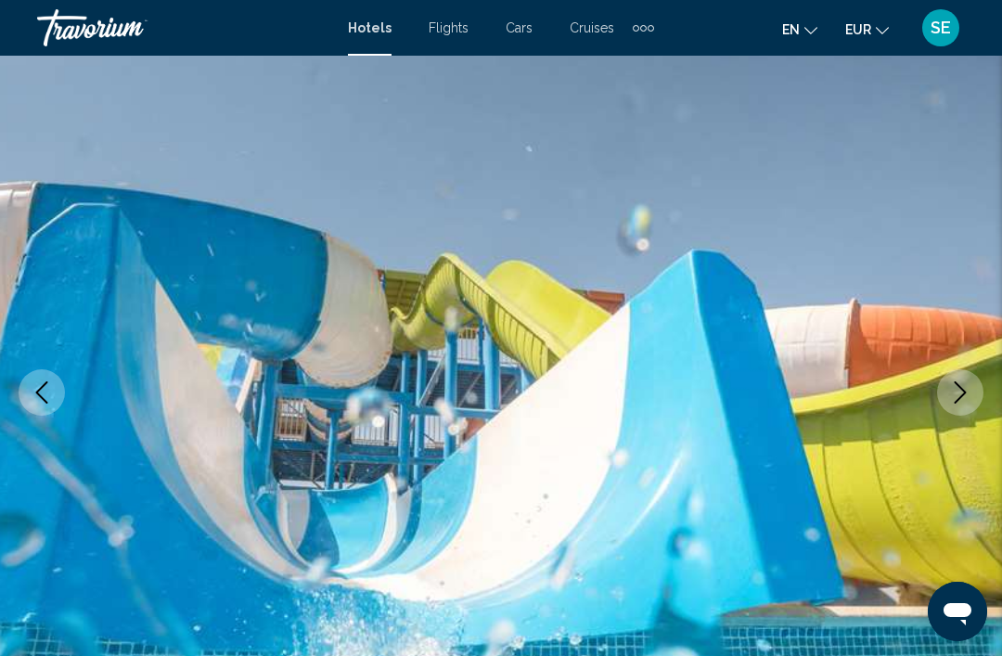
click at [966, 393] on icon "Next image" at bounding box center [961, 392] width 12 height 22
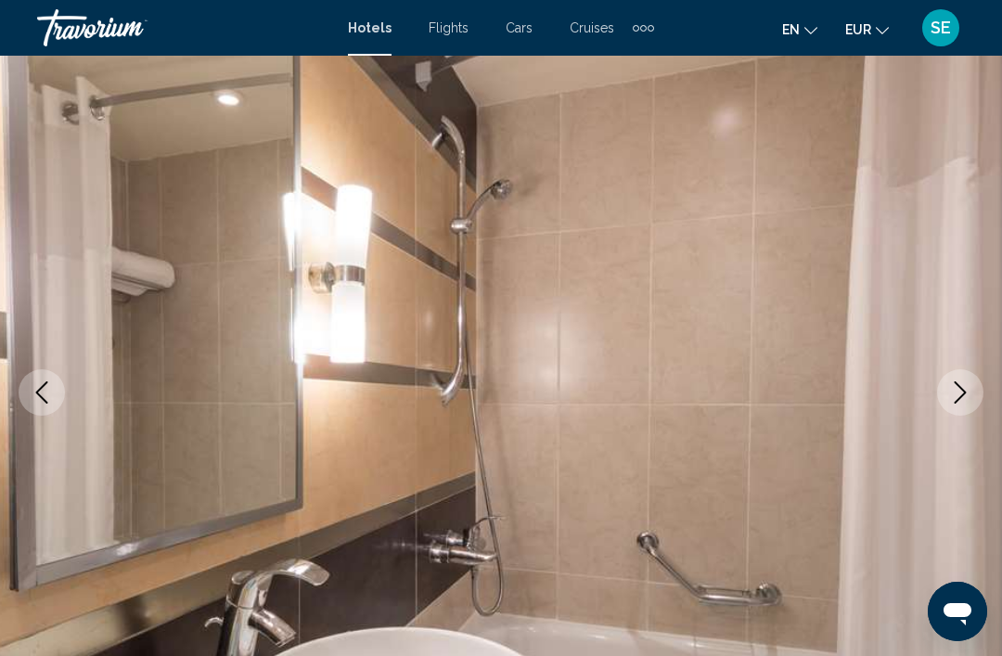
click at [972, 398] on button "Next image" at bounding box center [960, 392] width 46 height 46
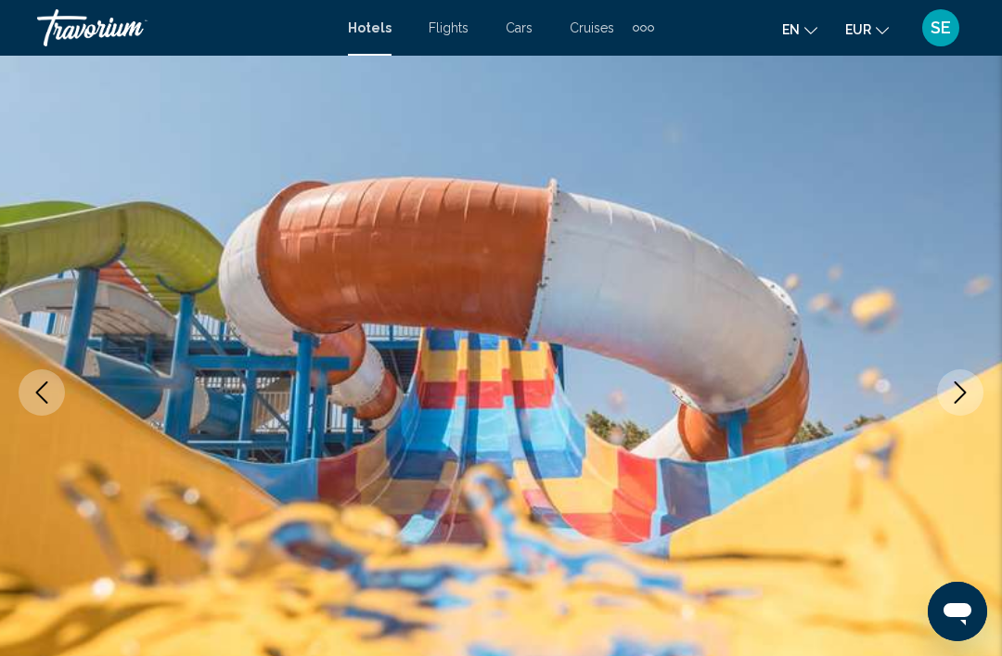
click at [973, 395] on button "Next image" at bounding box center [960, 392] width 46 height 46
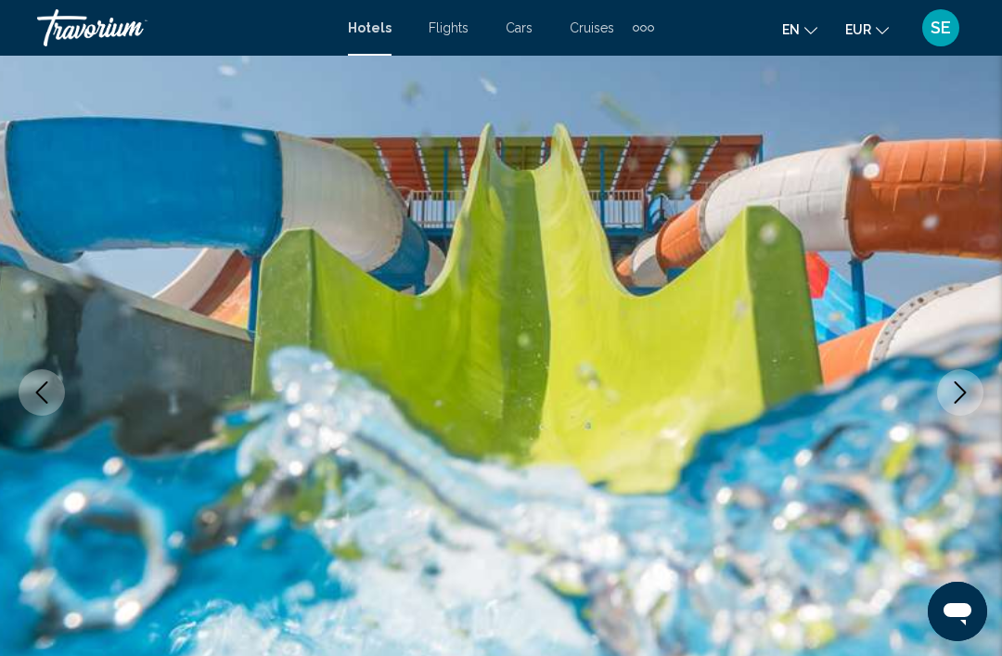
click at [964, 399] on icon "Next image" at bounding box center [960, 392] width 22 height 22
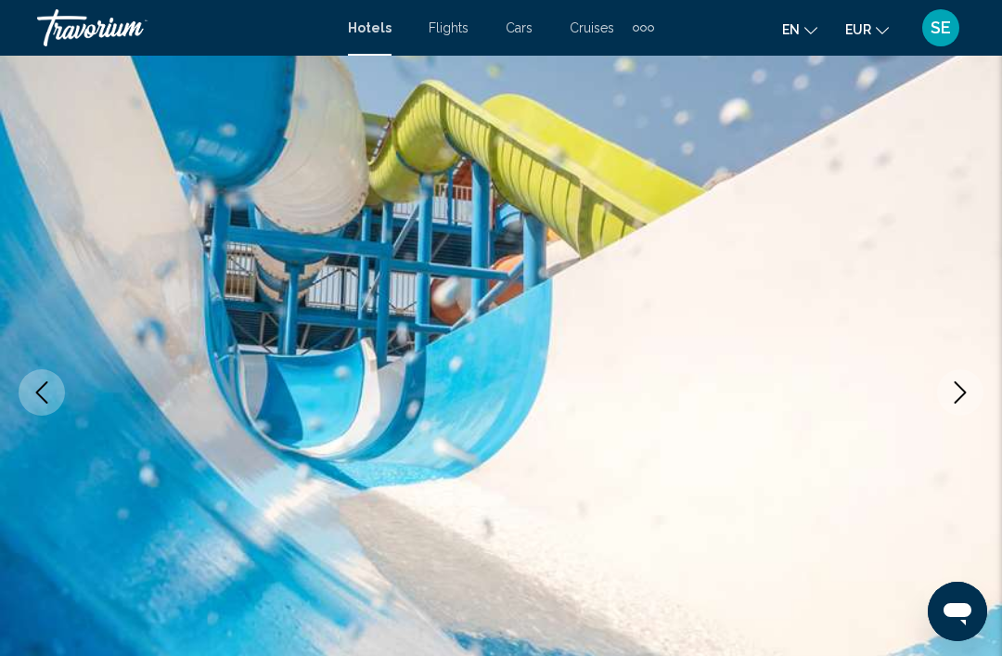
click at [968, 398] on icon "Next image" at bounding box center [960, 392] width 22 height 22
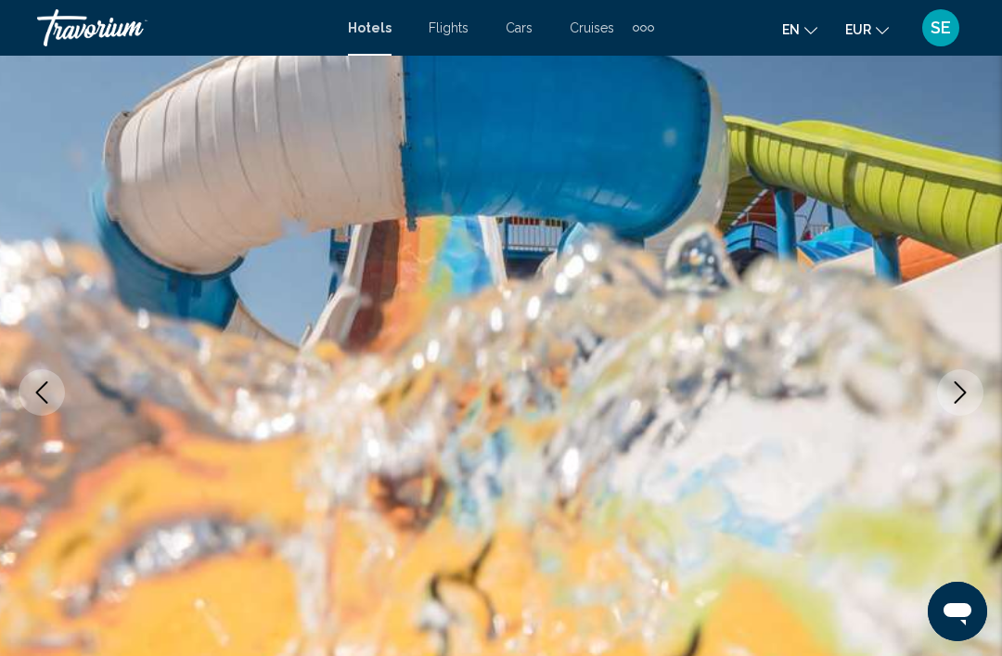
click at [966, 394] on icon "Next image" at bounding box center [960, 392] width 22 height 22
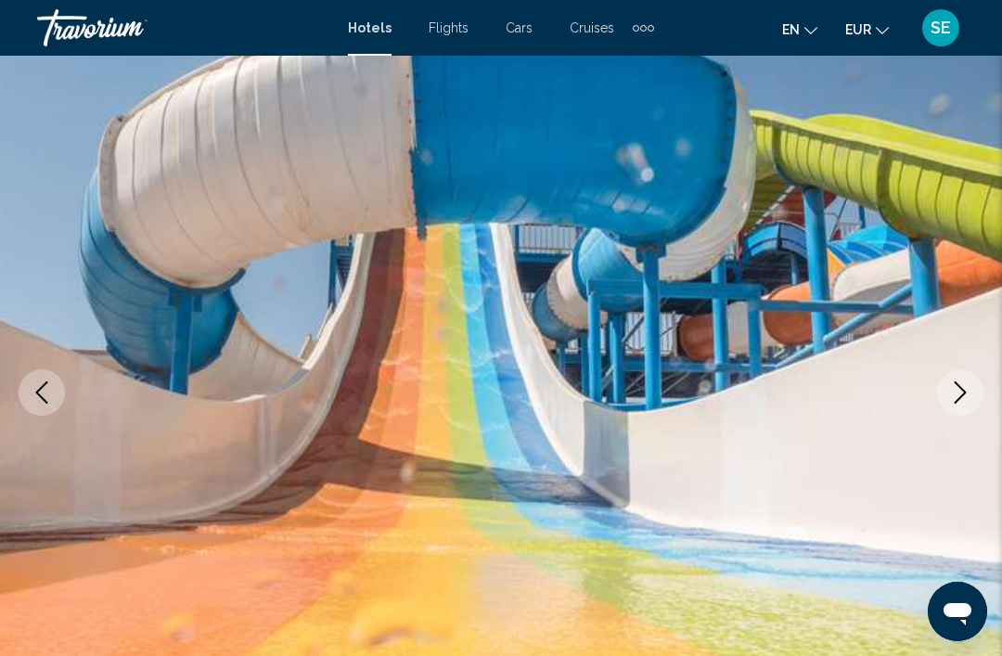
click at [961, 397] on icon "Next image" at bounding box center [961, 392] width 12 height 22
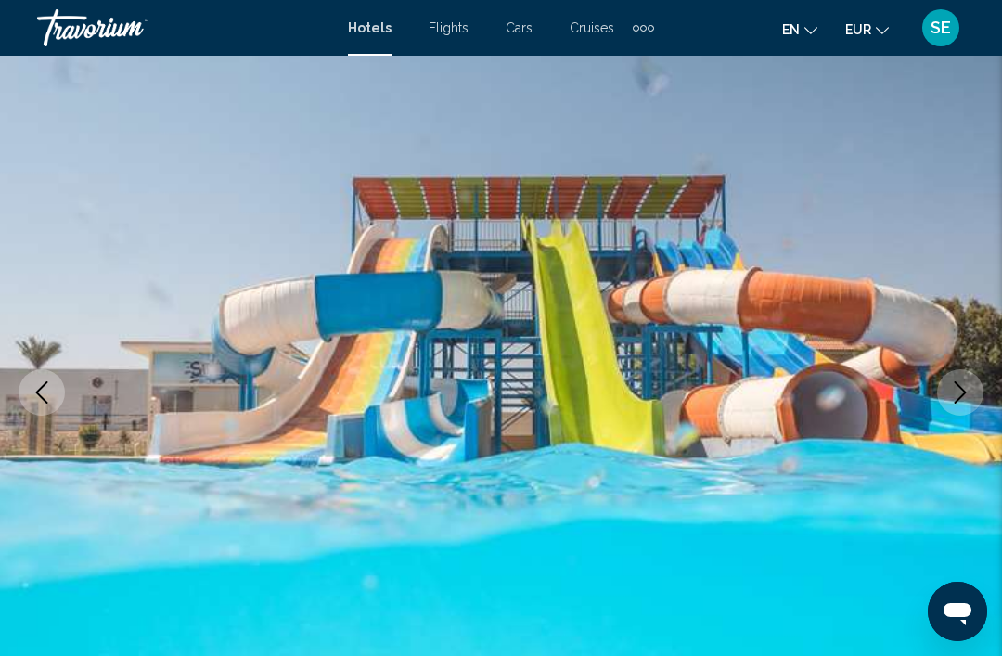
click at [968, 399] on icon "Next image" at bounding box center [960, 392] width 22 height 22
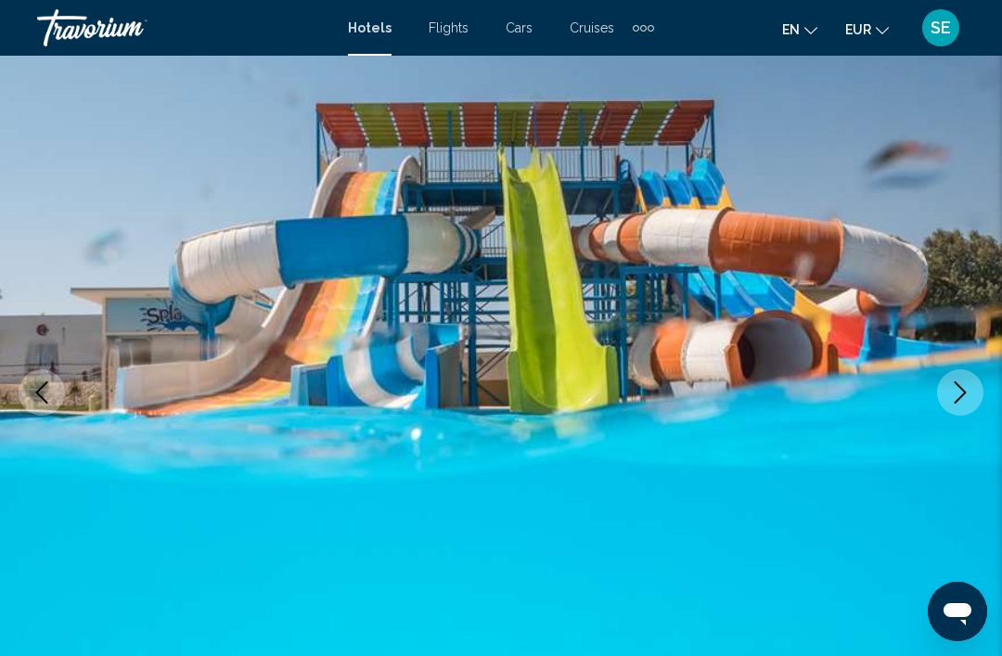
click at [963, 402] on icon "Next image" at bounding box center [960, 392] width 22 height 22
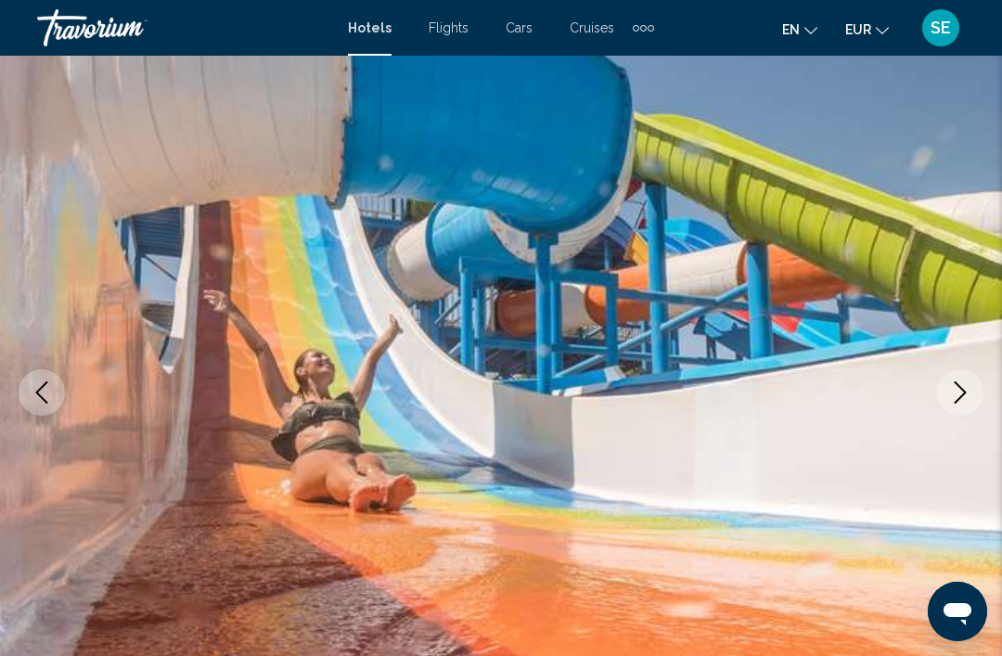
click at [966, 404] on button "Next image" at bounding box center [960, 392] width 46 height 46
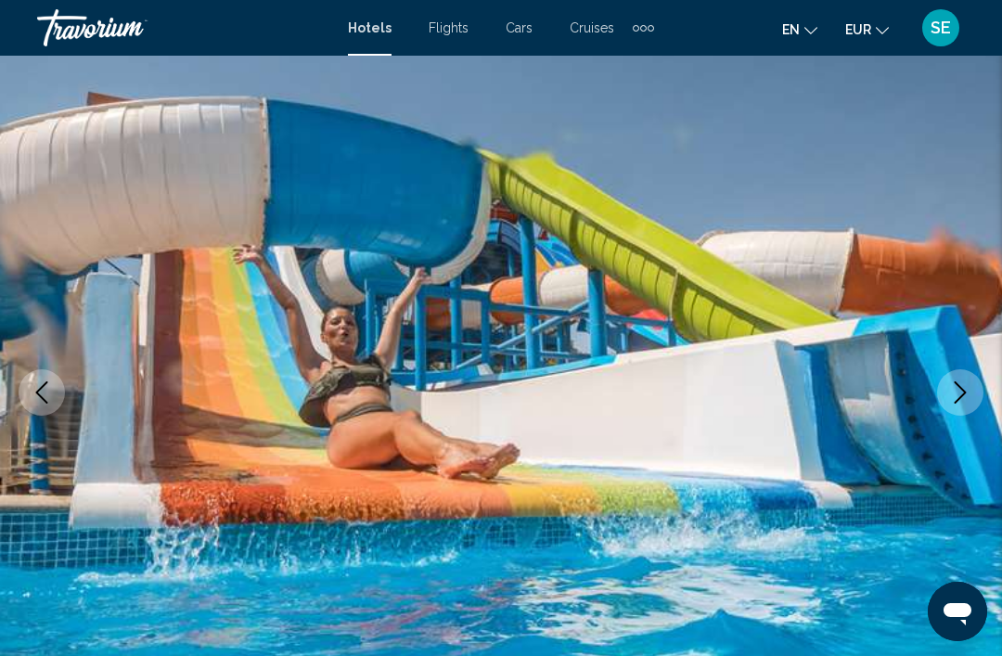
click at [972, 403] on button "Next image" at bounding box center [960, 392] width 46 height 46
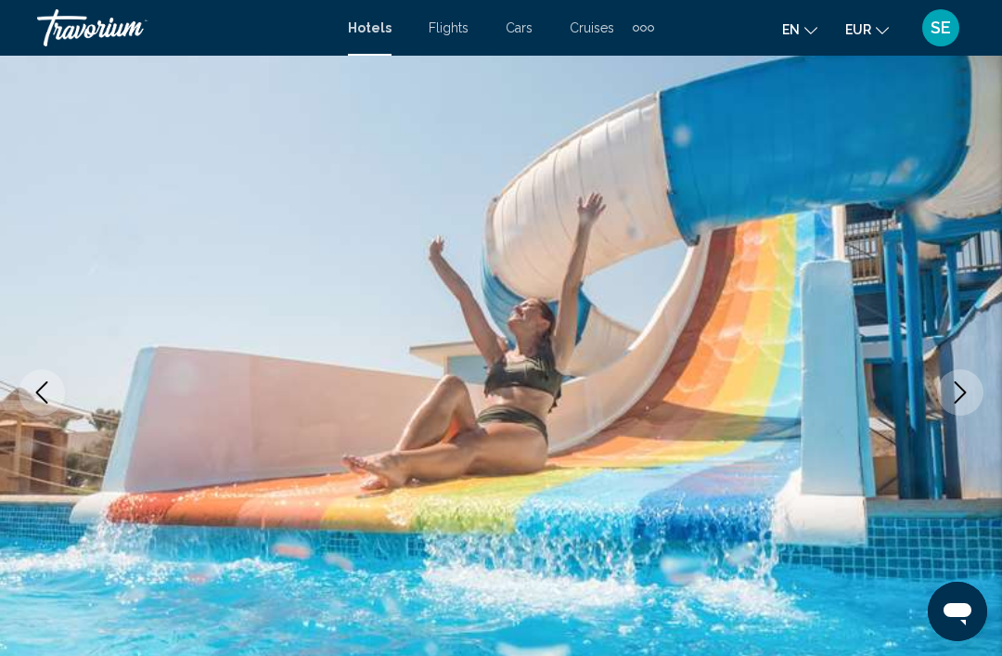
click at [970, 404] on button "Next image" at bounding box center [960, 392] width 46 height 46
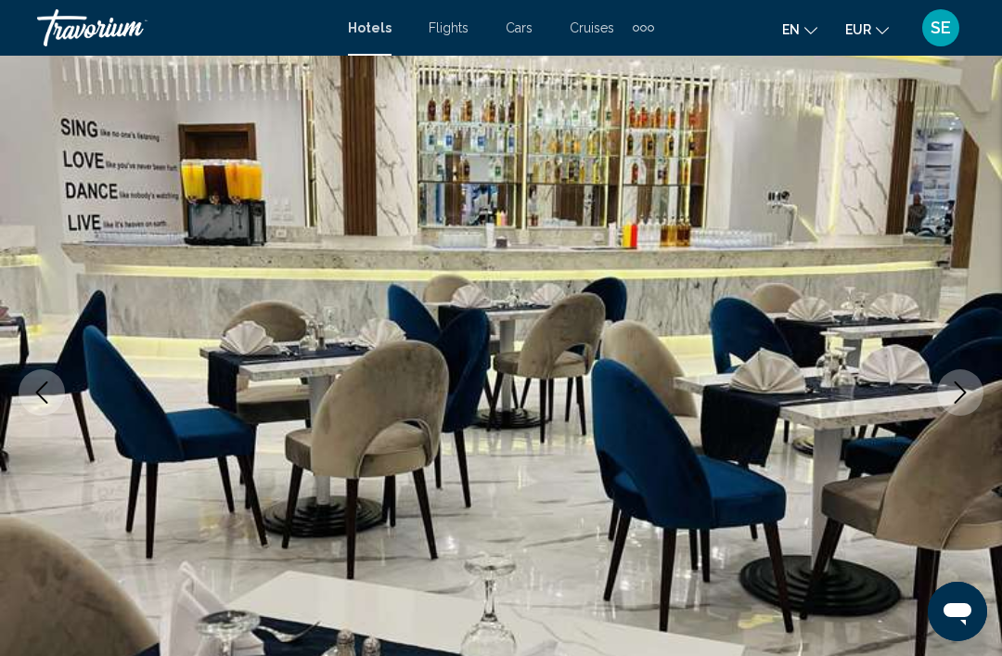
click at [958, 404] on button "Next image" at bounding box center [960, 392] width 46 height 46
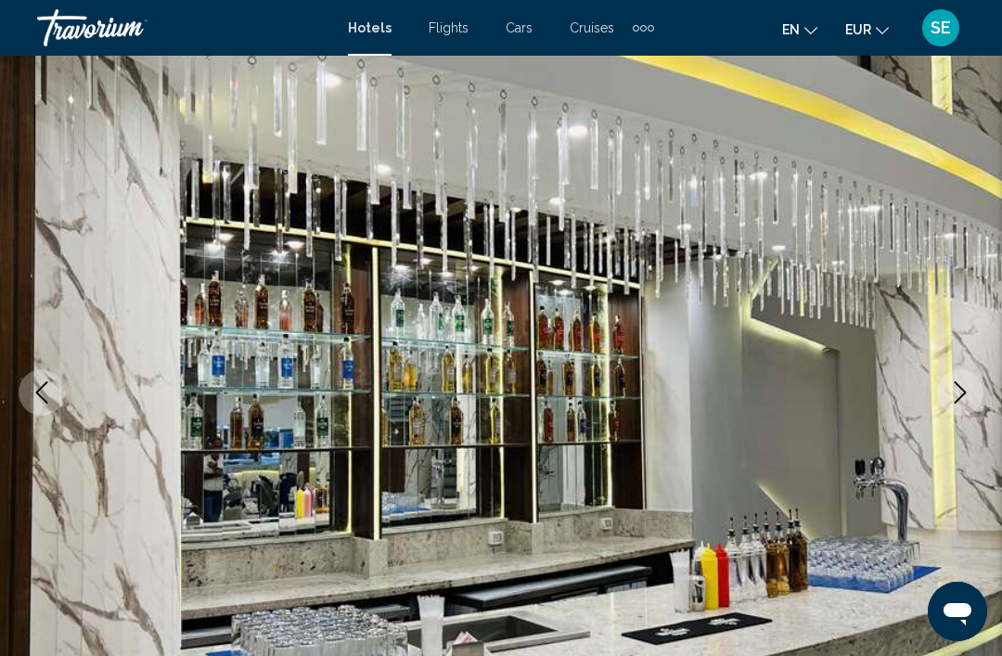
click at [967, 404] on button "Next image" at bounding box center [960, 392] width 46 height 46
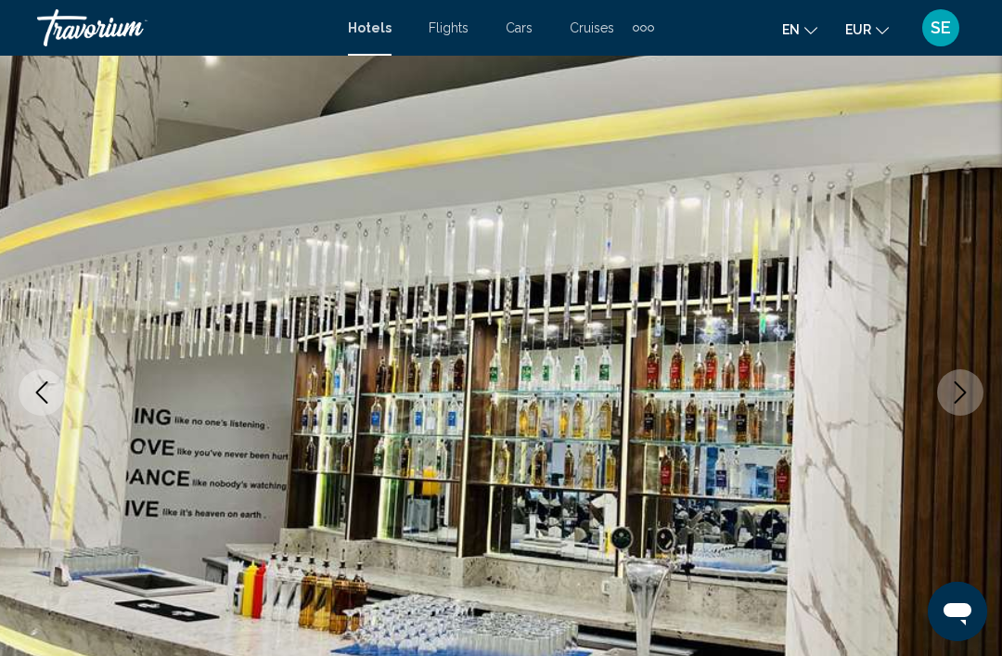
click at [966, 405] on button "Next image" at bounding box center [960, 392] width 46 height 46
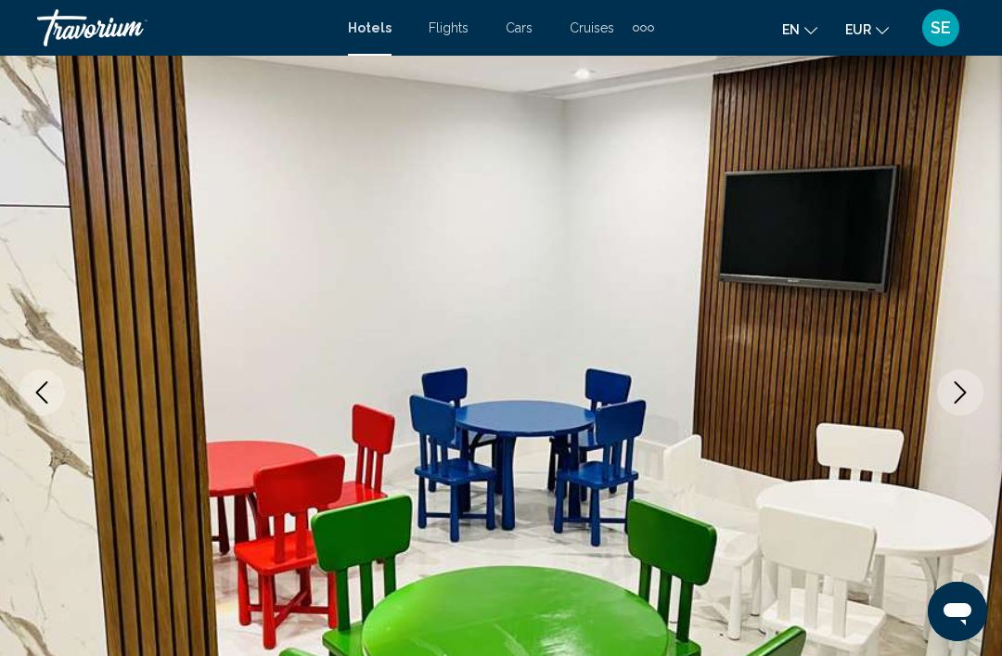
click at [966, 396] on icon "Next image" at bounding box center [960, 392] width 22 height 22
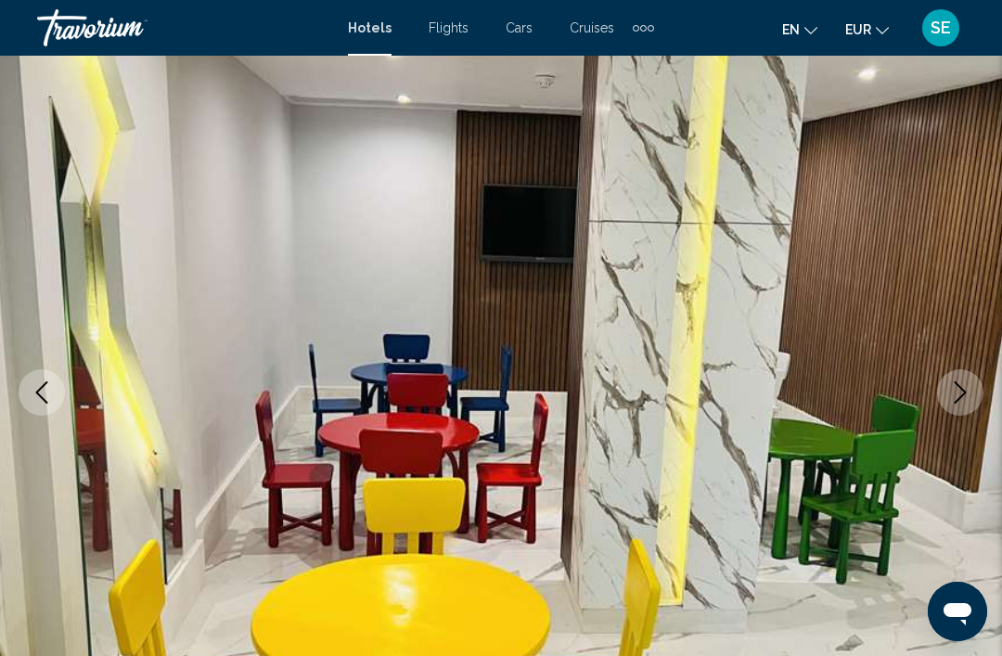
click at [969, 395] on icon "Next image" at bounding box center [960, 392] width 22 height 22
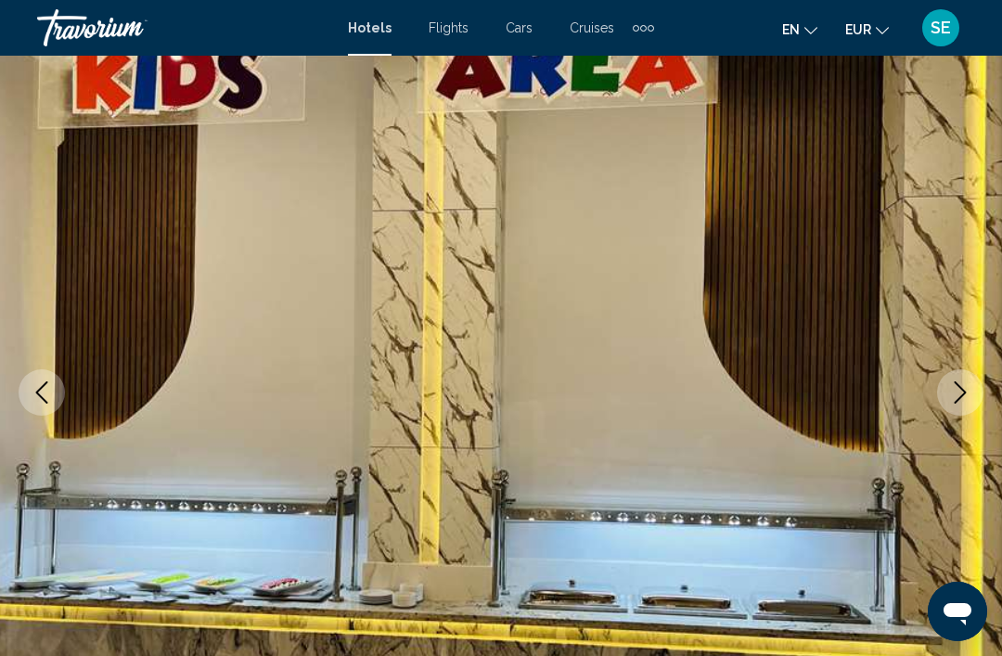
click at [968, 392] on icon "Next image" at bounding box center [960, 392] width 22 height 22
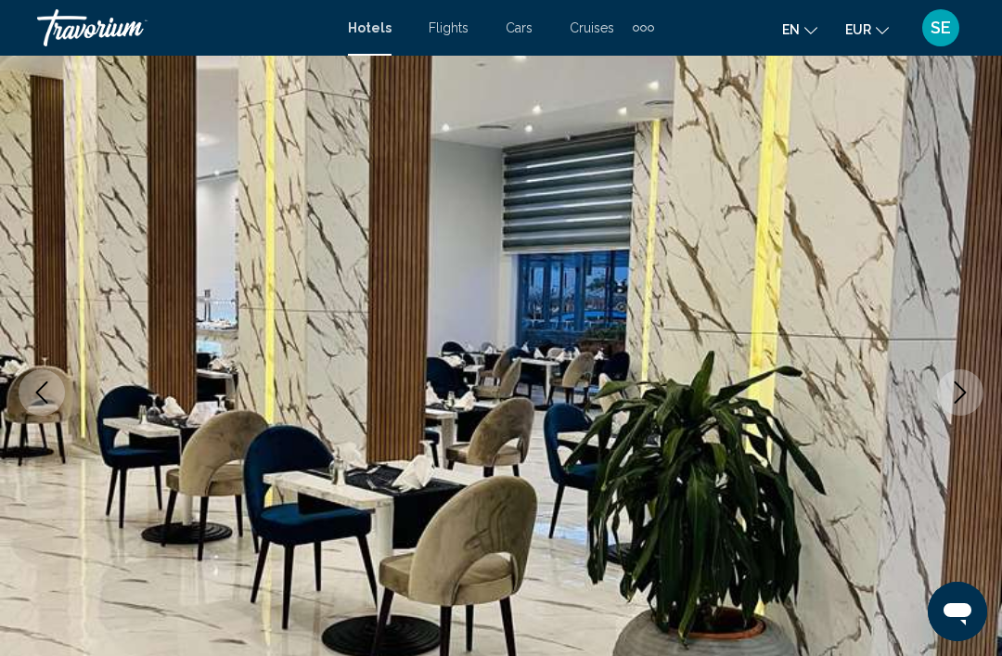
click at [959, 397] on icon "Next image" at bounding box center [960, 392] width 22 height 22
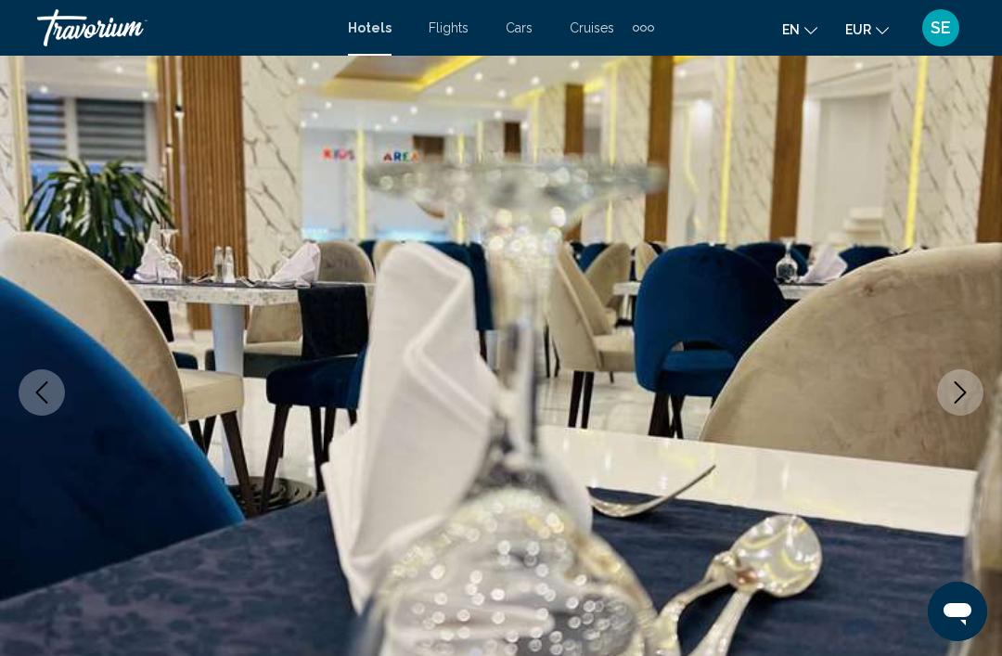
click at [952, 404] on button "Next image" at bounding box center [960, 392] width 46 height 46
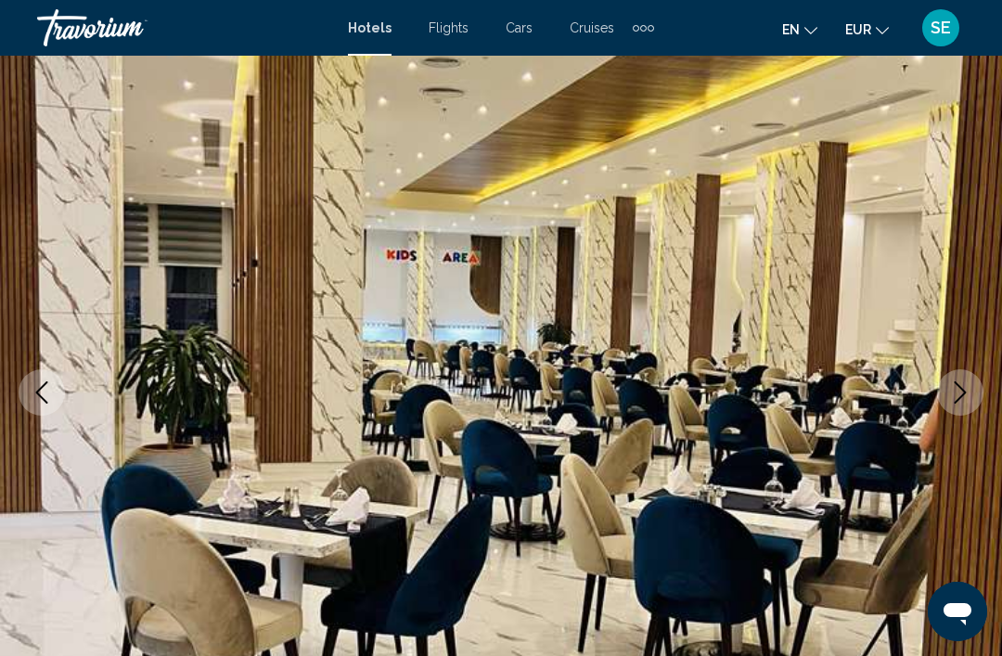
click at [946, 398] on button "Next image" at bounding box center [960, 392] width 46 height 46
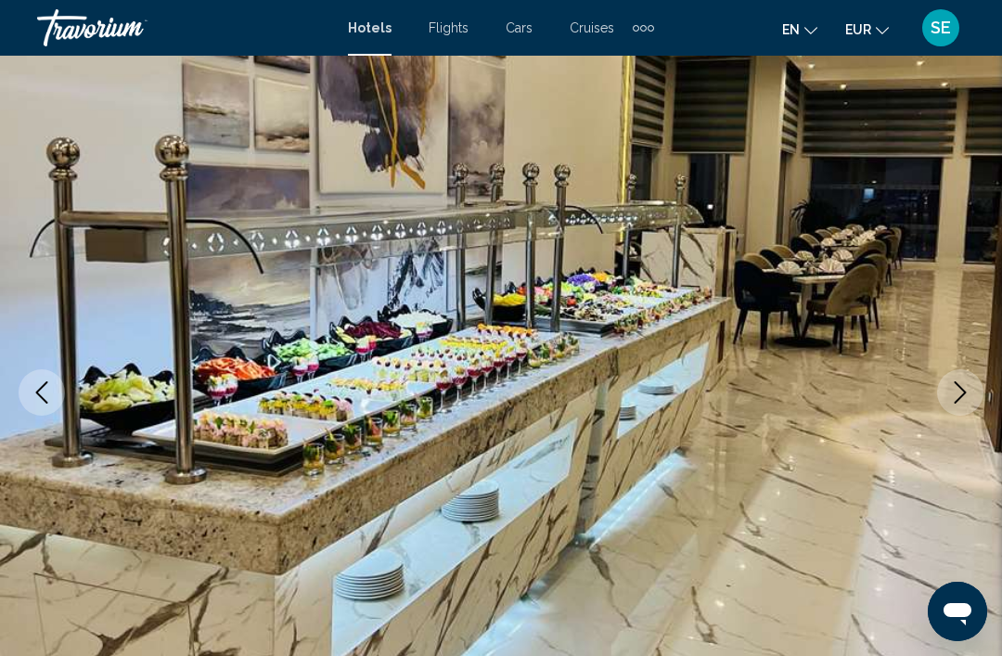
click at [965, 386] on icon "Next image" at bounding box center [960, 392] width 22 height 22
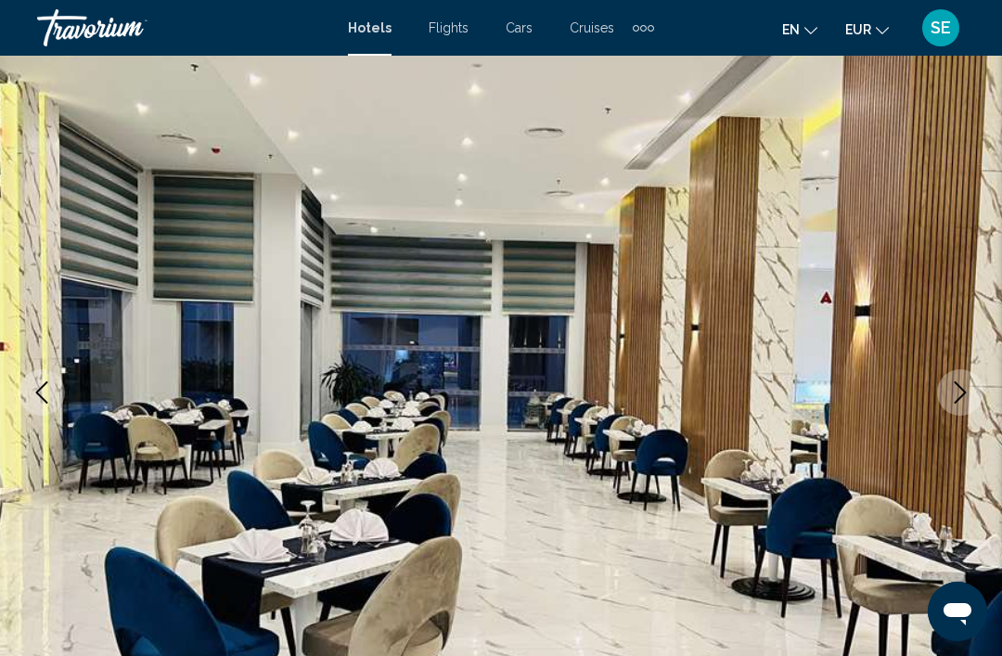
click at [967, 389] on icon "Next image" at bounding box center [960, 392] width 22 height 22
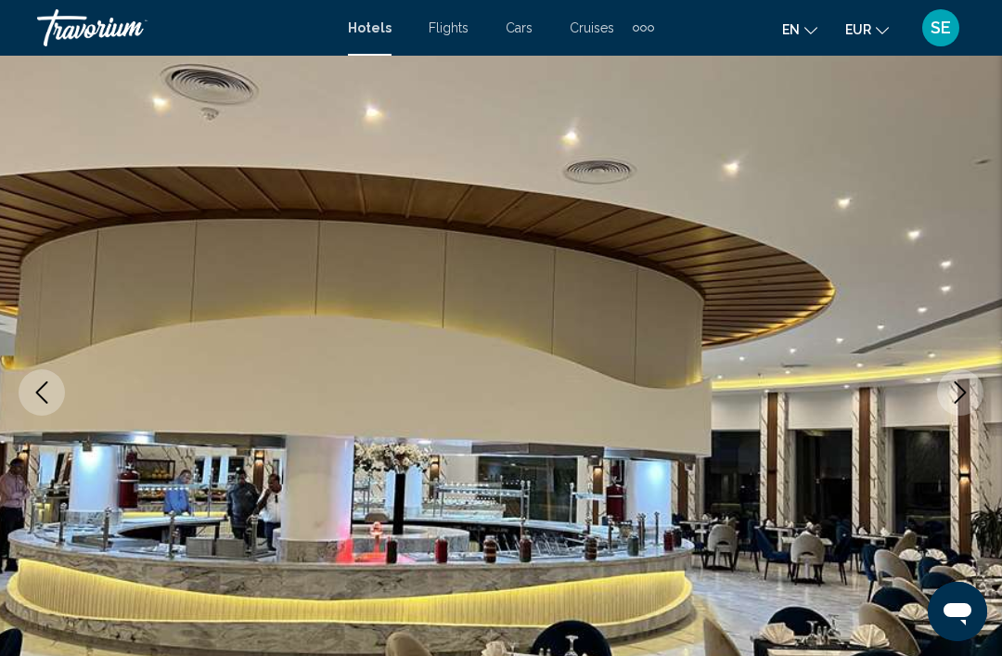
click at [950, 404] on button "Next image" at bounding box center [960, 392] width 46 height 46
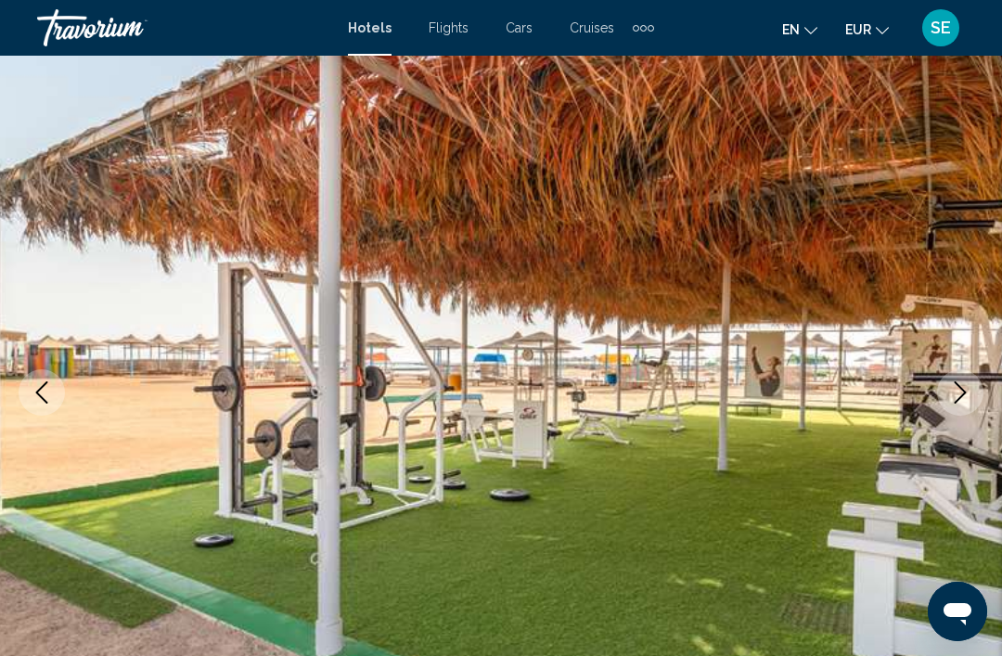
click at [961, 393] on icon "Next image" at bounding box center [960, 392] width 22 height 22
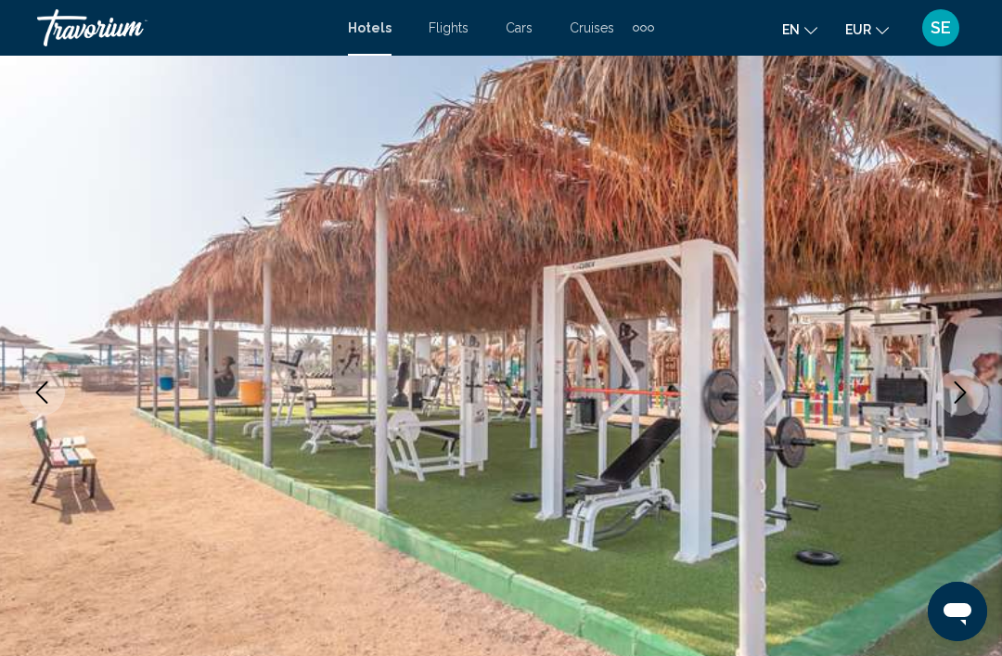
click at [966, 397] on icon "Next image" at bounding box center [960, 392] width 22 height 22
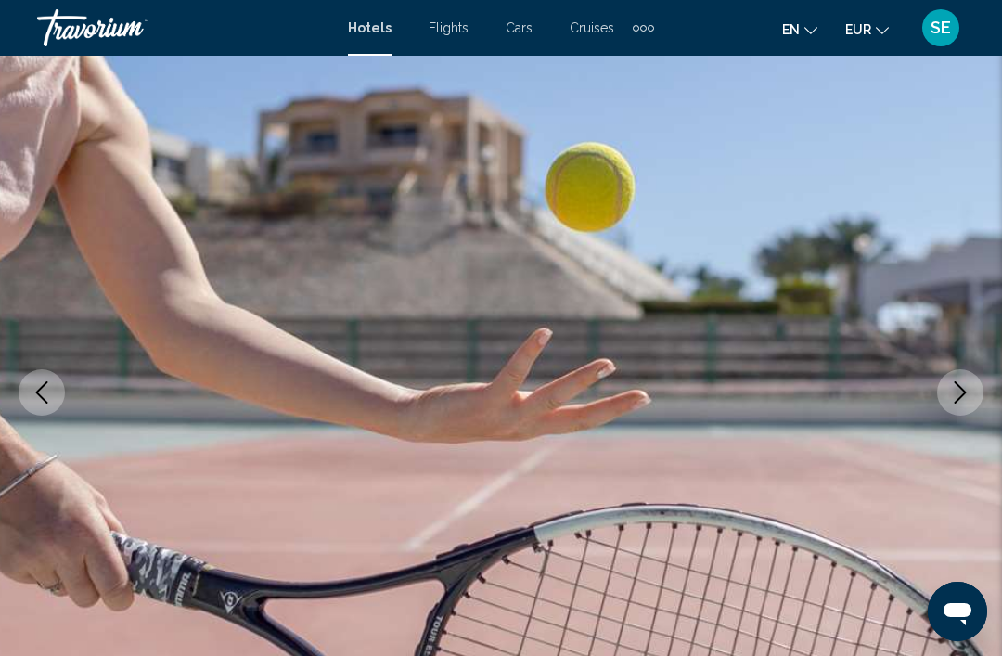
click at [964, 399] on icon "Next image" at bounding box center [960, 392] width 22 height 22
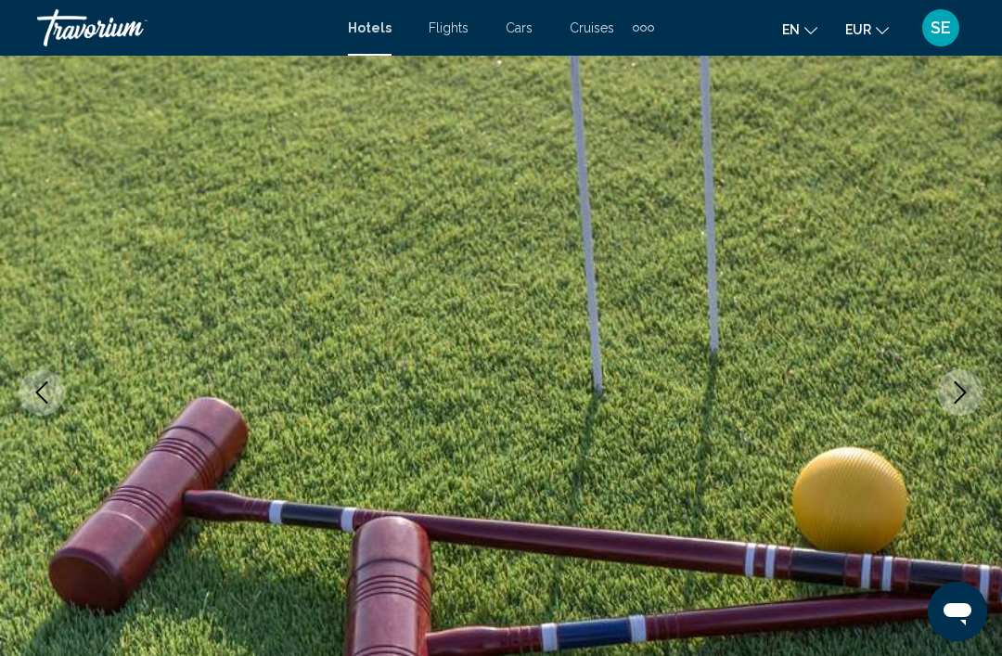
click at [965, 397] on icon "Next image" at bounding box center [960, 392] width 22 height 22
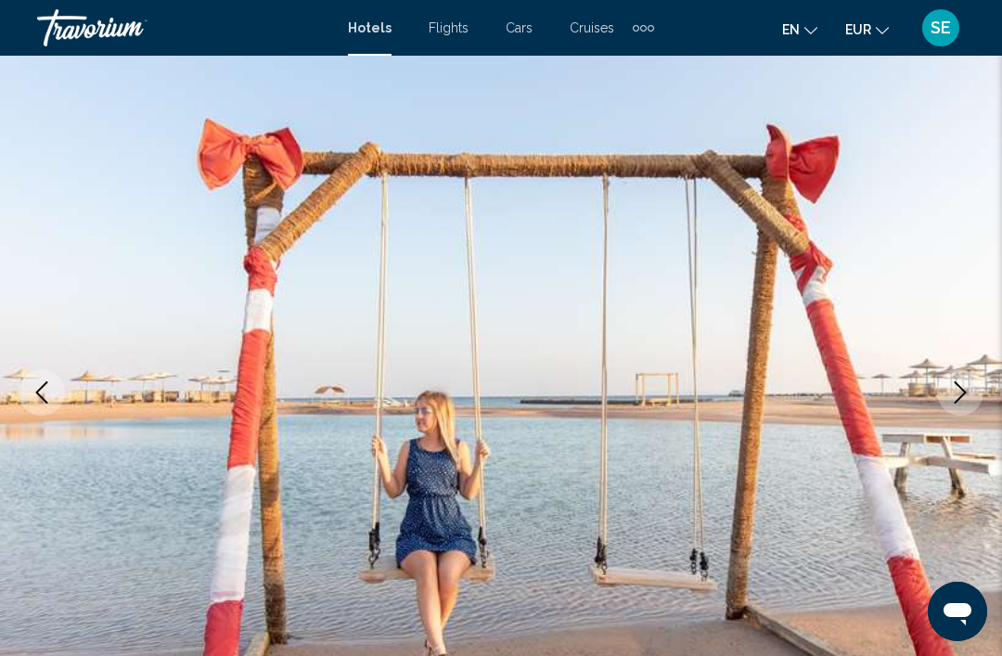
click at [972, 402] on button "Next image" at bounding box center [960, 392] width 46 height 46
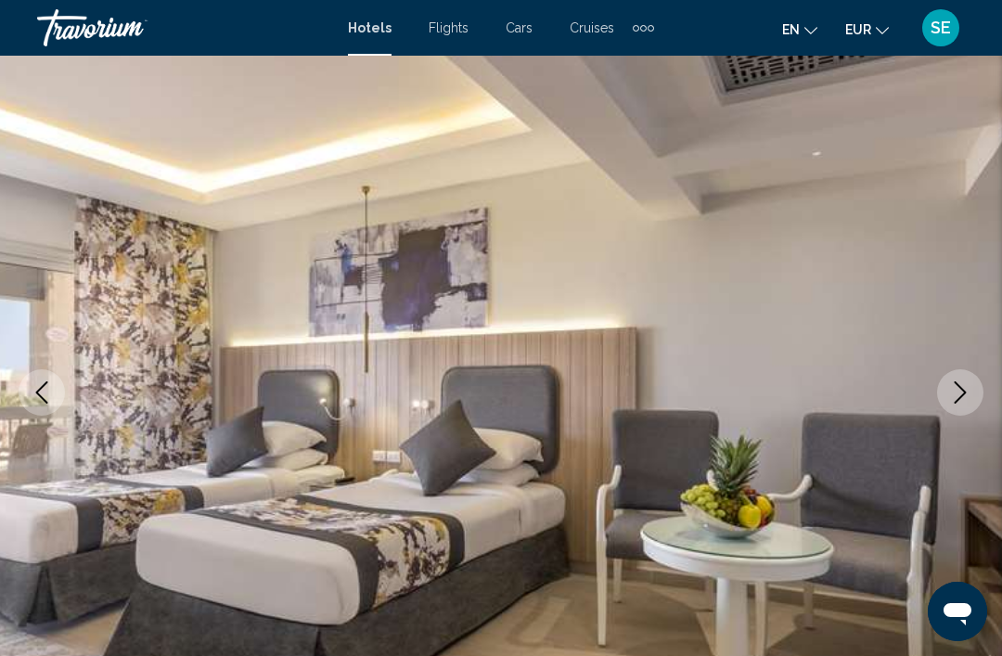
click at [967, 390] on icon "Next image" at bounding box center [960, 392] width 22 height 22
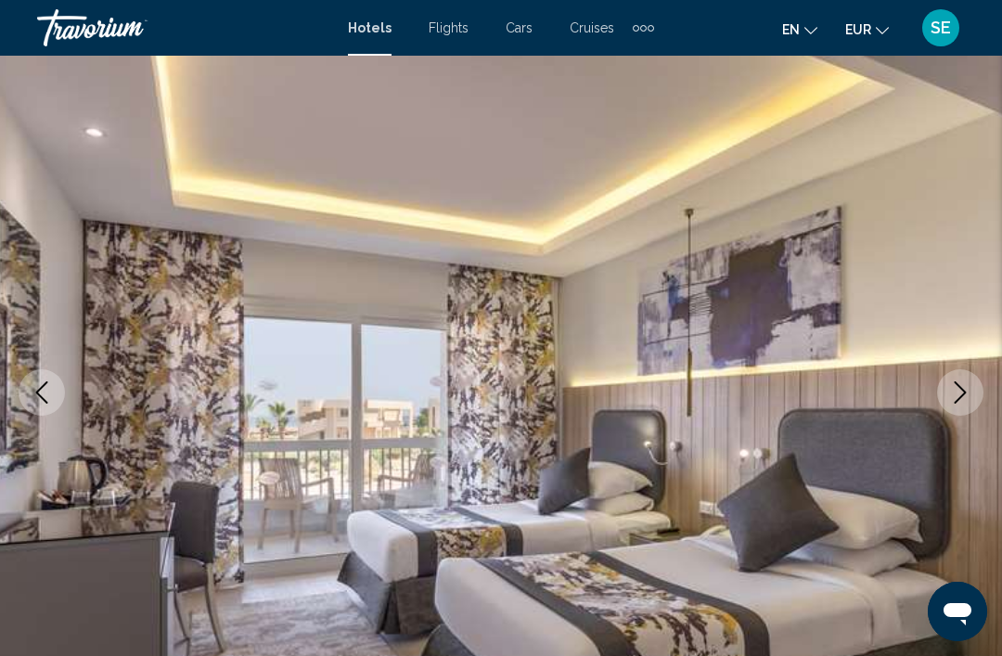
click at [981, 429] on img "Main content" at bounding box center [501, 393] width 1002 height 882
click at [970, 397] on icon "Next image" at bounding box center [960, 392] width 22 height 22
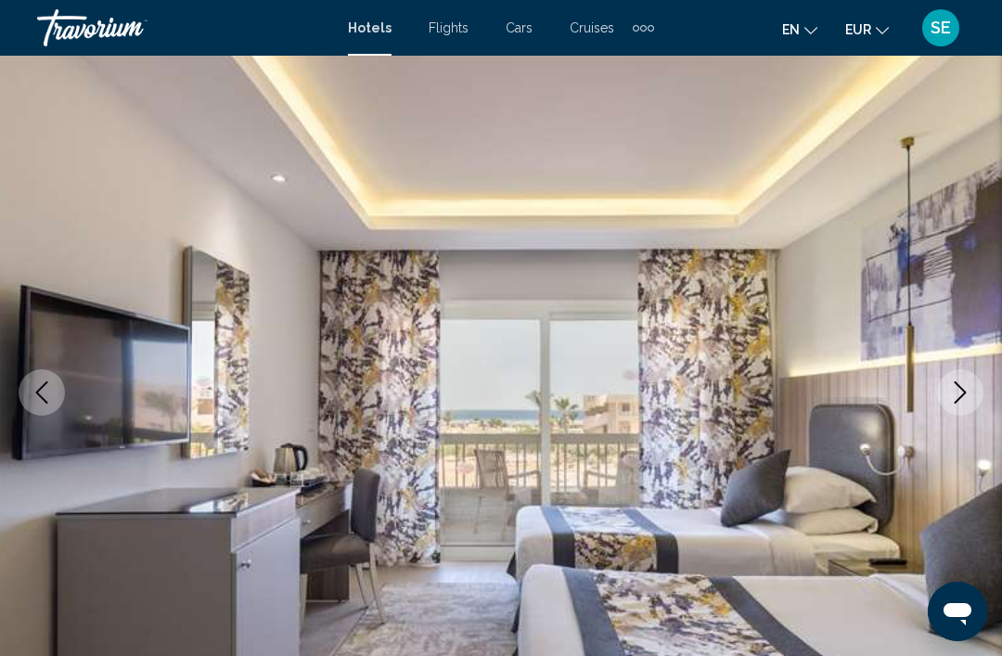
click at [969, 402] on icon "Next image" at bounding box center [960, 392] width 22 height 22
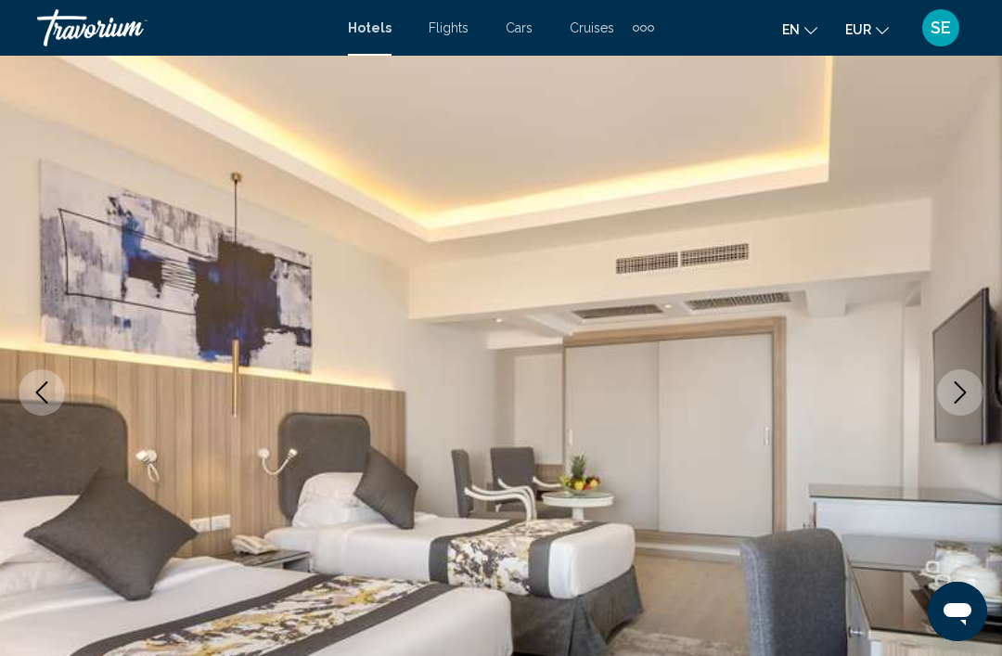
click at [959, 397] on icon "Next image" at bounding box center [960, 392] width 22 height 22
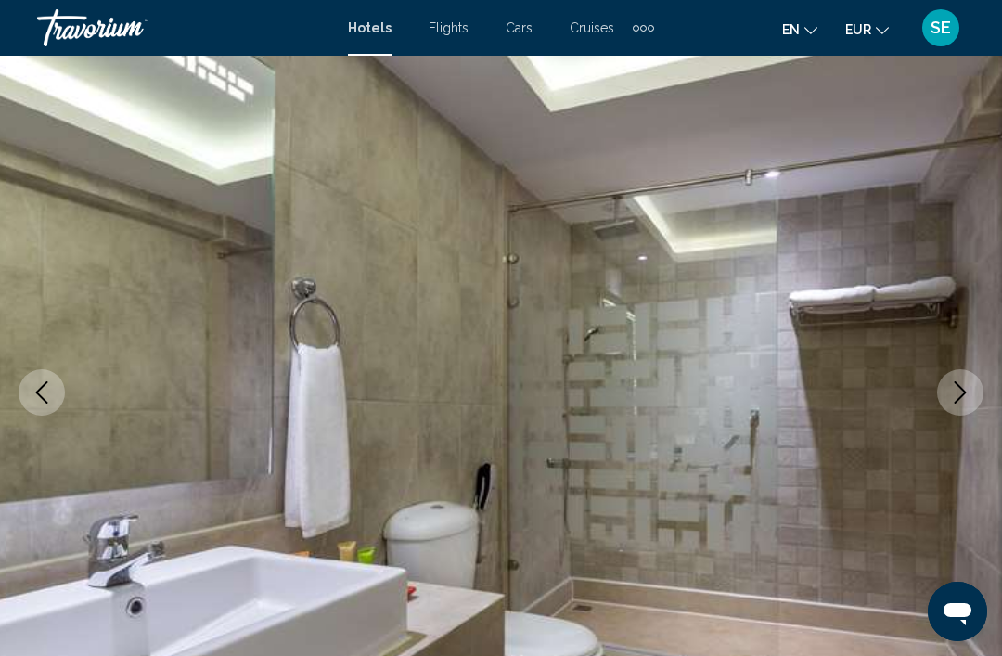
click at [957, 395] on icon "Next image" at bounding box center [960, 392] width 22 height 22
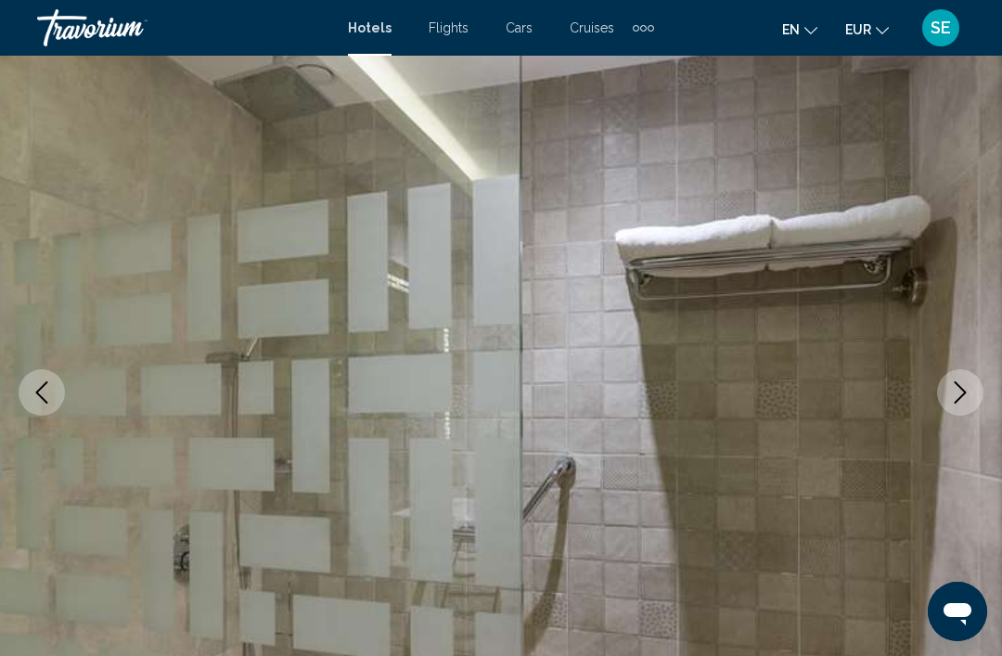
click at [961, 399] on icon "Next image" at bounding box center [960, 392] width 22 height 22
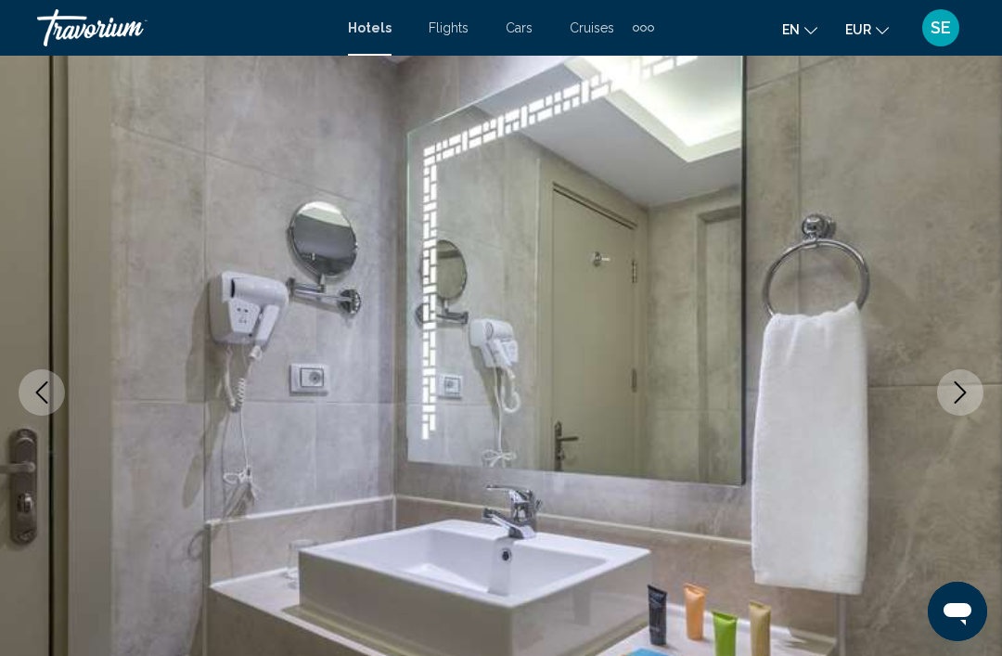
click at [960, 388] on icon "Next image" at bounding box center [961, 392] width 12 height 22
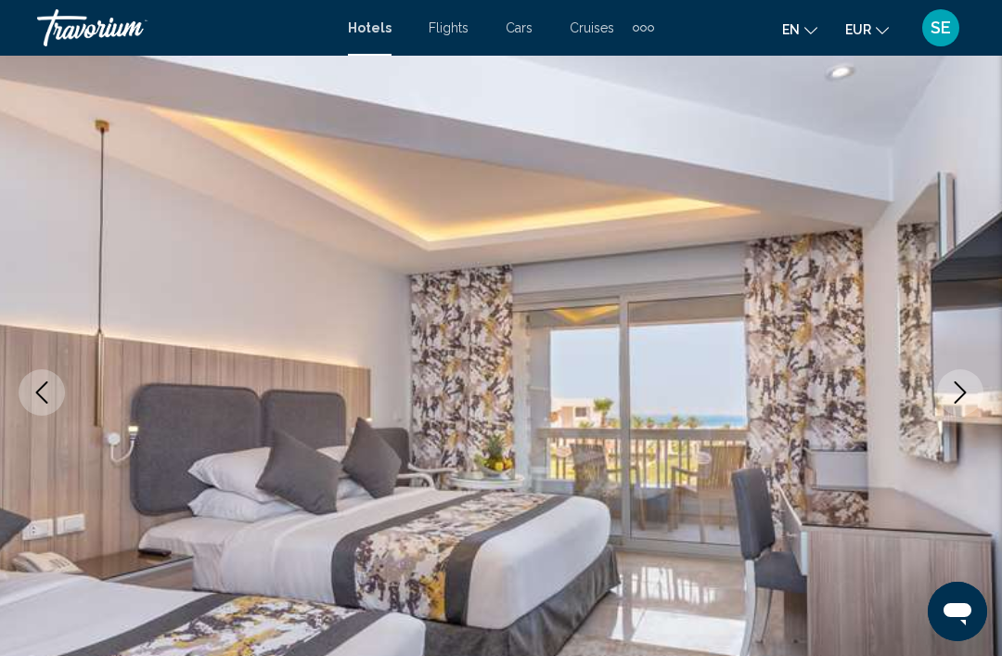
click at [972, 394] on button "Next image" at bounding box center [960, 392] width 46 height 46
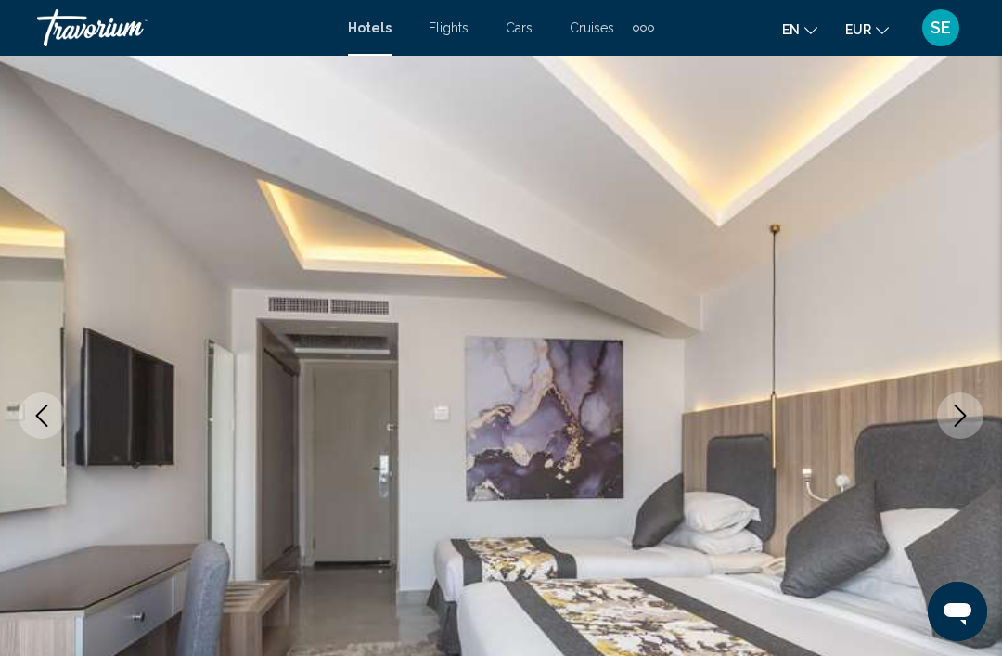
scroll to position [0, 0]
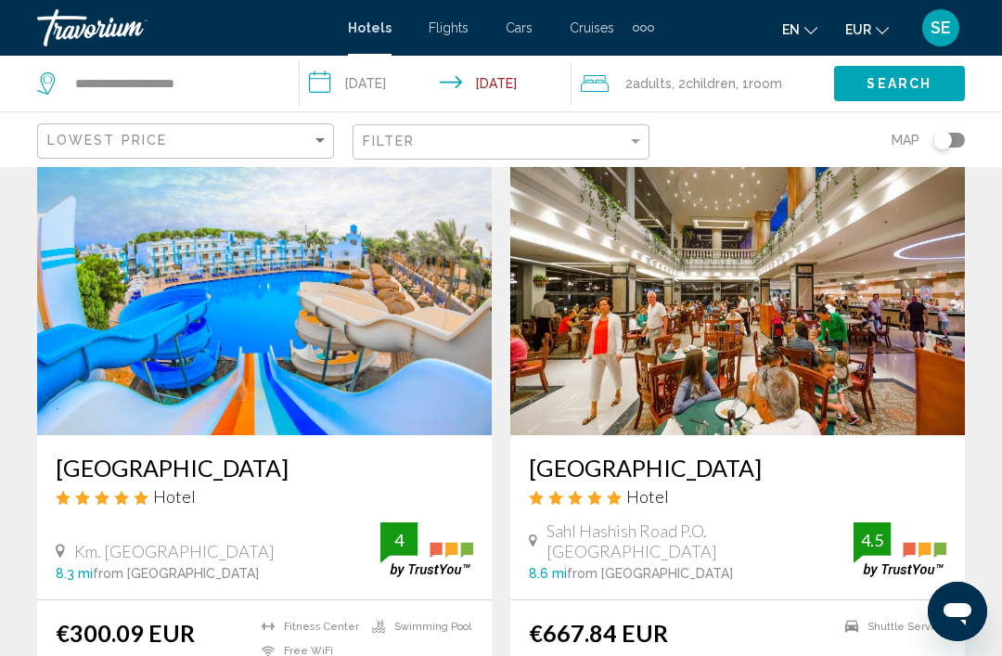
scroll to position [62, 0]
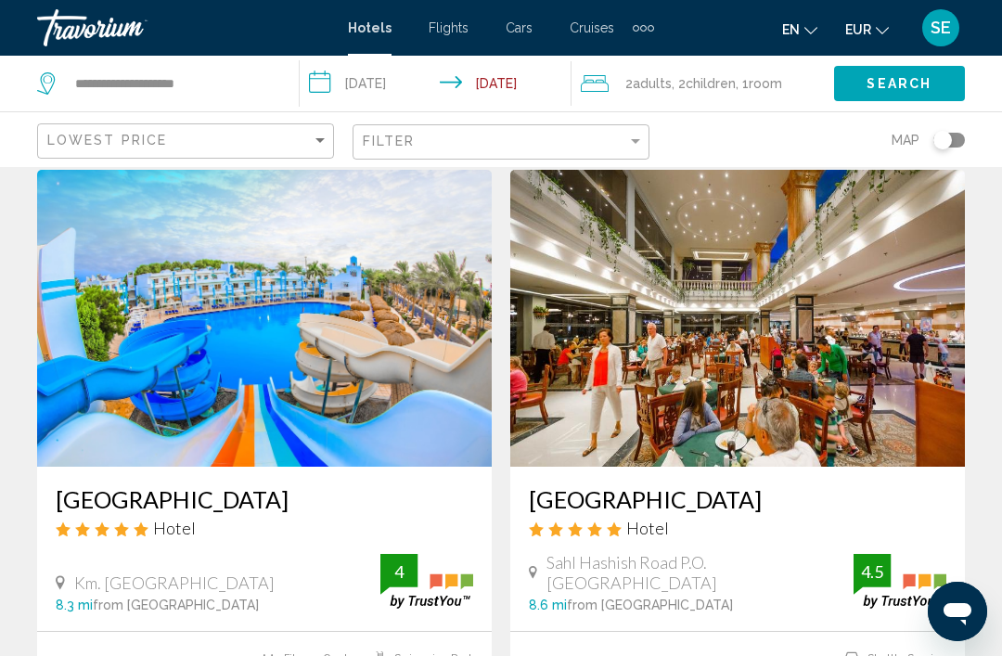
click at [698, 352] on img "Main content" at bounding box center [737, 318] width 455 height 297
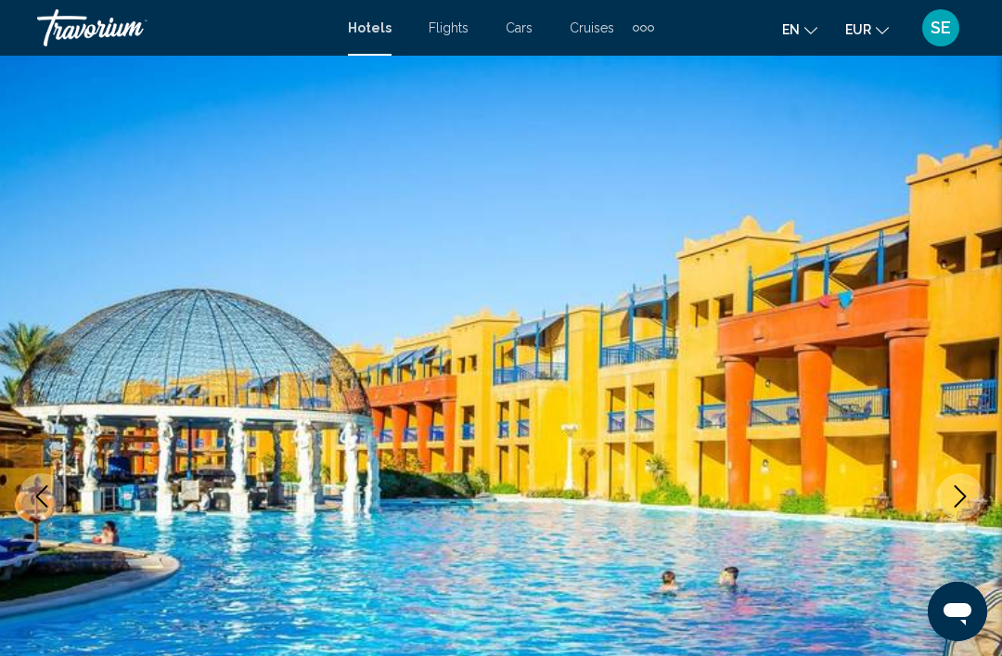
click at [965, 500] on icon "Next image" at bounding box center [960, 496] width 22 height 22
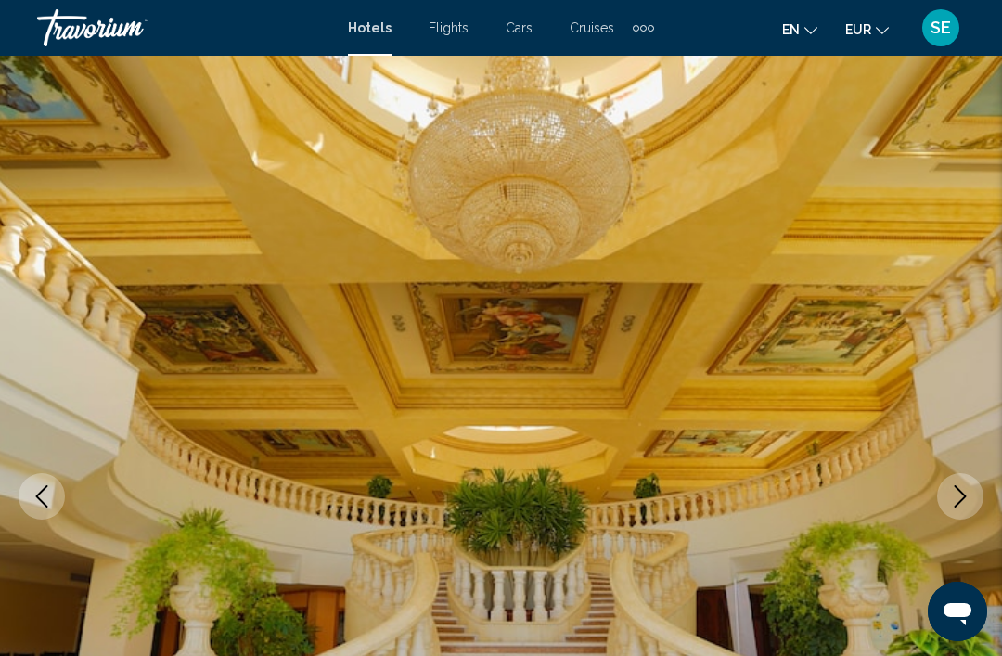
click at [964, 495] on icon "Next image" at bounding box center [961, 496] width 12 height 22
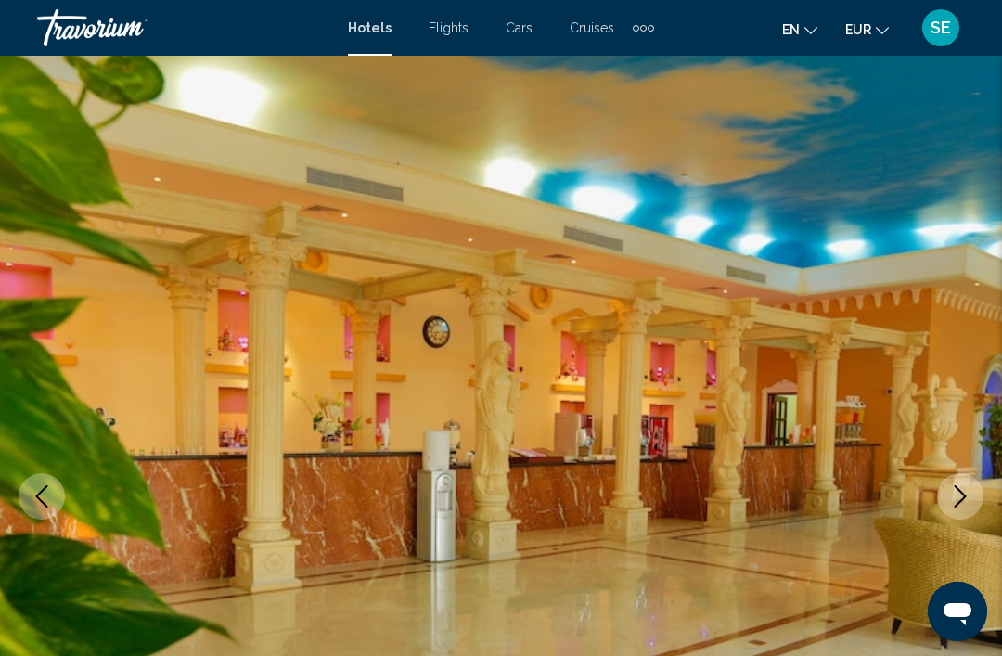
click at [960, 501] on icon "Next image" at bounding box center [961, 496] width 12 height 22
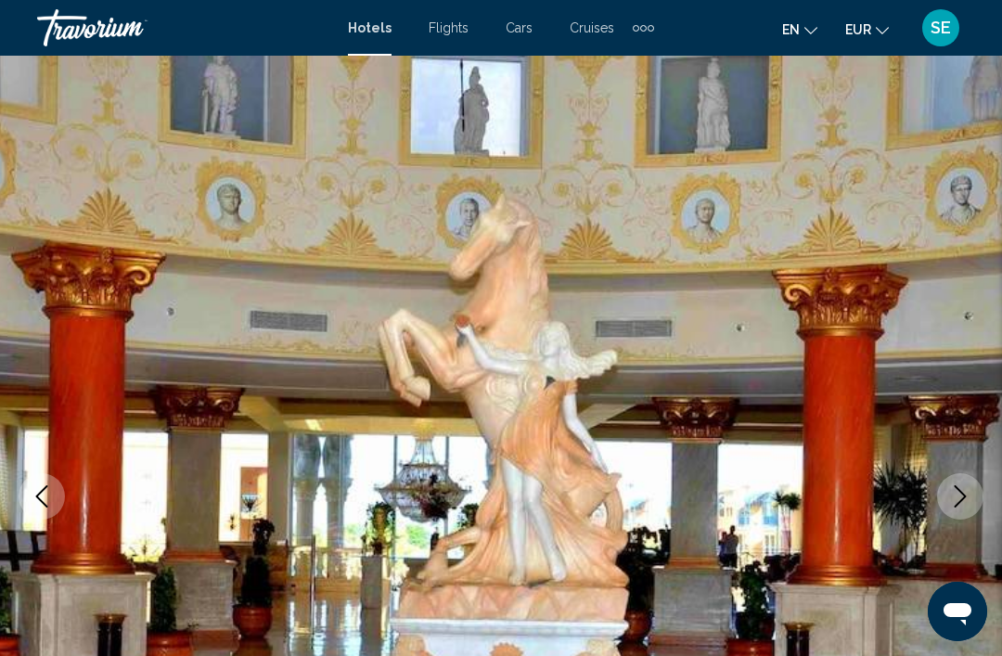
click at [972, 505] on button "Next image" at bounding box center [960, 496] width 46 height 46
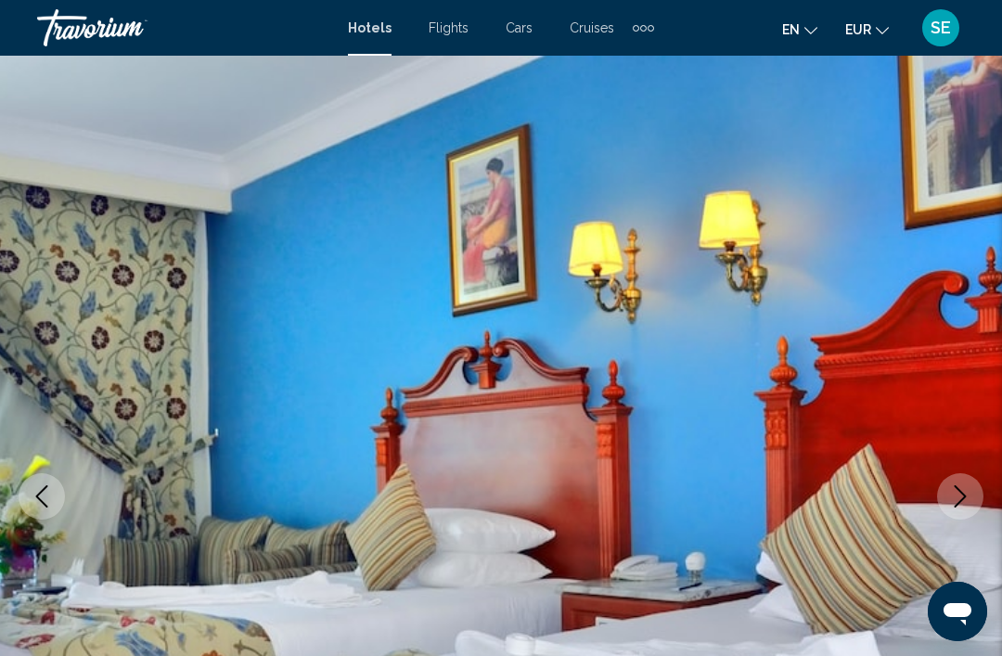
click at [968, 495] on icon "Next image" at bounding box center [960, 496] width 22 height 22
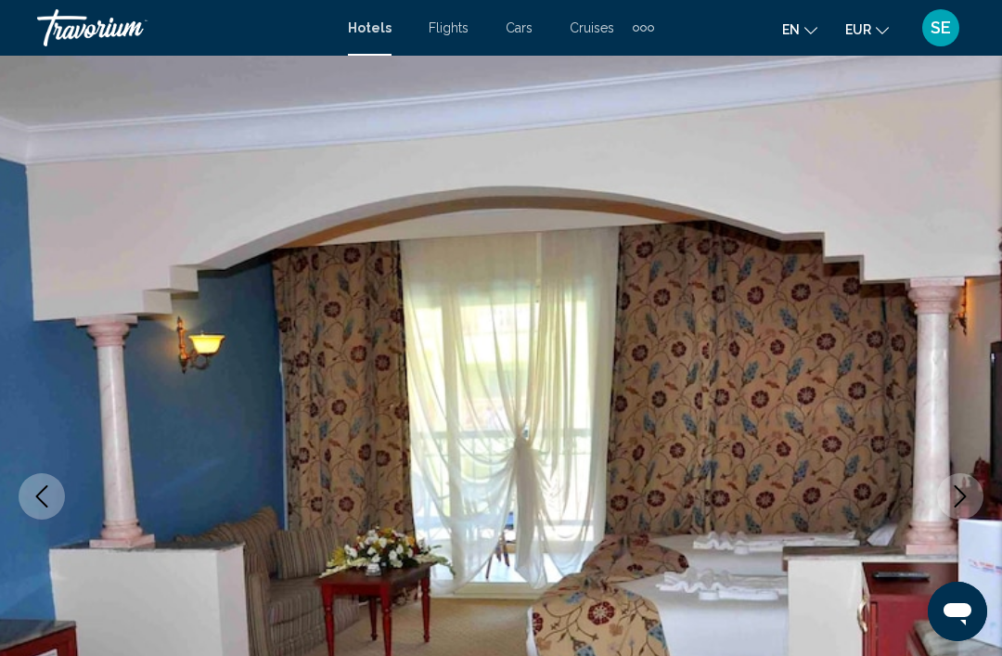
click at [963, 493] on icon "Next image" at bounding box center [960, 496] width 22 height 22
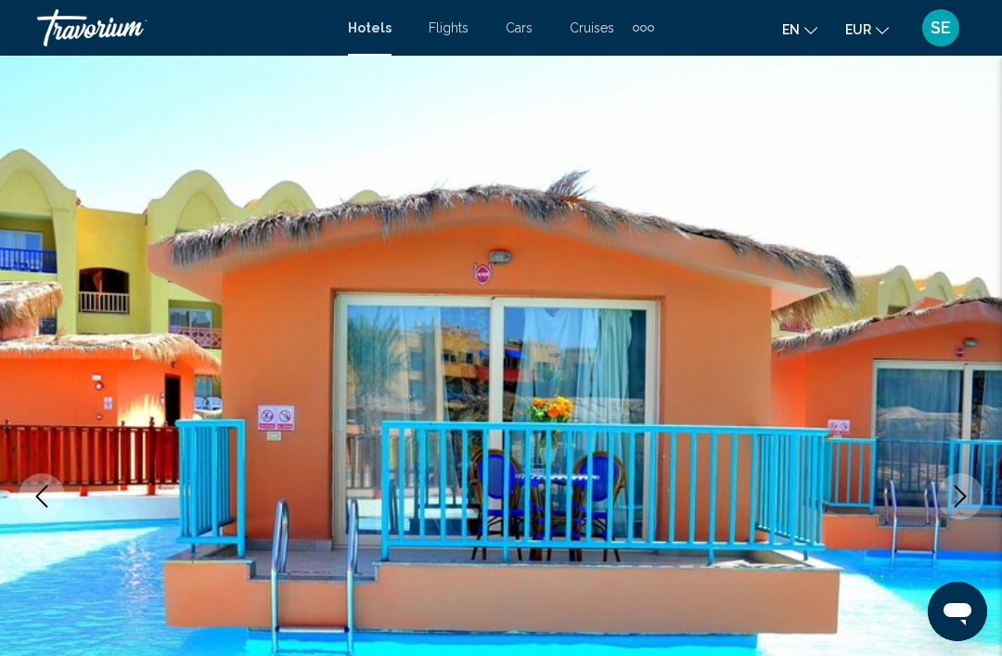
click at [958, 498] on icon "Next image" at bounding box center [960, 496] width 22 height 22
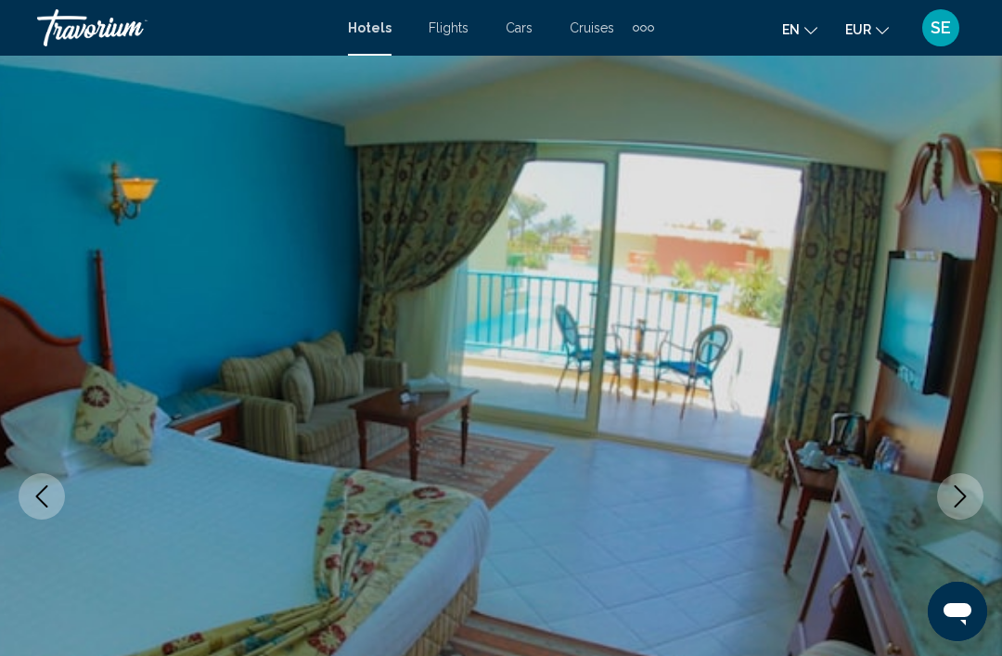
click at [957, 495] on icon "Next image" at bounding box center [960, 496] width 22 height 22
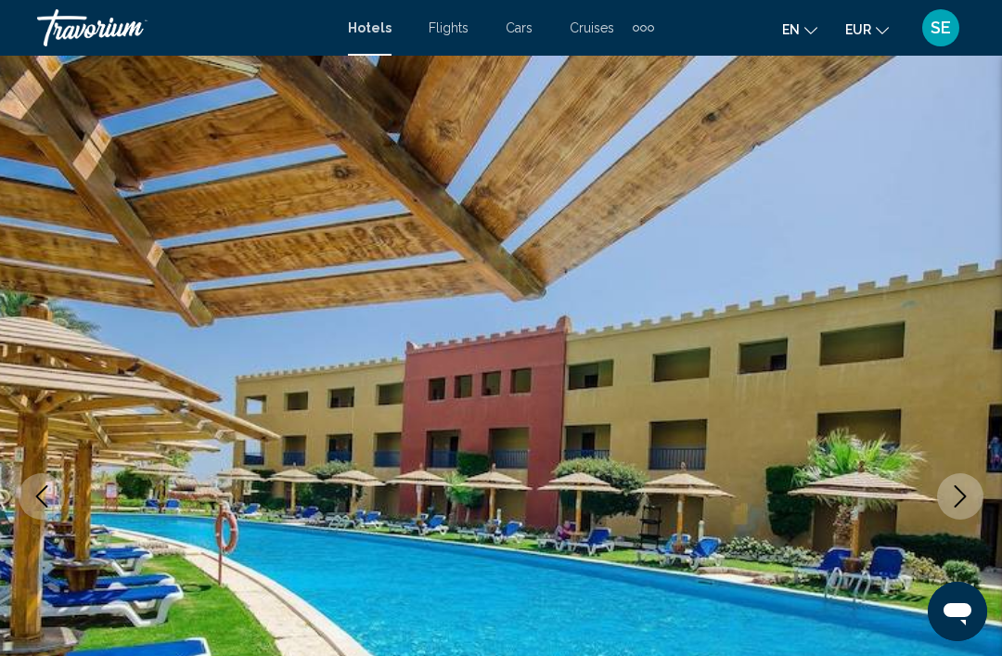
click at [964, 495] on icon "Next image" at bounding box center [961, 496] width 12 height 22
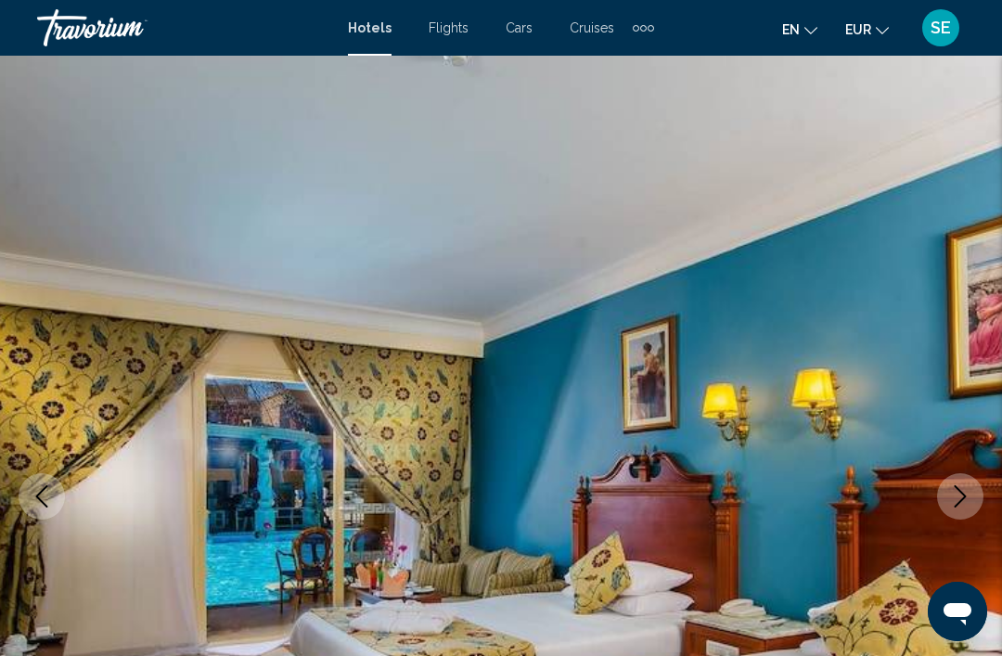
click at [970, 495] on icon "Next image" at bounding box center [960, 496] width 22 height 22
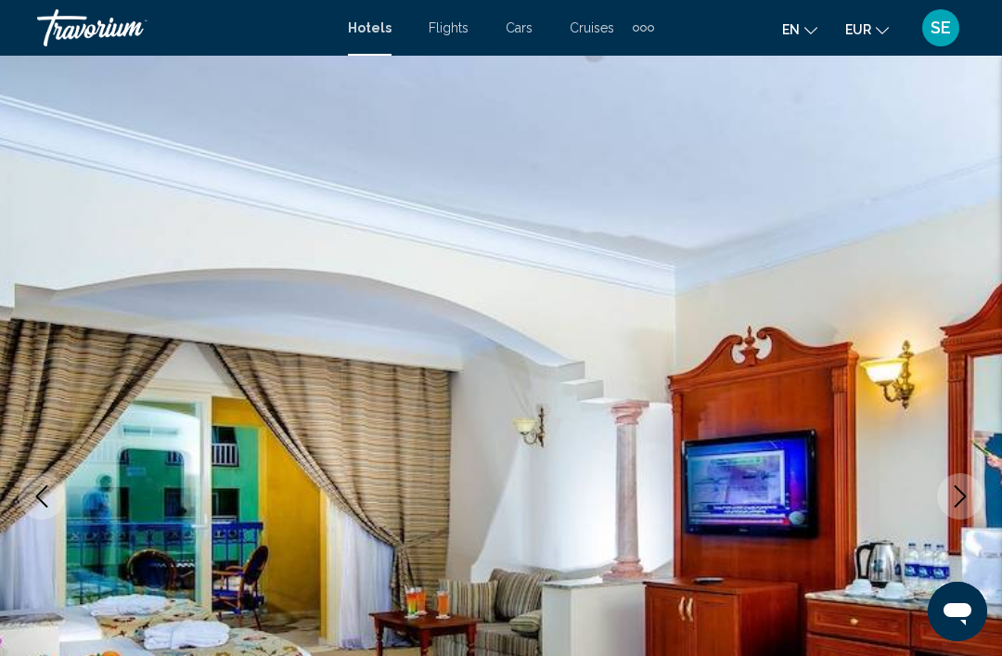
click at [965, 495] on icon "Next image" at bounding box center [960, 496] width 22 height 22
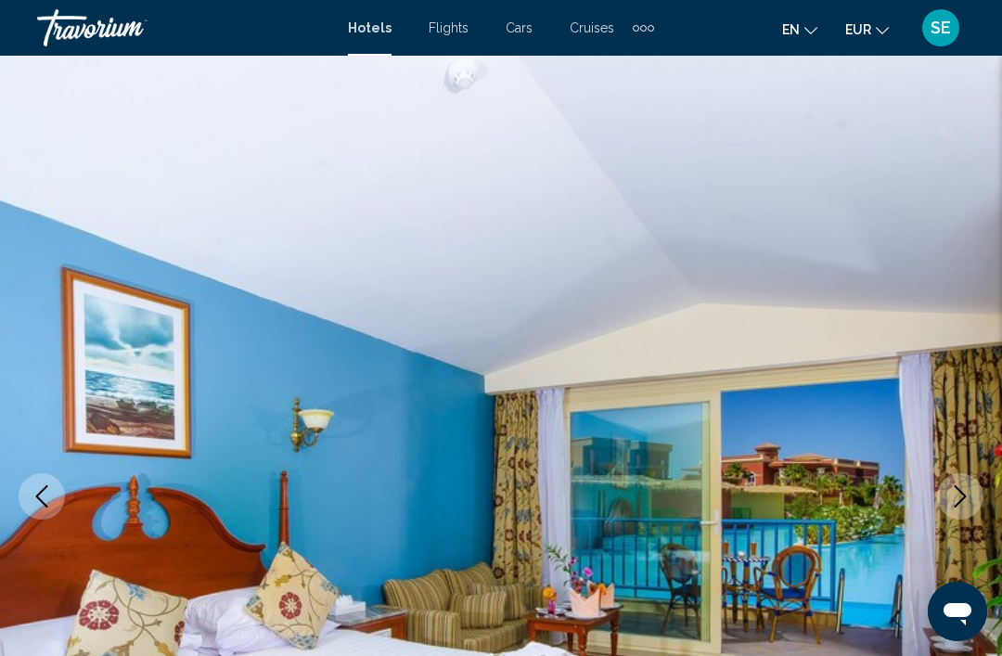
click at [968, 490] on icon "Next image" at bounding box center [960, 496] width 22 height 22
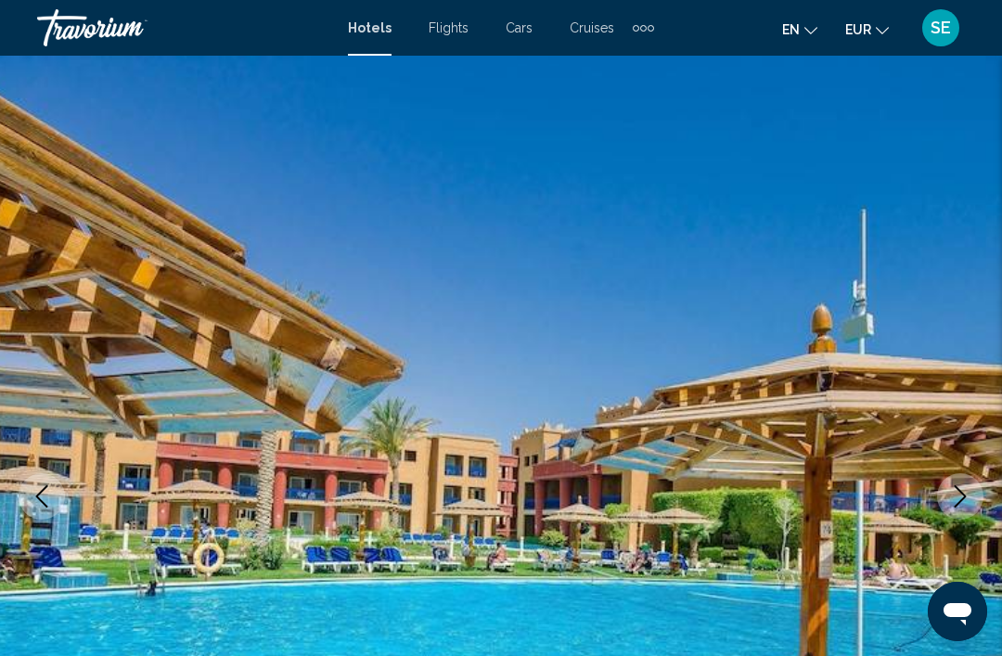
click at [964, 488] on icon "Next image" at bounding box center [960, 496] width 22 height 22
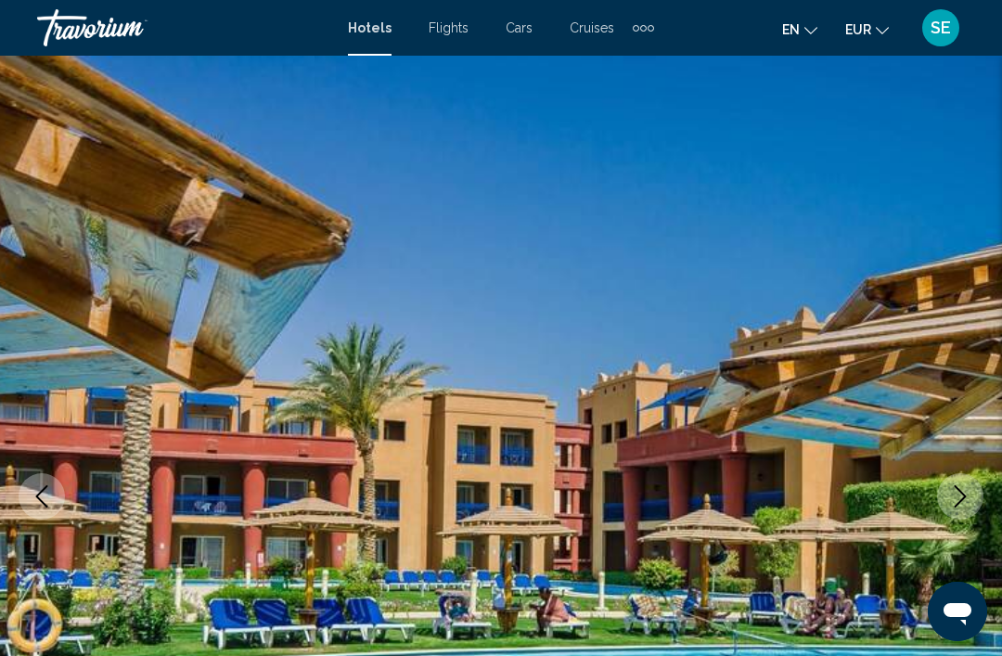
click at [968, 503] on icon "Next image" at bounding box center [960, 496] width 22 height 22
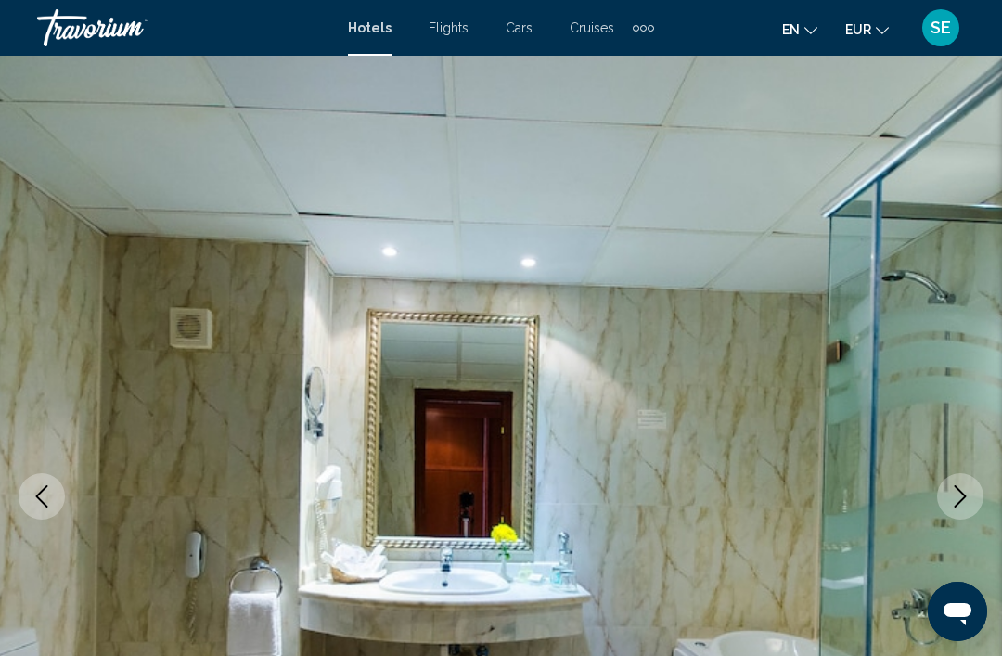
click at [974, 486] on button "Next image" at bounding box center [960, 496] width 46 height 46
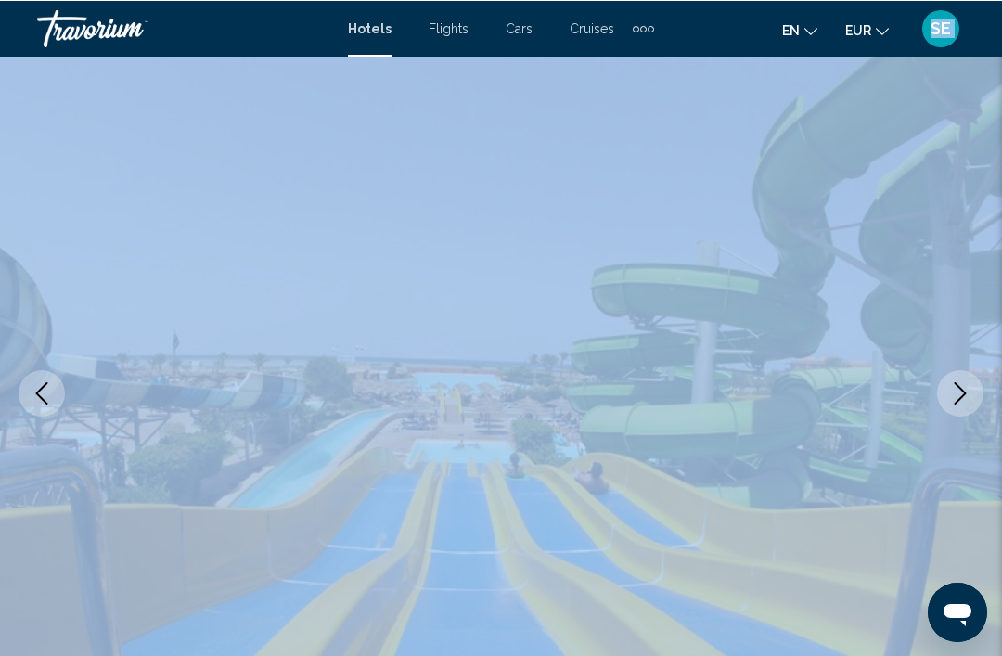
click at [966, 385] on icon "Next image" at bounding box center [960, 392] width 22 height 22
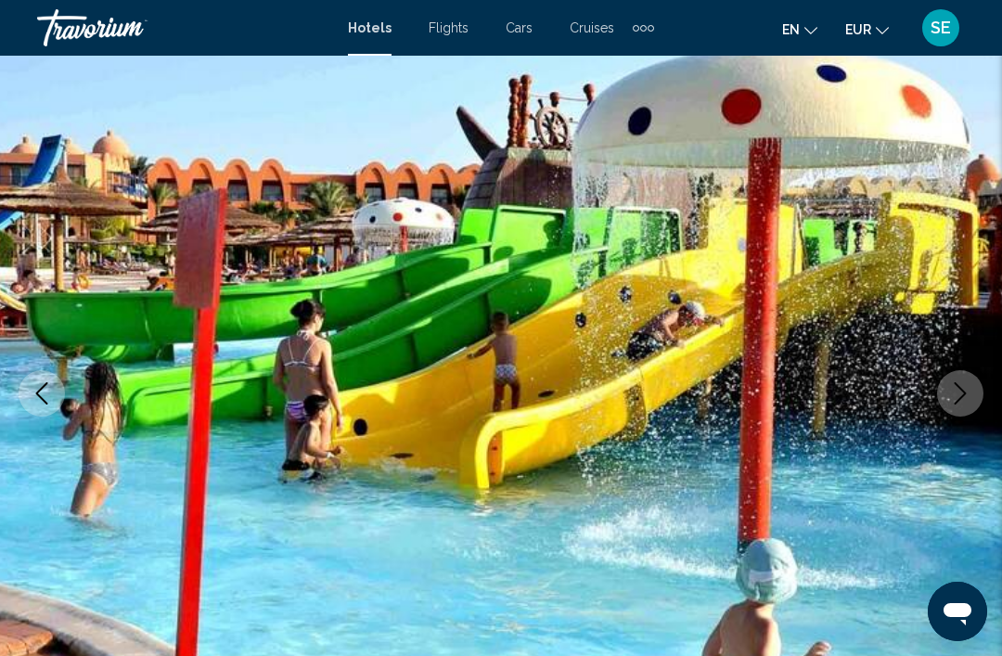
click at [966, 385] on icon "Next image" at bounding box center [960, 393] width 22 height 22
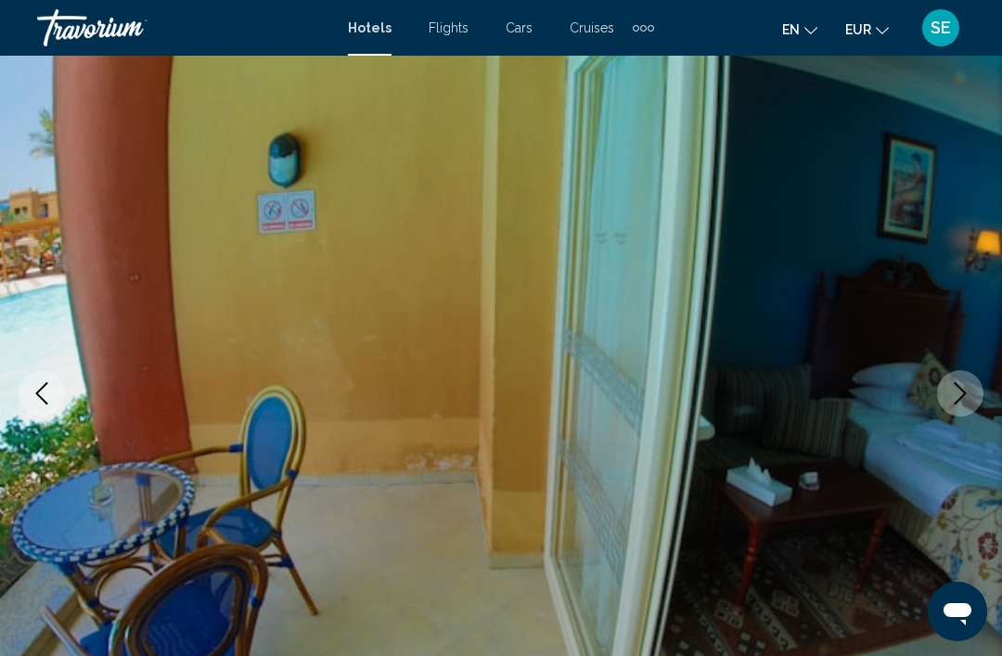
click at [965, 403] on icon "Next image" at bounding box center [960, 393] width 22 height 22
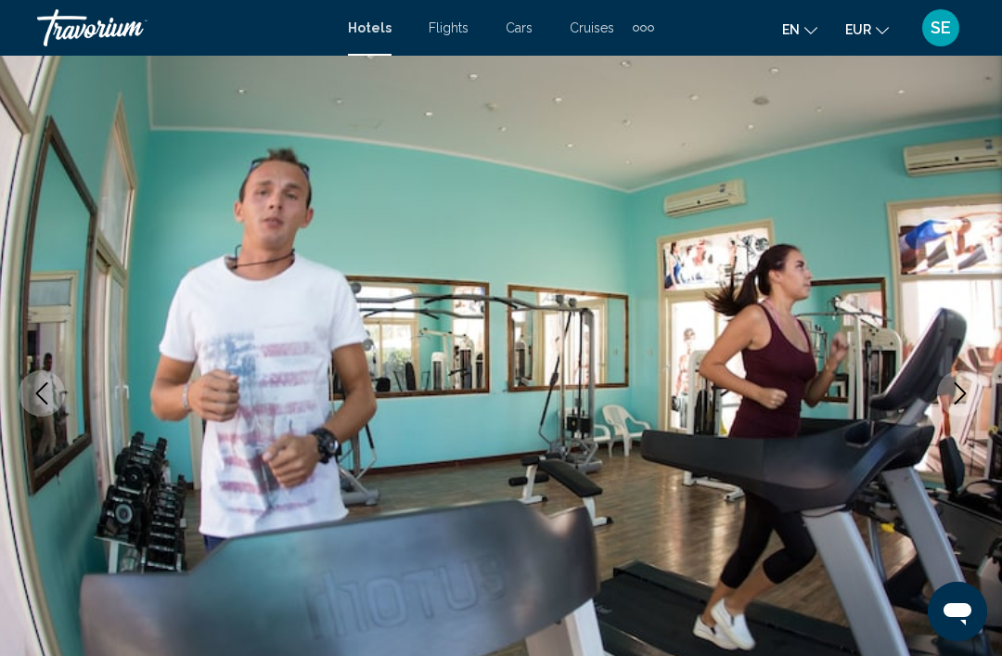
click at [973, 405] on button "Next image" at bounding box center [960, 393] width 46 height 46
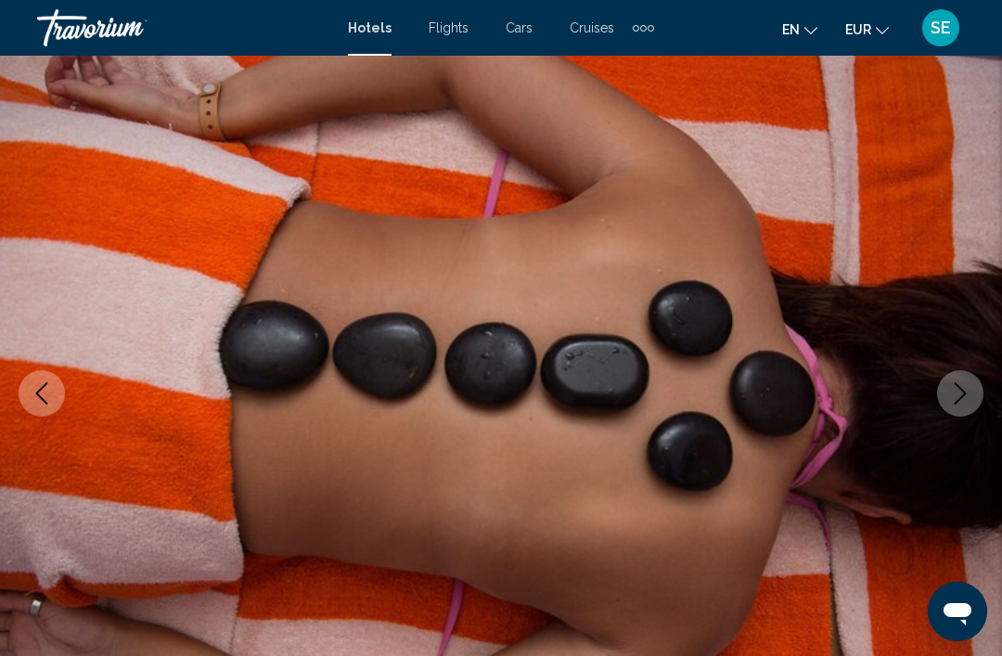
click at [963, 396] on icon "Next image" at bounding box center [961, 393] width 12 height 22
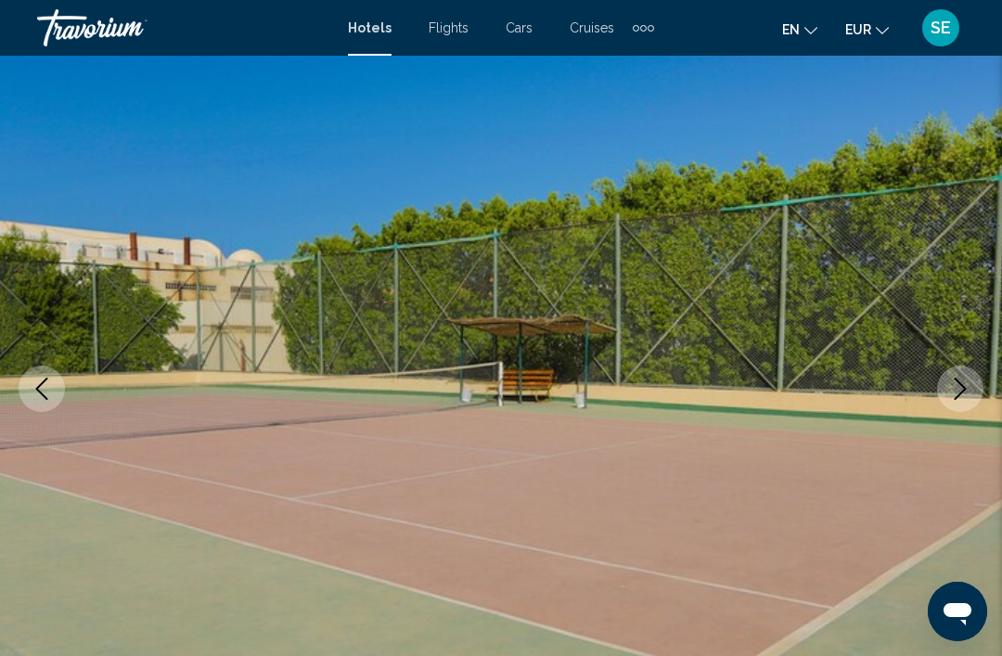
scroll to position [107, 0]
click at [979, 393] on button "Next image" at bounding box center [960, 390] width 46 height 46
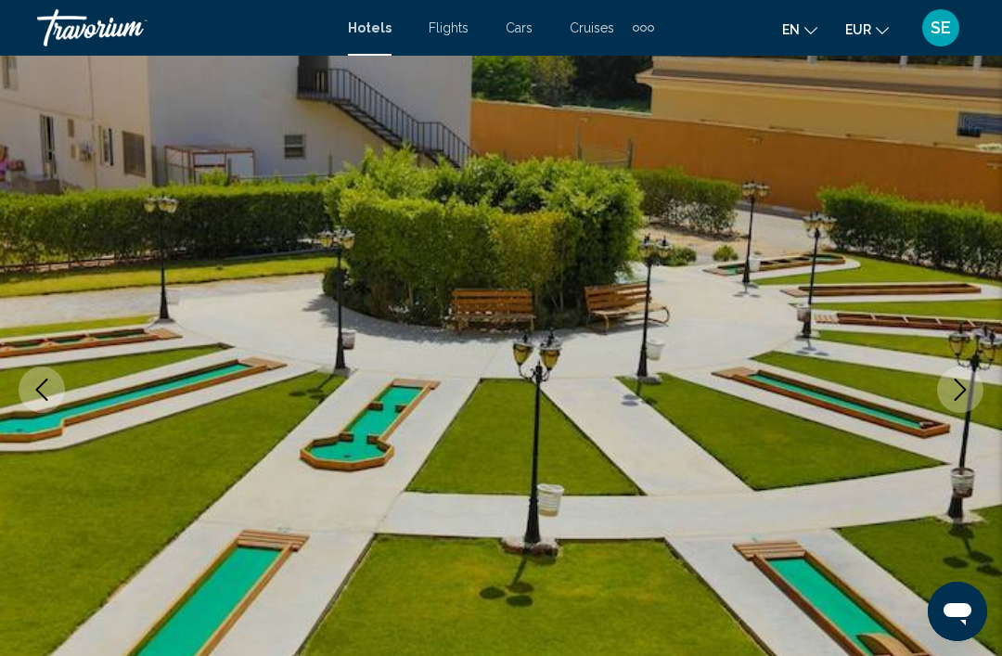
click at [960, 393] on icon "Next image" at bounding box center [960, 390] width 22 height 22
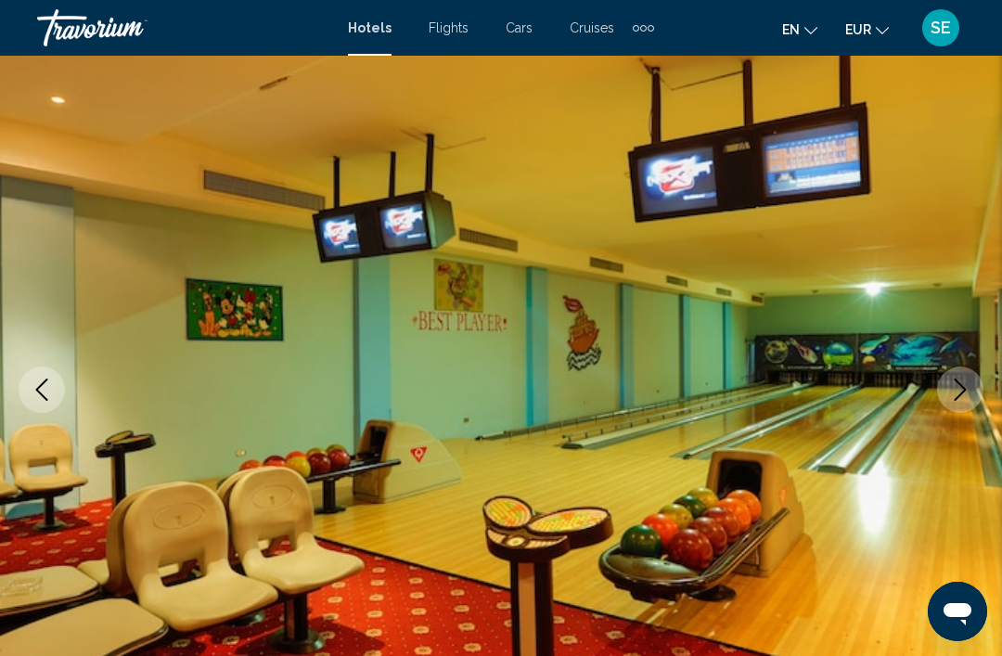
click at [959, 395] on icon "Next image" at bounding box center [961, 390] width 12 height 22
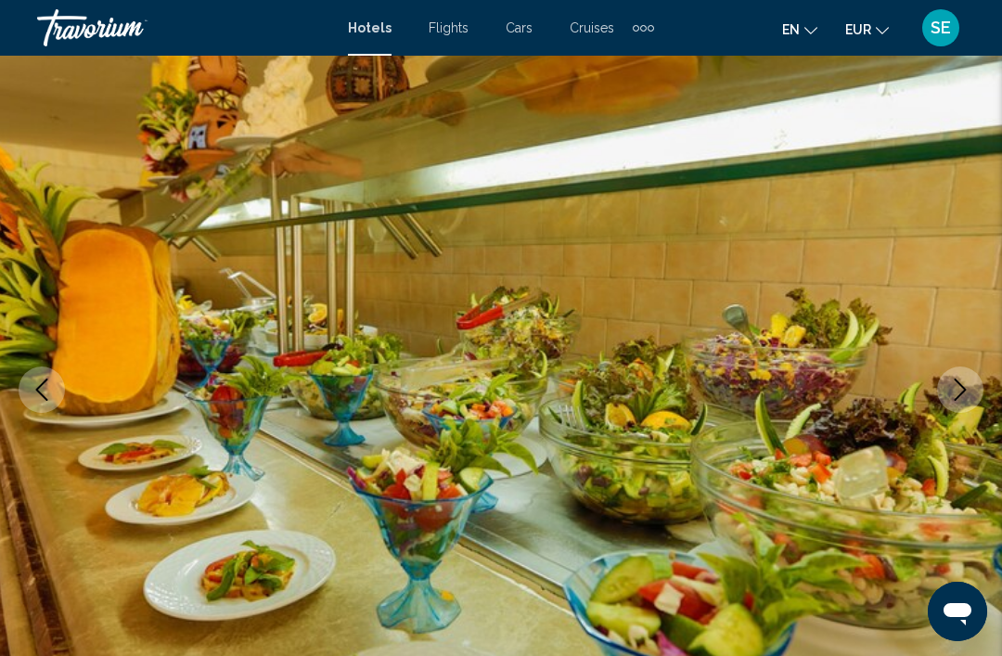
click at [967, 393] on icon "Next image" at bounding box center [960, 390] width 22 height 22
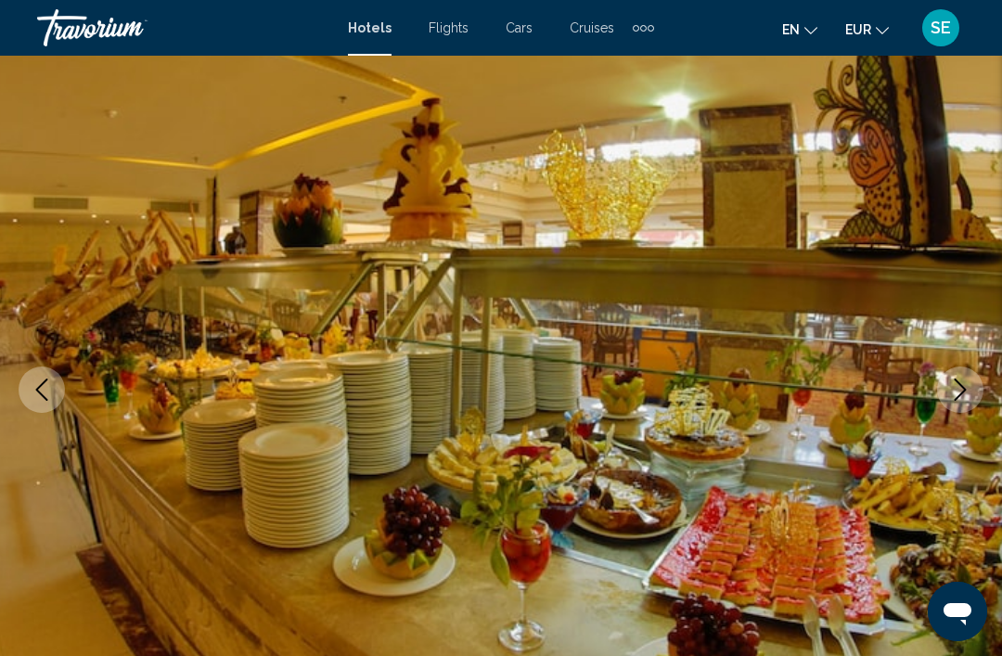
click at [962, 408] on button "Next image" at bounding box center [960, 390] width 46 height 46
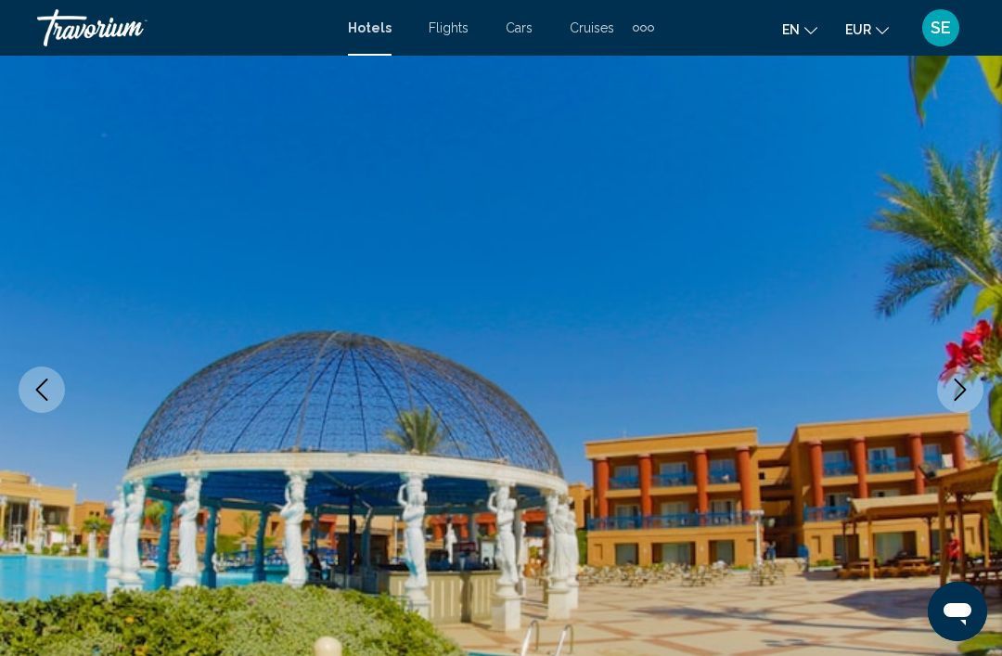
click at [959, 386] on icon "Next image" at bounding box center [960, 390] width 22 height 22
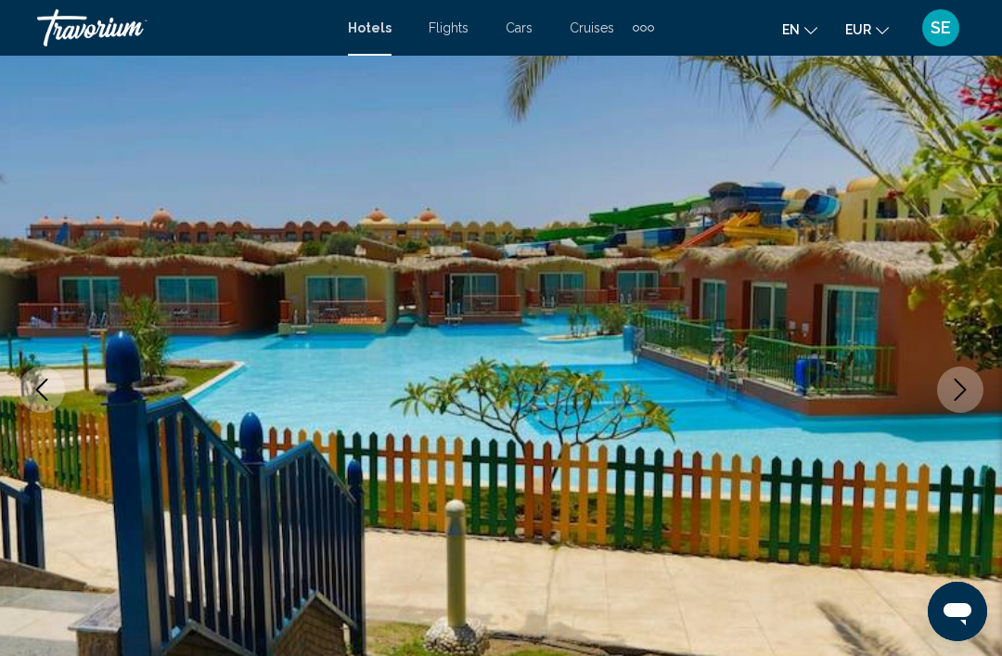
click at [957, 401] on button "Next image" at bounding box center [960, 390] width 46 height 46
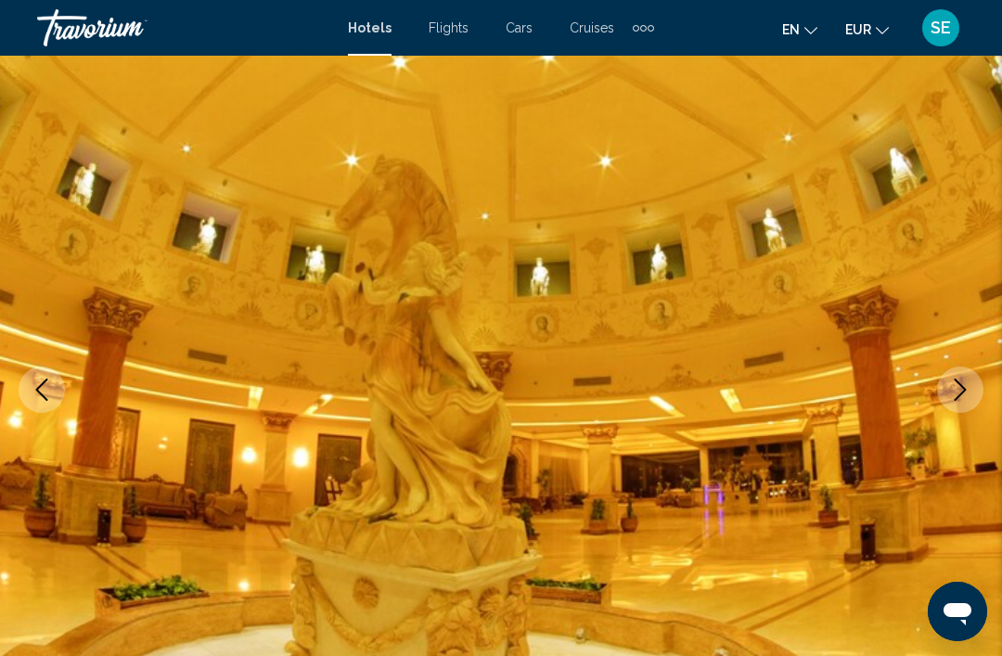
click at [945, 393] on button "Next image" at bounding box center [960, 390] width 46 height 46
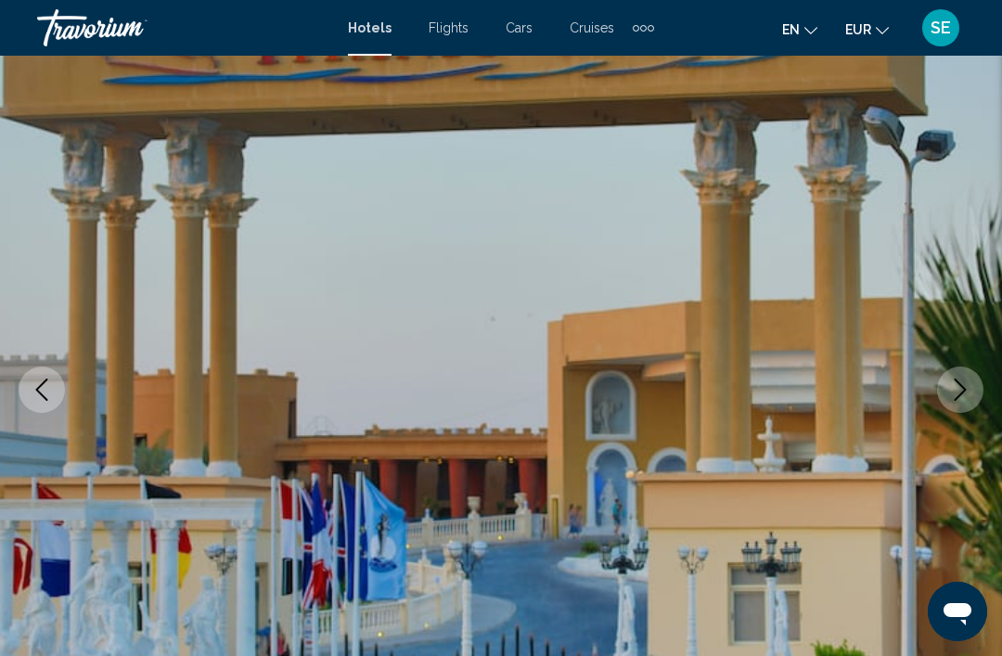
click at [959, 395] on icon "Next image" at bounding box center [961, 390] width 12 height 22
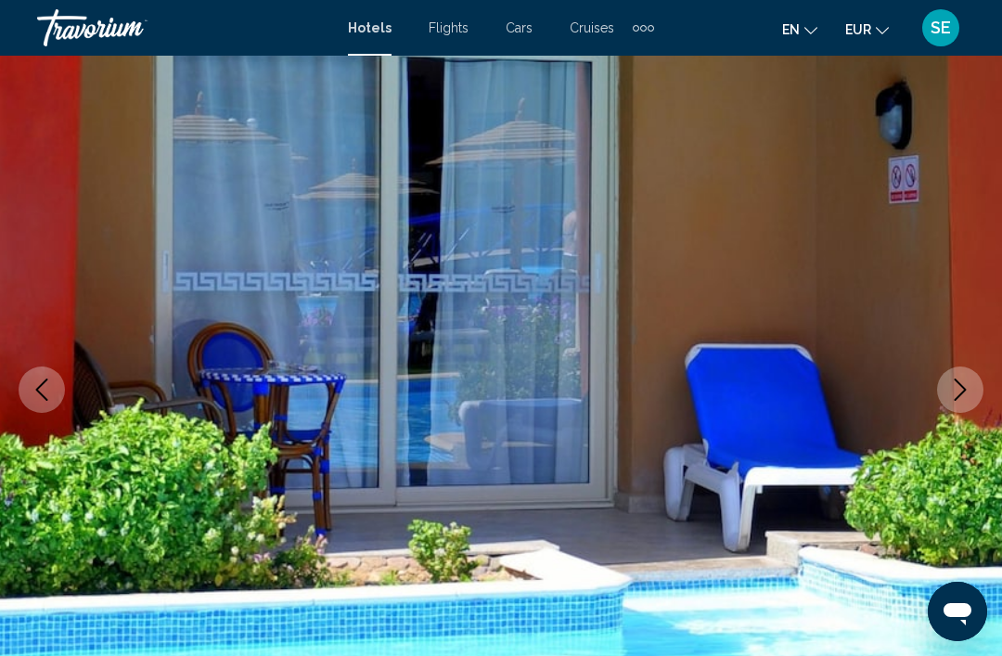
click at [959, 404] on button "Next image" at bounding box center [960, 390] width 46 height 46
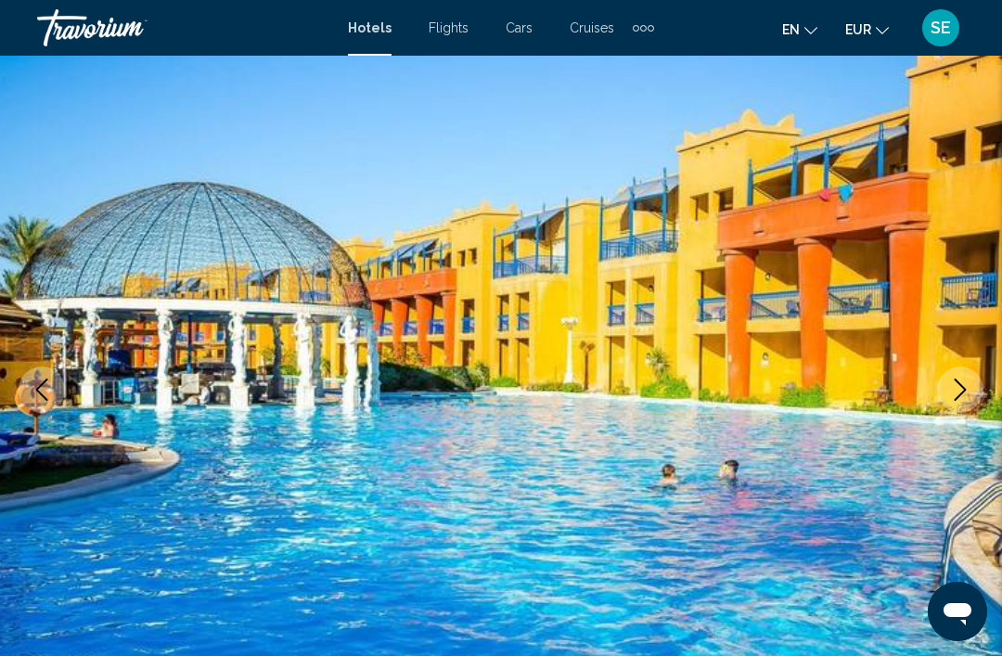
click at [964, 398] on icon "Next image" at bounding box center [960, 390] width 22 height 22
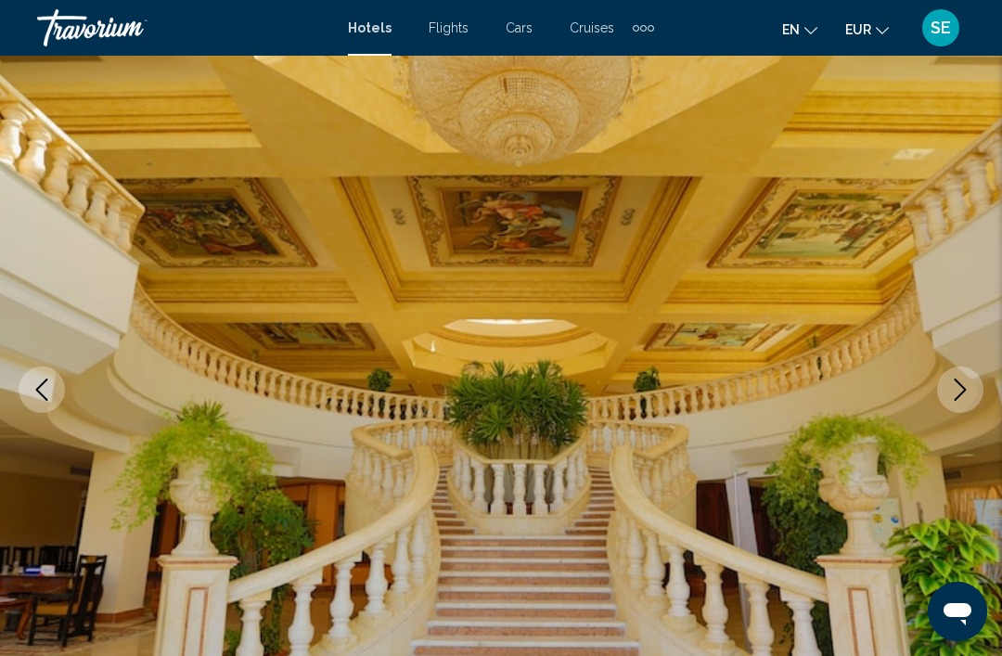
click at [56, 414] on img "Main content" at bounding box center [501, 390] width 1002 height 882
click at [66, 377] on img "Main content" at bounding box center [501, 390] width 1002 height 882
click at [62, 389] on button "Previous image" at bounding box center [42, 390] width 46 height 46
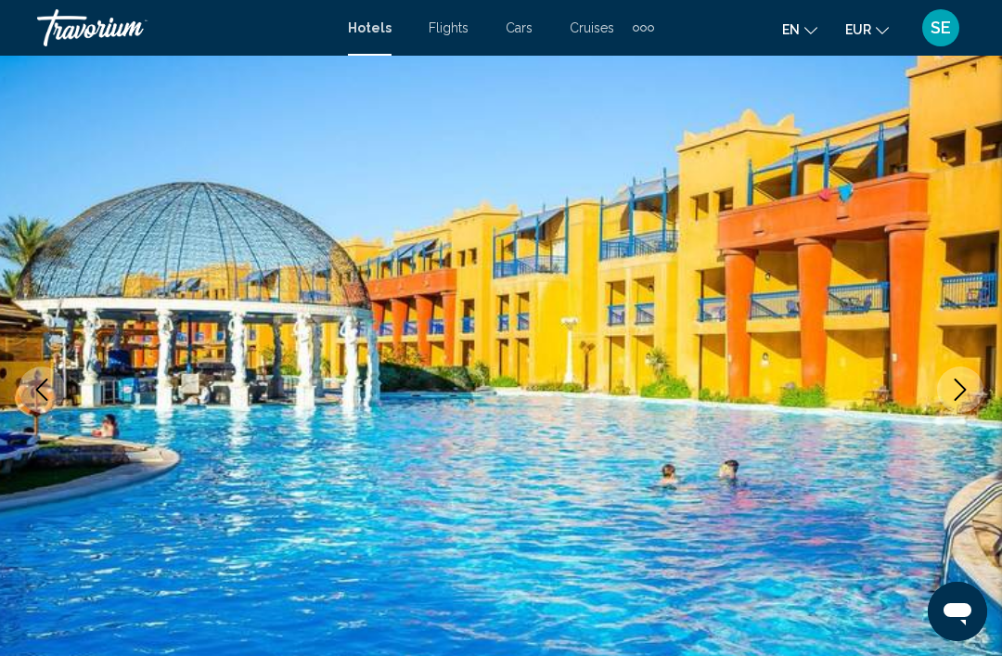
click at [965, 389] on icon "Next image" at bounding box center [961, 390] width 12 height 22
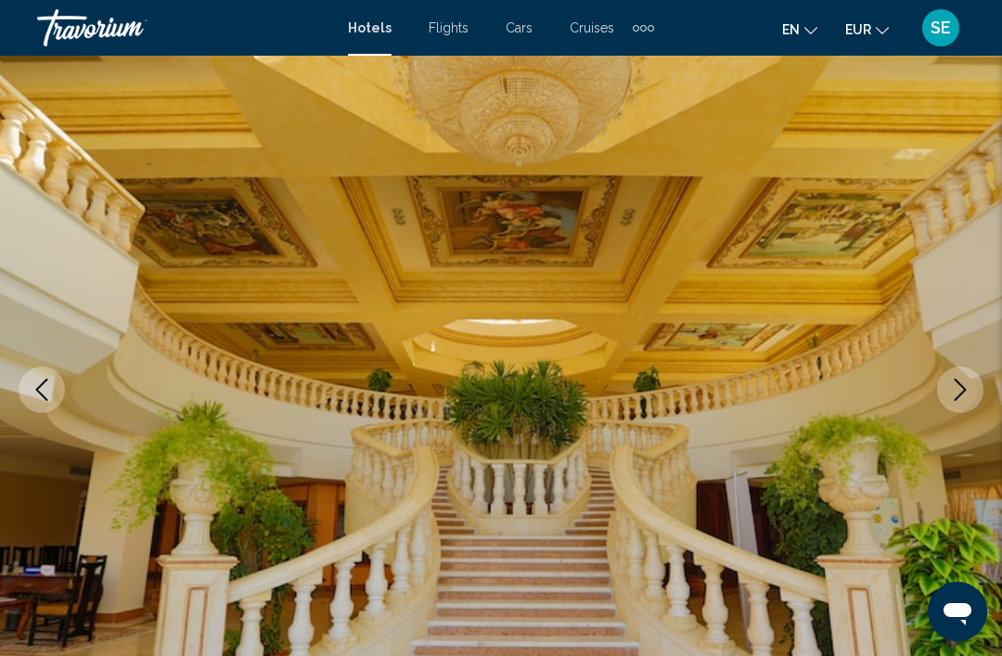
click at [967, 401] on button "Next image" at bounding box center [960, 390] width 46 height 46
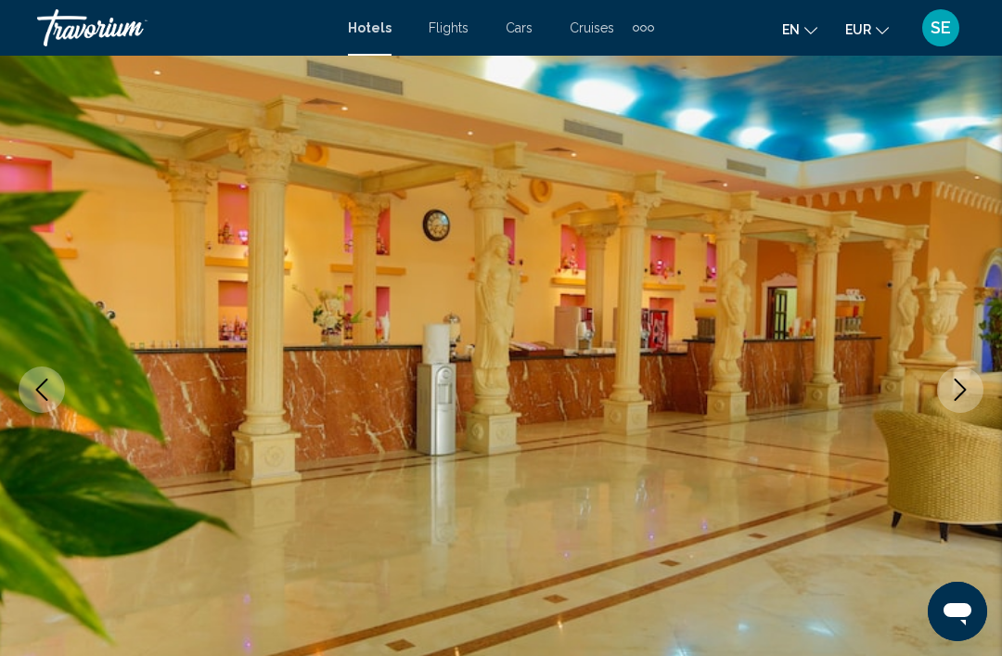
click at [962, 393] on icon "Next image" at bounding box center [961, 390] width 12 height 22
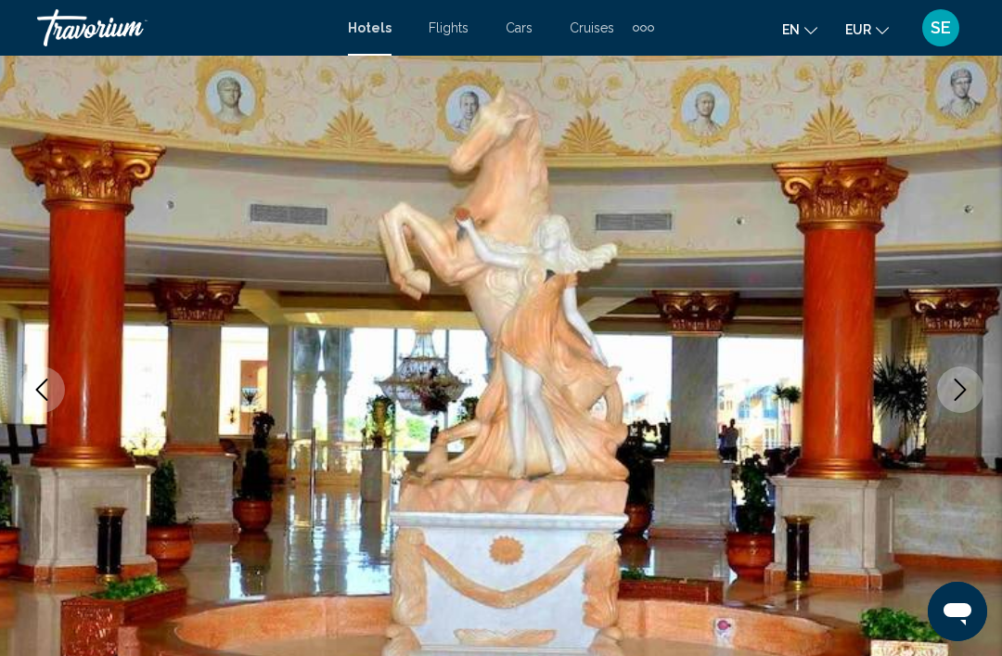
click at [961, 382] on icon "Next image" at bounding box center [960, 390] width 22 height 22
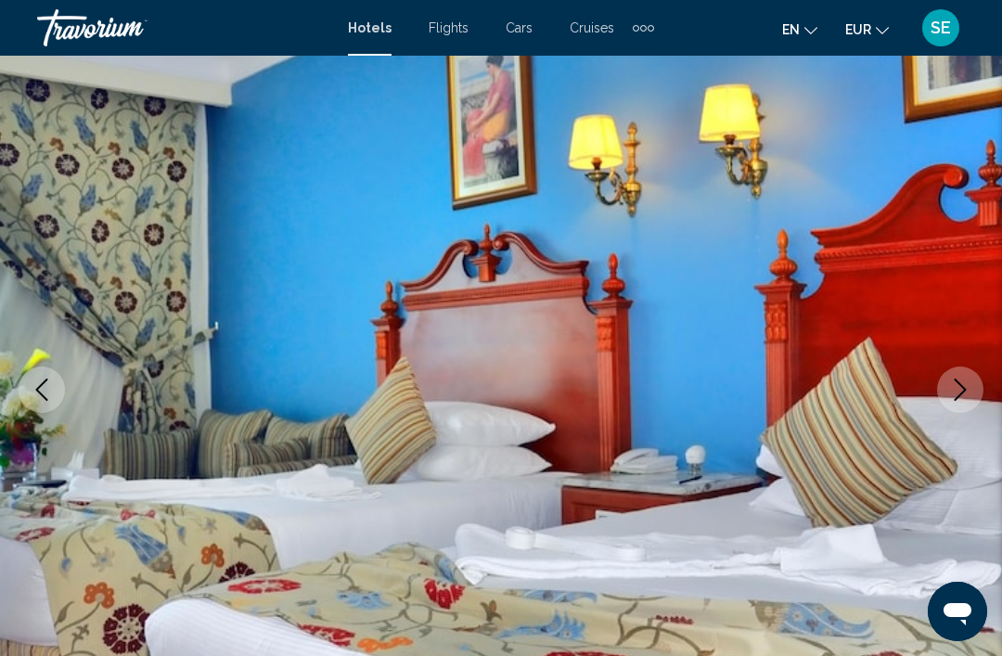
click at [968, 380] on icon "Next image" at bounding box center [960, 390] width 22 height 22
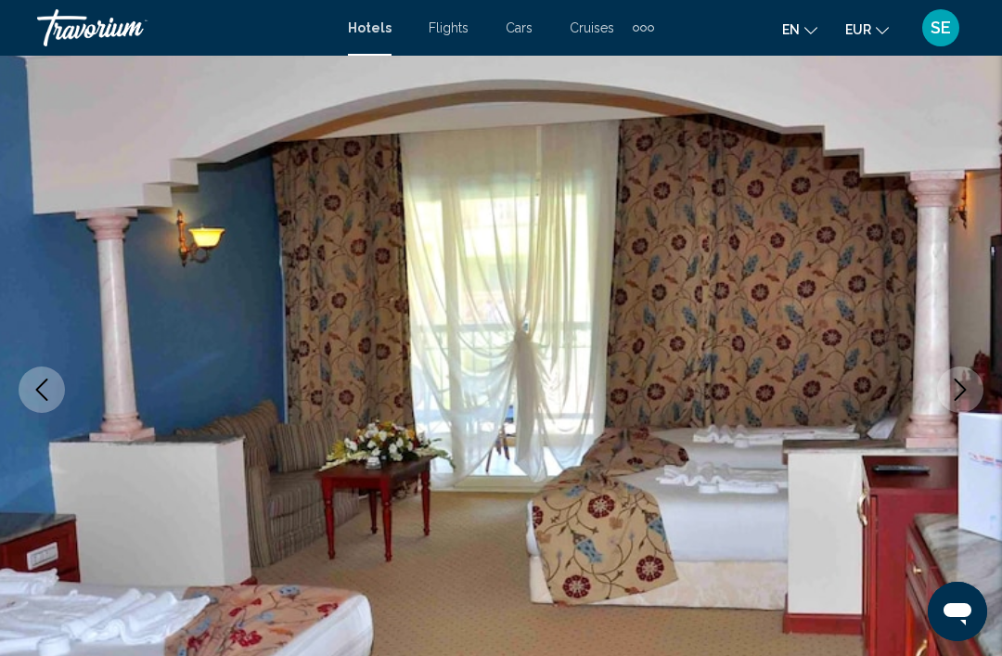
click at [958, 378] on button "Next image" at bounding box center [960, 390] width 46 height 46
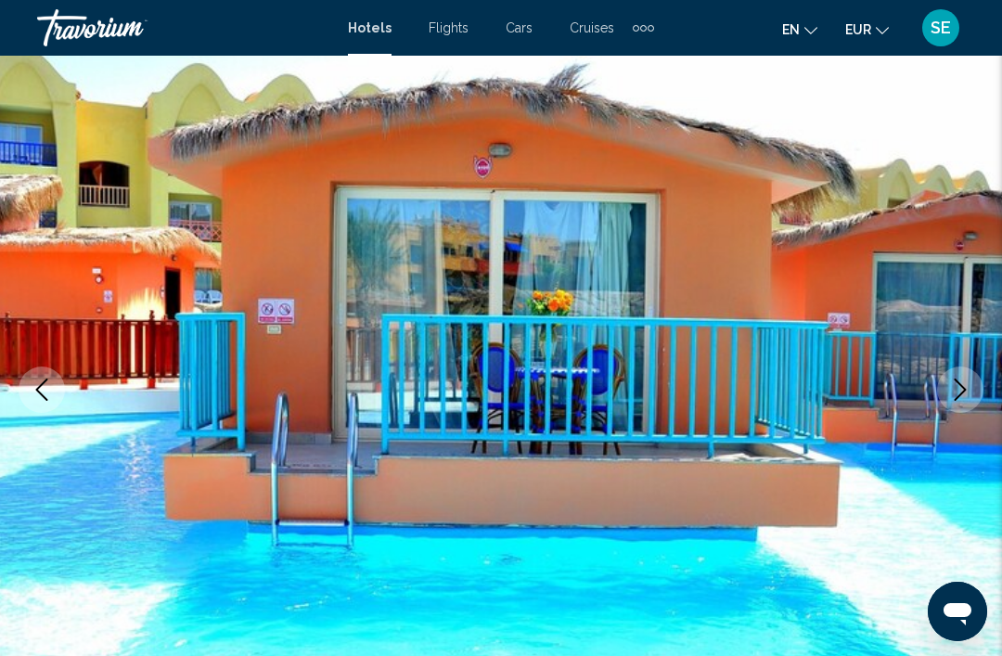
click at [954, 385] on icon "Next image" at bounding box center [960, 390] width 22 height 22
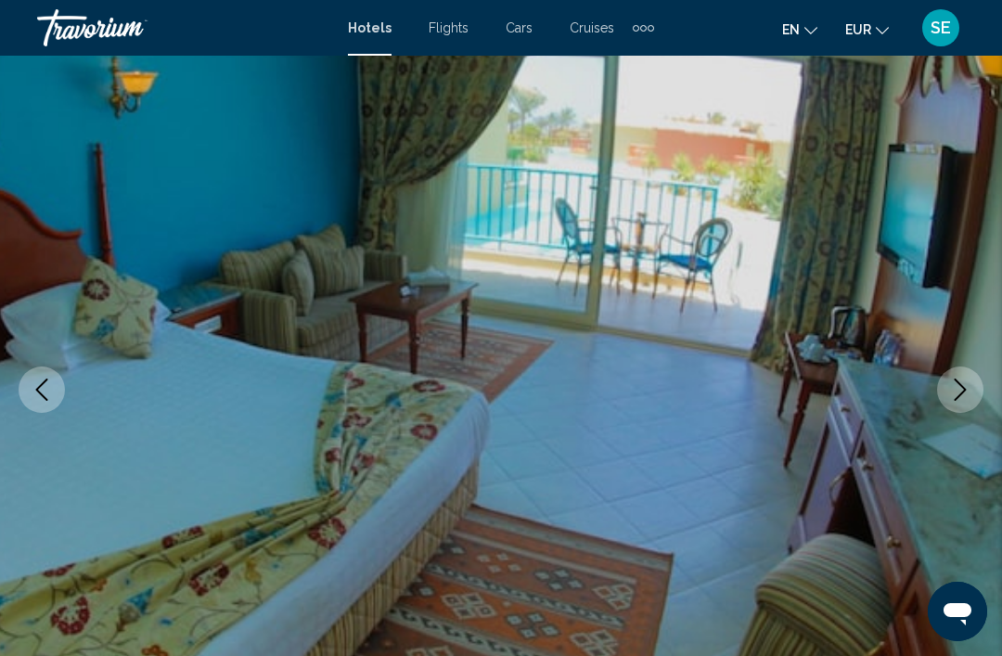
click at [955, 387] on icon "Next image" at bounding box center [960, 390] width 22 height 22
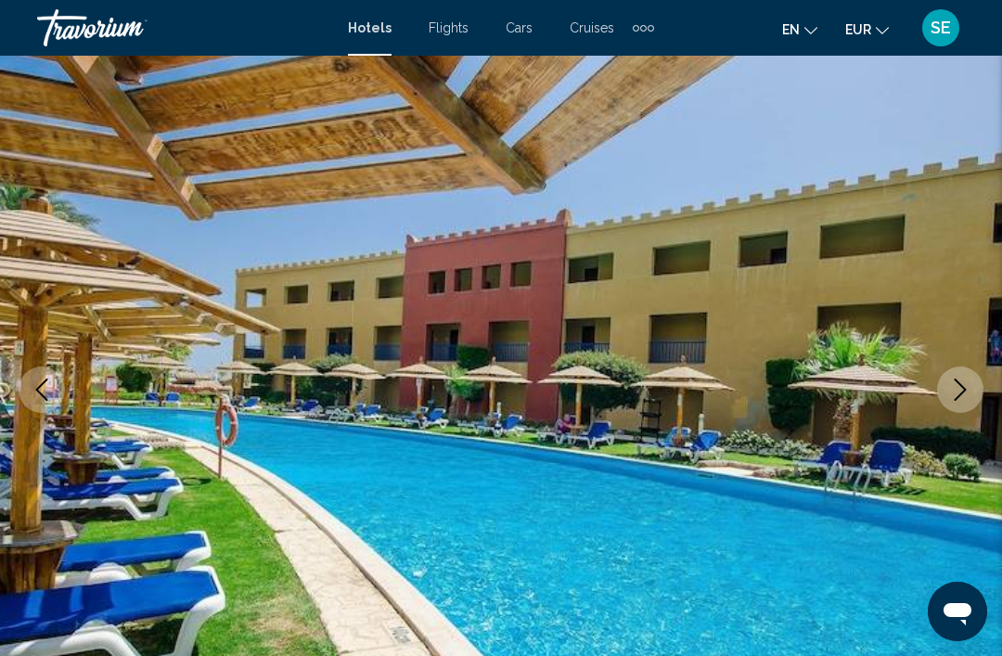
click at [946, 387] on button "Next image" at bounding box center [960, 390] width 46 height 46
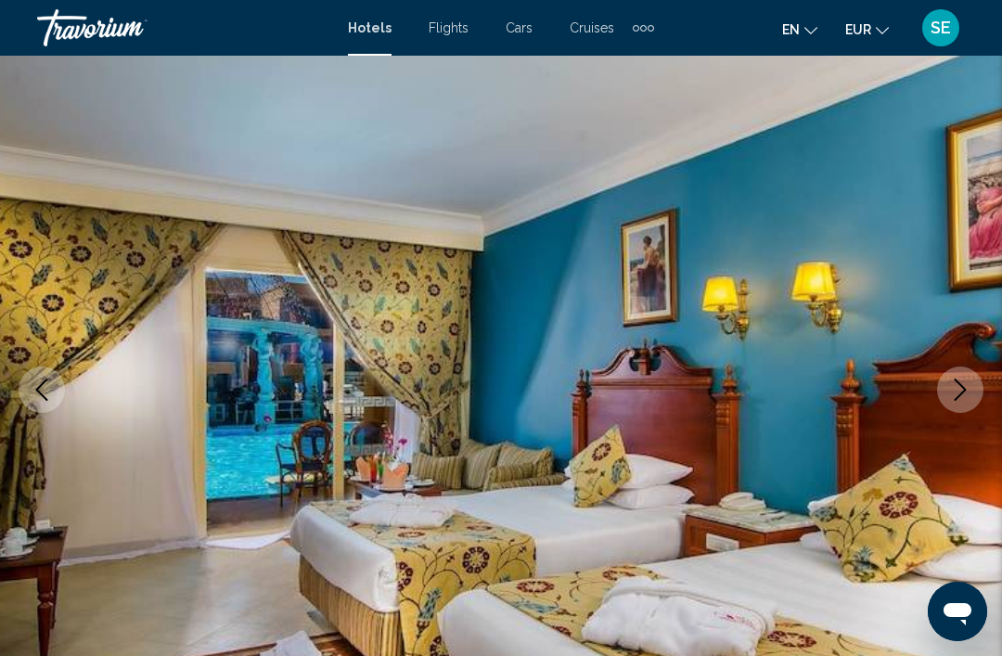
click at [994, 397] on img "Main content" at bounding box center [501, 390] width 1002 height 882
click at [988, 372] on img "Main content" at bounding box center [501, 390] width 1002 height 882
click at [950, 389] on icon "Next image" at bounding box center [960, 390] width 22 height 22
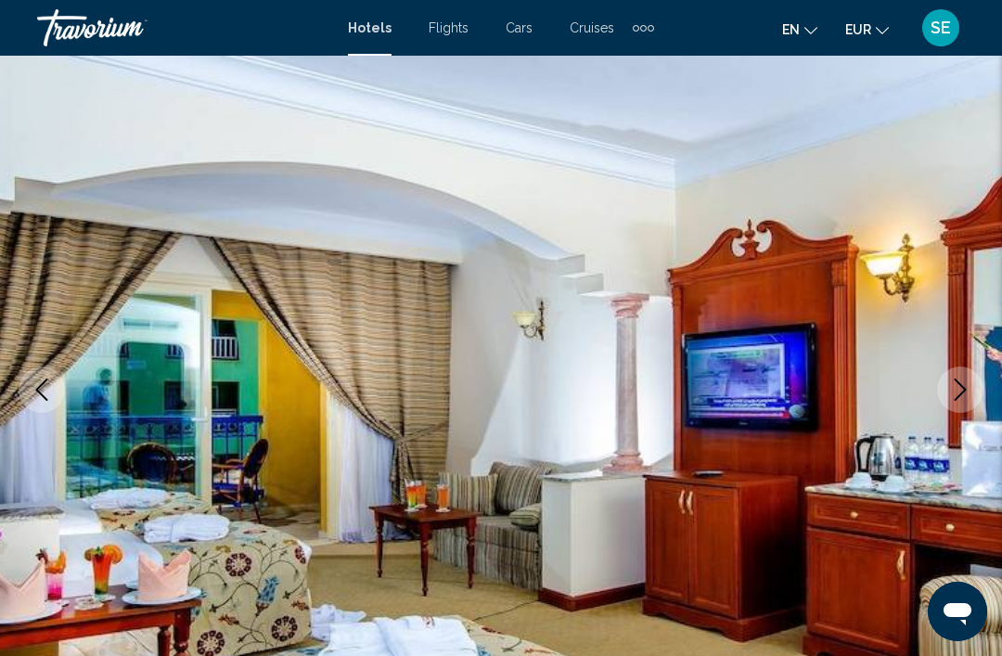
click at [954, 380] on icon "Next image" at bounding box center [960, 390] width 22 height 22
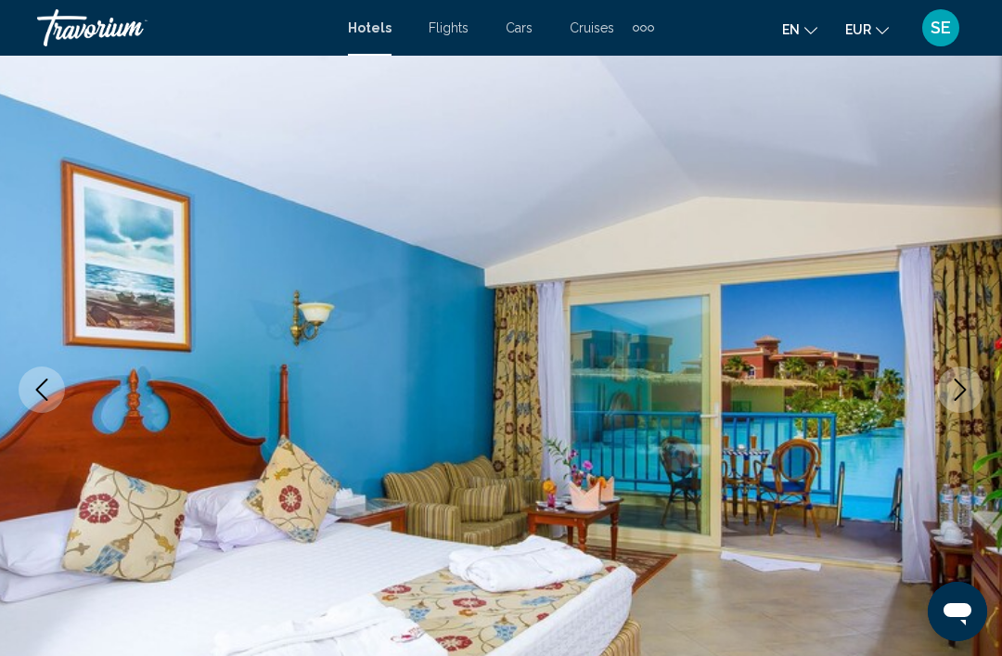
click at [955, 389] on icon "Next image" at bounding box center [960, 390] width 22 height 22
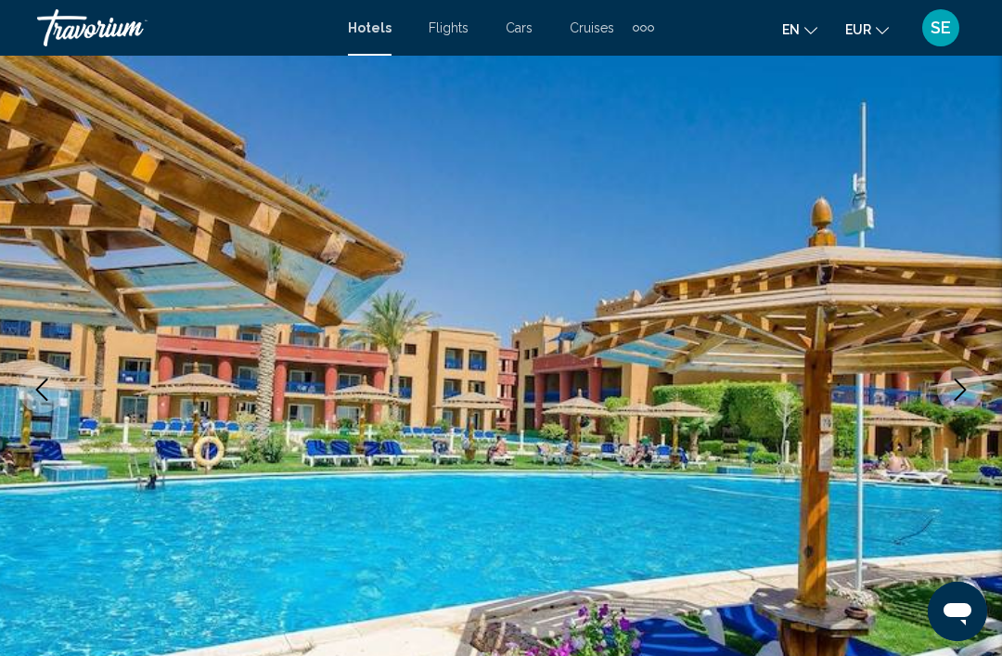
click at [969, 385] on icon "Next image" at bounding box center [960, 390] width 22 height 22
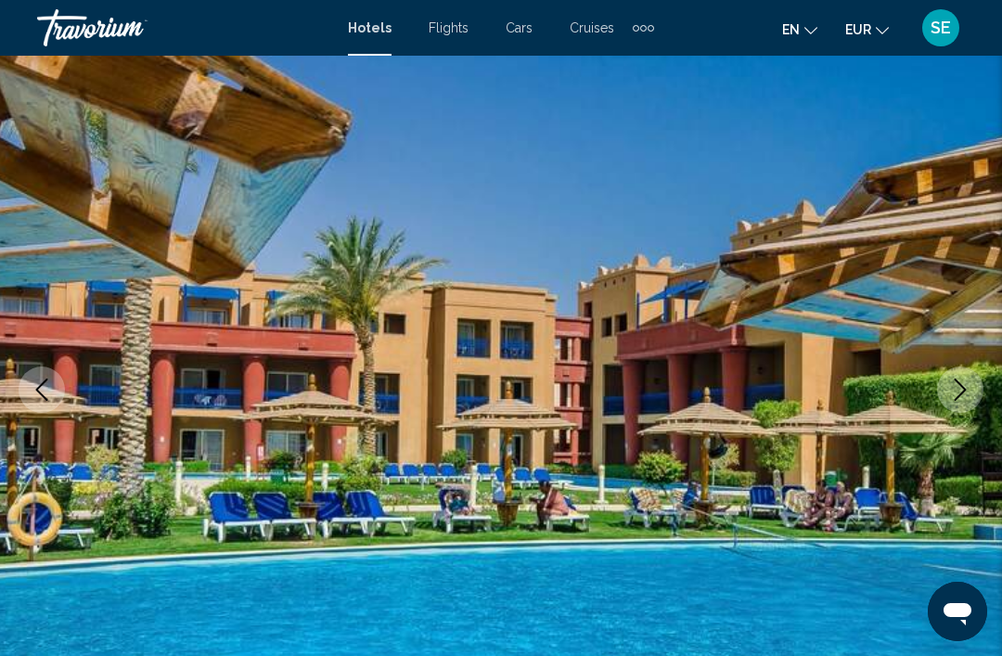
click at [944, 373] on button "Next image" at bounding box center [960, 390] width 46 height 46
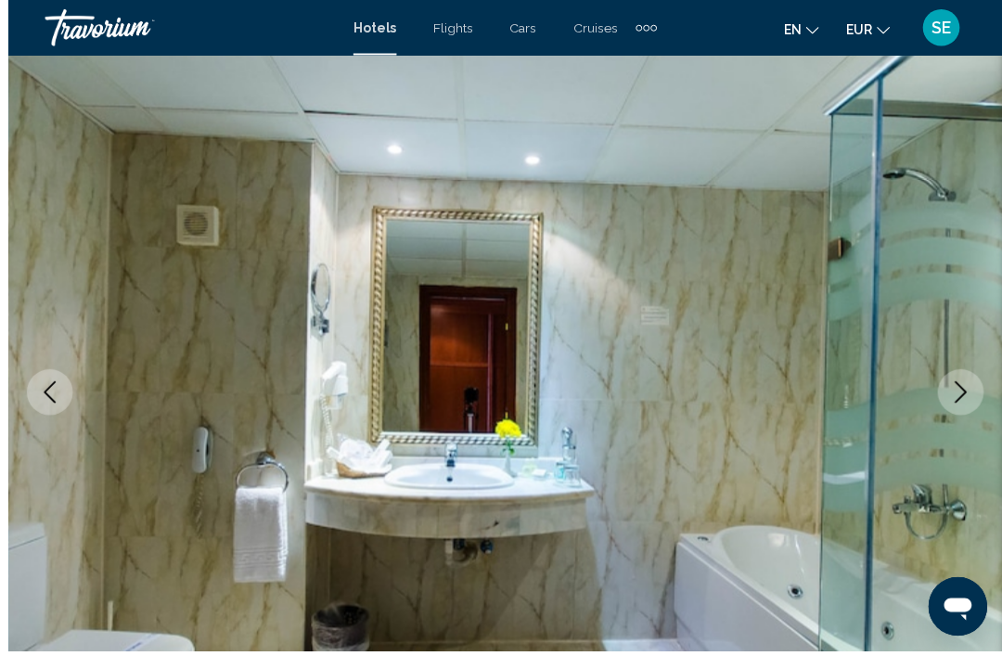
scroll to position [110, 0]
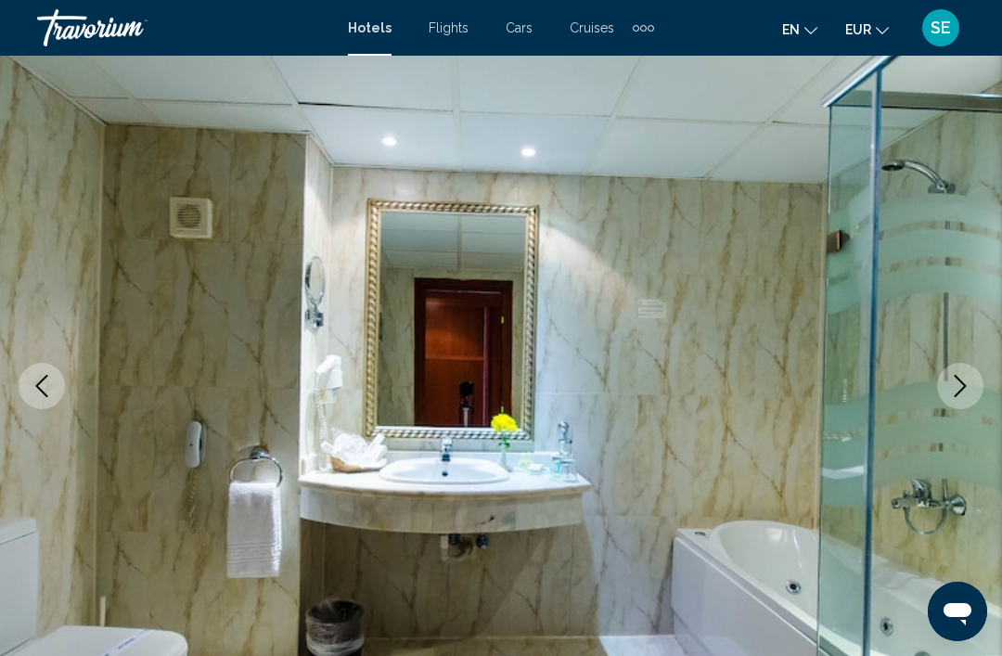
click at [961, 384] on icon "Next image" at bounding box center [960, 386] width 22 height 22
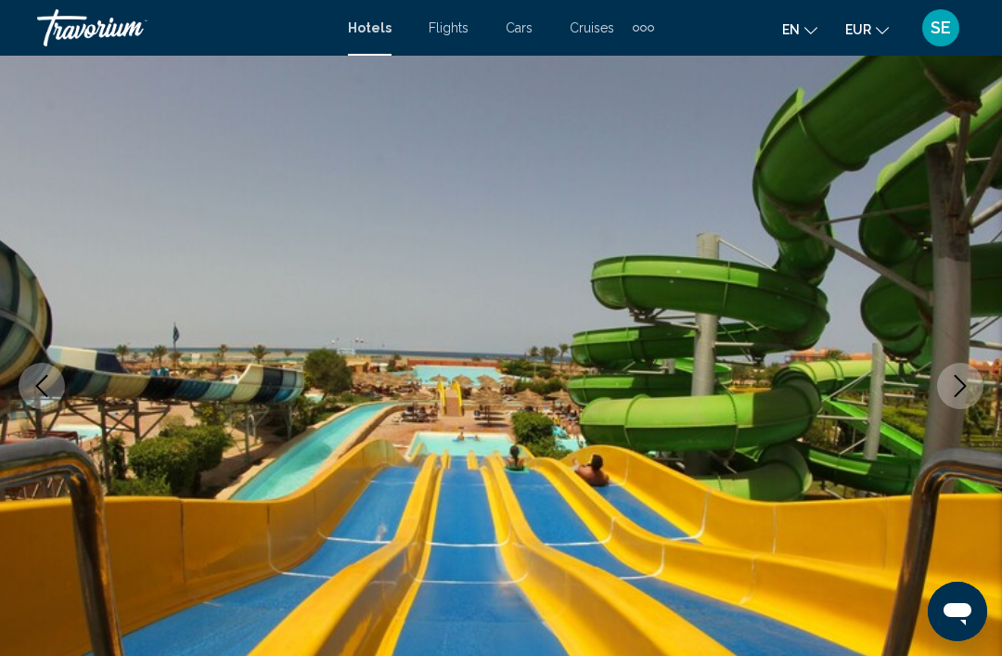
click at [959, 388] on icon "Next image" at bounding box center [960, 386] width 22 height 22
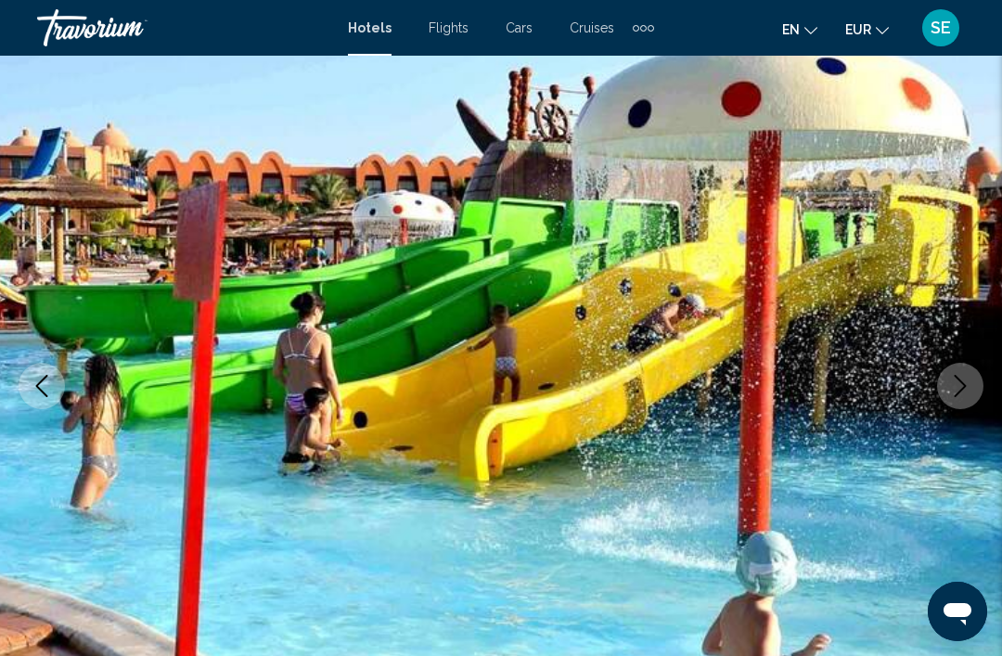
click at [962, 385] on icon "Next image" at bounding box center [960, 386] width 22 height 22
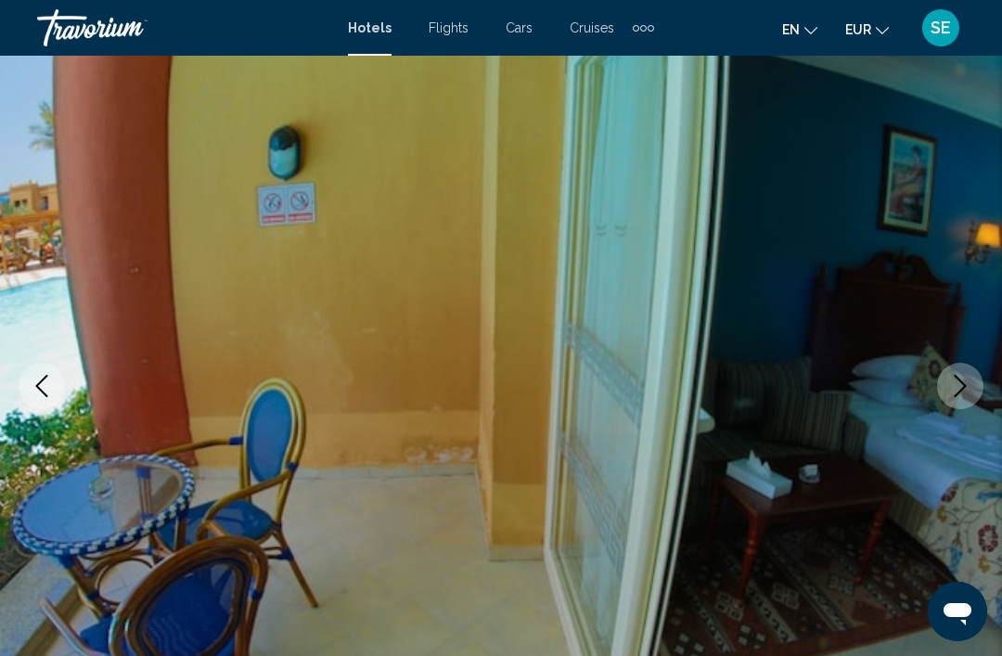
click at [967, 377] on icon "Next image" at bounding box center [960, 386] width 22 height 22
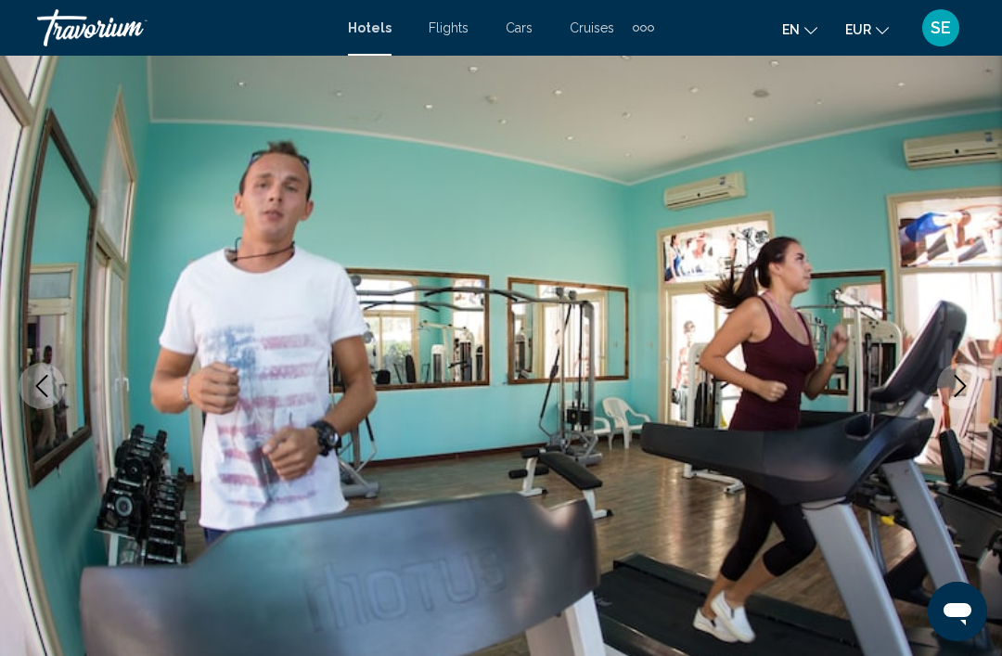
click at [999, 367] on img "Main content" at bounding box center [501, 386] width 1002 height 882
click at [962, 370] on button "Next image" at bounding box center [960, 386] width 46 height 46
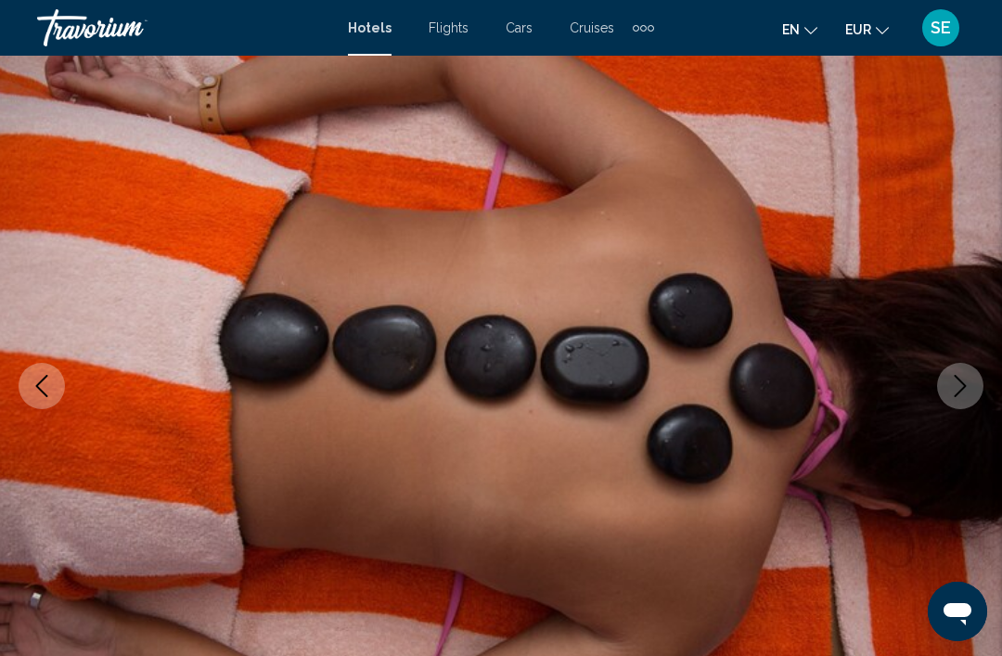
click at [959, 387] on icon "Next image" at bounding box center [960, 386] width 22 height 22
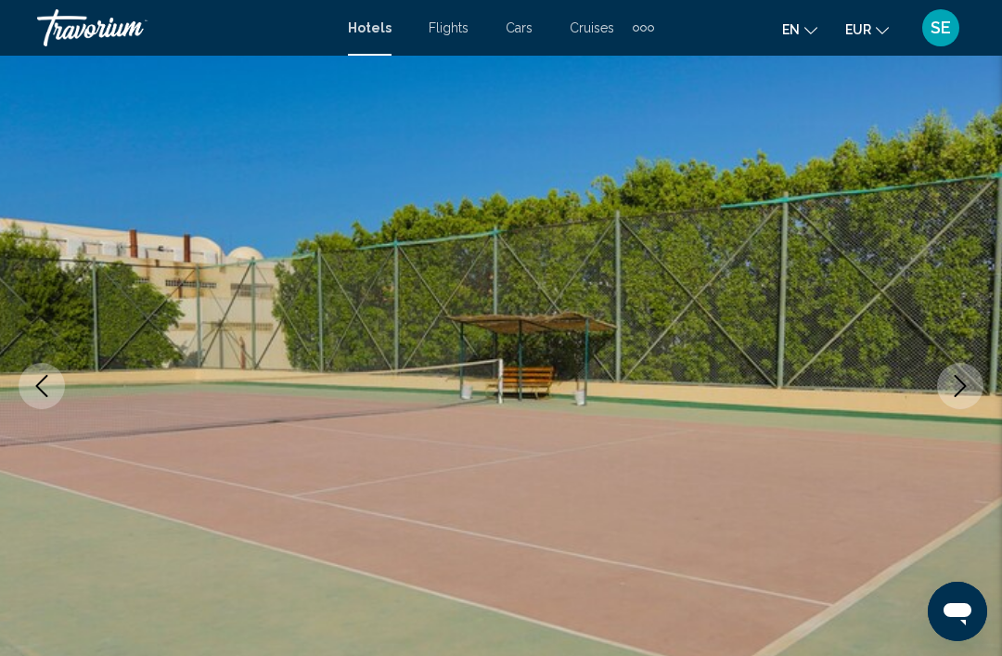
click at [972, 373] on button "Next image" at bounding box center [960, 386] width 46 height 46
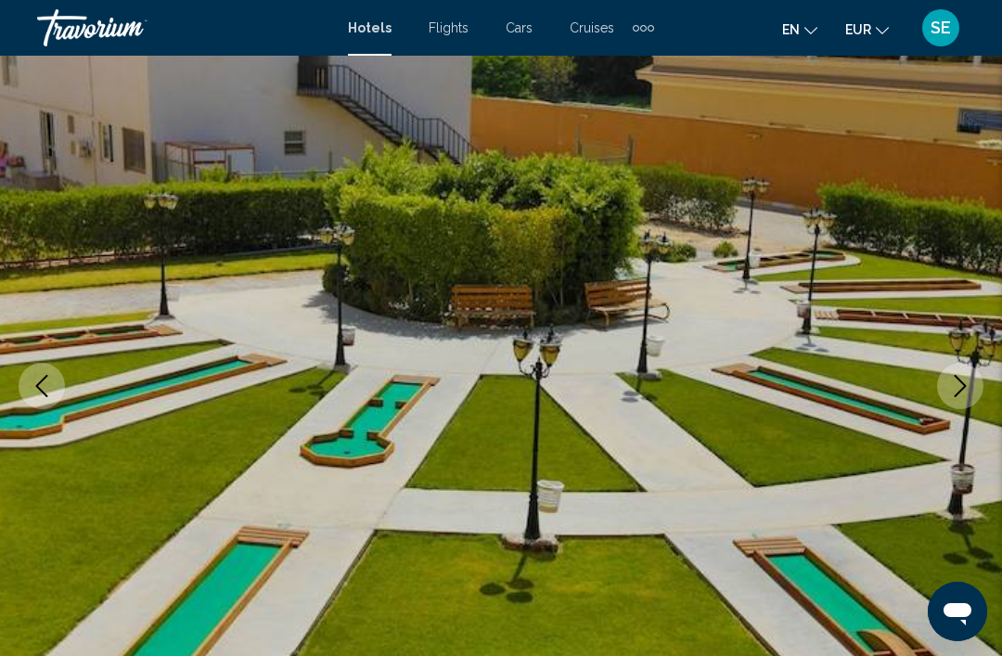
click at [974, 377] on button "Next image" at bounding box center [960, 386] width 46 height 46
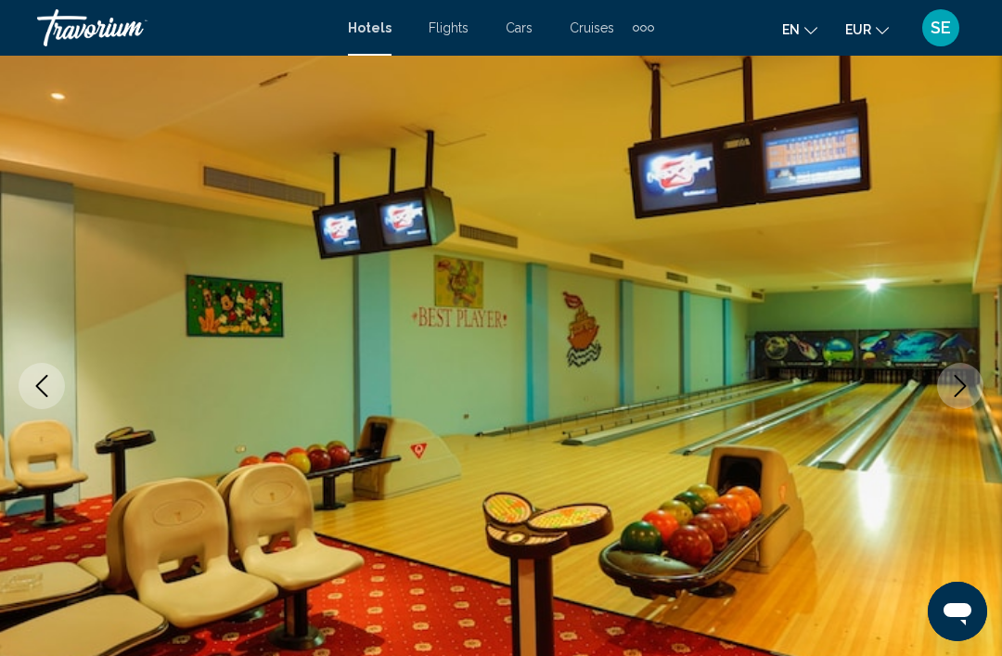
click at [973, 368] on button "Next image" at bounding box center [960, 386] width 46 height 46
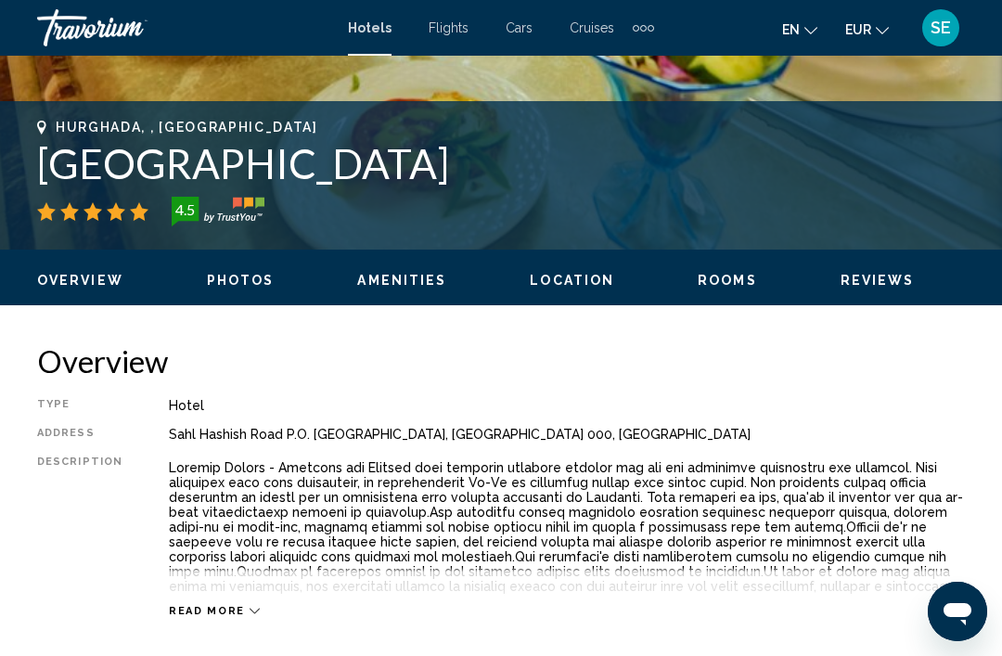
scroll to position [686, 0]
